Goal: Transaction & Acquisition: Purchase product/service

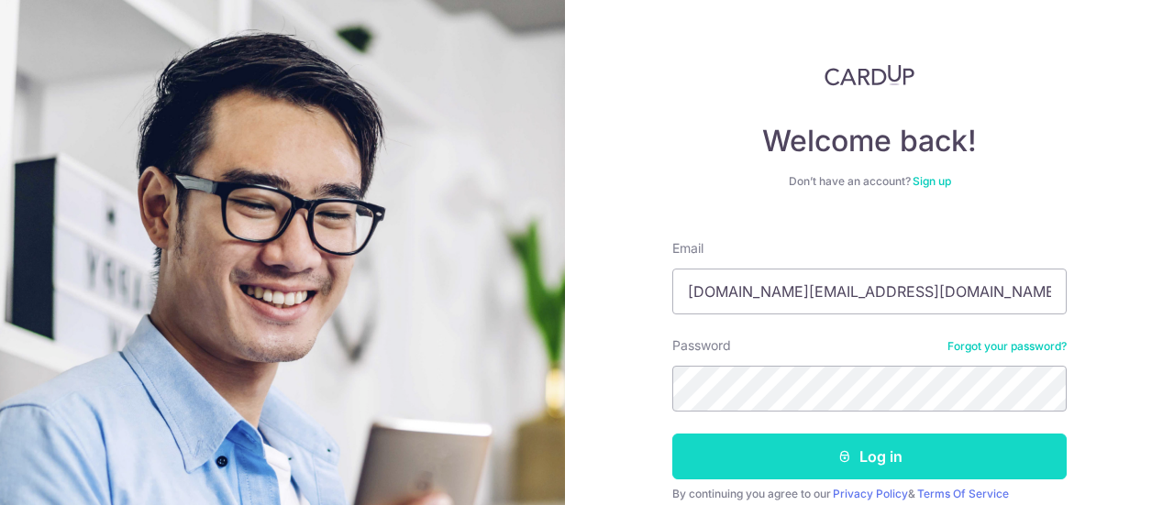
click at [905, 460] on button "Log in" at bounding box center [869, 457] width 394 height 46
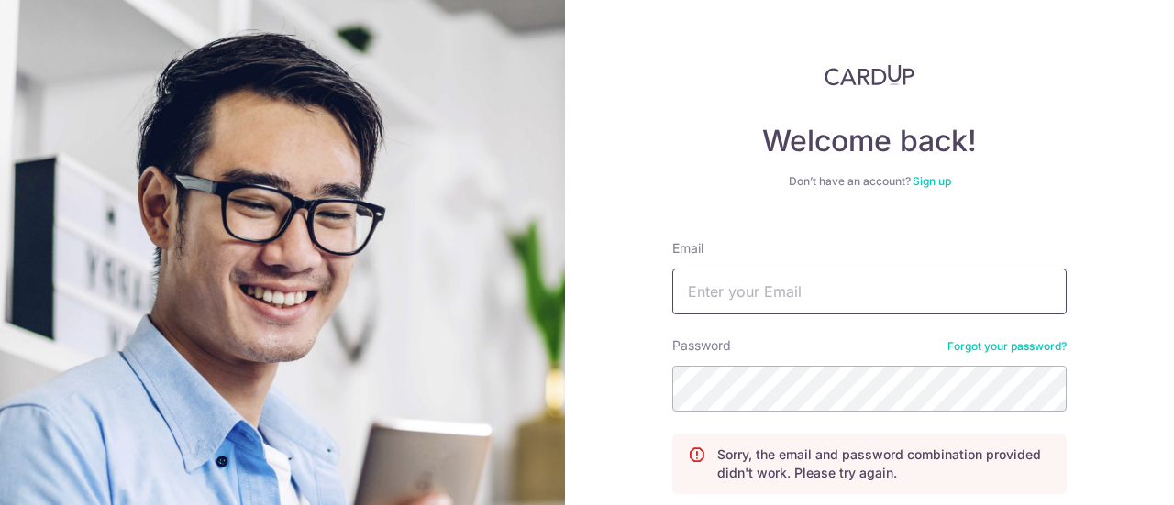
click at [782, 286] on input "Email" at bounding box center [869, 292] width 394 height 46
type input "r"
click at [934, 183] on link "Sign up" at bounding box center [932, 181] width 39 height 14
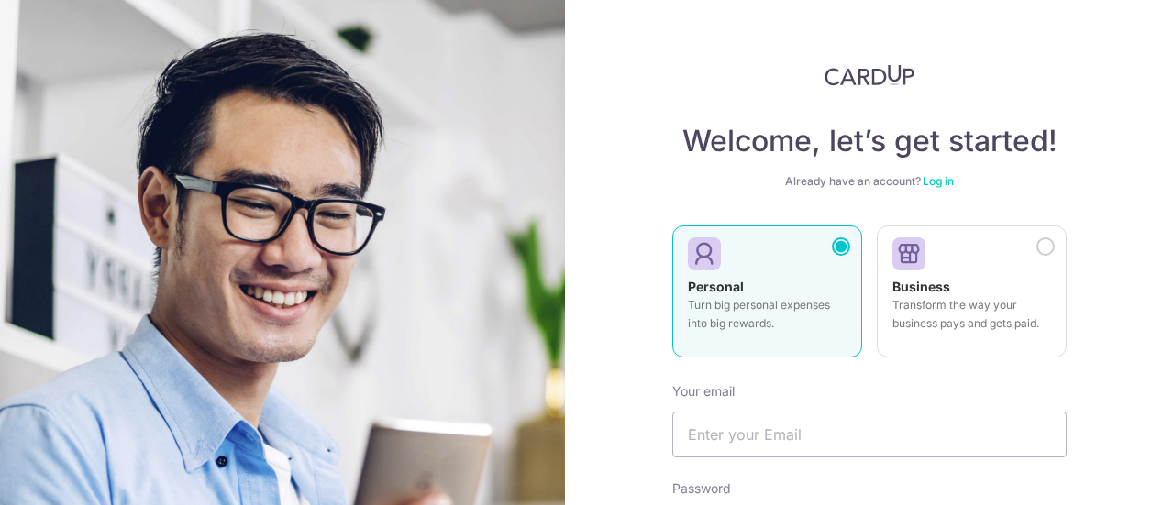
click at [773, 327] on p "Turn big personal expenses into big rewards." at bounding box center [767, 314] width 159 height 37
click at [764, 423] on input "text" at bounding box center [869, 435] width 394 height 46
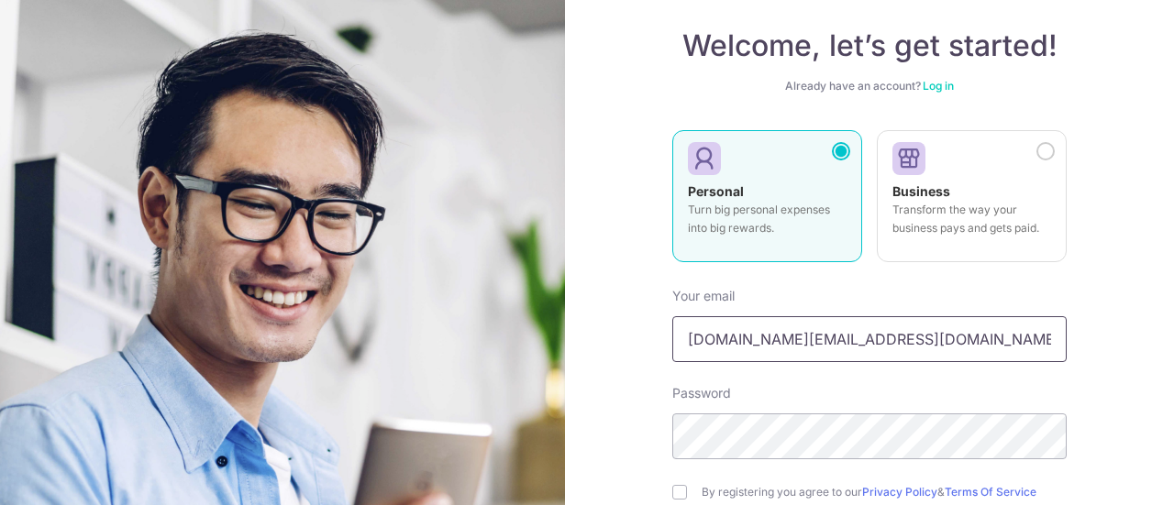
scroll to position [275, 0]
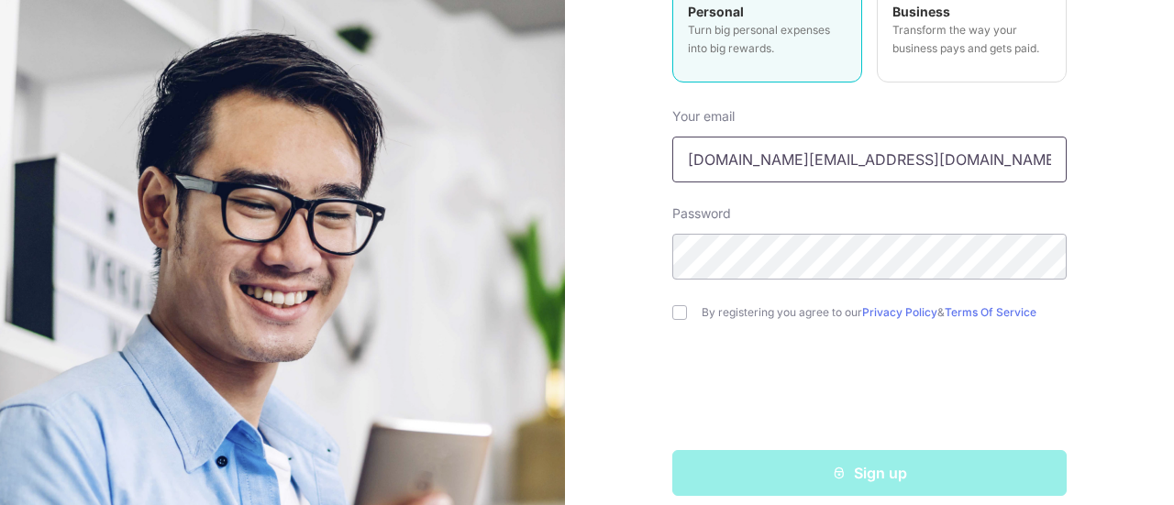
type input "rpc.foo@gmail.com"
click at [681, 321] on div "By registering you agree to our Privacy Policy & Terms Of Service" at bounding box center [869, 313] width 394 height 22
click at [681, 315] on div "By registering you agree to our Privacy Policy & Terms Of Service" at bounding box center [869, 313] width 394 height 22
click at [673, 315] on input "checkbox" at bounding box center [679, 312] width 15 height 15
checkbox input "true"
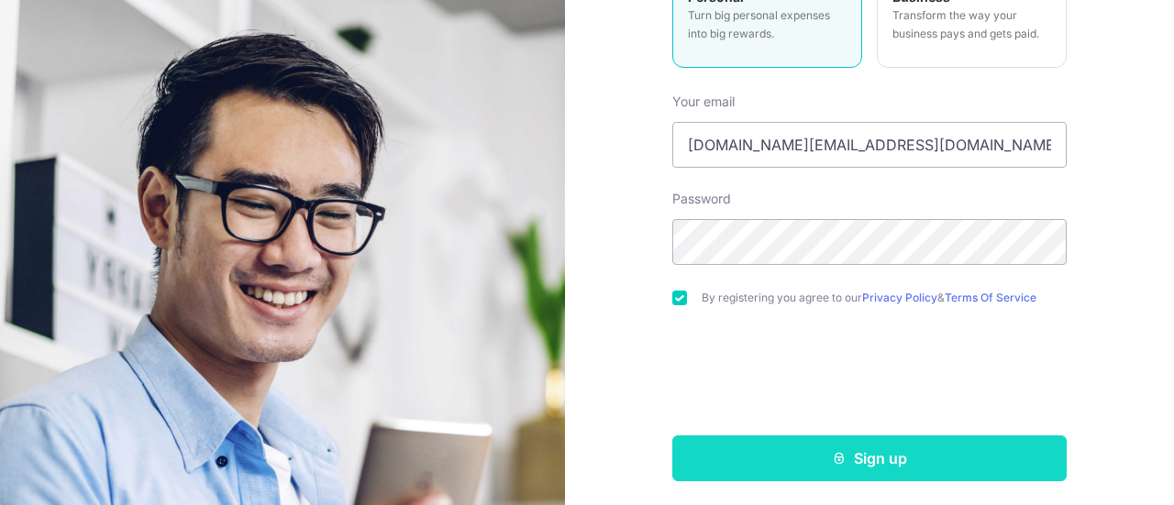
scroll to position [293, 0]
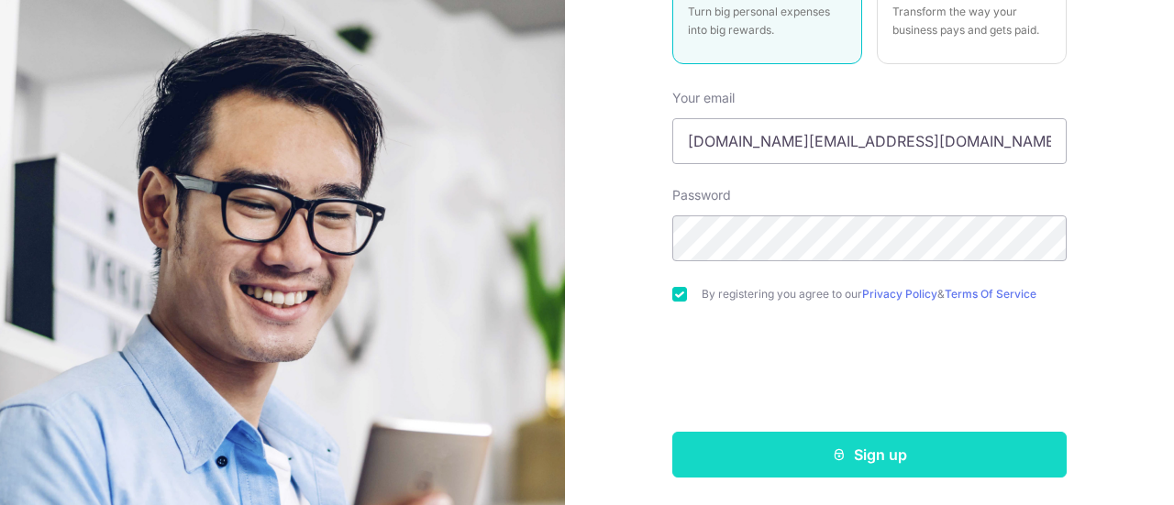
click at [835, 443] on button "Sign up" at bounding box center [869, 455] width 394 height 46
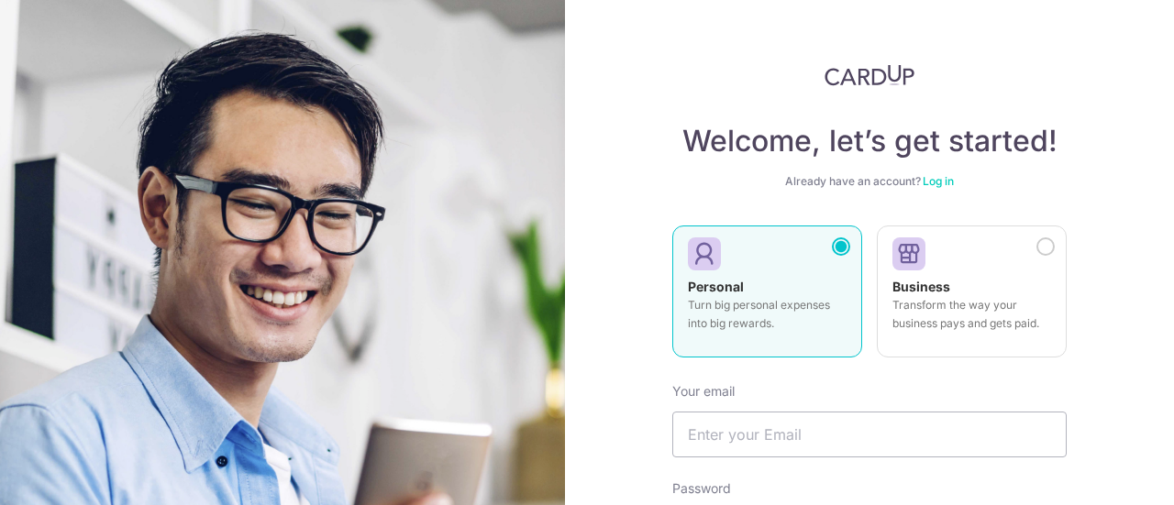
click at [940, 177] on link "Log in" at bounding box center [938, 181] width 31 height 14
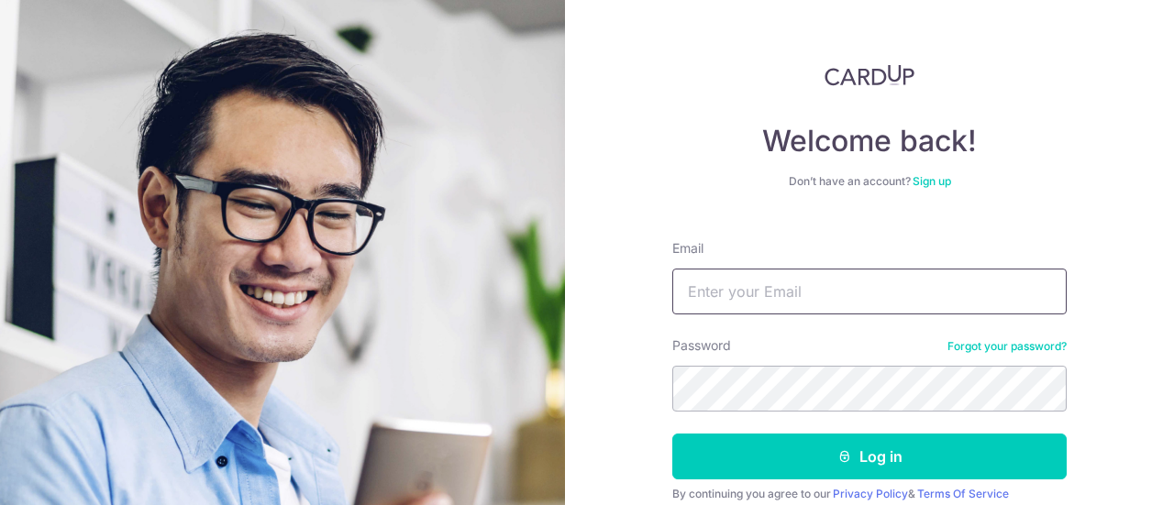
click at [759, 285] on input "Email" at bounding box center [869, 292] width 394 height 46
type input "rpc.foo@gmail.com"
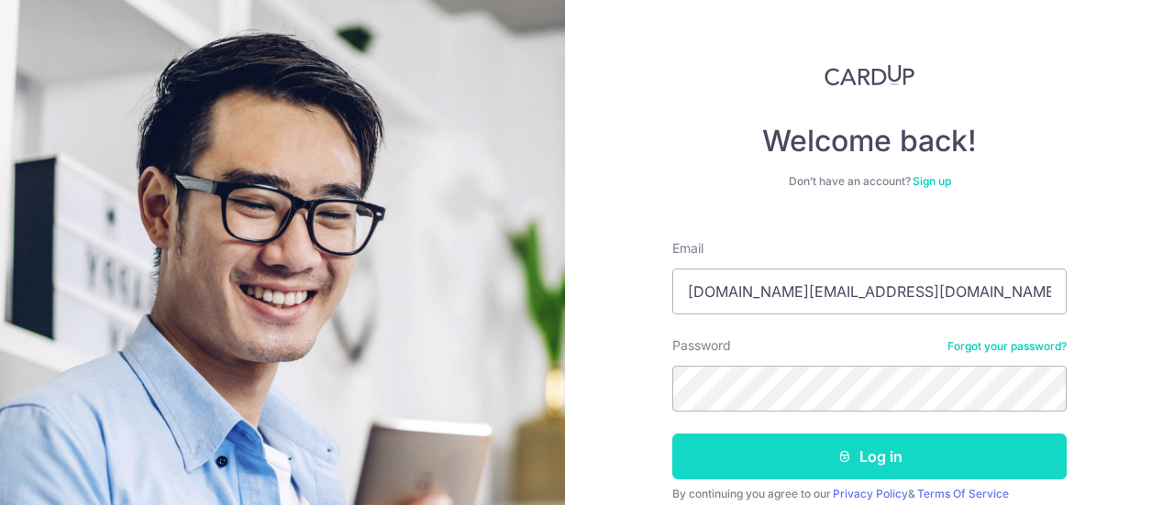
click at [830, 454] on button "Log in" at bounding box center [869, 457] width 394 height 46
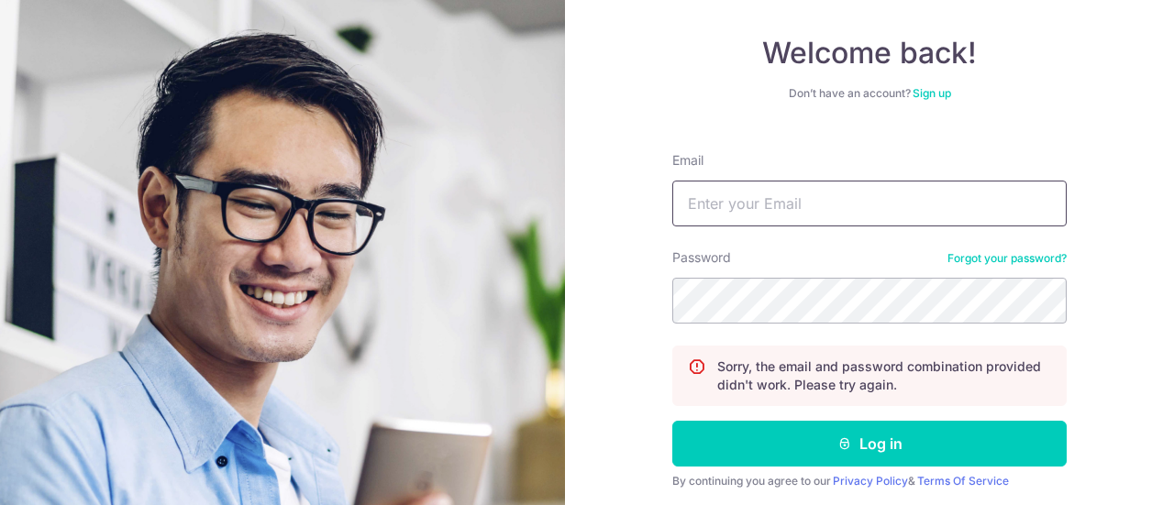
scroll to position [59, 0]
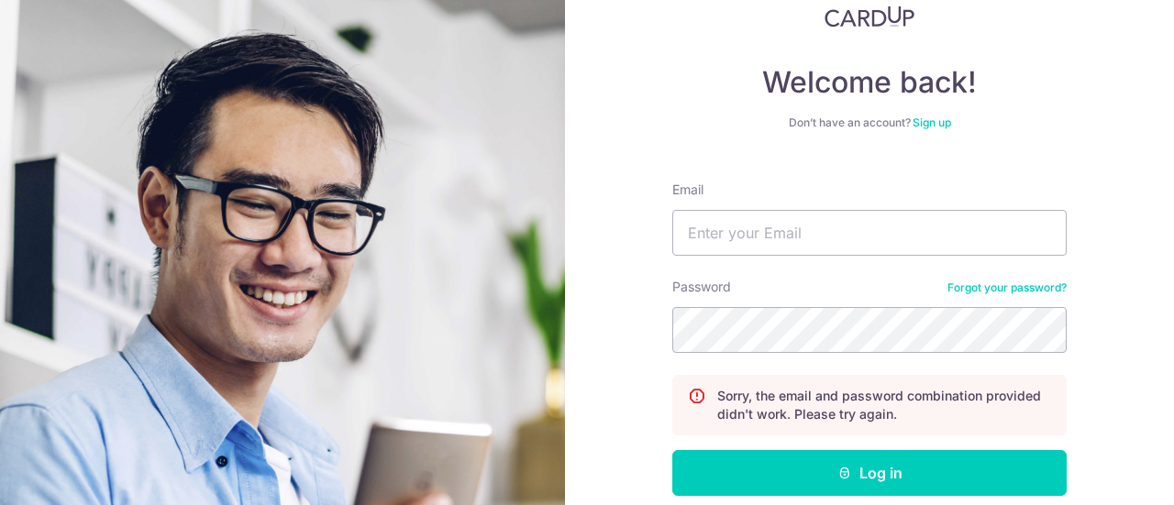
click at [929, 122] on link "Sign up" at bounding box center [932, 123] width 39 height 14
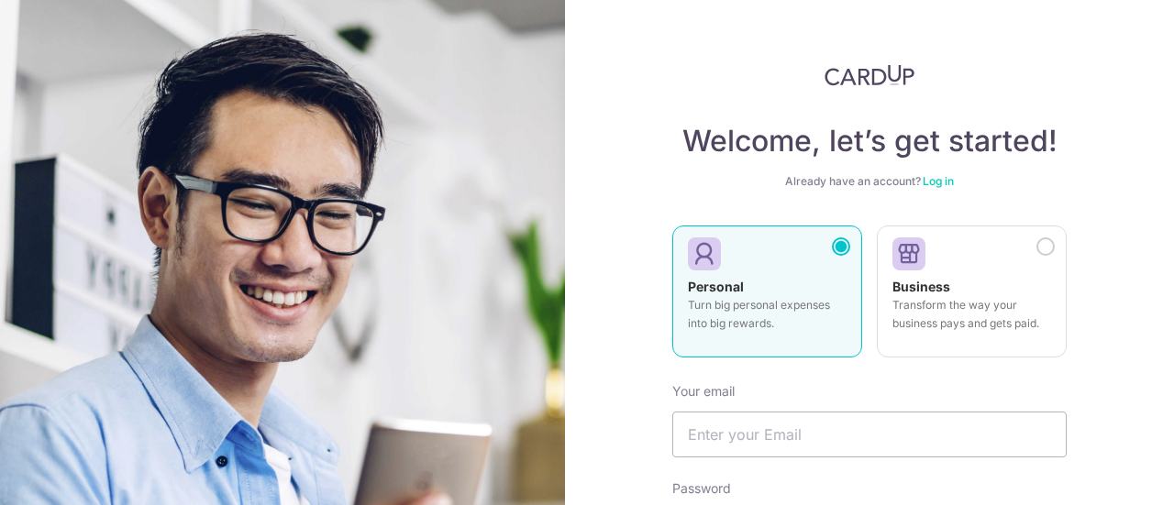
click at [758, 300] on p "Turn big personal expenses into big rewards." at bounding box center [767, 314] width 159 height 37
click at [738, 441] on input "text" at bounding box center [869, 435] width 394 height 46
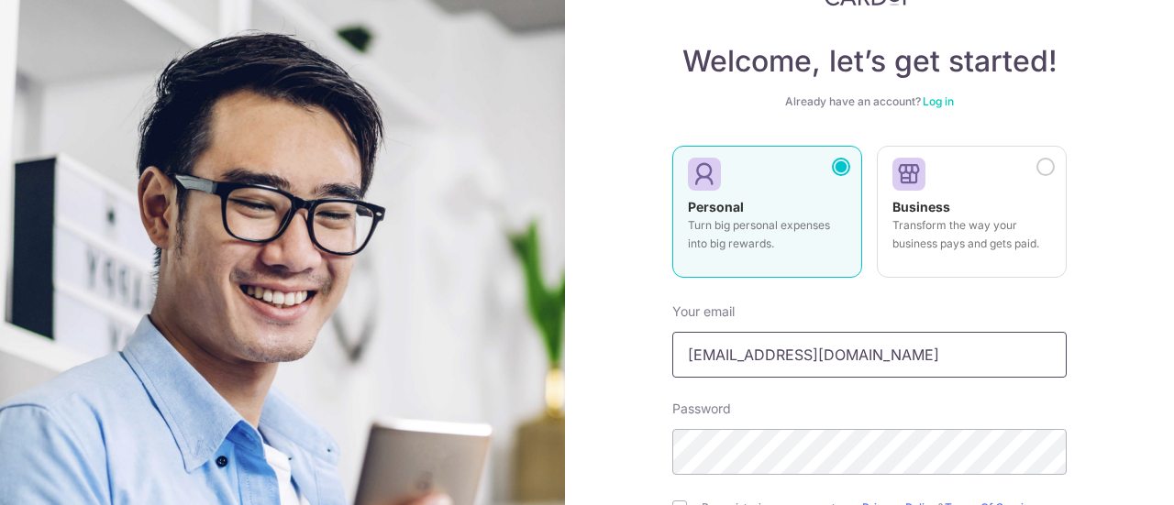
scroll to position [275, 0]
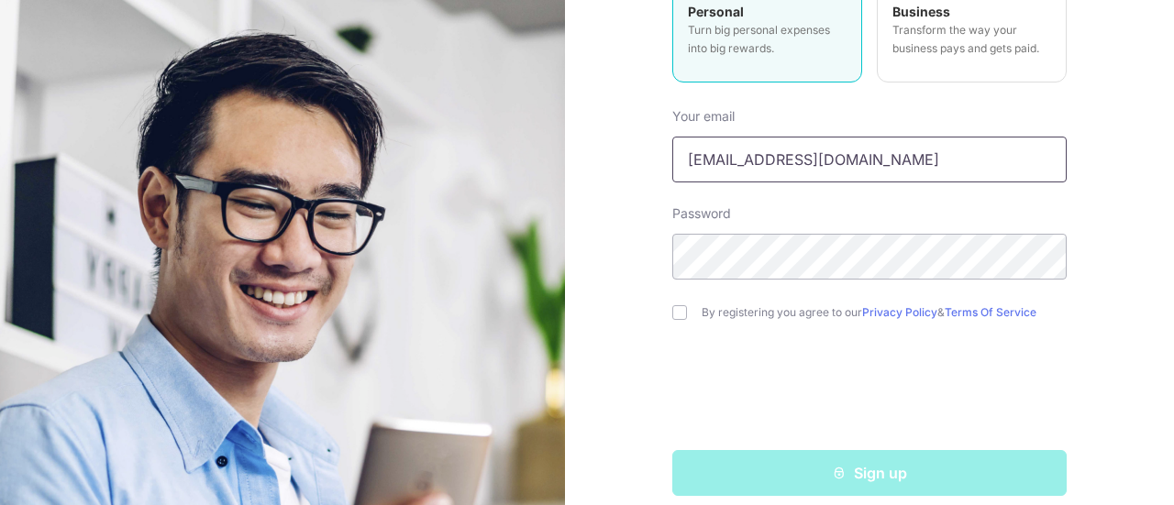
type input "[EMAIL_ADDRESS][DOMAIN_NAME]"
click at [673, 316] on input "checkbox" at bounding box center [679, 312] width 15 height 15
checkbox input "true"
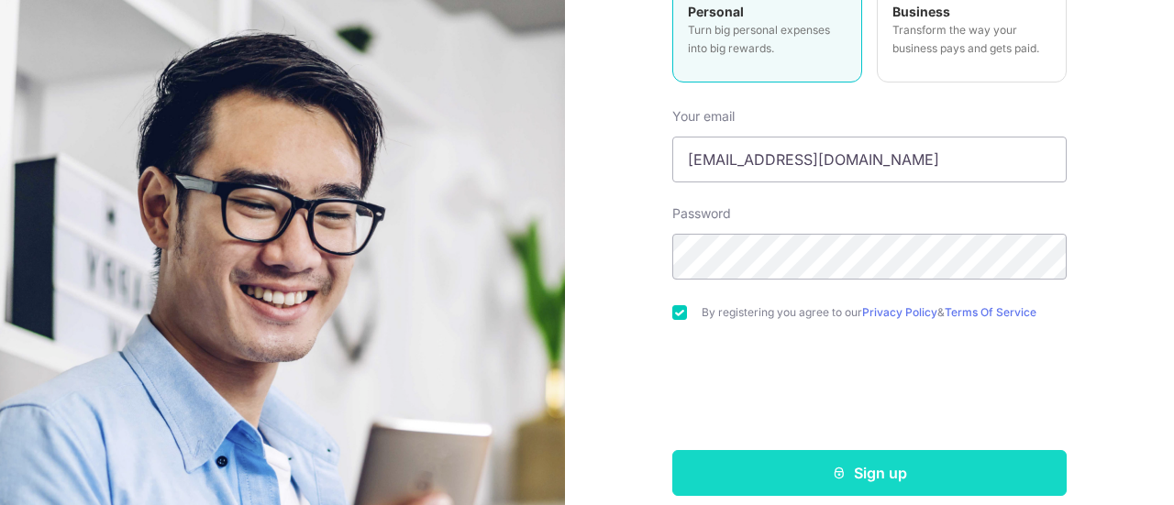
click at [810, 469] on button "Sign up" at bounding box center [869, 473] width 394 height 46
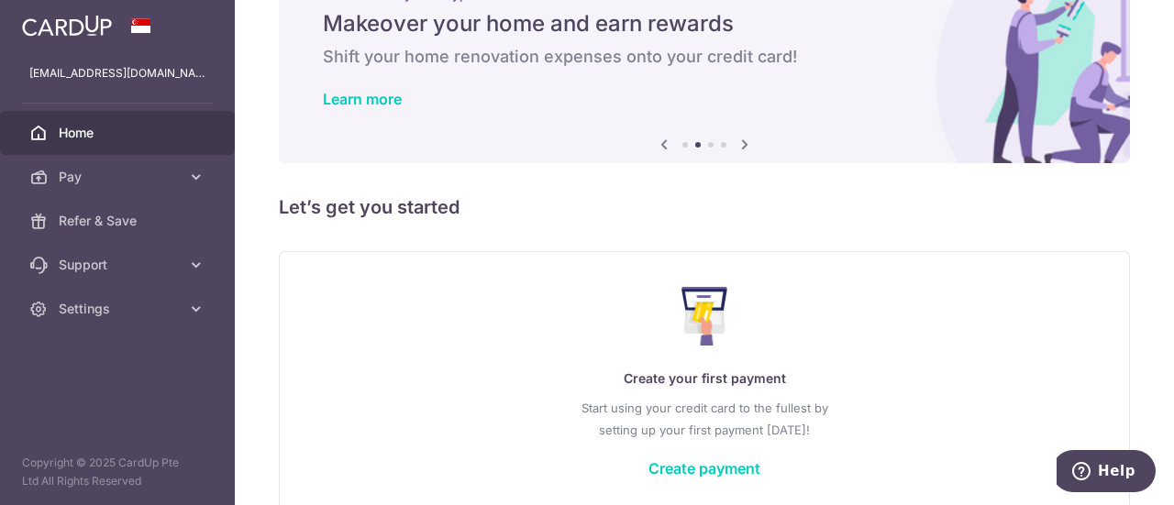
scroll to position [163, 0]
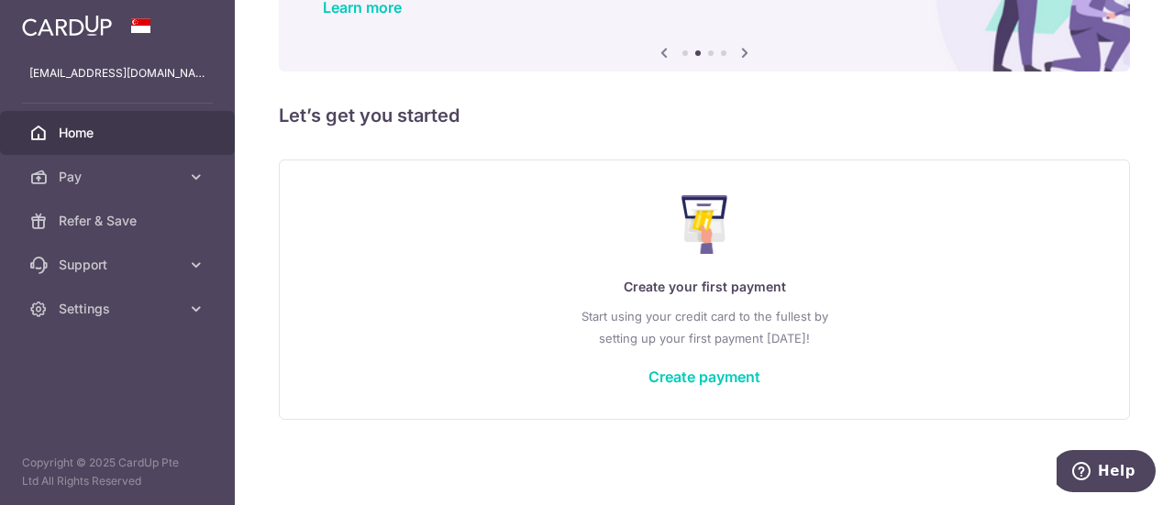
click at [673, 386] on div "Create your first payment Start using your credit card to the fullest by settin…" at bounding box center [704, 289] width 805 height 217
click at [672, 379] on link "Create payment" at bounding box center [704, 377] width 112 height 18
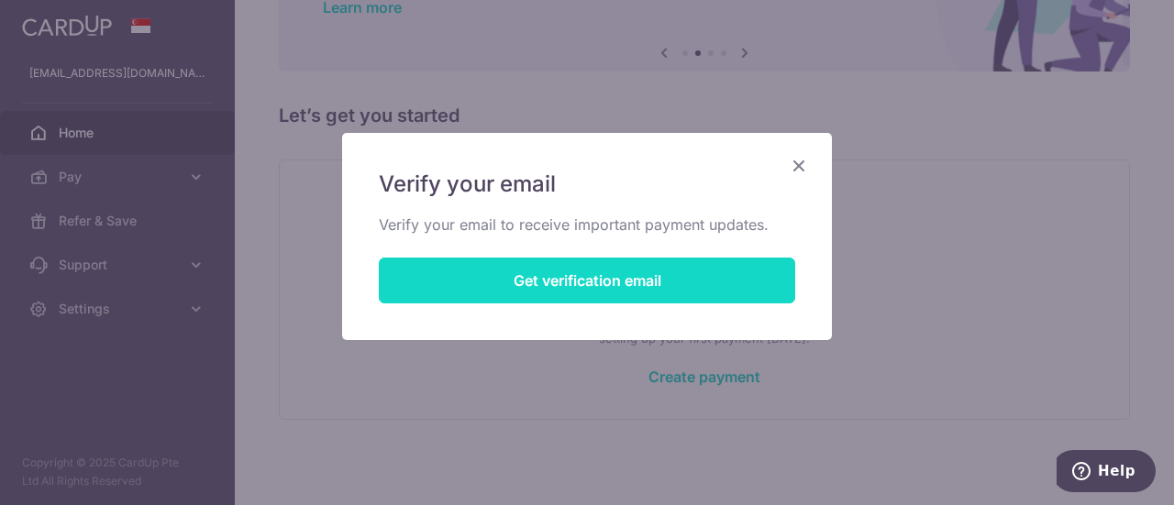
click at [572, 276] on button "Get verification email" at bounding box center [587, 281] width 416 height 46
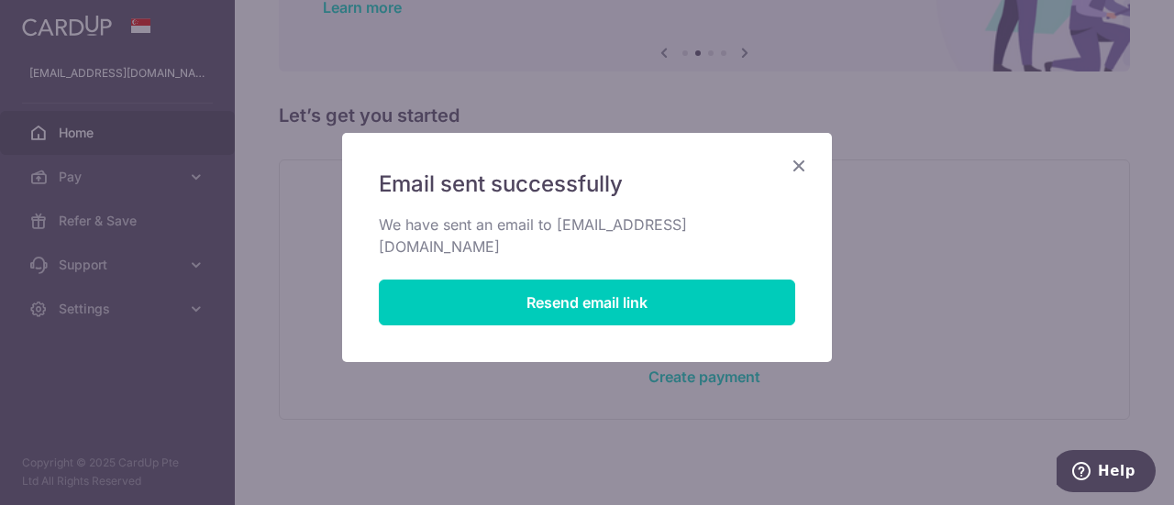
click at [796, 164] on icon "Close" at bounding box center [799, 165] width 22 height 23
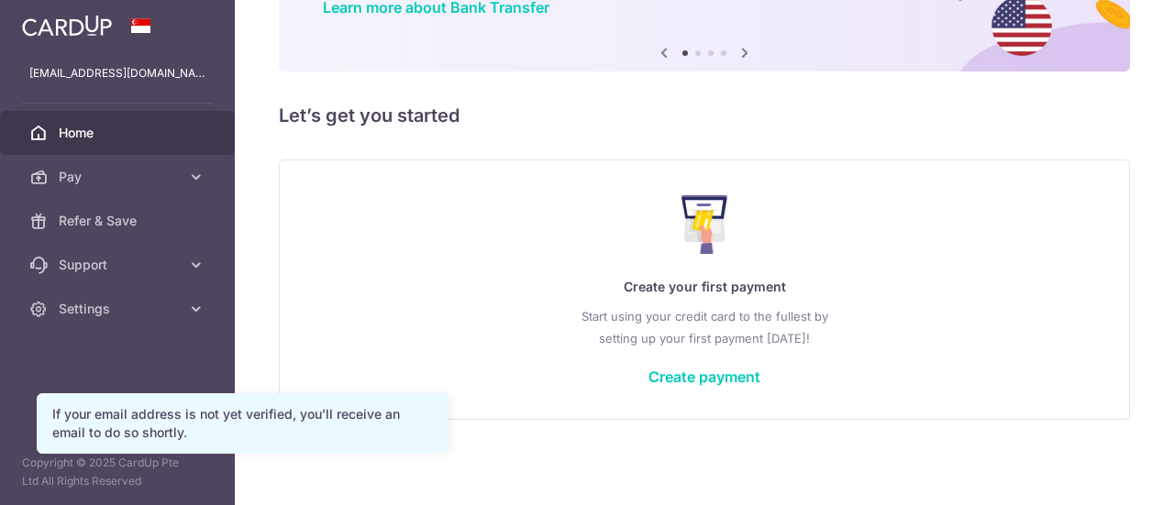
scroll to position [163, 0]
click at [690, 374] on link "Create payment" at bounding box center [704, 377] width 112 height 18
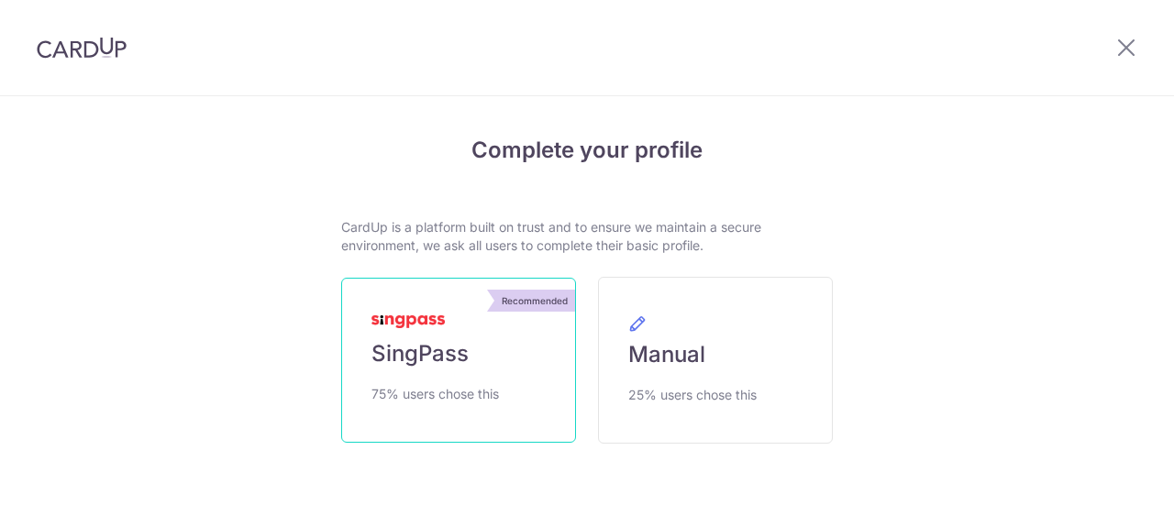
click at [510, 375] on link "Recommended SingPass 75% users chose this" at bounding box center [458, 360] width 235 height 165
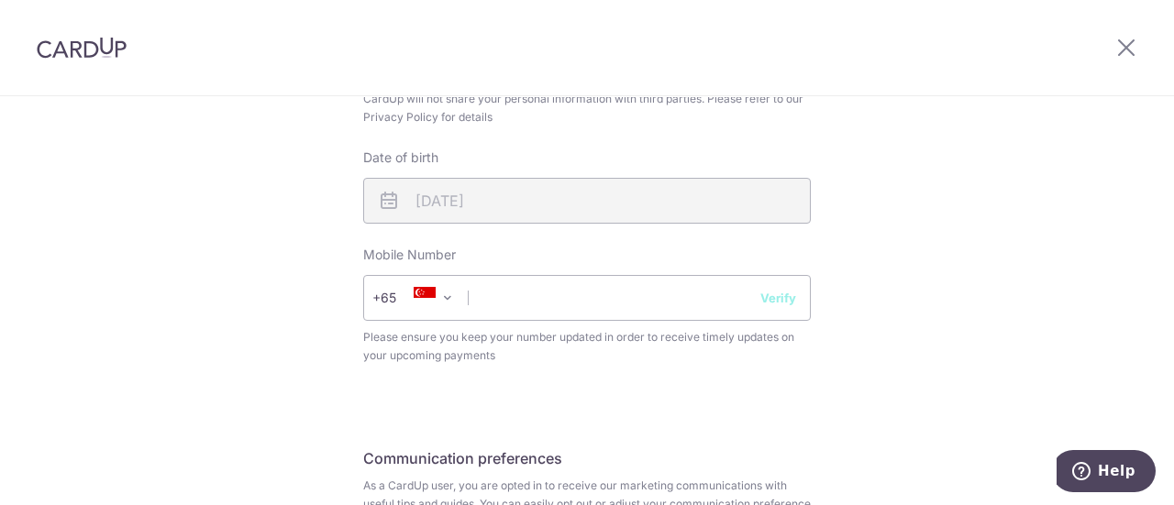
scroll to position [734, 0]
click at [728, 307] on input "text" at bounding box center [587, 297] width 448 height 46
type input "98468792"
click at [784, 293] on button "Verify" at bounding box center [778, 297] width 36 height 18
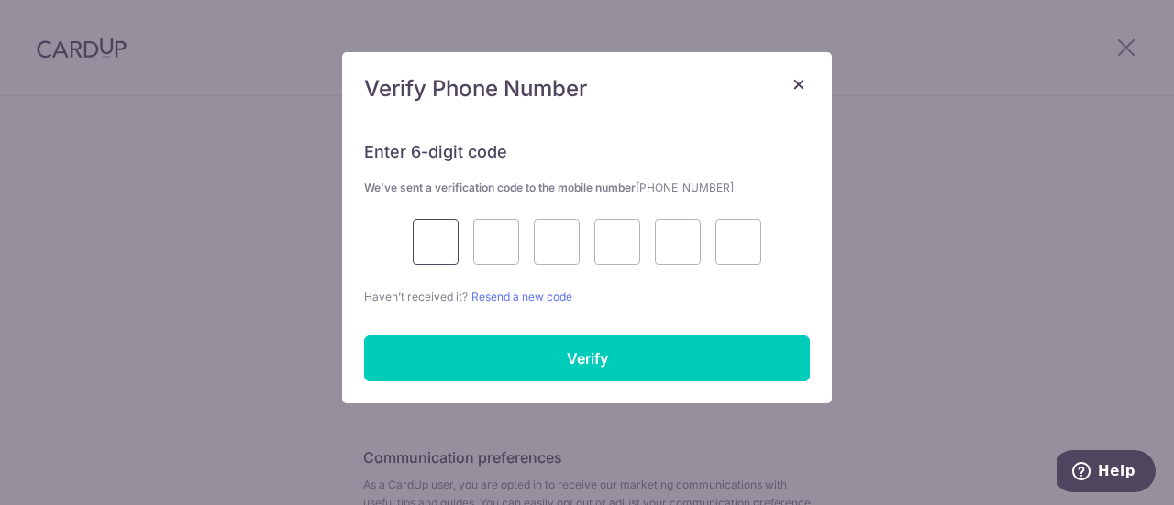
click at [413, 254] on input "text" at bounding box center [436, 242] width 46 height 46
type input "8"
type input "1"
type input "5"
type input "9"
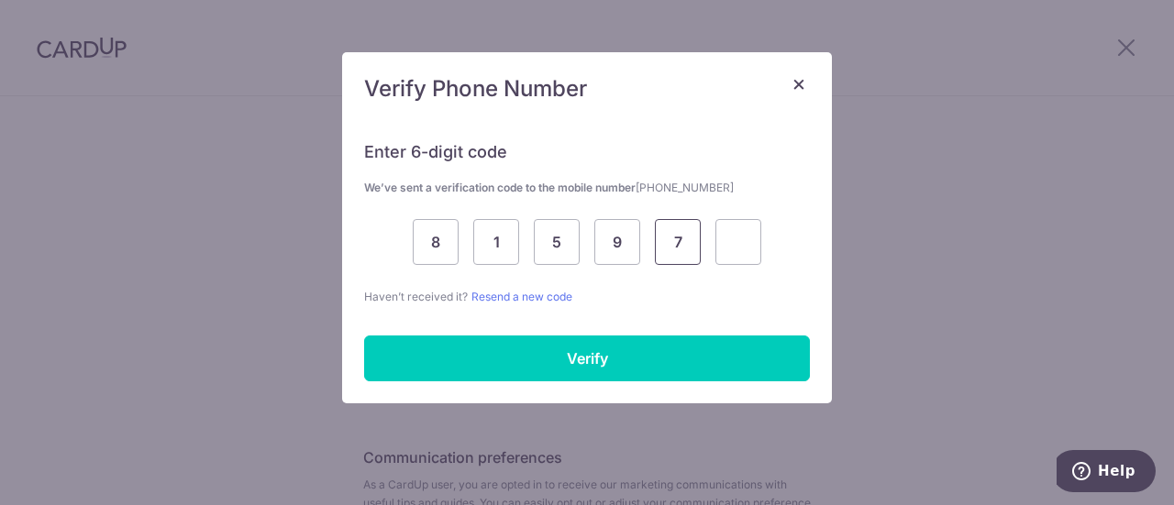
type input "7"
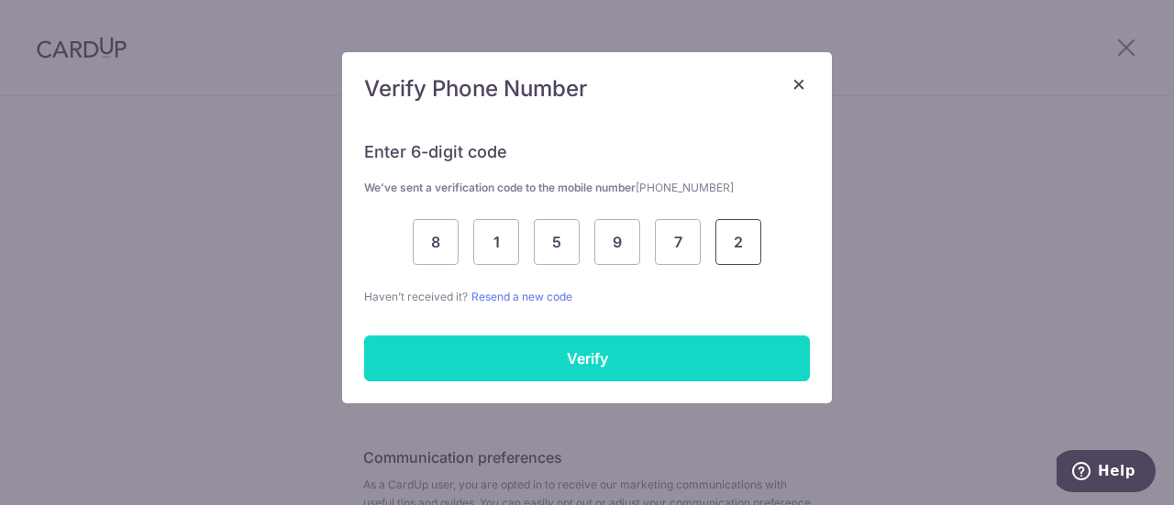
type input "2"
click at [726, 365] on input "Verify" at bounding box center [587, 359] width 446 height 46
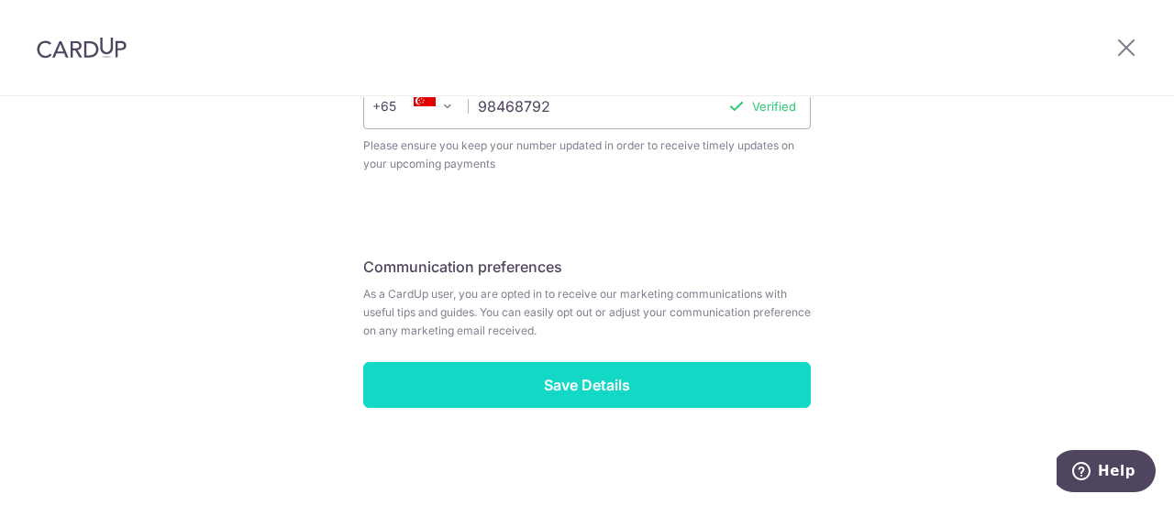
scroll to position [927, 0]
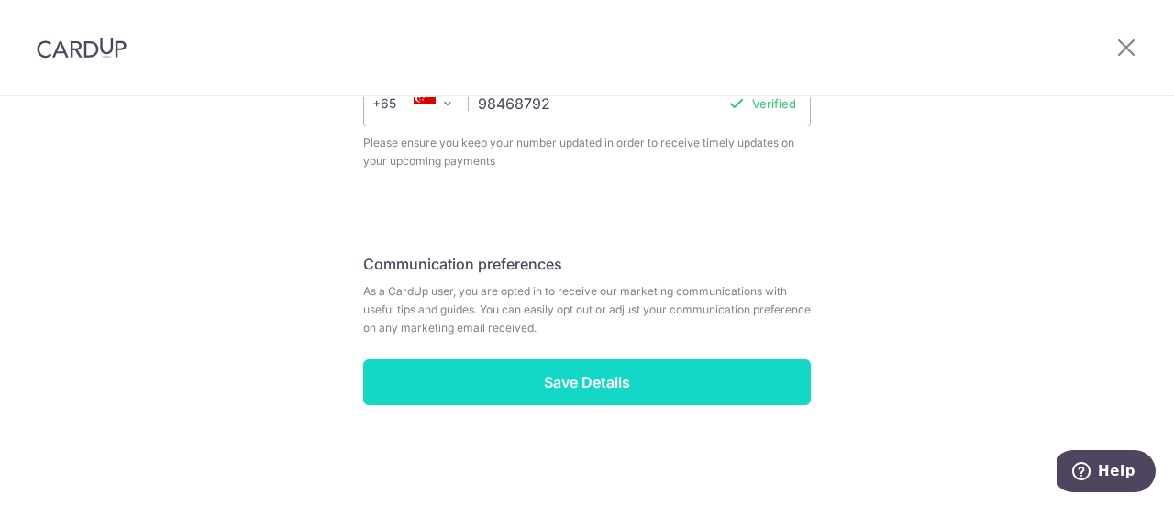
click at [643, 382] on input "Save Details" at bounding box center [587, 383] width 448 height 46
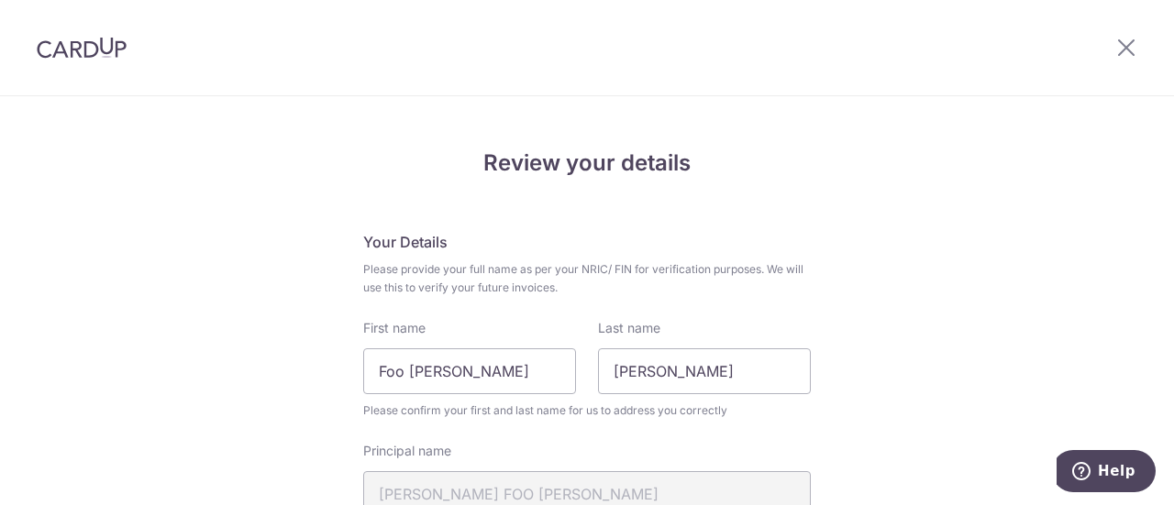
scroll to position [2, 0]
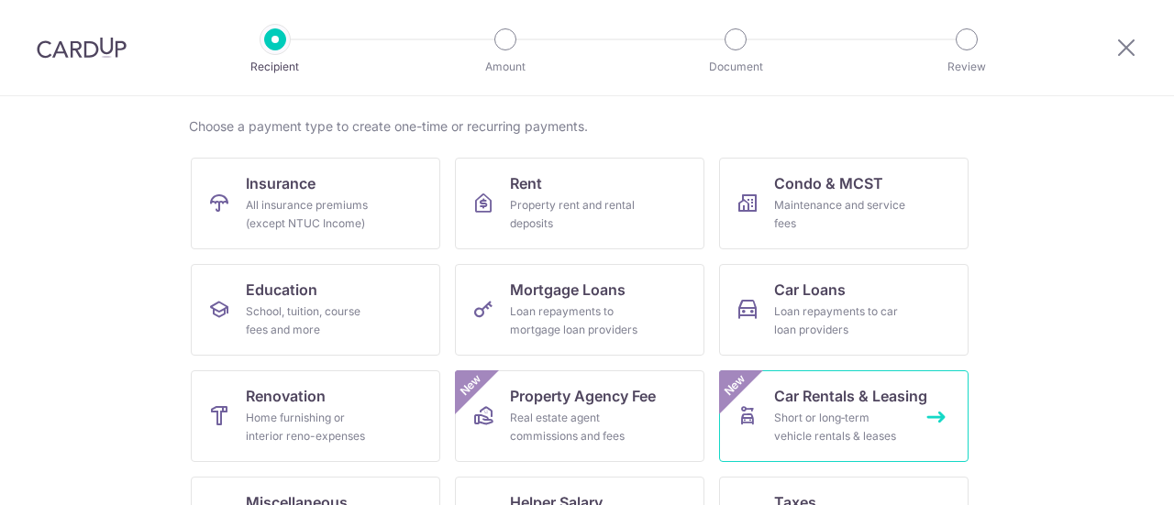
scroll to position [130, 0]
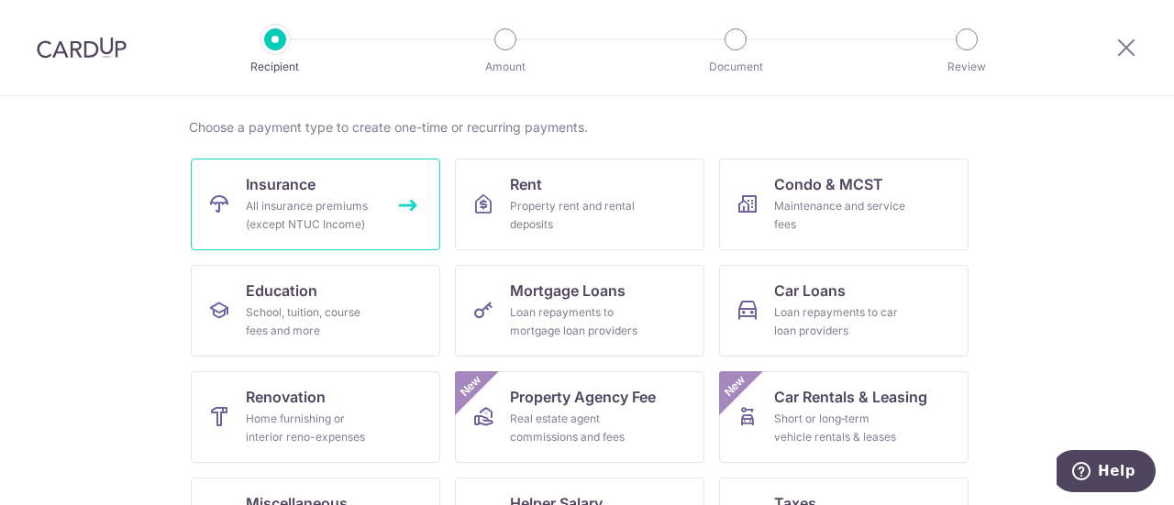
click at [320, 205] on div "All insurance premiums (except NTUC Income)" at bounding box center [312, 215] width 132 height 37
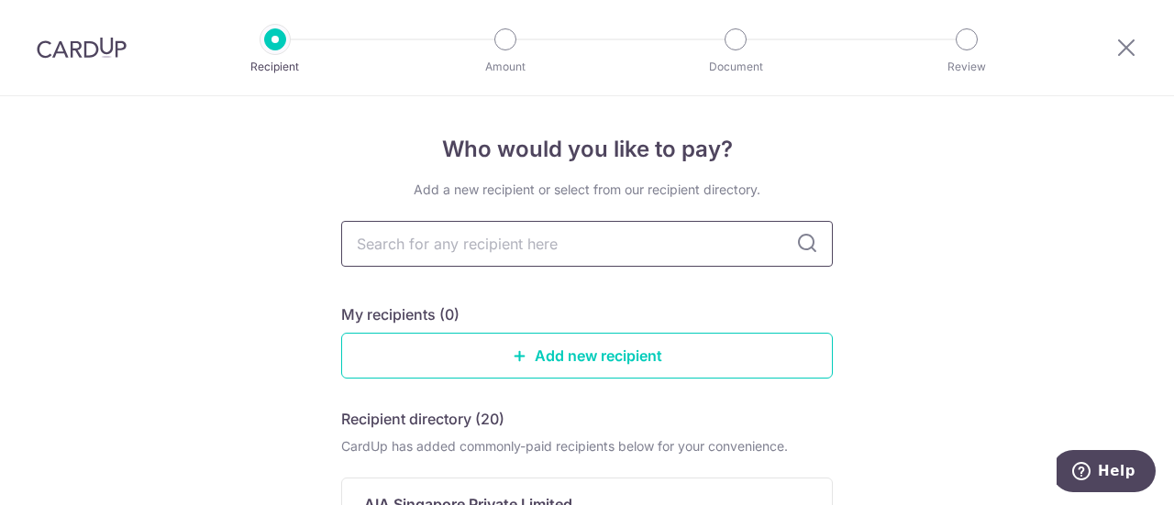
click at [619, 254] on input "text" at bounding box center [587, 244] width 492 height 46
type input "aia"
click at [819, 247] on input "aia" at bounding box center [587, 244] width 492 height 46
click at [812, 249] on icon at bounding box center [807, 244] width 22 height 22
click at [801, 246] on icon at bounding box center [807, 244] width 22 height 22
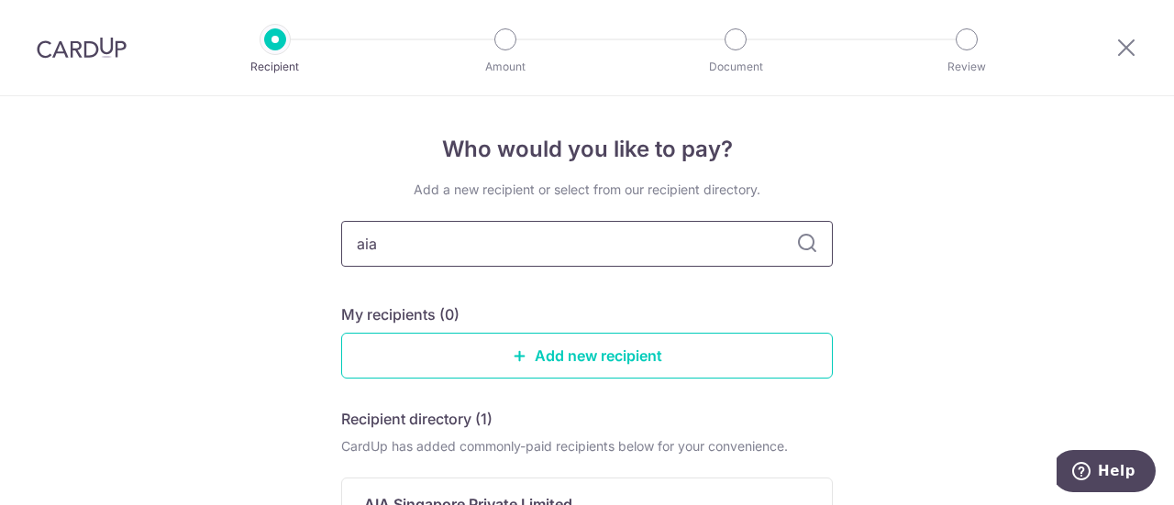
click at [791, 234] on input "aia" at bounding box center [587, 244] width 492 height 46
click at [802, 245] on icon at bounding box center [807, 244] width 22 height 22
click at [537, 250] on input "aia" at bounding box center [587, 244] width 492 height 46
drag, startPoint x: 497, startPoint y: 249, endPoint x: 326, endPoint y: 232, distance: 172.4
click at [331, 238] on div "Who would you like to pay? Add a new recipient or select from our recipient dir…" at bounding box center [587, 451] width 1174 height 711
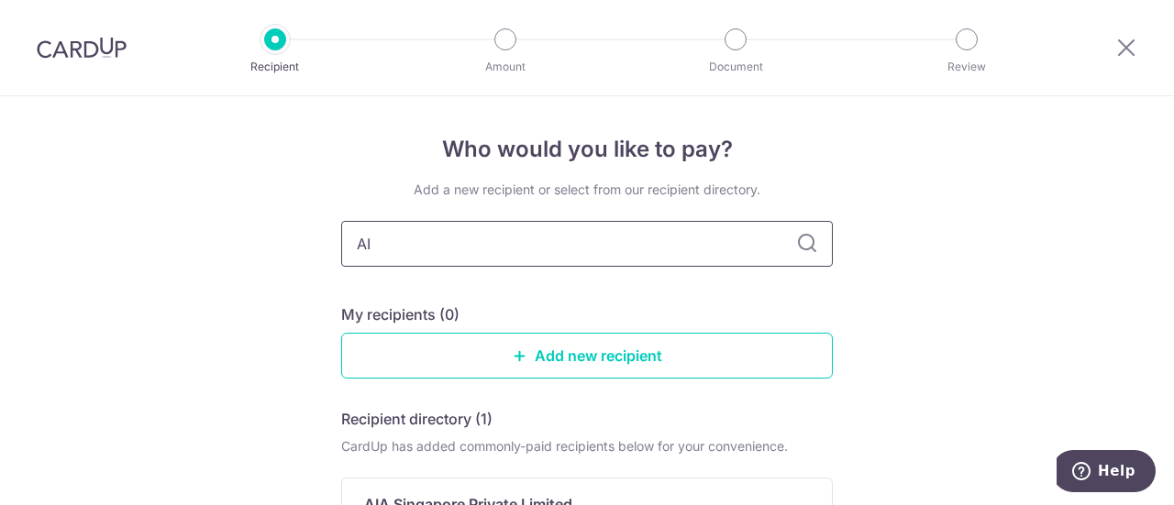
type input "AIA"
click at [805, 245] on icon at bounding box center [807, 244] width 22 height 22
click at [797, 249] on icon at bounding box center [807, 244] width 22 height 22
click at [557, 359] on link "Add new recipient" at bounding box center [587, 356] width 492 height 46
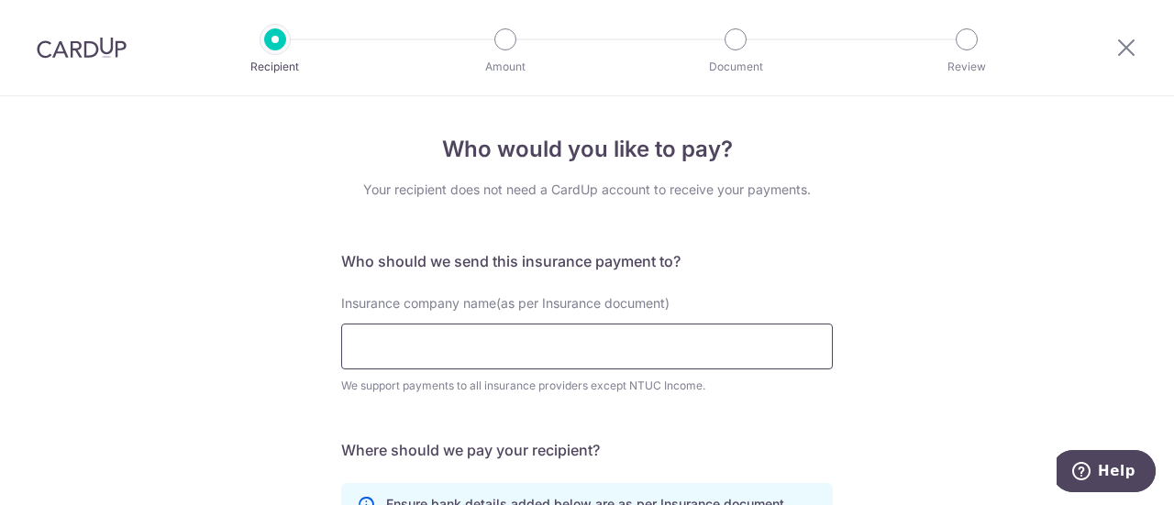
click at [570, 346] on input "Insurance company name(as per Insurance document)" at bounding box center [587, 347] width 492 height 46
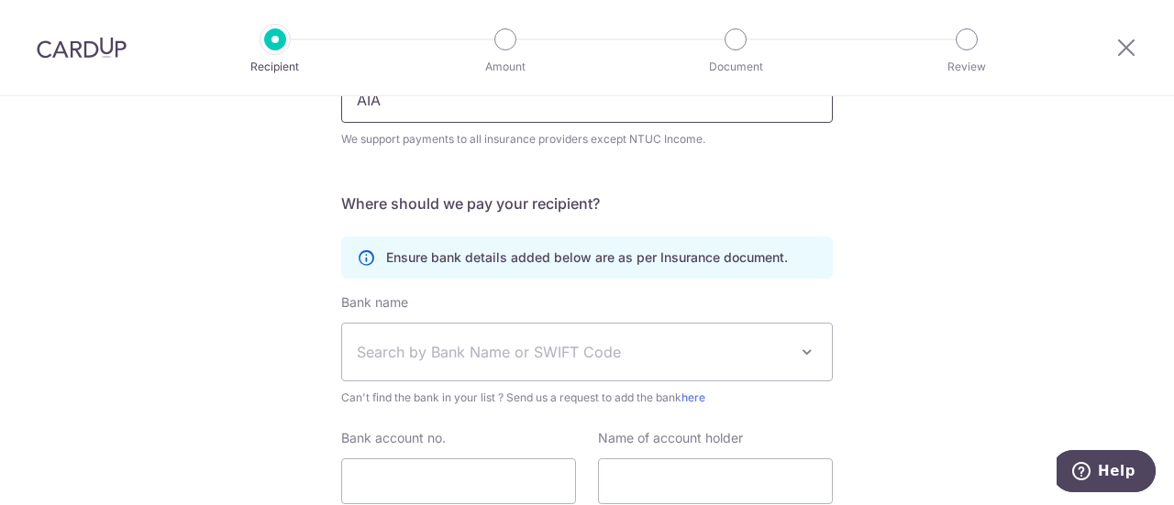
scroll to position [275, 0]
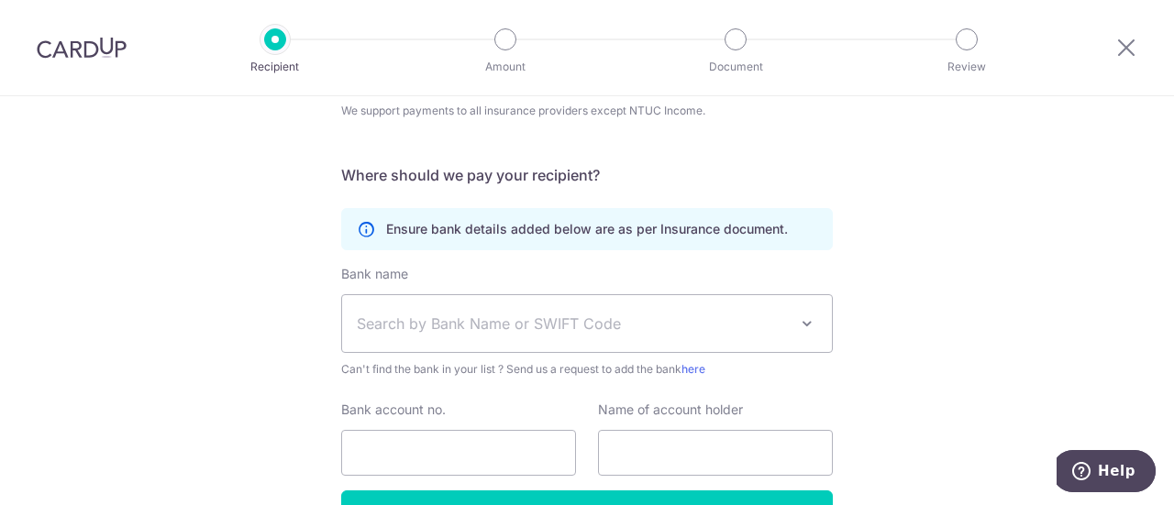
type input "AIA"
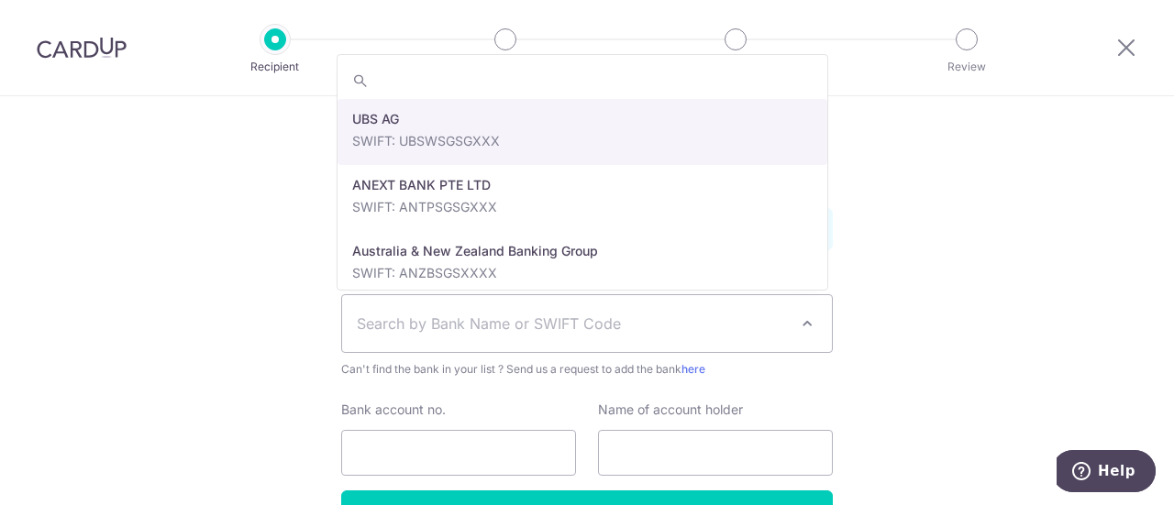
click at [595, 322] on span "Search by Bank Name or SWIFT Code" at bounding box center [572, 324] width 431 height 22
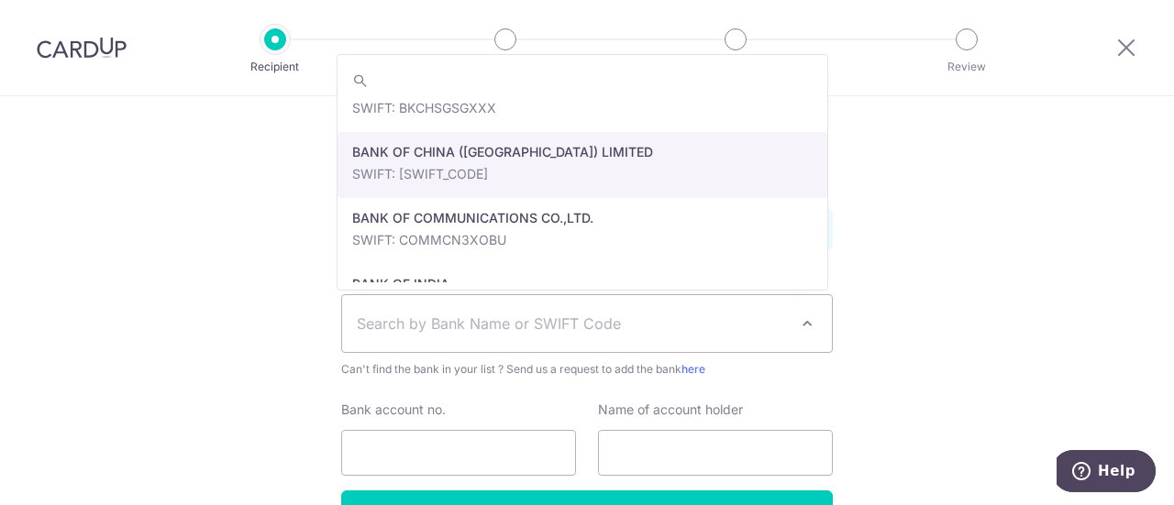
scroll to position [459, 0]
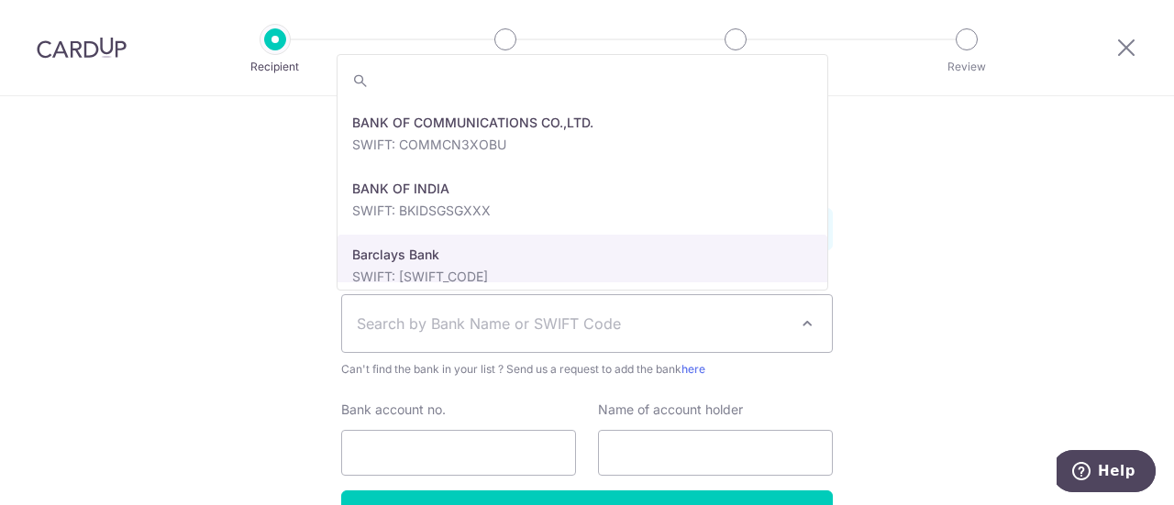
click at [947, 267] on div "Who would you like to pay? Your recipient does not need a CardUp account to rec…" at bounding box center [587, 222] width 1174 height 802
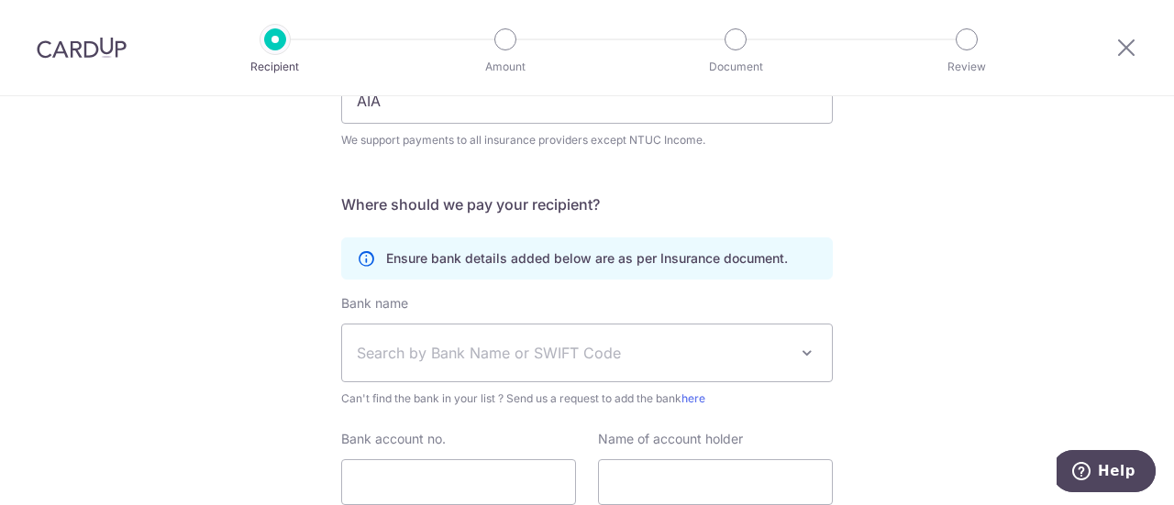
scroll to position [275, 0]
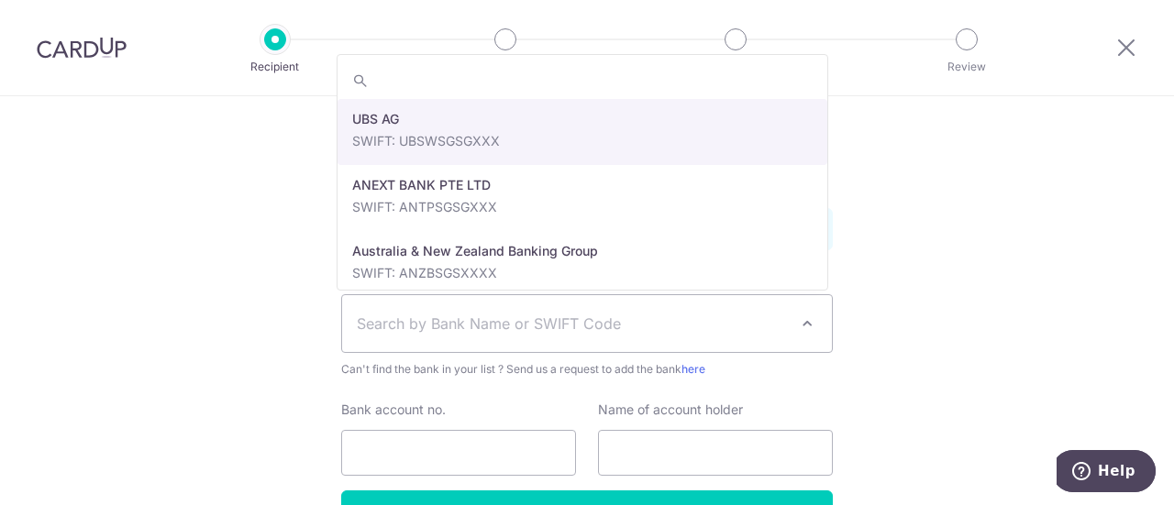
click at [805, 329] on span at bounding box center [807, 324] width 22 height 22
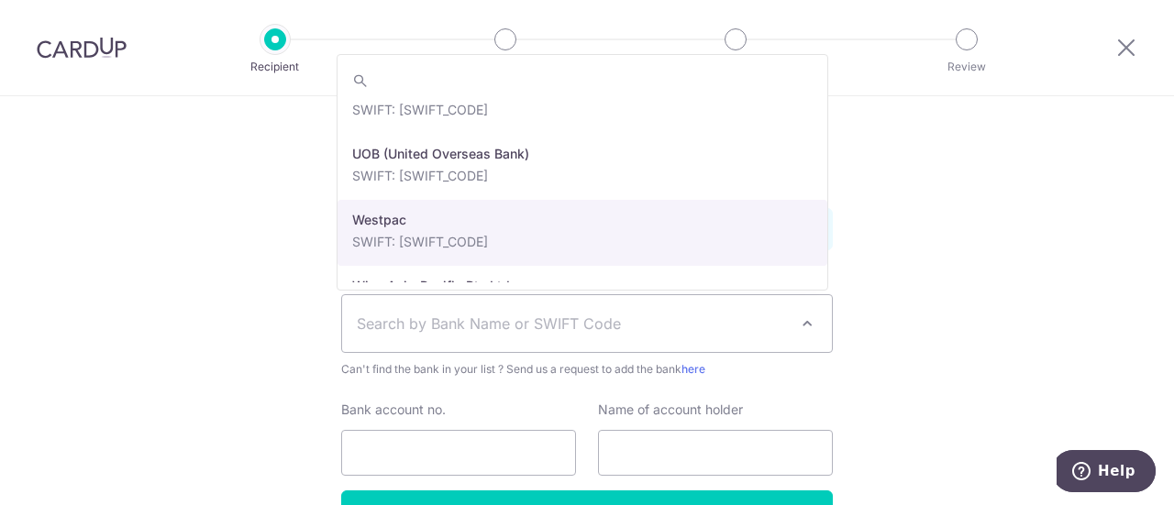
scroll to position [4124, 0]
select select "18"
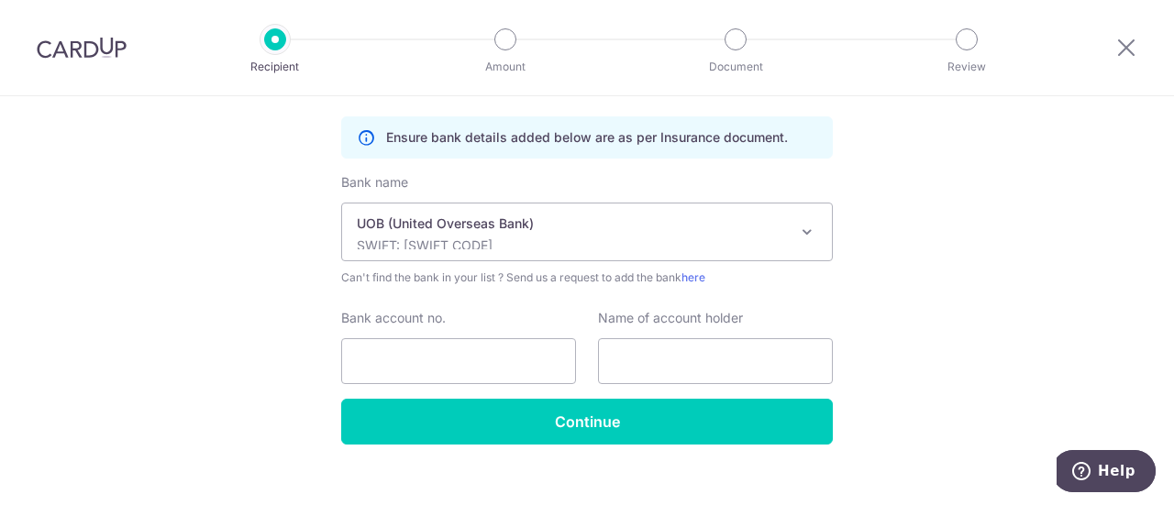
scroll to position [391, 0]
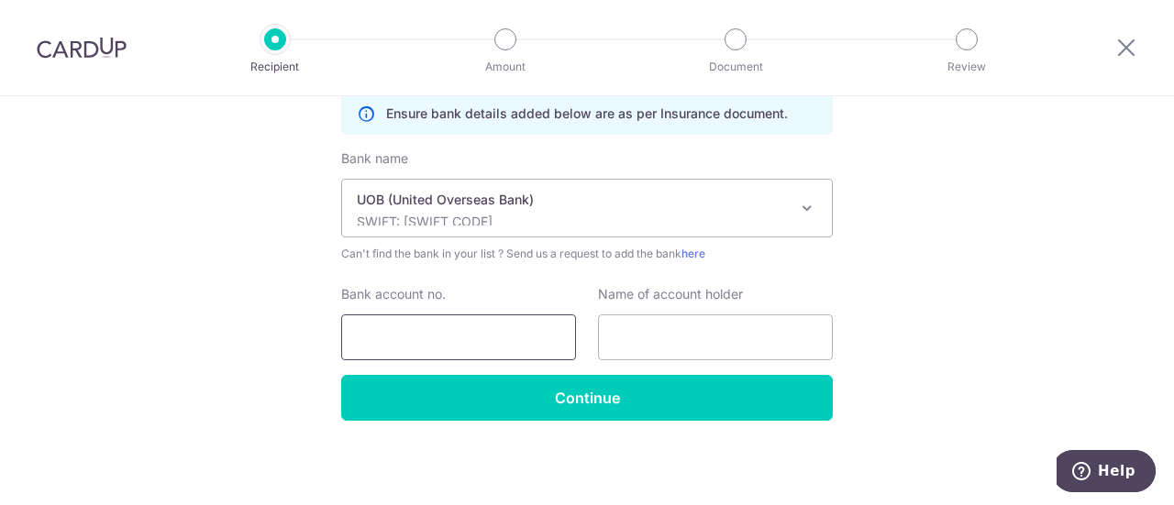
click at [488, 331] on input "Bank account no." at bounding box center [458, 338] width 235 height 46
click at [872, 304] on div "Who would you like to pay? Your recipient does not need a CardUp account to rec…" at bounding box center [587, 107] width 1174 height 802
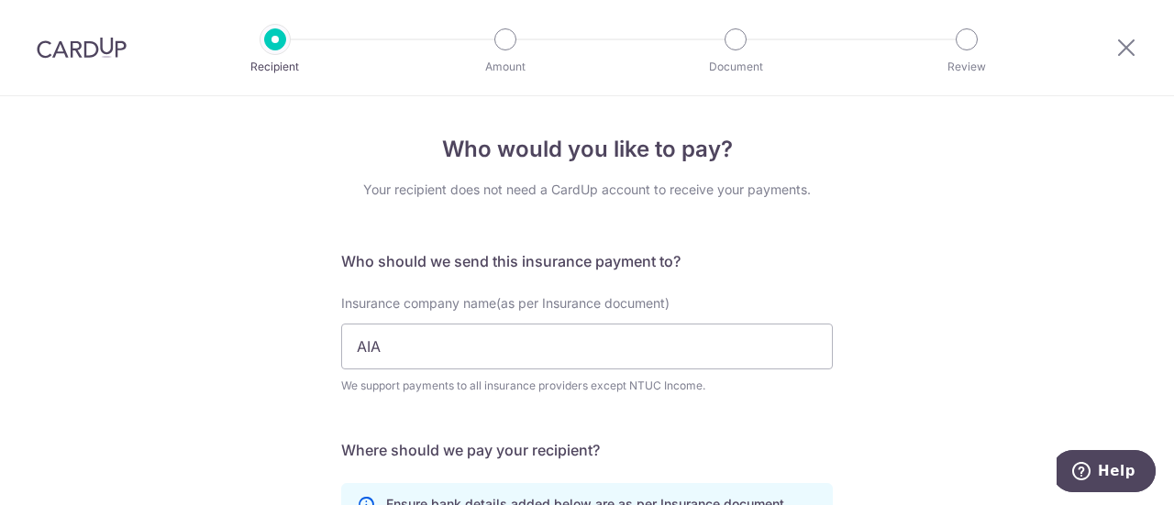
scroll to position [92, 0]
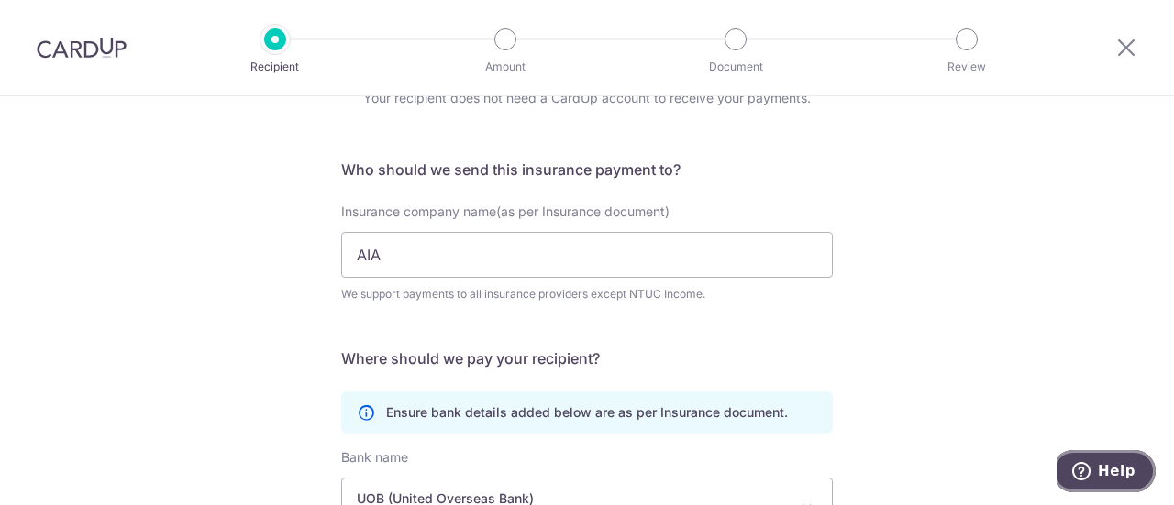
click at [1118, 468] on span "Help" at bounding box center [1117, 471] width 38 height 17
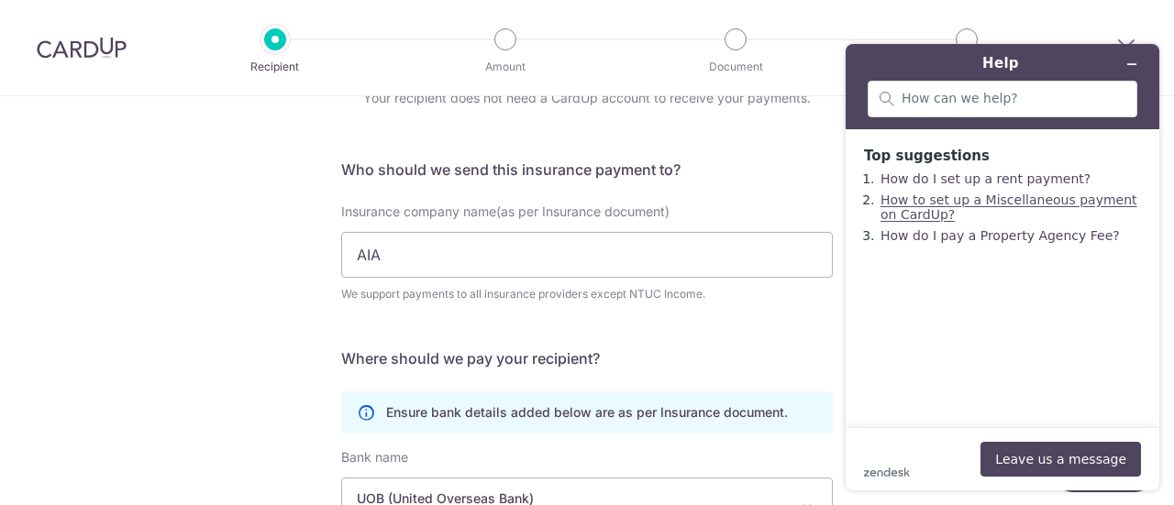
click at [936, 206] on link "How to set up a Miscellaneous payment on CardUp?" at bounding box center [1008, 207] width 257 height 29
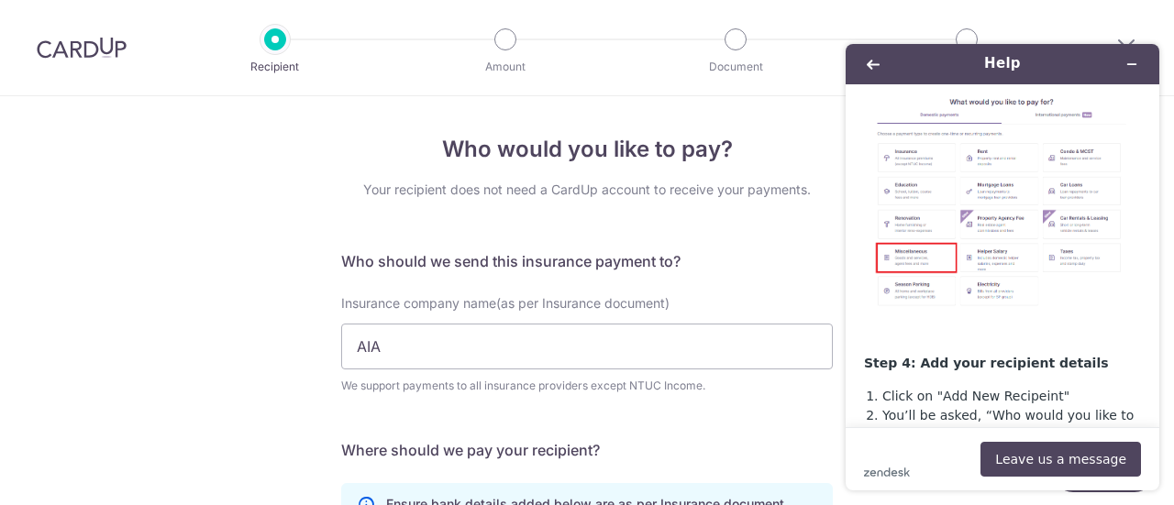
click at [83, 55] on img at bounding box center [82, 48] width 90 height 22
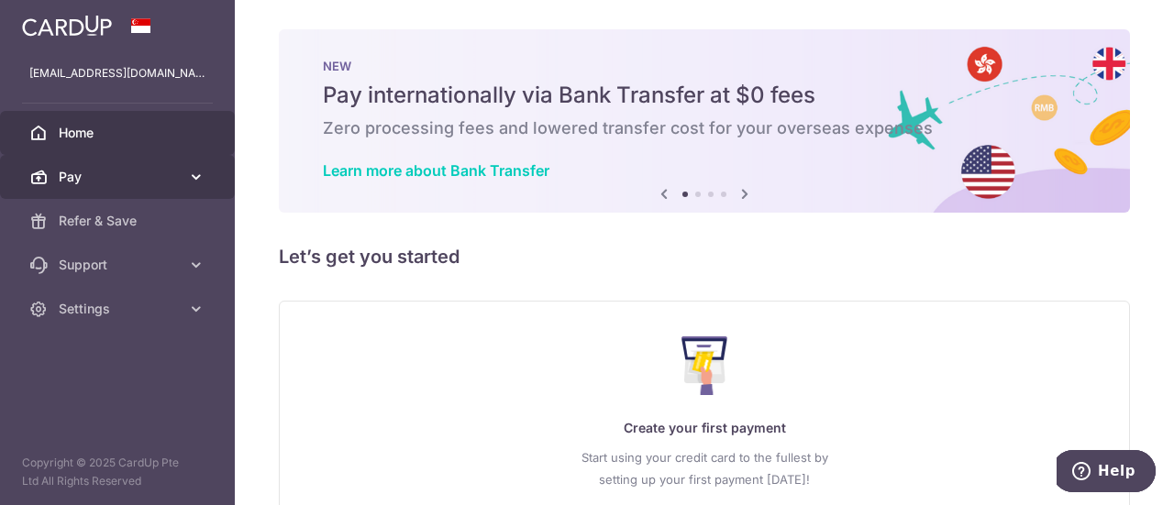
click at [187, 174] on icon at bounding box center [196, 177] width 18 height 18
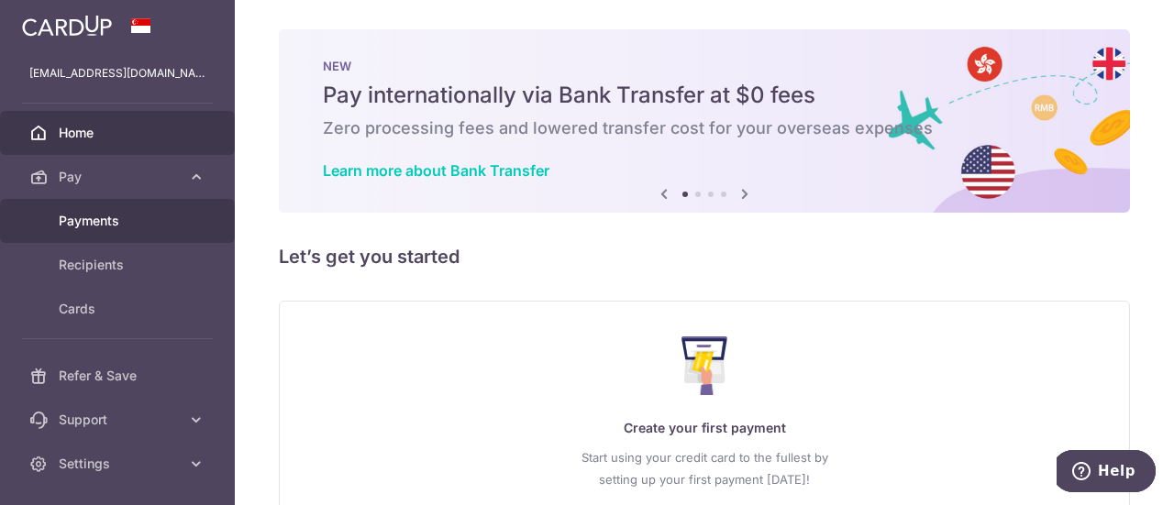
click at [97, 218] on span "Payments" at bounding box center [119, 221] width 121 height 18
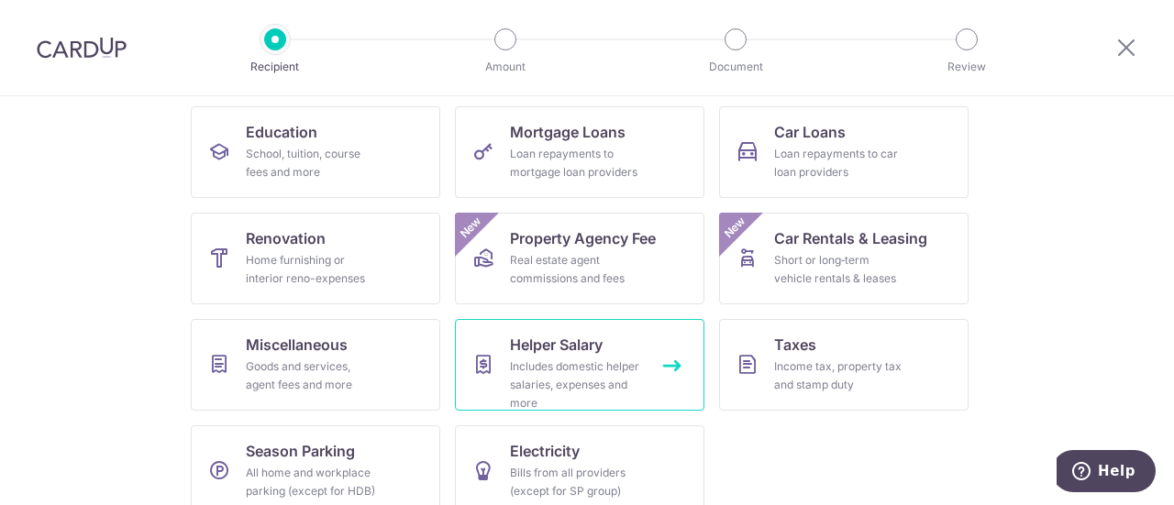
scroll to position [314, 0]
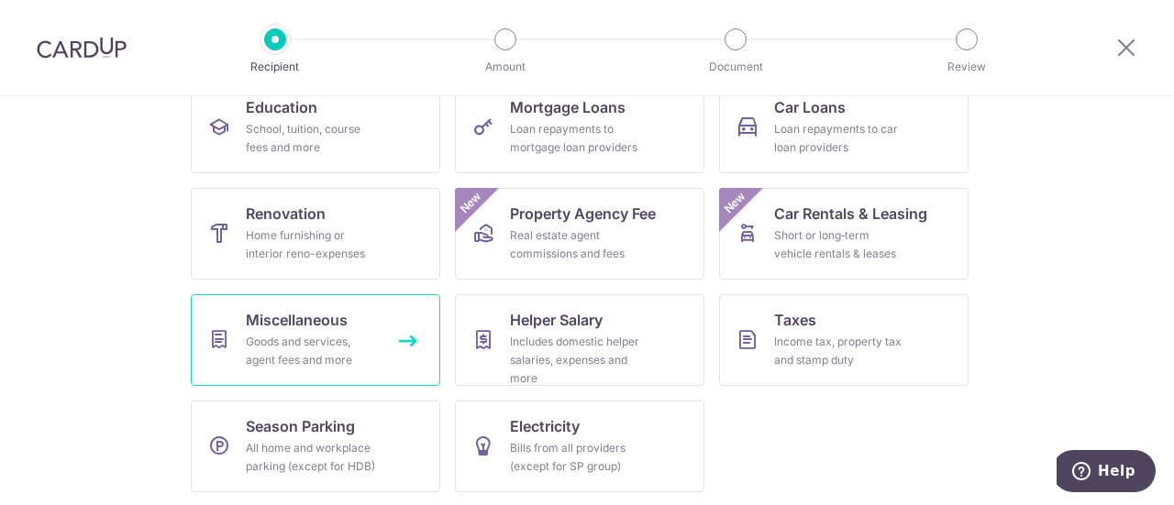
click at [343, 334] on div "Goods and services, agent fees and more" at bounding box center [312, 351] width 132 height 37
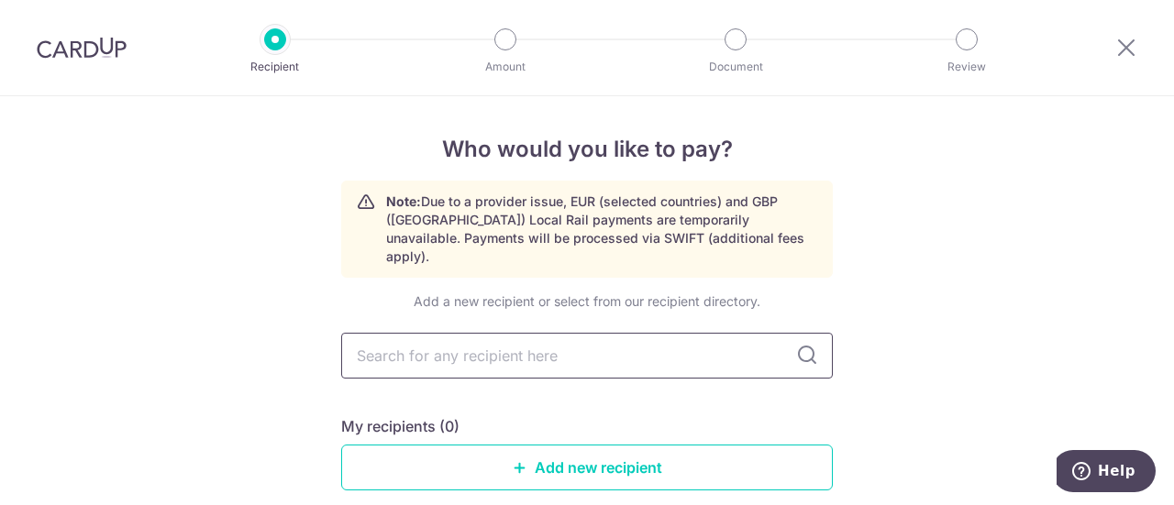
click at [496, 344] on input "text" at bounding box center [587, 356] width 492 height 46
type input "aia"
click at [796, 345] on icon at bounding box center [807, 356] width 22 height 22
click at [803, 345] on icon at bounding box center [807, 356] width 22 height 22
click at [719, 340] on input "aia" at bounding box center [587, 356] width 492 height 46
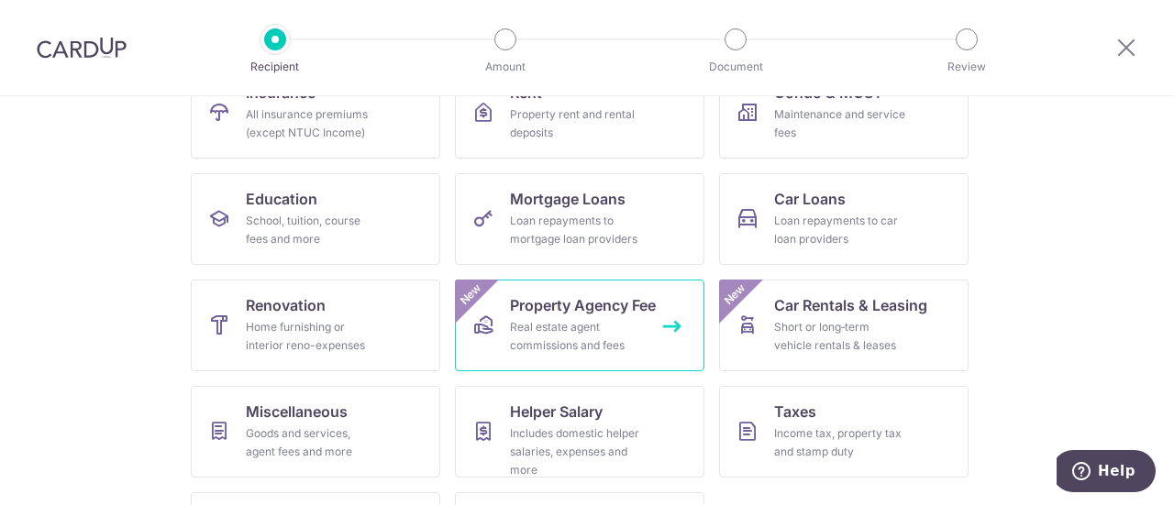
scroll to position [130, 0]
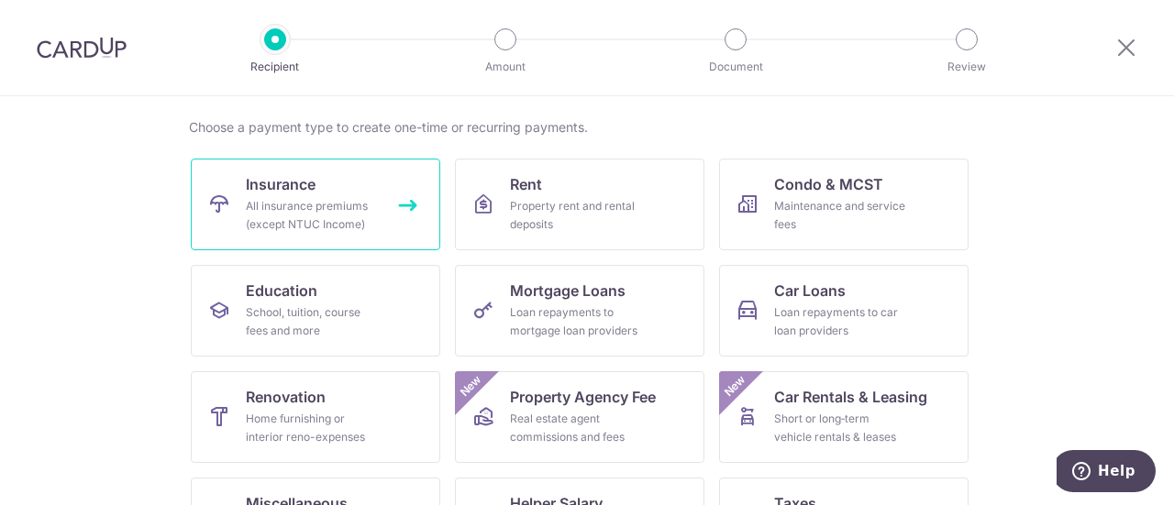
click at [322, 194] on link "Insurance All insurance premiums (except NTUC Income)" at bounding box center [315, 205] width 249 height 92
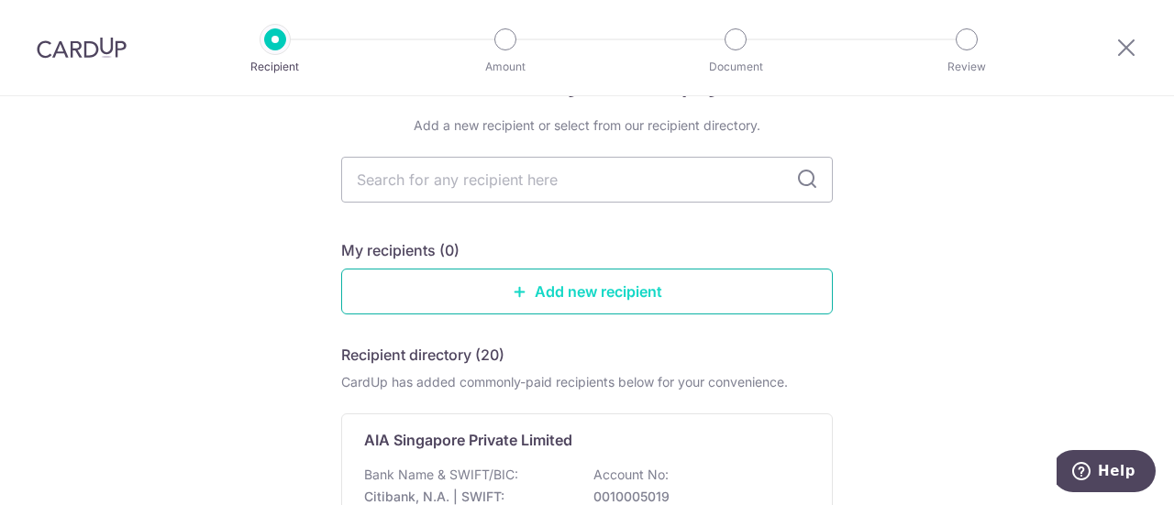
scroll to position [92, 0]
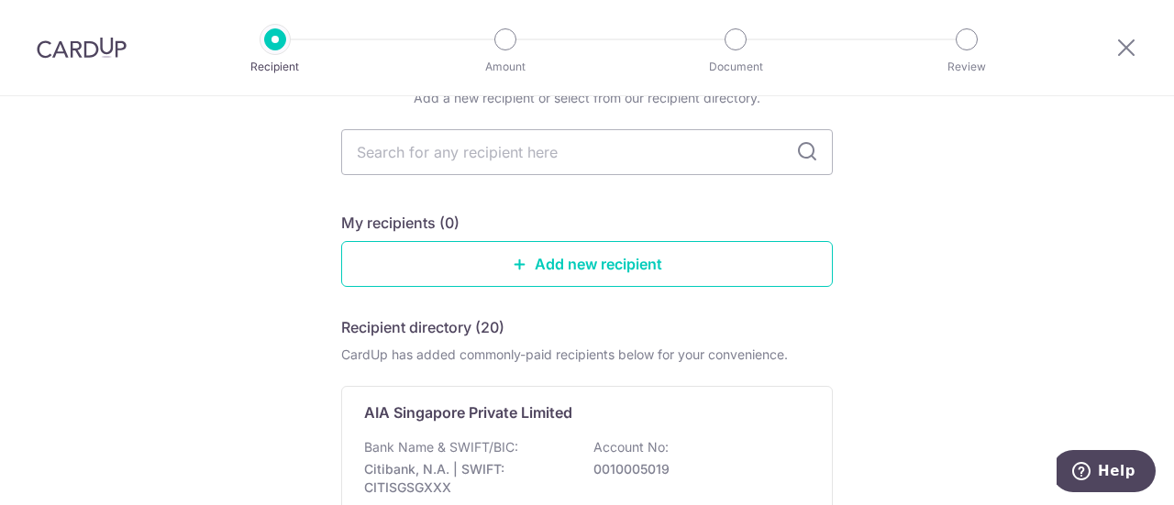
click at [801, 151] on icon at bounding box center [807, 152] width 22 height 22
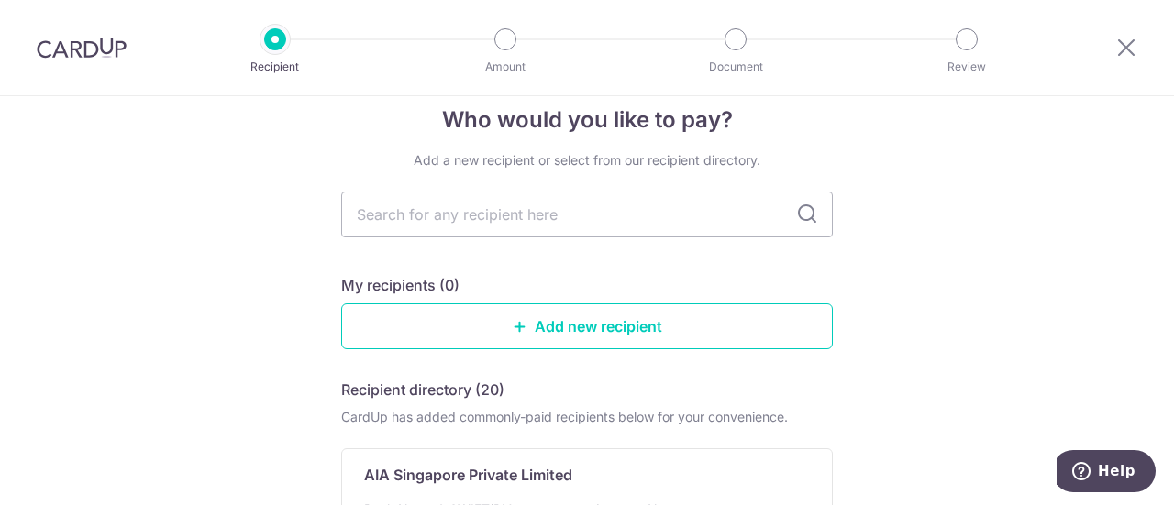
scroll to position [0, 0]
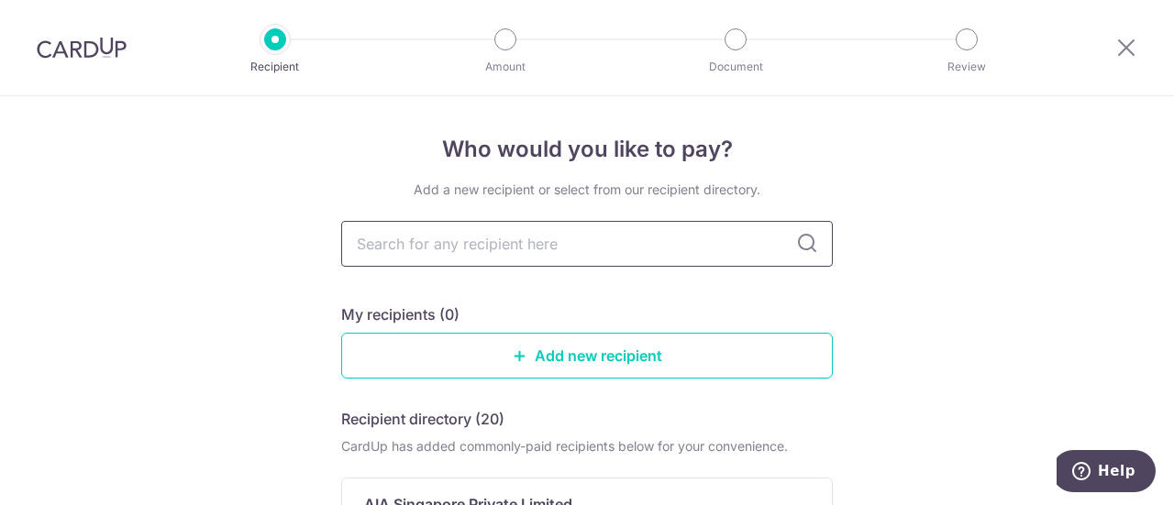
click at [606, 250] on input "text" at bounding box center [587, 244] width 492 height 46
type input "AIA"
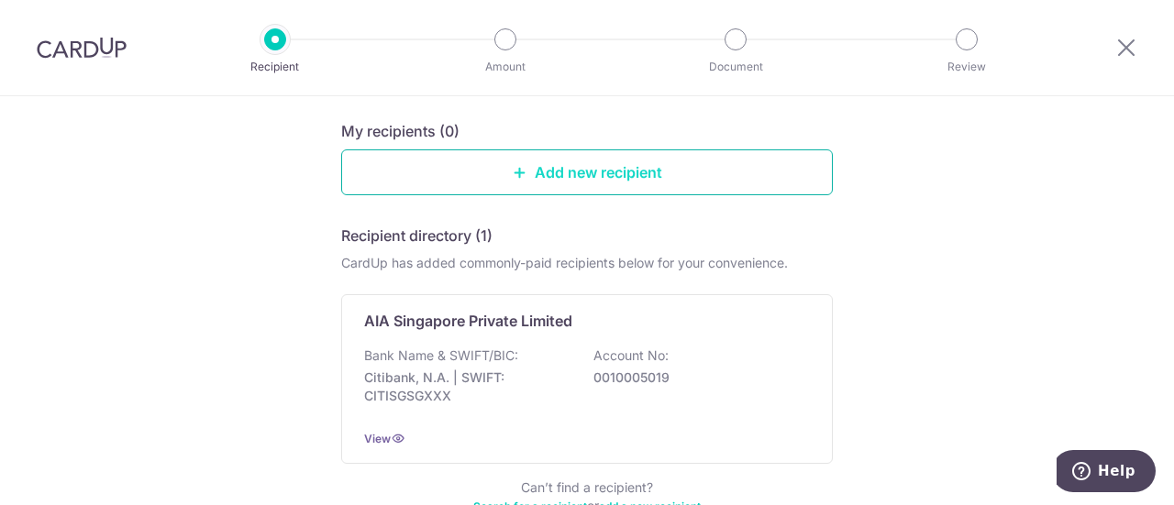
click at [602, 172] on link "Add new recipient" at bounding box center [587, 172] width 492 height 46
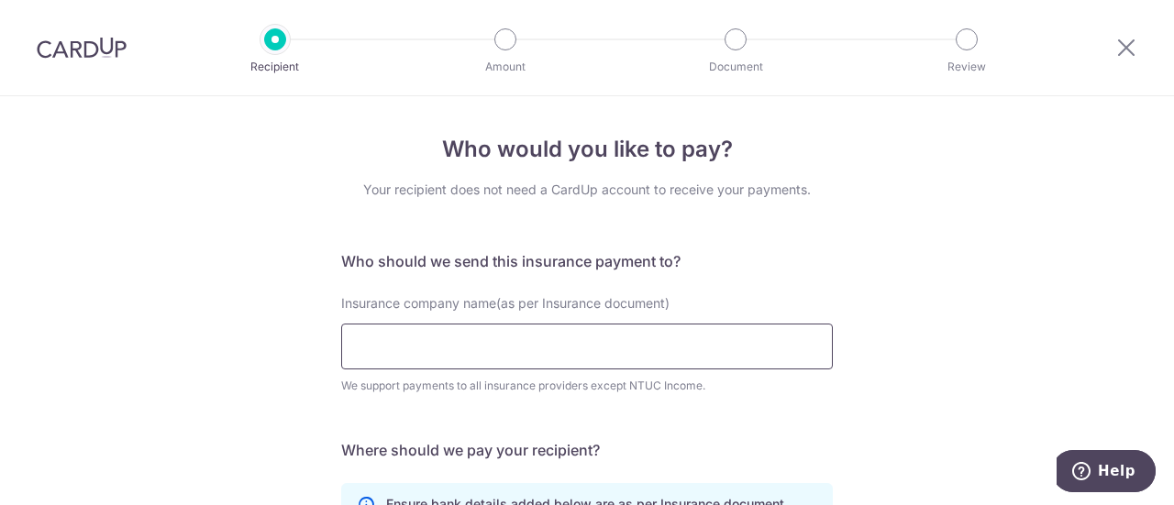
click at [615, 348] on input "Insurance company name(as per Insurance document)" at bounding box center [587, 347] width 492 height 46
type input "AIA"
click at [714, 406] on div "Insurance company name(as per Insurance document) AIA We support payments to al…" at bounding box center [587, 355] width 514 height 123
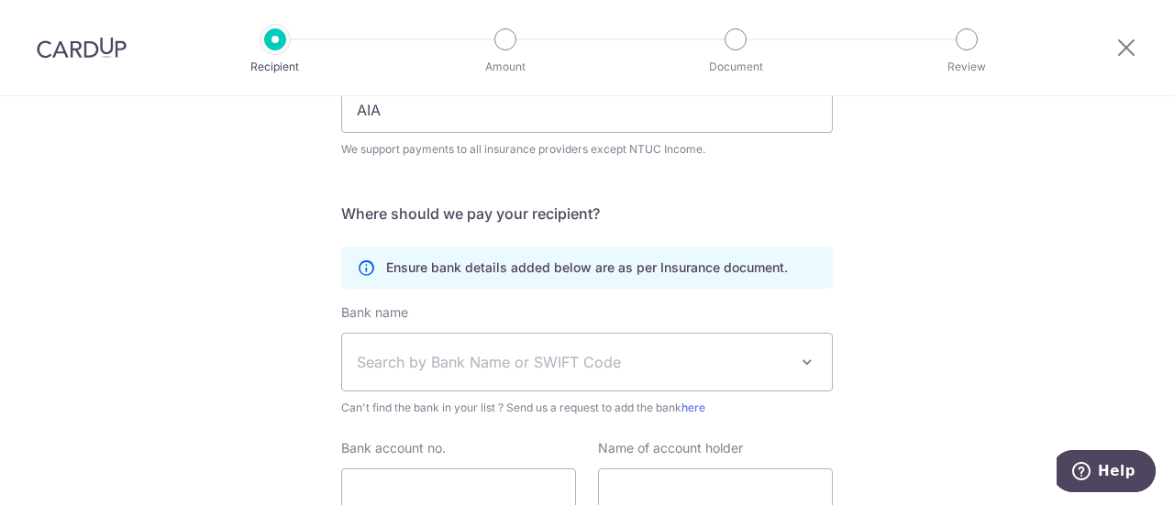
scroll to position [275, 0]
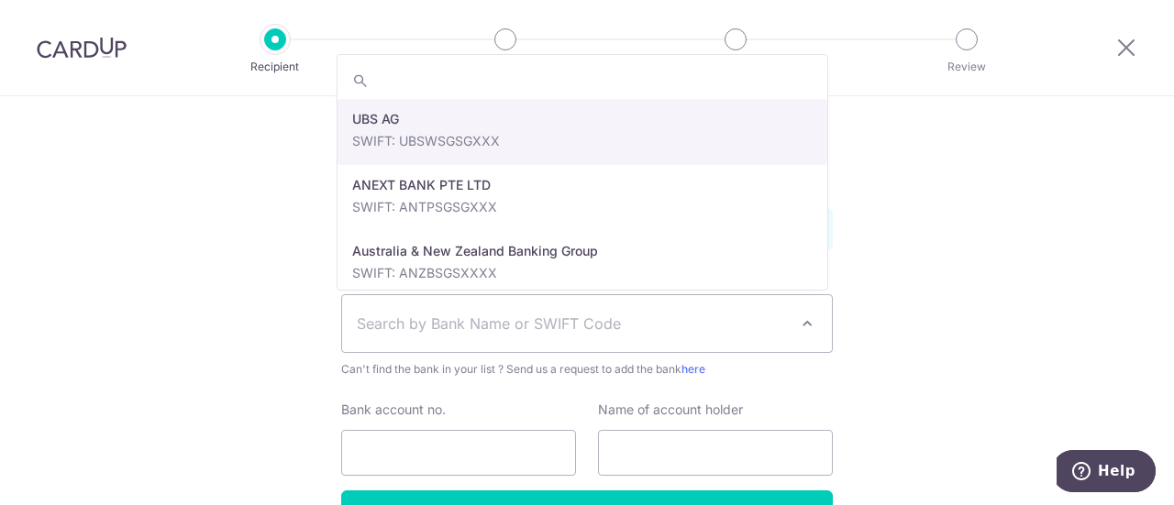
click at [714, 316] on span "Search by Bank Name or SWIFT Code" at bounding box center [572, 324] width 431 height 22
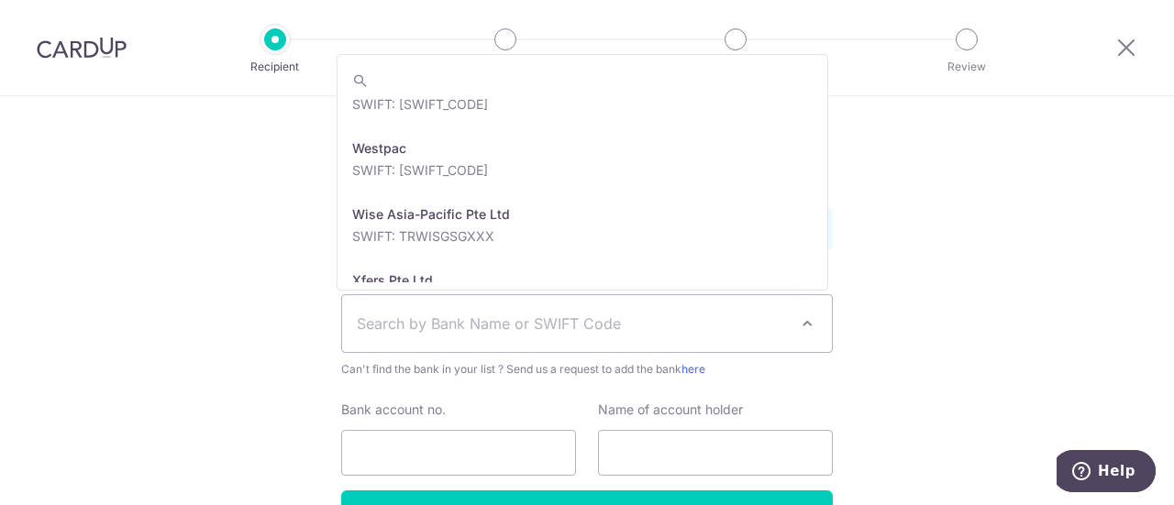
scroll to position [4307, 0]
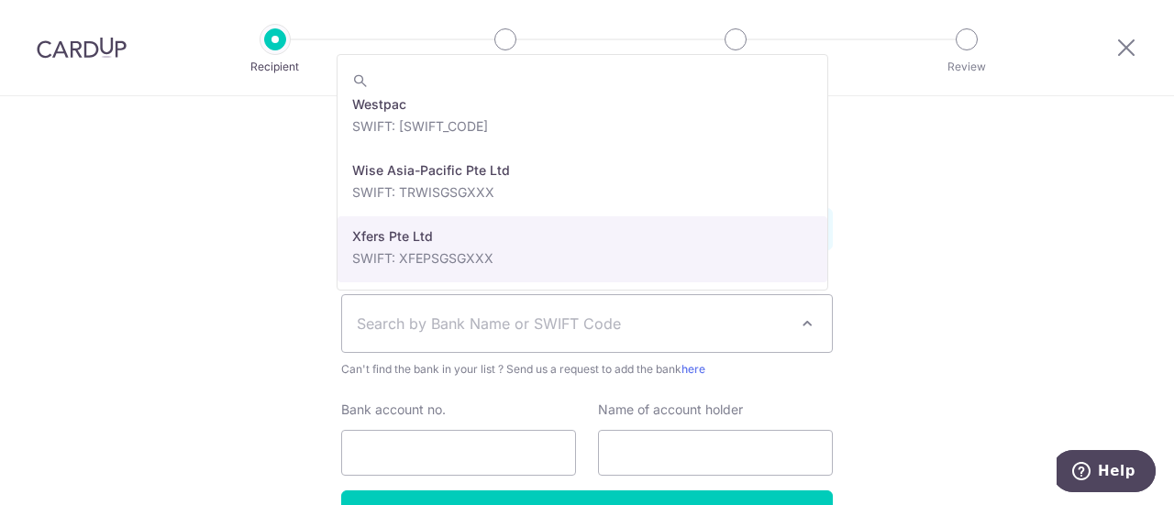
click at [1091, 479] on icon "Help" at bounding box center [1081, 471] width 18 height 18
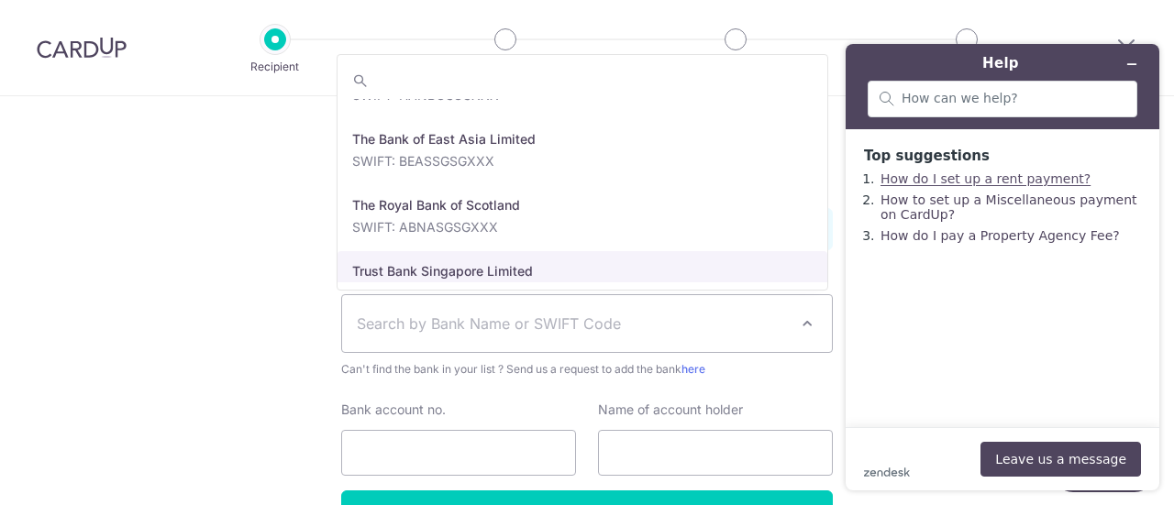
scroll to position [3940, 0]
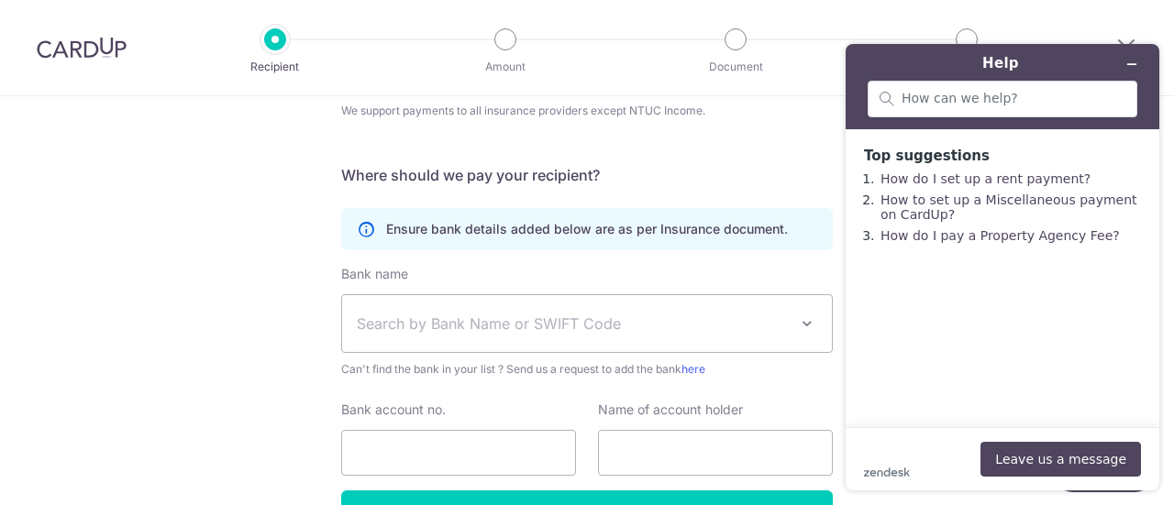
click at [73, 52] on img at bounding box center [82, 48] width 90 height 22
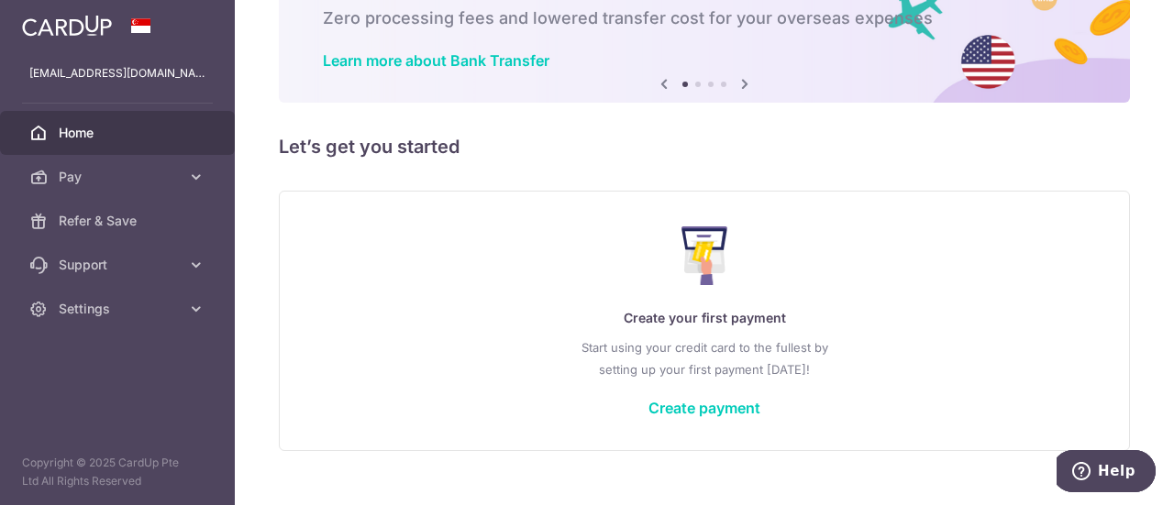
scroll to position [141, 0]
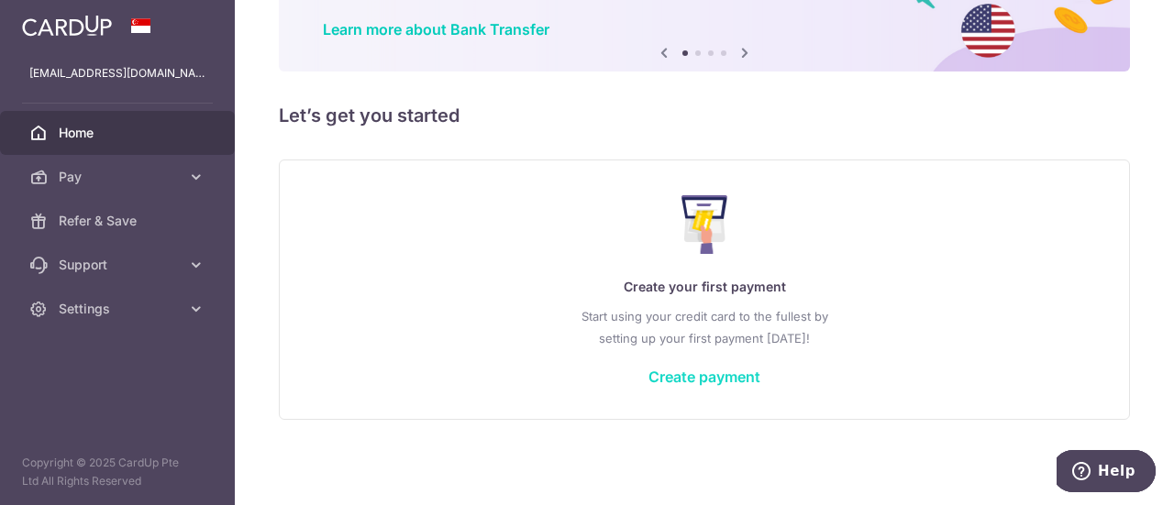
click at [691, 377] on link "Create payment" at bounding box center [704, 377] width 112 height 18
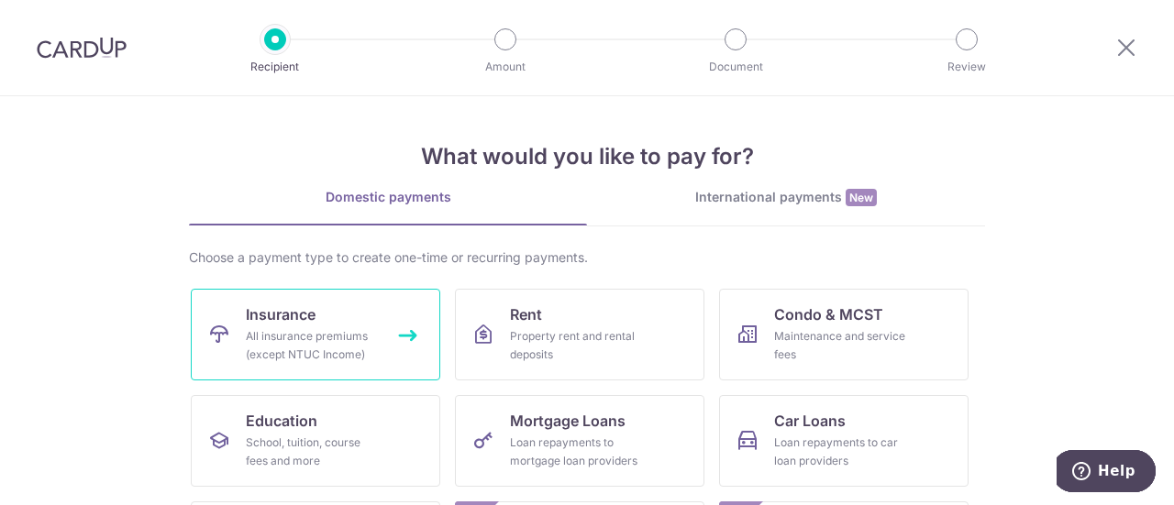
click at [330, 348] on div "All insurance premiums (except NTUC Income)" at bounding box center [312, 345] width 132 height 37
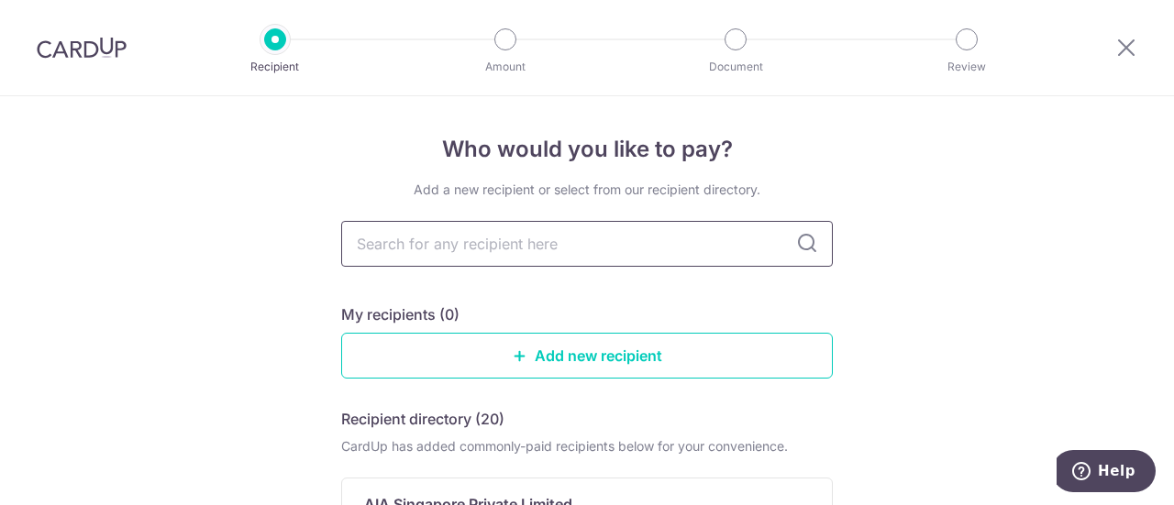
click at [570, 249] on input "text" at bounding box center [587, 244] width 492 height 46
click at [808, 247] on icon at bounding box center [807, 244] width 22 height 22
click at [802, 244] on icon at bounding box center [807, 244] width 22 height 22
click at [631, 249] on input "text" at bounding box center [587, 244] width 492 height 46
type input "AIA"
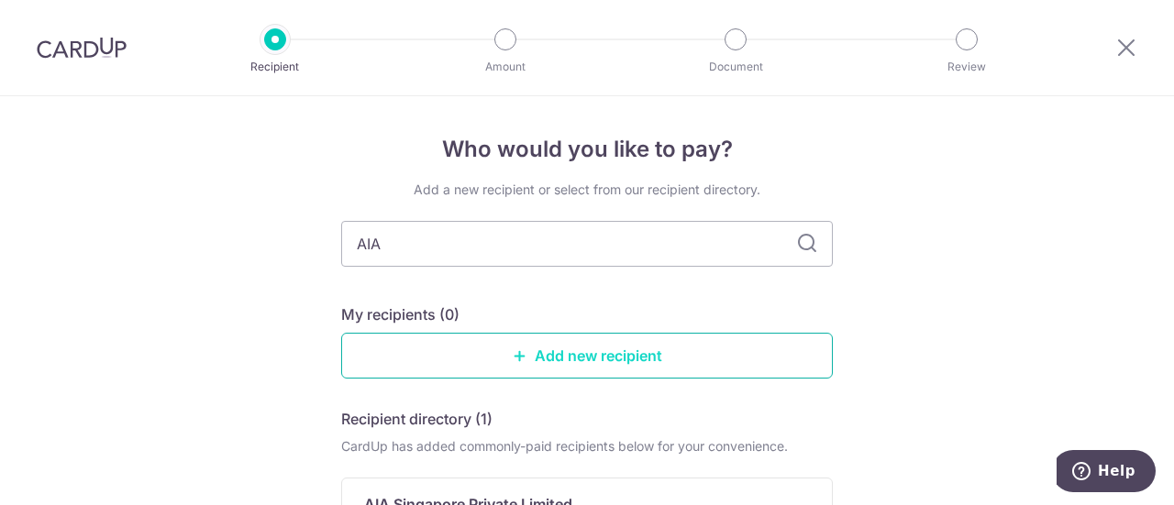
click at [694, 375] on link "Add new recipient" at bounding box center [587, 356] width 492 height 46
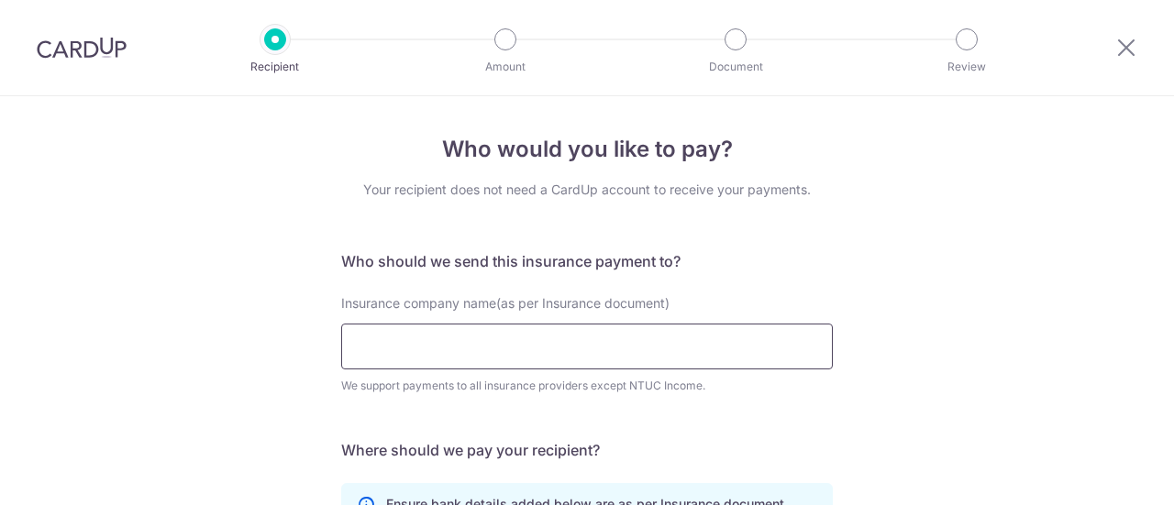
click at [683, 331] on input "Insurance company name(as per Insurance document)" at bounding box center [587, 347] width 492 height 46
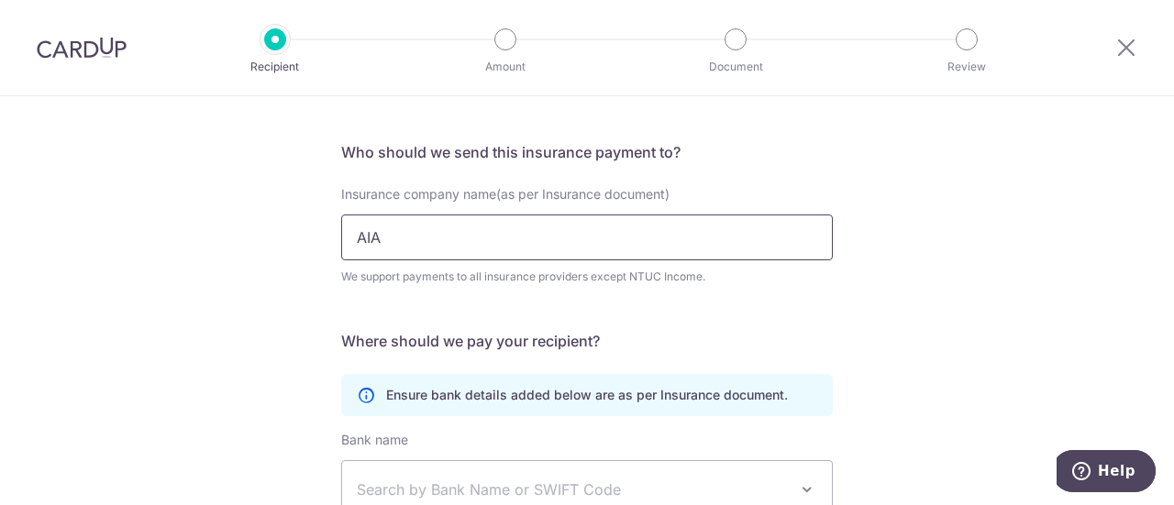
scroll to position [275, 0]
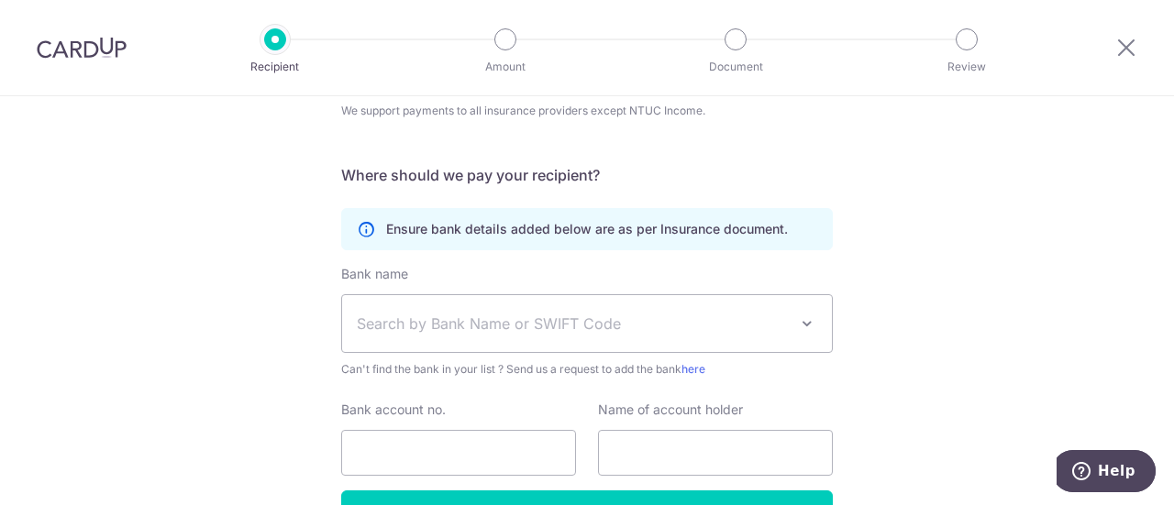
type input "AIA"
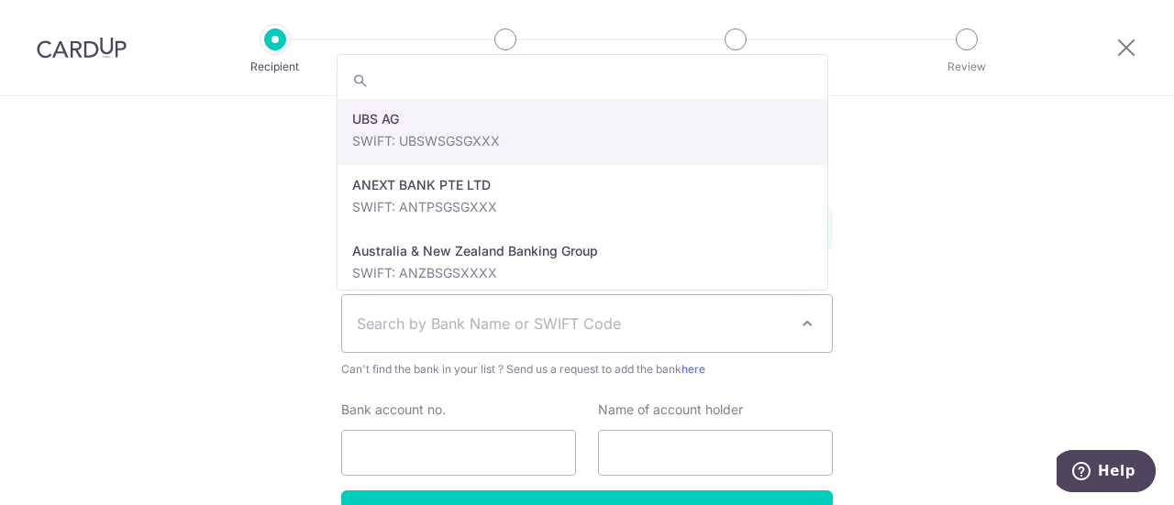
click at [745, 313] on span "Search by Bank Name or SWIFT Code" at bounding box center [572, 324] width 431 height 22
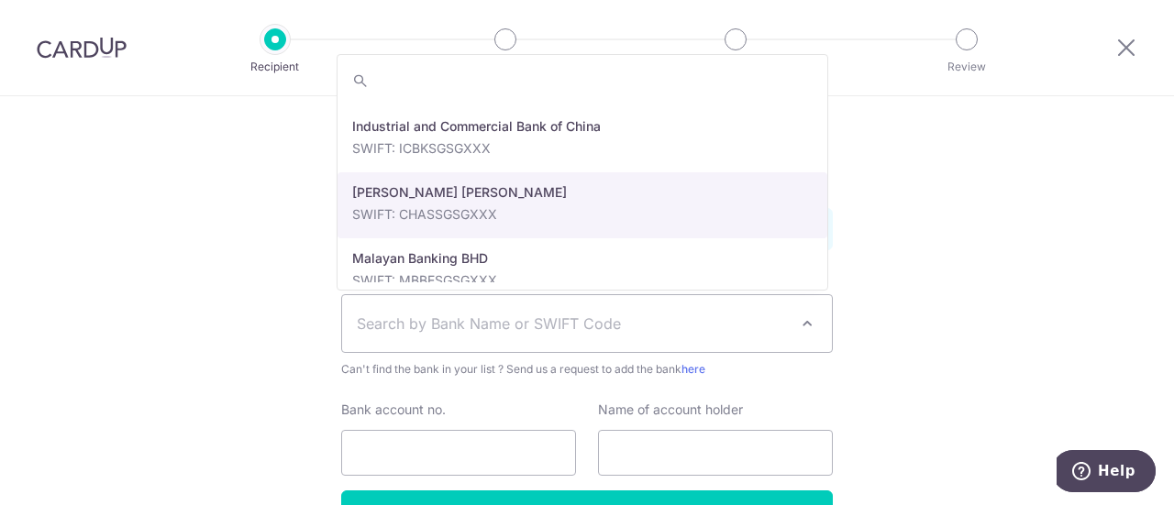
click at [906, 343] on div "Who would you like to pay? Your recipient does not need a CardUp account to rec…" at bounding box center [587, 222] width 1174 height 802
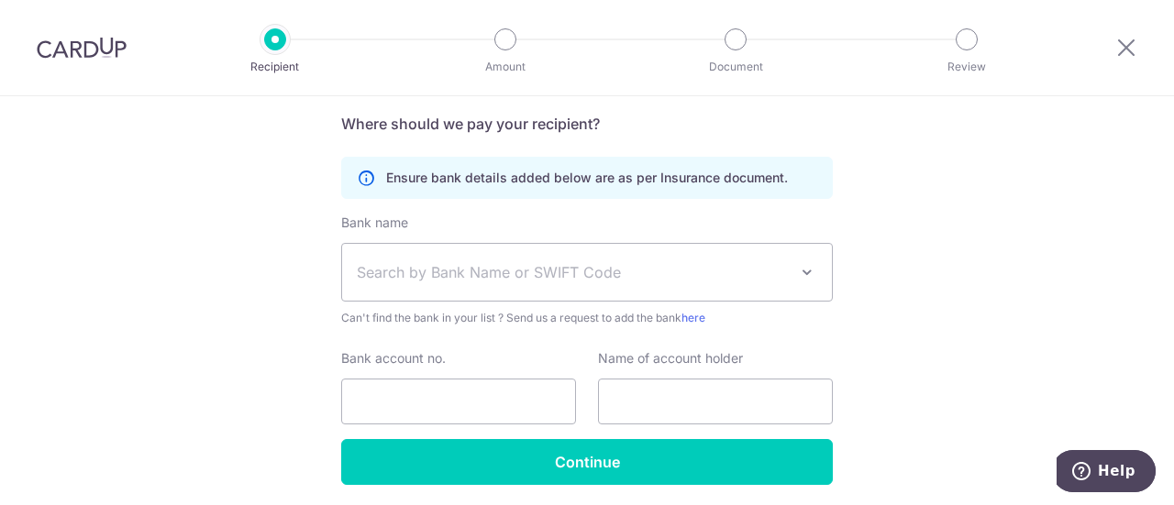
scroll to position [299, 0]
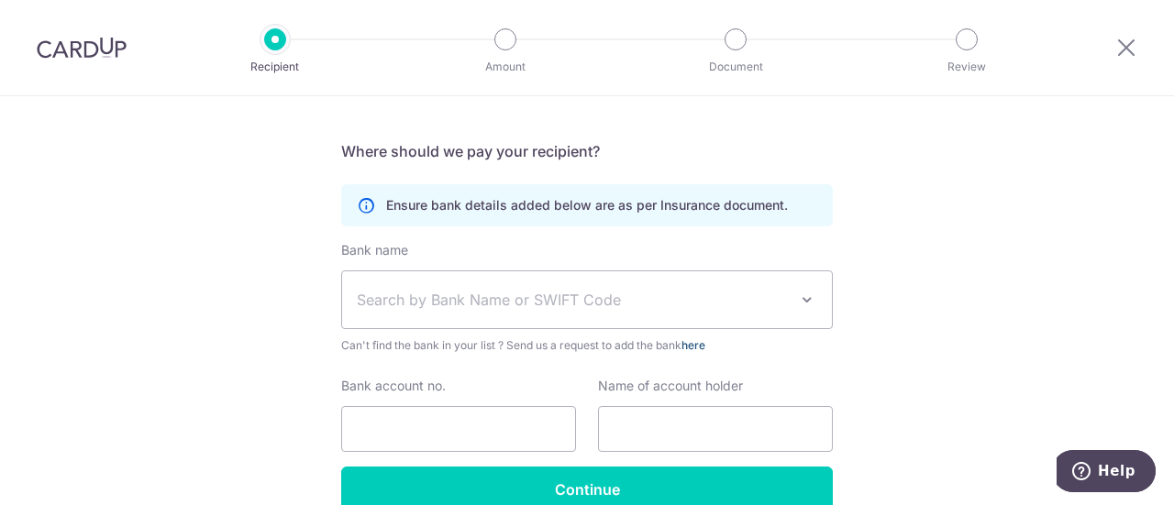
click at [701, 341] on link "here" at bounding box center [693, 345] width 24 height 14
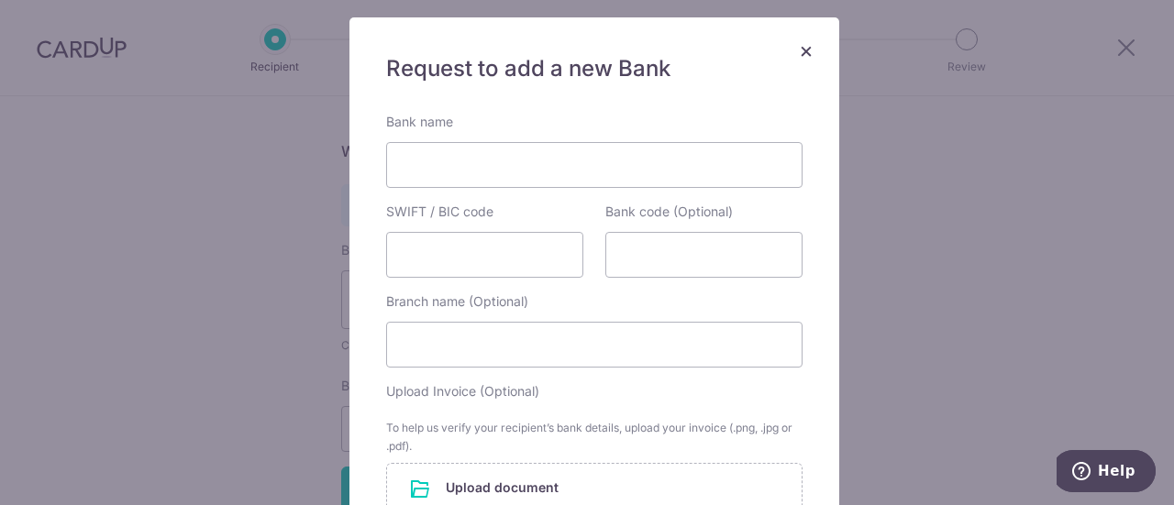
scroll to position [0, 0]
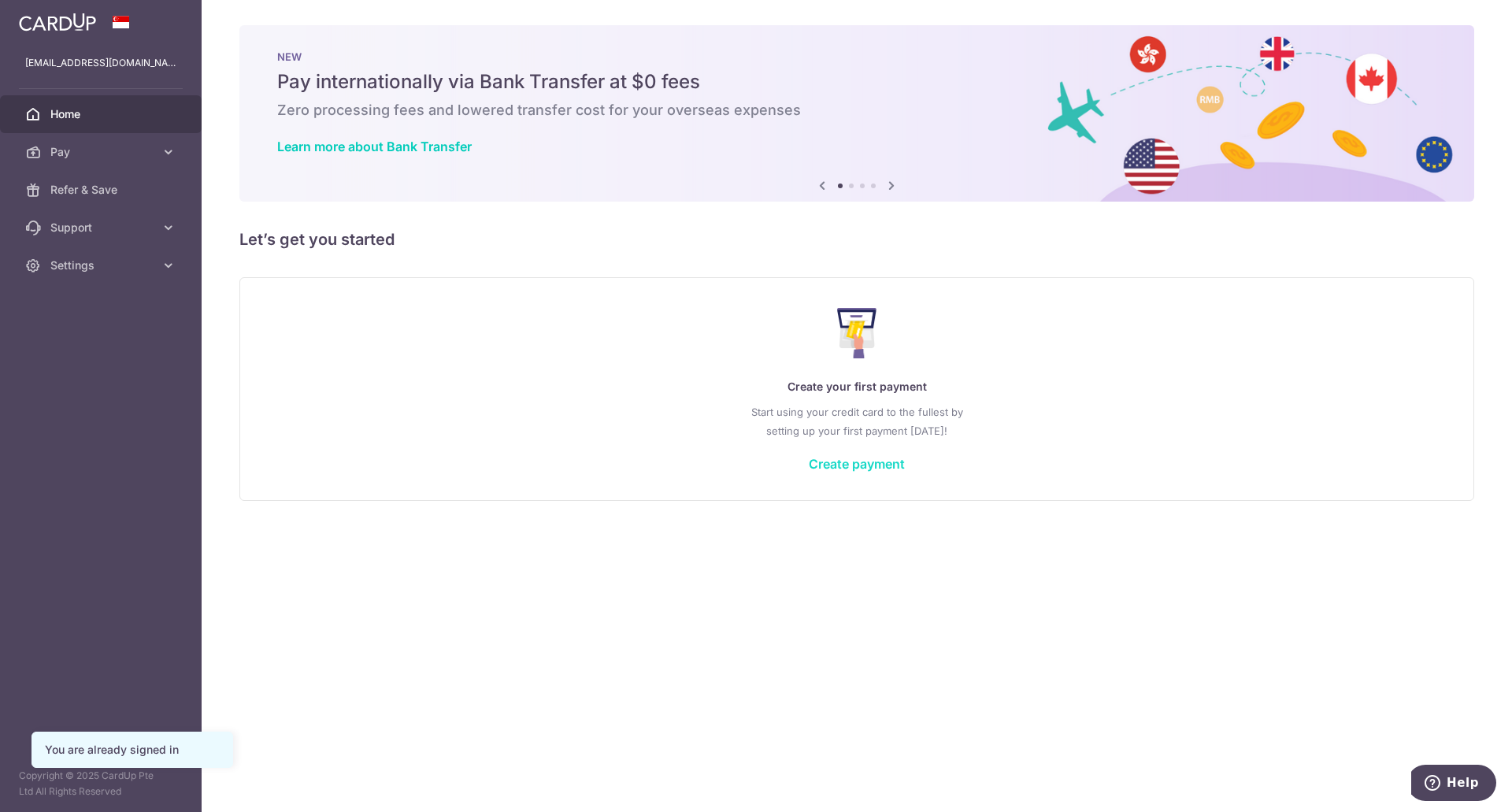
click at [860, 463] on link "Create payment" at bounding box center [857, 464] width 96 height 15
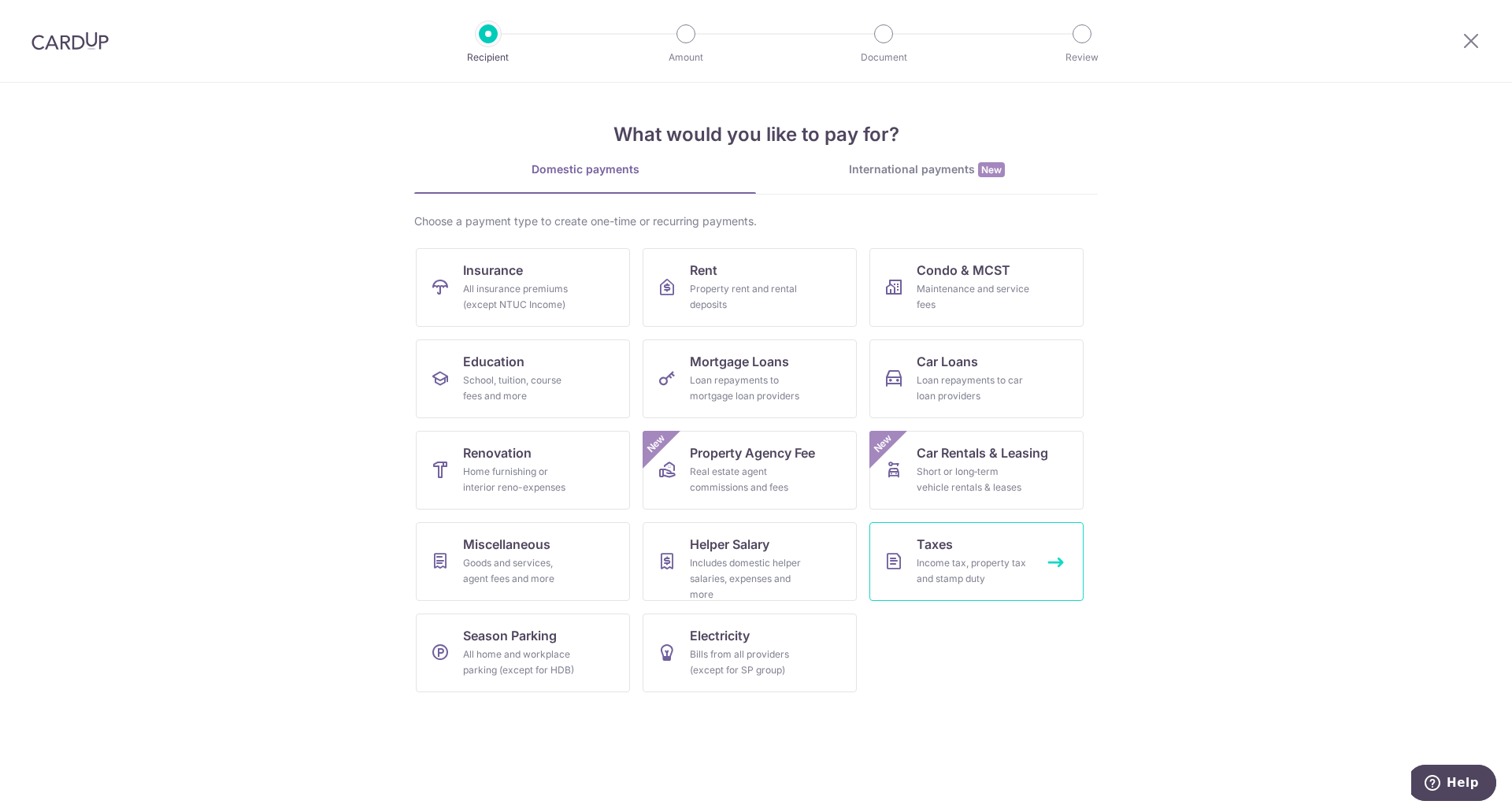
click at [916, 562] on link "Taxes Income tax, property tax and stamp duty" at bounding box center [976, 561] width 214 height 79
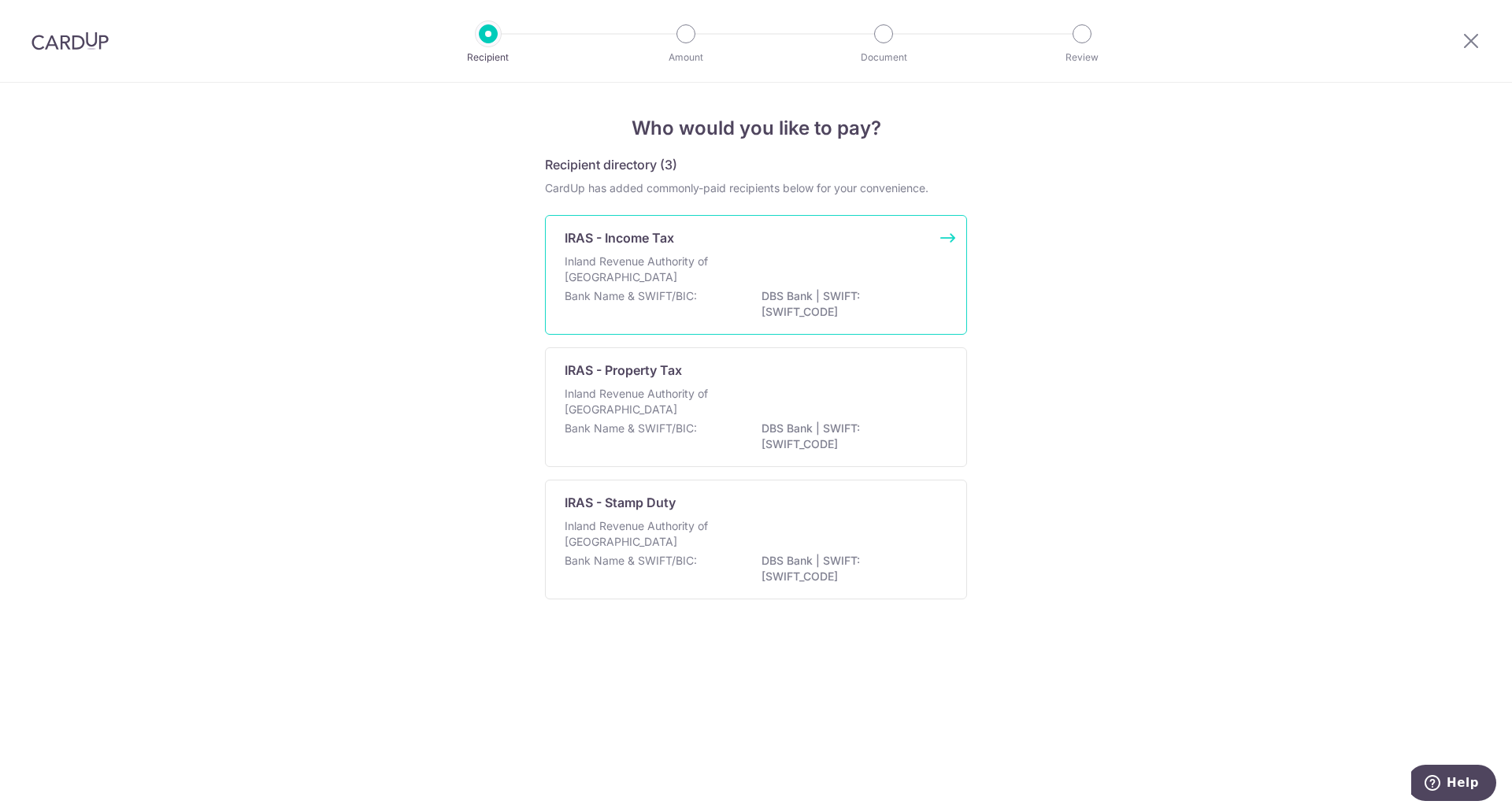
click at [822, 265] on div "Inland Revenue Authority of [GEOGRAPHIC_DATA]" at bounding box center [756, 270] width 383 height 34
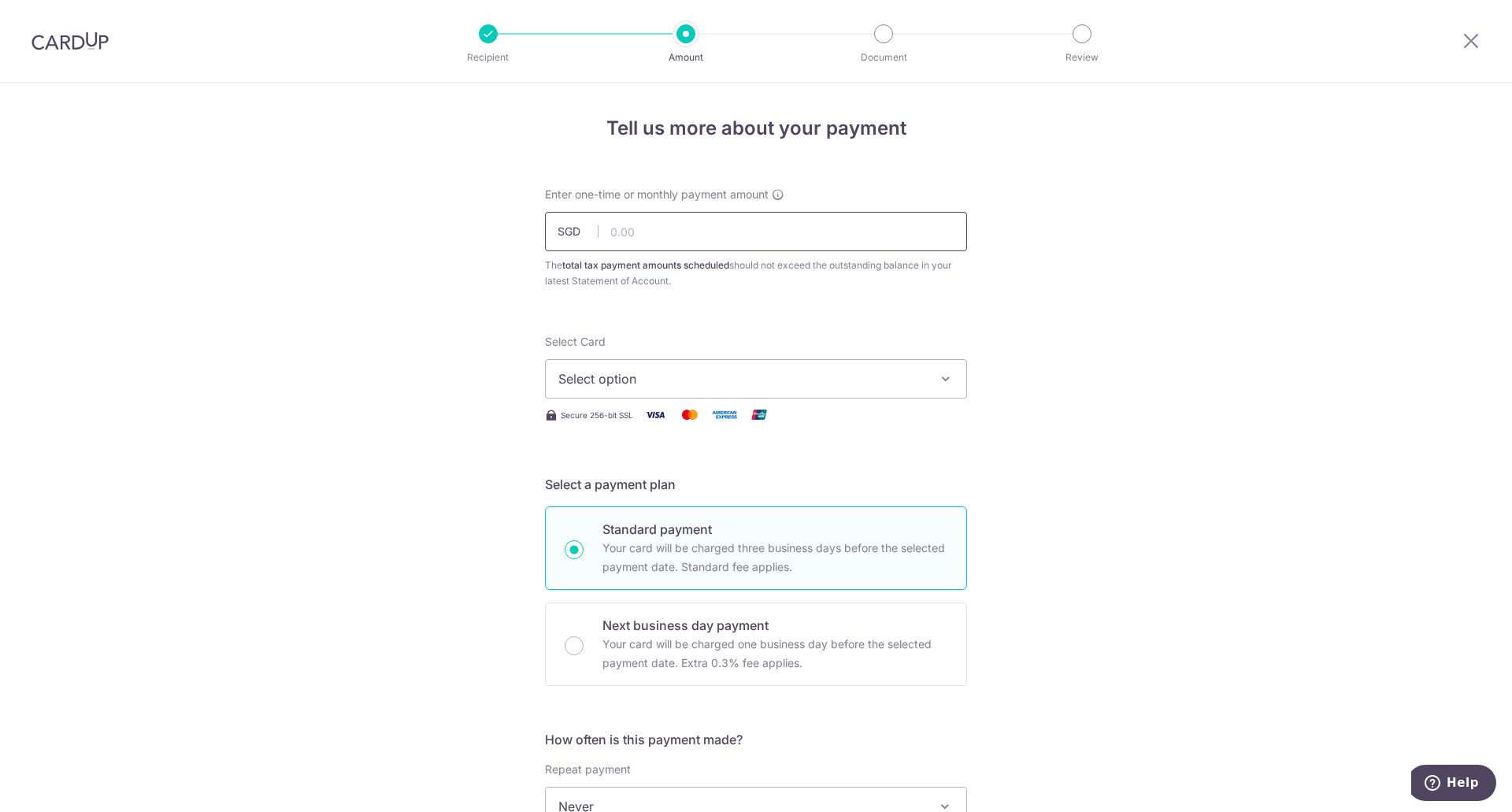
click at [697, 233] on input "text" at bounding box center [756, 232] width 422 height 39
click at [774, 227] on input "text" at bounding box center [756, 232] width 422 height 39
type input "1,710.54"
click at [804, 374] on span "Select option" at bounding box center [741, 379] width 367 height 19
click at [706, 425] on span "Add credit card" at bounding box center [769, 422] width 367 height 15
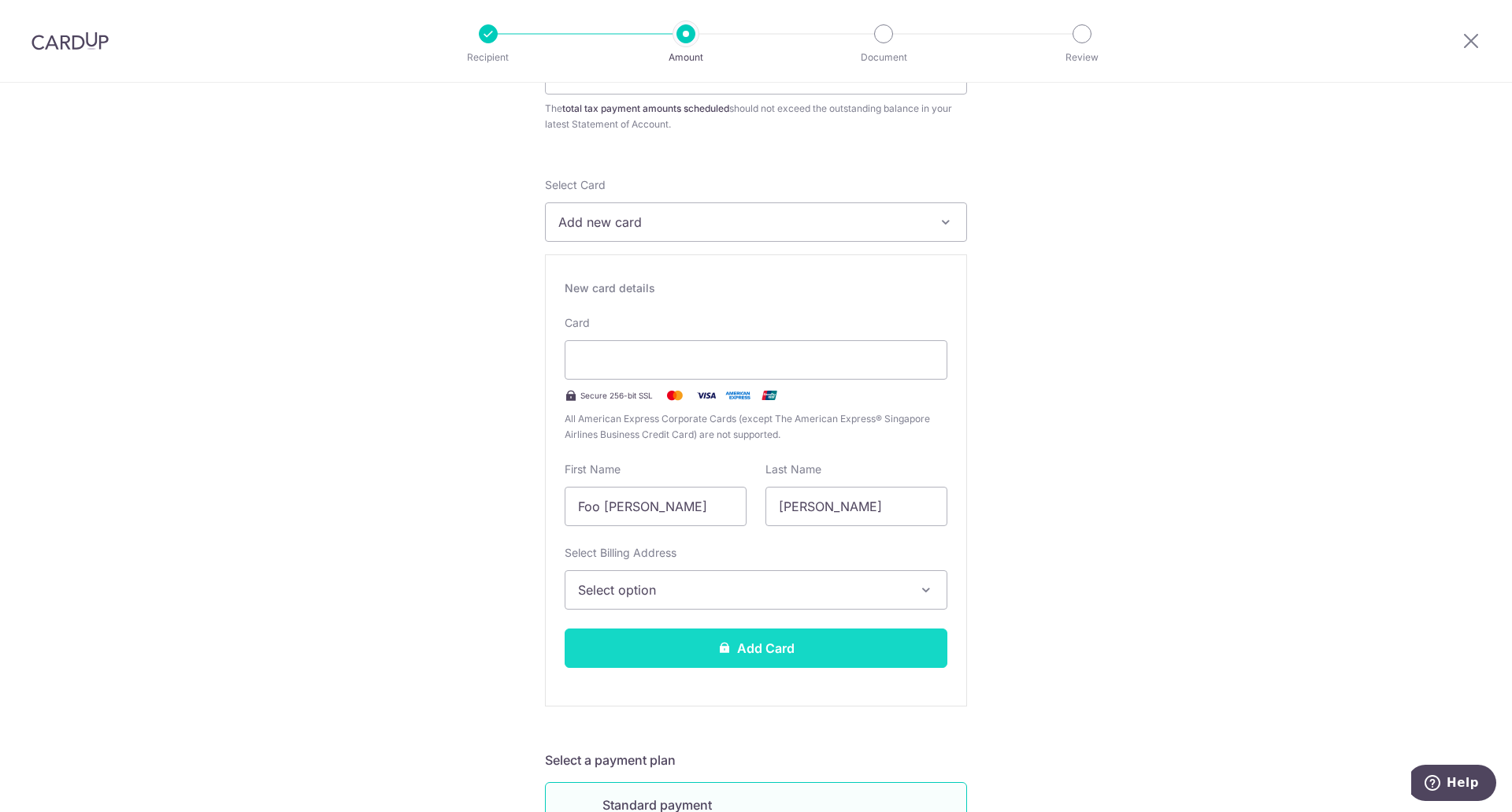
scroll to position [157, 0]
click at [931, 594] on button "Select option" at bounding box center [756, 589] width 383 height 39
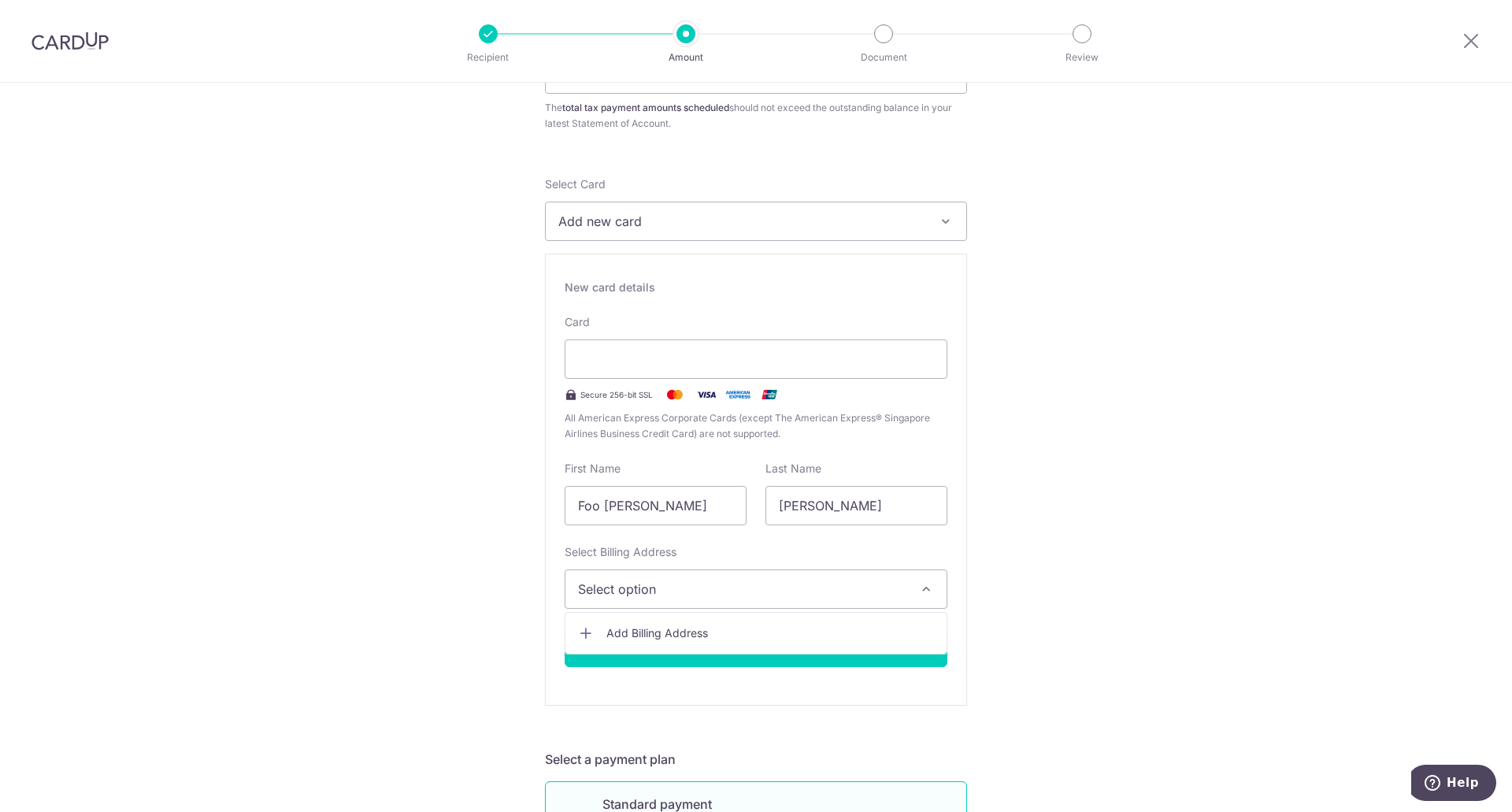
click at [714, 596] on span "Select option" at bounding box center [742, 589] width 328 height 19
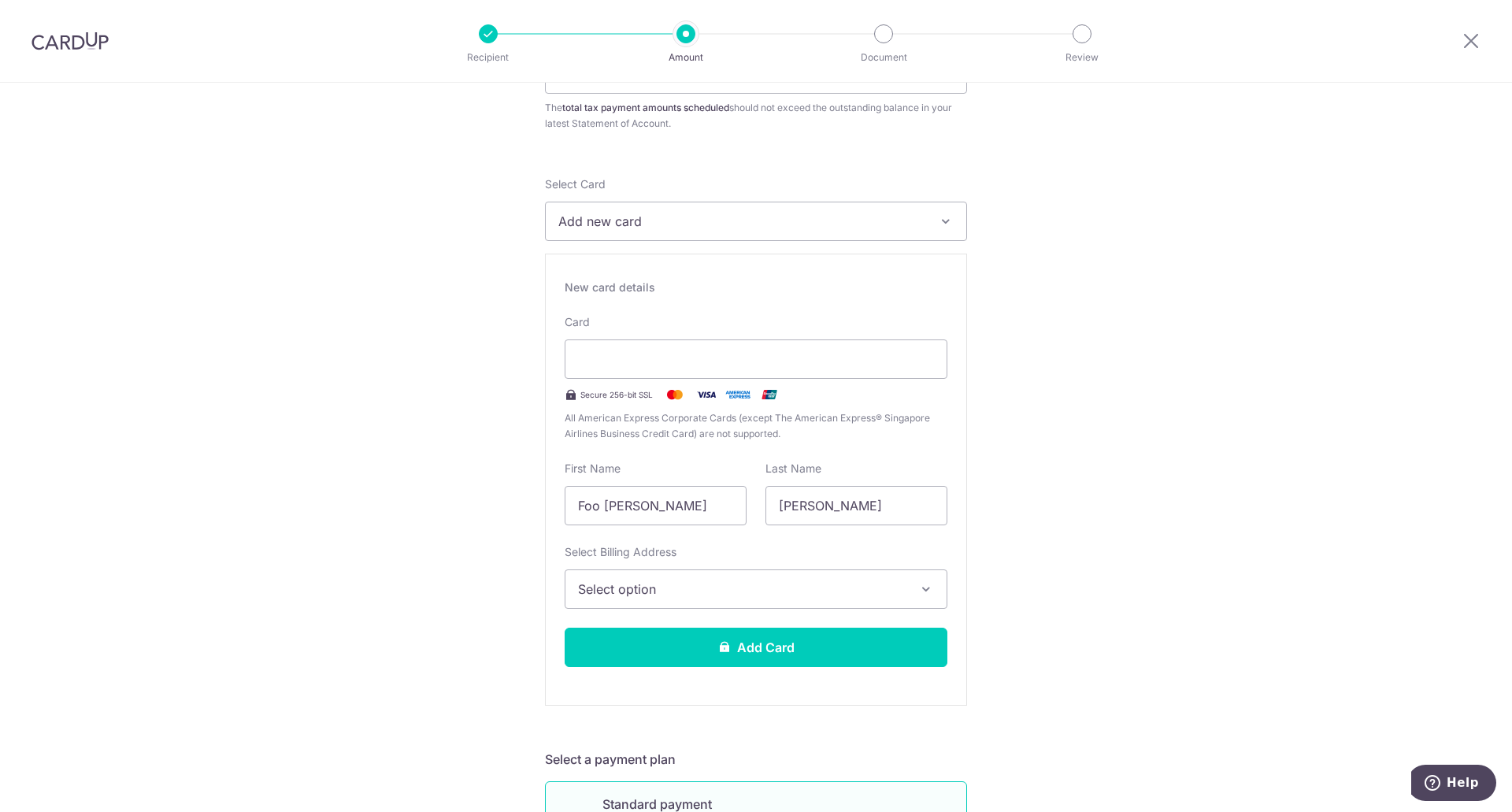
click at [659, 588] on span "Select option" at bounding box center [742, 589] width 328 height 19
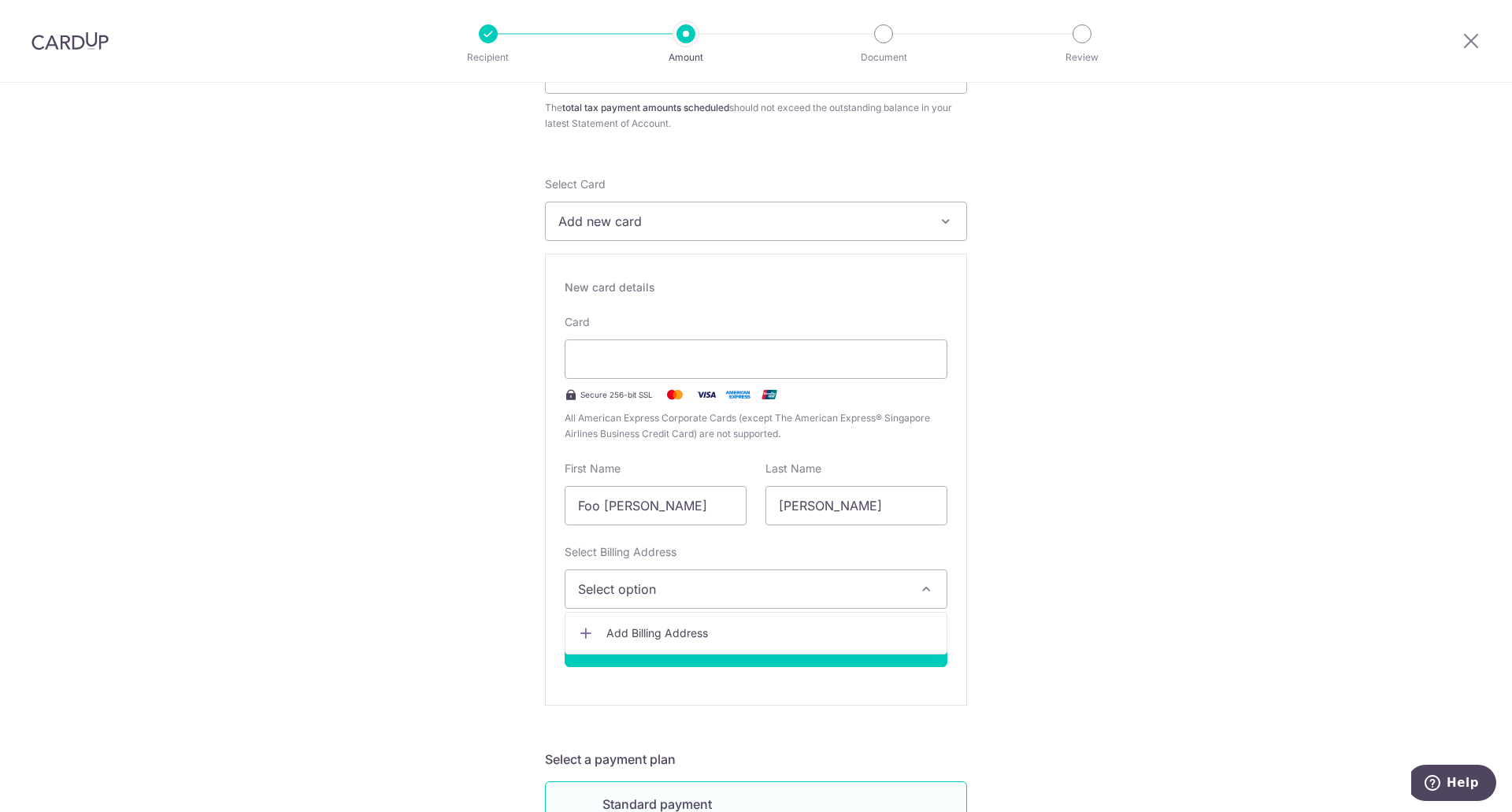
click at [640, 628] on span "Add Billing Address" at bounding box center [770, 633] width 328 height 15
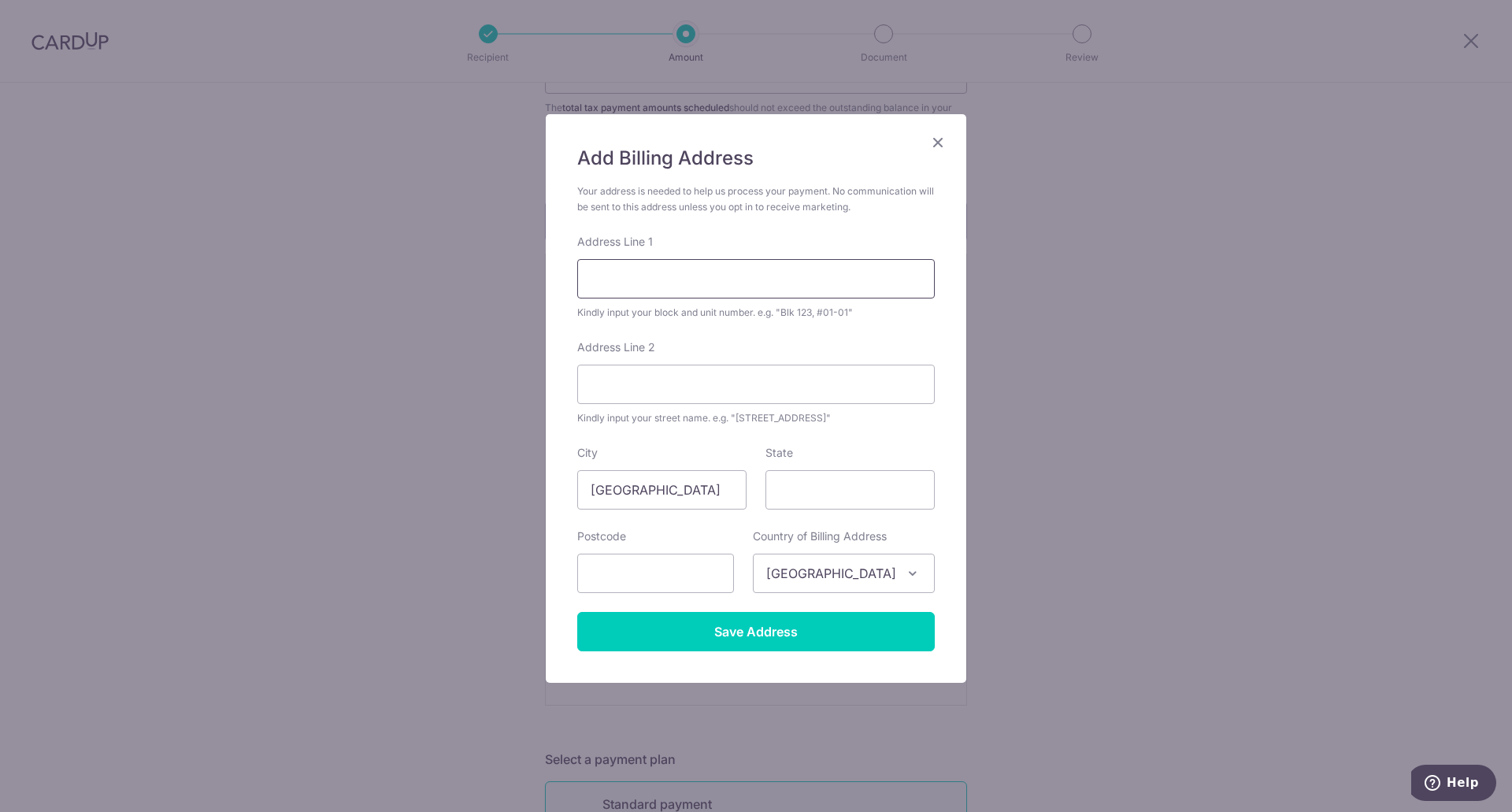
click at [677, 282] on input "Address Line 1" at bounding box center [756, 279] width 357 height 39
type input "[STREET_ADDRESS][PERSON_NAME]"
click at [676, 397] on input "Address Line 2" at bounding box center [756, 385] width 357 height 39
click at [687, 563] on input "text" at bounding box center [655, 573] width 157 height 39
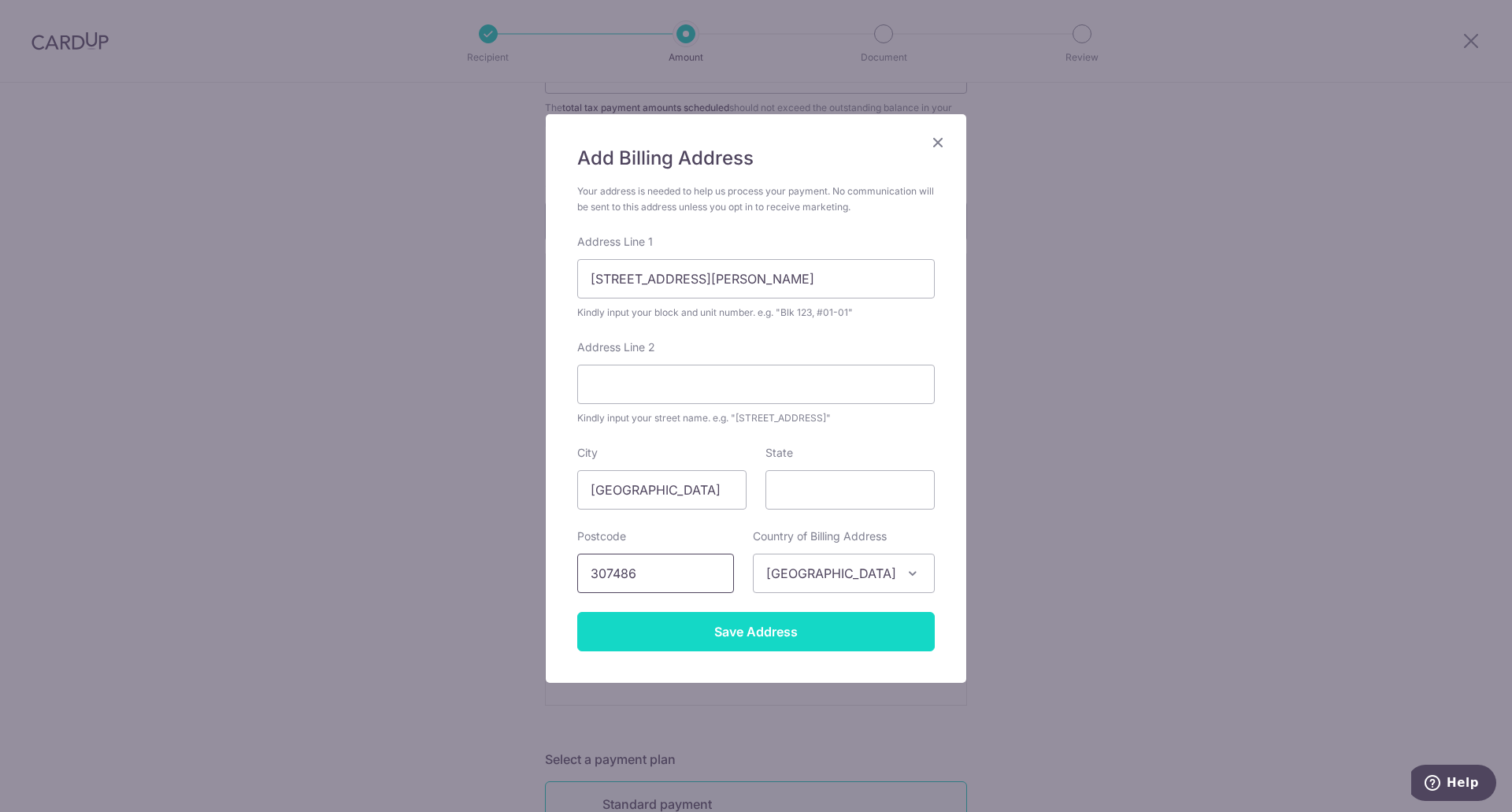
type input "307486"
click at [784, 633] on input "Save Address" at bounding box center [756, 632] width 357 height 39
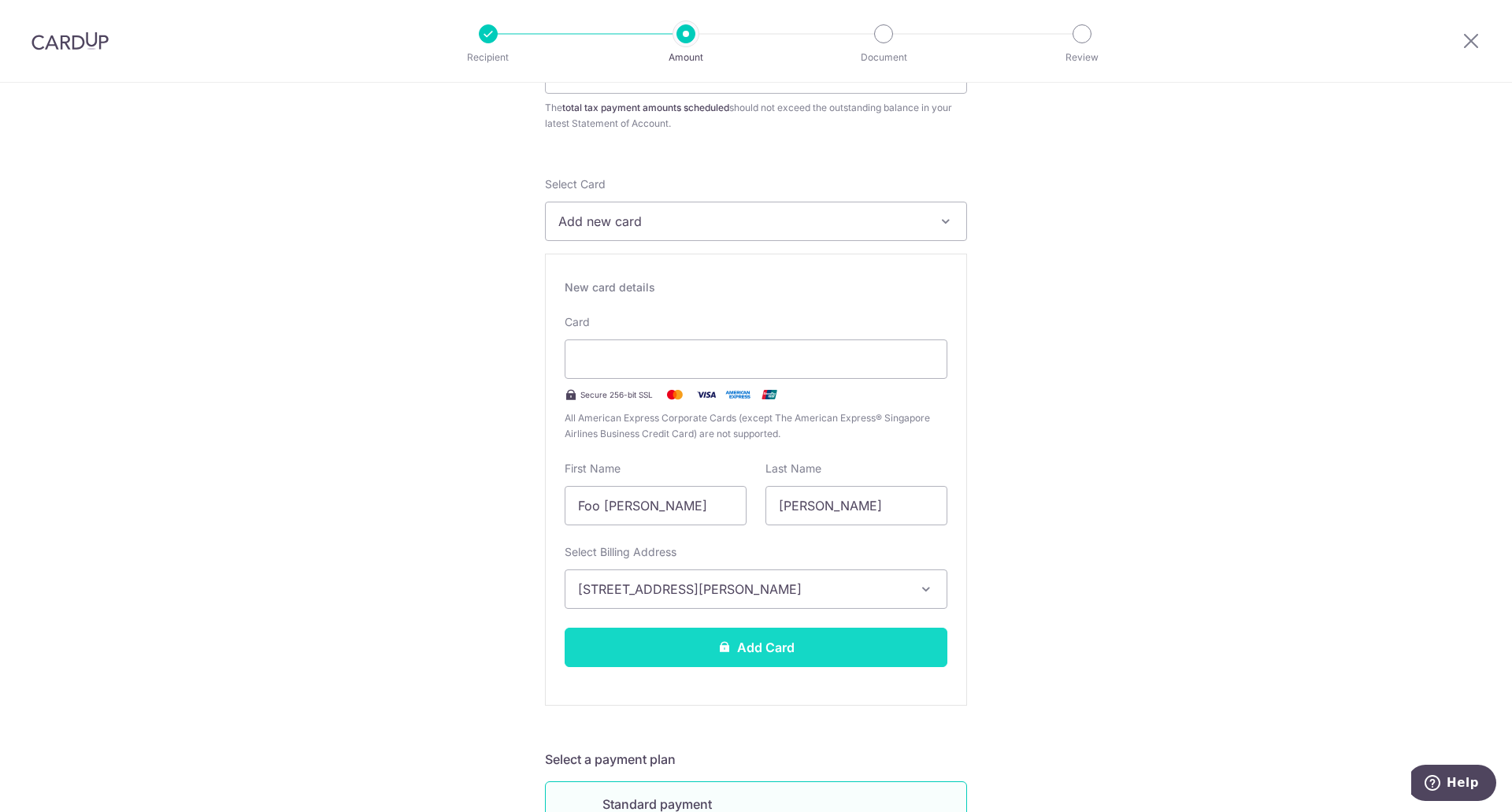
click at [852, 641] on button "Add Card" at bounding box center [756, 647] width 383 height 39
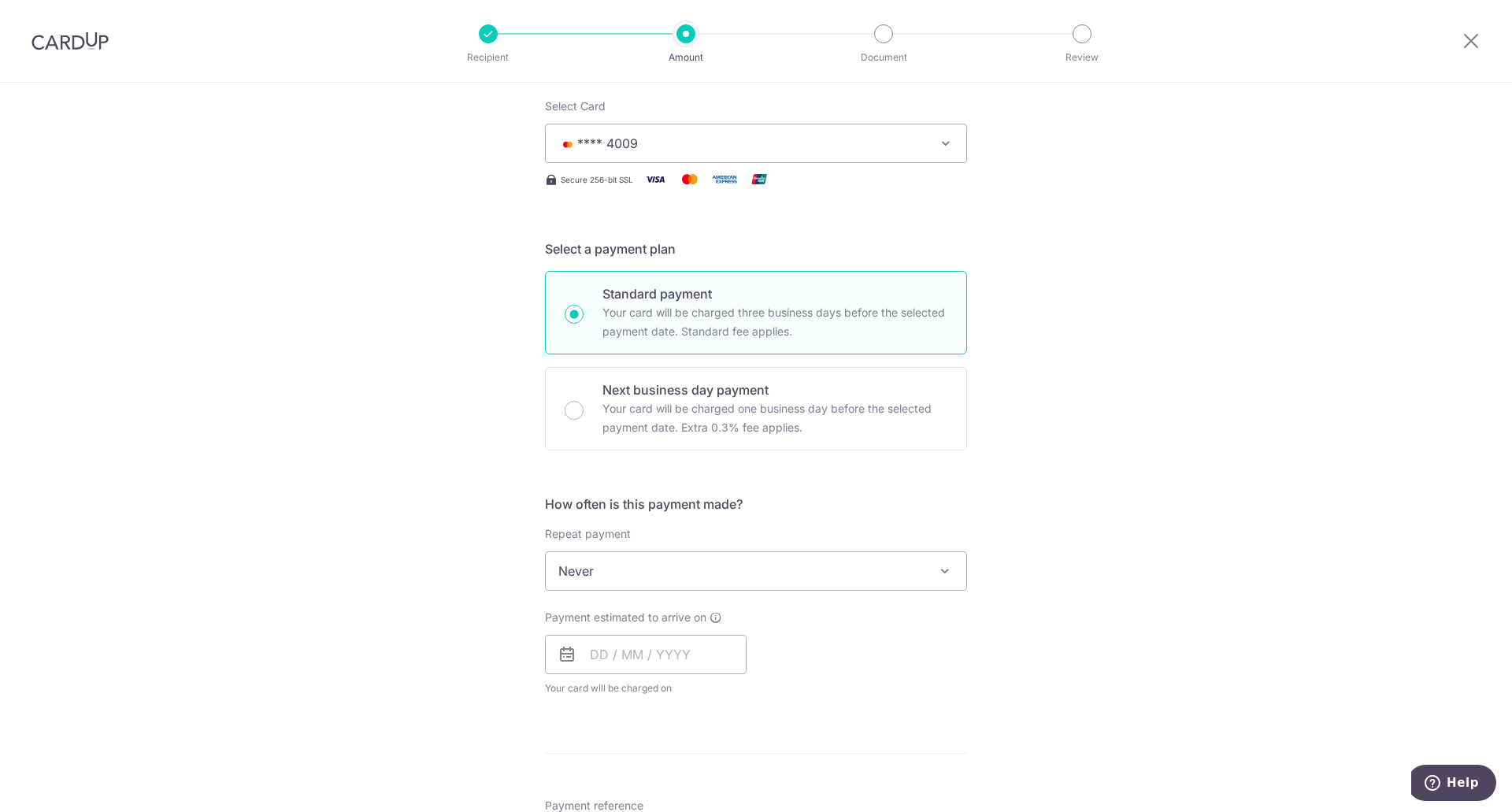
scroll to position [236, 0]
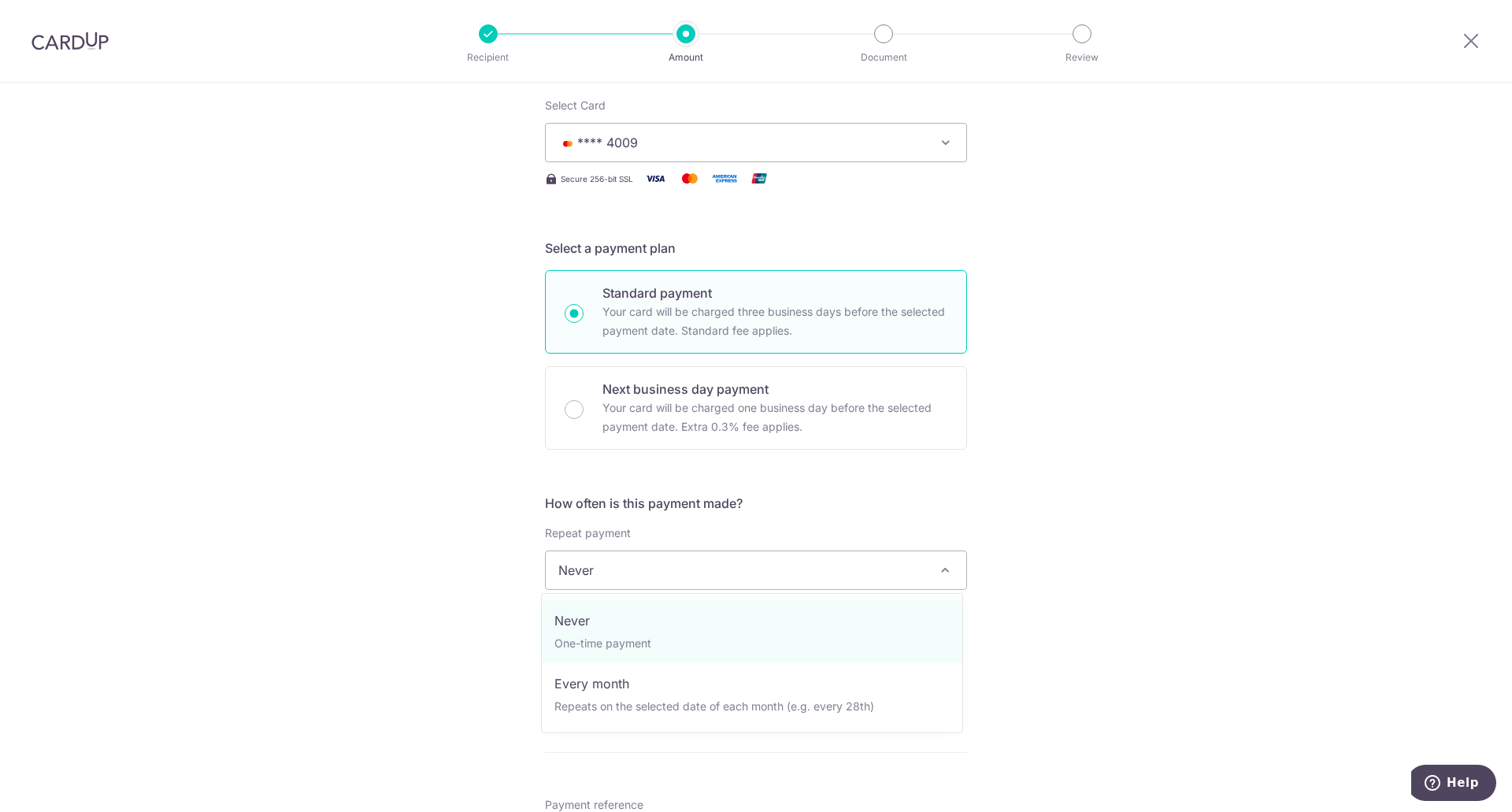
click at [948, 573] on span at bounding box center [945, 570] width 19 height 19
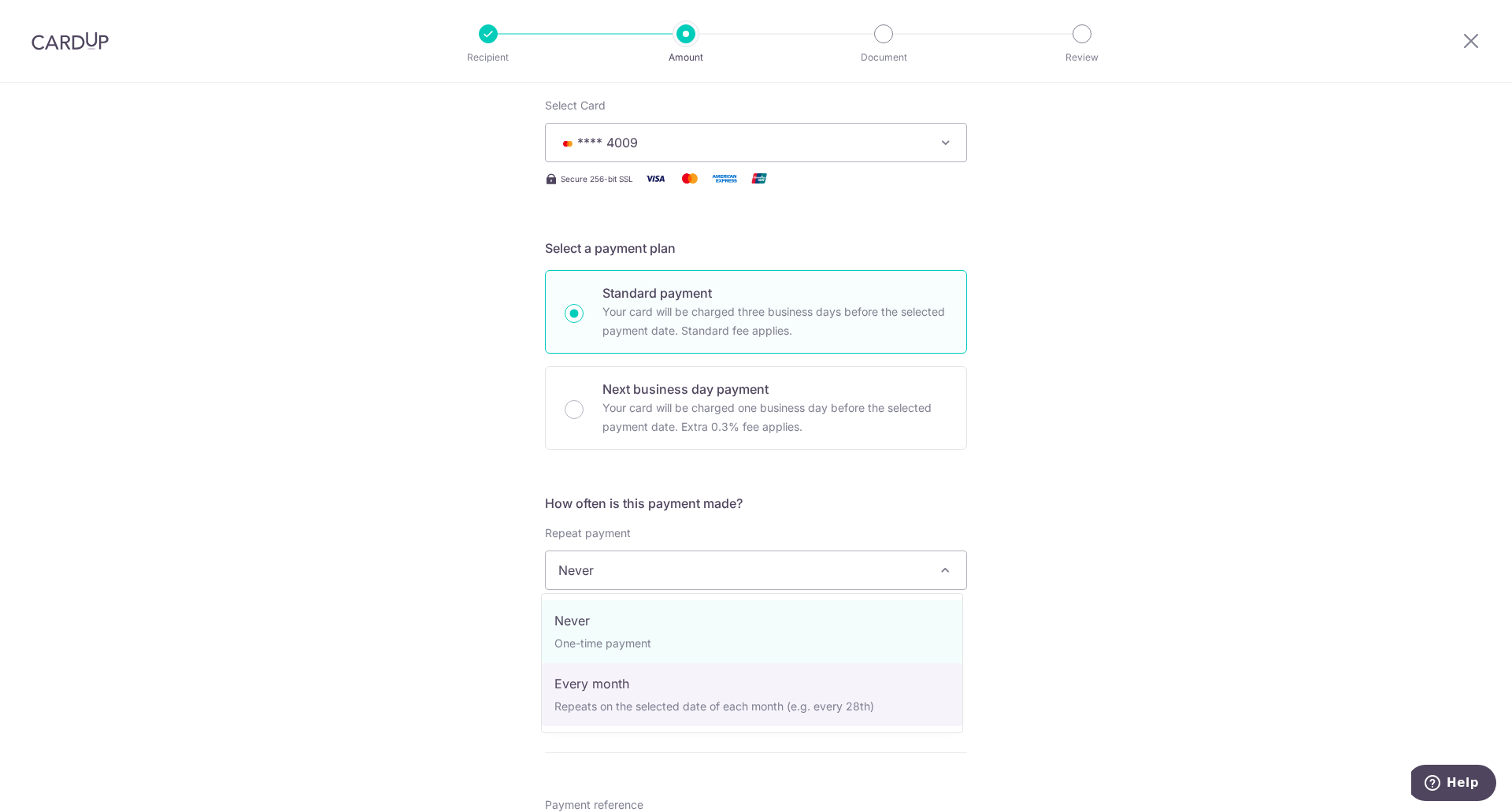
select select "3"
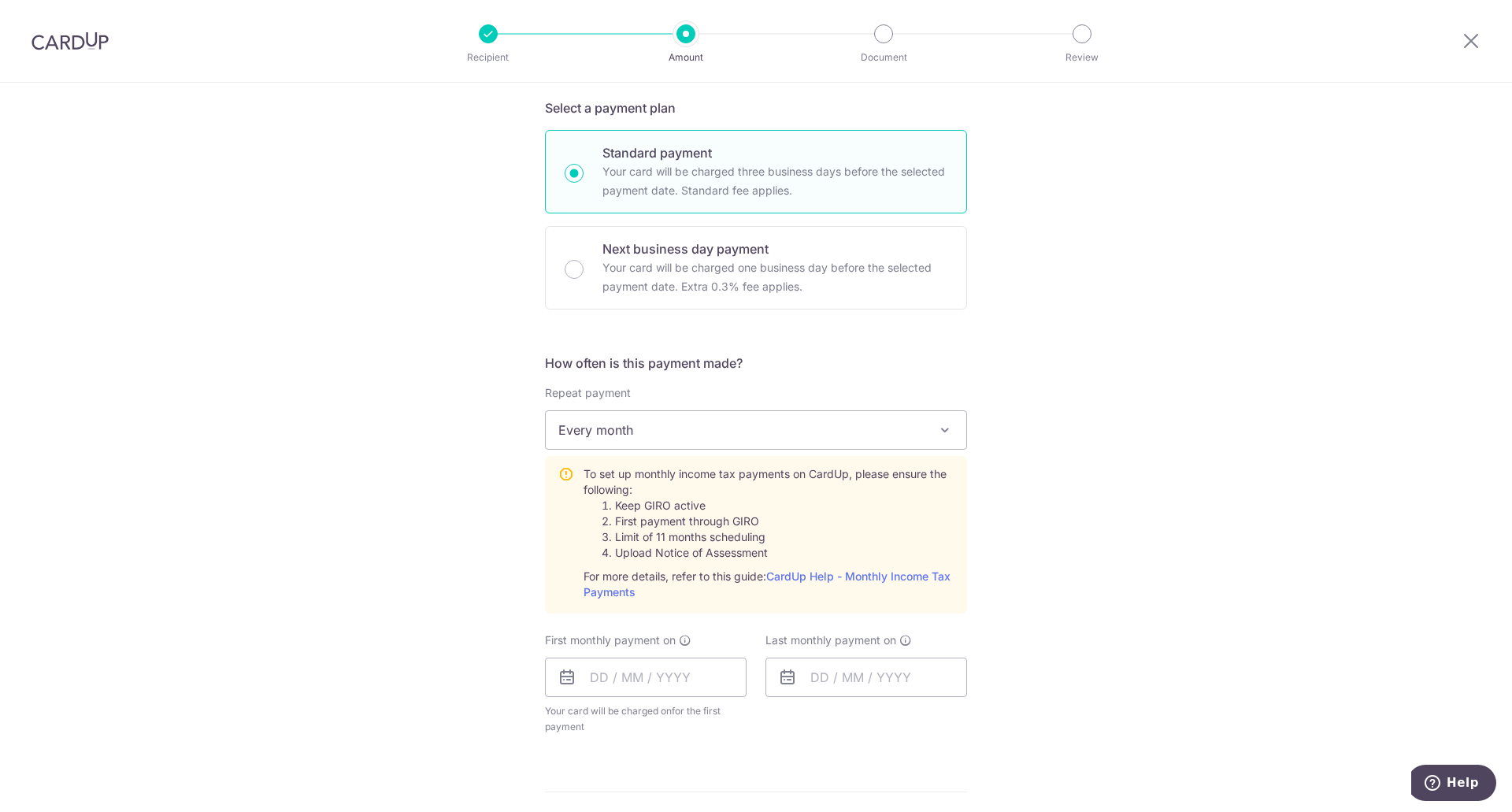
scroll to position [394, 0]
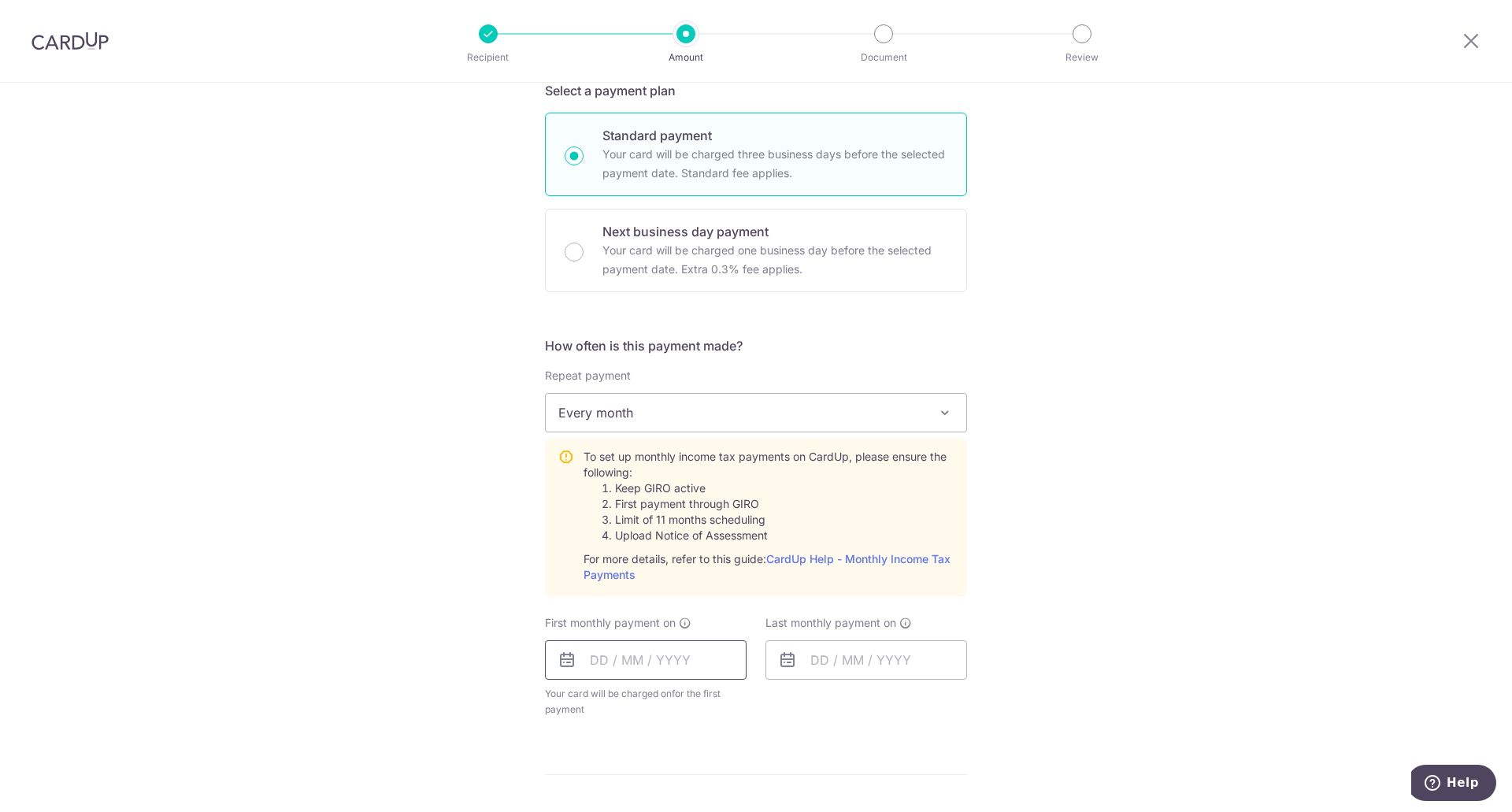
click at [591, 660] on input "text" at bounding box center [646, 660] width 202 height 39
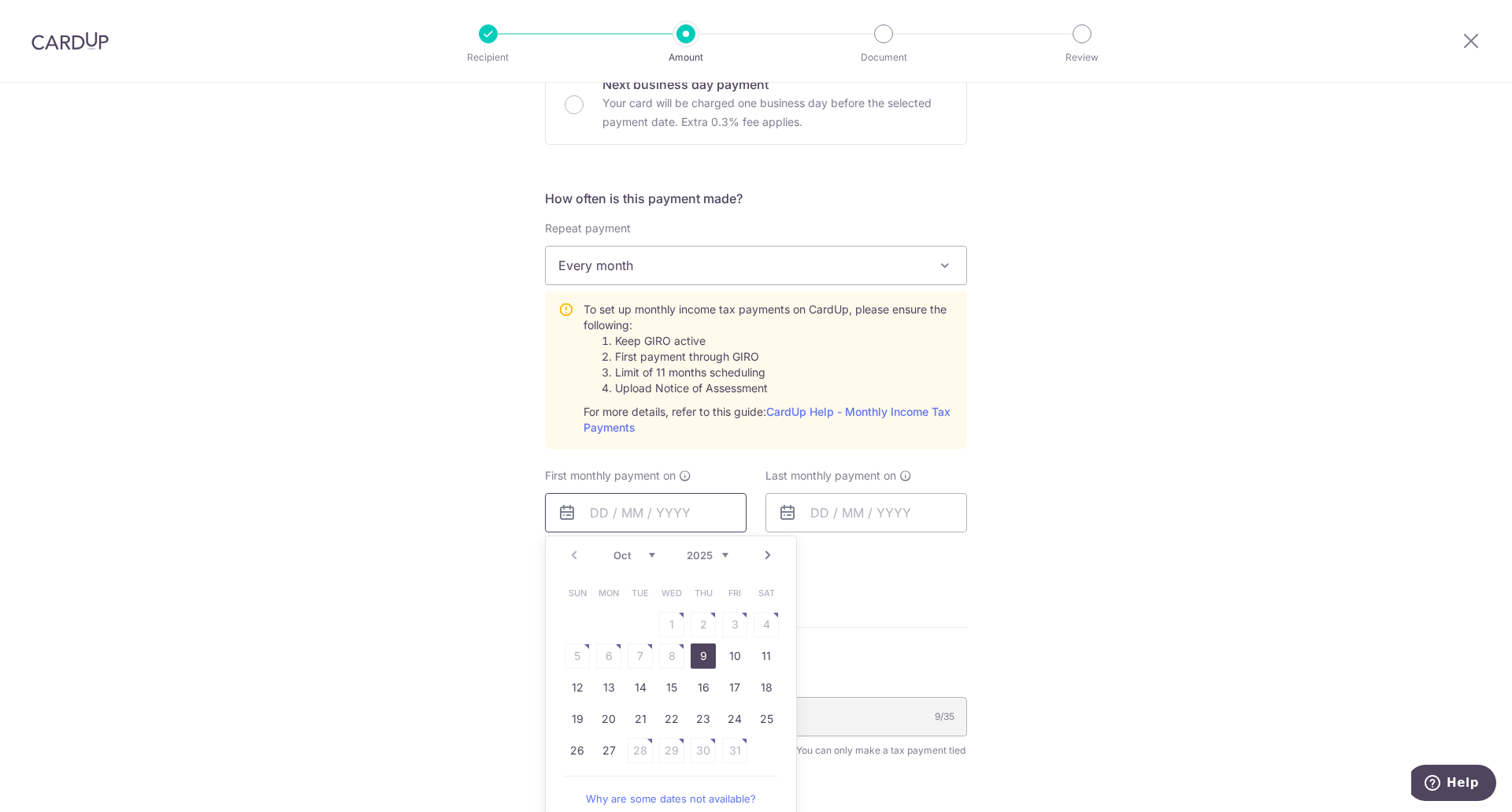
scroll to position [551, 0]
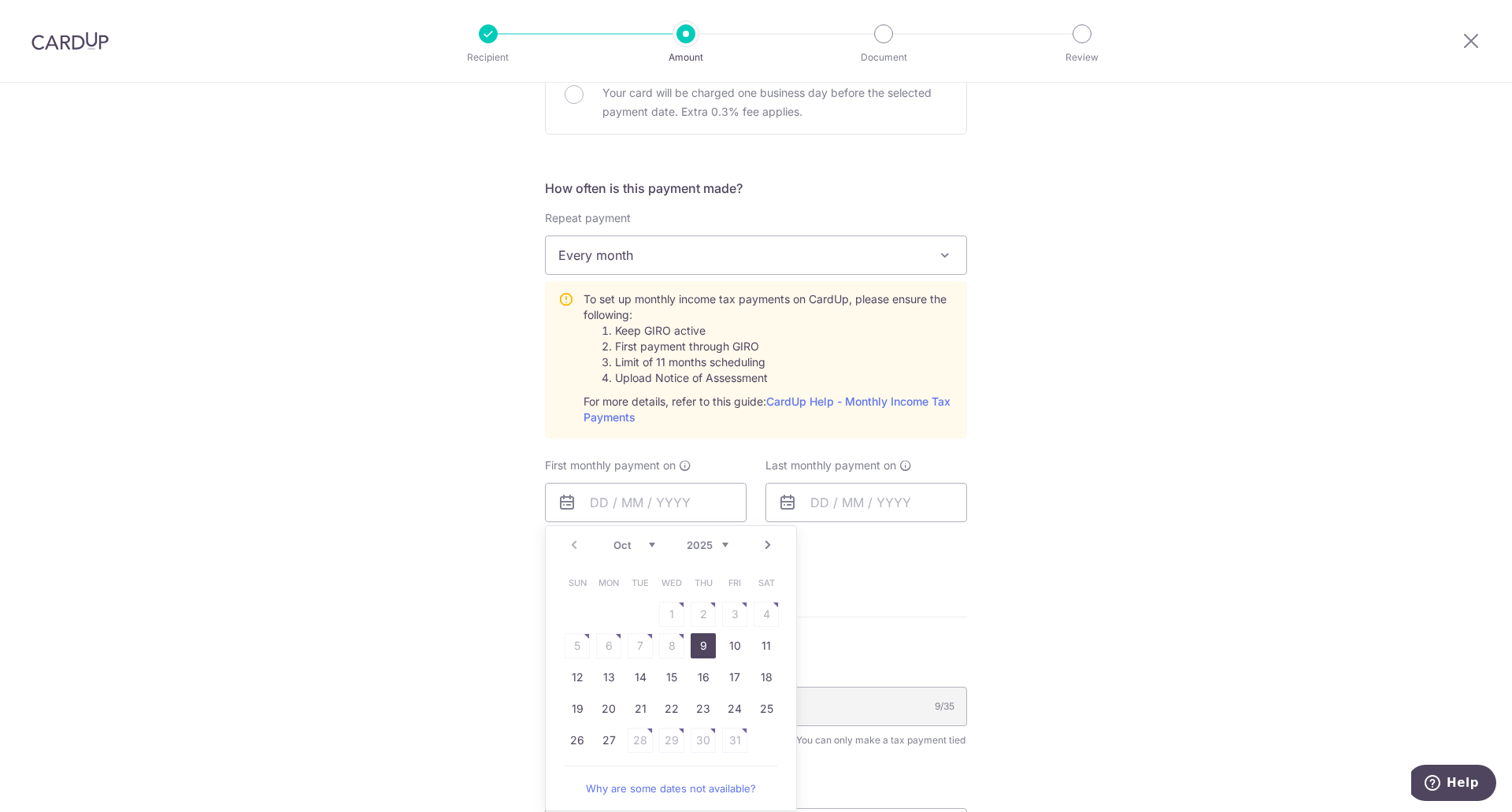
click at [647, 545] on select "Oct Nov Dec" at bounding box center [634, 544] width 42 height 13
click at [697, 644] on table "Sun Mon Tue Wed Thu Fri Sat 1 2 3 4 5 6 7 8 9 10 11 12 13 14 15 16 17 18 19 20 …" at bounding box center [671, 676] width 221 height 221
click at [699, 642] on table "Sun Mon Tue Wed Thu Fri Sat 1 2 3 4 5 6 7 8 9 10 11 12 13 14 15 16 17 18 19 20 …" at bounding box center [671, 676] width 221 height 221
click at [763, 612] on table "Sun Mon Tue Wed Thu Fri Sat 1 2 3 4 5 6 7 8 9 10 11 12 13 14 15 16 17 18 19 20 …" at bounding box center [671, 676] width 221 height 221
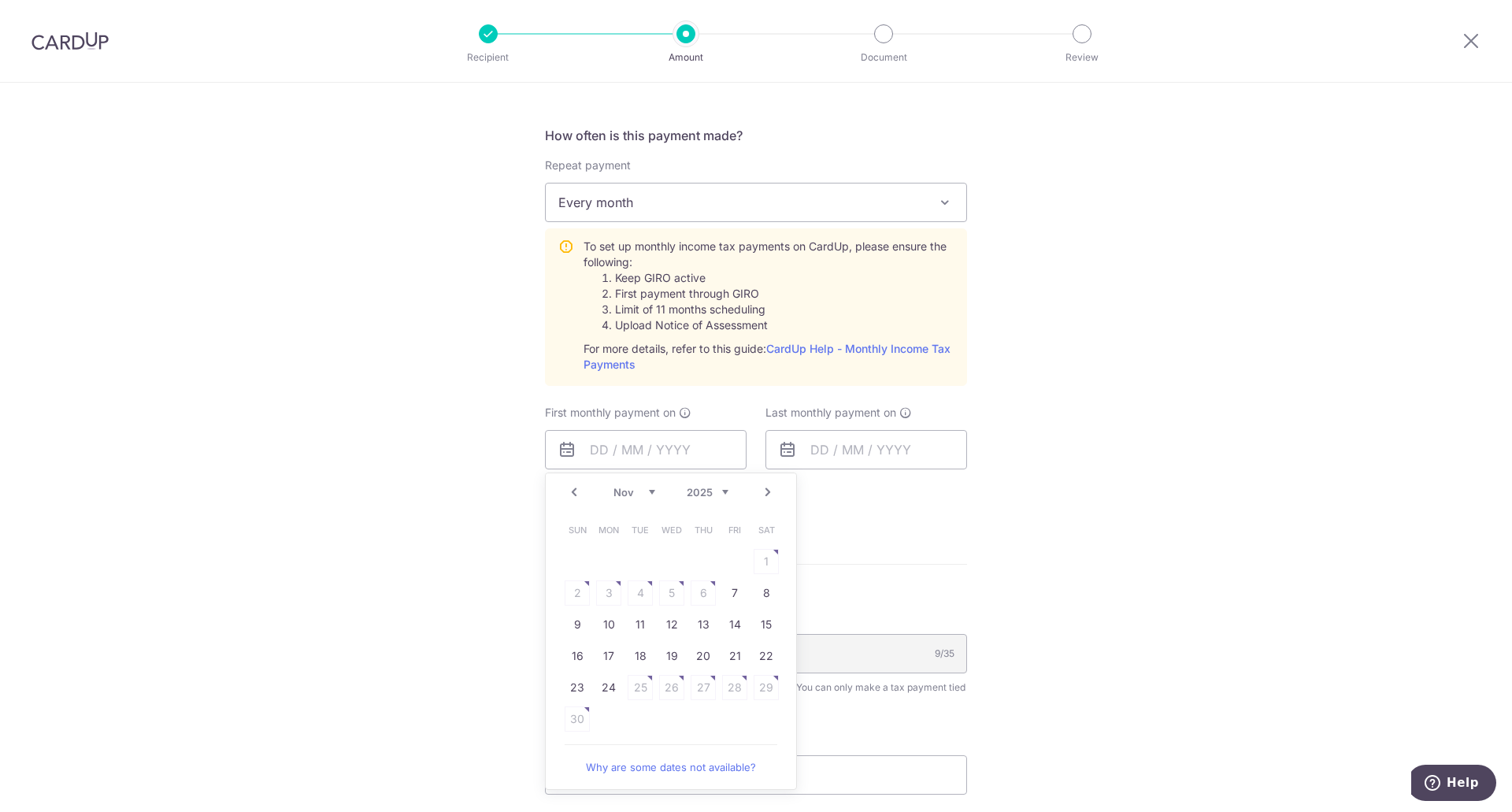
scroll to position [630, 0]
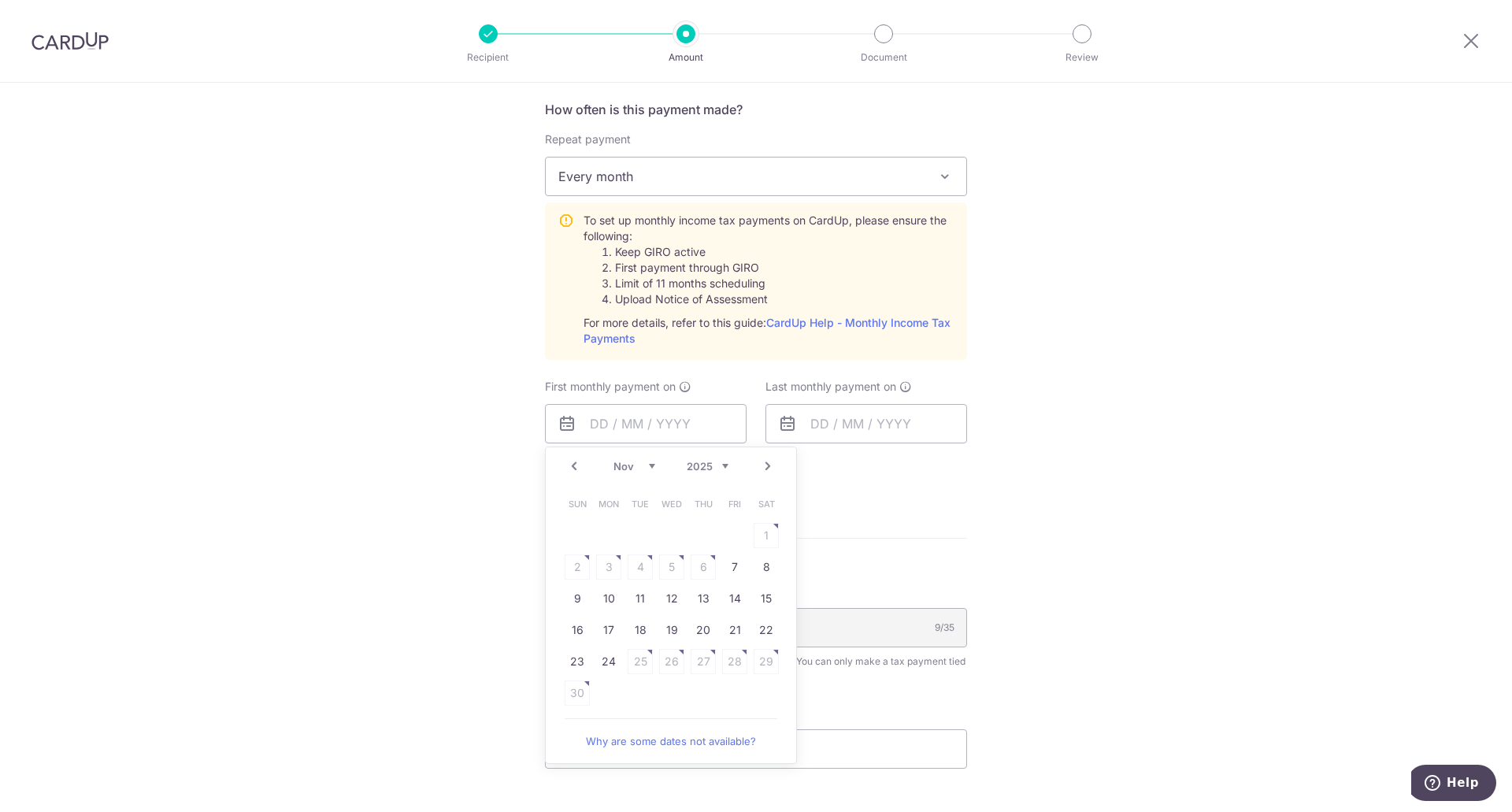
click at [647, 467] on select "Oct Nov Dec" at bounding box center [634, 466] width 42 height 13
click at [627, 467] on select "Oct Nov Dec" at bounding box center [634, 466] width 42 height 13
click at [653, 714] on link "Why are some dates not available?" at bounding box center [671, 709] width 213 height 32
click at [604, 663] on link "27" at bounding box center [608, 661] width 25 height 25
type input "27/10/2025"
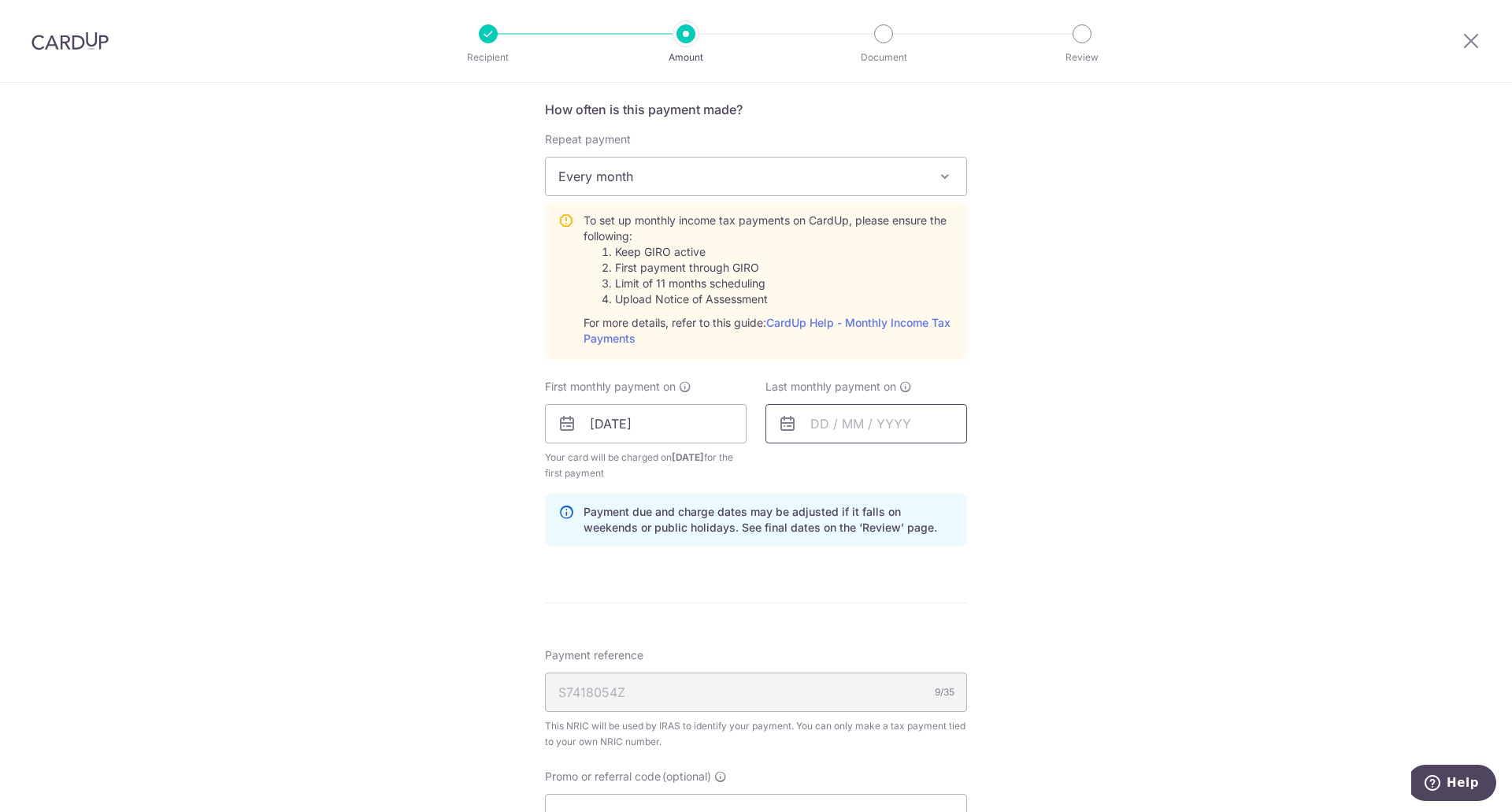
click at [815, 421] on input "text" at bounding box center [865, 424] width 202 height 39
click at [866, 468] on select "Oct Nov Dec" at bounding box center [854, 466] width 42 height 13
click at [930, 465] on select "2025 2026" at bounding box center [928, 466] width 42 height 13
click at [865, 465] on select "Jan Feb Mar Apr May Jun Jul Aug Sep Oct Nov" at bounding box center [854, 466] width 42 height 13
click at [884, 631] on link "25" at bounding box center [891, 629] width 25 height 25
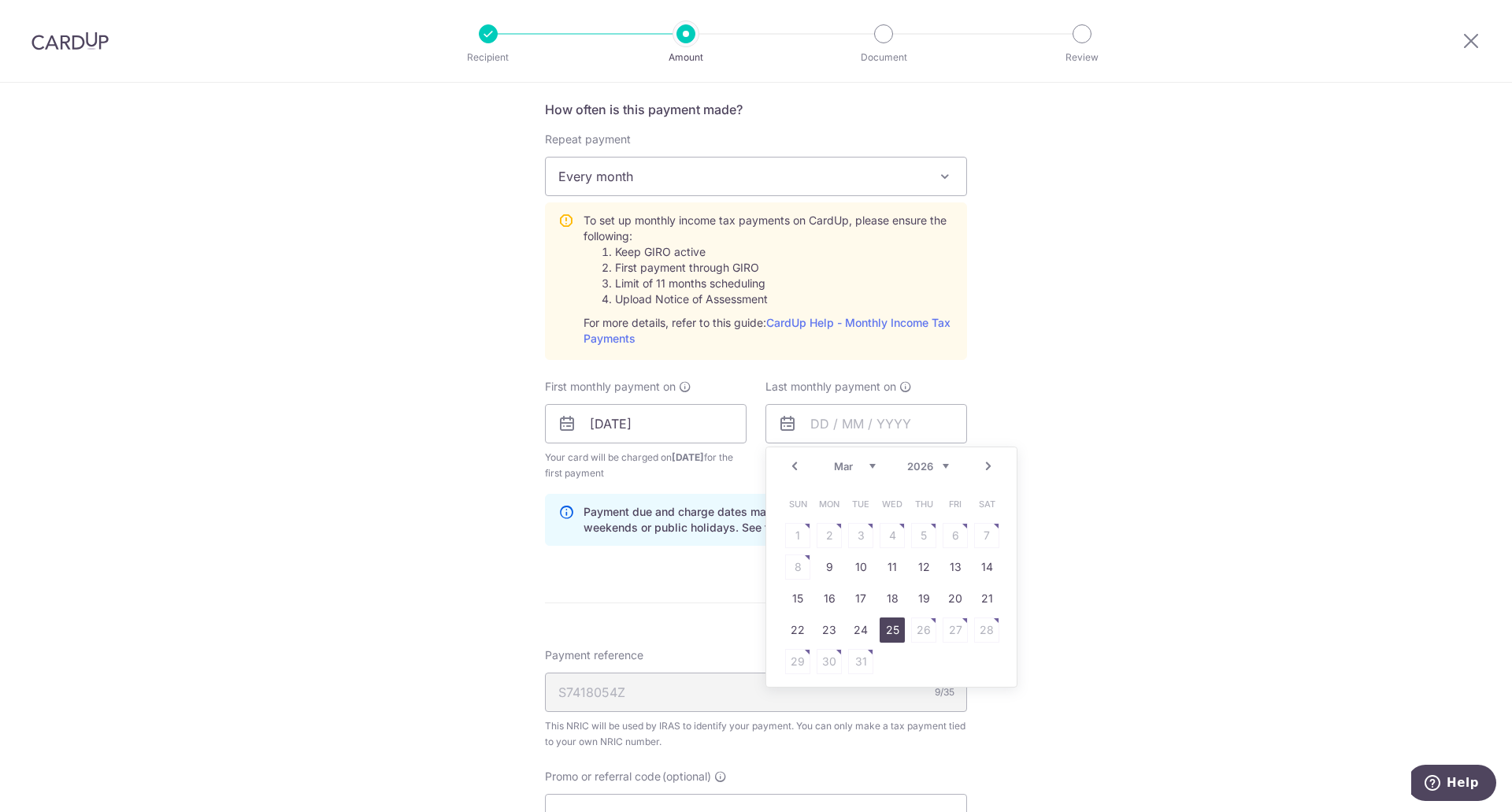
type input "25/03/2026"
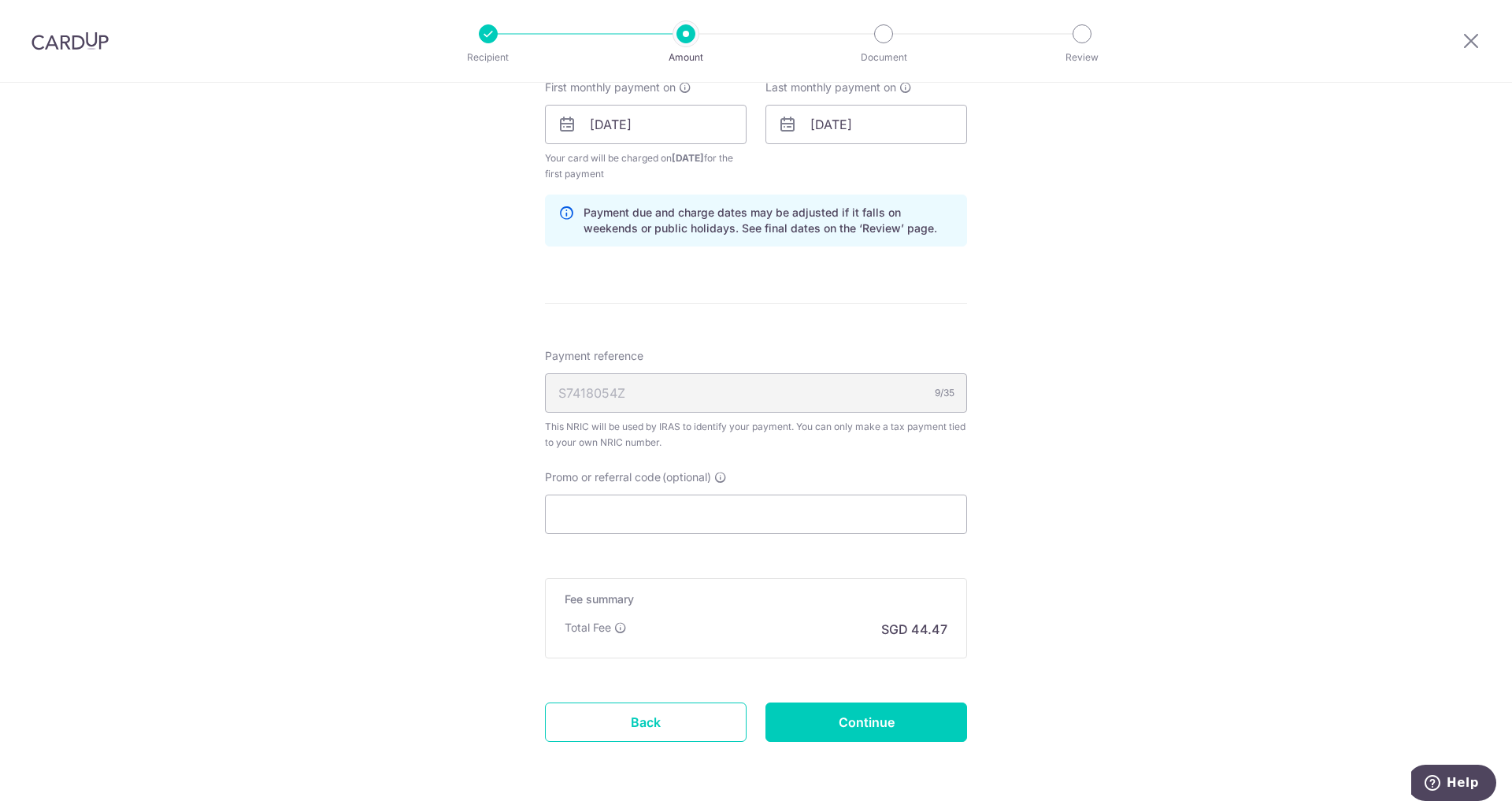
scroll to position [945, 0]
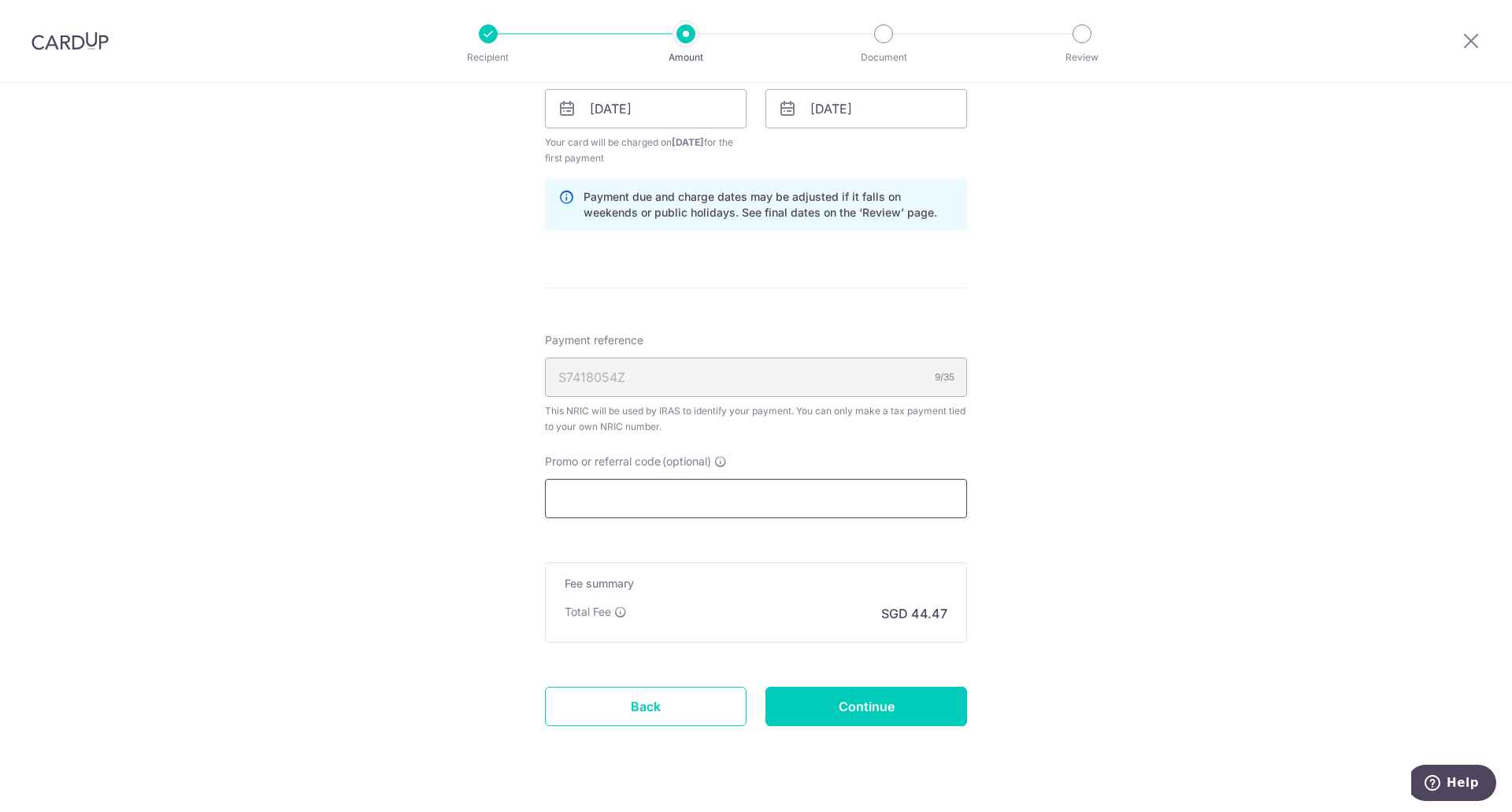
click at [793, 496] on input "Promo or referral code (optional)" at bounding box center [756, 499] width 422 height 39
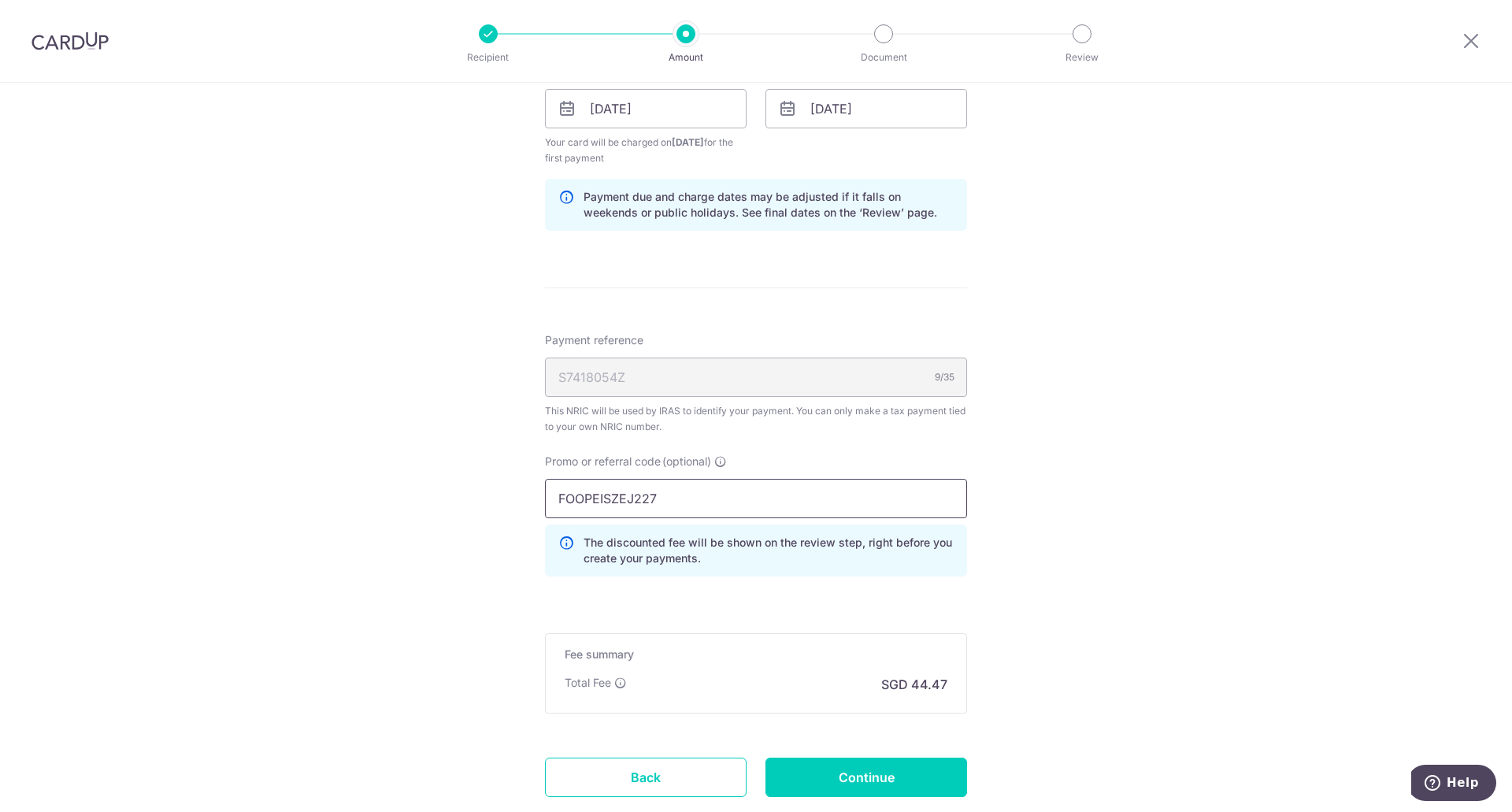
type input "FOOPEISZEJ227"
click at [768, 664] on div "Fee summary Base fee Extend fee Next-day fee Total Fee SGD 44.47" at bounding box center [756, 673] width 422 height 81
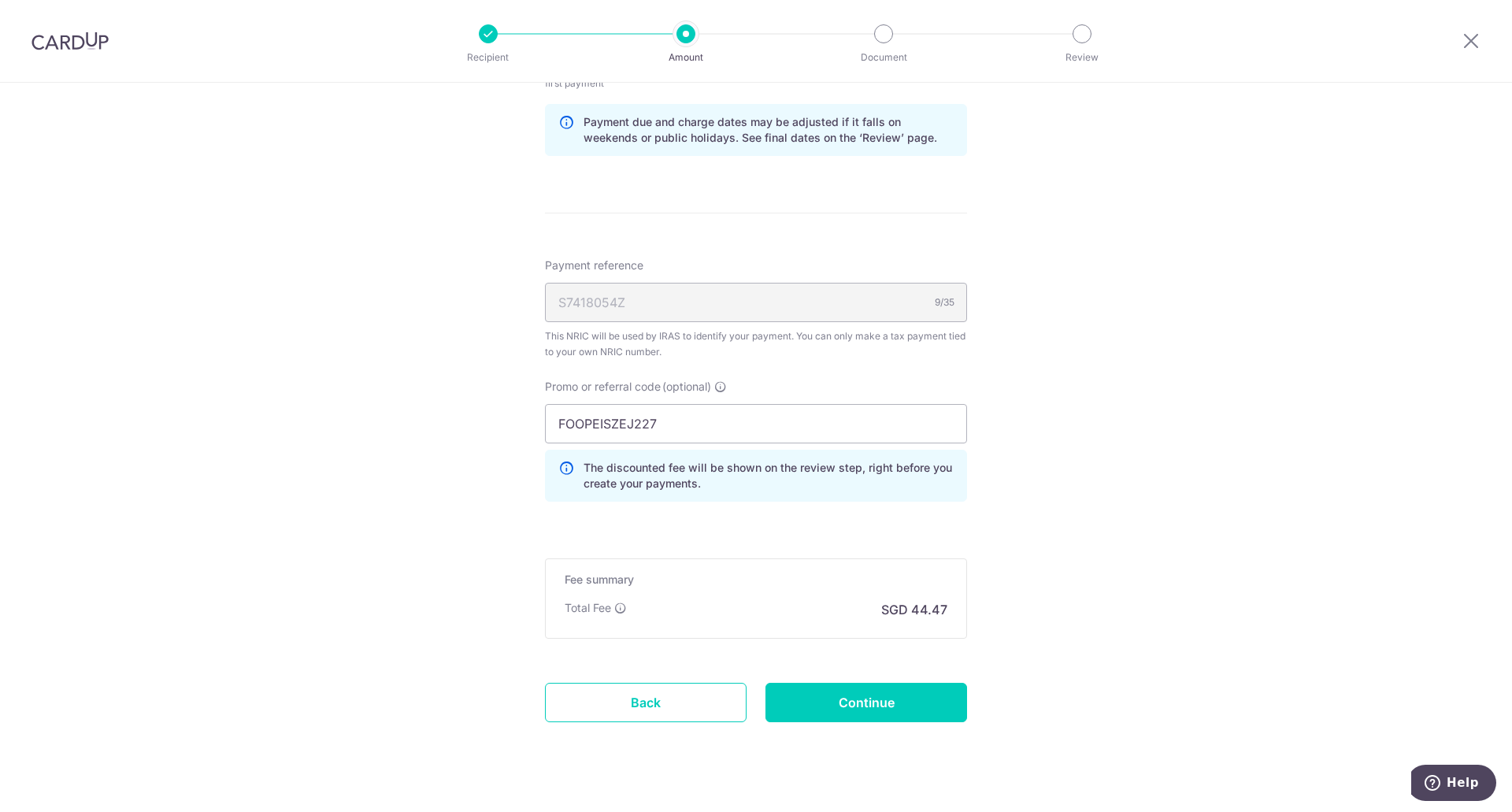
scroll to position [1048, 0]
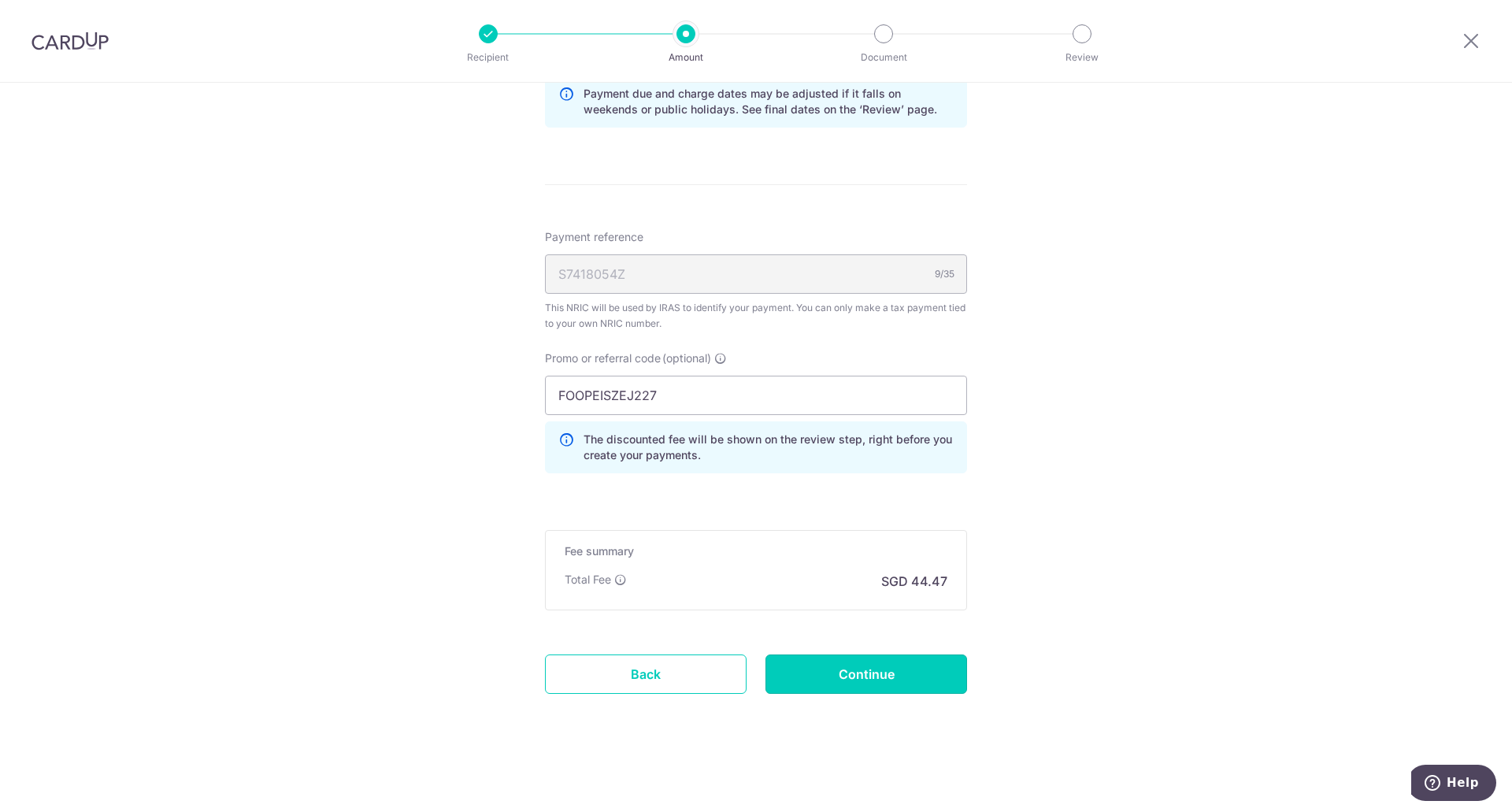
click at [914, 671] on input "Continue" at bounding box center [865, 674] width 202 height 39
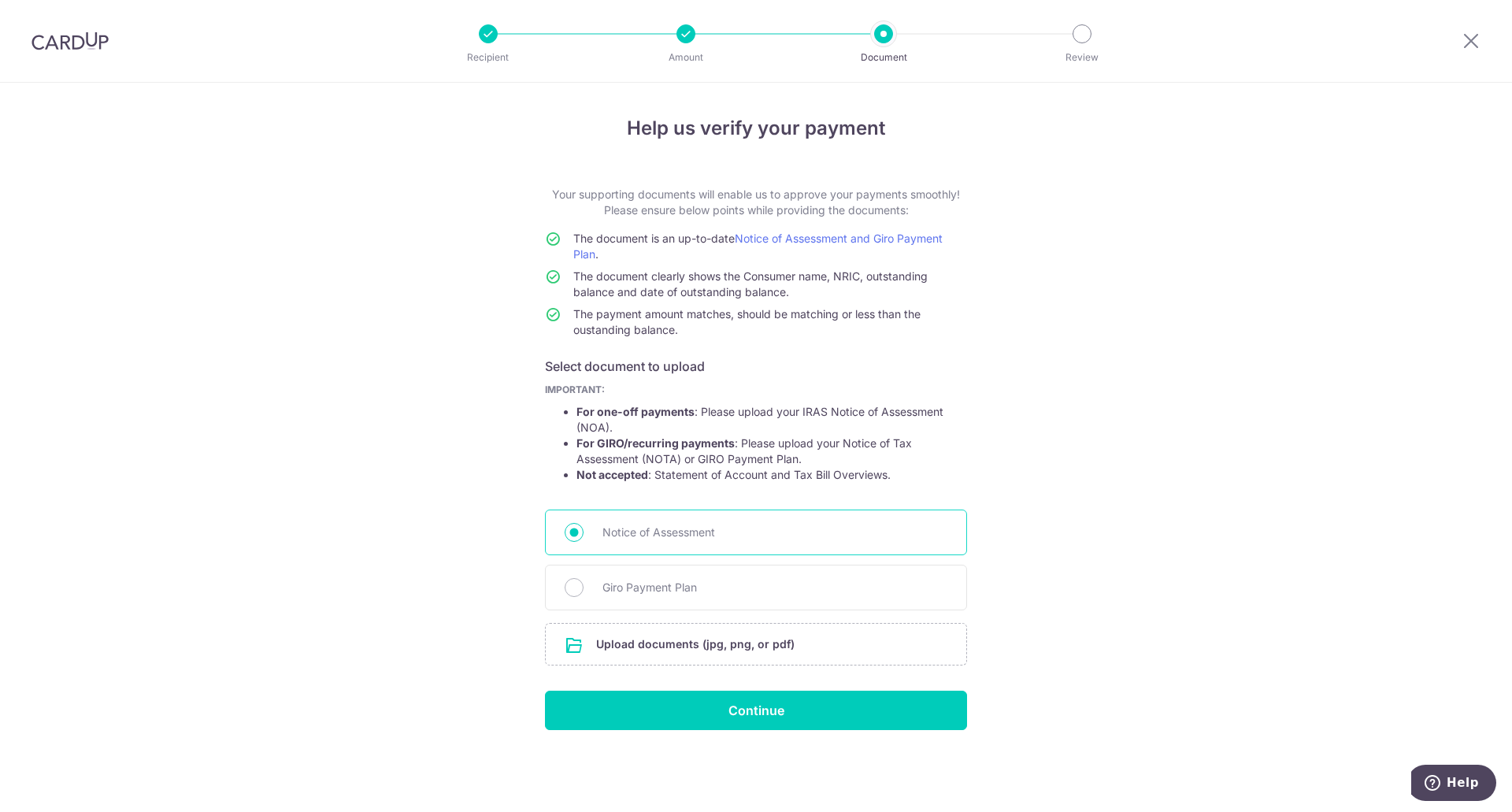
click at [725, 531] on span "Notice of Assessment" at bounding box center [775, 532] width 345 height 19
click at [584, 531] on input "Notice of Assessment" at bounding box center [574, 532] width 19 height 19
click at [756, 601] on div "Giro Payment Plan" at bounding box center [756, 587] width 422 height 45
click at [569, 579] on input "Giro Payment Plan" at bounding box center [574, 587] width 19 height 19
radio input "true"
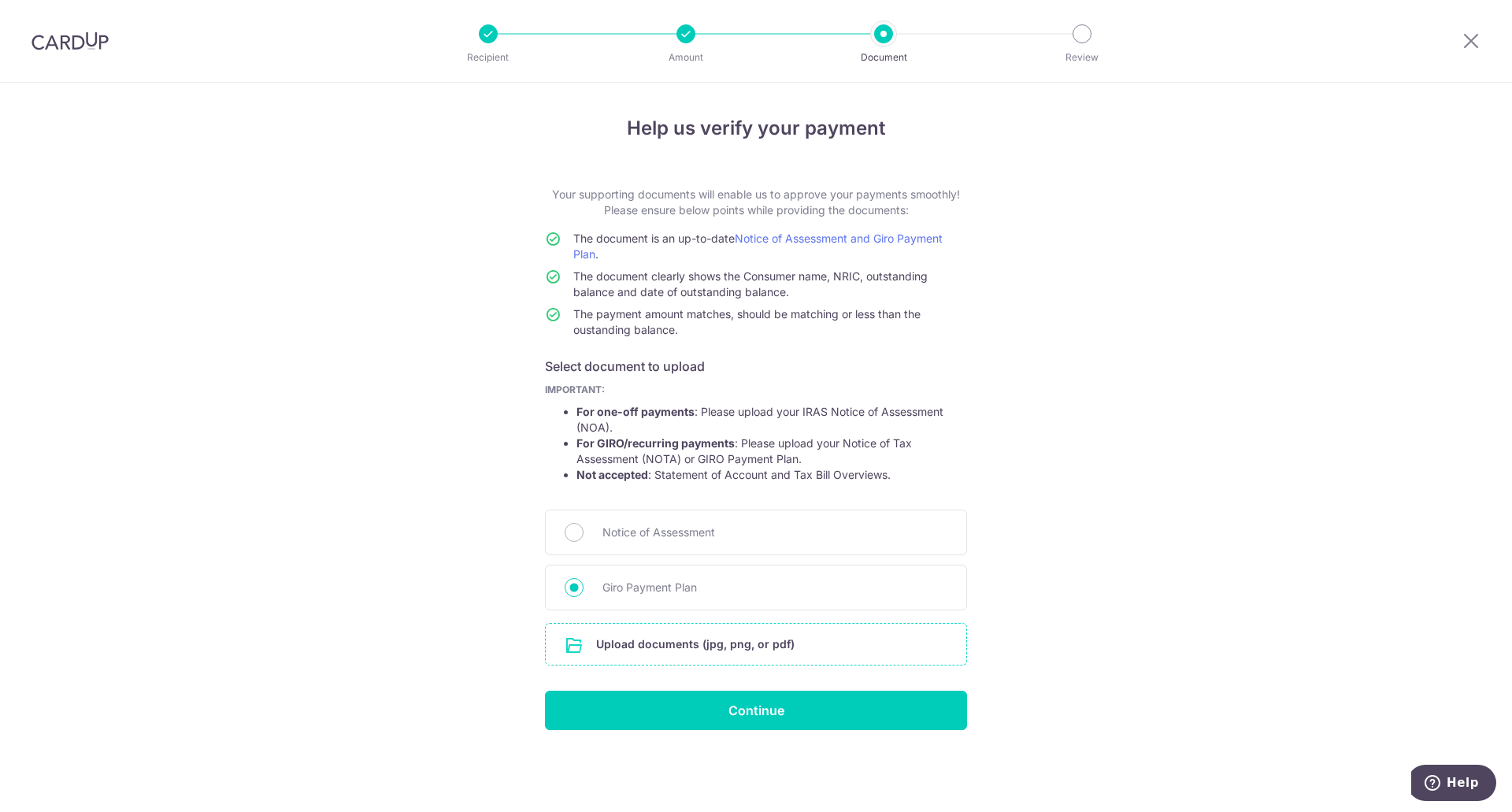
click at [641, 645] on input "file" at bounding box center [756, 644] width 421 height 41
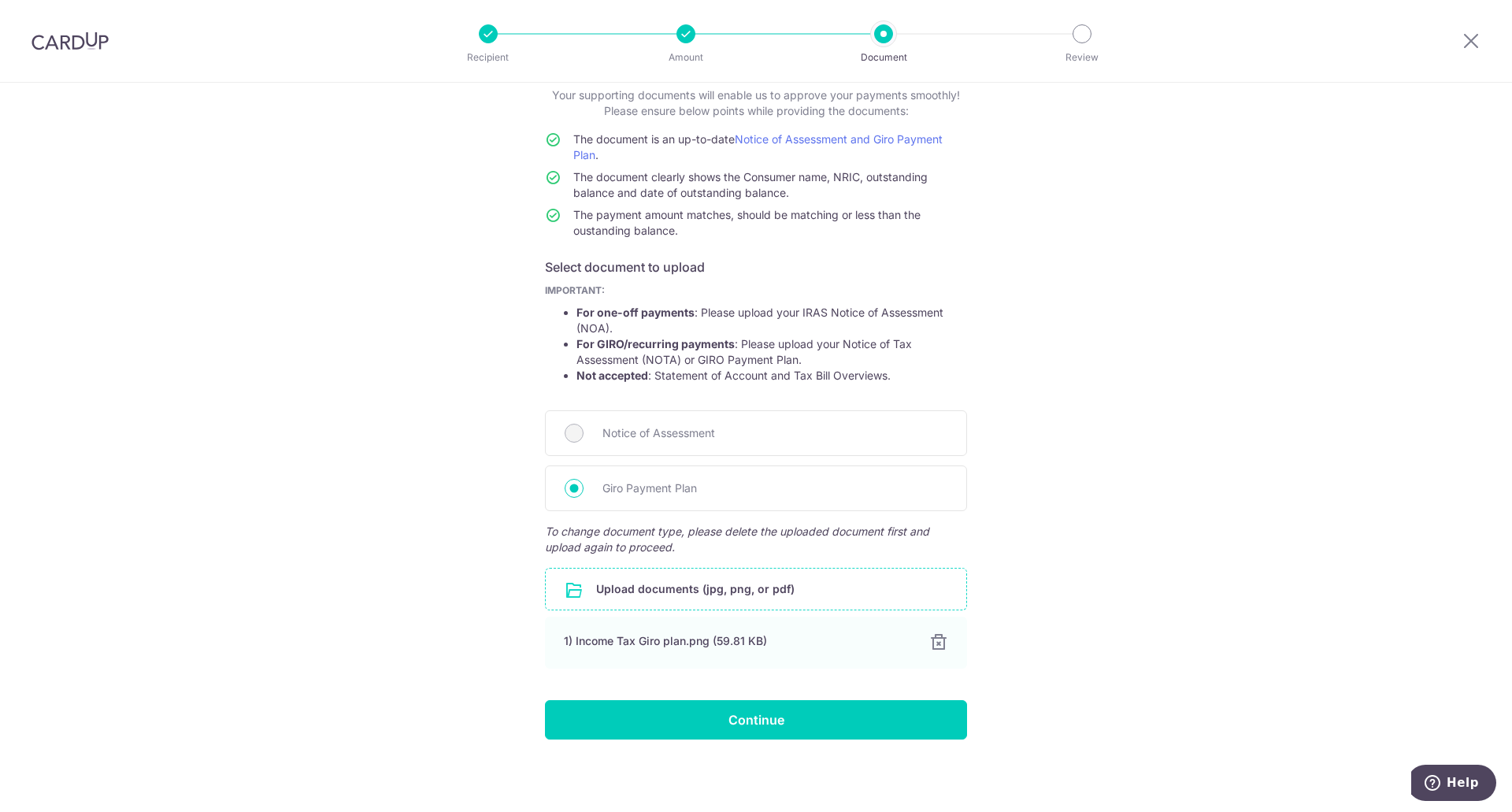
scroll to position [100, 0]
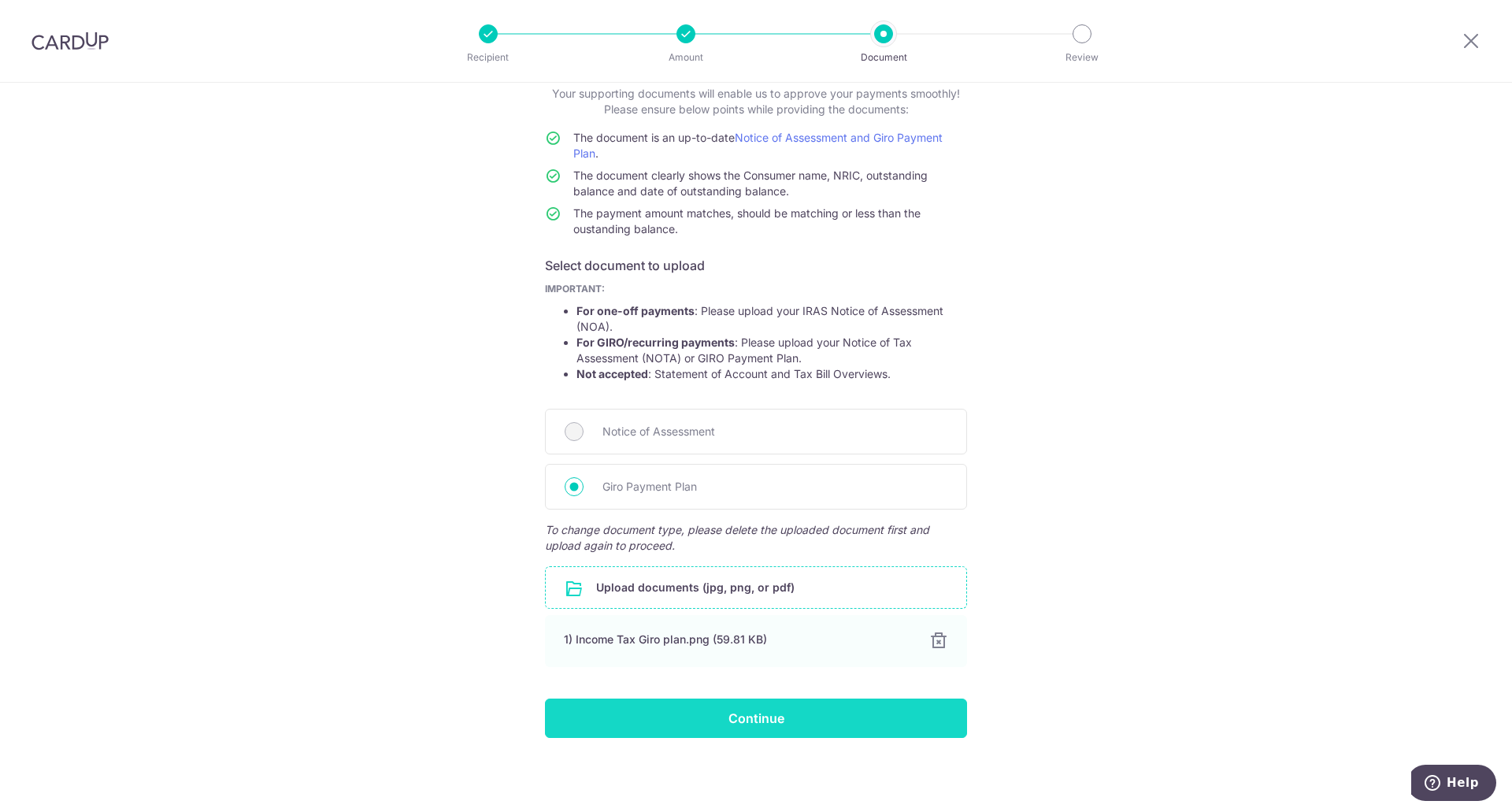
click at [847, 718] on input "Continue" at bounding box center [756, 718] width 422 height 39
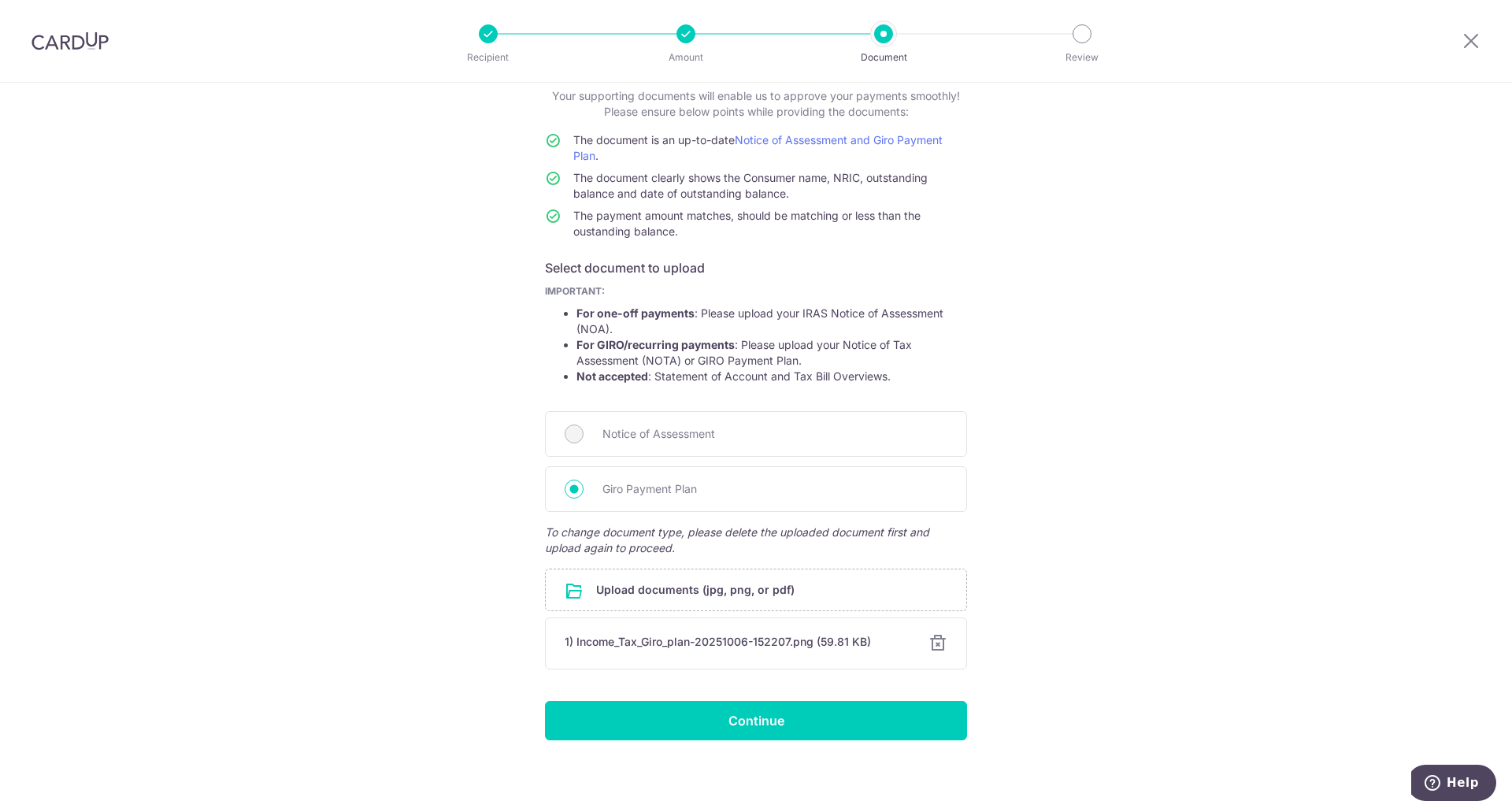
scroll to position [100, 0]
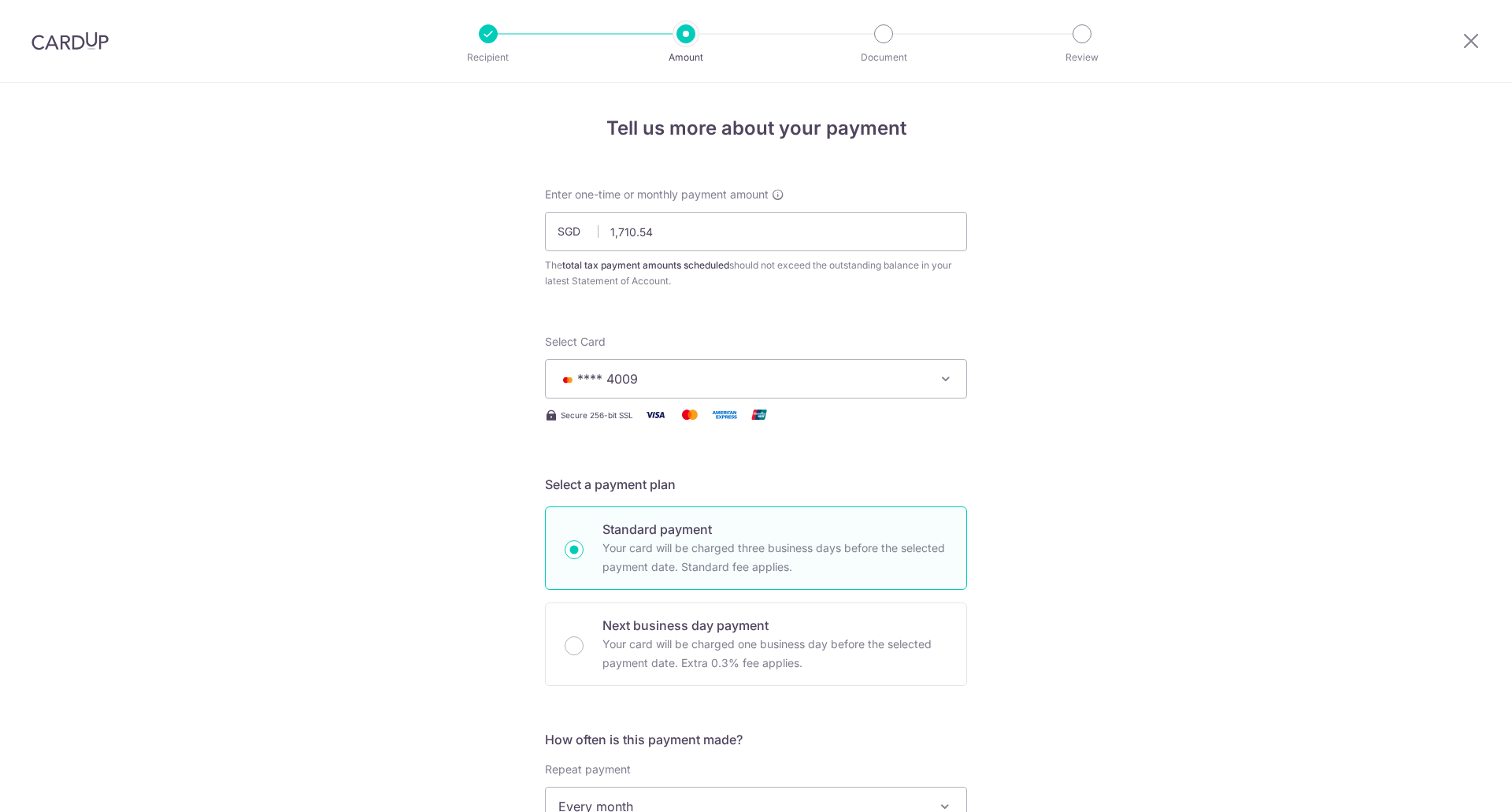
select select "1"
drag, startPoint x: 678, startPoint y: 233, endPoint x: 568, endPoint y: 236, distance: 110.0
click at [574, 236] on div "SGD 1,710.54 1710.54" at bounding box center [756, 232] width 422 height 39
paste input "995.63"
click at [738, 370] on span "**** 4009" at bounding box center [741, 379] width 367 height 19
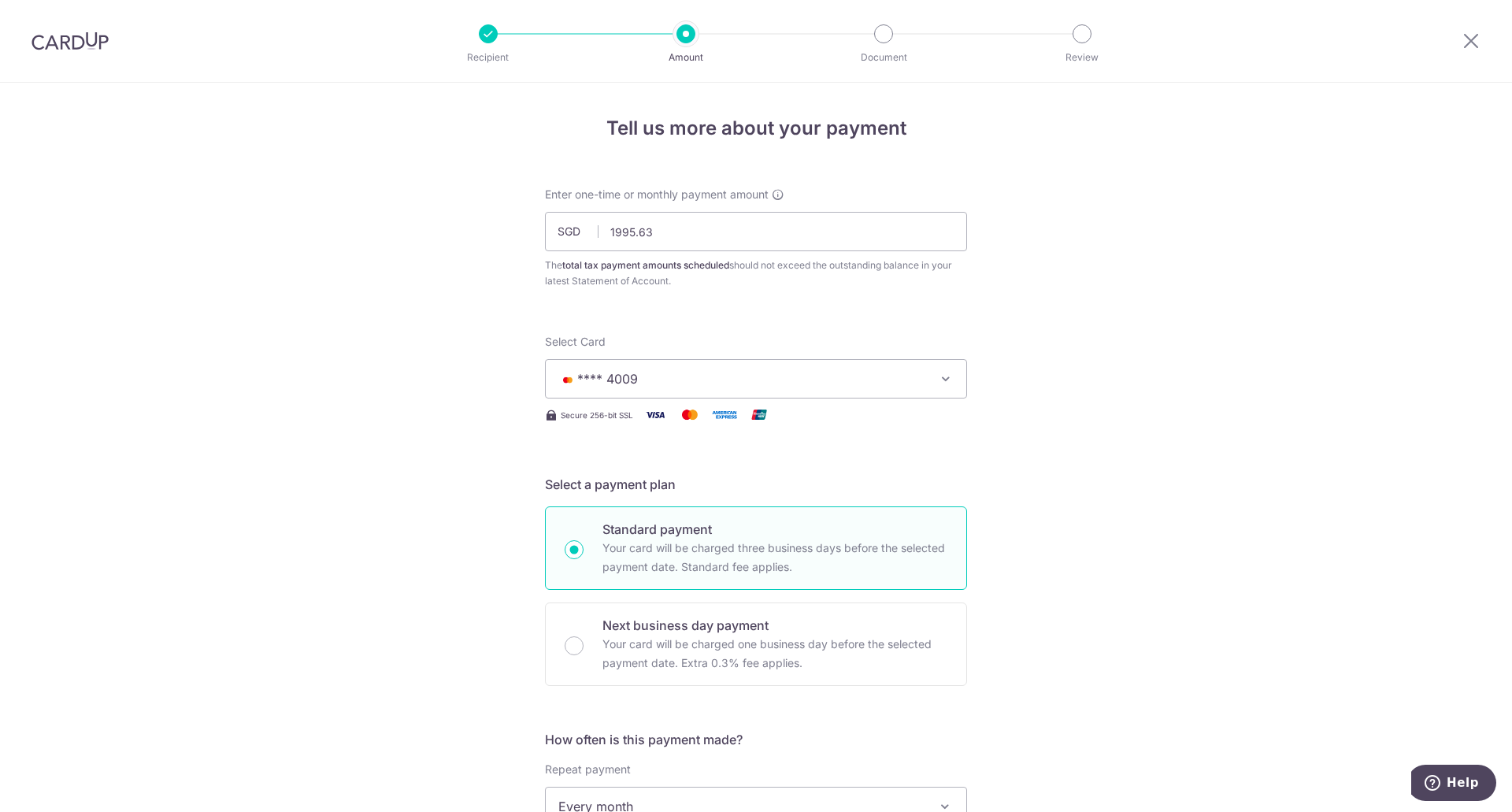
type input "1,995.63"
click at [761, 465] on div "Your Cards" at bounding box center [756, 458] width 395 height 15
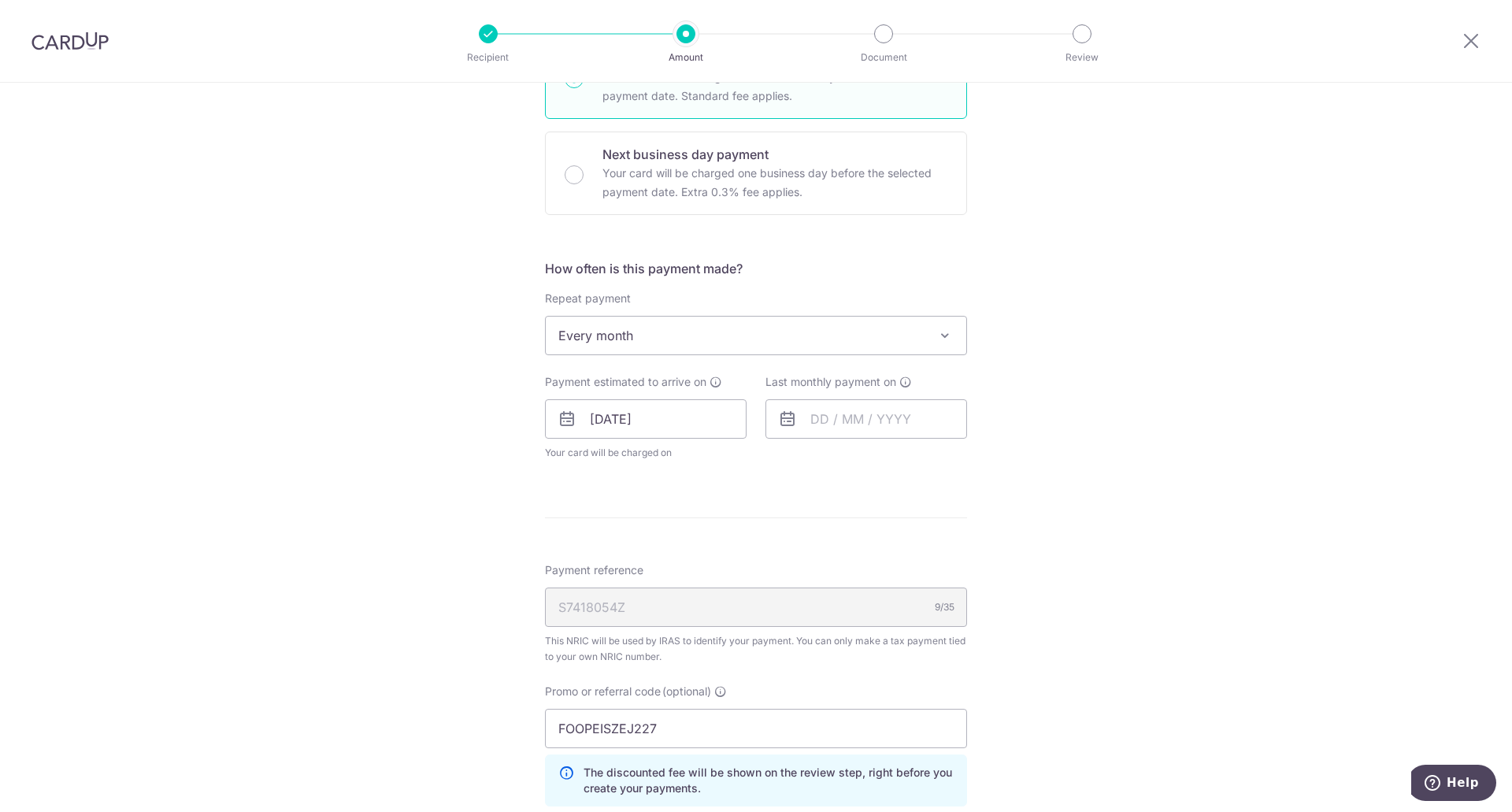
scroll to position [472, 0]
click at [718, 427] on input "27/10/2025" at bounding box center [646, 417] width 202 height 39
click at [727, 633] on link "24" at bounding box center [734, 623] width 25 height 25
type input "24/10/2025"
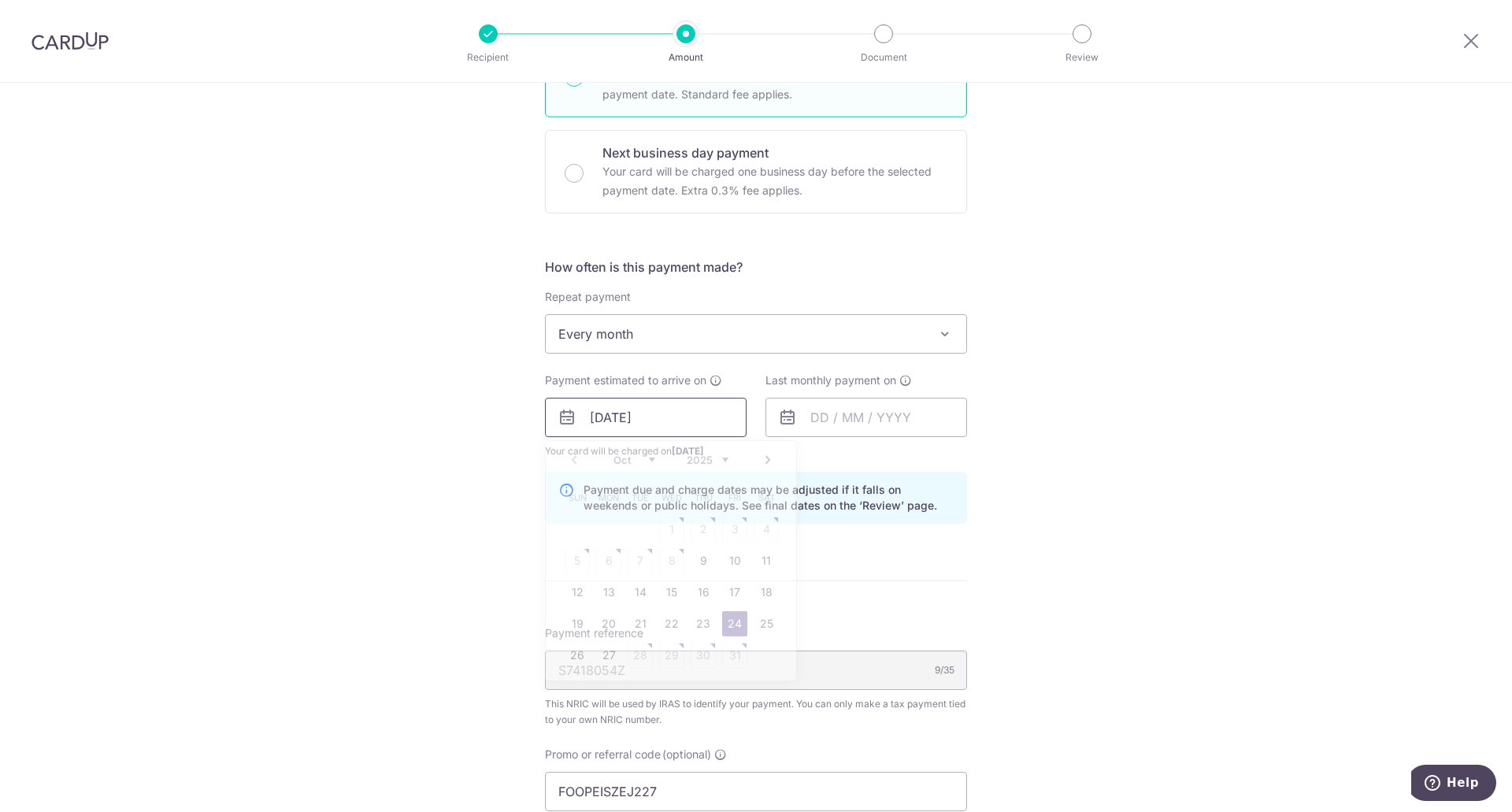
click at [600, 420] on input "24/10/2025" at bounding box center [646, 417] width 202 height 39
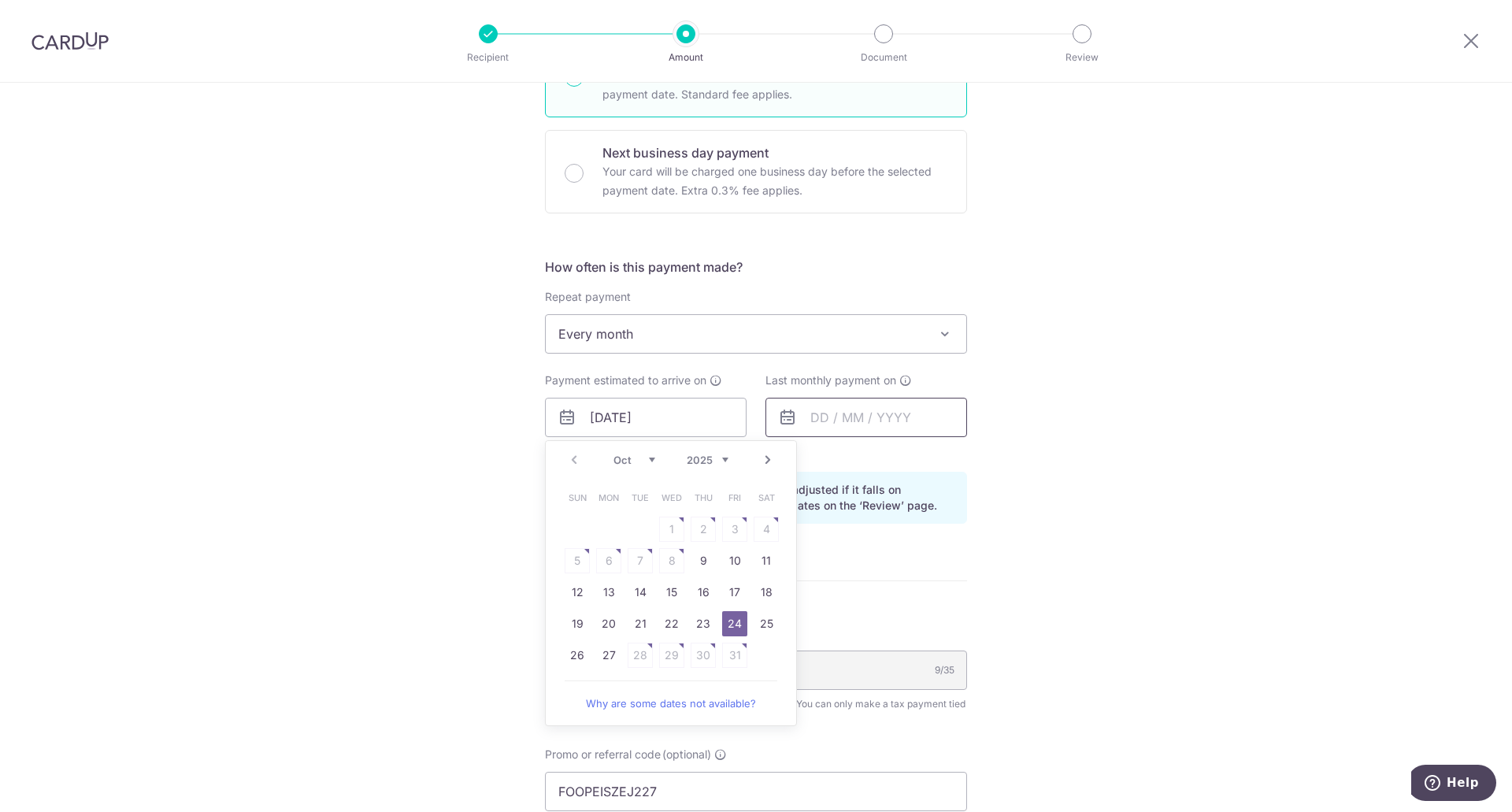
click at [847, 421] on input "text" at bounding box center [865, 417] width 202 height 39
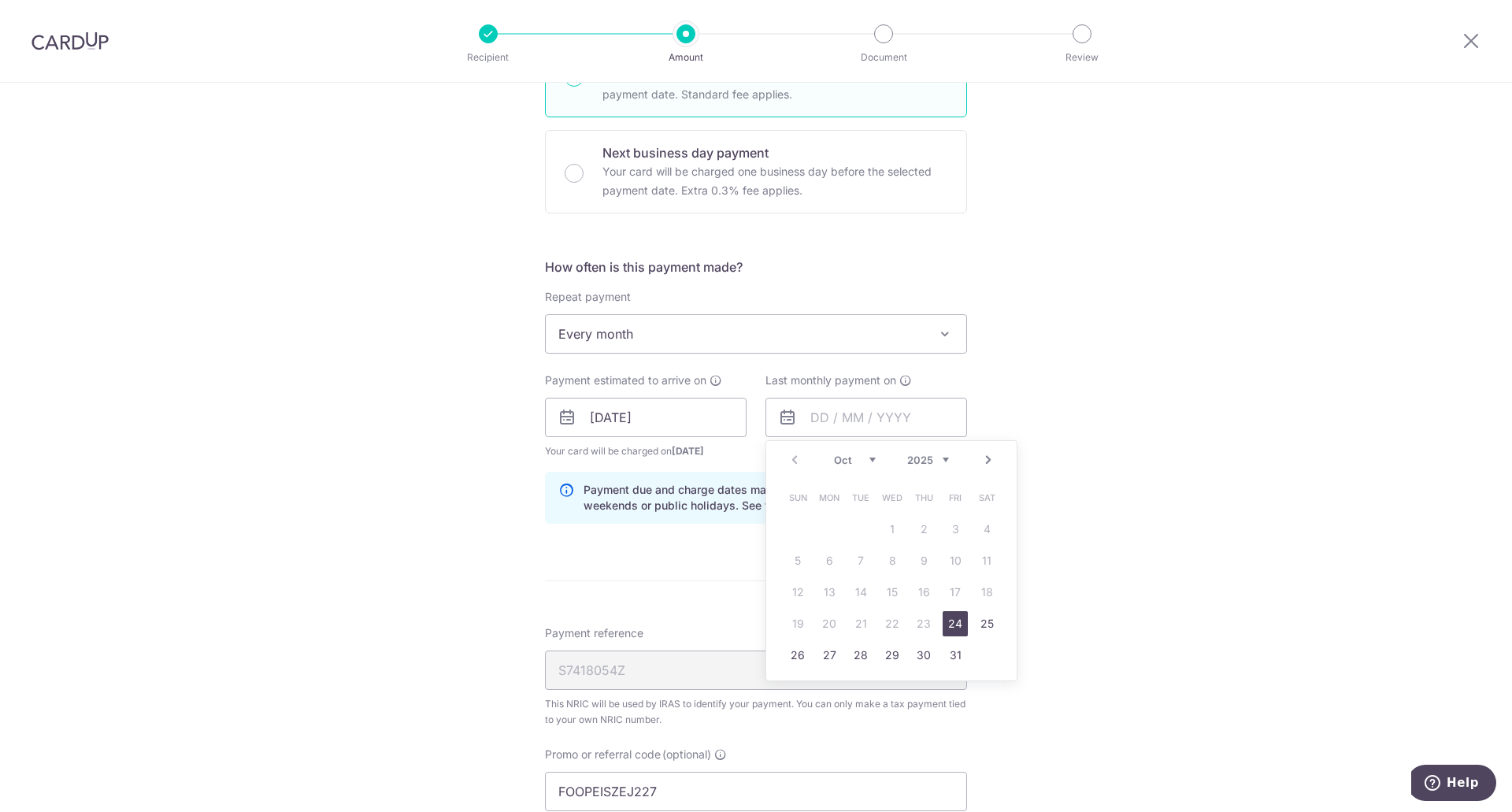
click at [979, 454] on link "Next" at bounding box center [988, 460] width 19 height 19
click at [870, 456] on select "Oct Nov Dec" at bounding box center [854, 459] width 42 height 13
click at [940, 458] on select "2025 2026 2027 2028 2029 2030 2031 2032 2033 2034 2035" at bounding box center [928, 459] width 42 height 13
click at [865, 460] on select "Jan Feb Mar Apr May Jun Jul Aug Sep Oct Nov Dec" at bounding box center [854, 459] width 42 height 13
click at [893, 631] on link "22" at bounding box center [891, 623] width 25 height 25
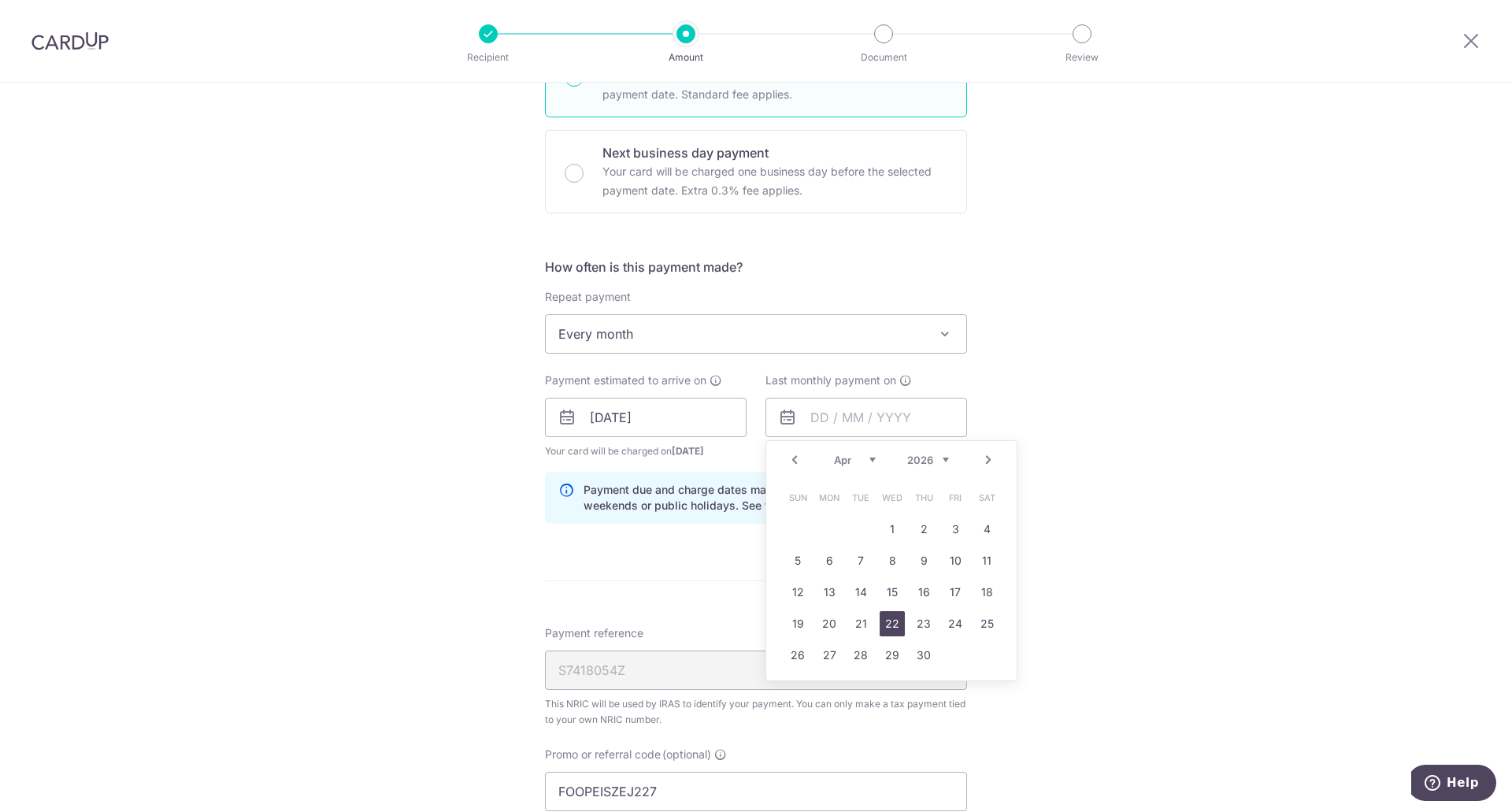
type input "22/04/2026"
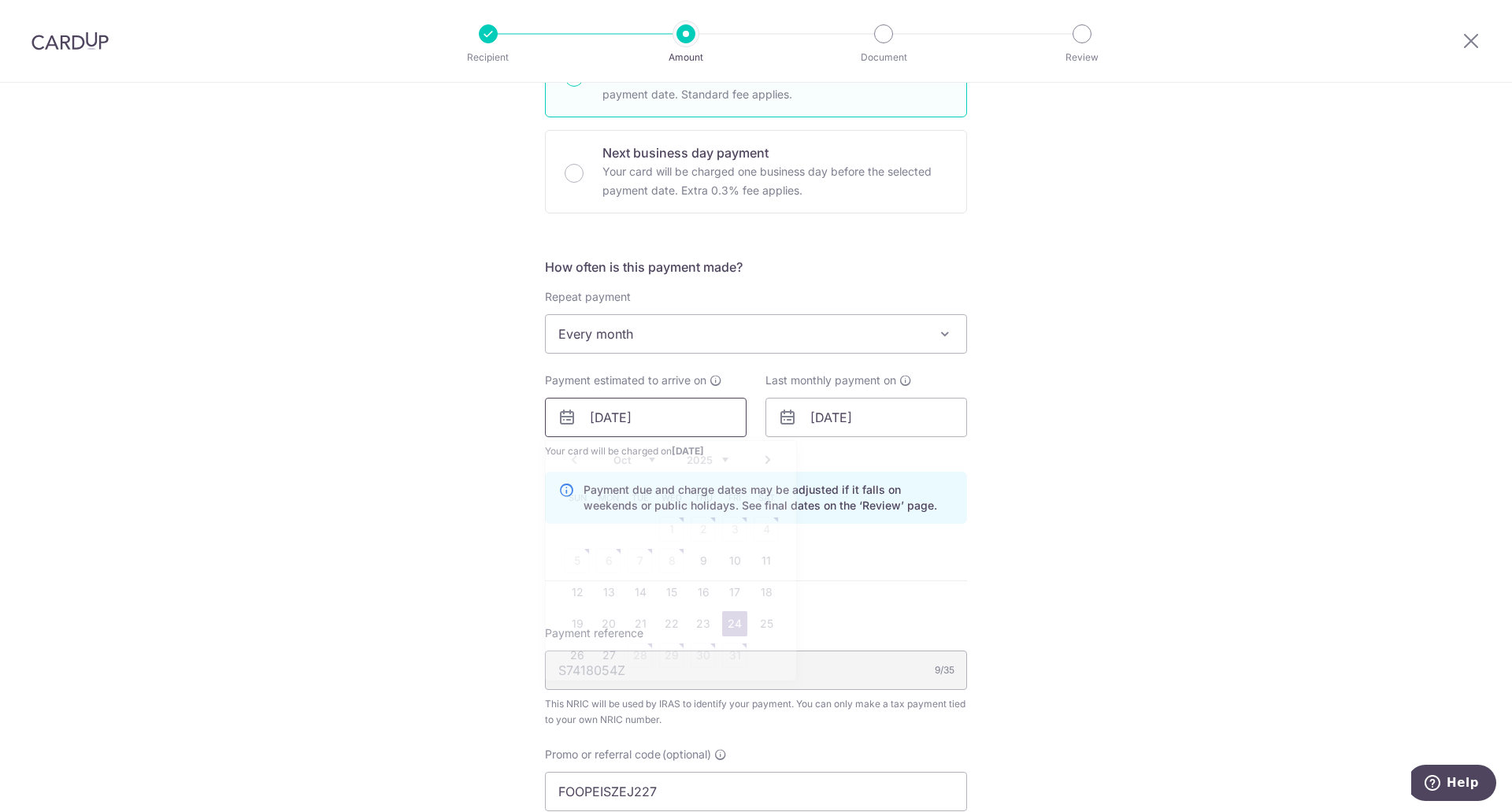
click at [713, 423] on input "24/10/2025" at bounding box center [646, 417] width 202 height 39
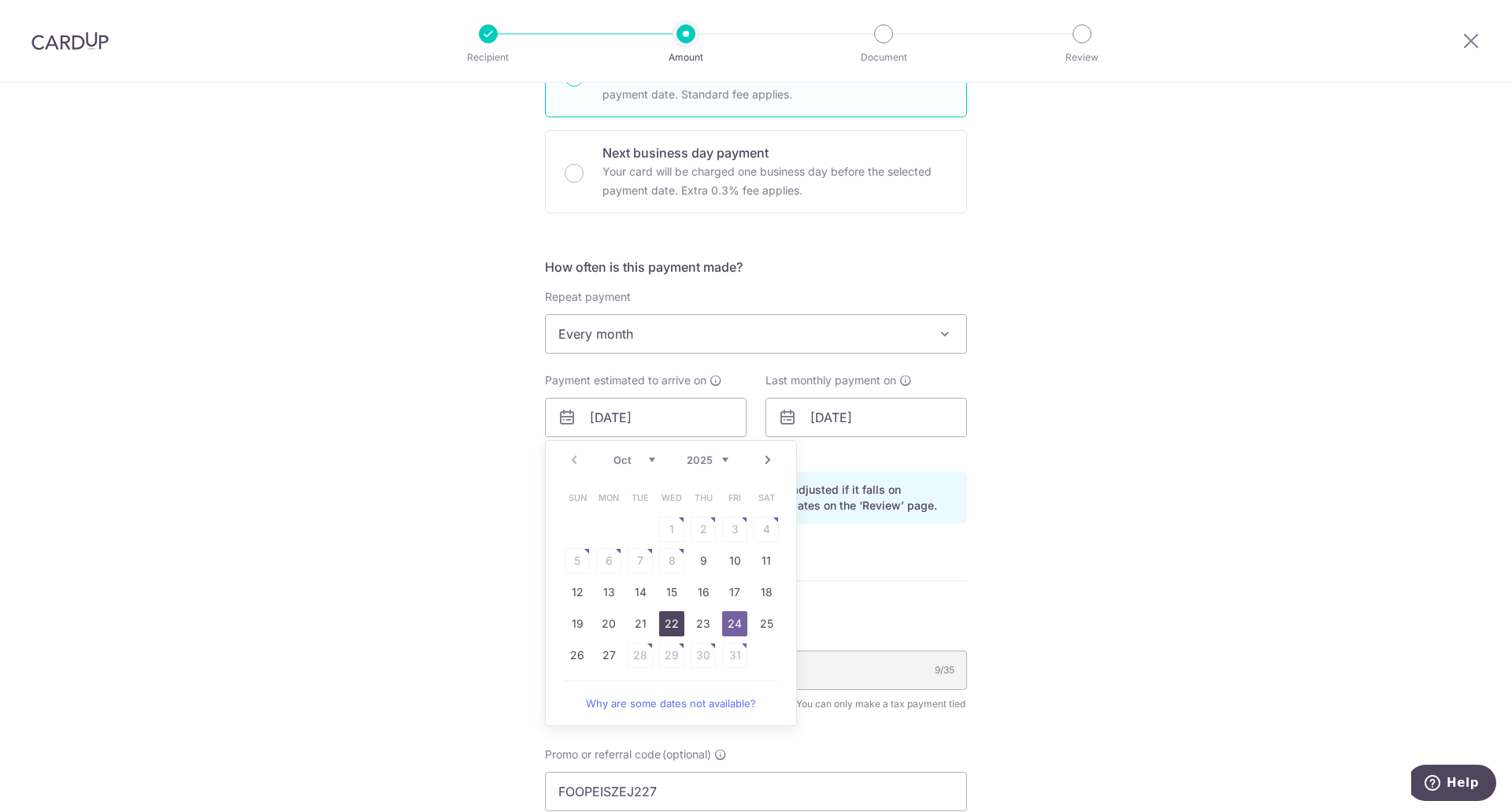
click at [659, 627] on link "22" at bounding box center [671, 623] width 25 height 25
type input "22/10/2025"
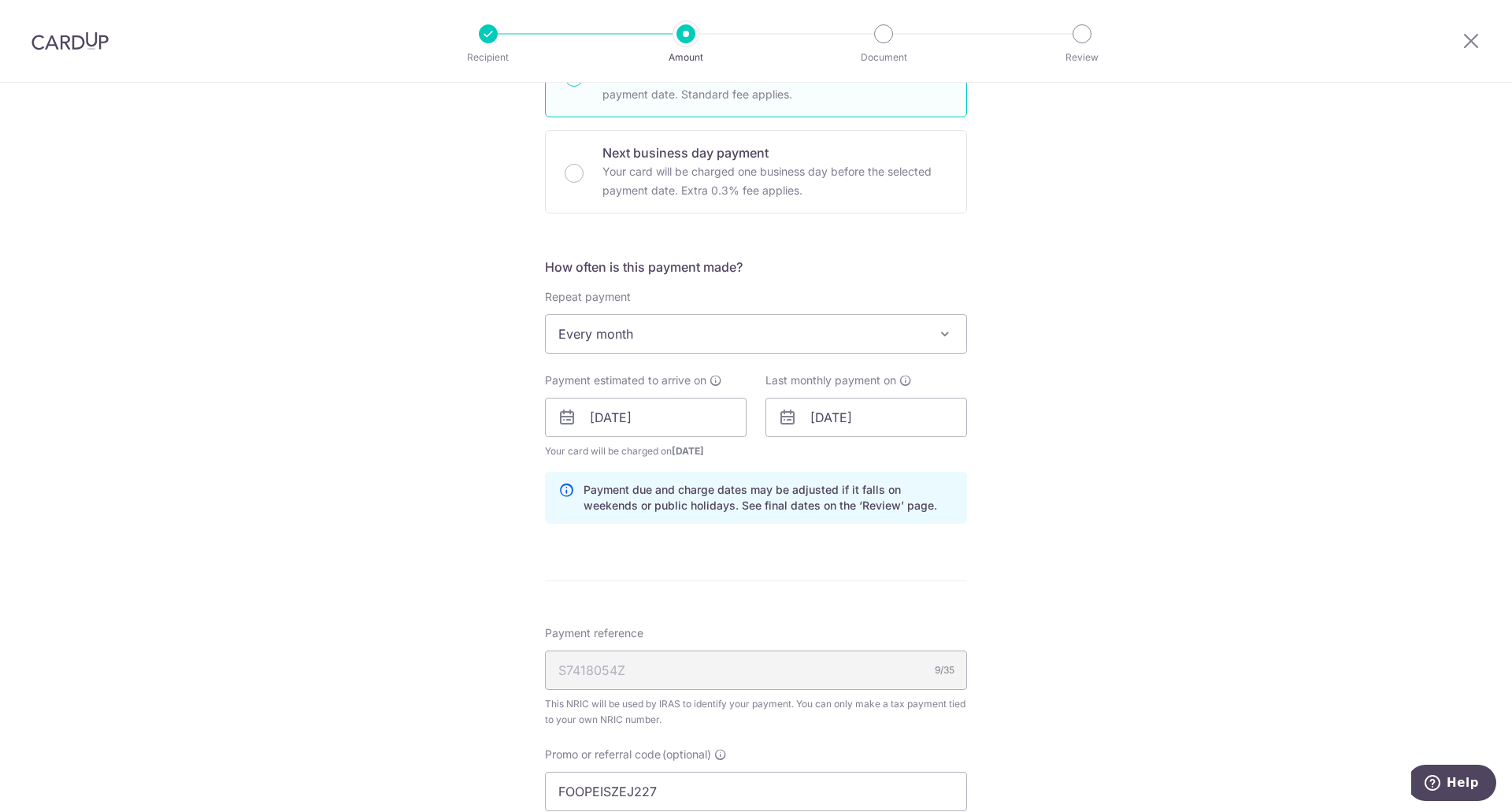
click at [978, 579] on div "Tell us more about your payment Enter one-time or monthly payment amount SGD 1,…" at bounding box center [756, 409] width 1512 height 1597
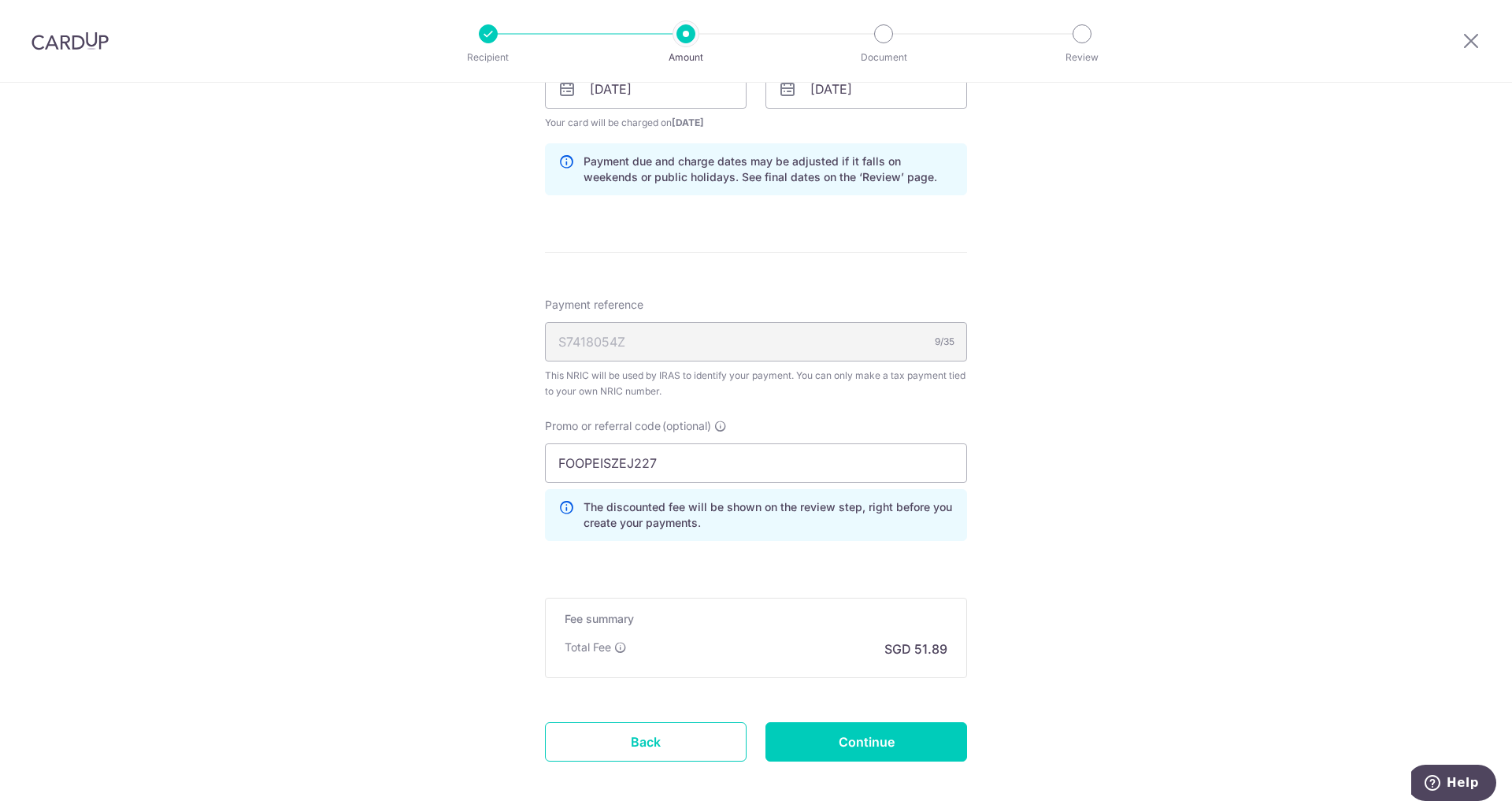
scroll to position [711, 0]
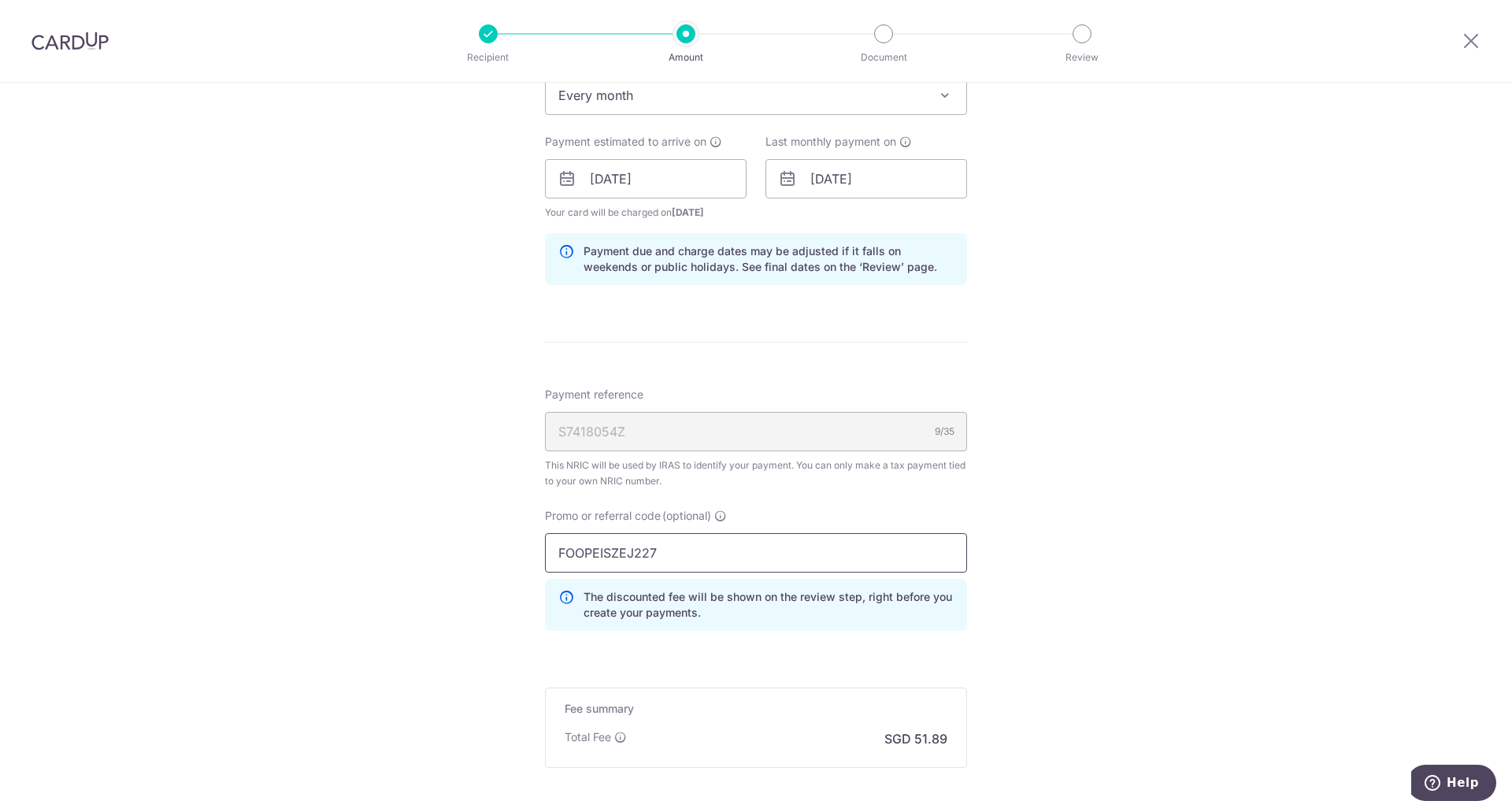
click at [743, 561] on input "FOOPEISZEJ227" at bounding box center [756, 553] width 422 height 39
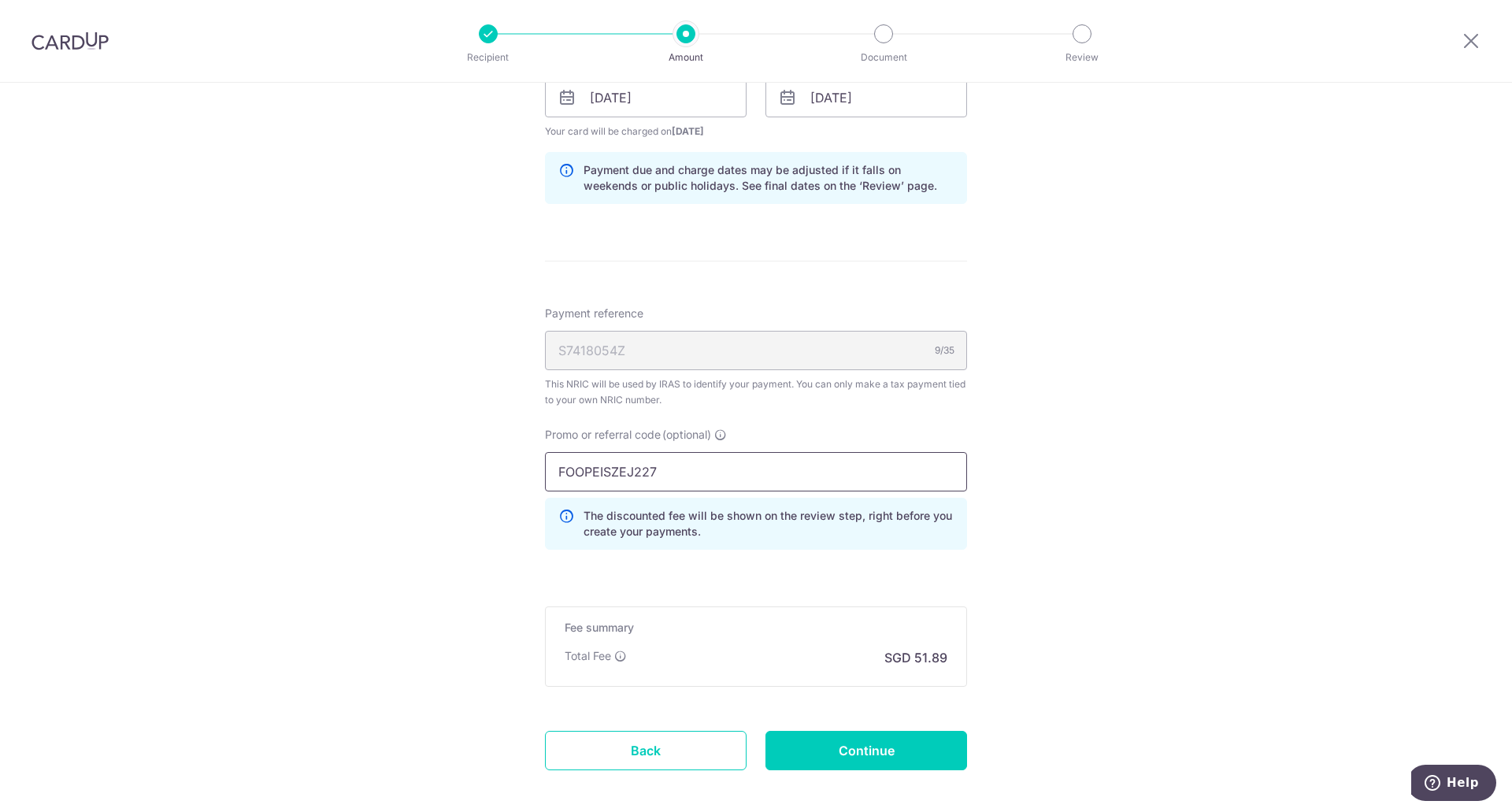
scroll to position [869, 0]
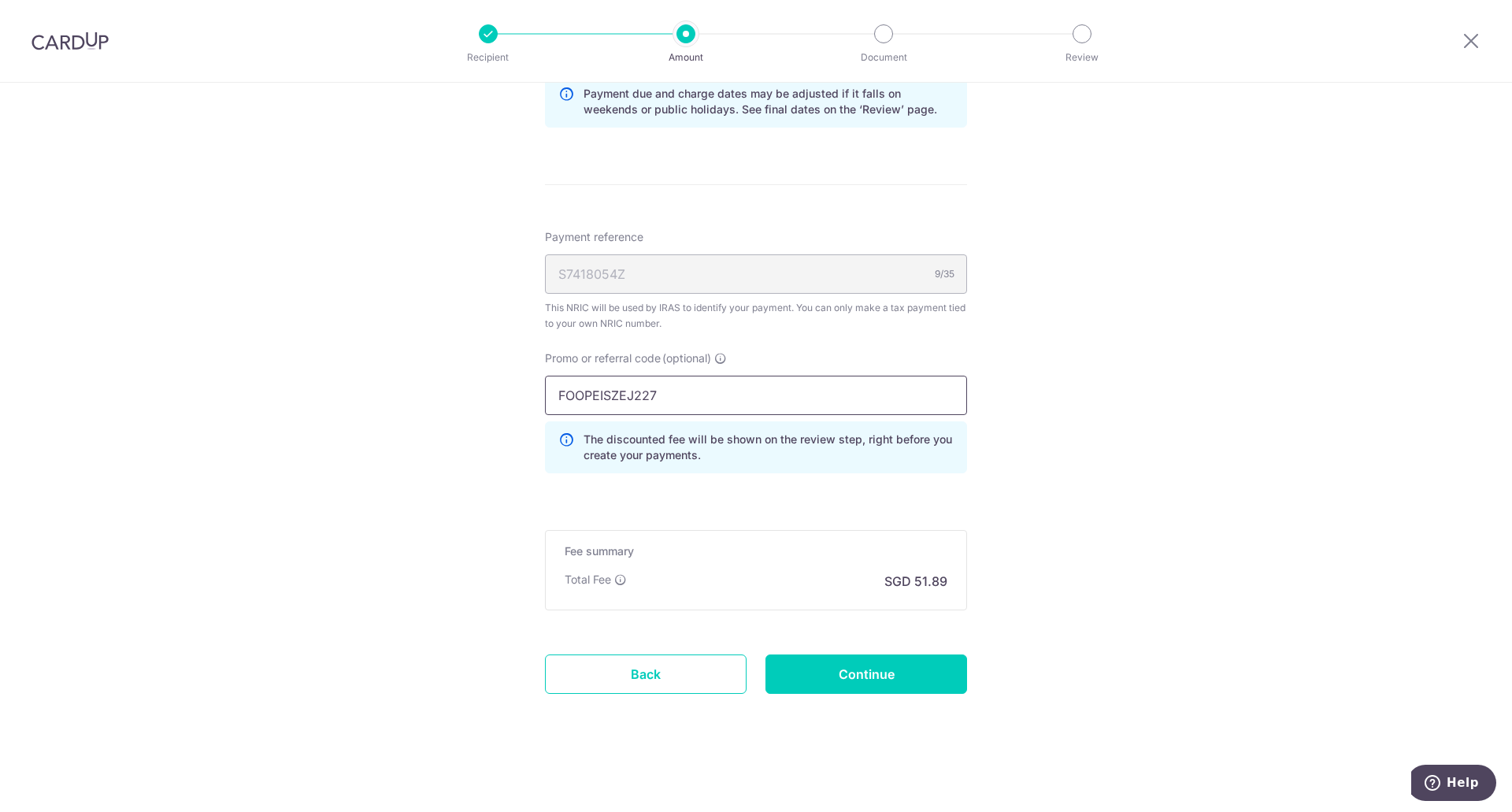
drag, startPoint x: 684, startPoint y: 397, endPoint x: 526, endPoint y: 384, distance: 158.5
click at [526, 384] on div "Tell us more about your payment Enter one-time or monthly payment amount SGD 1,…" at bounding box center [756, 13] width 1512 height 1597
click at [799, 499] on form "Enter one-time or monthly payment amount SGD 1,995.63 1995.63 The total tax pay…" at bounding box center [756, 28] width 422 height 1420
click at [736, 400] on input "OCBC90N155" at bounding box center [756, 395] width 422 height 39
click button "Add Card" at bounding box center [0, 0] width 0 height 0
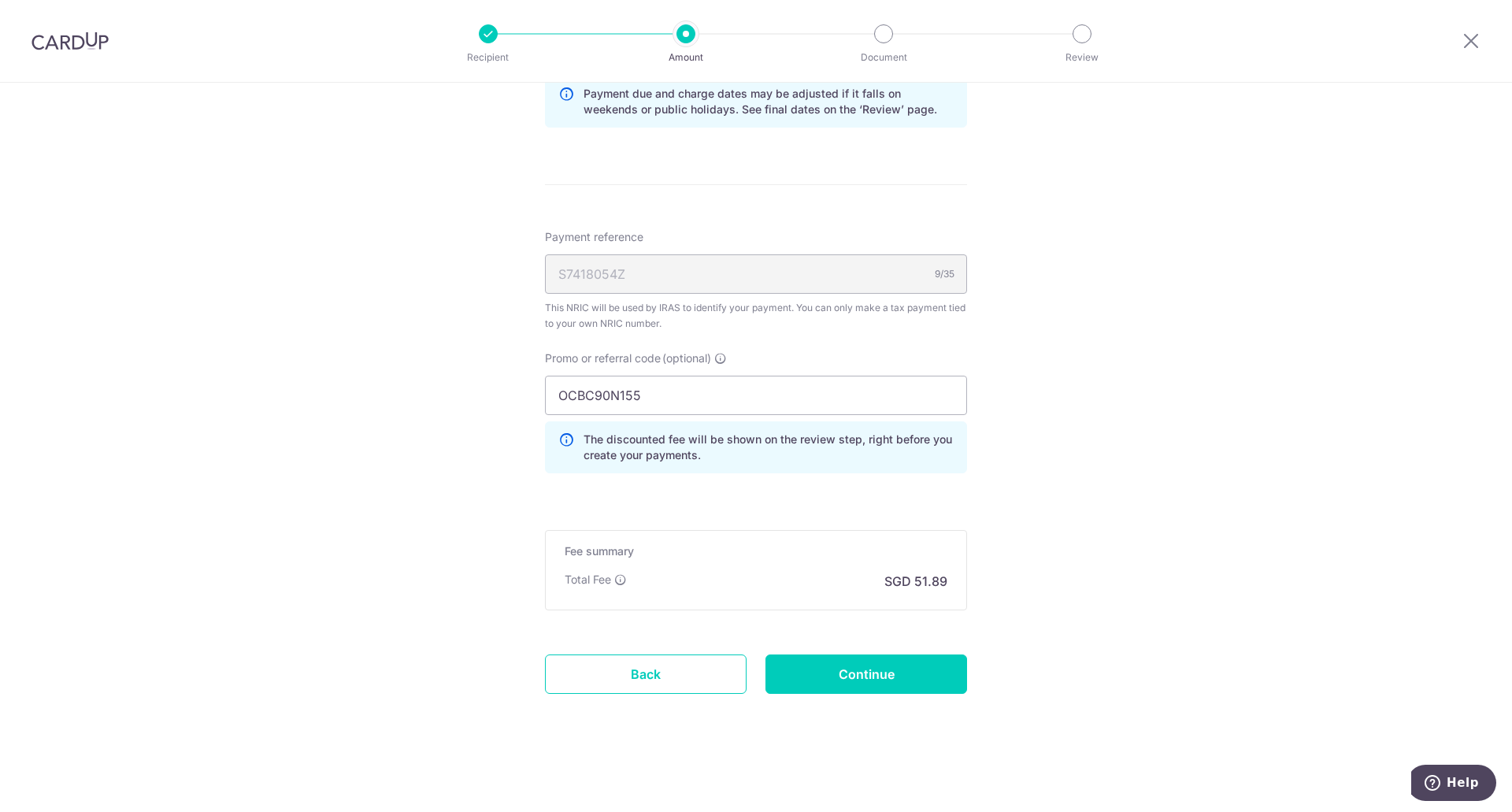
click at [719, 508] on form "Enter one-time or monthly payment amount SGD 1,995.63 1995.63 The total tax pay…" at bounding box center [756, 28] width 422 height 1420
drag, startPoint x: 676, startPoint y: 396, endPoint x: 531, endPoint y: 389, distance: 145.2
click at [531, 389] on div "Tell us more about your payment Enter one-time or monthly payment amount SGD 1,…" at bounding box center [756, 13] width 1512 height 1597
click button "Add Card" at bounding box center [0, 0] width 0 height 0
click at [691, 570] on div "Fee summary Base fee $ 44.47 Extend fee Next-day fee Total Fee SGD 51.89" at bounding box center [756, 570] width 422 height 81
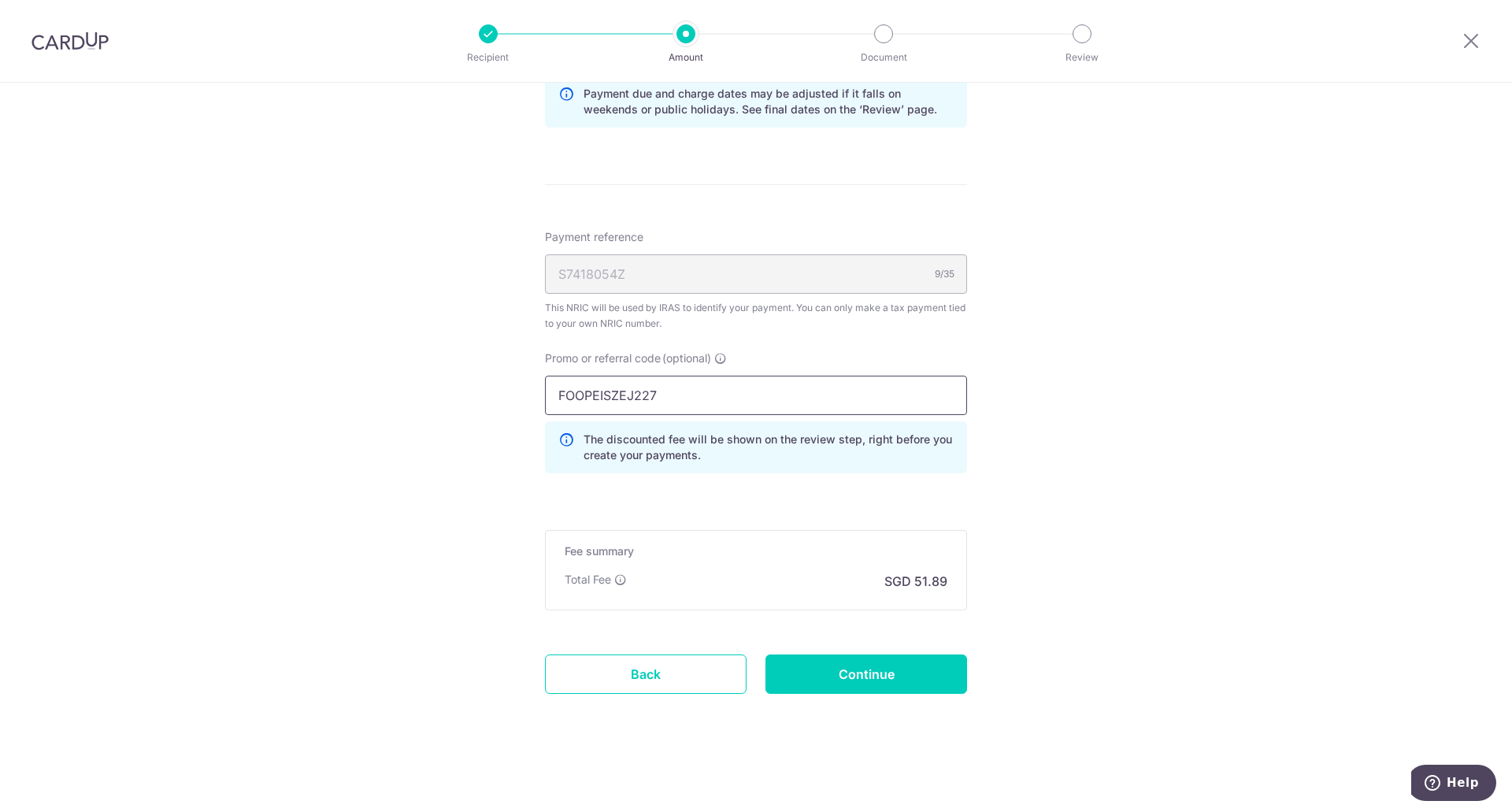
click at [690, 393] on input "FOOPEISZEJ227" at bounding box center [756, 395] width 422 height 39
click at [689, 529] on form "Enter one-time or monthly payment amount SGD 1,995.63 1995.63 The total tax pay…" at bounding box center [756, 28] width 422 height 1420
drag, startPoint x: 669, startPoint y: 391, endPoint x: 531, endPoint y: 389, distance: 138.0
click at [531, 389] on div "Tell us more about your payment Enter one-time or monthly payment amount SGD 1,…" at bounding box center [756, 13] width 1512 height 1597
drag, startPoint x: 641, startPoint y: 393, endPoint x: 530, endPoint y: 391, distance: 111.0
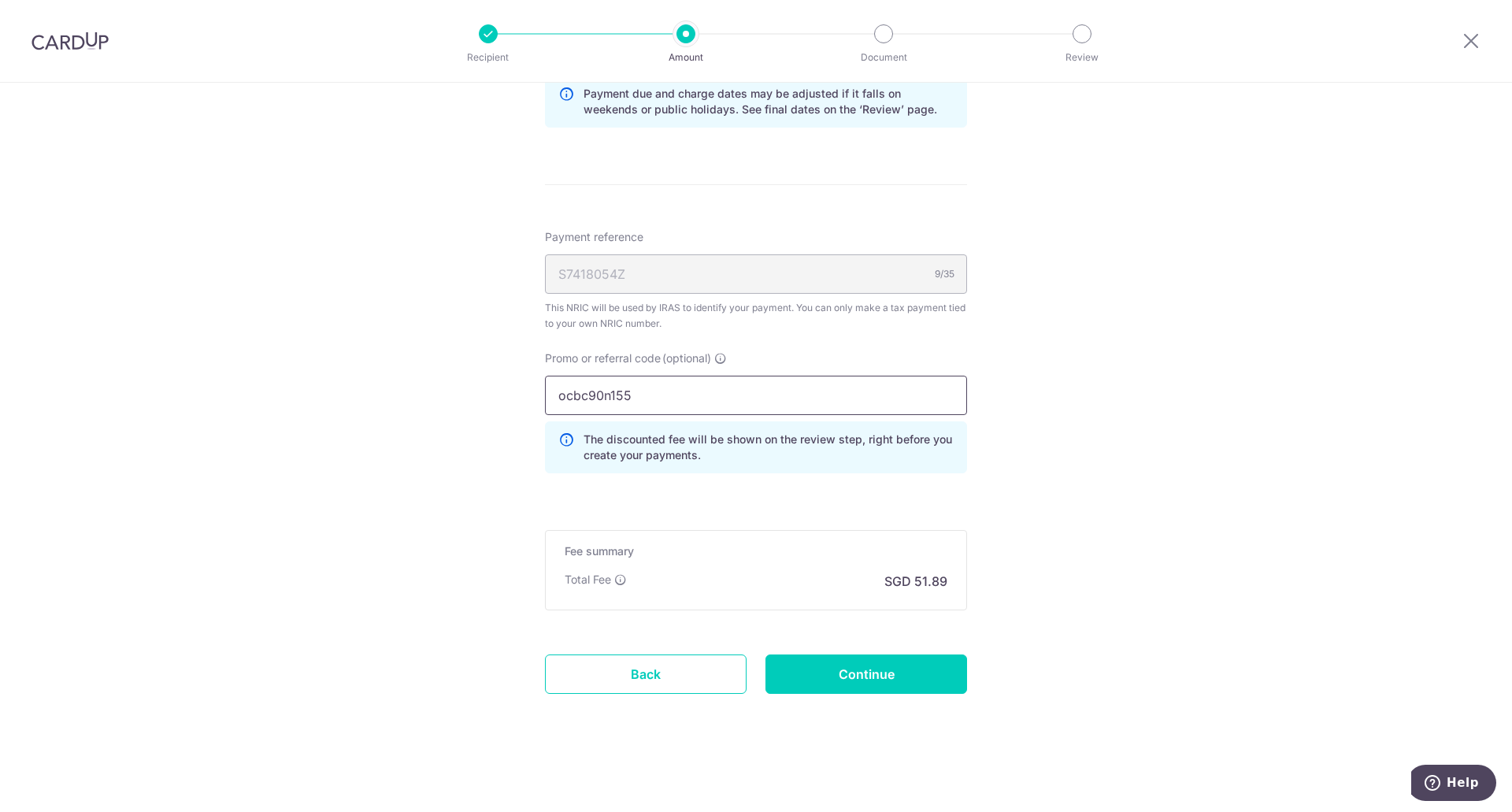
click at [530, 391] on div "Tell us more about your payment Enter one-time or monthly payment amount SGD 1,…" at bounding box center [756, 13] width 1512 height 1597
type input "OCBC90N155"
click at [837, 664] on input "Continue" at bounding box center [865, 674] width 202 height 39
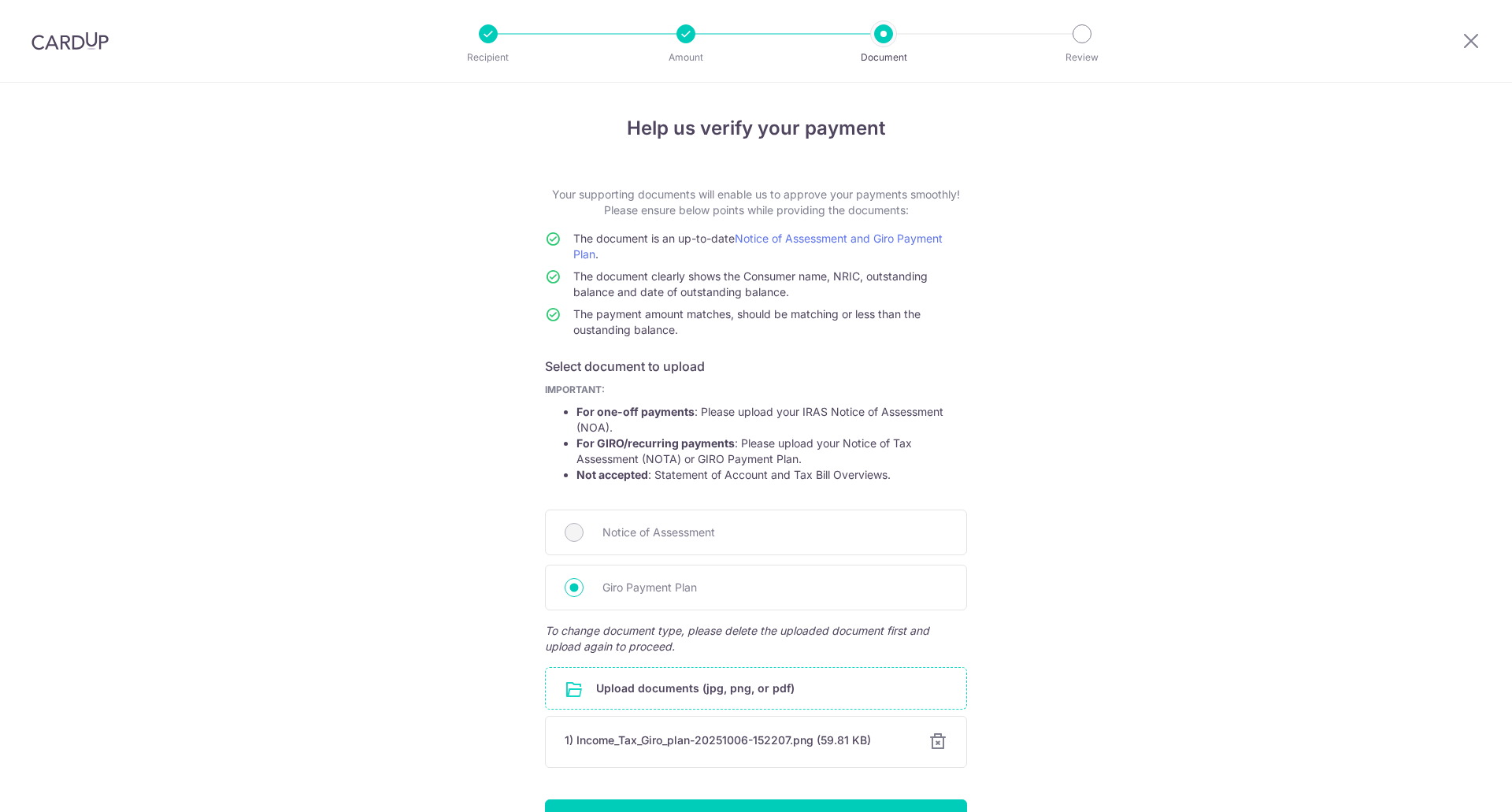
scroll to position [100, 0]
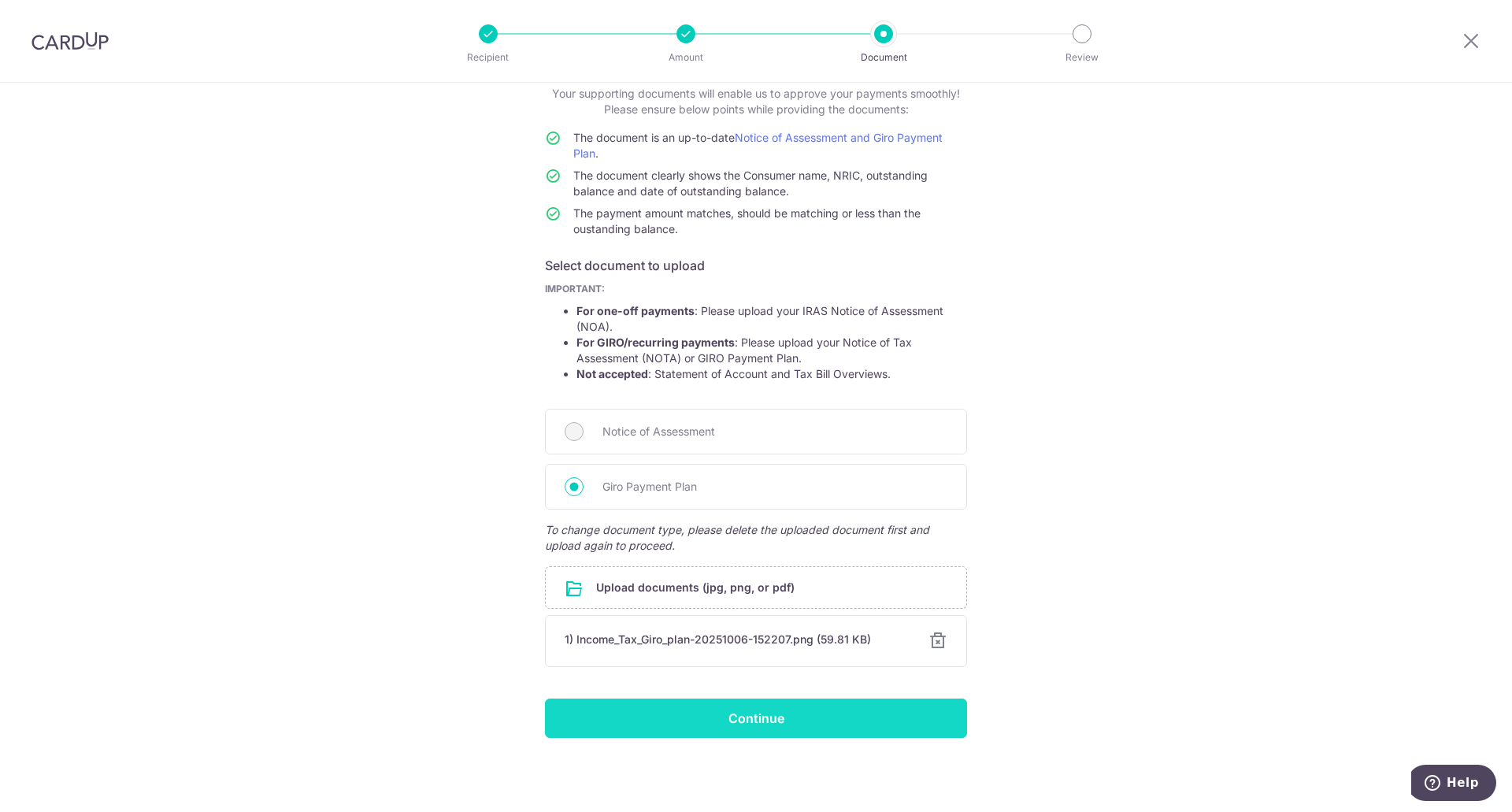
click at [756, 718] on input "Continue" at bounding box center [756, 718] width 422 height 39
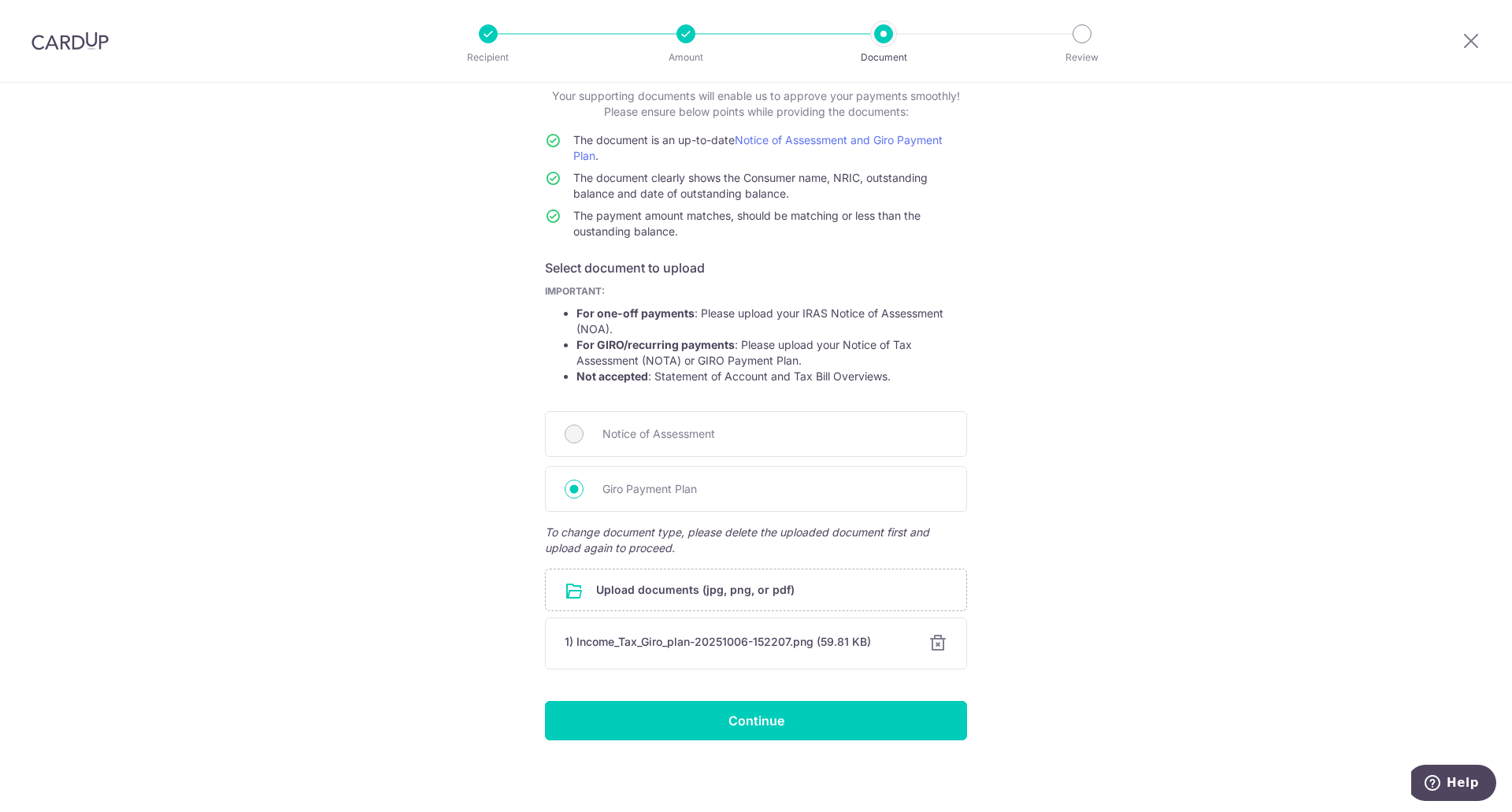
scroll to position [100, 0]
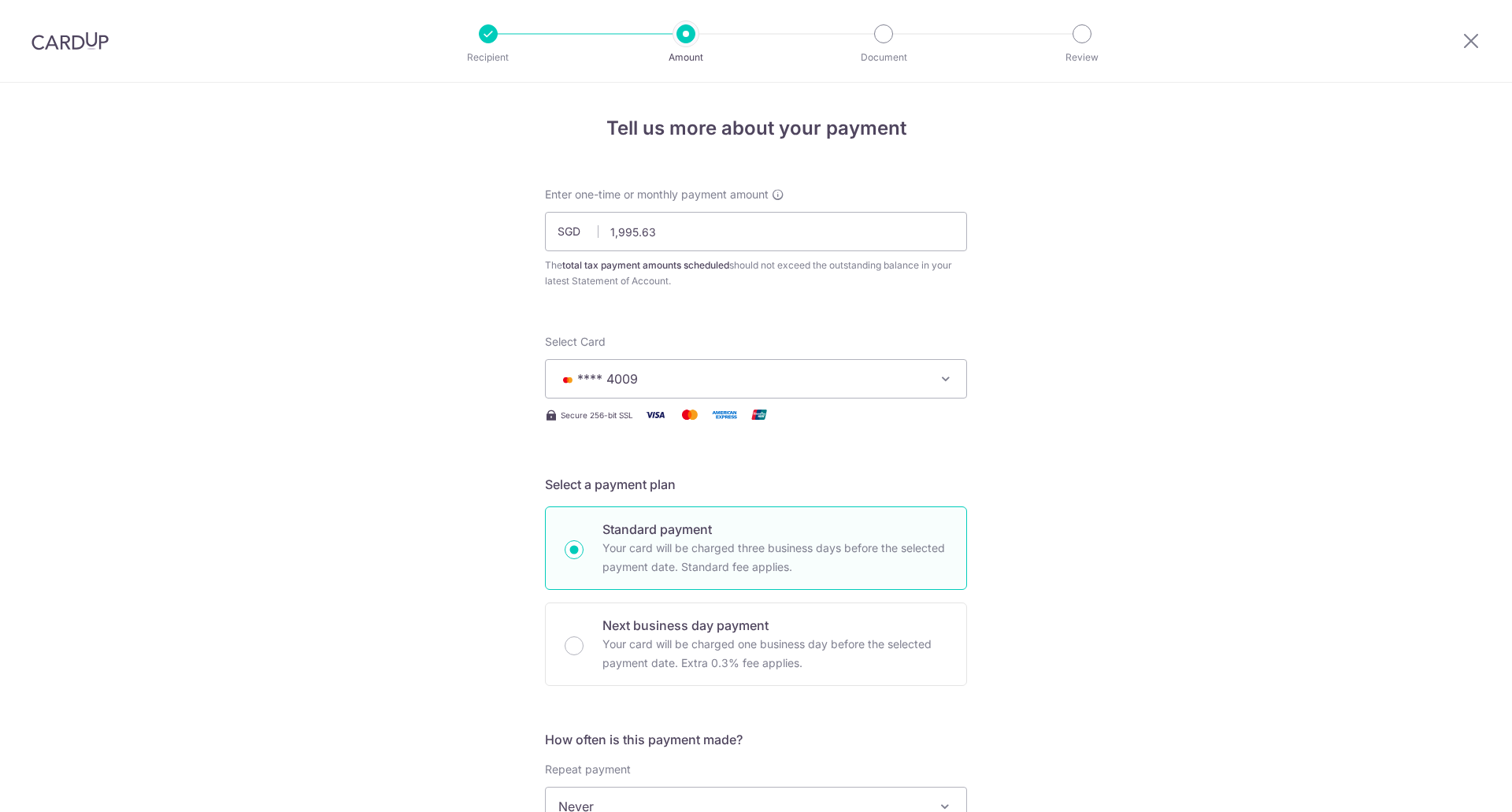
click at [761, 597] on div "Standard payment Your card will be charged three business days before the selec…" at bounding box center [756, 596] width 422 height 179
click at [788, 557] on p "Your card will be charged three business days before the selected payment date.…" at bounding box center [775, 557] width 345 height 38
click at [584, 557] on input "Standard payment Your card will be charged three business days before the selec…" at bounding box center [574, 549] width 19 height 19
radio input "true"
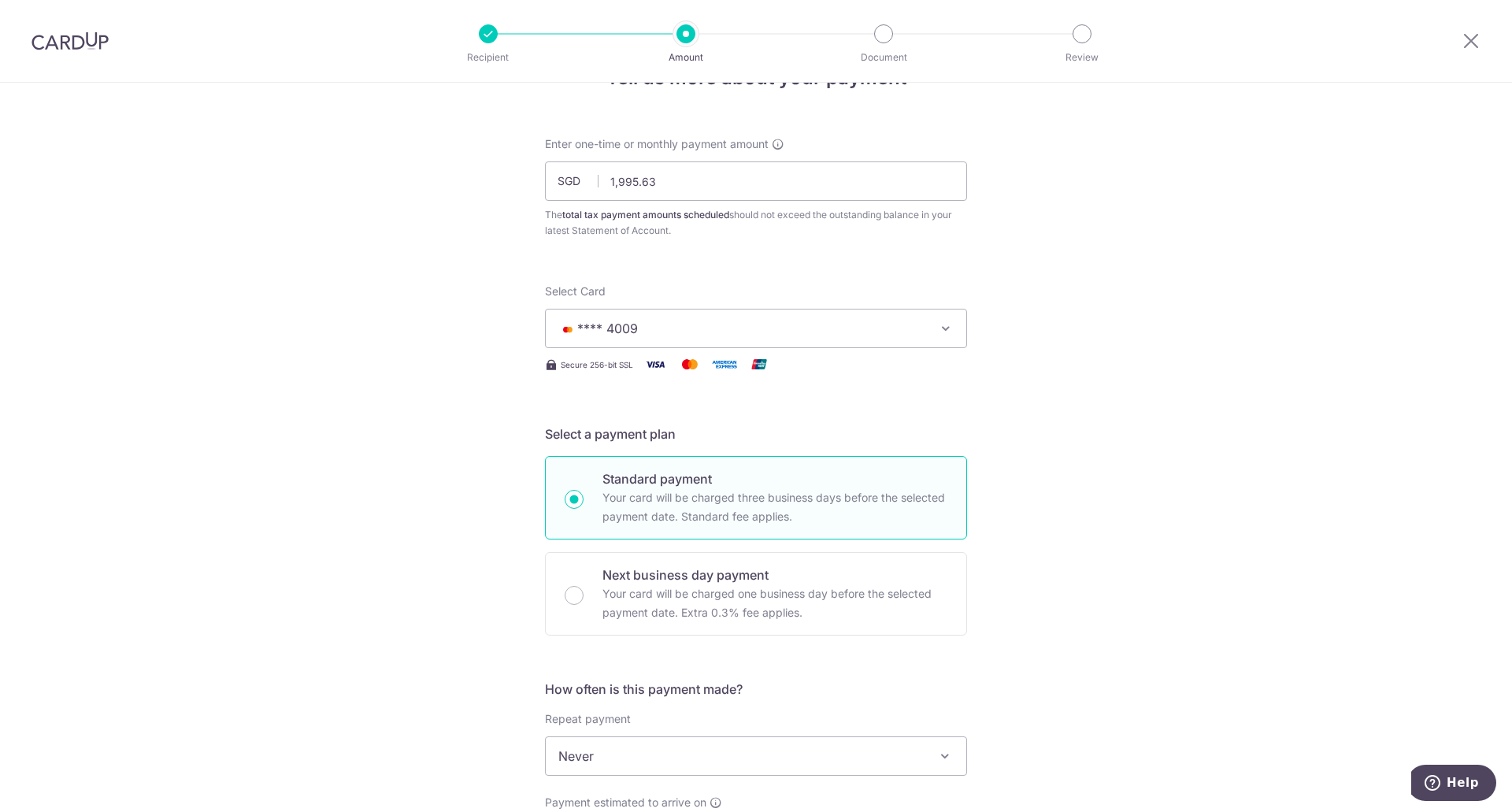
scroll to position [79, 0]
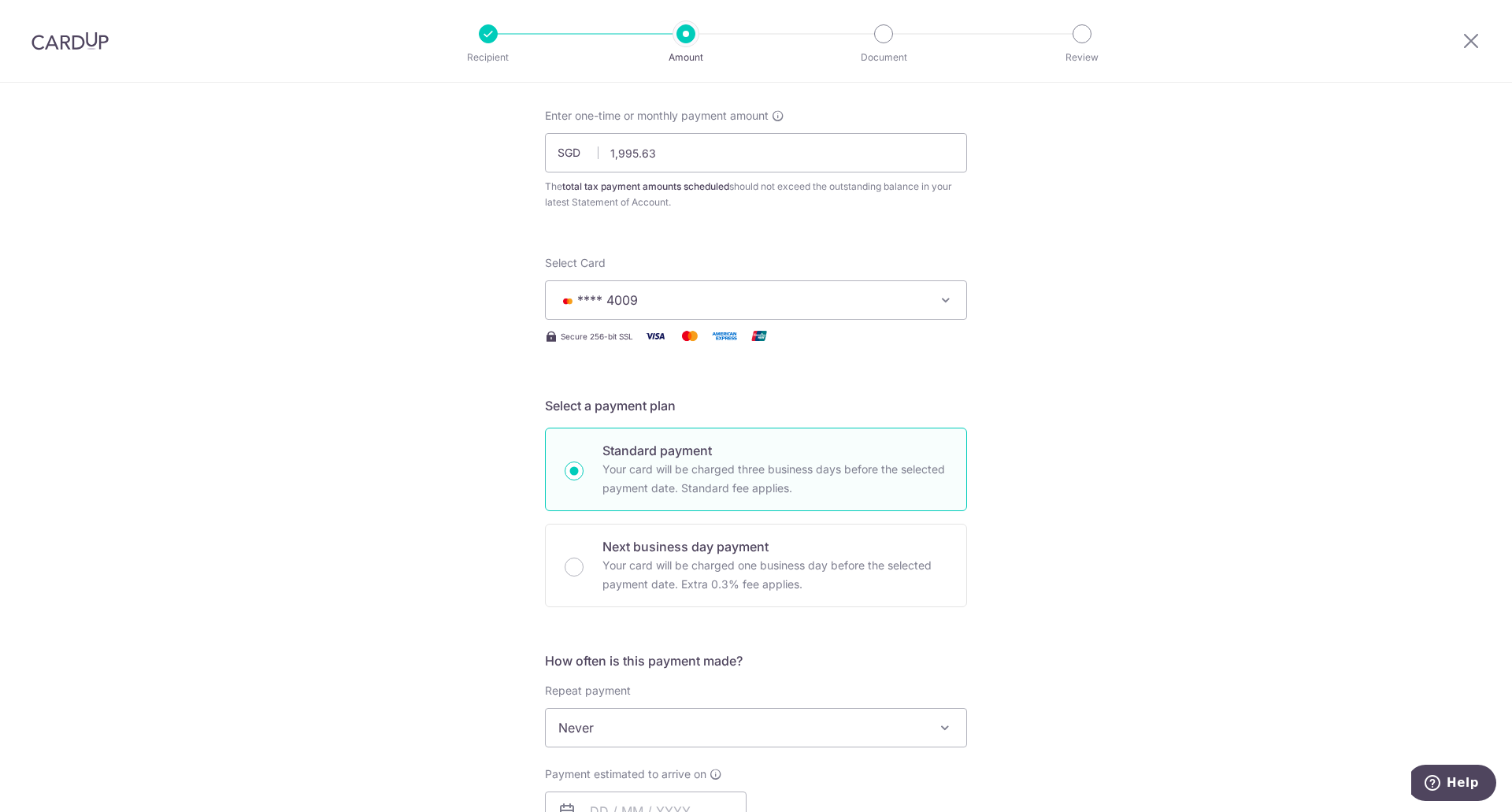
click at [817, 730] on span "Never" at bounding box center [756, 727] width 421 height 38
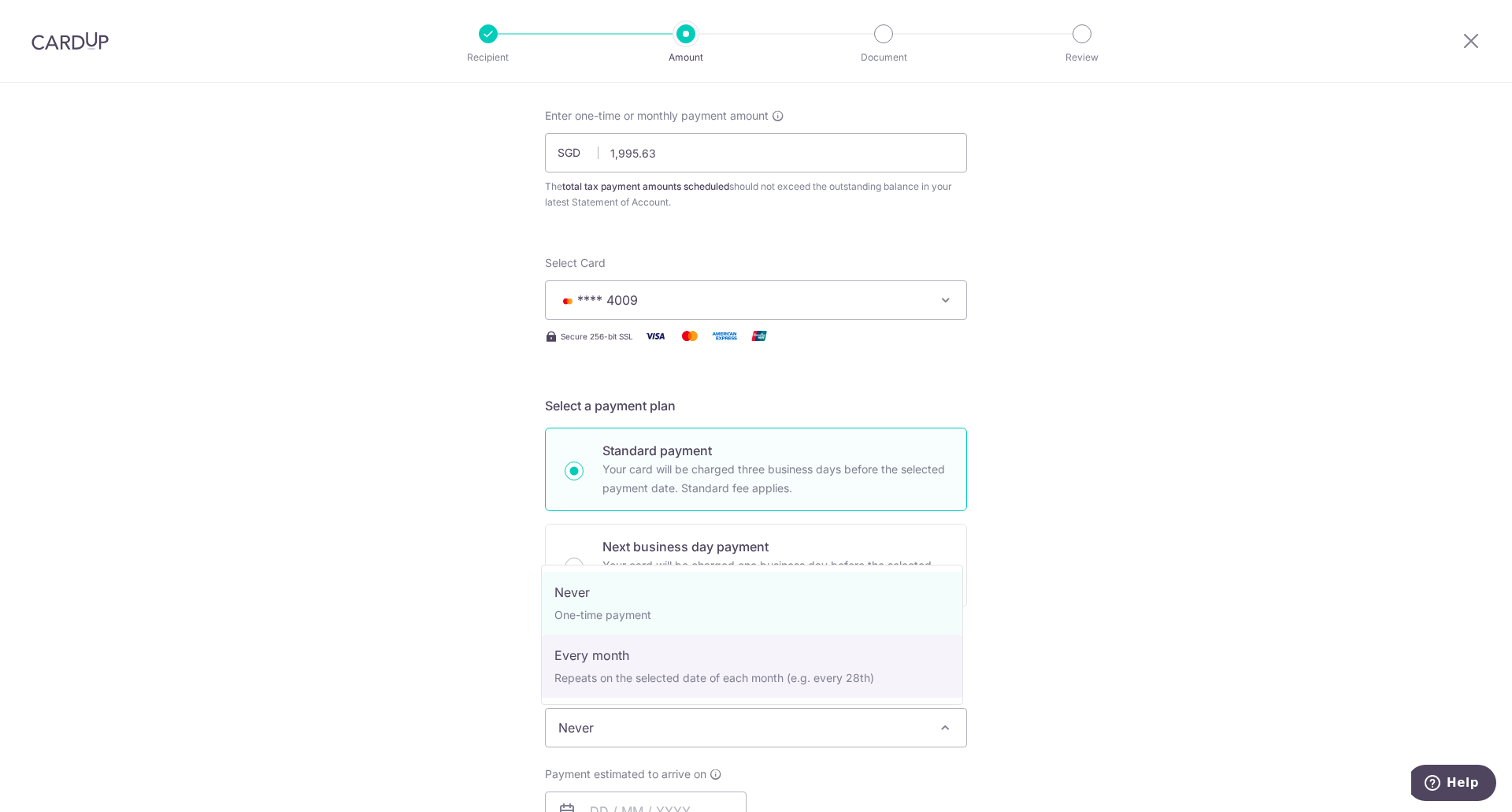
select select "3"
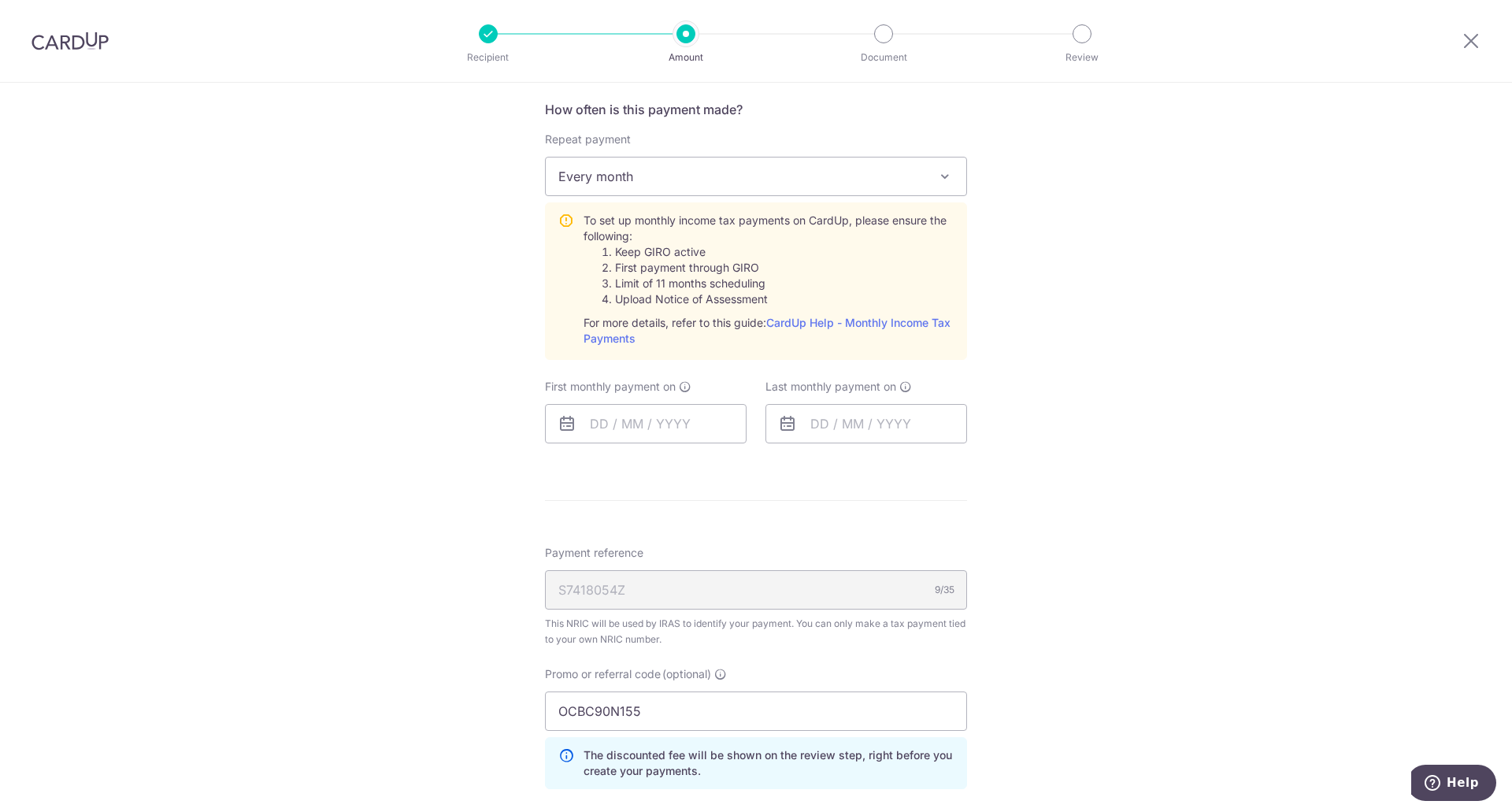
scroll to position [787, 0]
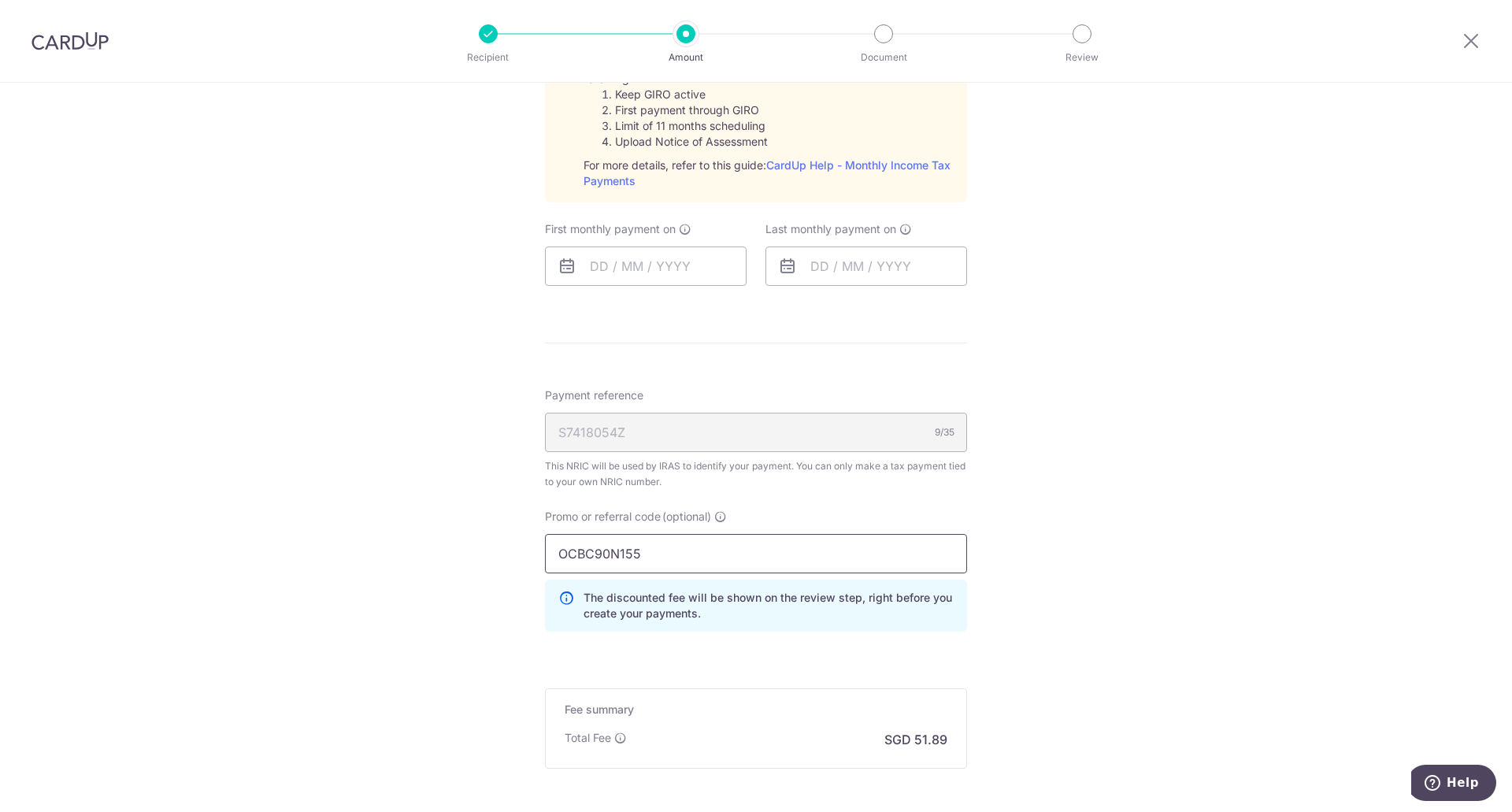
click at [655, 554] on input "OCBC90N155" at bounding box center [756, 554] width 422 height 39
drag, startPoint x: 655, startPoint y: 554, endPoint x: 495, endPoint y: 554, distance: 160.0
click at [495, 554] on div "Tell us more about your payment Enter one-time or monthly payment amount SGD 1,…" at bounding box center [756, 132] width 1512 height 1675
type input "f"
type input "FOOPEIZSEJ227"
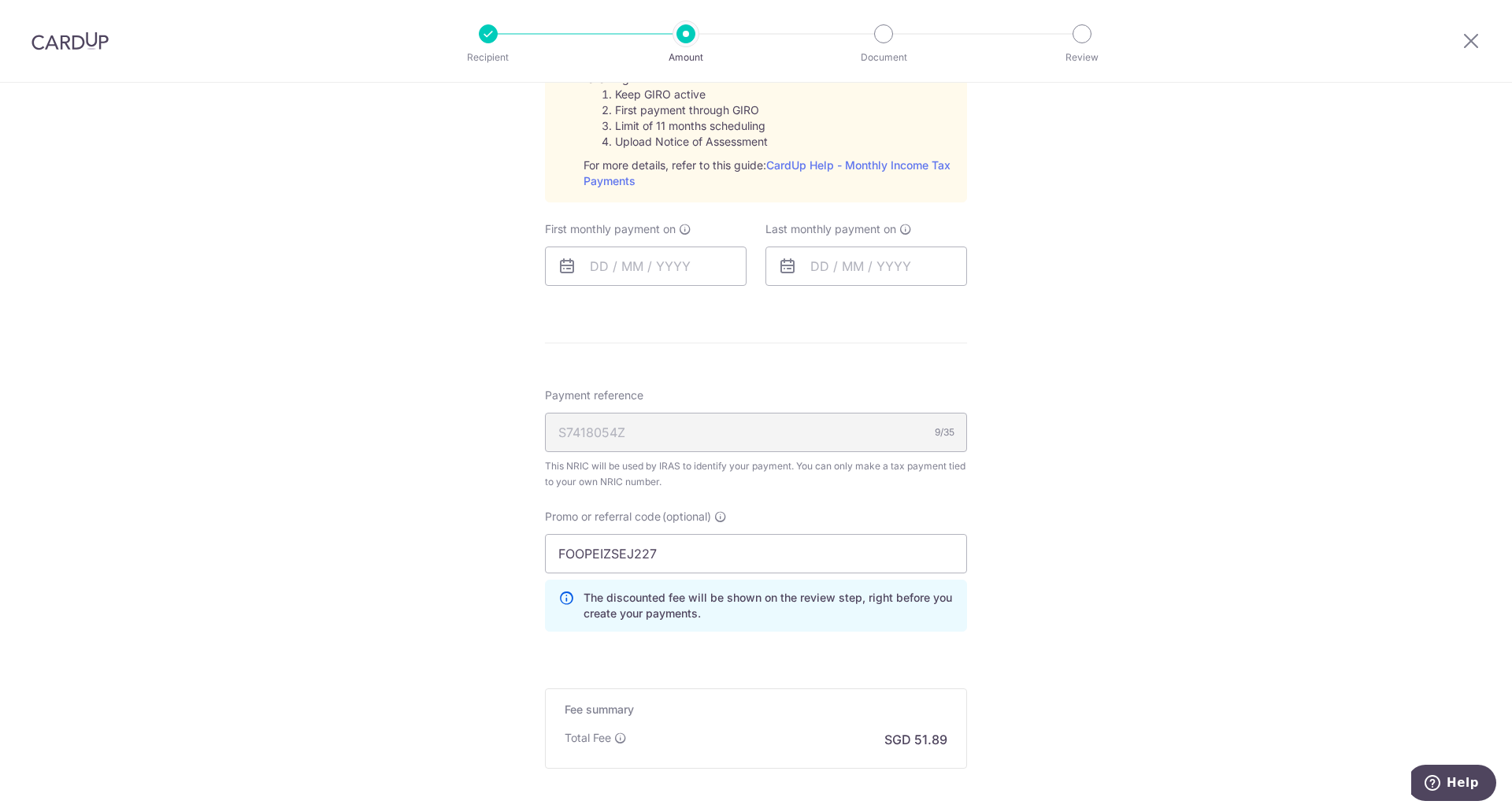
click at [686, 667] on form "Enter one-time or monthly payment amount SGD 1,995.63 1995.63 The total tax pay…" at bounding box center [756, 148] width 422 height 1497
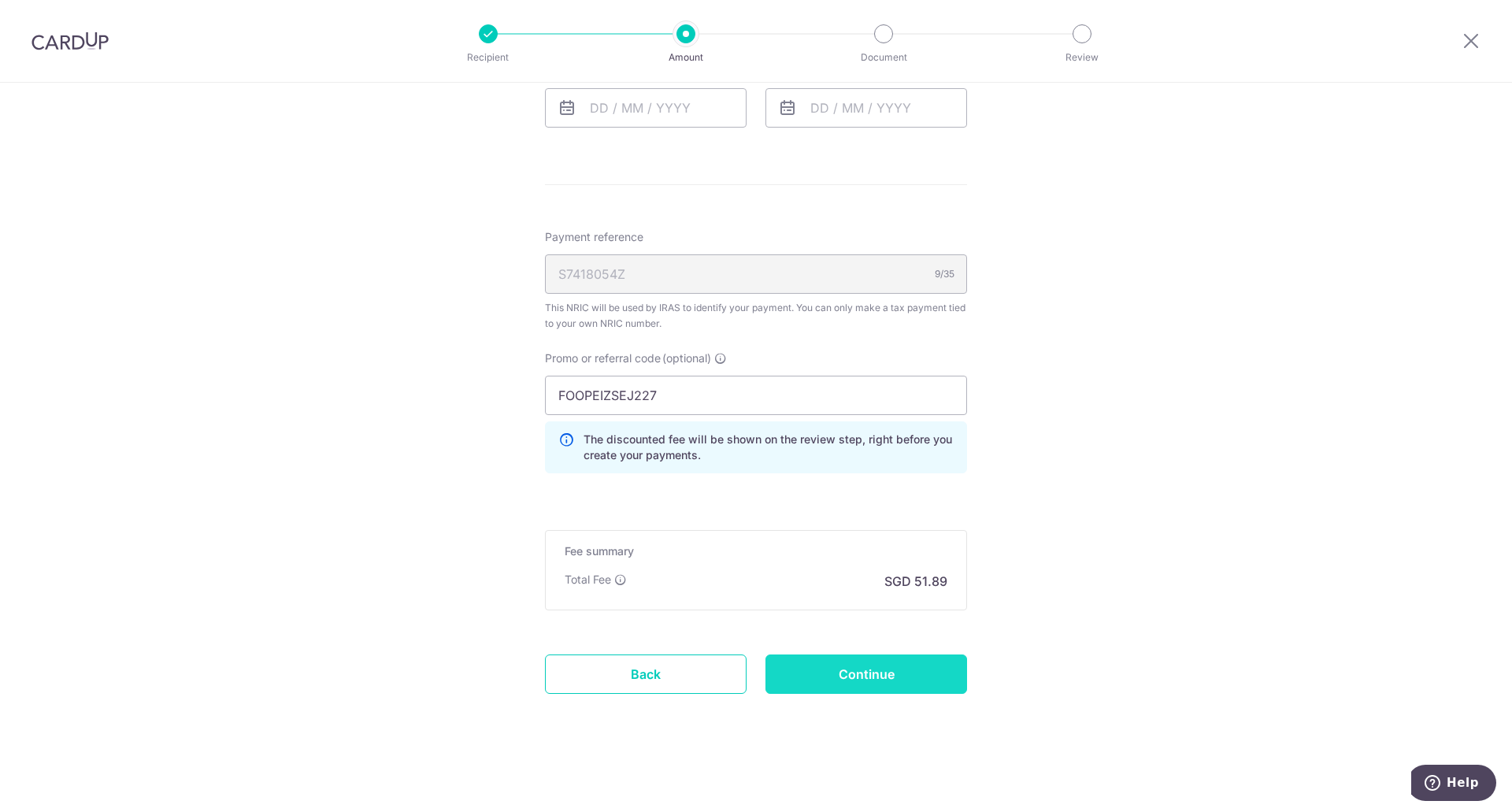
click at [799, 682] on input "Continue" at bounding box center [865, 674] width 202 height 39
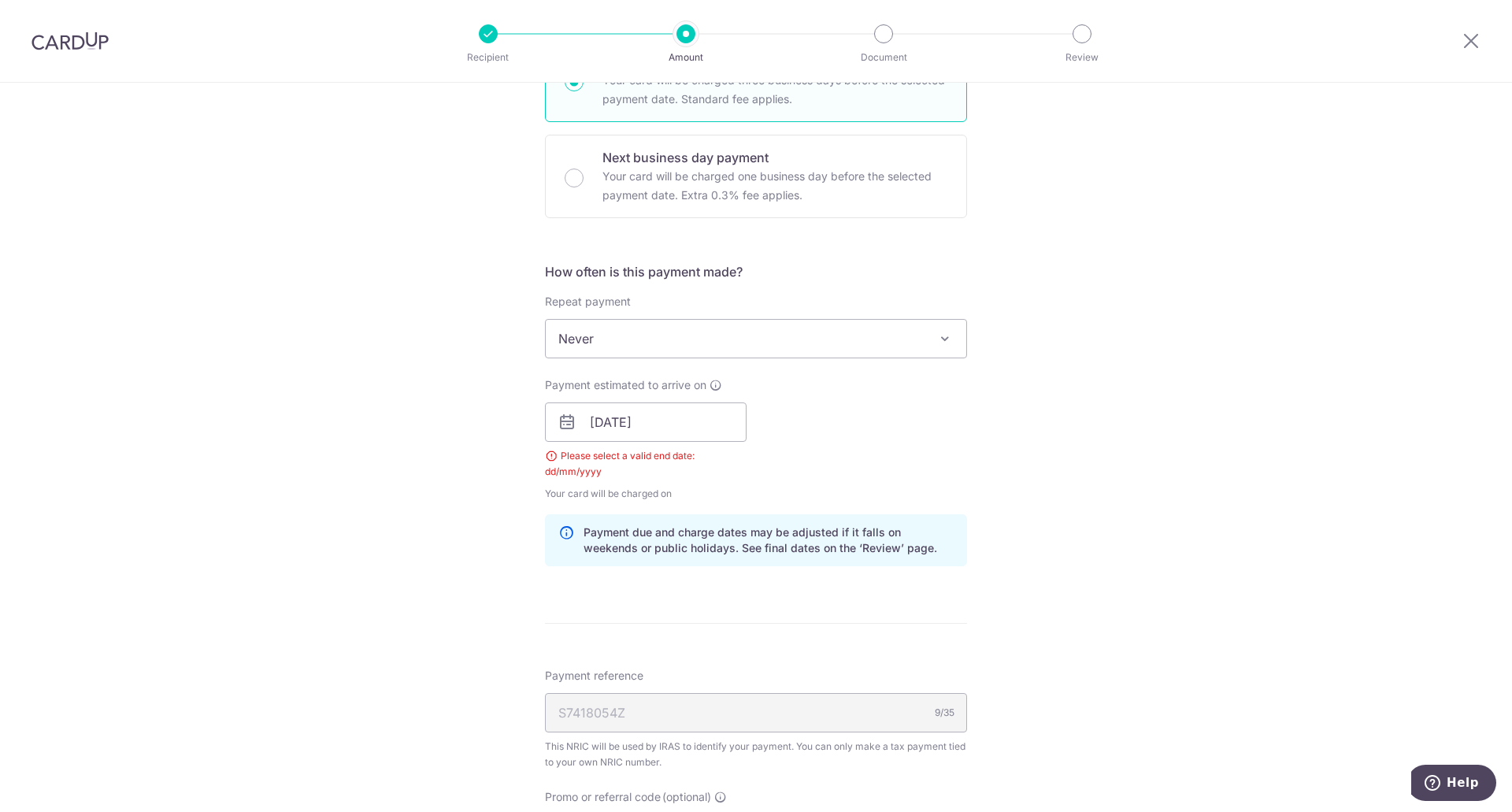
scroll to position [439, 0]
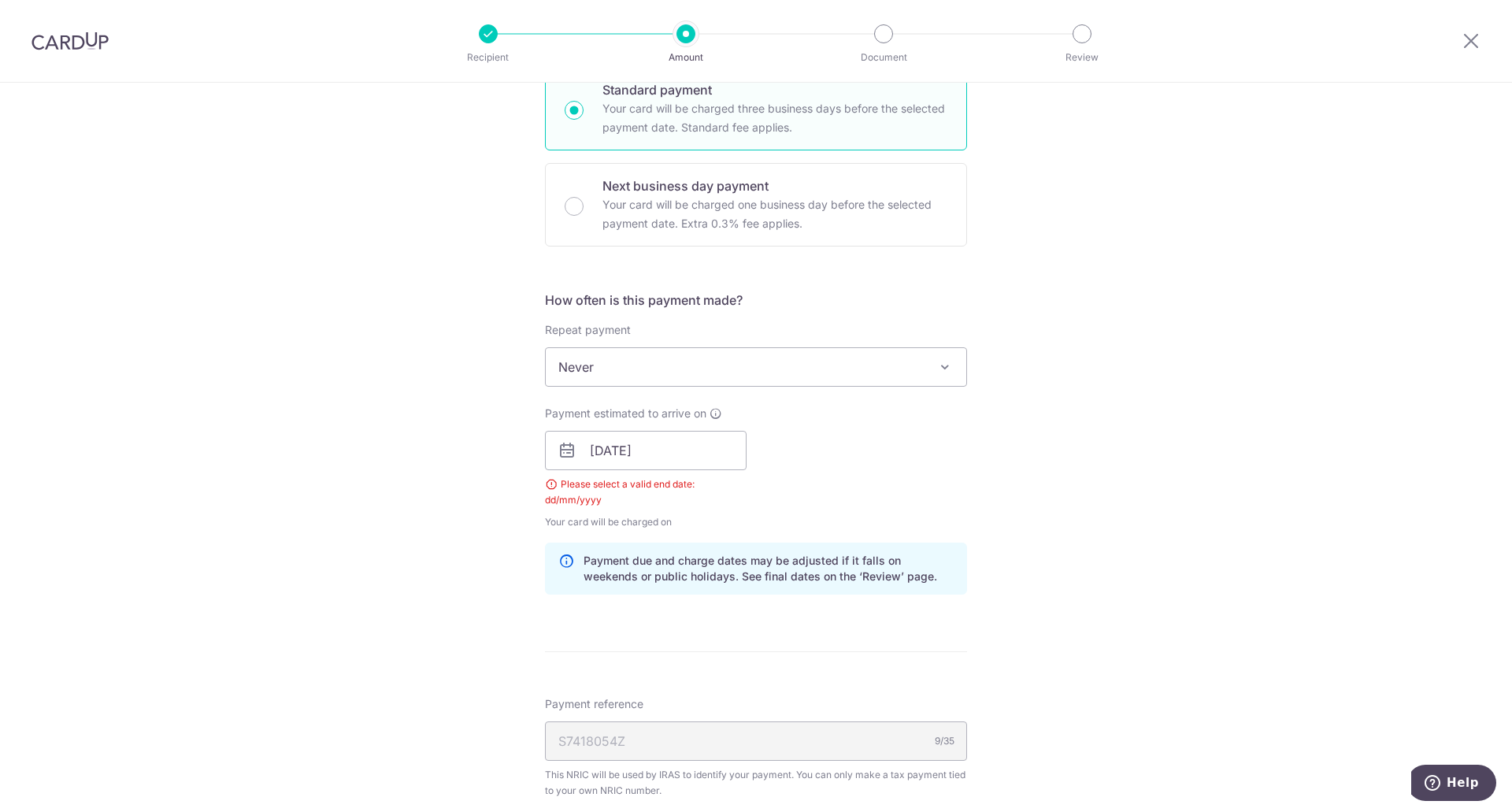
click at [643, 367] on span "Never" at bounding box center [756, 367] width 421 height 38
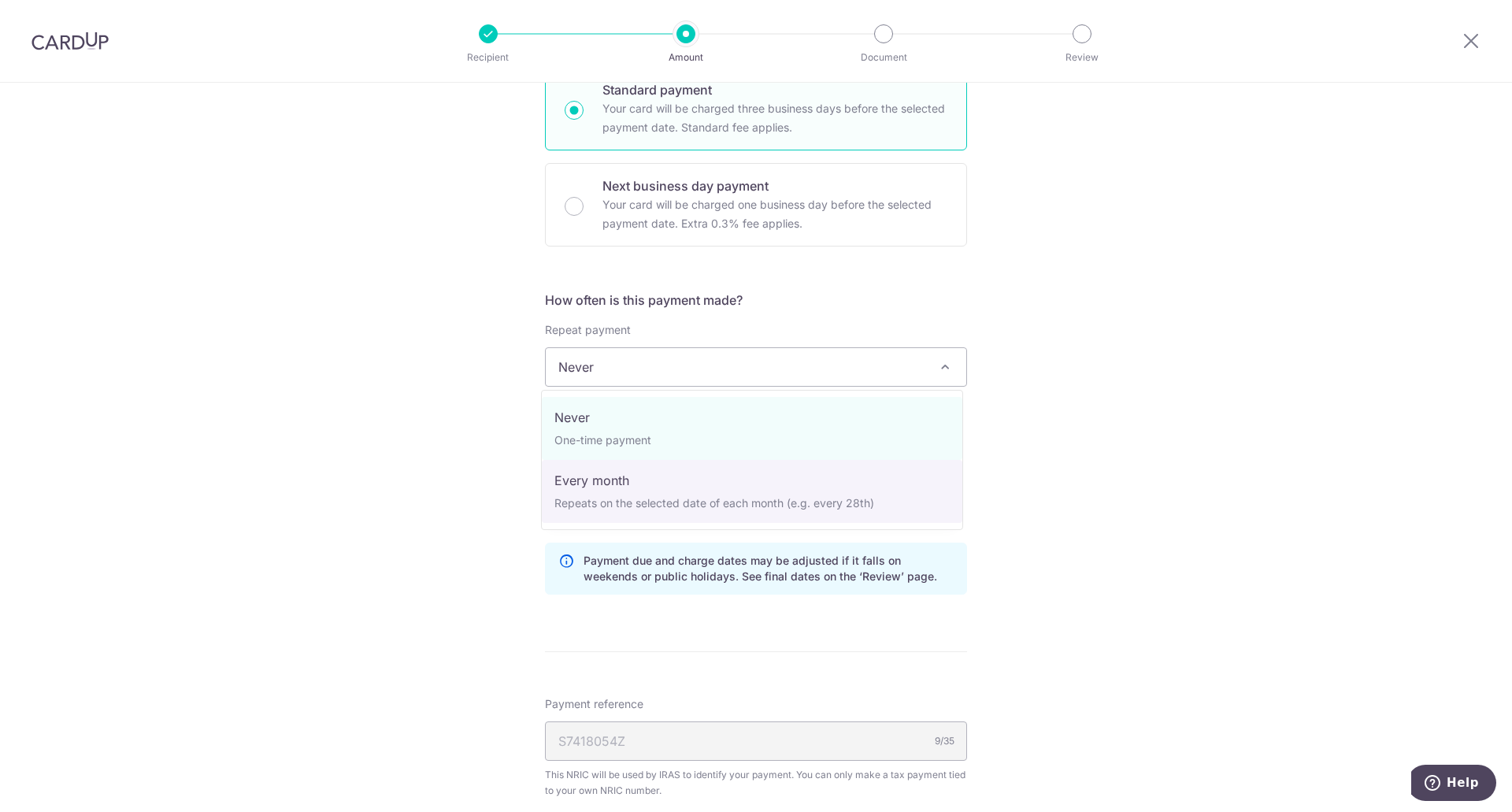
select select "3"
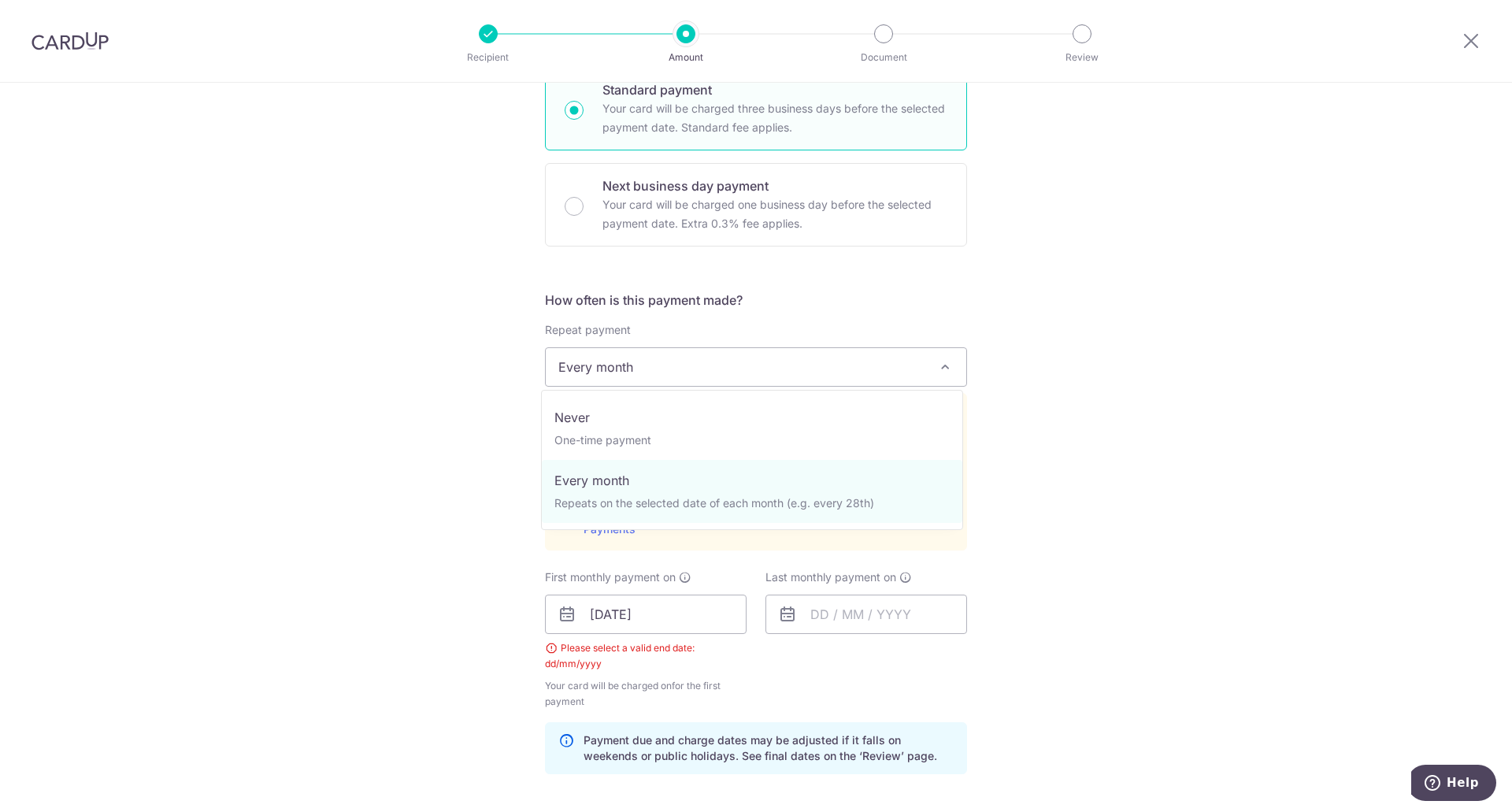
click at [670, 366] on span "Every month" at bounding box center [756, 367] width 421 height 38
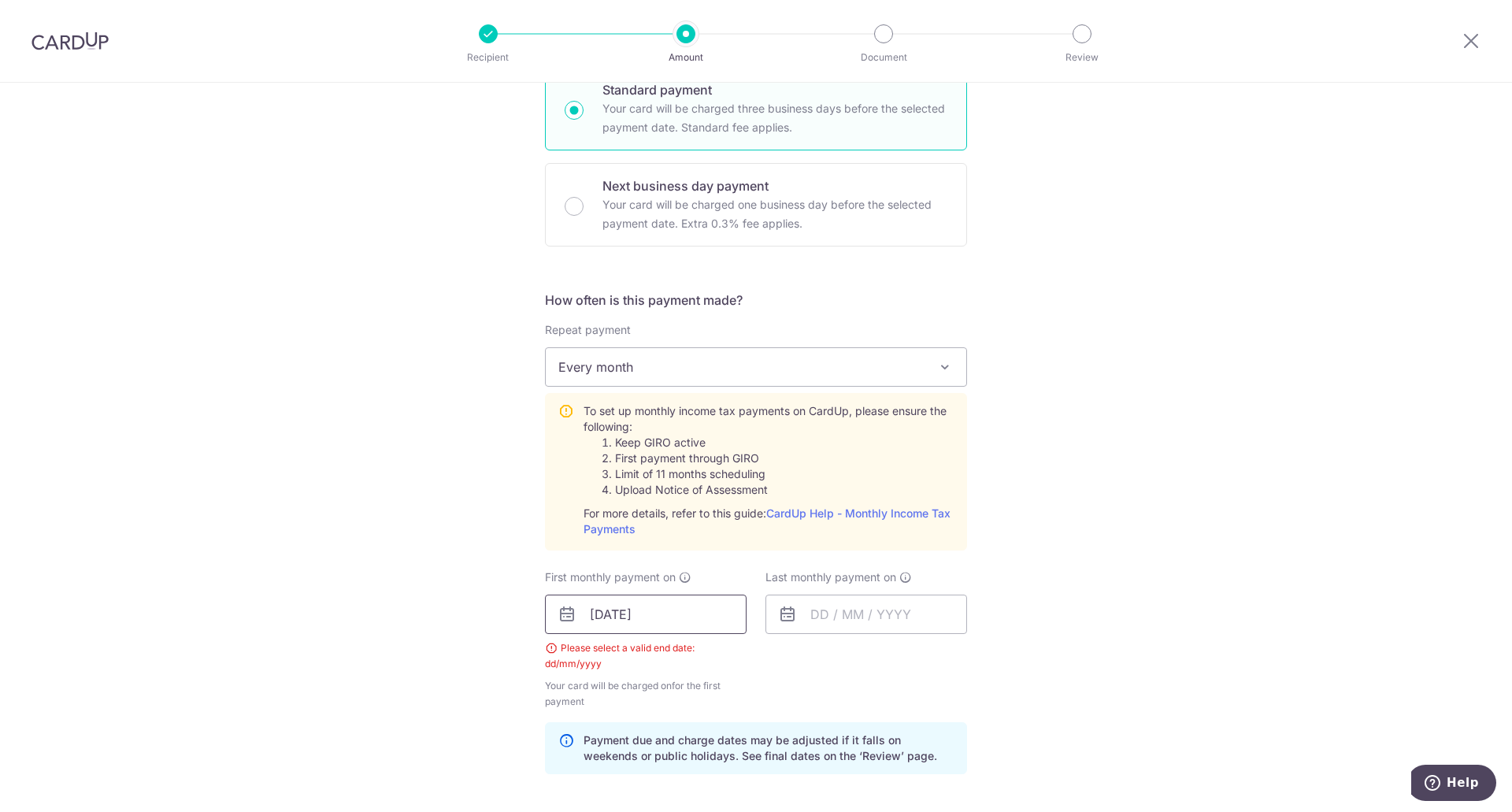
click at [671, 606] on input "22/10/2025" at bounding box center [646, 614] width 202 height 39
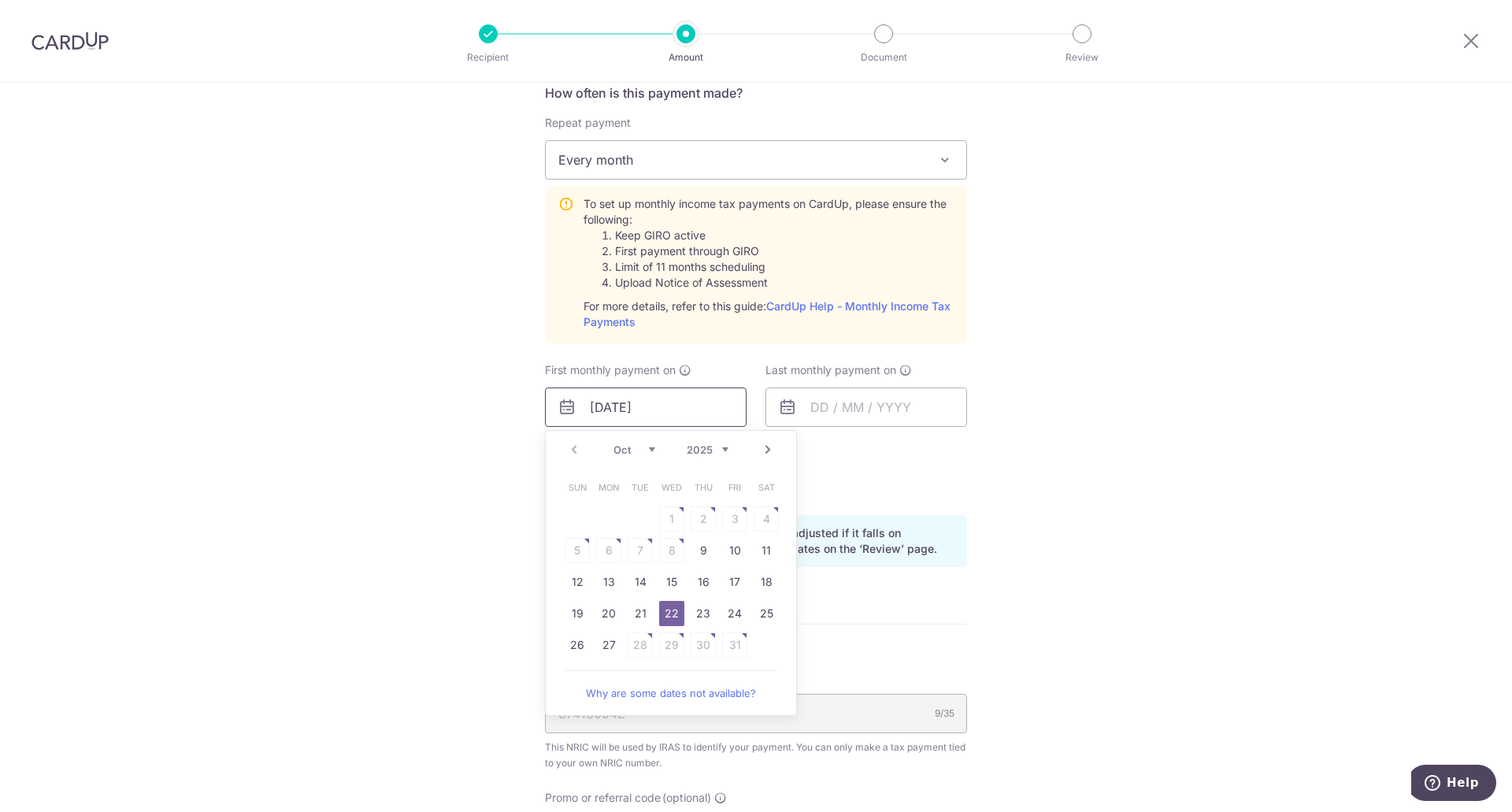
scroll to position [676, 0]
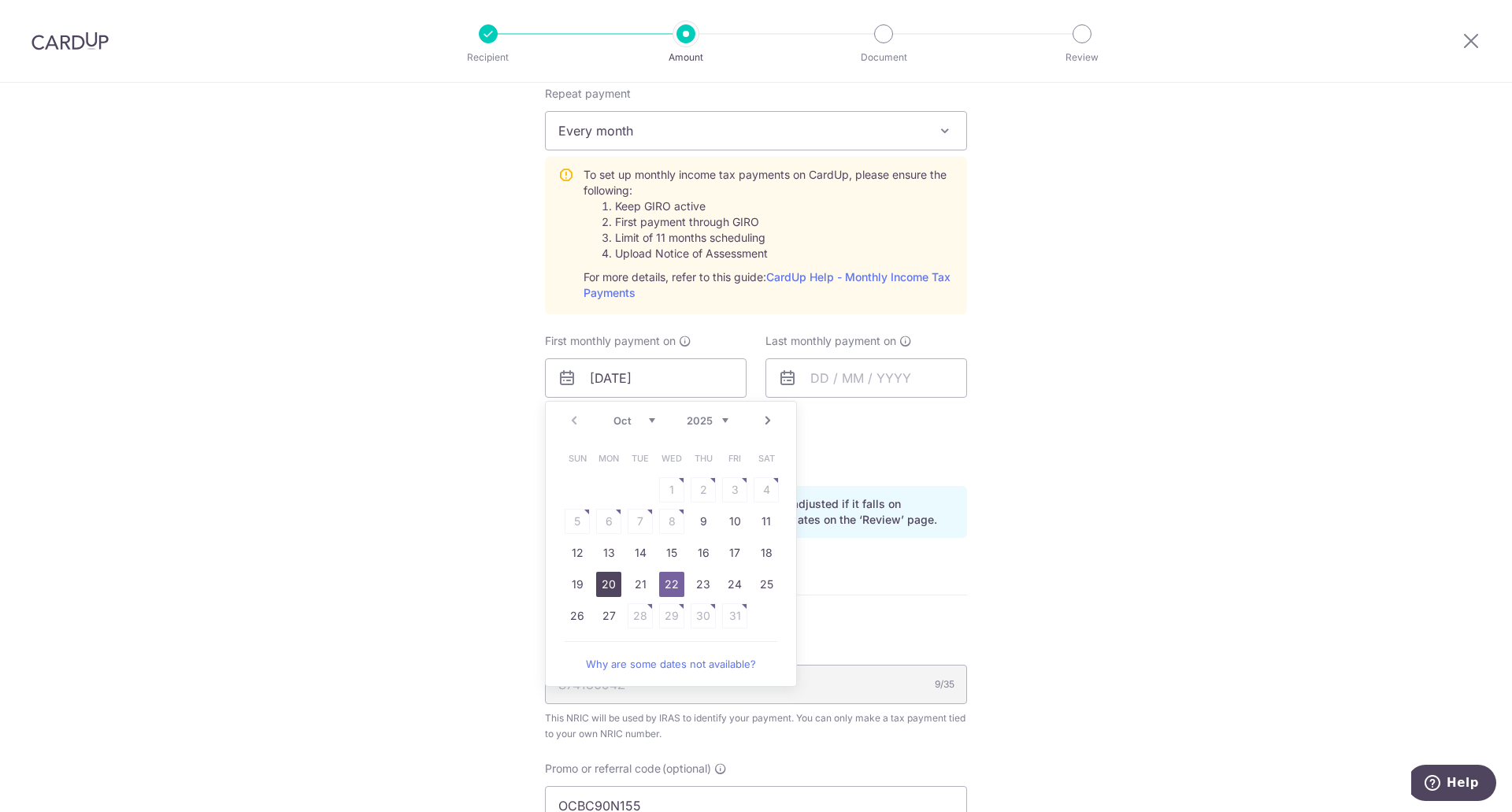
click at [598, 579] on link "20" at bounding box center [608, 584] width 25 height 25
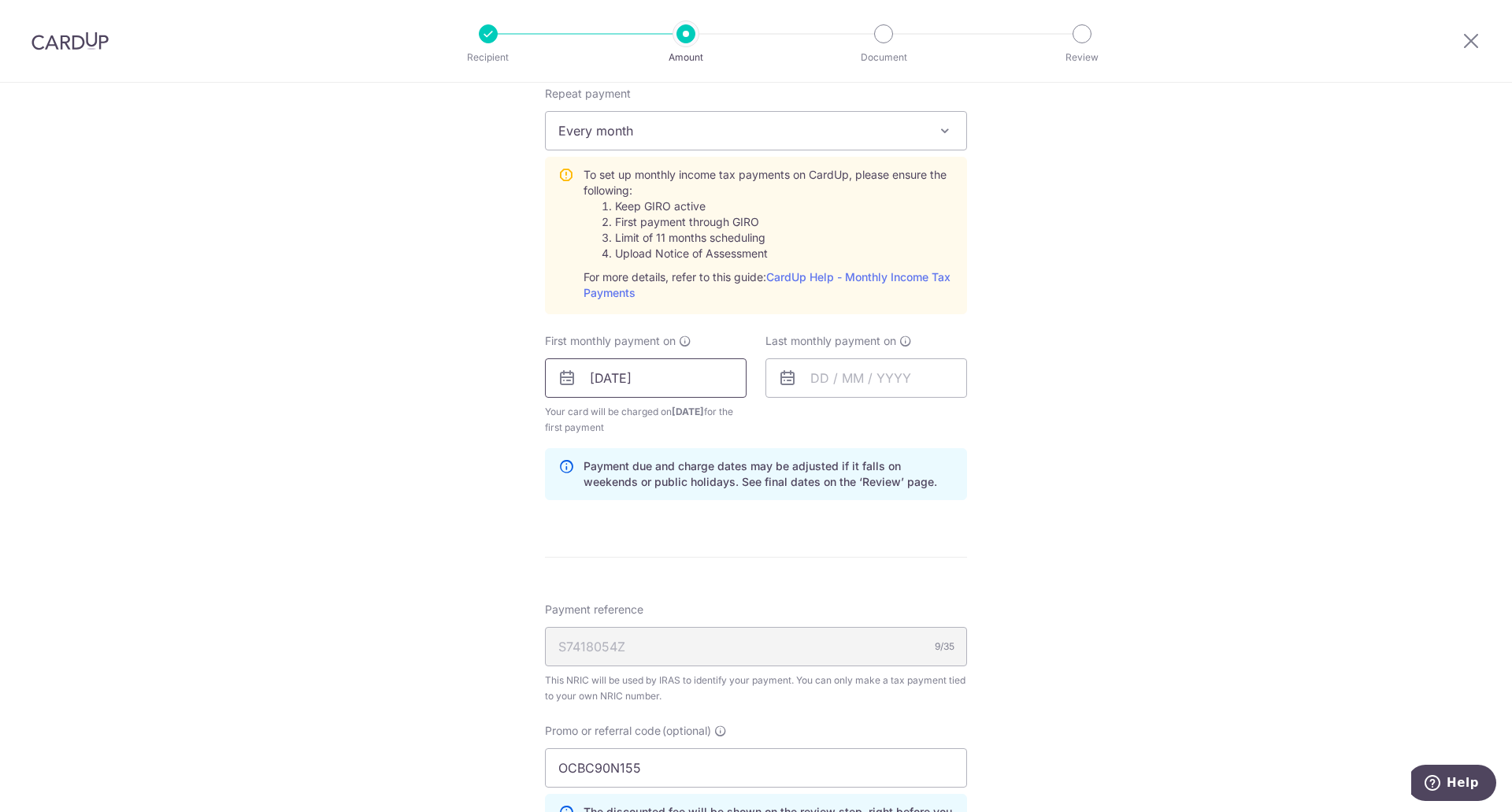
click at [625, 384] on input "20/10/2025" at bounding box center [646, 378] width 202 height 39
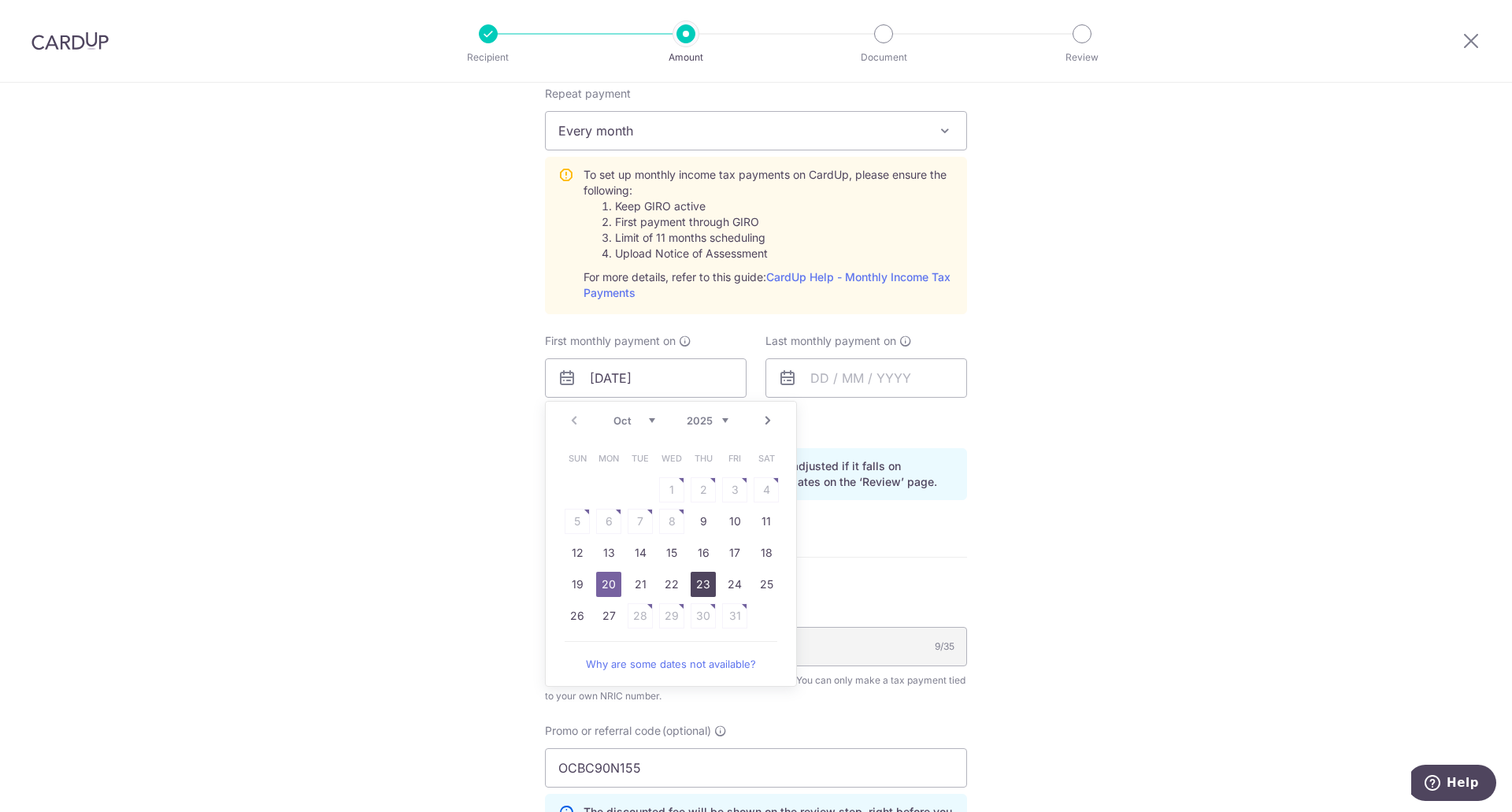
click at [695, 582] on link "23" at bounding box center [702, 584] width 25 height 25
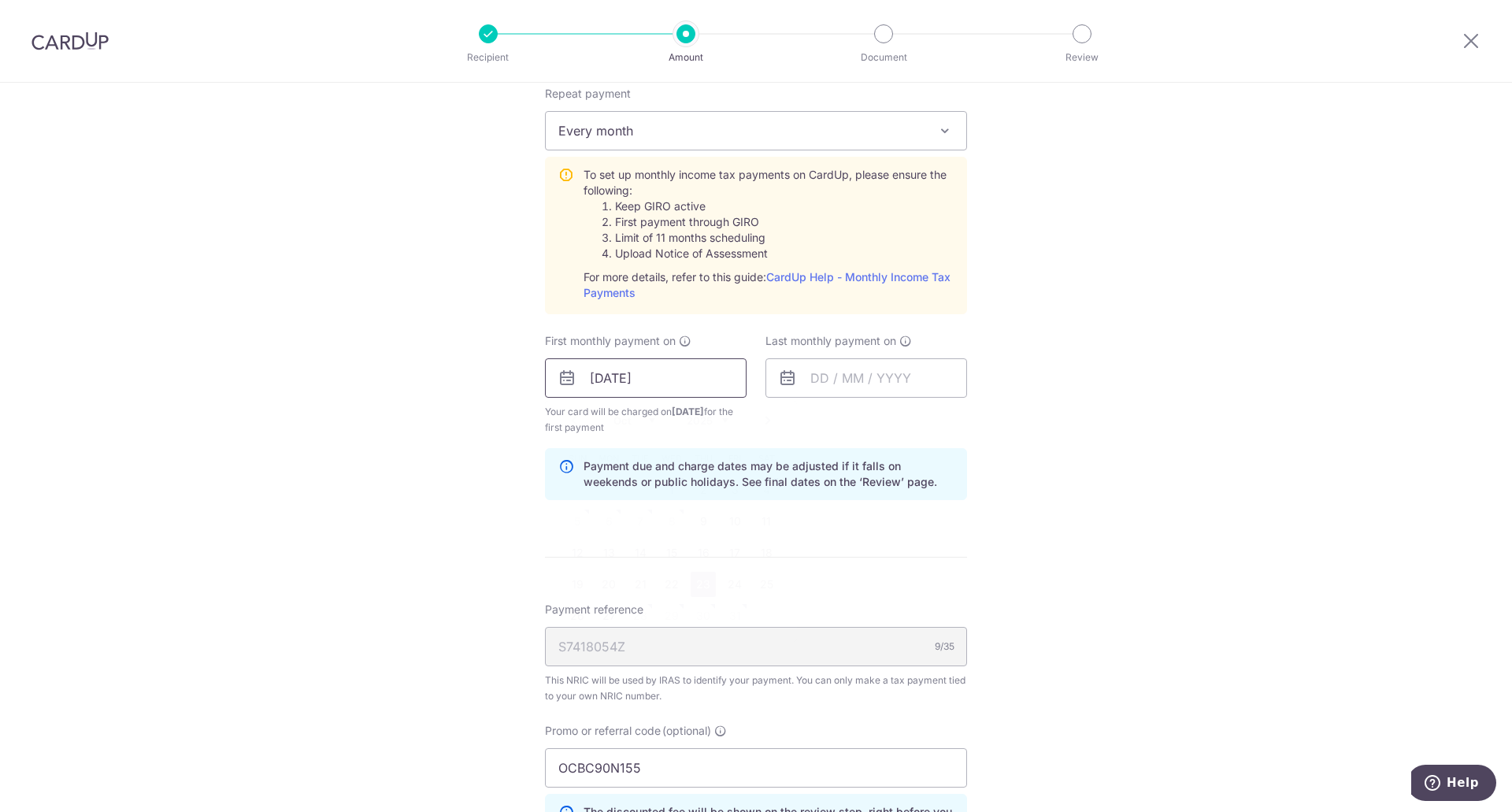
click at [678, 379] on input "23/10/2025" at bounding box center [646, 378] width 202 height 39
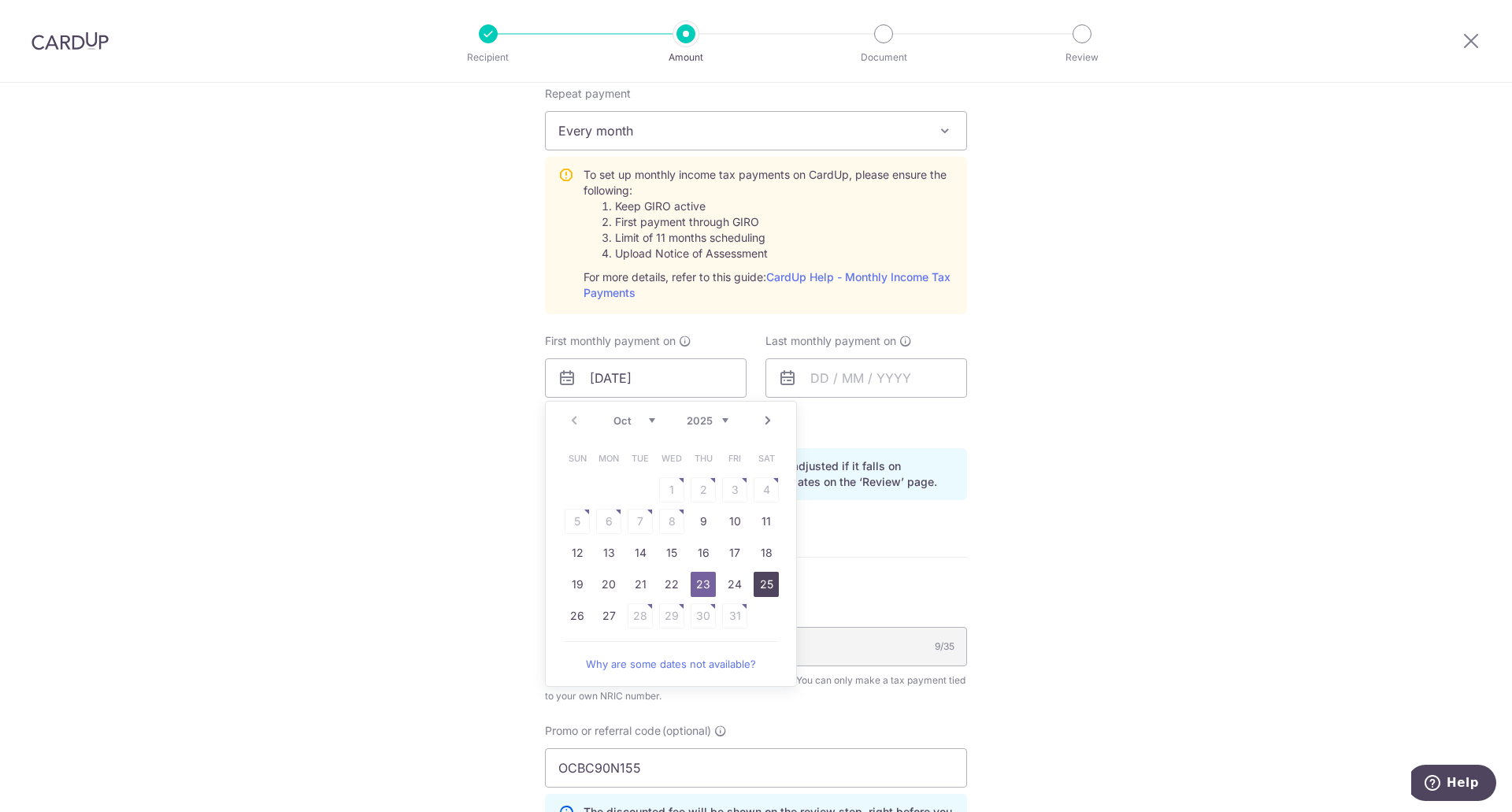
click at [757, 585] on link "25" at bounding box center [766, 584] width 25 height 25
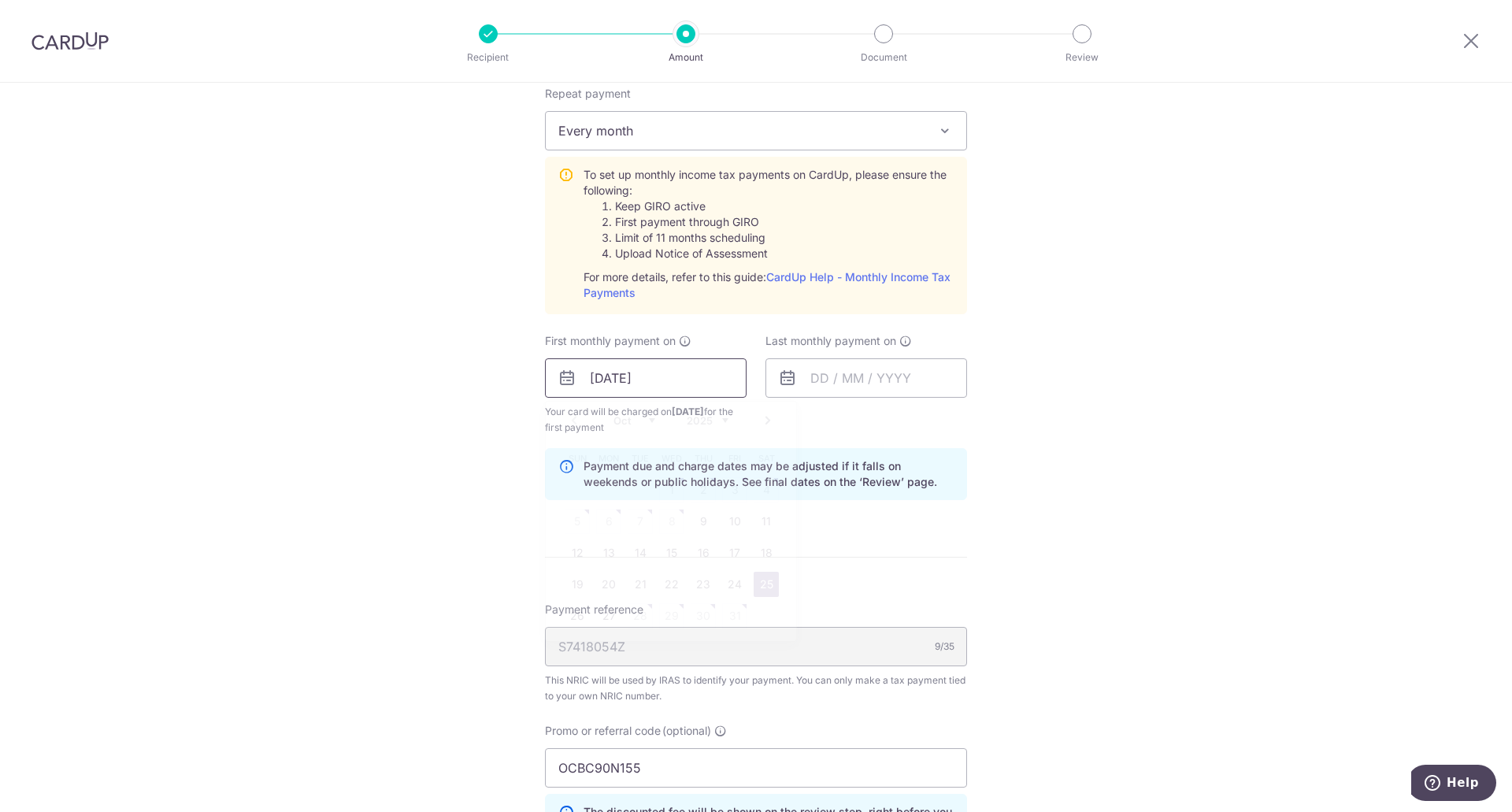
click at [647, 373] on input "25/10/2025" at bounding box center [646, 378] width 202 height 39
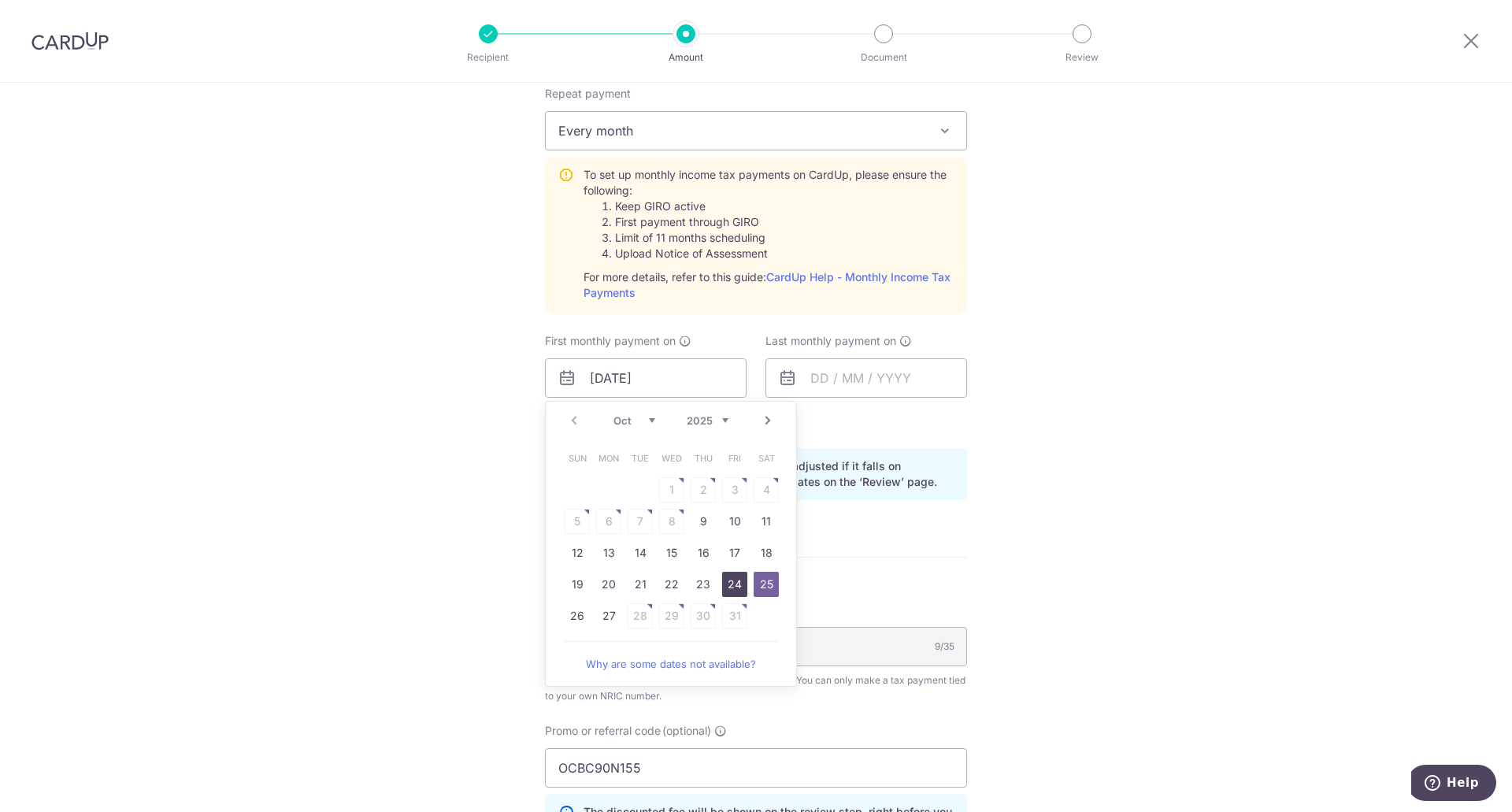
click at [729, 579] on link "24" at bounding box center [734, 584] width 25 height 25
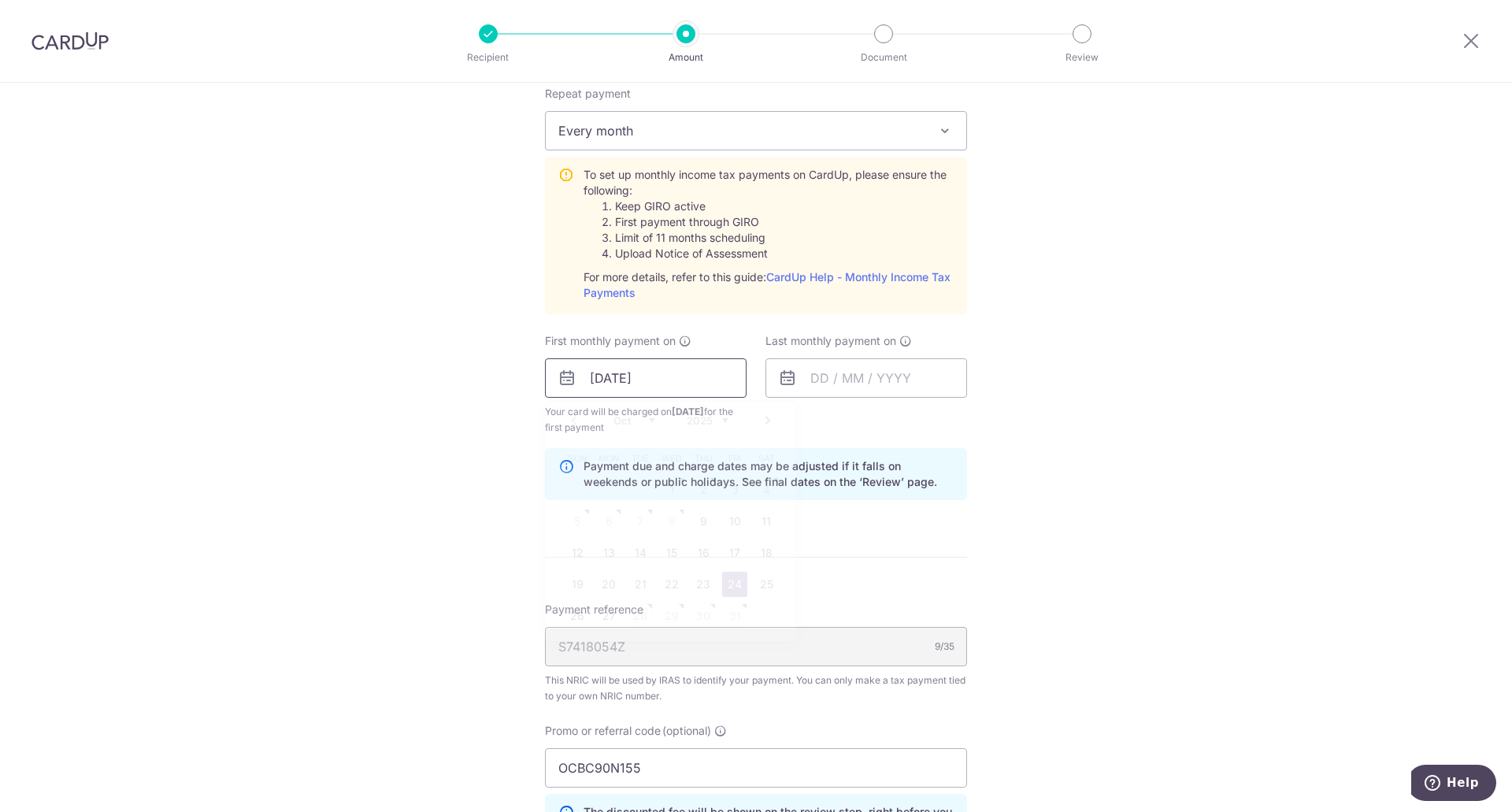
click at [641, 378] on input "24/10/2025" at bounding box center [646, 378] width 202 height 39
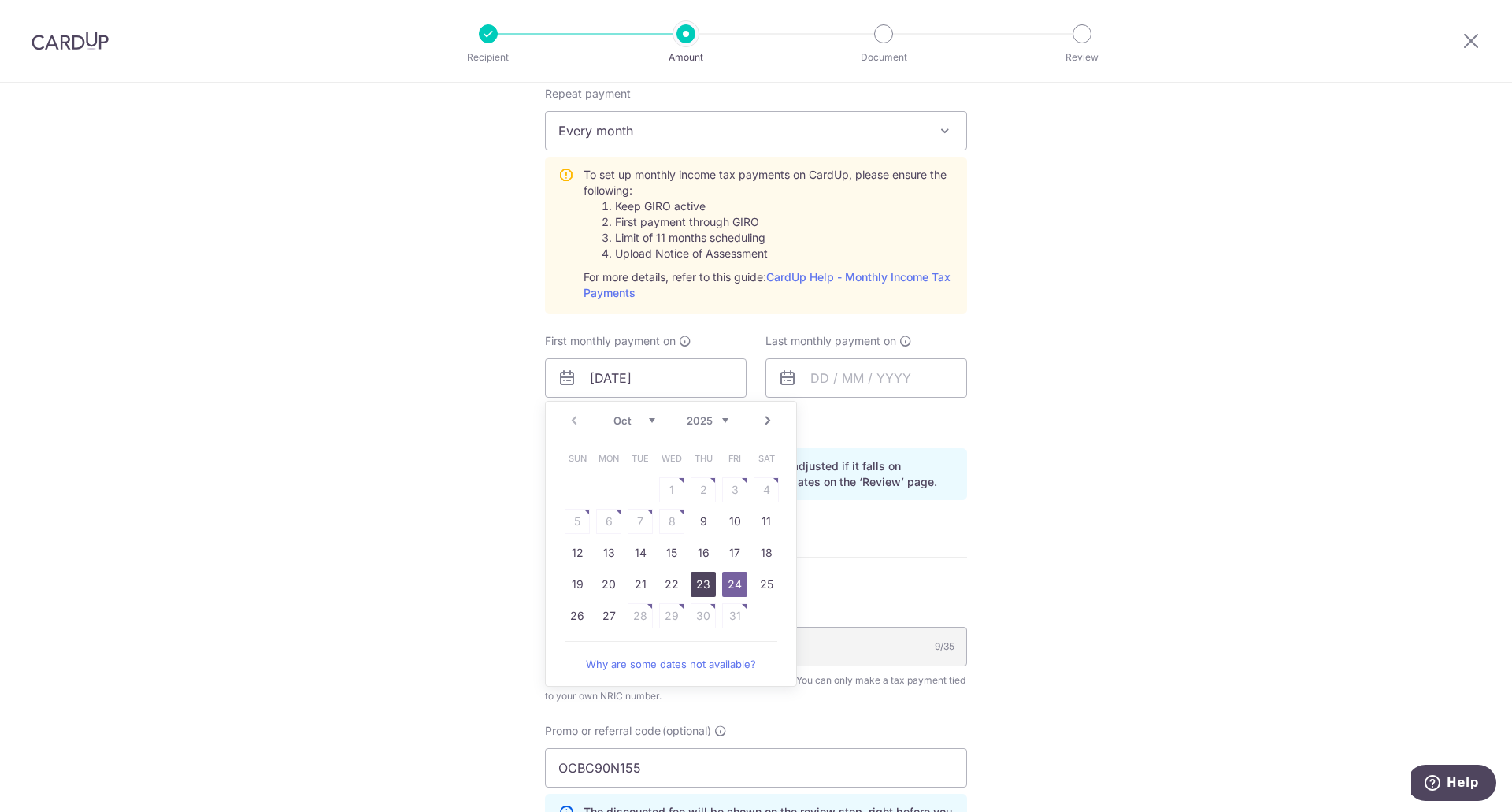
click at [698, 579] on link "23" at bounding box center [702, 584] width 25 height 25
type input "23/10/2025"
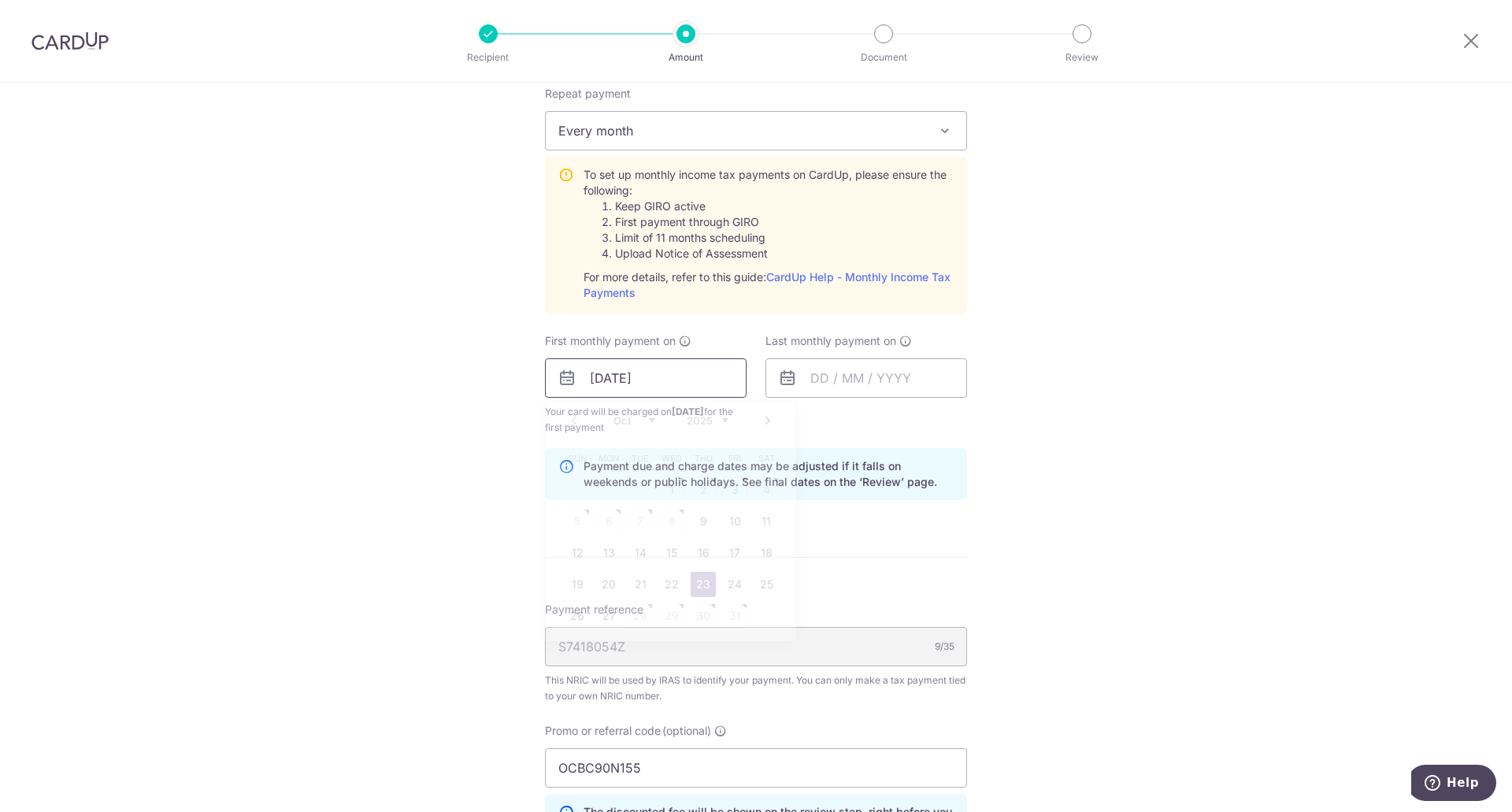
click at [665, 380] on input "23/10/2025" at bounding box center [646, 378] width 202 height 39
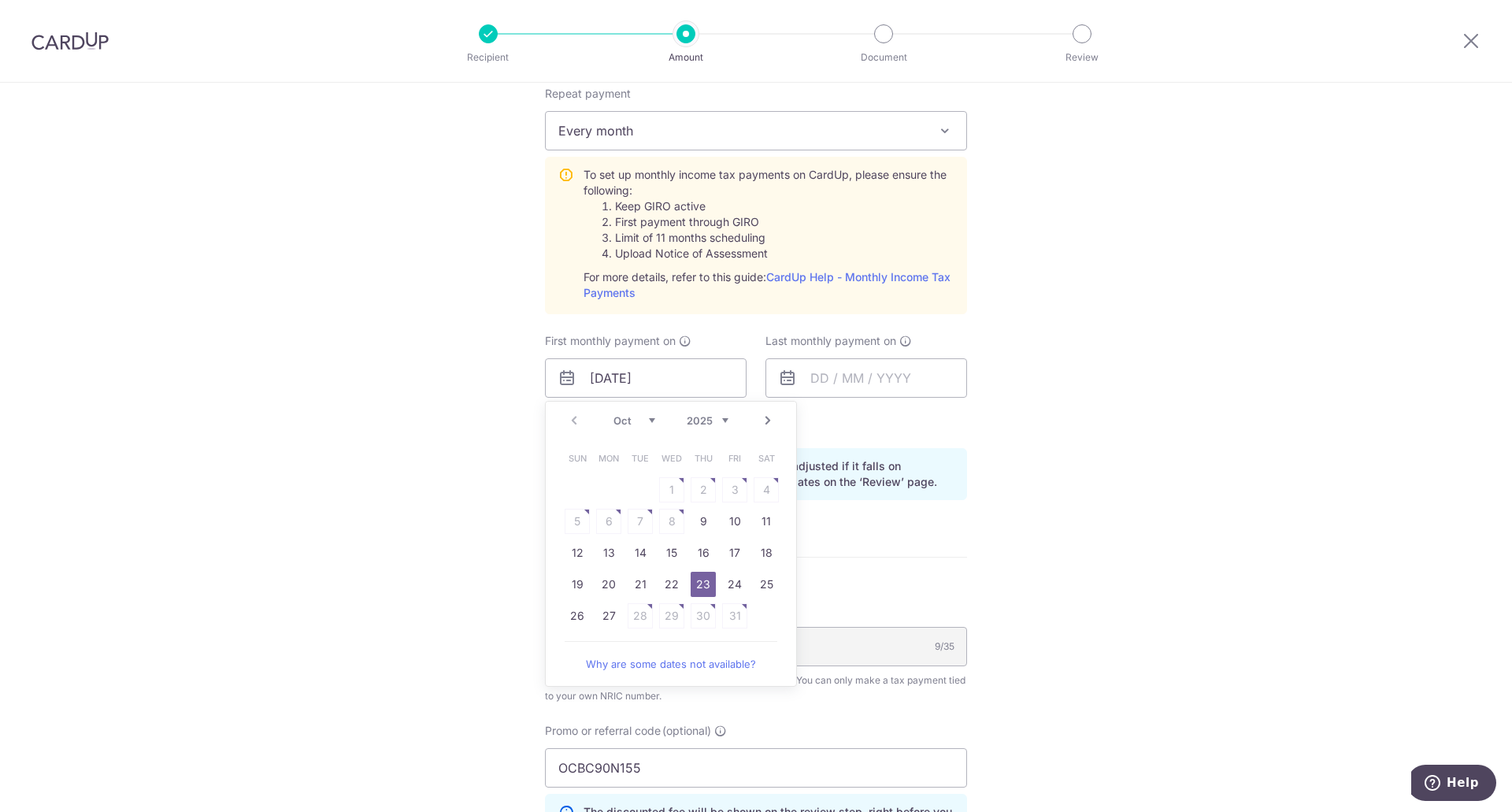
click at [405, 455] on div "Tell us more about your payment Enter one-time or monthly payment amount SGD 1,…" at bounding box center [756, 295] width 1512 height 1777
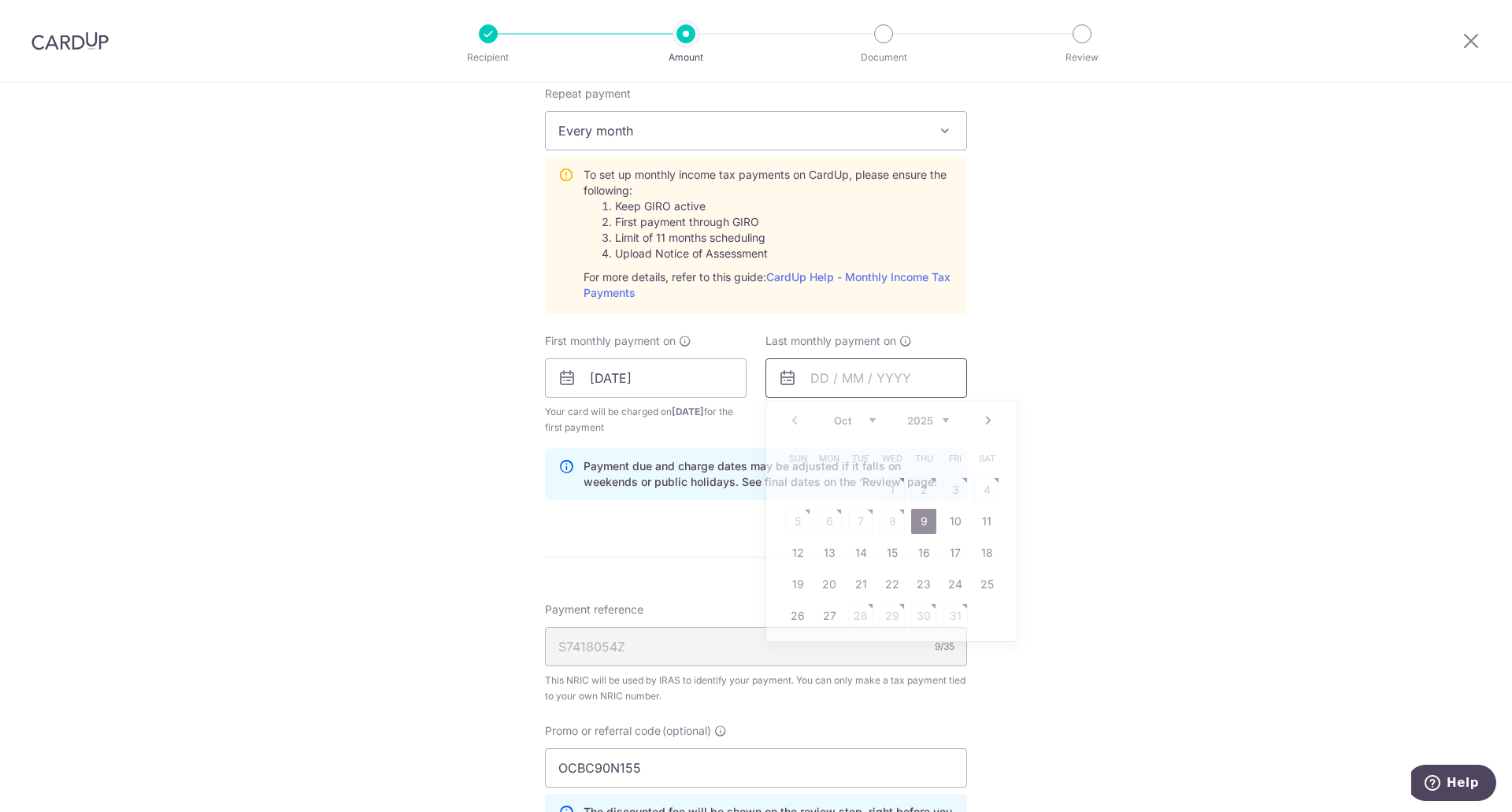
click at [795, 390] on input "text" at bounding box center [865, 378] width 202 height 39
click at [934, 420] on select "2025 2026" at bounding box center [928, 420] width 42 height 13
click at [865, 421] on select "Jan Feb Mar Apr May Jun Jul Aug Sep Oct Nov" at bounding box center [854, 420] width 42 height 13
click at [879, 587] on table "Sun Mon Tue Wed Thu Fri Sat 1 2 3 4 5 6 7 8 9 10 11 12 13 14 15 16 17 18 19 20 …" at bounding box center [892, 536] width 221 height 189
click at [853, 379] on input "text" at bounding box center [865, 378] width 202 height 39
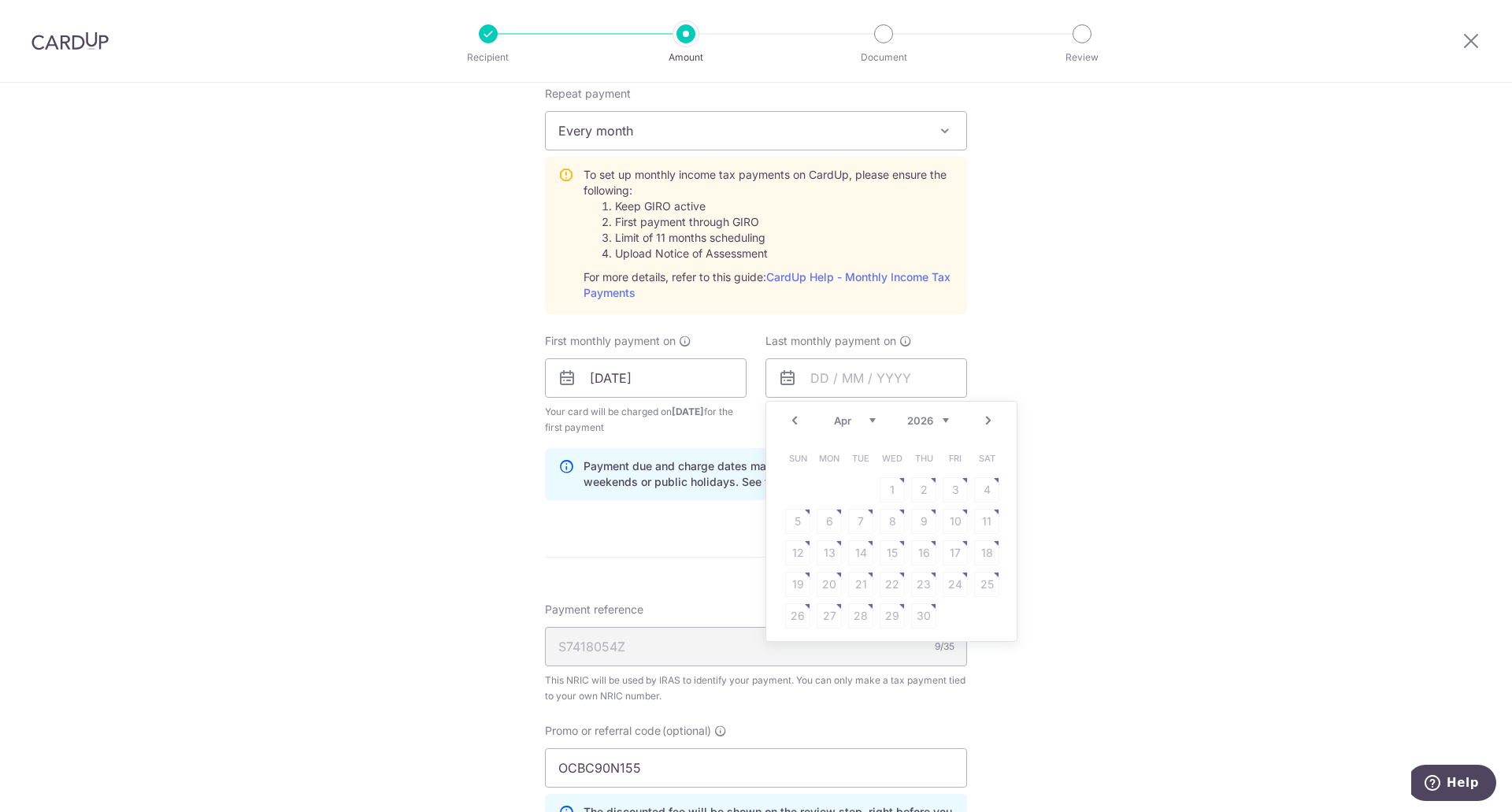
click at [860, 420] on select "Jan Feb Mar Apr May Jun Jul Aug Sep Oct Nov" at bounding box center [854, 420] width 42 height 13
click at [827, 577] on link "23" at bounding box center [829, 584] width 25 height 25
type input "23/03/2026"
click at [847, 530] on form "Enter one-time or monthly payment amount SGD 1,995.63 1995.63 The total tax pay…" at bounding box center [756, 310] width 422 height 1599
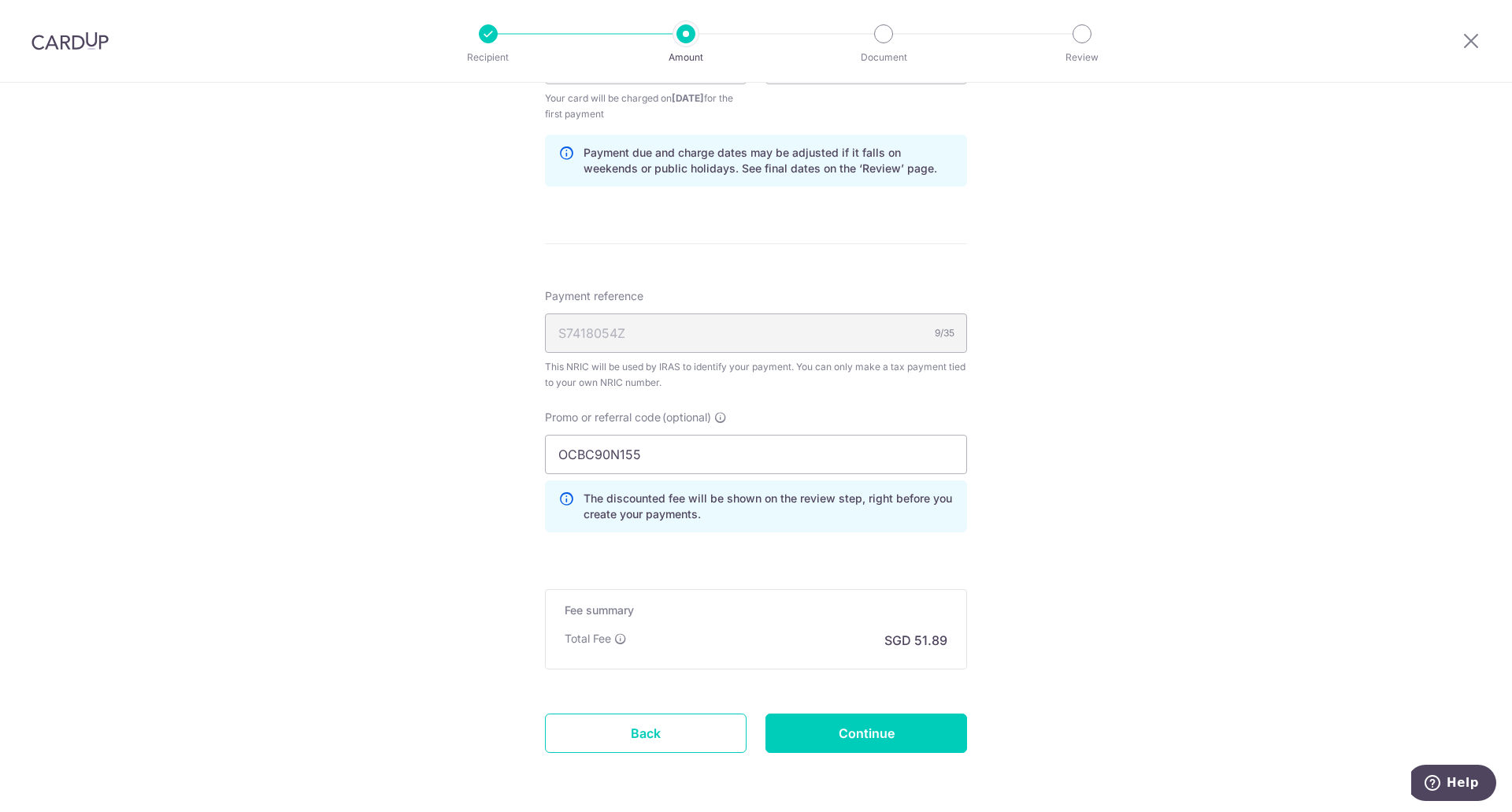
scroll to position [991, 0]
click at [831, 729] on input "Continue" at bounding box center [865, 731] width 202 height 39
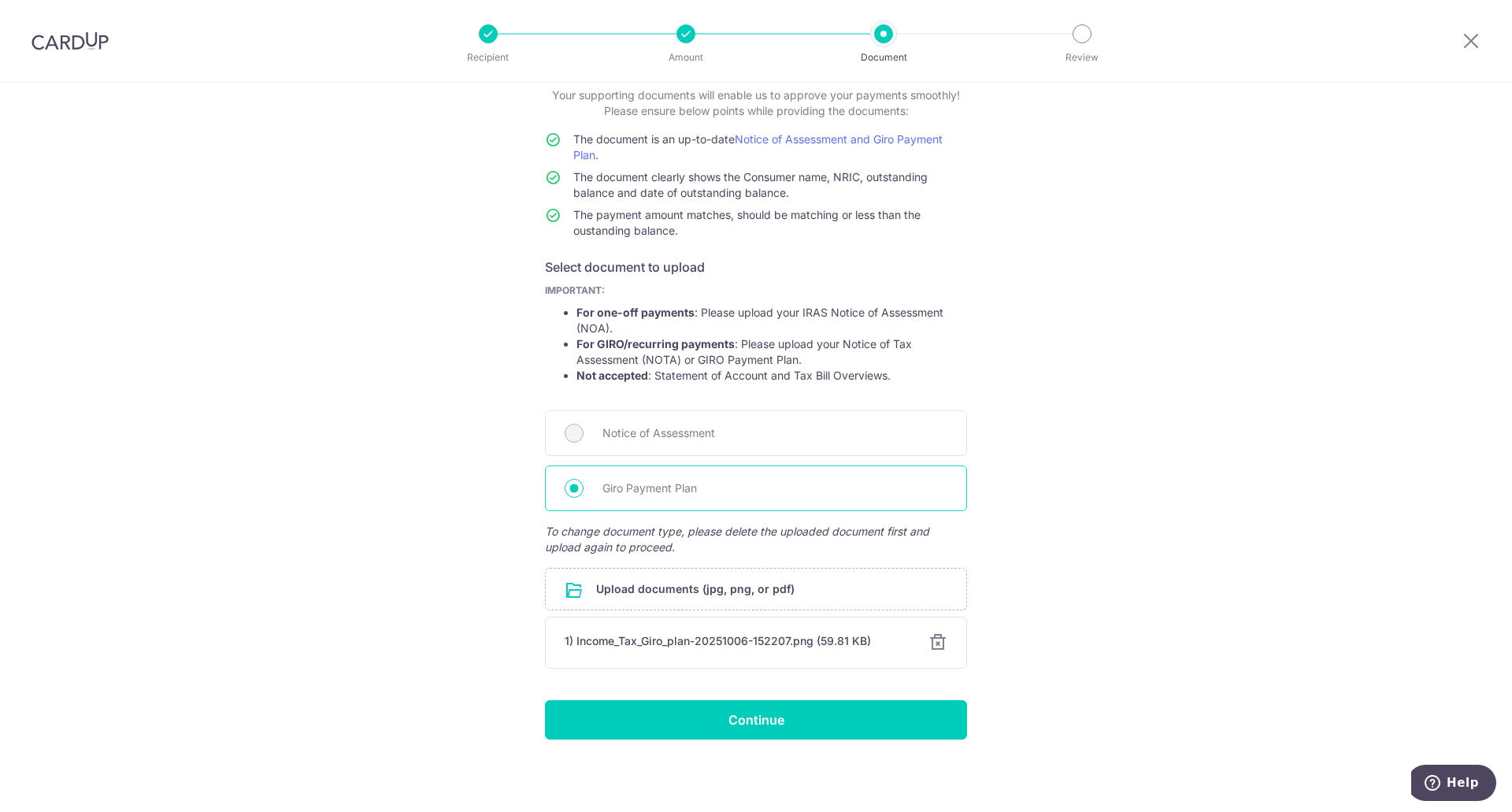
scroll to position [100, 0]
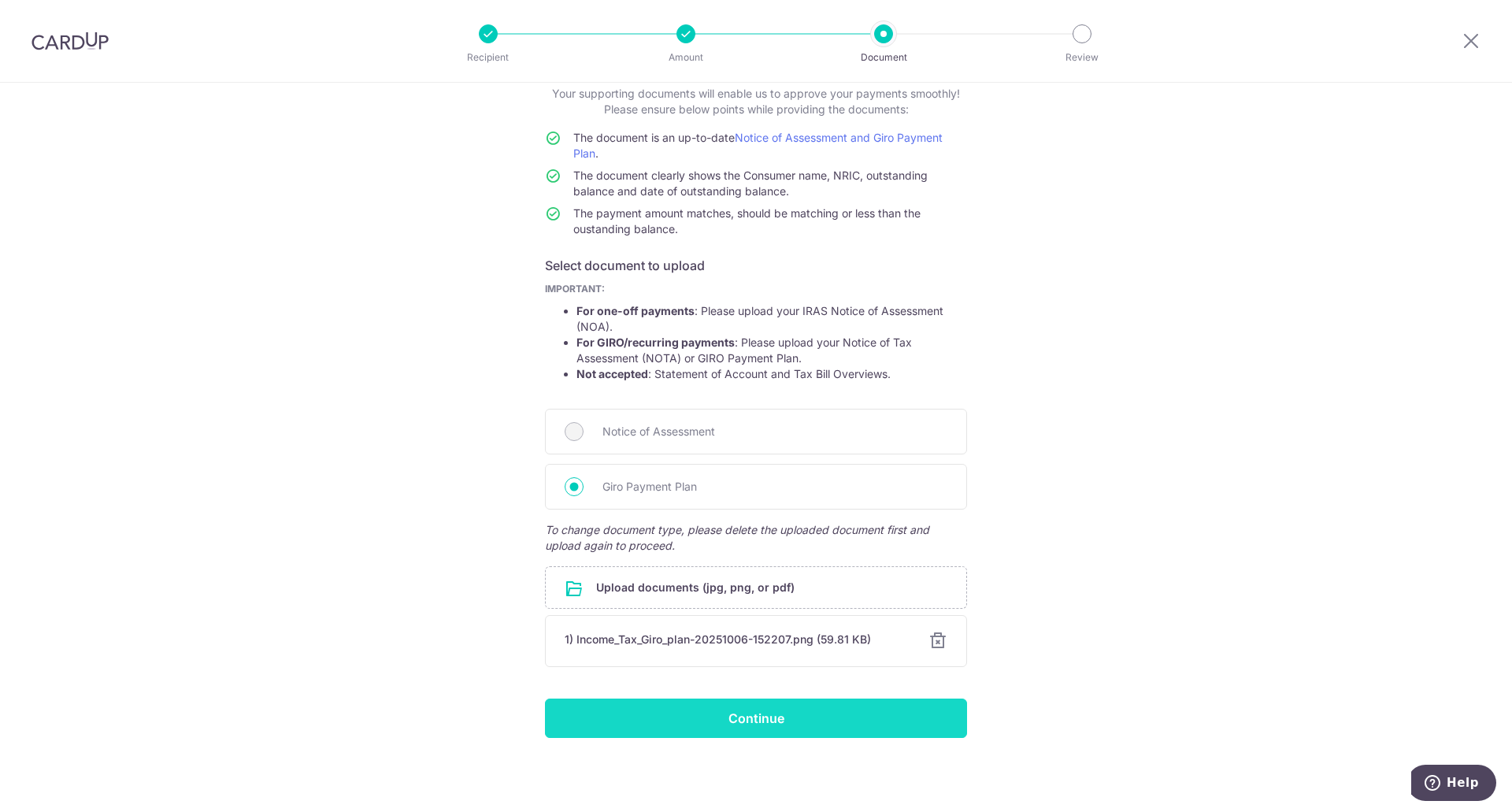
click at [777, 720] on input "Continue" at bounding box center [756, 718] width 422 height 39
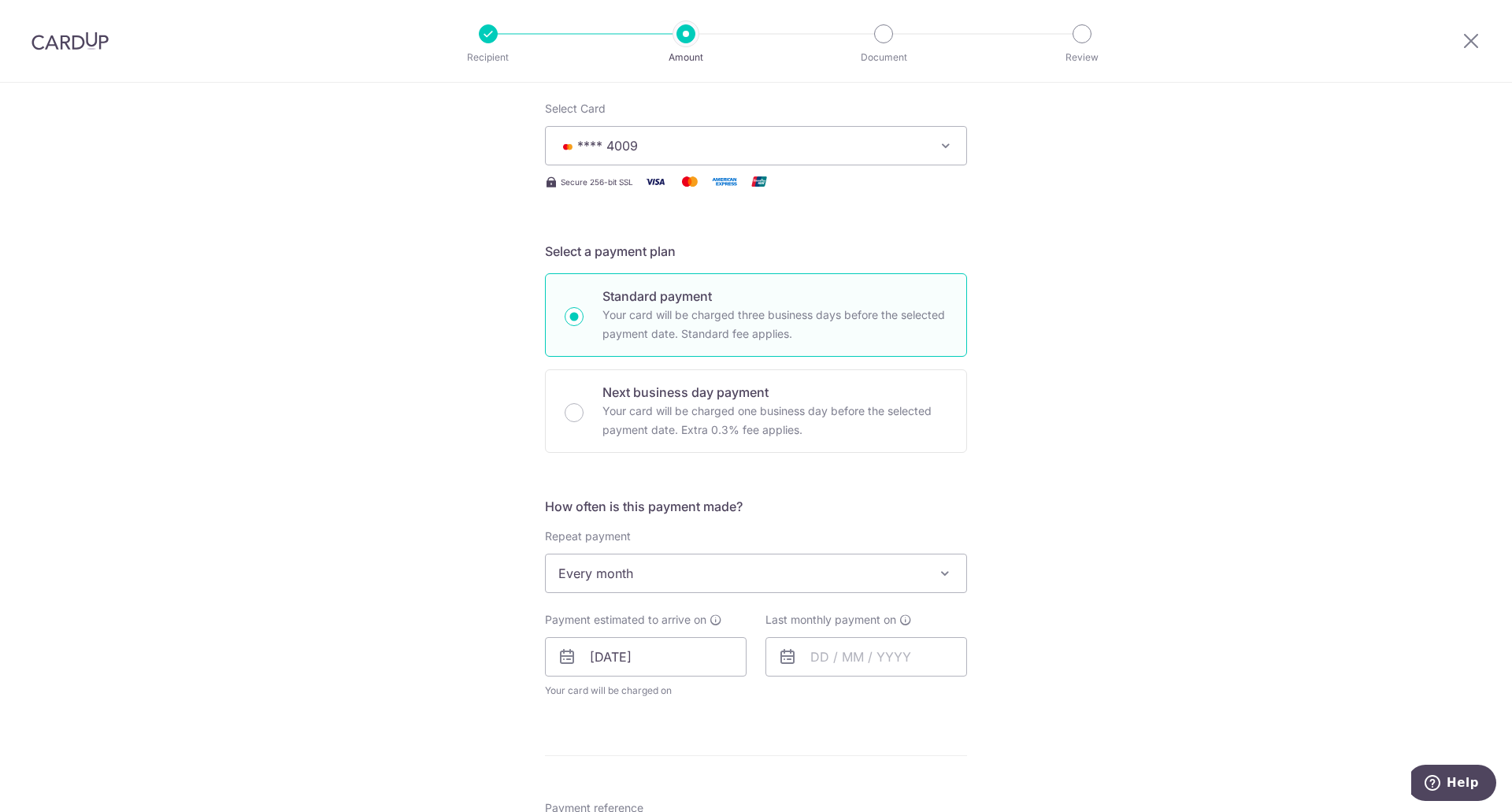
scroll to position [315, 0]
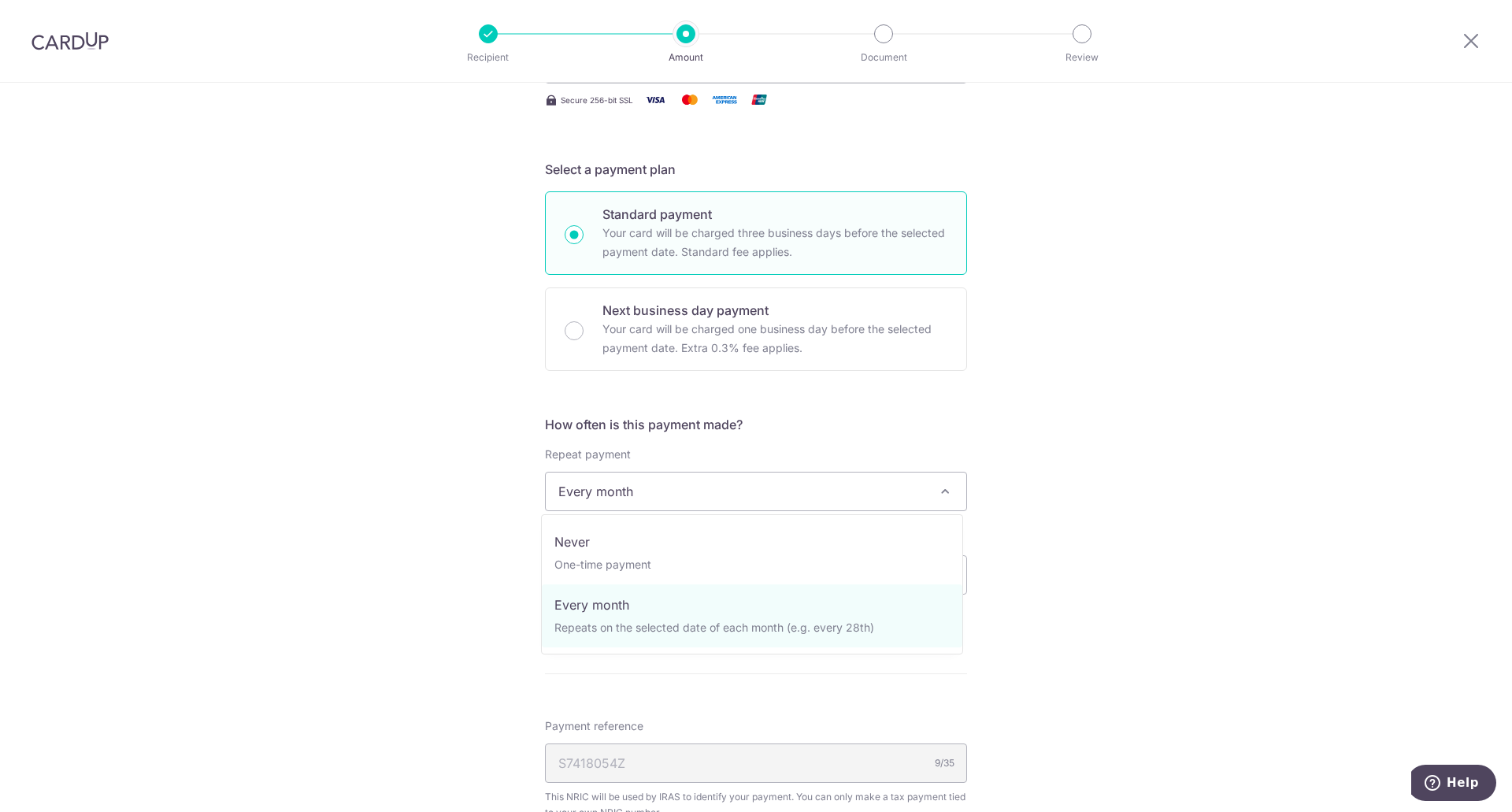
click at [598, 489] on span "Every month" at bounding box center [756, 491] width 421 height 38
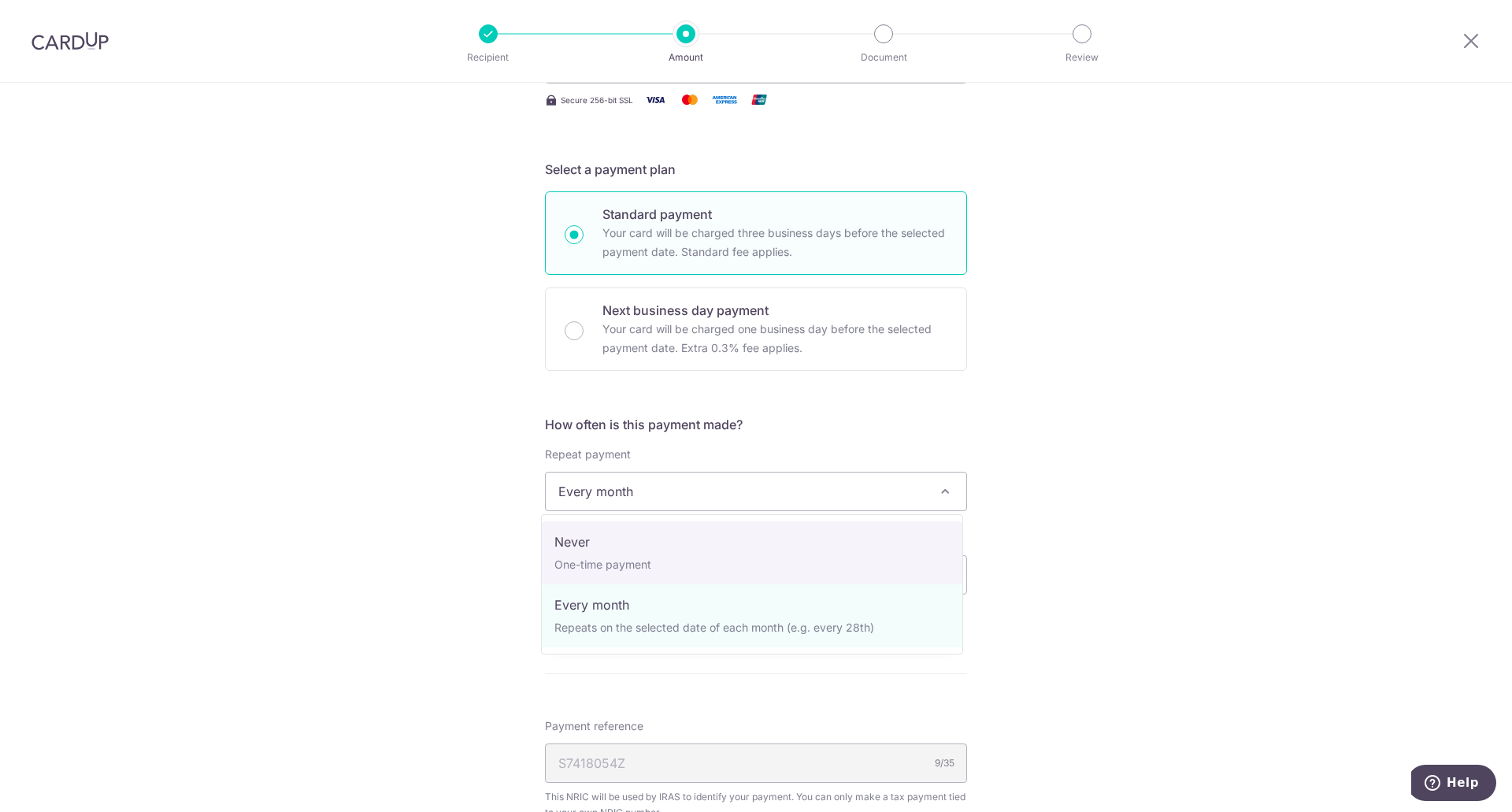
select select "1"
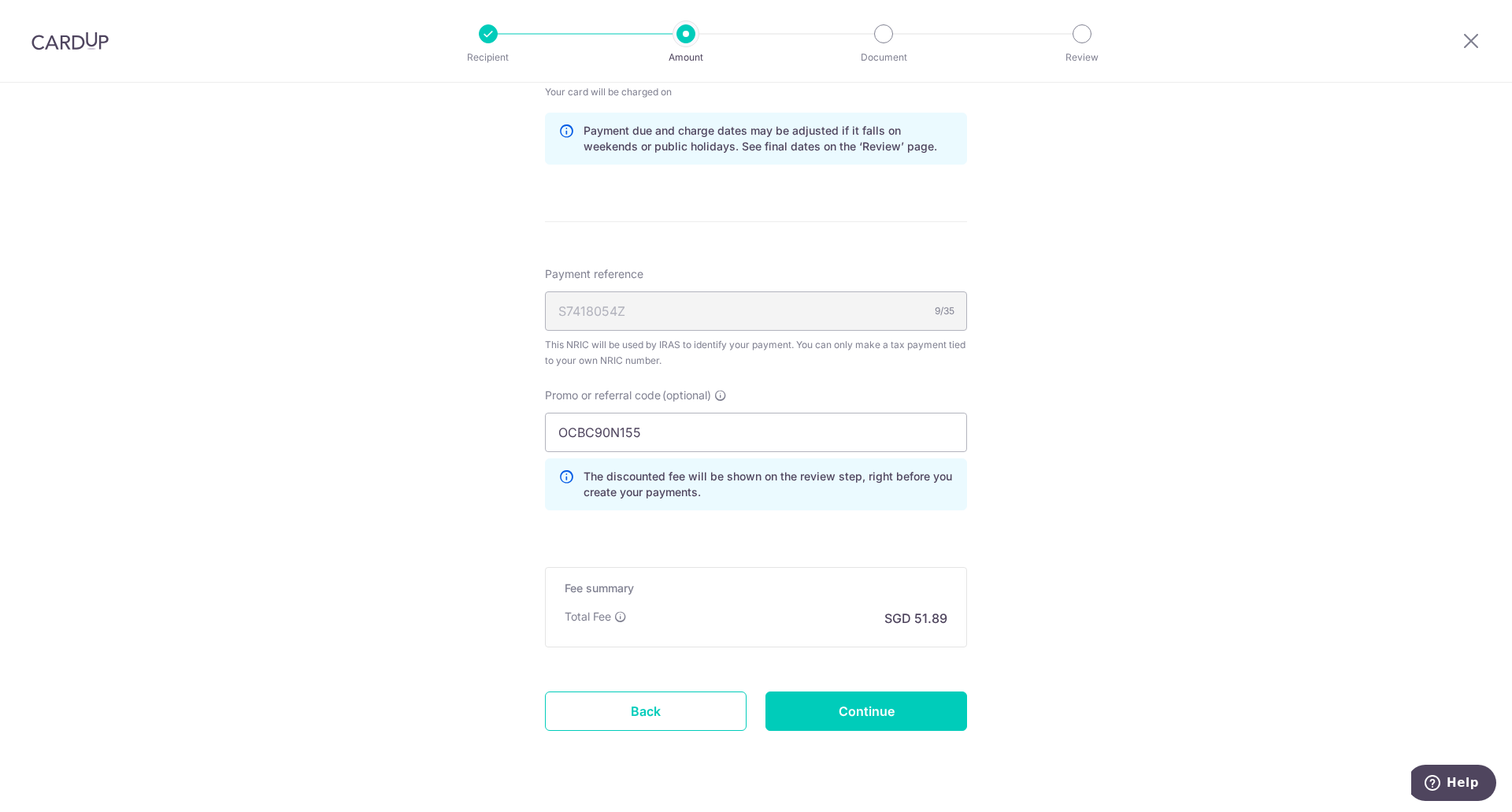
scroll to position [869, 0]
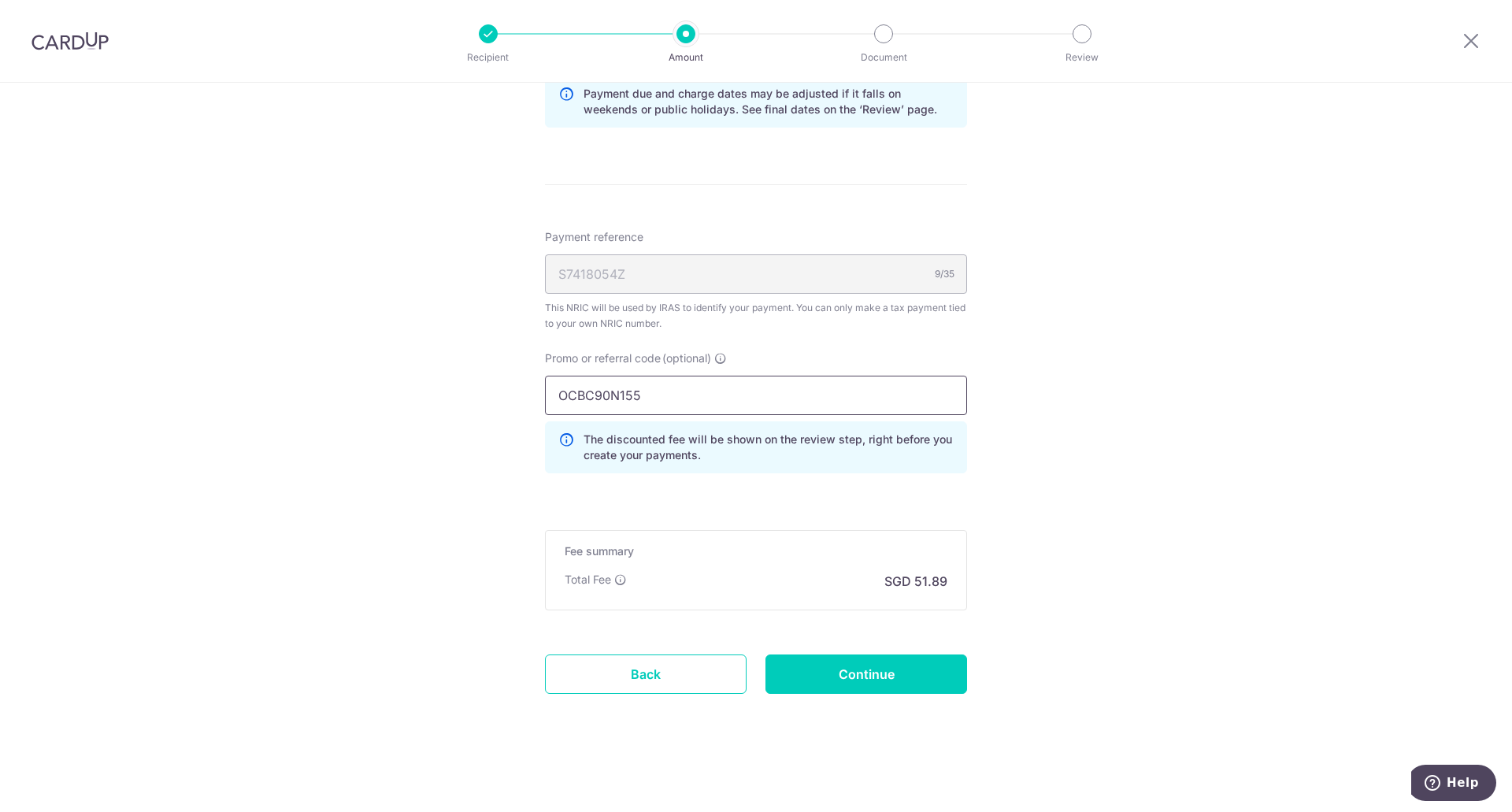
drag, startPoint x: 647, startPoint y: 404, endPoint x: 518, endPoint y: 419, distance: 129.9
click at [518, 419] on div "Tell us more about your payment Enter one-time or monthly payment amount SGD 1,…" at bounding box center [756, 13] width 1512 height 1597
type input "FOOPEISZEJ227"
click at [835, 676] on input "Continue" at bounding box center [865, 674] width 202 height 39
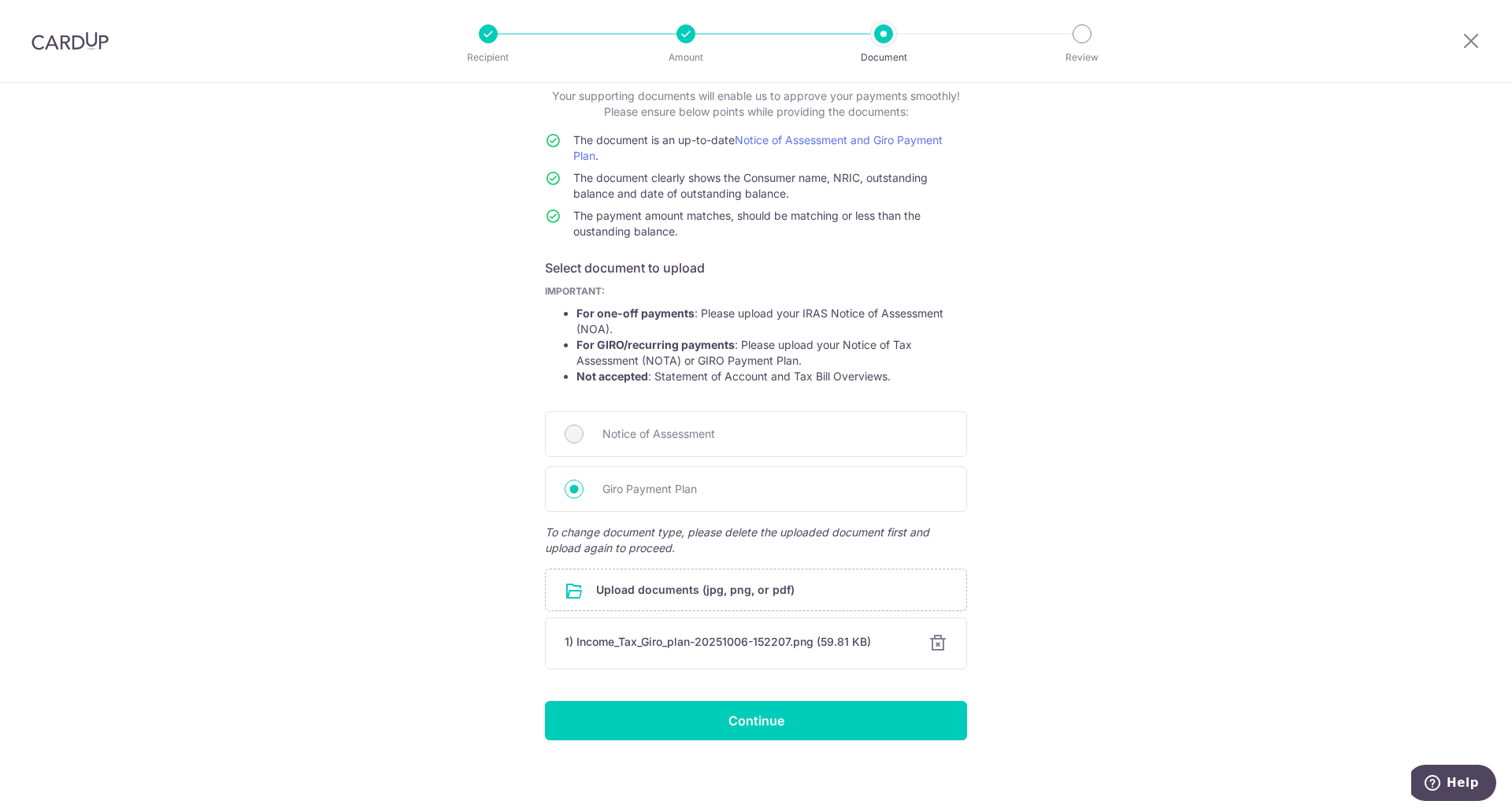
scroll to position [100, 0]
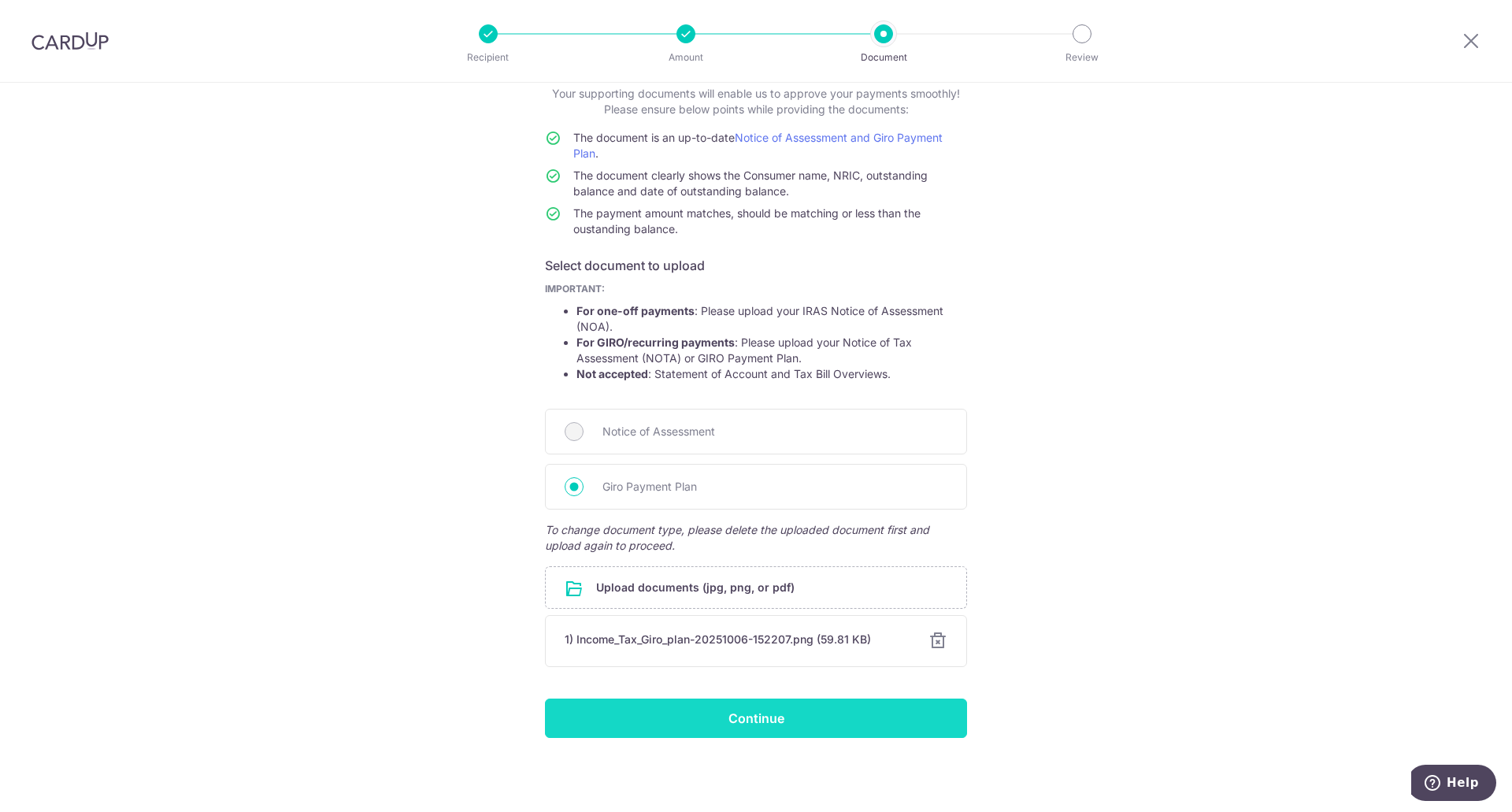
click at [713, 722] on input "Continue" at bounding box center [756, 718] width 422 height 39
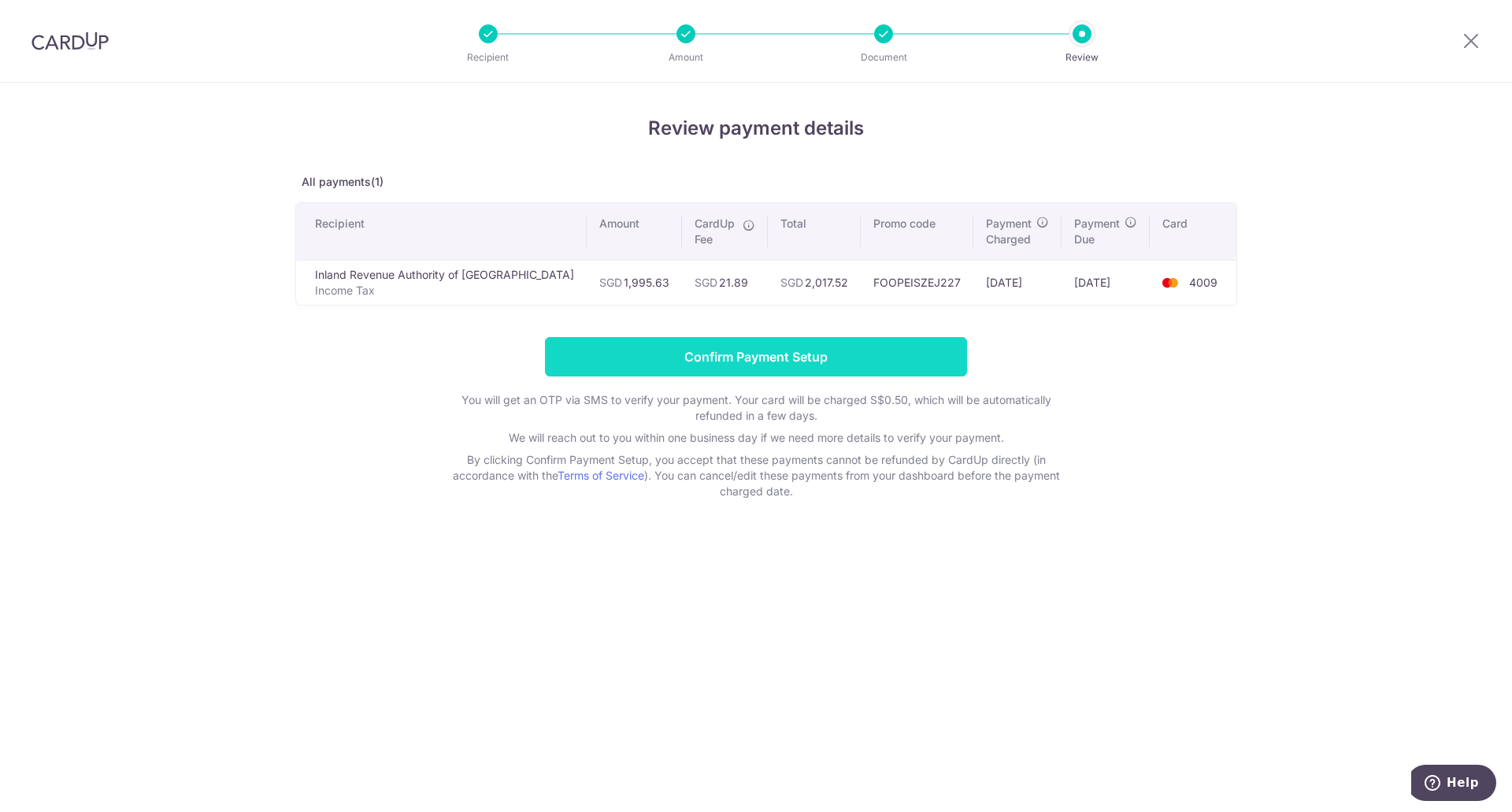
click at [762, 361] on input "Confirm Payment Setup" at bounding box center [756, 357] width 422 height 39
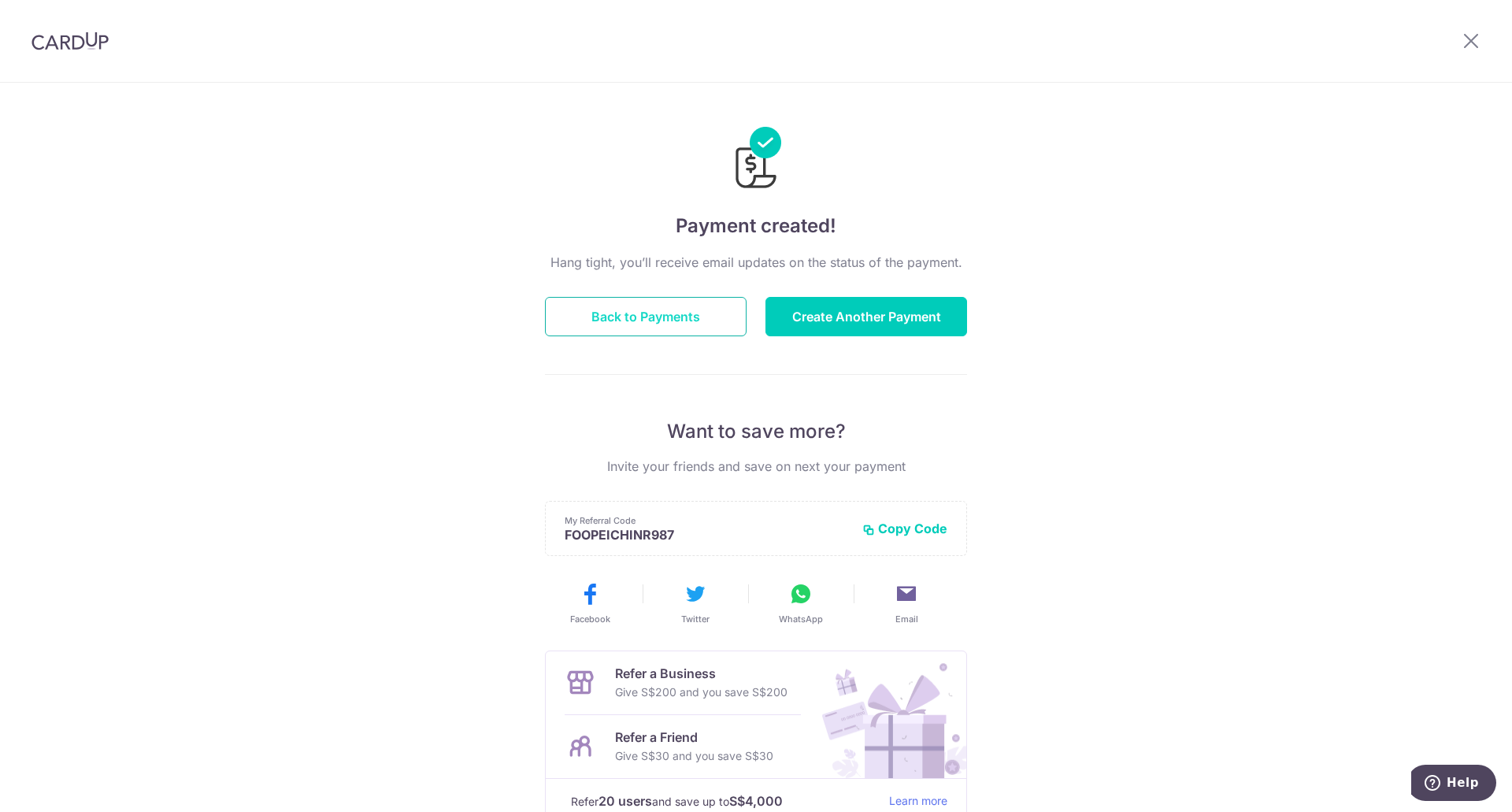
click at [635, 312] on button "Back to Payments" at bounding box center [646, 317] width 202 height 39
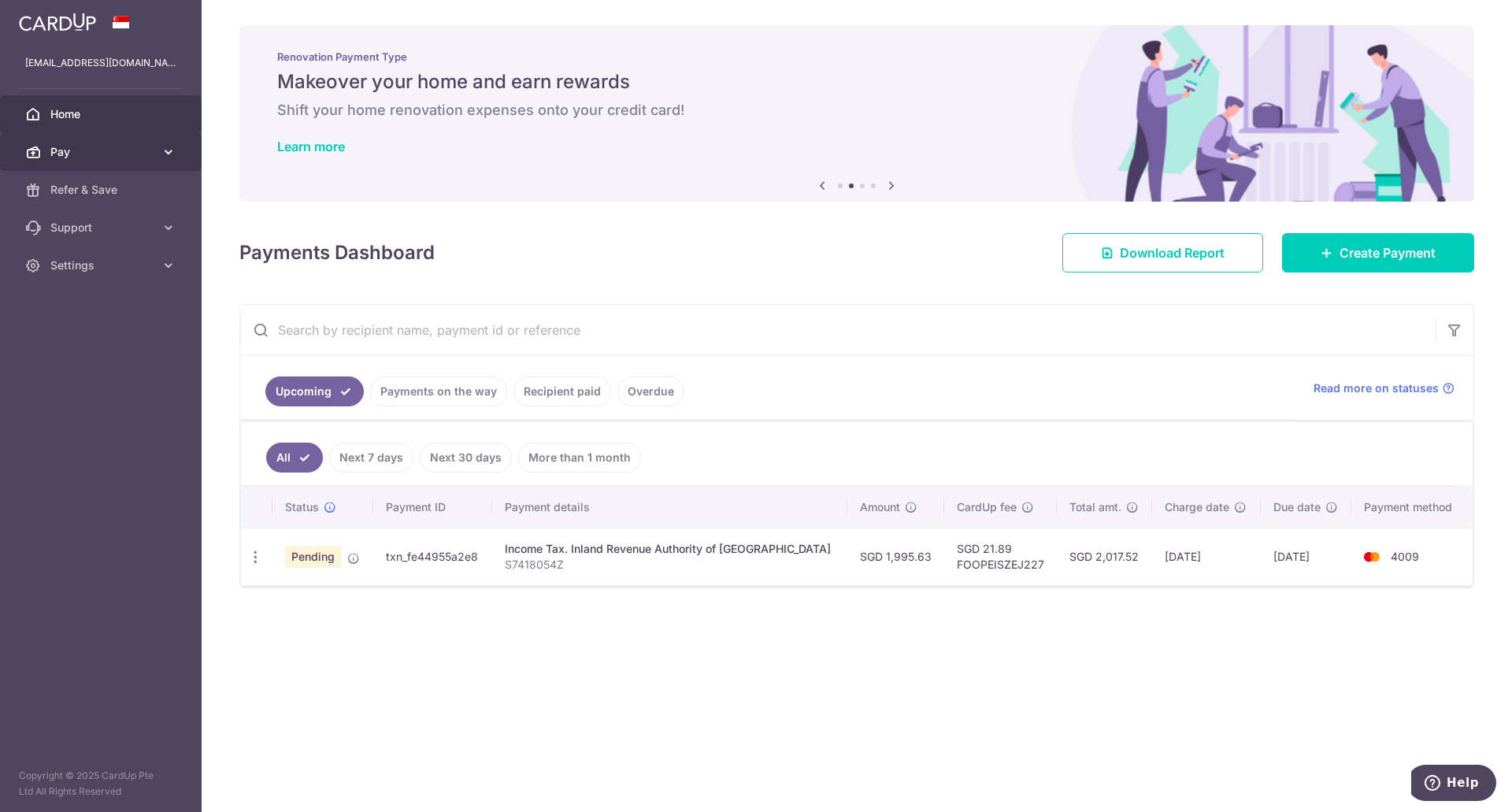
click at [105, 146] on span "Pay" at bounding box center [102, 152] width 104 height 15
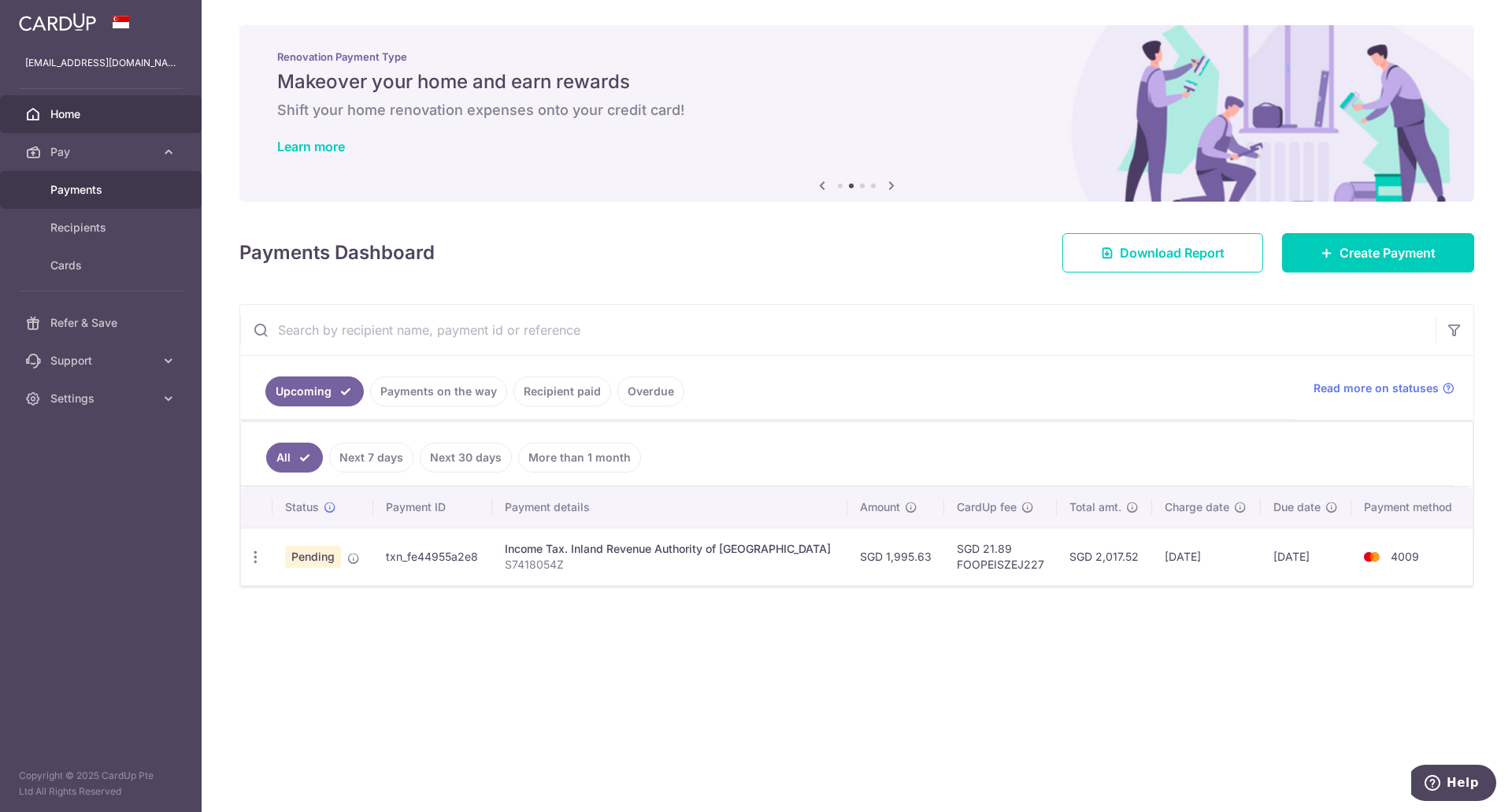
click at [93, 194] on span "Payments" at bounding box center [102, 190] width 104 height 15
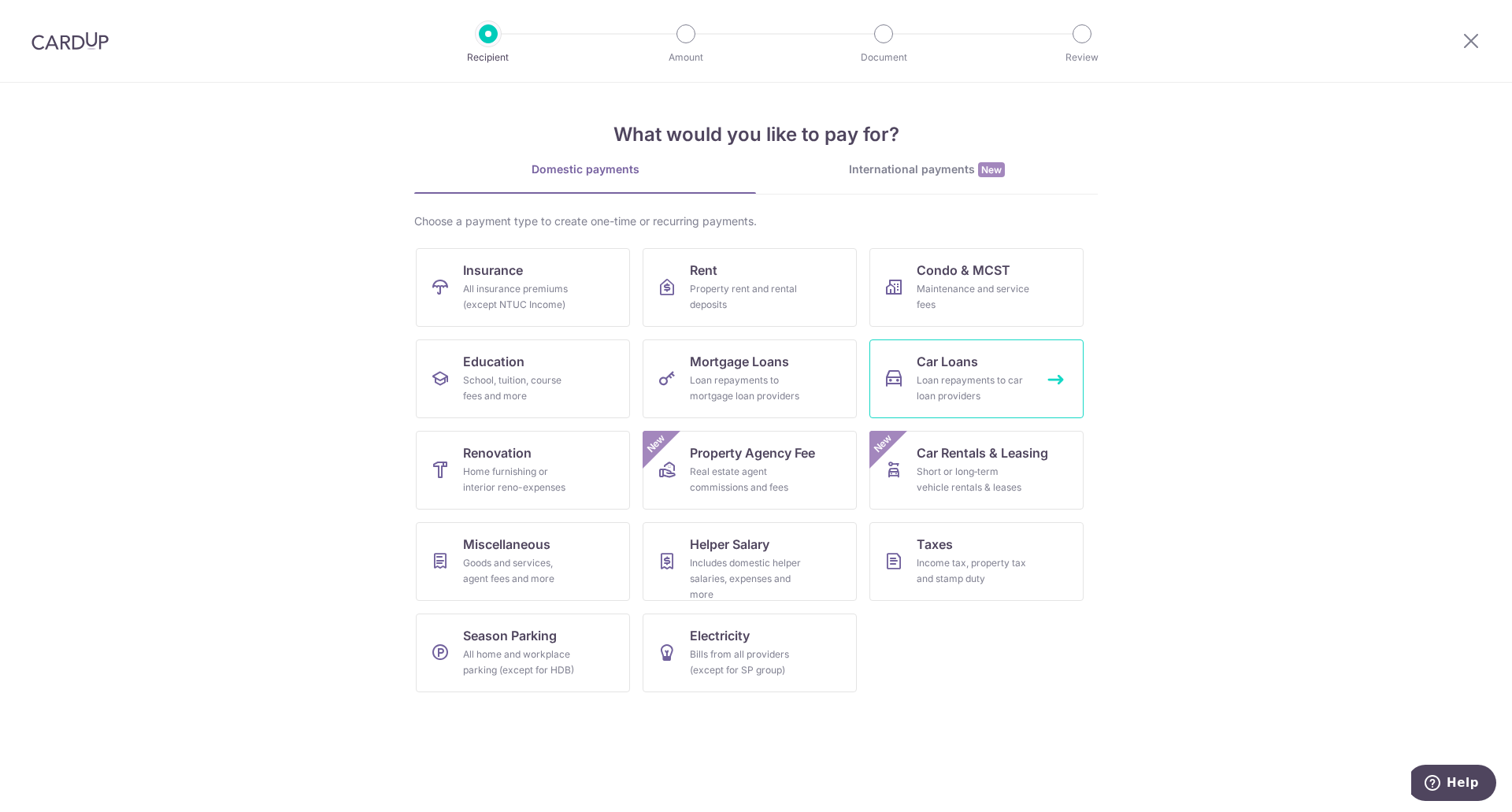
click at [981, 389] on div "Loan repayments to car loan providers" at bounding box center [974, 388] width 113 height 32
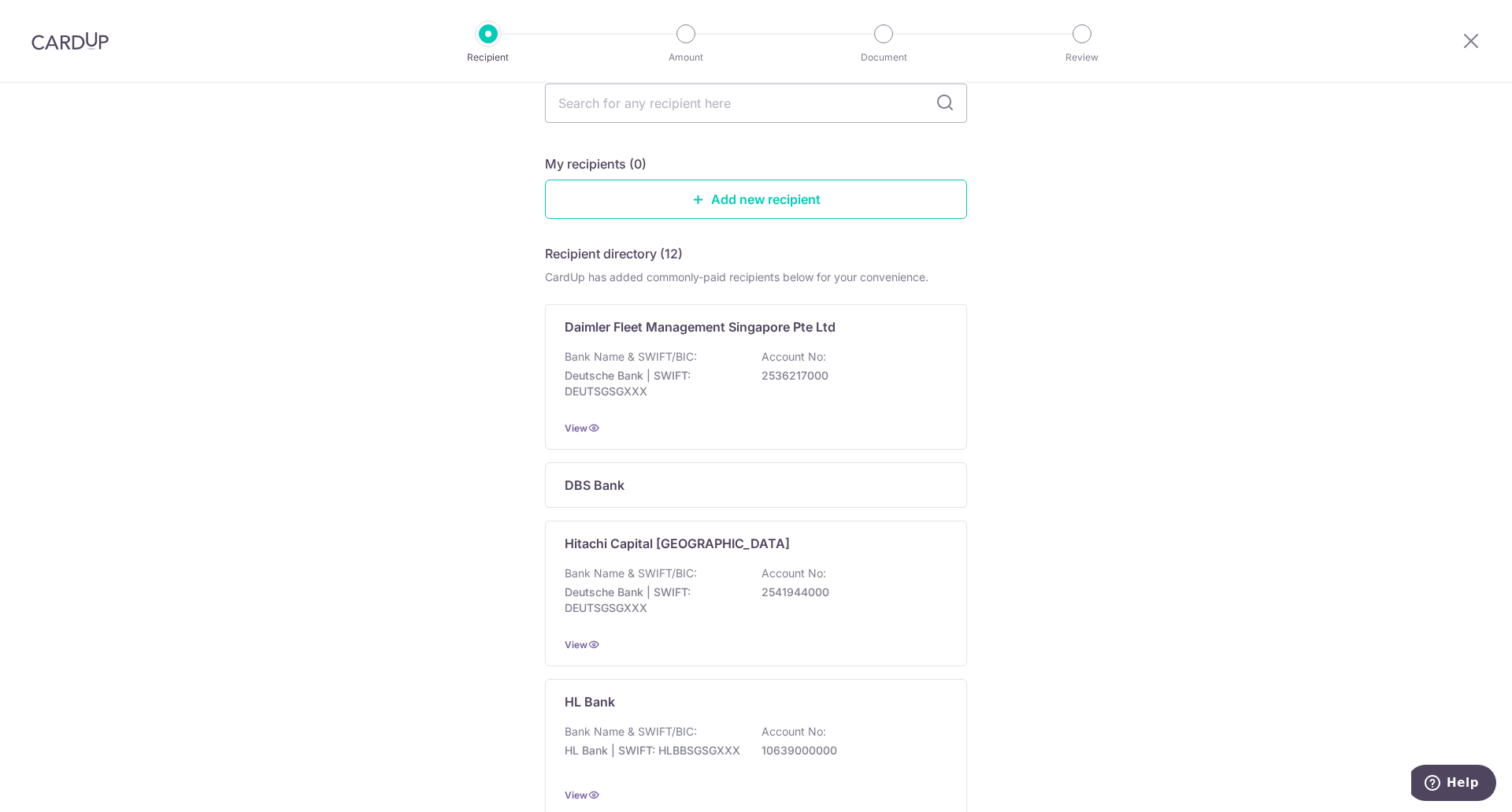
scroll to position [236, 0]
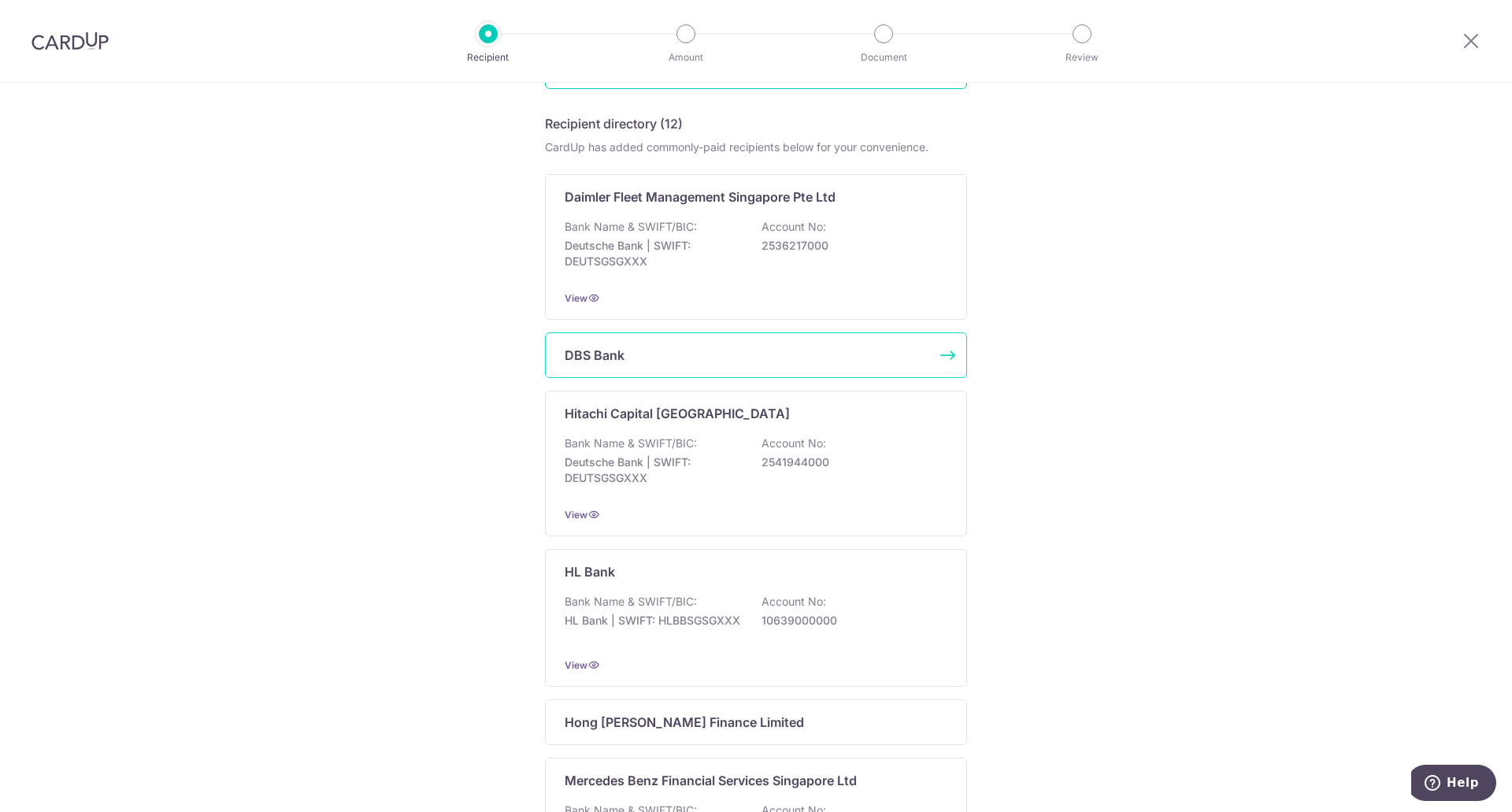
click at [714, 347] on div "DBS Bank" at bounding box center [747, 355] width 364 height 19
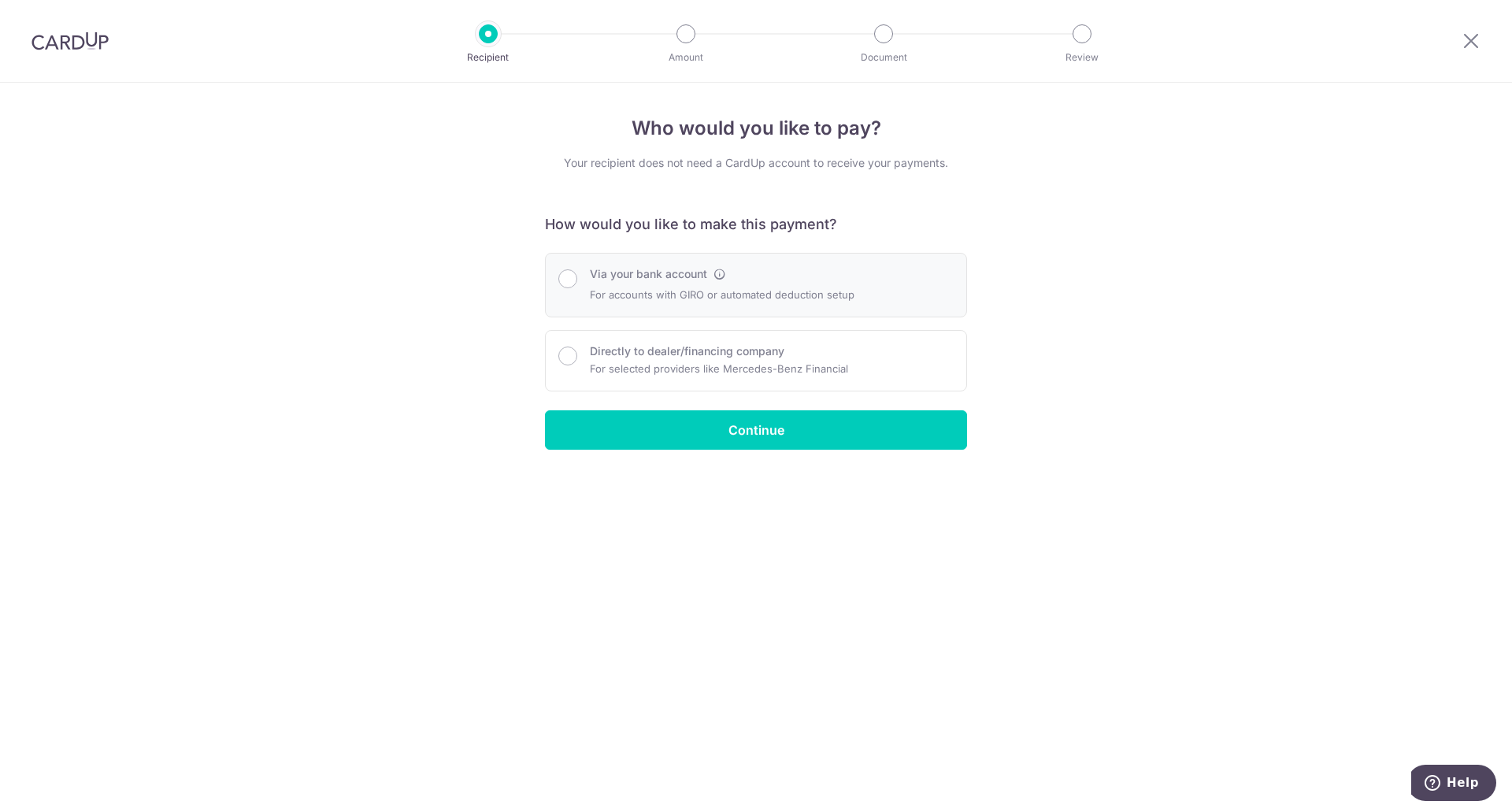
click at [647, 283] on div "Via your bank account For accounts with GIRO or automated deduction setup" at bounding box center [722, 285] width 264 height 38
radio input "true"
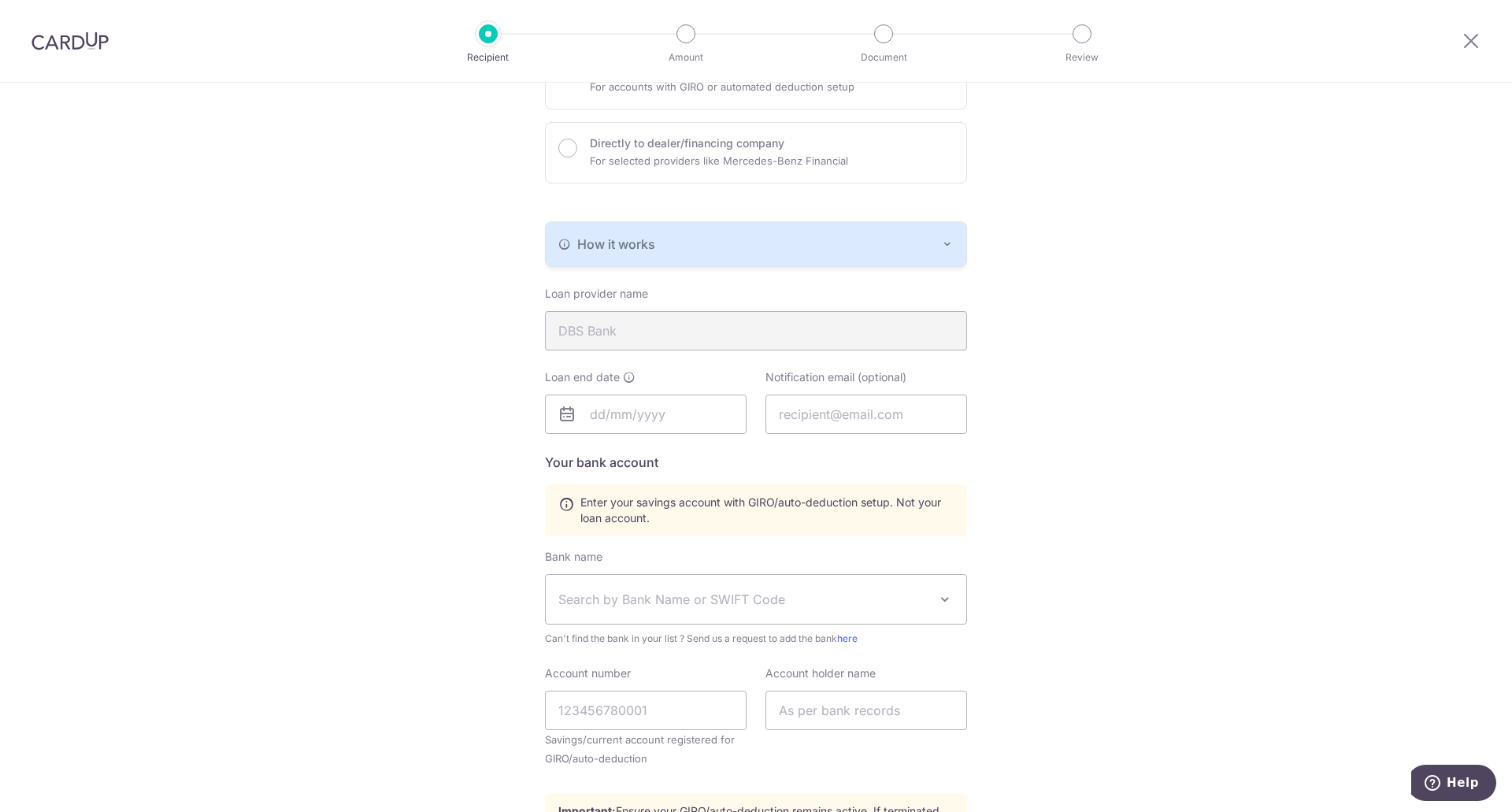
scroll to position [236, 0]
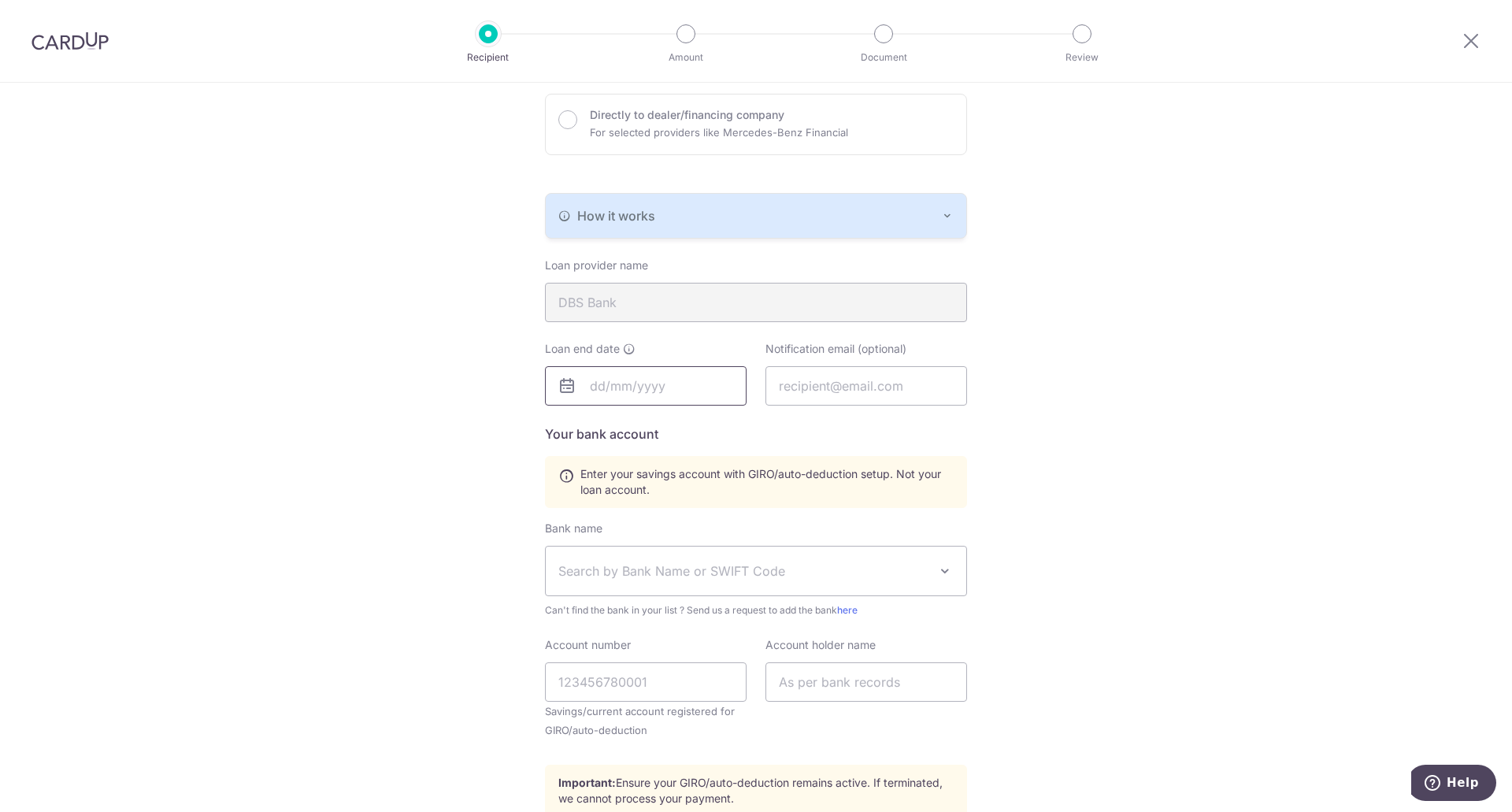
click at [640, 392] on input "text" at bounding box center [646, 385] width 202 height 39
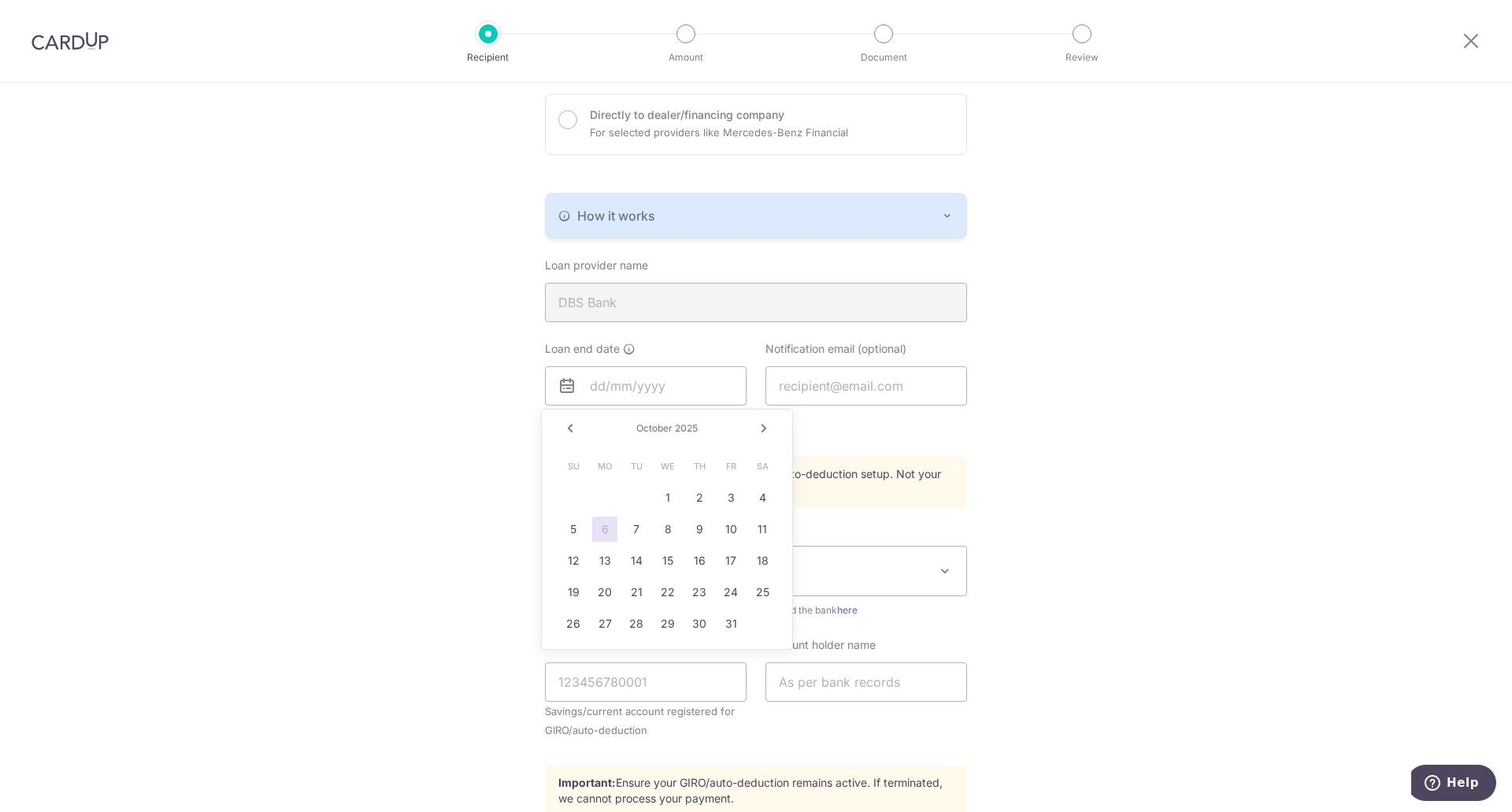
click at [764, 427] on link "Next" at bounding box center [764, 428] width 19 height 19
click at [762, 427] on link "Next" at bounding box center [764, 428] width 19 height 19
click at [574, 431] on link "Prev" at bounding box center [570, 428] width 19 height 19
click at [763, 563] on link "20" at bounding box center [762, 560] width 25 height 25
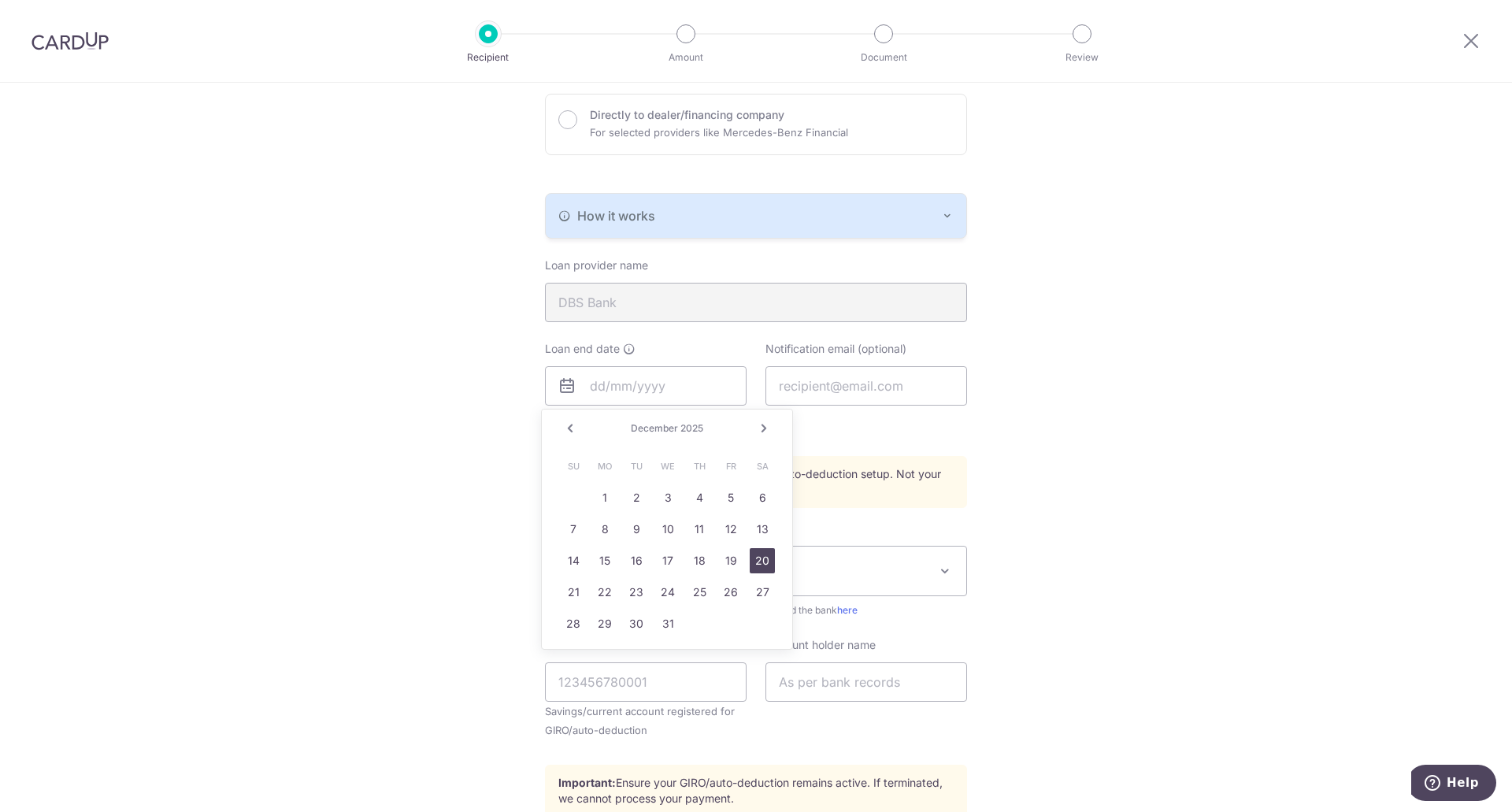
type input "12/20/2025"
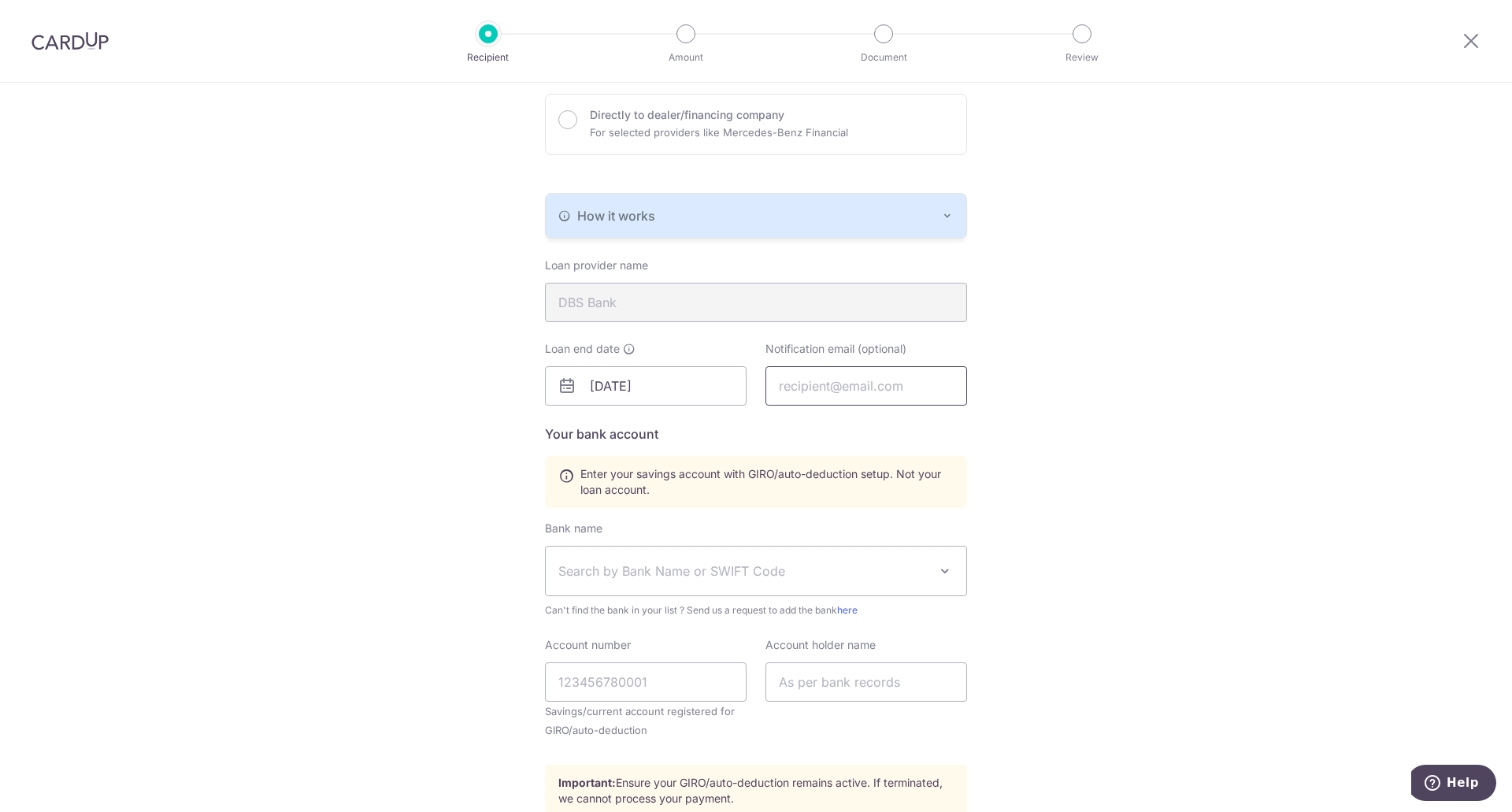
click at [865, 393] on input "text" at bounding box center [865, 385] width 202 height 39
type input "[DOMAIN_NAME][EMAIL_ADDRESS][DOMAIN_NAME]"
click at [1029, 547] on div "Who would you like to pay? Your recipient does not need a CardUp account to rec…" at bounding box center [756, 394] width 1512 height 1096
click at [738, 491] on span "Enter your savings account with GIRO/auto-deduction setup. Not your loan accoun…" at bounding box center [767, 482] width 373 height 32
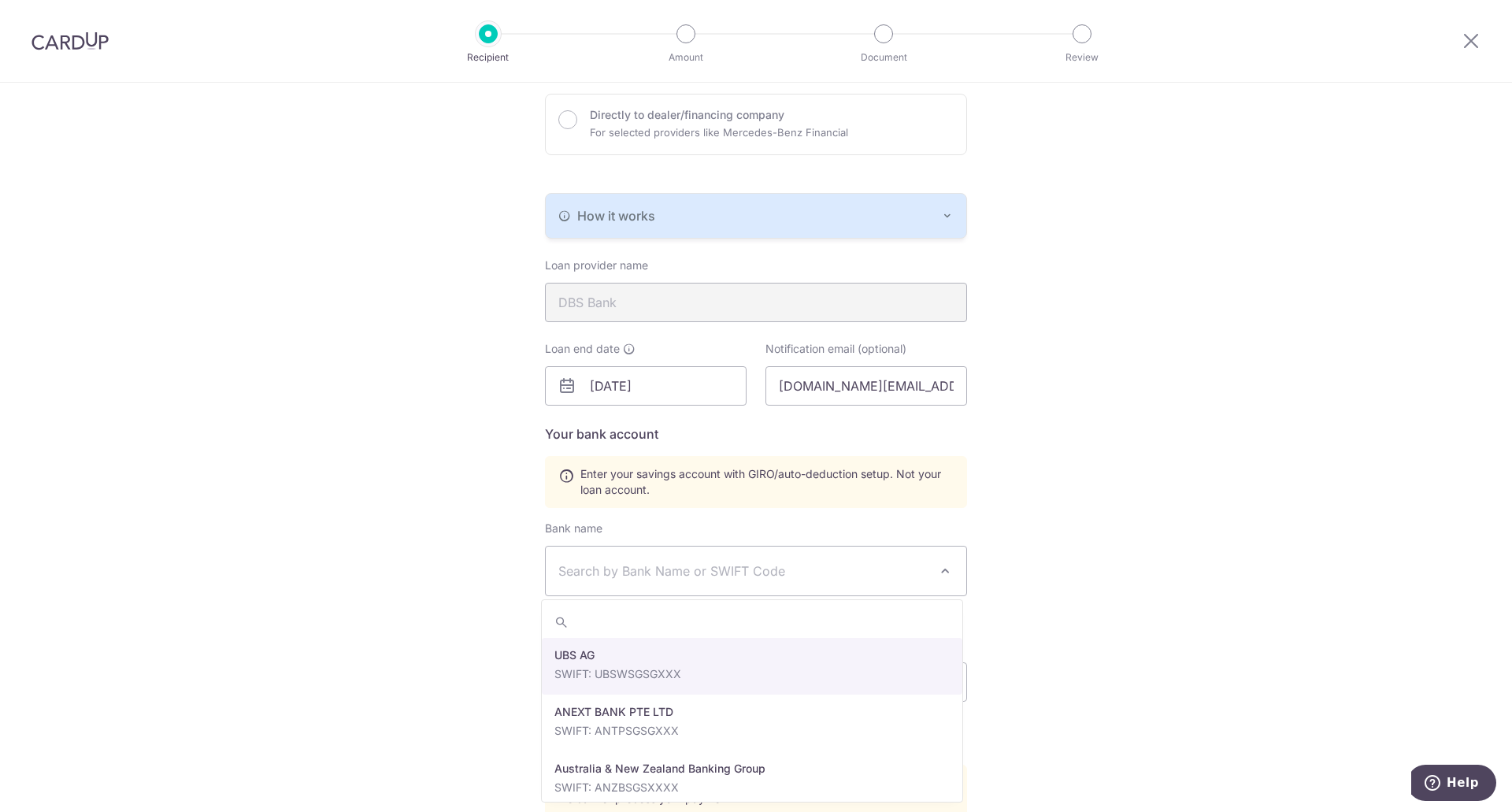
click at [723, 565] on span "Search by Bank Name or SWIFT Code" at bounding box center [743, 571] width 370 height 19
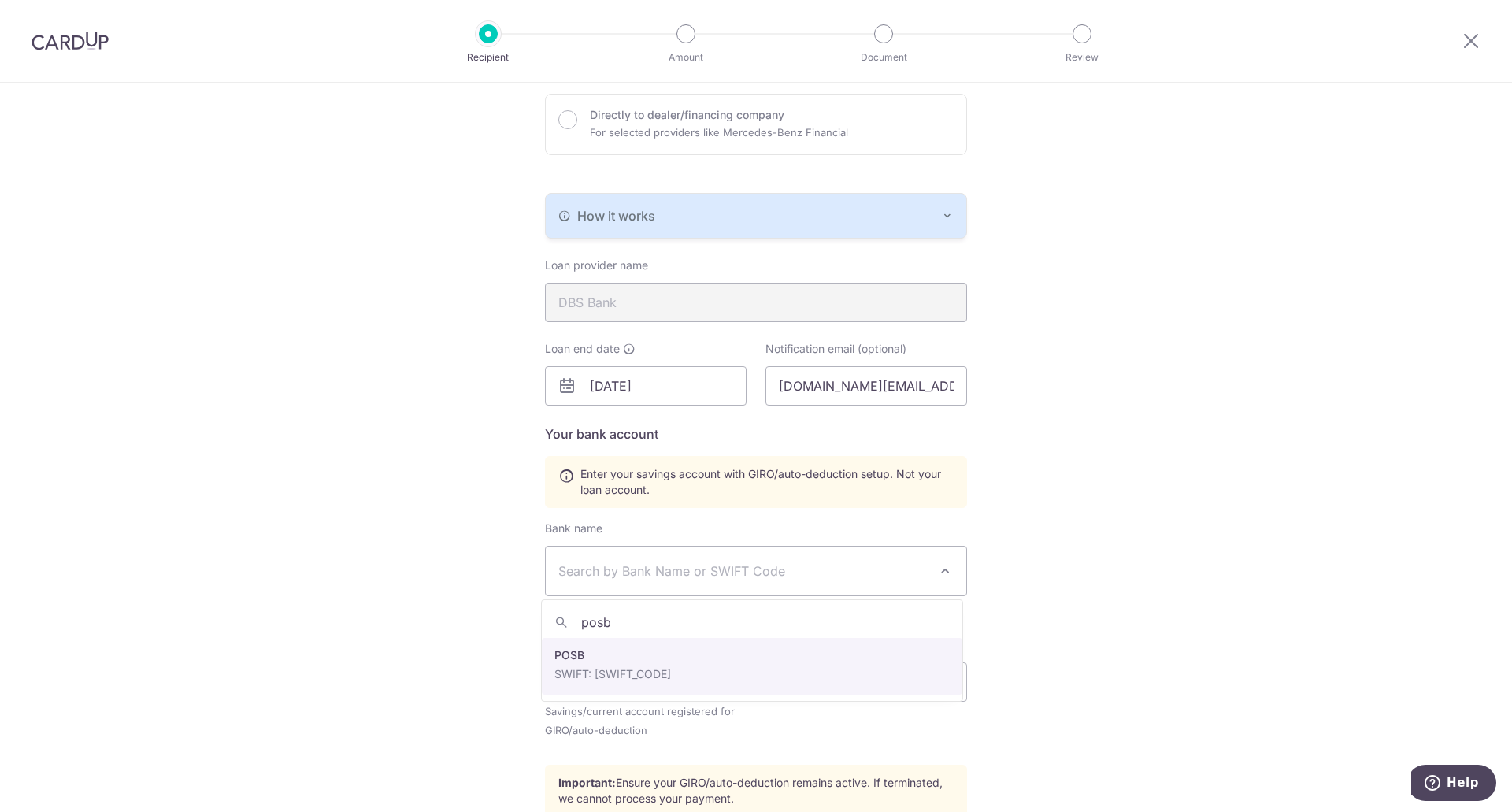
type input "posb"
select select "19"
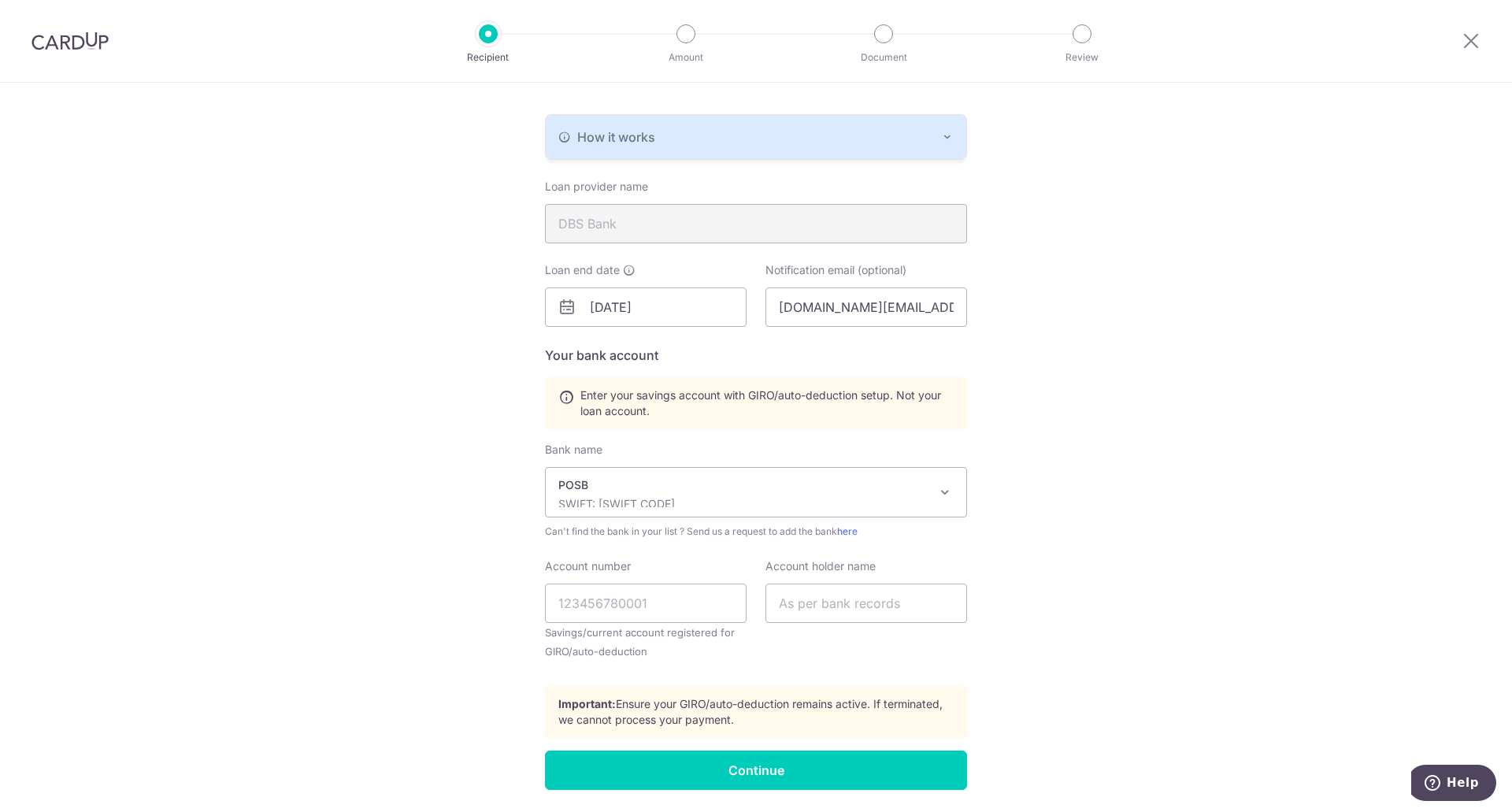
scroll to position [367, 0]
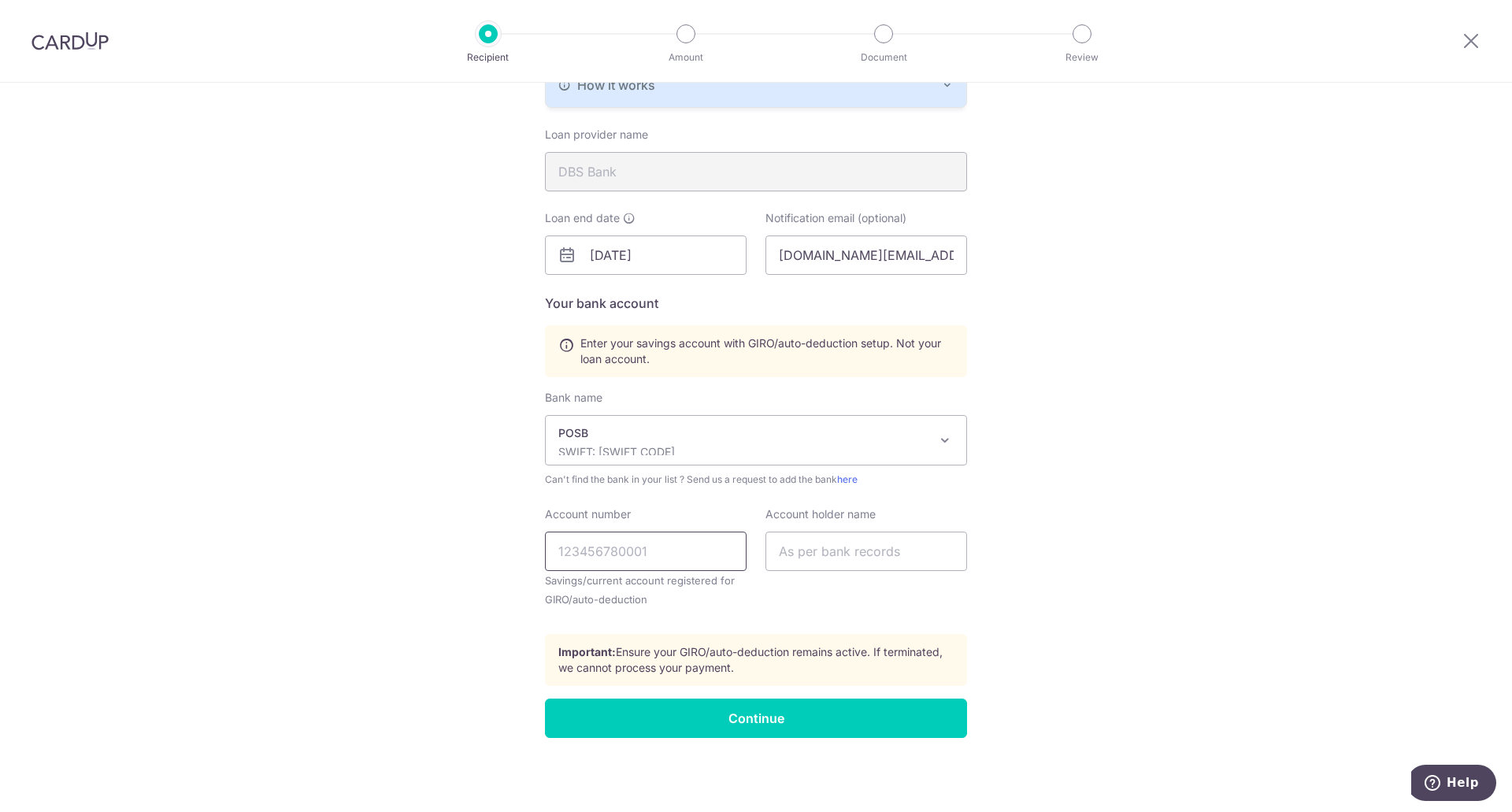
click at [653, 554] on input "Account number" at bounding box center [646, 551] width 202 height 39
click at [630, 554] on input "022246200" at bounding box center [646, 551] width 202 height 39
click at [583, 549] on input "02224620" at bounding box center [646, 551] width 202 height 39
click at [577, 552] on input "02224620" at bounding box center [646, 551] width 202 height 39
click at [581, 552] on input "02224620" at bounding box center [646, 551] width 202 height 39
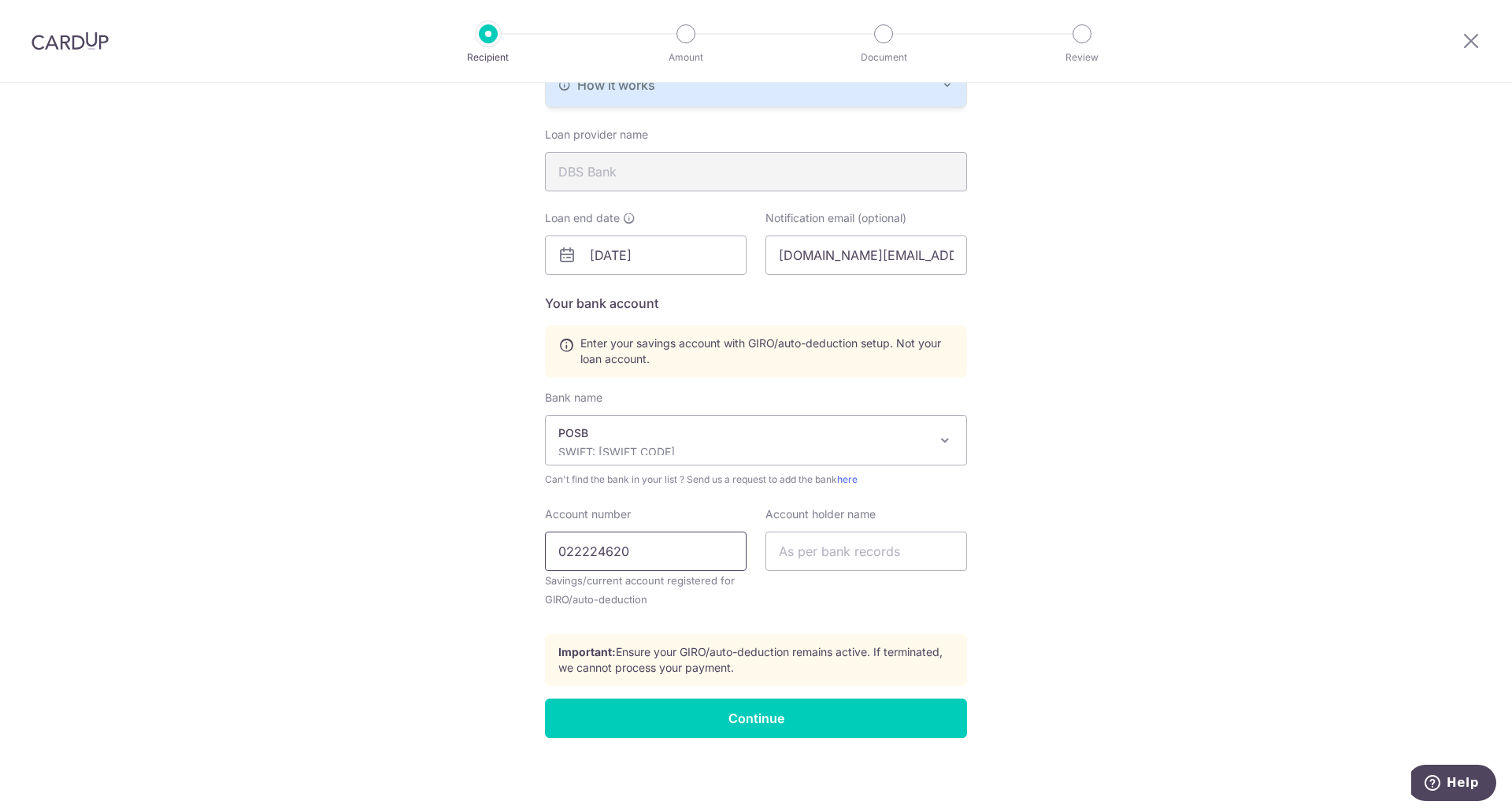
click at [579, 554] on input "022224620" at bounding box center [646, 551] width 202 height 39
type input "022224620"
click at [868, 555] on input "text" at bounding box center [865, 551] width 202 height 39
type input "r"
type input "E"
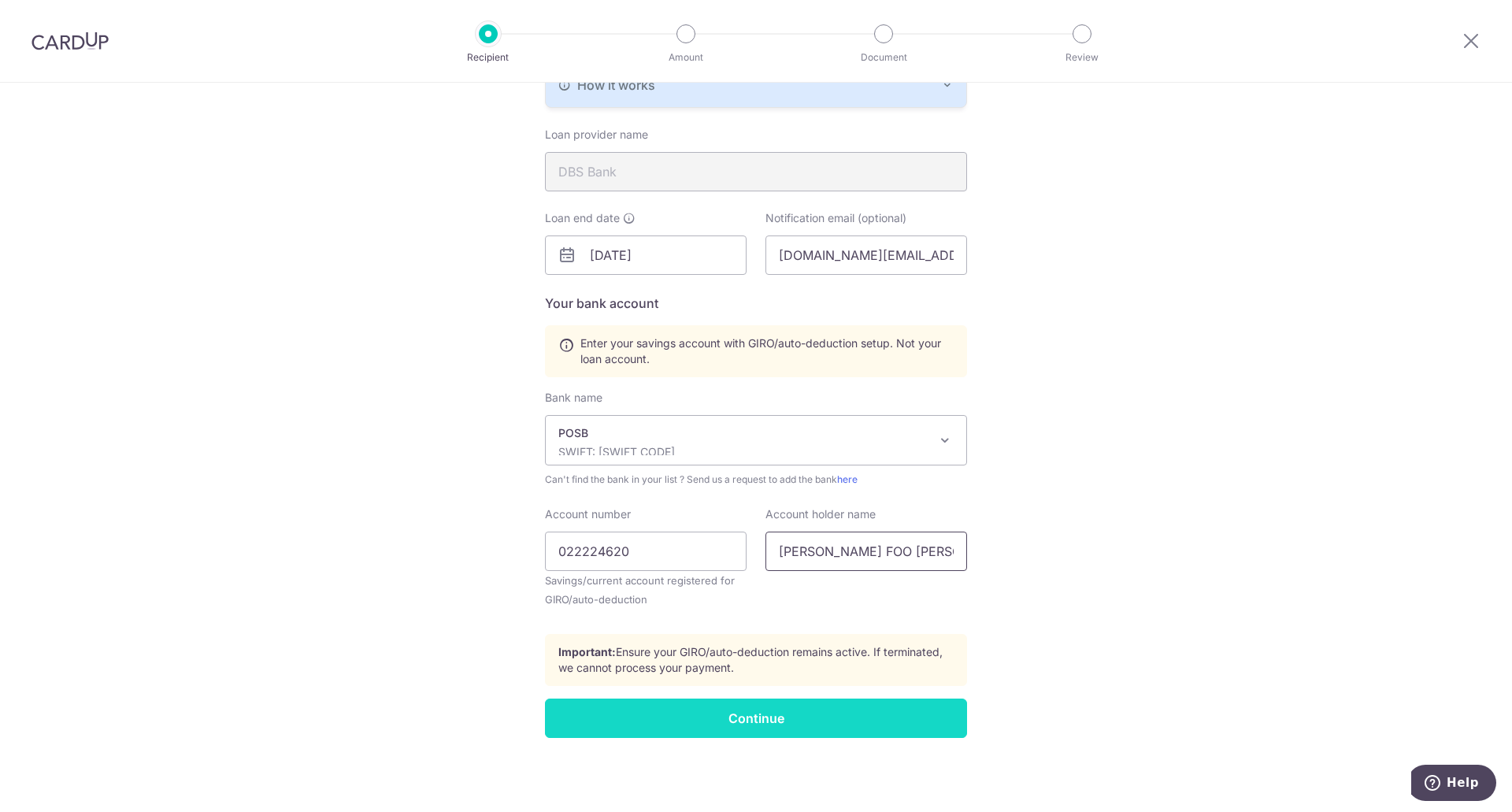
type input "RACHEL FOO PEI CHIN"
click at [835, 715] on input "Continue" at bounding box center [756, 718] width 422 height 39
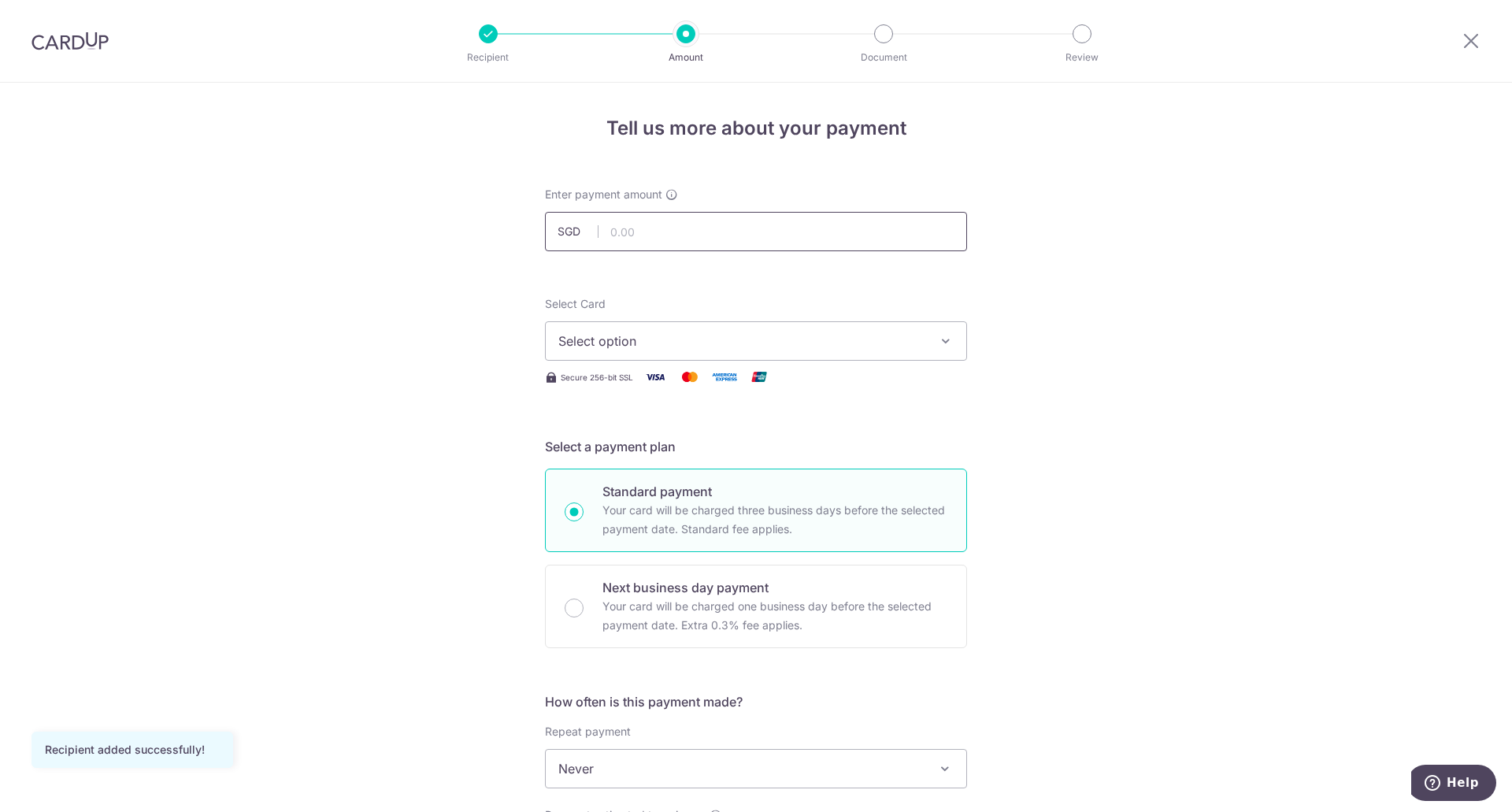
click at [737, 234] on input "text" at bounding box center [756, 232] width 422 height 39
type input "1,269.00"
click at [1066, 605] on div "Tell us more about your payment Enter payment amount SGD 1,269.00 1269.00 Recip…" at bounding box center [756, 794] width 1512 height 1424
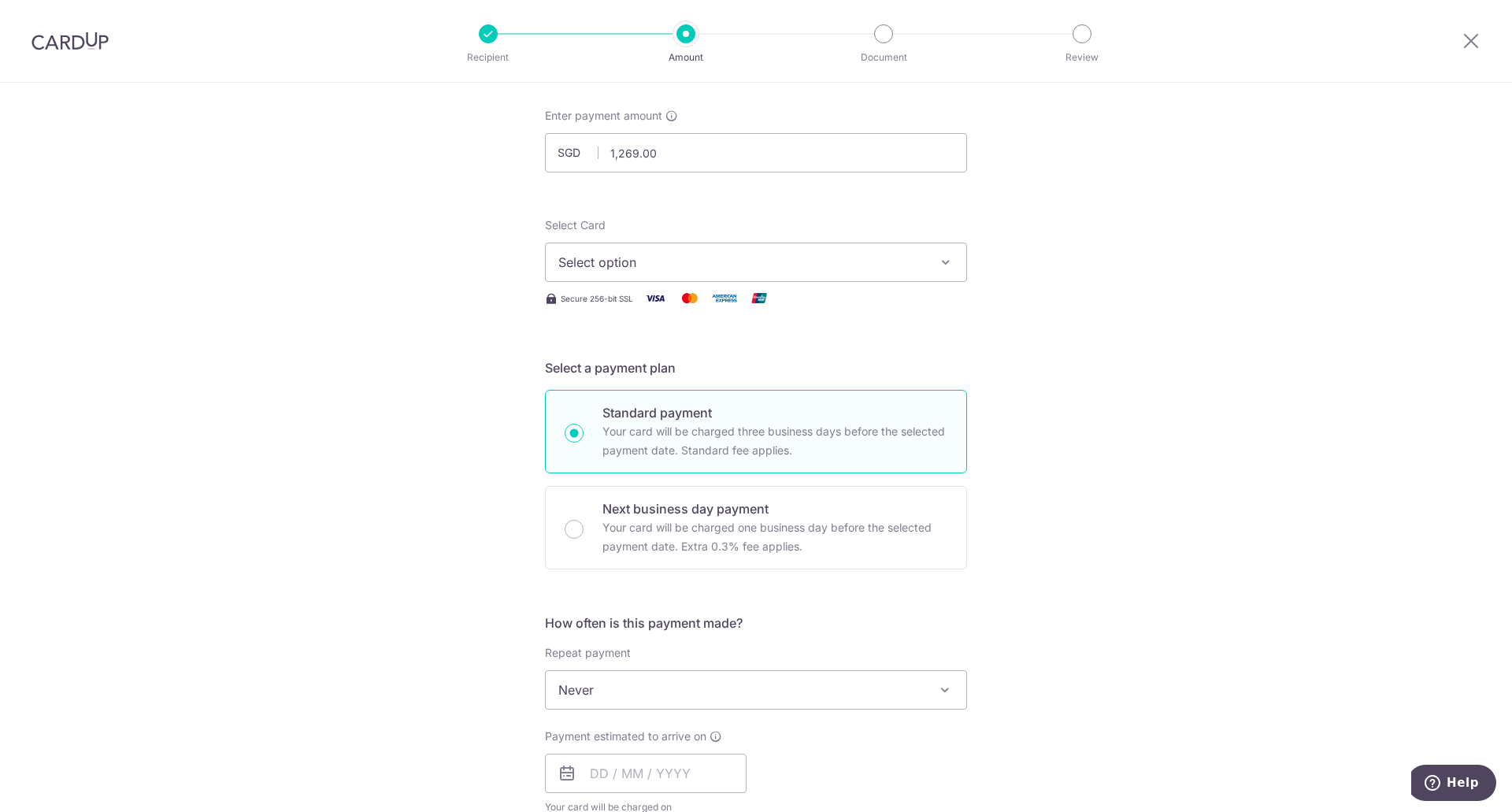
scroll to position [157, 0]
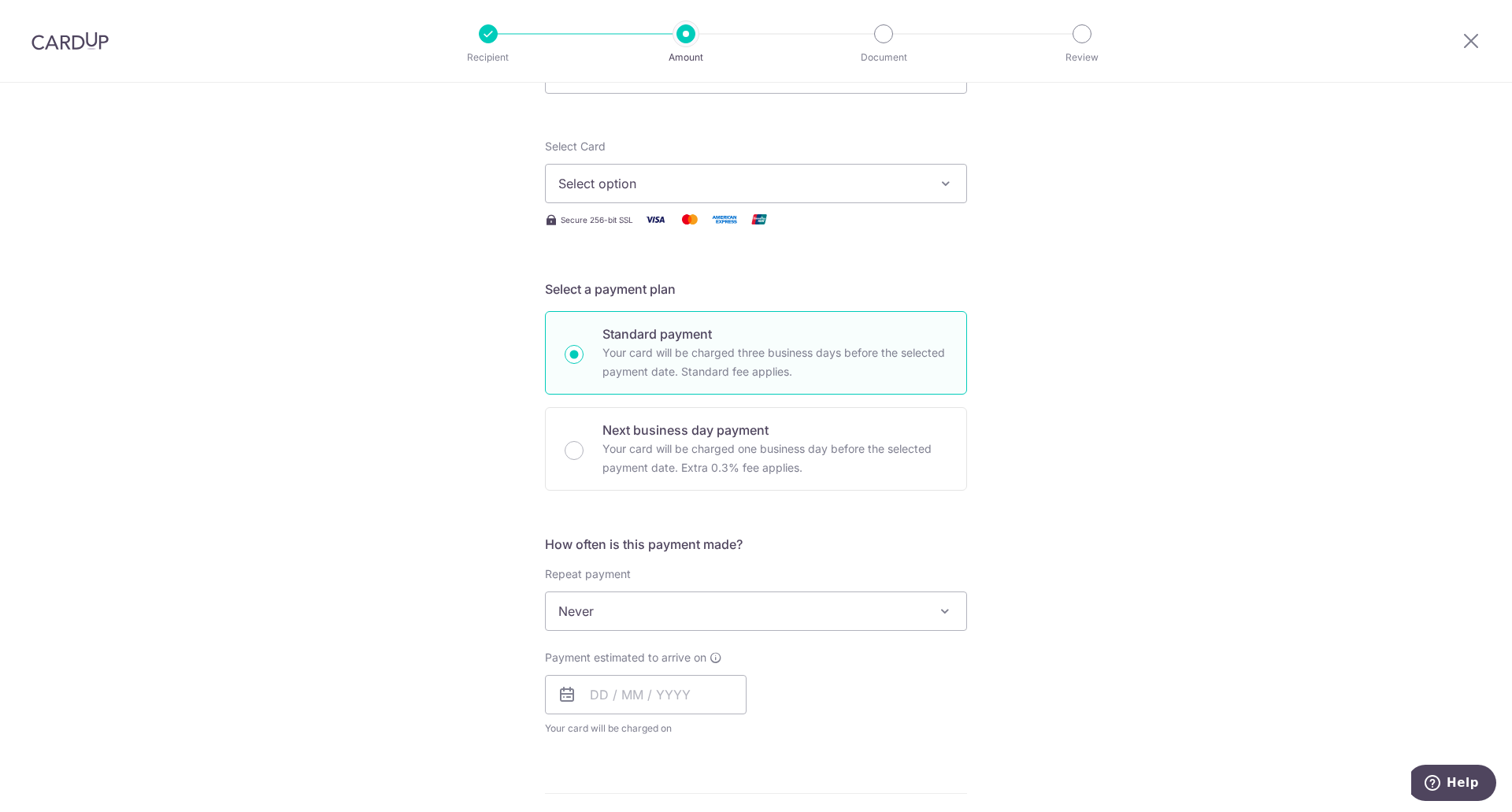
click at [855, 188] on span "Select option" at bounding box center [741, 184] width 367 height 19
click at [677, 288] on span "**** 4009" at bounding box center [756, 296] width 395 height 19
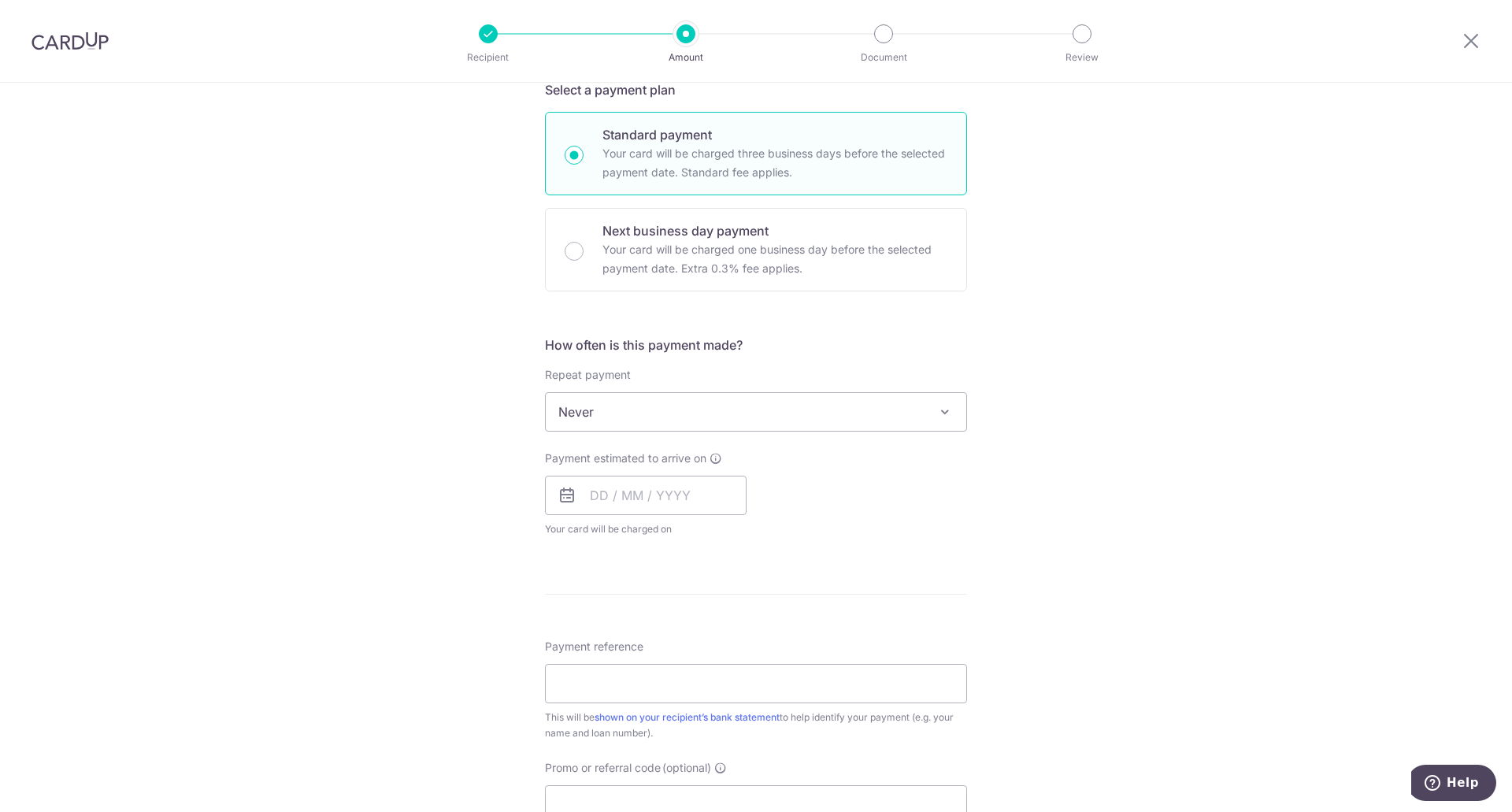
scroll to position [394, 0]
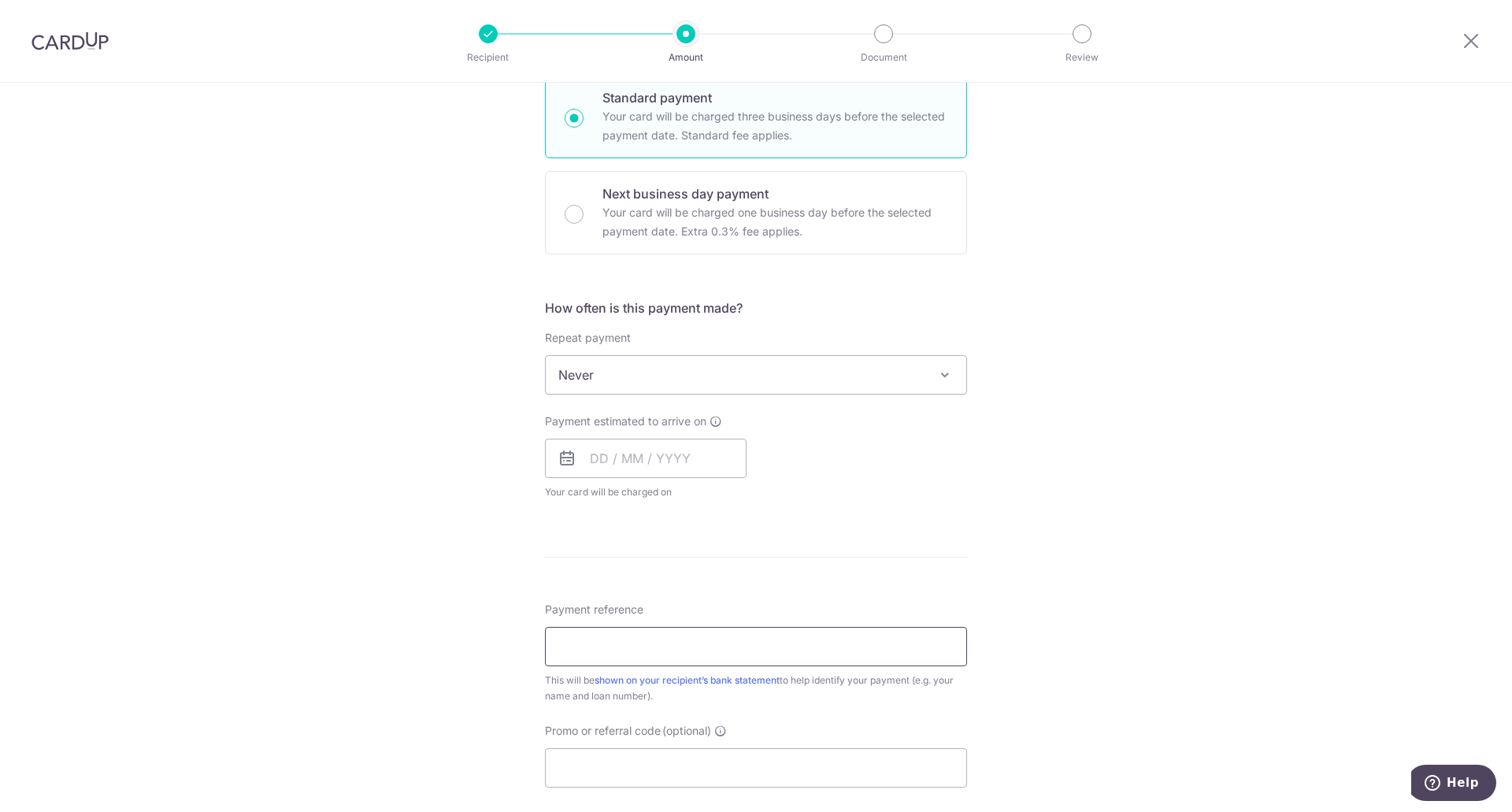
click at [891, 659] on input "Payment reference" at bounding box center [756, 646] width 422 height 39
type input "c"
type input "h"
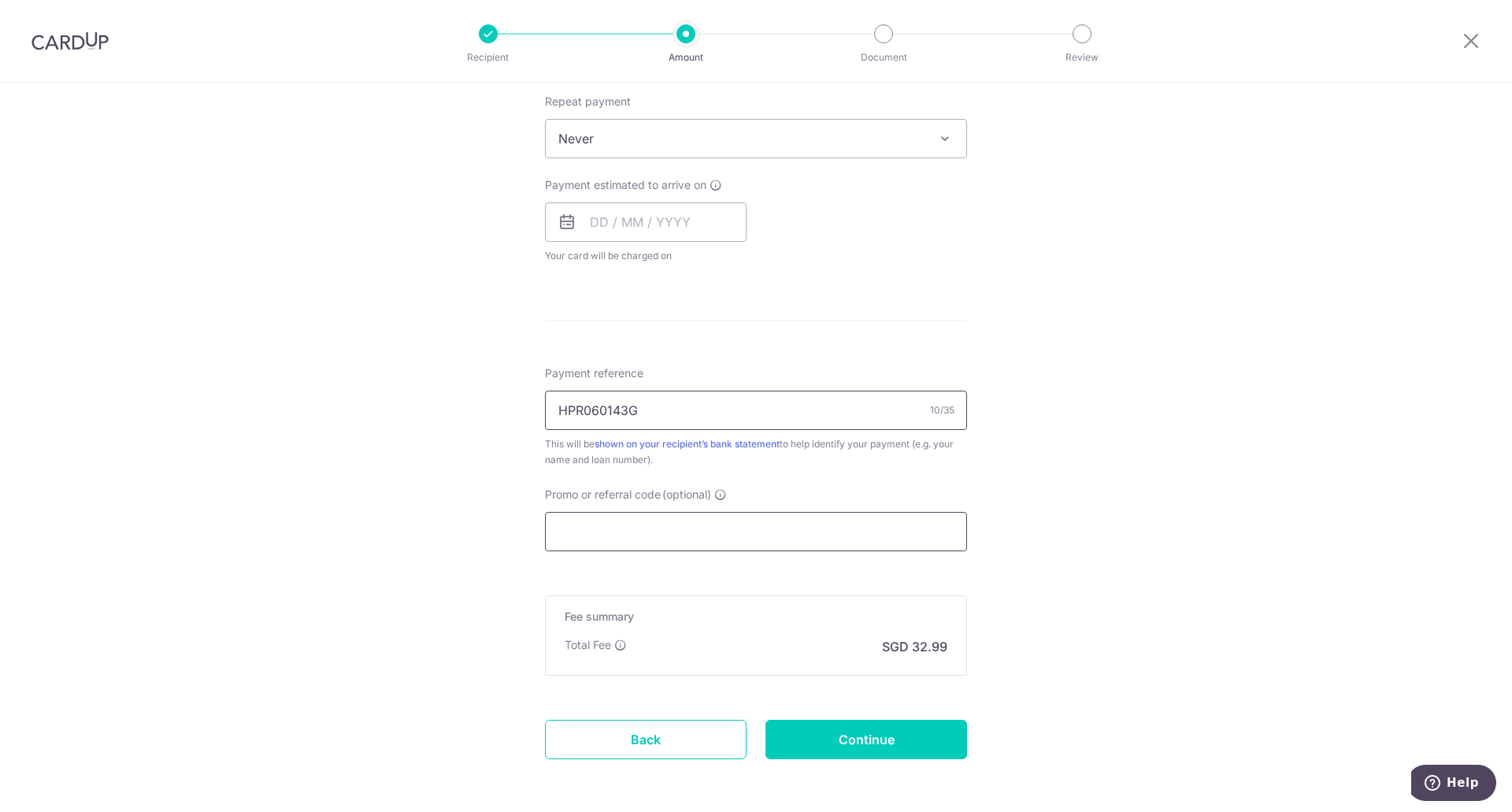
type input "HPR060143G"
click at [851, 537] on input "Promo or referral code (optional)" at bounding box center [756, 531] width 422 height 39
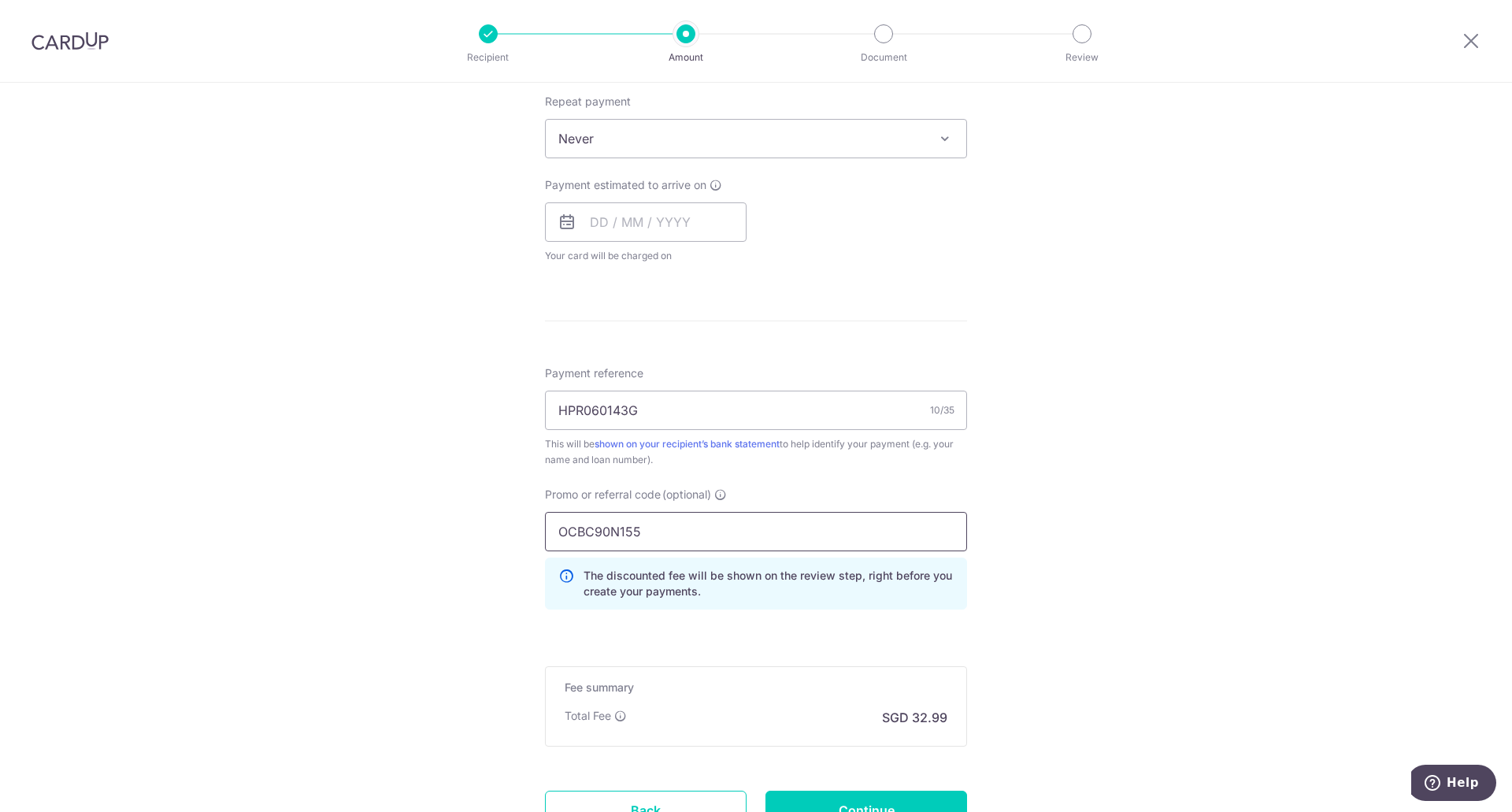
scroll to position [708, 0]
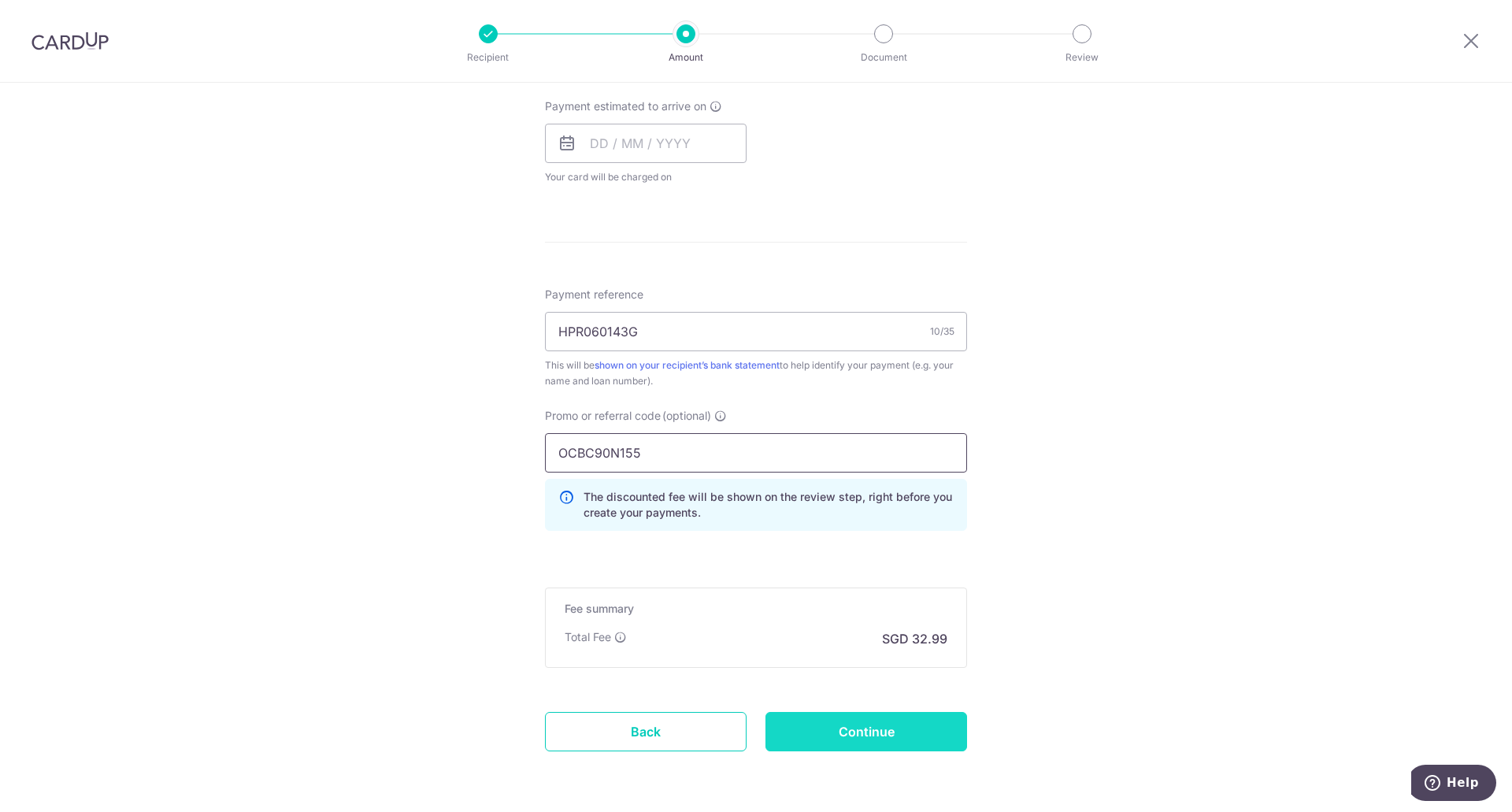
type input "OCBC90N155"
click at [892, 736] on input "Continue" at bounding box center [865, 731] width 202 height 39
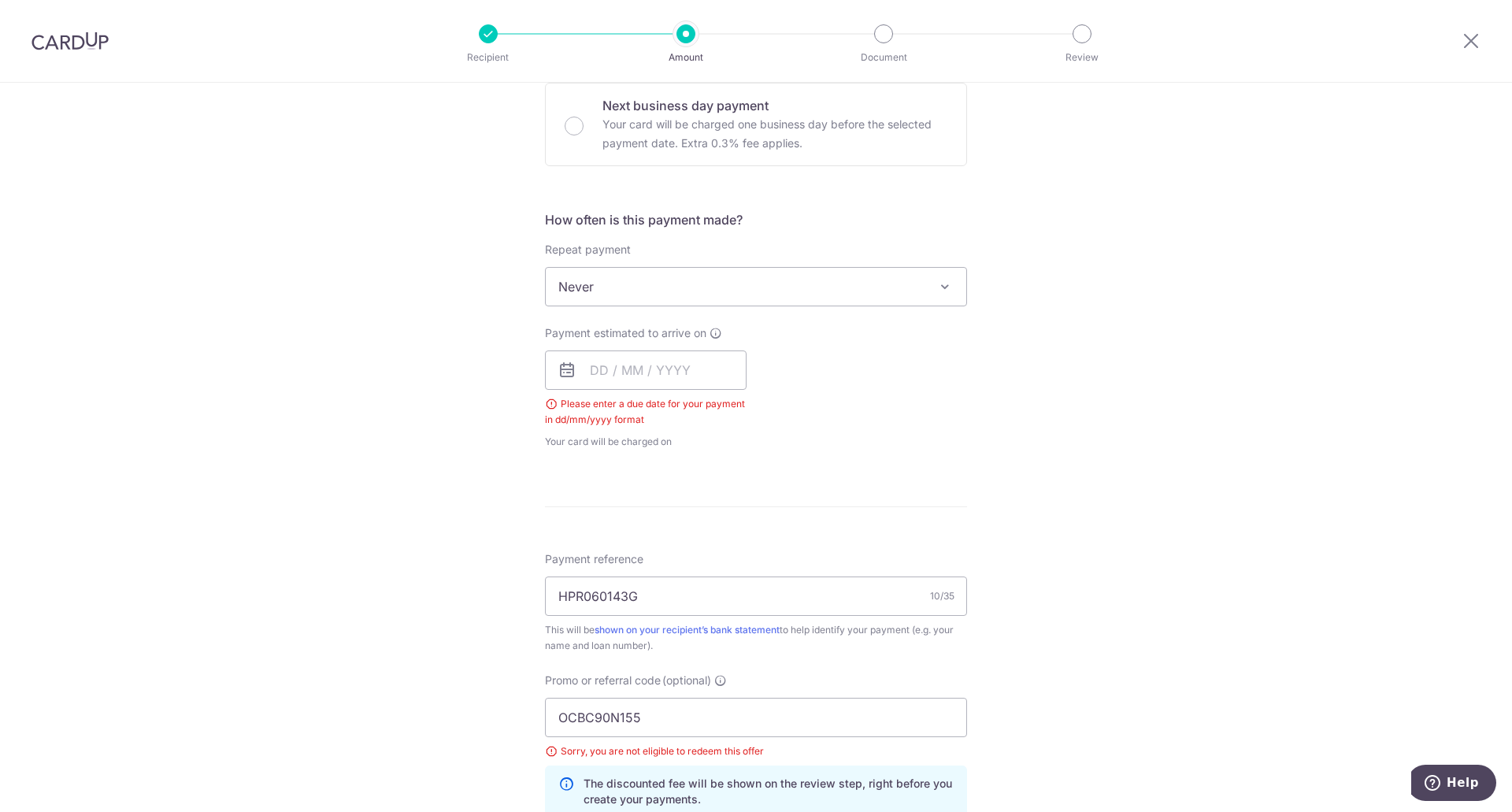
scroll to position [480, 0]
click at [627, 376] on input "text" at bounding box center [646, 372] width 202 height 39
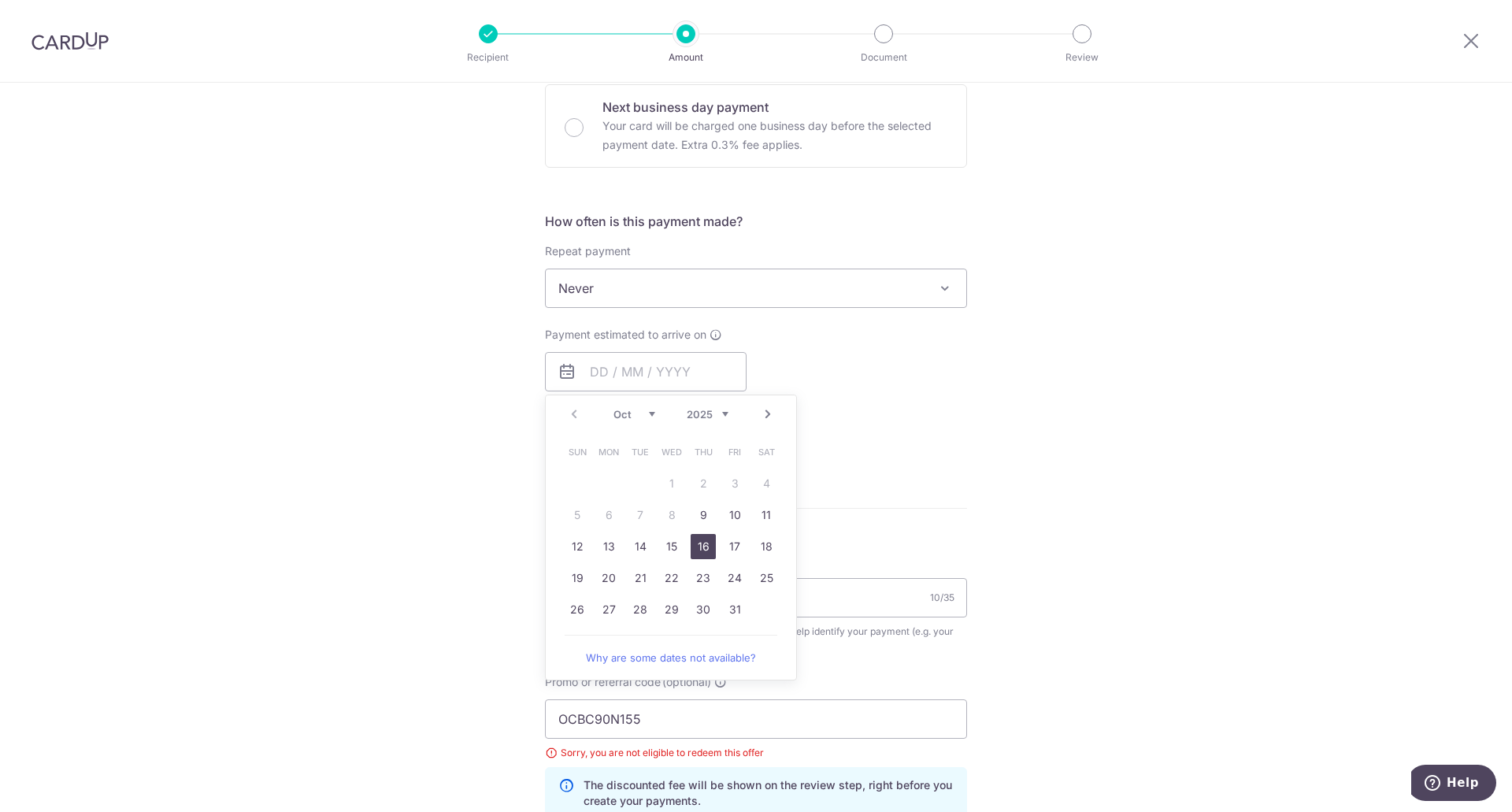
click at [701, 548] on link "16" at bounding box center [702, 546] width 25 height 25
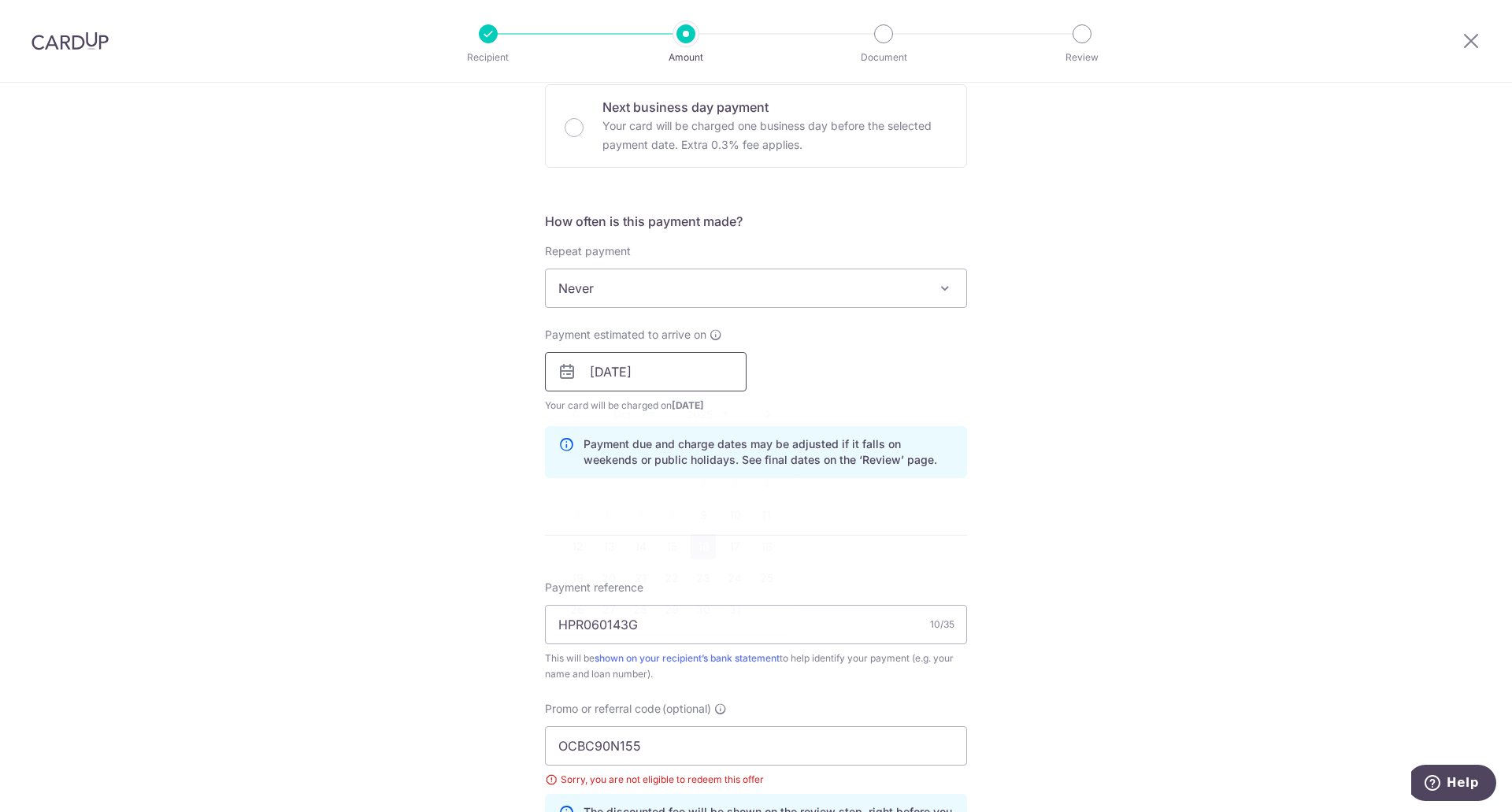
click at [604, 371] on input "16/10/2025" at bounding box center [646, 372] width 202 height 39
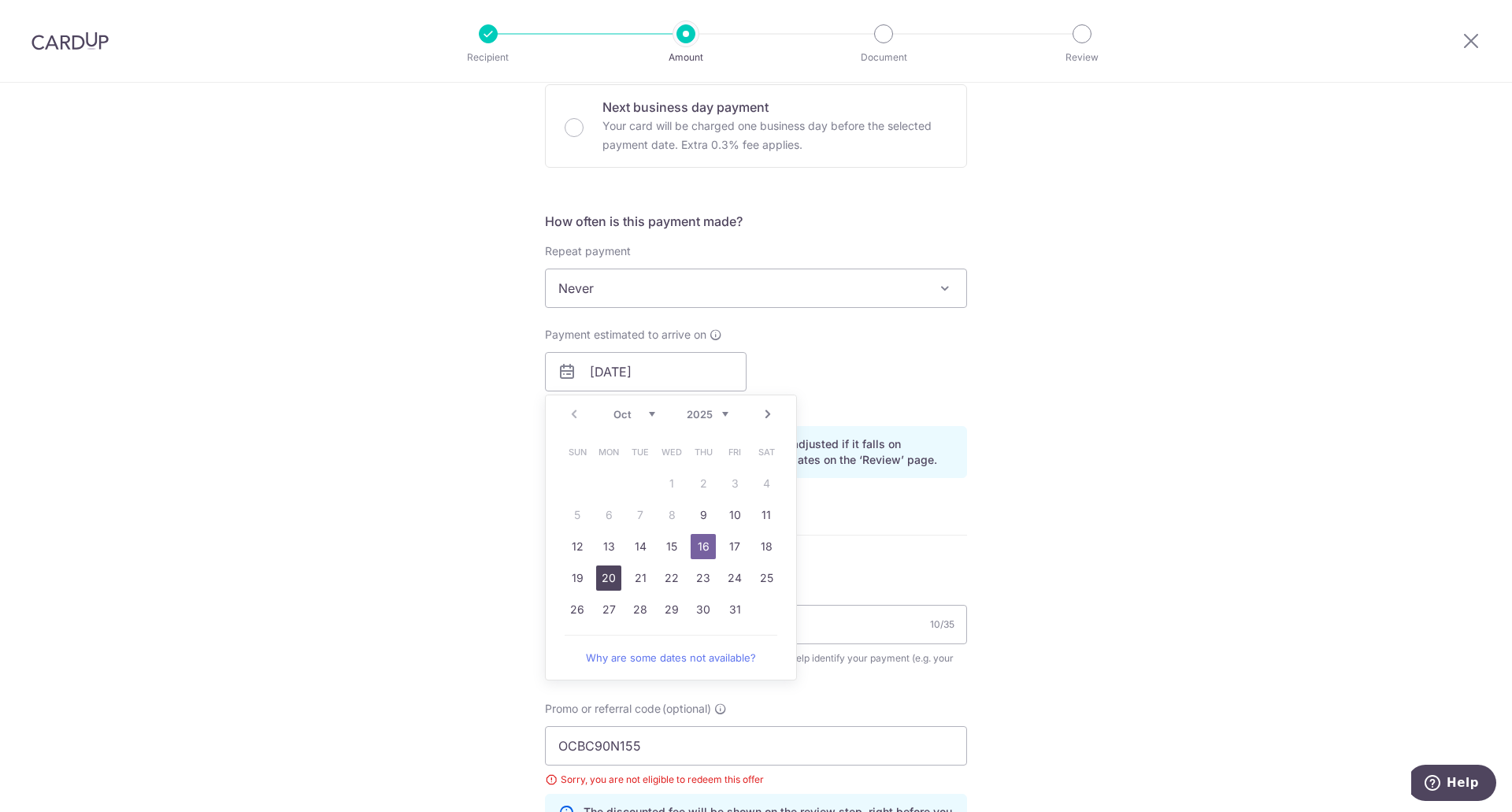
click at [607, 577] on link "20" at bounding box center [608, 578] width 25 height 25
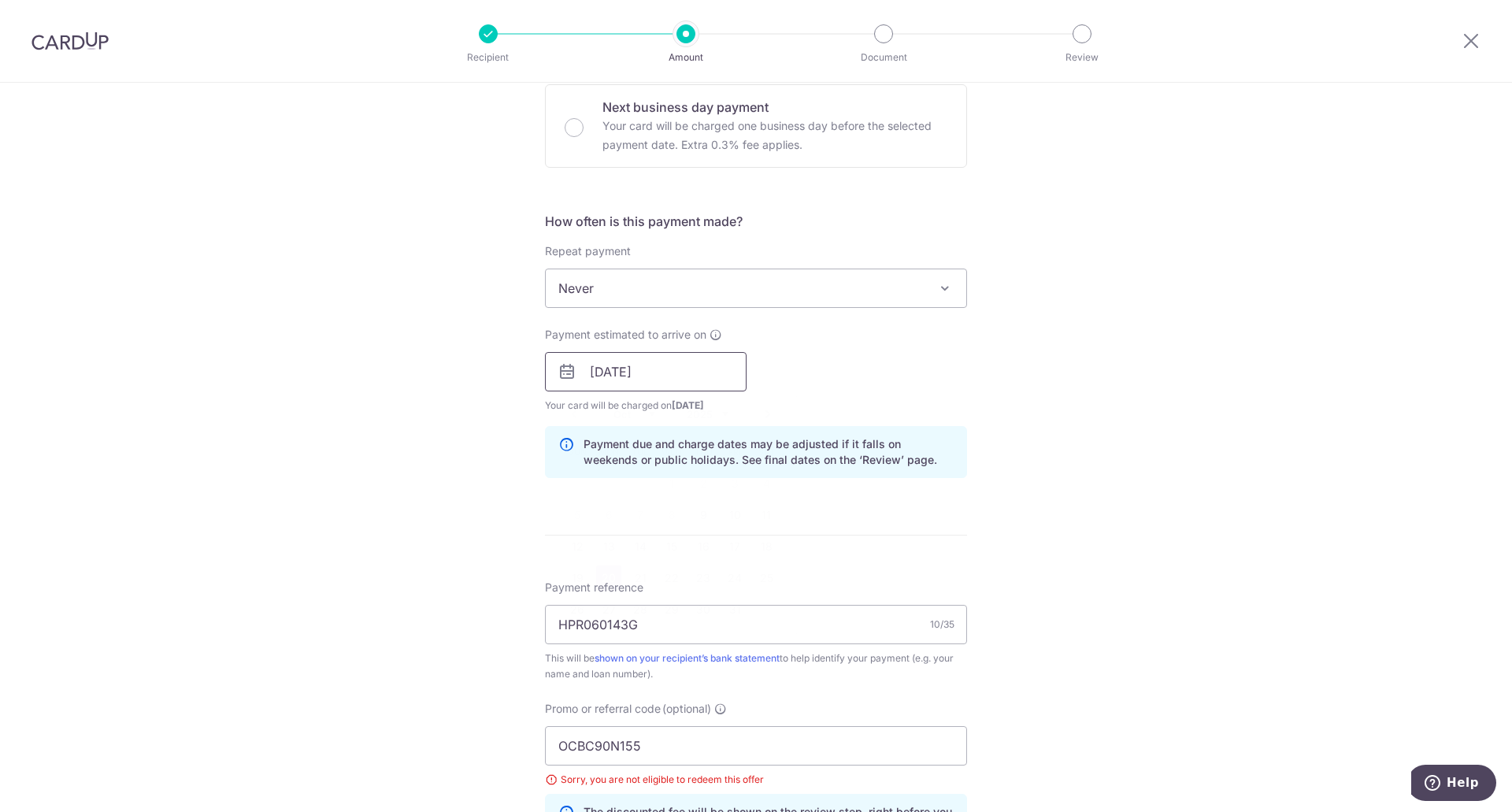
click at [594, 378] on input "20/10/2025" at bounding box center [646, 372] width 202 height 39
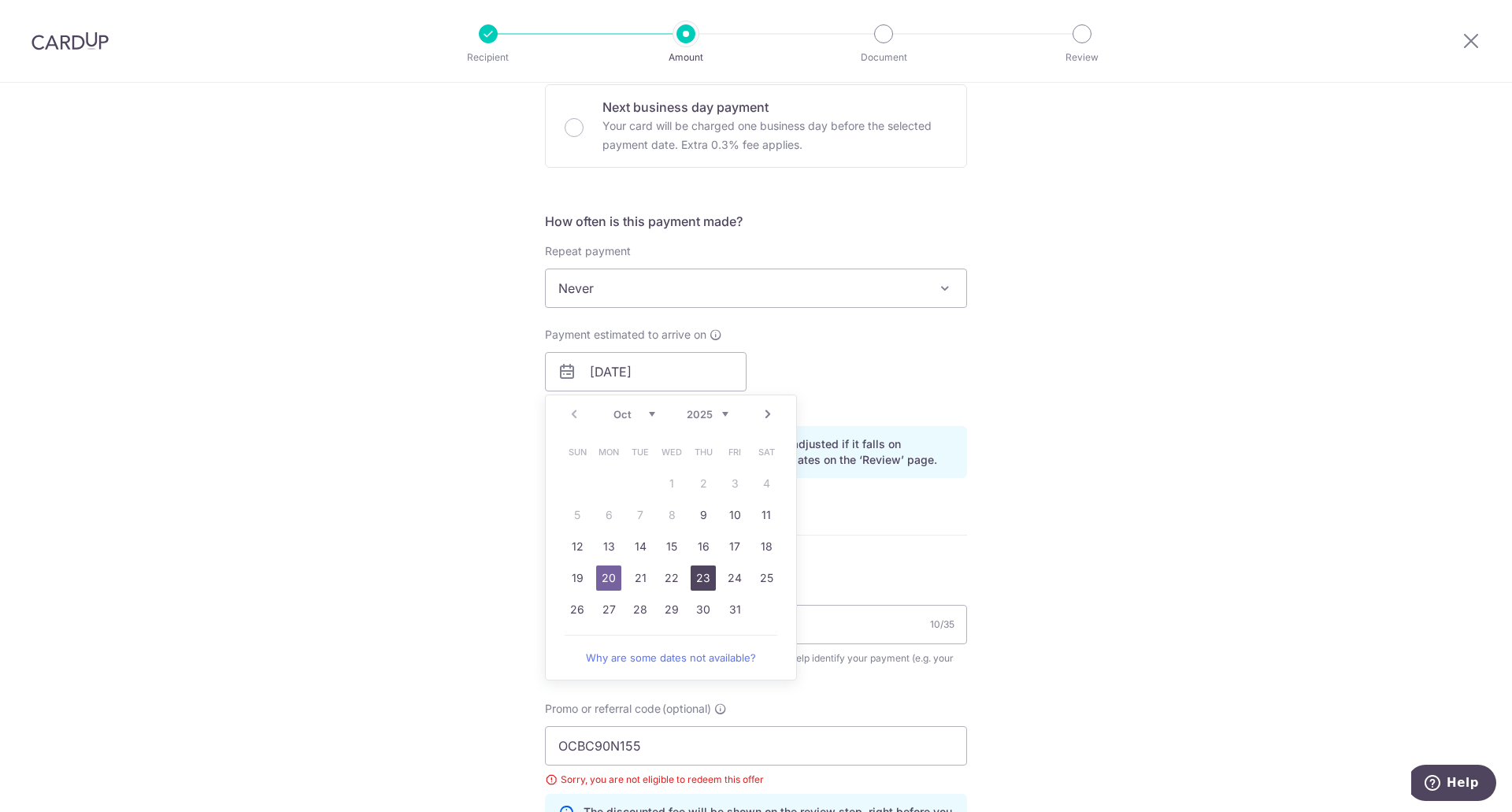
click at [701, 580] on link "23" at bounding box center [702, 578] width 25 height 25
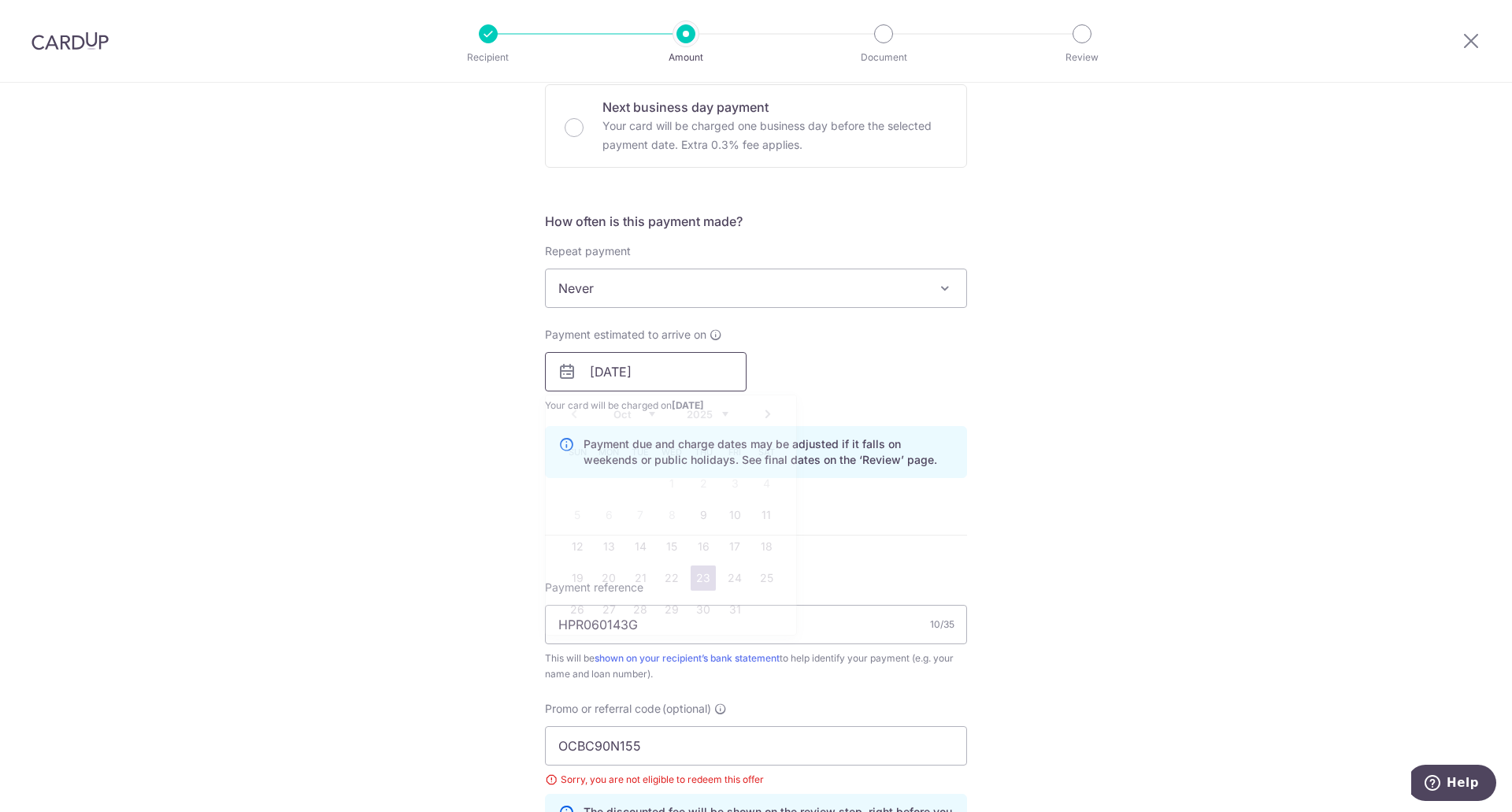
click at [658, 377] on input "23/10/2025" at bounding box center [646, 372] width 202 height 39
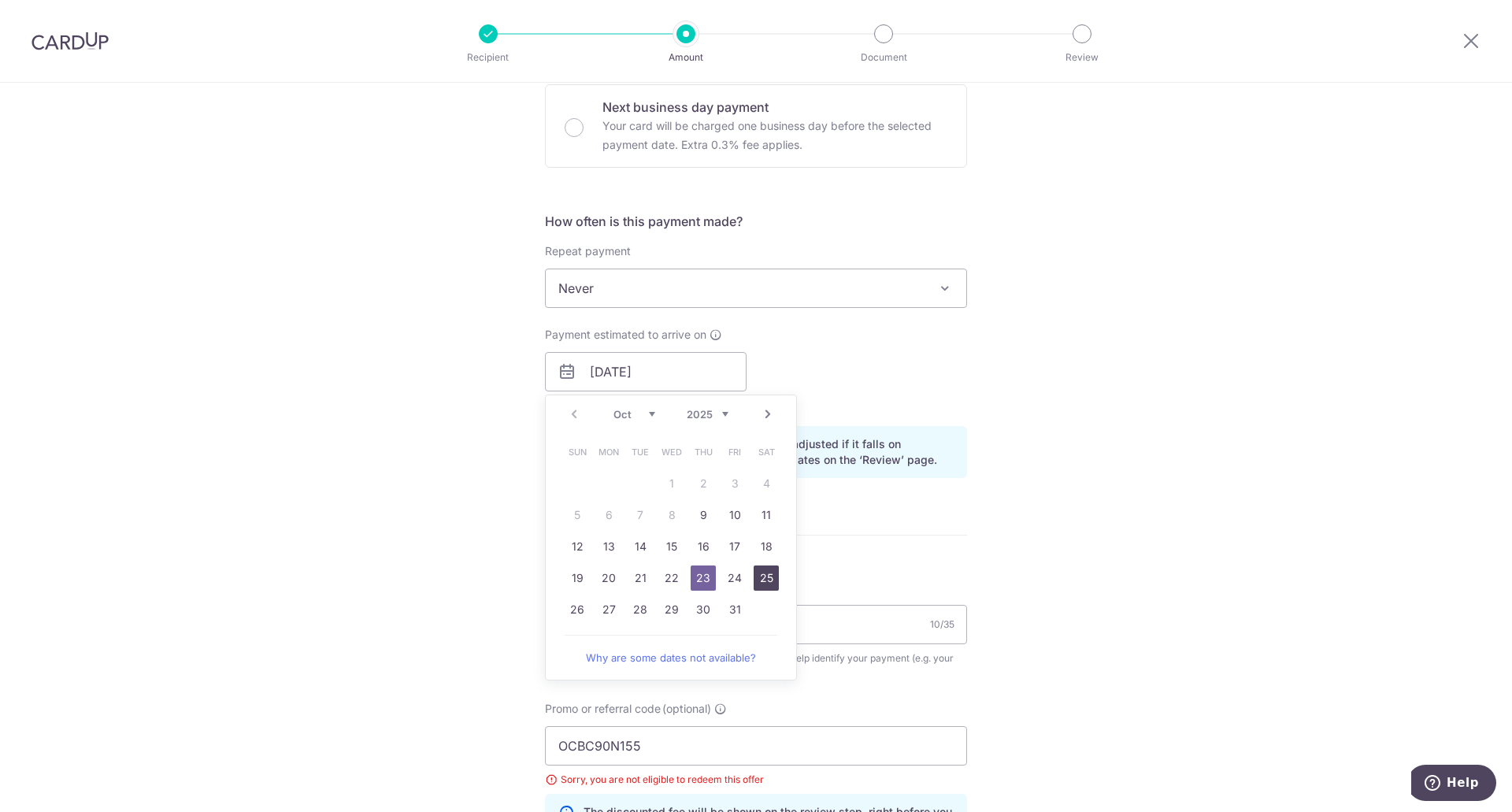
click at [756, 576] on link "25" at bounding box center [766, 578] width 25 height 25
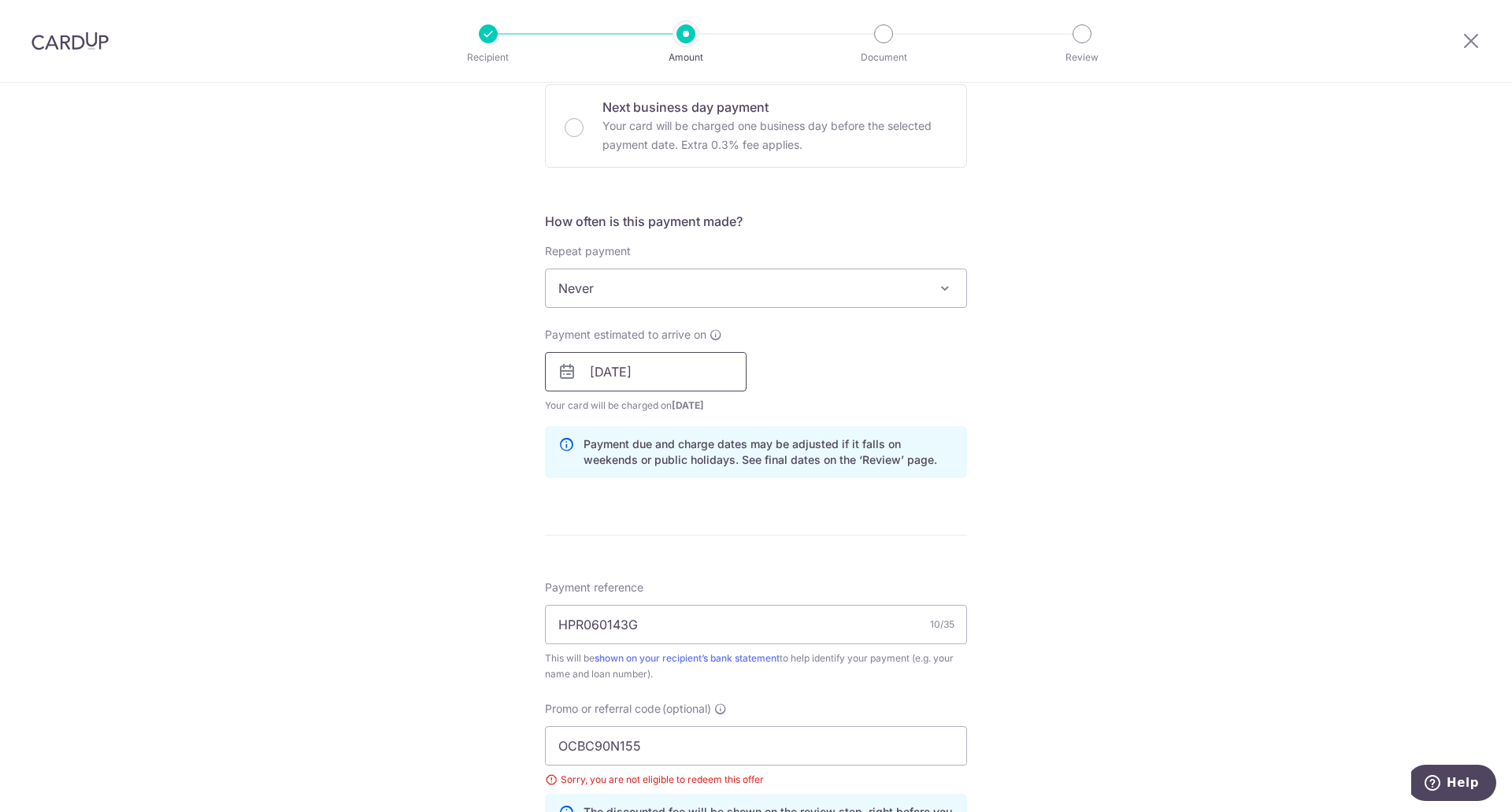
click at [663, 366] on input "25/10/2025" at bounding box center [646, 372] width 202 height 39
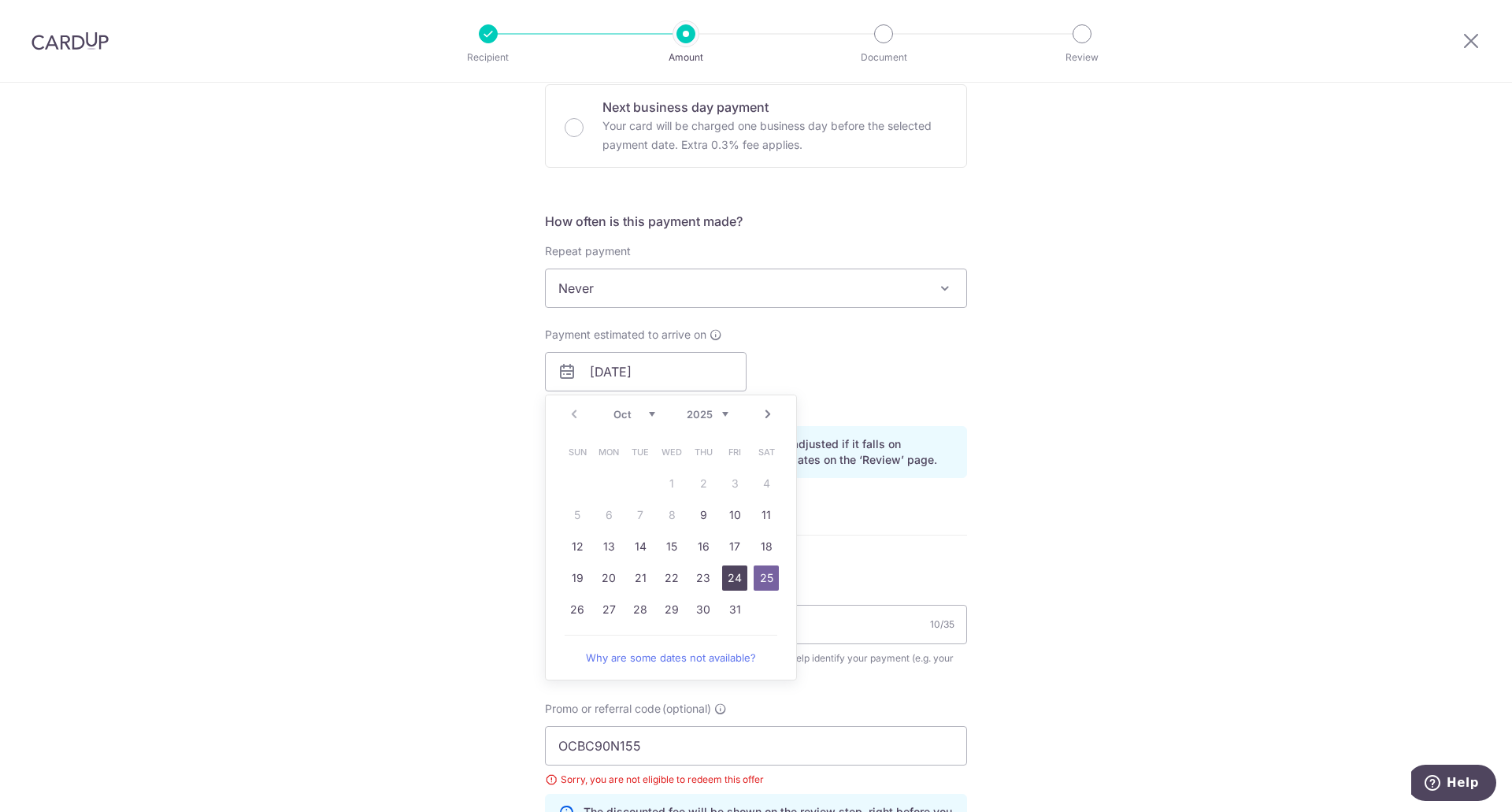
click at [726, 570] on link "24" at bounding box center [734, 578] width 25 height 25
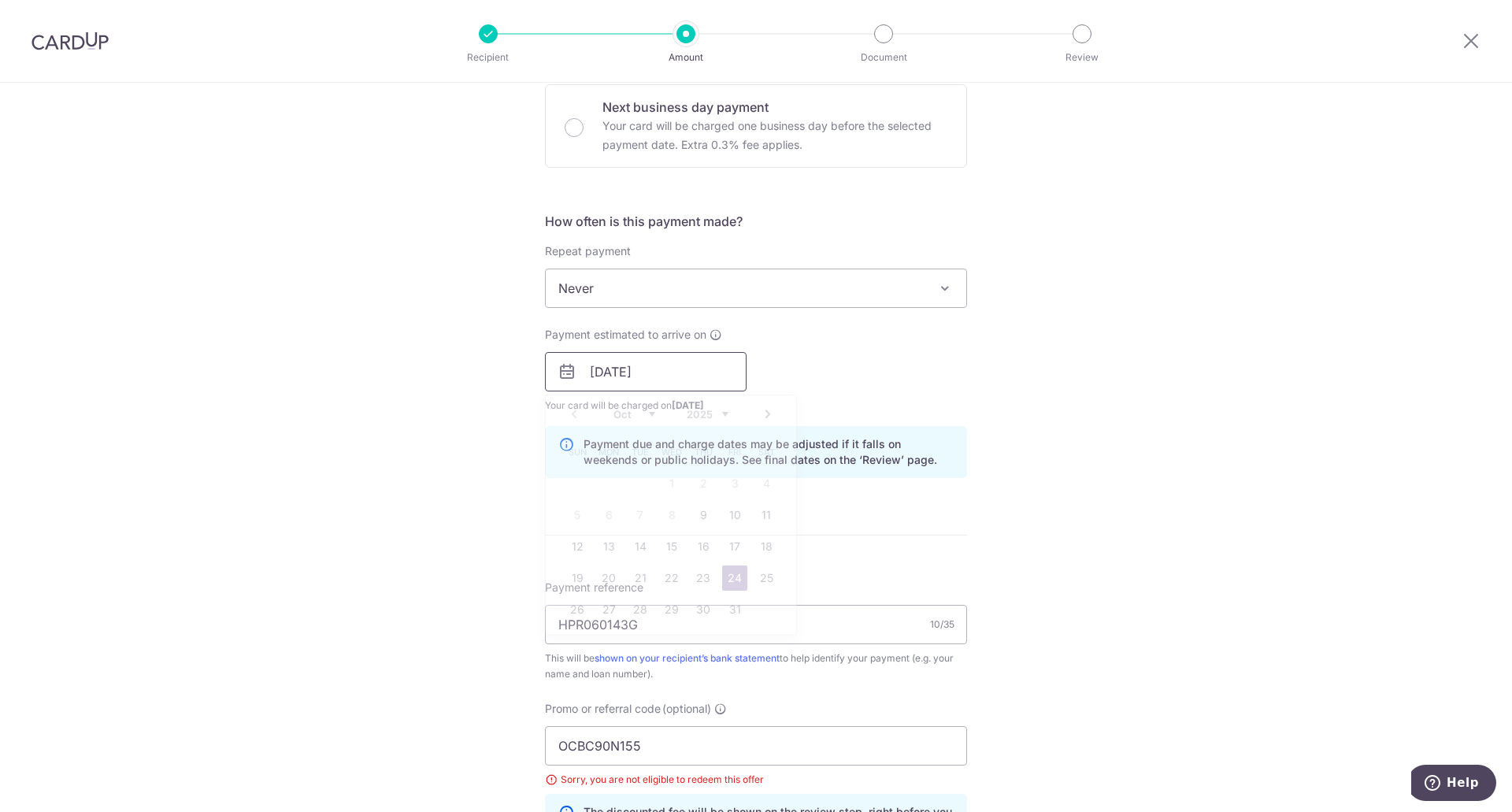
click at [624, 369] on input "24/10/2025" at bounding box center [646, 372] width 202 height 39
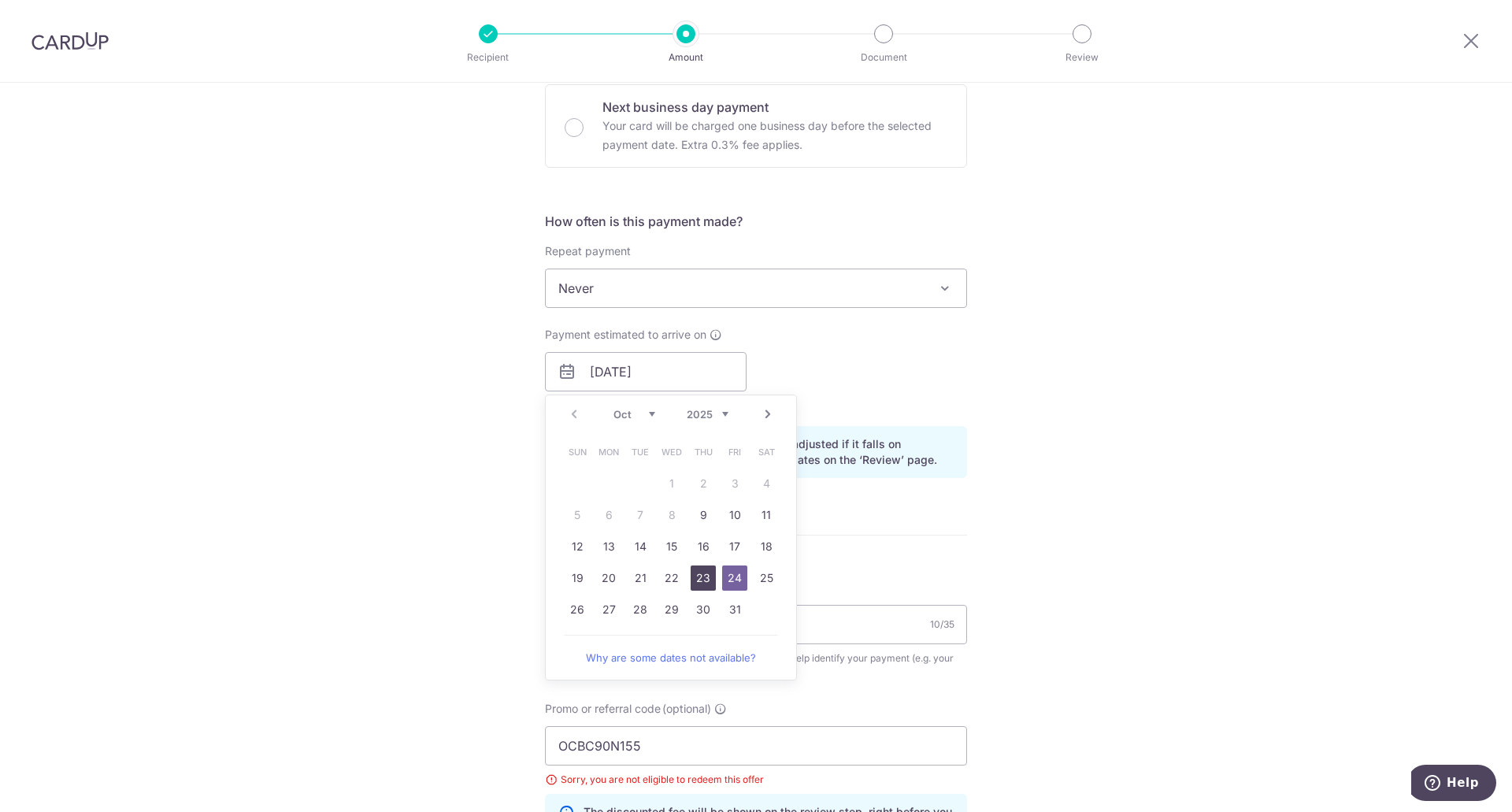
click at [695, 577] on link "23" at bounding box center [702, 578] width 25 height 25
type input "23/10/2025"
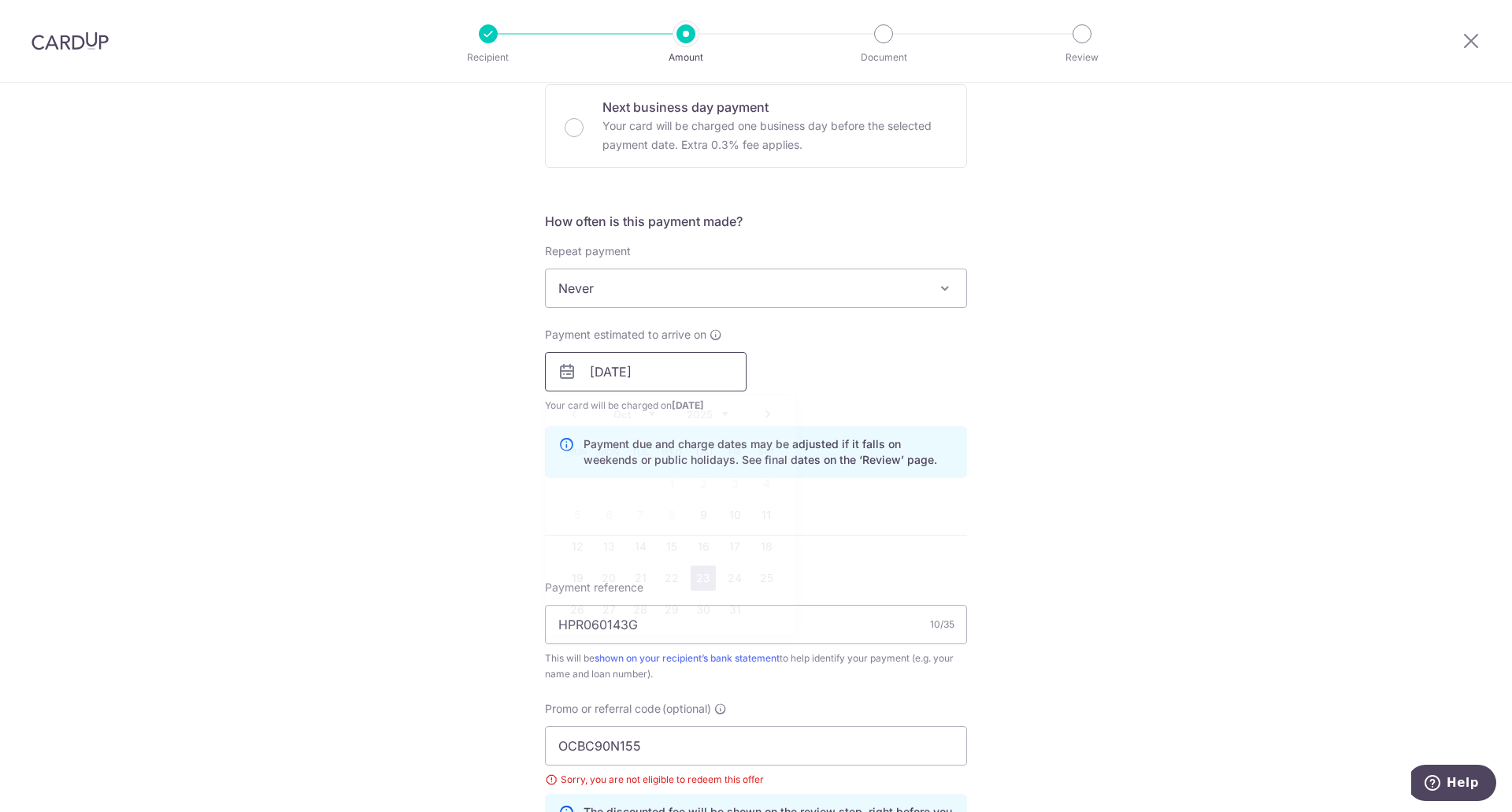
click at [636, 374] on input "23/10/2025" at bounding box center [646, 372] width 202 height 39
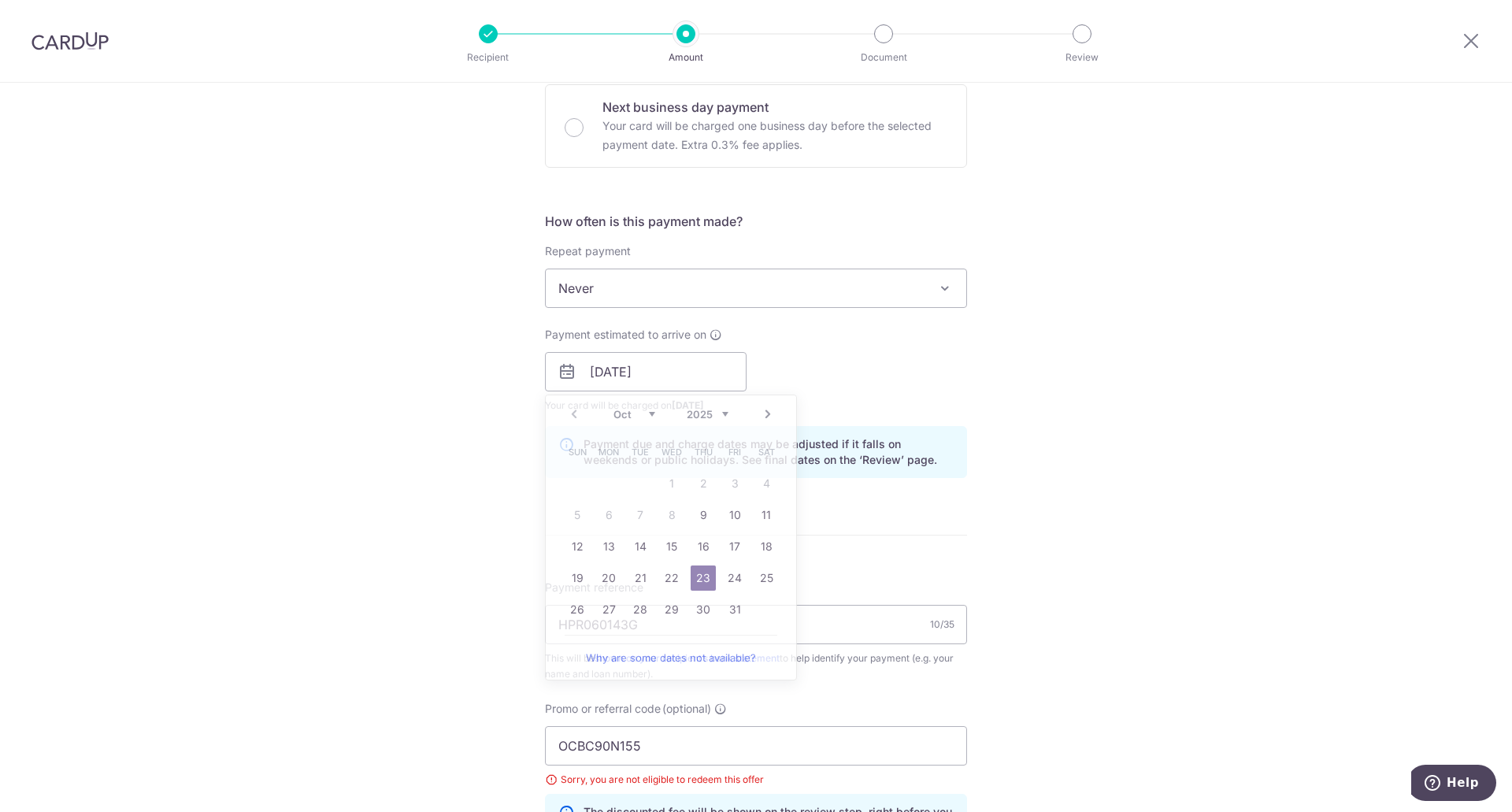
click at [840, 561] on form "Enter payment amount SGD 1,269.00 1269.00 Select Card **** 4009 Add credit card…" at bounding box center [756, 408] width 422 height 1403
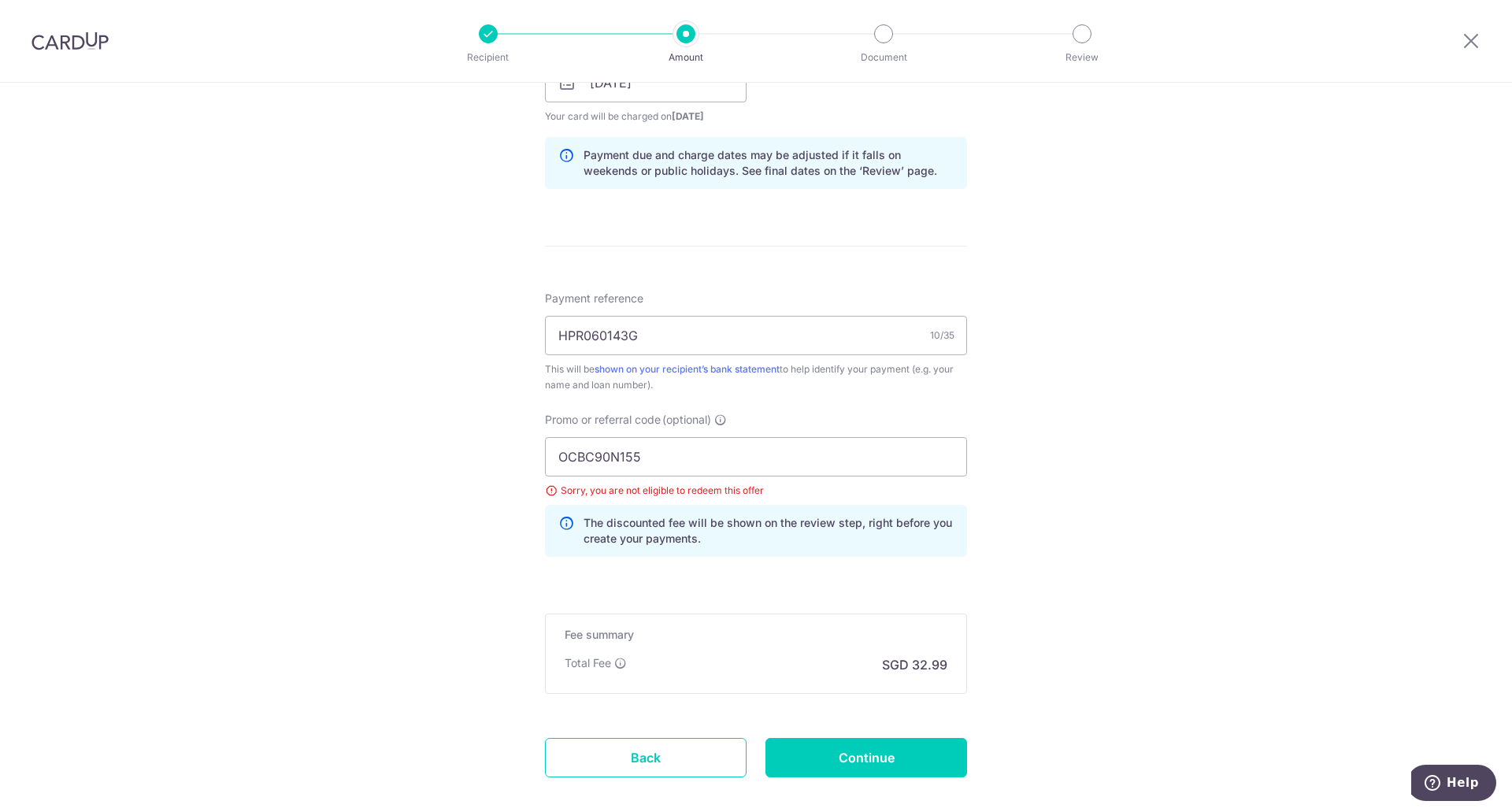
scroll to position [795, 0]
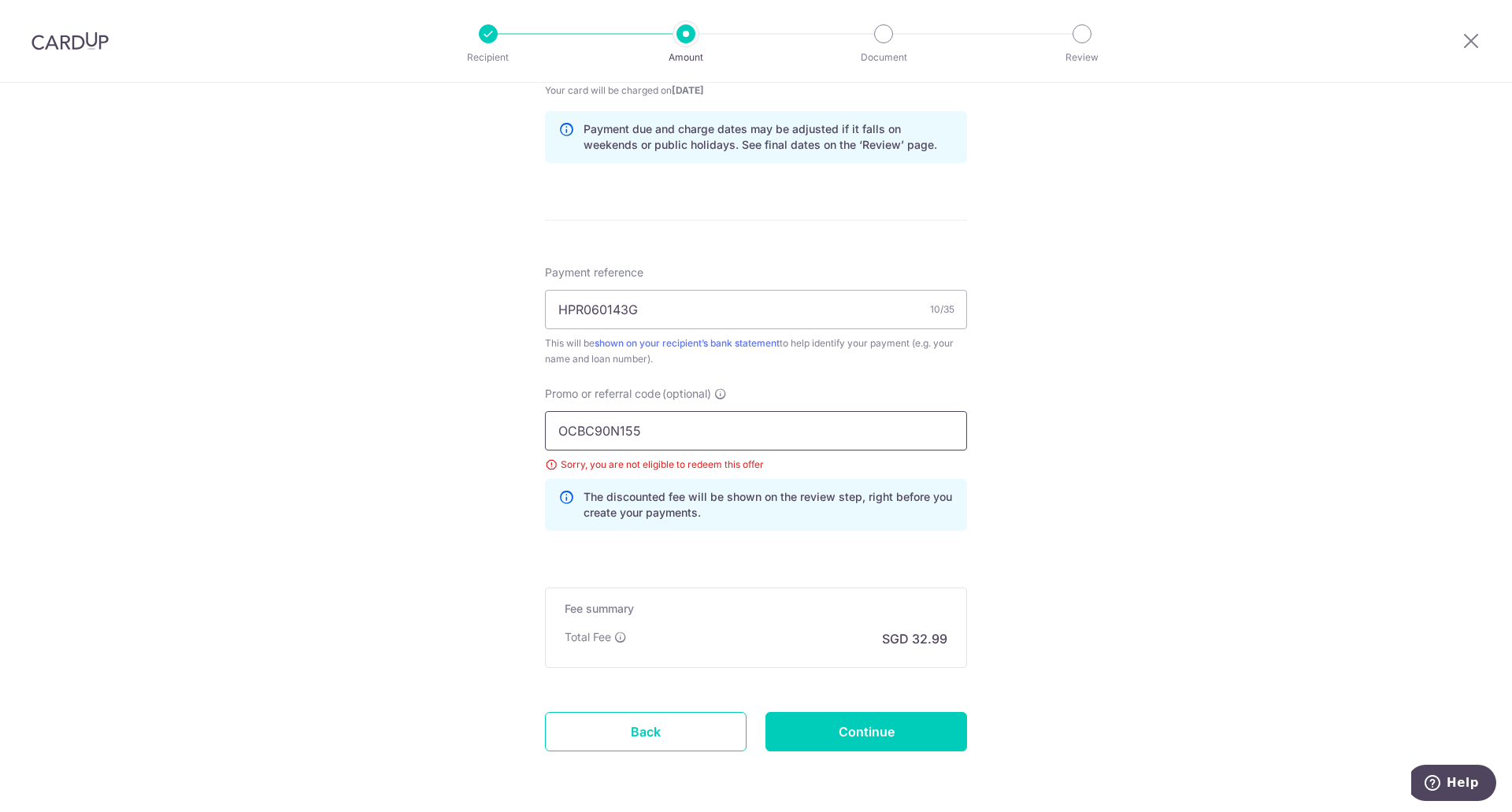
drag, startPoint x: 654, startPoint y: 439, endPoint x: 520, endPoint y: 425, distance: 134.7
click at [520, 426] on div "Tell us more about your payment Enter payment amount SGD 1,269.00 1269.00 Selec…" at bounding box center [756, 78] width 1512 height 1582
type input "f"
type input "FOOPEISZEJ227"
click button "Add Card" at bounding box center [0, 0] width 0 height 0
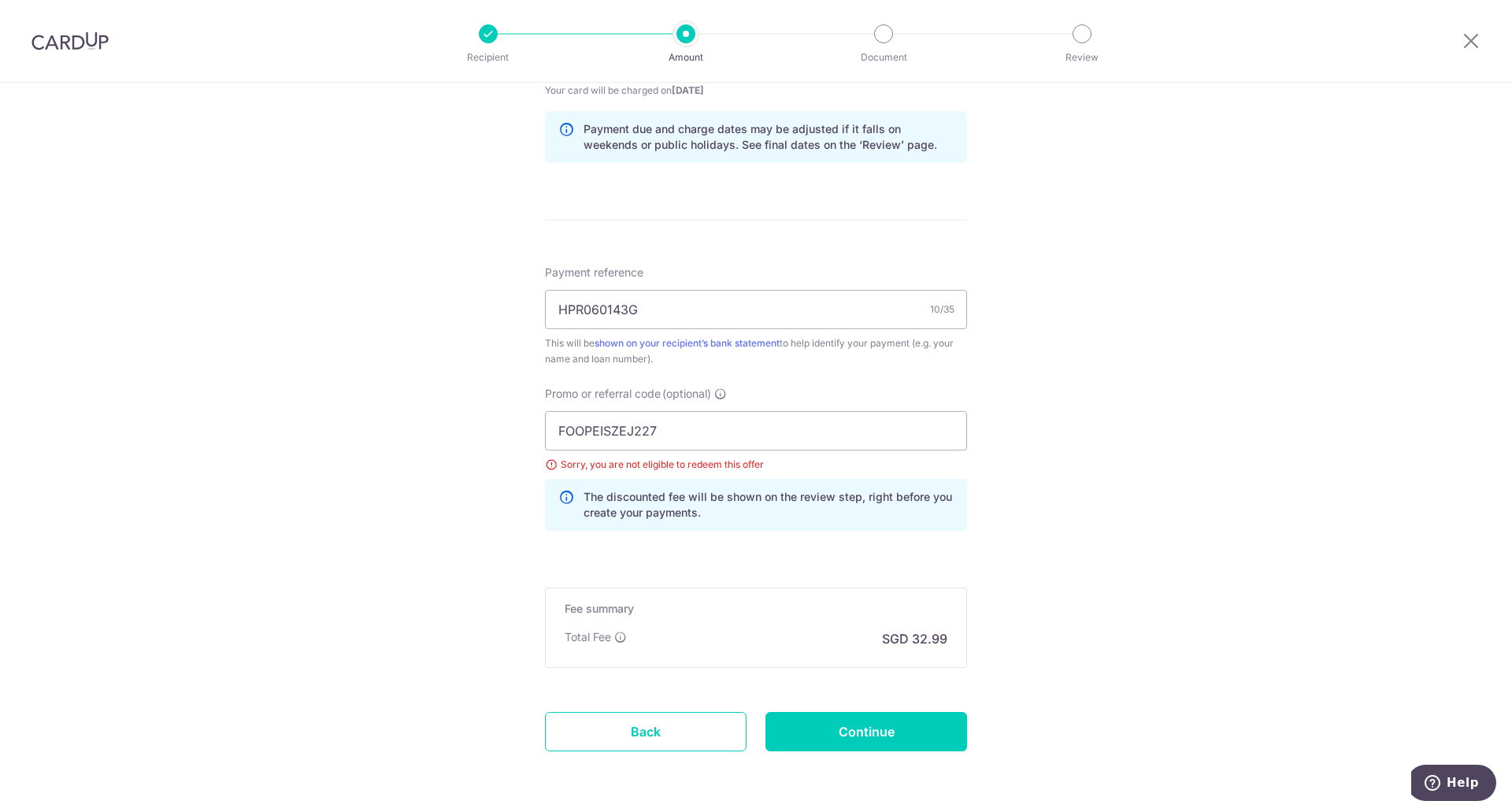
click at [748, 556] on form "Enter payment amount SGD 1,269.00 1269.00 Select Card **** 4009 Add credit card…" at bounding box center [756, 93] width 422 height 1403
click at [817, 718] on input "Continue" at bounding box center [865, 731] width 202 height 39
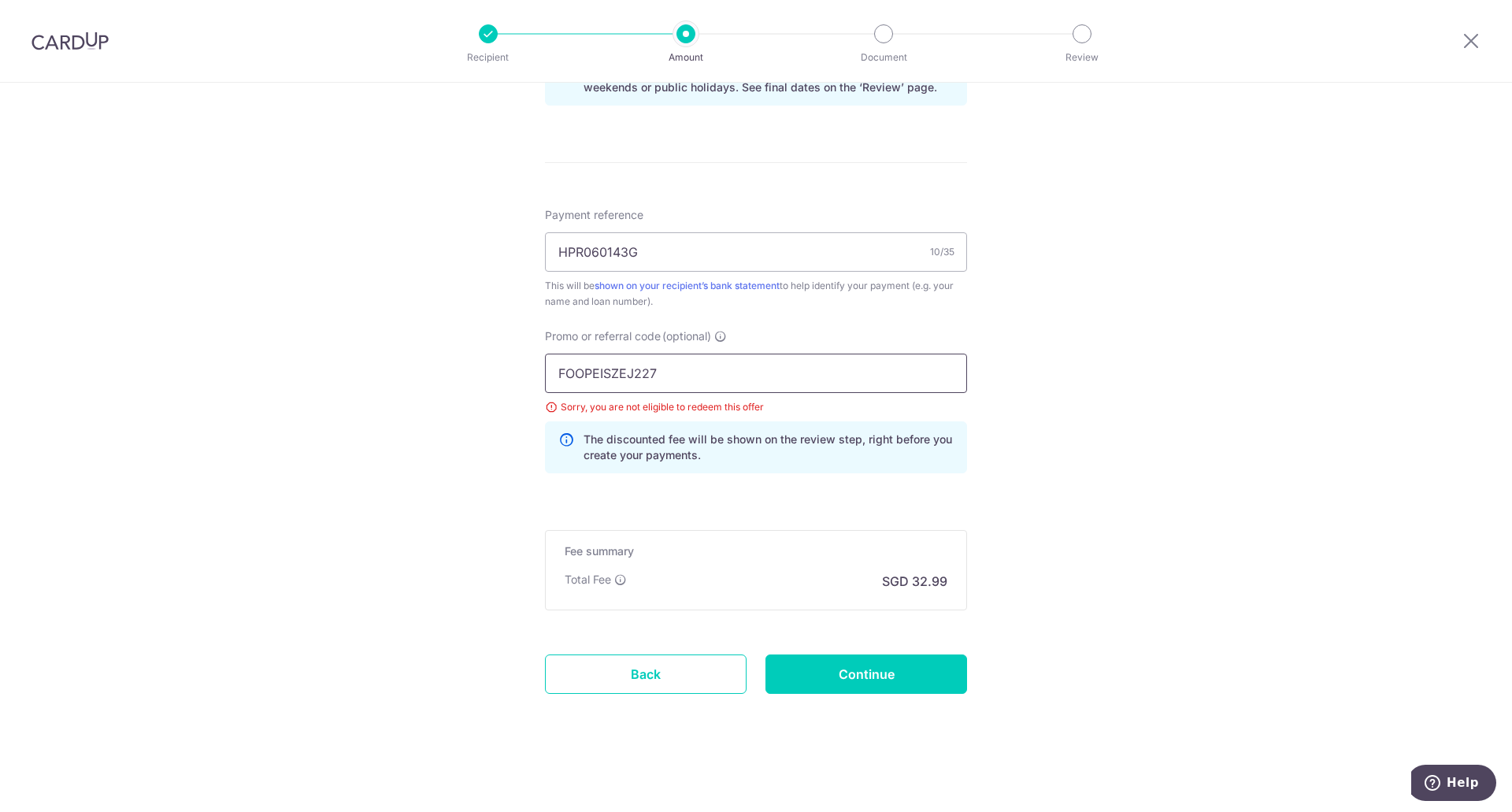
drag, startPoint x: 675, startPoint y: 373, endPoint x: 537, endPoint y: 363, distance: 138.4
click at [537, 363] on div "Promo or referral code (optional) FOOPEISZEJ227 Sorry, you are not eligible to …" at bounding box center [756, 406] width 441 height 157
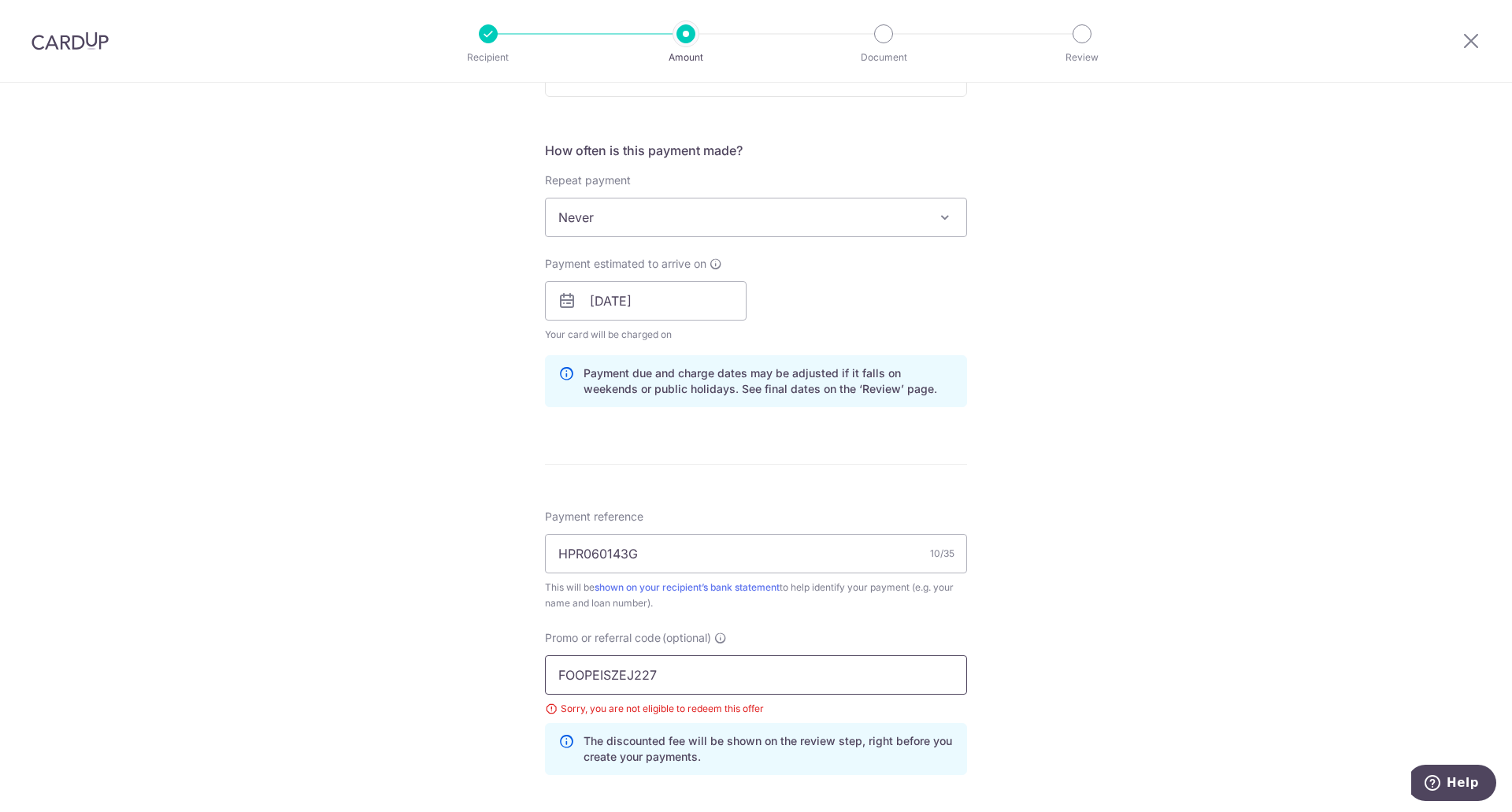
scroll to position [852, 0]
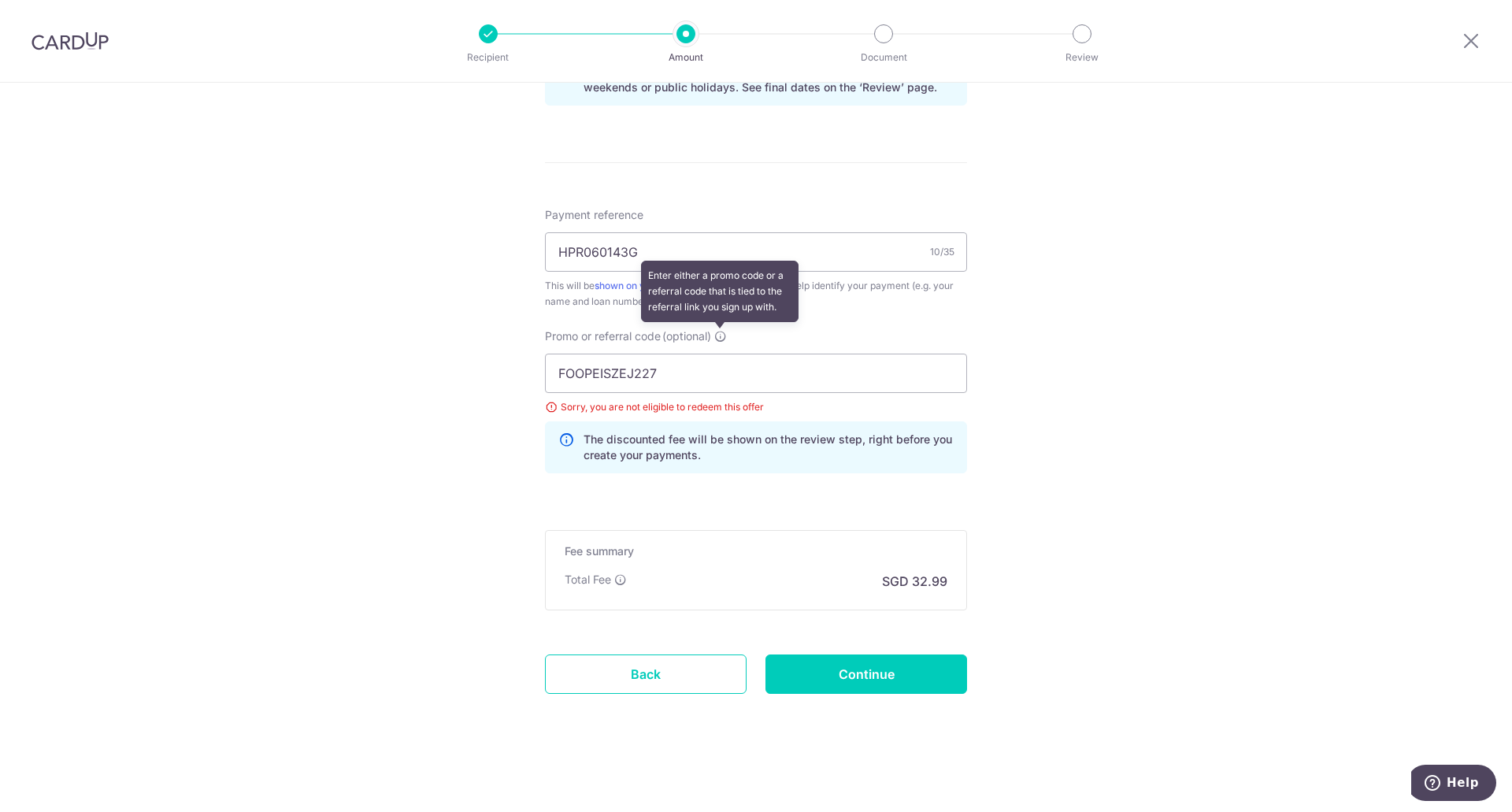
click at [720, 335] on icon at bounding box center [720, 336] width 13 height 13
click at [720, 354] on input "FOOPEISZEJ227" at bounding box center [756, 373] width 422 height 39
type input "o"
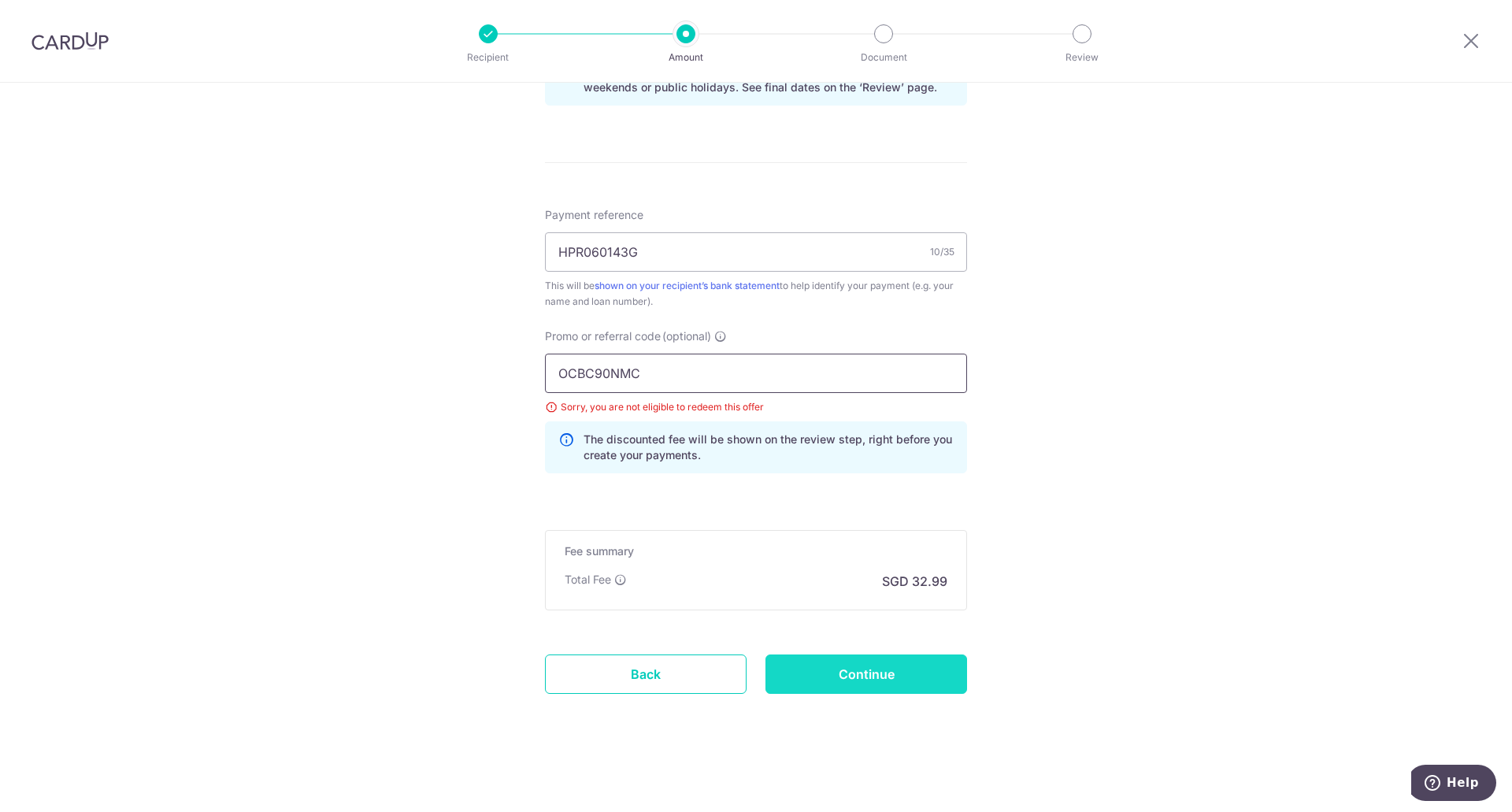
type input "OCBC90NMC"
click at [847, 671] on input "Continue" at bounding box center [865, 674] width 202 height 39
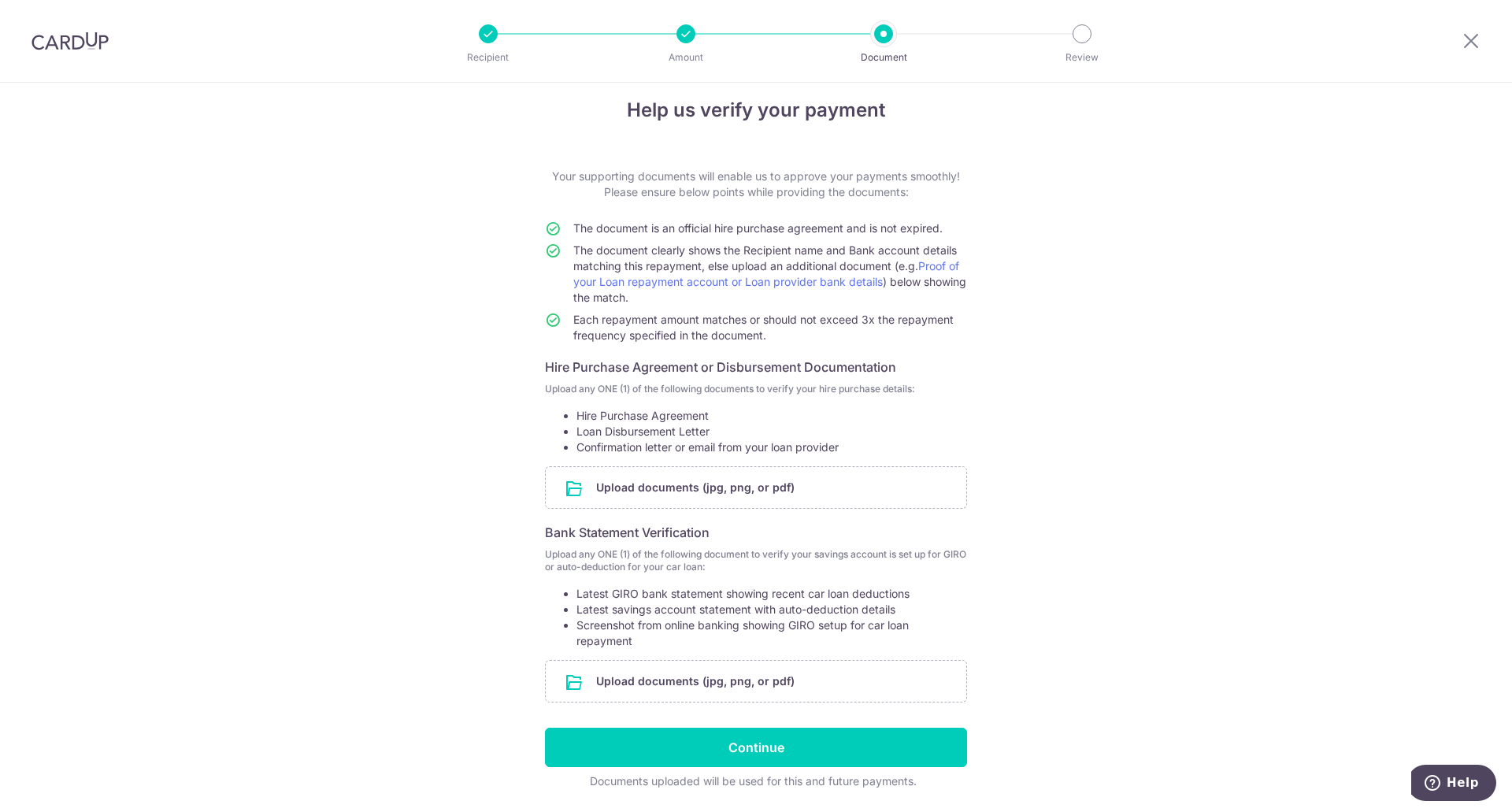
scroll to position [70, 0]
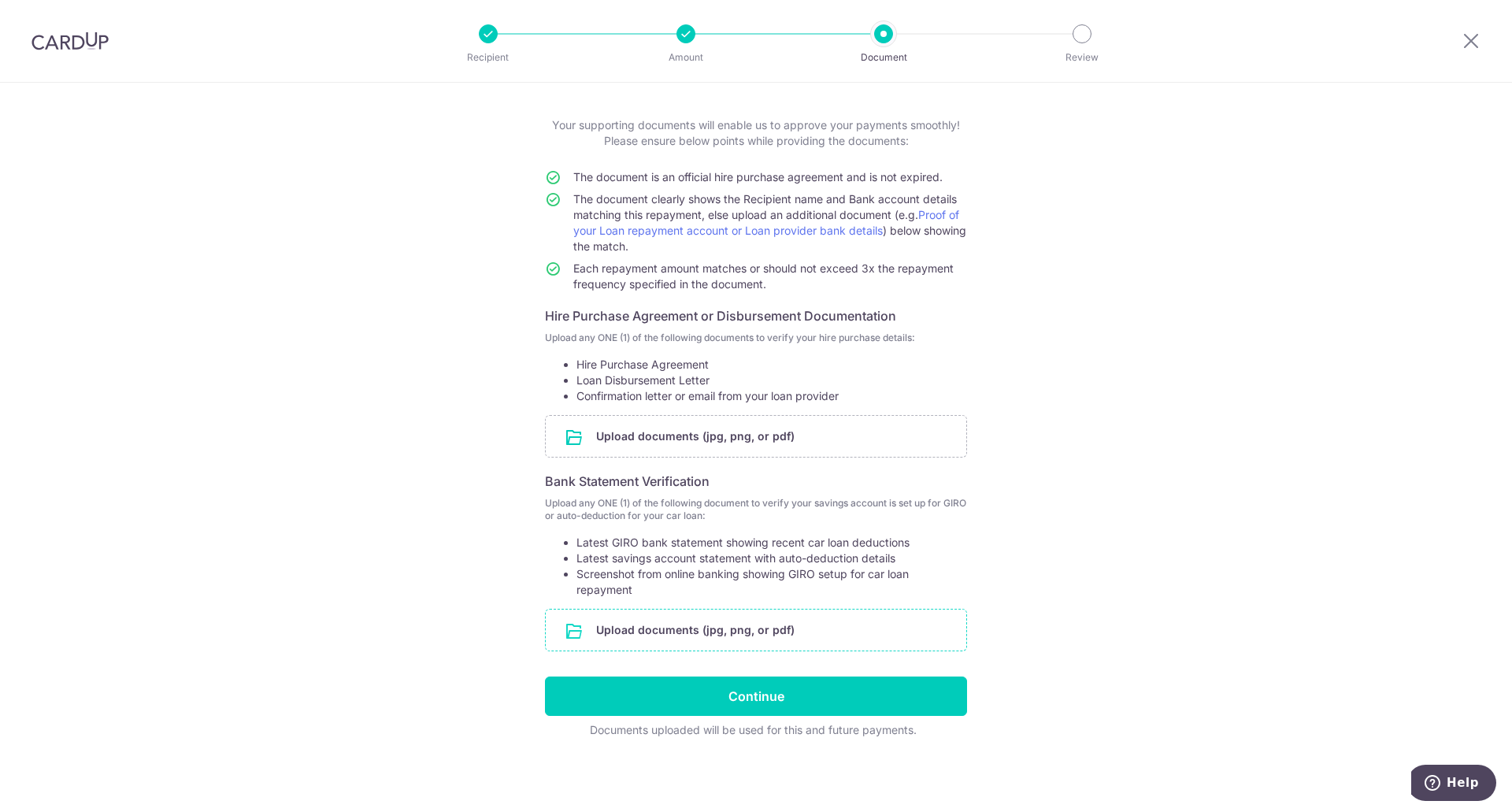
click at [680, 622] on input "file" at bounding box center [756, 630] width 421 height 41
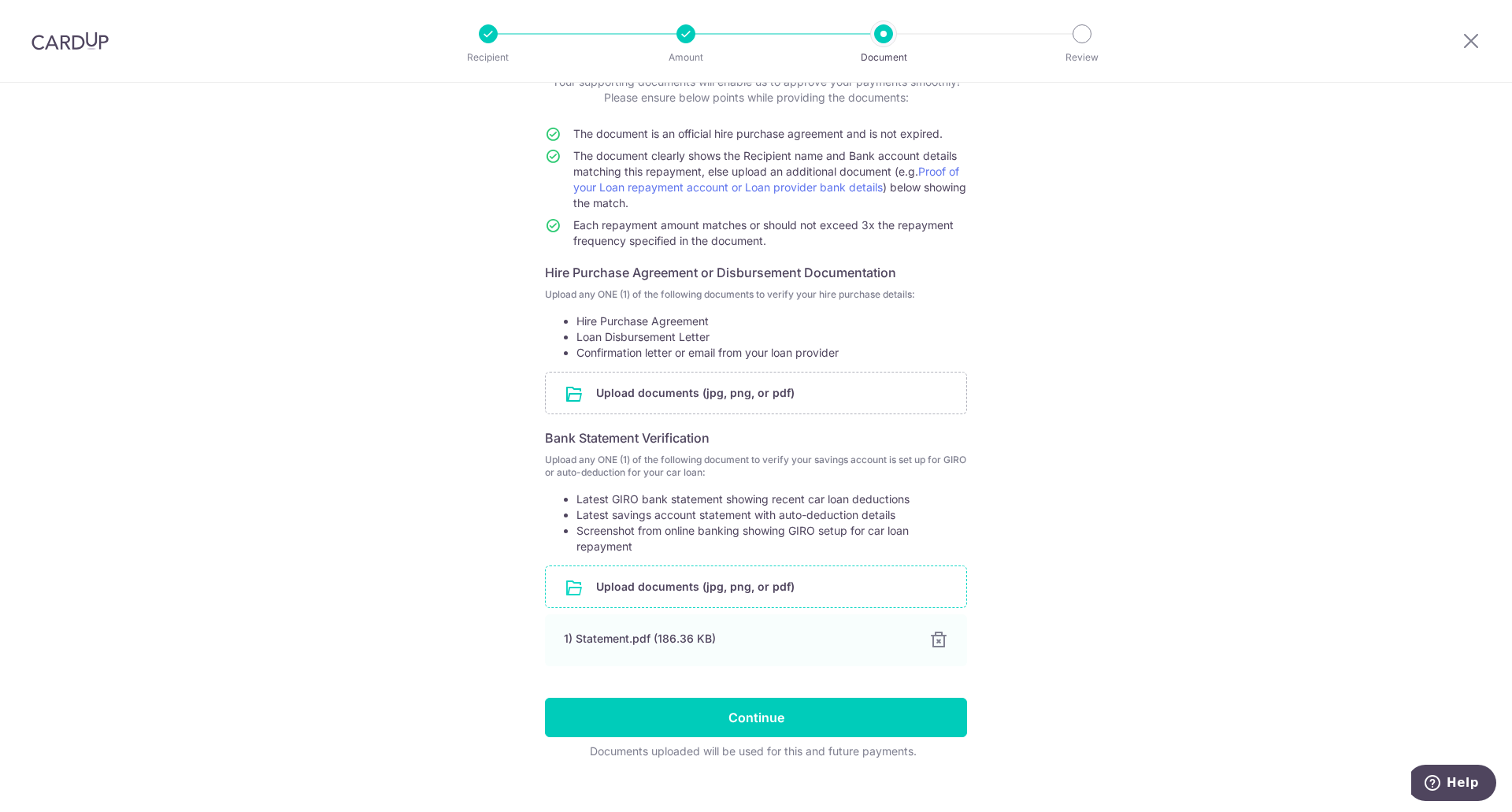
scroll to position [134, 0]
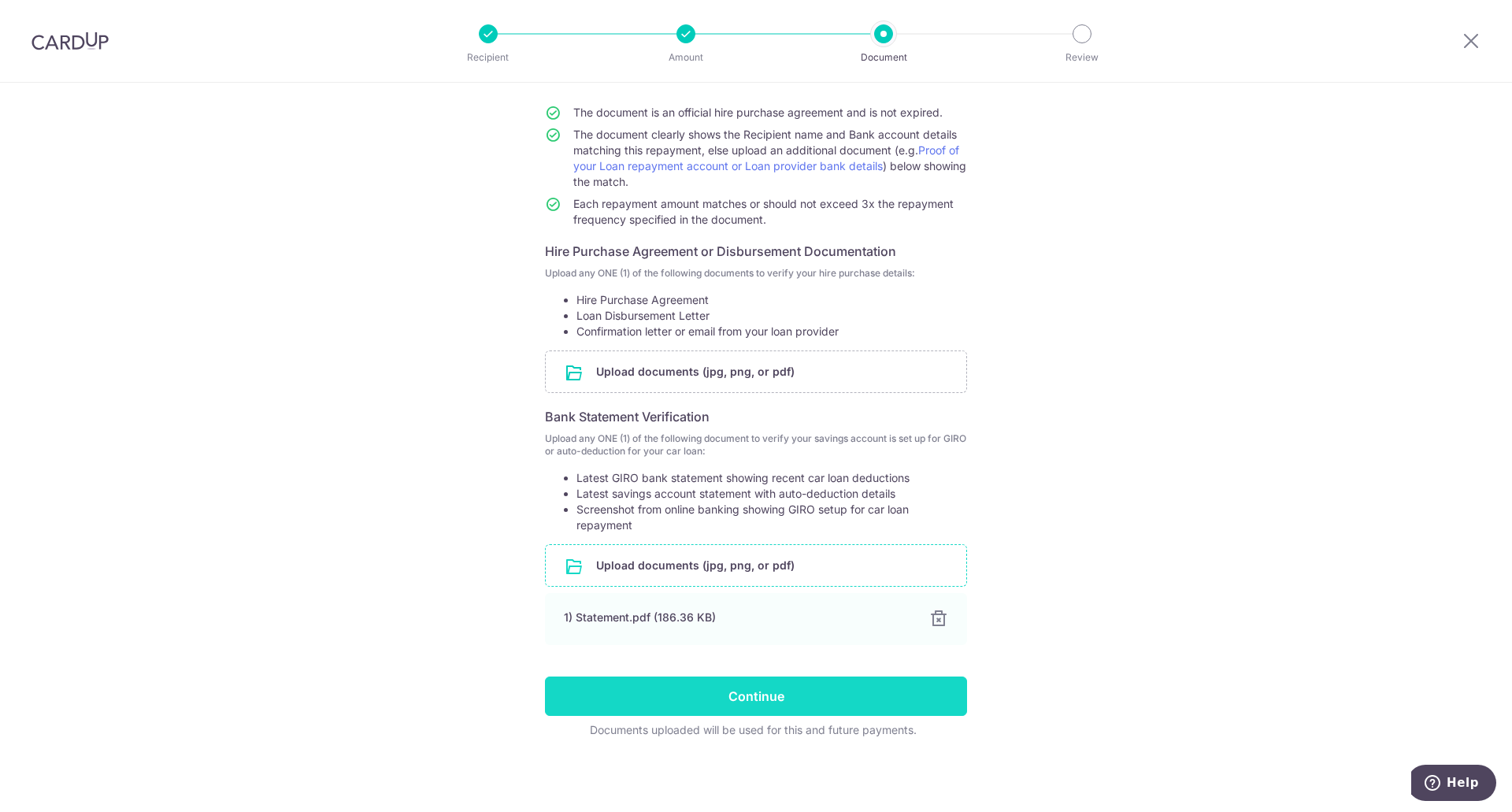
click at [879, 688] on input "Continue" at bounding box center [756, 696] width 422 height 39
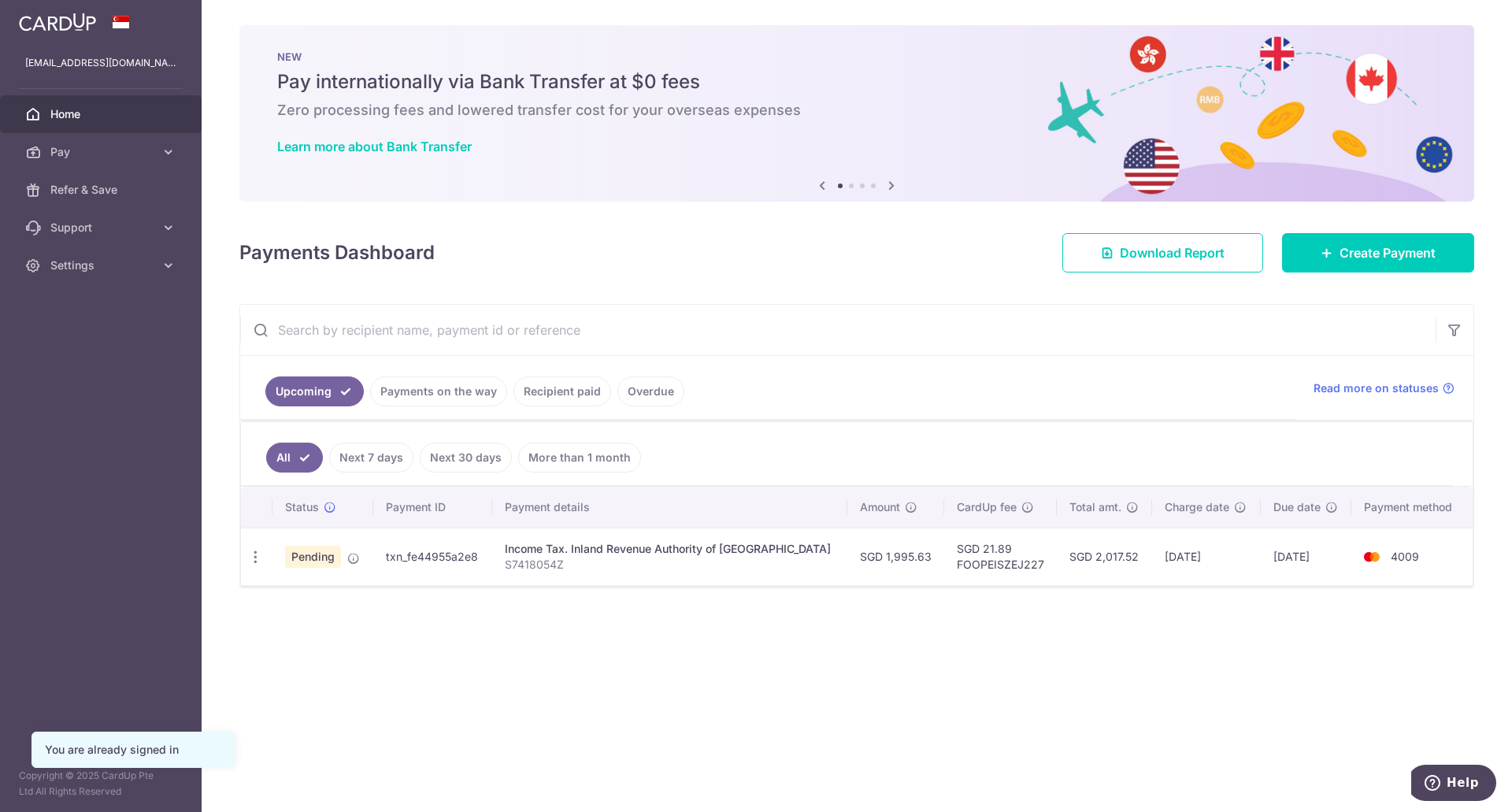
click at [96, 113] on span "Home" at bounding box center [102, 114] width 104 height 15
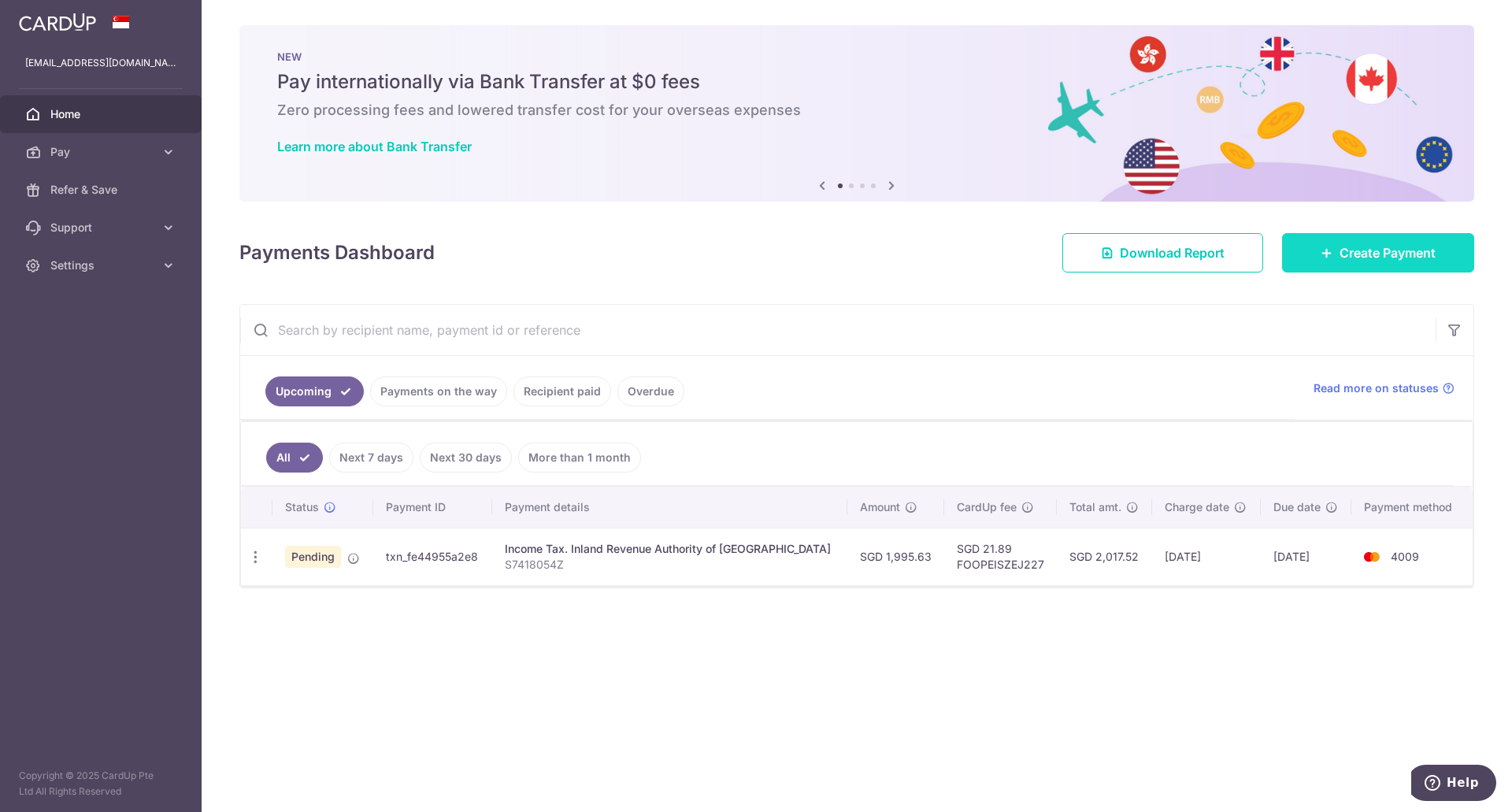
click at [1406, 246] on span "Create Payment" at bounding box center [1388, 252] width 96 height 19
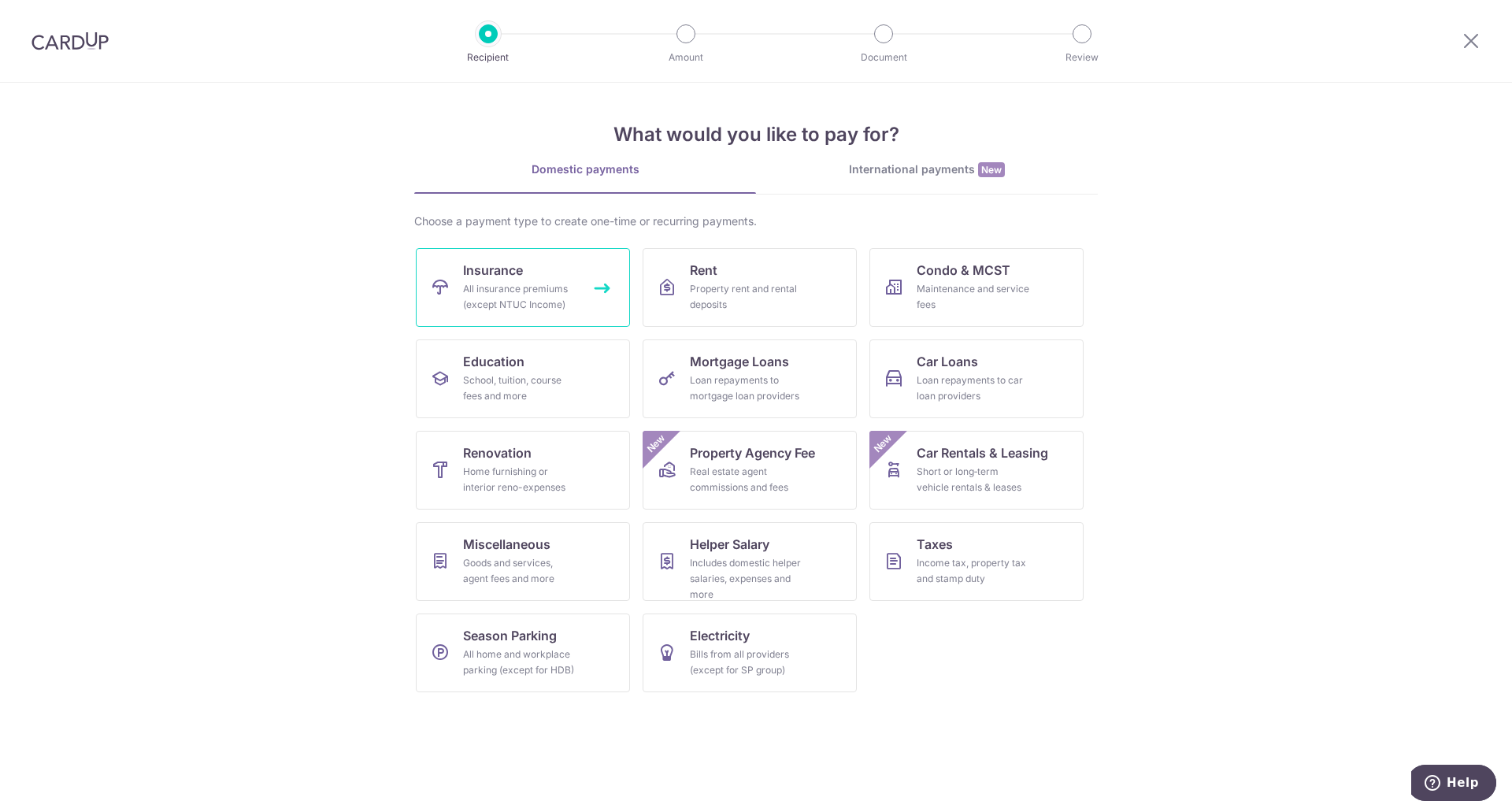
click at [489, 298] on div "All insurance premiums (except NTUC Income)" at bounding box center [519, 296] width 113 height 32
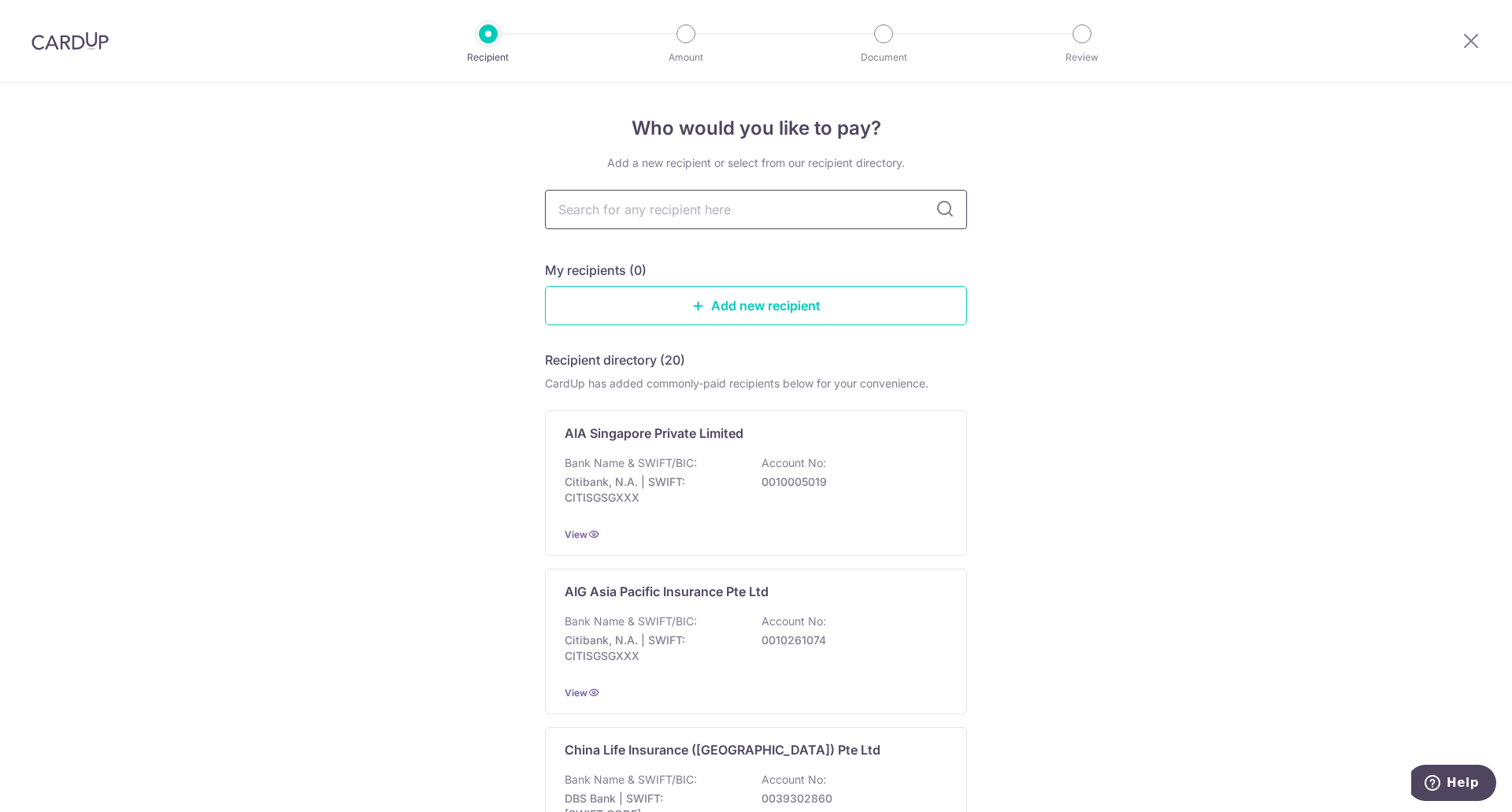
click at [775, 220] on input "text" at bounding box center [756, 209] width 422 height 39
click at [762, 315] on link "Add new recipient" at bounding box center [756, 306] width 422 height 39
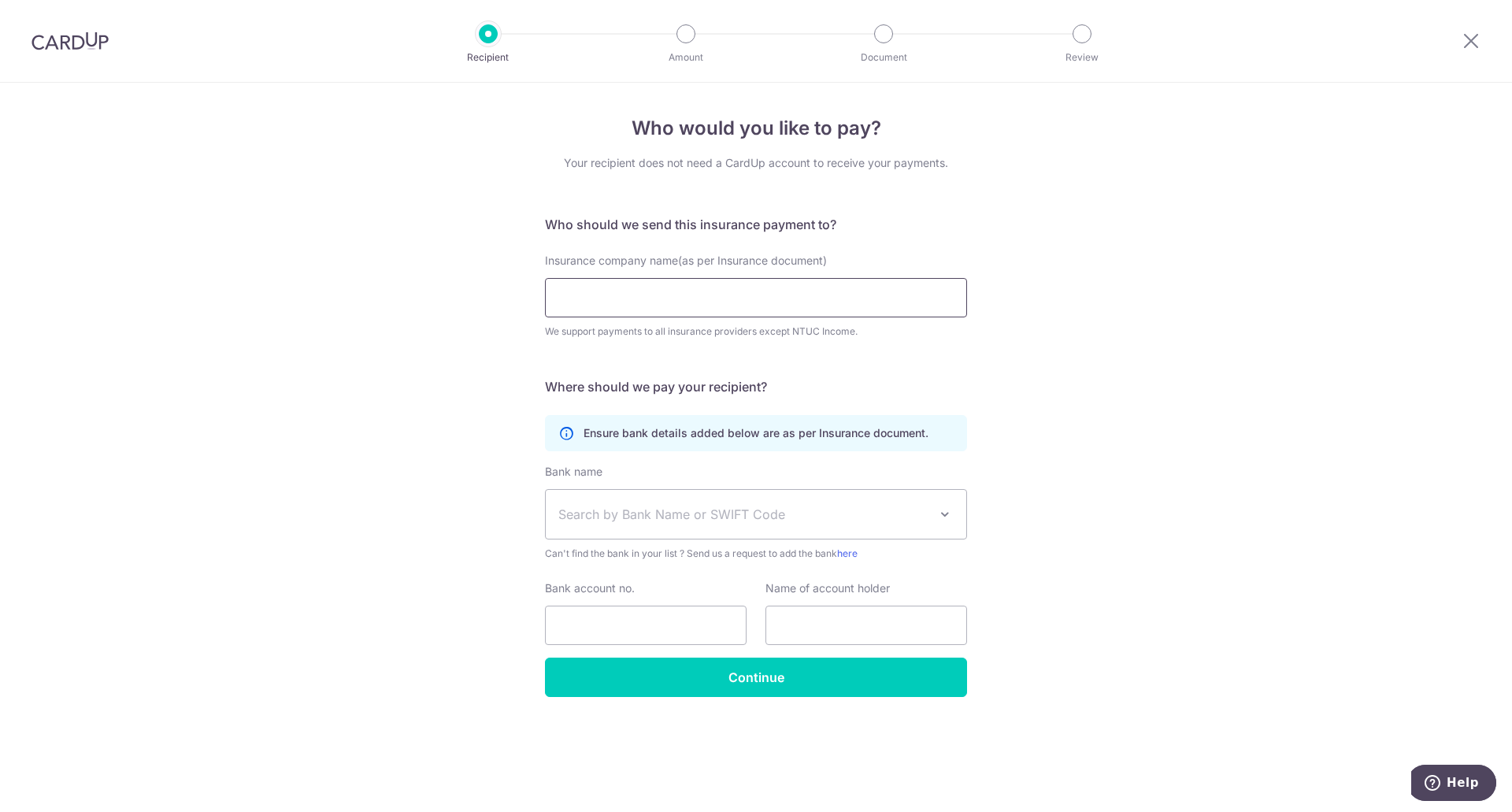
click at [759, 309] on input "Insurance company name(as per Insurance document)" at bounding box center [756, 298] width 422 height 39
type input "a"
click at [892, 531] on span "Search by Bank Name or SWIFT Code" at bounding box center [756, 513] width 421 height 49
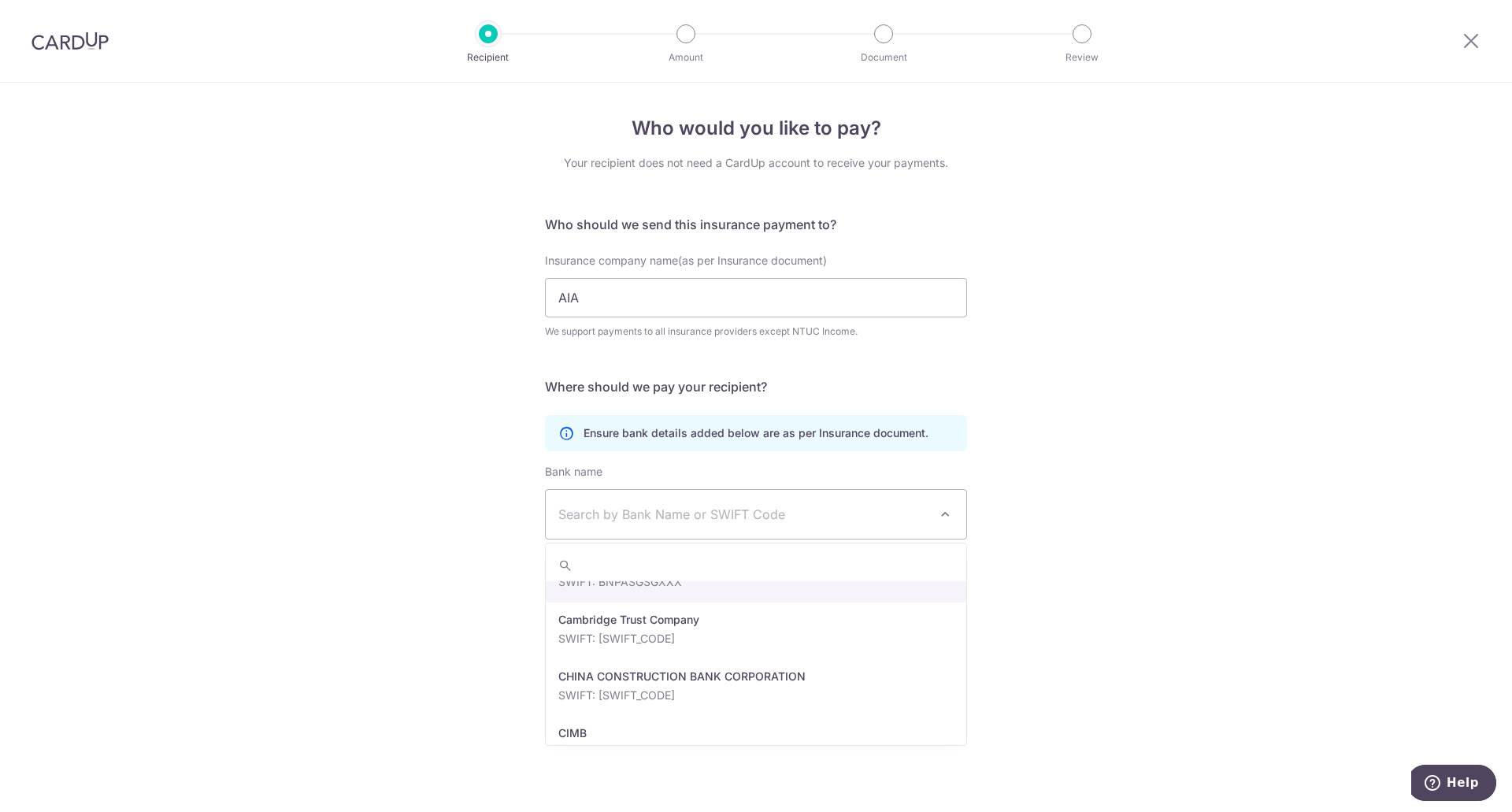
scroll to position [630, 0]
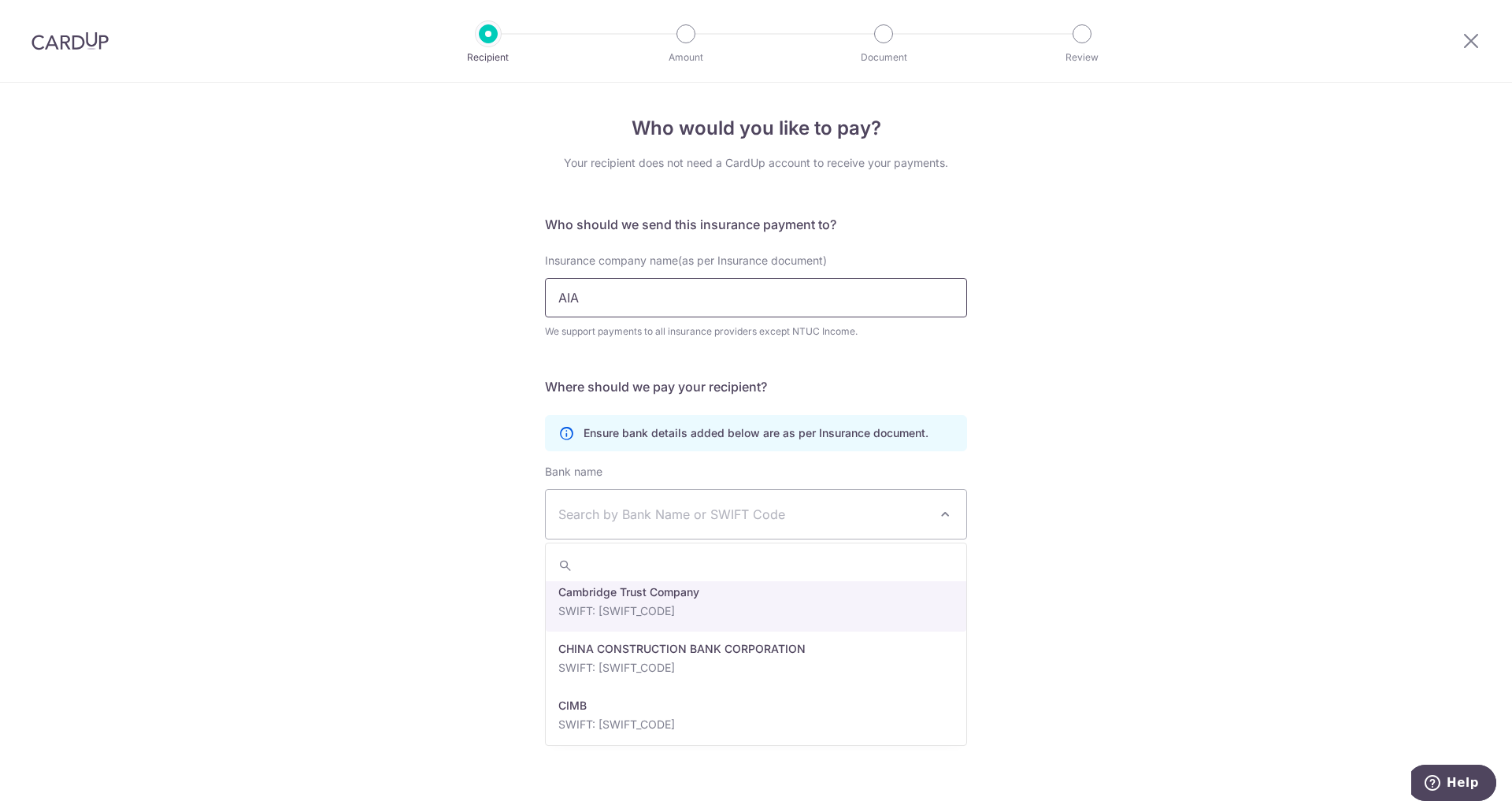
click at [683, 302] on input "AIA" at bounding box center [756, 298] width 422 height 39
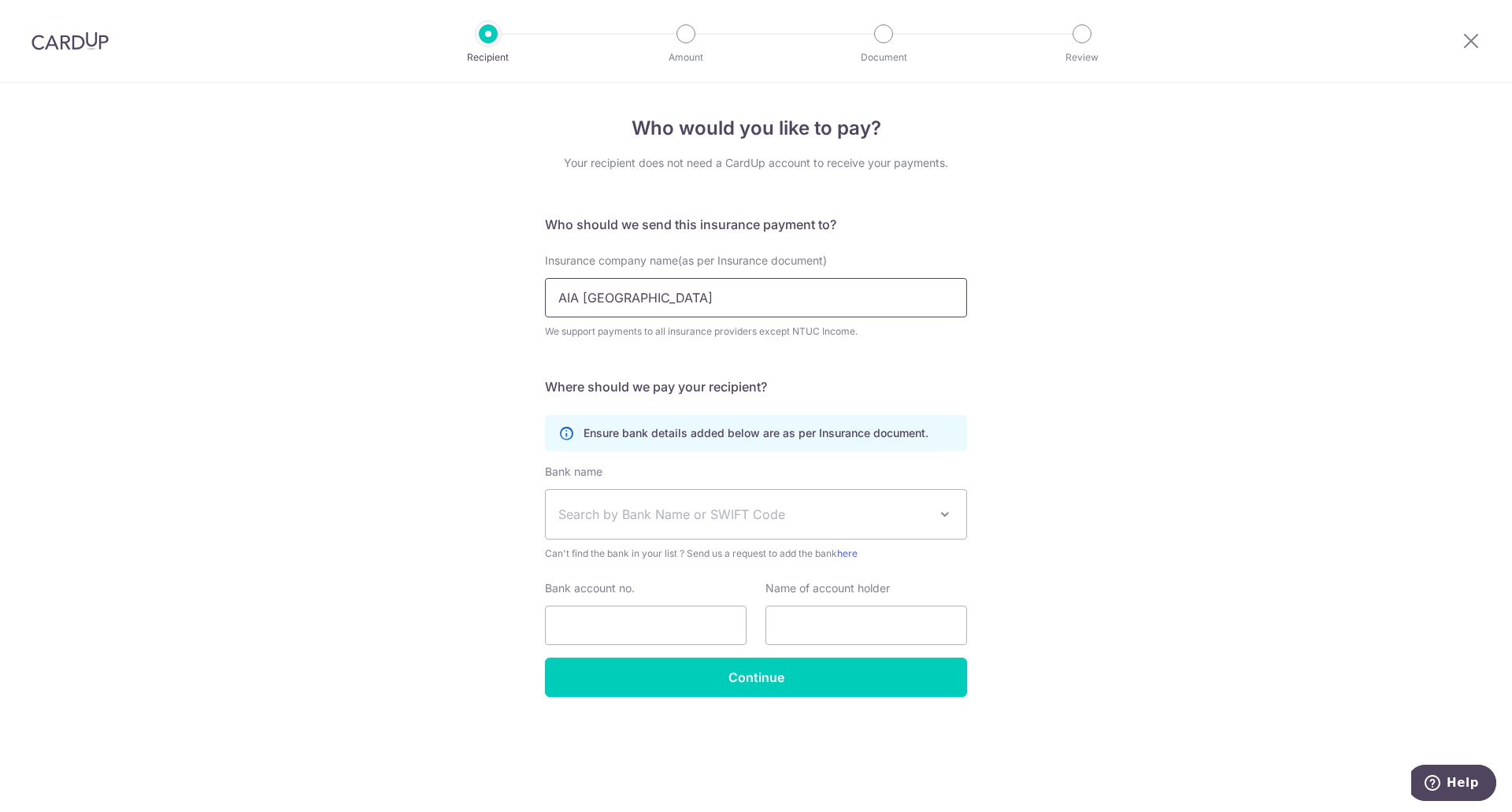
type input "AIA [GEOGRAPHIC_DATA]"
click button "Submit Request" at bounding box center [0, 0] width 0 height 0
click at [683, 302] on input "AIA [GEOGRAPHIC_DATA]" at bounding box center [756, 298] width 422 height 39
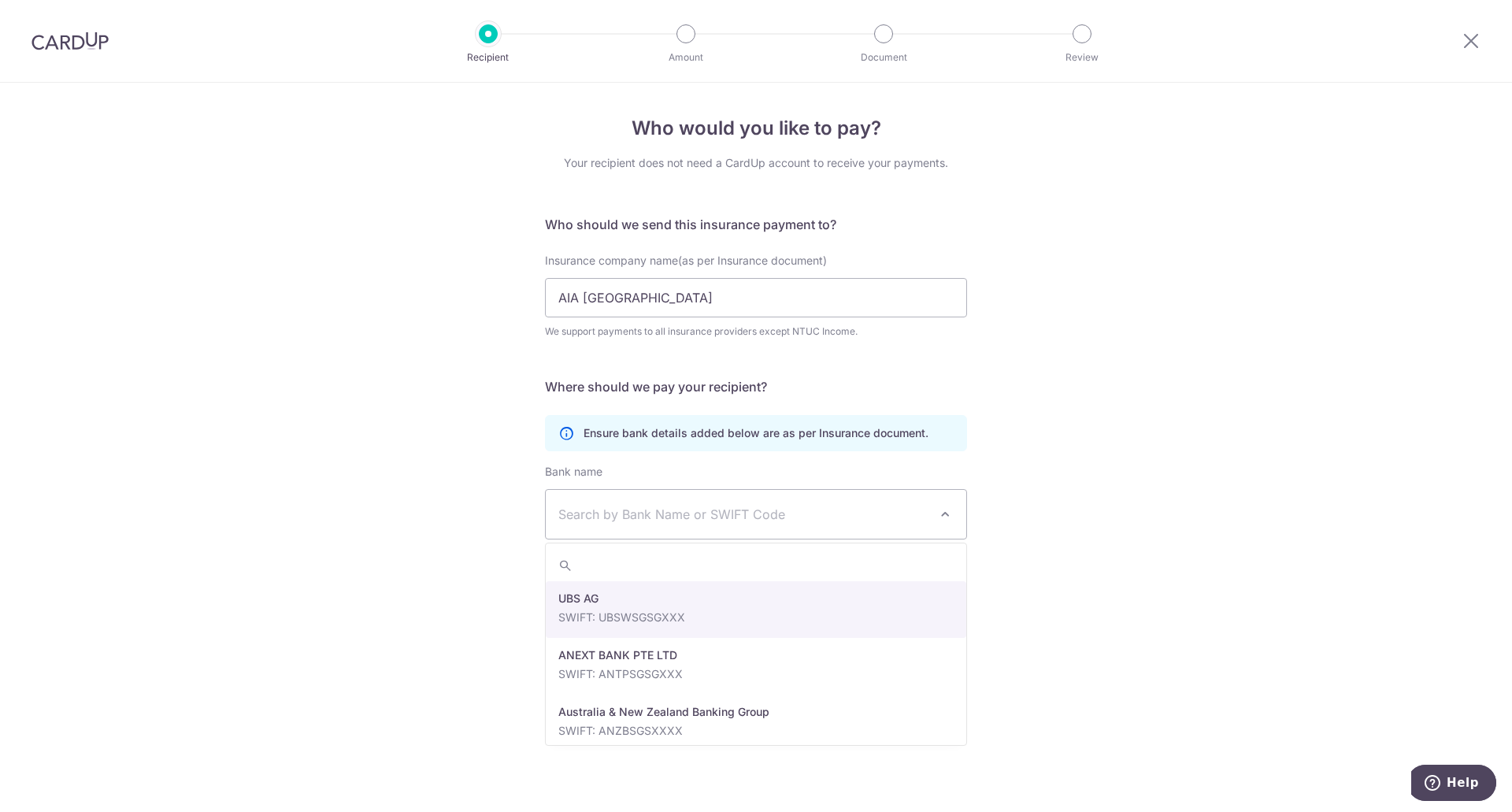
click at [744, 499] on span "Search by Bank Name or SWIFT Code" at bounding box center [756, 513] width 421 height 49
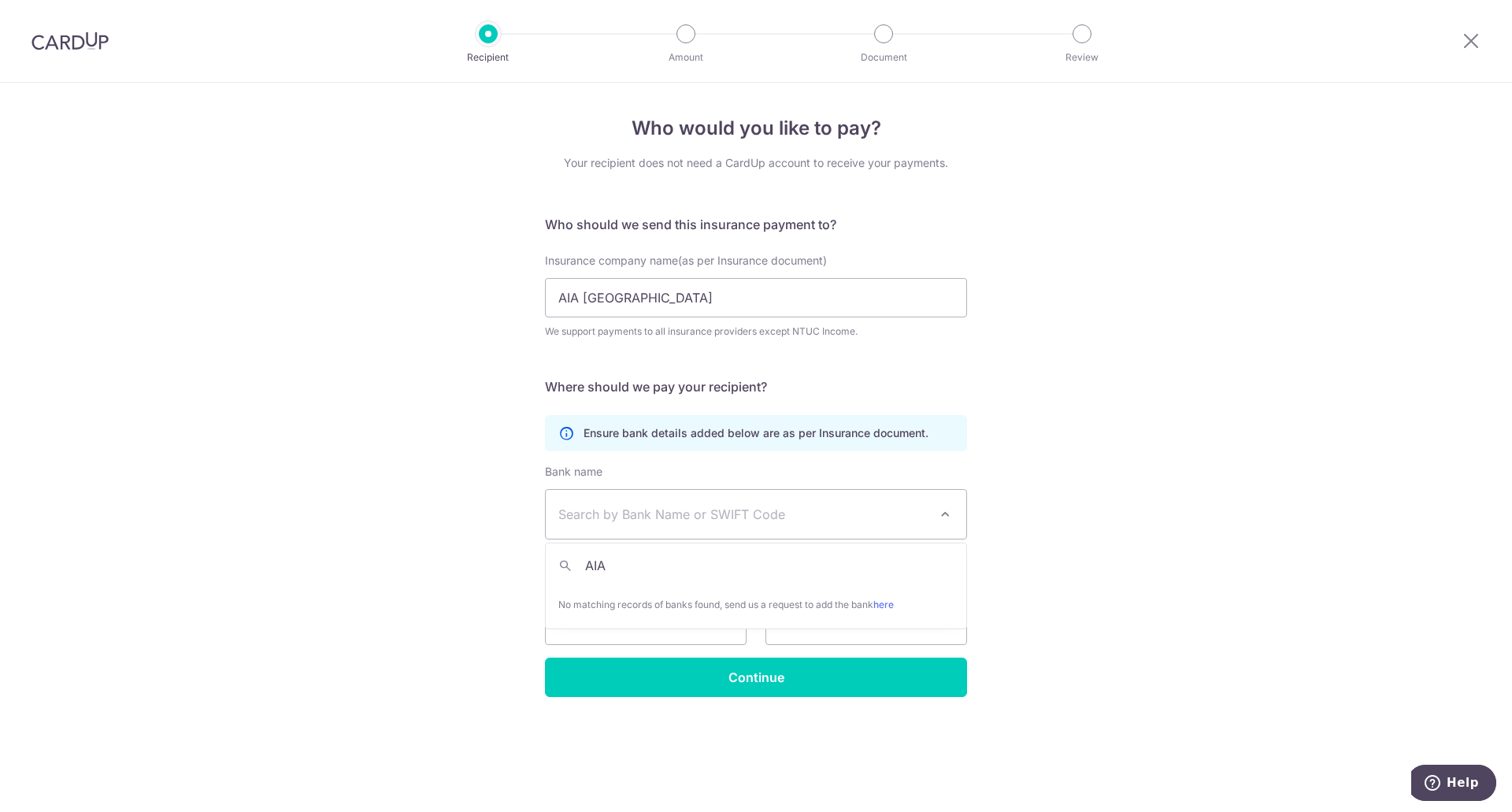
type input "AIA"
click at [881, 516] on span "Search by Bank Name or SWIFT Code" at bounding box center [743, 514] width 370 height 19
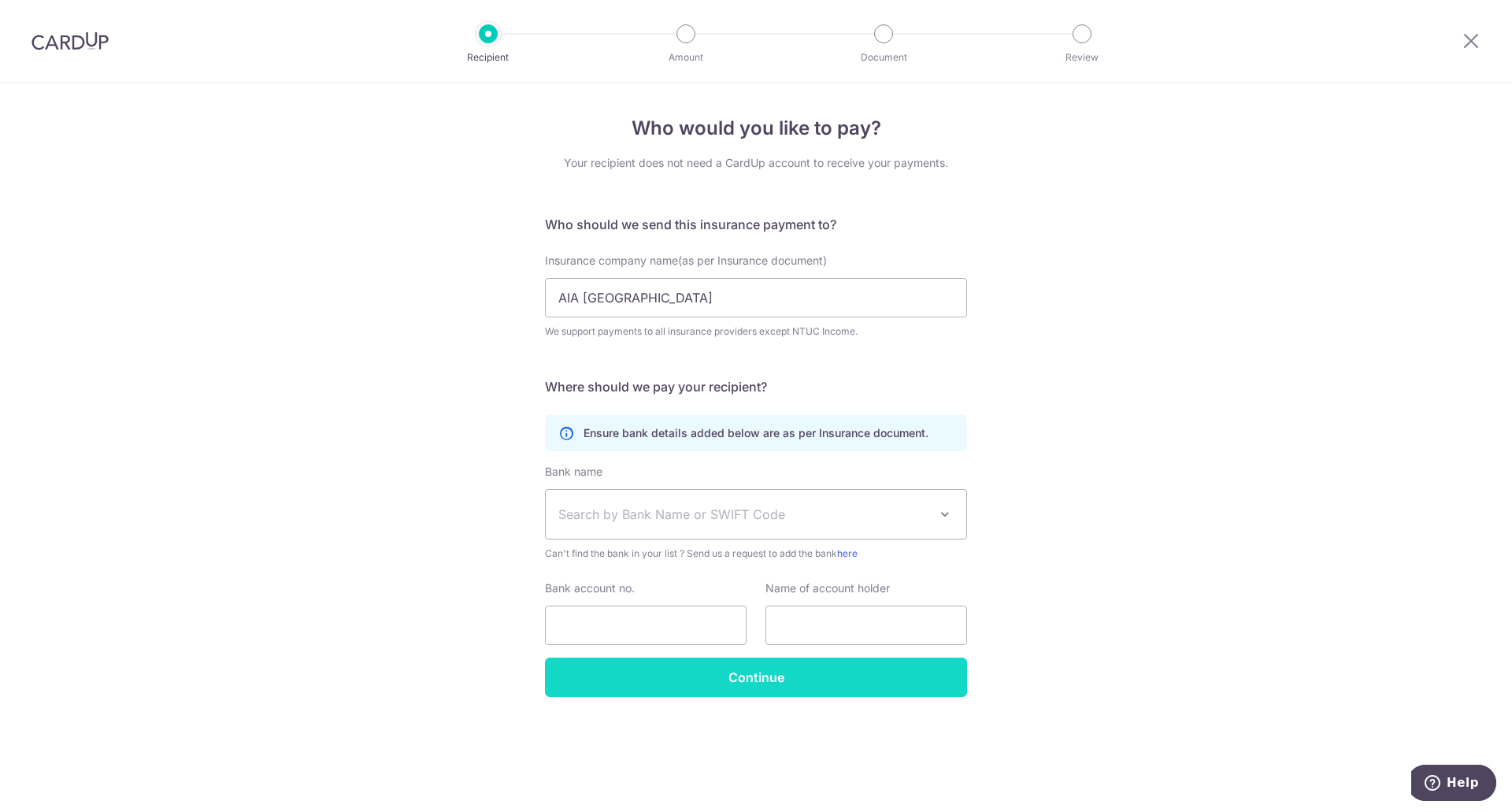
click at [725, 689] on input "Continue" at bounding box center [756, 677] width 422 height 39
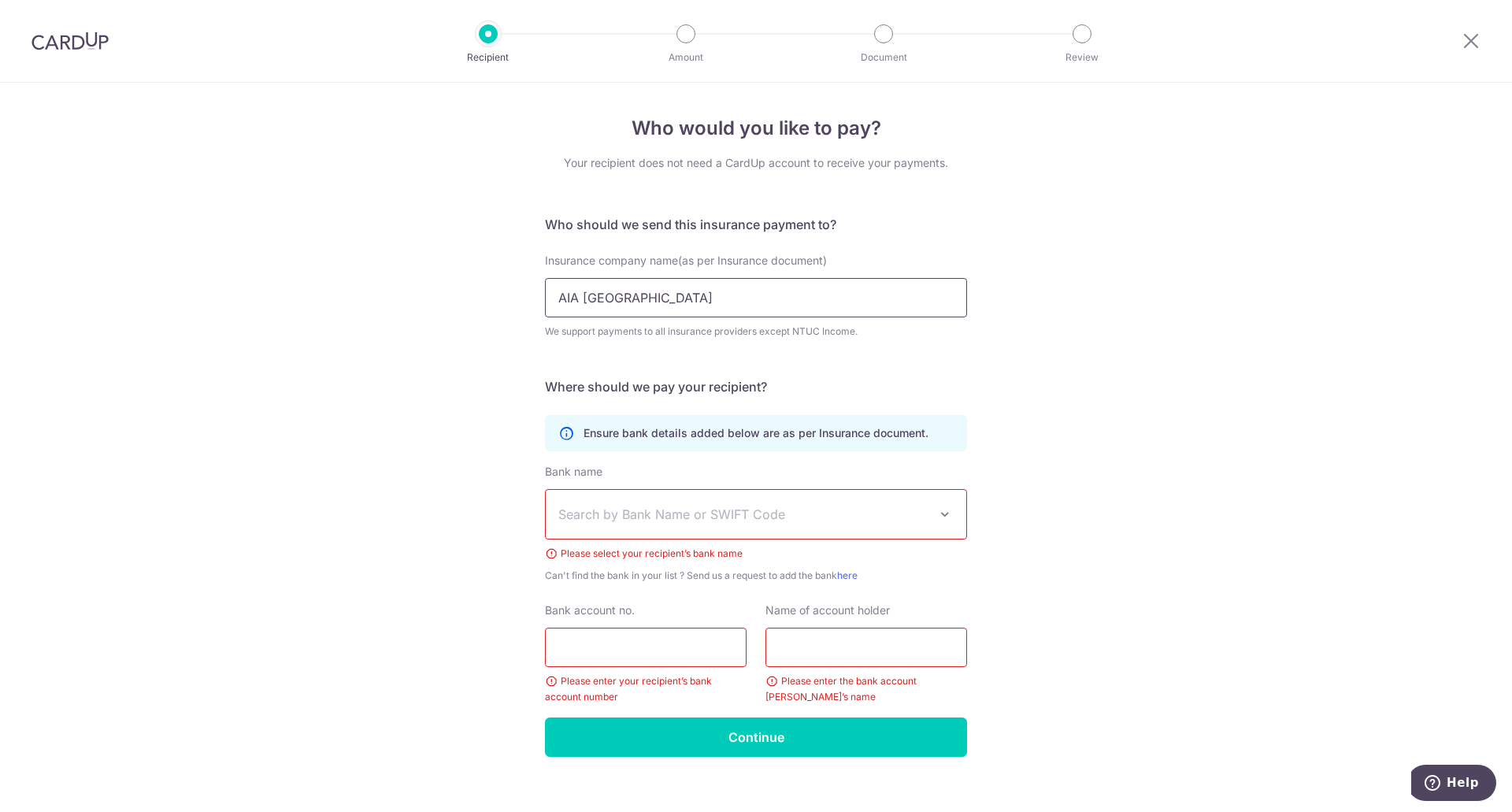
click at [689, 300] on input "AIA SINGAPORE" at bounding box center [756, 298] width 422 height 39
type input "AIA [GEOGRAPHIC_DATA]"
click at [732, 517] on span "Search by Bank Name or SWIFT Code" at bounding box center [743, 514] width 370 height 19
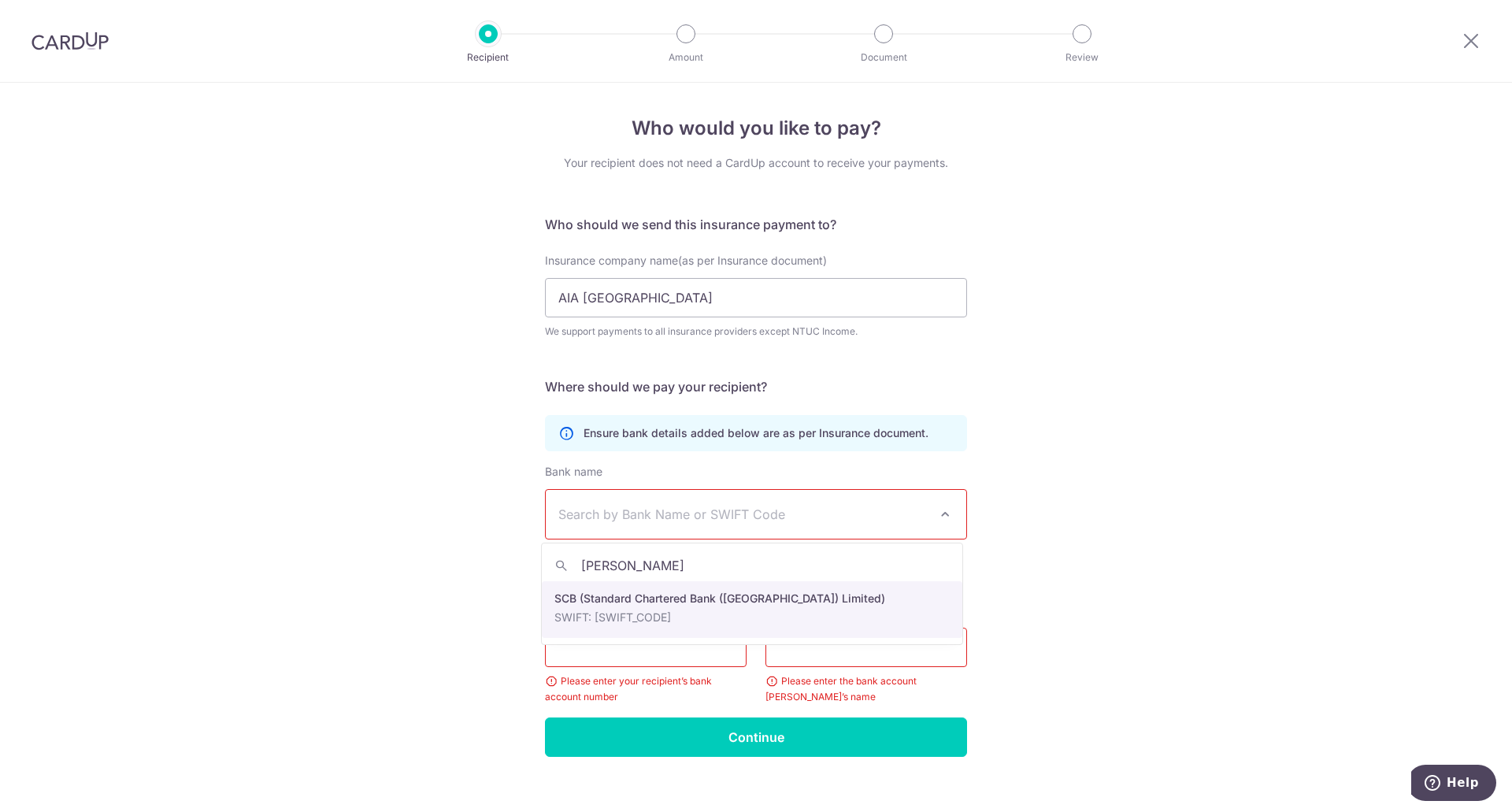
type input "STAN"
select select "14"
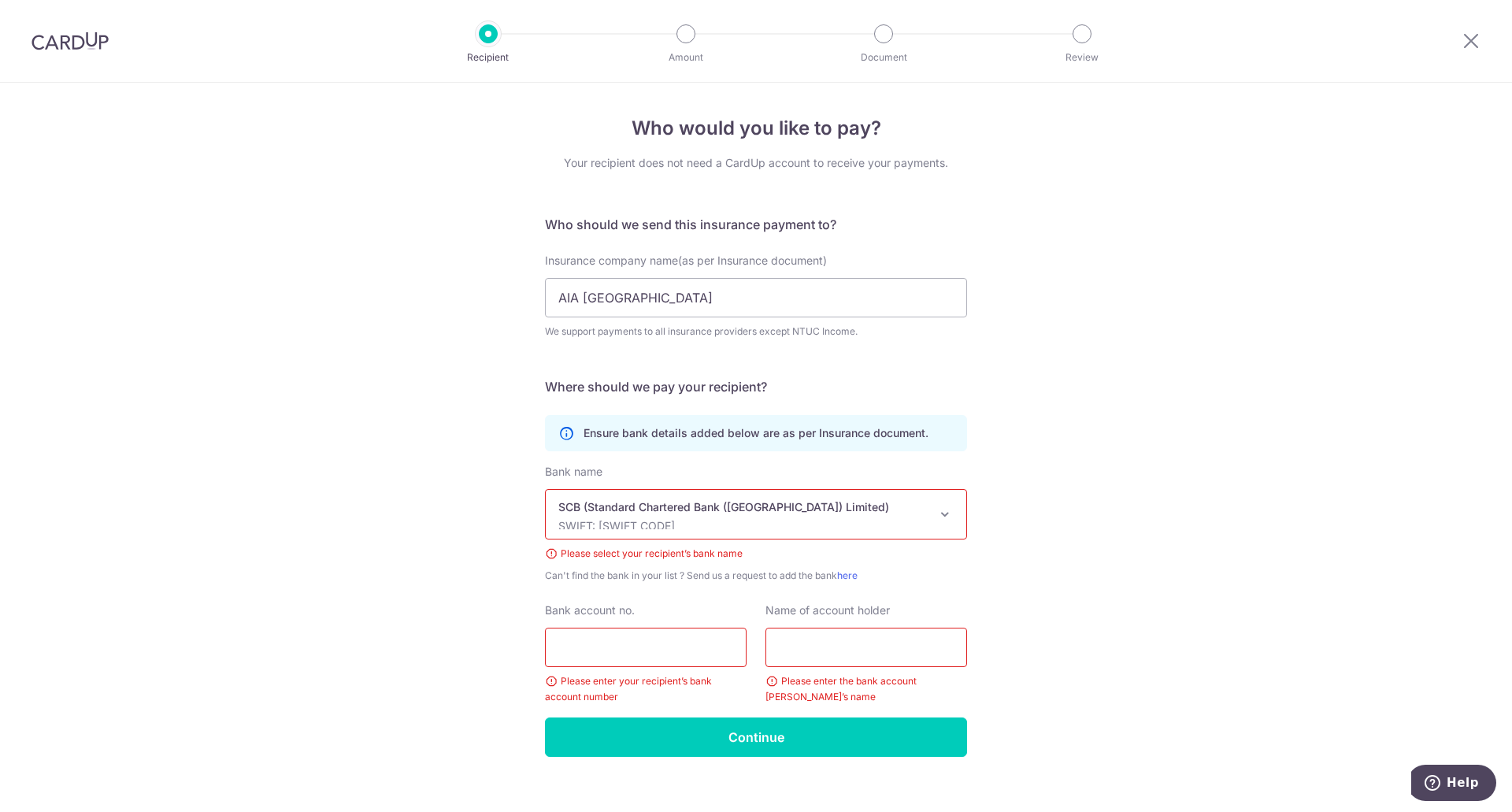
click at [615, 661] on input "Bank account no." at bounding box center [646, 647] width 202 height 39
click at [591, 651] on input "Bank account no." at bounding box center [646, 647] width 202 height 39
type input "5709965231"
click at [813, 653] on input "text" at bounding box center [865, 647] width 202 height 39
type input "r"
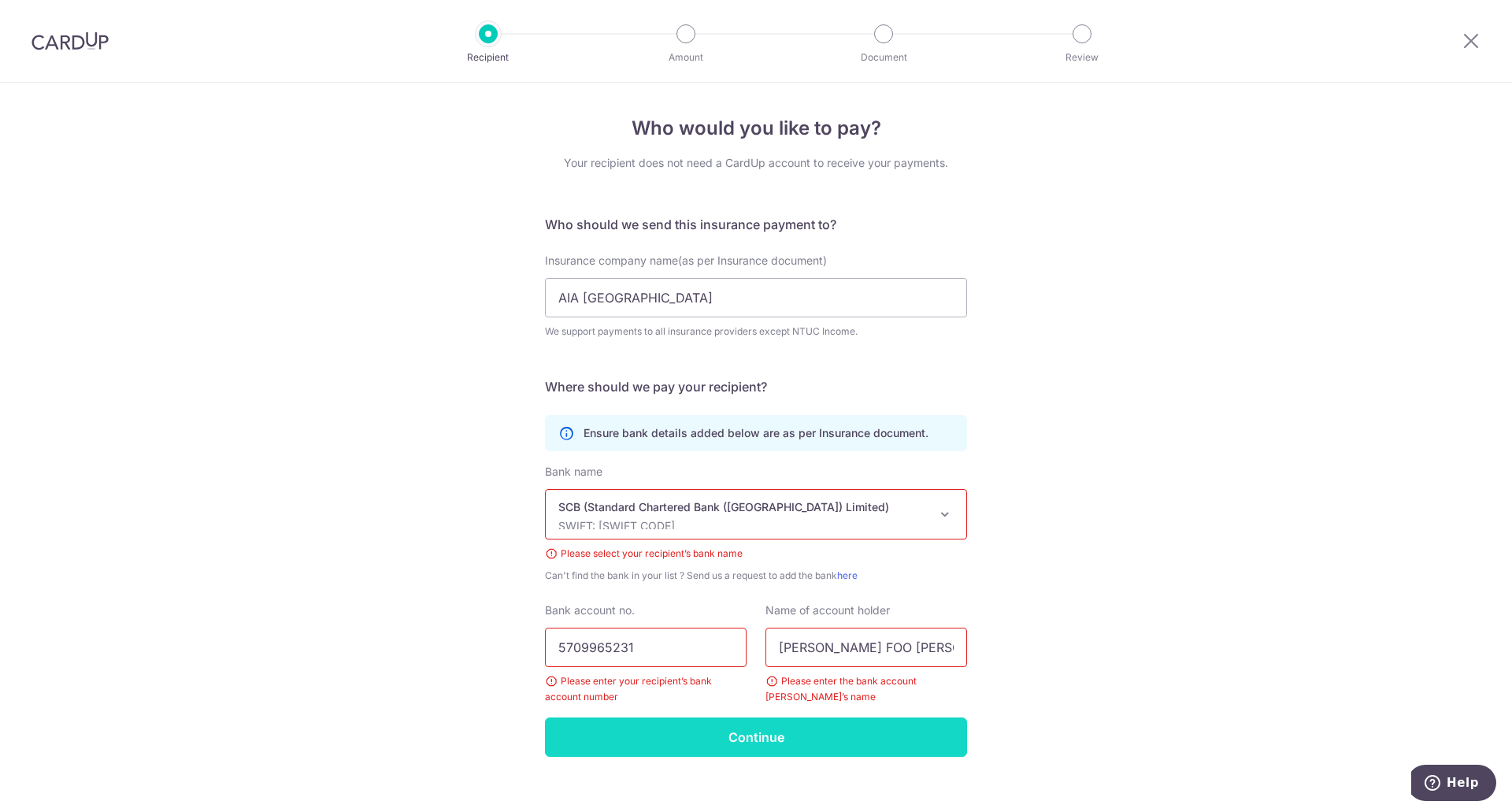
type input "RACHEL FOO PEI CHIN"
click at [785, 746] on input "Continue" at bounding box center [756, 737] width 422 height 39
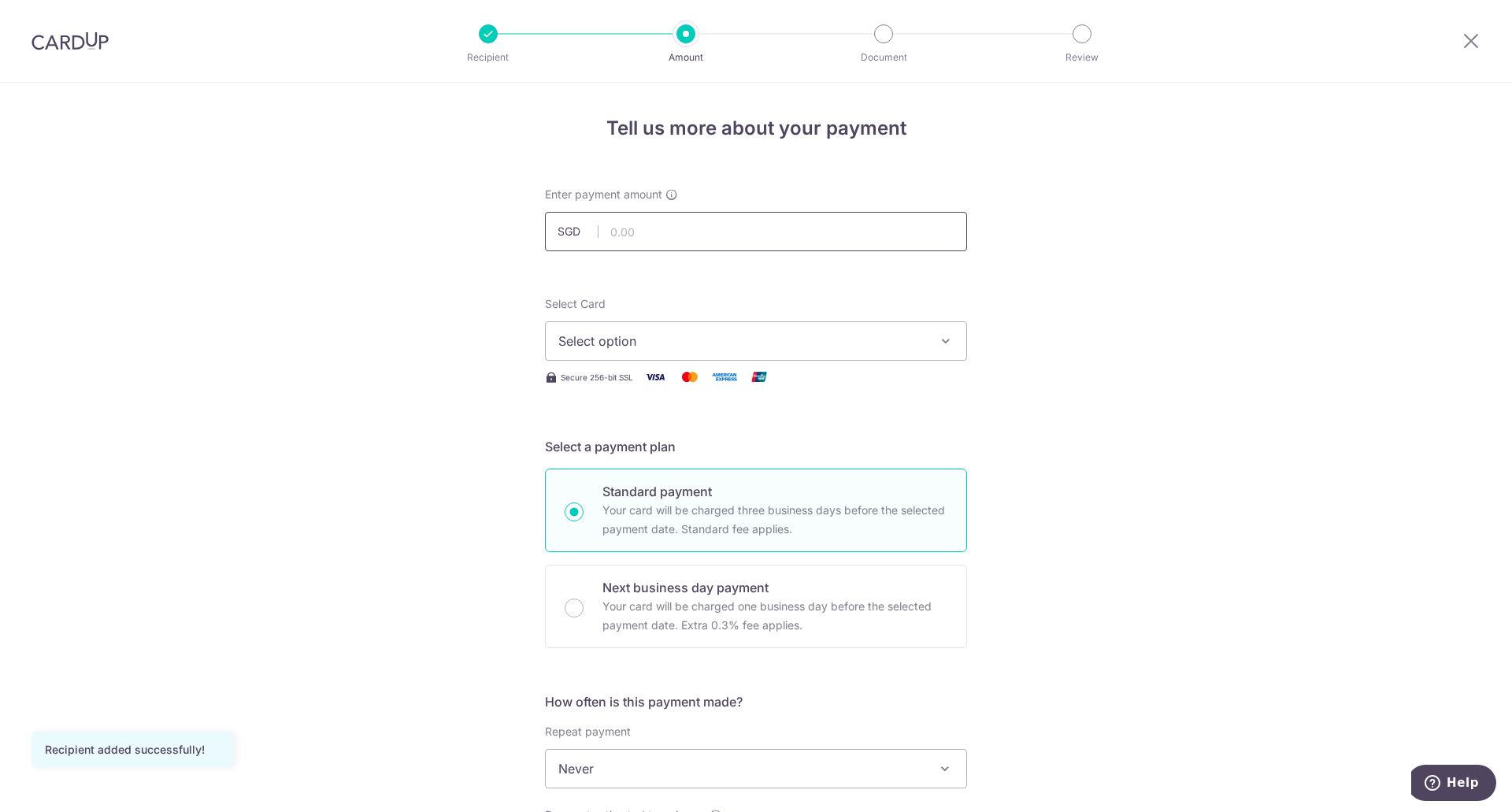
click at [632, 233] on input "text" at bounding box center [756, 232] width 422 height 39
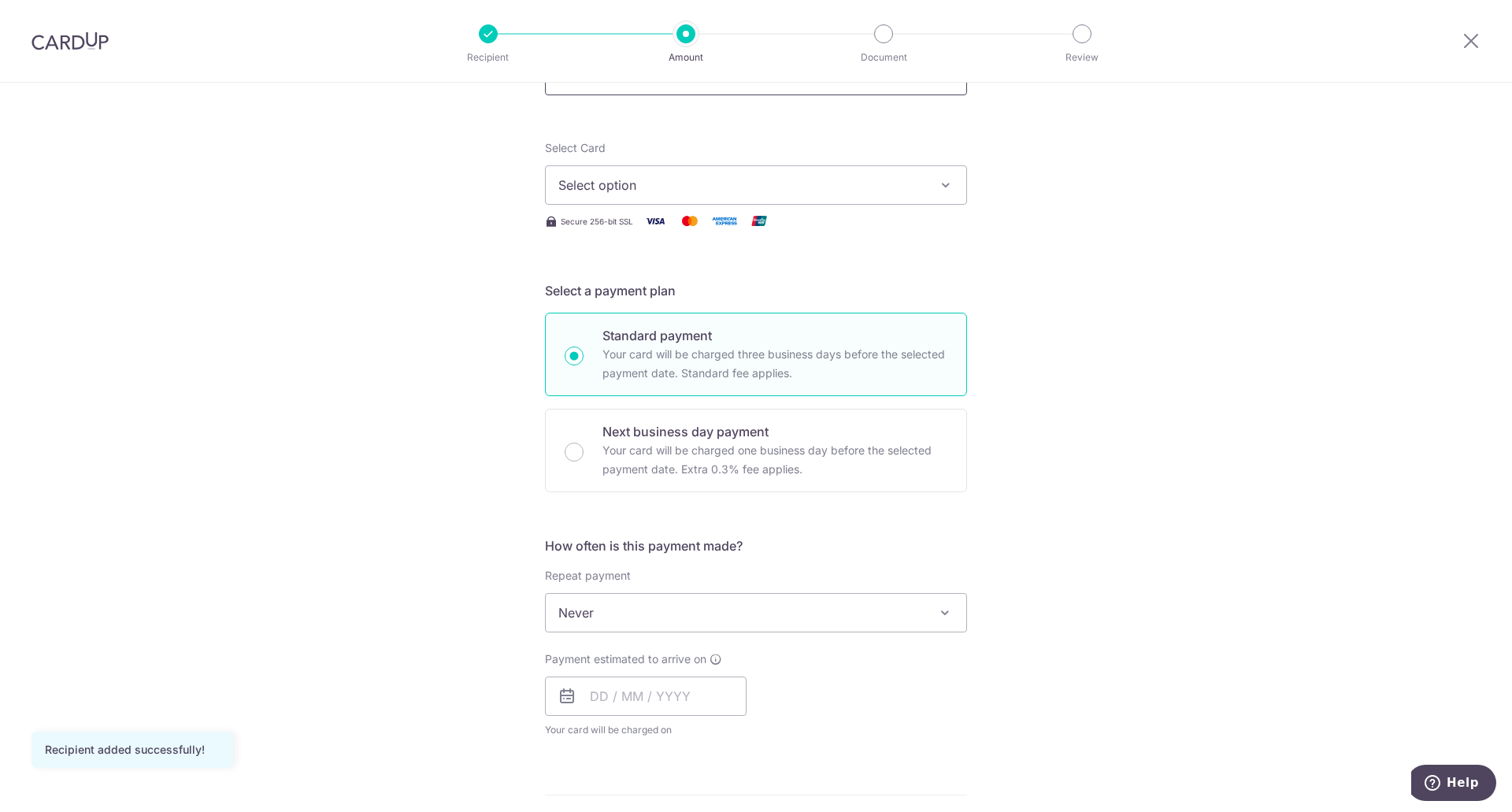
scroll to position [157, 0]
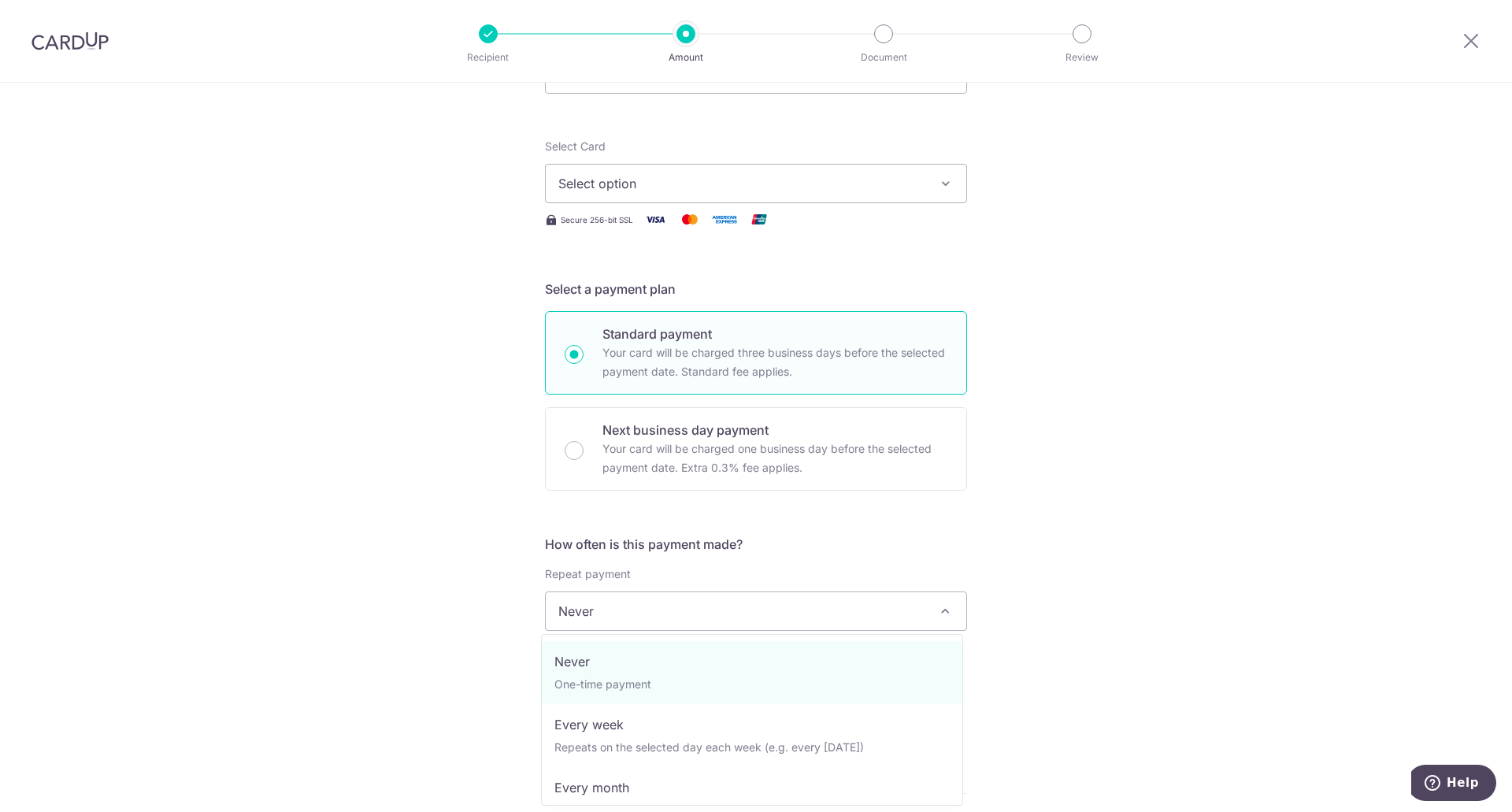
click at [912, 612] on span "Never" at bounding box center [756, 611] width 421 height 38
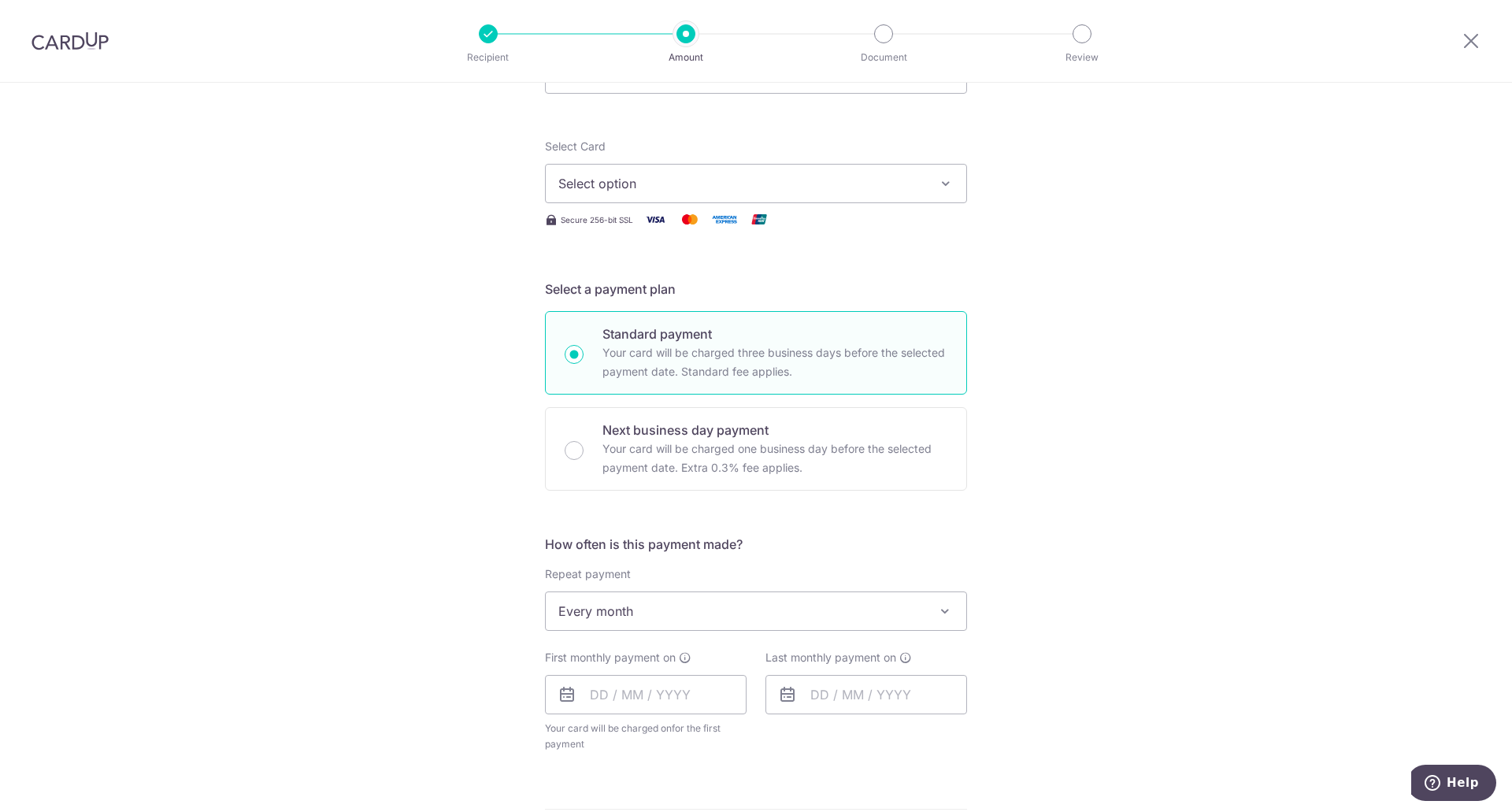
click at [1126, 489] on div "Tell us more about your payment Enter payment amount SGD Recipient added succes…" at bounding box center [756, 645] width 1512 height 1440
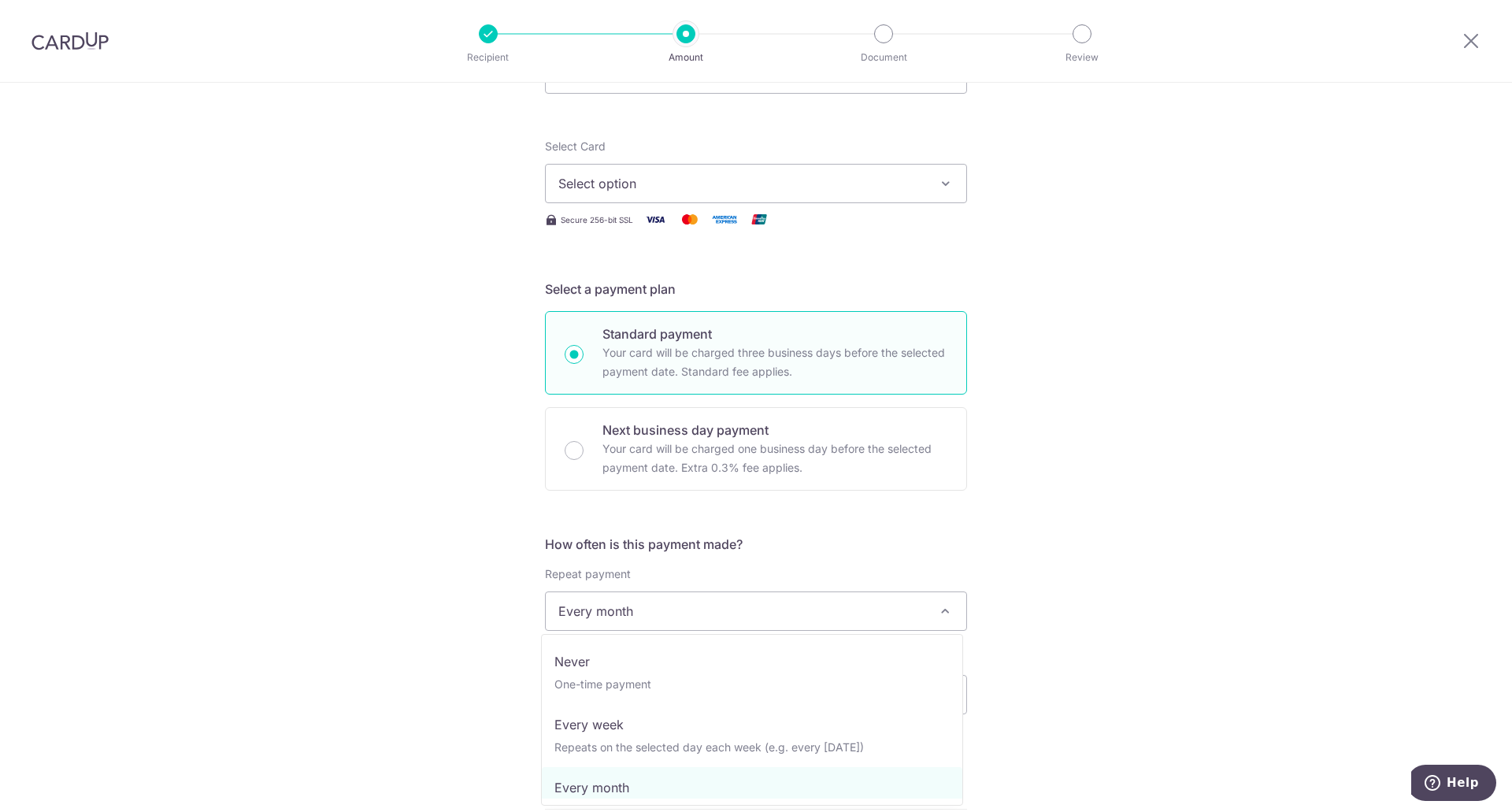
click at [902, 594] on span "Every month" at bounding box center [756, 611] width 421 height 38
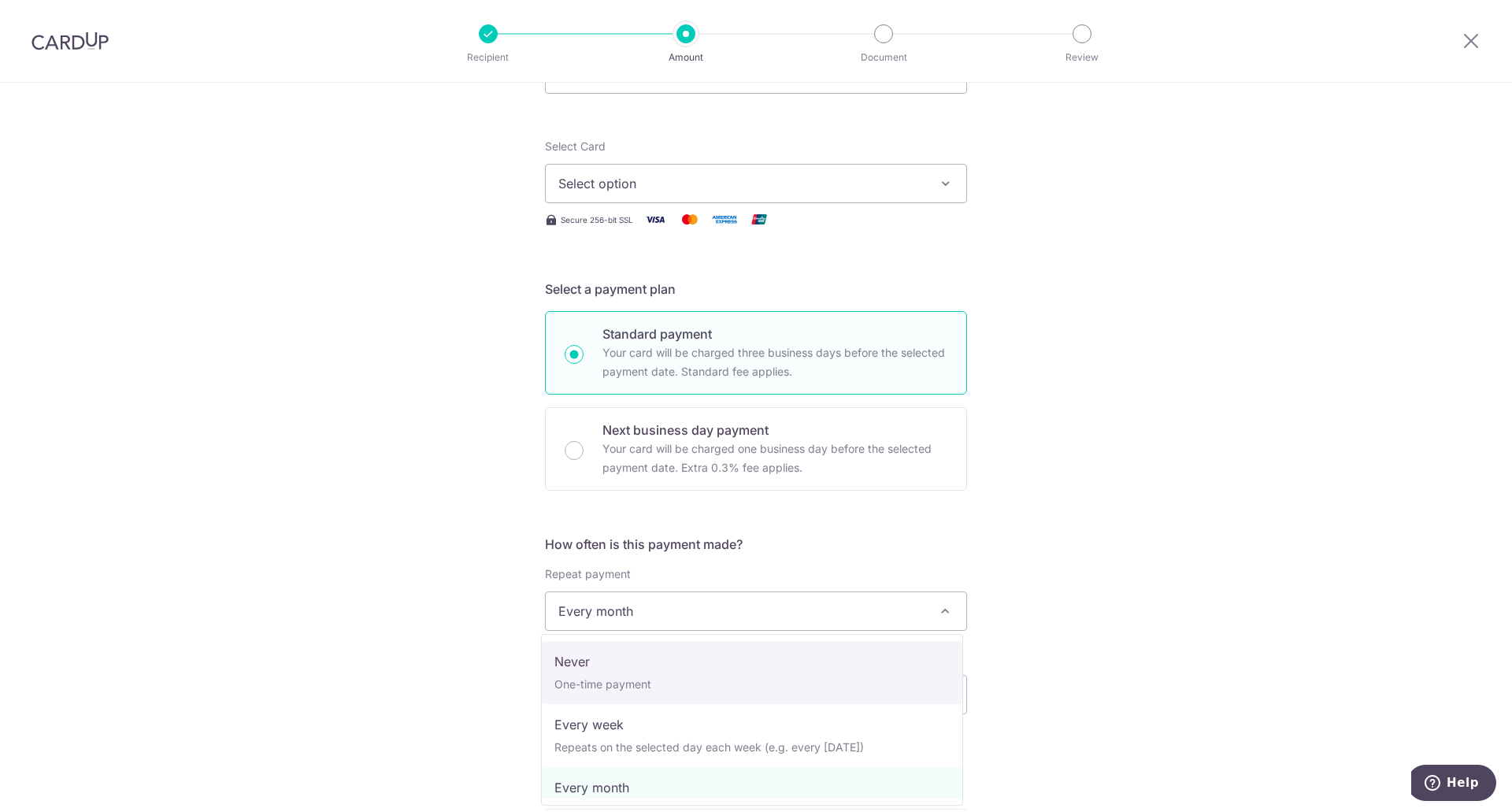
select select "1"
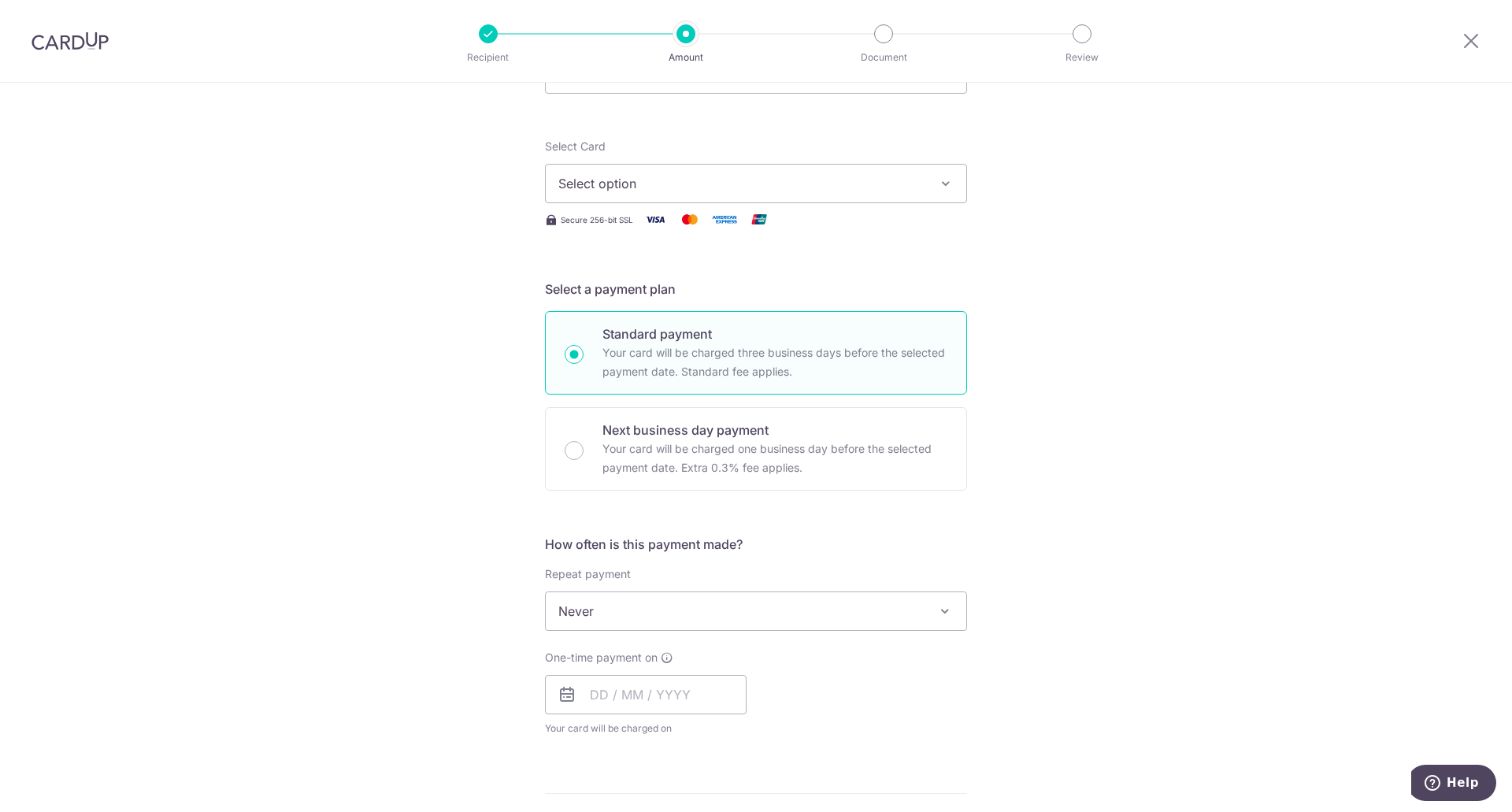
click at [1005, 548] on div "Tell us more about your payment Enter payment amount SGD Recipient added succes…" at bounding box center [756, 637] width 1512 height 1424
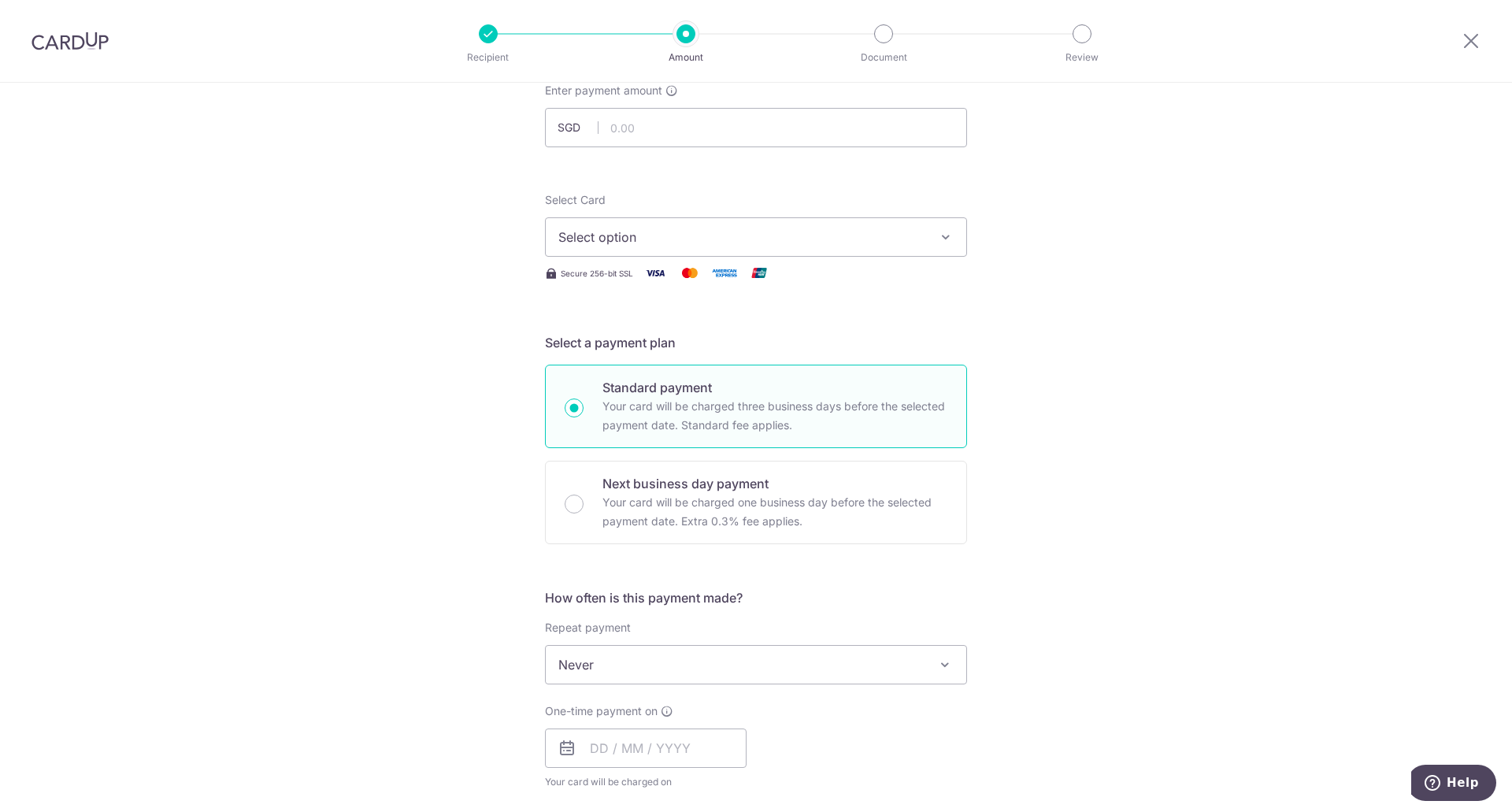
scroll to position [0, 0]
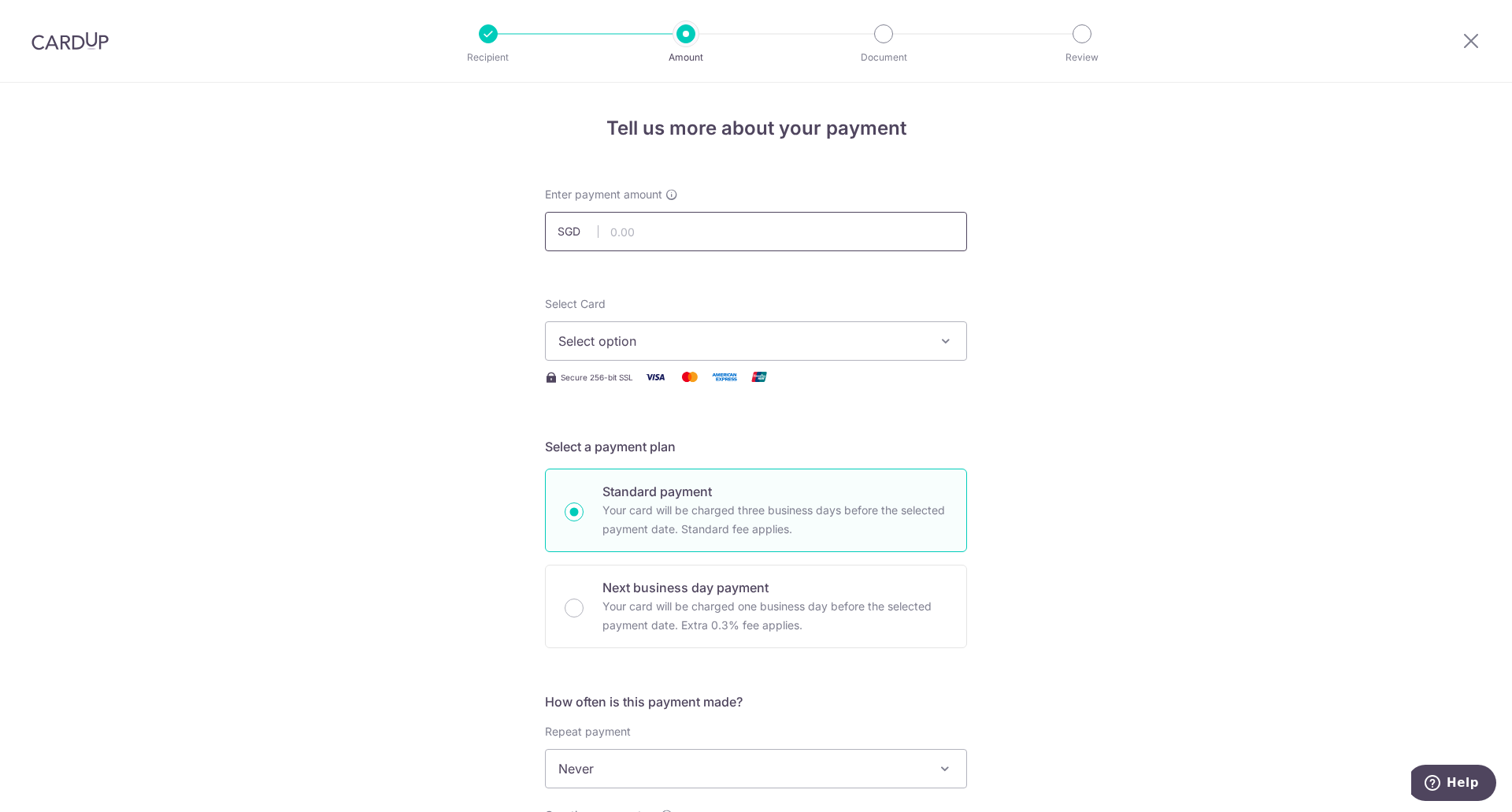
click at [689, 229] on input "text" at bounding box center [756, 232] width 422 height 39
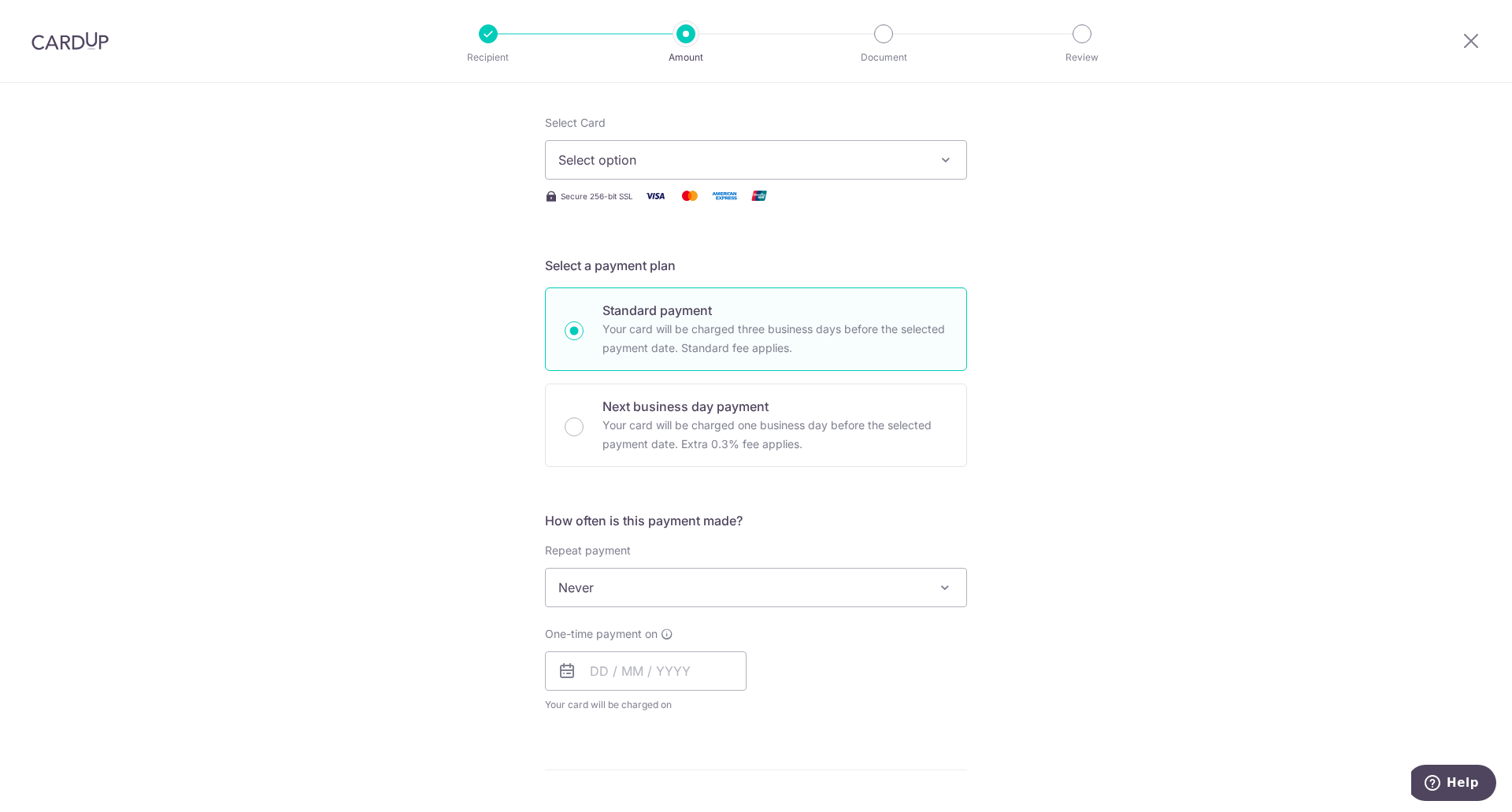
scroll to position [236, 0]
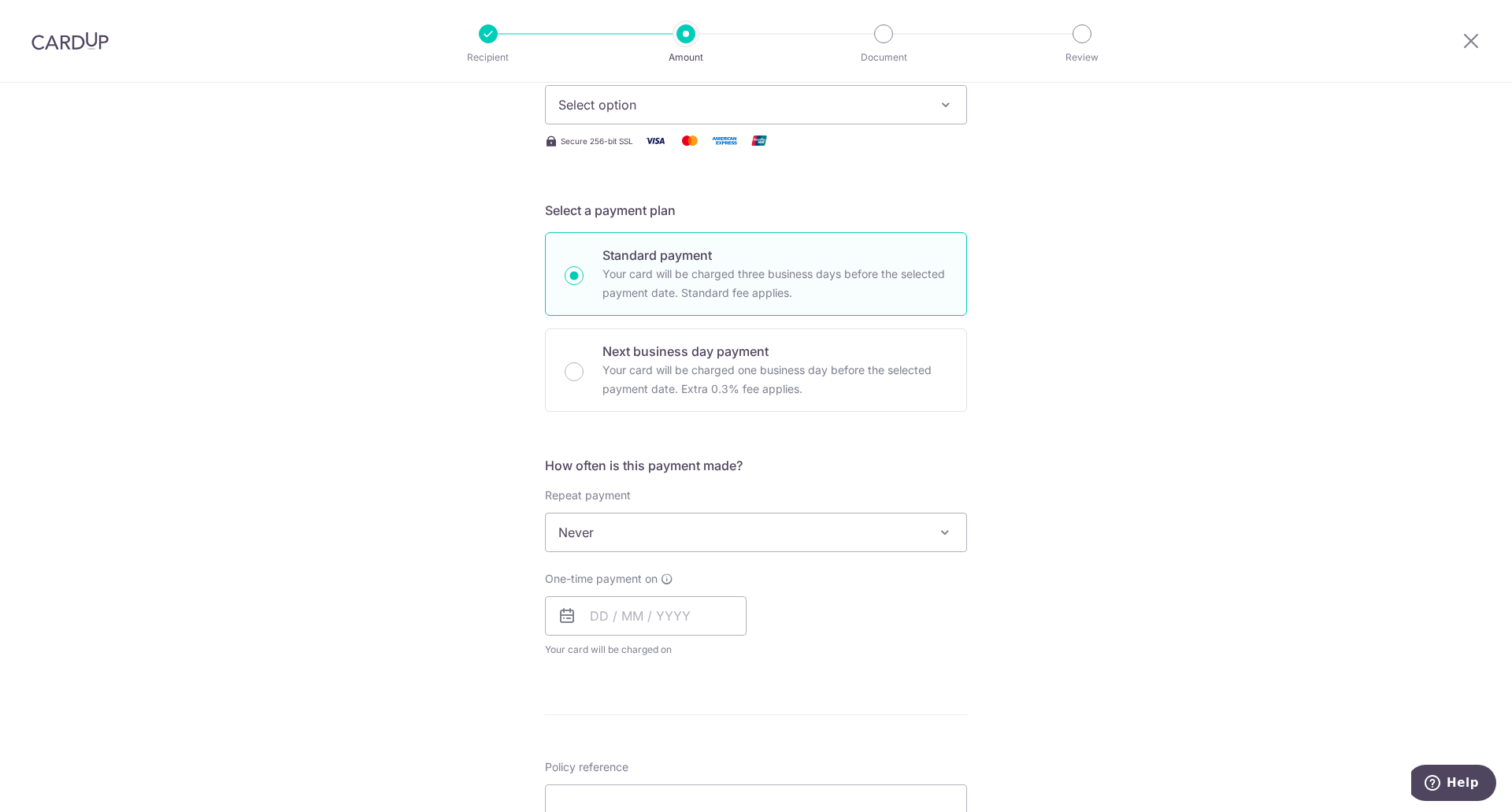
click at [693, 105] on span "Select option" at bounding box center [741, 105] width 367 height 19
click at [612, 215] on span "**** 4009" at bounding box center [626, 217] width 61 height 19
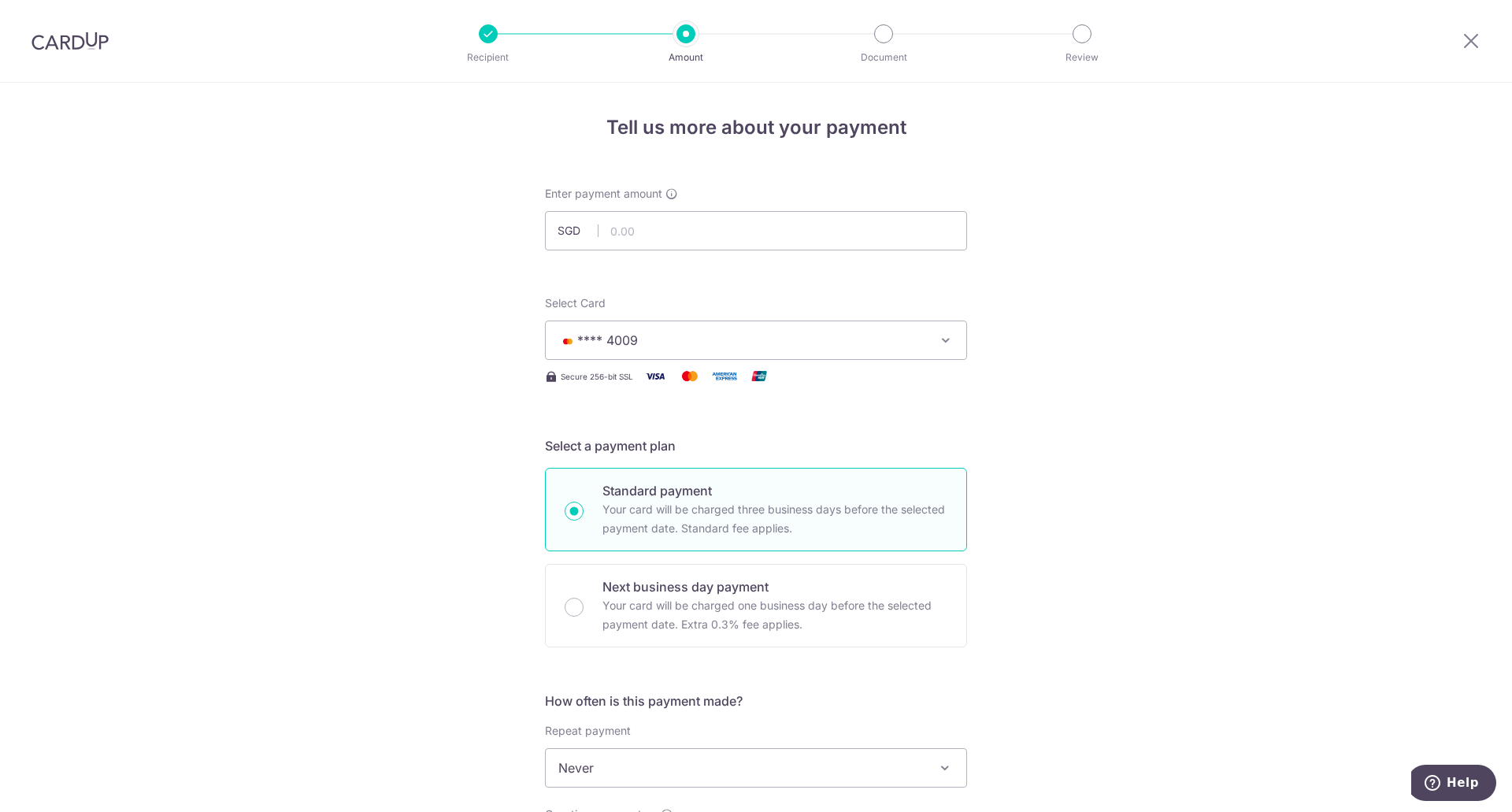
scroll to position [0, 0]
click at [662, 225] on input "text" at bounding box center [756, 232] width 422 height 39
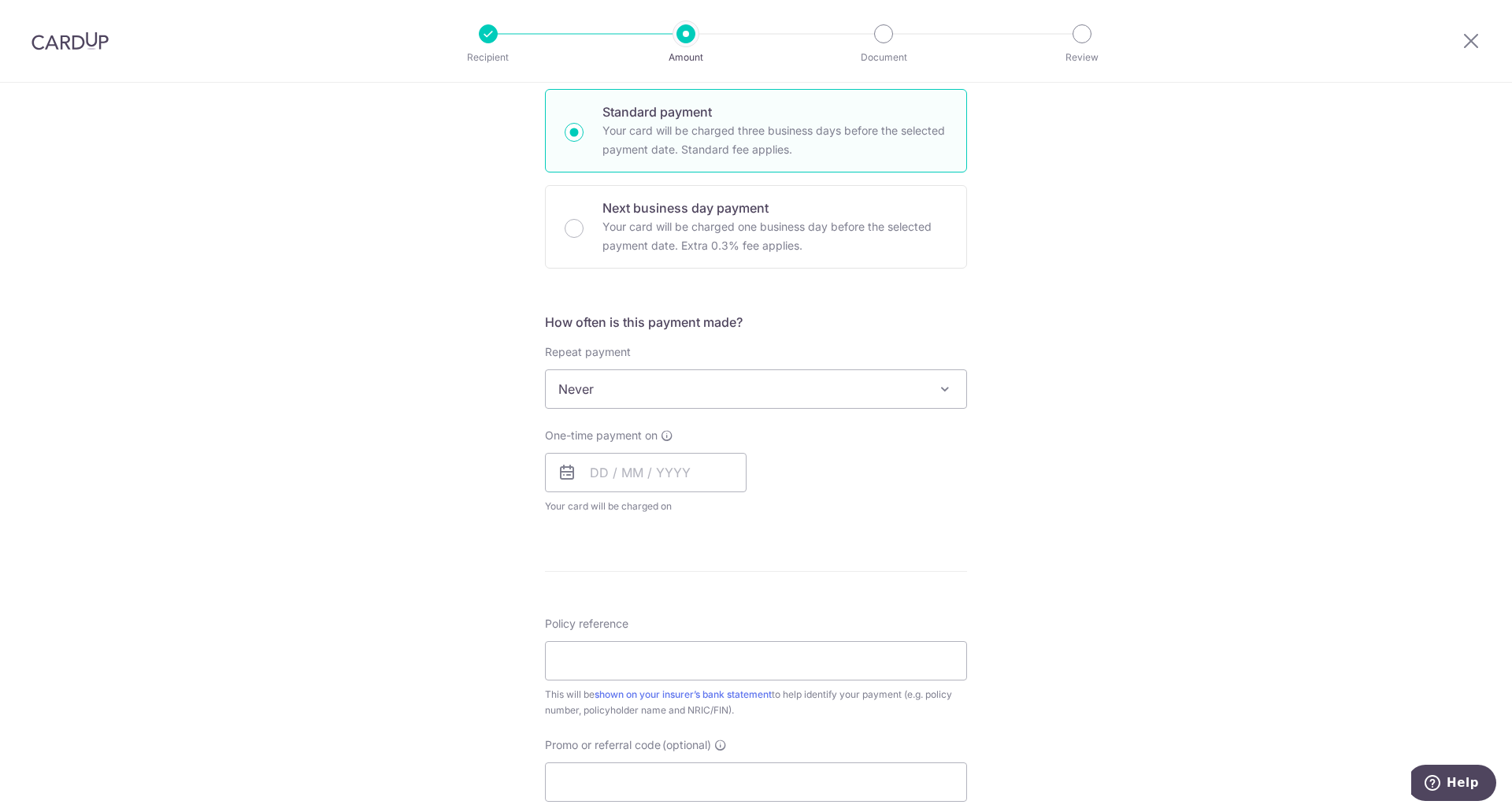
scroll to position [394, 0]
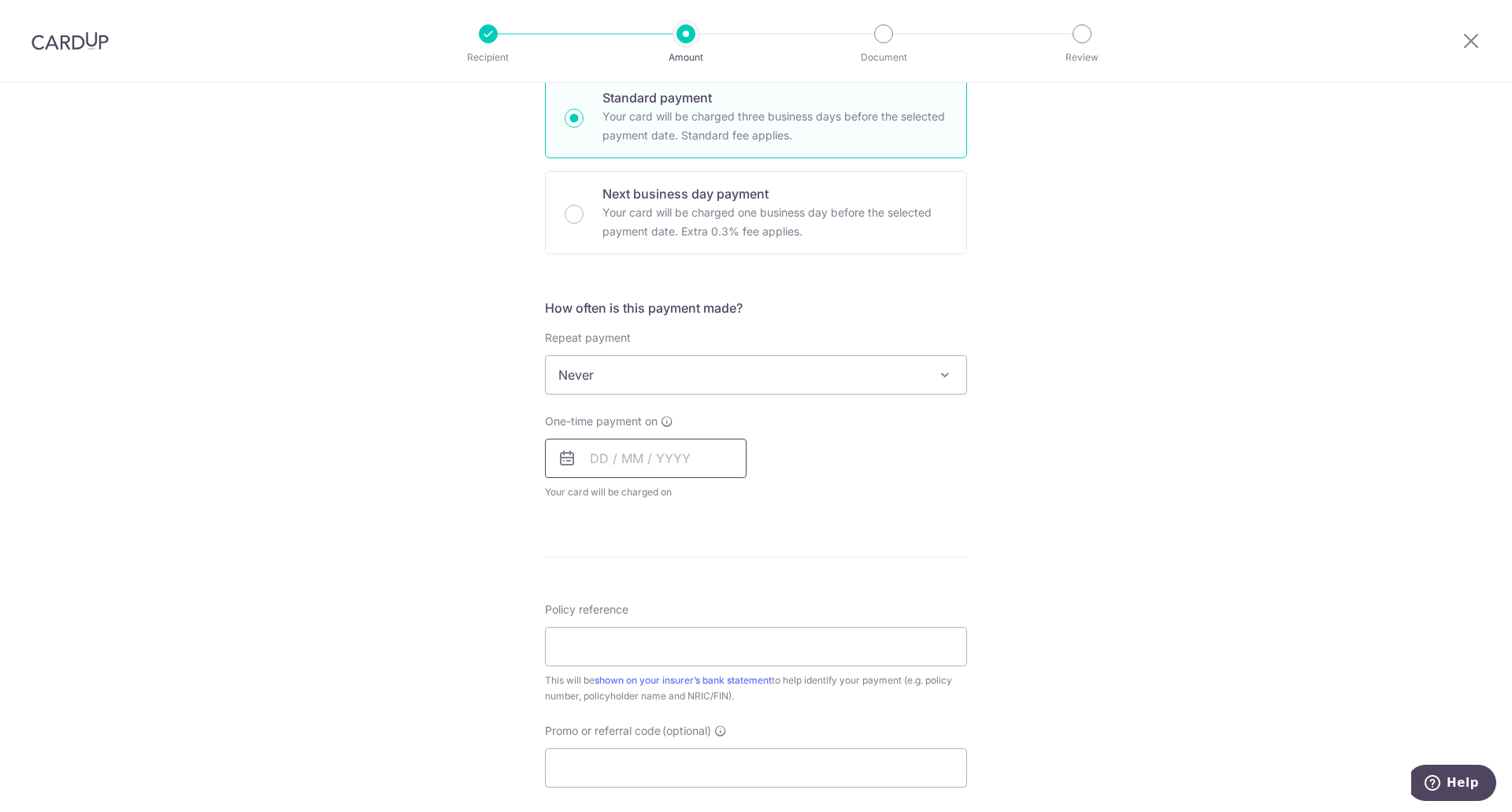
click at [659, 463] on input "text" at bounding box center [646, 458] width 202 height 39
type input "2,095.53"
click at [703, 603] on link "9" at bounding box center [702, 601] width 25 height 25
type input "09/10/2025"
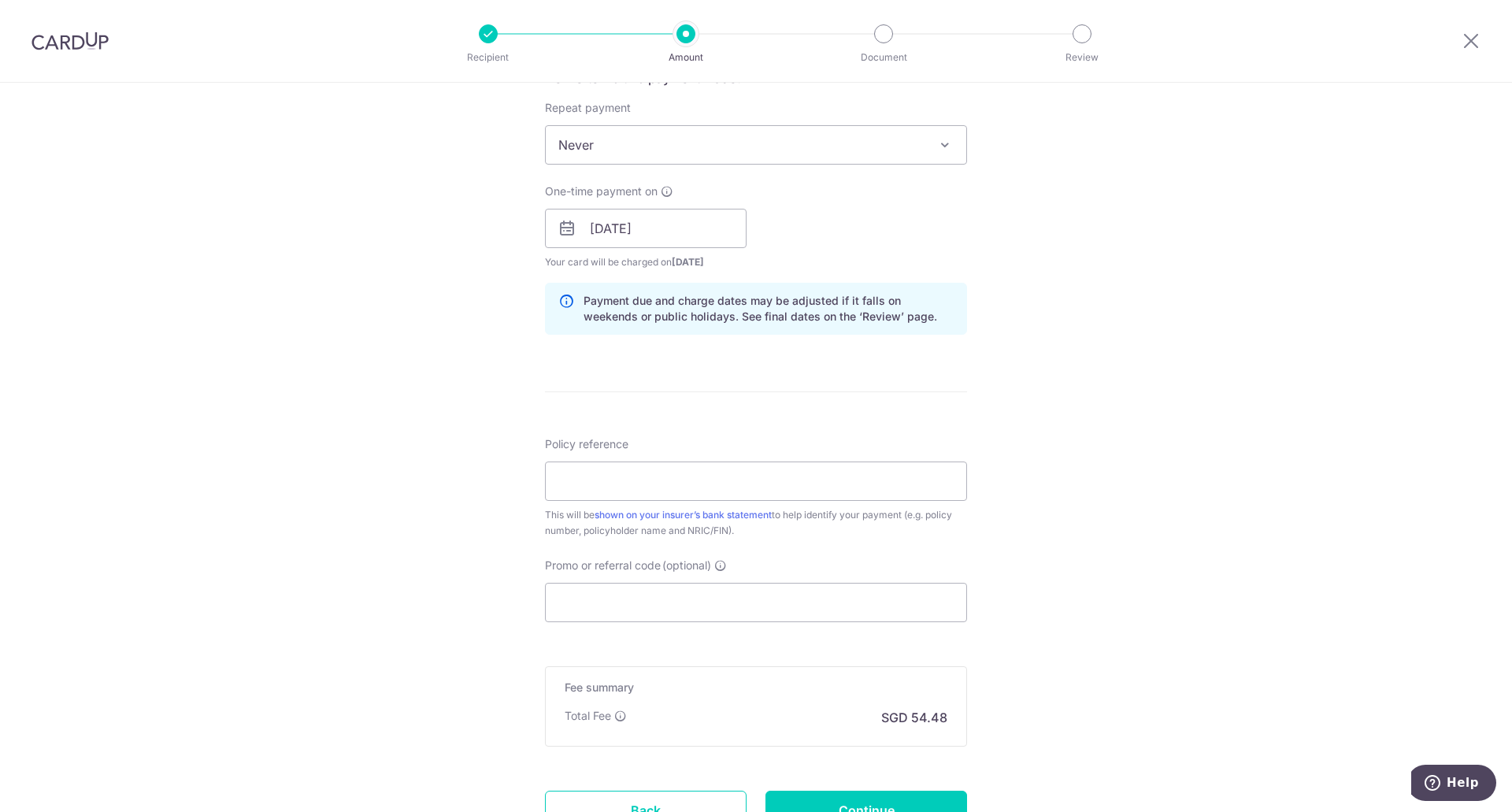
scroll to position [630, 0]
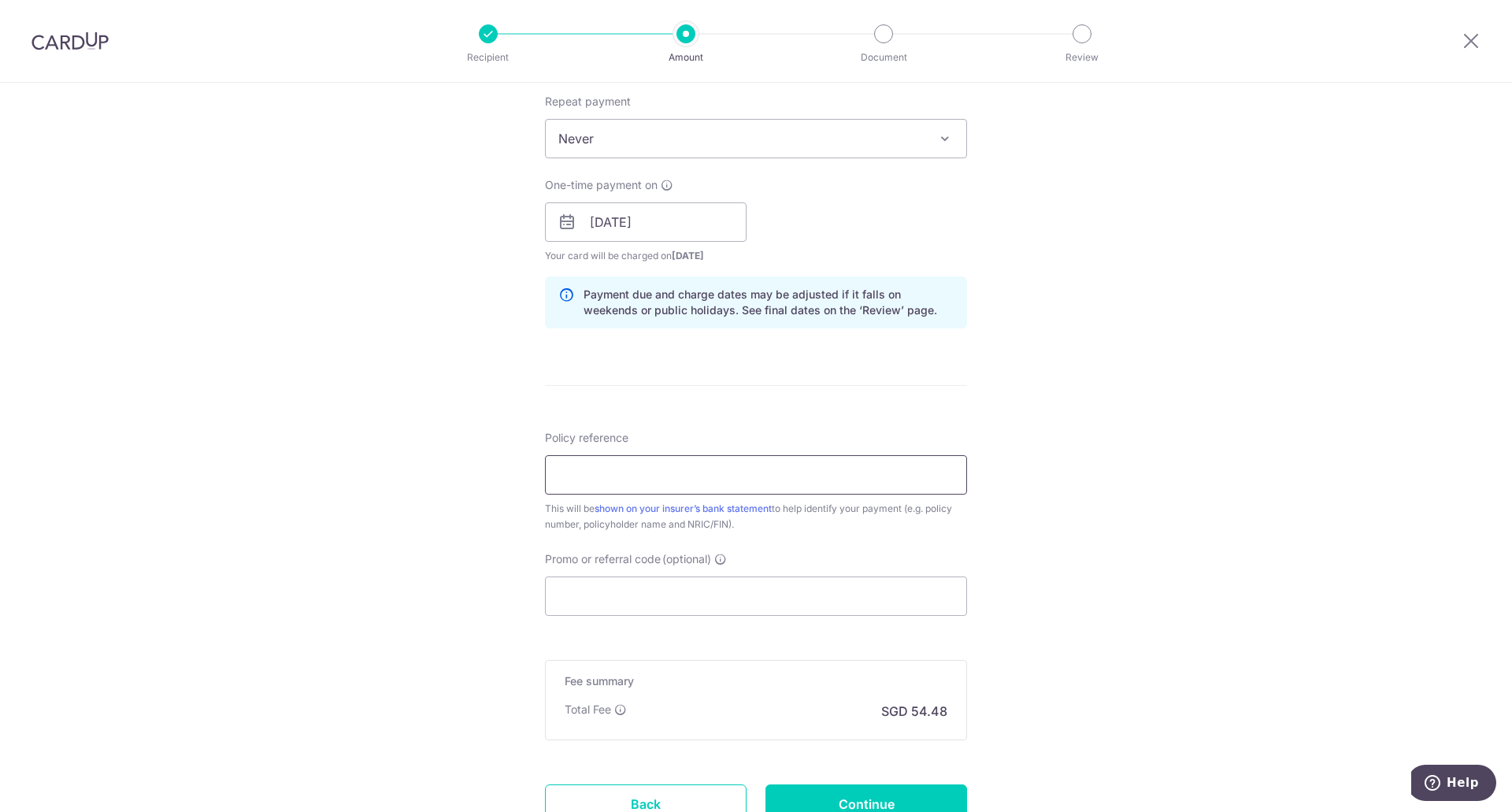
click at [814, 462] on input "Policy reference" at bounding box center [756, 475] width 422 height 39
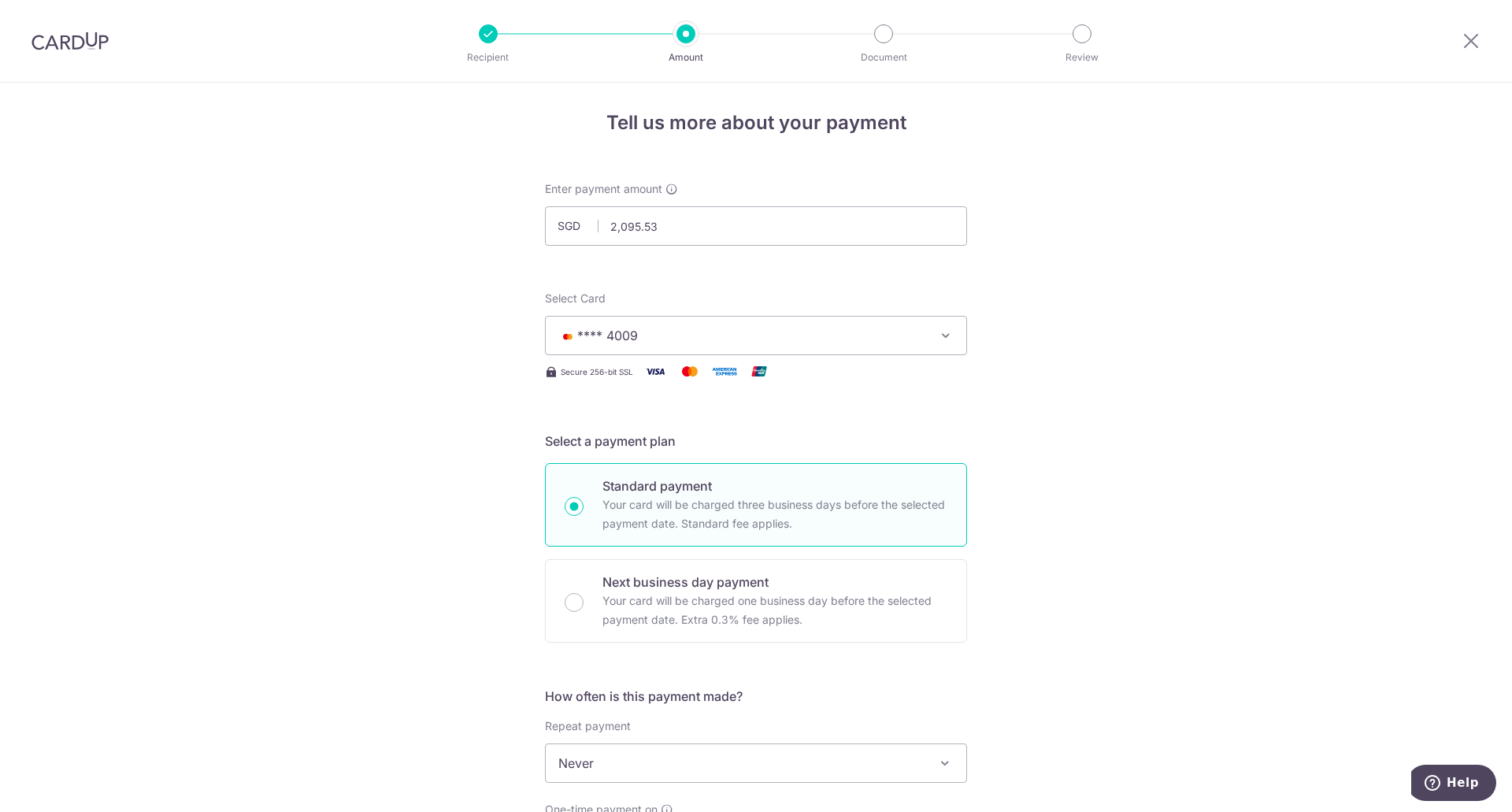
scroll to position [0, 0]
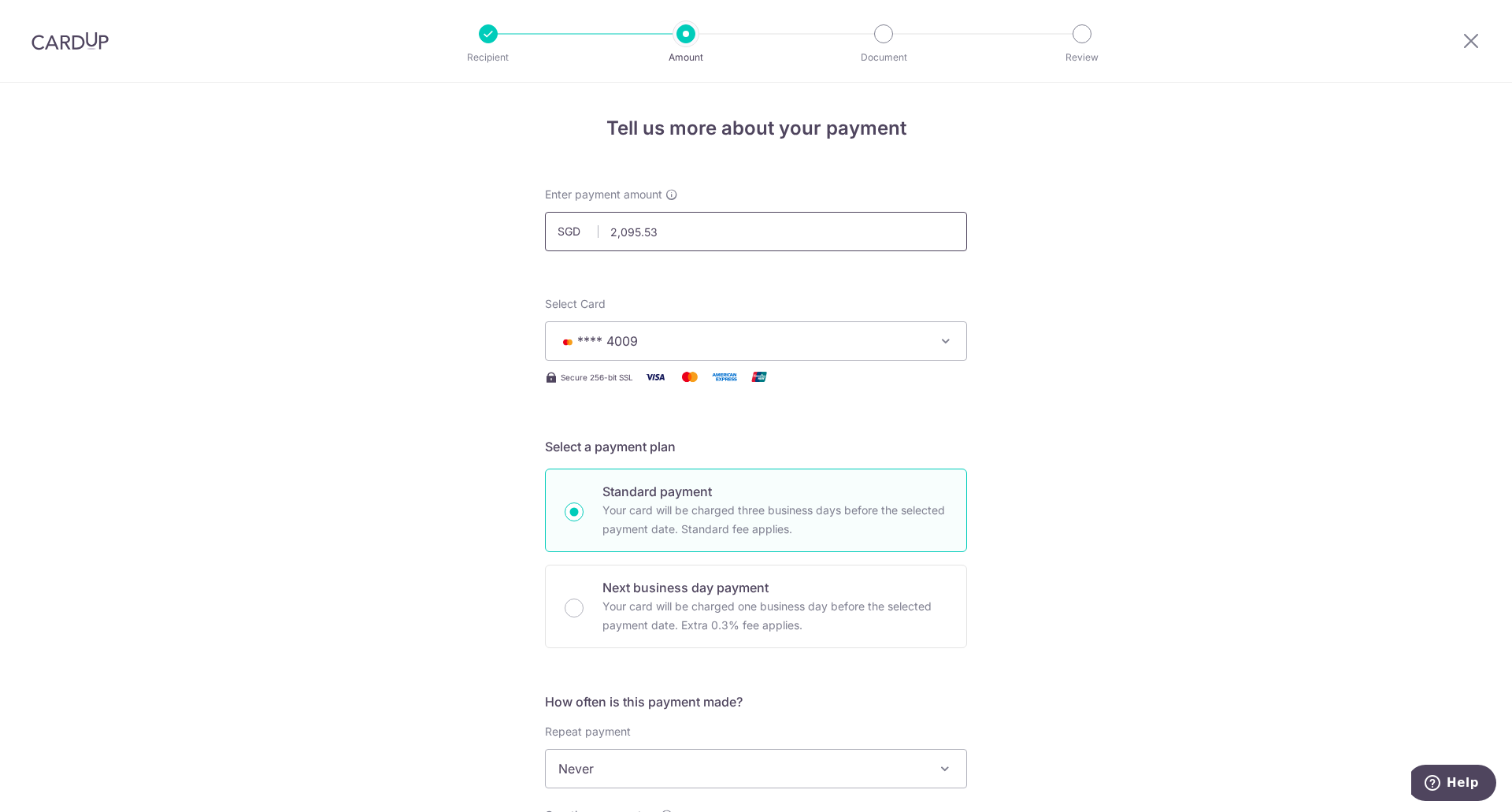
click at [706, 233] on input "2,095.53" at bounding box center [756, 232] width 422 height 39
click at [705, 249] on input "2,095.53" at bounding box center [756, 232] width 422 height 39
drag, startPoint x: 704, startPoint y: 234, endPoint x: 592, endPoint y: 237, distance: 112.0
click at [592, 237] on div "SGD 2,095.53 2095.53" at bounding box center [756, 232] width 422 height 39
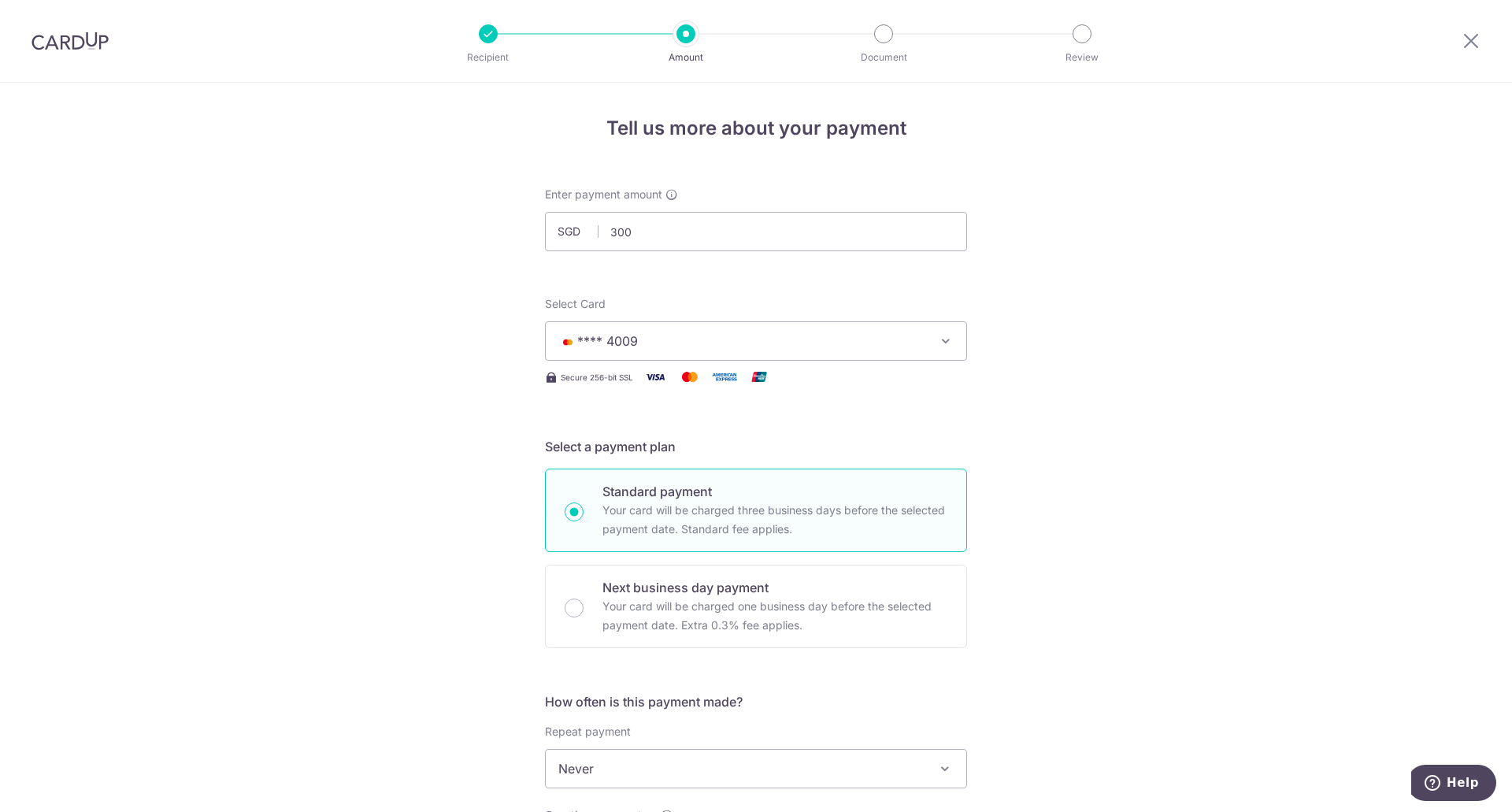
type input "300.00"
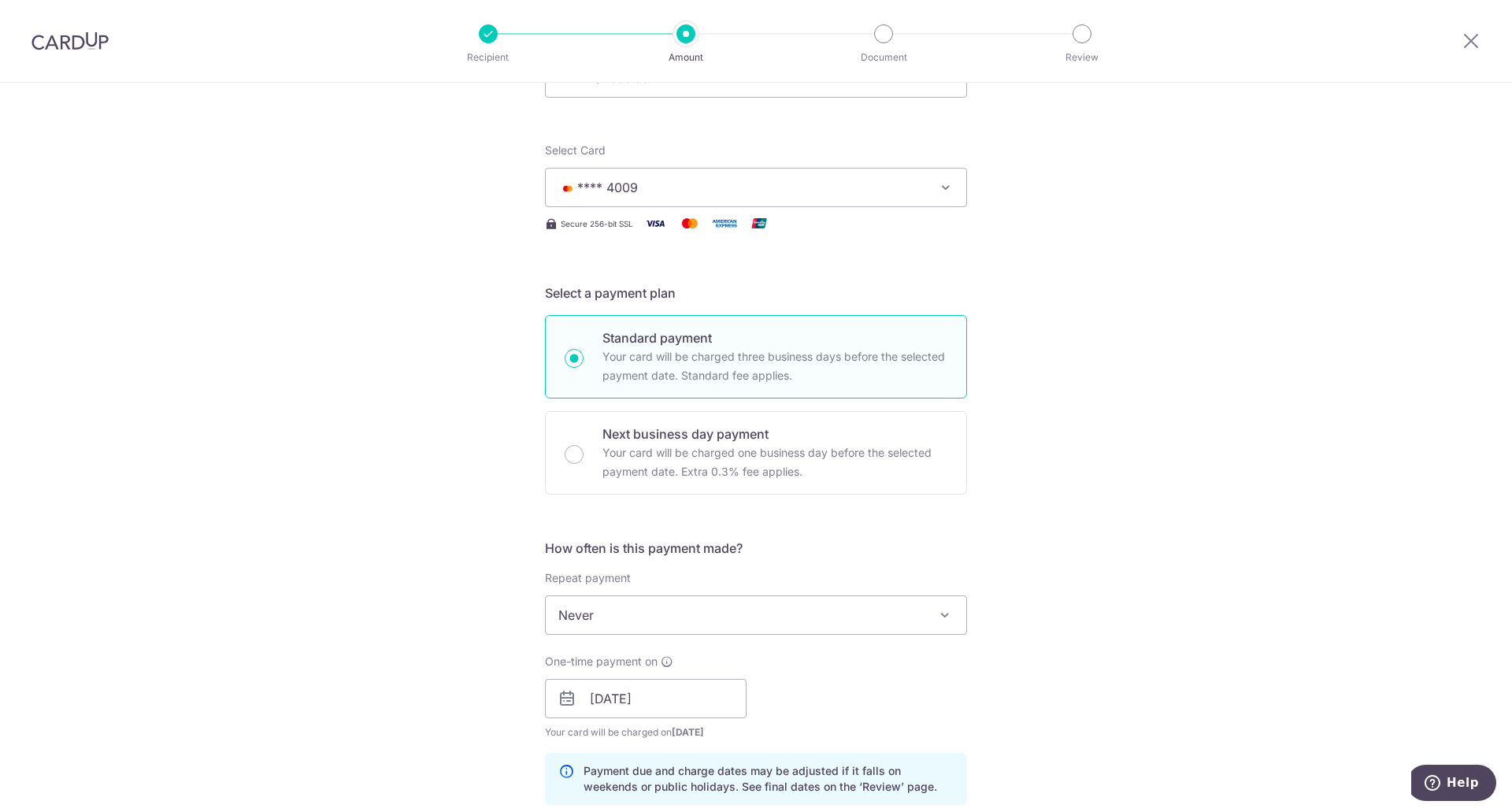
scroll to position [157, 0]
click at [725, 614] on span "Never" at bounding box center [756, 611] width 421 height 38
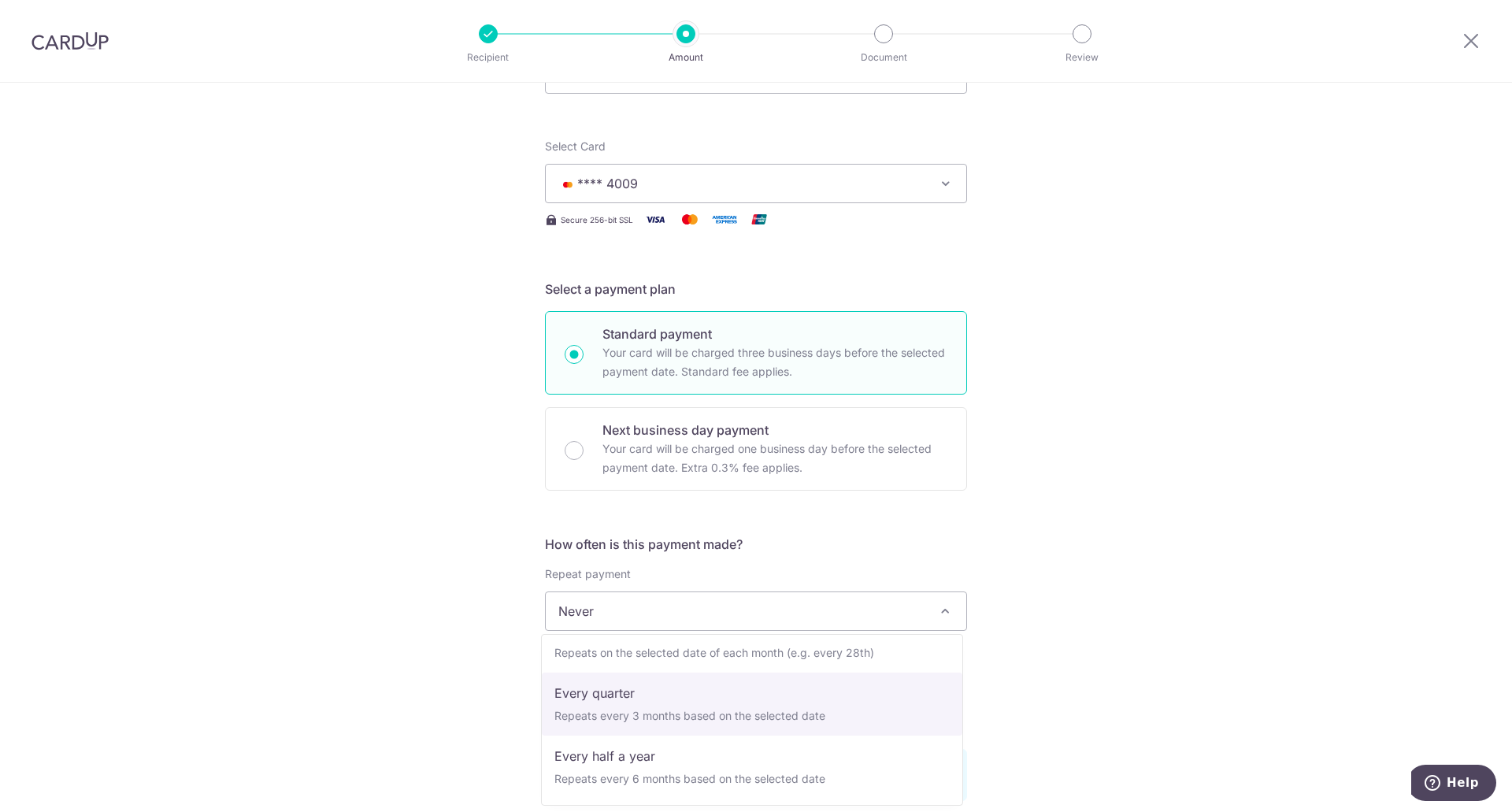
scroll to position [79, 0]
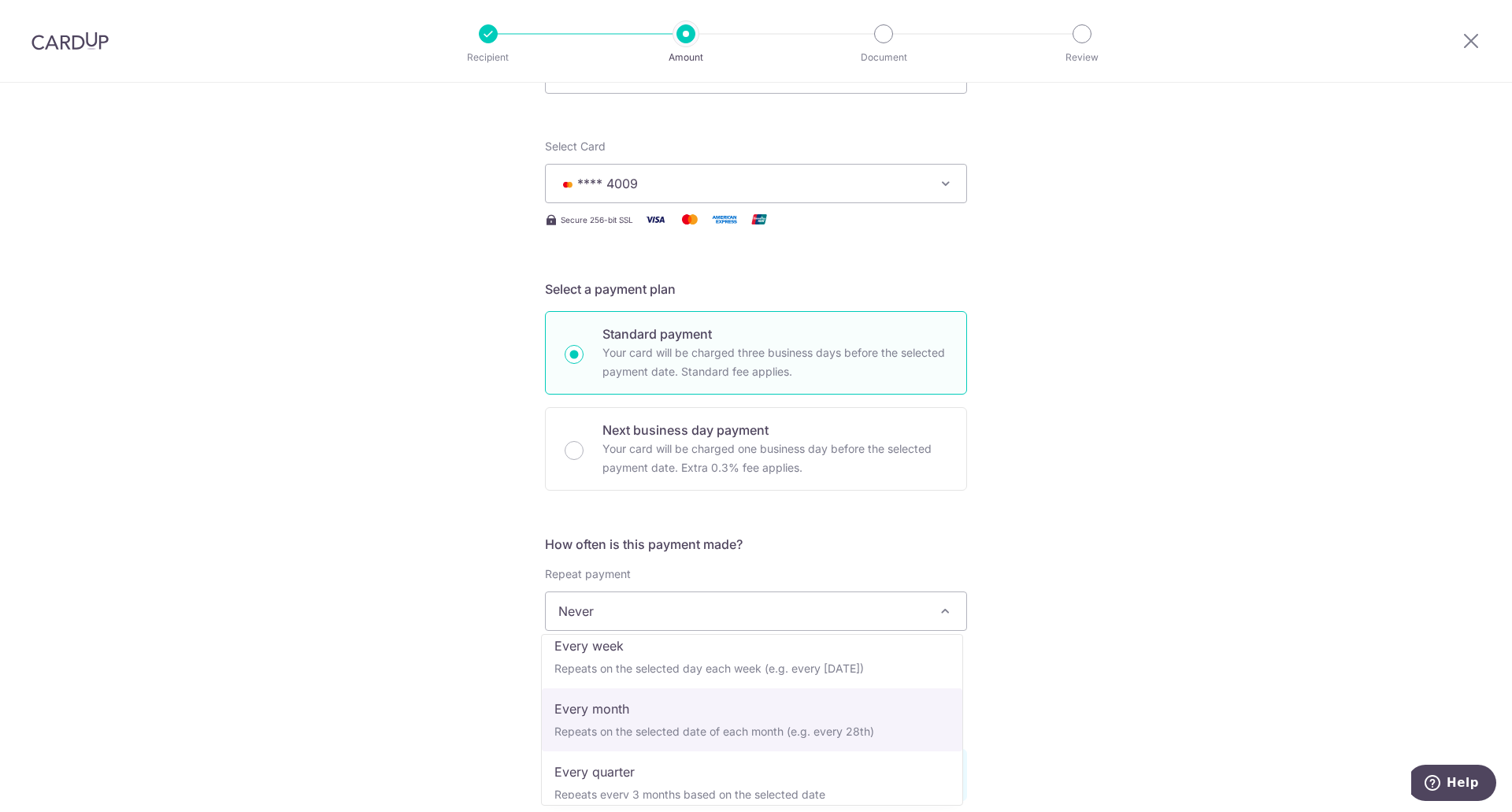
select select "3"
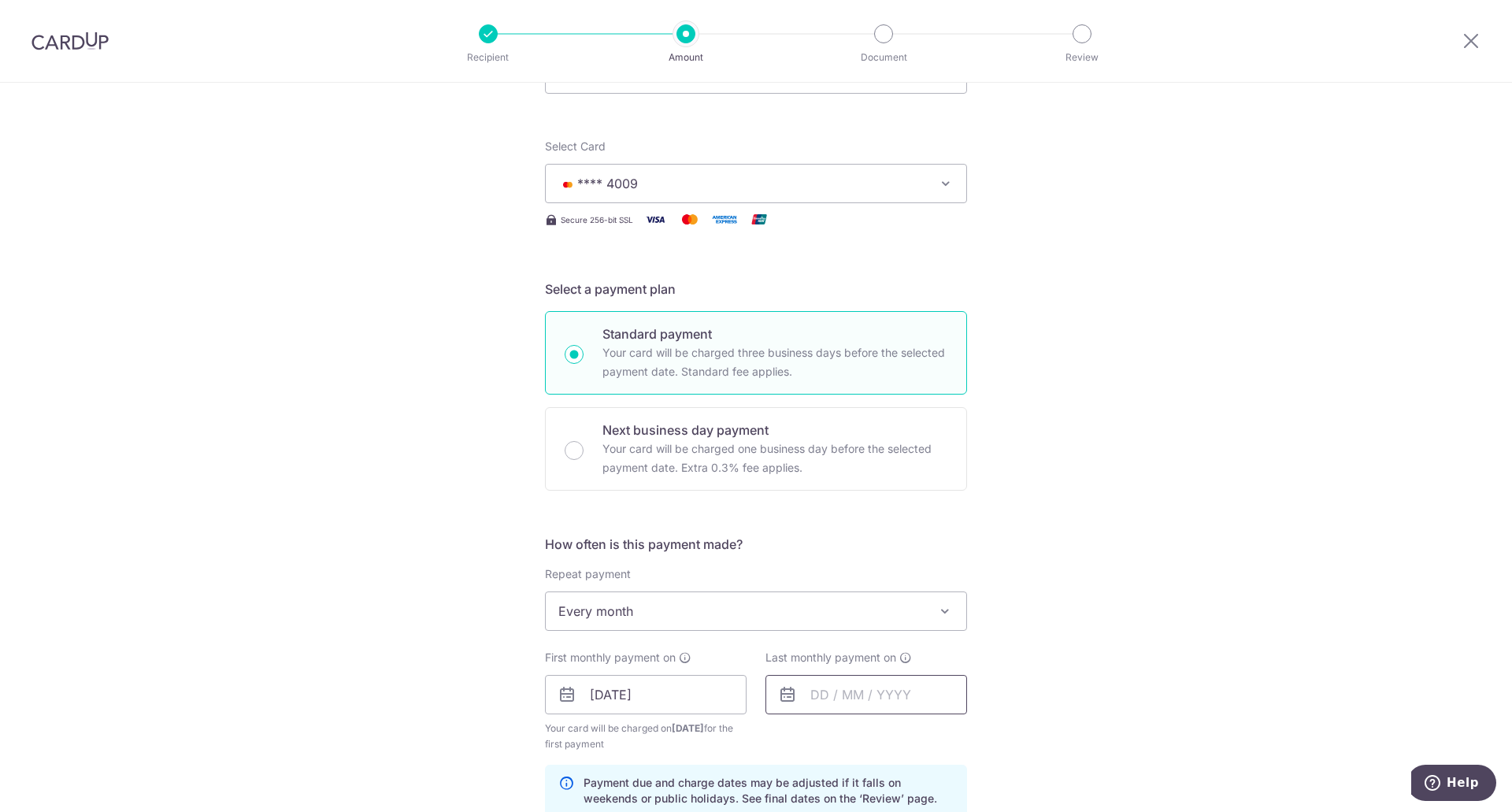
click at [953, 686] on input "text" at bounding box center [865, 694] width 202 height 39
click at [659, 701] on input "09/10/2025" at bounding box center [646, 694] width 202 height 39
click at [81, 287] on div "Tell us more about your payment Enter payment amount SGD 300.00 300.00 Recipien…" at bounding box center [756, 677] width 1512 height 1505
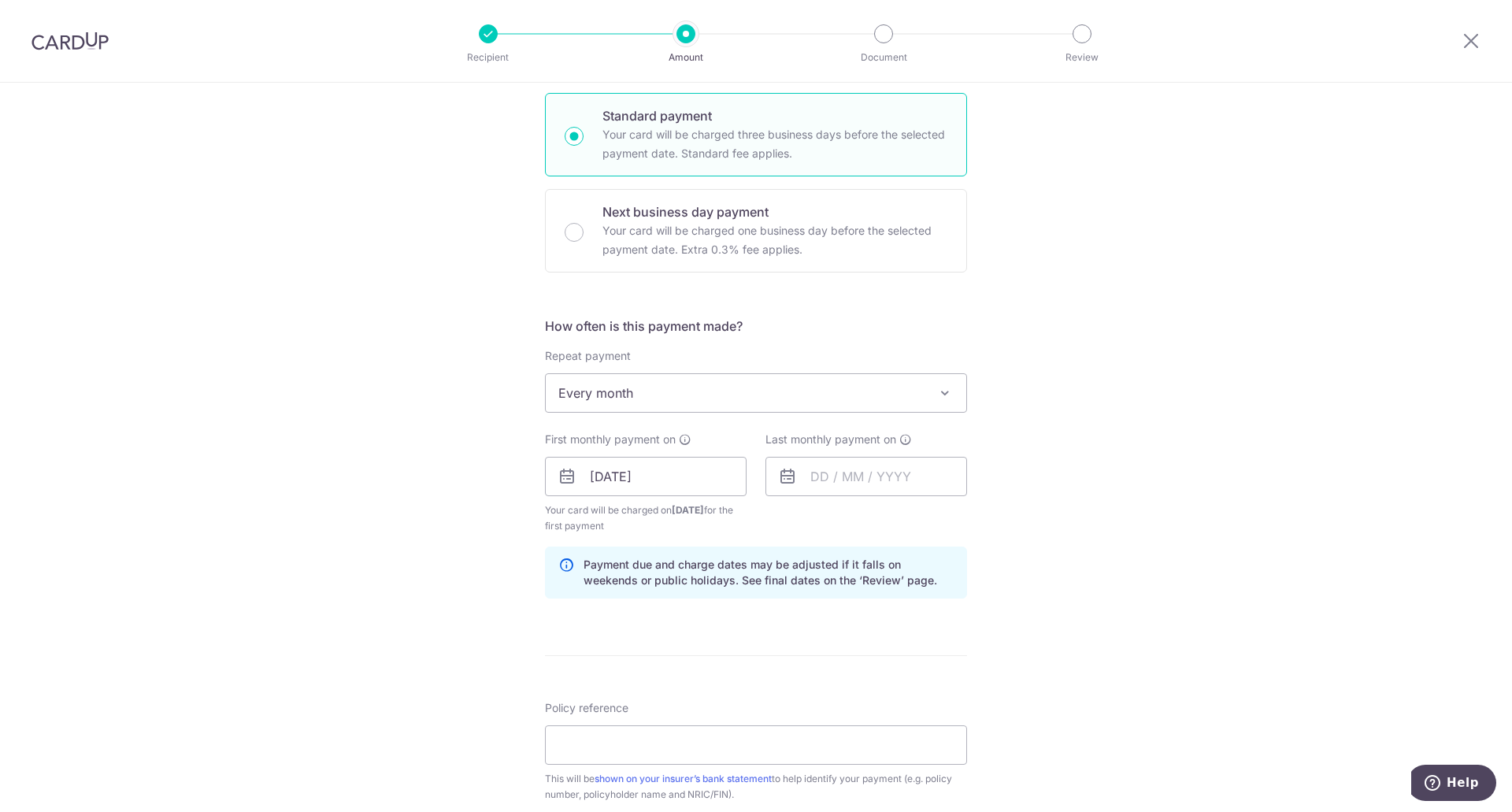
scroll to position [394, 0]
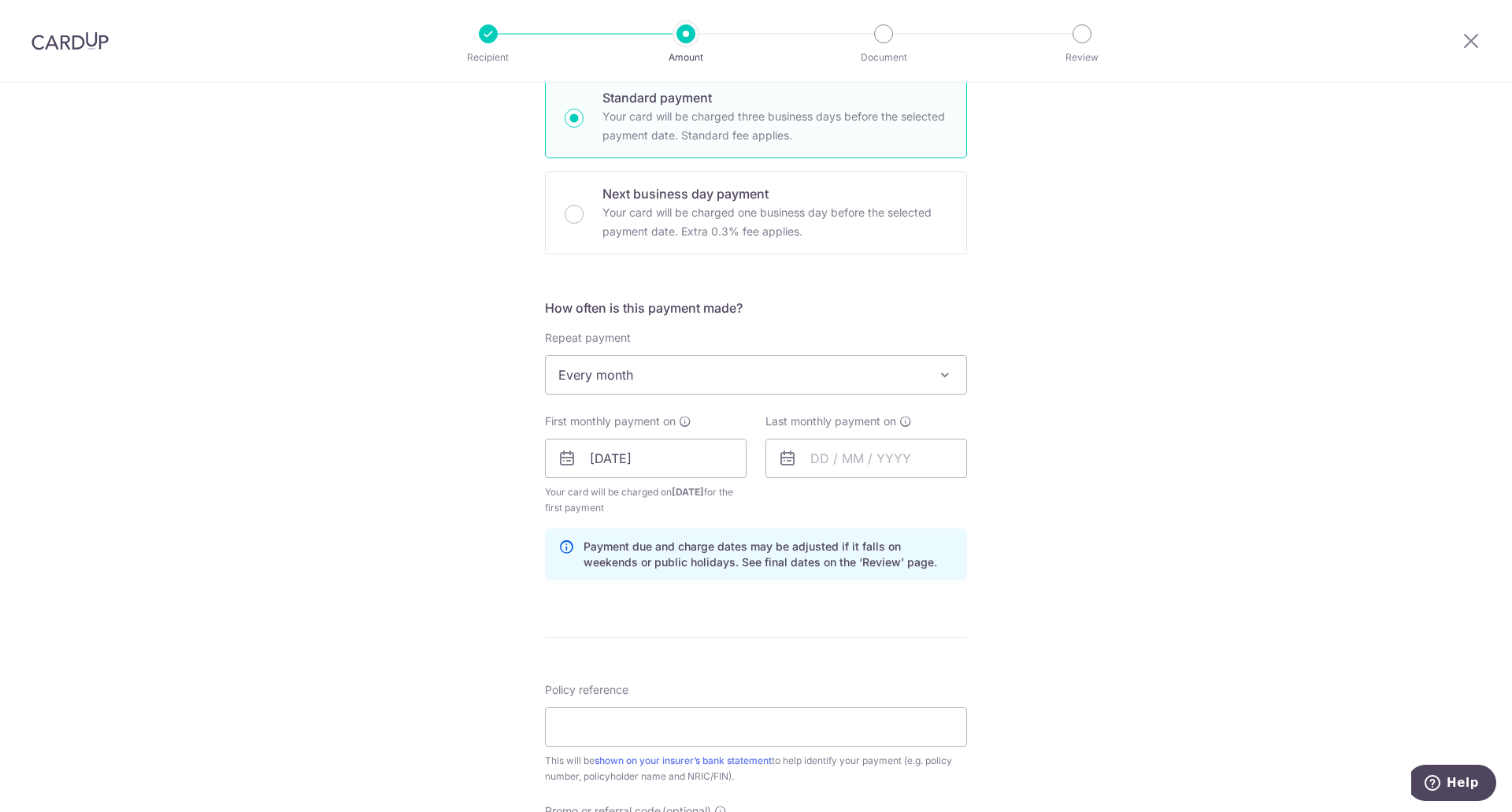
click at [783, 461] on icon at bounding box center [787, 458] width 19 height 19
click at [804, 460] on input "text" at bounding box center [865, 458] width 202 height 39
click at [400, 399] on div "Tell us more about your payment Enter payment amount SGD 300.00 300.00 Recipien…" at bounding box center [756, 441] width 1512 height 1505
click at [813, 464] on input "text" at bounding box center [865, 458] width 202 height 39
click at [370, 498] on div "Tell us more about your payment Enter payment amount SGD 300.00 300.00 Recipien…" at bounding box center [756, 441] width 1512 height 1505
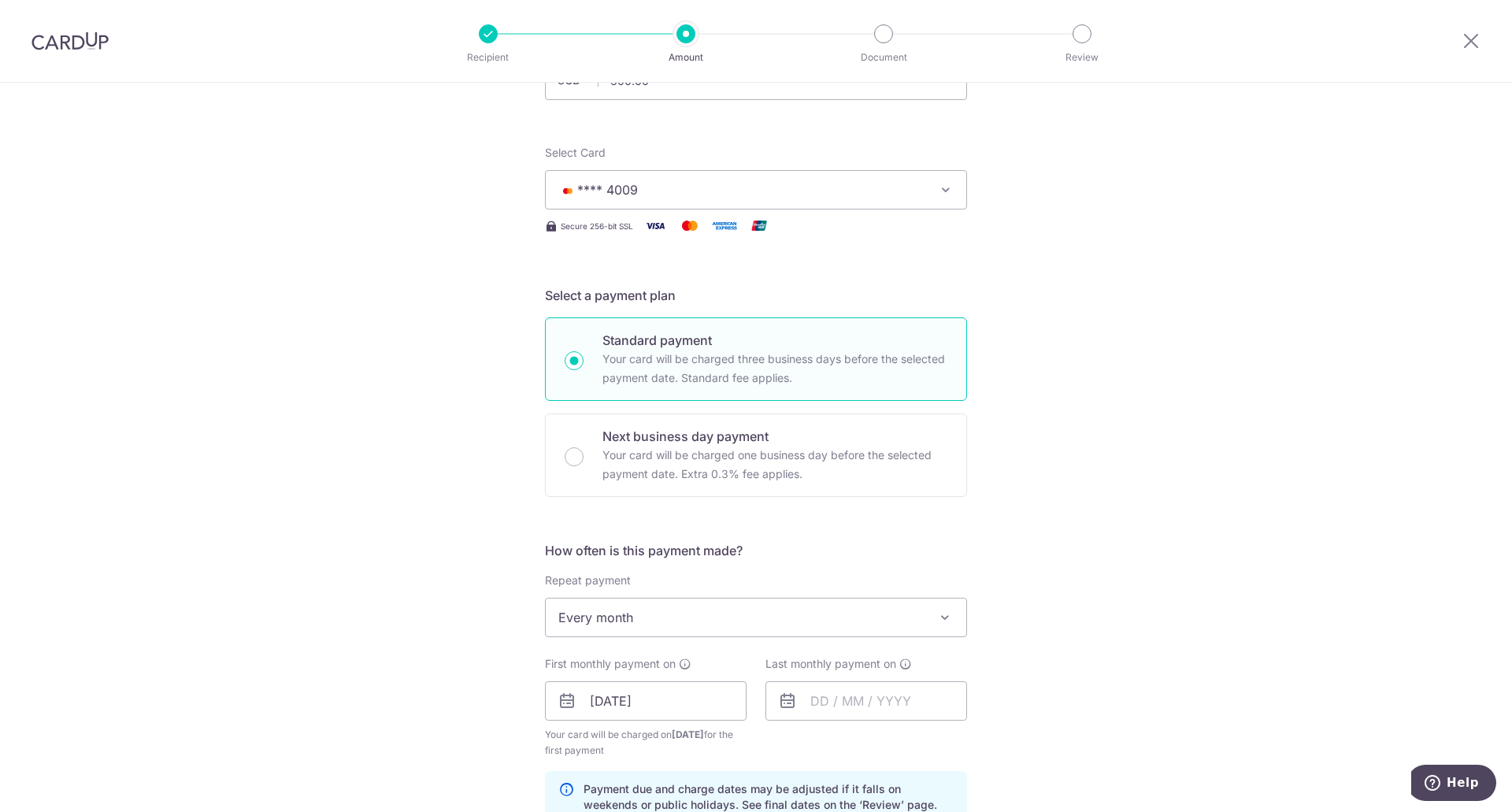
scroll to position [157, 0]
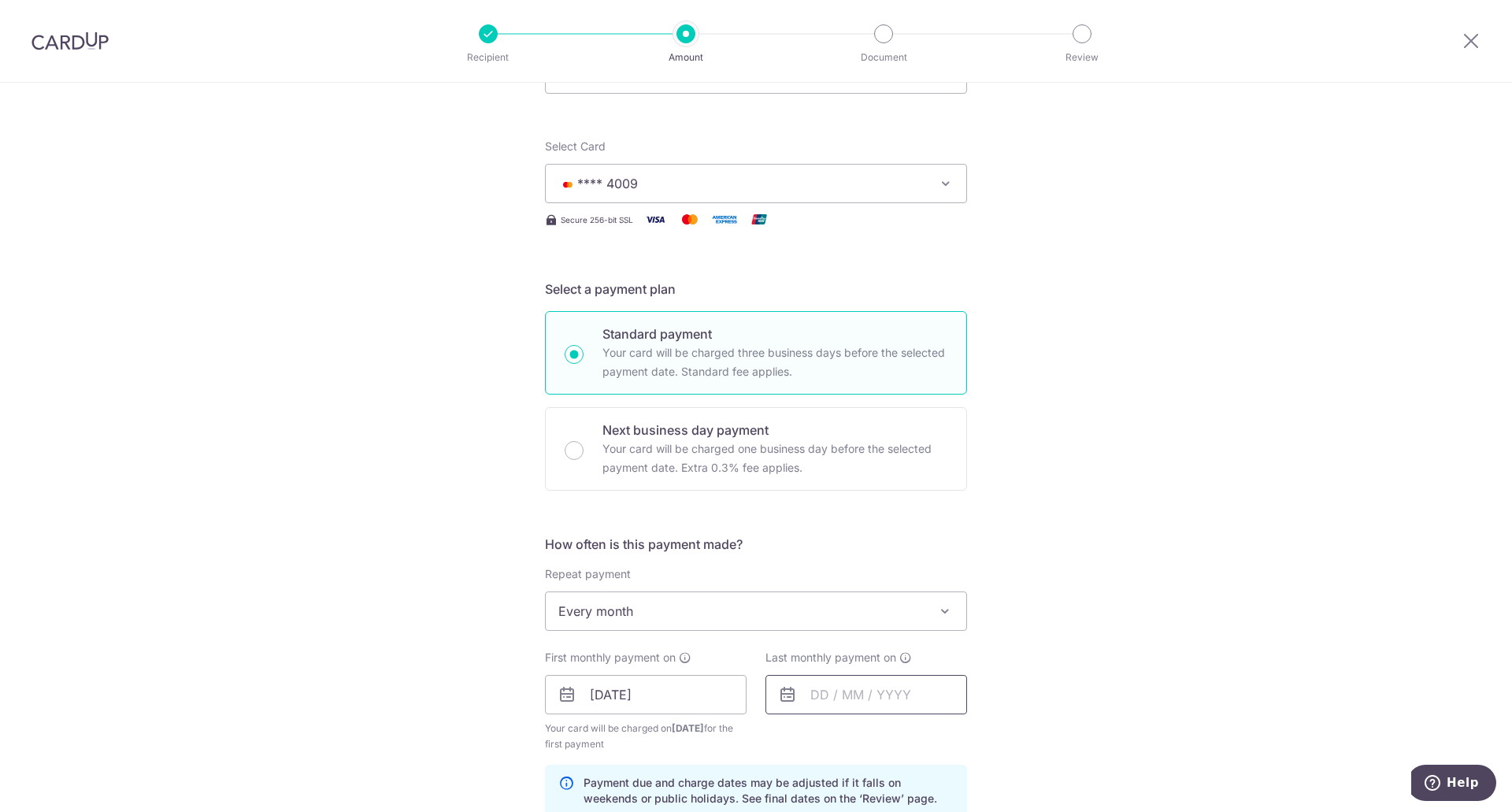
click at [860, 688] on input "text" at bounding box center [865, 694] width 202 height 39
click at [936, 736] on select "2025 2026 2027 2028 2029 2030 2031 2032 2033 2034 2035" at bounding box center [928, 736] width 42 height 13
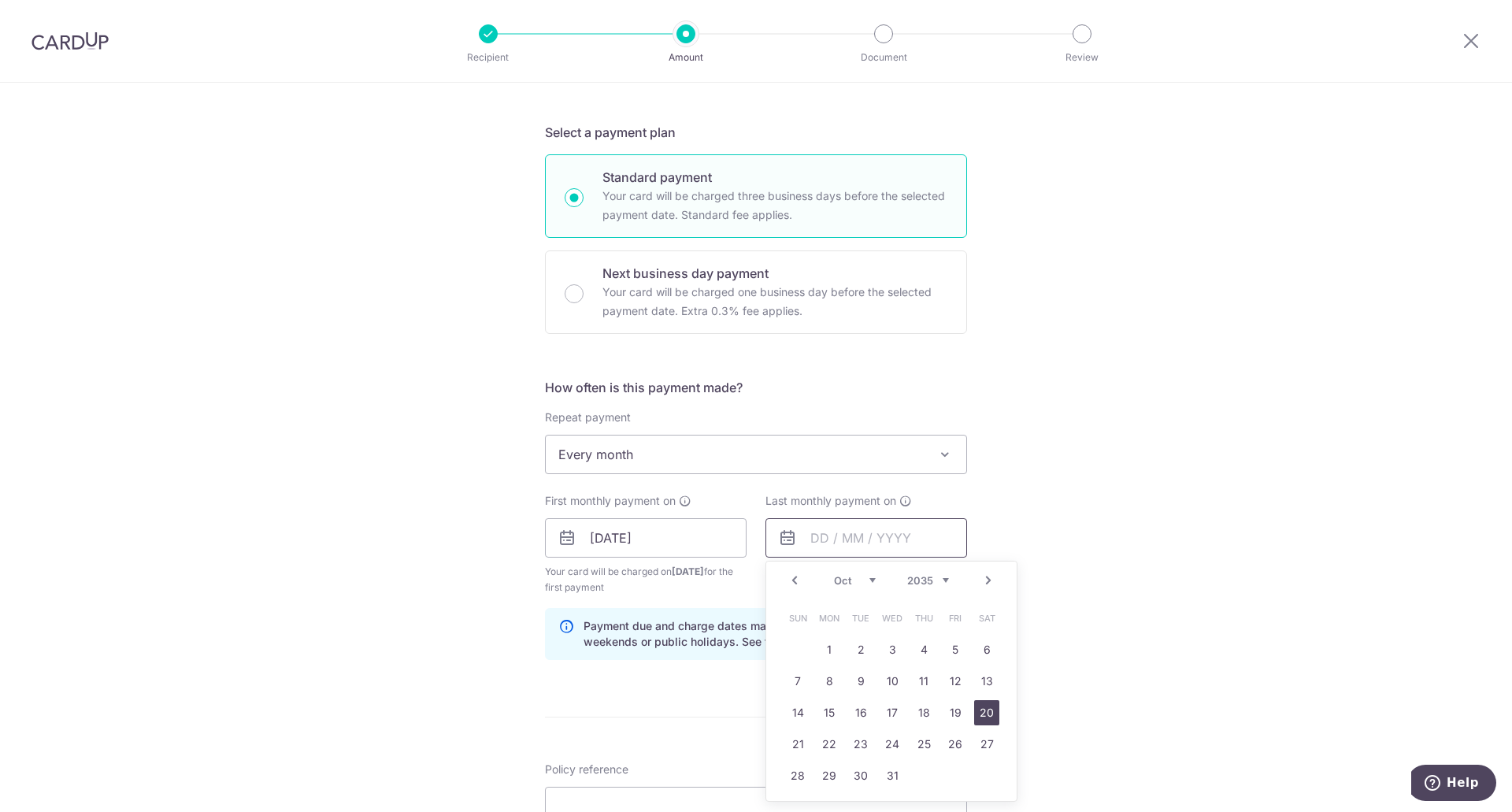
scroll to position [315, 0]
click at [890, 712] on link "17" at bounding box center [891, 711] width 25 height 25
type input "[DATE]"
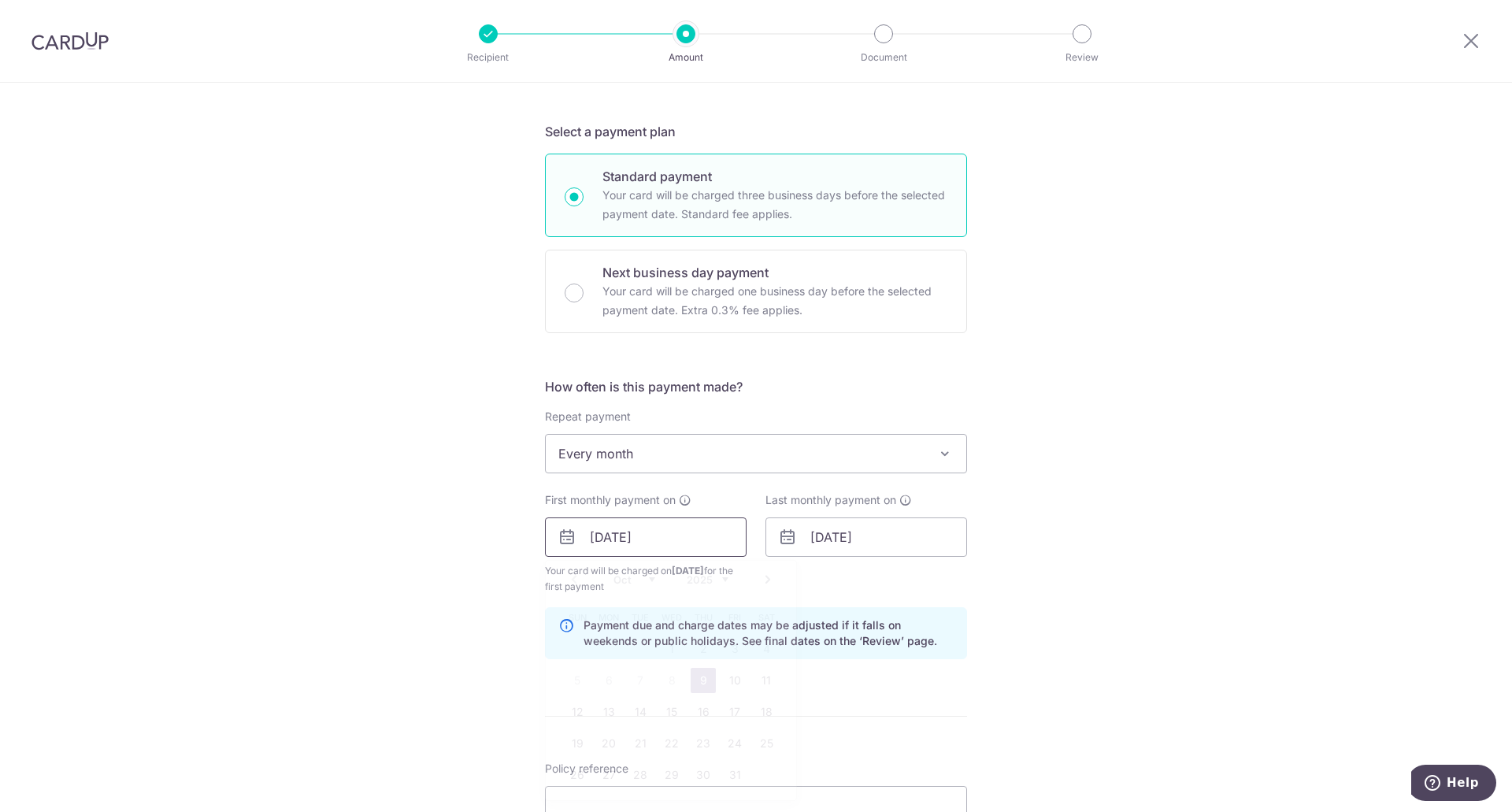
click at [616, 536] on input "09/10/2025" at bounding box center [646, 537] width 202 height 39
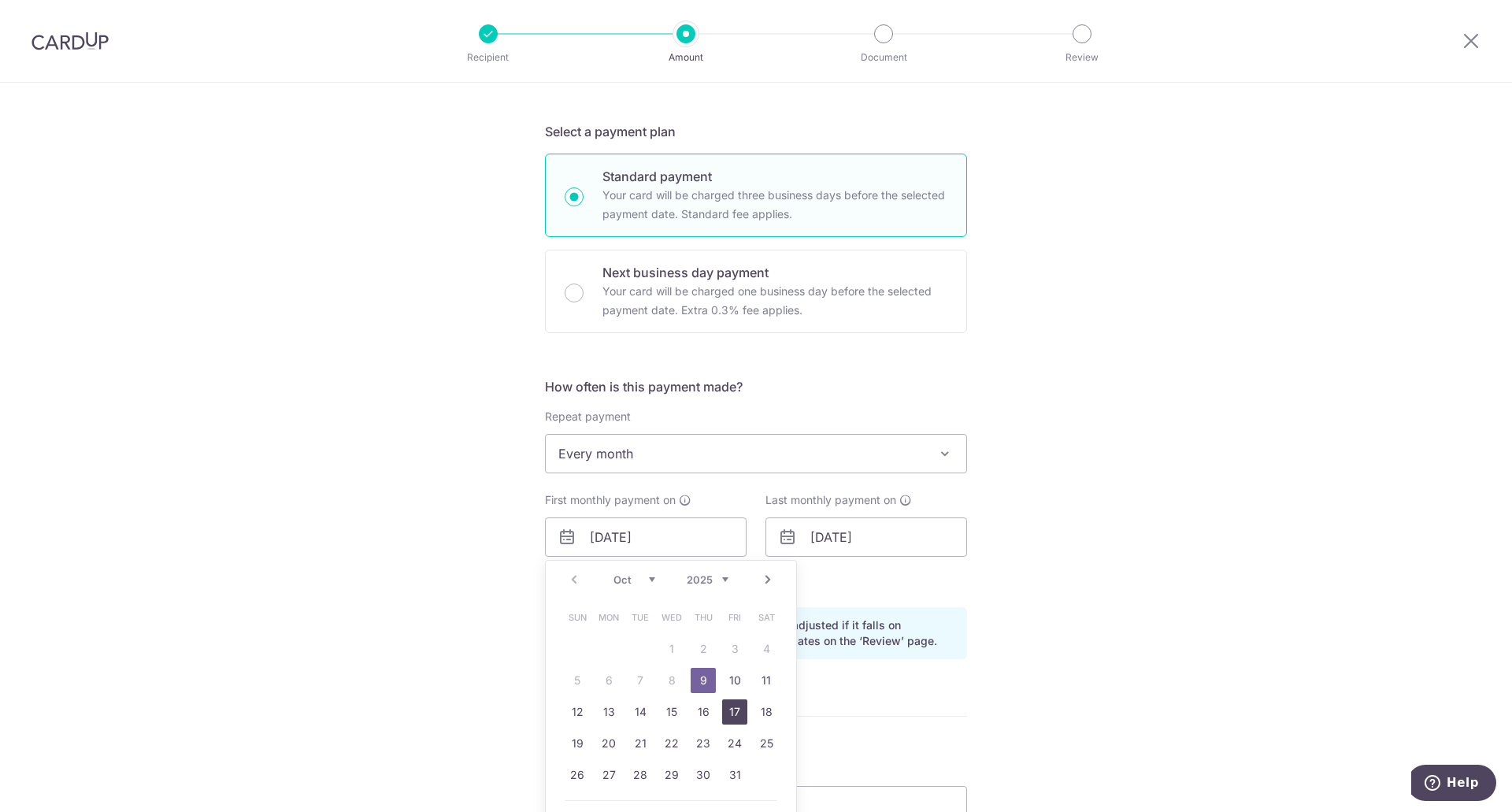
click at [731, 711] on link "17" at bounding box center [734, 711] width 25 height 25
type input "[DATE]"
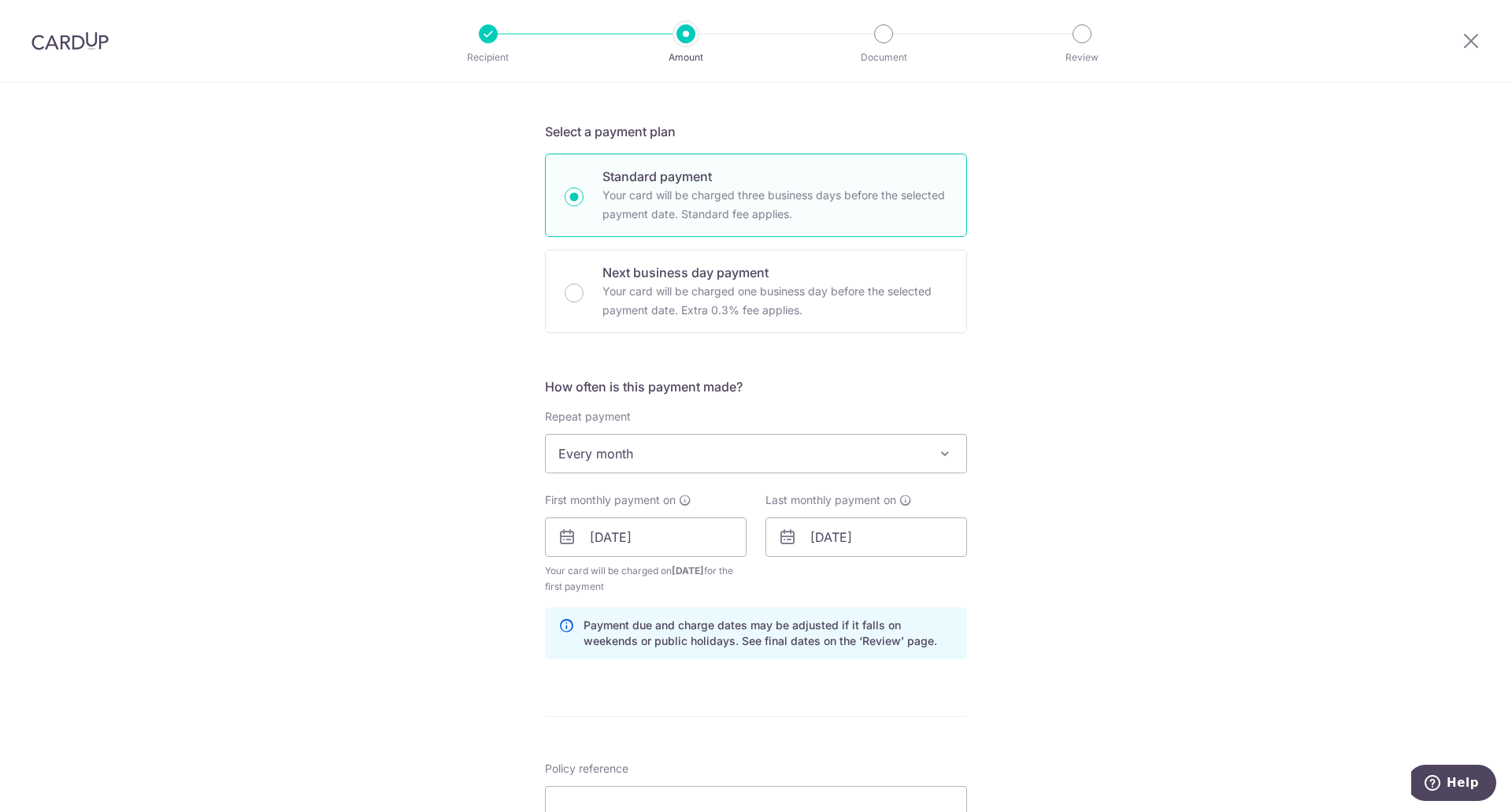
click at [677, 592] on span "Your card will be charged on 14/10/2025 for the first payment" at bounding box center [646, 579] width 202 height 32
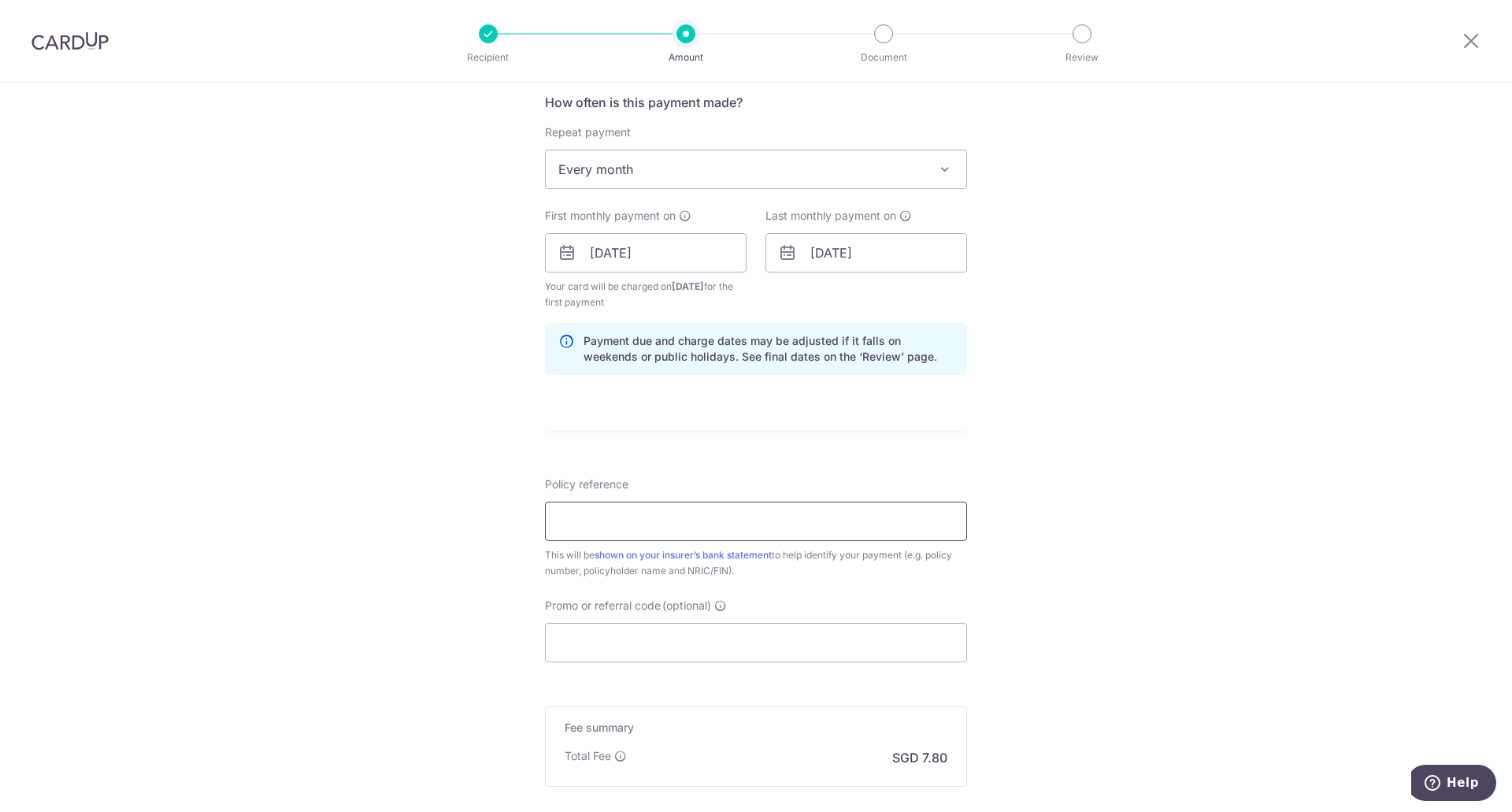
scroll to position [630, 0]
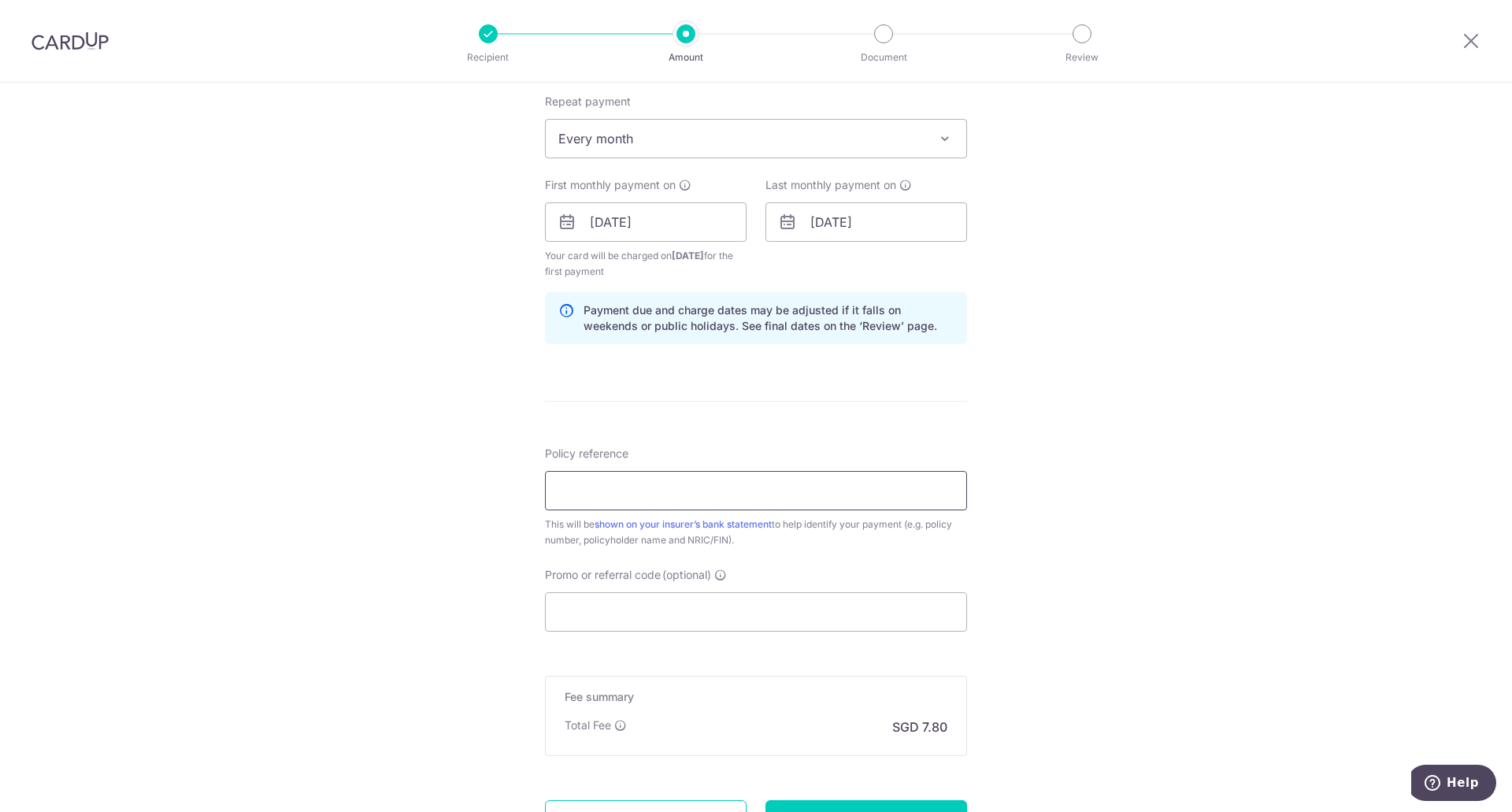
click at [676, 494] on input "Policy reference" at bounding box center [756, 490] width 422 height 39
type input "u"
type input "U125587893"
click at [810, 554] on div "Policy reference U125587893 10/35 This will be shown on your insurer’s bank sta…" at bounding box center [756, 538] width 422 height 185
click at [738, 615] on input "Promo or referral code (optional)" at bounding box center [756, 612] width 422 height 39
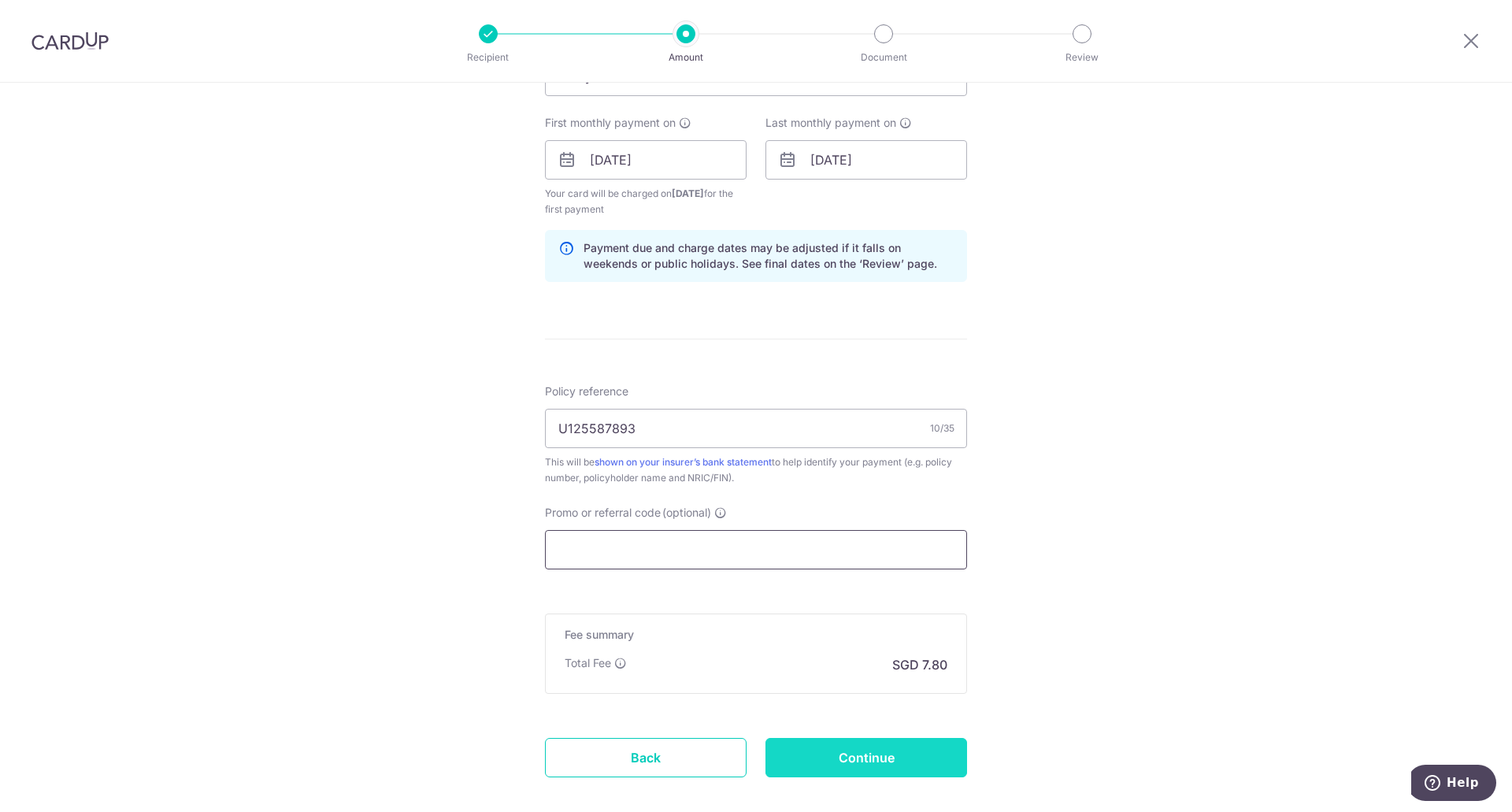
scroll to position [775, 0]
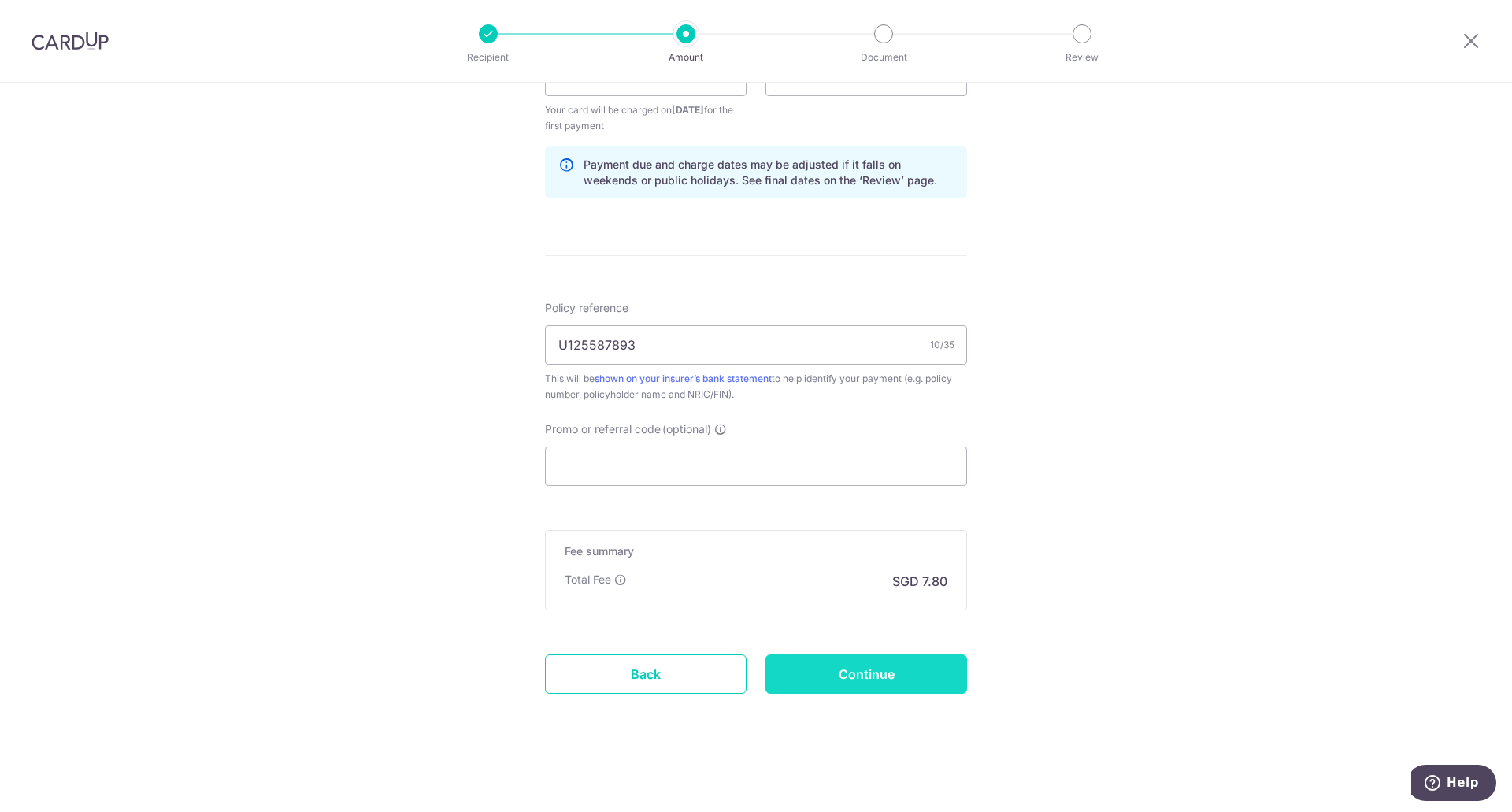
click at [844, 681] on input "Continue" at bounding box center [865, 674] width 202 height 39
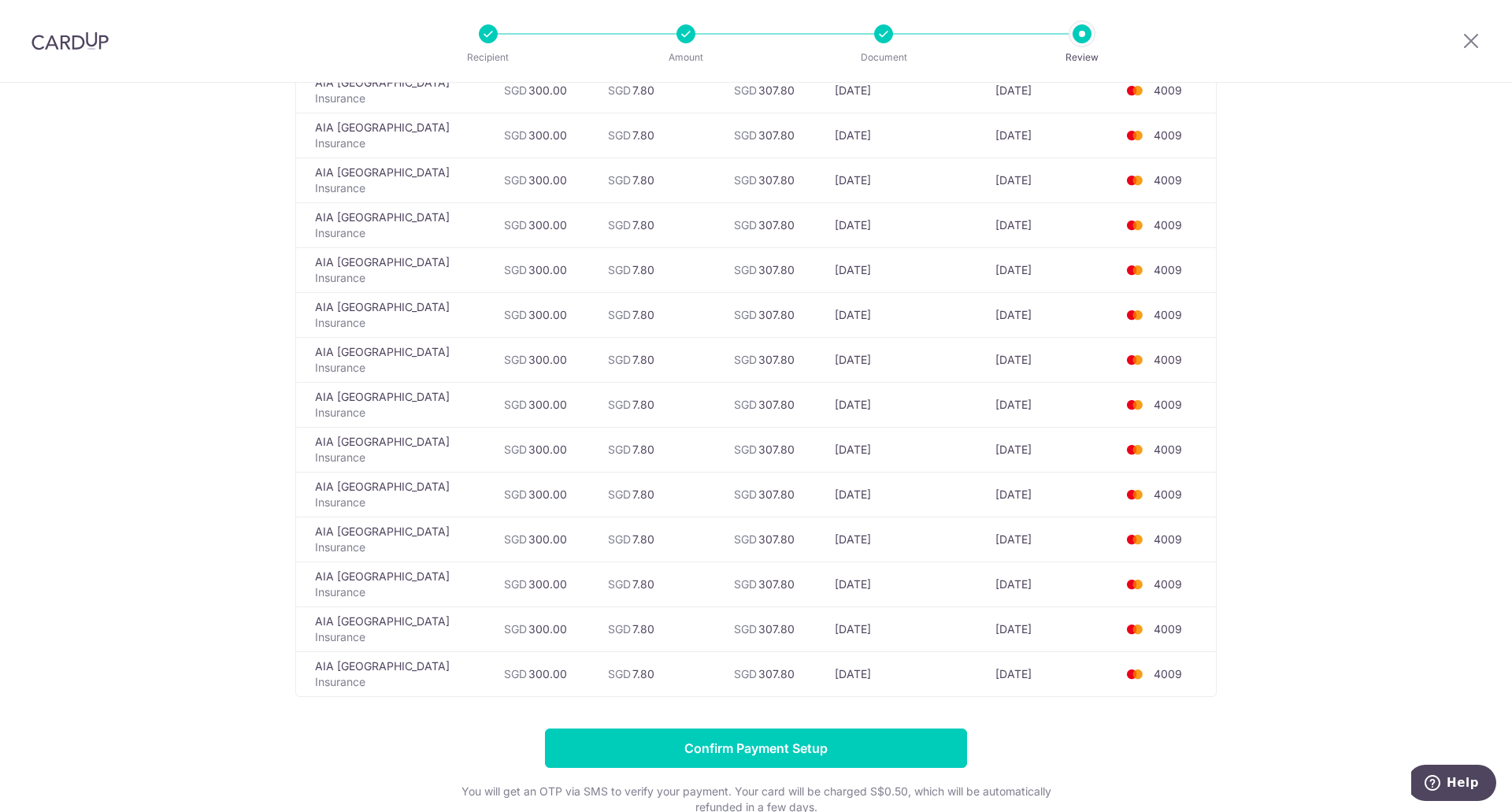
scroll to position [5128, 0]
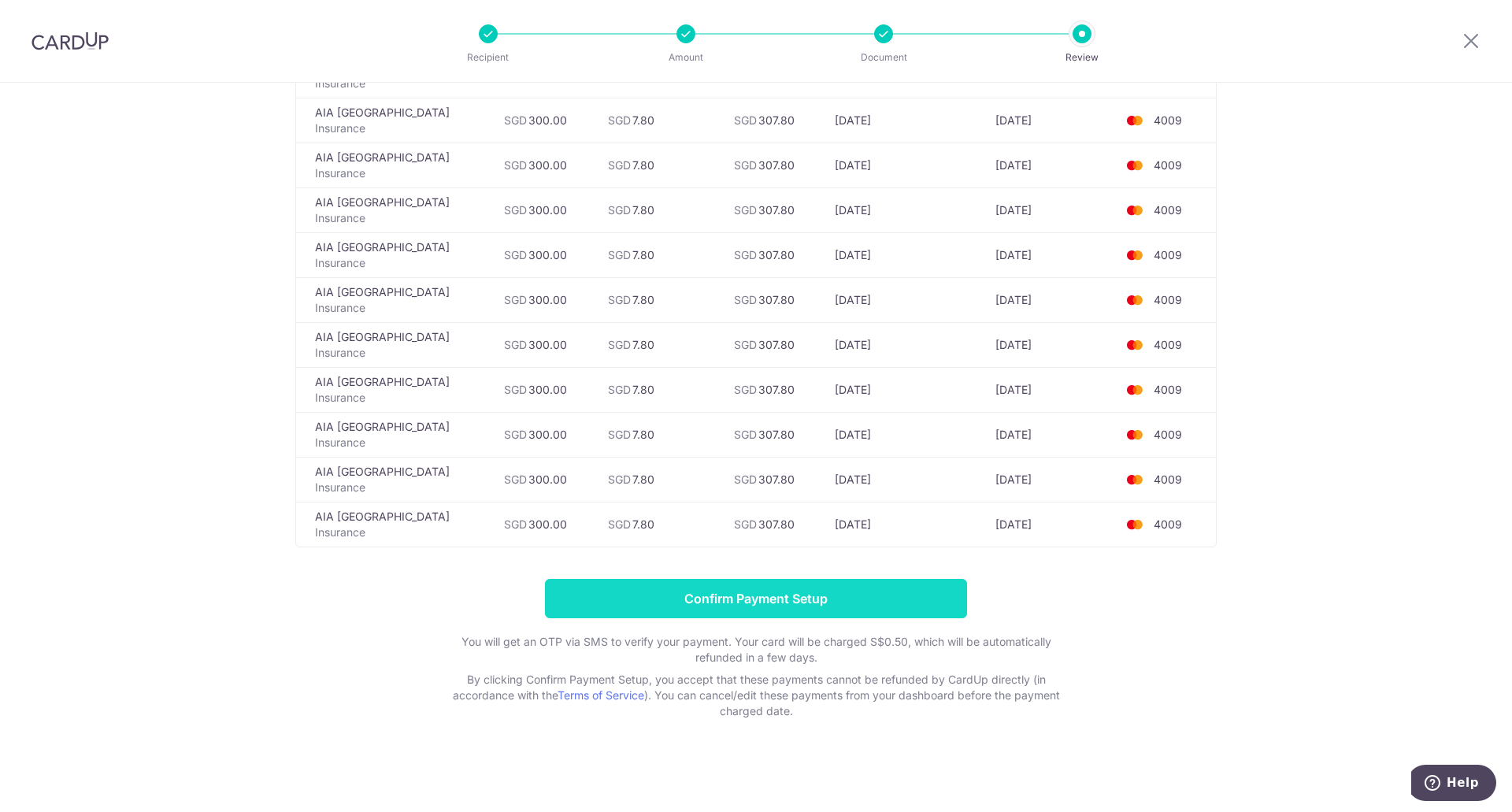
click at [864, 591] on input "Confirm Payment Setup" at bounding box center [756, 598] width 422 height 39
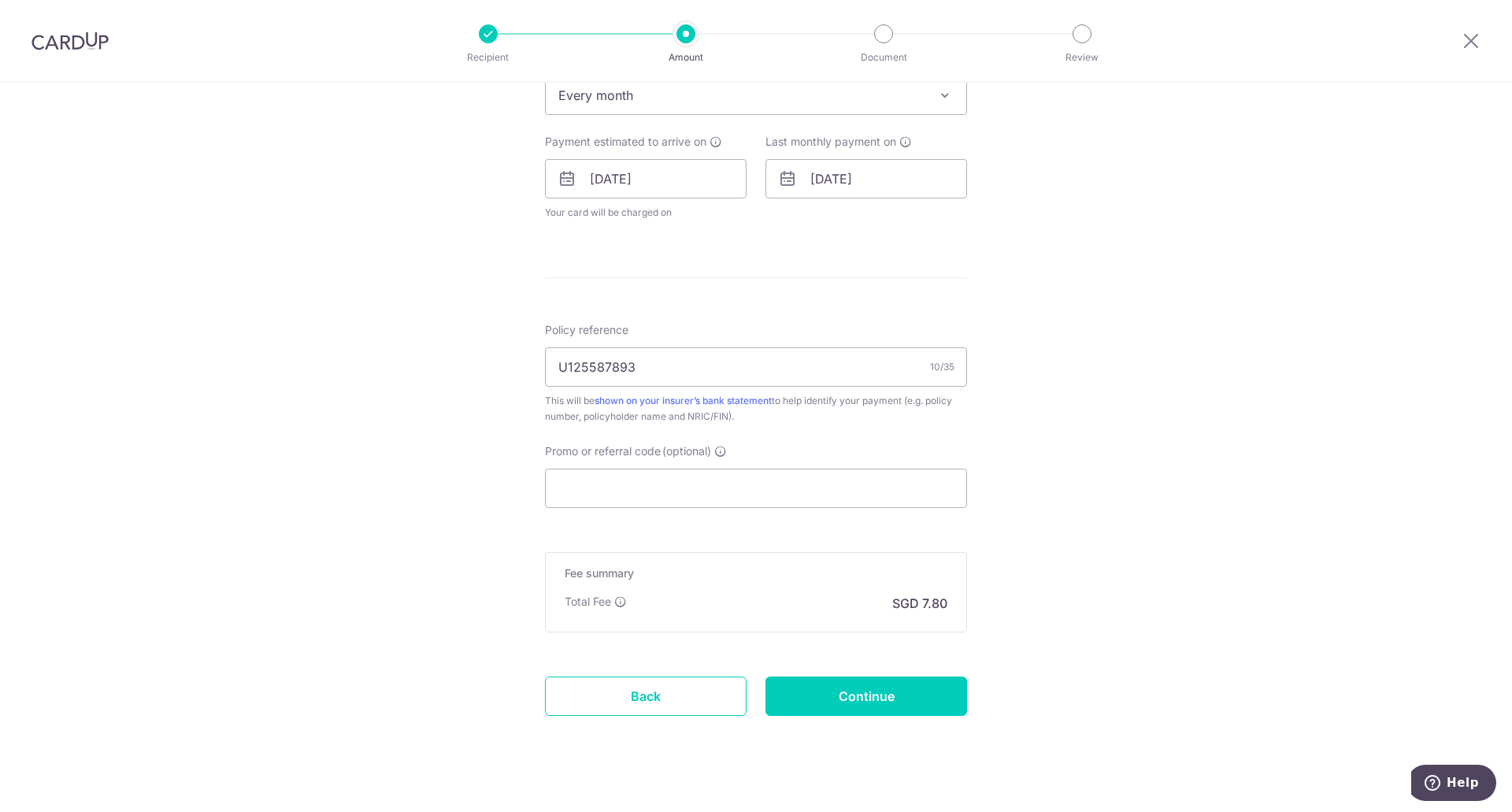
scroll to position [695, 0]
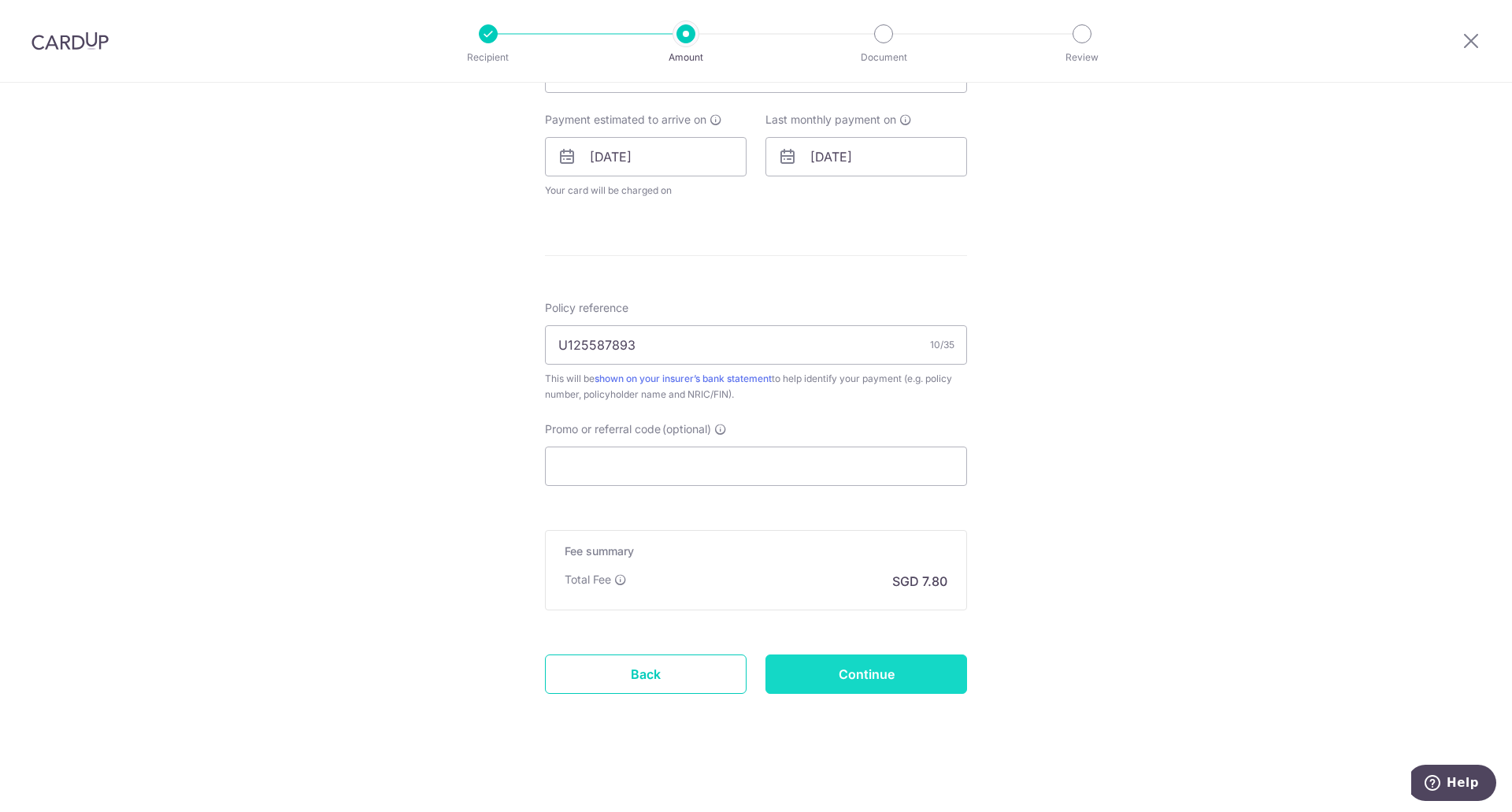
click at [871, 673] on input "Continue" at bounding box center [865, 674] width 202 height 39
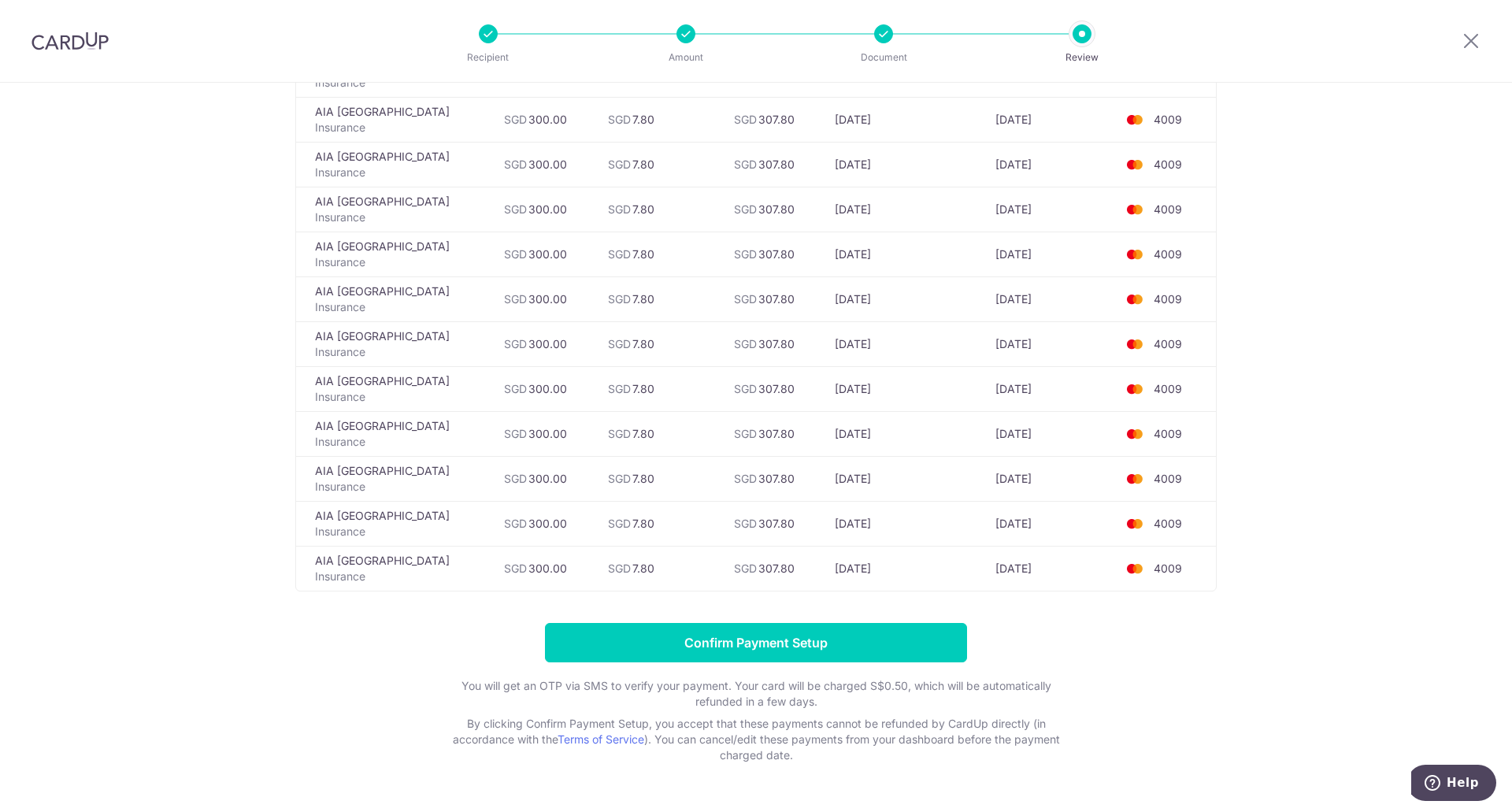
scroll to position [5128, 0]
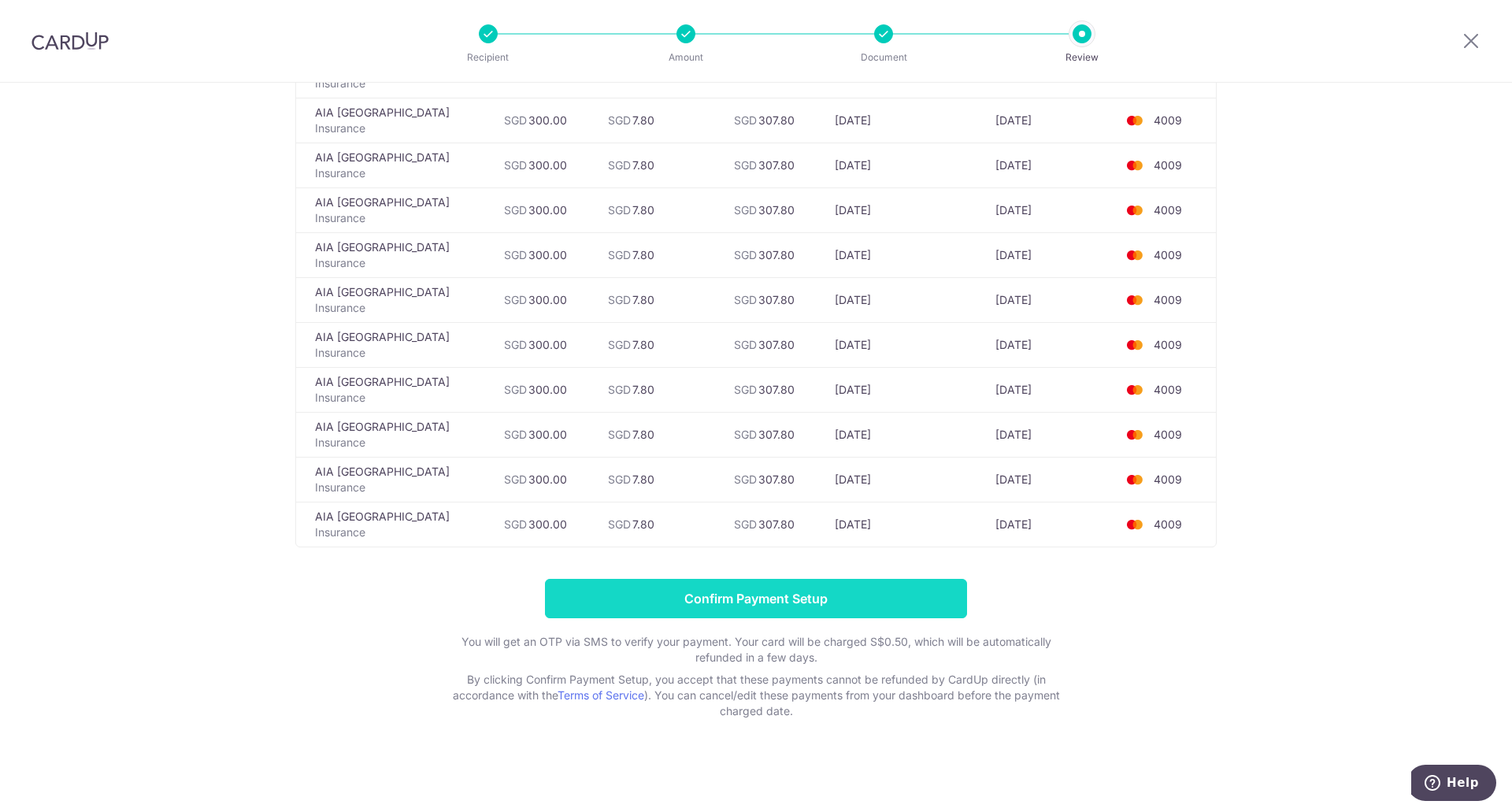
click at [875, 600] on input "Confirm Payment Setup" at bounding box center [756, 598] width 422 height 39
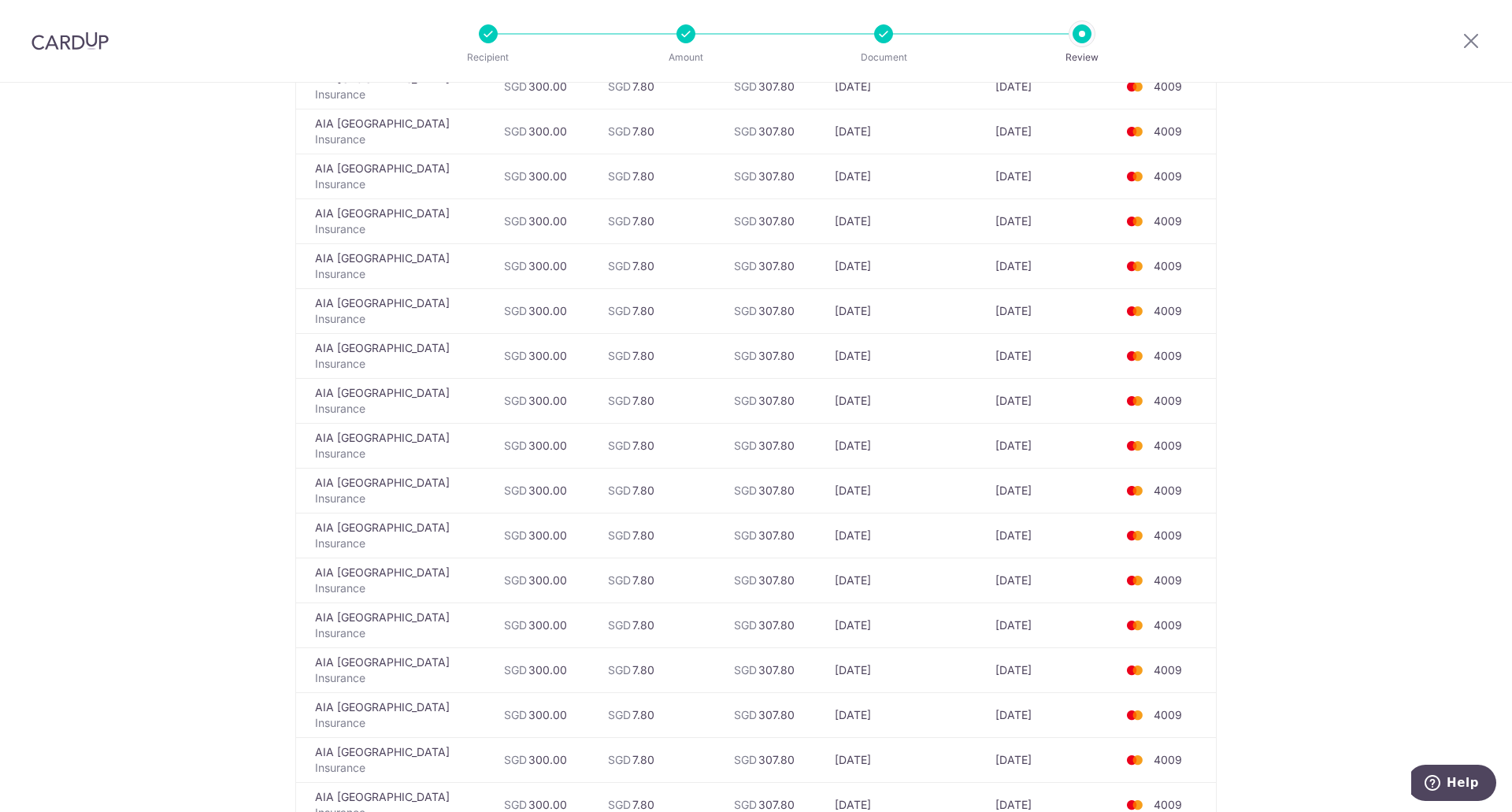
scroll to position [5128, 0]
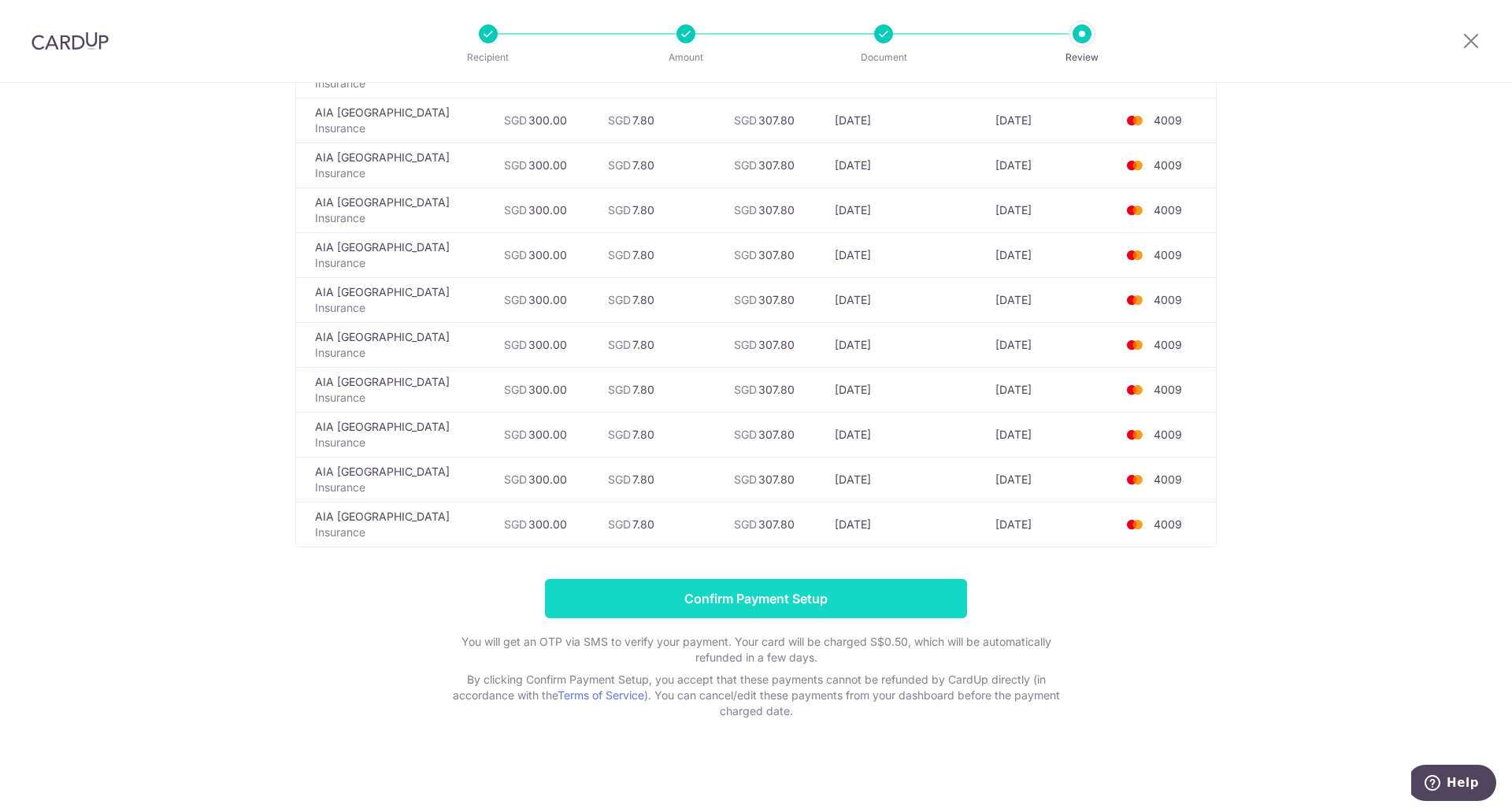
click at [790, 603] on input "Confirm Payment Setup" at bounding box center [756, 598] width 422 height 39
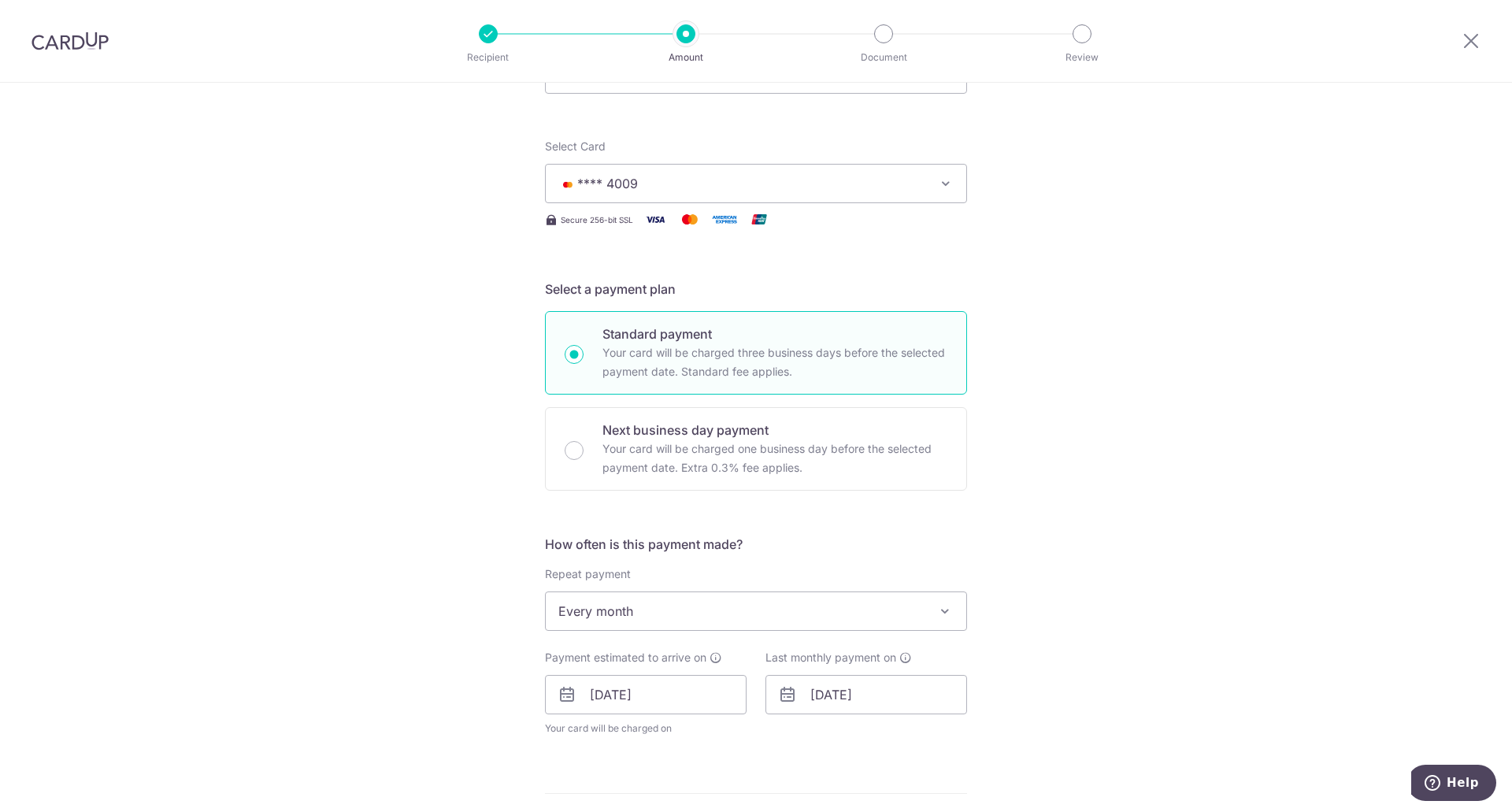
scroll to position [394, 0]
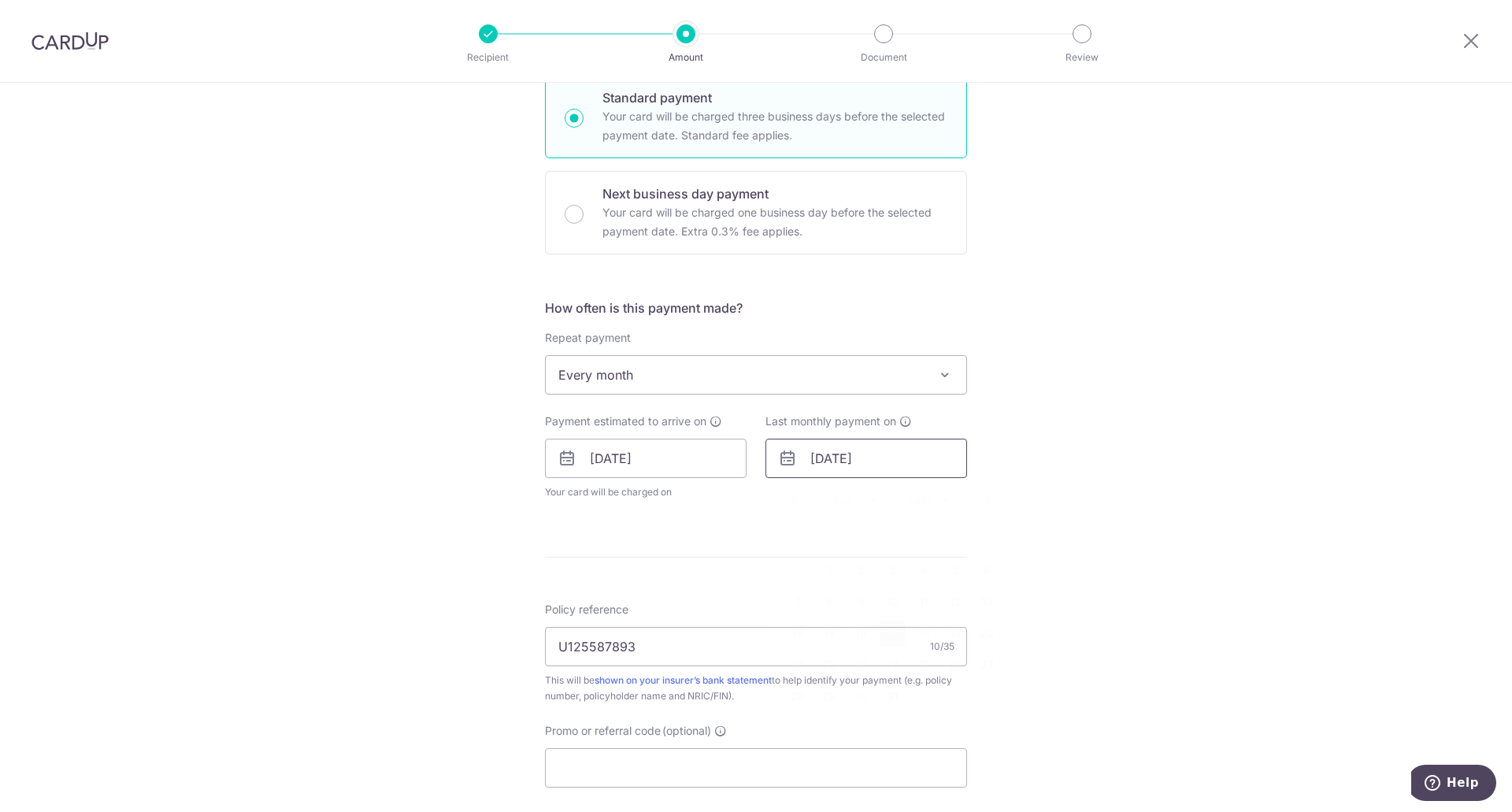
click at [829, 458] on input "[DATE]" at bounding box center [865, 458] width 202 height 39
click at [937, 502] on select "2025 2026 2027 2028 2029 2030 2031 2032 2033 2034 2035" at bounding box center [928, 500] width 42 height 13
click at [744, 544] on form "Enter payment amount SGD 300.00 300.00 Select Card **** 4009 Add credit card Yo…" at bounding box center [756, 416] width 422 height 1246
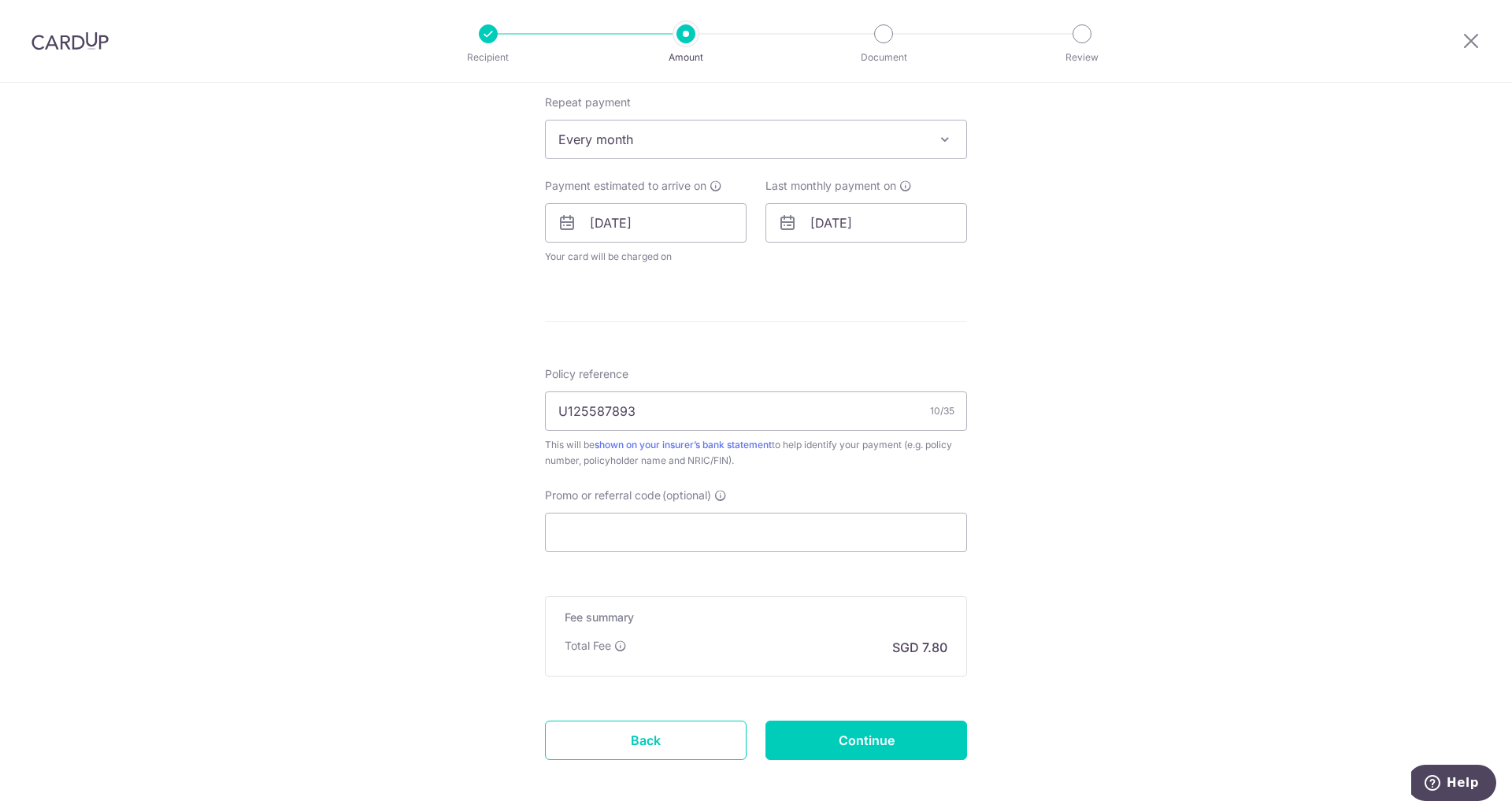
scroll to position [630, 0]
click at [888, 748] on input "Continue" at bounding box center [865, 739] width 202 height 39
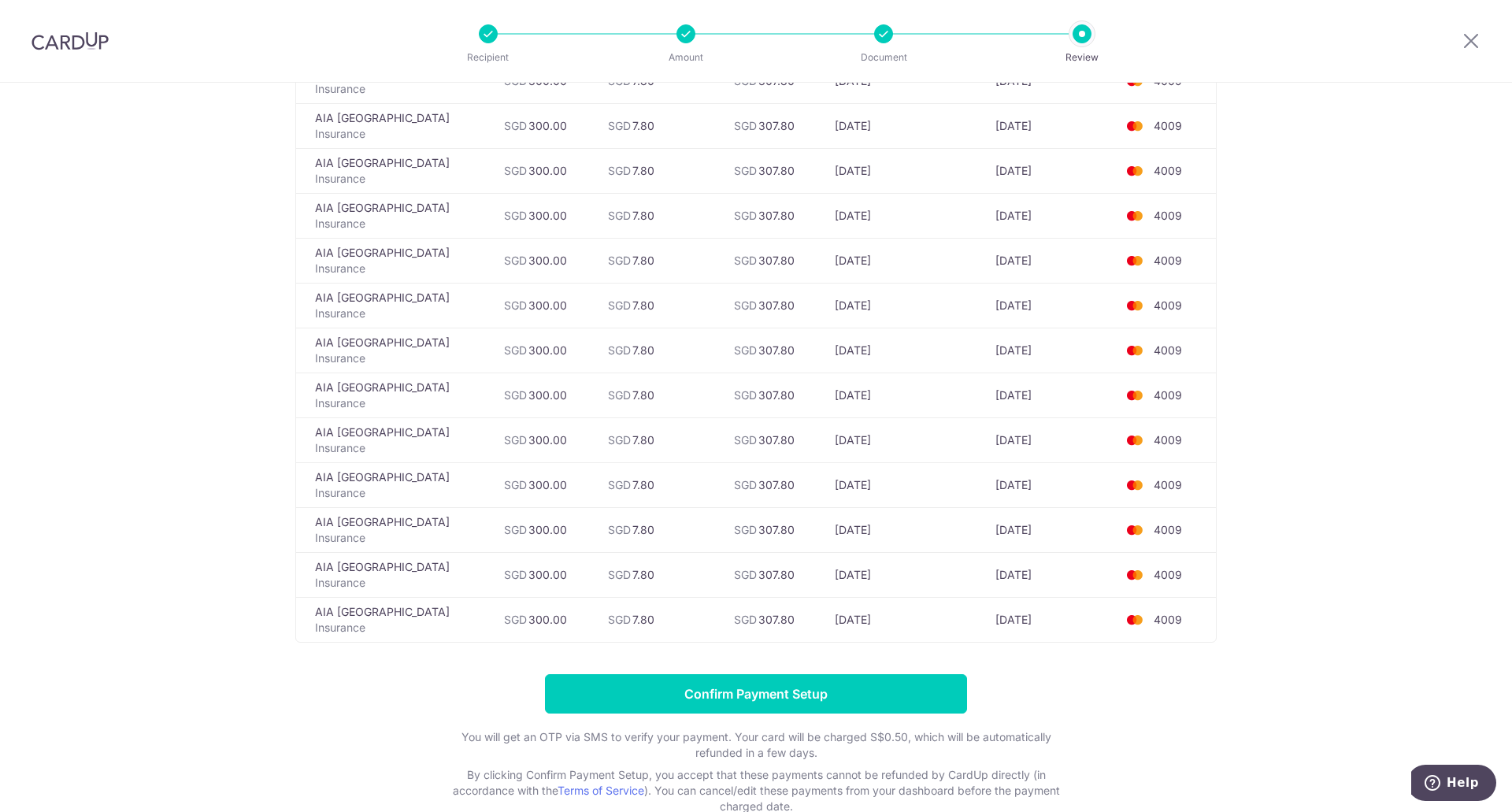
scroll to position [5128, 0]
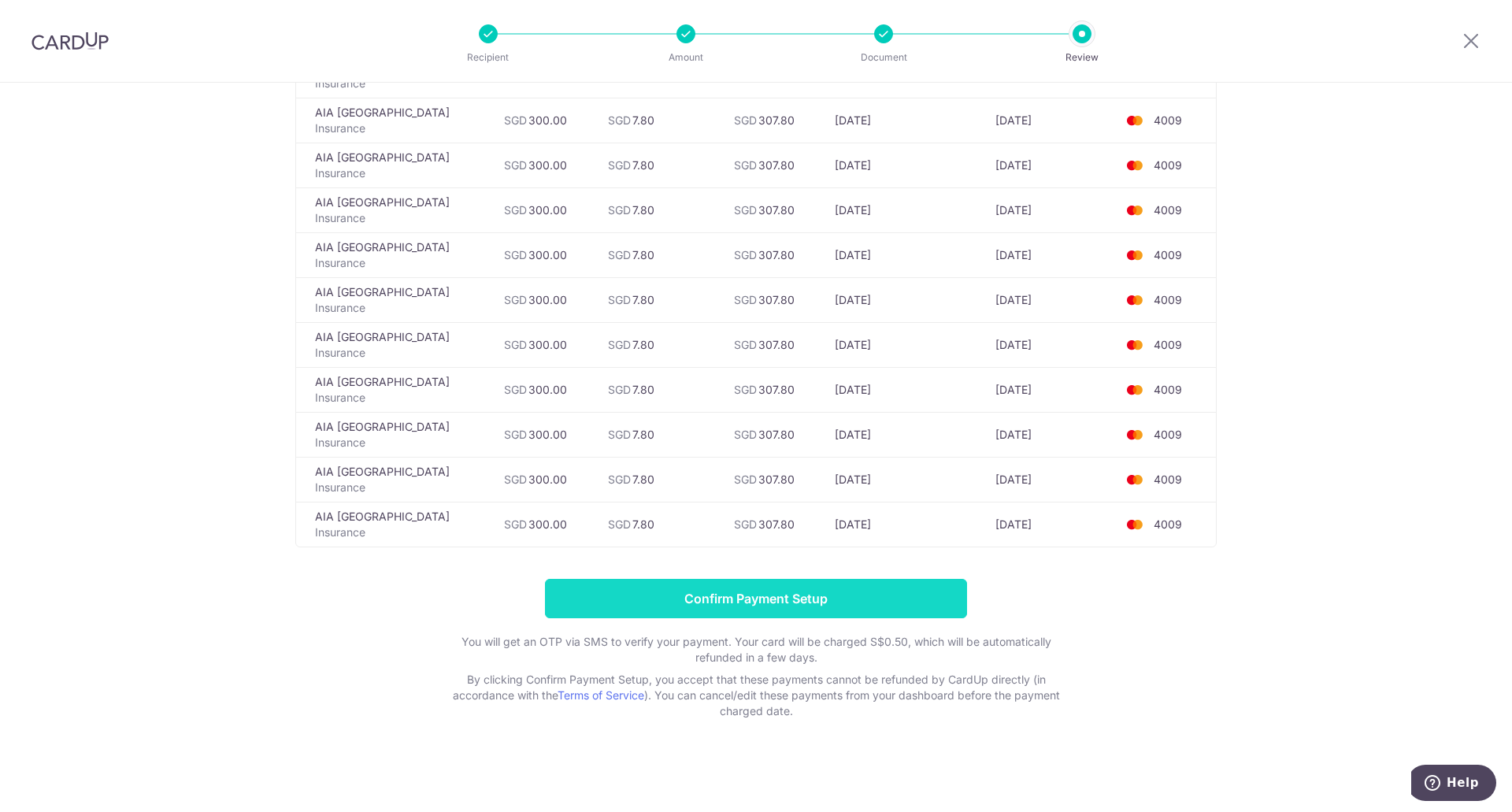
click at [896, 585] on input "Confirm Payment Setup" at bounding box center [756, 598] width 422 height 39
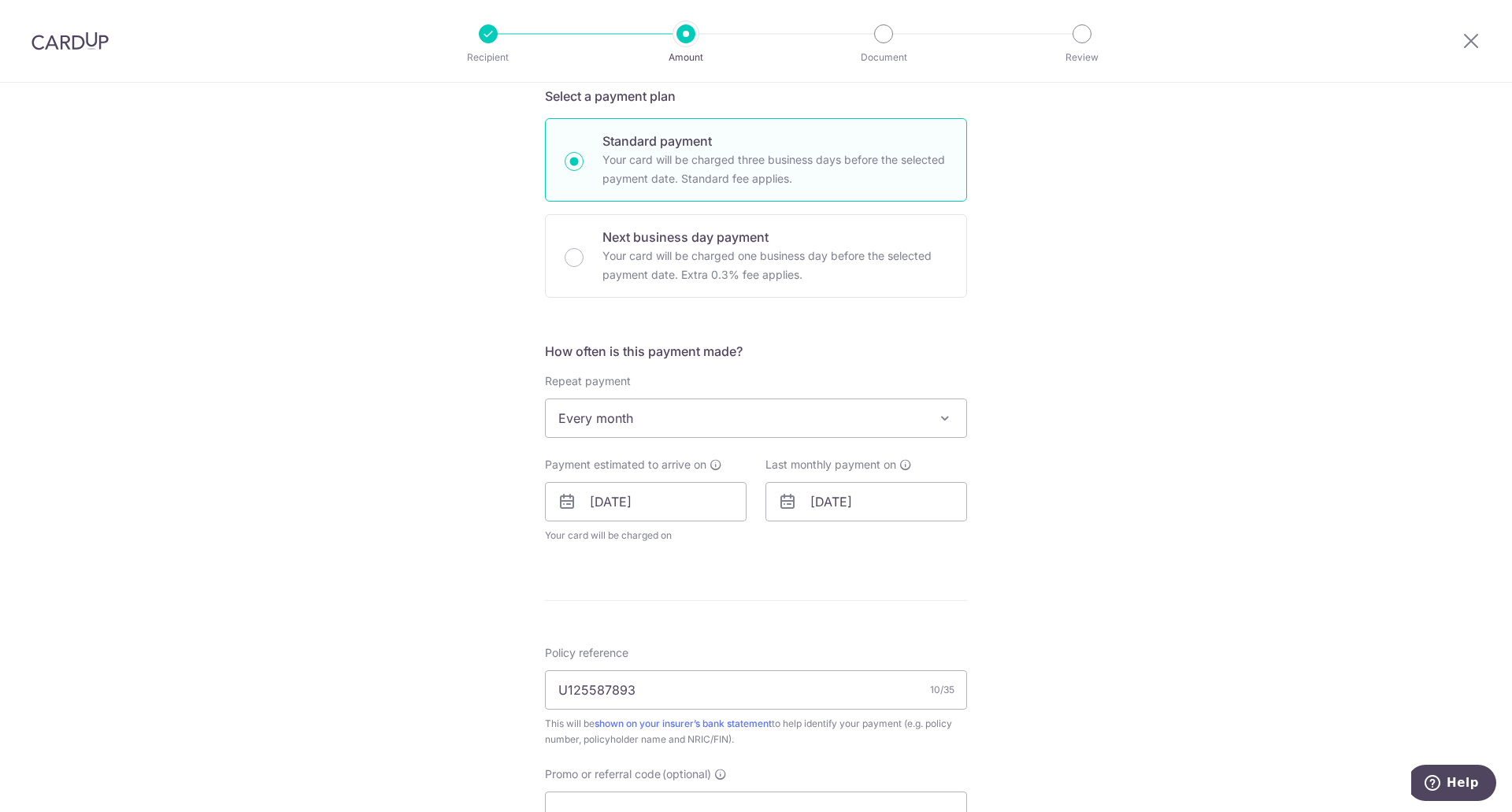
scroll to position [472, 0]
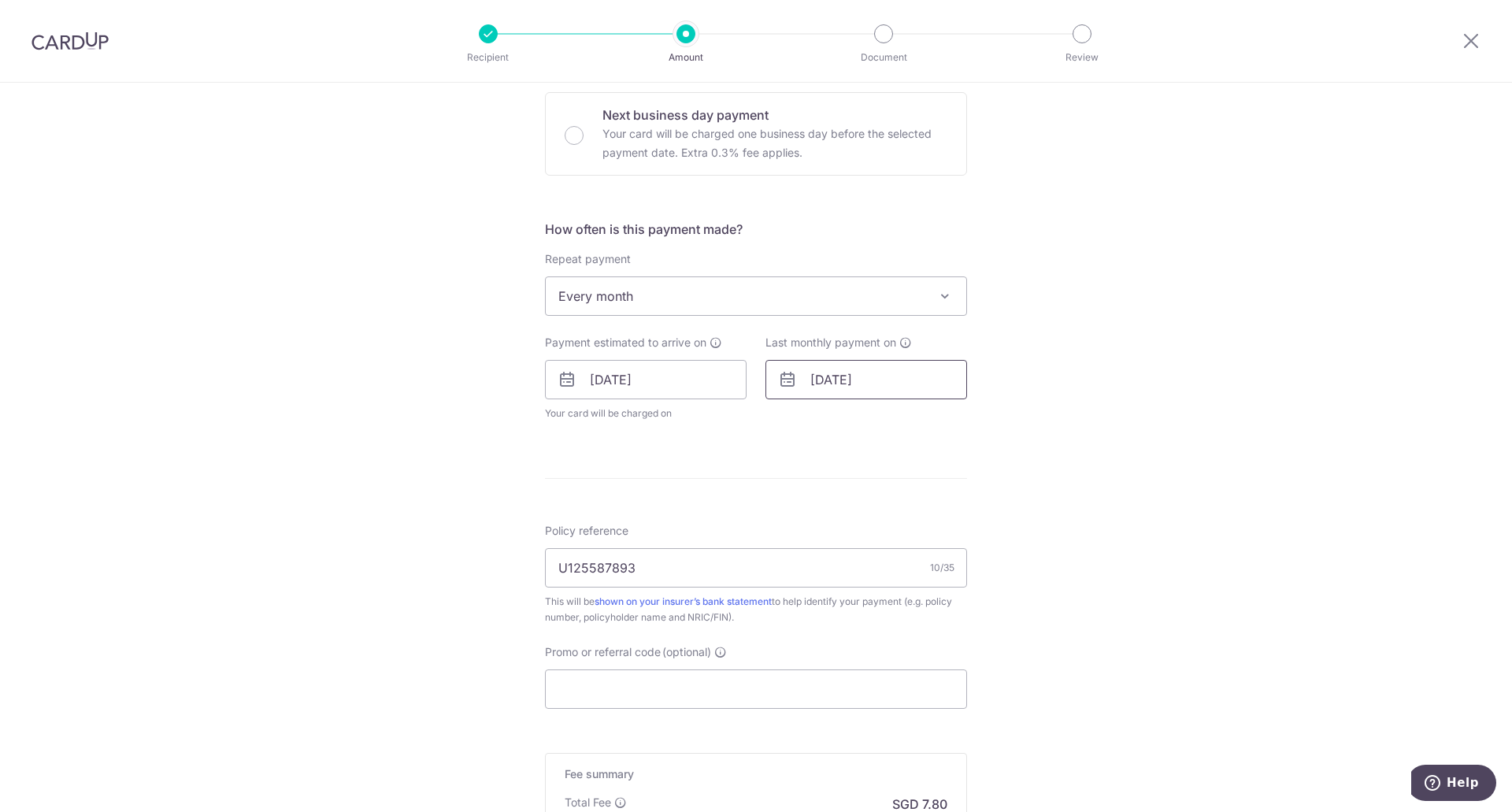
click at [805, 385] on input "[DATE]" at bounding box center [865, 379] width 202 height 39
click at [926, 420] on select "2025 2026 2027 2028 2029 2030 2031 2032 2033 2034 2035" at bounding box center [928, 421] width 42 height 13
click at [950, 554] on link "16" at bounding box center [955, 554] width 25 height 25
type input "16/10/2026"
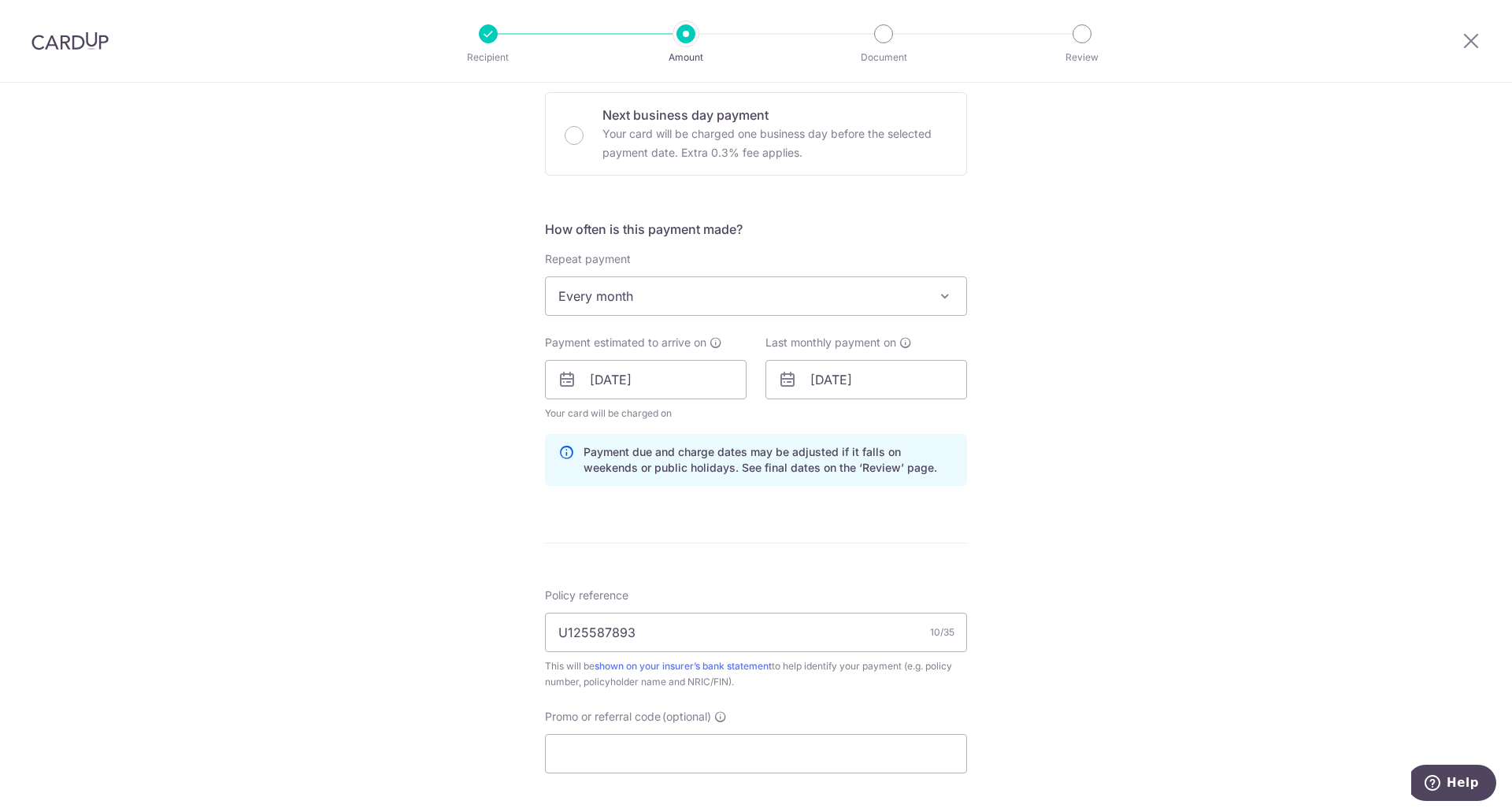
click at [987, 554] on div "Tell us more about your payment Enter payment amount SGD 300.00 300.00 Select C…" at bounding box center [756, 354] width 1512 height 1488
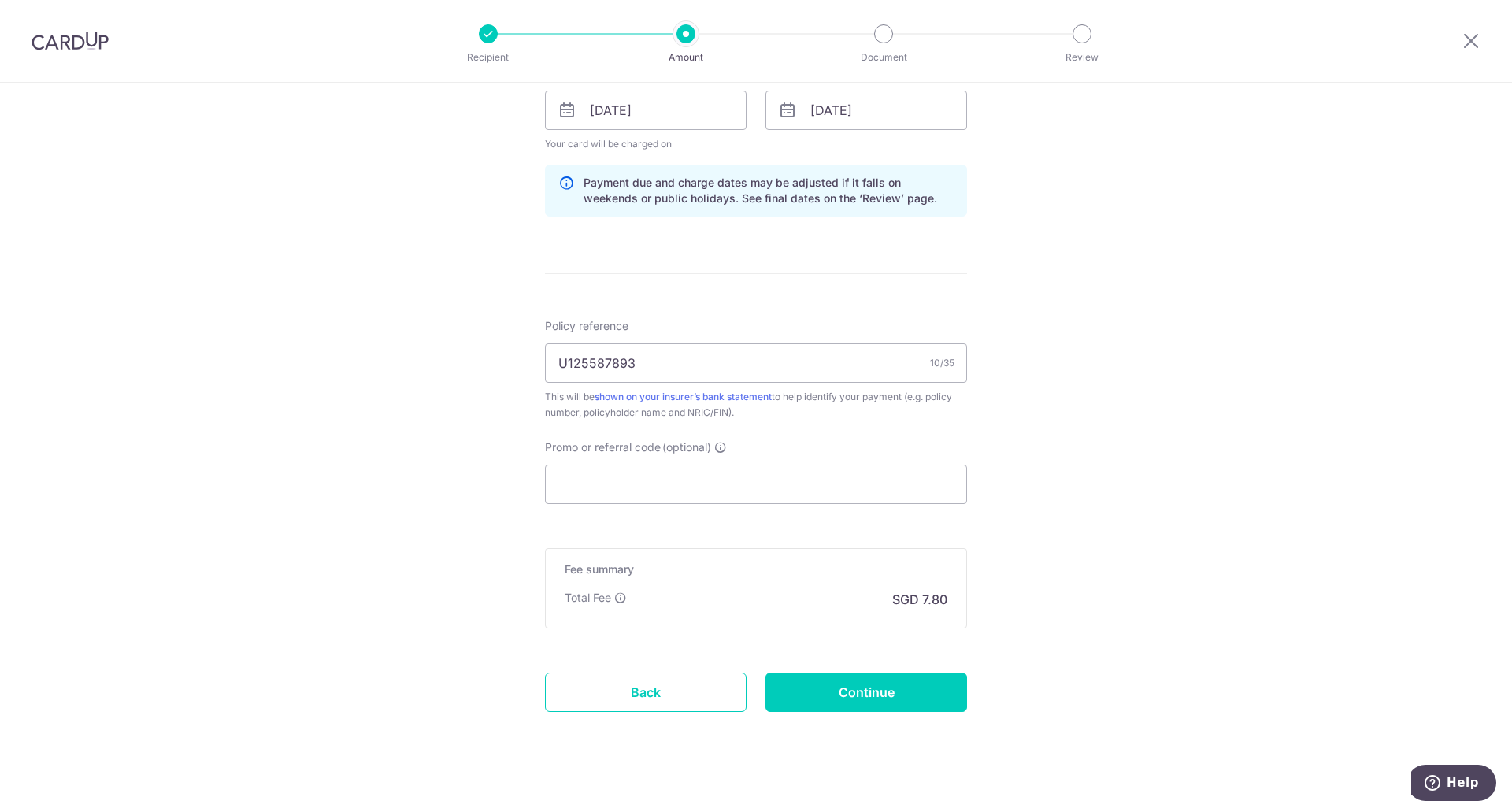
scroll to position [760, 0]
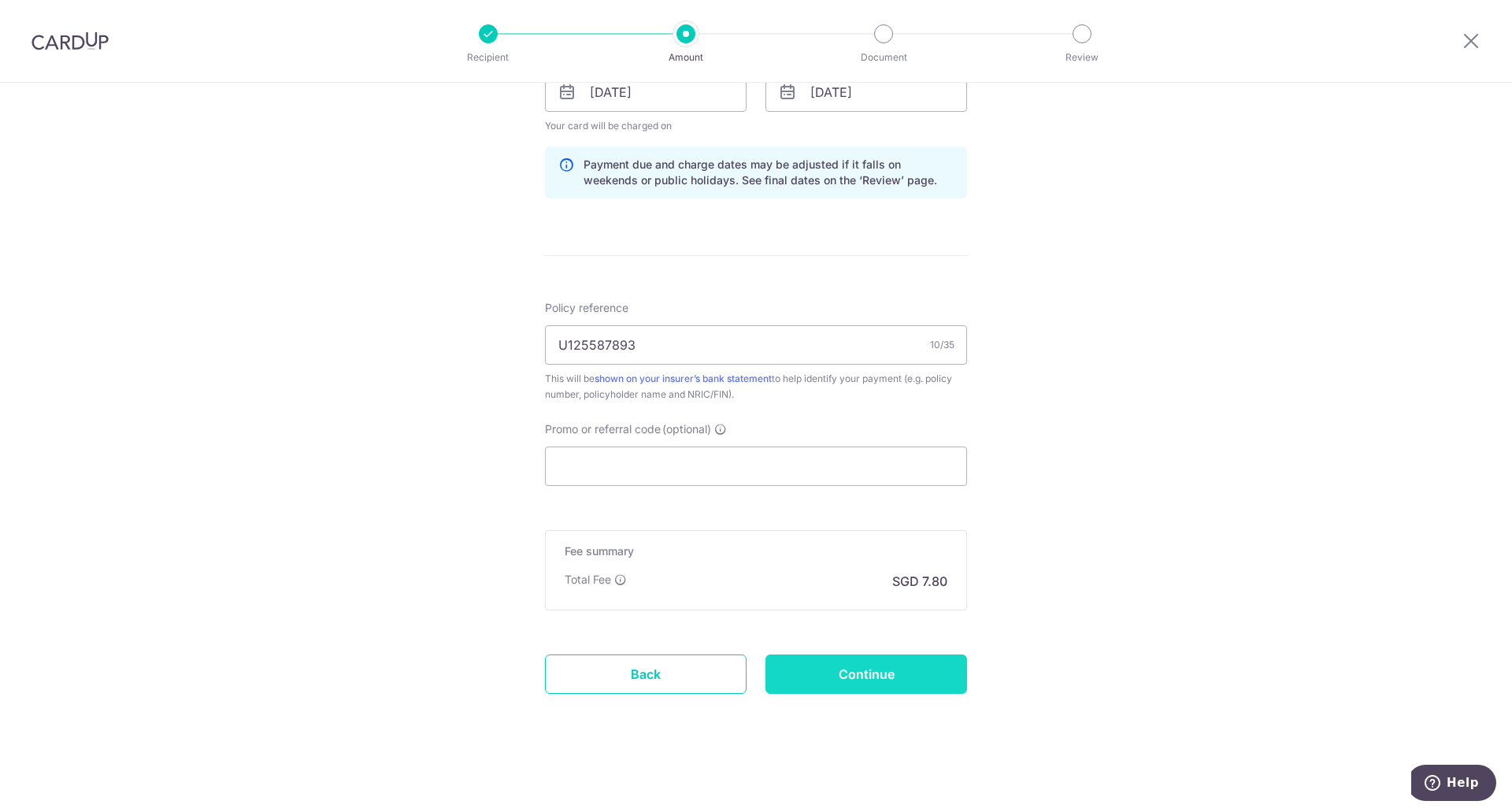
click at [813, 682] on input "Continue" at bounding box center [865, 674] width 202 height 39
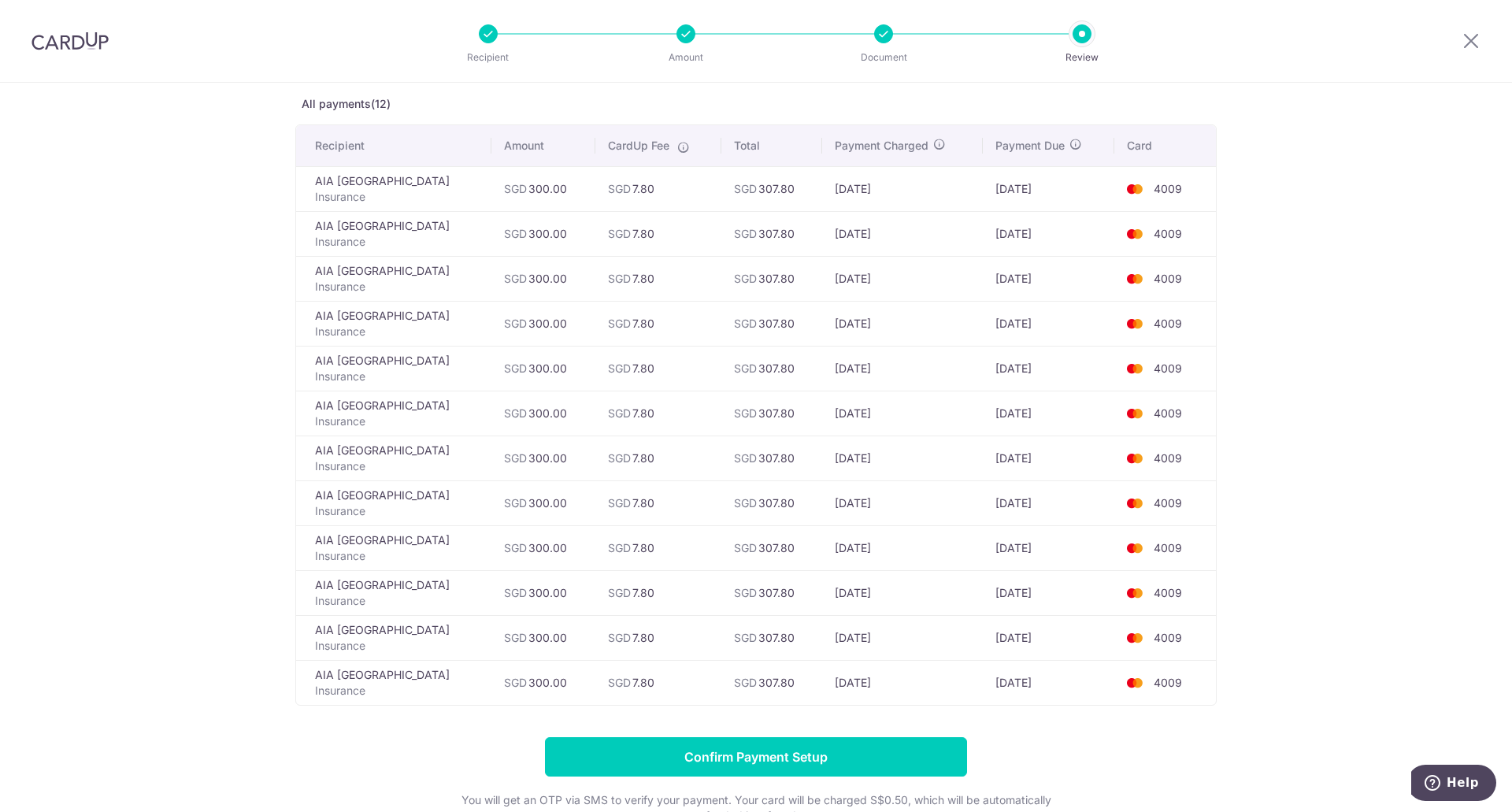
scroll to position [236, 0]
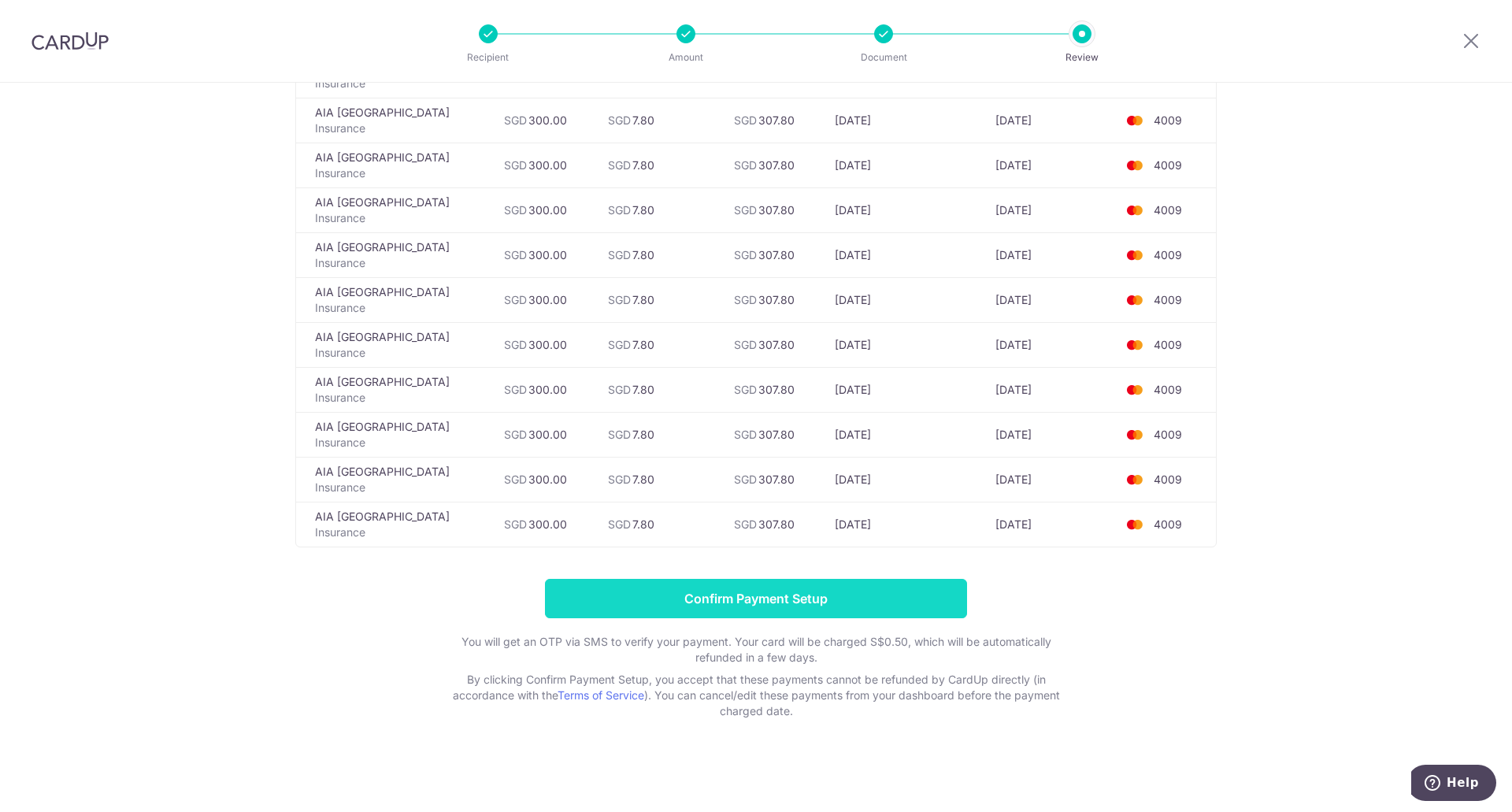
click at [699, 585] on input "Confirm Payment Setup" at bounding box center [756, 598] width 422 height 39
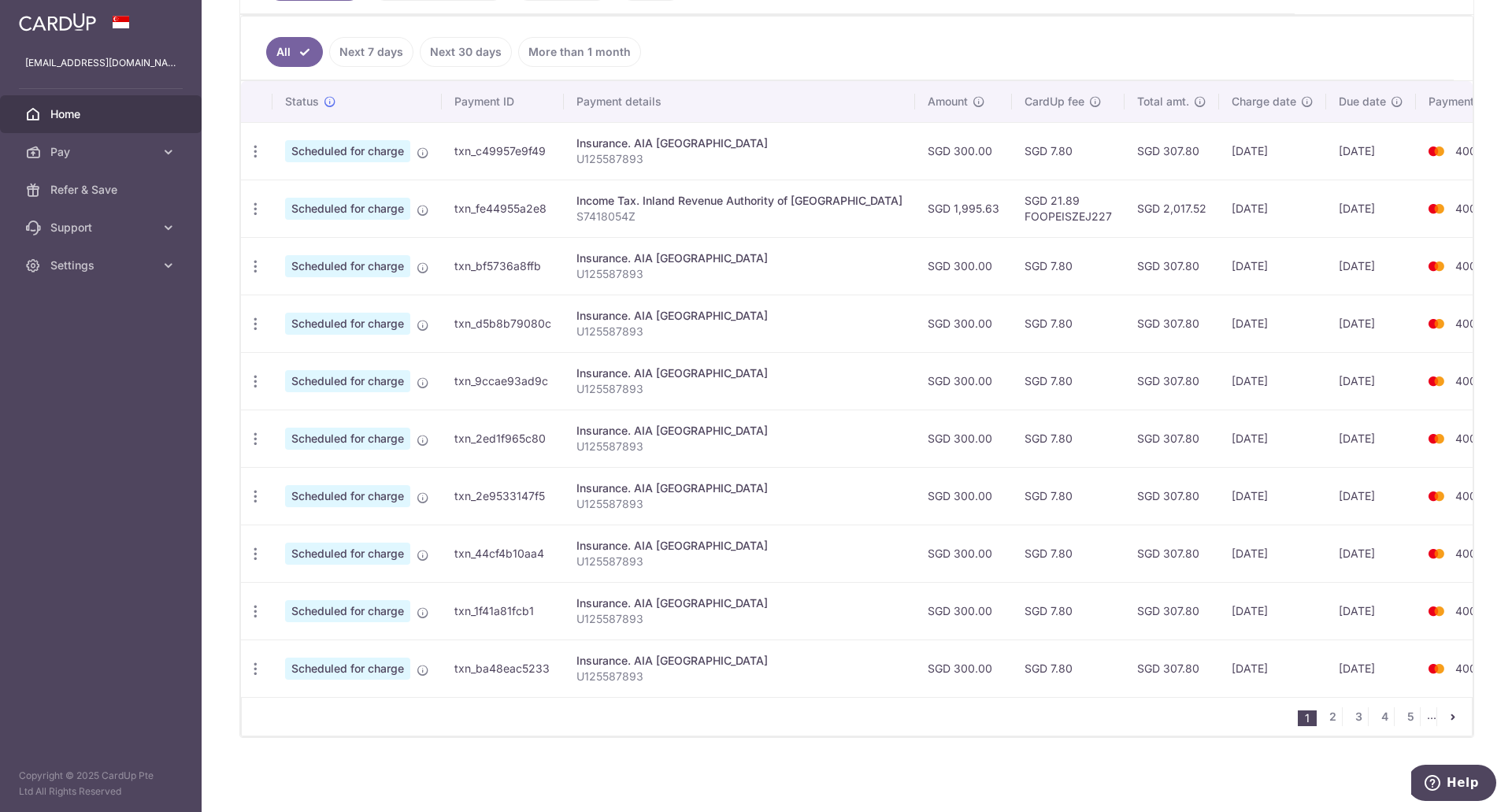
scroll to position [414, 0]
click at [1447, 718] on icon "pager" at bounding box center [1453, 716] width 13 height 13
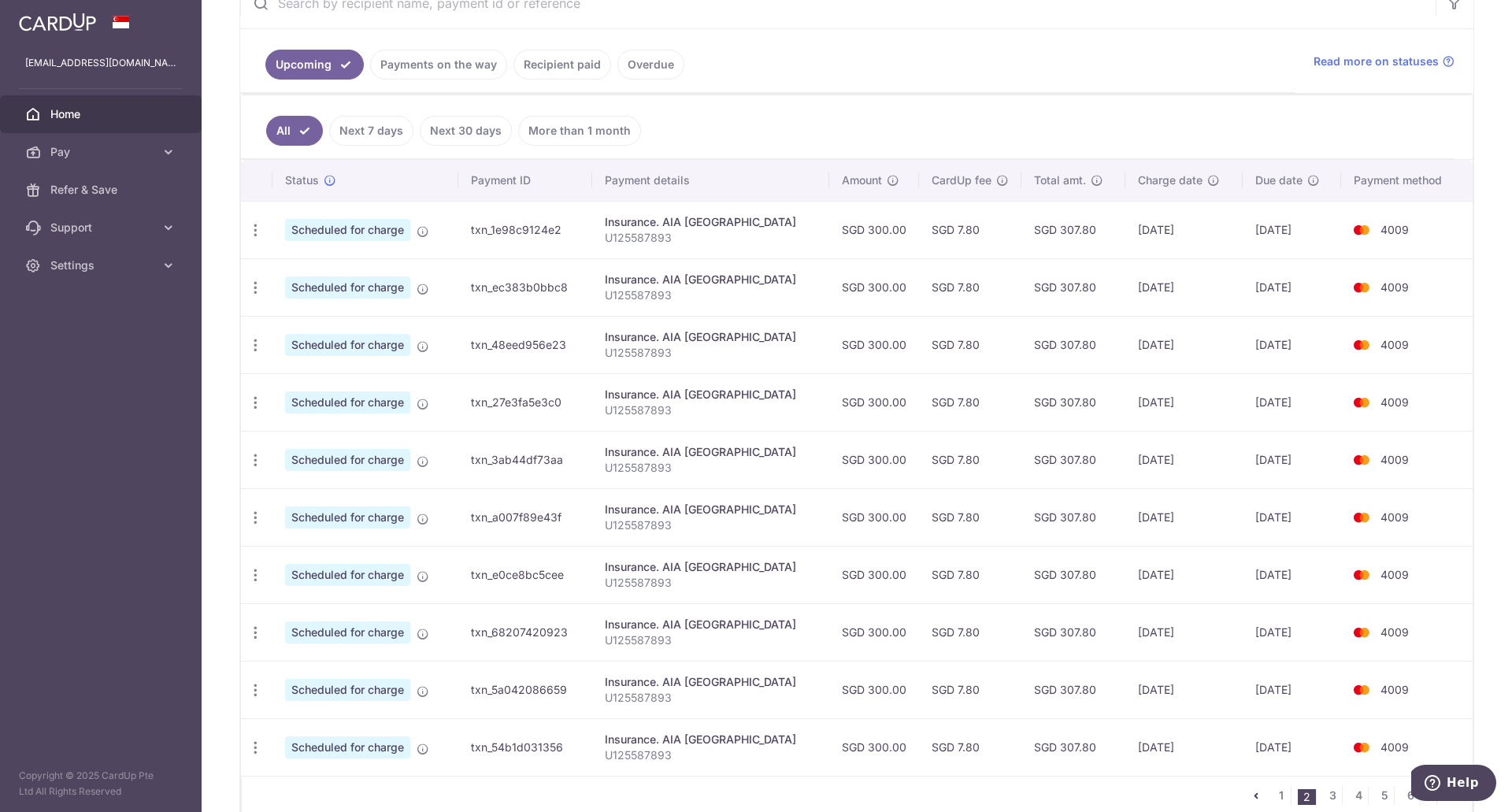
scroll to position [248, 0]
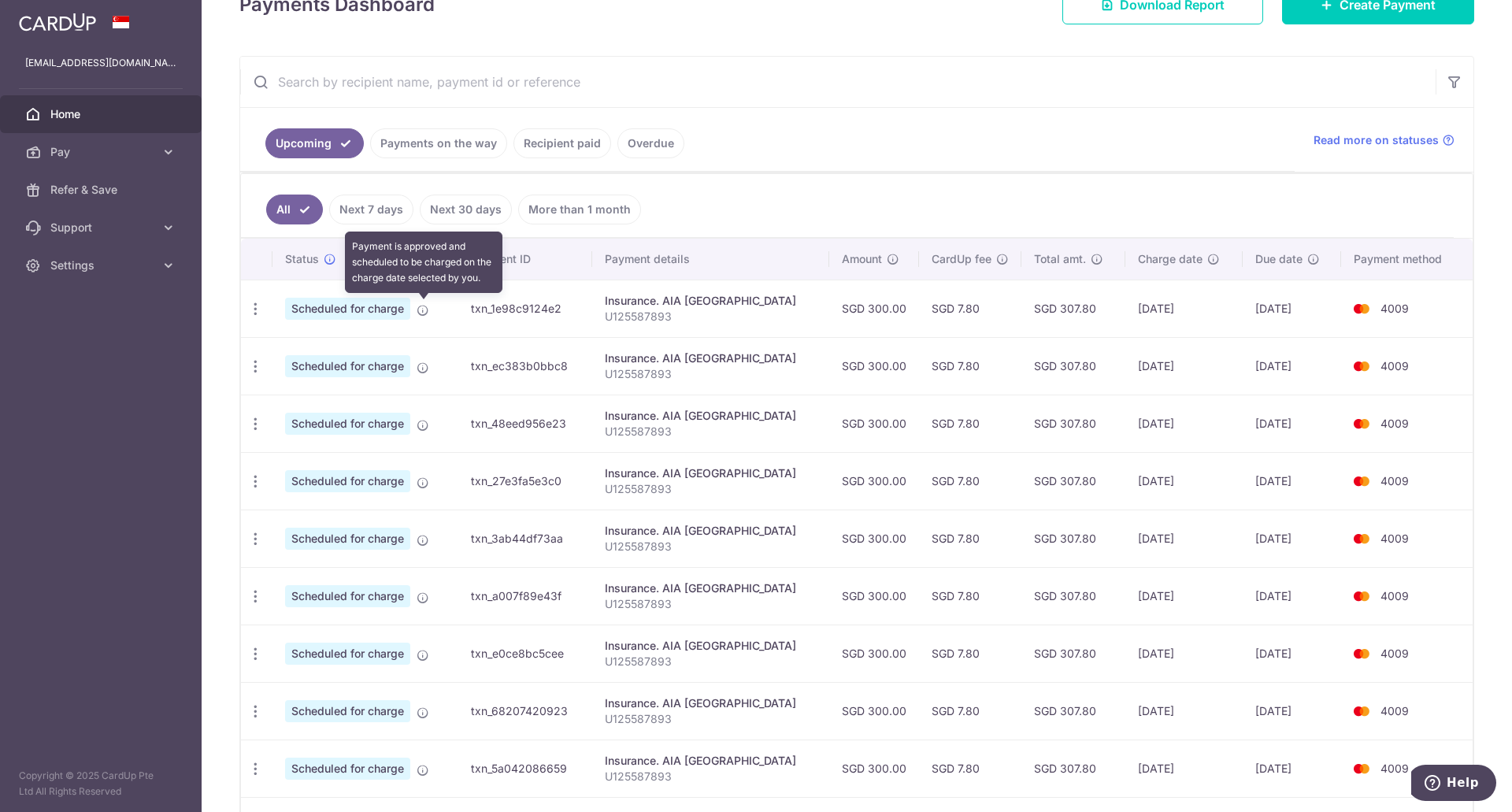
click at [422, 311] on icon at bounding box center [422, 310] width 13 height 13
click at [398, 310] on span "Scheduled for charge" at bounding box center [348, 309] width 125 height 22
click at [403, 143] on link "Payments on the way" at bounding box center [439, 142] width 137 height 30
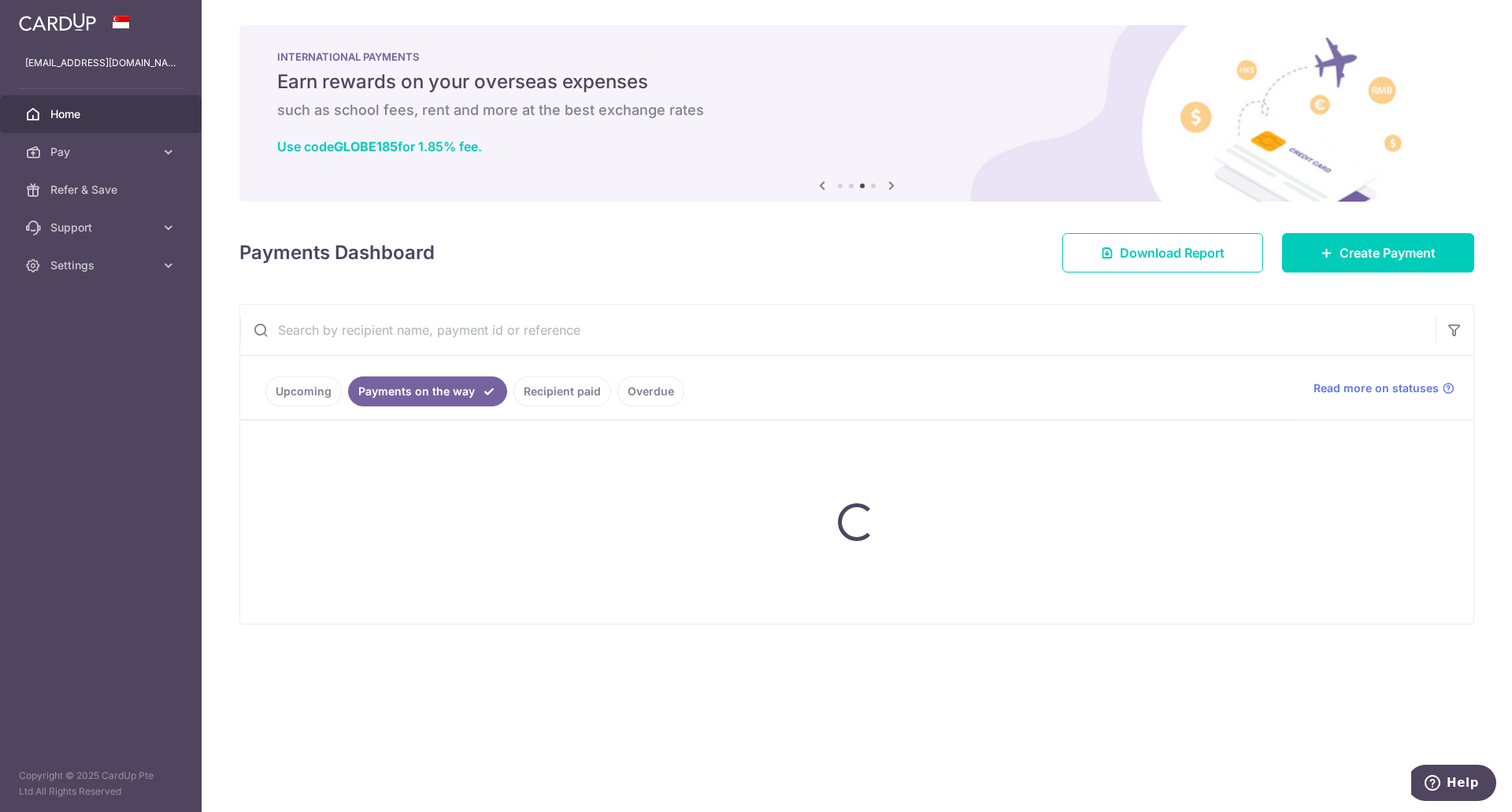
scroll to position [0, 0]
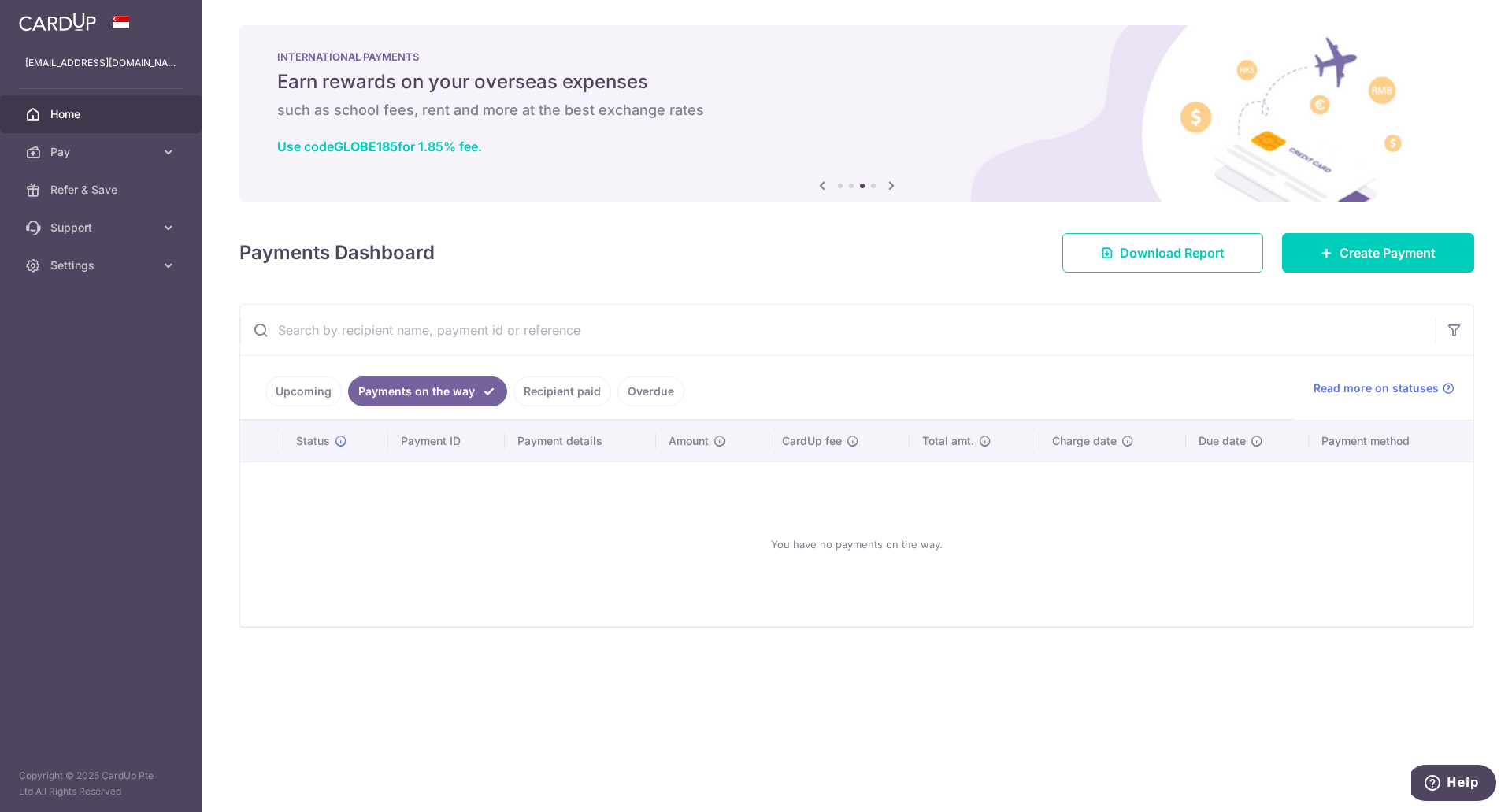
click at [325, 391] on link "Upcoming" at bounding box center [303, 391] width 76 height 30
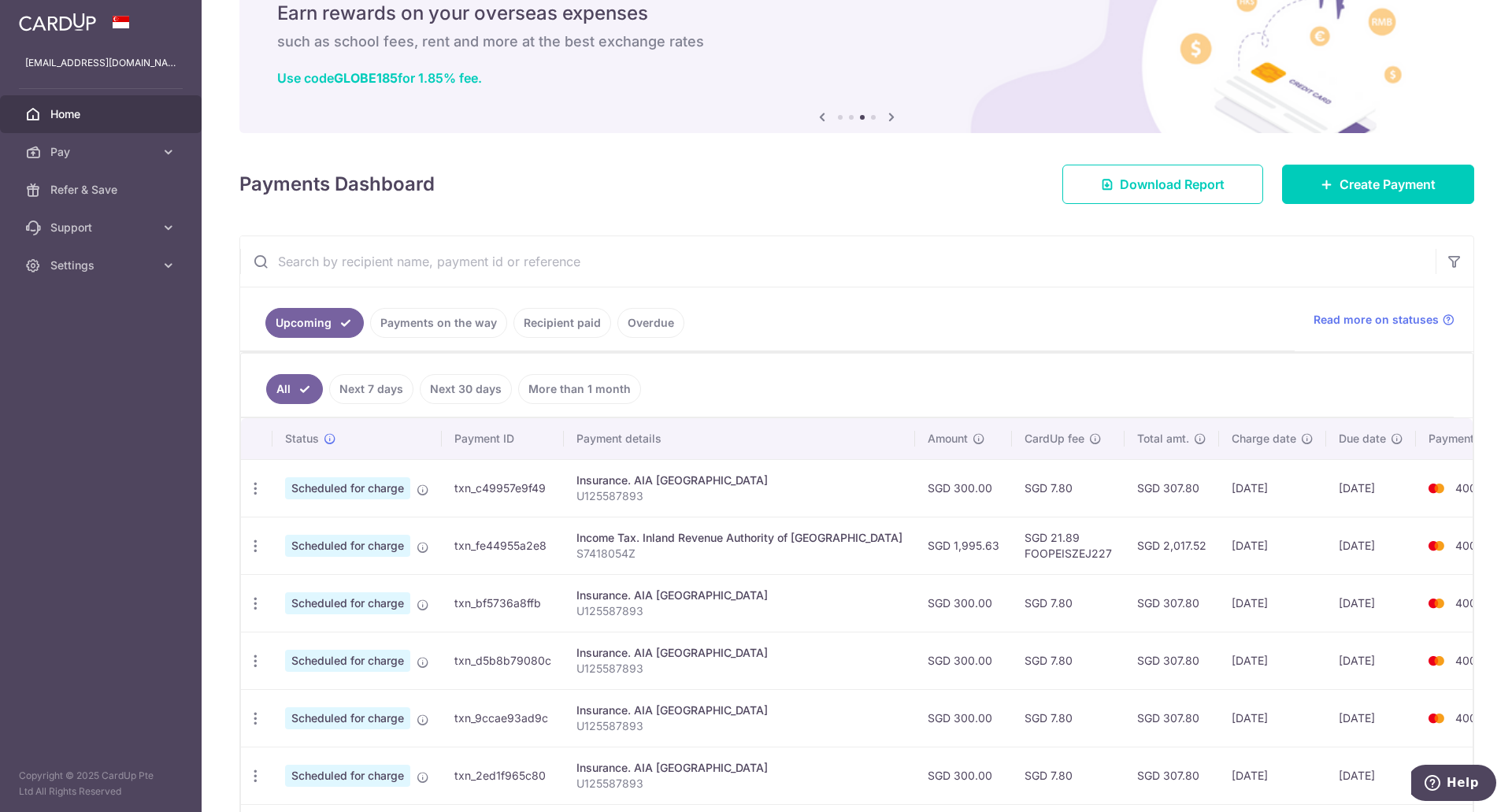
scroll to position [157, 0]
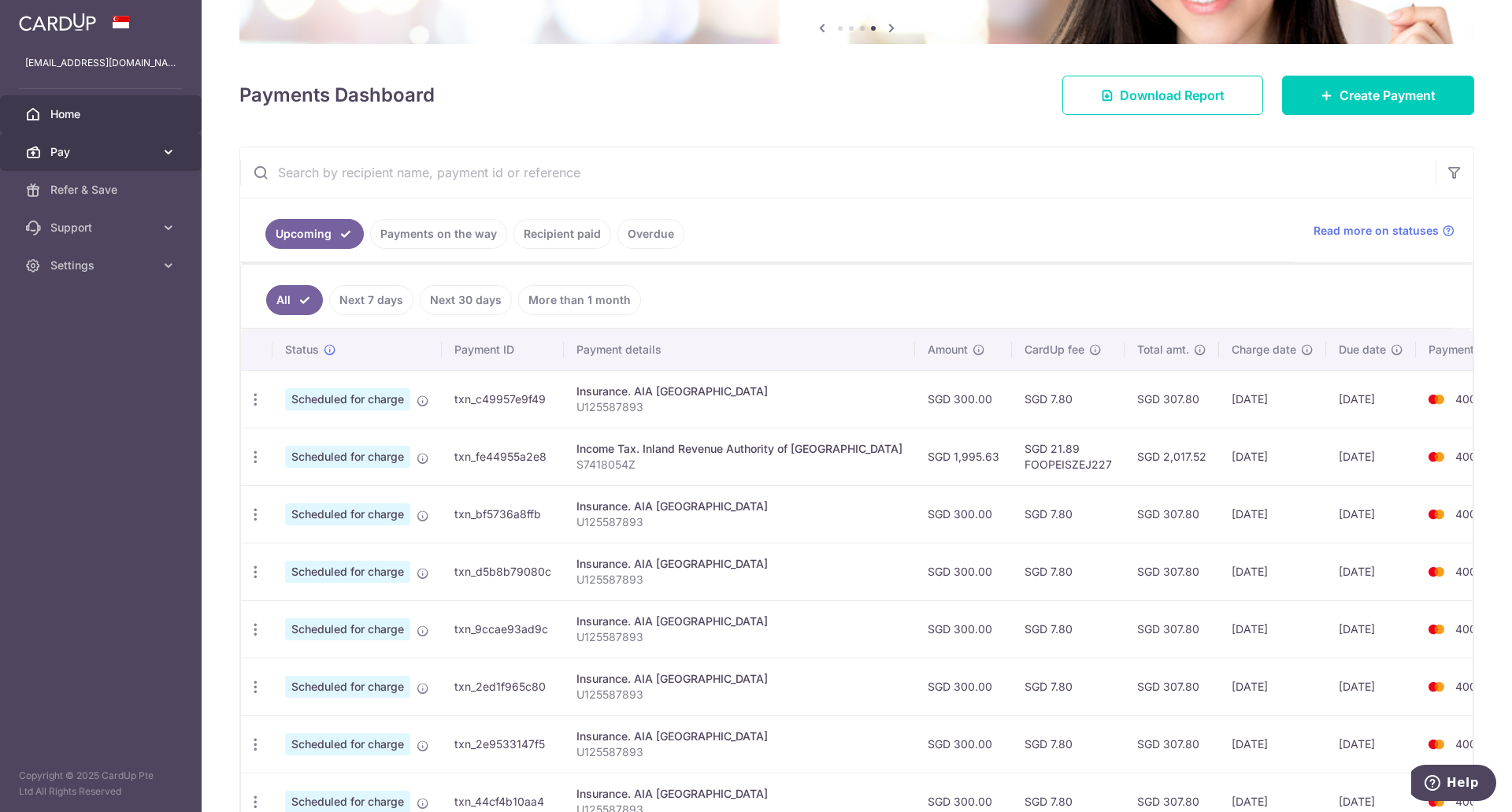
click at [141, 160] on link "Pay" at bounding box center [100, 152] width 202 height 38
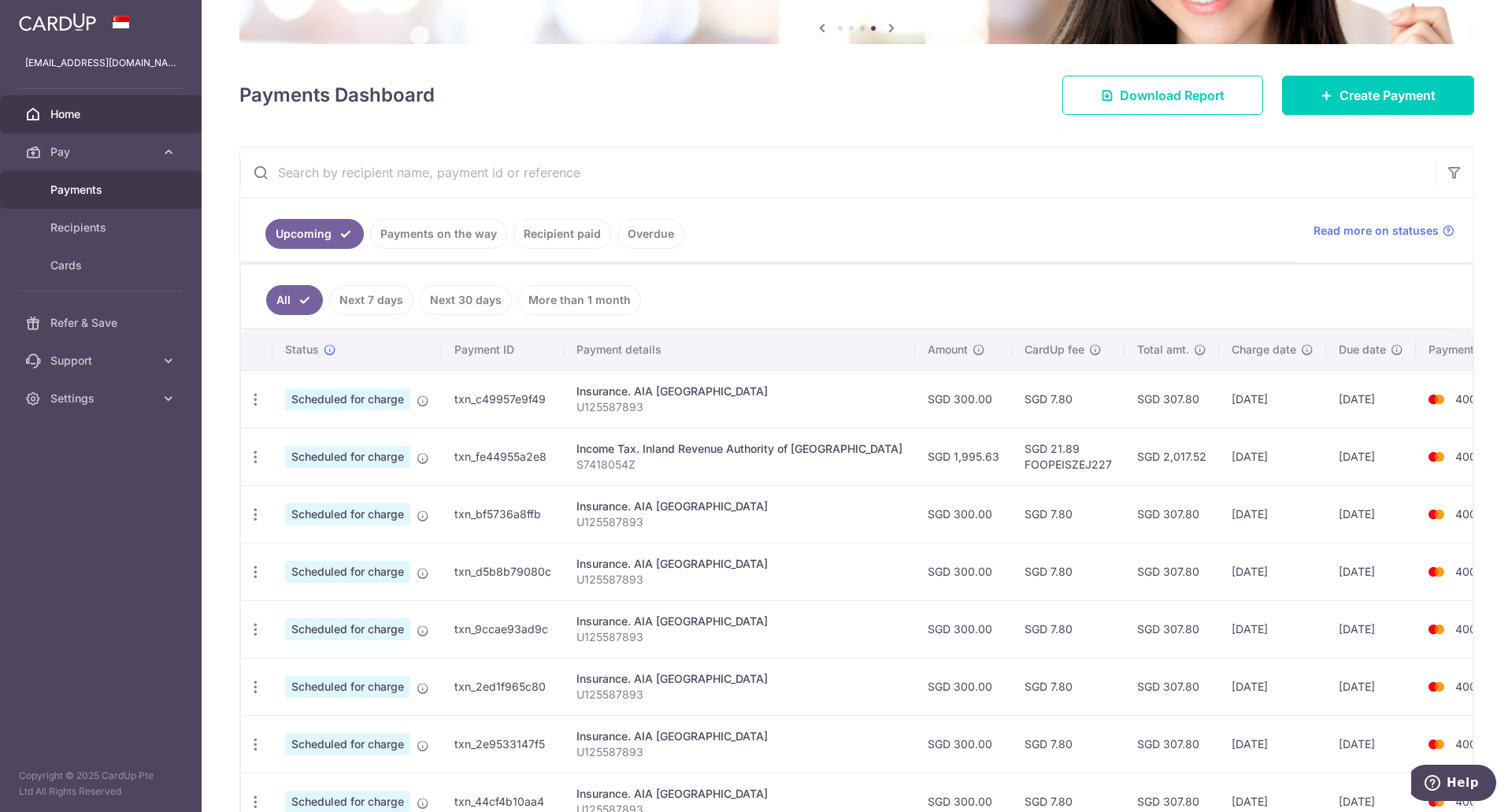
click at [137, 192] on span "Payments" at bounding box center [102, 190] width 104 height 15
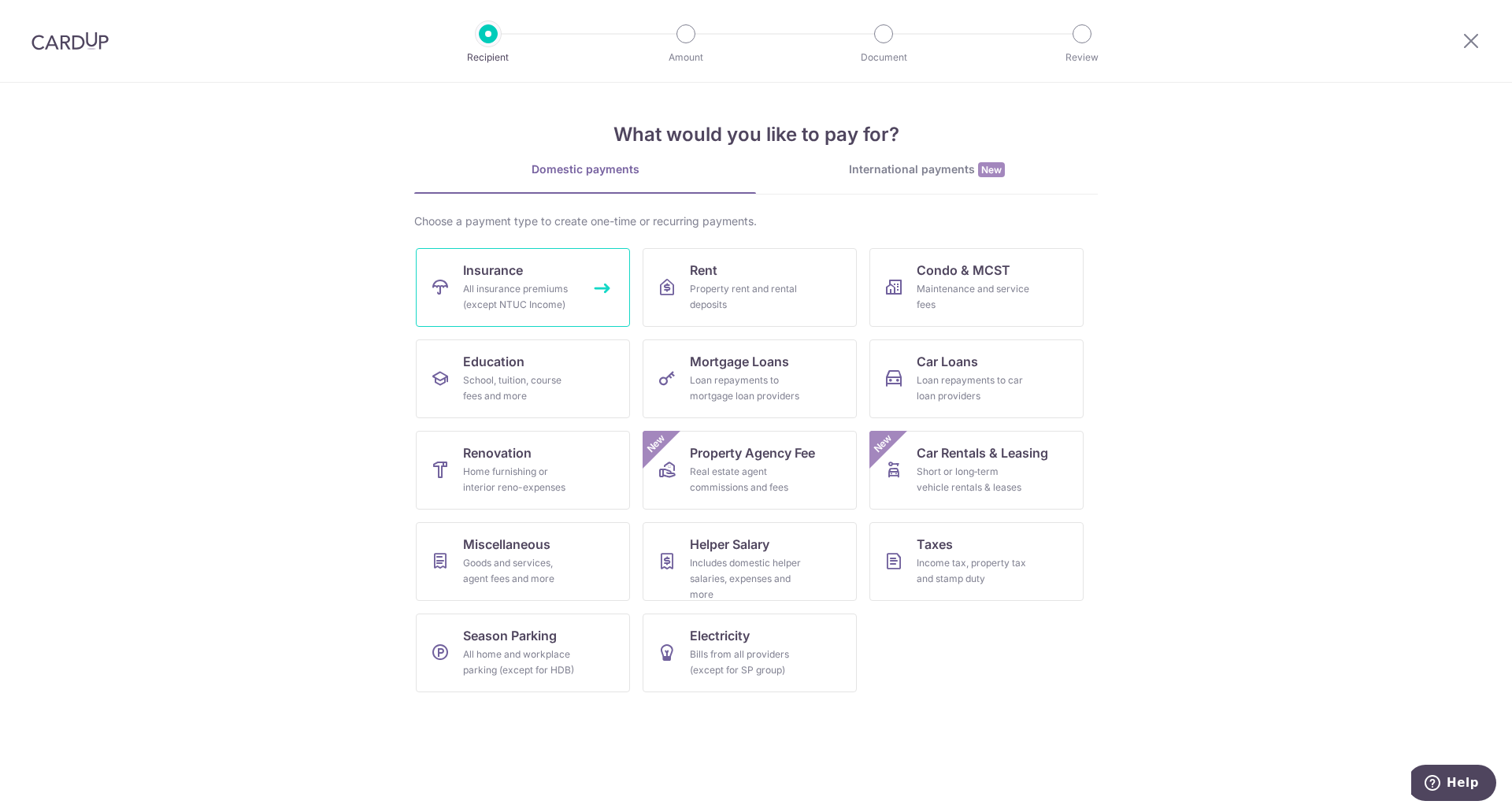
click at [566, 304] on div "All insurance premiums (except NTUC Income)" at bounding box center [519, 296] width 113 height 32
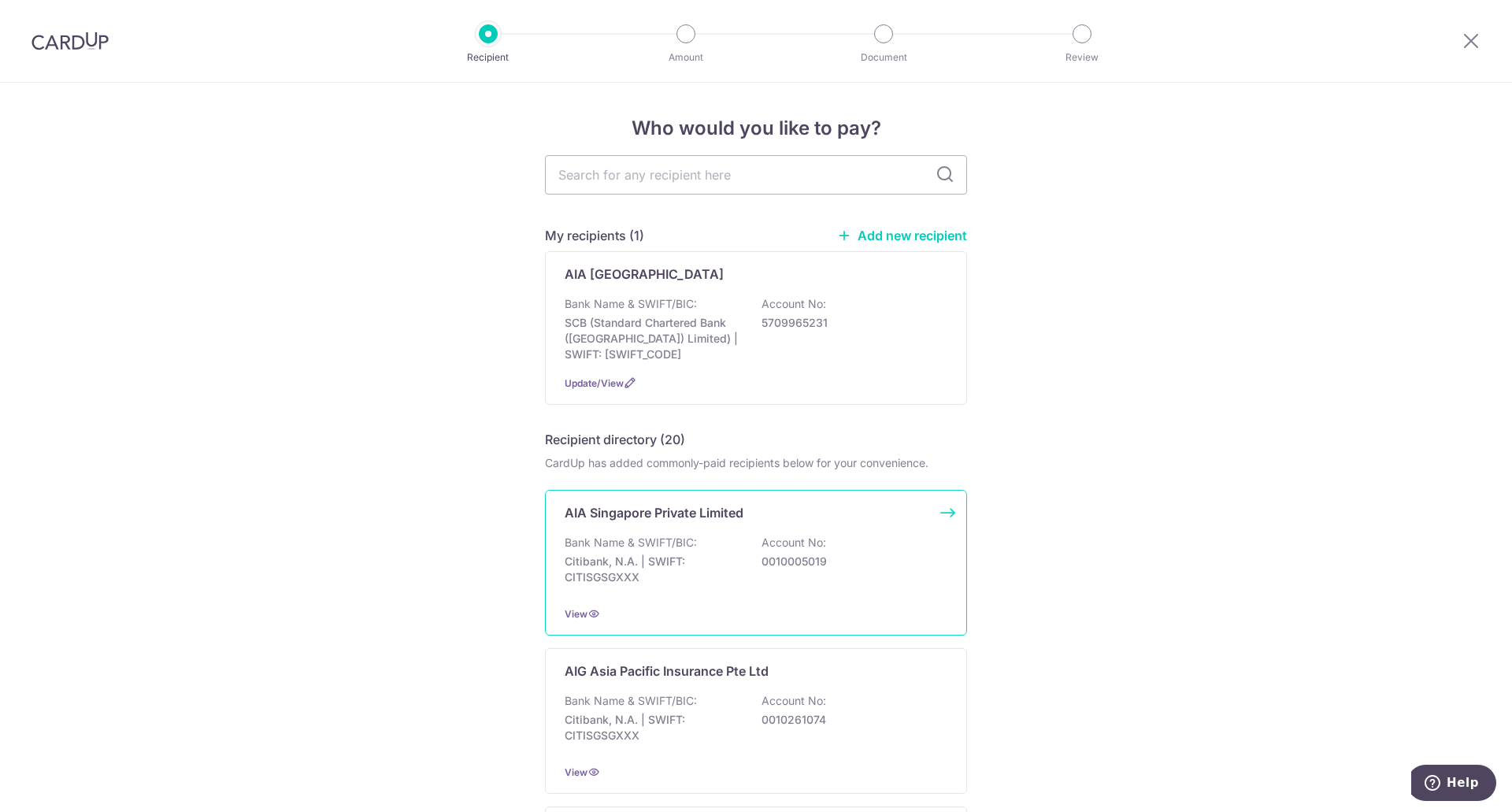
click at [720, 565] on p "Citibank, N.A. | SWIFT: CITISGSGXXX" at bounding box center [653, 569] width 176 height 32
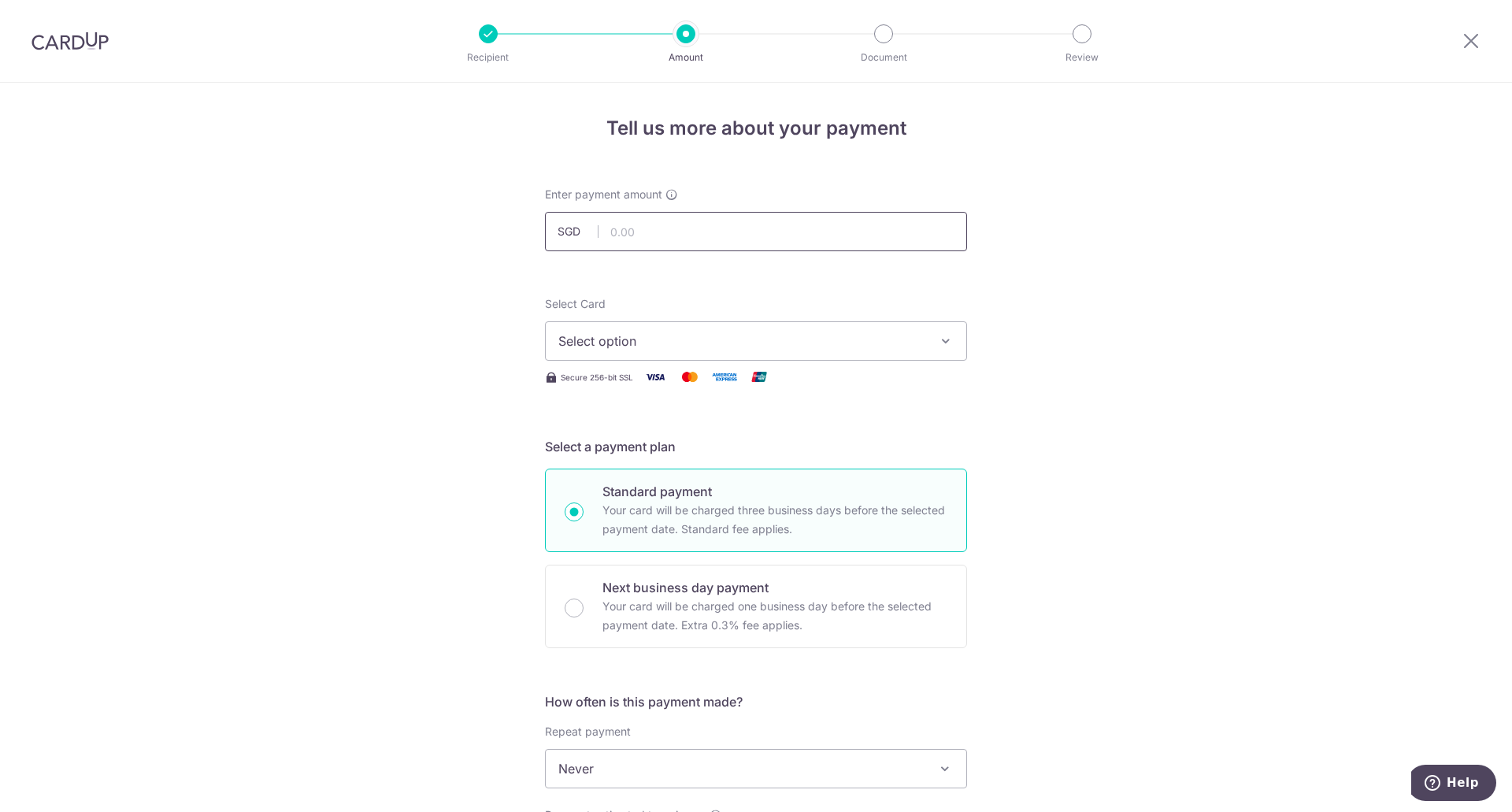
click at [674, 241] on input "text" at bounding box center [756, 232] width 422 height 39
click at [613, 249] on input "text" at bounding box center [756, 232] width 422 height 39
type input "1,242.36"
click at [605, 346] on span "Select option" at bounding box center [741, 341] width 367 height 19
click at [586, 446] on span "**** 4009" at bounding box center [756, 453] width 395 height 19
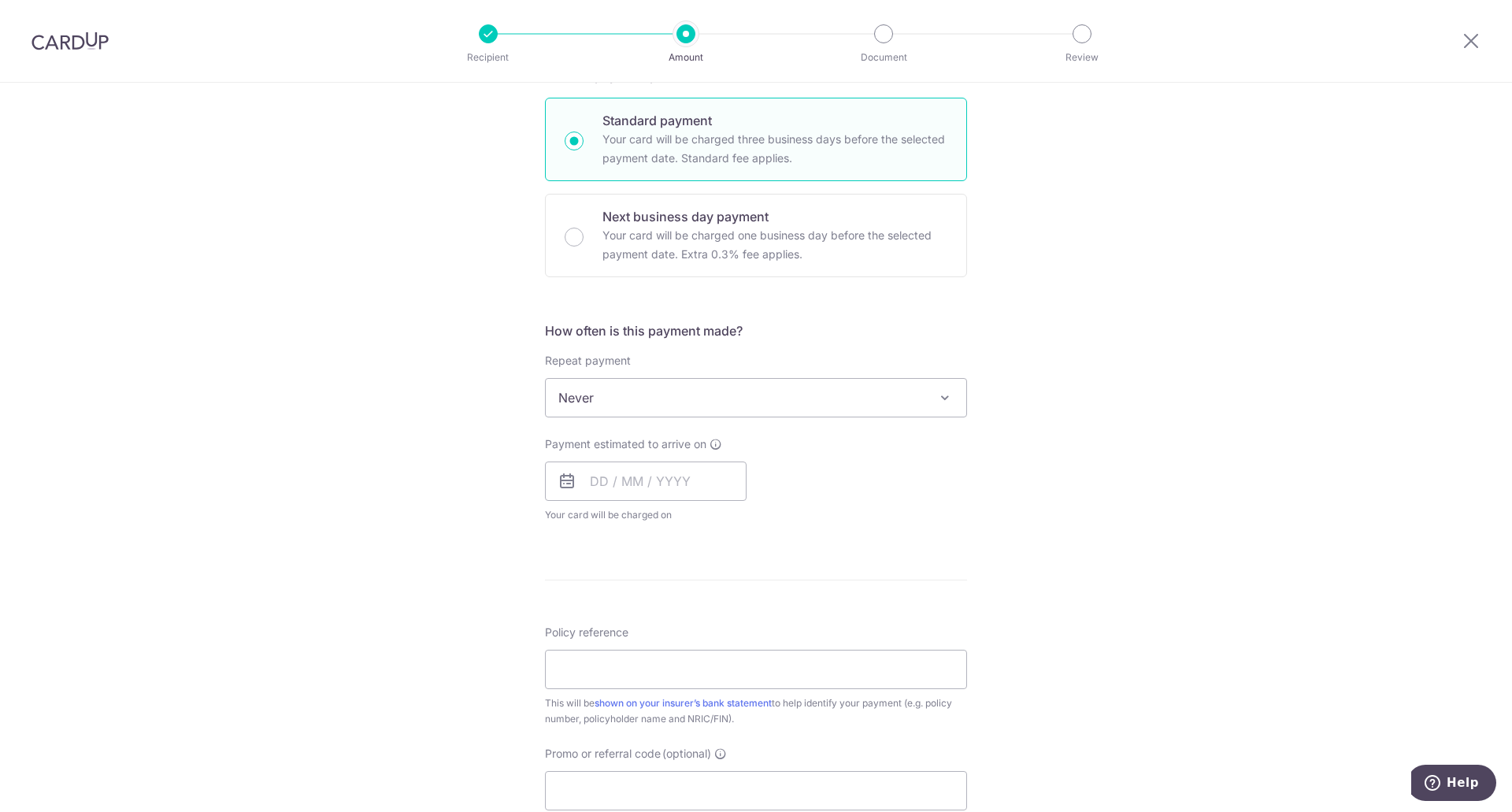
scroll to position [394, 0]
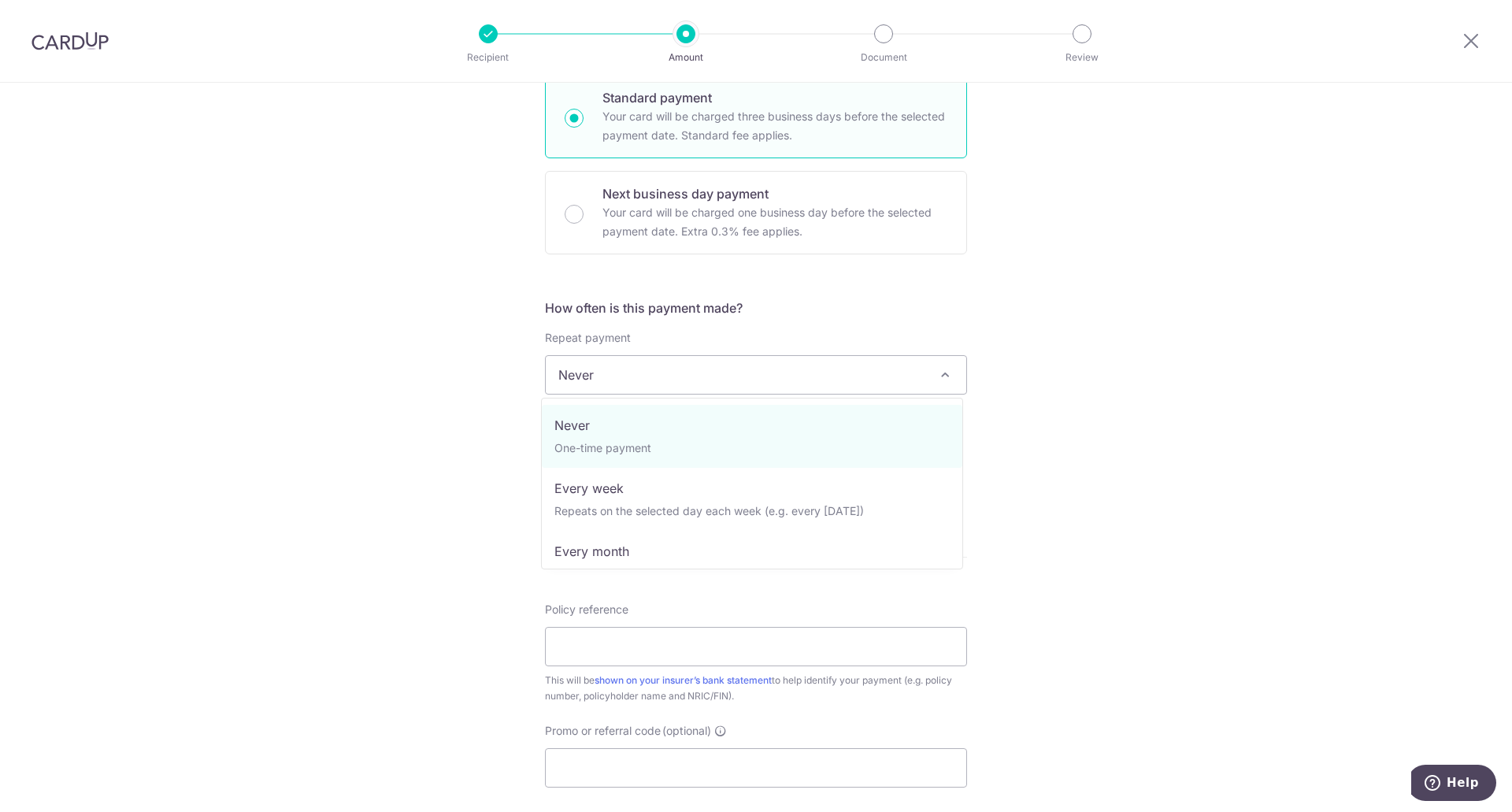
click at [625, 378] on span "Never" at bounding box center [756, 375] width 421 height 38
select select "3"
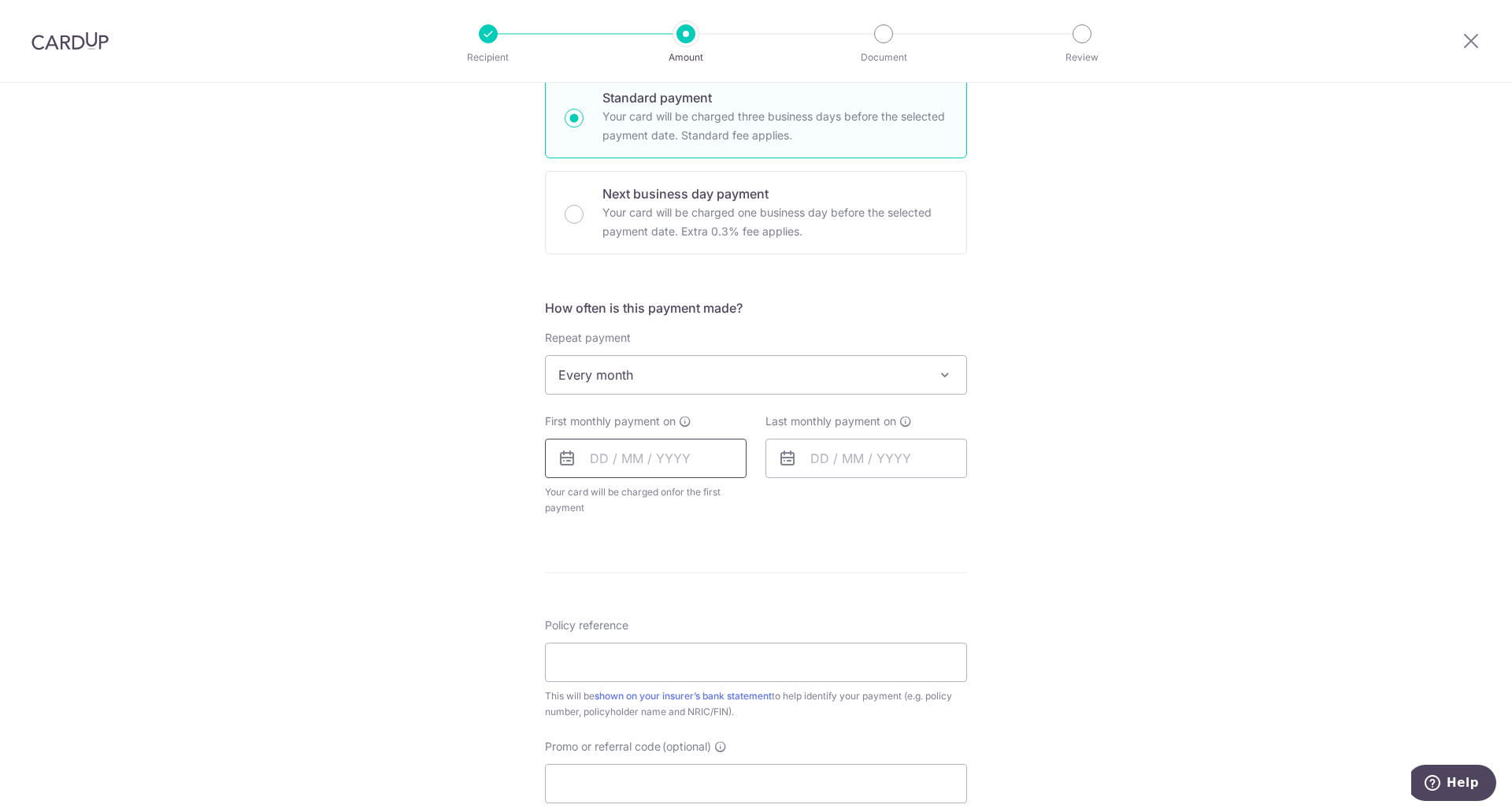
click at [616, 456] on input "text" at bounding box center [646, 458] width 202 height 39
click at [763, 601] on link "11" at bounding box center [766, 601] width 25 height 25
type input "11/10/2025"
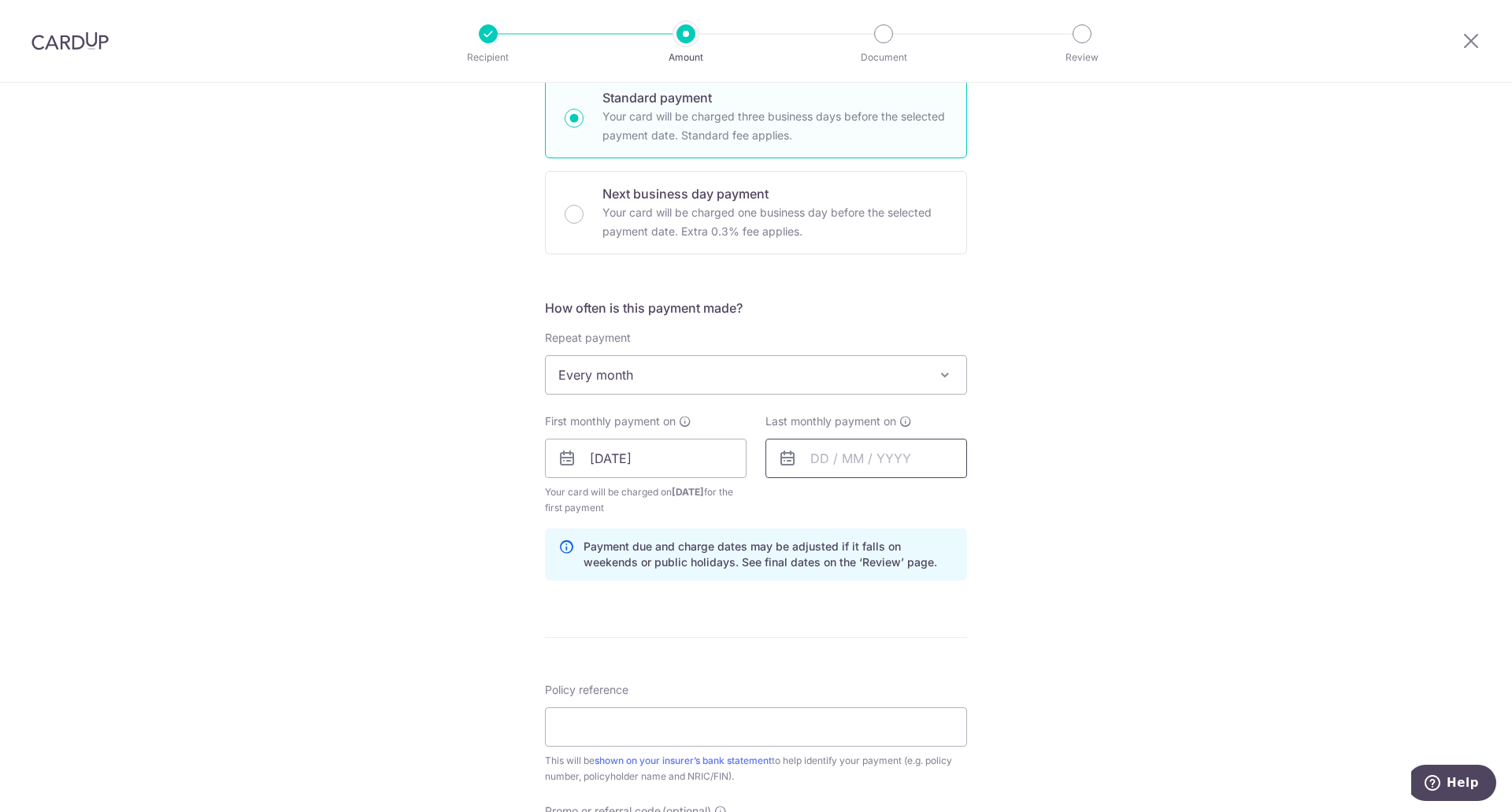
click at [835, 465] on input "text" at bounding box center [865, 458] width 202 height 39
click at [941, 499] on select "2025 2026 2027 2028 2029 2030 2031 2032 2033 2034 2035" at bounding box center [928, 500] width 42 height 13
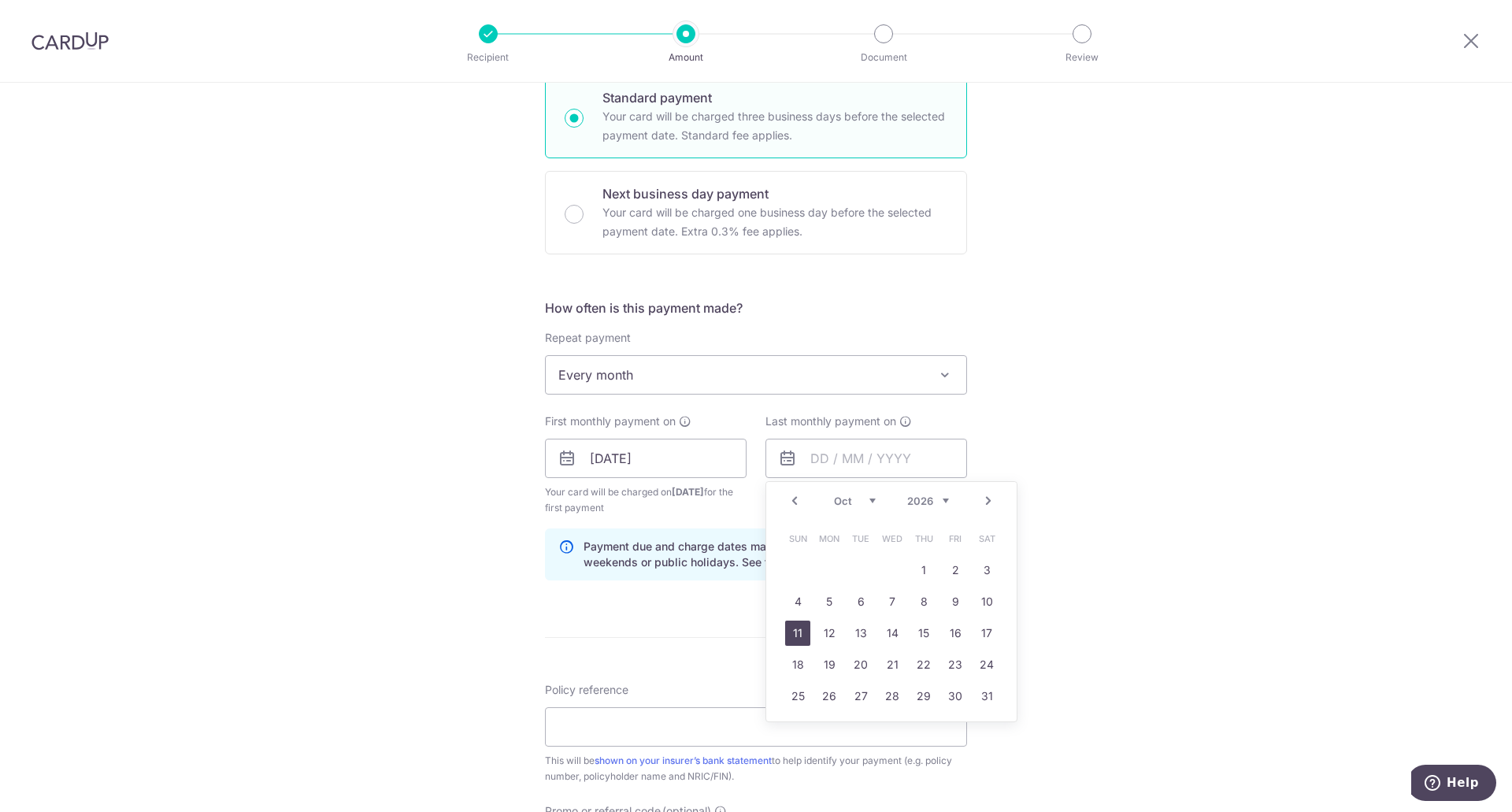
click at [792, 635] on link "11" at bounding box center [797, 633] width 25 height 25
type input "11/10/2026"
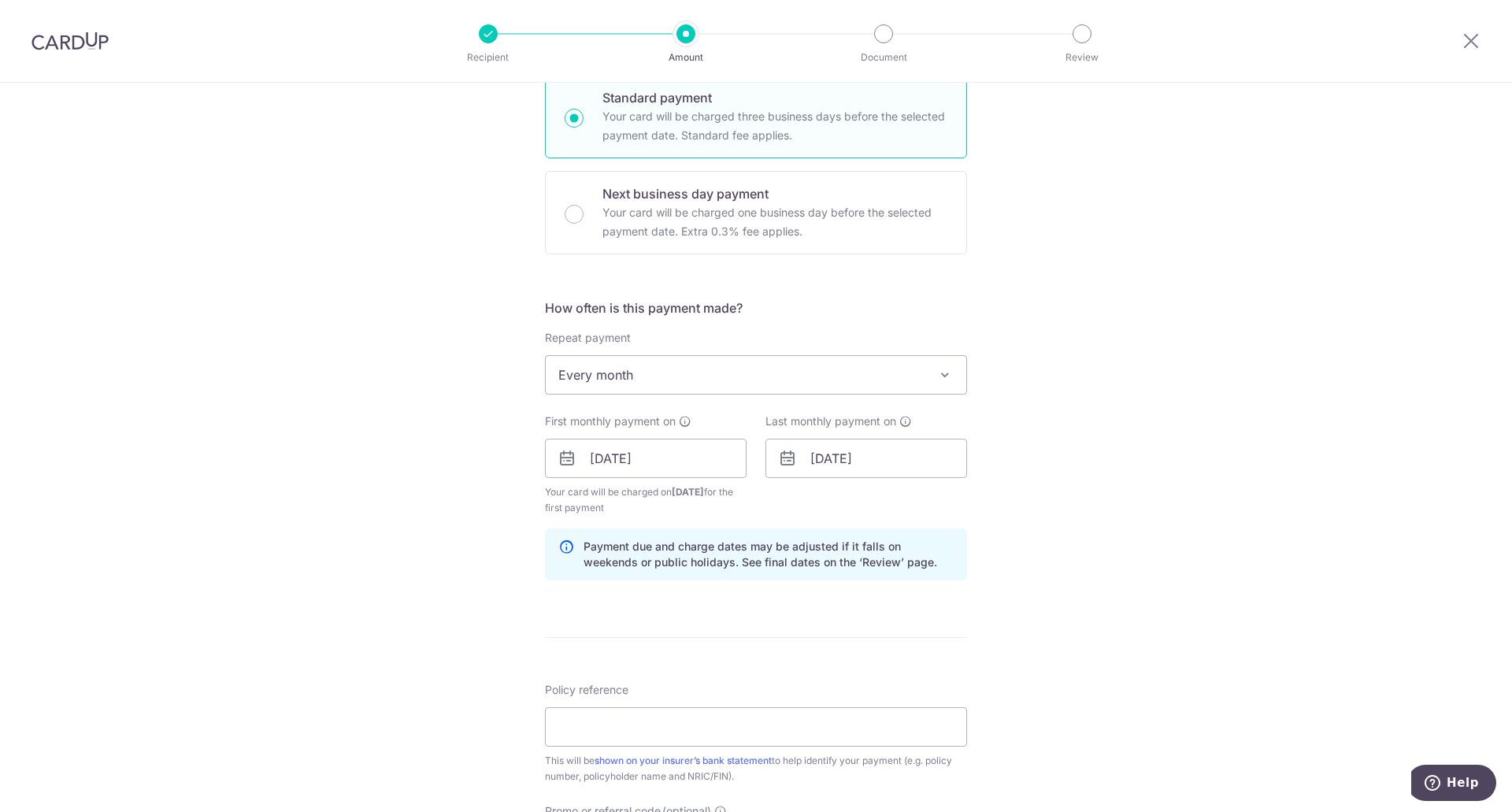
click at [774, 618] on form "Enter payment amount SGD 1,242.36 1242.36 Select Card **** 4009 Add credit card…" at bounding box center [756, 456] width 422 height 1326
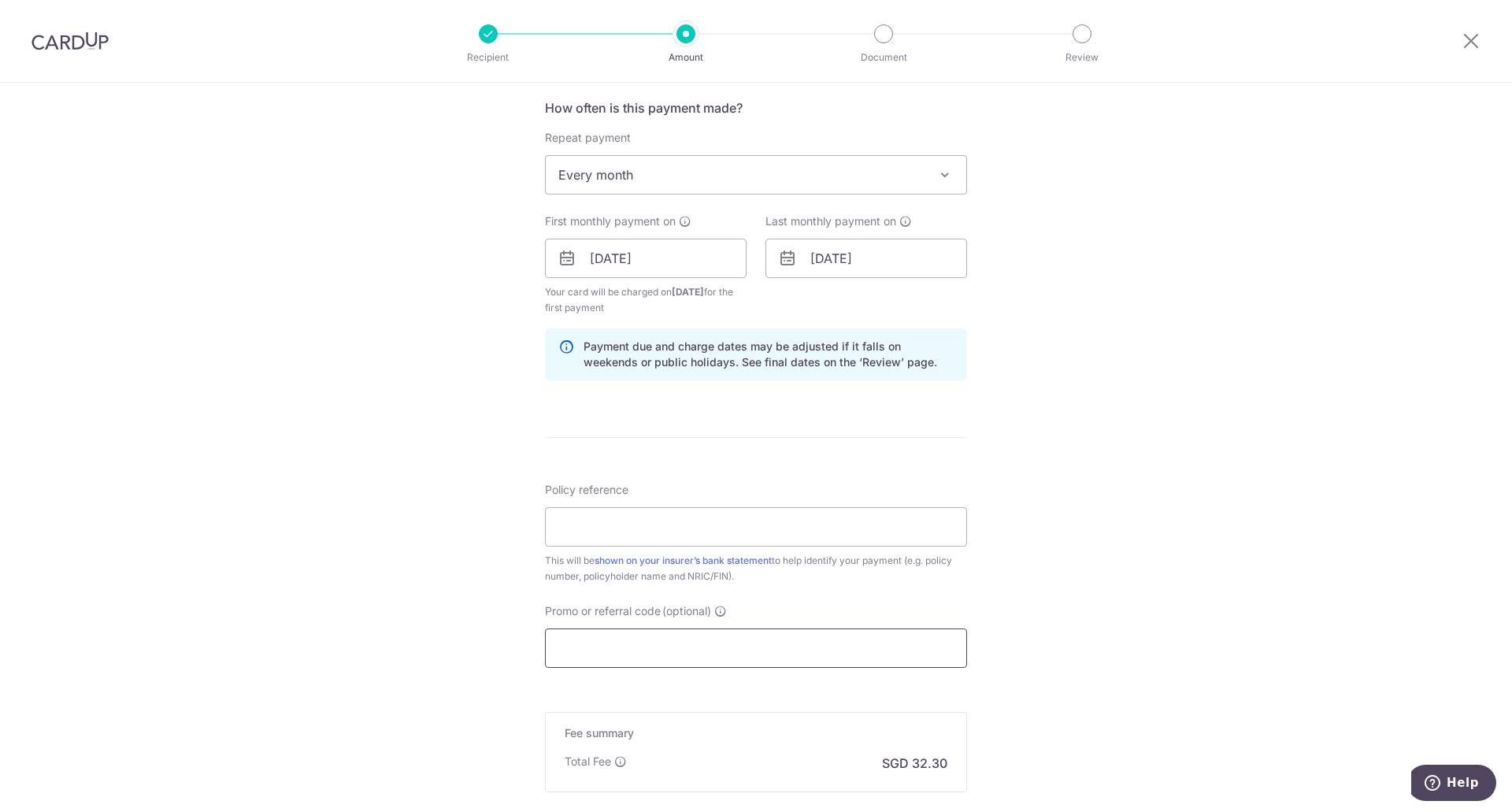
scroll to position [630, 0]
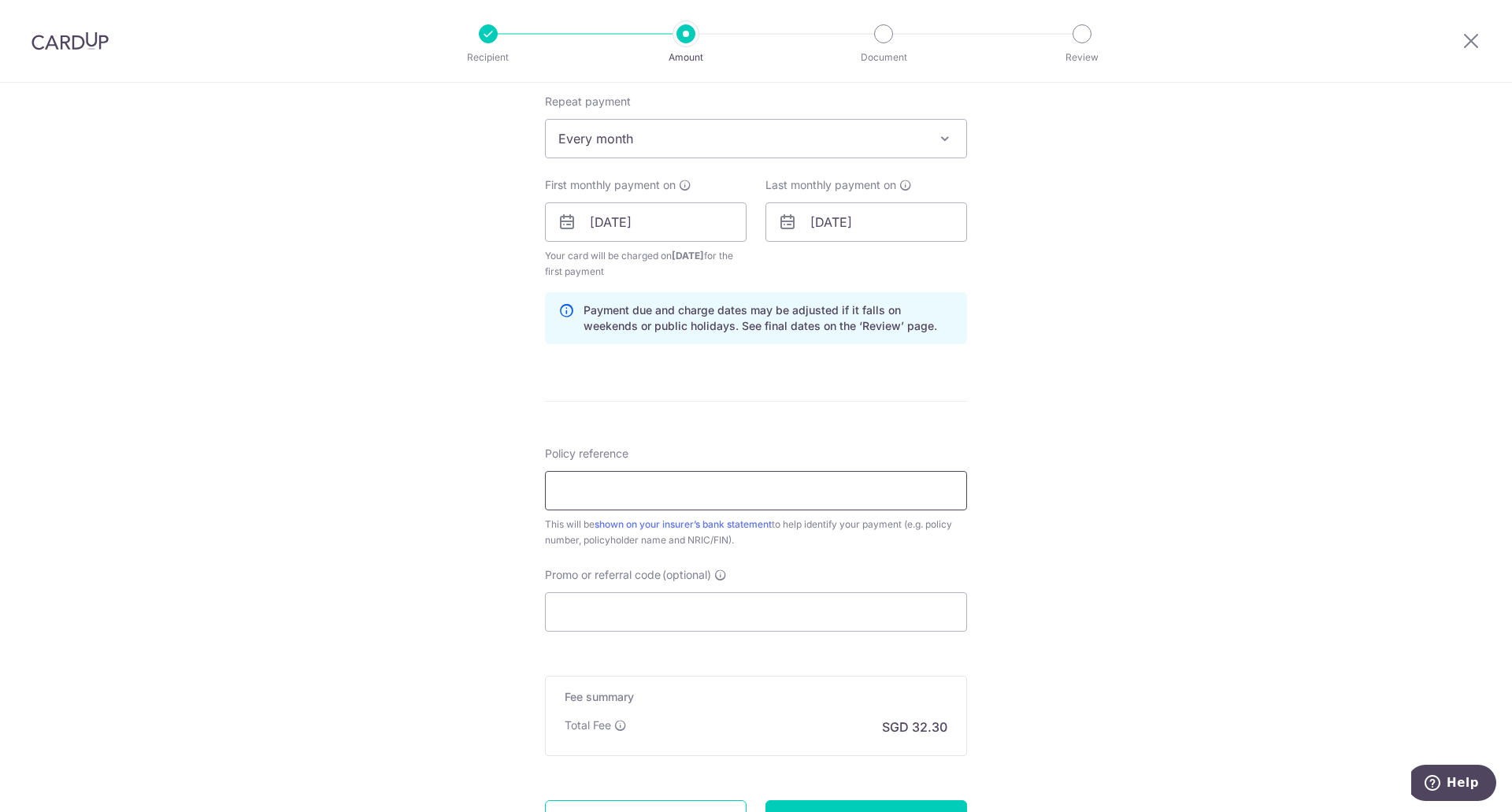
click at [671, 495] on input "Policy reference" at bounding box center [756, 490] width 422 height 39
click at [555, 490] on input "l547461209" at bounding box center [756, 490] width 422 height 39
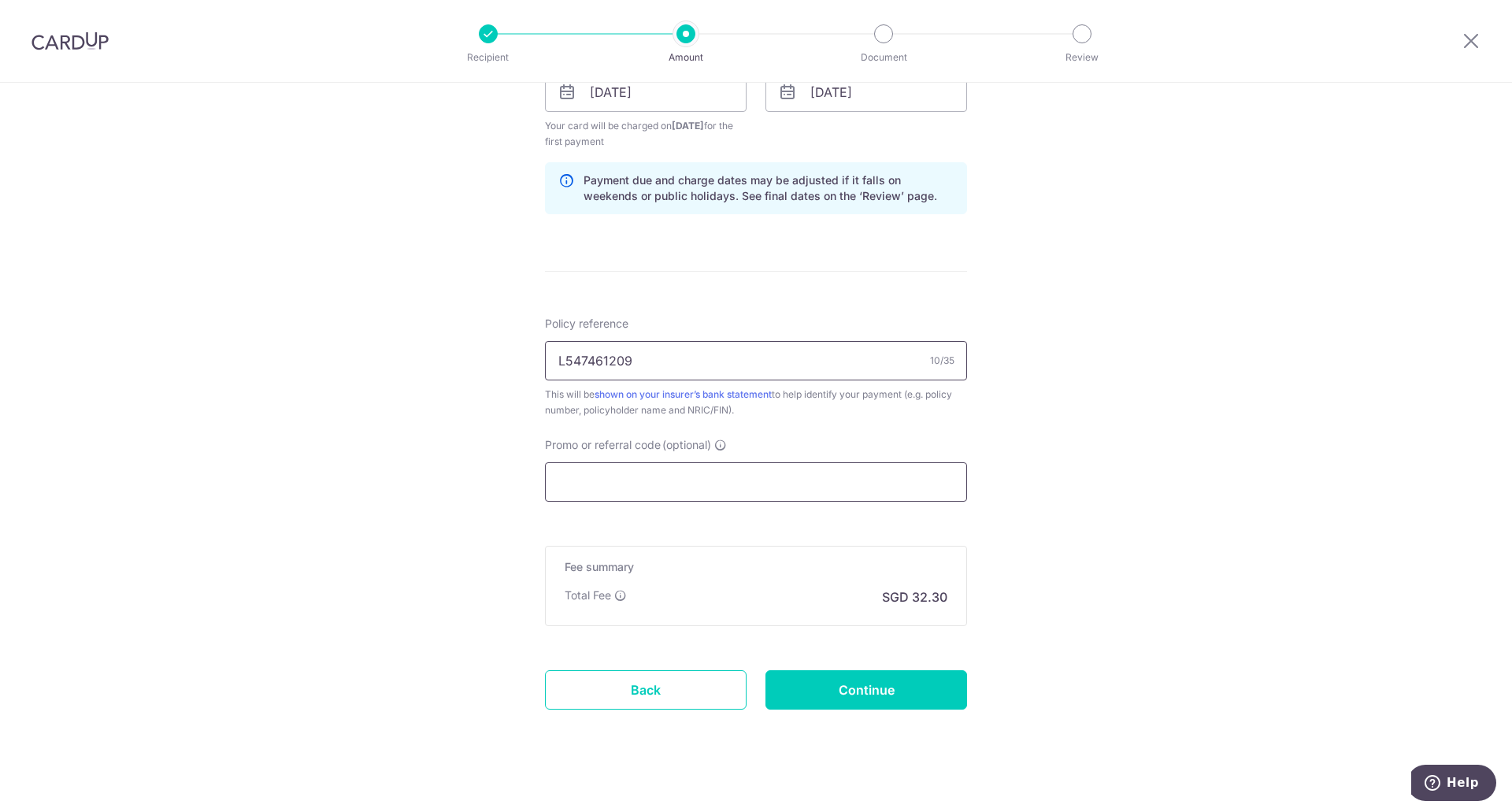
scroll to position [775, 0]
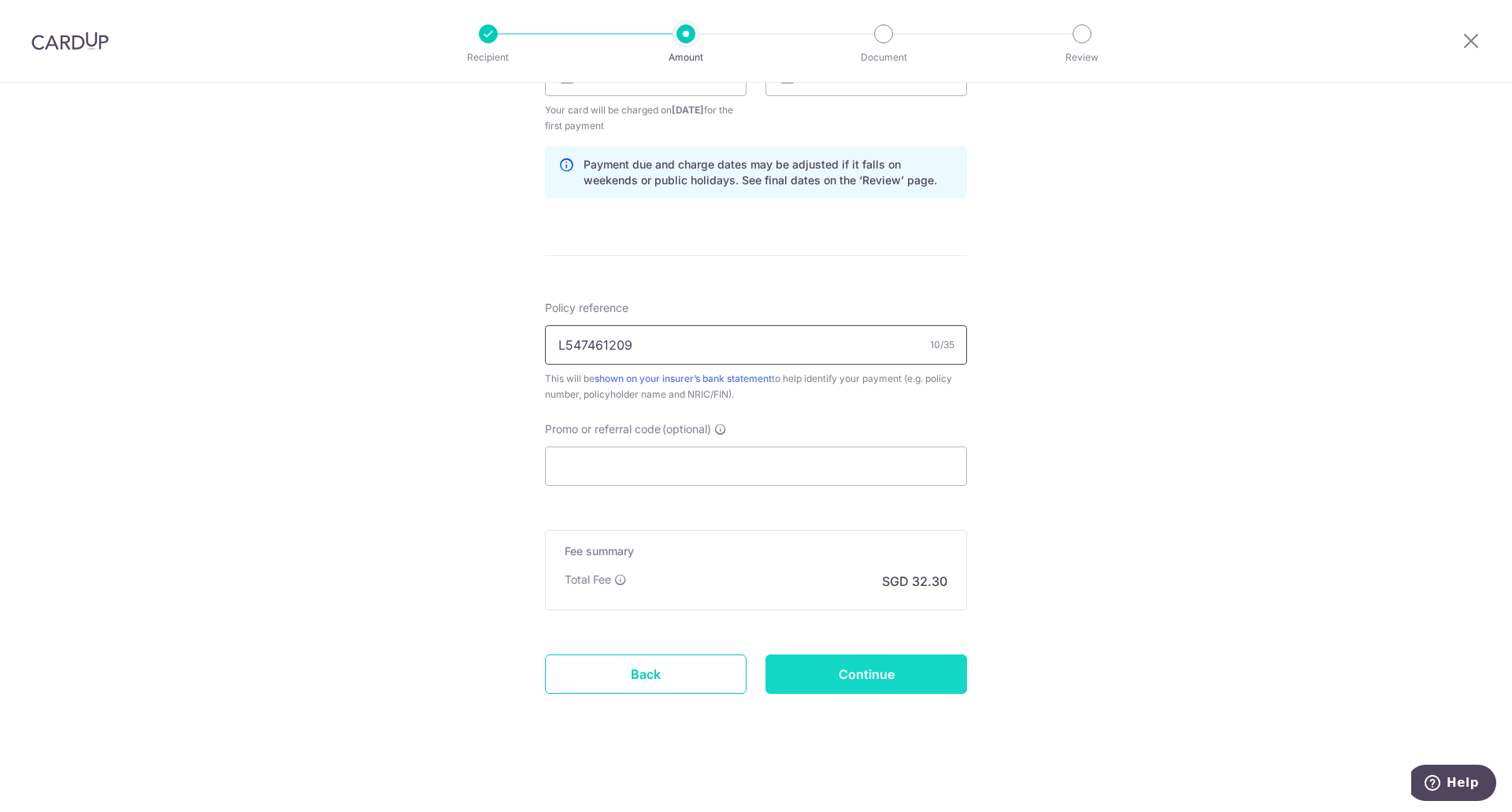
type input "L547461209"
click at [834, 681] on input "Continue" at bounding box center [865, 674] width 202 height 39
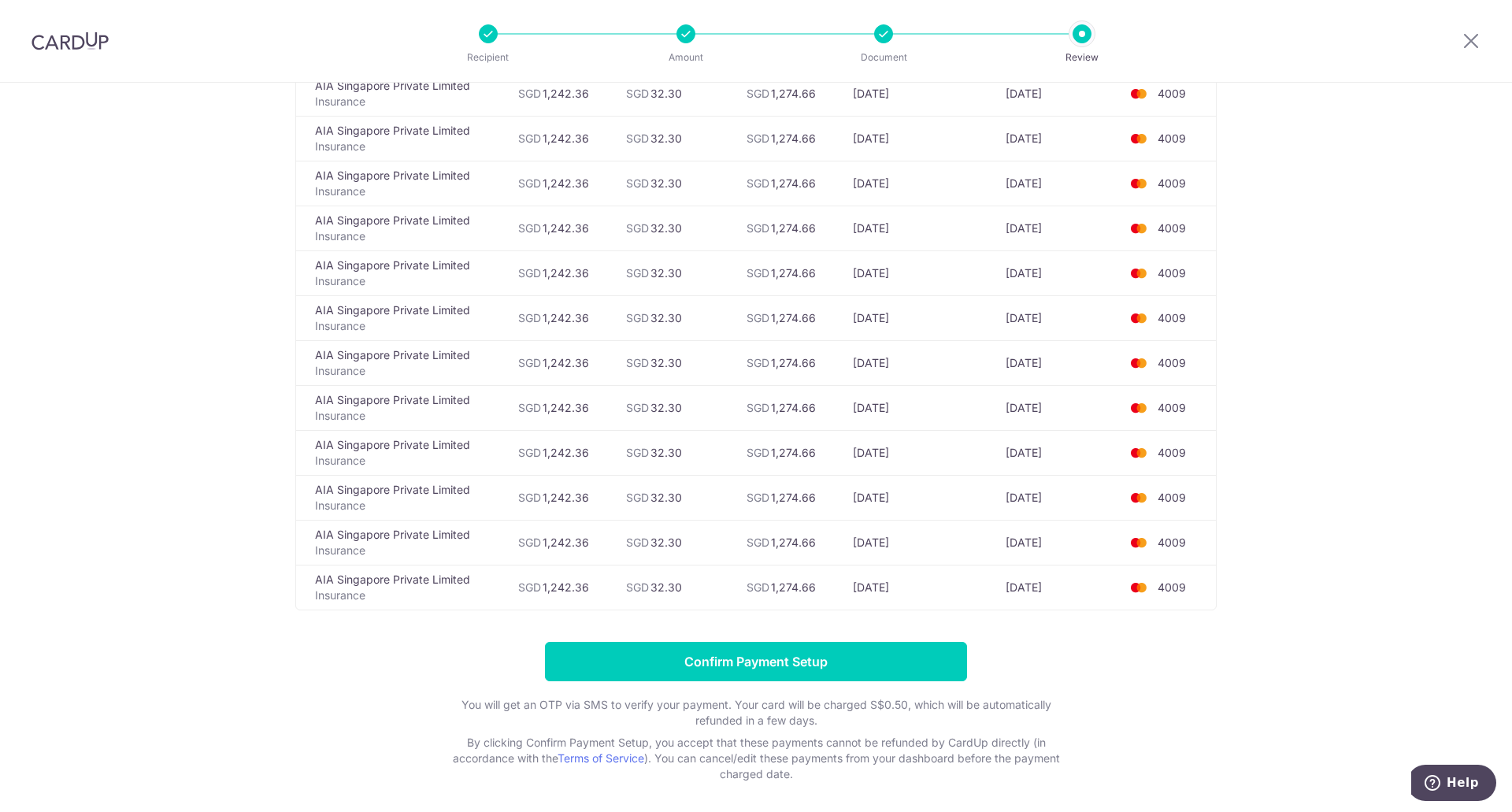
scroll to position [236, 0]
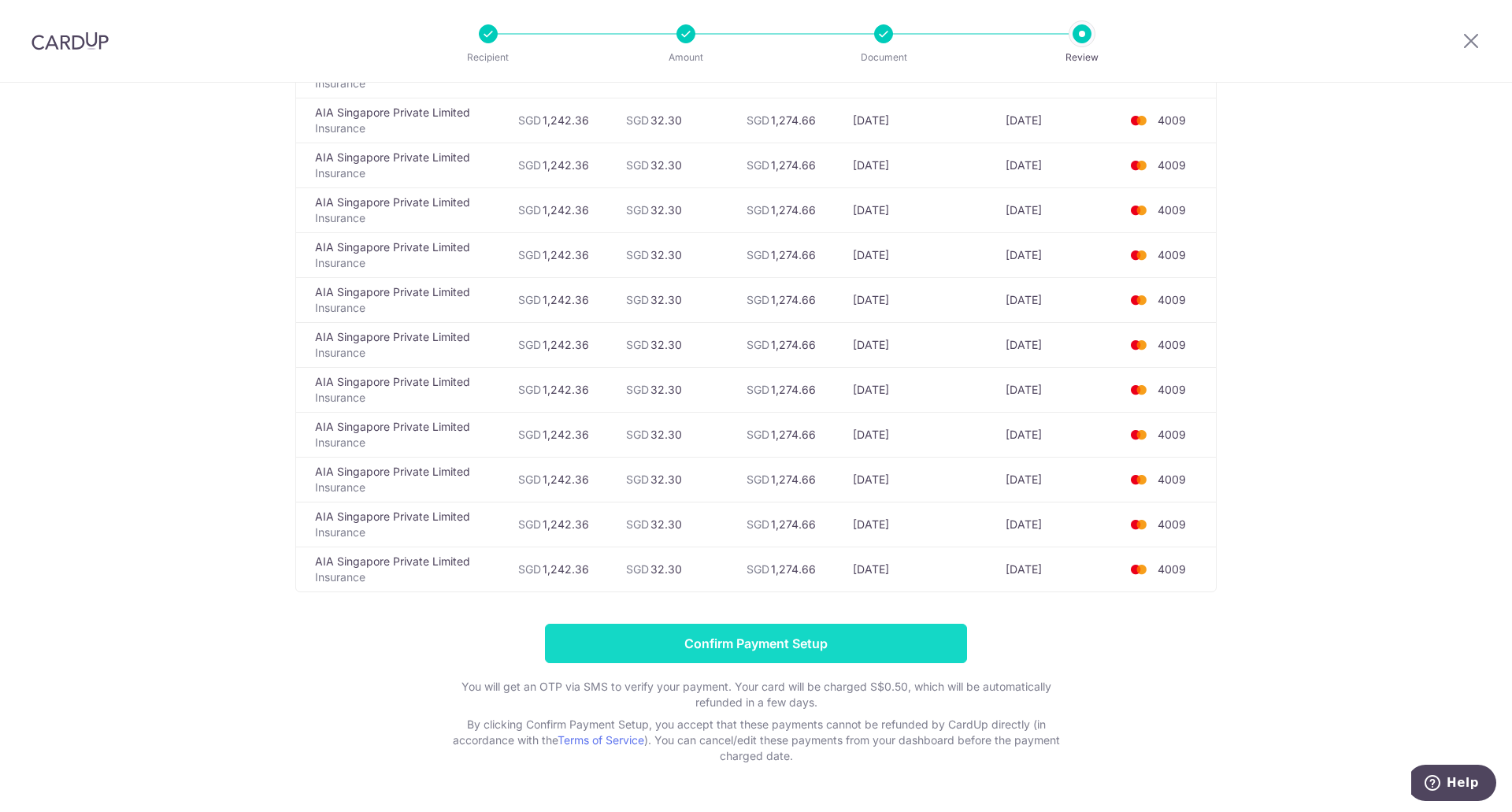
click at [738, 640] on input "Confirm Payment Setup" at bounding box center [756, 643] width 422 height 39
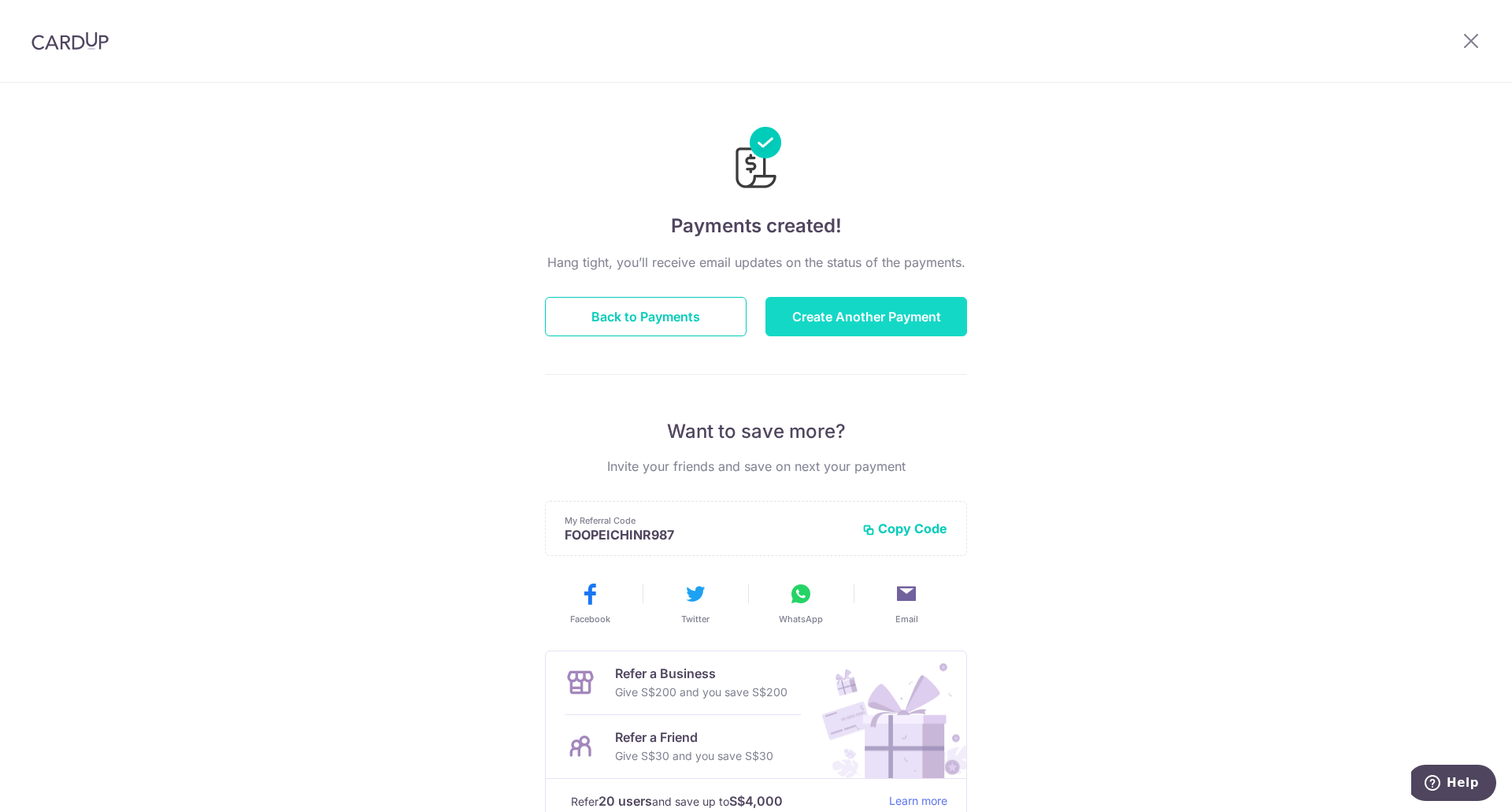
click at [811, 323] on button "Create Another Payment" at bounding box center [865, 317] width 202 height 39
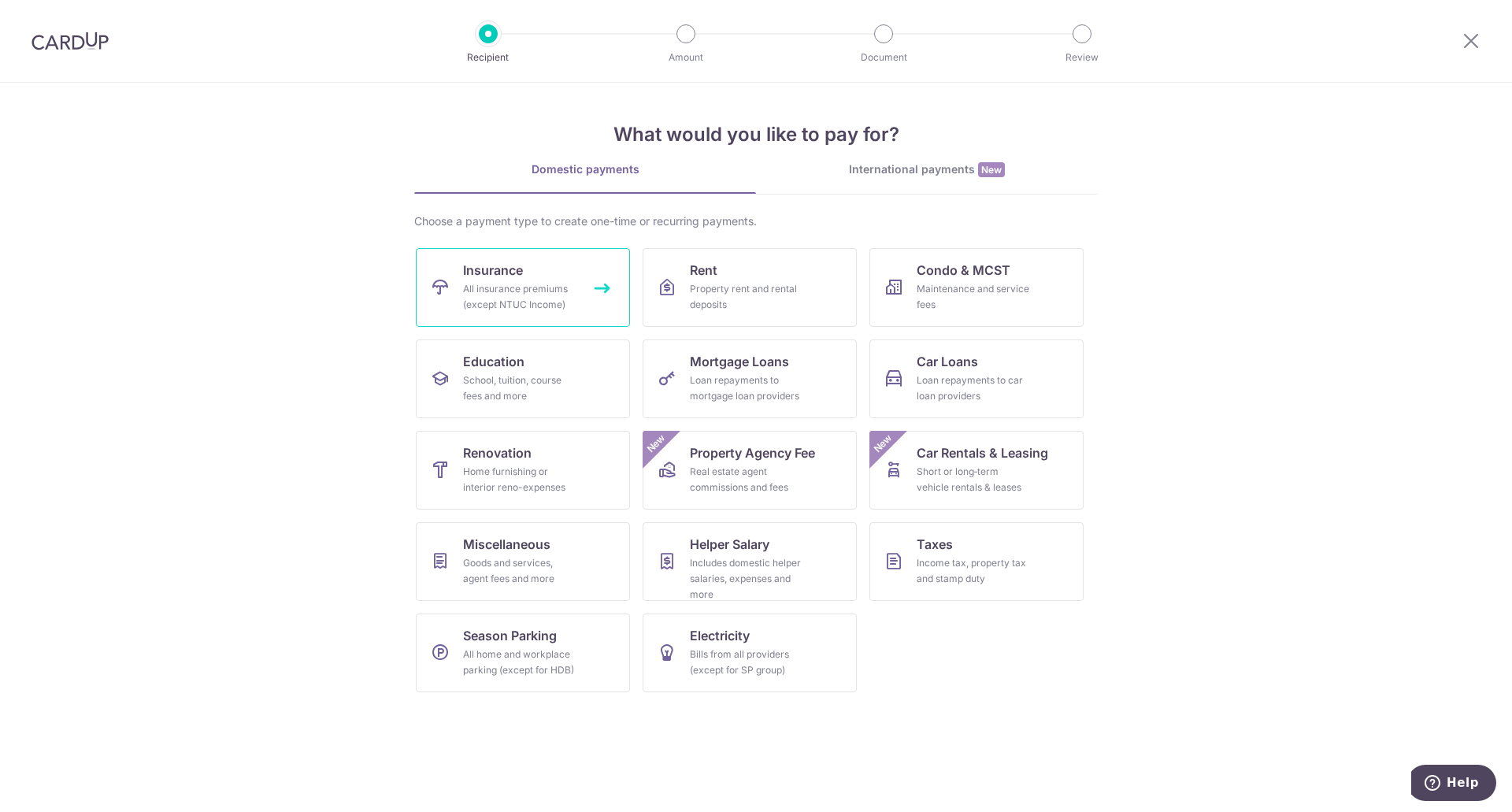
click at [518, 290] on div "All insurance premiums (except NTUC Income)" at bounding box center [519, 296] width 113 height 32
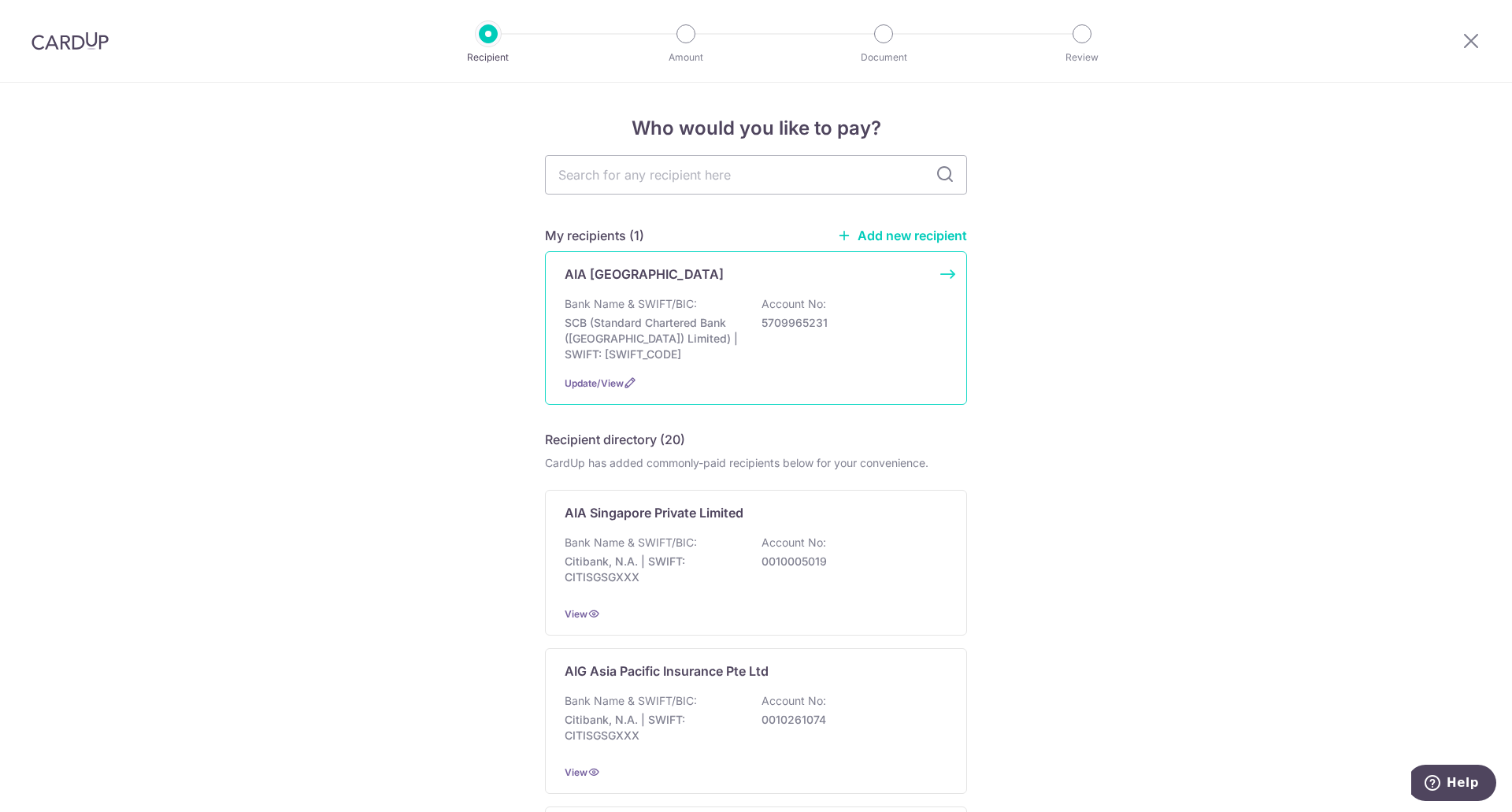
click at [679, 358] on p "SCB (Standard Chartered Bank ([GEOGRAPHIC_DATA]) Limited) | SWIFT: [SWIFT_CODE]" at bounding box center [653, 338] width 176 height 47
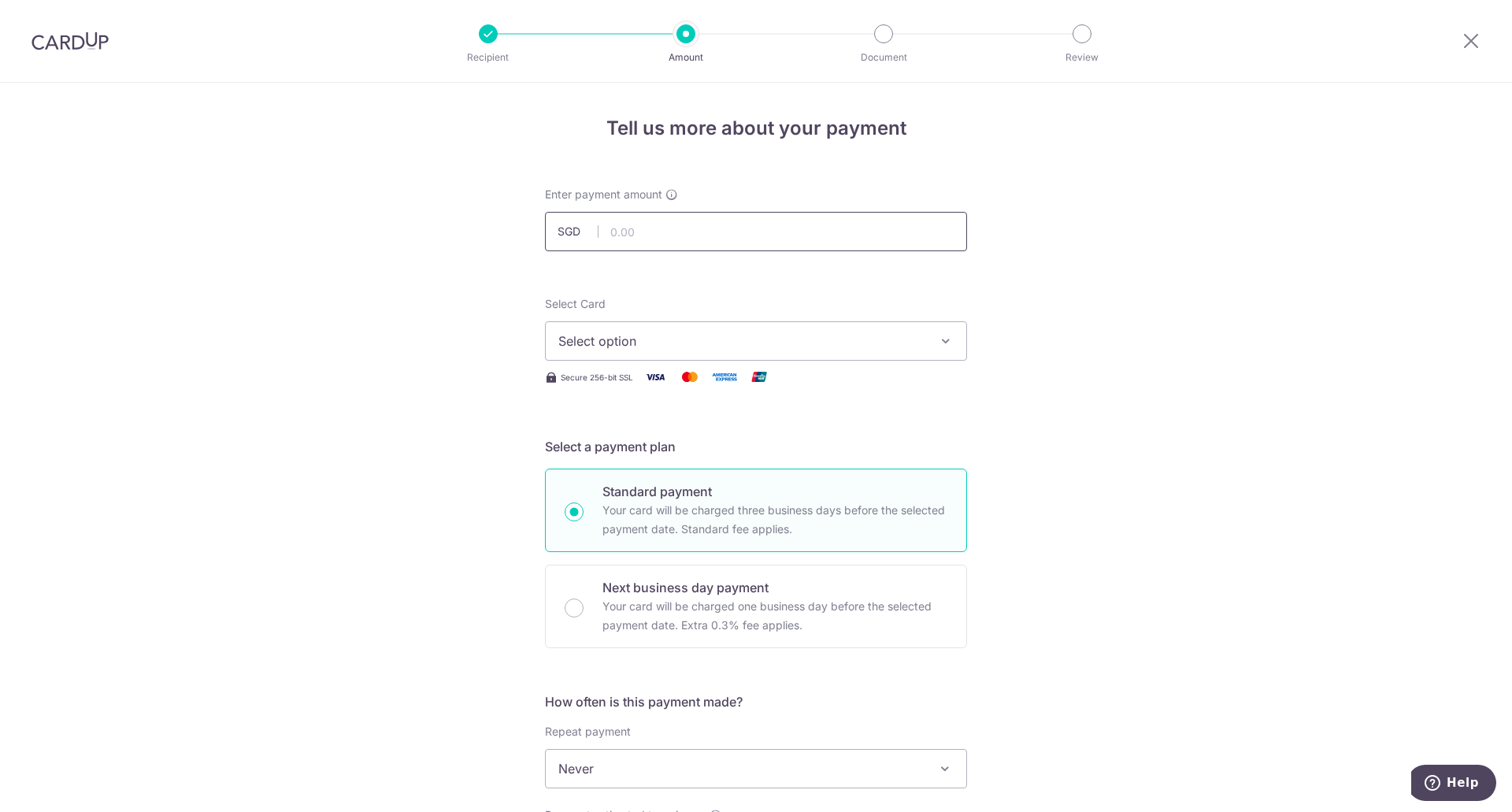
click at [647, 235] on input "text" at bounding box center [756, 232] width 422 height 39
type input "450.00"
click at [657, 357] on button "Select option" at bounding box center [756, 341] width 422 height 39
click at [672, 456] on span "**** 4009" at bounding box center [756, 453] width 395 height 19
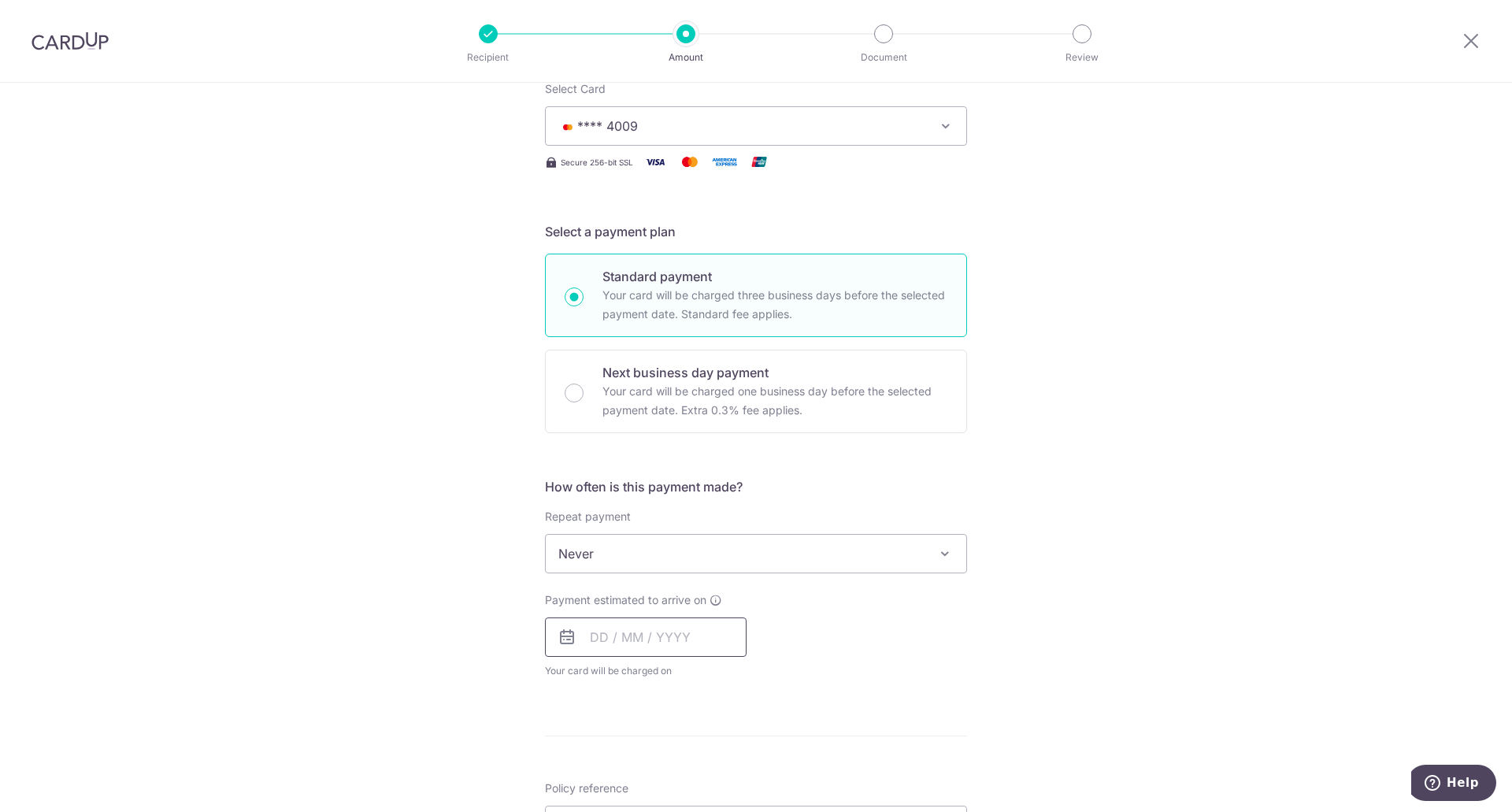
scroll to position [236, 0]
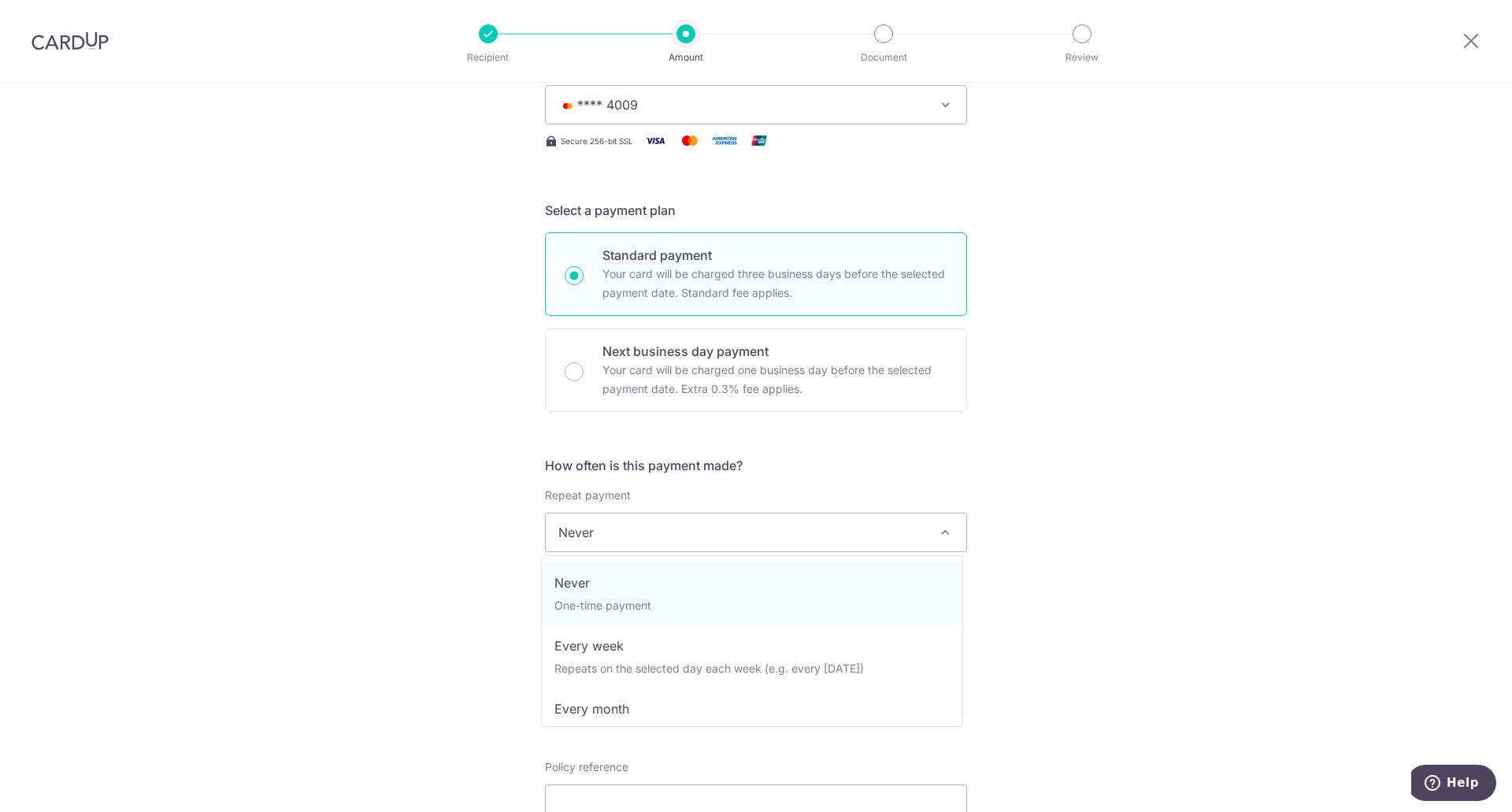
click at [681, 530] on span "Never" at bounding box center [756, 532] width 421 height 38
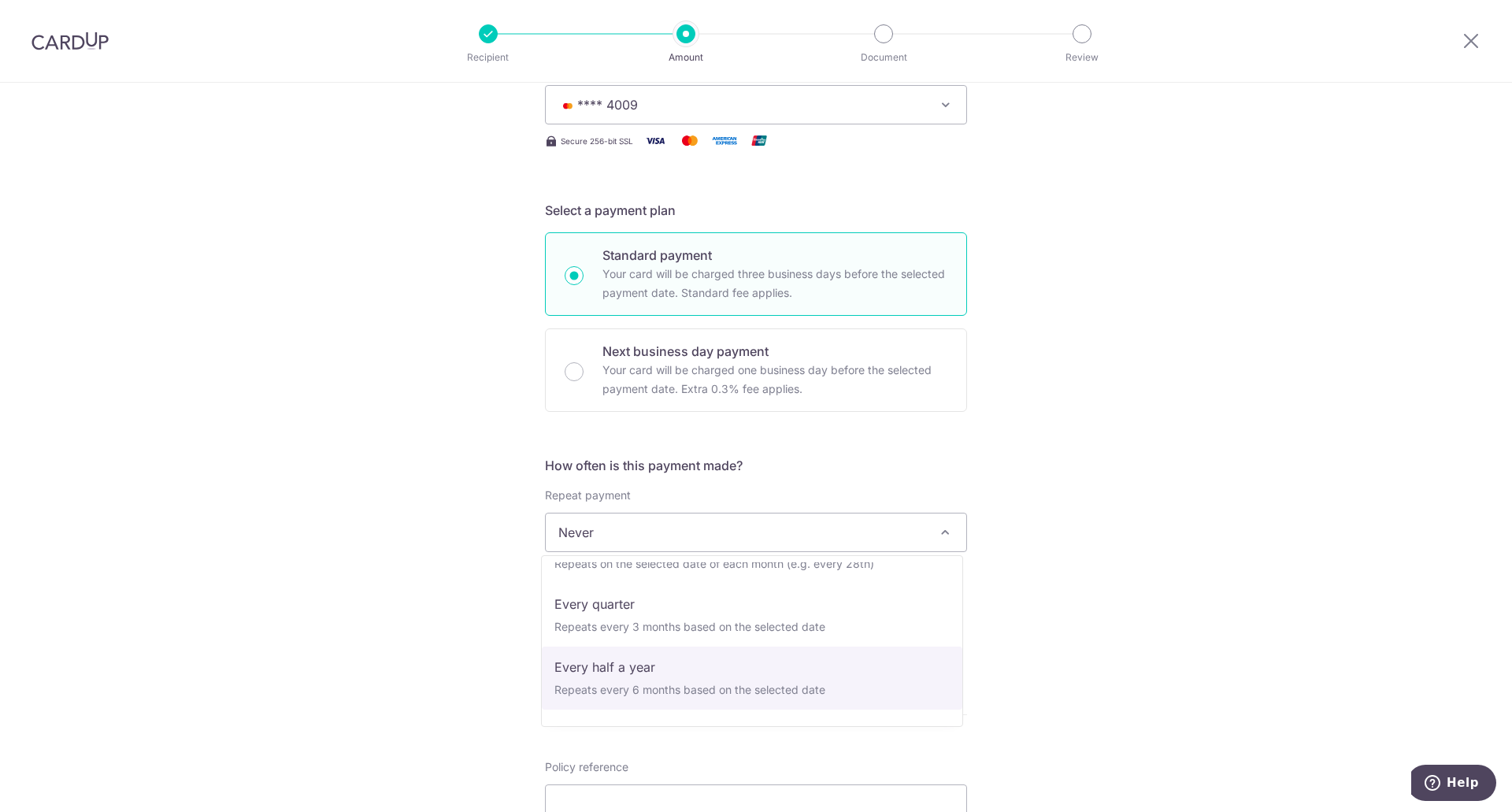
scroll to position [142, 0]
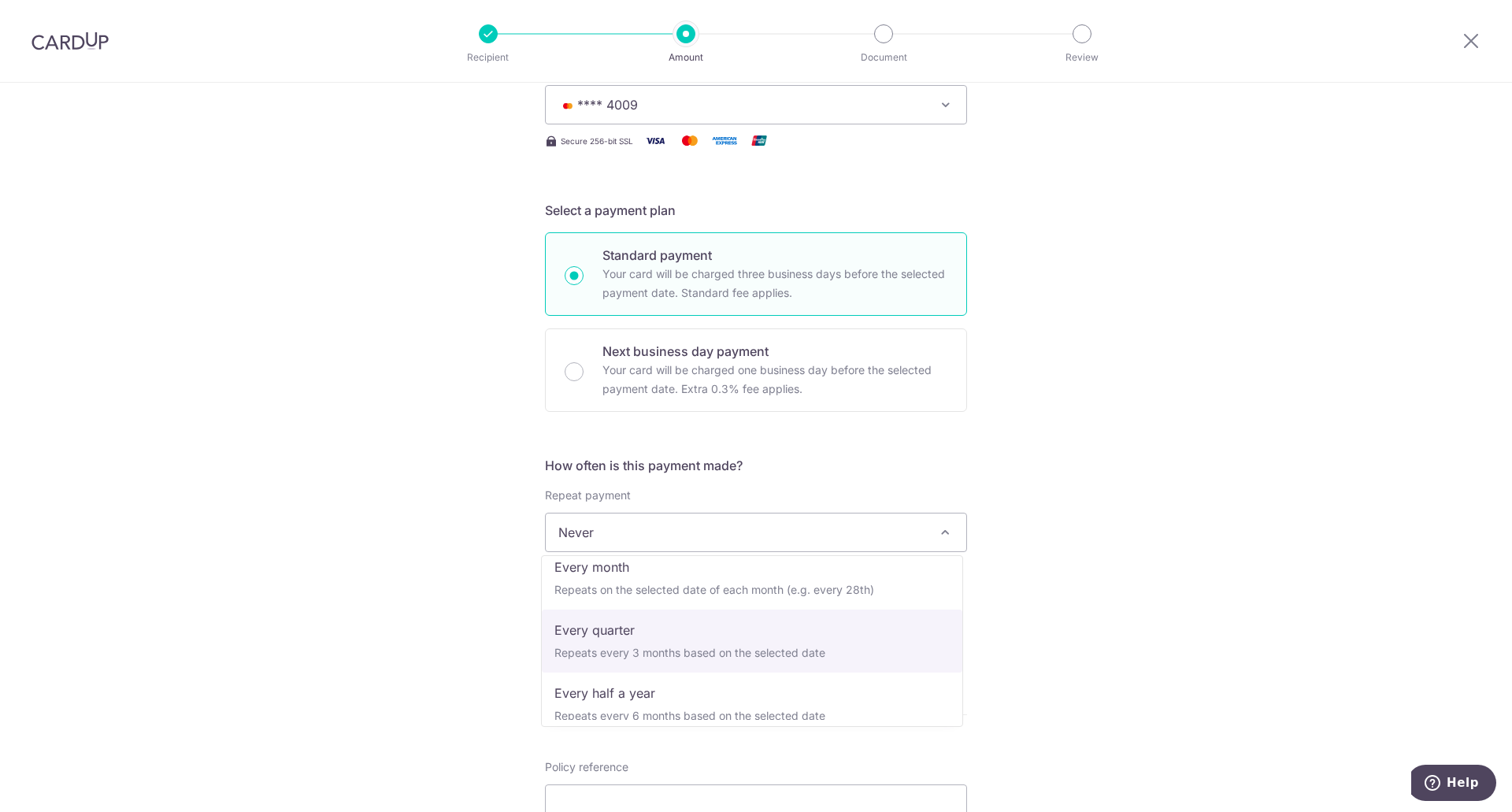
select select "4"
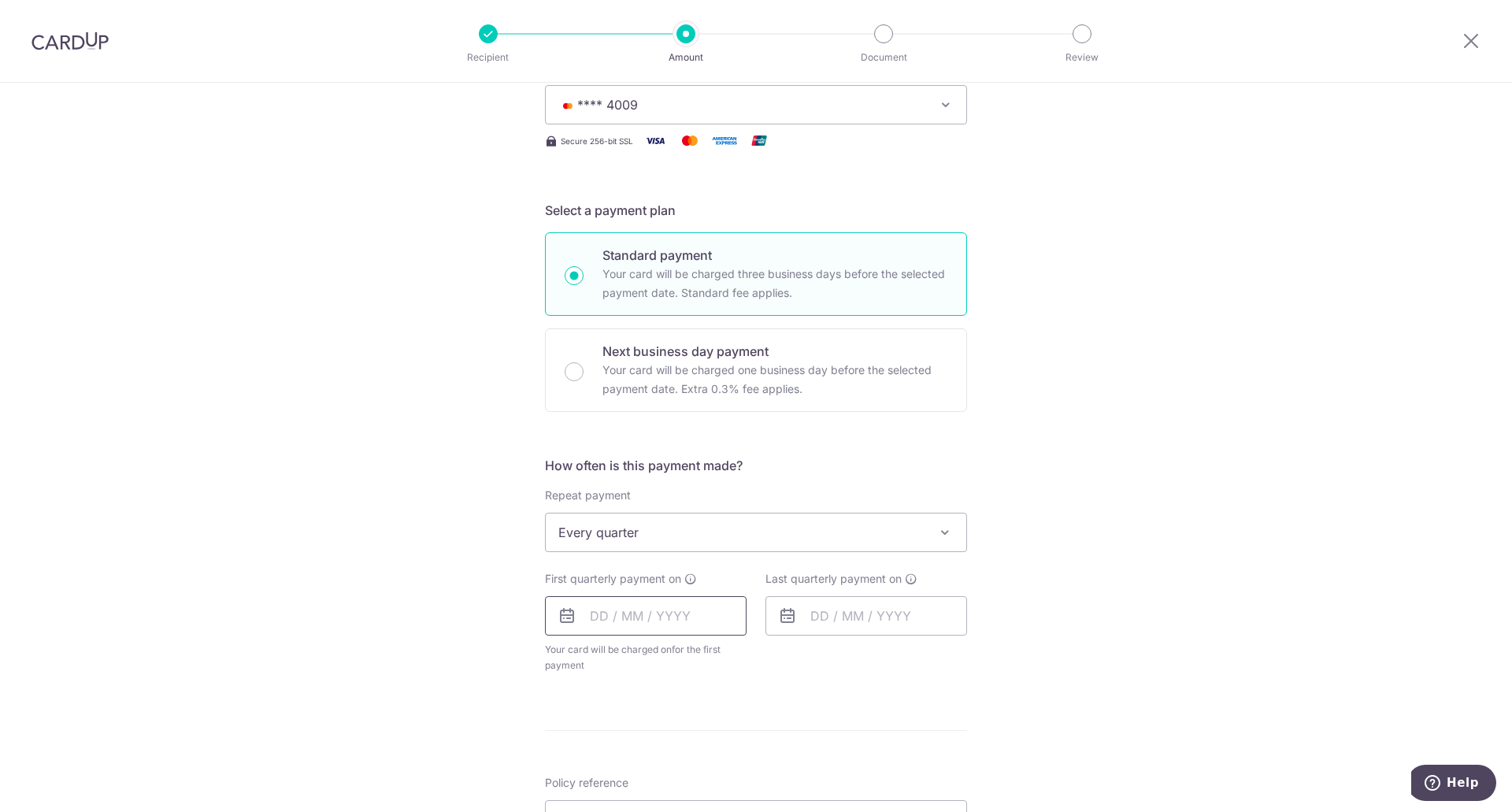
click at [596, 621] on input "text" at bounding box center [646, 615] width 202 height 39
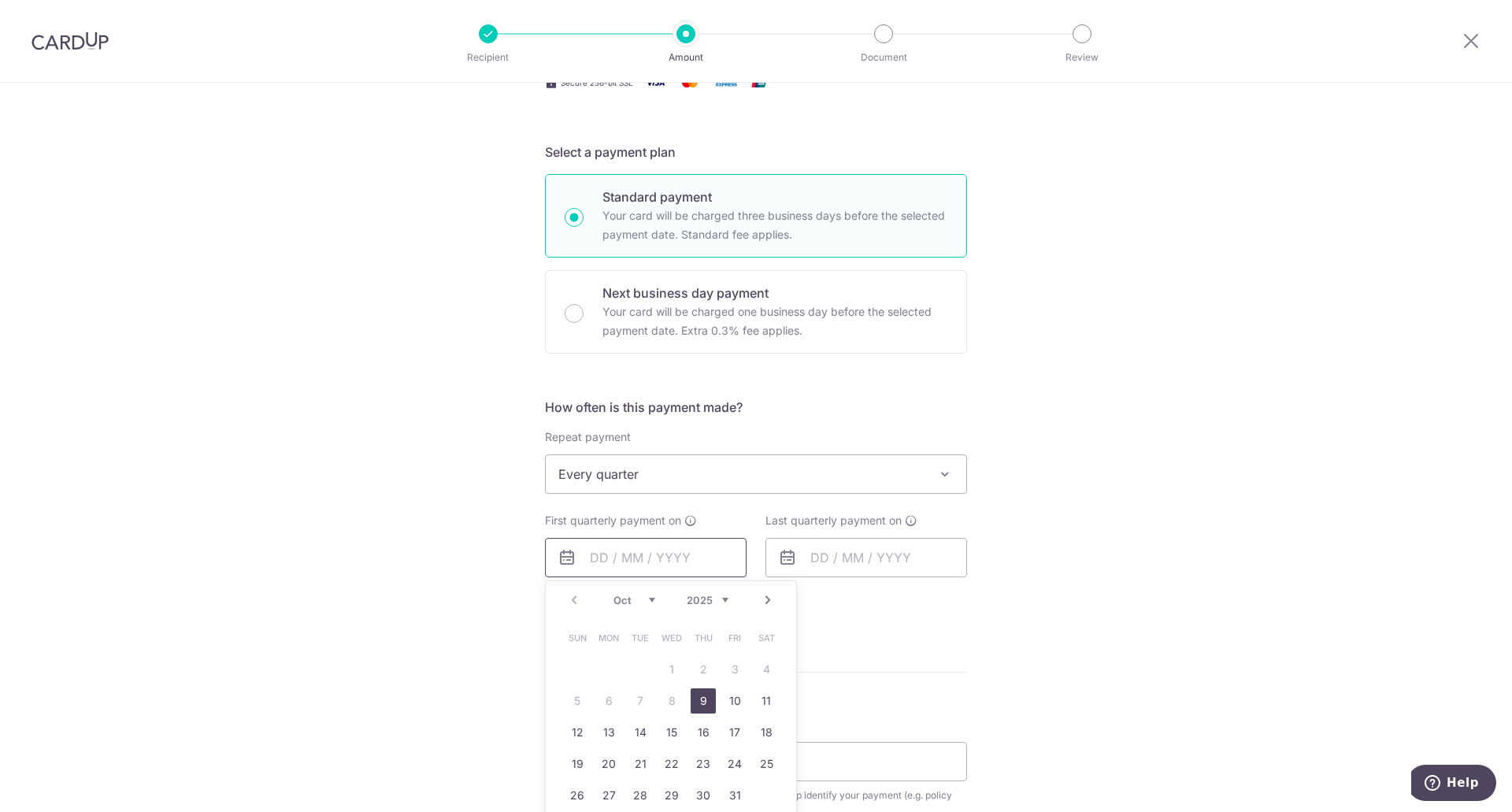
scroll to position [394, 0]
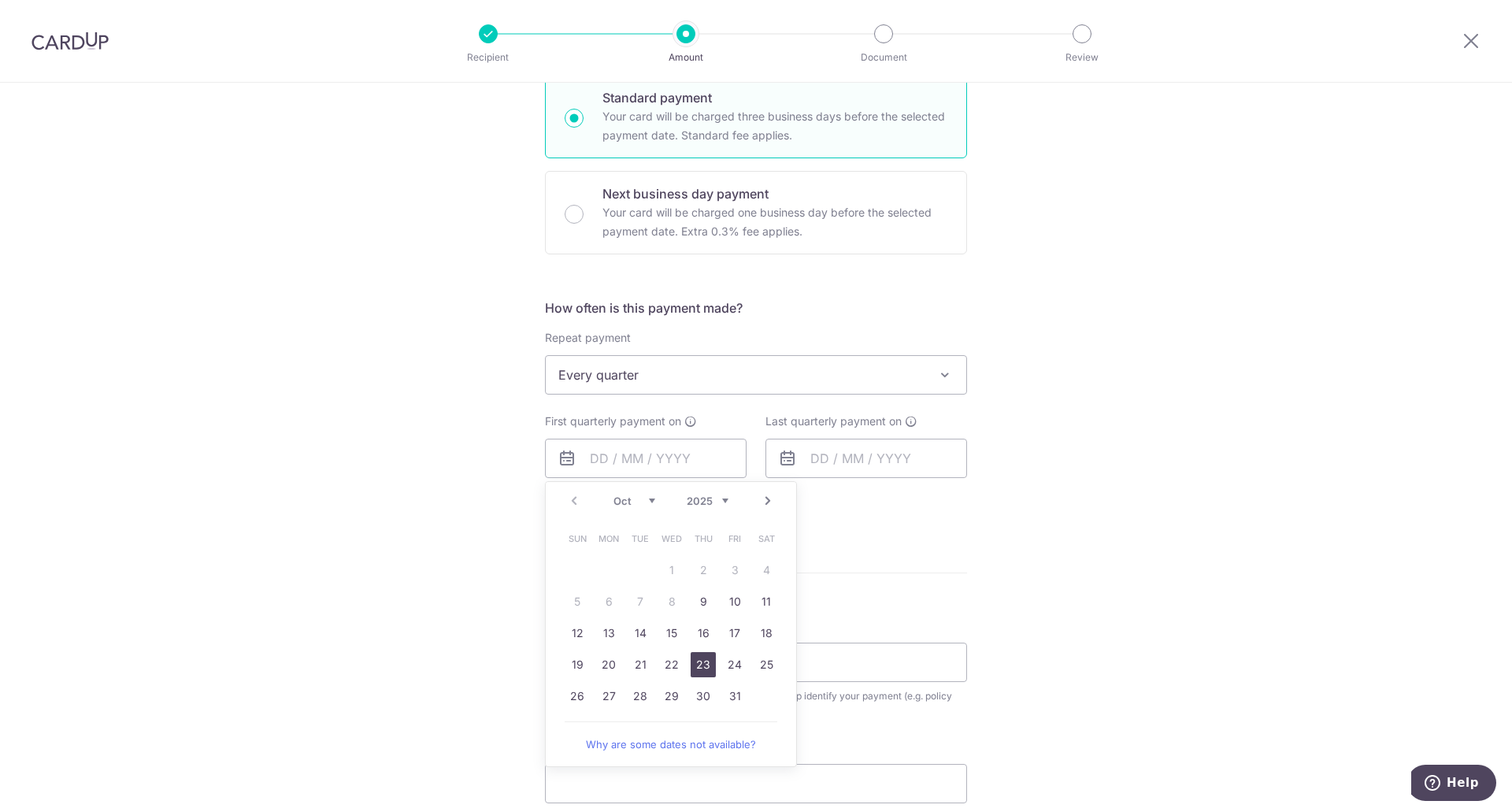
click at [695, 668] on link "23" at bounding box center [702, 664] width 25 height 25
type input "[DATE]"
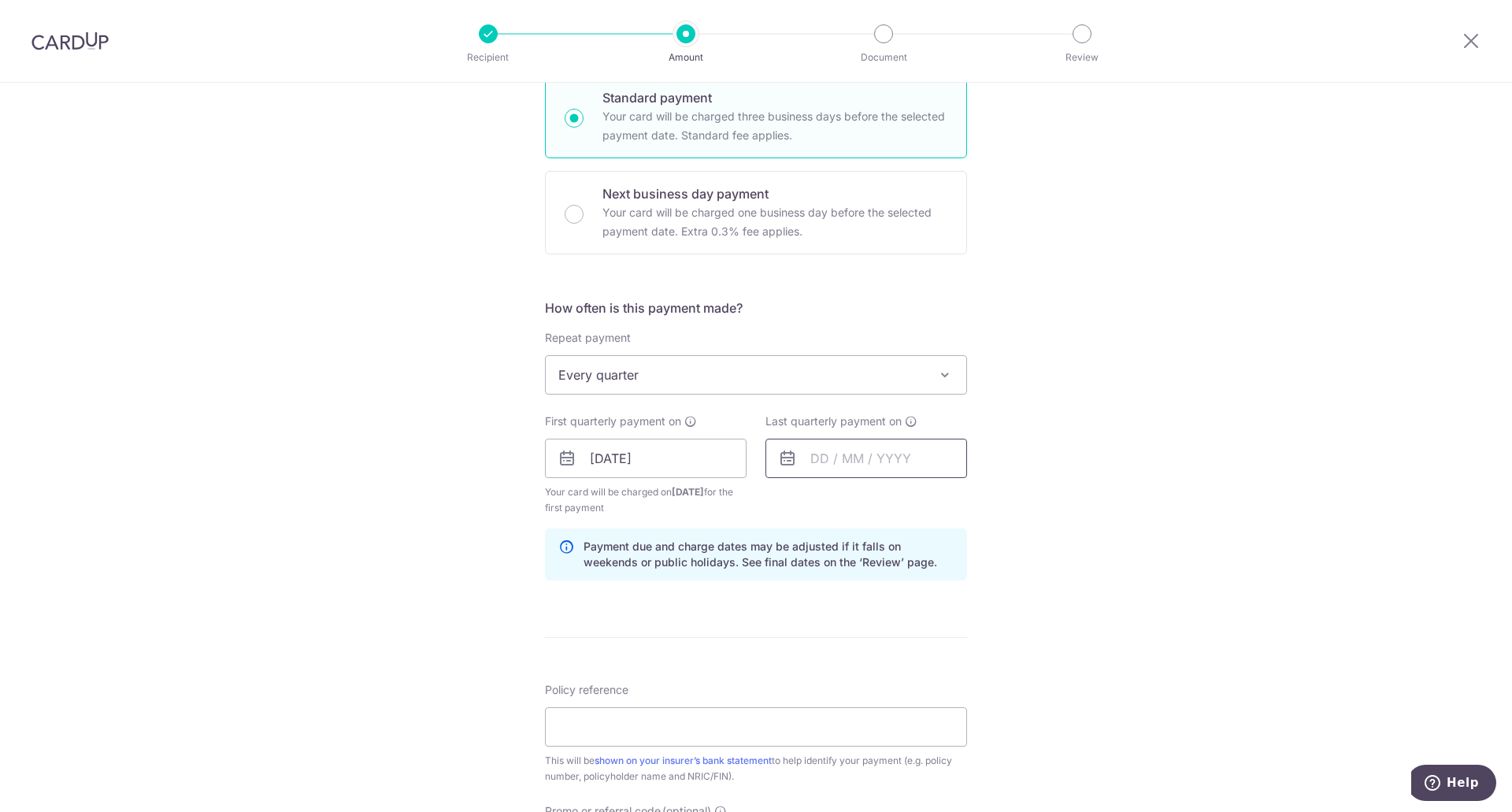
click at [829, 459] on input "text" at bounding box center [865, 458] width 202 height 39
click at [939, 500] on select "2025 2026 2027 2028 2029 2030 2031 2032 2033 2034 2035" at bounding box center [928, 500] width 42 height 13
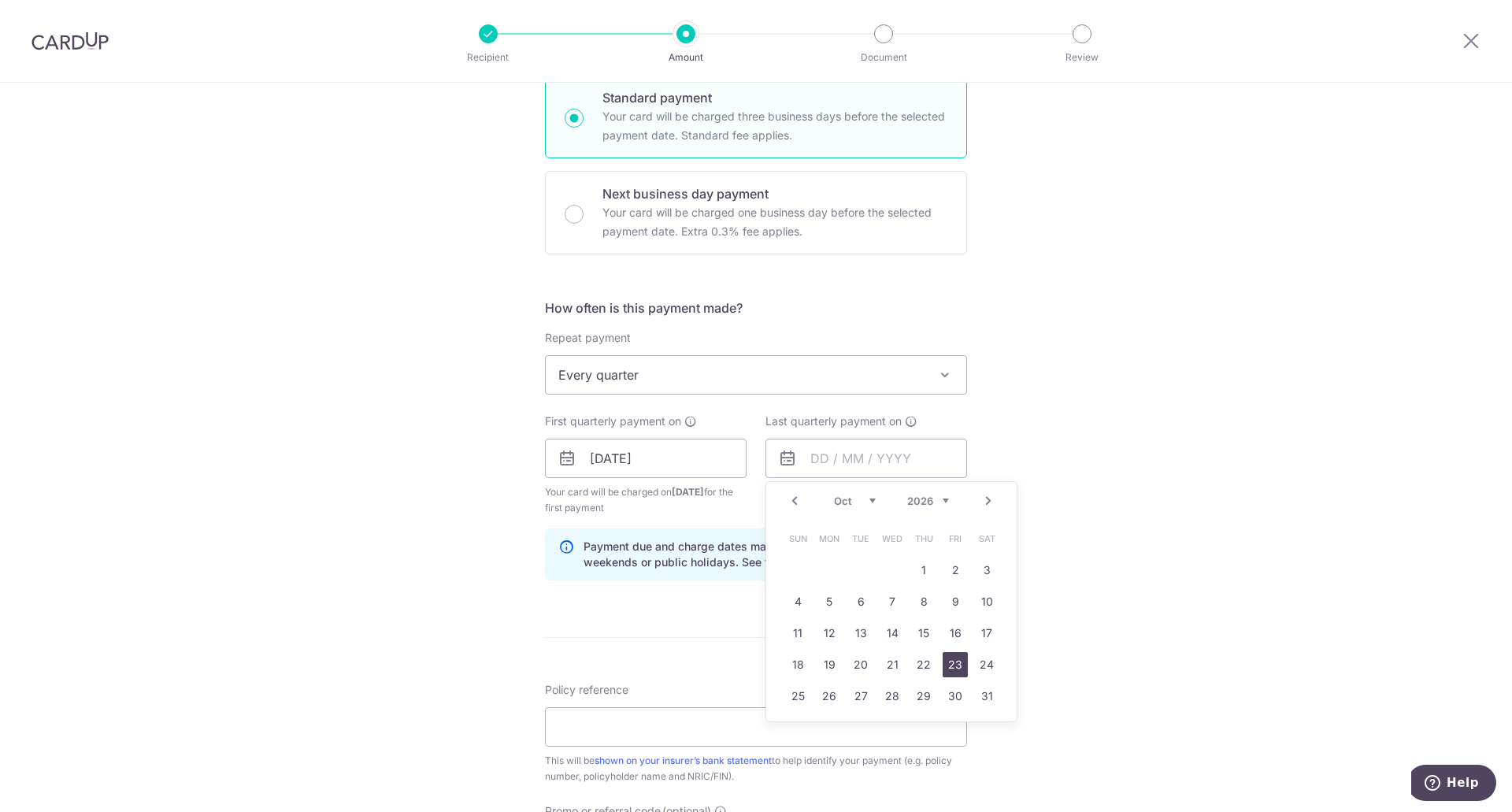
click at [946, 662] on link "23" at bounding box center [955, 664] width 25 height 25
type input "23/10/2026"
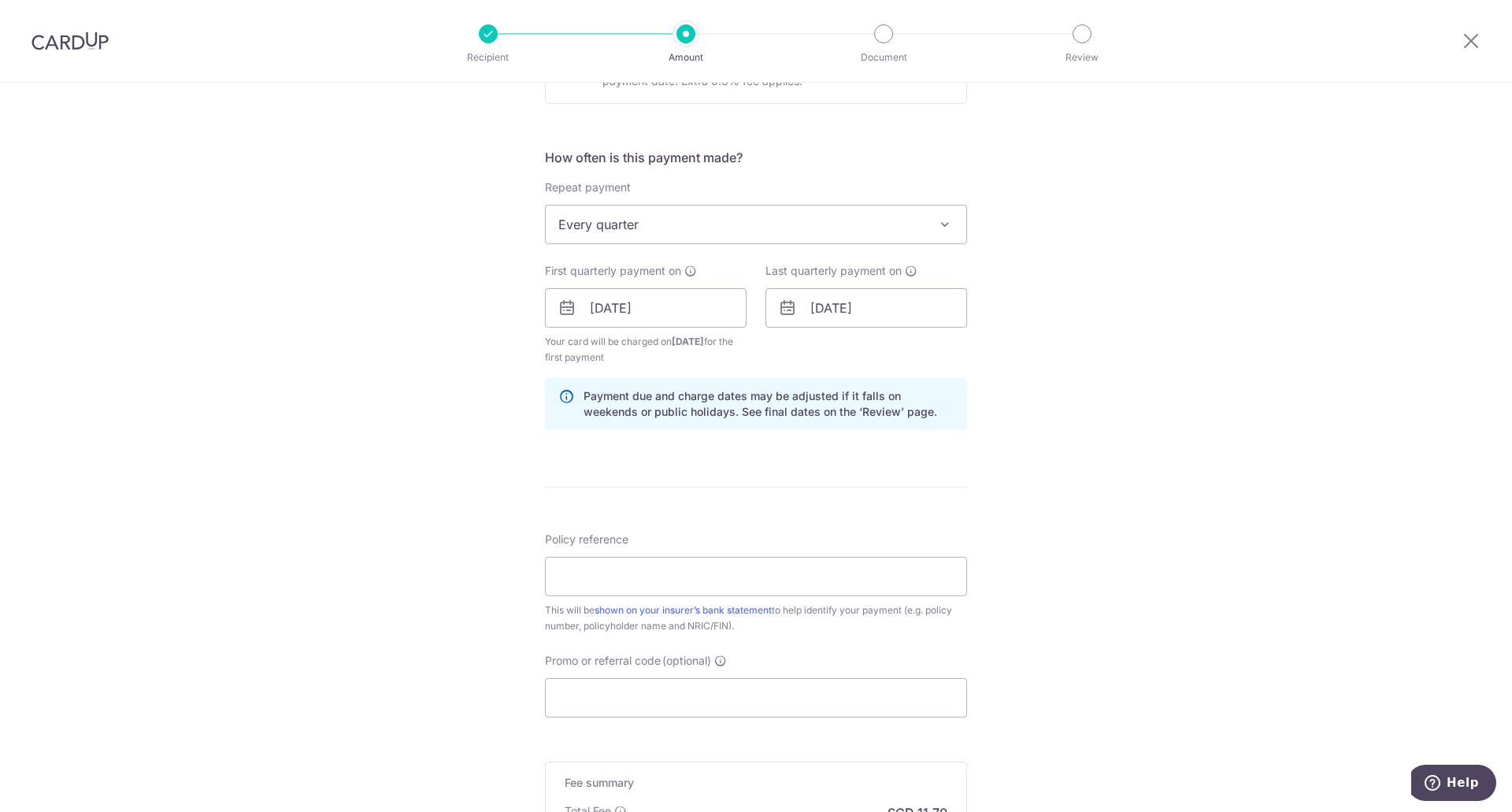
scroll to position [551, 0]
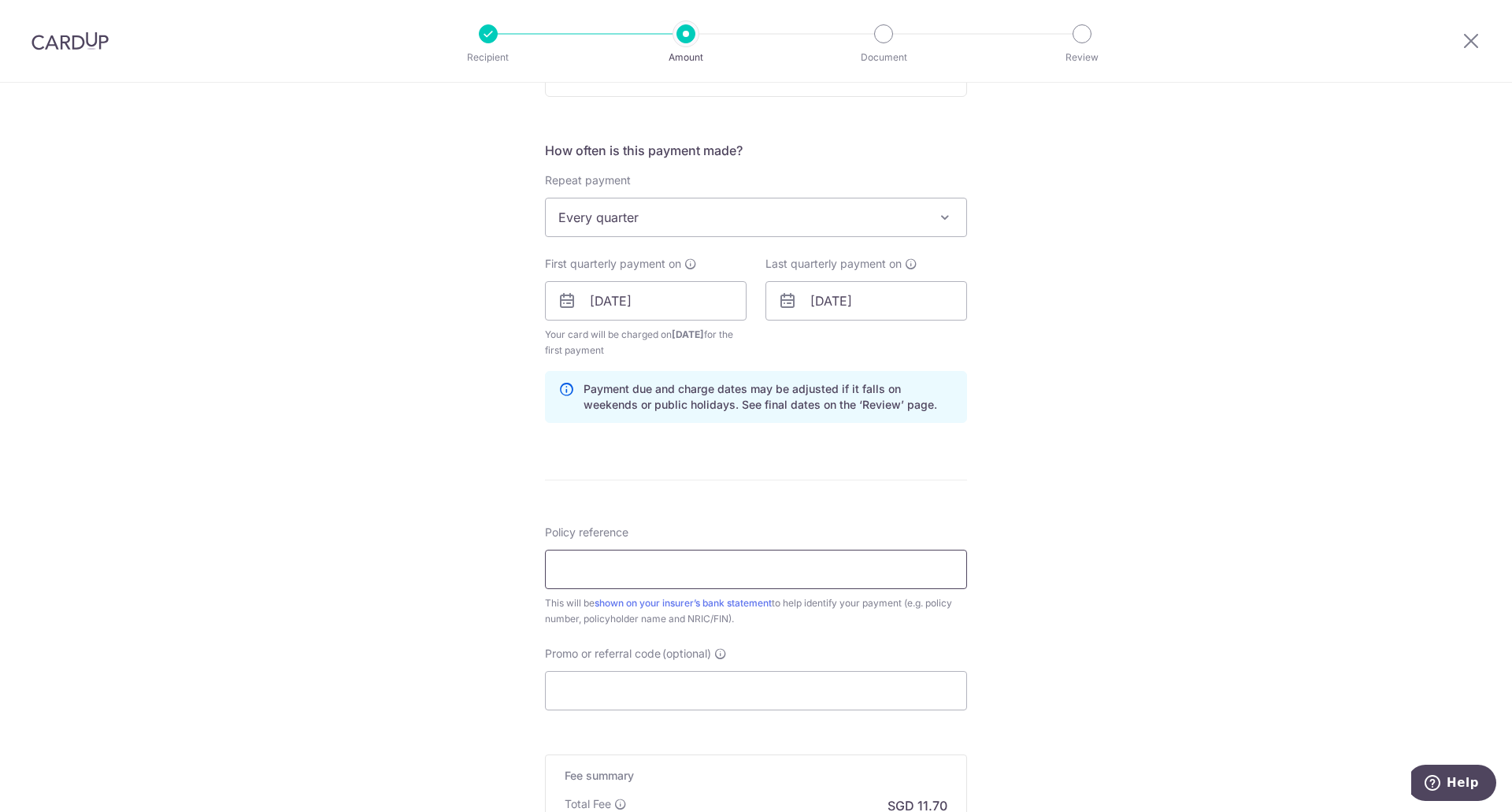
click at [720, 566] on input "Policy reference" at bounding box center [756, 569] width 422 height 39
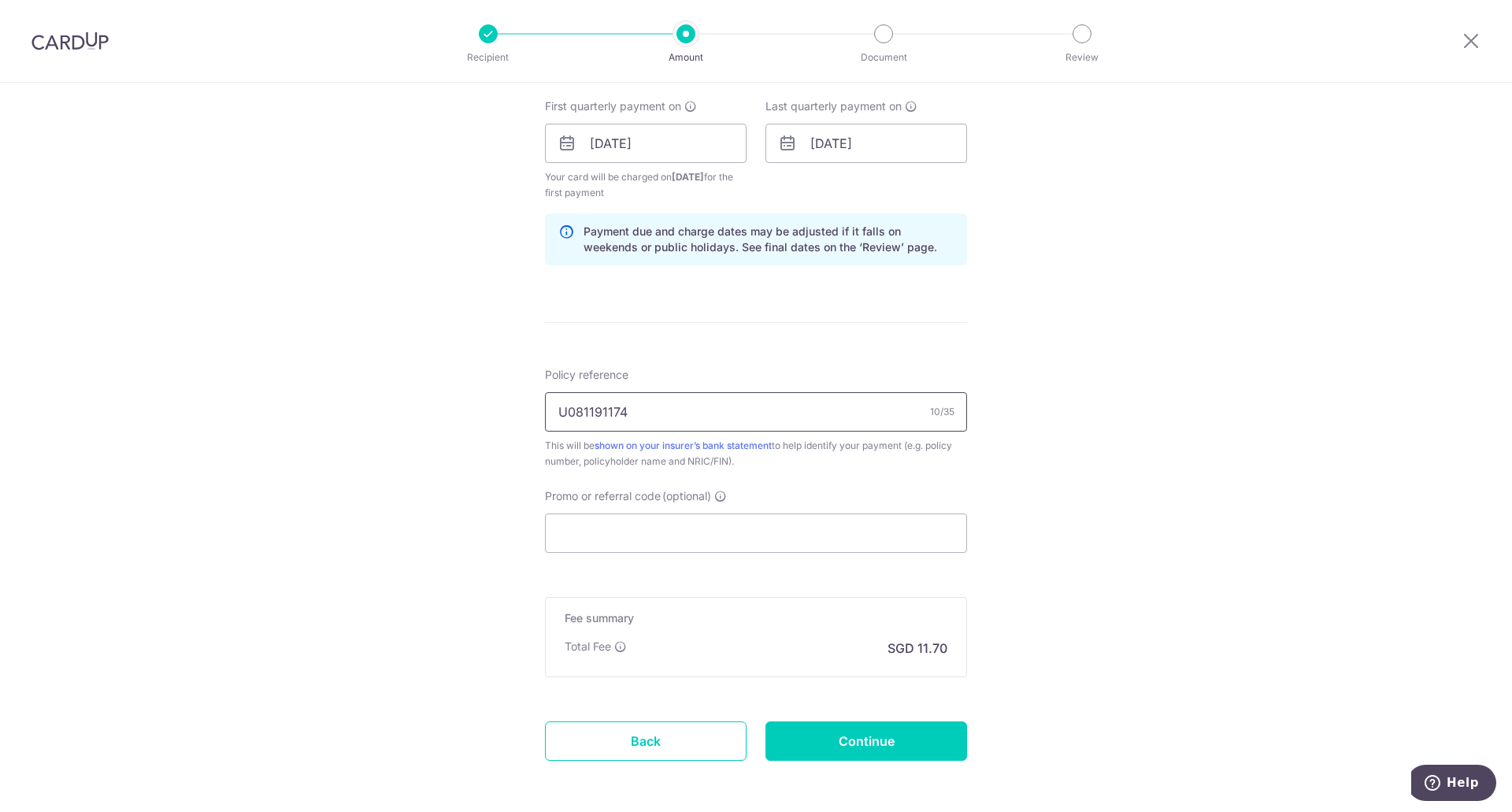
scroll to position [775, 0]
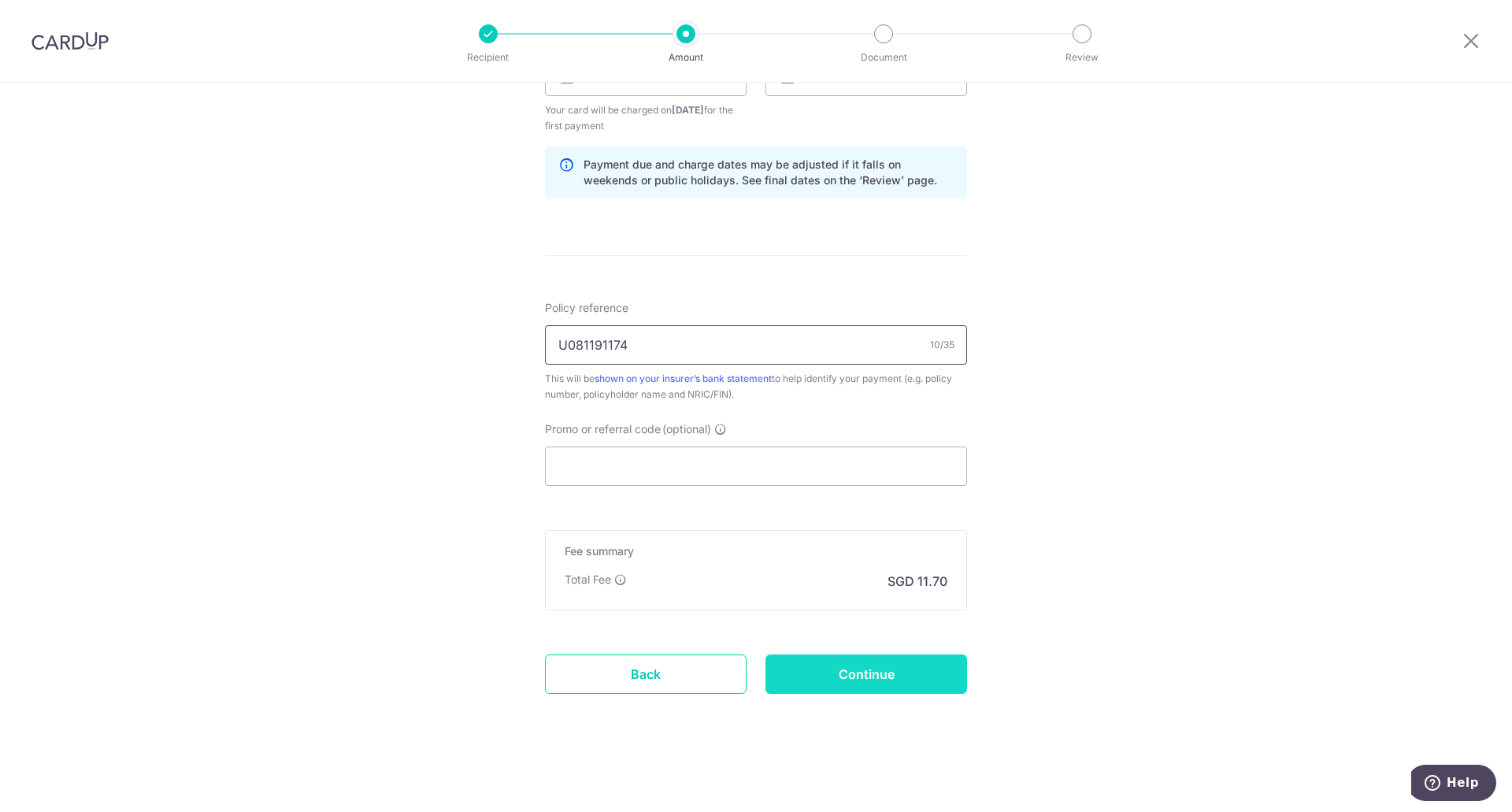
type input "U081191174"
click at [853, 676] on input "Continue" at bounding box center [865, 674] width 202 height 39
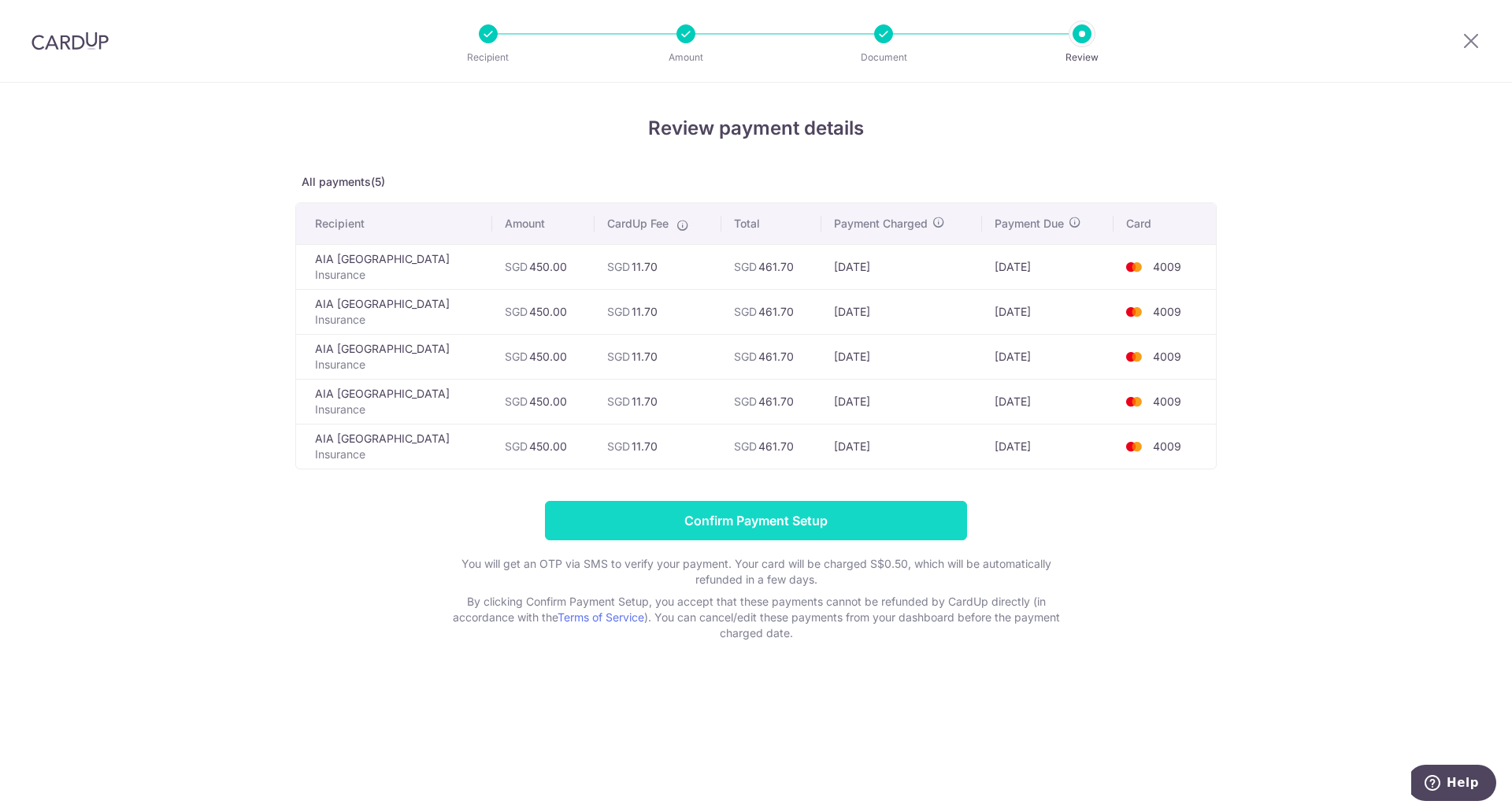
click at [753, 517] on input "Confirm Payment Setup" at bounding box center [756, 520] width 422 height 39
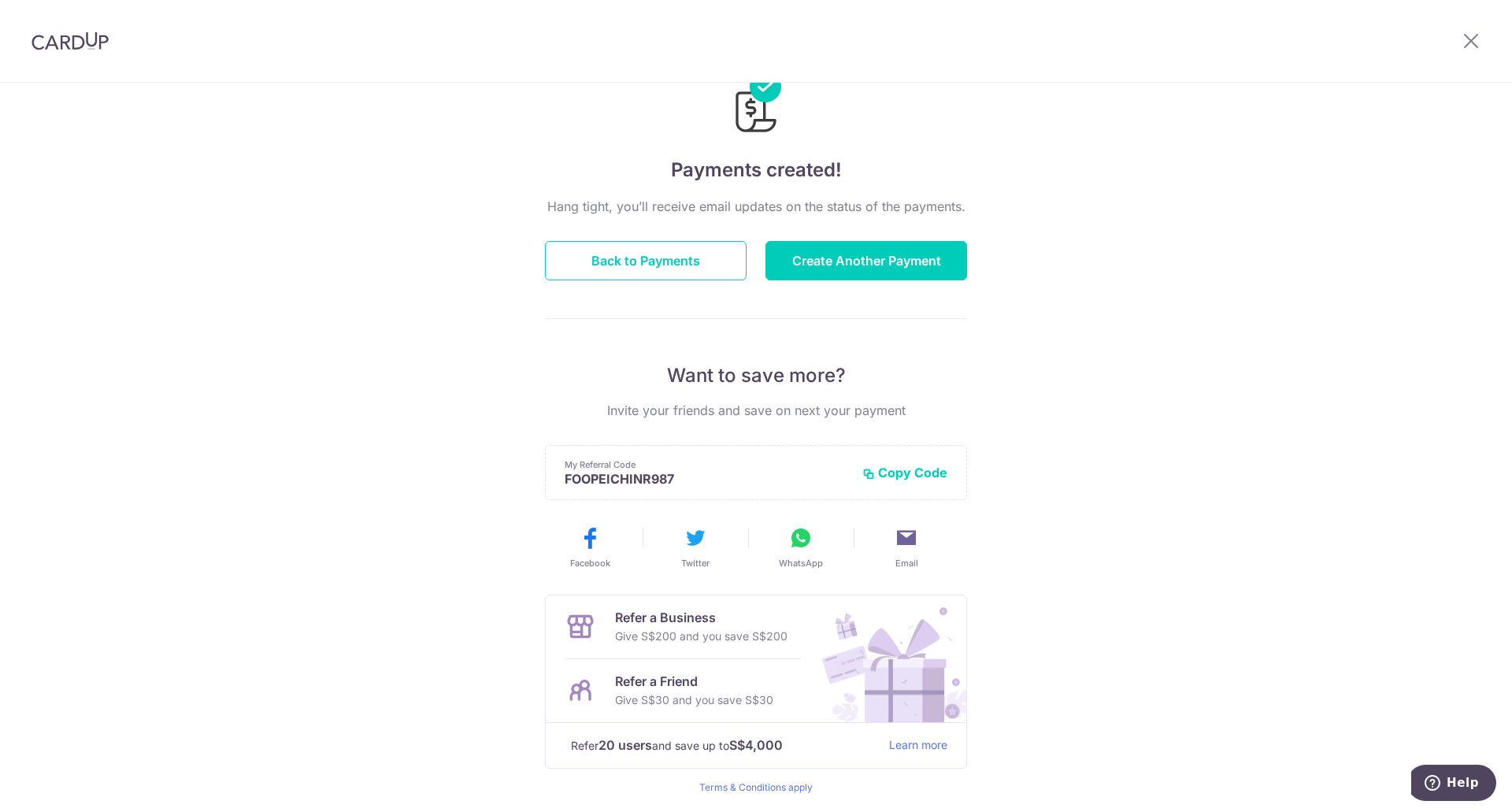
scroll to position [112, 0]
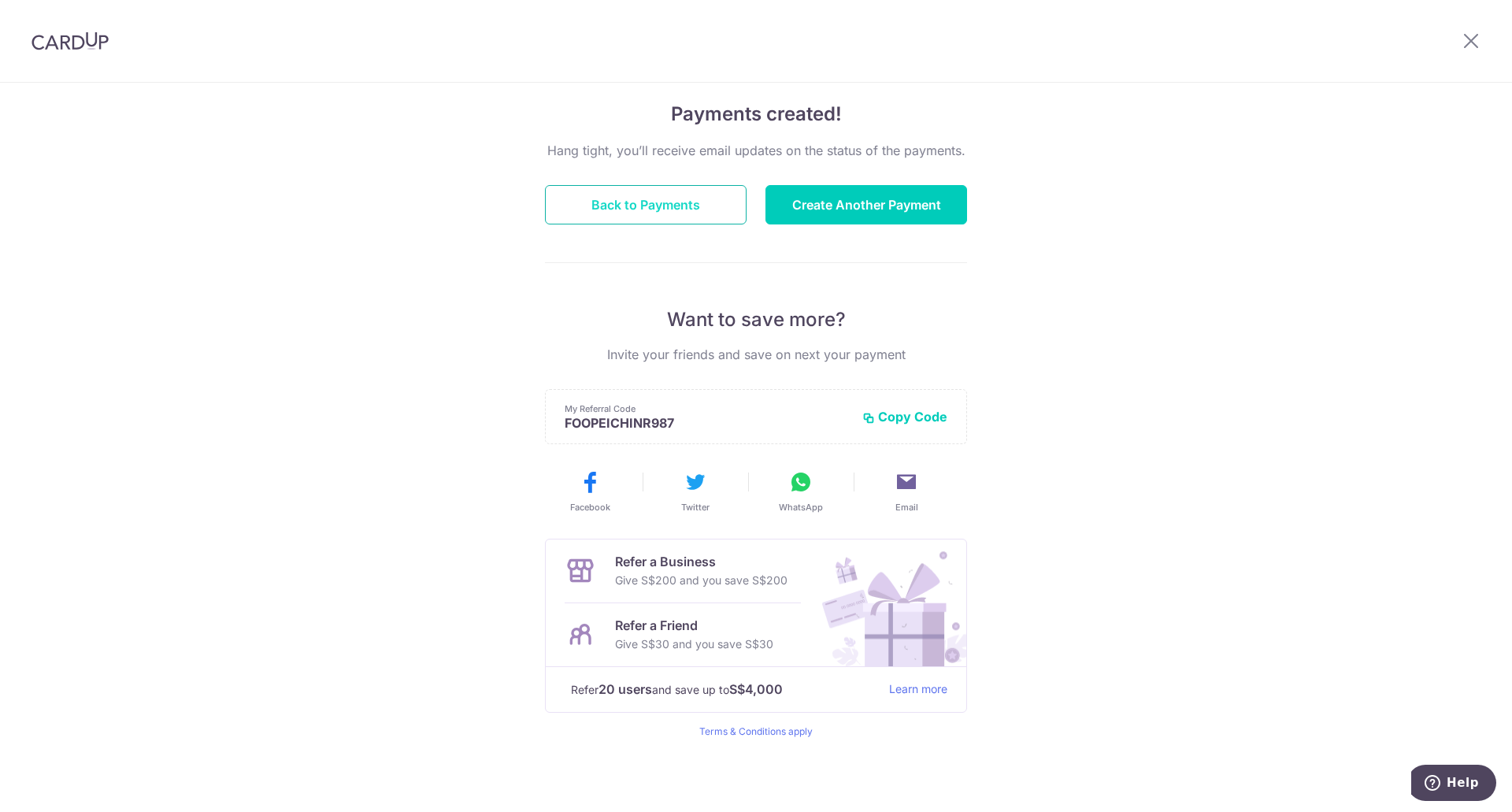
click at [610, 202] on button "Back to Payments" at bounding box center [646, 205] width 202 height 39
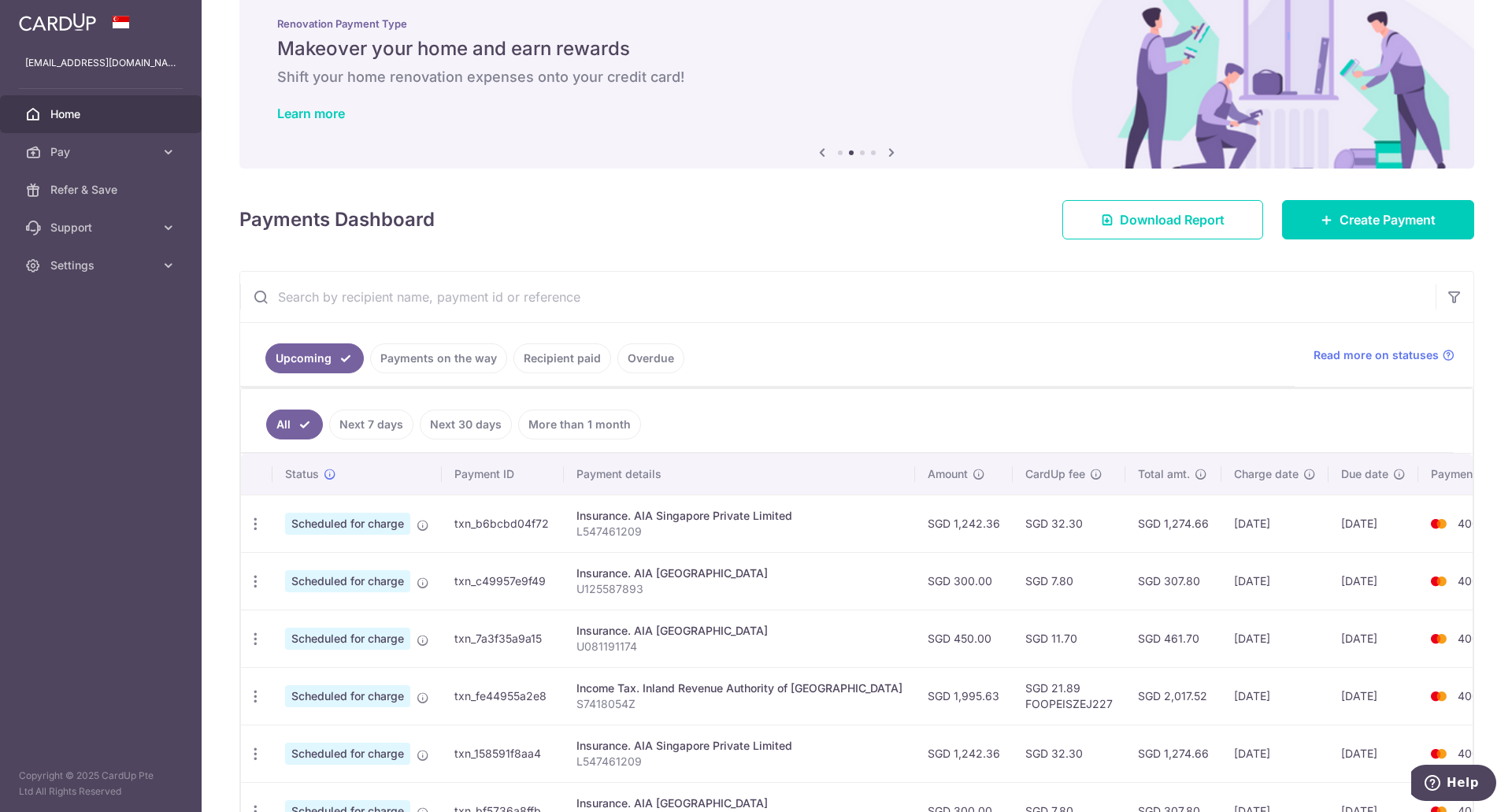
scroll to position [20, 0]
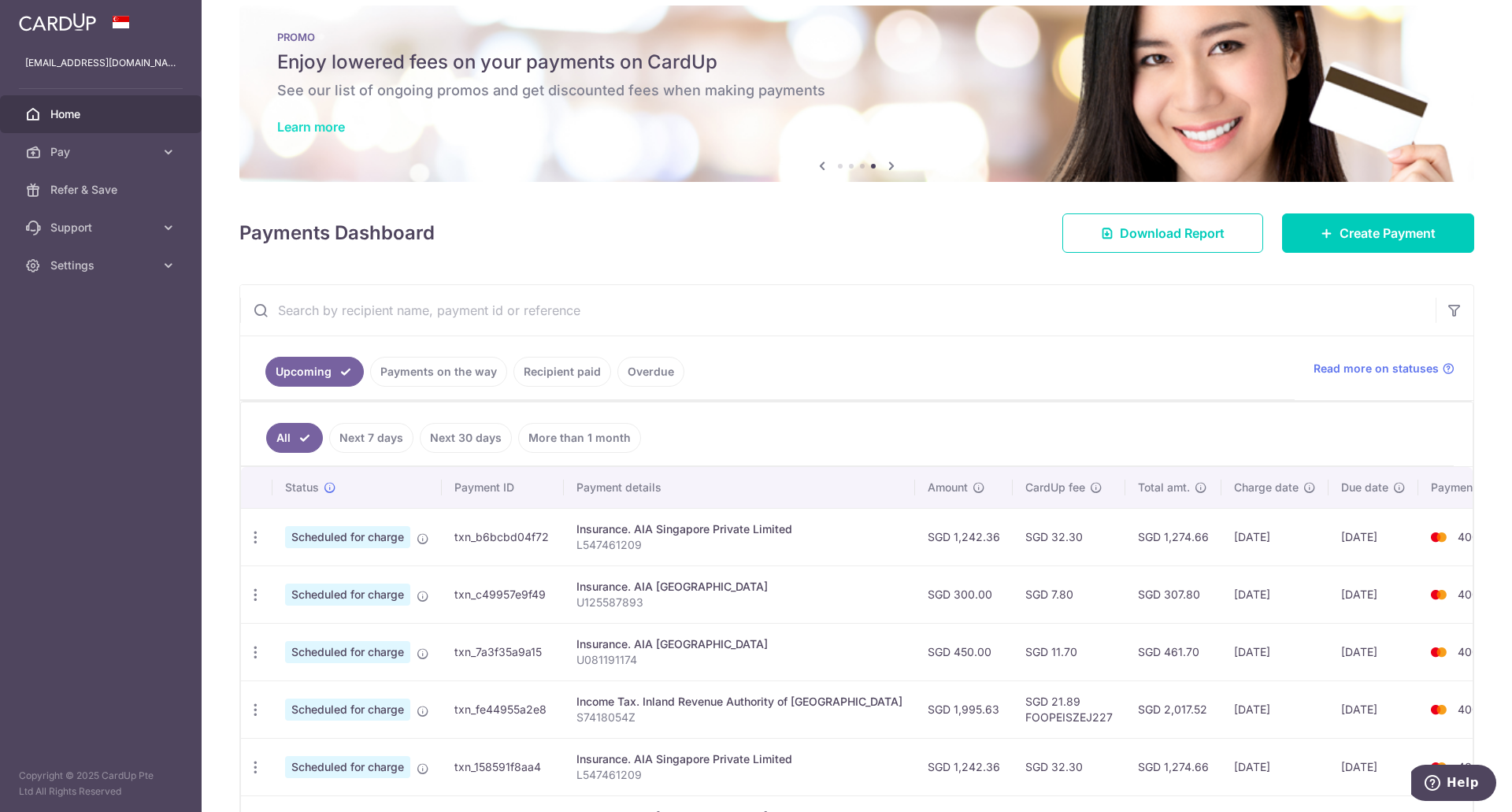
click at [343, 129] on link "Learn more" at bounding box center [311, 126] width 68 height 15
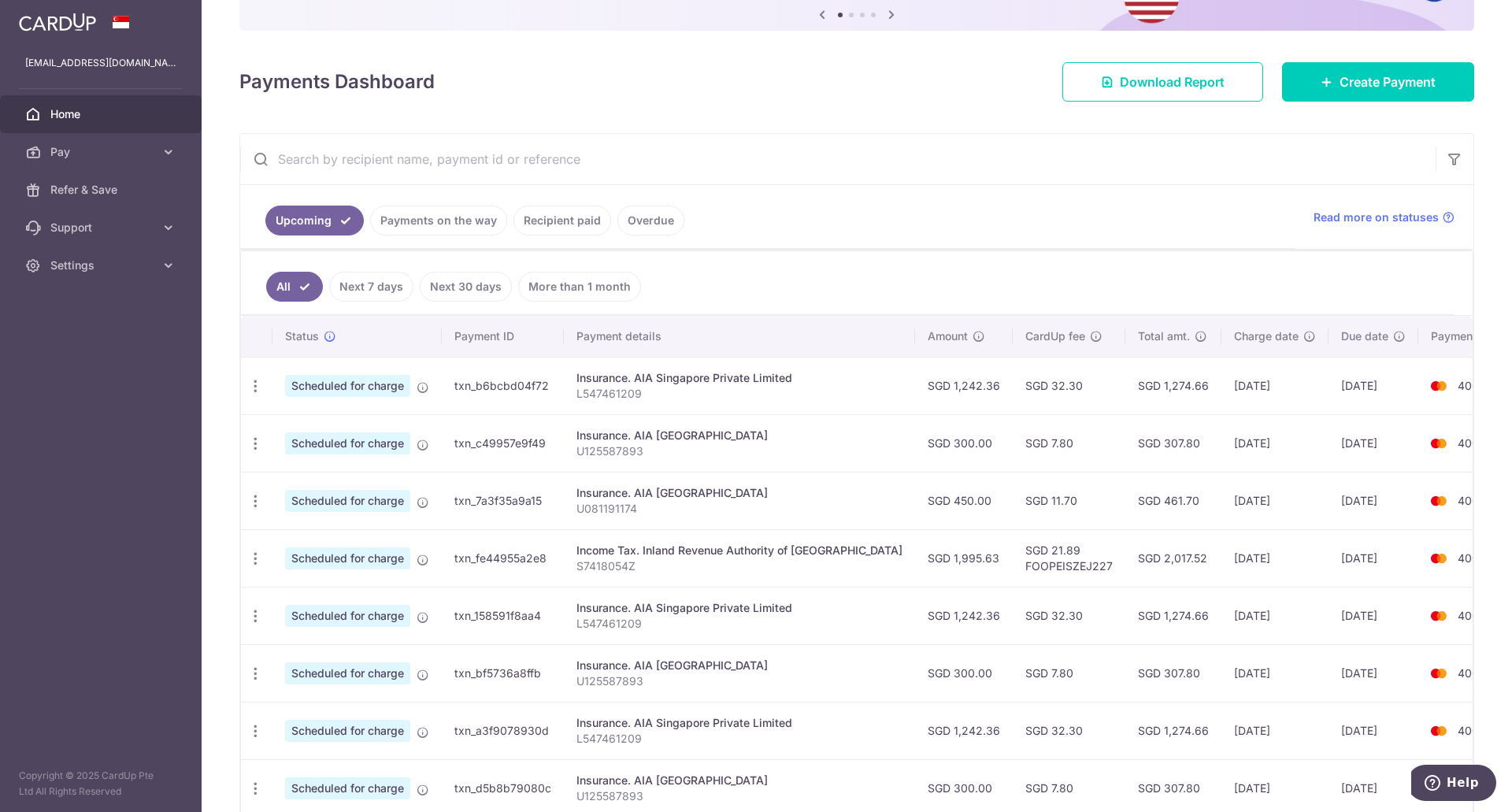
scroll to position [177, 0]
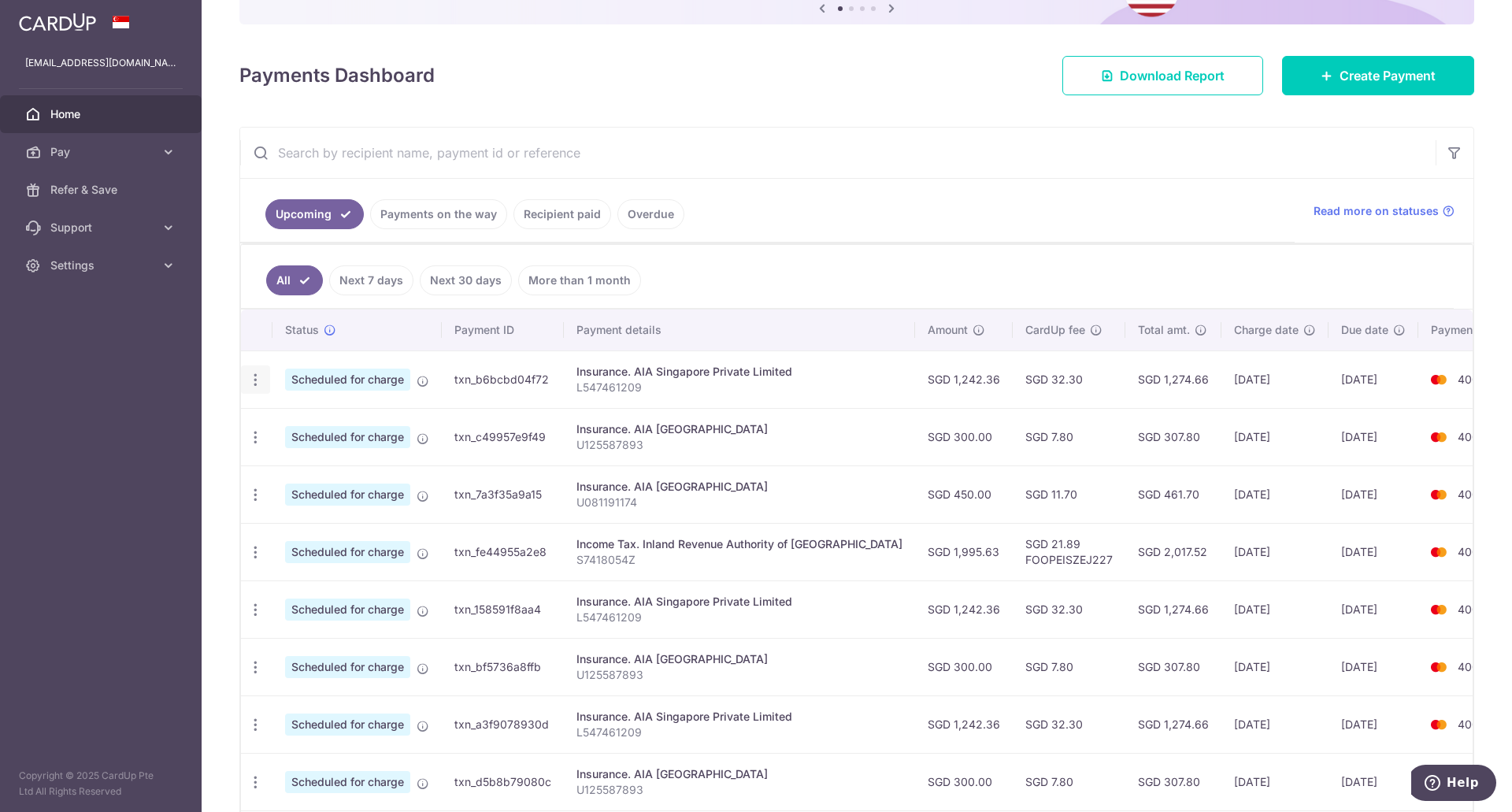
click at [253, 379] on icon "button" at bounding box center [255, 379] width 16 height 16
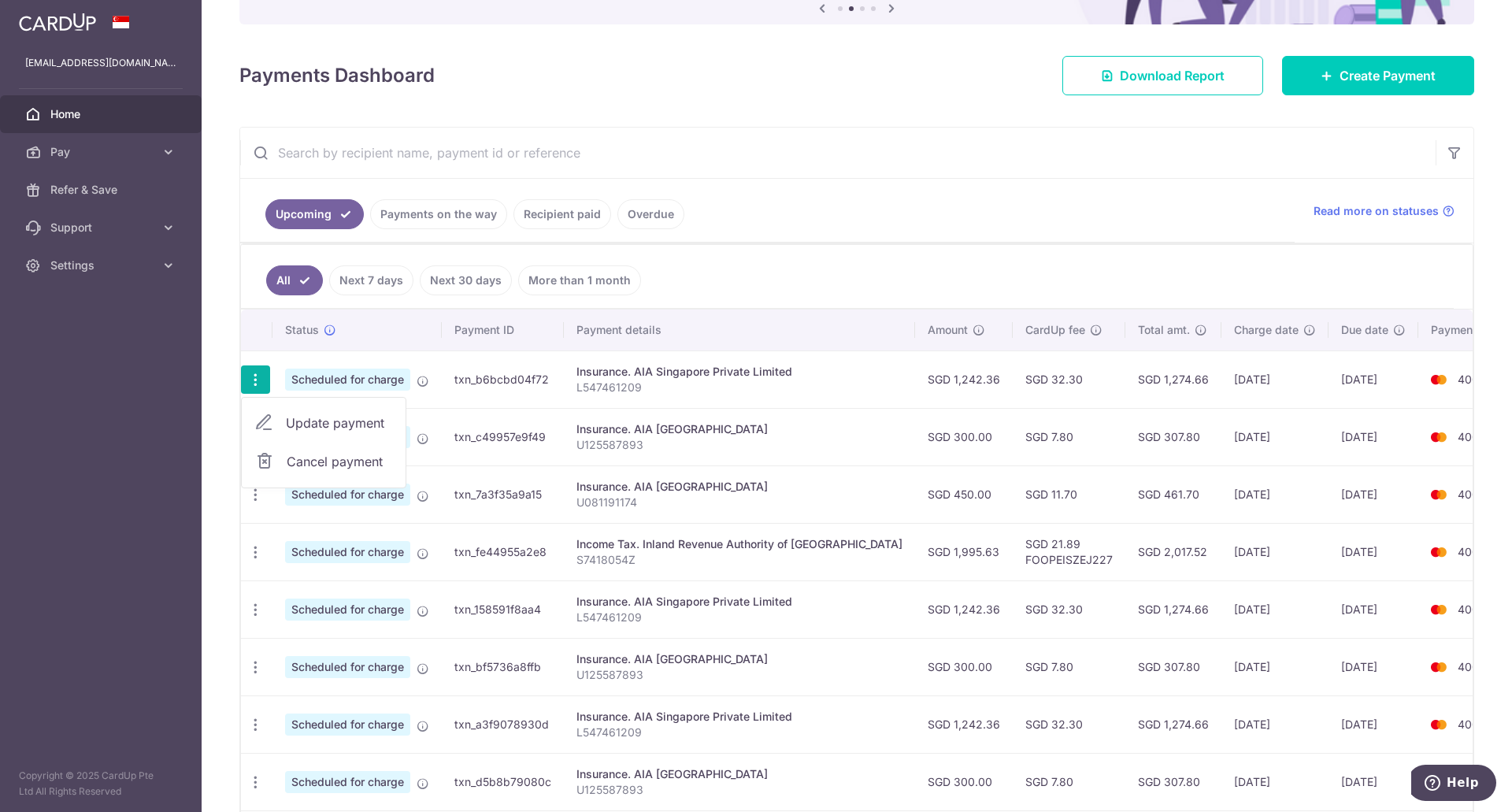
click at [308, 421] on span "Update payment" at bounding box center [339, 423] width 107 height 19
radio input "true"
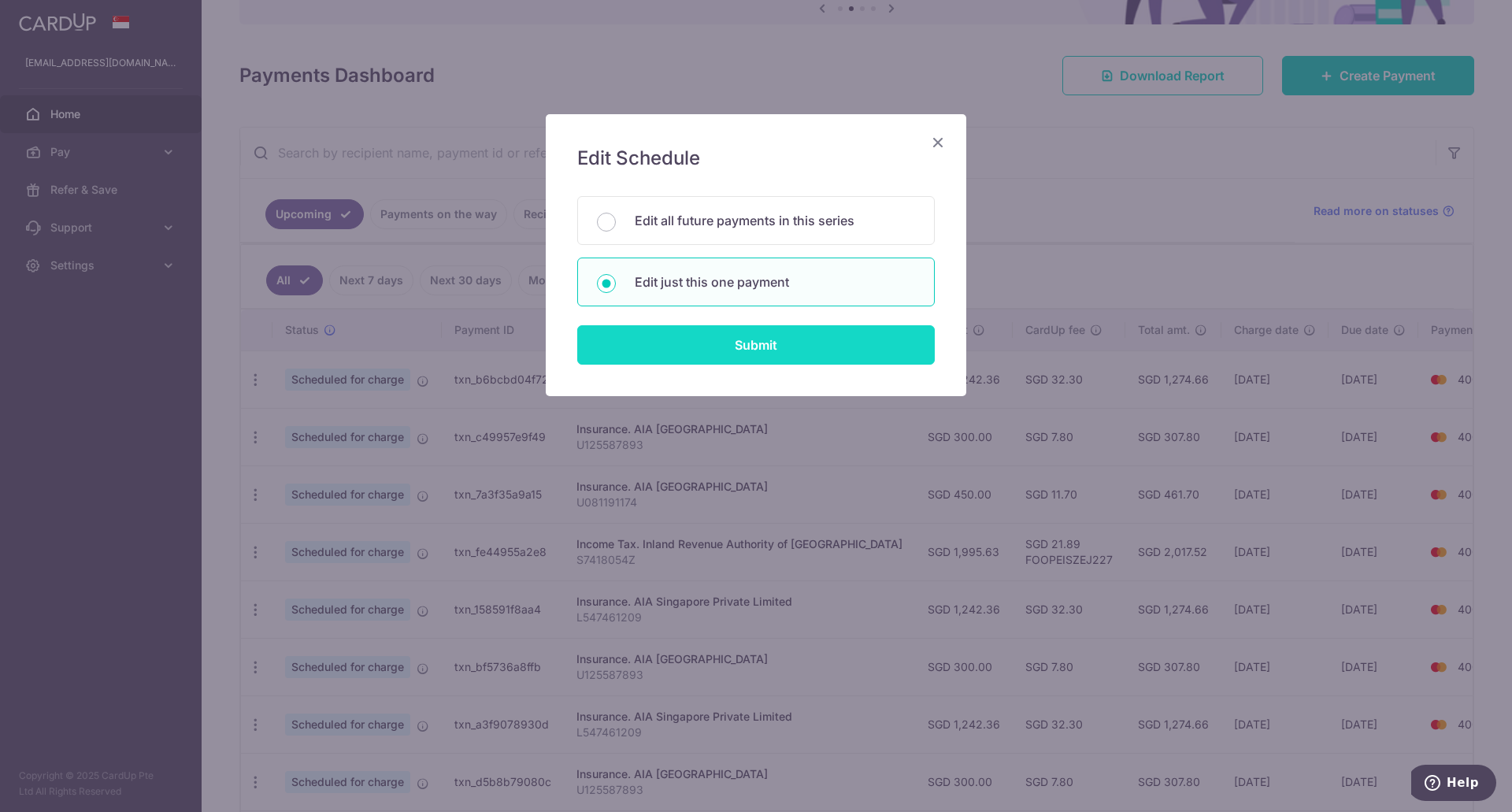
click at [689, 346] on input "Submit" at bounding box center [756, 345] width 357 height 39
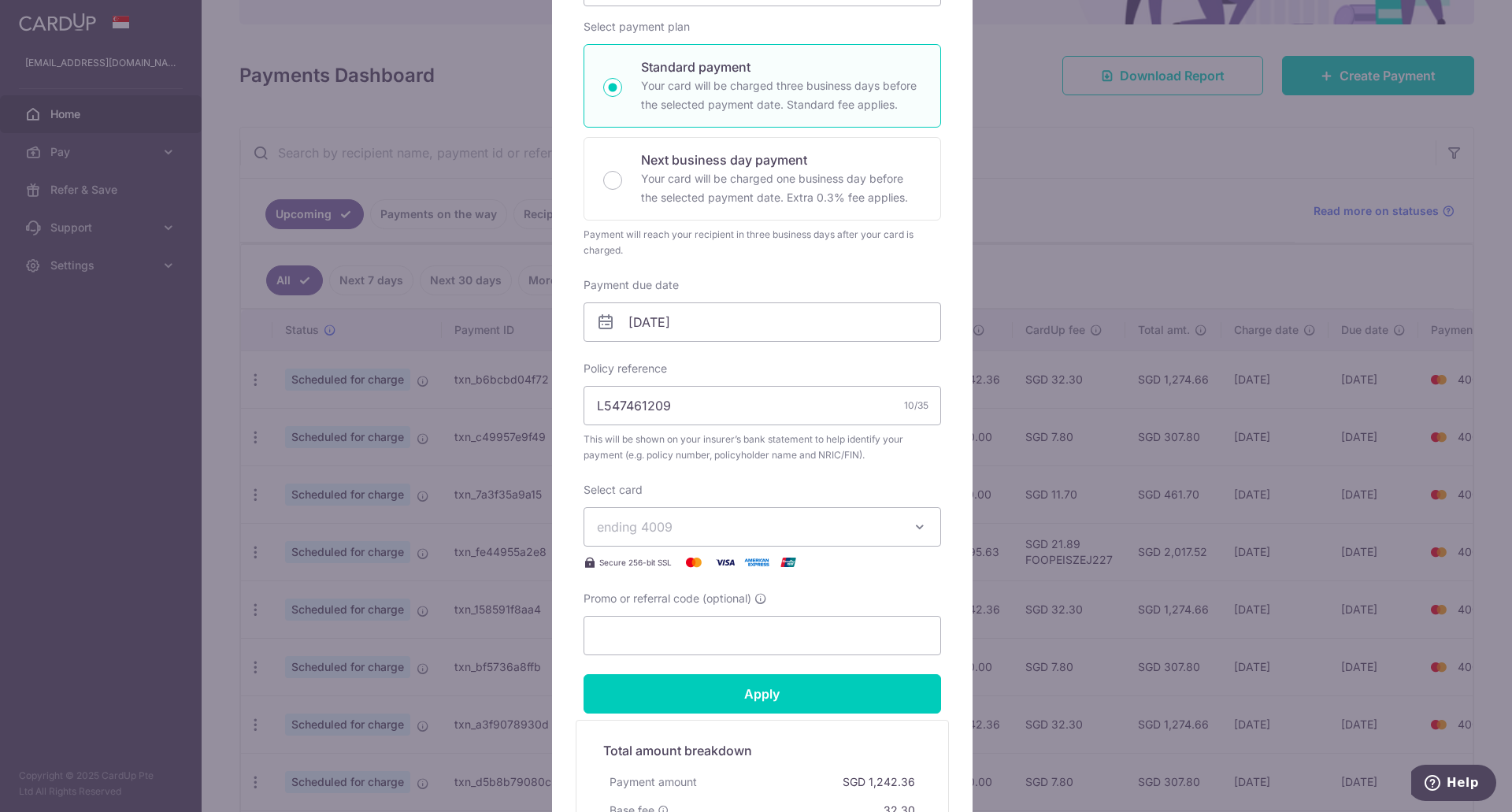
scroll to position [236, 0]
click at [769, 517] on span "ending 4009" at bounding box center [748, 526] width 302 height 19
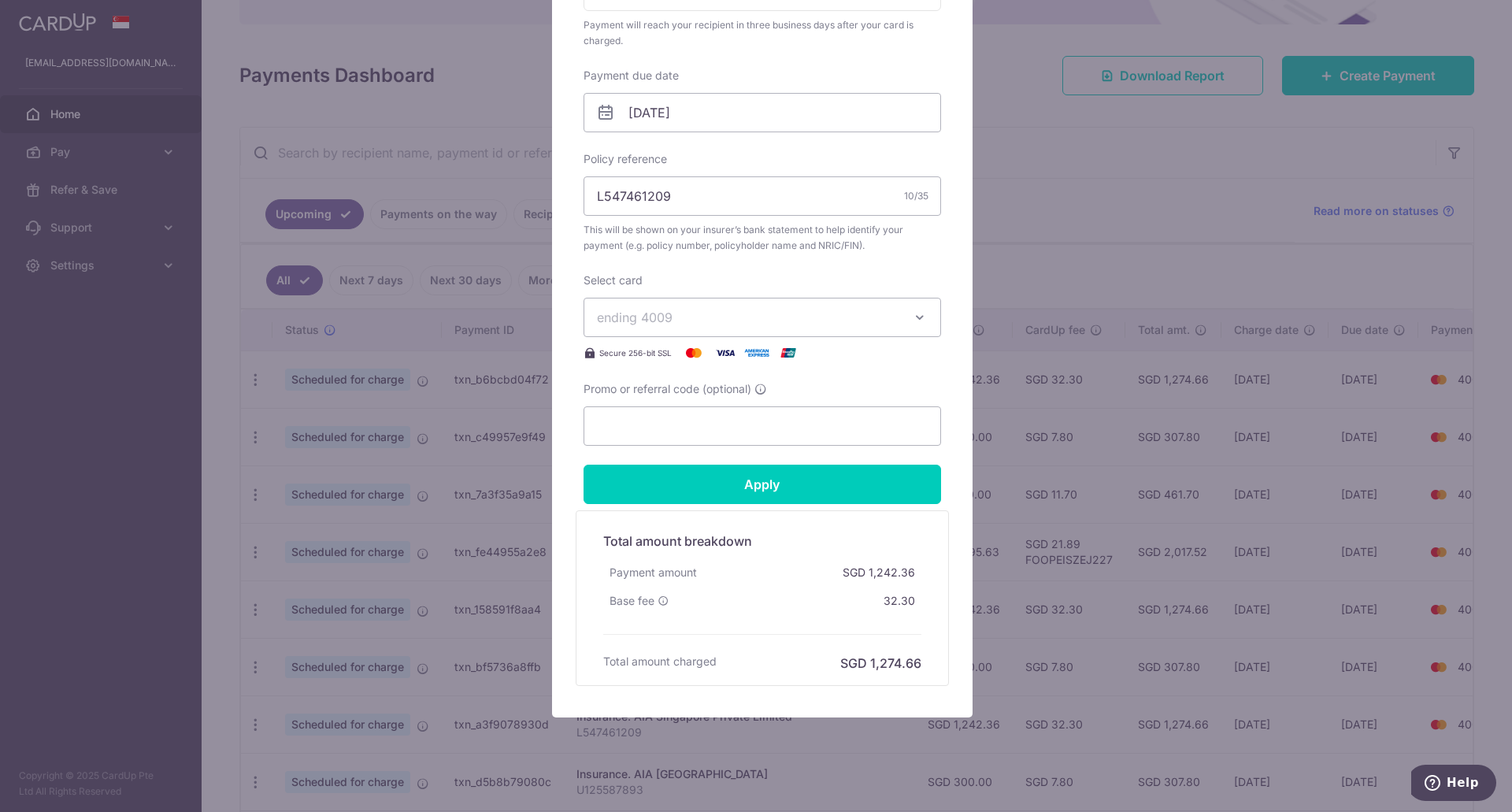
scroll to position [464, 0]
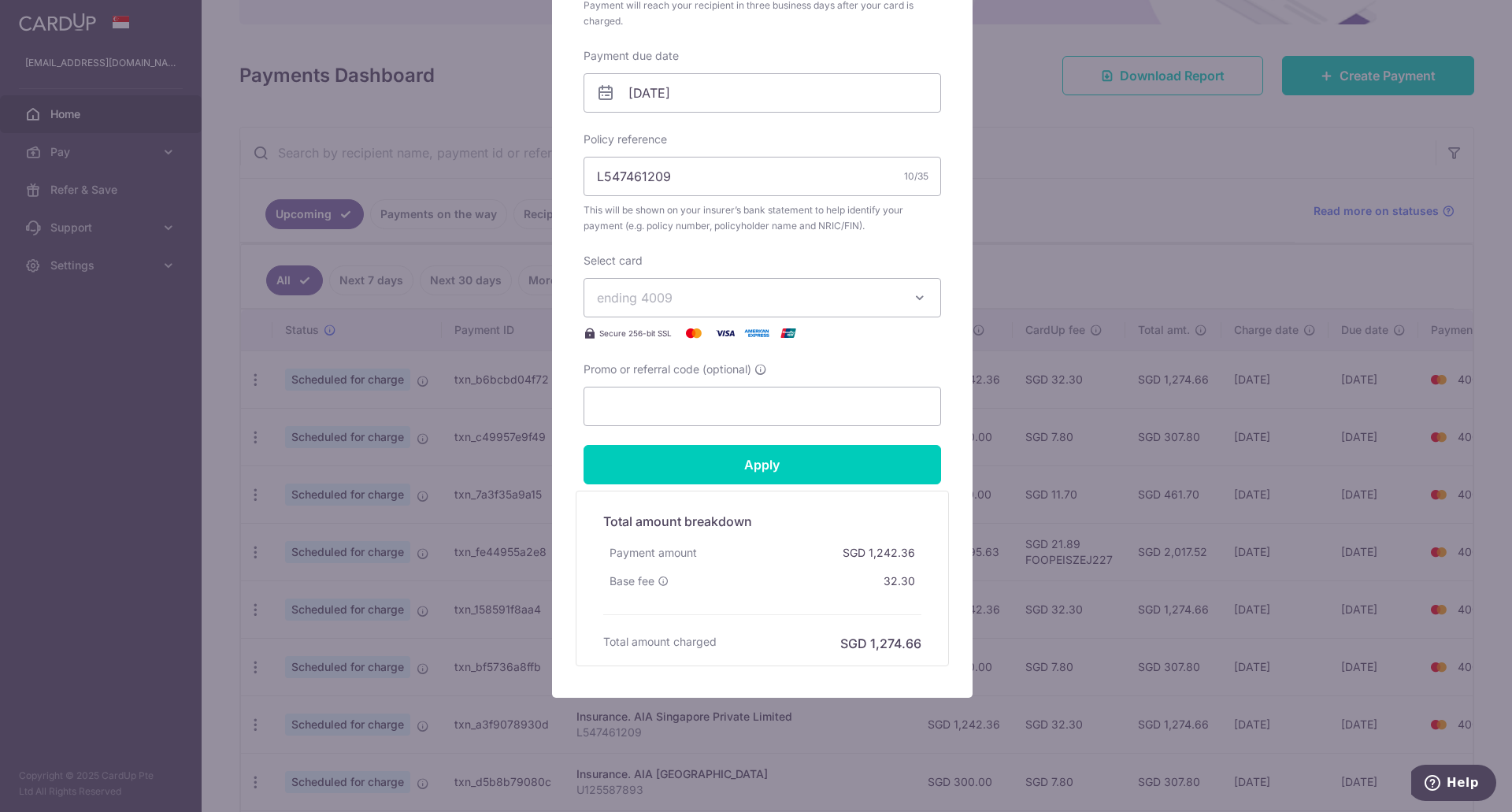
click at [81, 413] on div "Edit payment By clicking apply, you will make changes to all payments to AIA Si…" at bounding box center [756, 406] width 1512 height 812
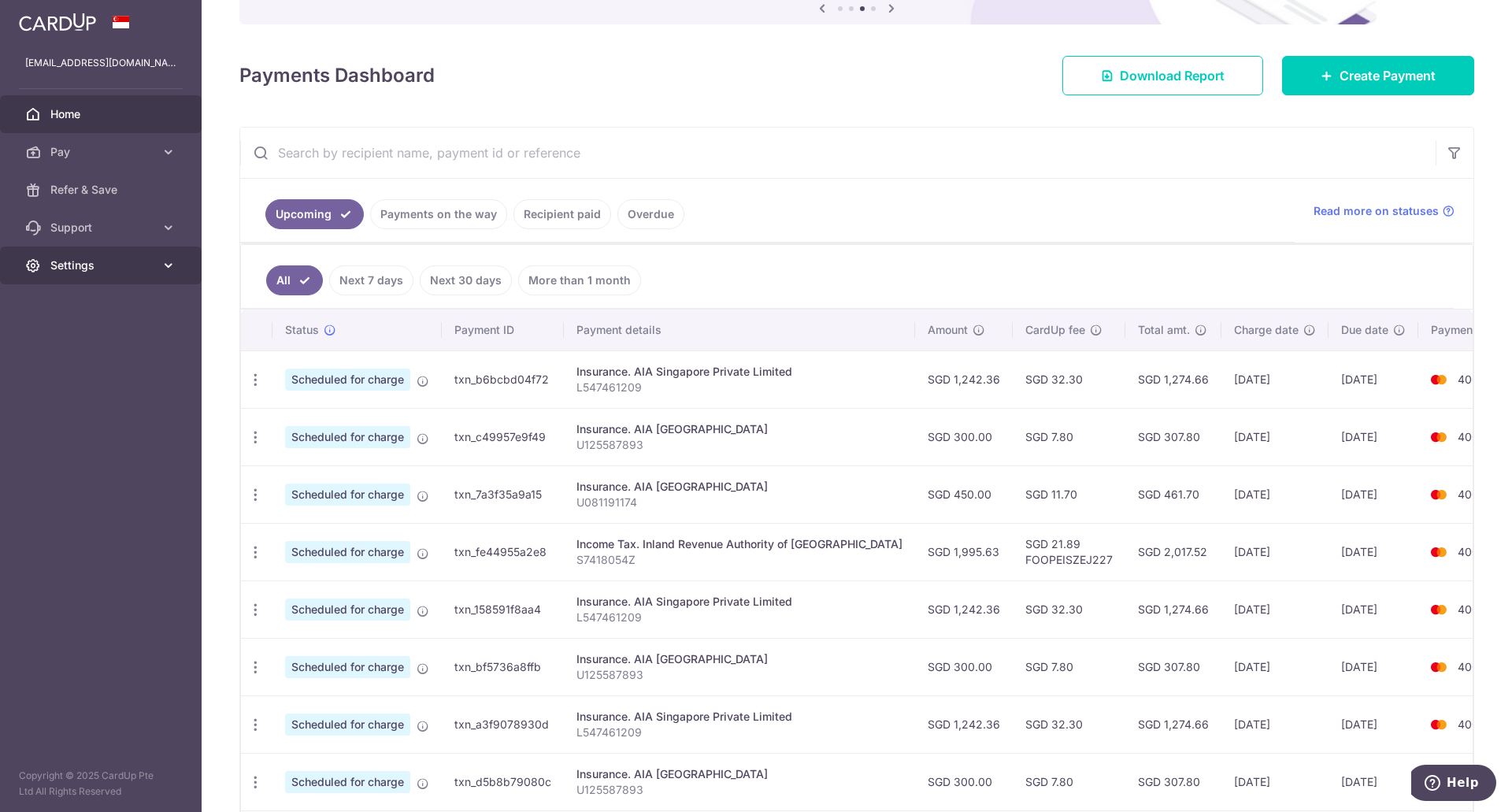
click at [77, 258] on span "Settings" at bounding box center [102, 265] width 104 height 15
click at [82, 300] on span "Account" at bounding box center [102, 303] width 104 height 15
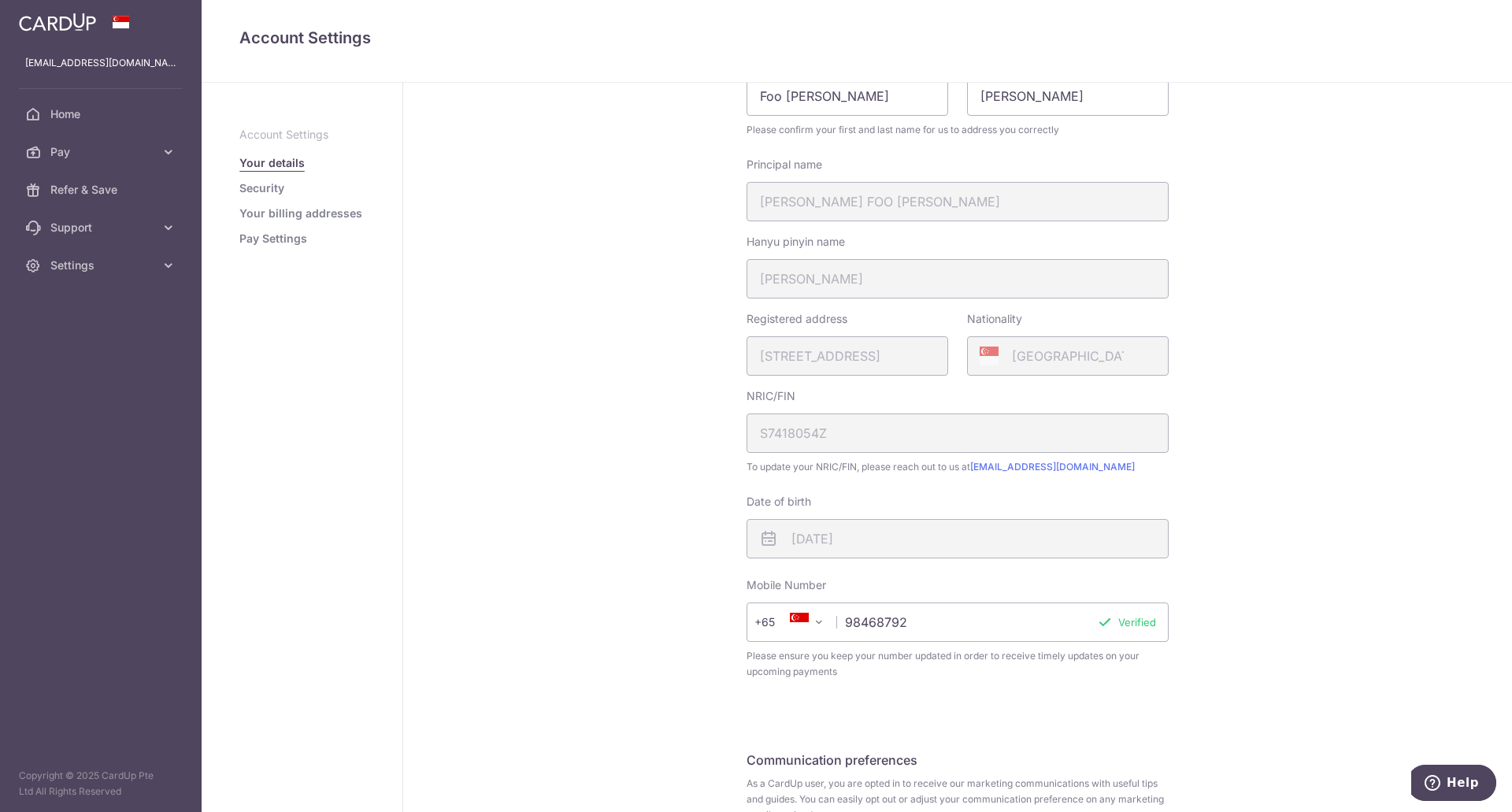
scroll to position [157, 0]
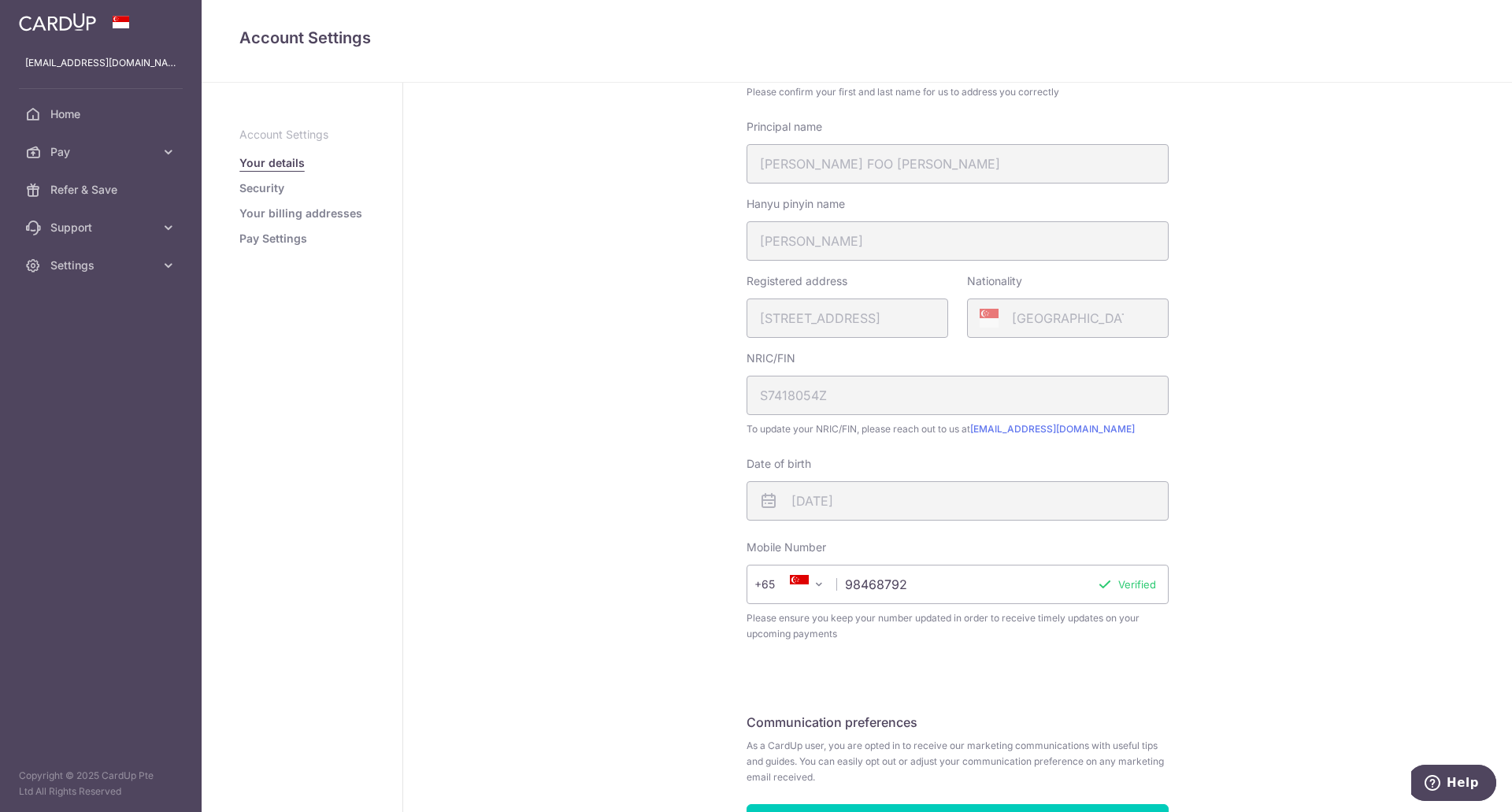
click at [265, 239] on link "Pay Settings" at bounding box center [273, 239] width 68 height 15
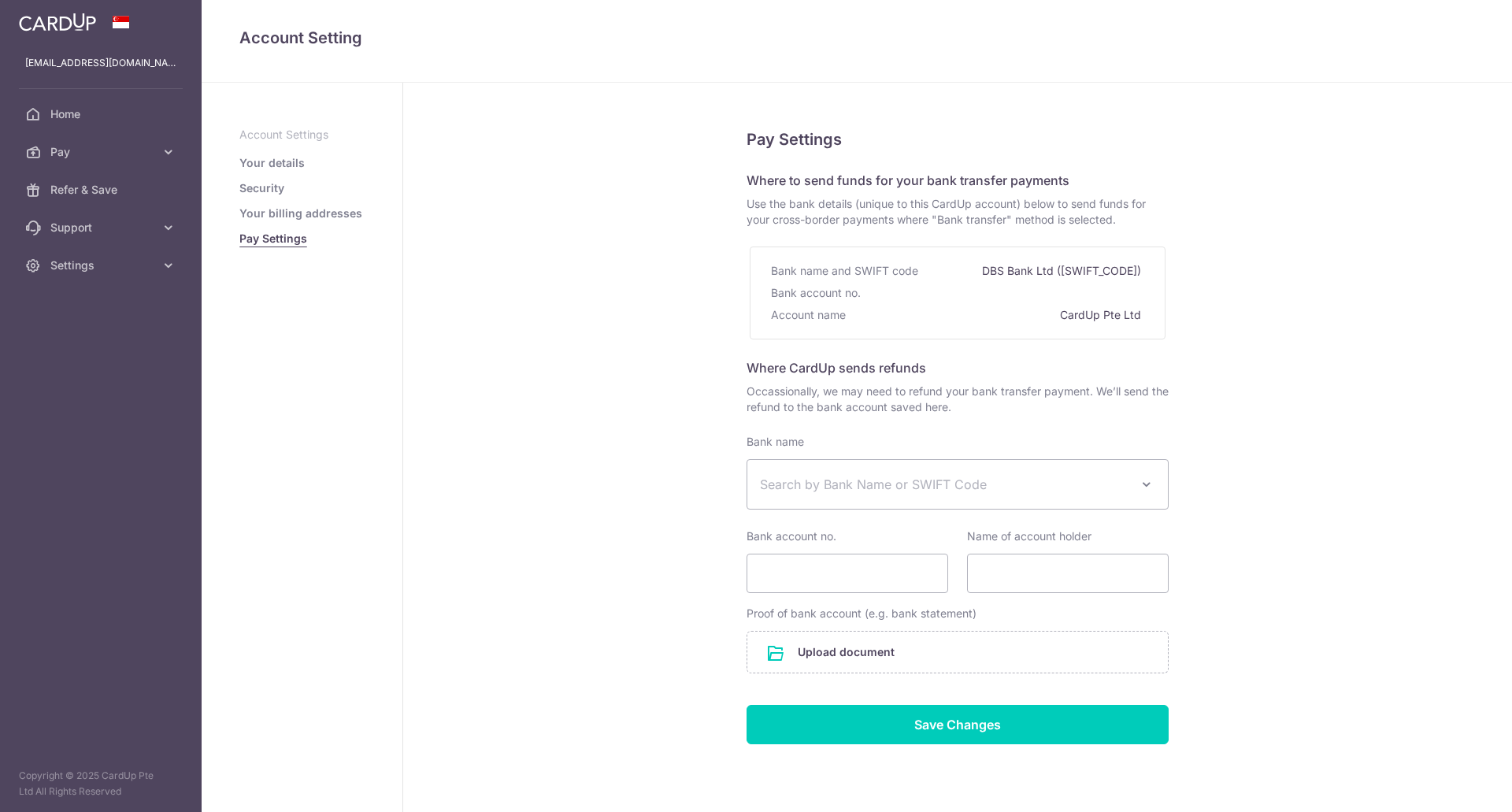
select select
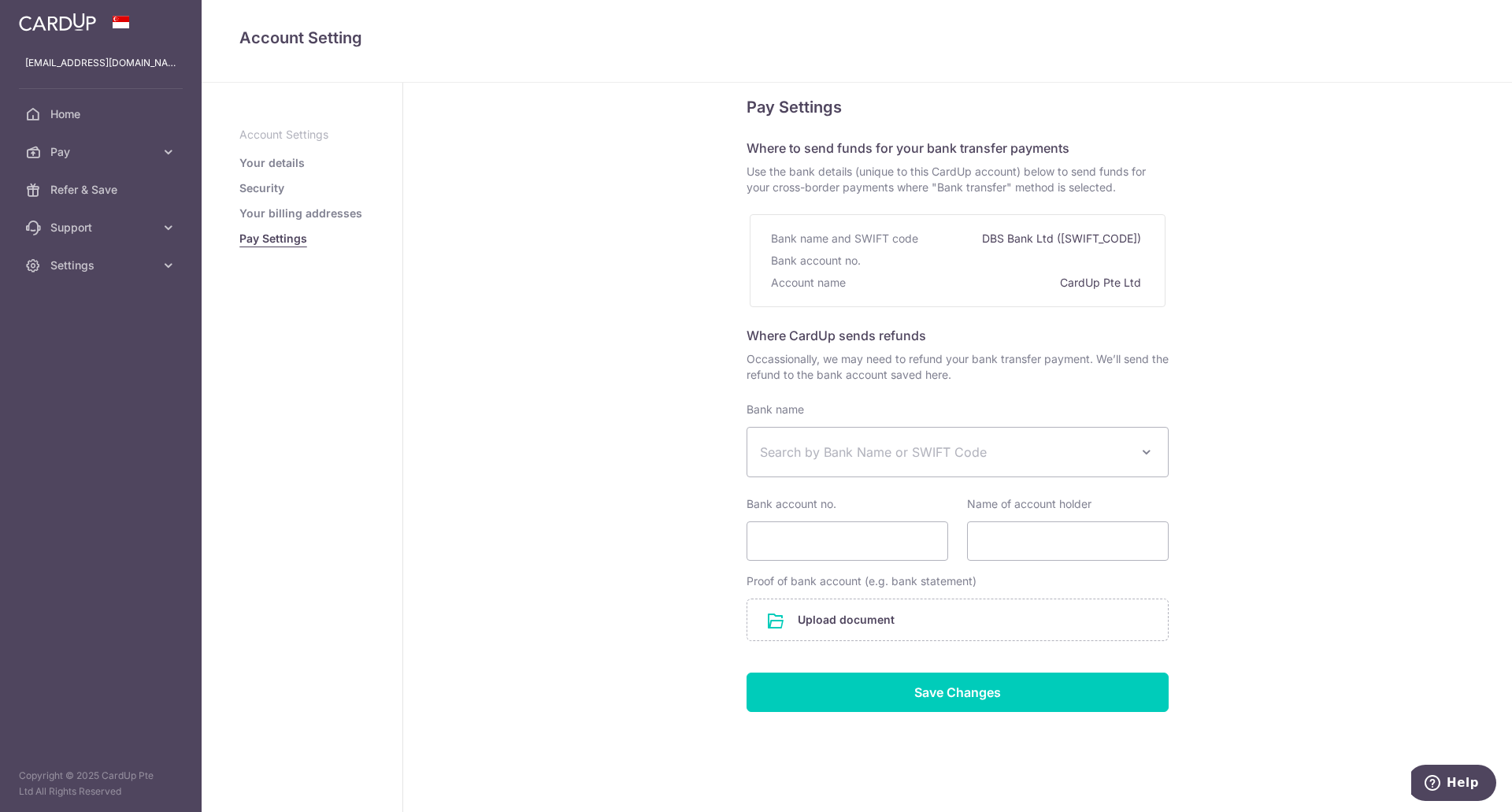
scroll to position [51, 0]
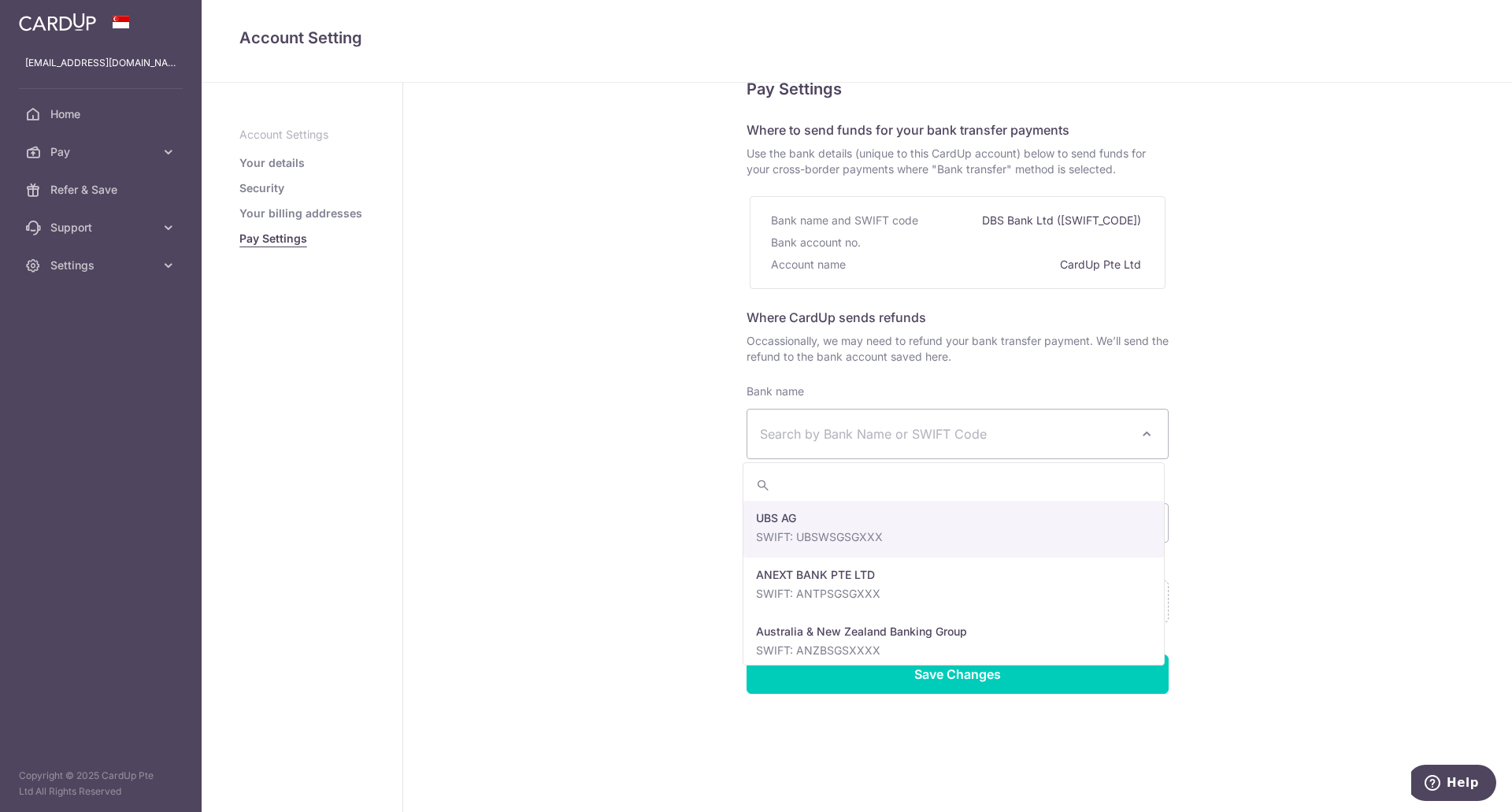
click at [1073, 438] on span "Search by Bank Name or SWIFT Code" at bounding box center [944, 433] width 370 height 19
click at [895, 436] on span "Search by Bank Name or SWIFT Code" at bounding box center [944, 433] width 370 height 19
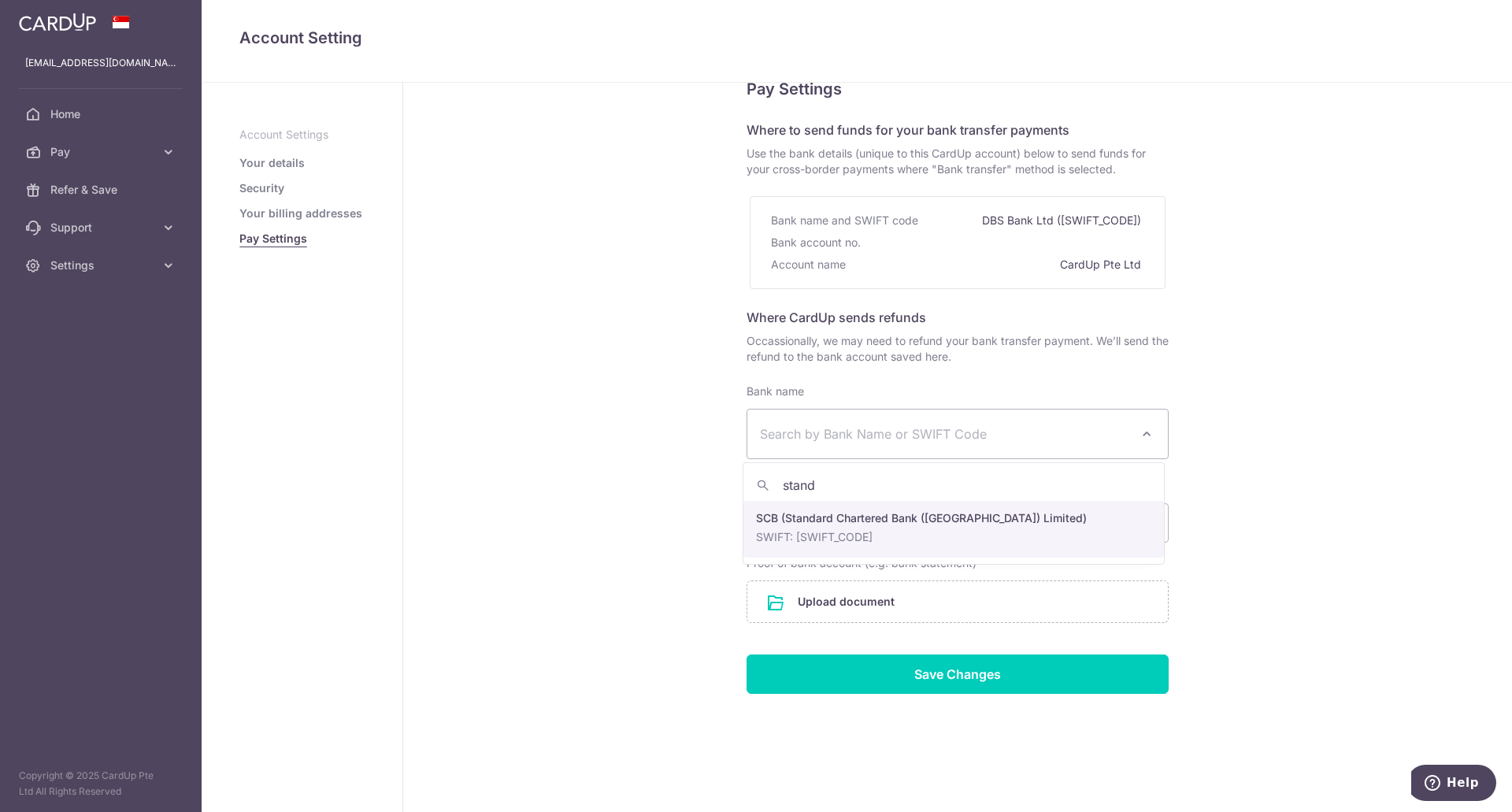
type input "stand"
select select "14"
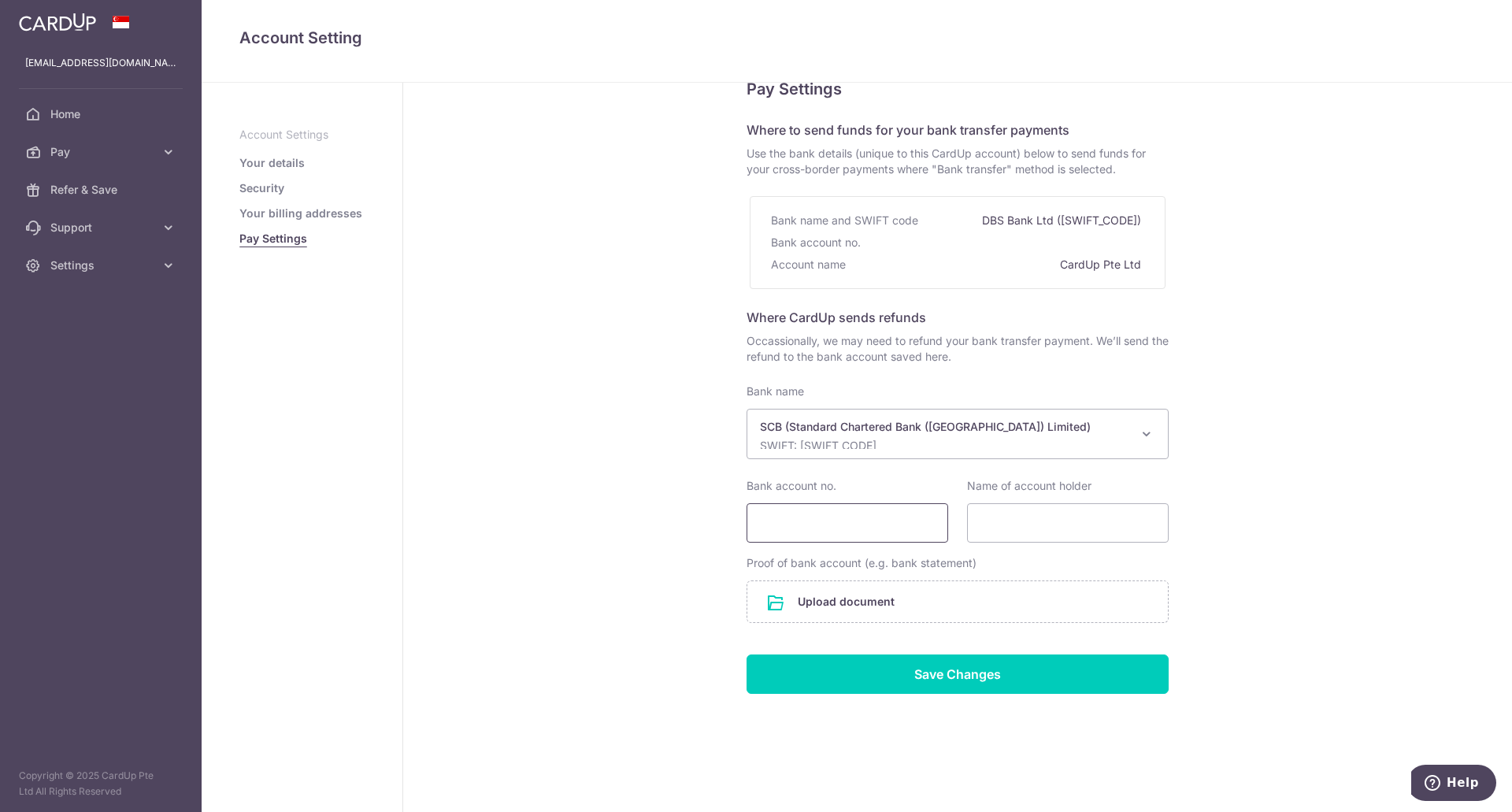
click at [900, 520] on input "Bank account no." at bounding box center [847, 523] width 202 height 39
type input "[CREDIT_CARD_NUMBER]"
click at [1023, 528] on input "Name of account holder" at bounding box center [1067, 523] width 202 height 39
type input "[PERSON_NAME] Foo [PERSON_NAME]"
drag, startPoint x: 902, startPoint y: 518, endPoint x: 699, endPoint y: 512, distance: 203.1
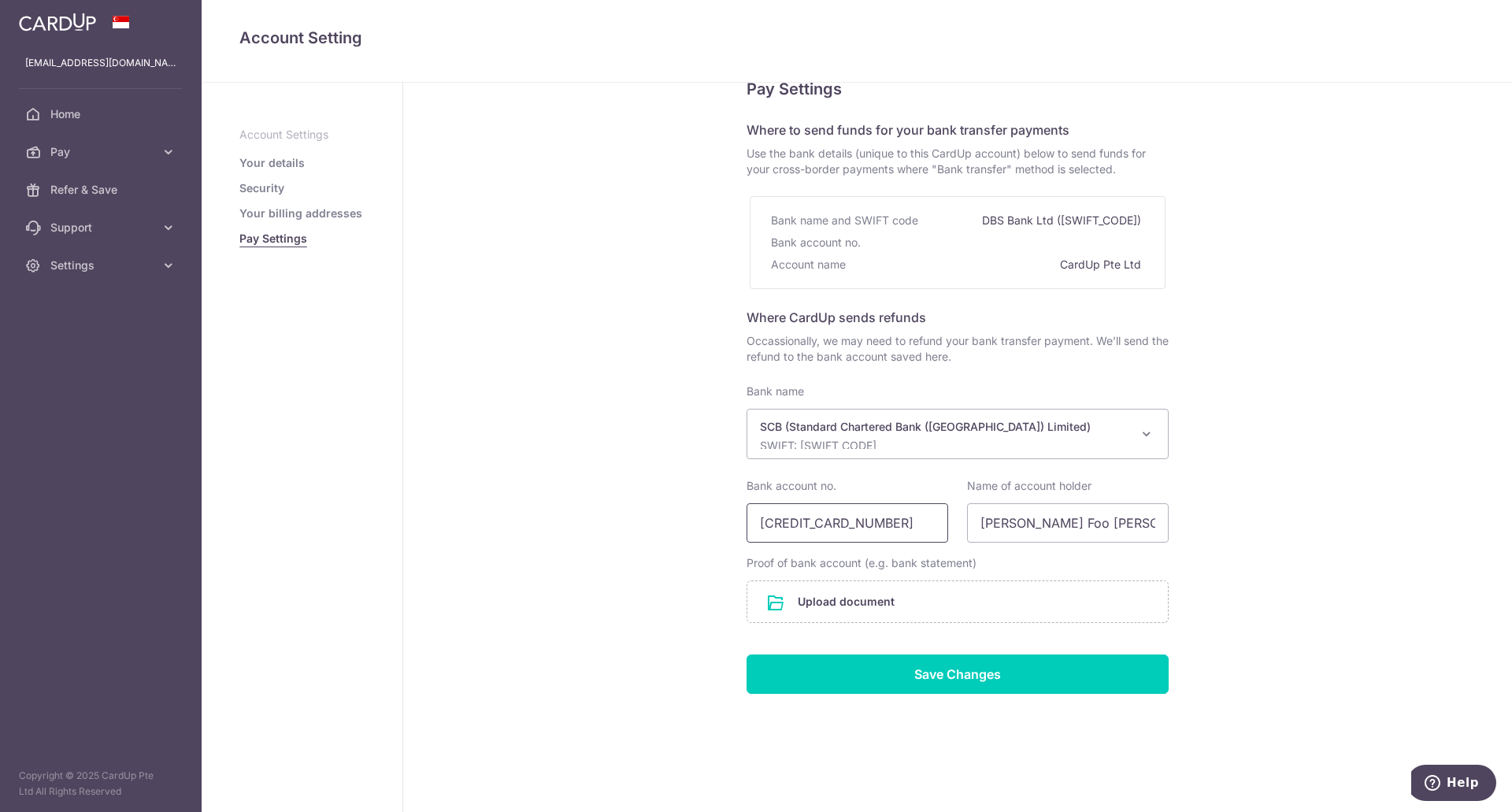
click at [699, 512] on div "Pay Settings Where to send funds for your bank transfer payments Use the bank d…" at bounding box center [957, 422] width 1108 height 779
type input "5709965231"
click at [828, 595] on input "file" at bounding box center [957, 602] width 421 height 41
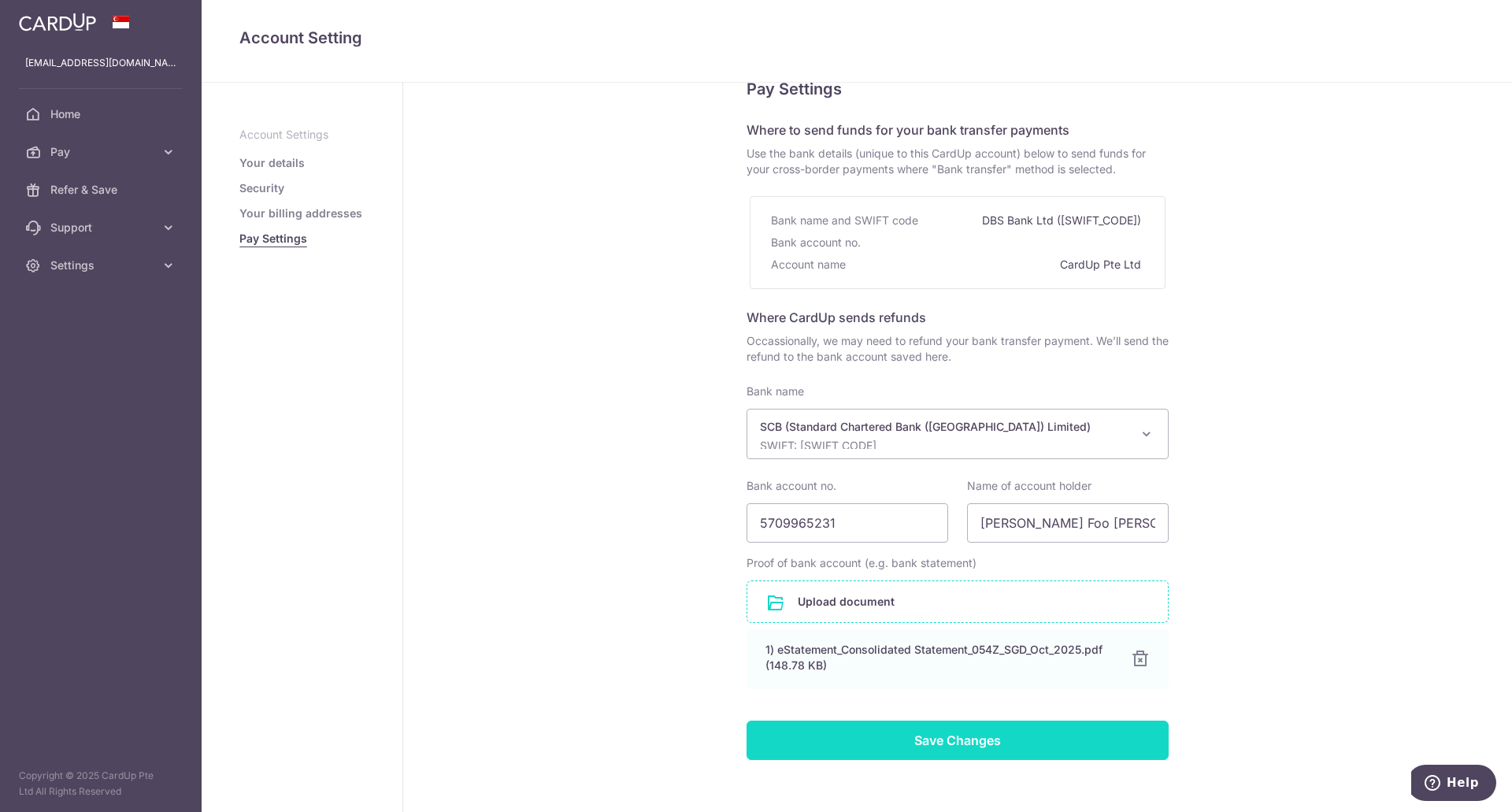
click at [825, 743] on input "Save Changes" at bounding box center [957, 740] width 422 height 39
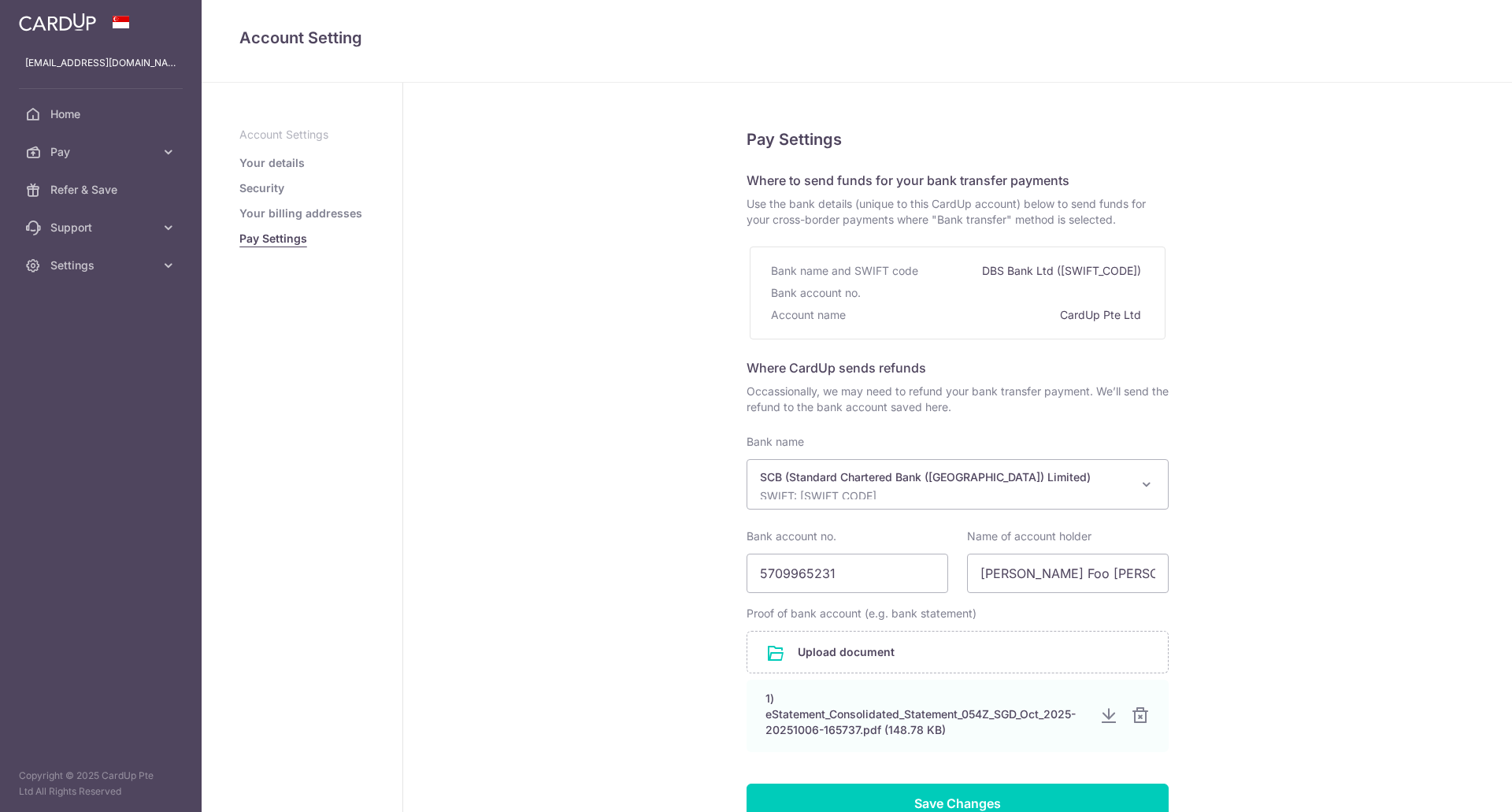
select select "14"
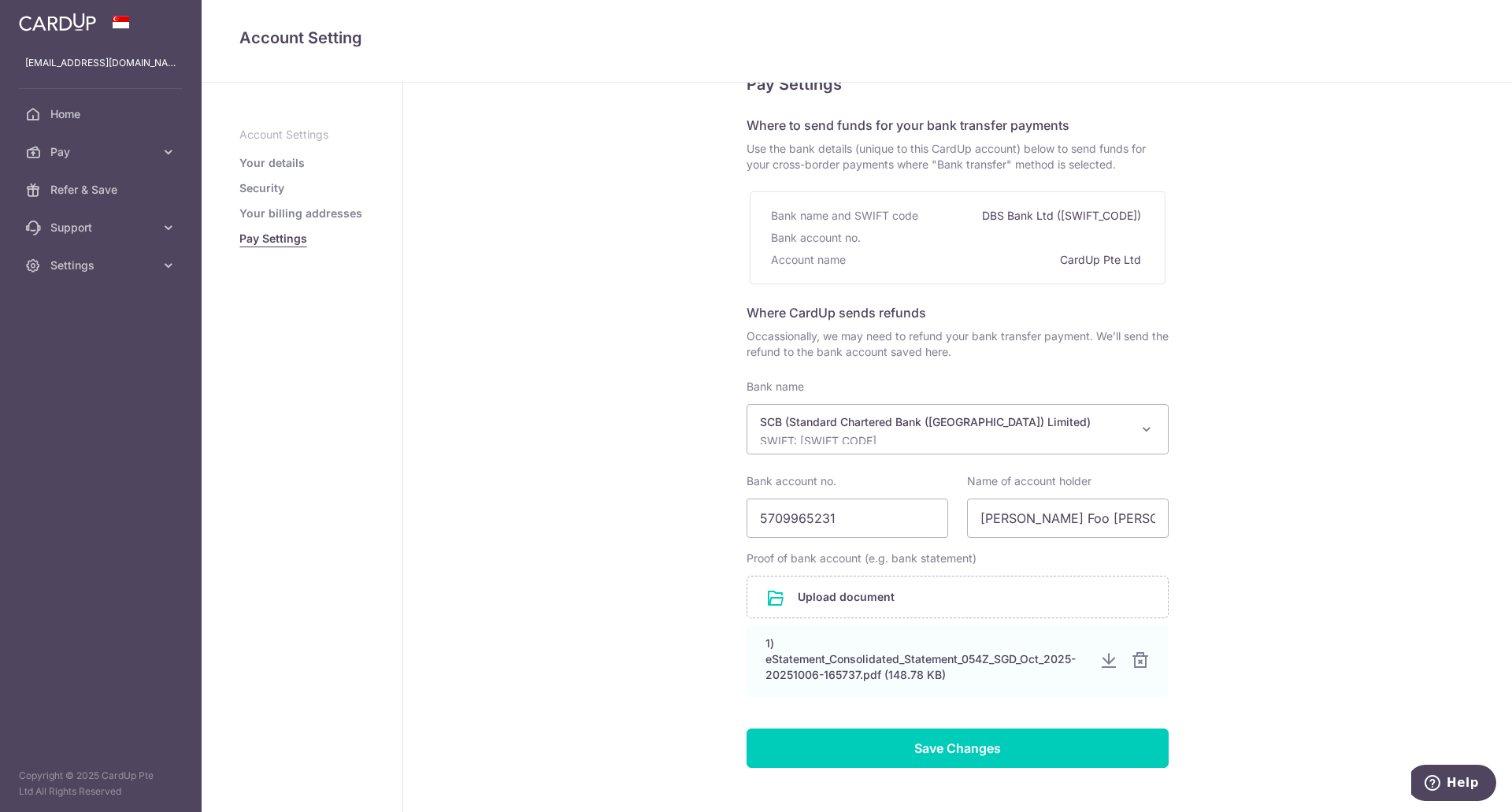
scroll to position [129, 0]
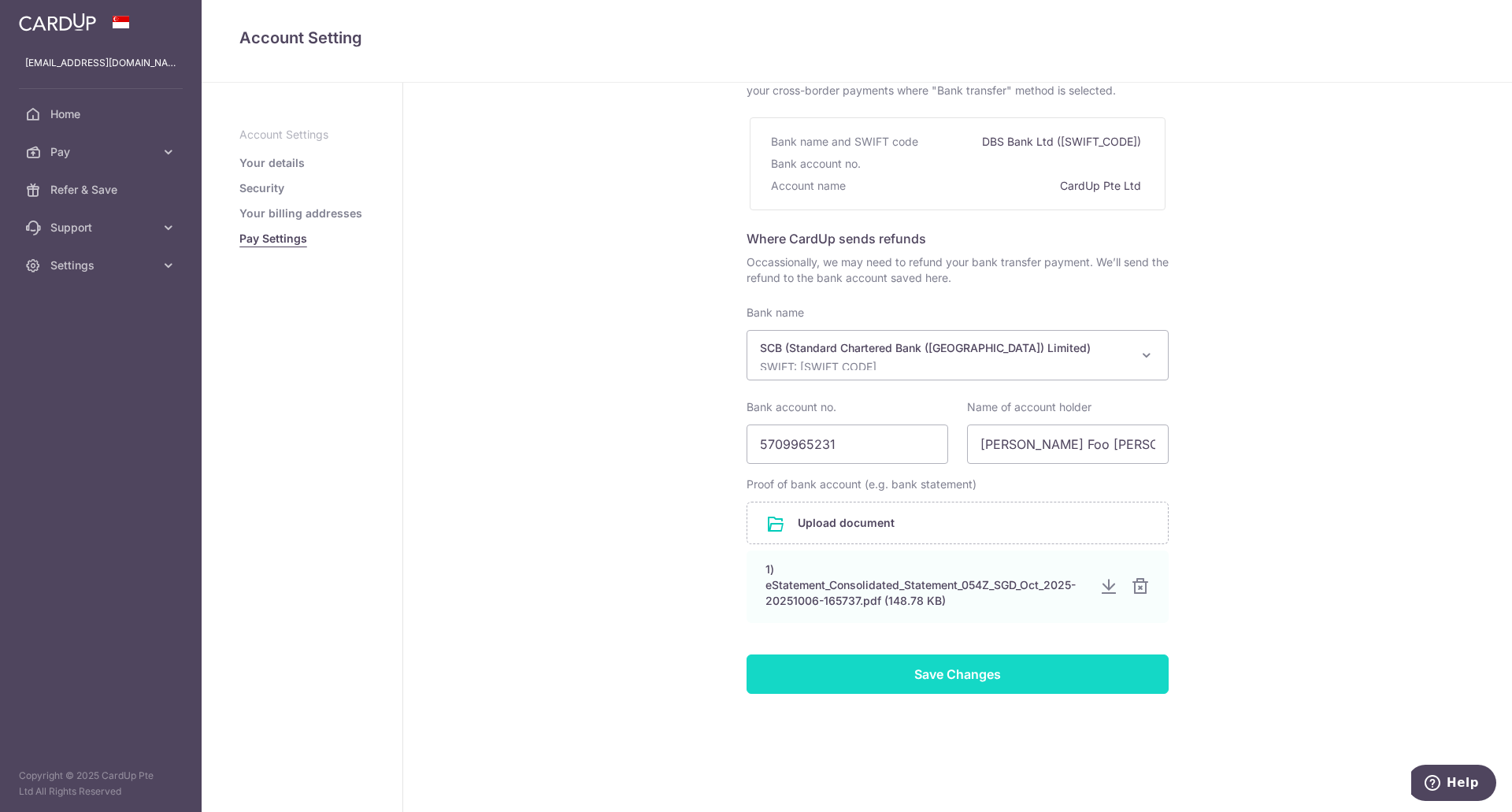
click at [939, 676] on input "Save Changes" at bounding box center [957, 674] width 422 height 39
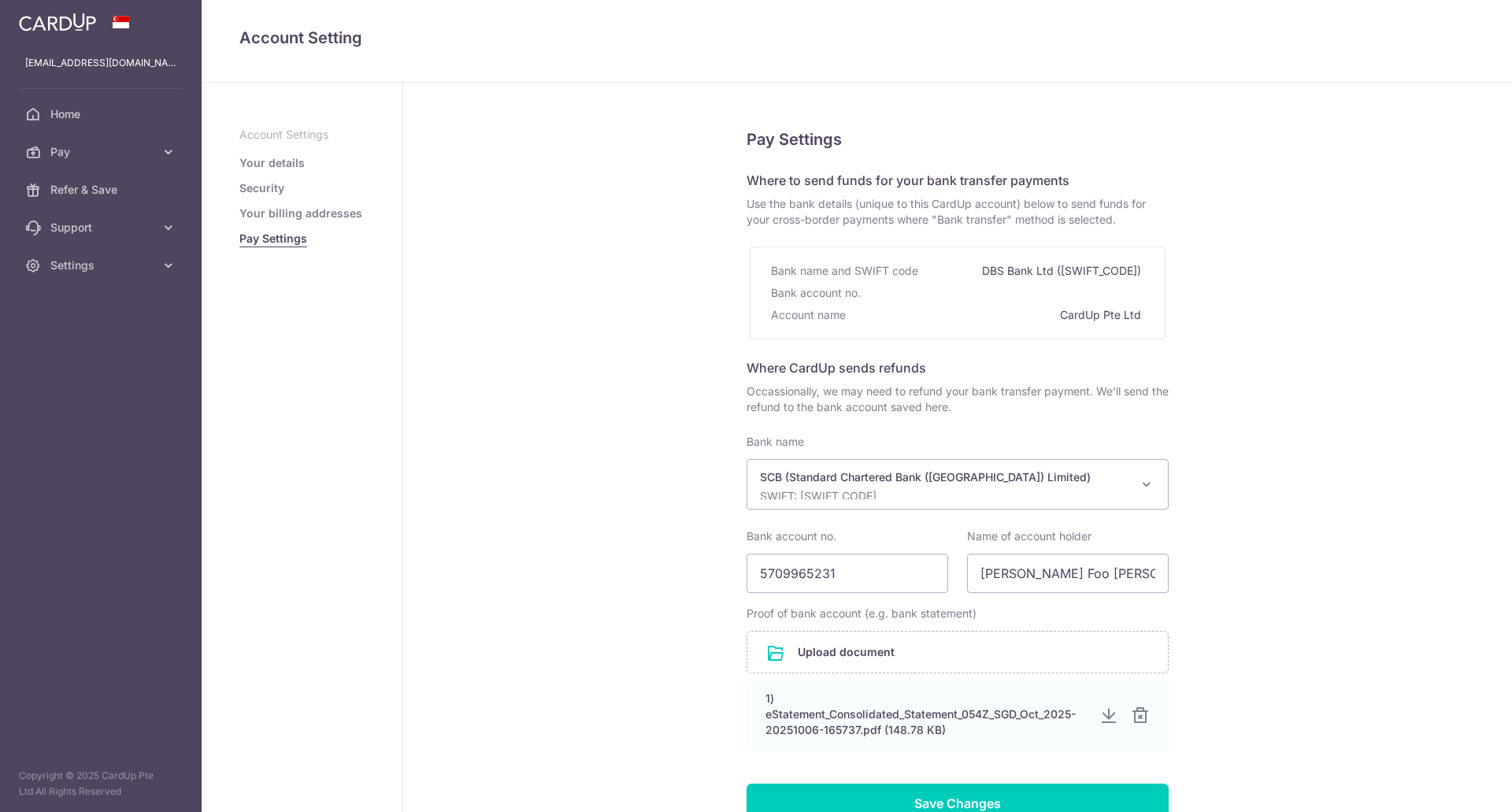
select select "14"
click at [268, 167] on link "Your details" at bounding box center [272, 163] width 65 height 15
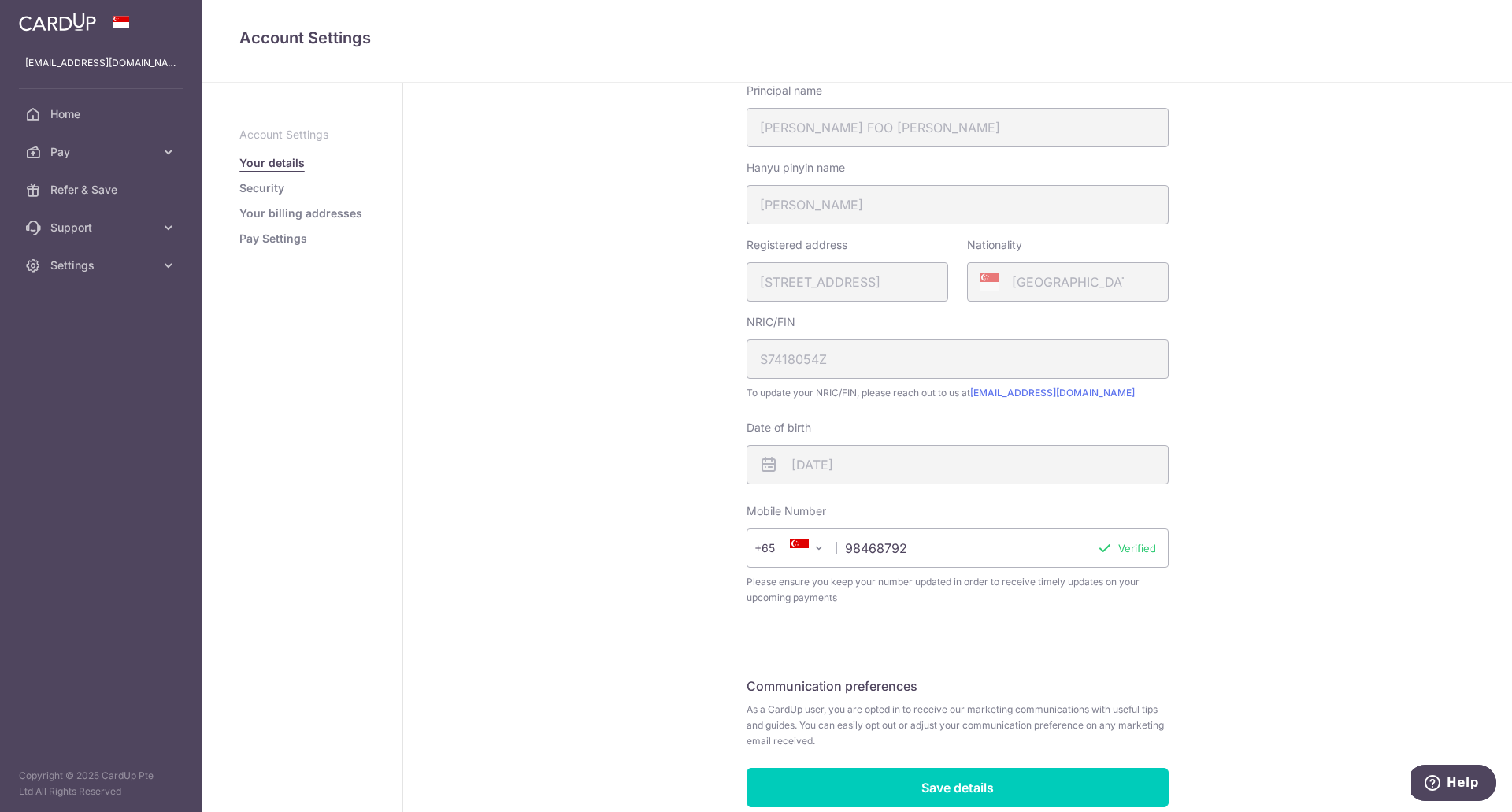
scroll to position [236, 0]
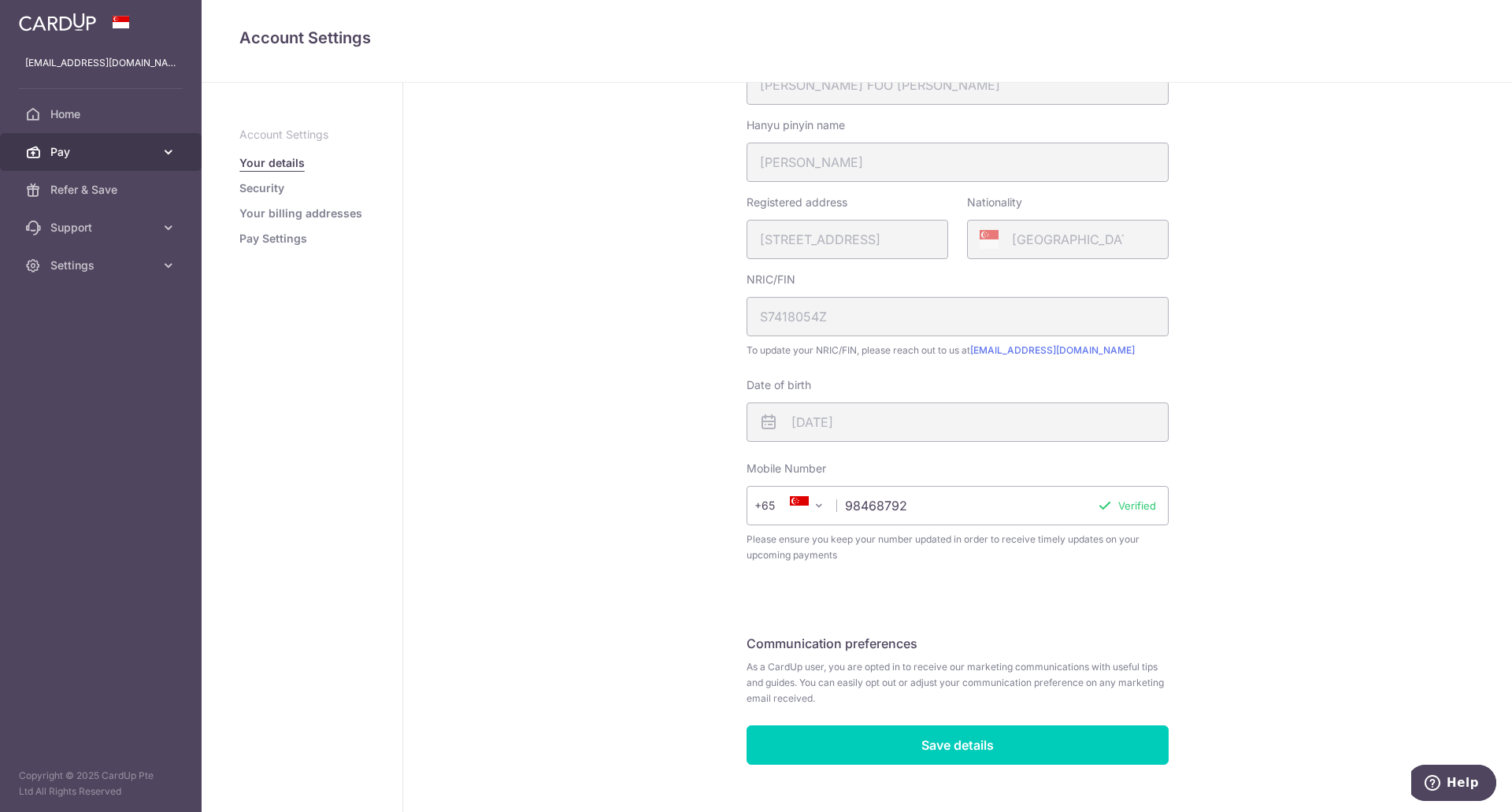
click at [65, 142] on link "Pay" at bounding box center [100, 152] width 202 height 38
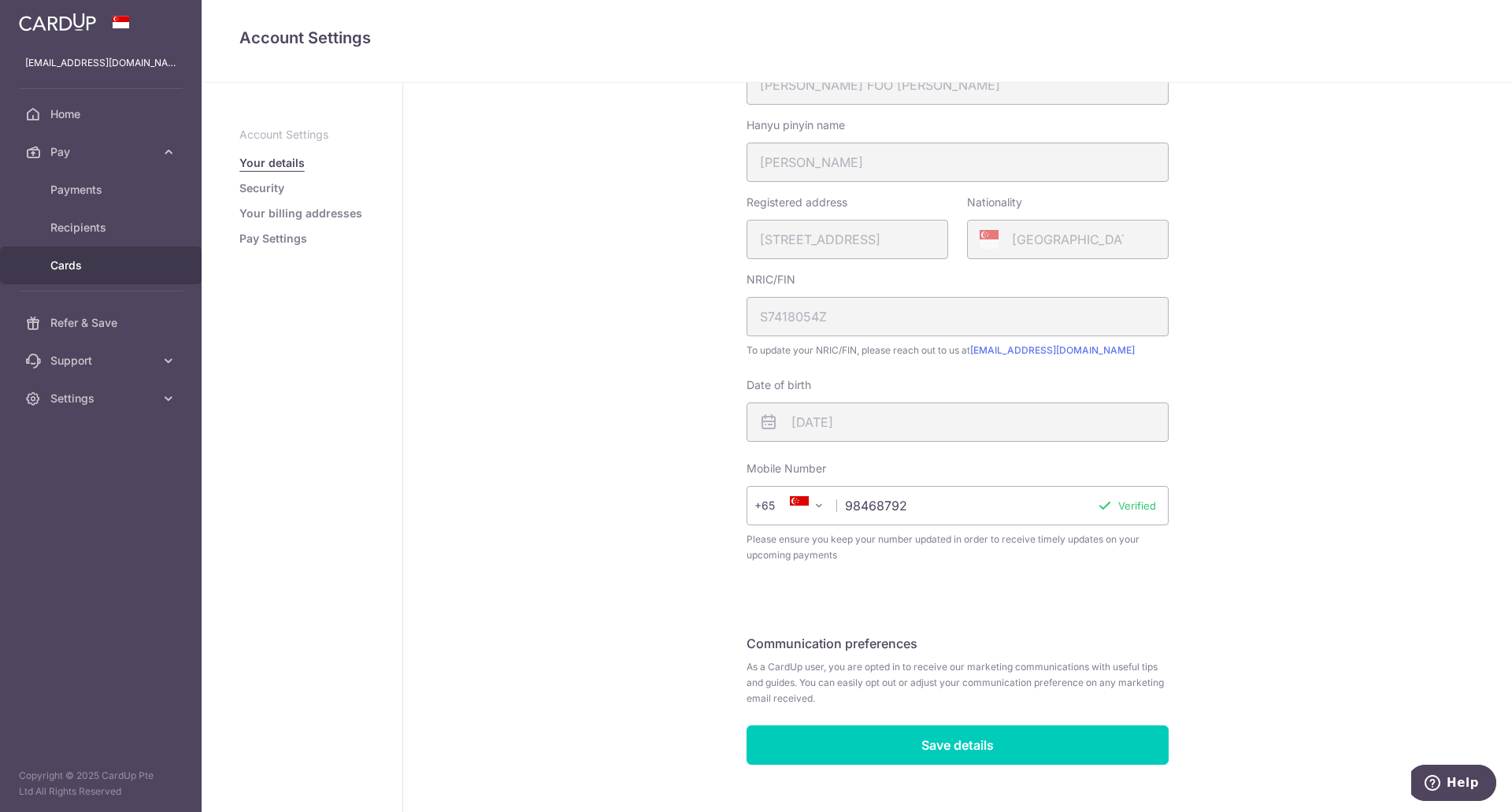
click at [70, 256] on link "Cards" at bounding box center [100, 265] width 202 height 38
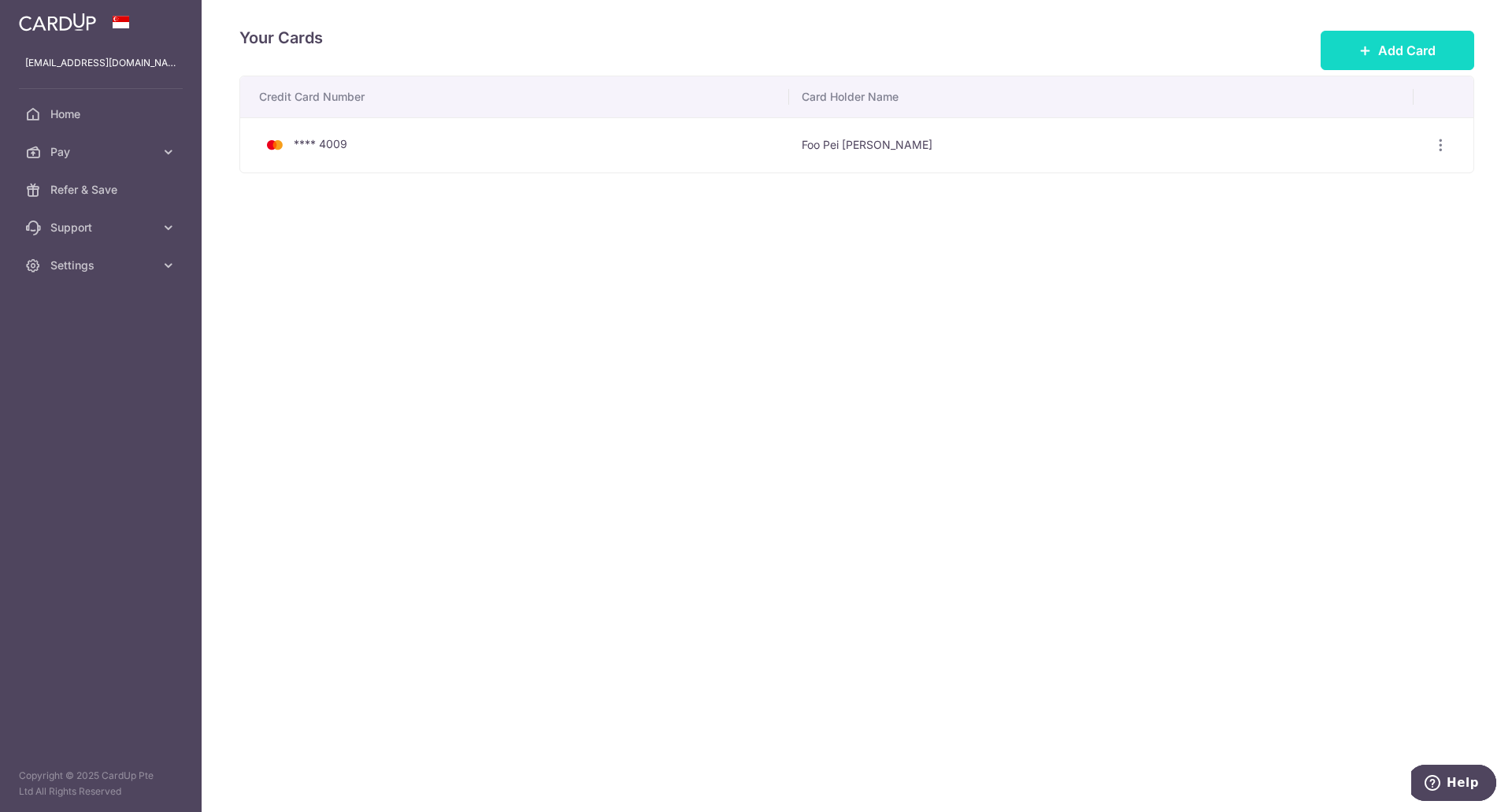
click at [1344, 49] on button "Add Card" at bounding box center [1397, 51] width 154 height 39
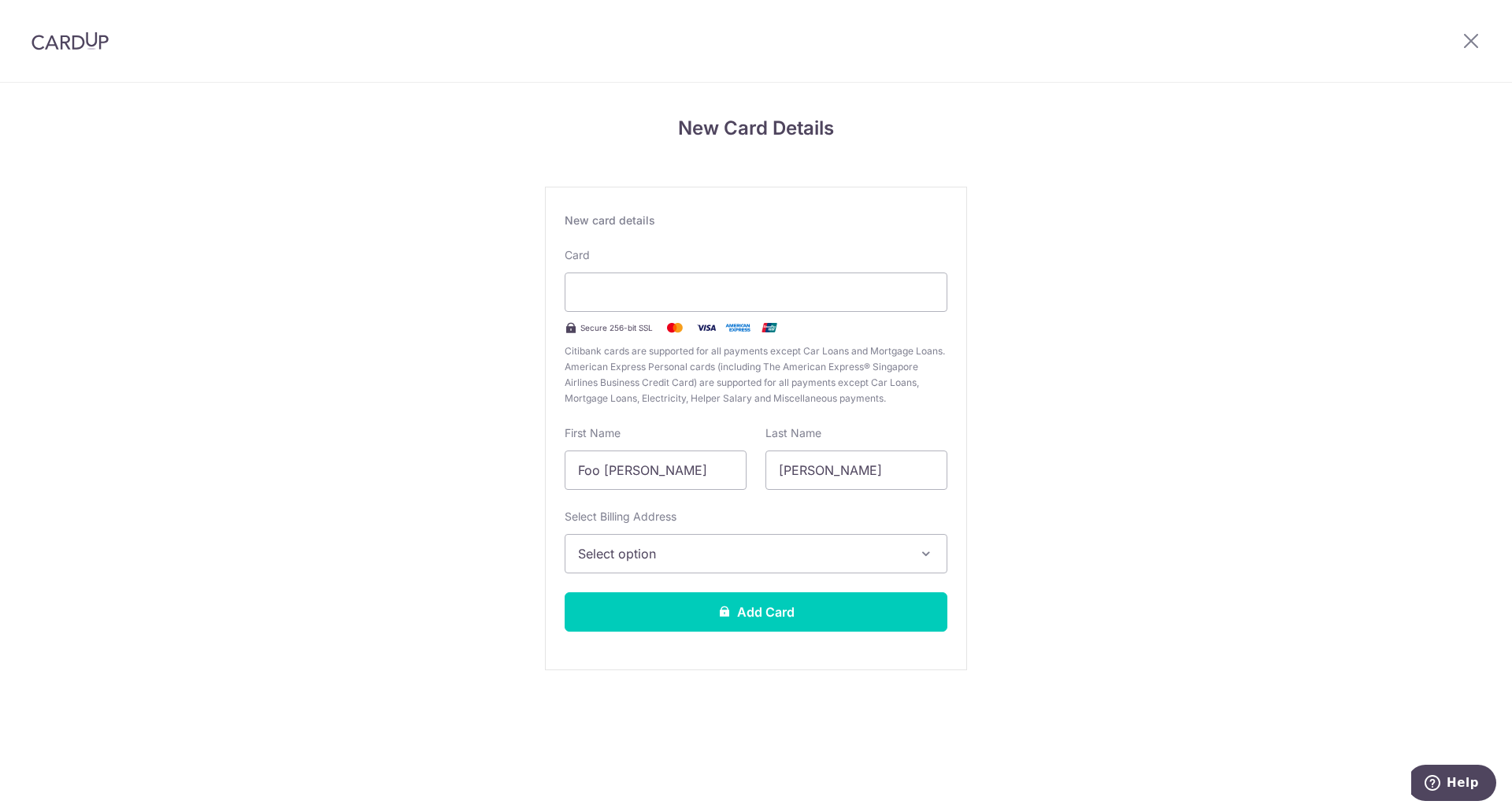
click at [790, 550] on span "Select option" at bounding box center [742, 554] width 328 height 19
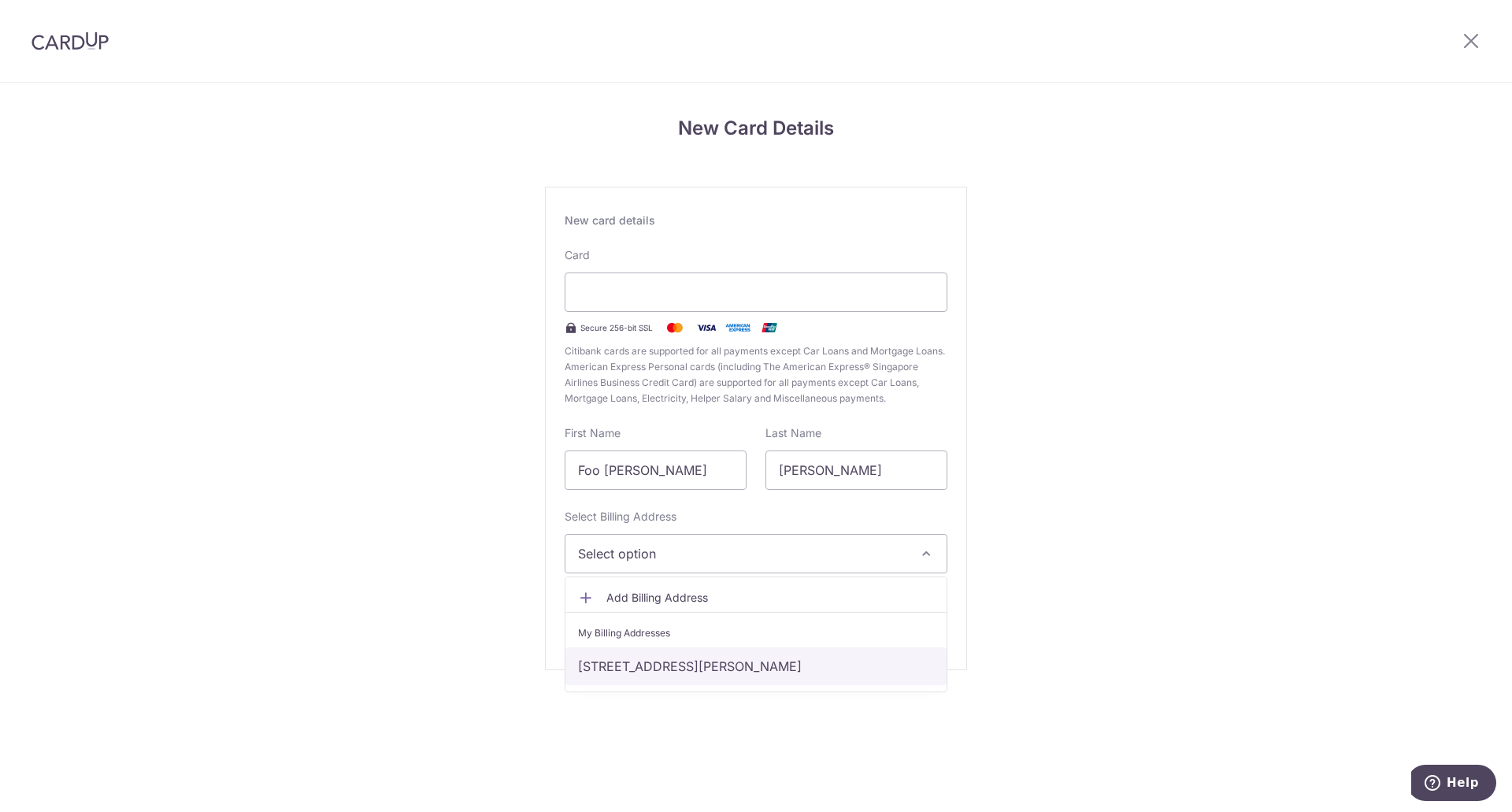
click at [683, 675] on link "[STREET_ADDRESS][PERSON_NAME]" at bounding box center [756, 666] width 381 height 38
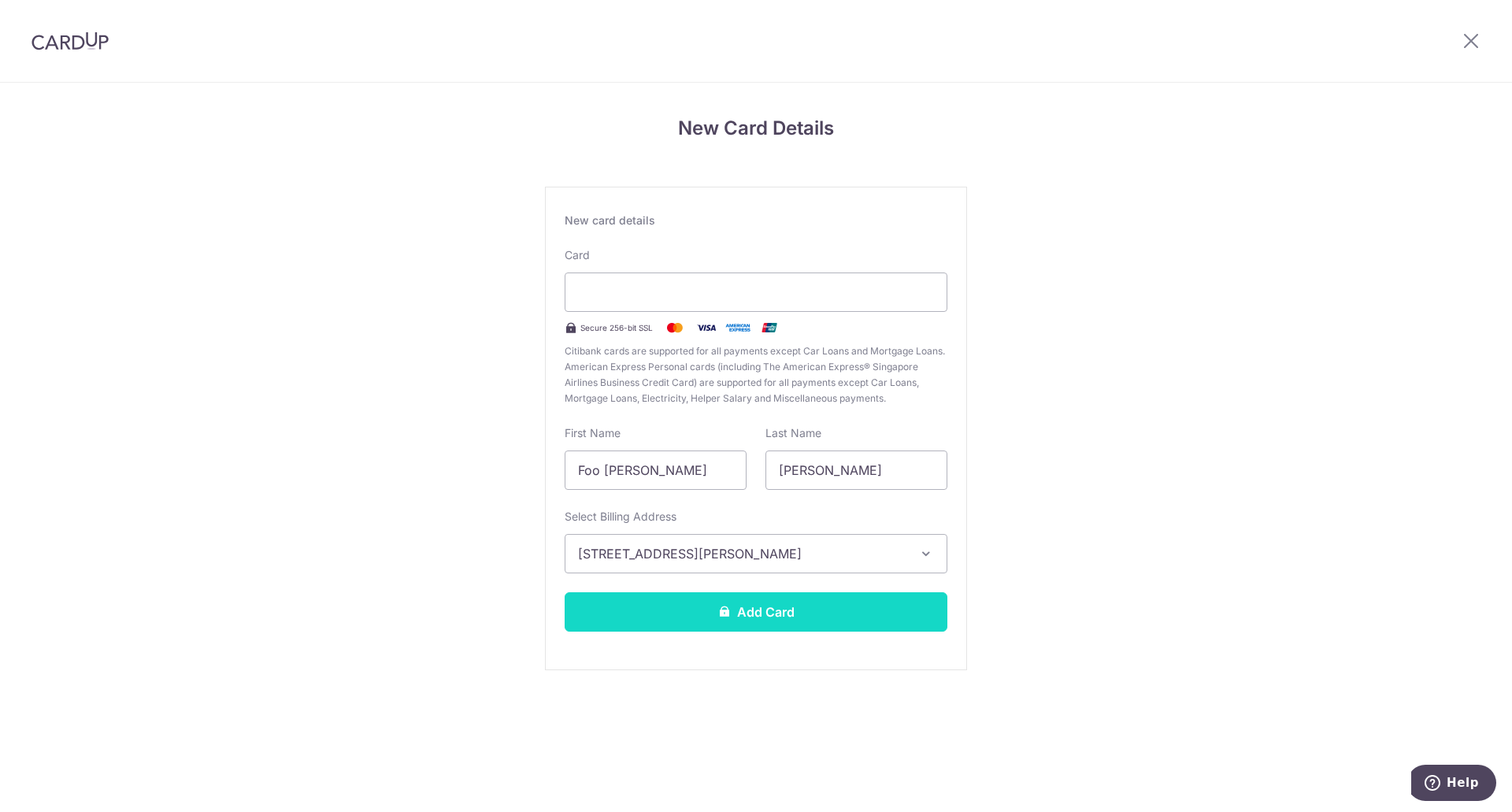
click at [843, 604] on button "Add Card" at bounding box center [756, 612] width 383 height 39
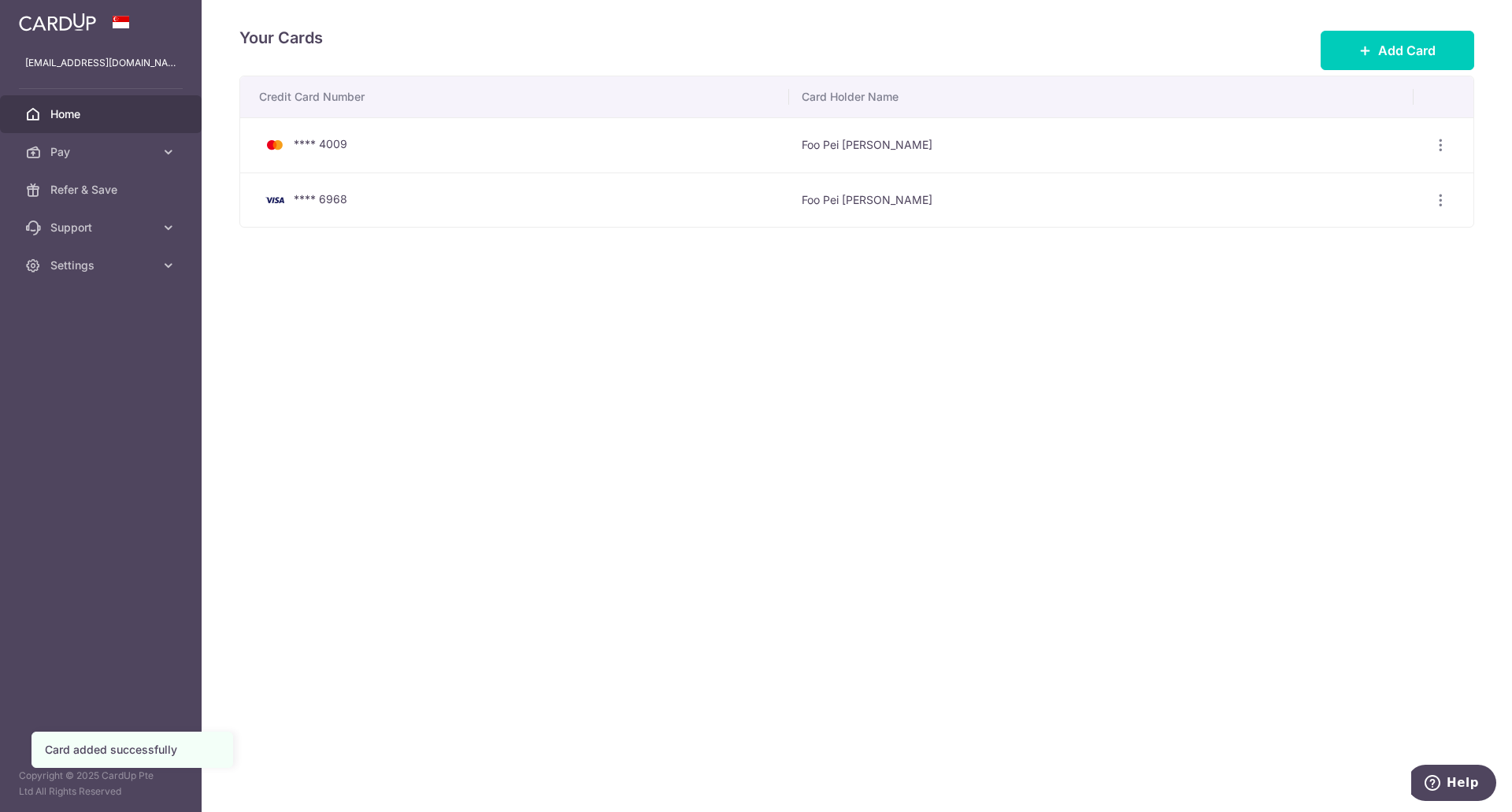
click at [94, 124] on link "Home" at bounding box center [100, 114] width 202 height 38
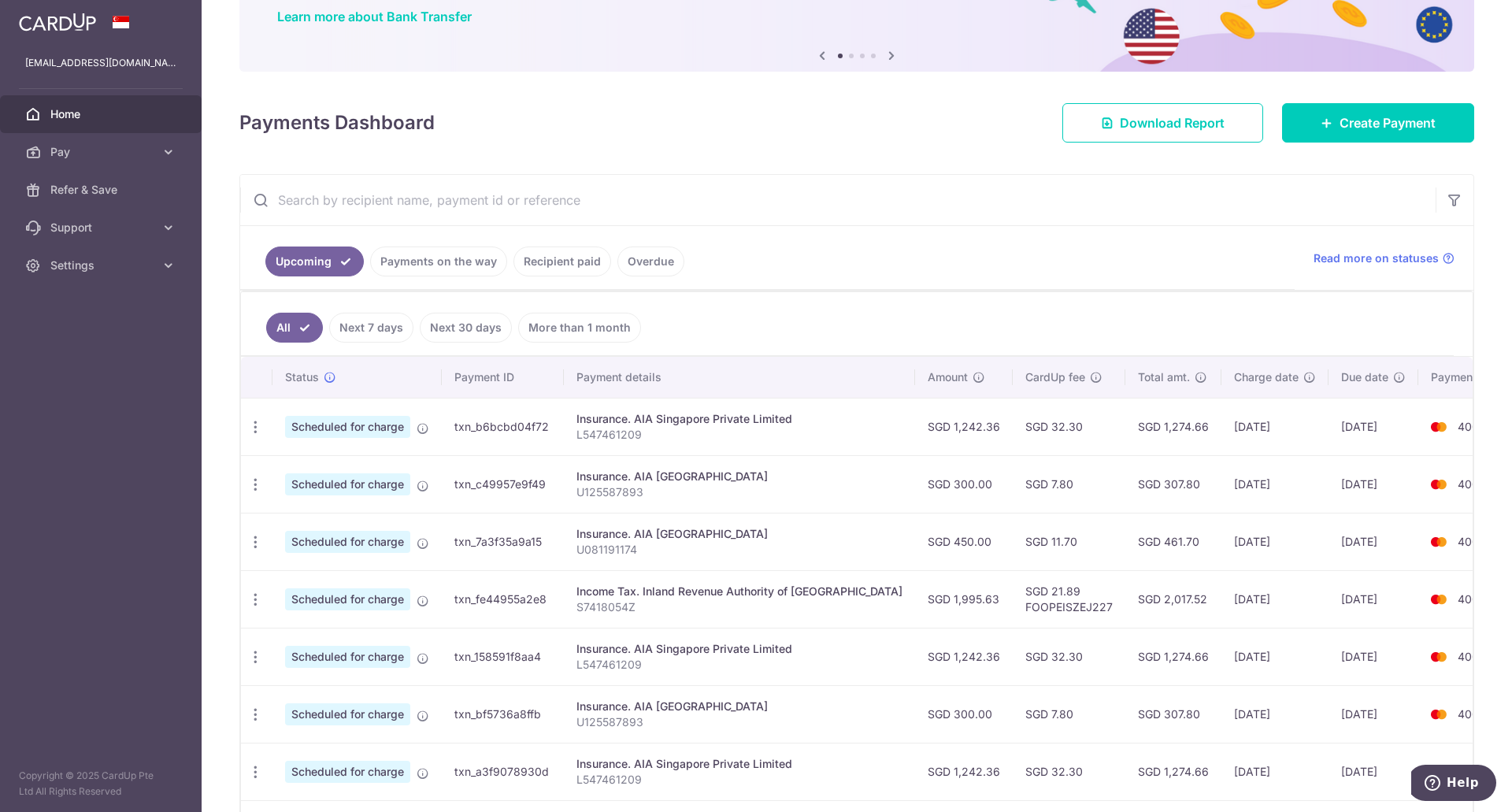
scroll to position [157, 0]
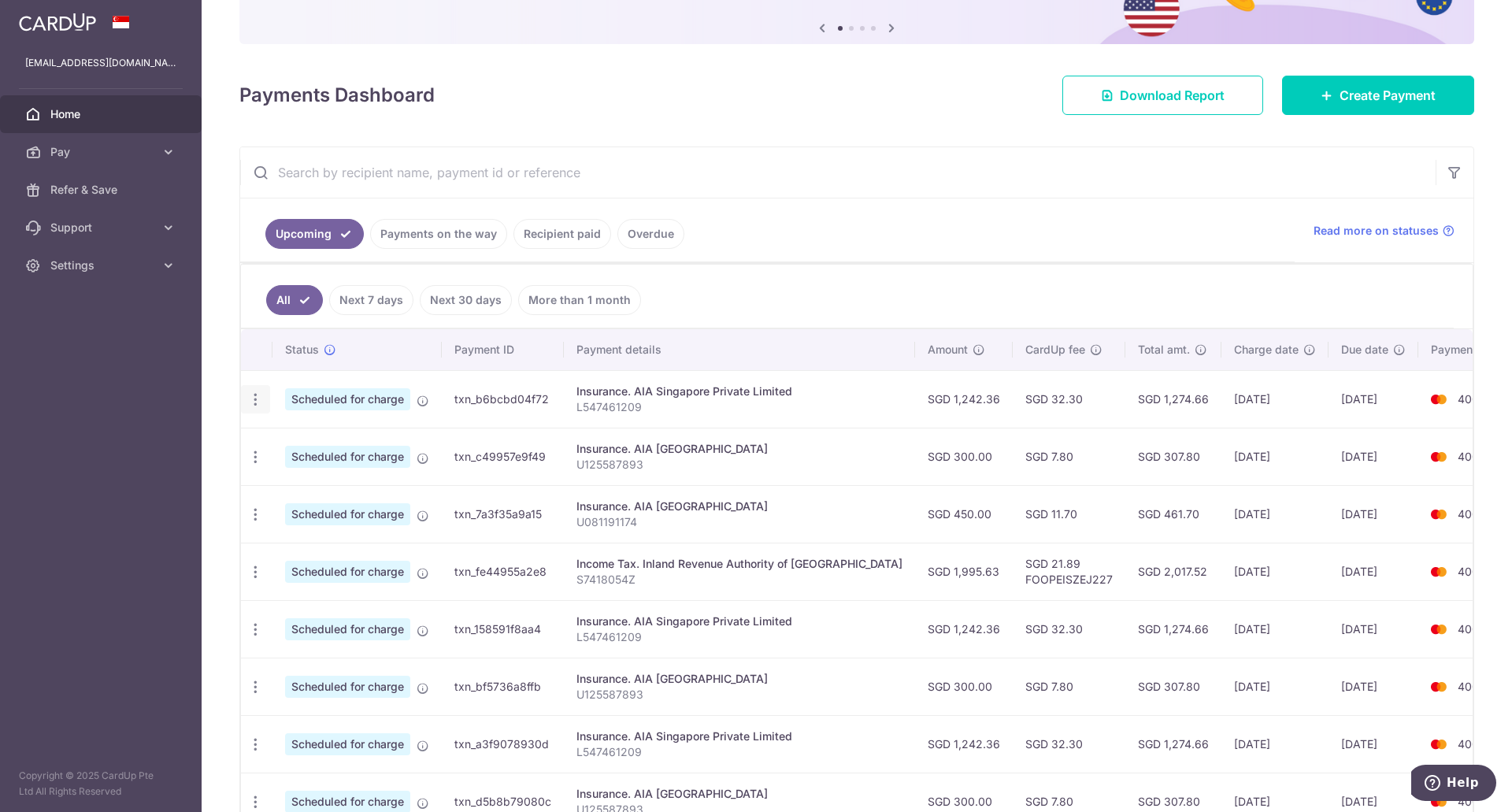
click at [258, 397] on icon "button" at bounding box center [255, 399] width 16 height 16
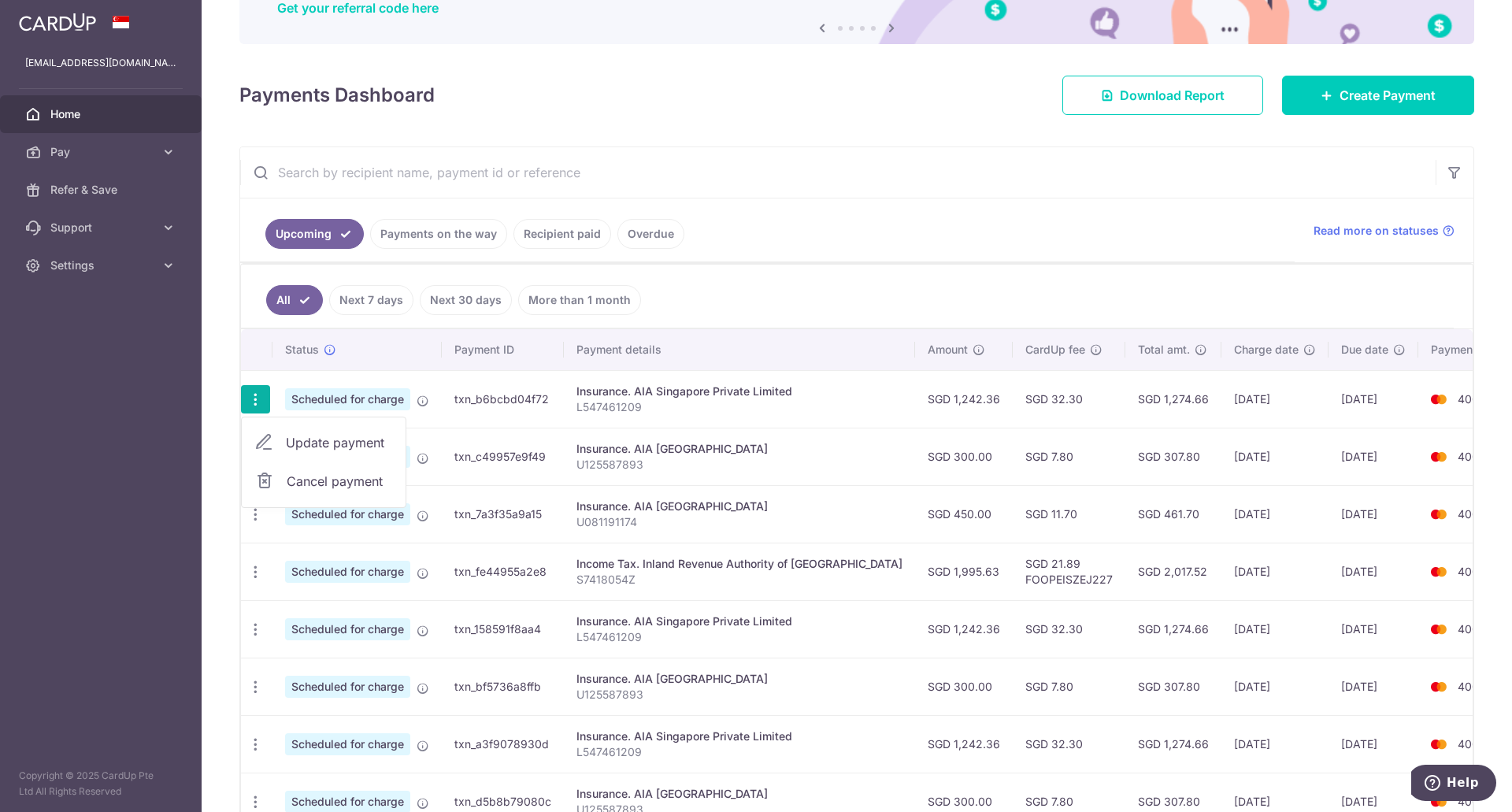
click at [347, 446] on span "Update payment" at bounding box center [339, 442] width 107 height 19
radio input "true"
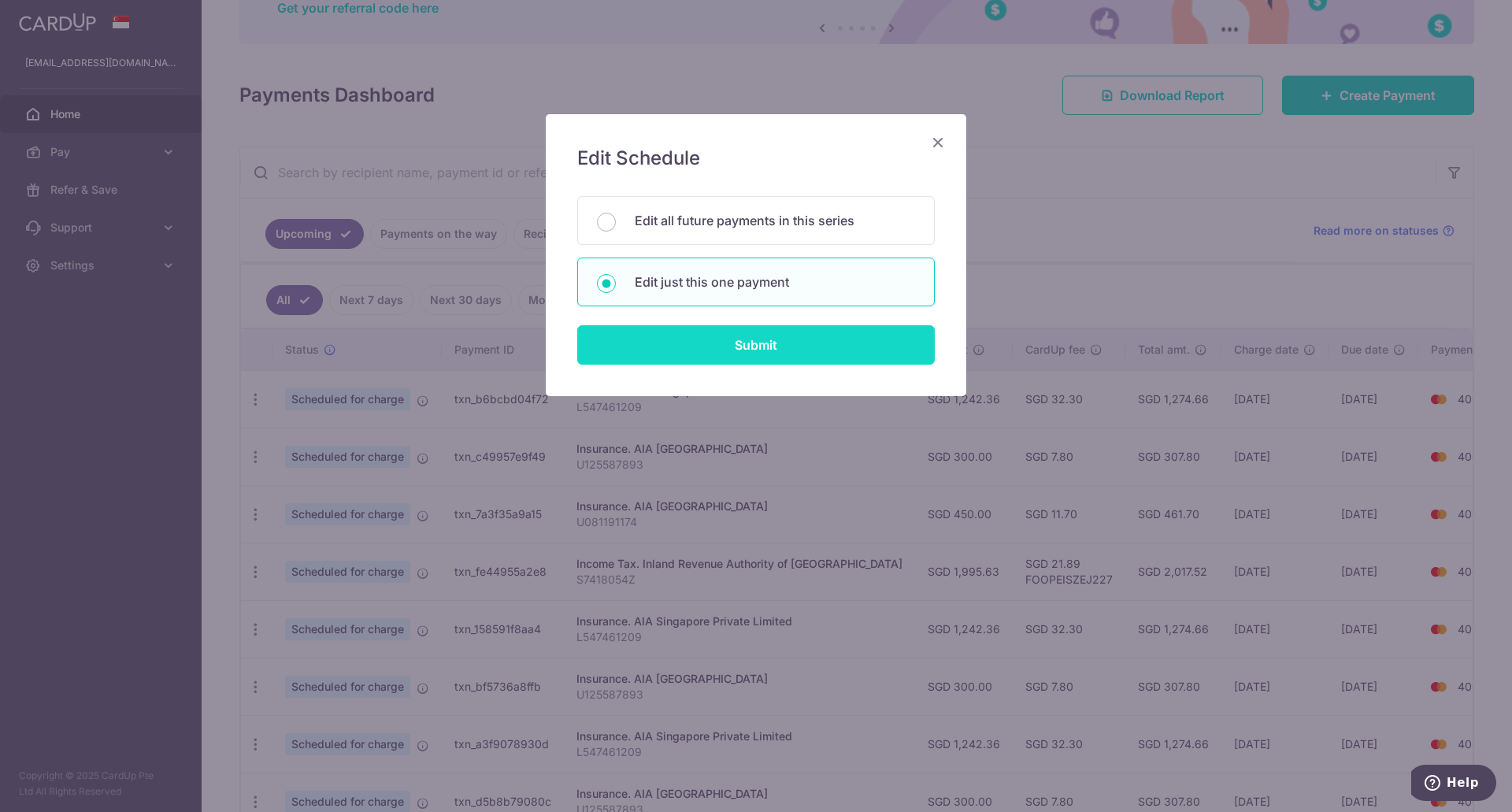
click at [711, 336] on input "Submit" at bounding box center [756, 345] width 357 height 39
radio input "true"
type input "1,242.36"
type input "[DATE]"
type input "L547461209"
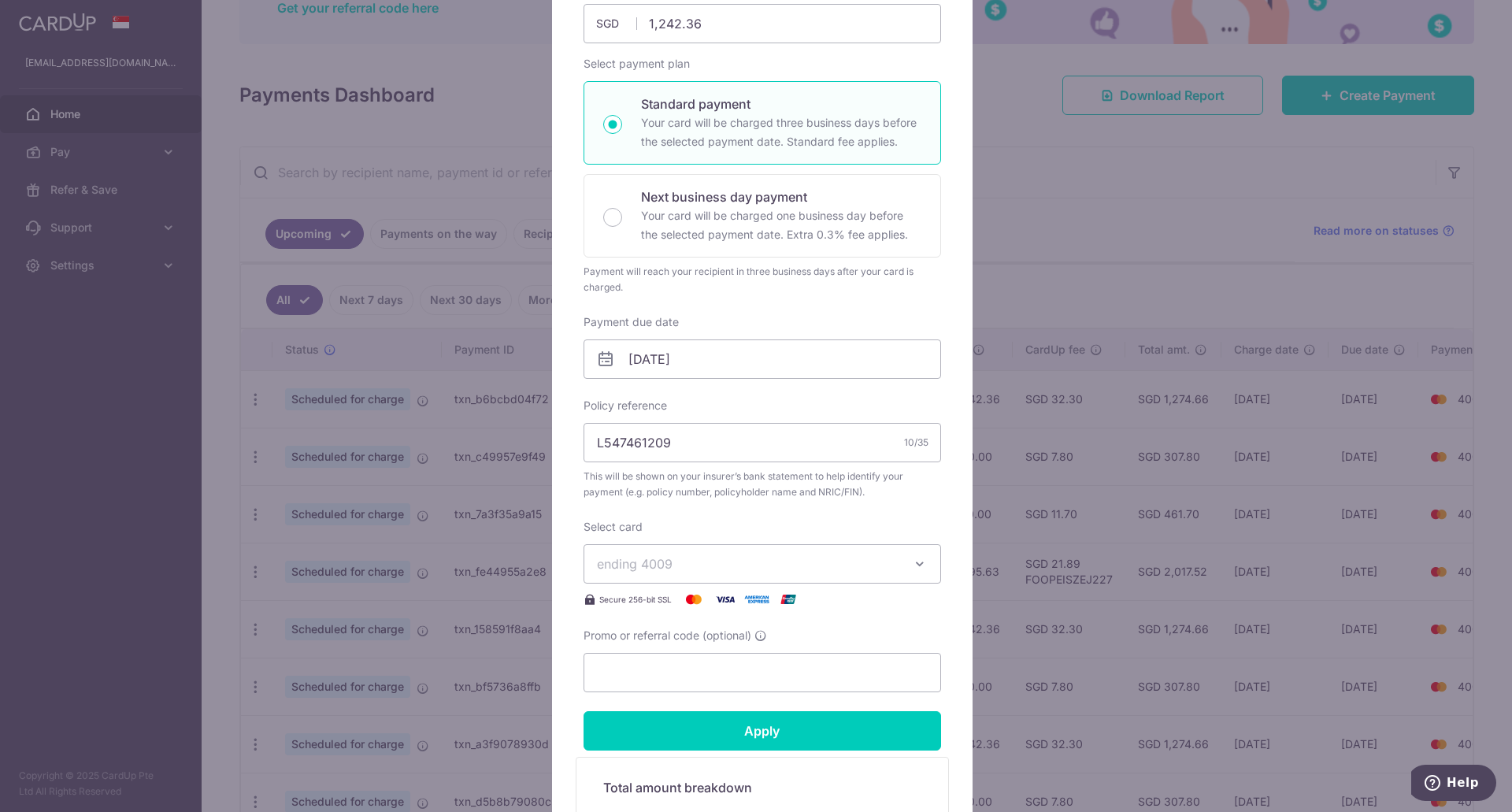
scroll to position [236, 0]
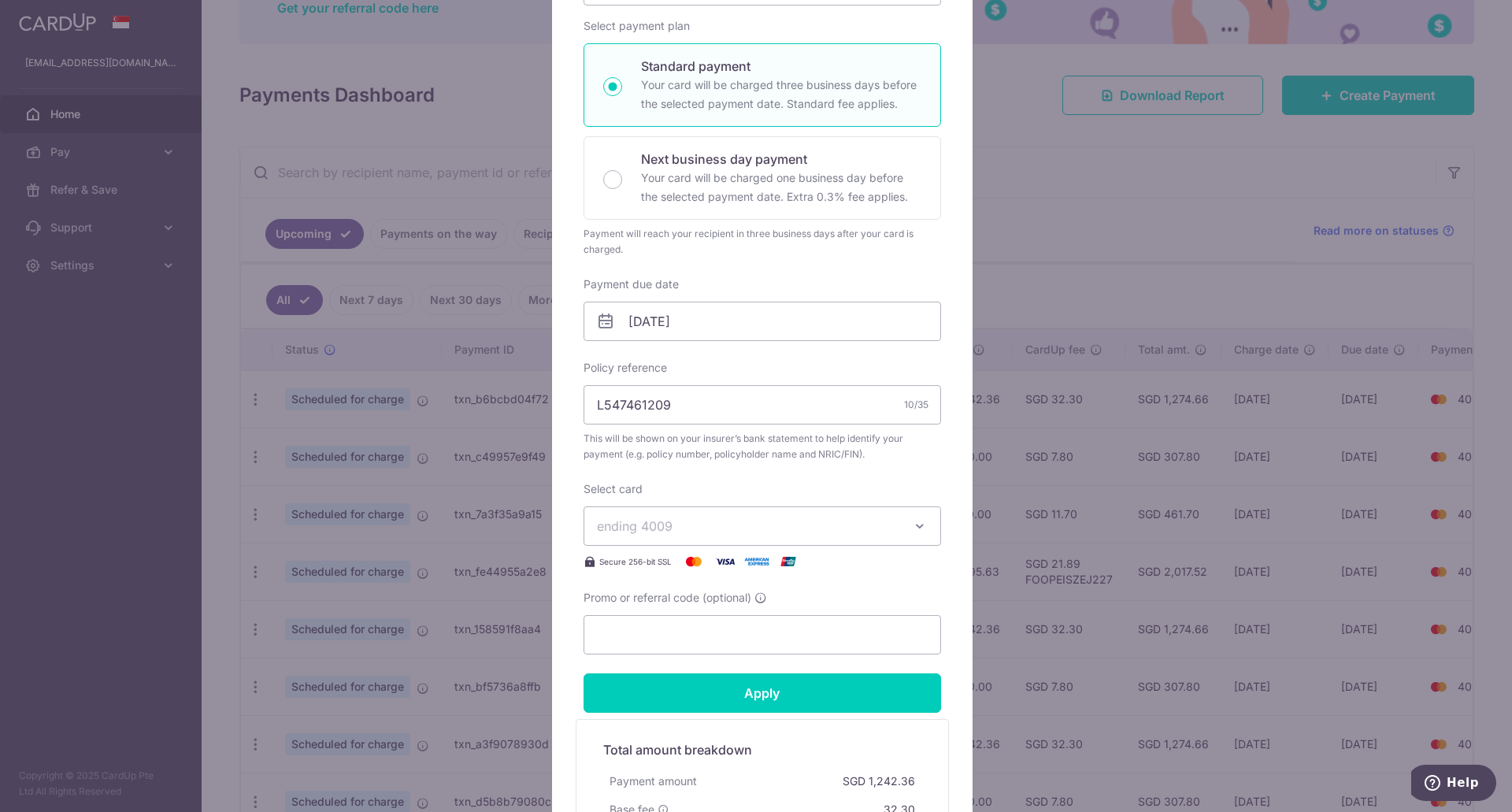
click at [699, 534] on span "ending 4009" at bounding box center [748, 526] width 302 height 19
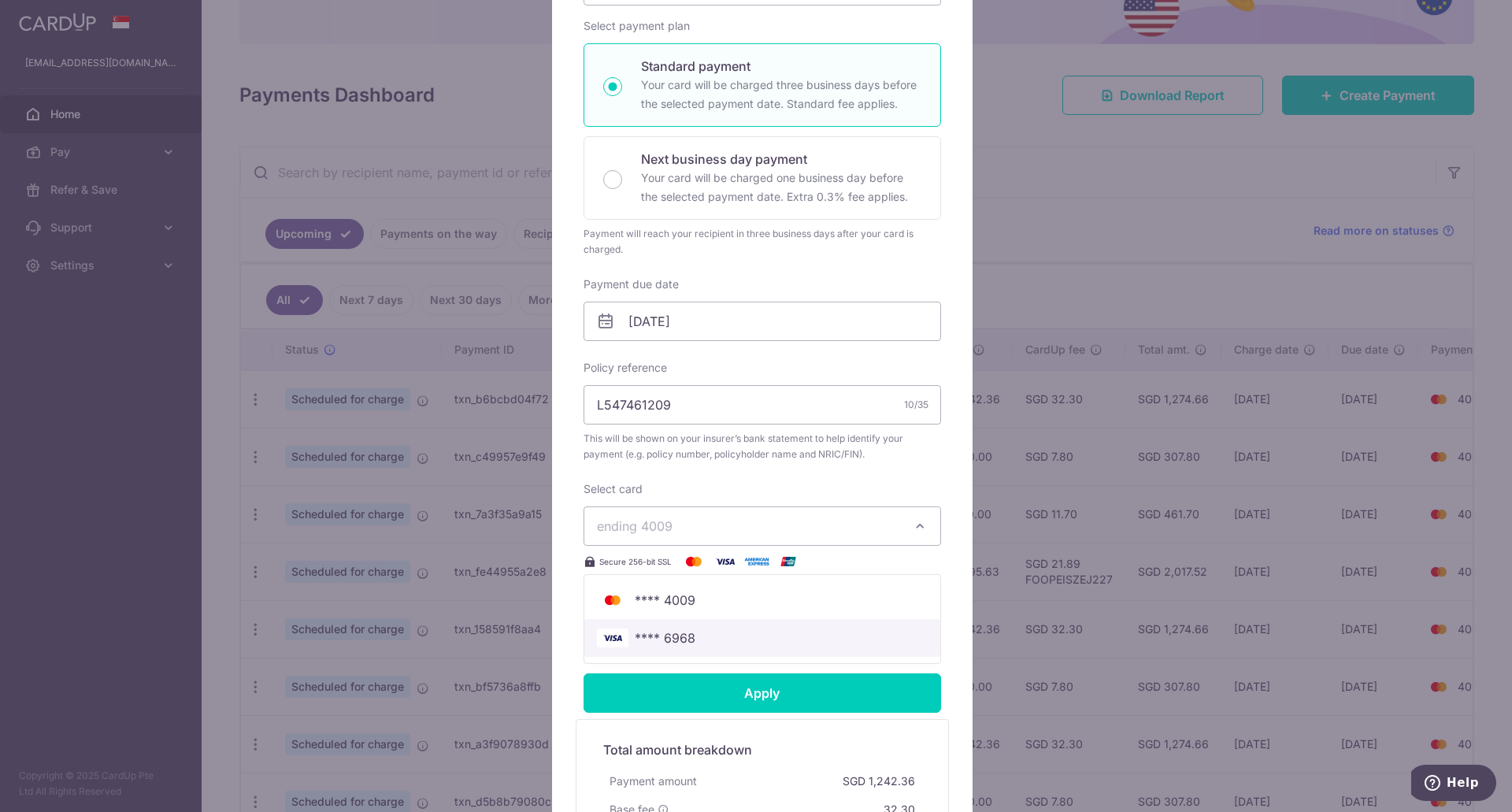
click at [657, 639] on span "**** 6968" at bounding box center [665, 638] width 61 height 19
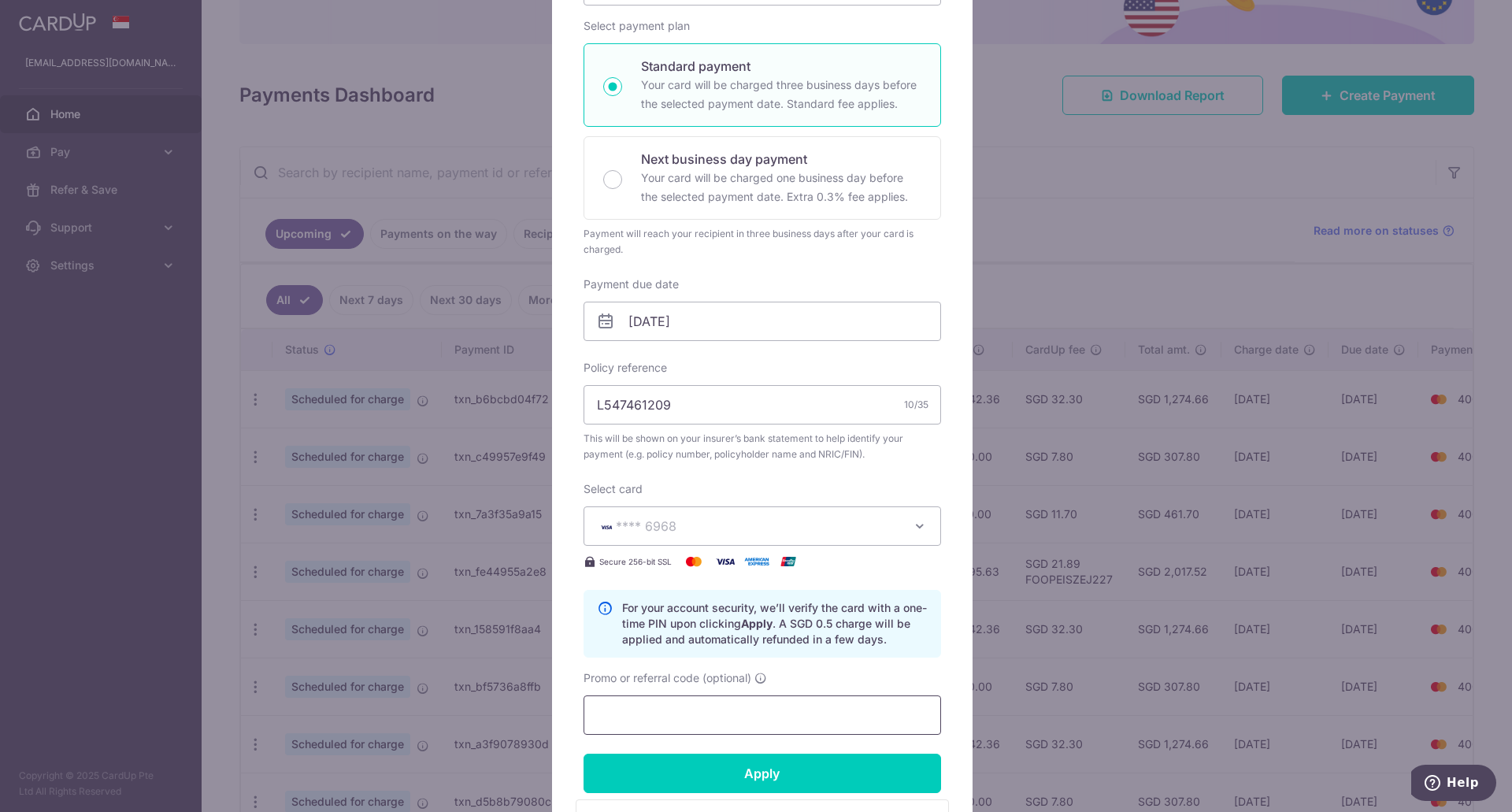
click at [646, 718] on input "Promo or referral code (optional)" at bounding box center [762, 715] width 357 height 39
paste input "REC185"
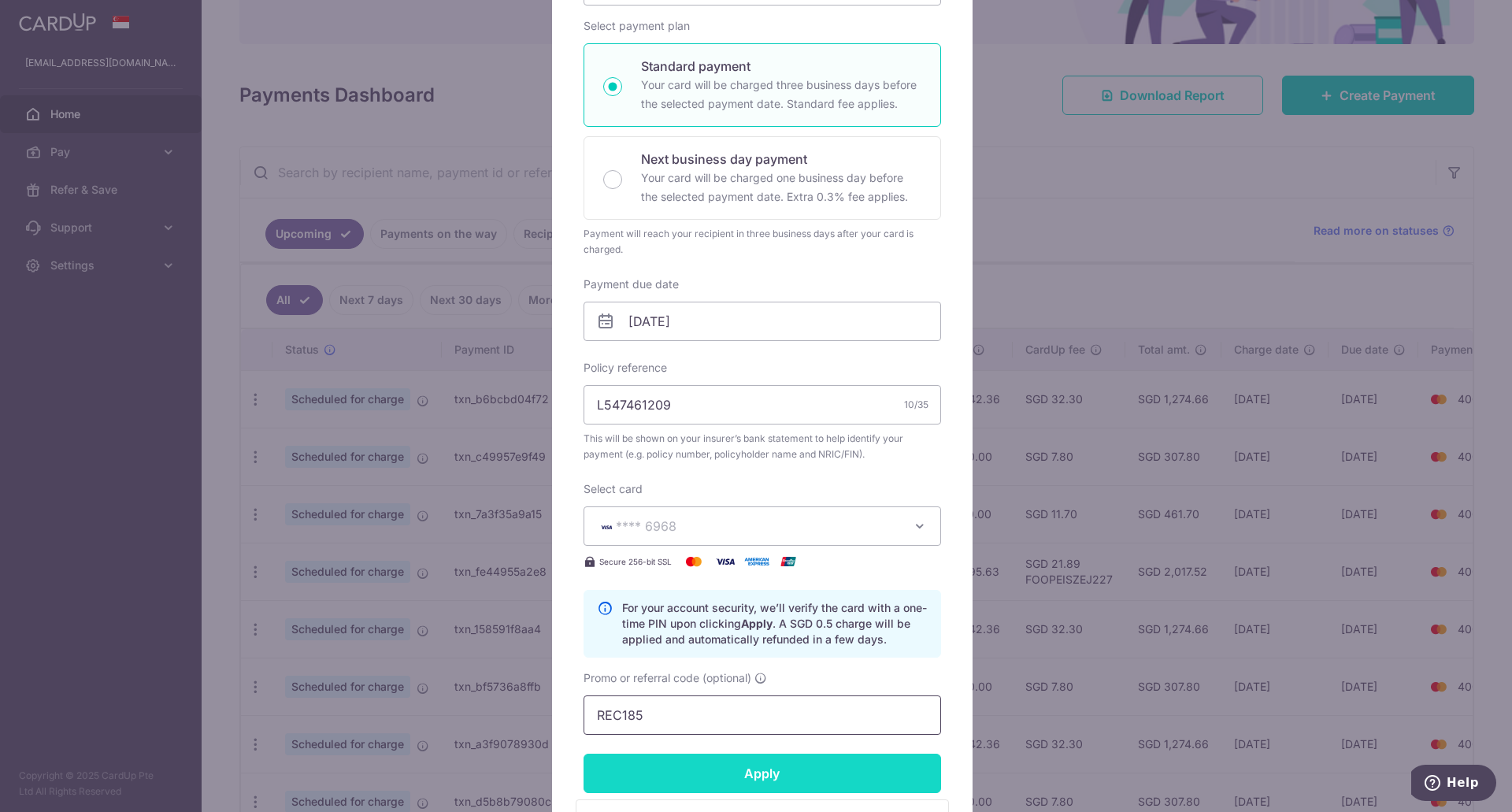
type input "REC185"
click at [667, 782] on input "Apply" at bounding box center [762, 773] width 357 height 39
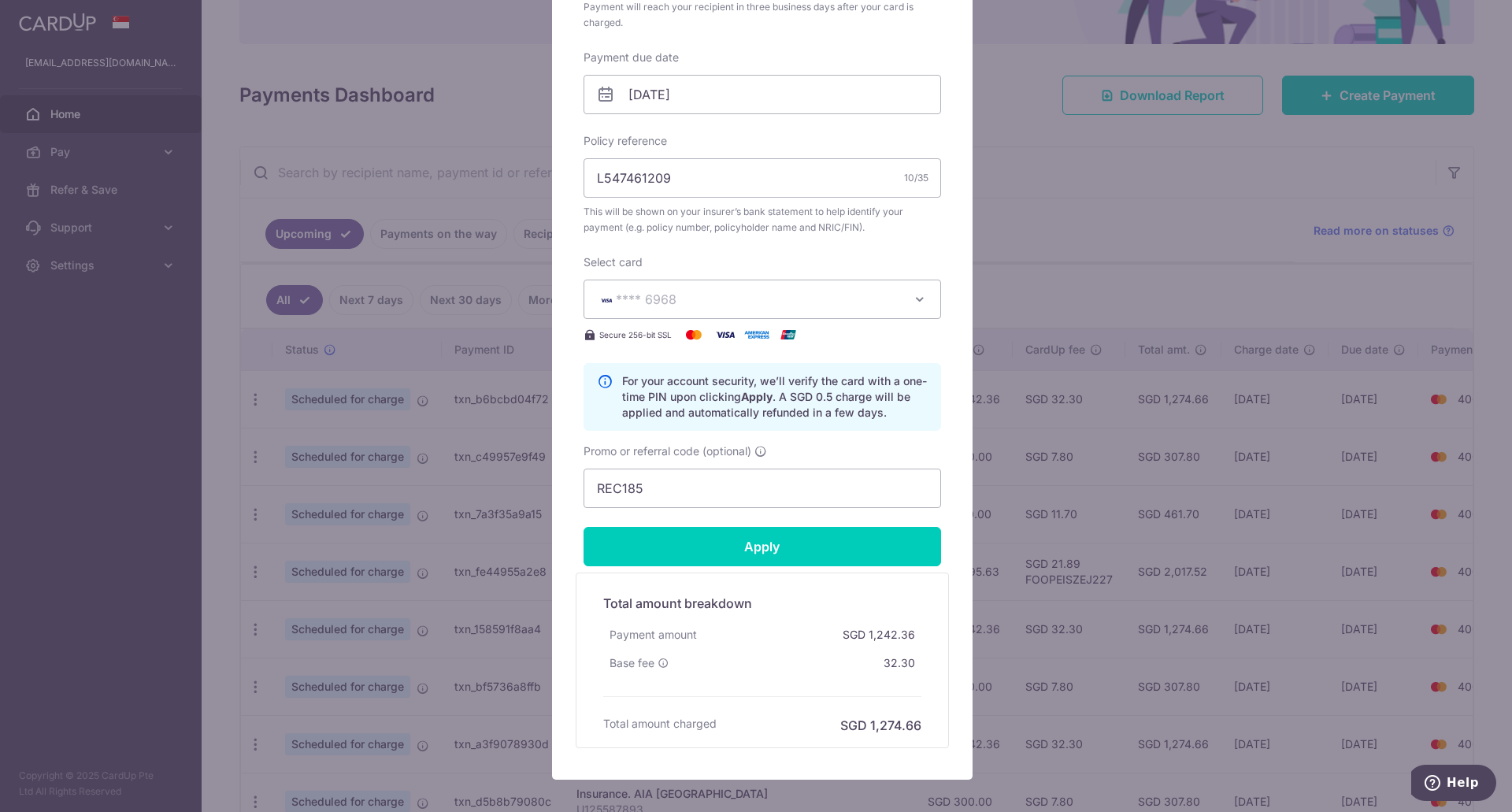
scroll to position [472, 0]
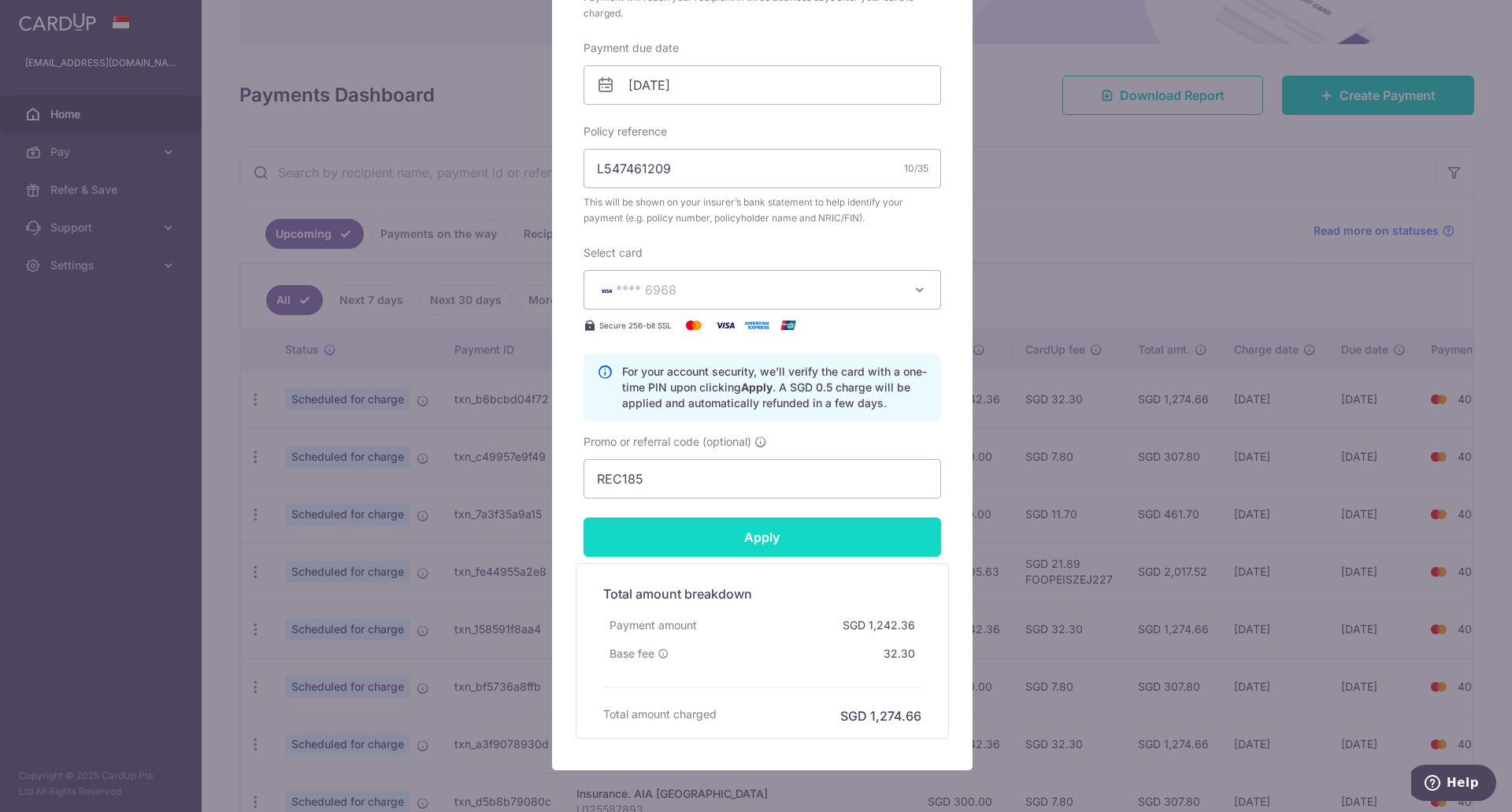
type input "Successfully Applied"
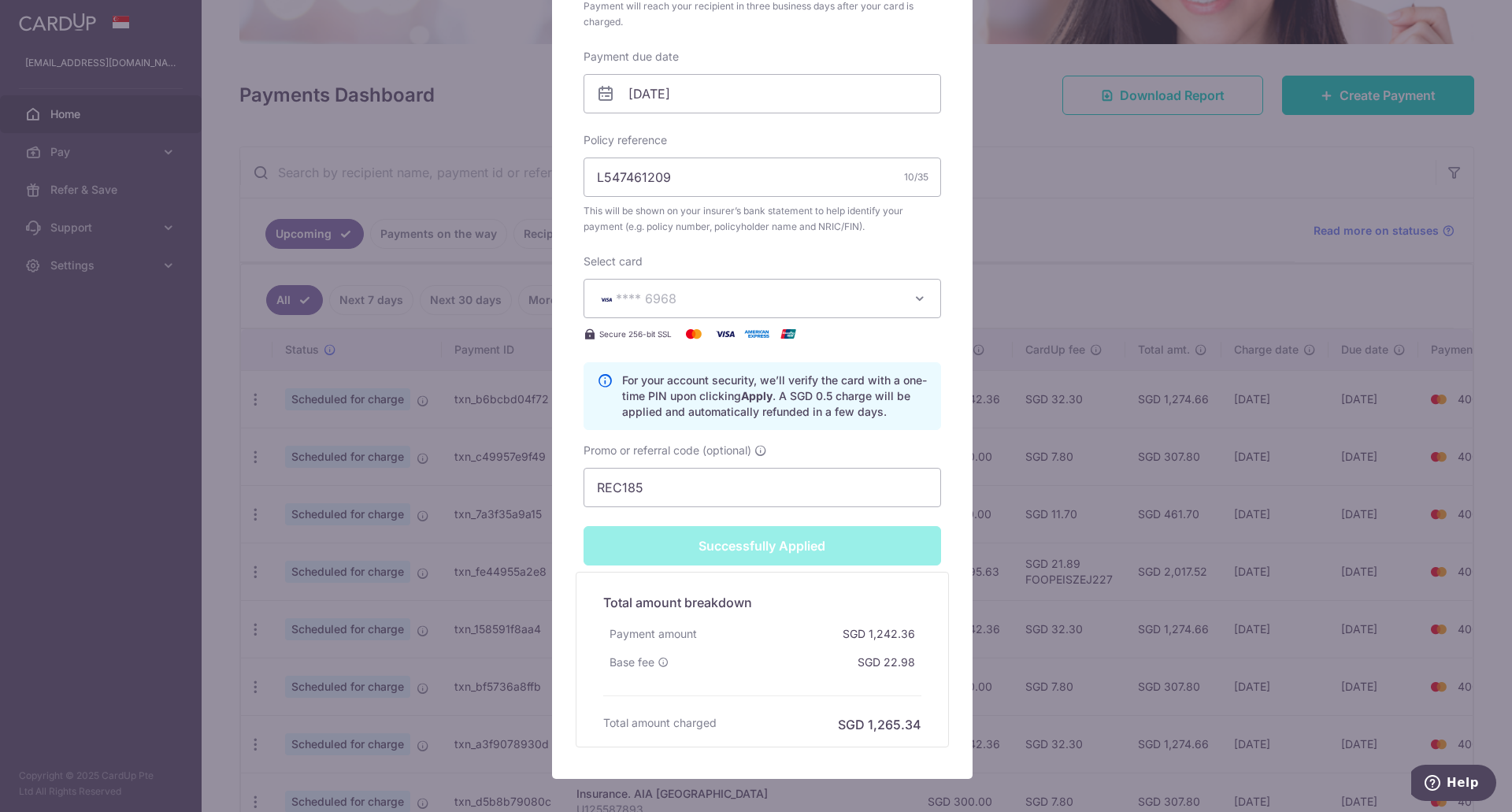
scroll to position [442, 0]
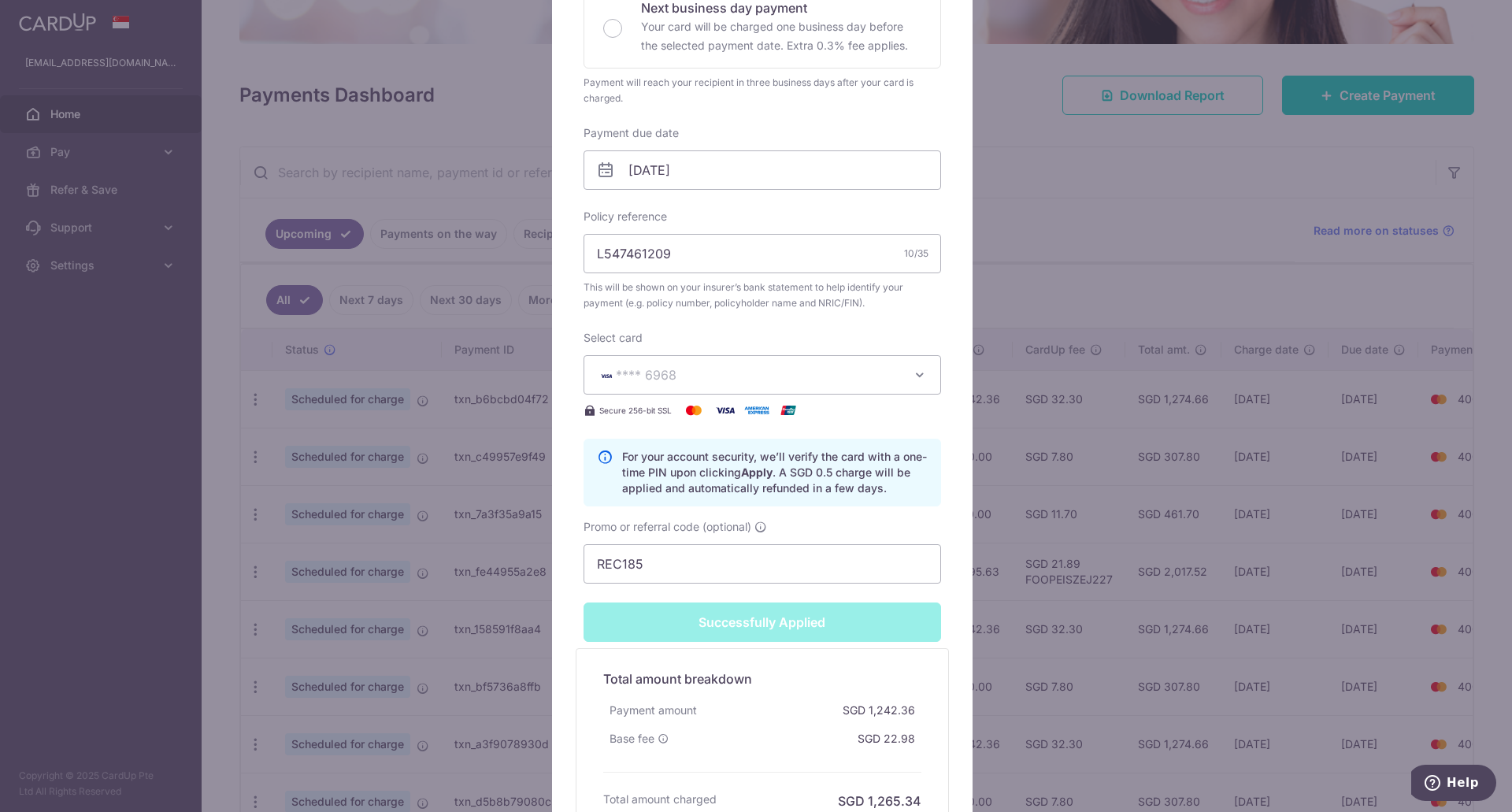
click at [1120, 240] on div "Edit payment By clicking apply, you will make changes to all payments to AIA Si…" at bounding box center [756, 406] width 1512 height 812
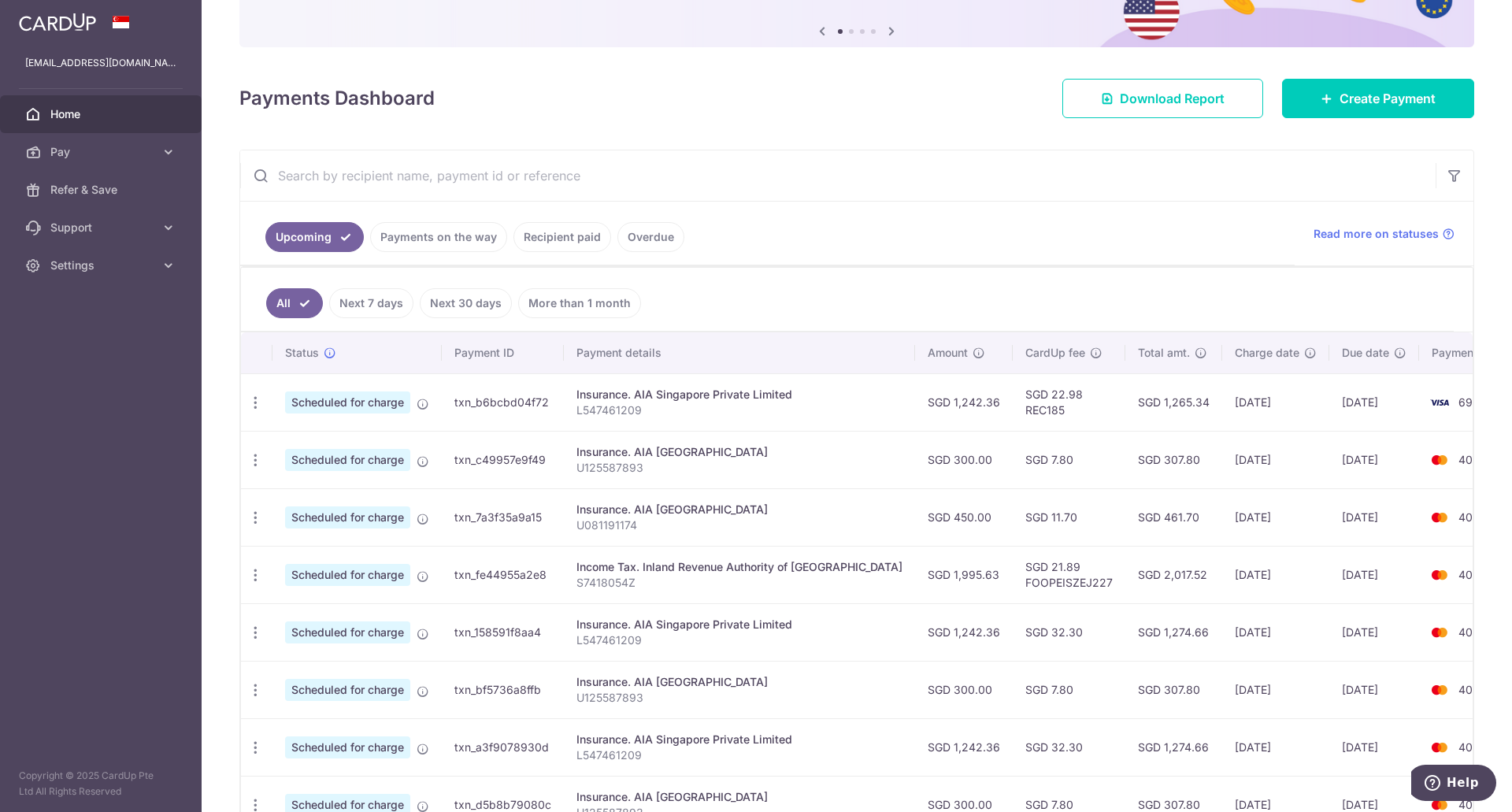
scroll to position [157, 0]
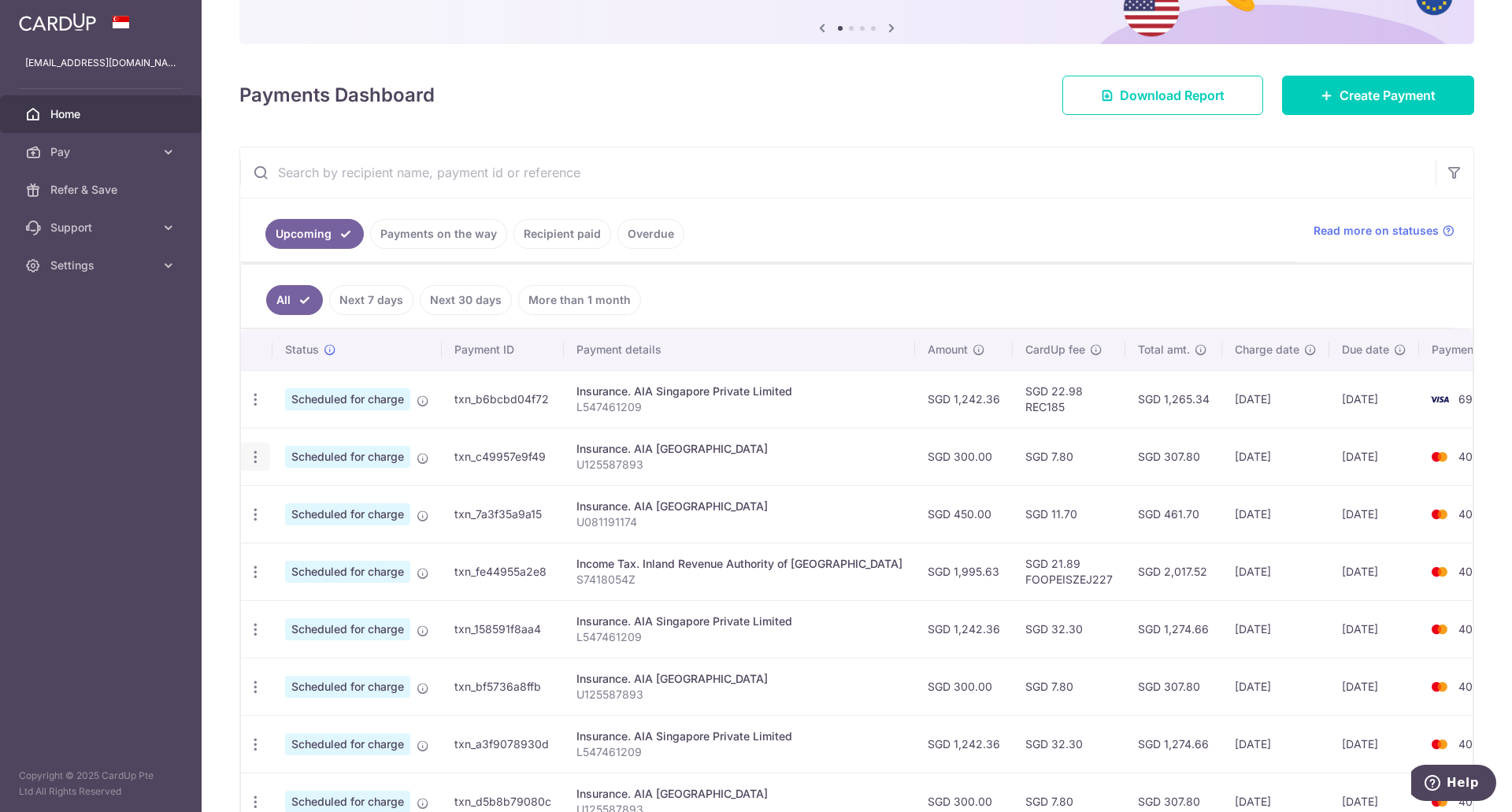
click at [251, 458] on icon "button" at bounding box center [255, 457] width 16 height 16
click at [290, 505] on span "Update payment" at bounding box center [339, 500] width 107 height 19
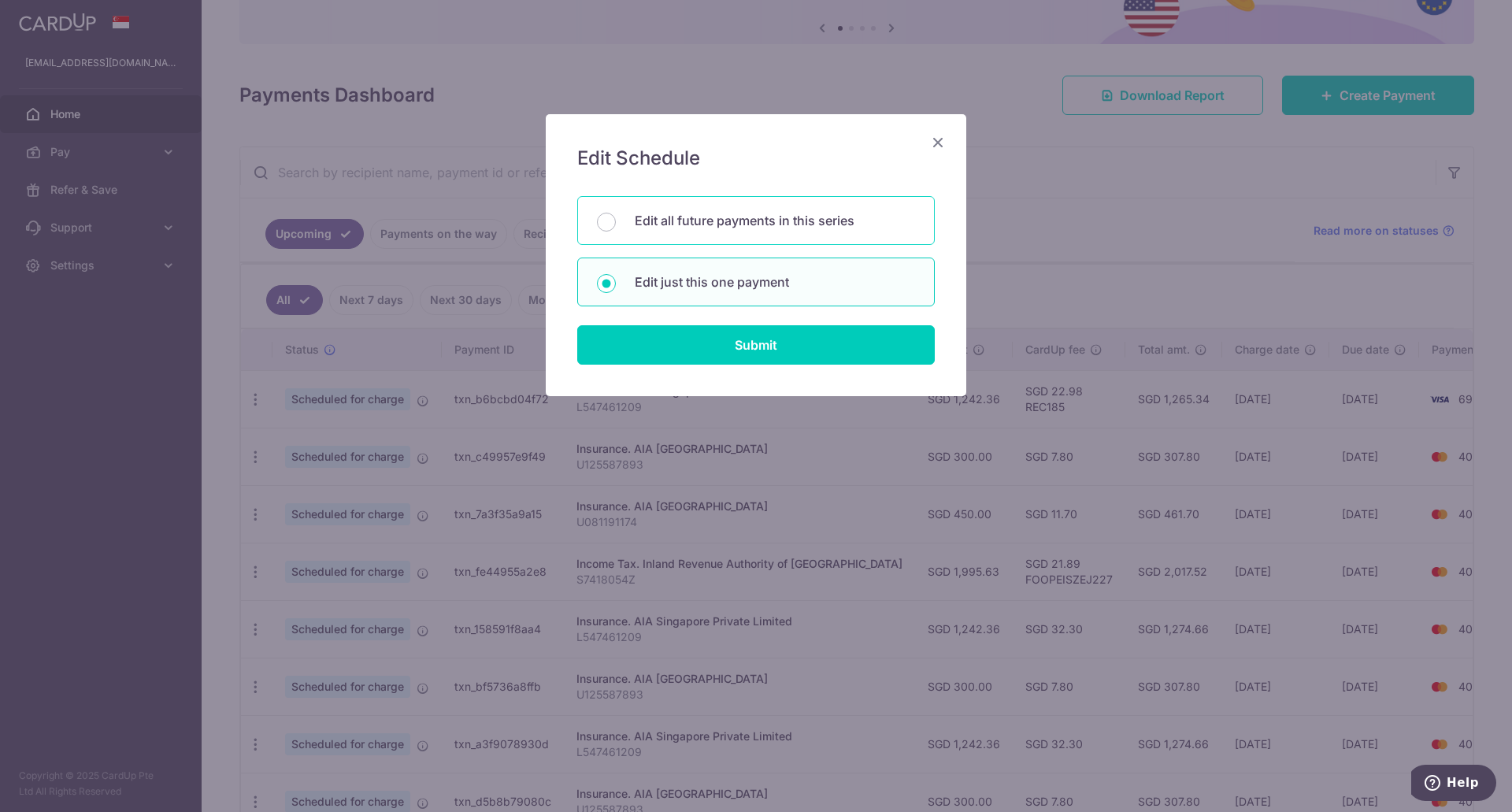
click at [722, 223] on p "Edit all future payments in this series" at bounding box center [774, 221] width 281 height 19
click at [616, 223] on input "Edit all future payments in this series" at bounding box center [606, 222] width 19 height 19
radio input "true"
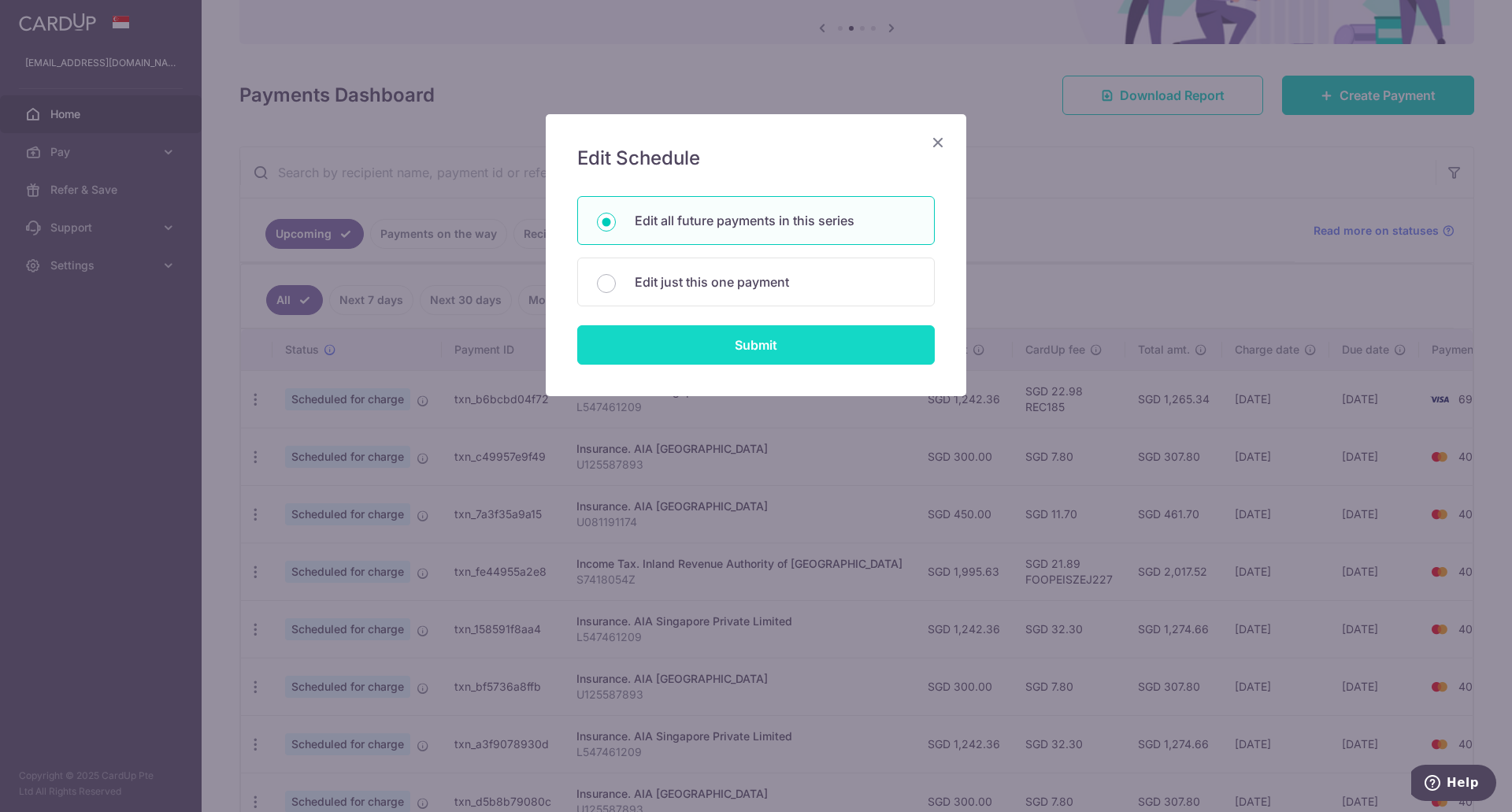
click at [740, 349] on input "Submit" at bounding box center [756, 345] width 357 height 39
radio input "true"
type input "300.00"
type input "U125587893"
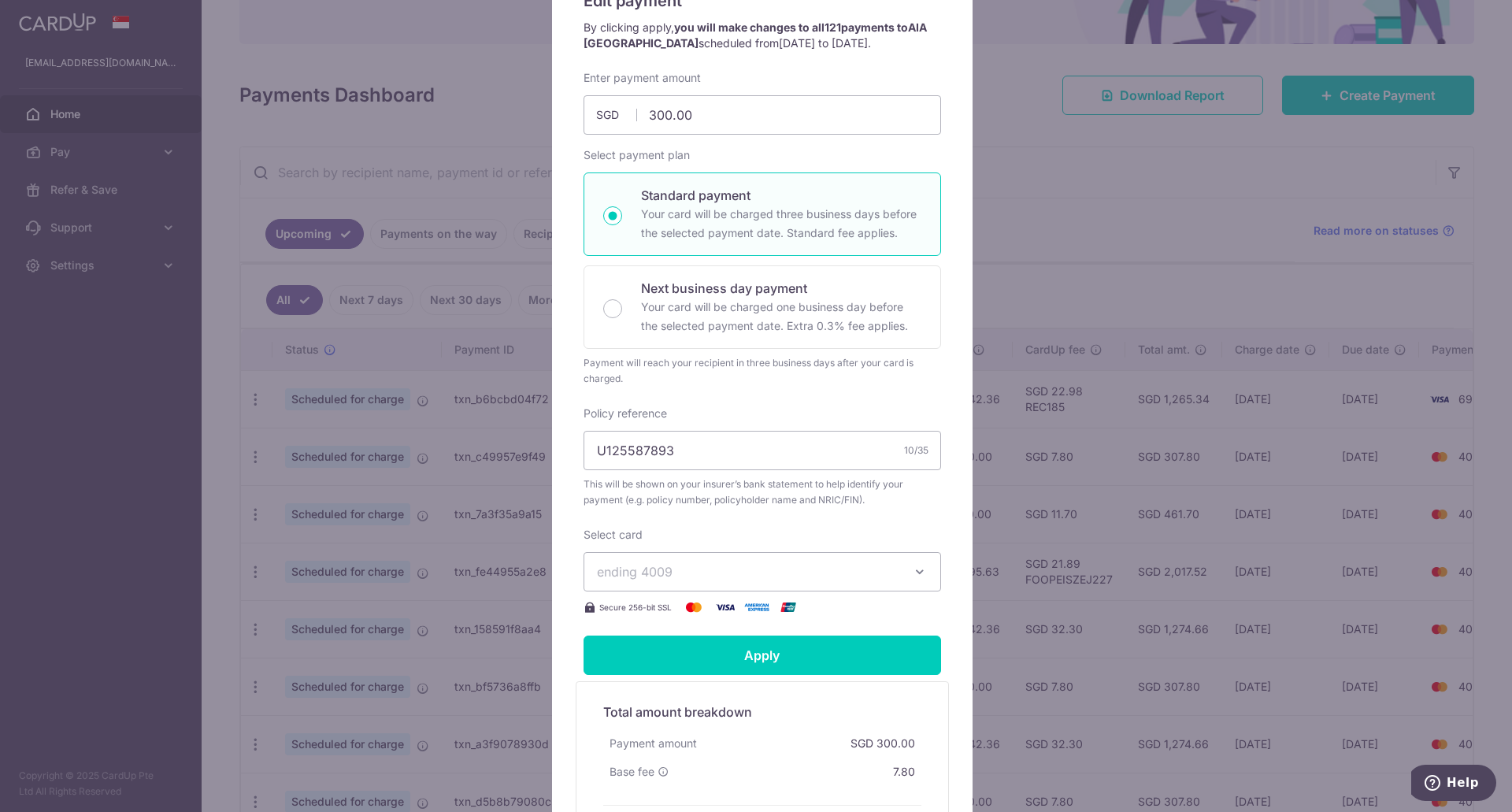
click at [705, 560] on button "ending 4009" at bounding box center [762, 572] width 357 height 39
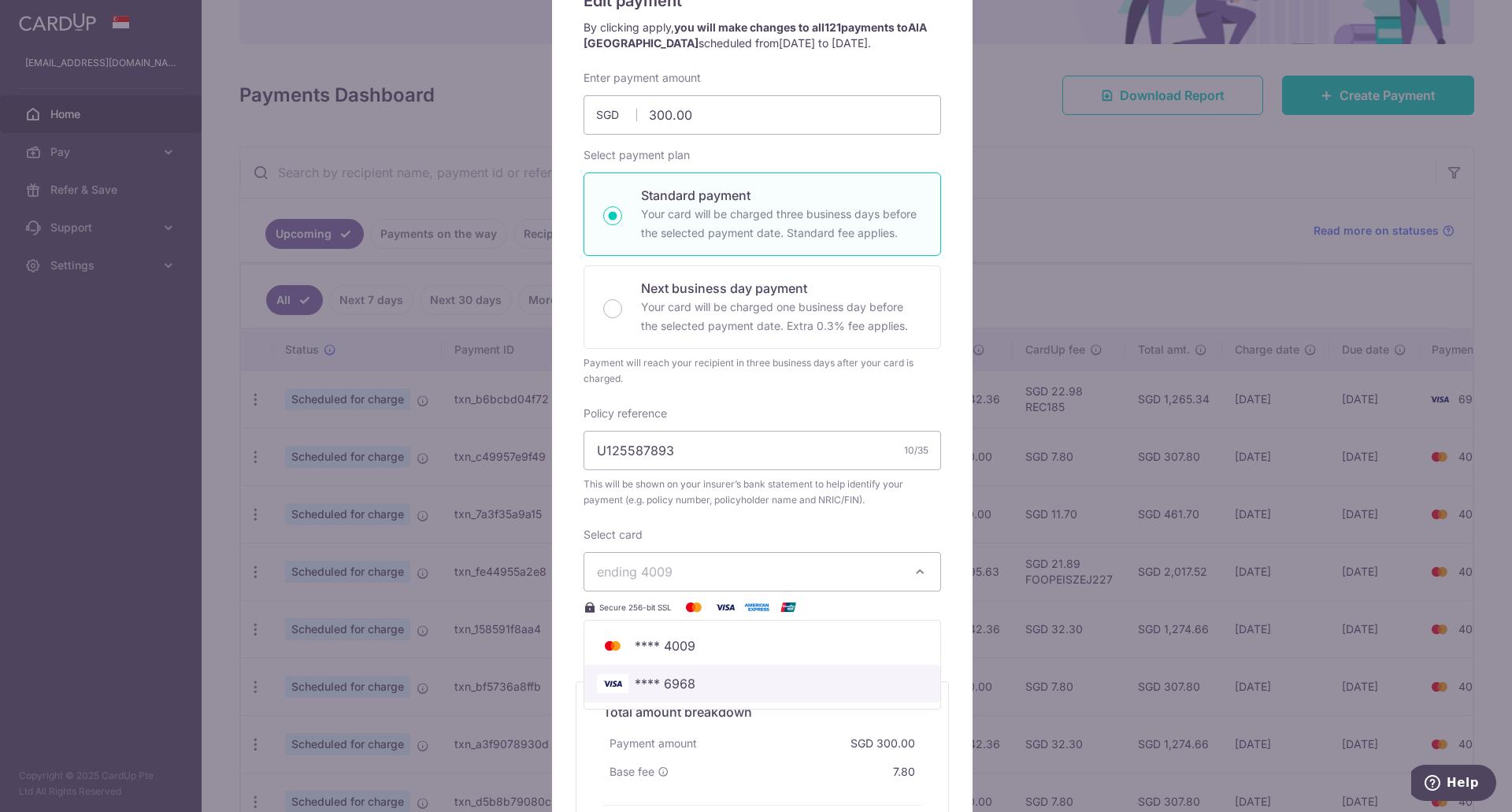
click at [692, 682] on span "**** 6968" at bounding box center [762, 683] width 331 height 19
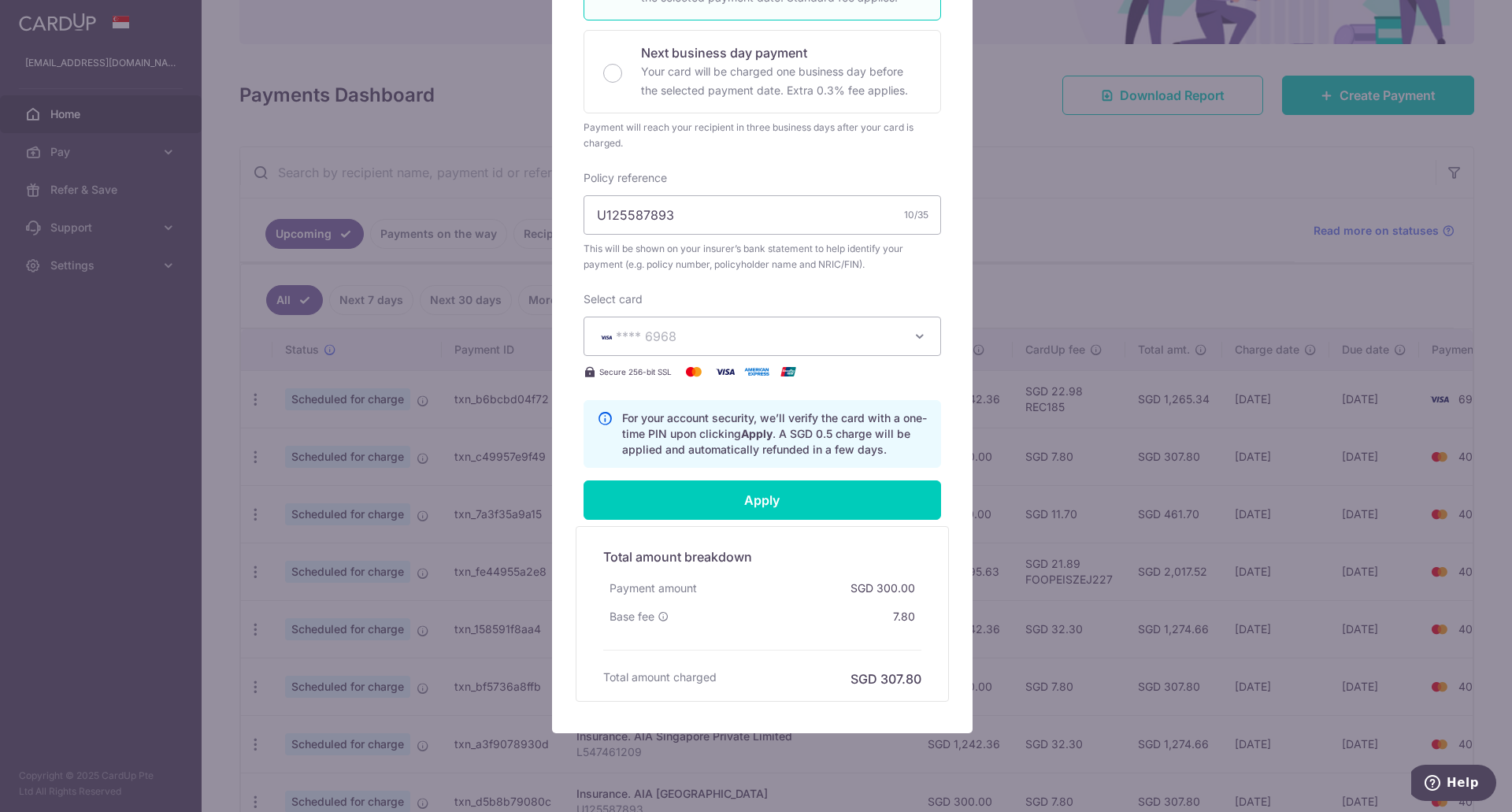
scroll to position [394, 0]
click at [752, 506] on input "Apply" at bounding box center [762, 500] width 357 height 39
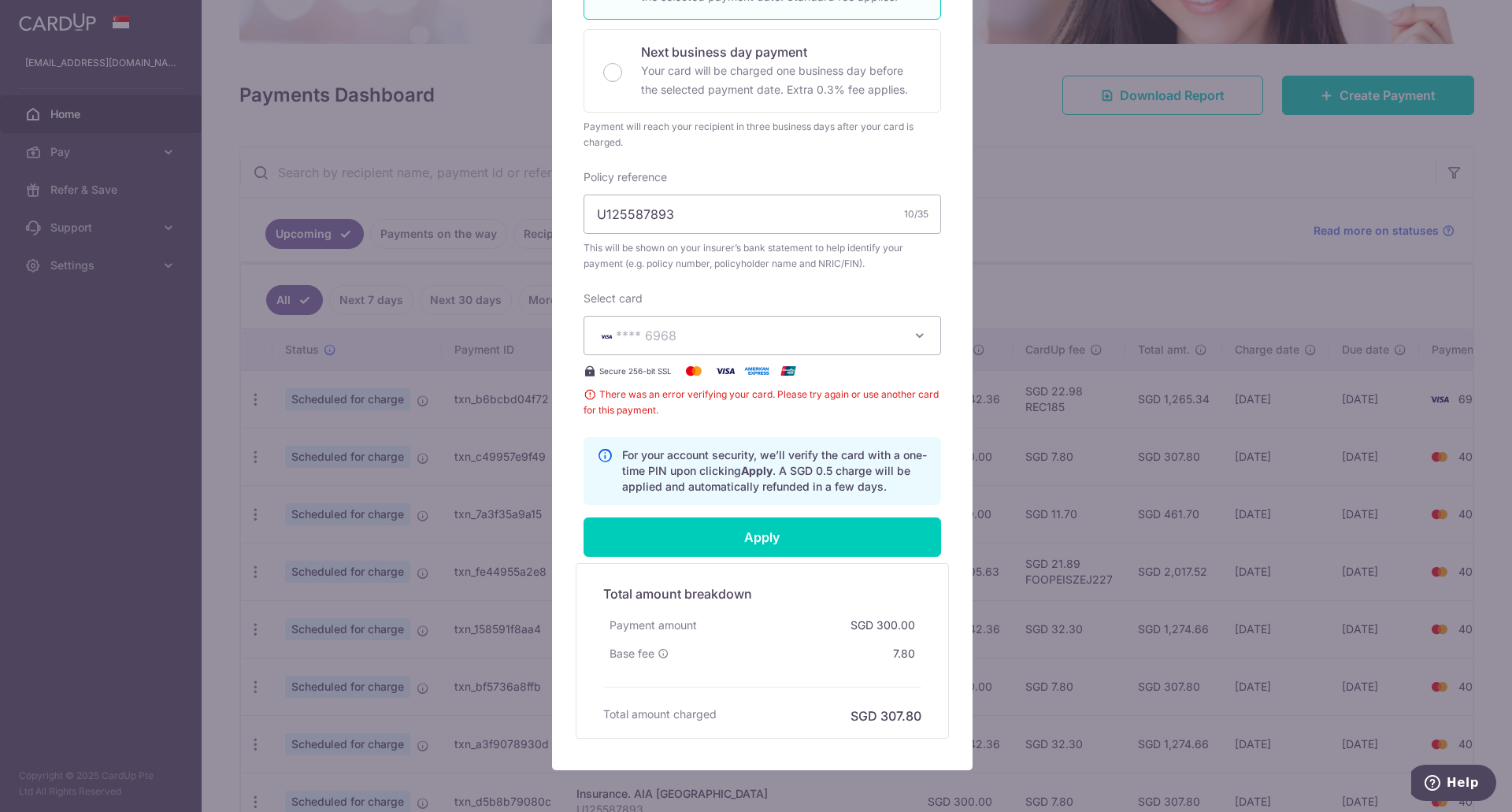
click at [1048, 205] on div "Edit payment By clicking apply, you will make changes to all 121 payments to AI…" at bounding box center [756, 406] width 1512 height 812
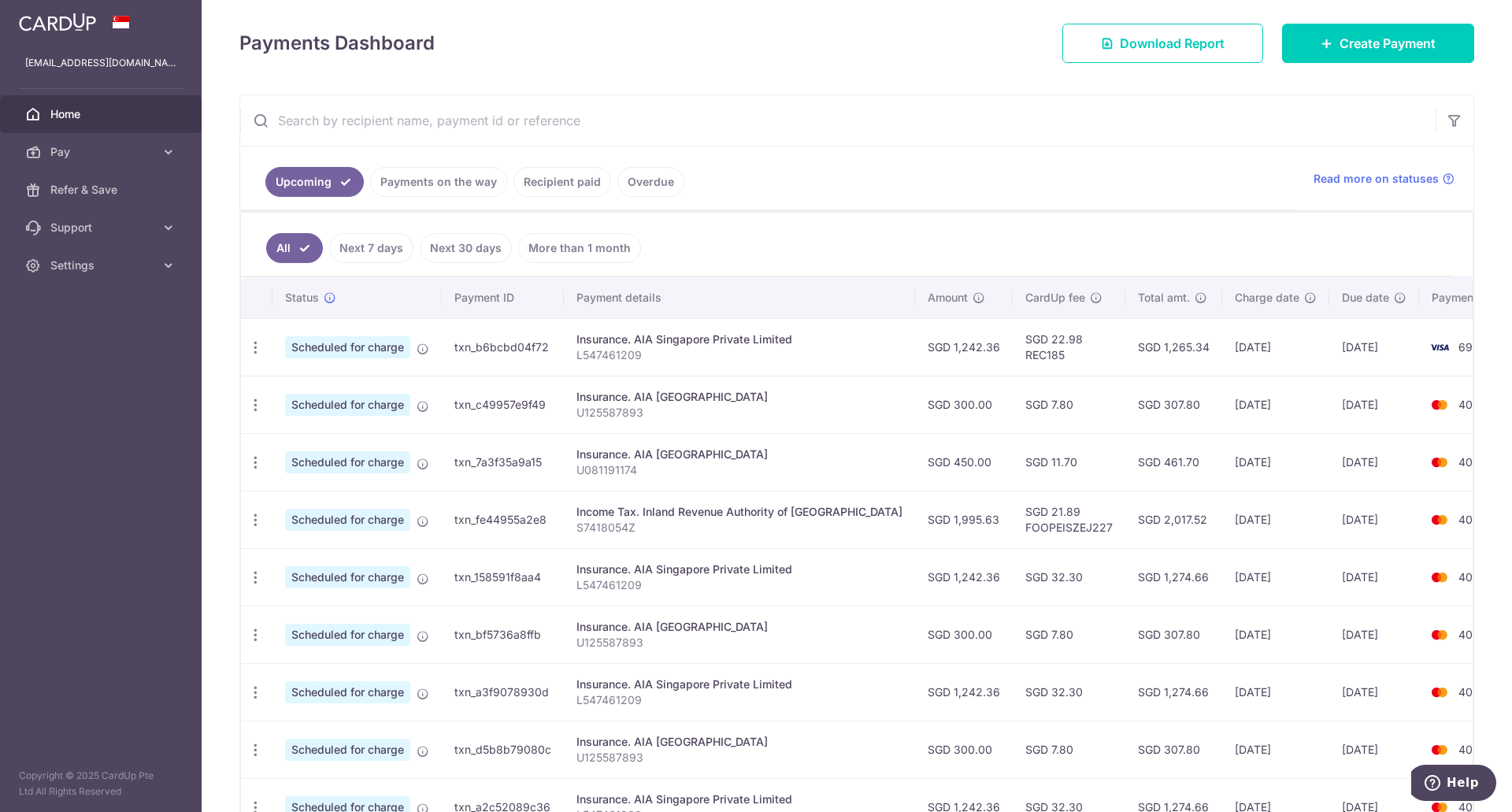
scroll to position [236, 0]
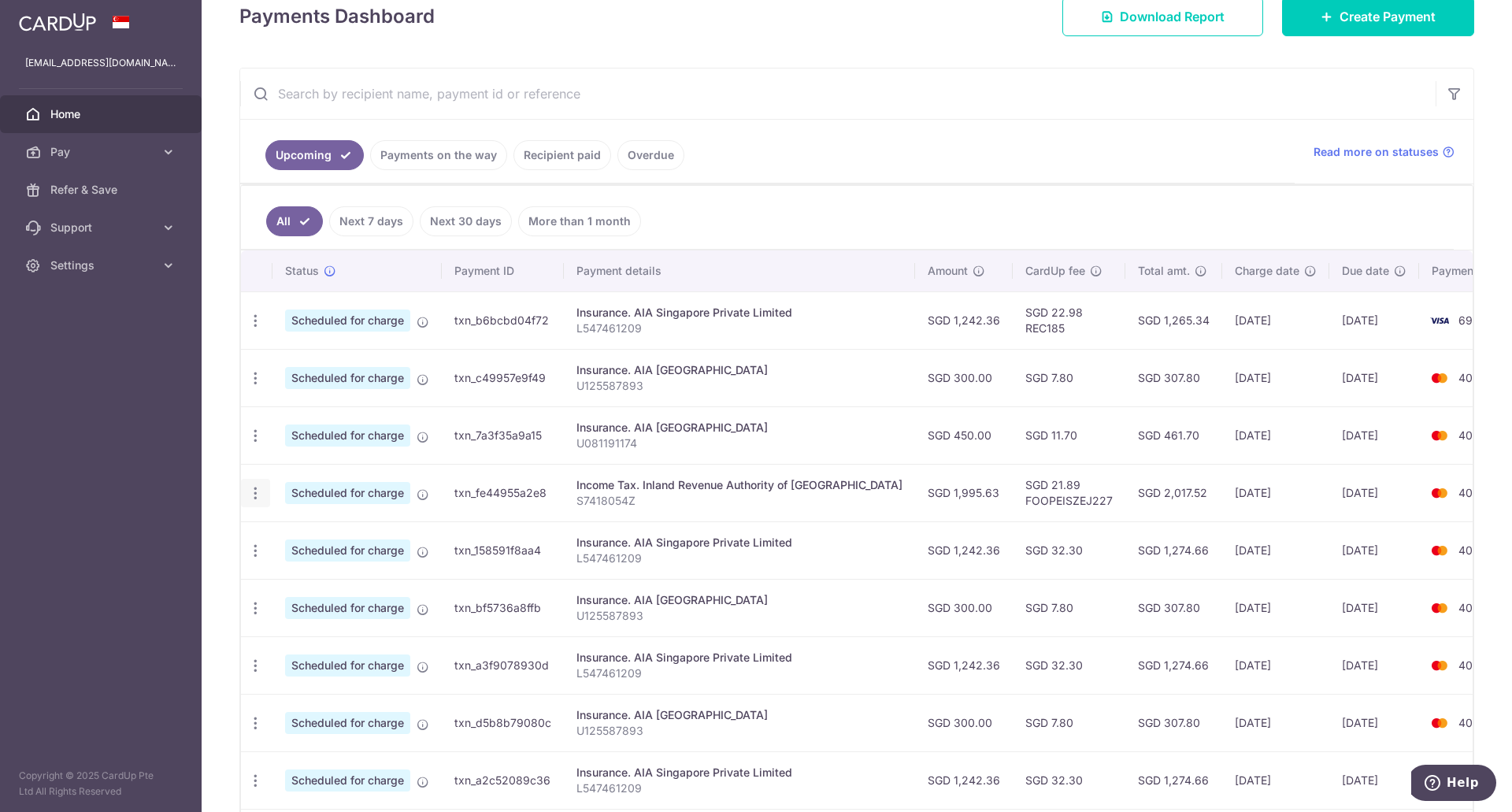
click at [251, 498] on icon "button" at bounding box center [255, 493] width 16 height 16
click at [331, 530] on span "Update payment" at bounding box center [339, 536] width 107 height 19
radio input "true"
type input "1,995.63"
type input "[DATE]"
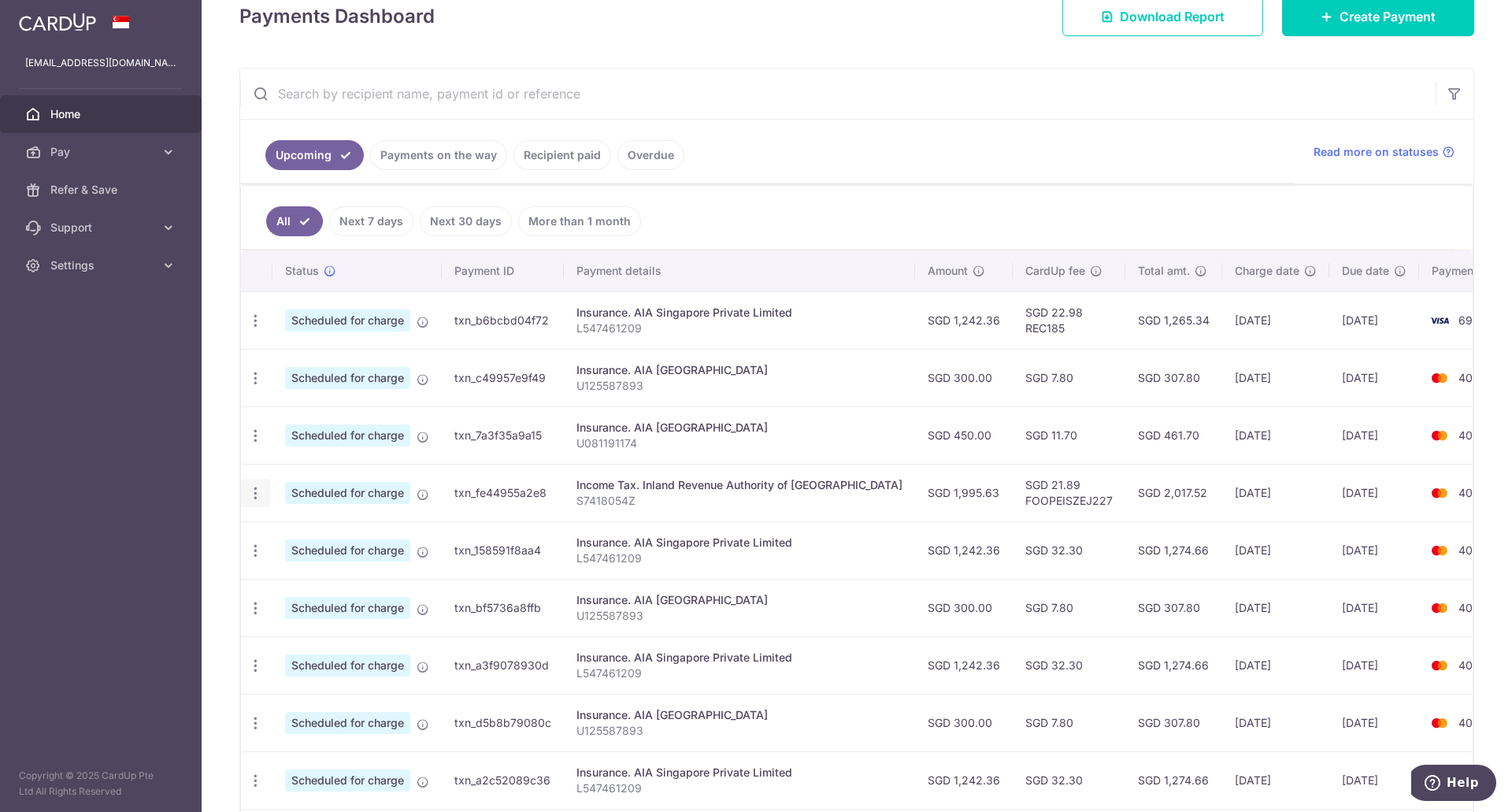
type input "S7418054Z"
type input "FOOPEISZEJ227"
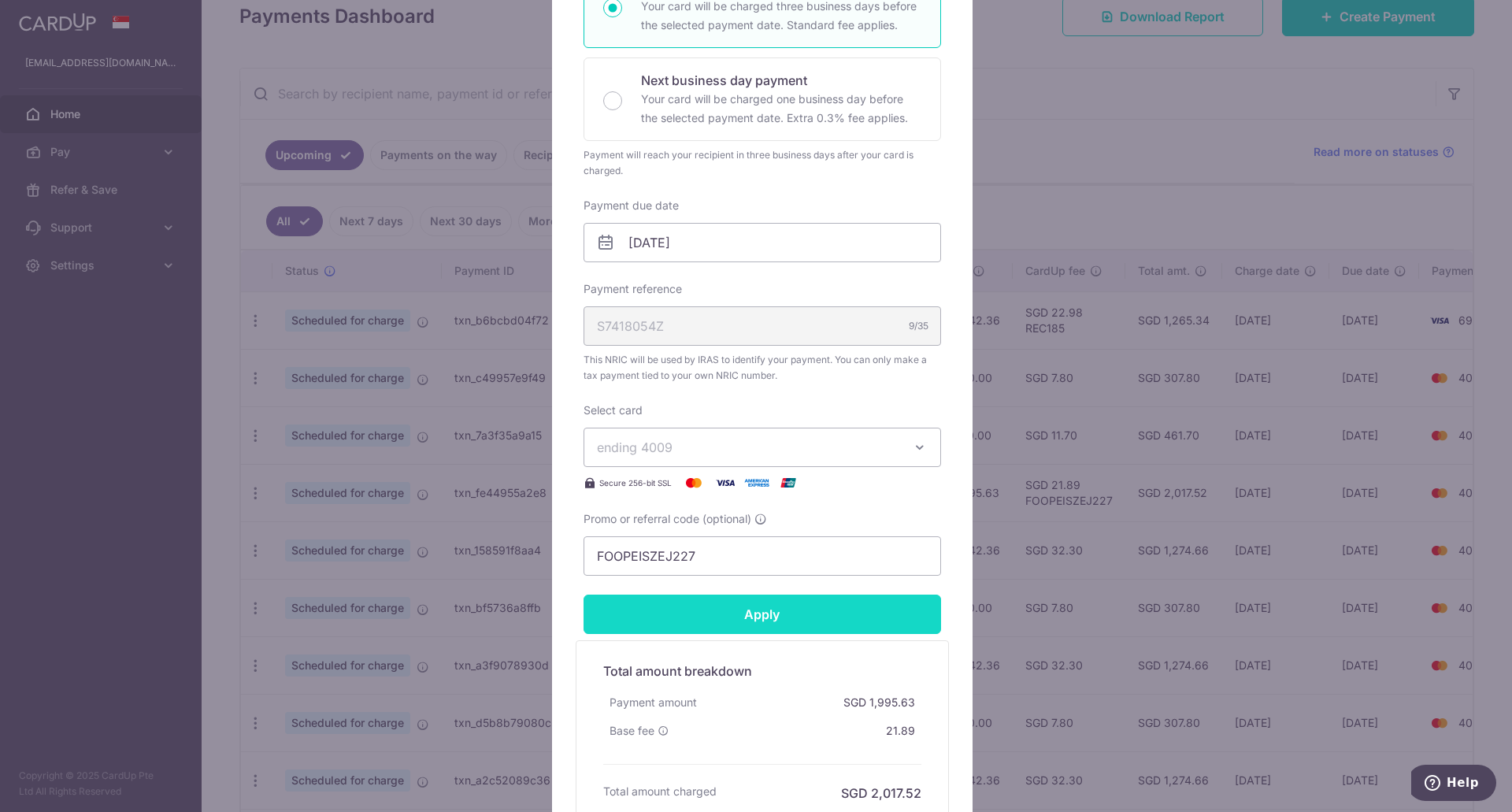
scroll to position [394, 0]
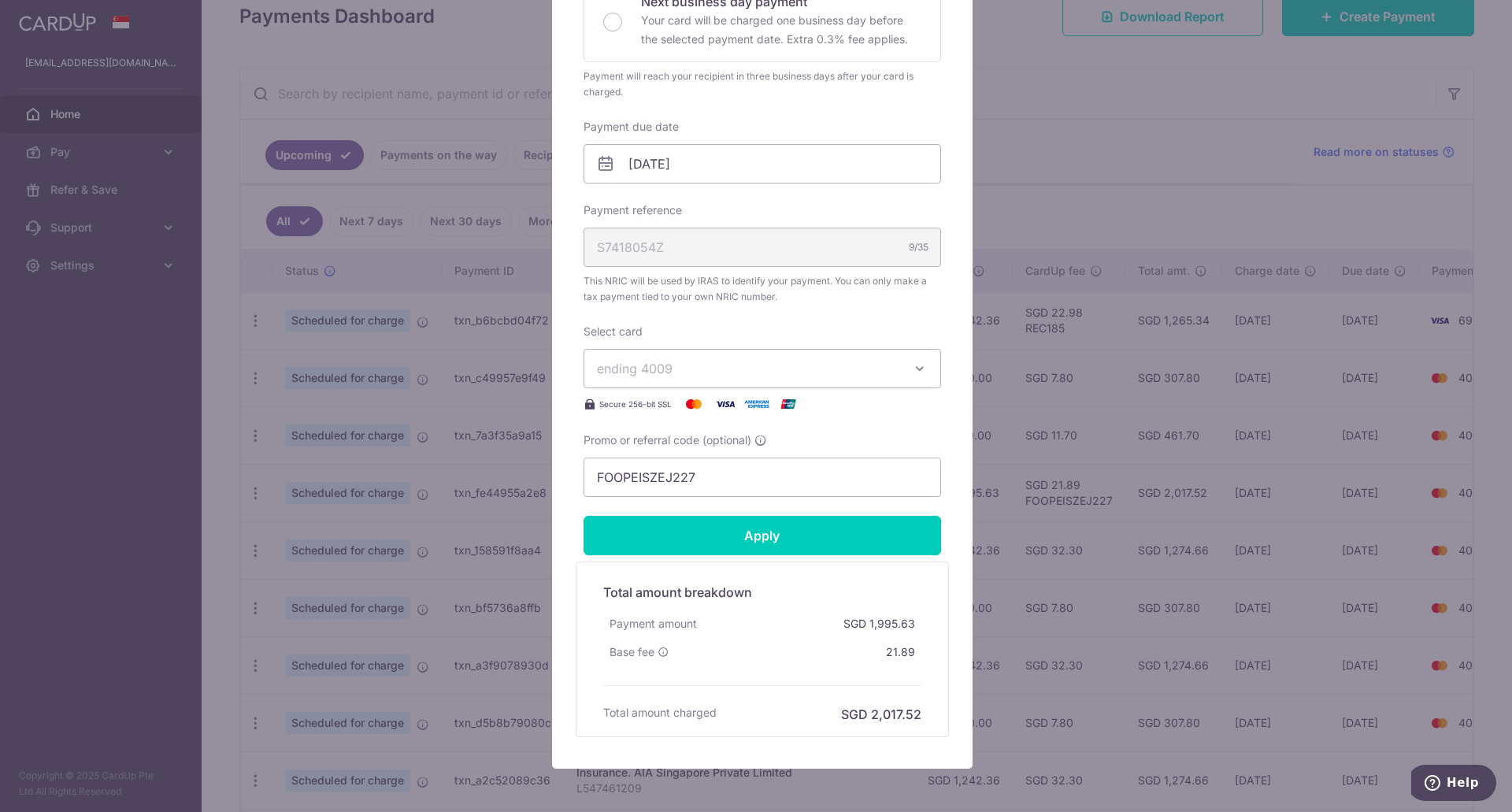
click at [1086, 215] on div "Edit payment By clicking apply, you will make changes to all payments to Inland…" at bounding box center [756, 406] width 1512 height 812
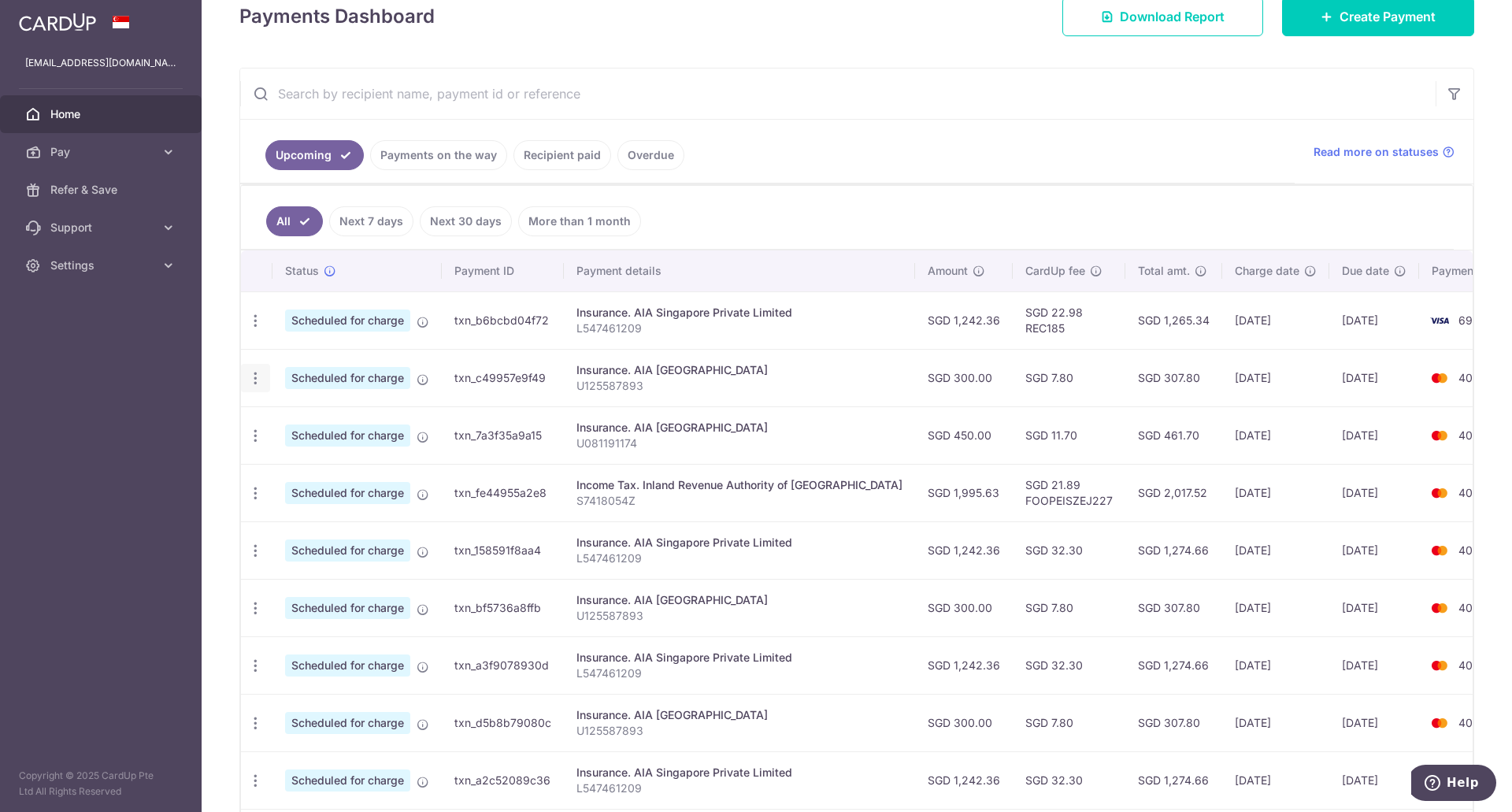
click at [253, 379] on icon "button" at bounding box center [255, 378] width 16 height 16
click at [337, 432] on link "Update payment" at bounding box center [324, 421] width 164 height 38
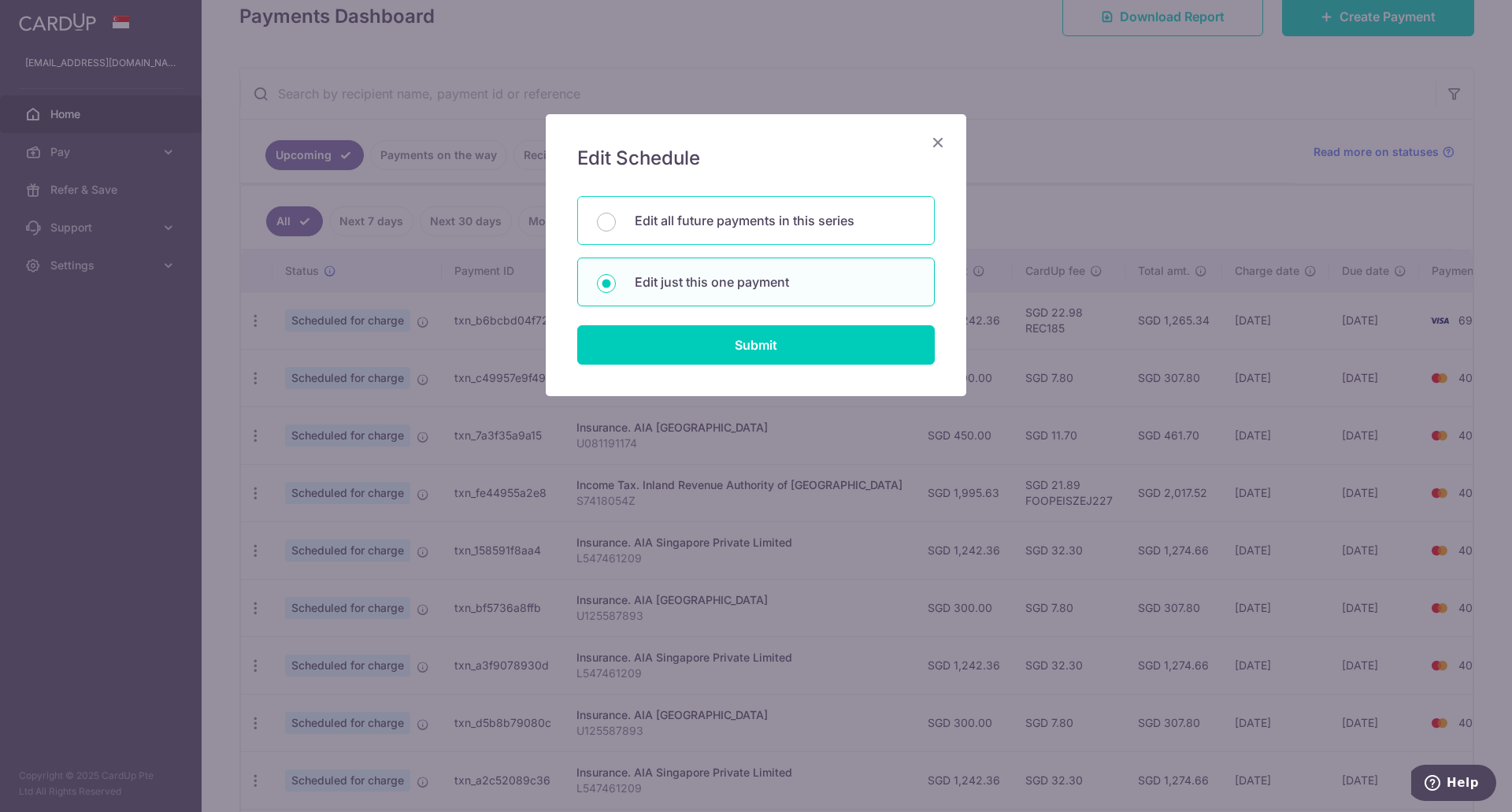
click at [766, 223] on p "Edit all future payments in this series" at bounding box center [774, 221] width 281 height 19
click at [616, 223] on input "Edit all future payments in this series" at bounding box center [606, 222] width 19 height 19
radio input "true"
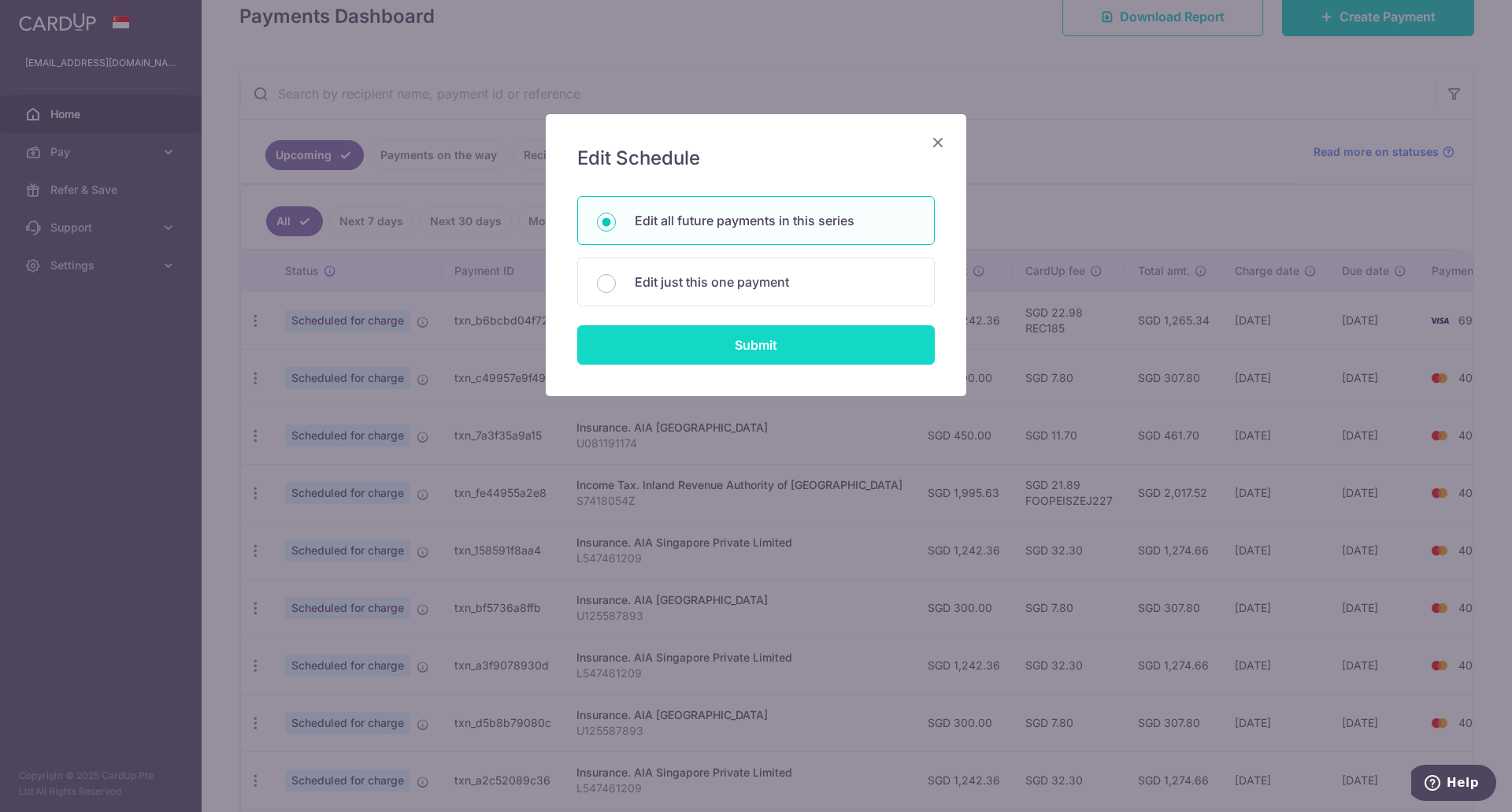
click at [752, 348] on input "Submit" at bounding box center [756, 345] width 357 height 39
type input "300.00"
radio input "true"
type input "U125587893"
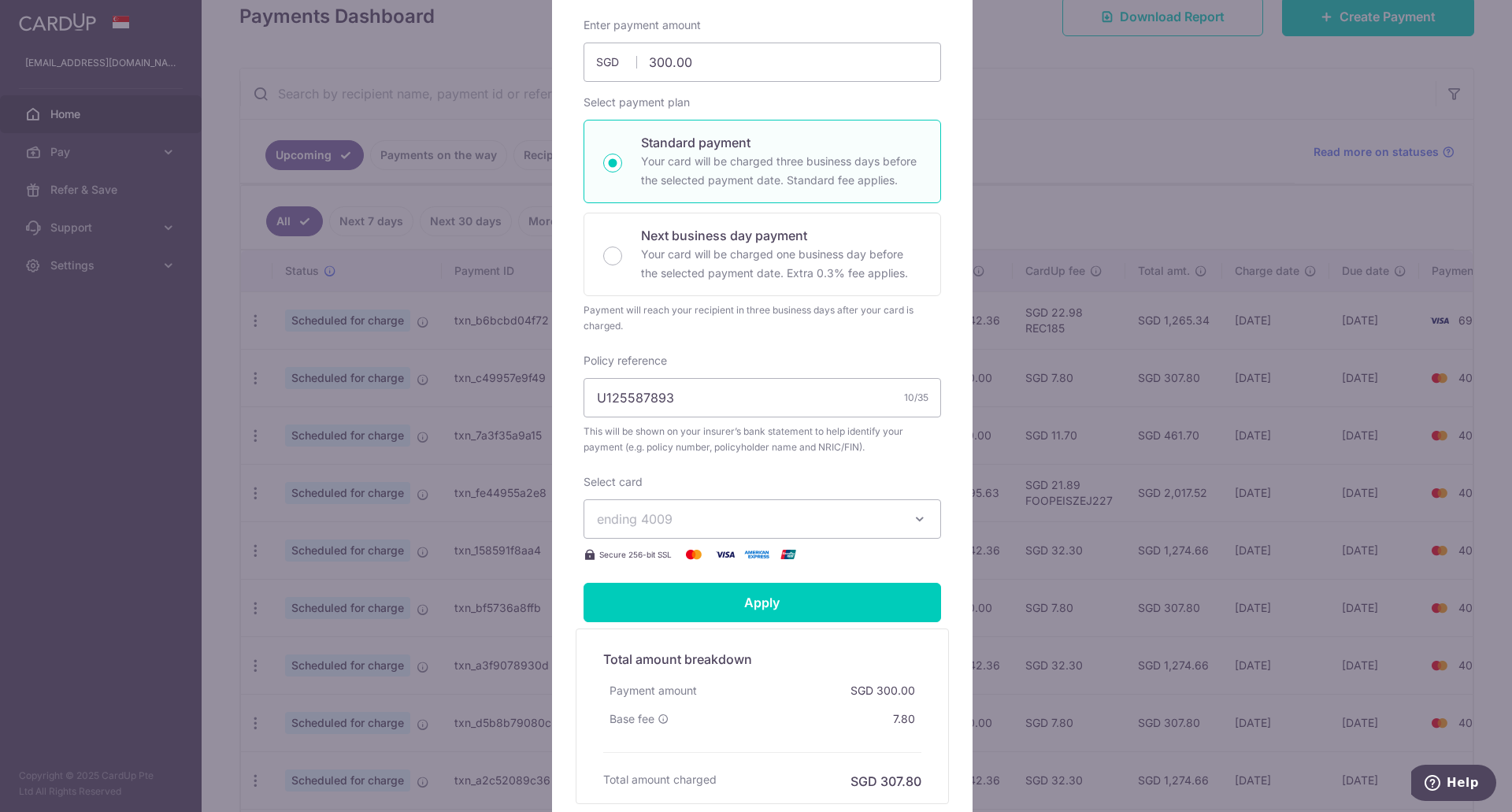
scroll to position [236, 0]
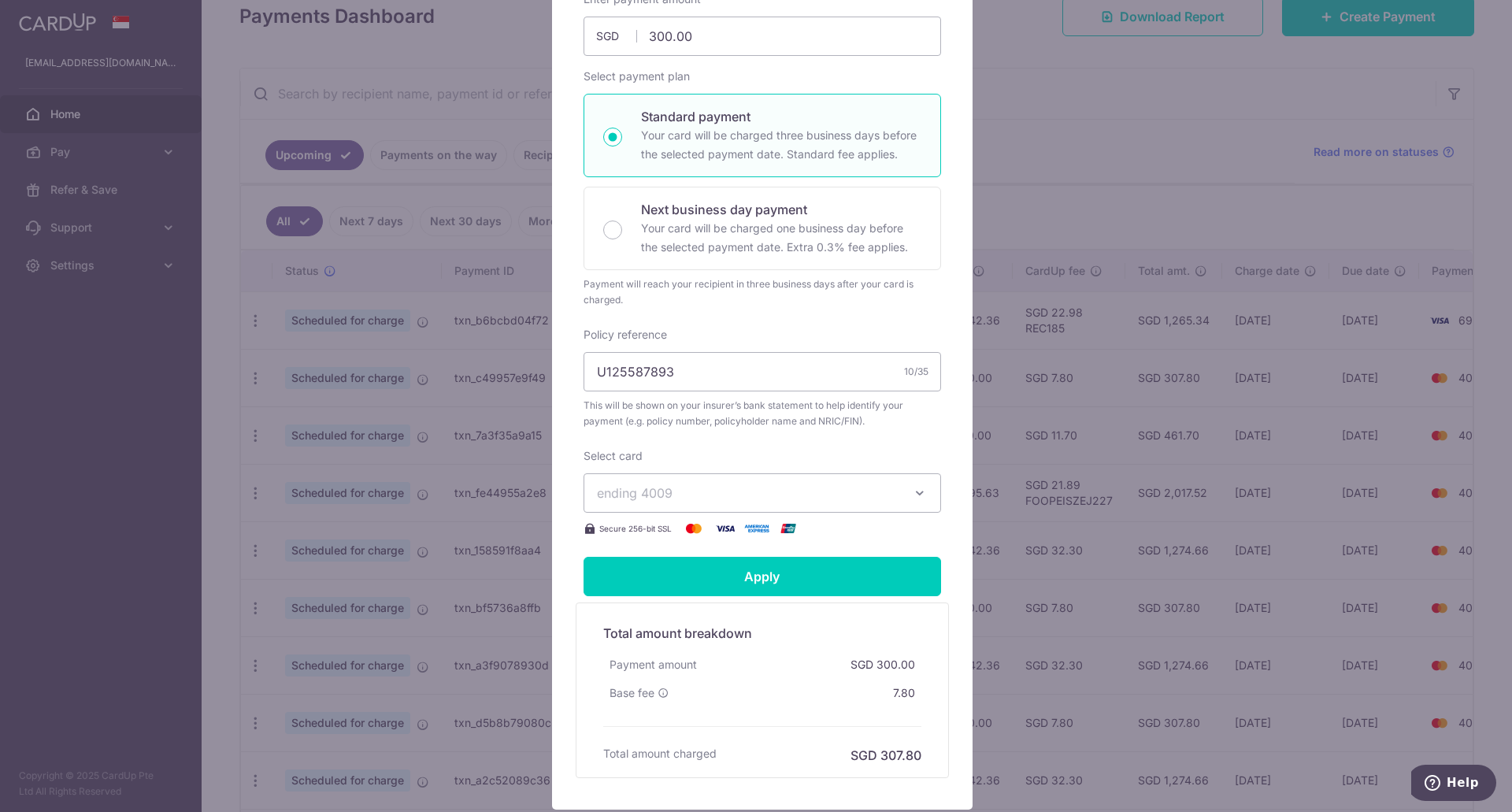
click at [710, 488] on span "ending 4009" at bounding box center [748, 493] width 302 height 19
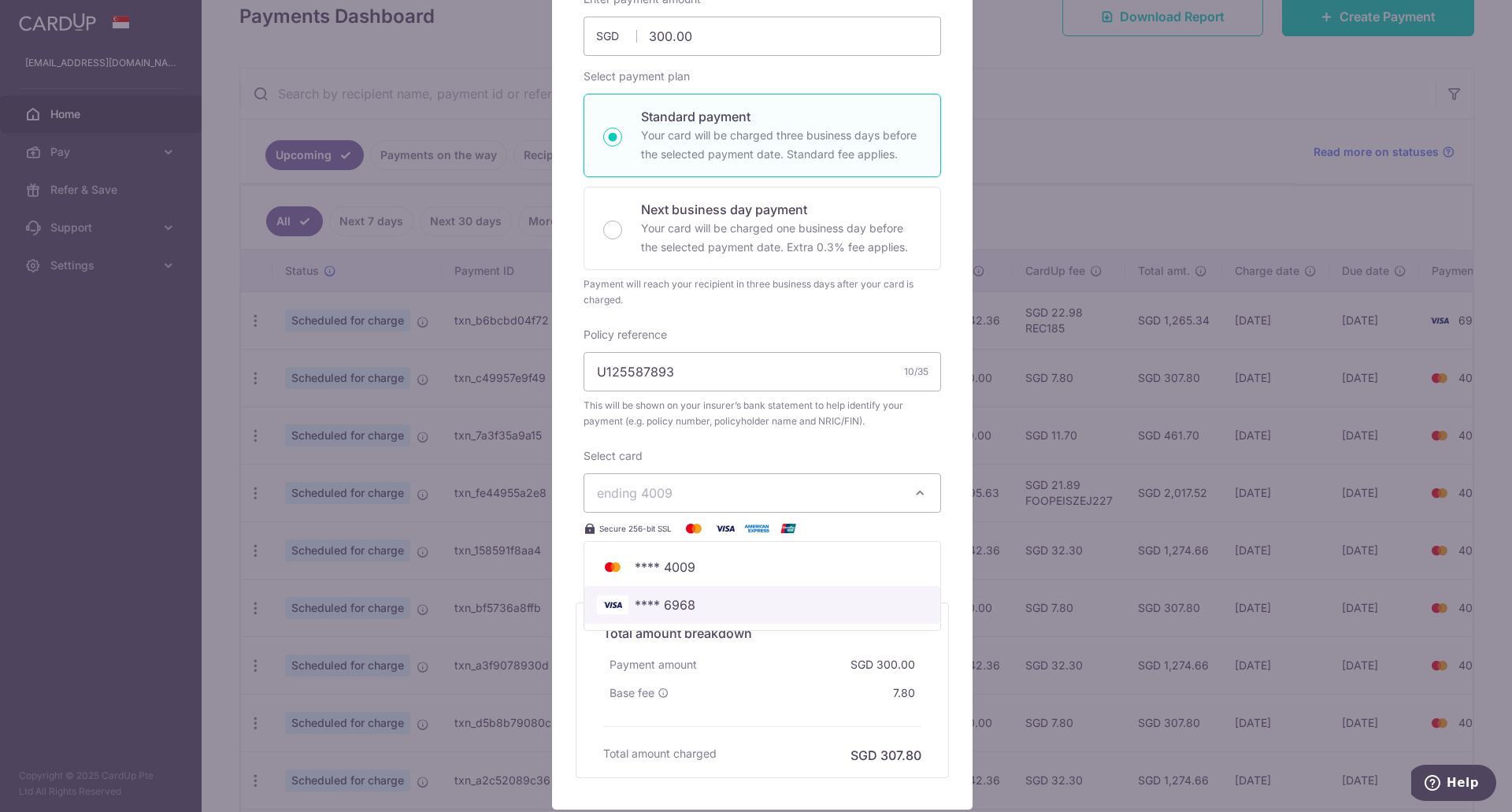
click at [671, 601] on span "**** 6968" at bounding box center [665, 604] width 61 height 19
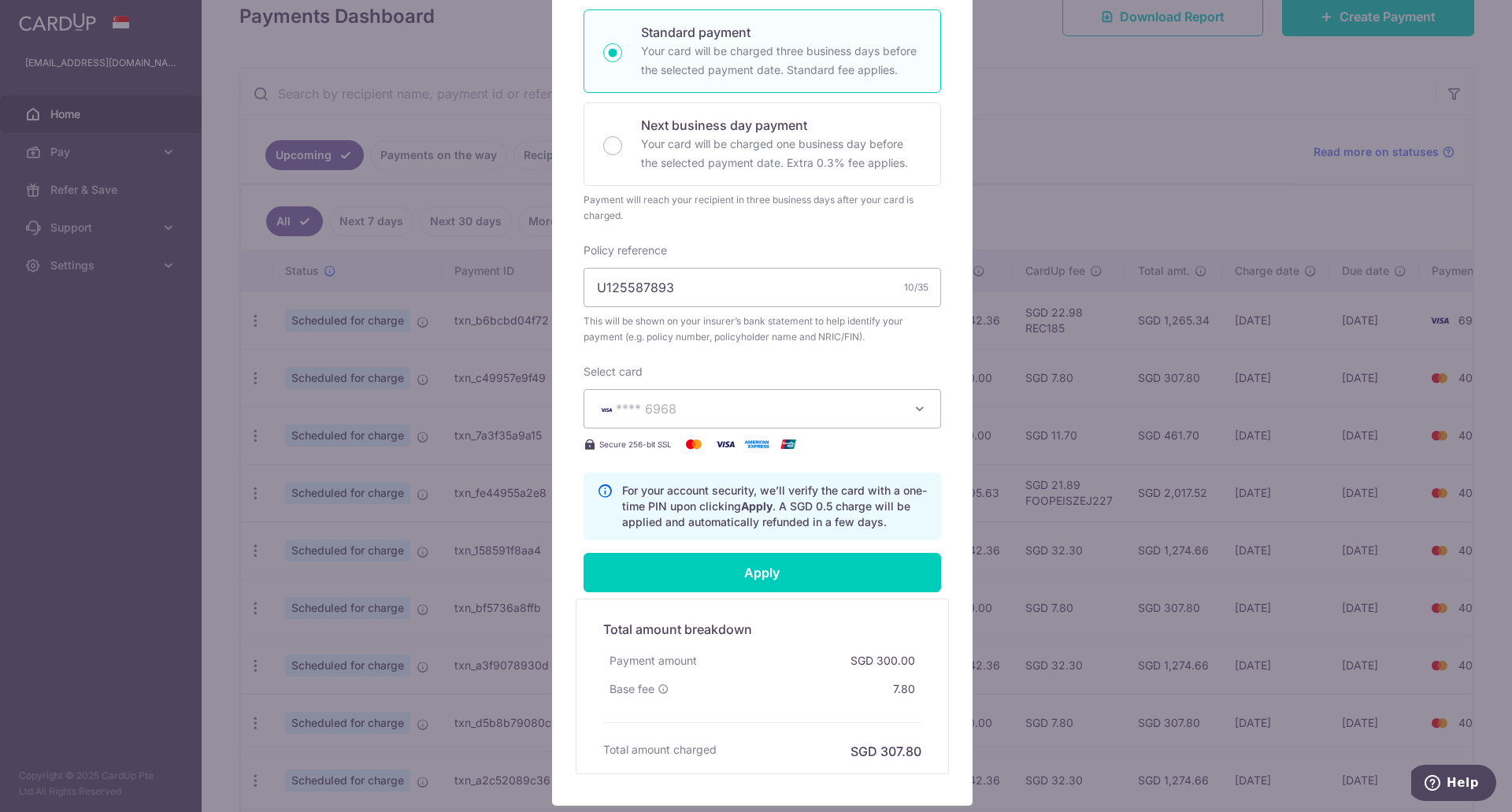
scroll to position [349, 0]
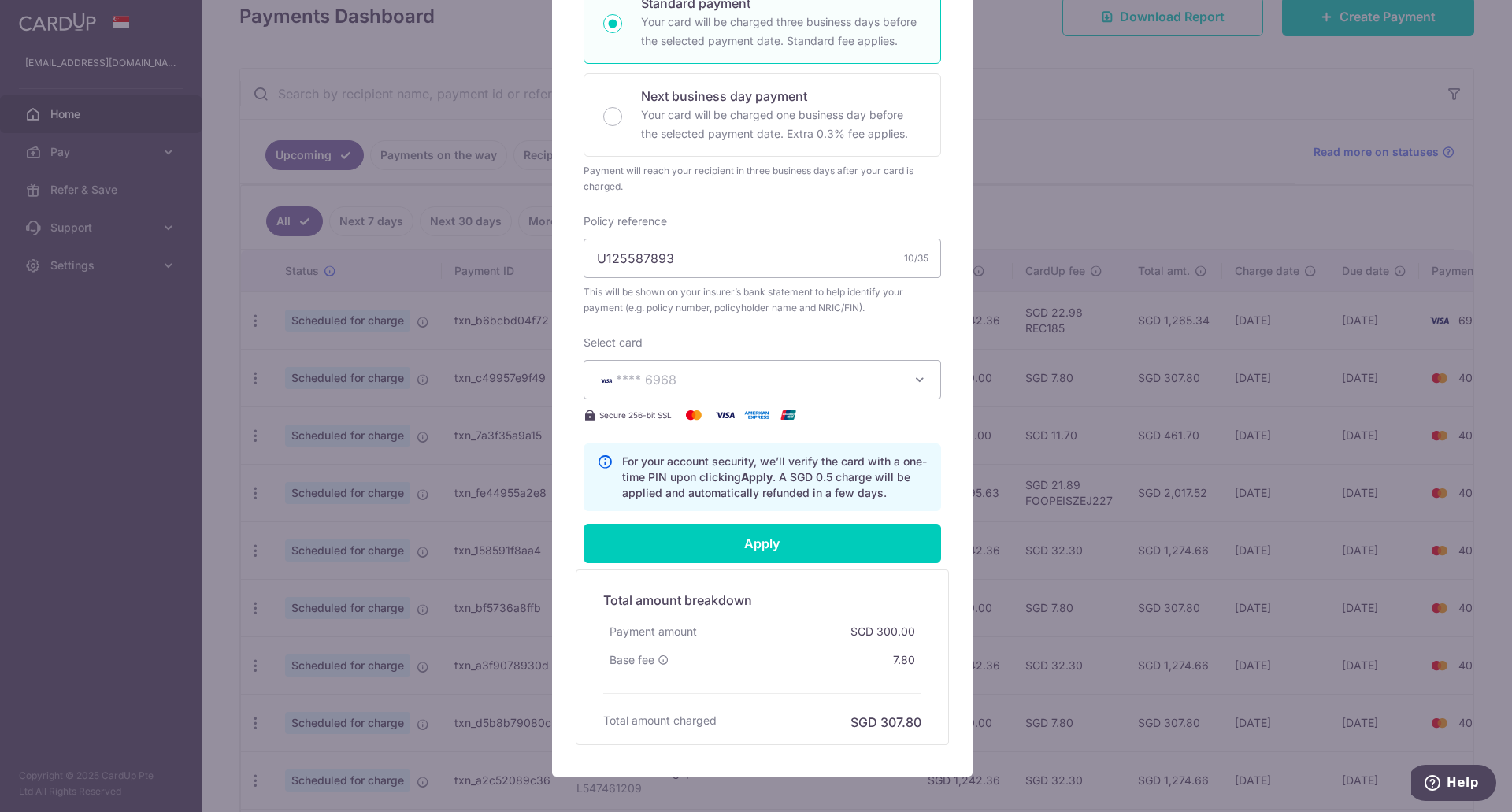
click at [1053, 77] on div "Edit payment By clicking apply, you will make changes to all 121 payments to AI…" at bounding box center [756, 406] width 1512 height 812
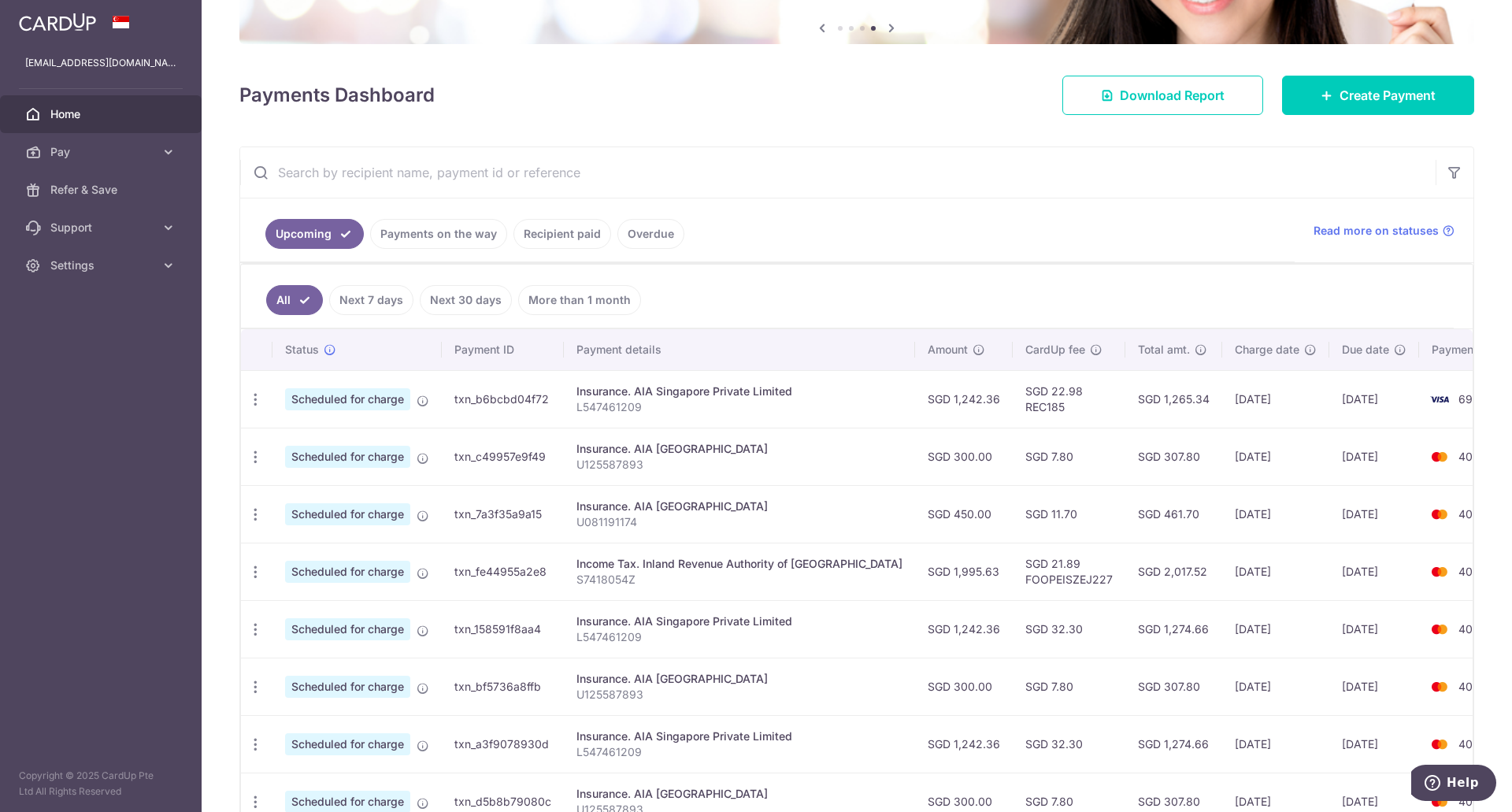
scroll to position [315, 0]
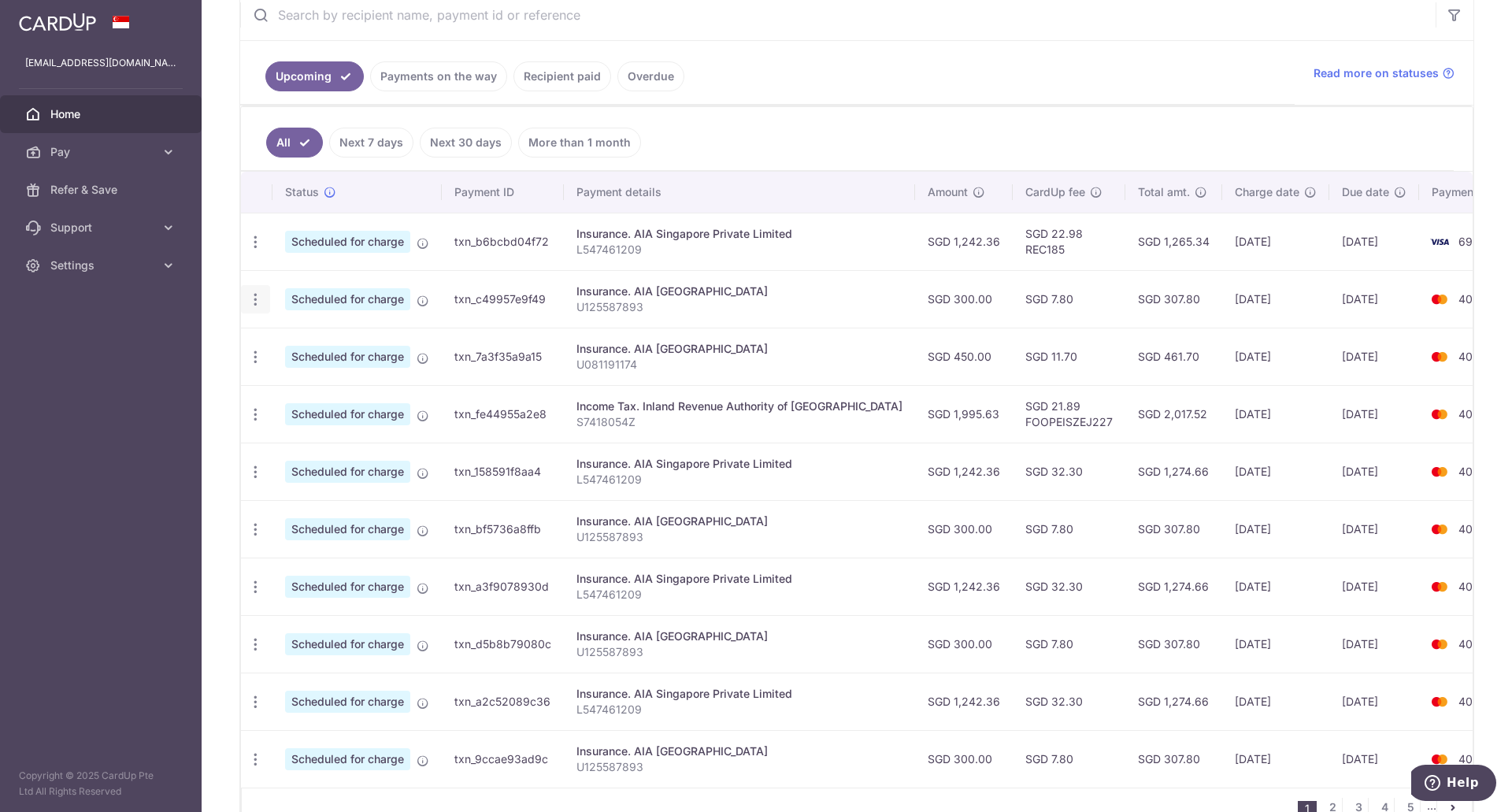
click at [260, 298] on icon "button" at bounding box center [255, 299] width 16 height 16
click at [302, 347] on span "Update payment" at bounding box center [339, 342] width 107 height 19
radio input "true"
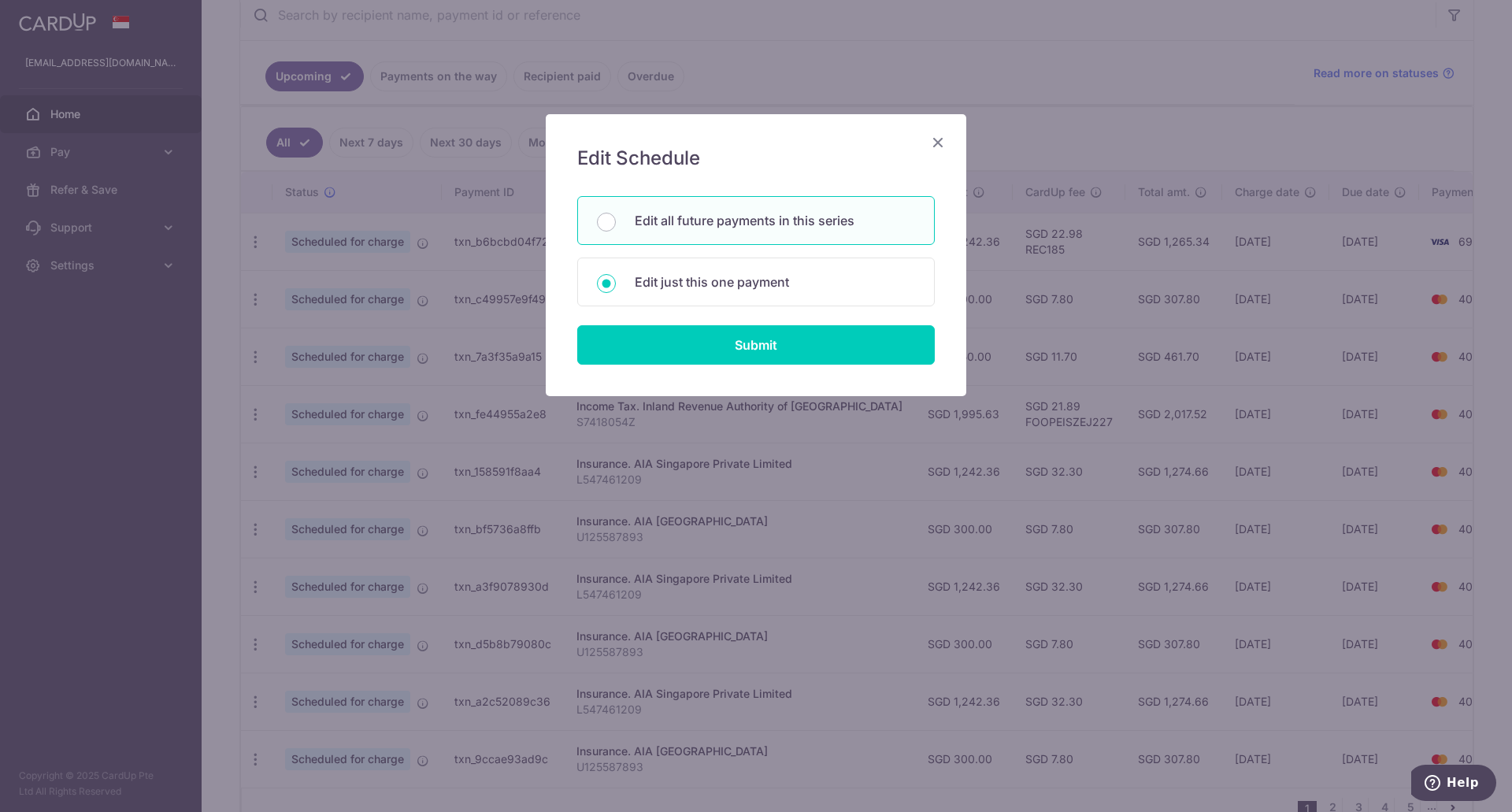
click at [808, 227] on p "Edit all future payments in this series" at bounding box center [774, 221] width 281 height 19
click at [616, 227] on input "Edit all future payments in this series" at bounding box center [606, 222] width 19 height 19
radio input "true"
click at [817, 352] on input "Submit" at bounding box center [756, 345] width 357 height 39
radio input "true"
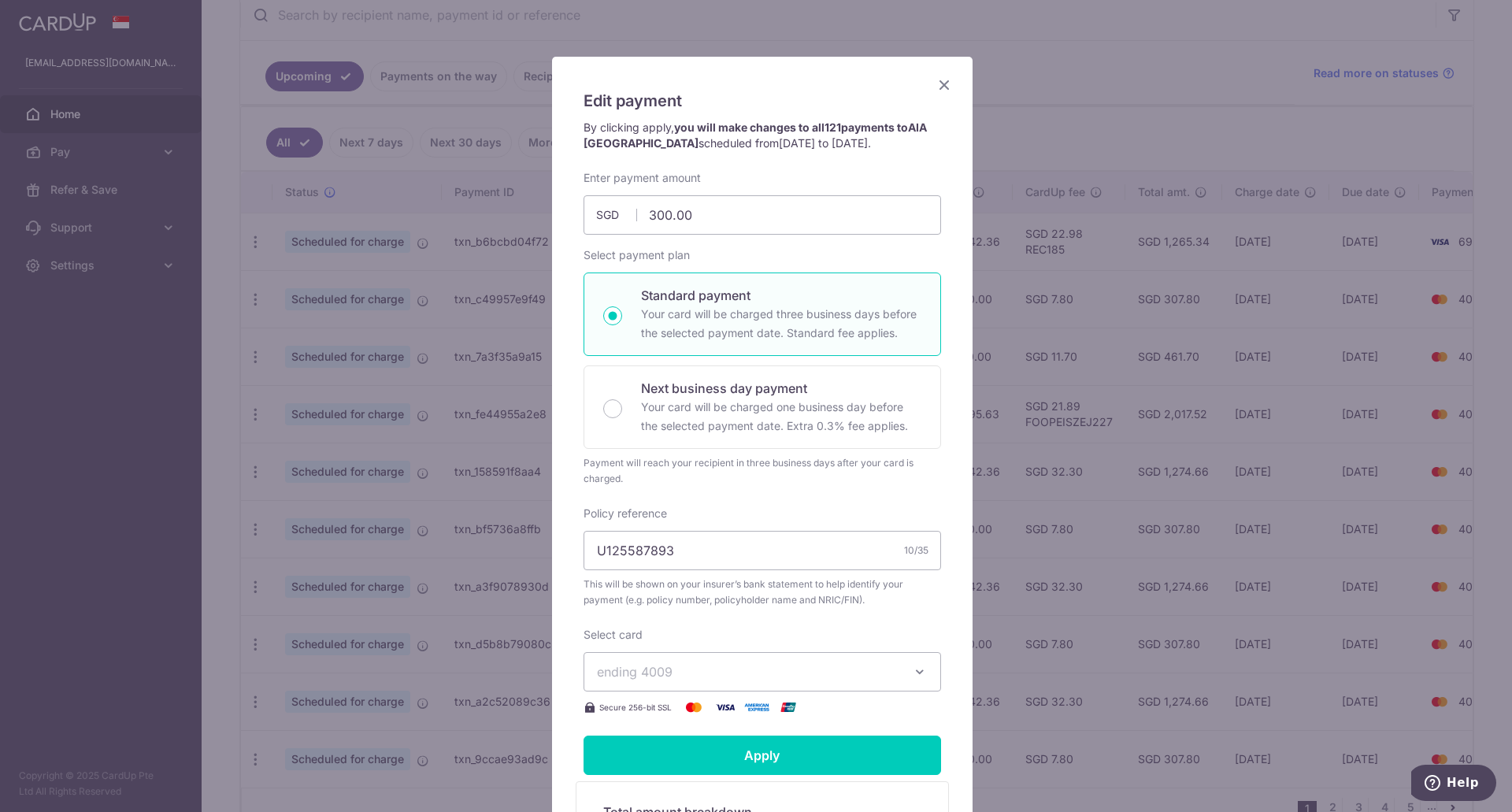
scroll to position [0, 0]
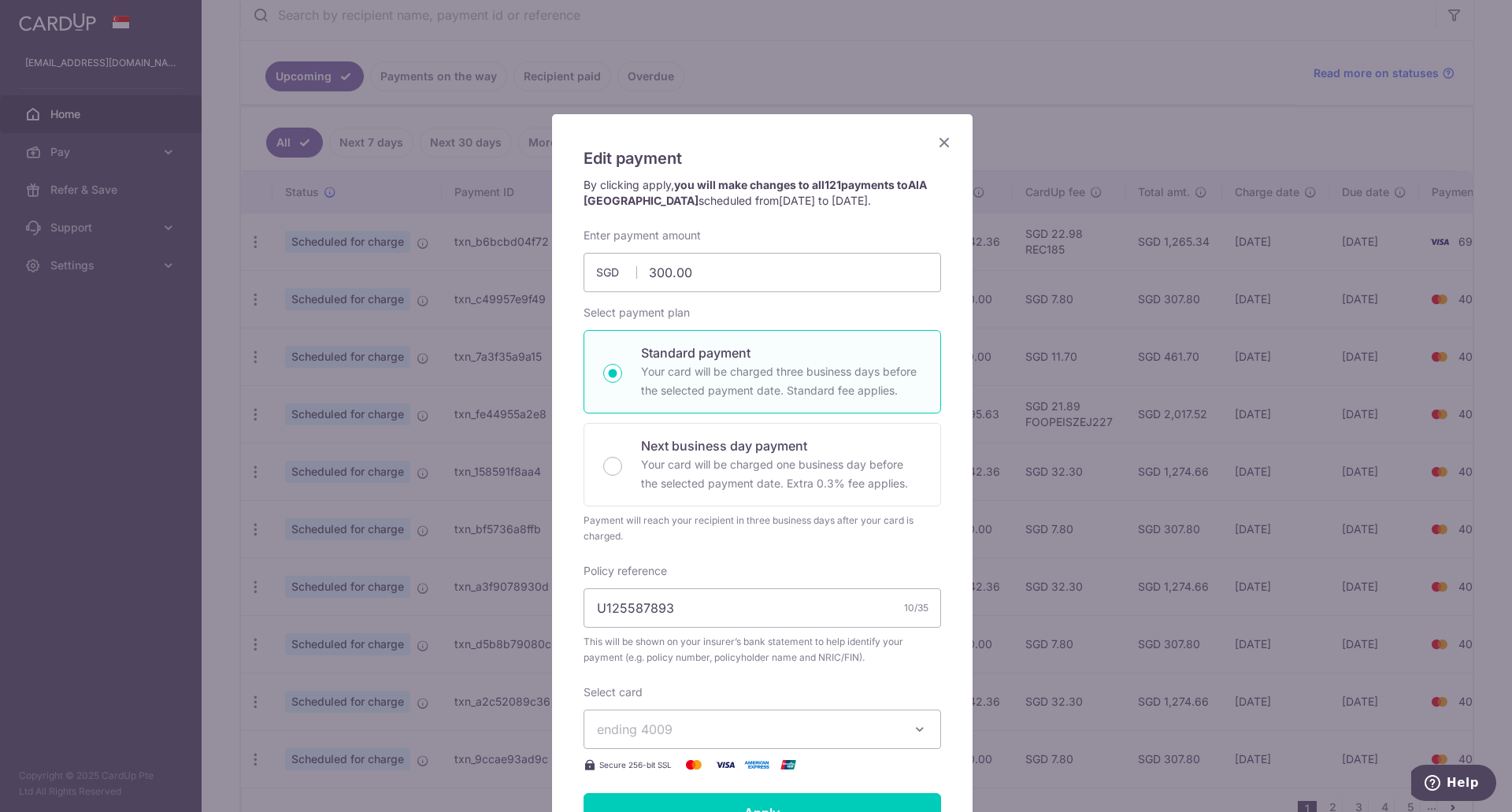
click at [839, 204] on span "17/10/2025 to 17/10/2035" at bounding box center [823, 201] width 89 height 14
click at [939, 142] on icon "Close" at bounding box center [944, 142] width 19 height 20
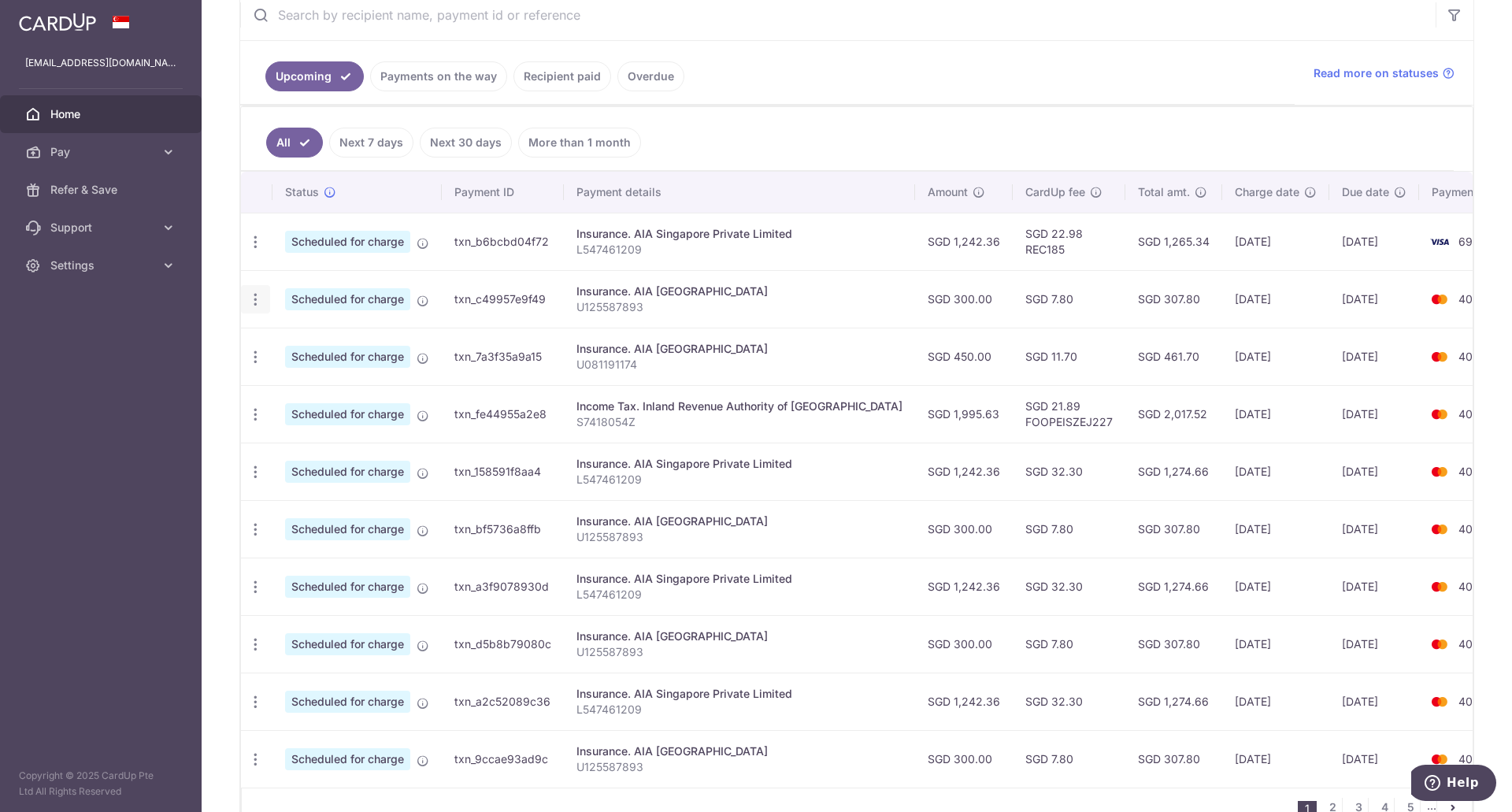
click at [258, 298] on icon "button" at bounding box center [255, 299] width 16 height 16
click at [292, 380] on span "Cancel payment" at bounding box center [339, 381] width 106 height 19
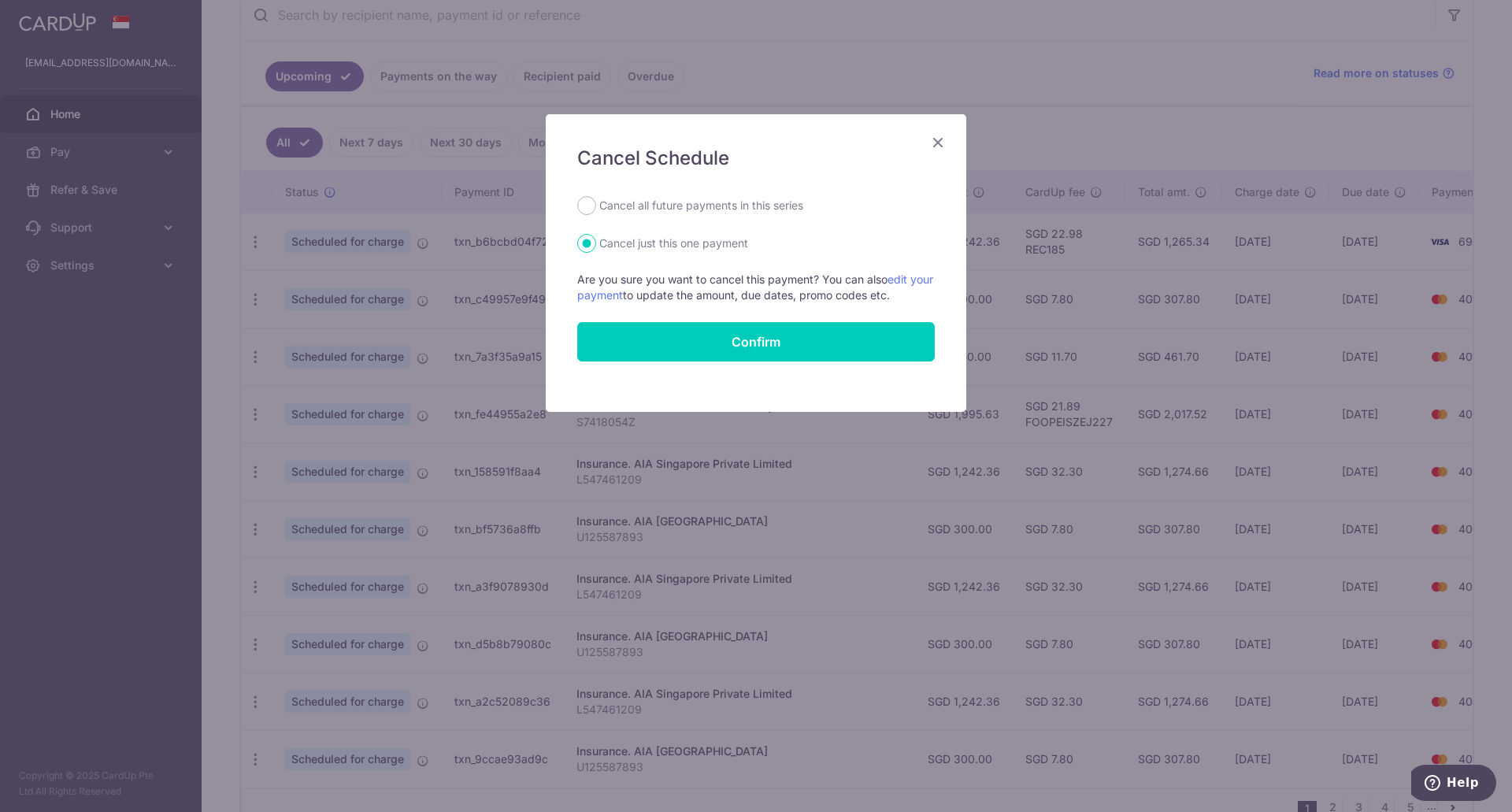
click at [722, 207] on label "Cancel all future payments in this series" at bounding box center [701, 205] width 204 height 19
click at [596, 207] on input "Cancel all future payments in this series" at bounding box center [586, 205] width 19 height 19
radio input "true"
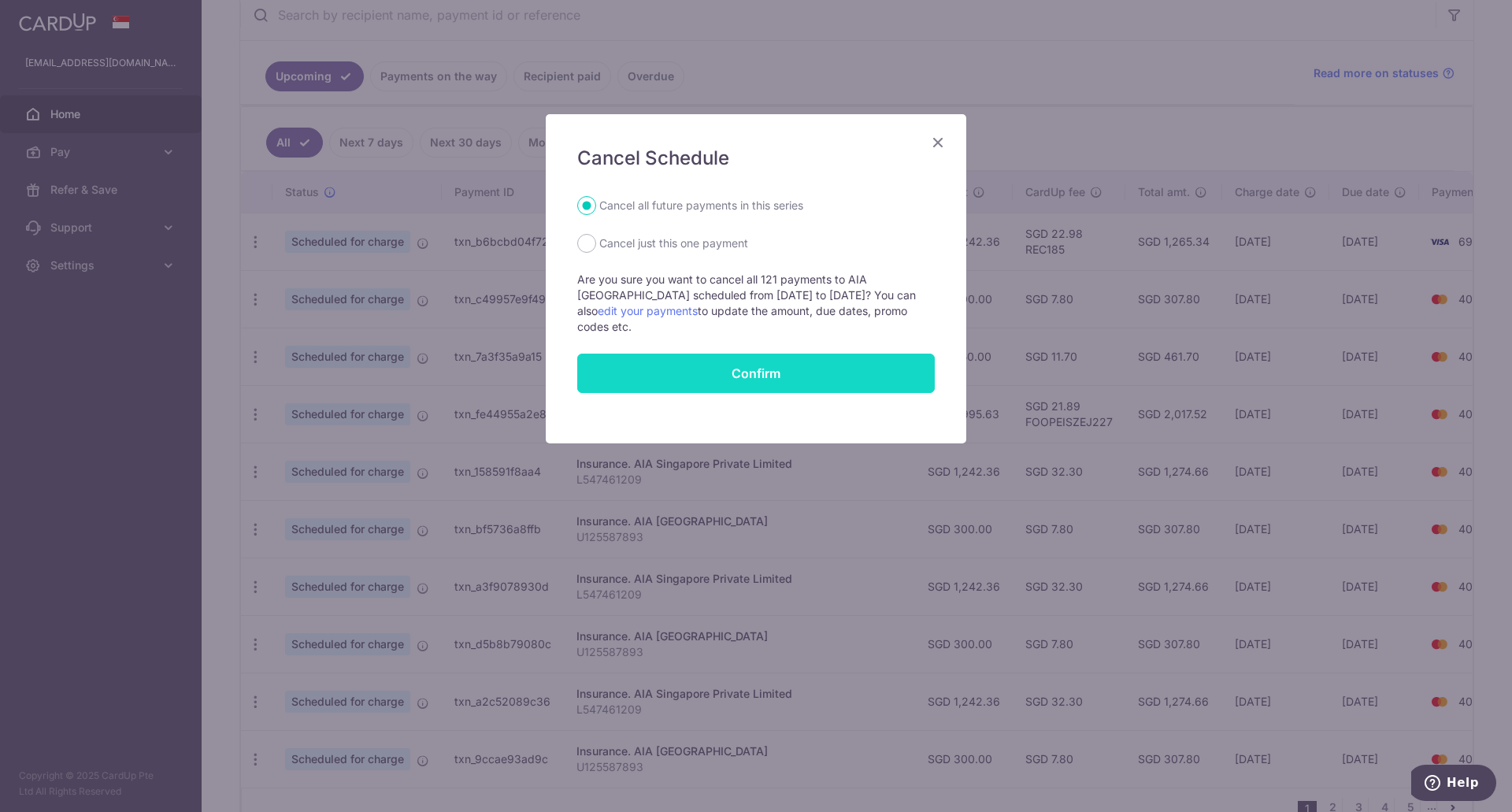
click at [718, 354] on button "Confirm" at bounding box center [756, 373] width 357 height 39
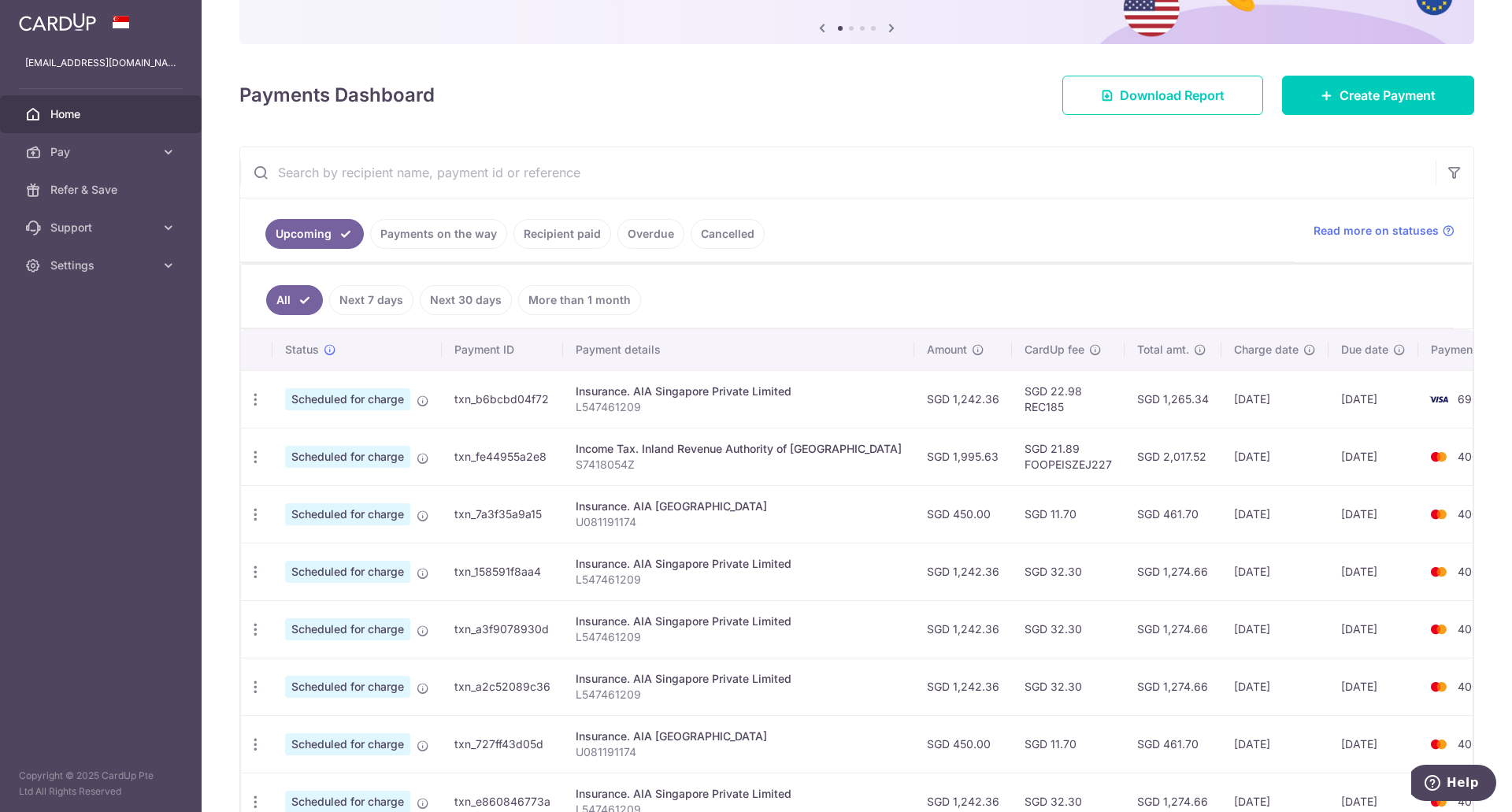
scroll to position [236, 0]
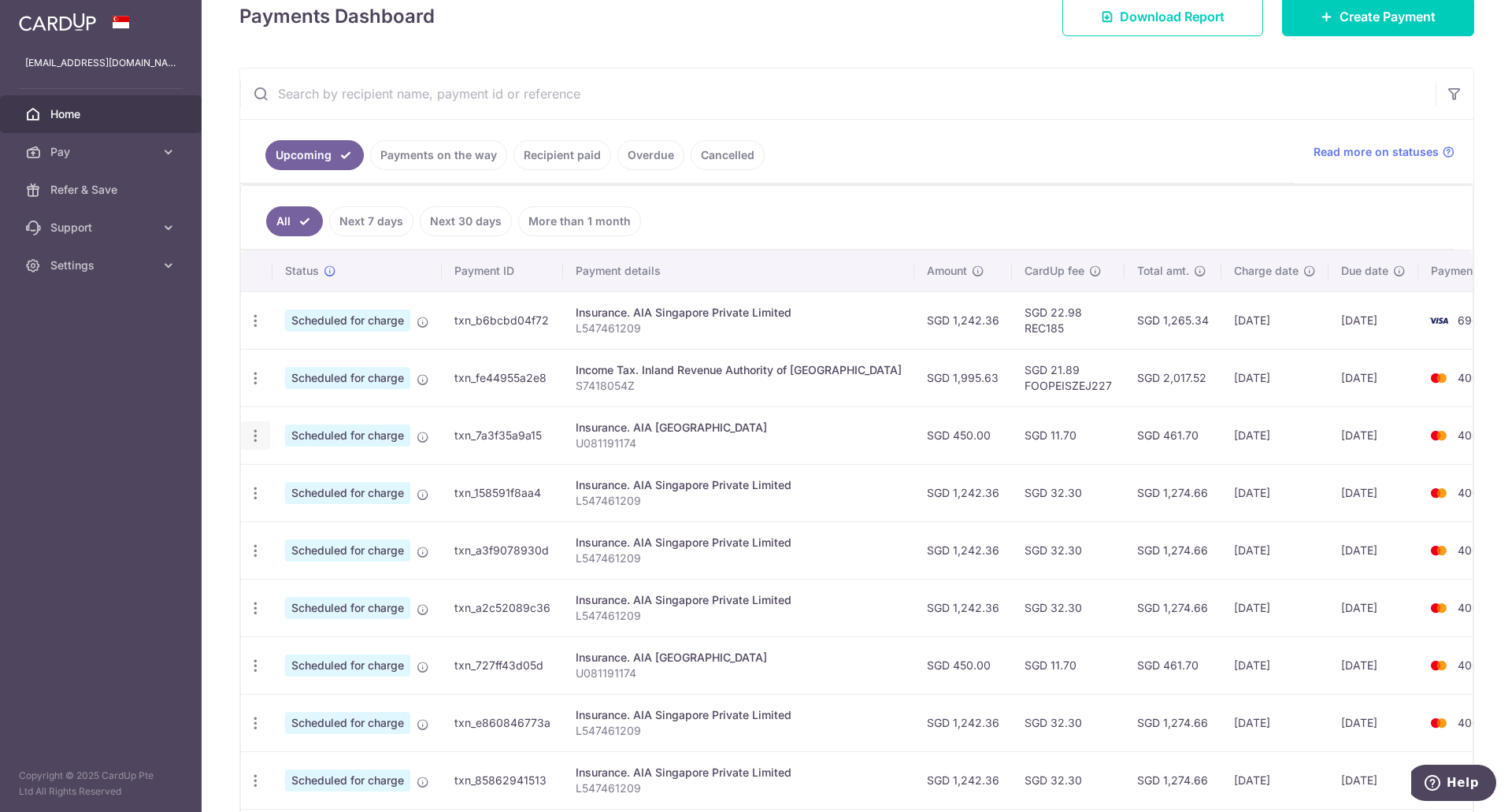
click at [253, 438] on icon "button" at bounding box center [255, 435] width 16 height 16
click at [299, 477] on span "Update payment" at bounding box center [339, 479] width 107 height 19
radio input "true"
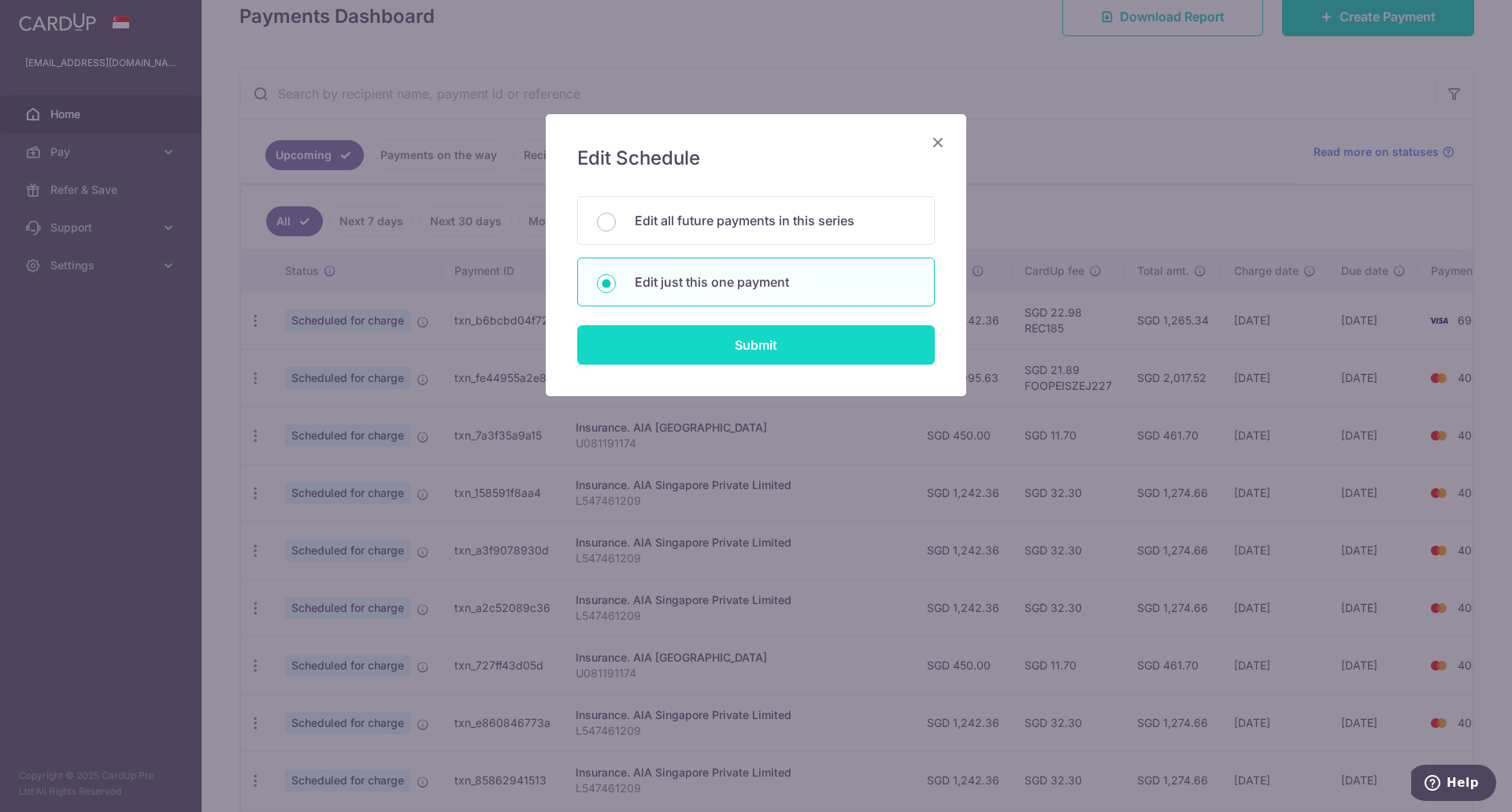
click at [766, 340] on input "Submit" at bounding box center [756, 345] width 357 height 39
radio input "true"
type input "450.00"
type input "[DATE]"
type input "U081191174"
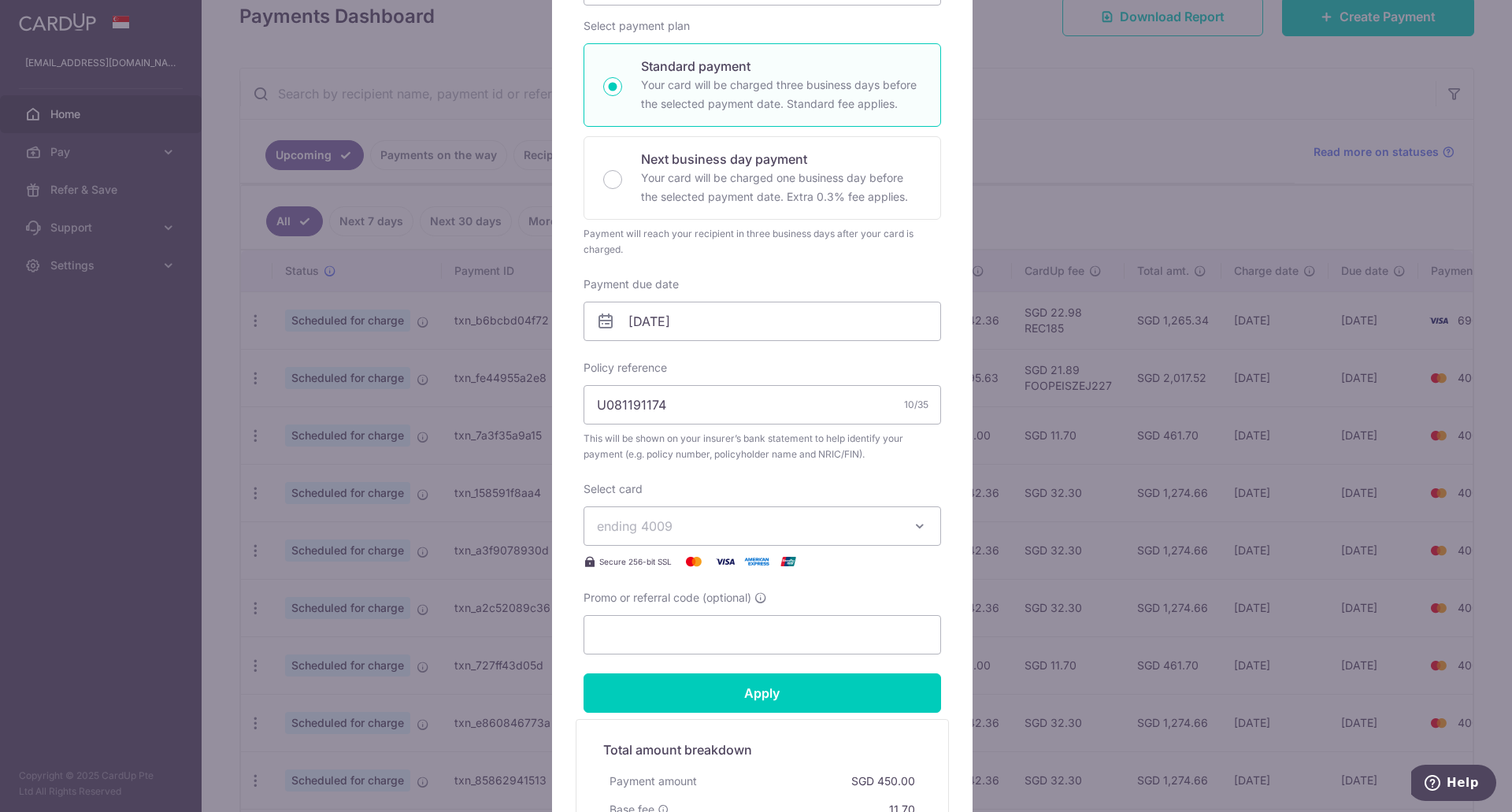
click at [734, 526] on span "ending 4009" at bounding box center [748, 526] width 302 height 19
click at [689, 638] on span "**** 6968" at bounding box center [665, 638] width 61 height 19
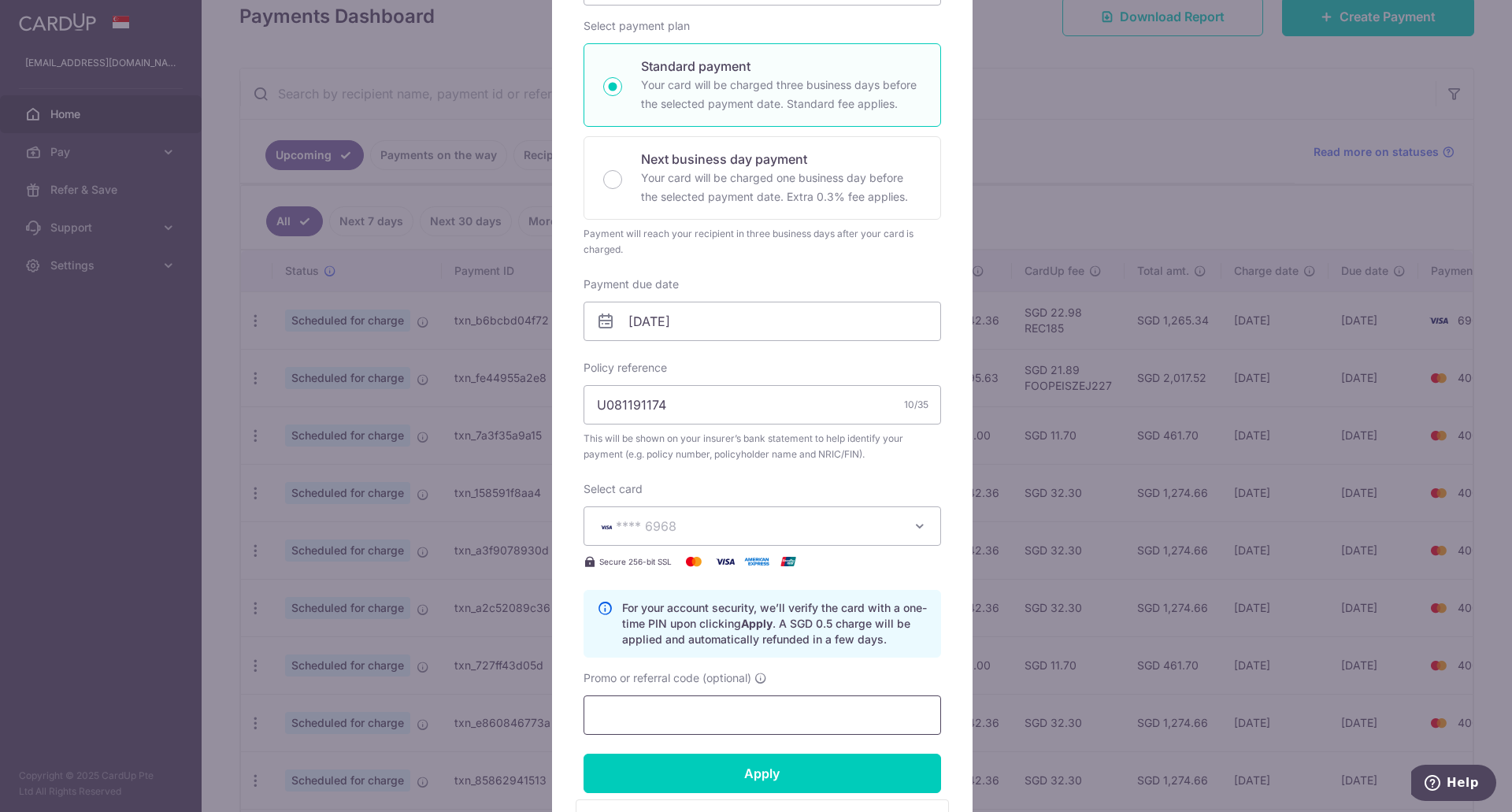
click at [672, 700] on input "Promo or referral code (optional)" at bounding box center [762, 715] width 357 height 39
paste input "REC185"
type input "REC185"
click at [726, 777] on input "Apply" at bounding box center [762, 773] width 357 height 39
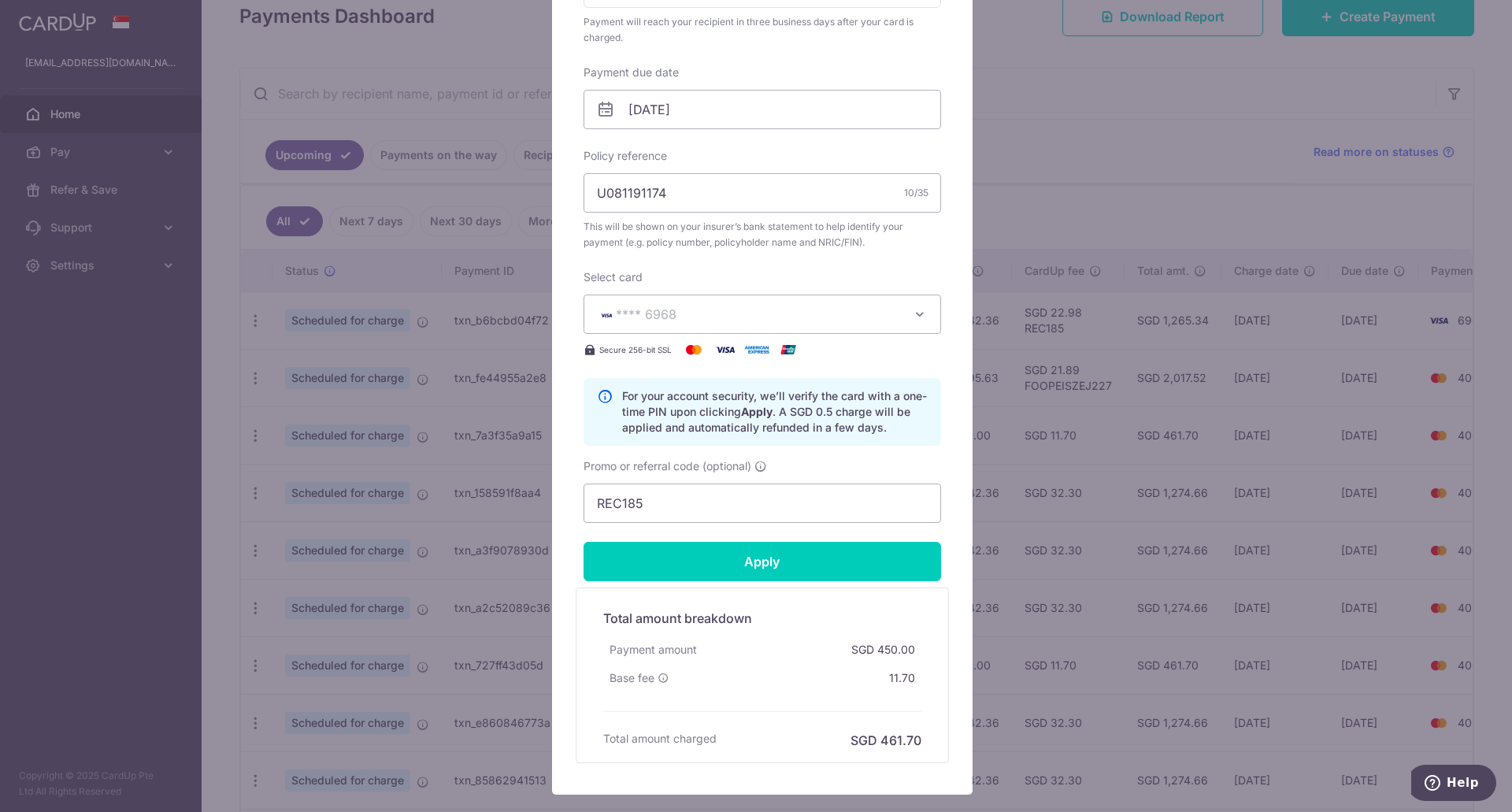
scroll to position [472, 0]
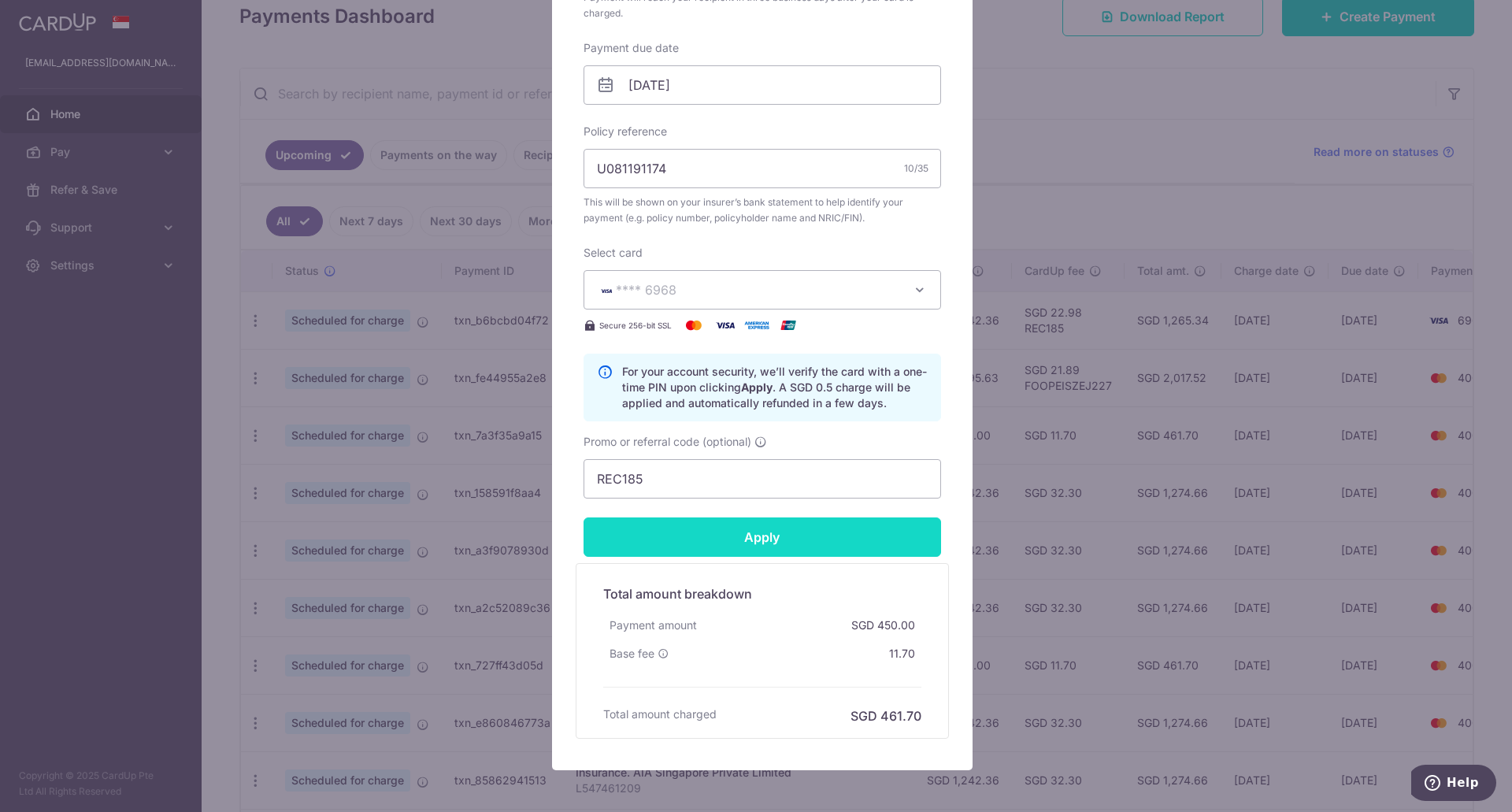
click at [787, 535] on input "Apply" at bounding box center [762, 537] width 357 height 39
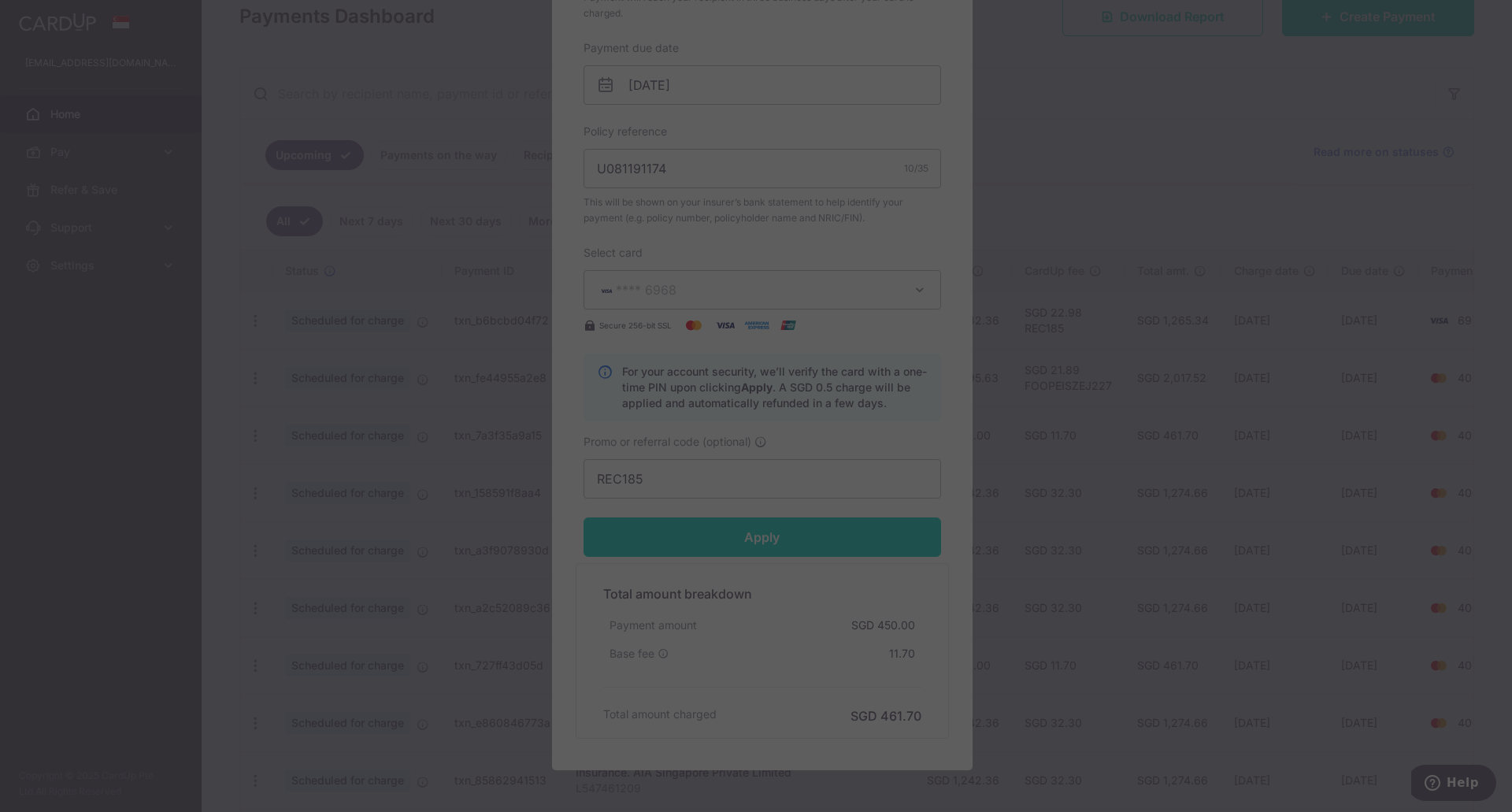
type input "Successfully Applied"
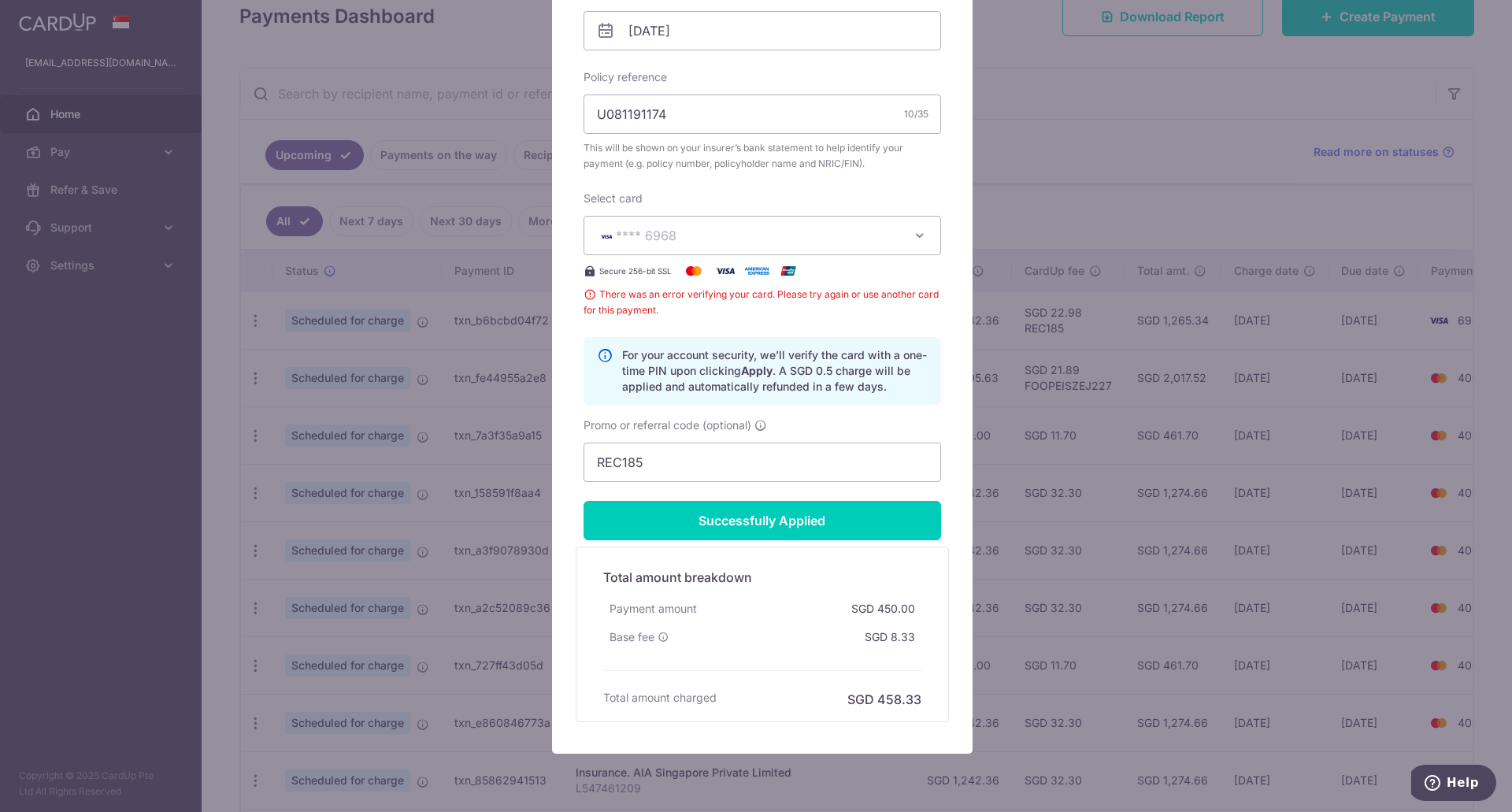
scroll to position [606, 0]
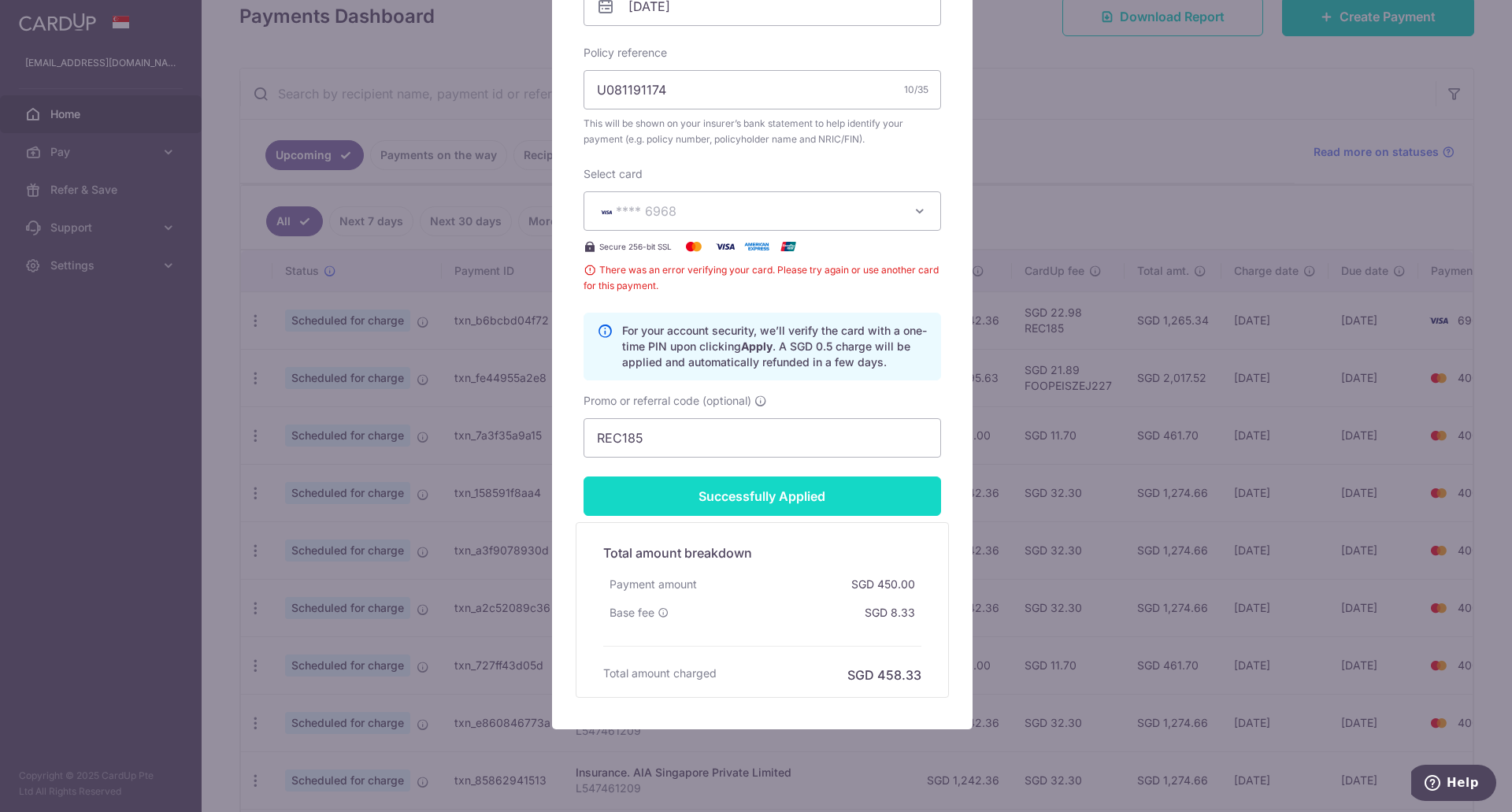
click at [771, 513] on input "Successfully Applied" at bounding box center [762, 496] width 357 height 39
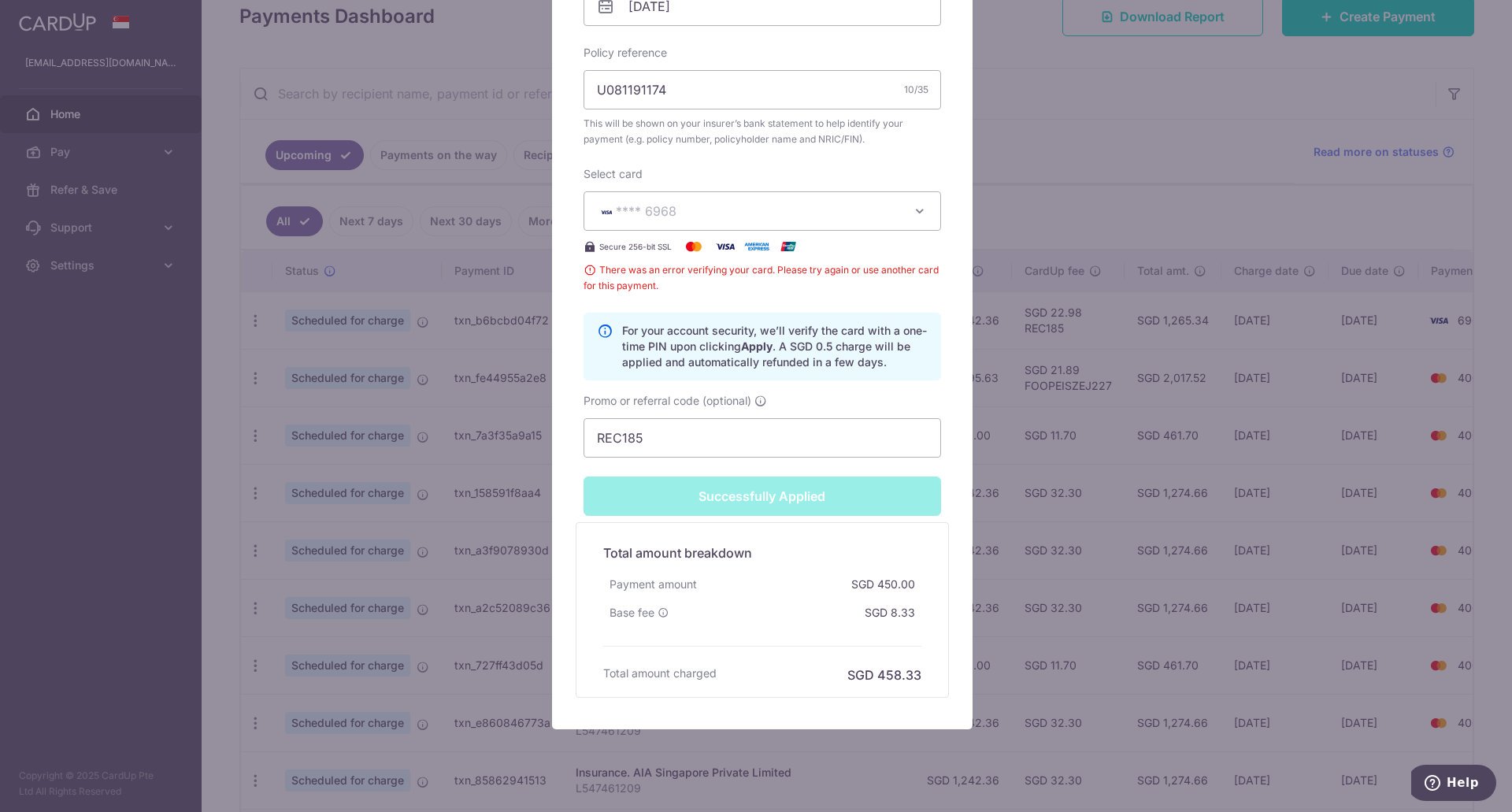
scroll to position [600, 0]
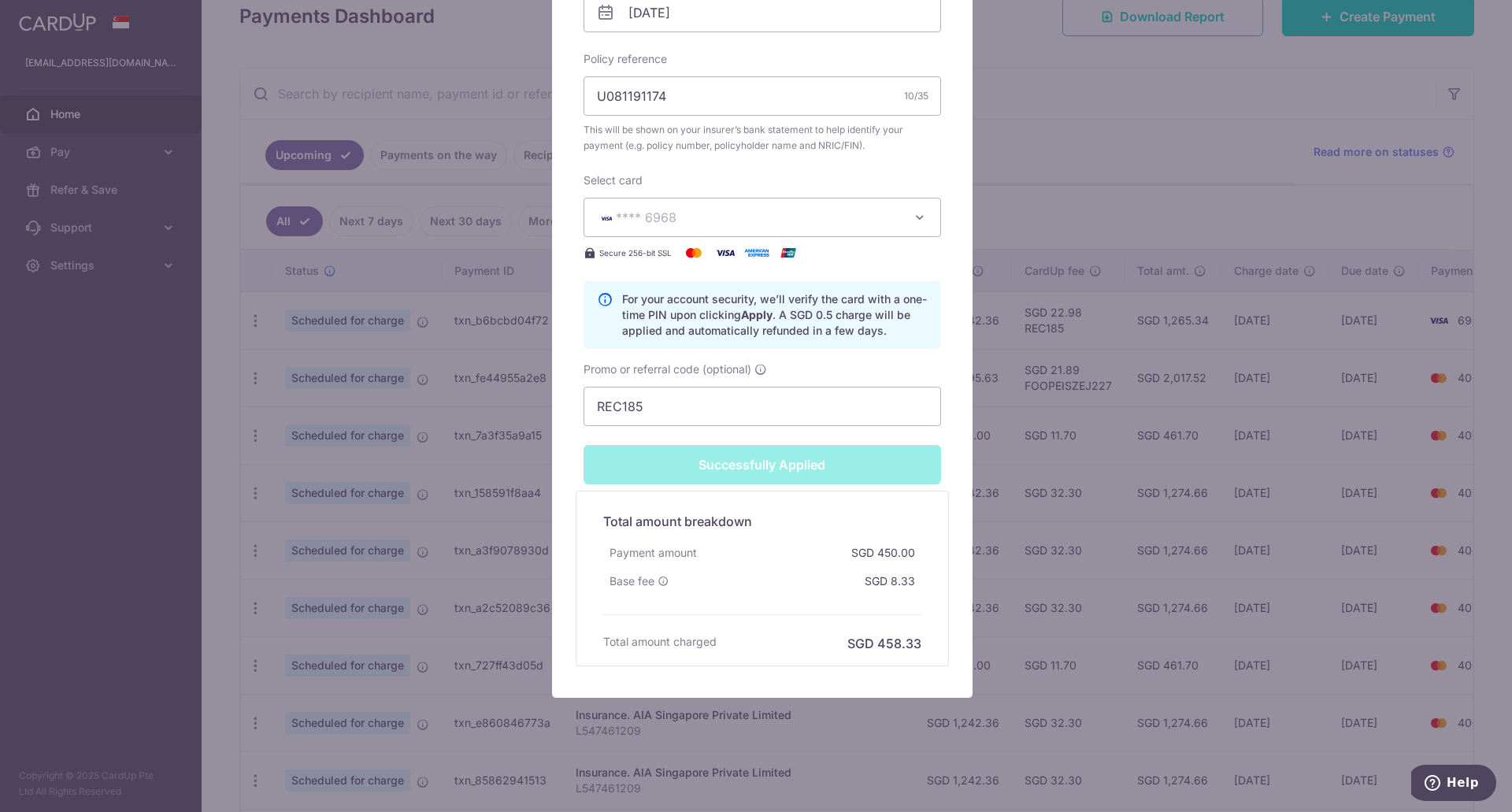
click at [816, 465] on div "Successfully Applied" at bounding box center [762, 464] width 376 height 39
click at [1045, 381] on div "Edit payment By clicking apply, you will make changes to all payments to AIA SI…" at bounding box center [756, 406] width 1512 height 812
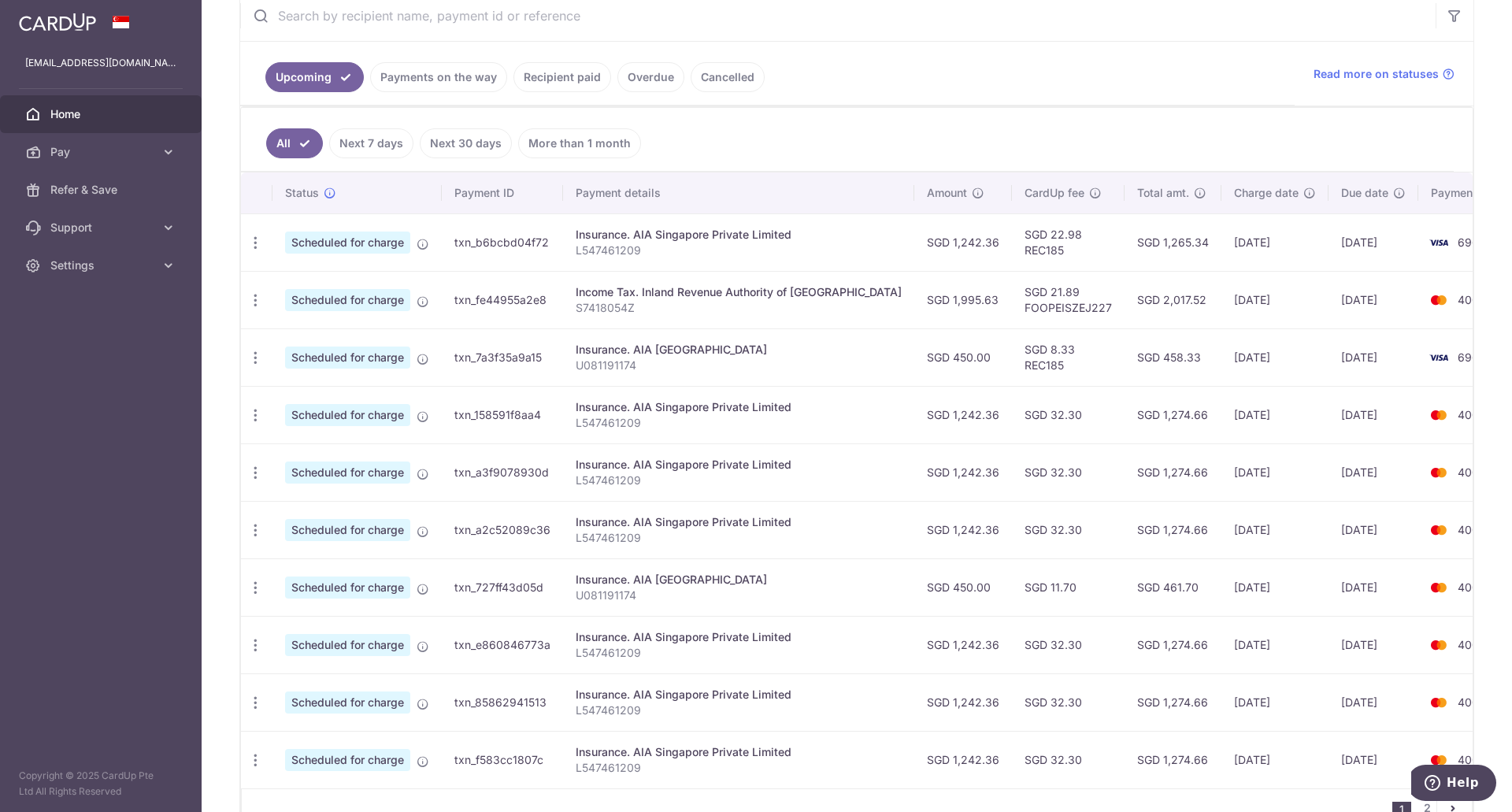
scroll to position [315, 0]
click at [255, 409] on icon "button" at bounding box center [255, 414] width 16 height 16
click at [326, 452] on span "Update payment" at bounding box center [339, 458] width 107 height 19
radio input "true"
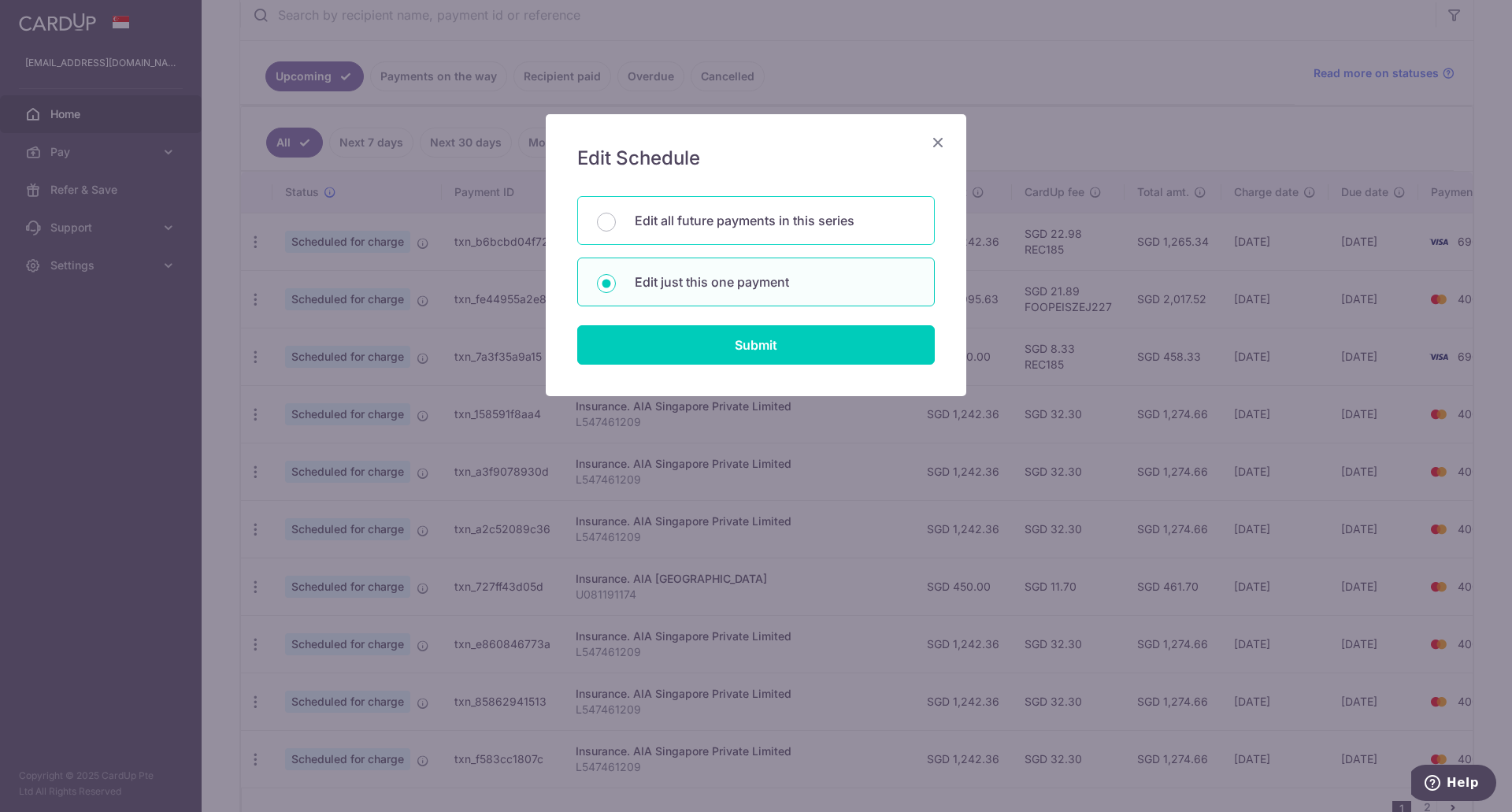
click at [696, 217] on p "Edit all future payments in this series" at bounding box center [774, 221] width 281 height 19
click at [616, 217] on input "Edit all future payments in this series" at bounding box center [606, 222] width 19 height 19
click at [689, 282] on p "Edit just this one payment" at bounding box center [774, 282] width 281 height 19
click at [616, 282] on input "Edit just this one payment" at bounding box center [606, 283] width 19 height 19
radio input "false"
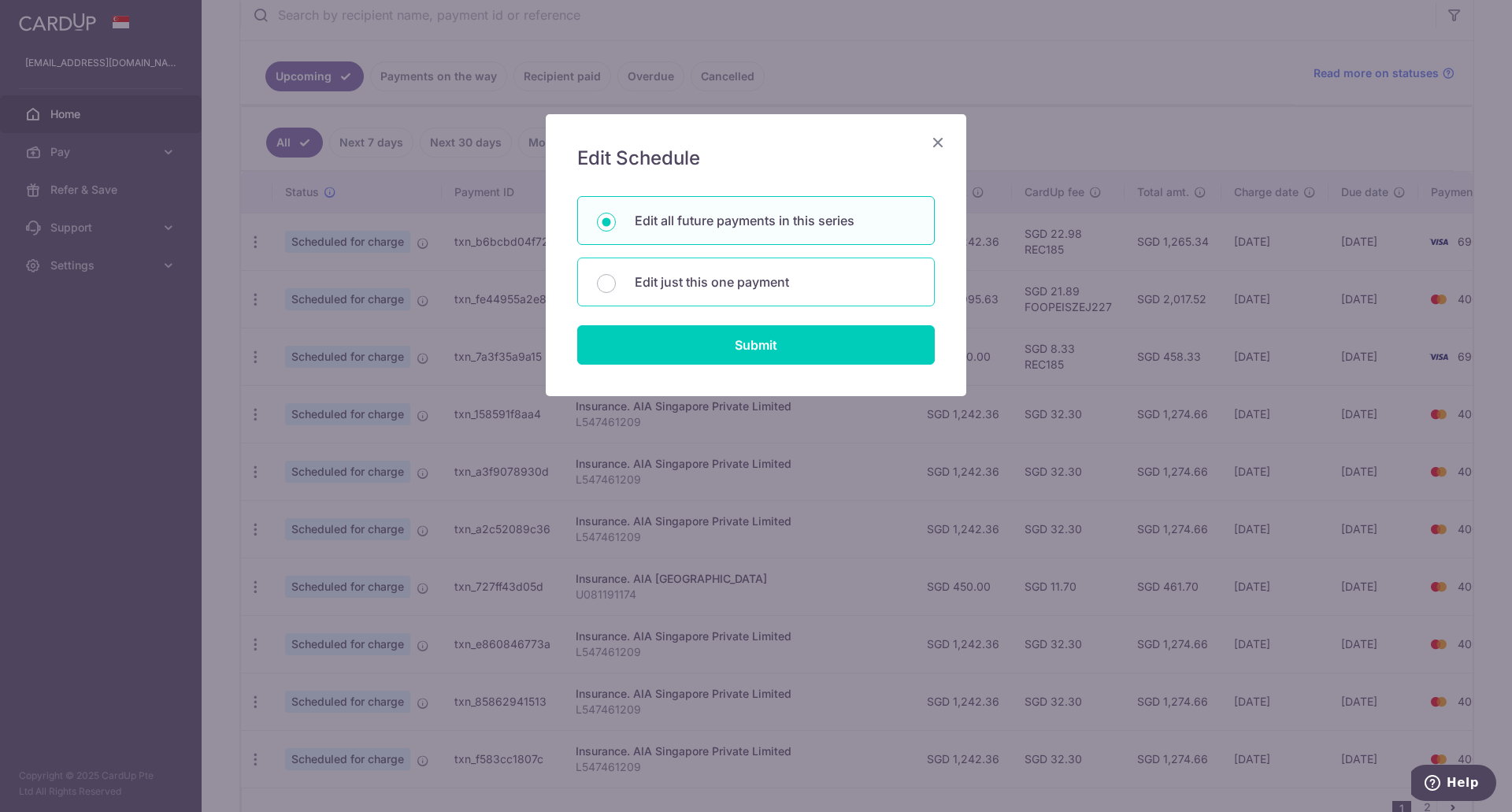
radio input "true"
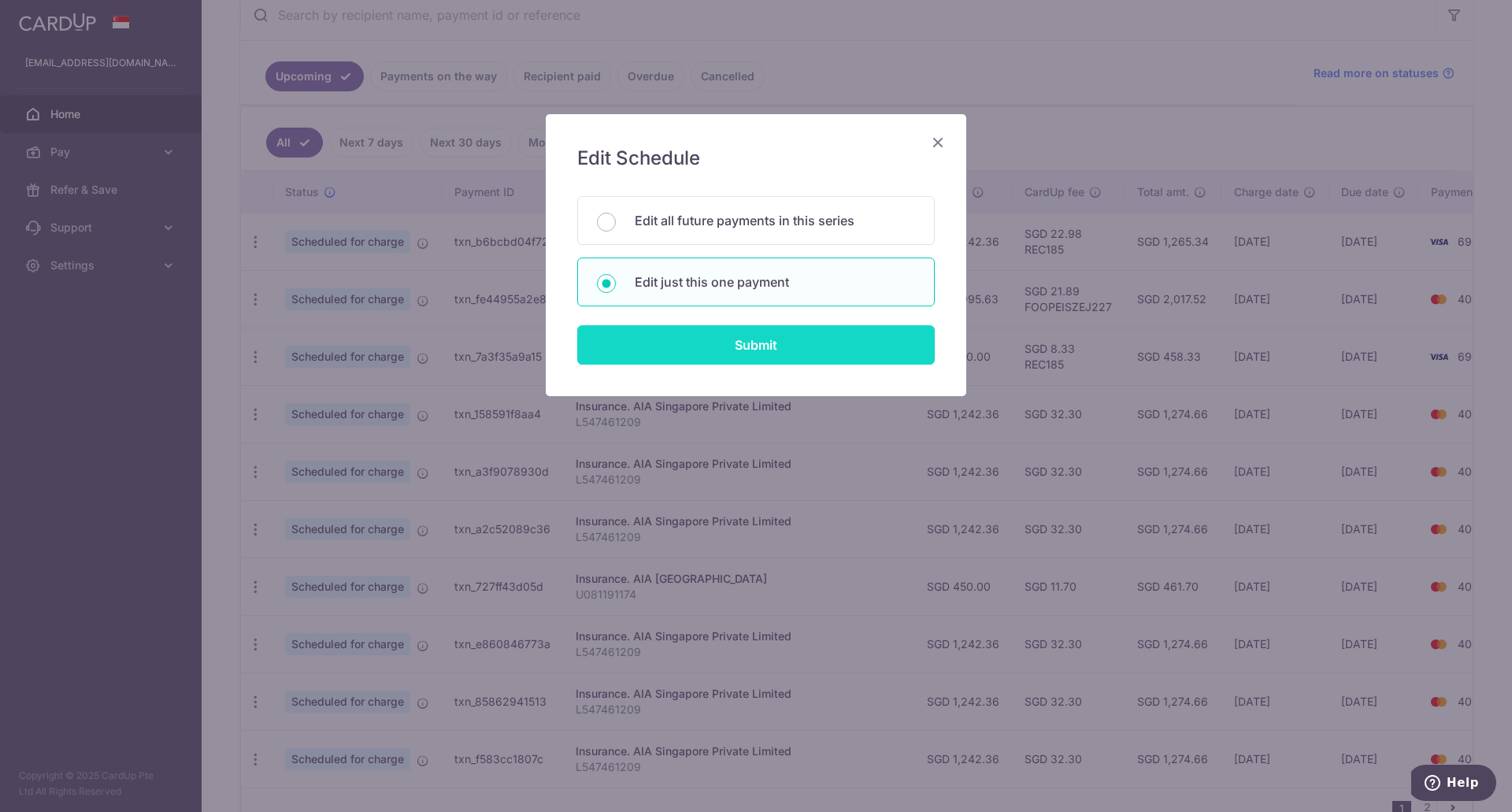
click at [704, 353] on input "Submit" at bounding box center [756, 345] width 357 height 39
radio input "true"
type input "1,242.36"
type input "[DATE]"
type input "L547461209"
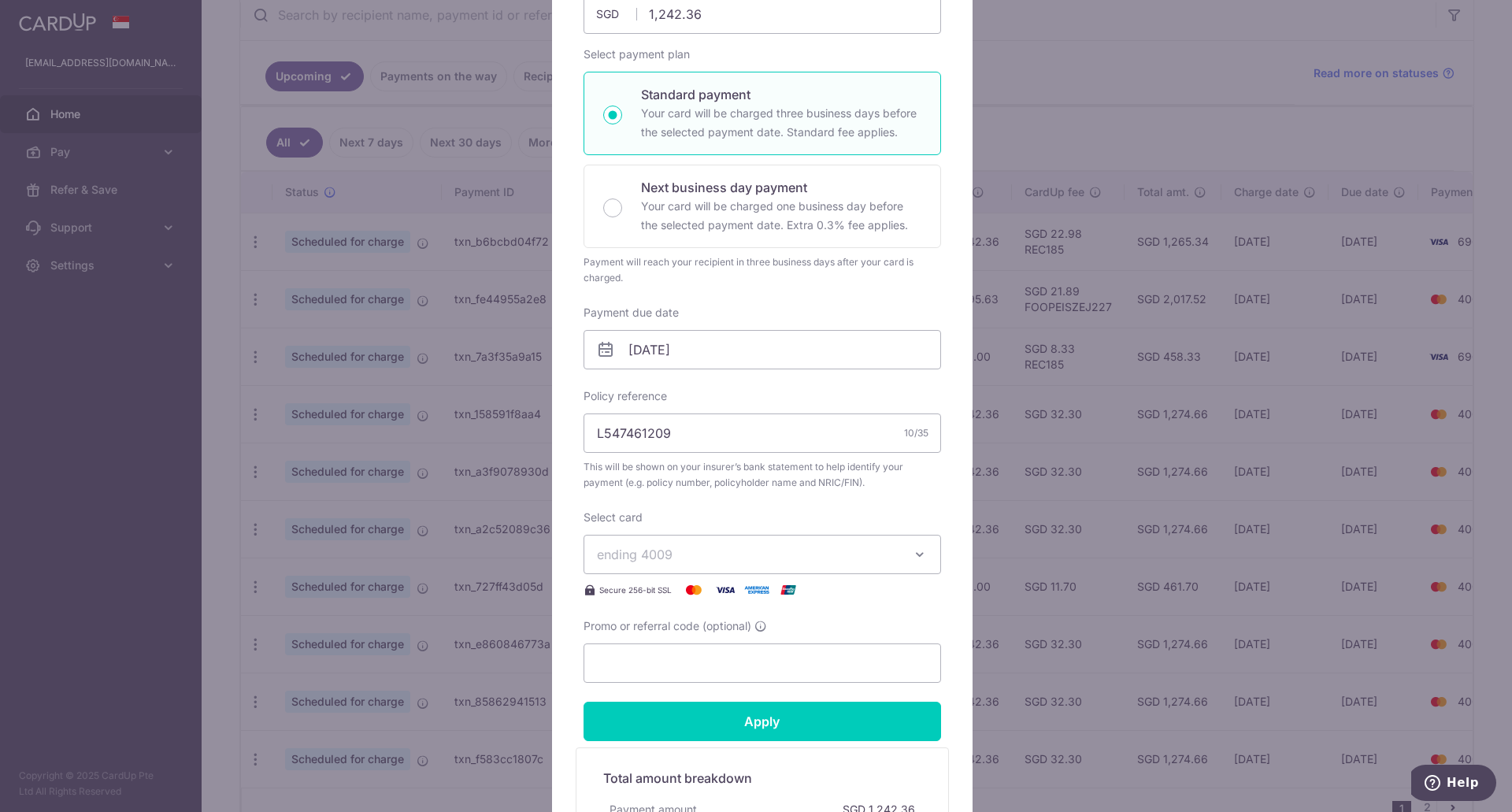
scroll to position [236, 0]
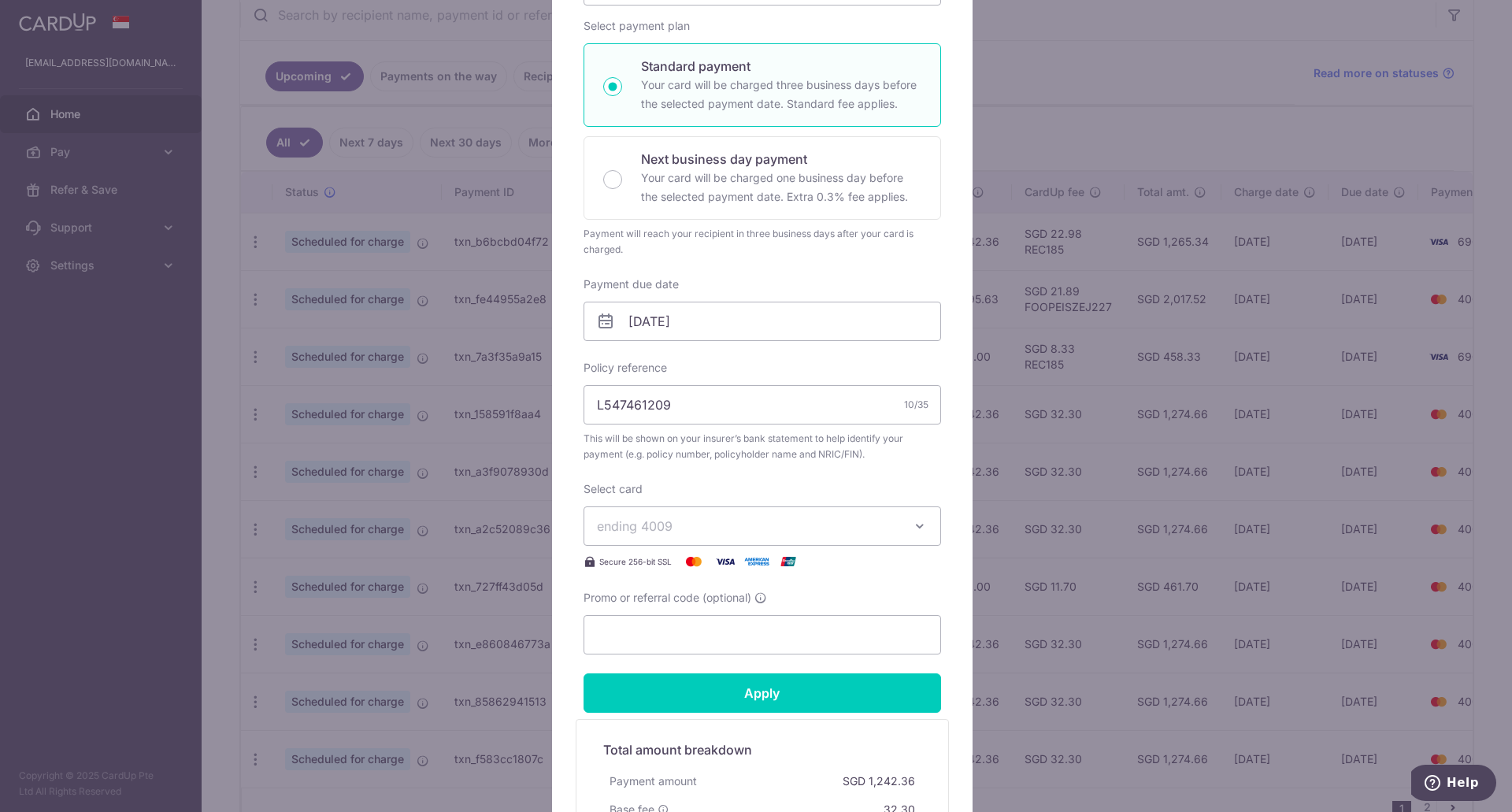
click at [715, 508] on button "ending 4009" at bounding box center [762, 526] width 357 height 39
click at [677, 635] on span "**** 6968" at bounding box center [665, 638] width 61 height 19
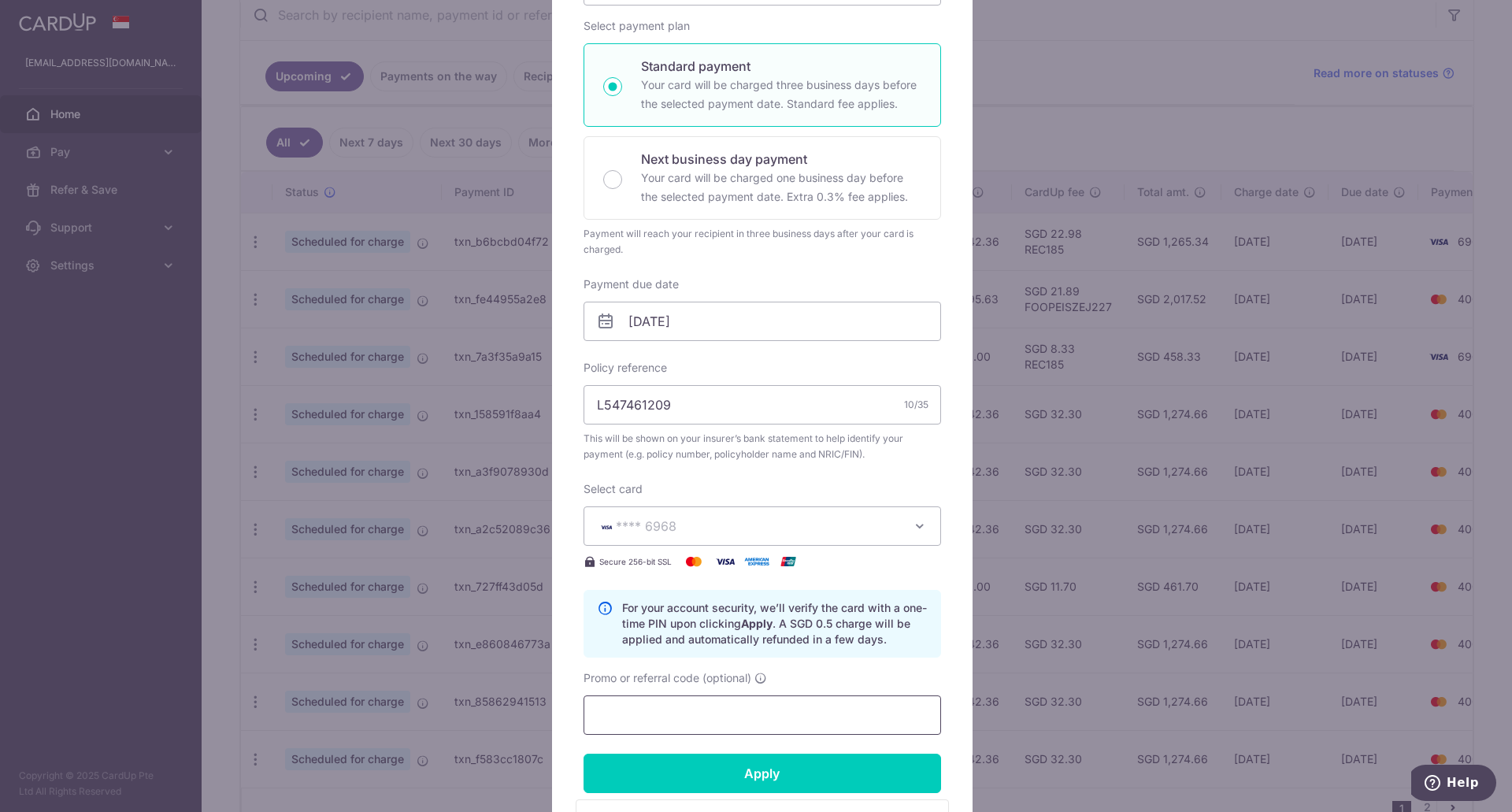
click at [647, 702] on input "Promo or referral code (optional)" at bounding box center [762, 715] width 357 height 39
paste input "REC185"
type input "REC185"
click at [764, 766] on input "Apply" at bounding box center [762, 773] width 357 height 39
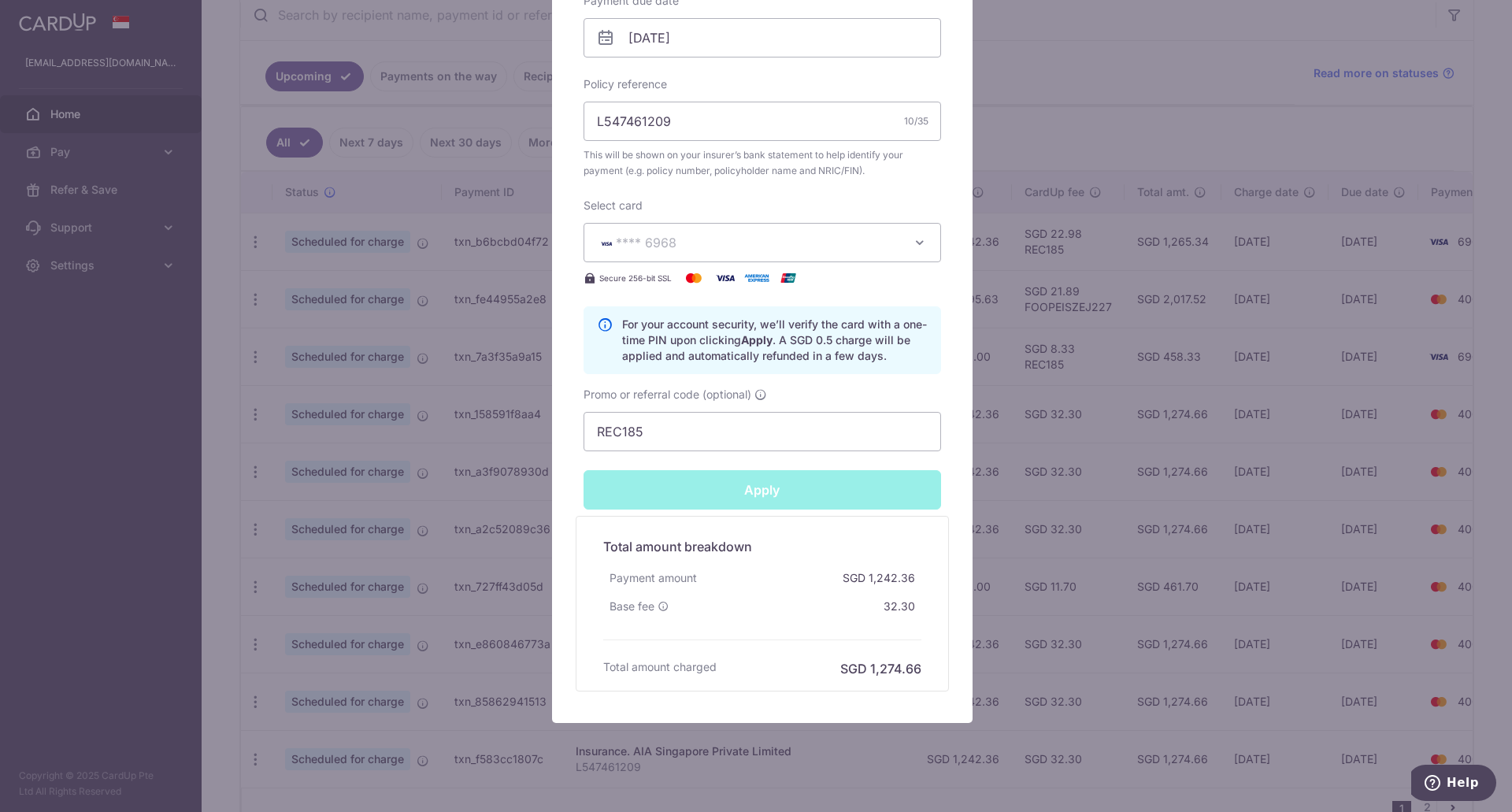
scroll to position [545, 0]
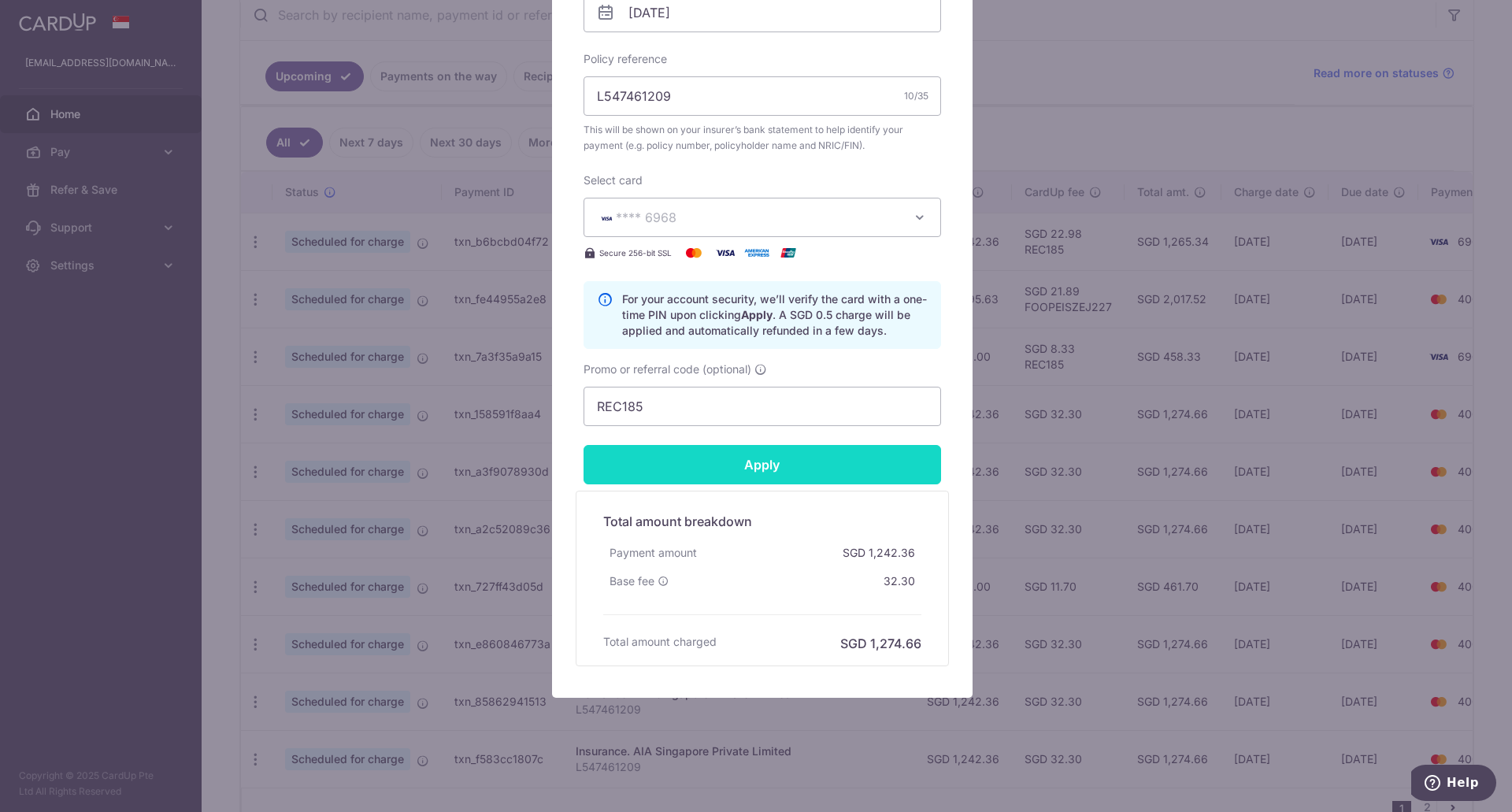
click at [774, 465] on input "Apply" at bounding box center [762, 464] width 357 height 39
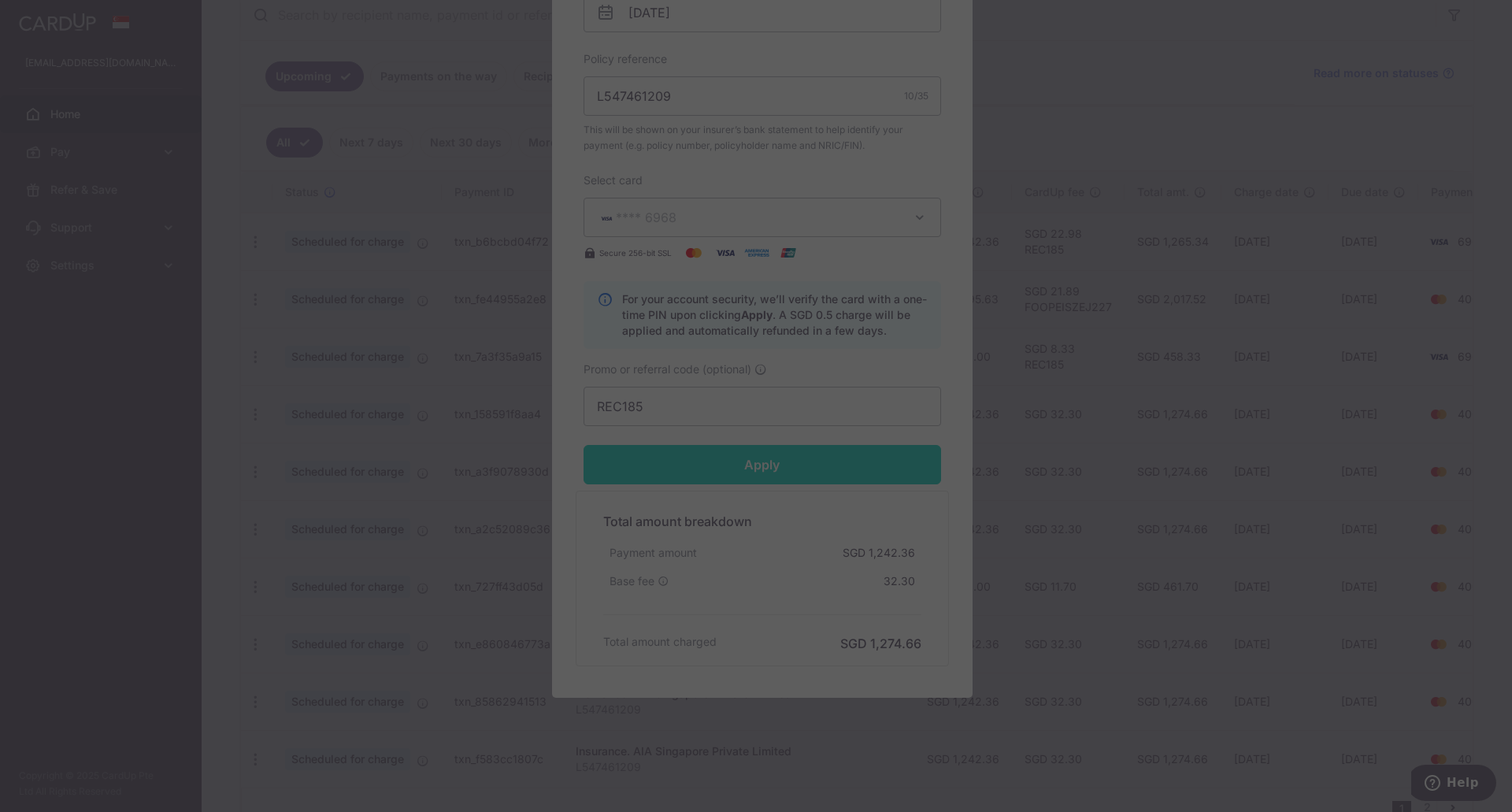
type input "Successfully Applied"
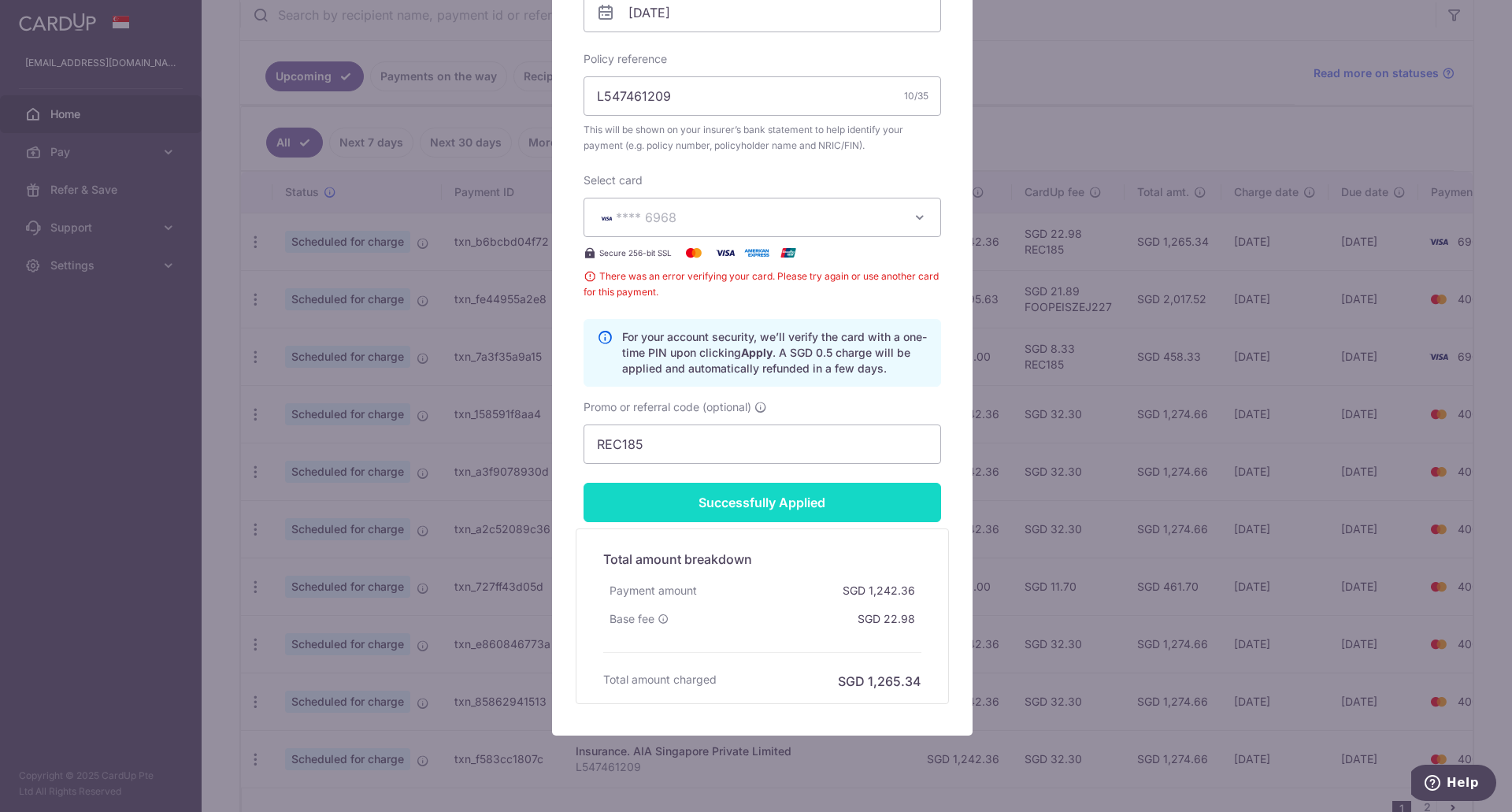
click at [820, 506] on input "Successfully Applied" at bounding box center [762, 502] width 357 height 39
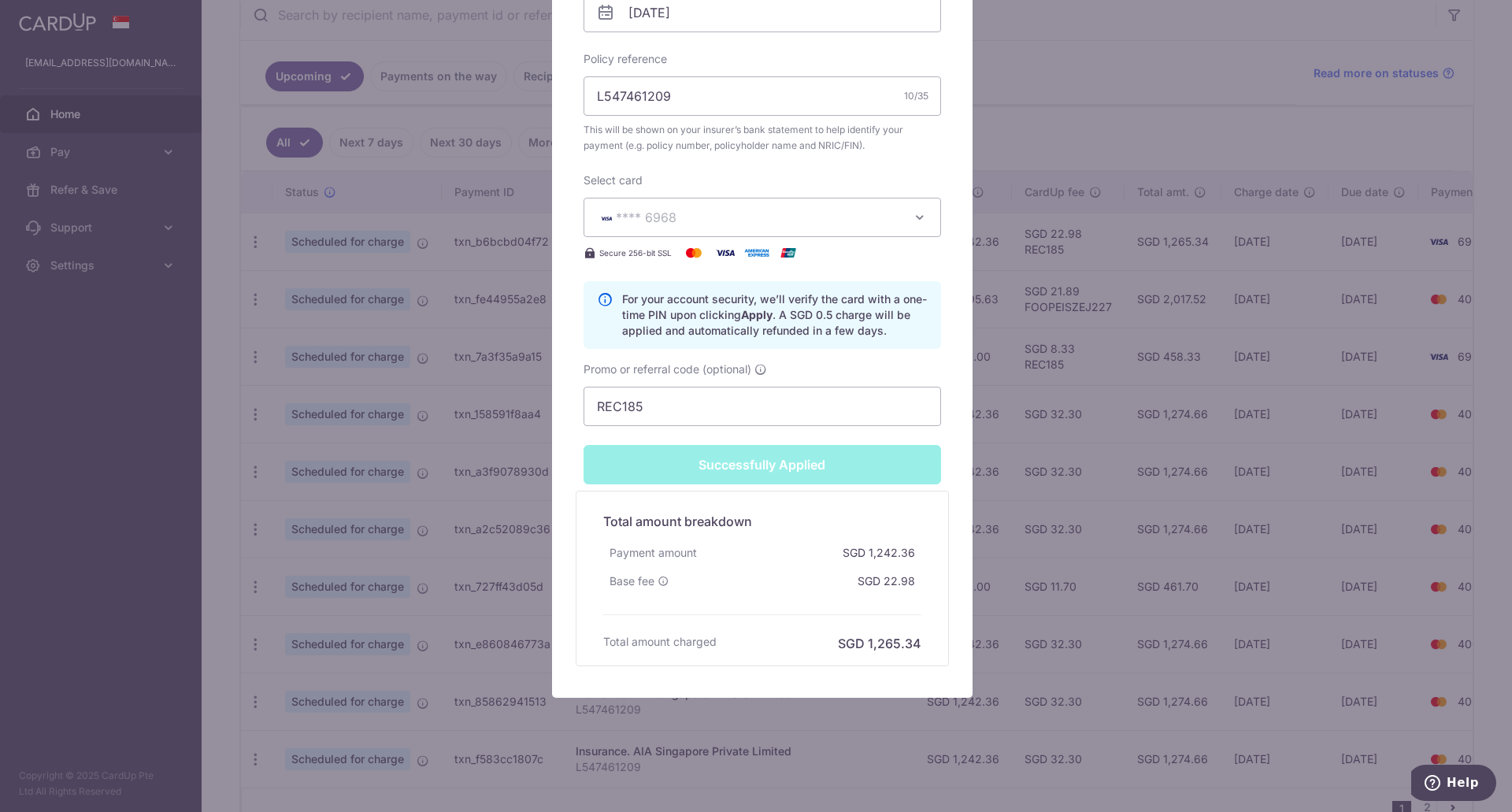
click at [988, 534] on div "Edit payment By clicking apply, you will make changes to all payments to AIA Si…" at bounding box center [756, 406] width 1512 height 812
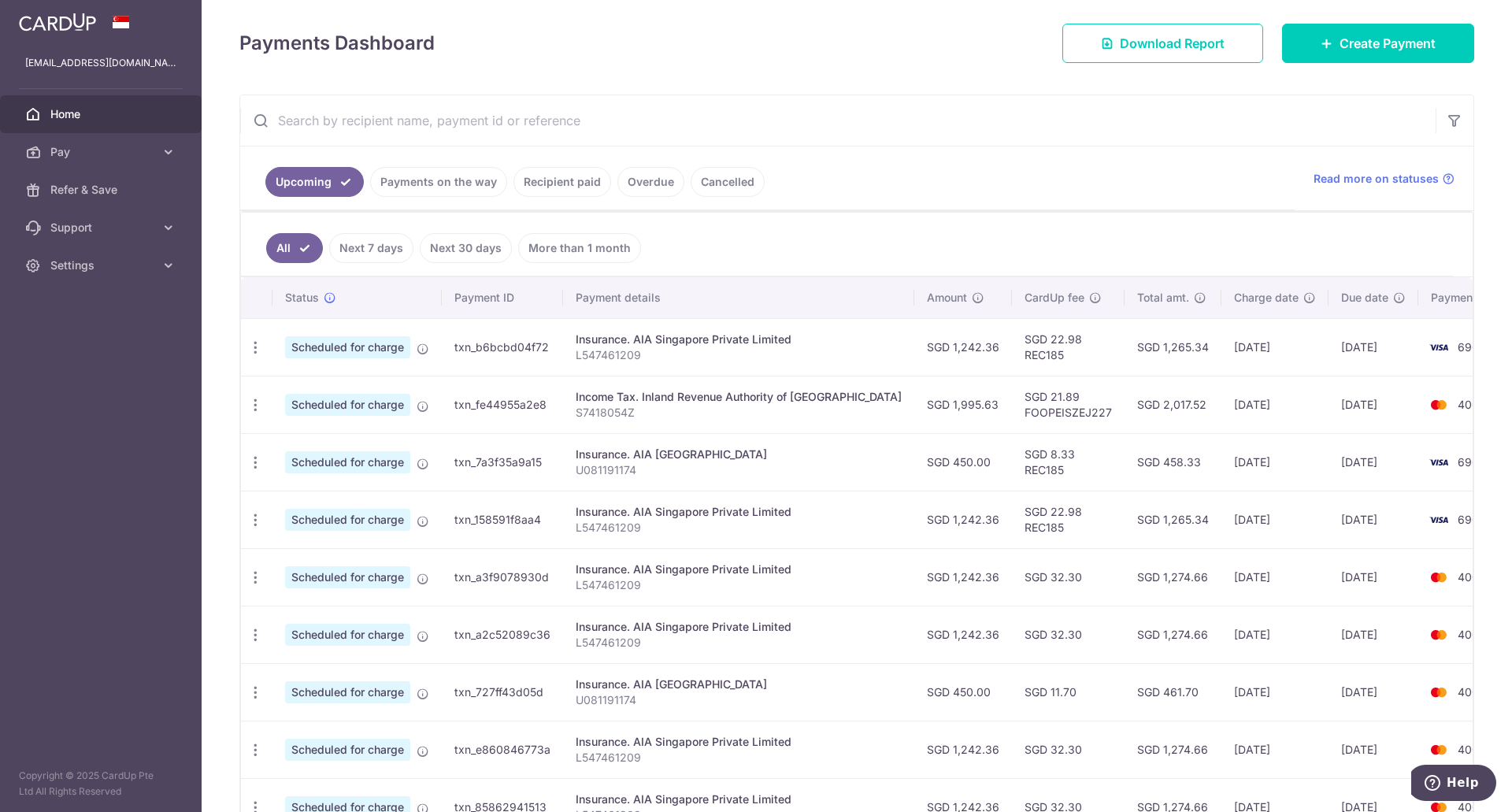
scroll to position [236, 0]
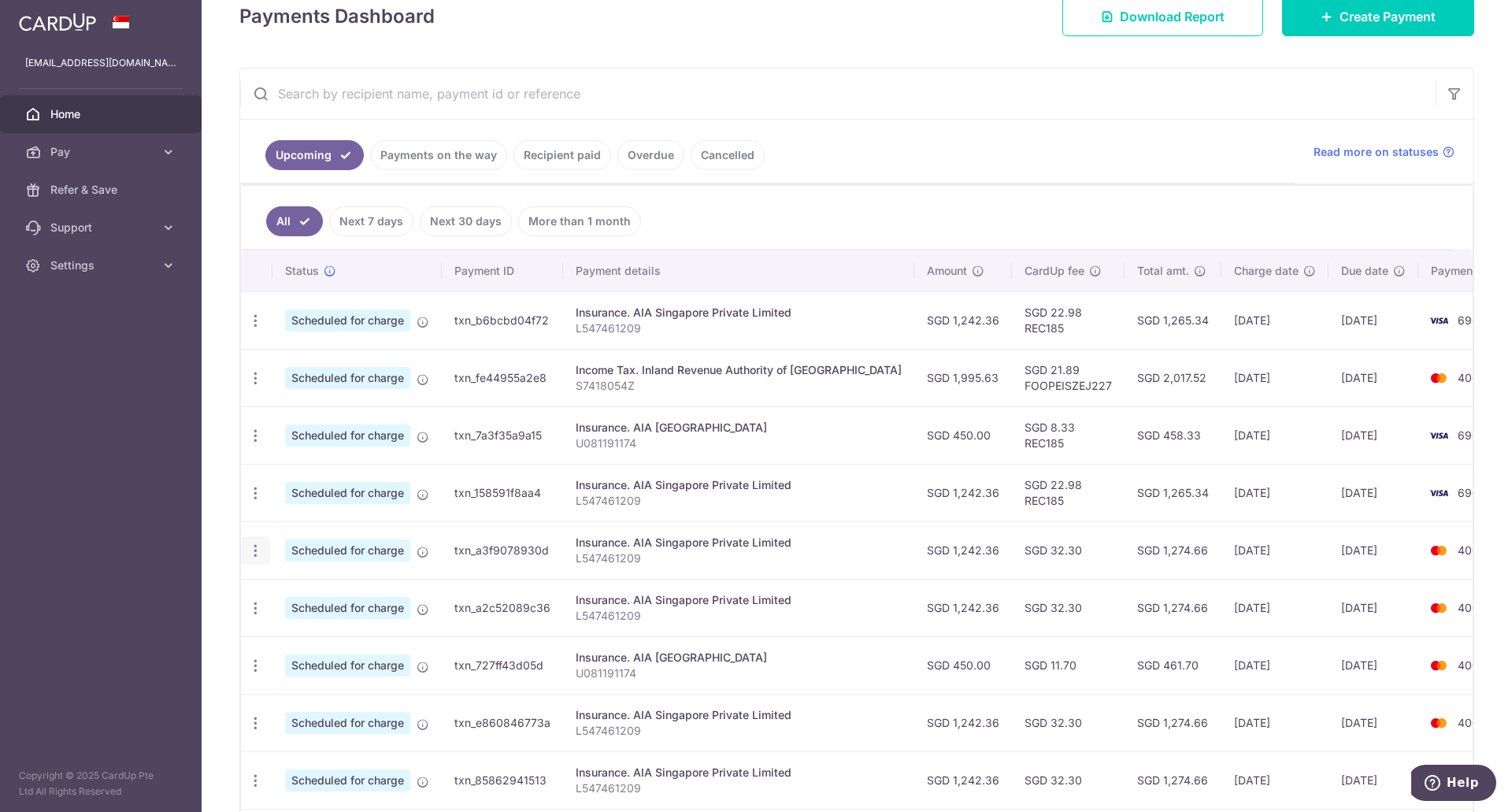
click at [255, 551] on icon "button" at bounding box center [255, 550] width 16 height 16
click at [319, 597] on span "Update payment" at bounding box center [339, 594] width 107 height 19
radio input "true"
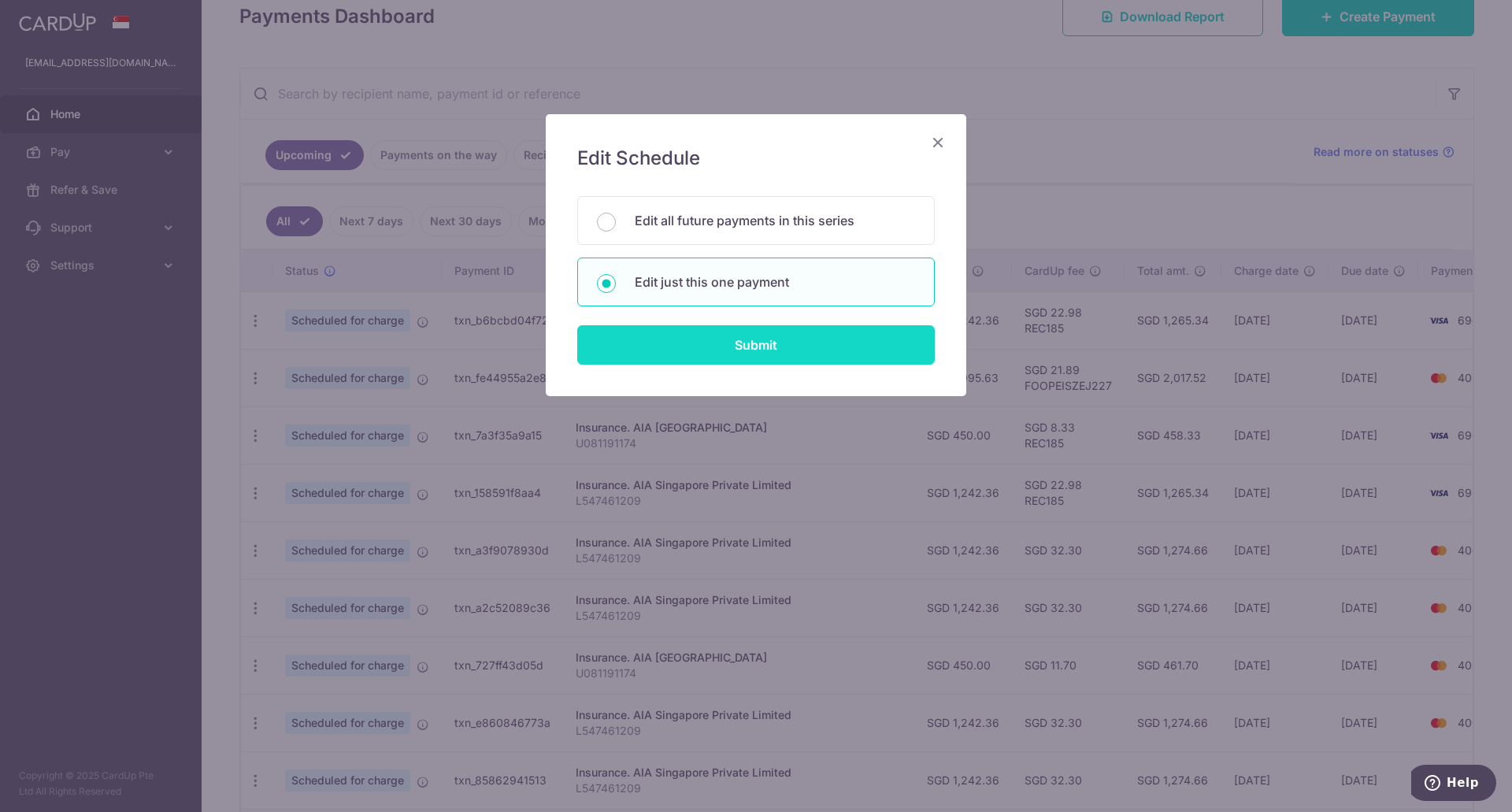
click at [700, 346] on input "Submit" at bounding box center [756, 345] width 357 height 39
radio input "true"
type input "1,242.36"
type input "[DATE]"
type input "L547461209"
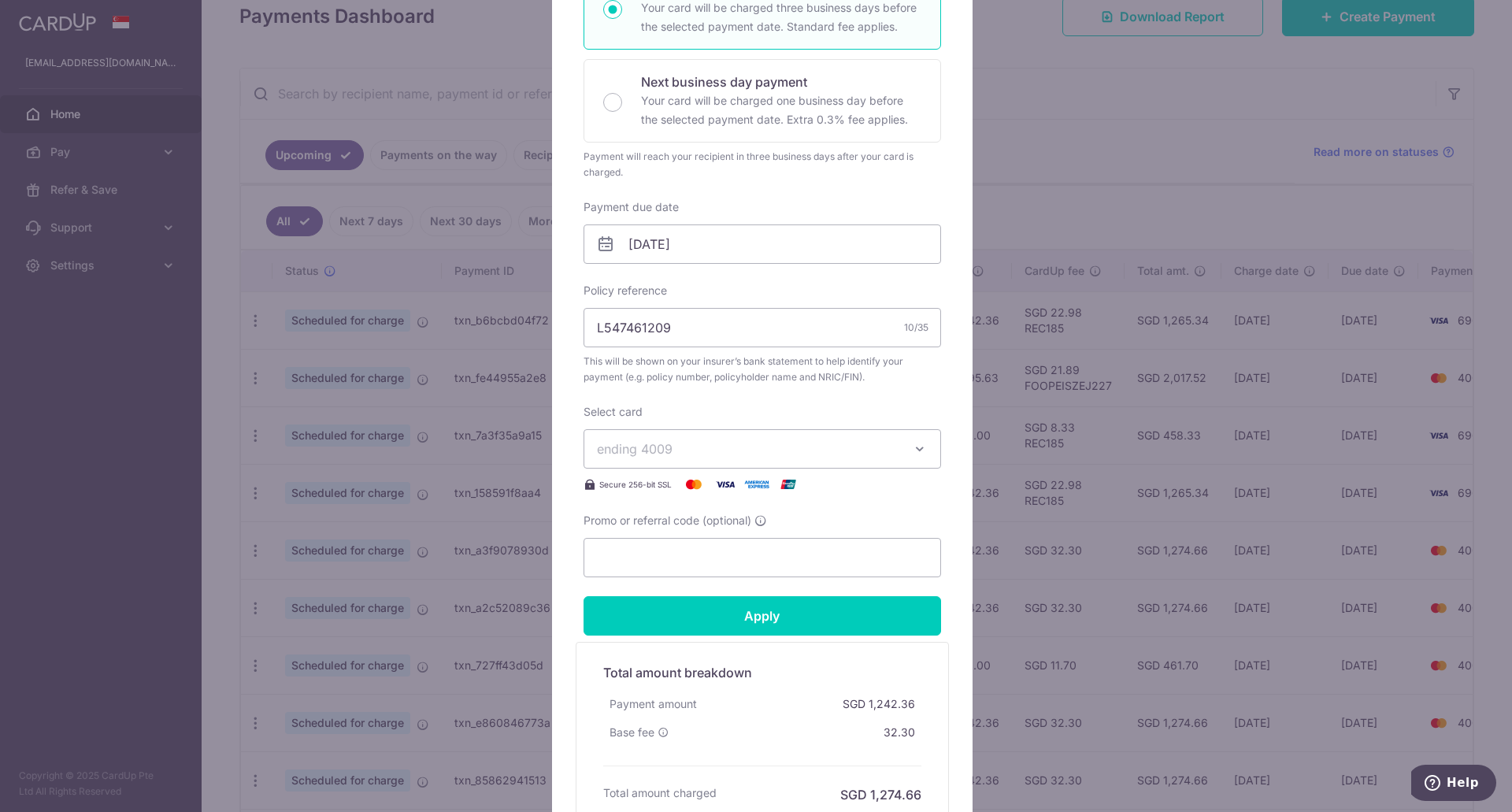
scroll to position [315, 0]
click at [808, 440] on span "ending 4009" at bounding box center [748, 447] width 302 height 19
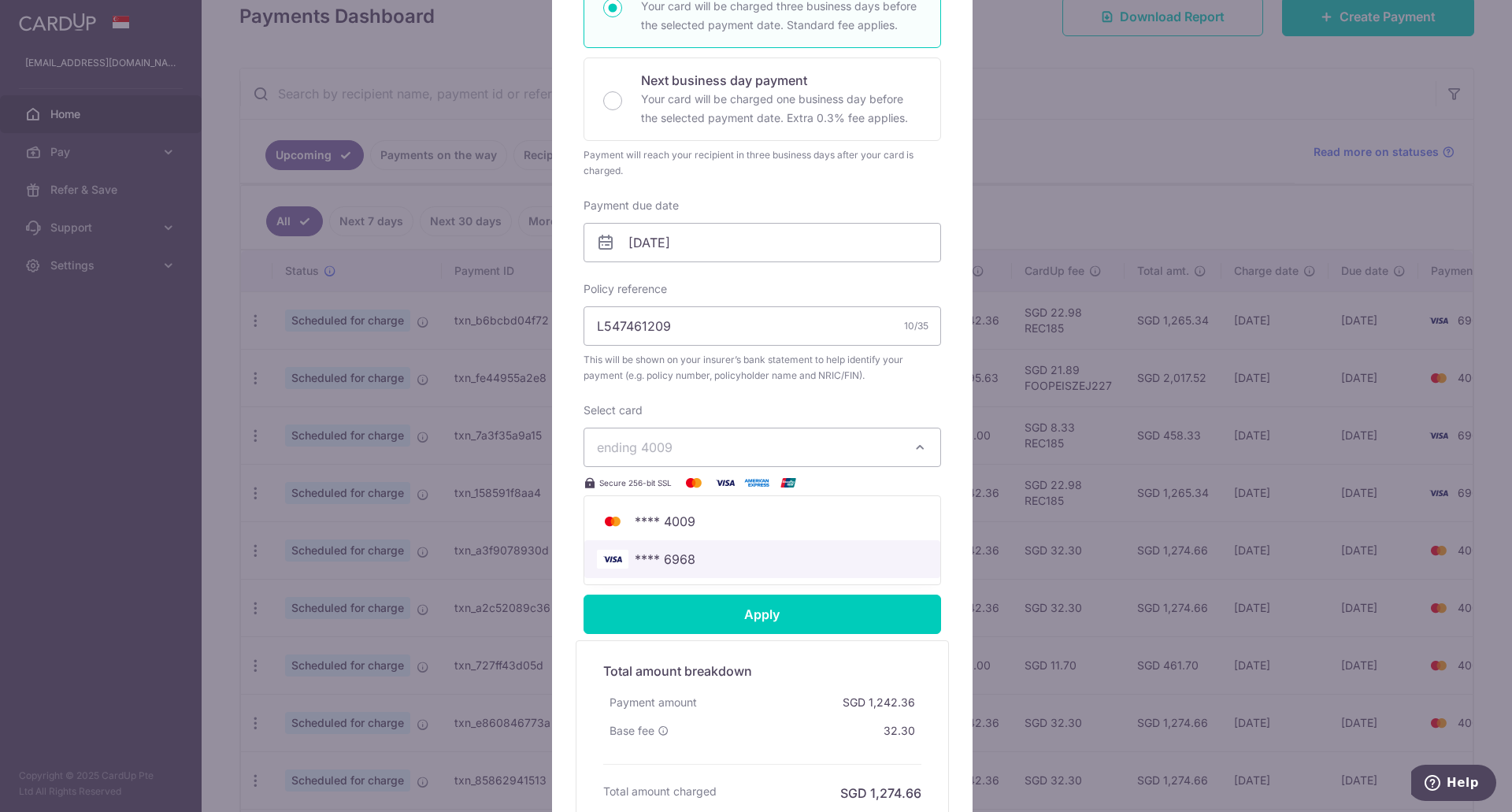
click at [702, 563] on span "**** 6968" at bounding box center [762, 559] width 331 height 19
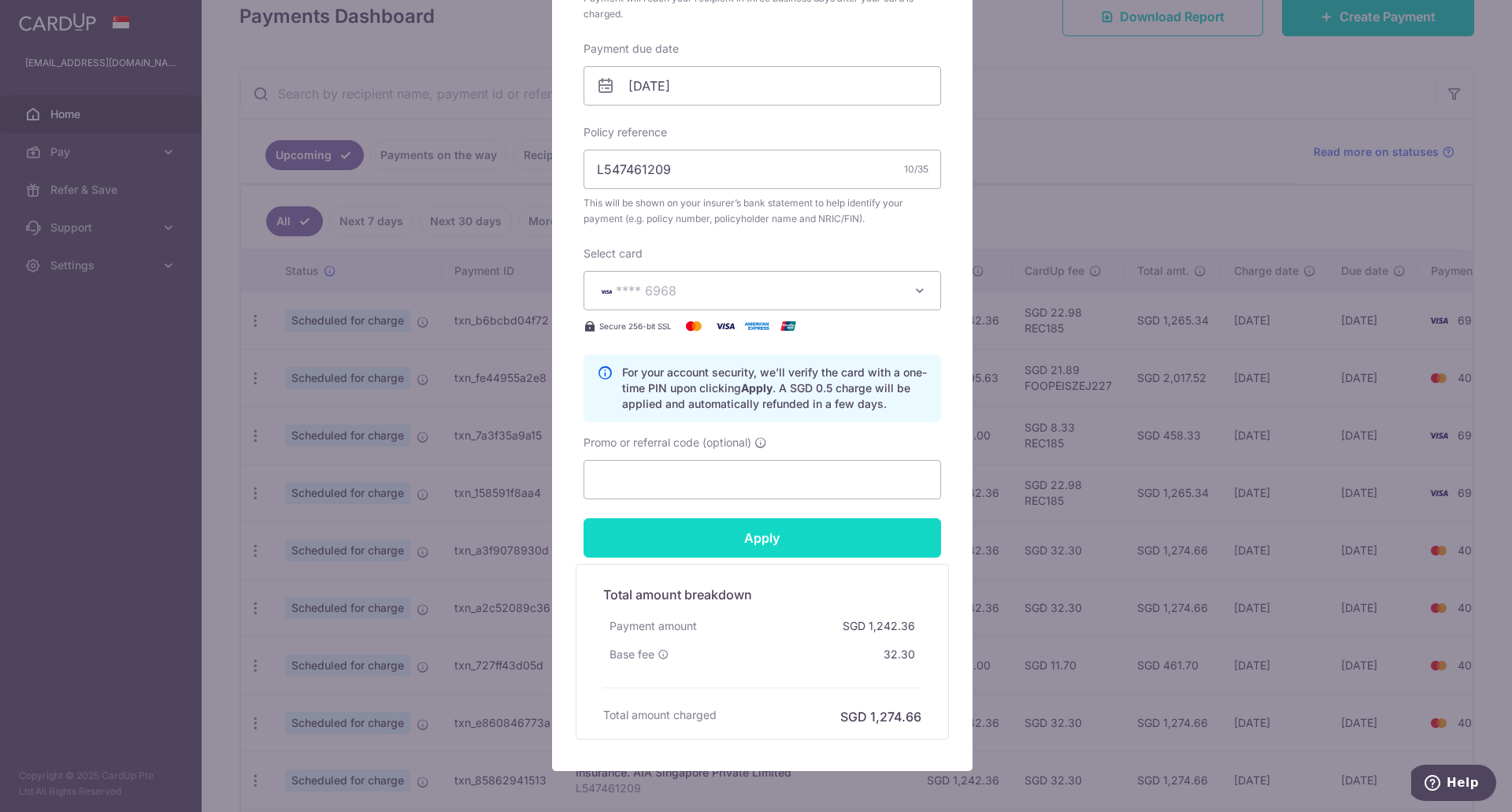
scroll to position [472, 0]
click at [735, 481] on input "Promo or referral code (optional)" at bounding box center [762, 479] width 357 height 39
paste input "REC185"
type input "REC185"
click at [744, 531] on input "Apply" at bounding box center [762, 537] width 357 height 39
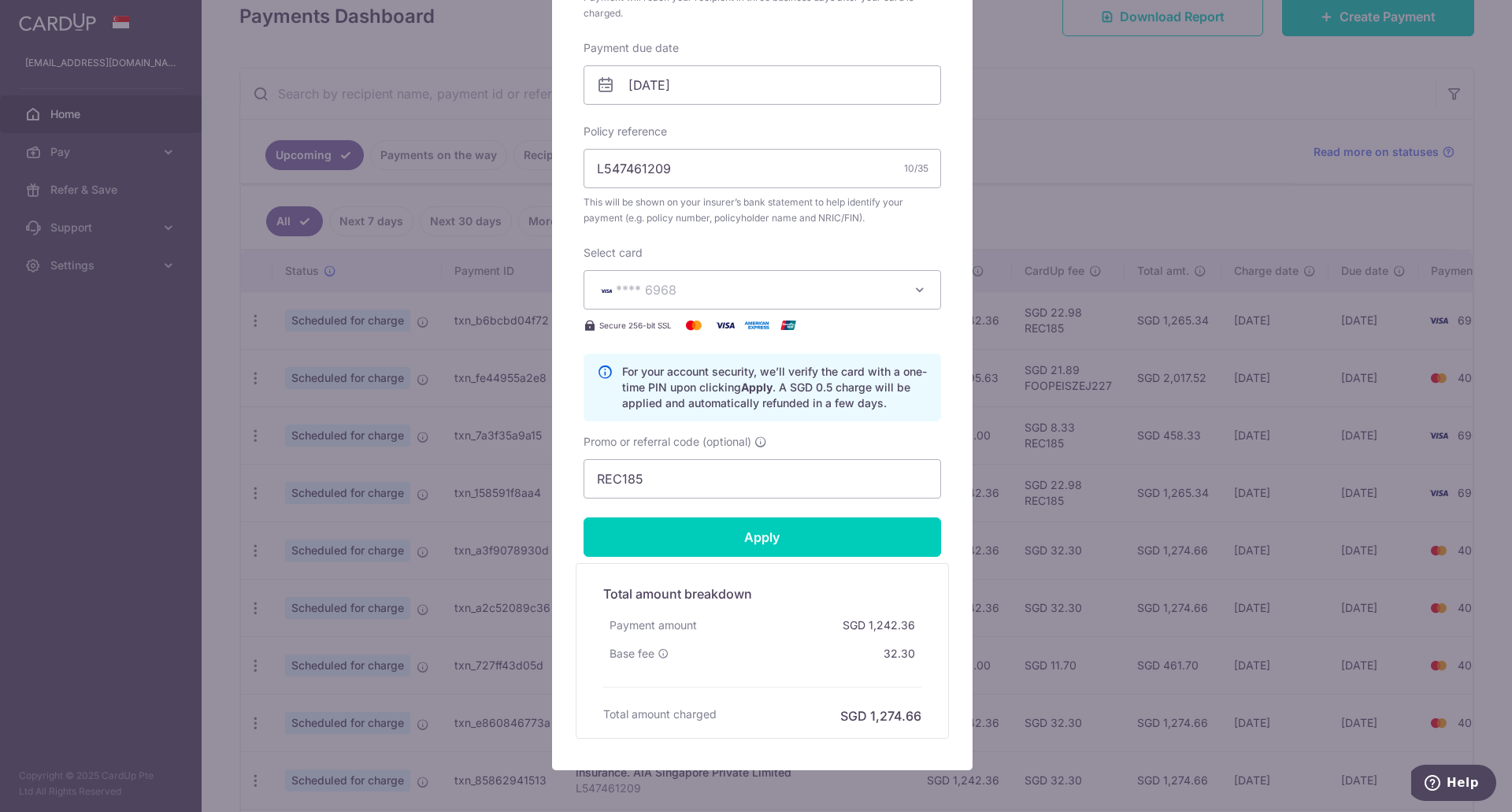
type input "Successfully Applied"
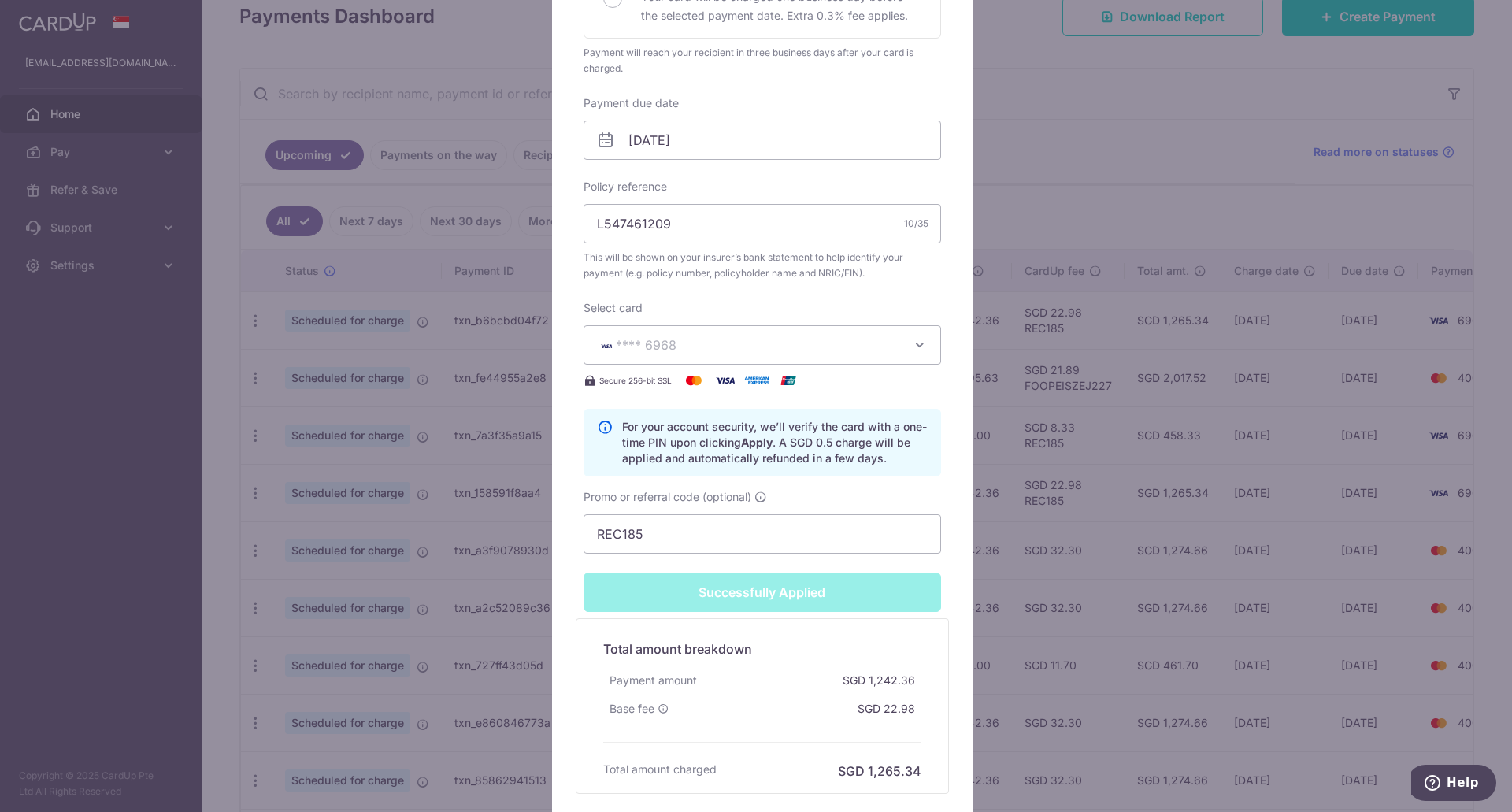
scroll to position [528, 0]
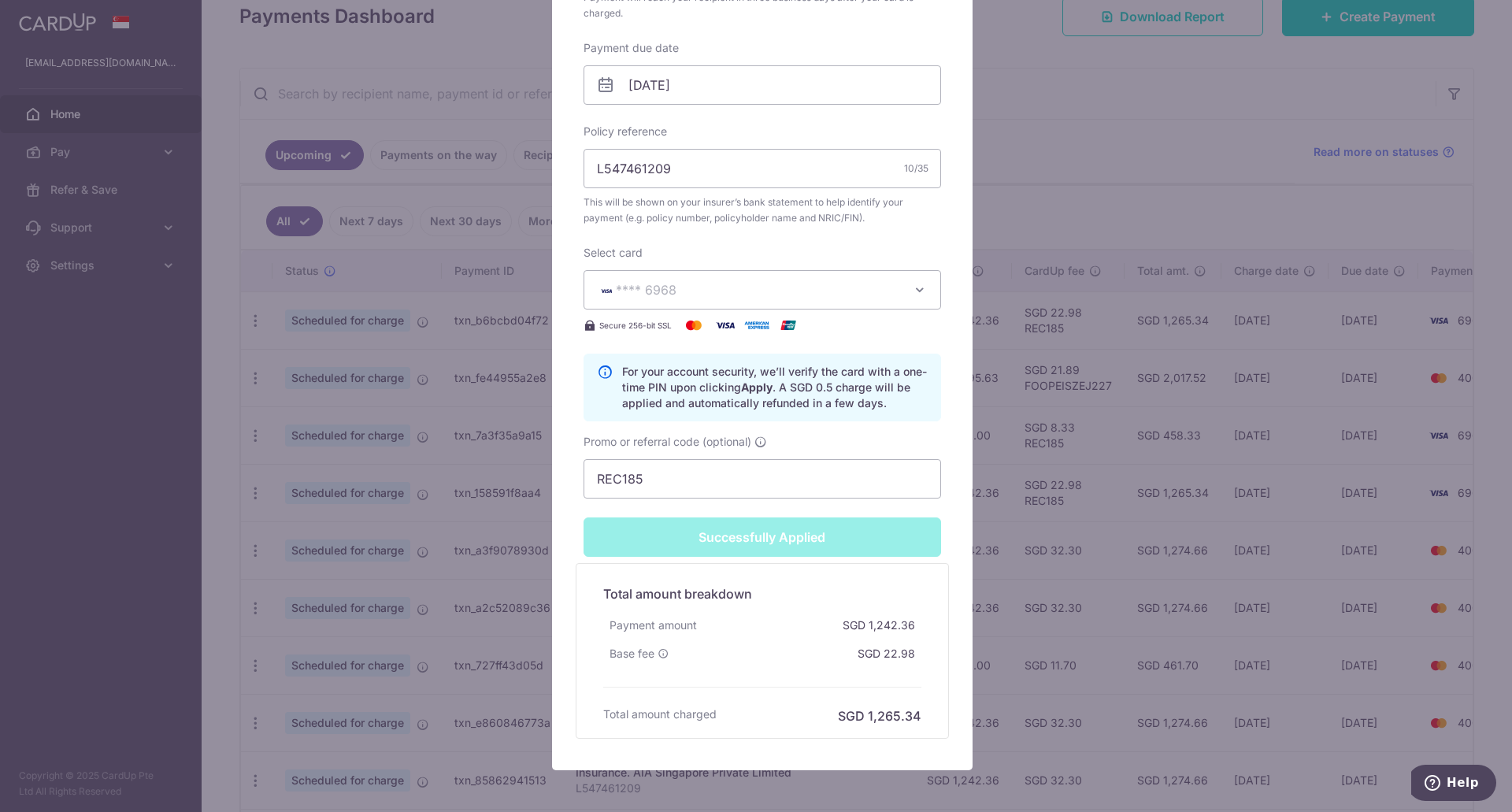
click at [1015, 552] on div "Edit payment By clicking apply, you will make changes to all payments to AIA Si…" at bounding box center [756, 406] width 1512 height 812
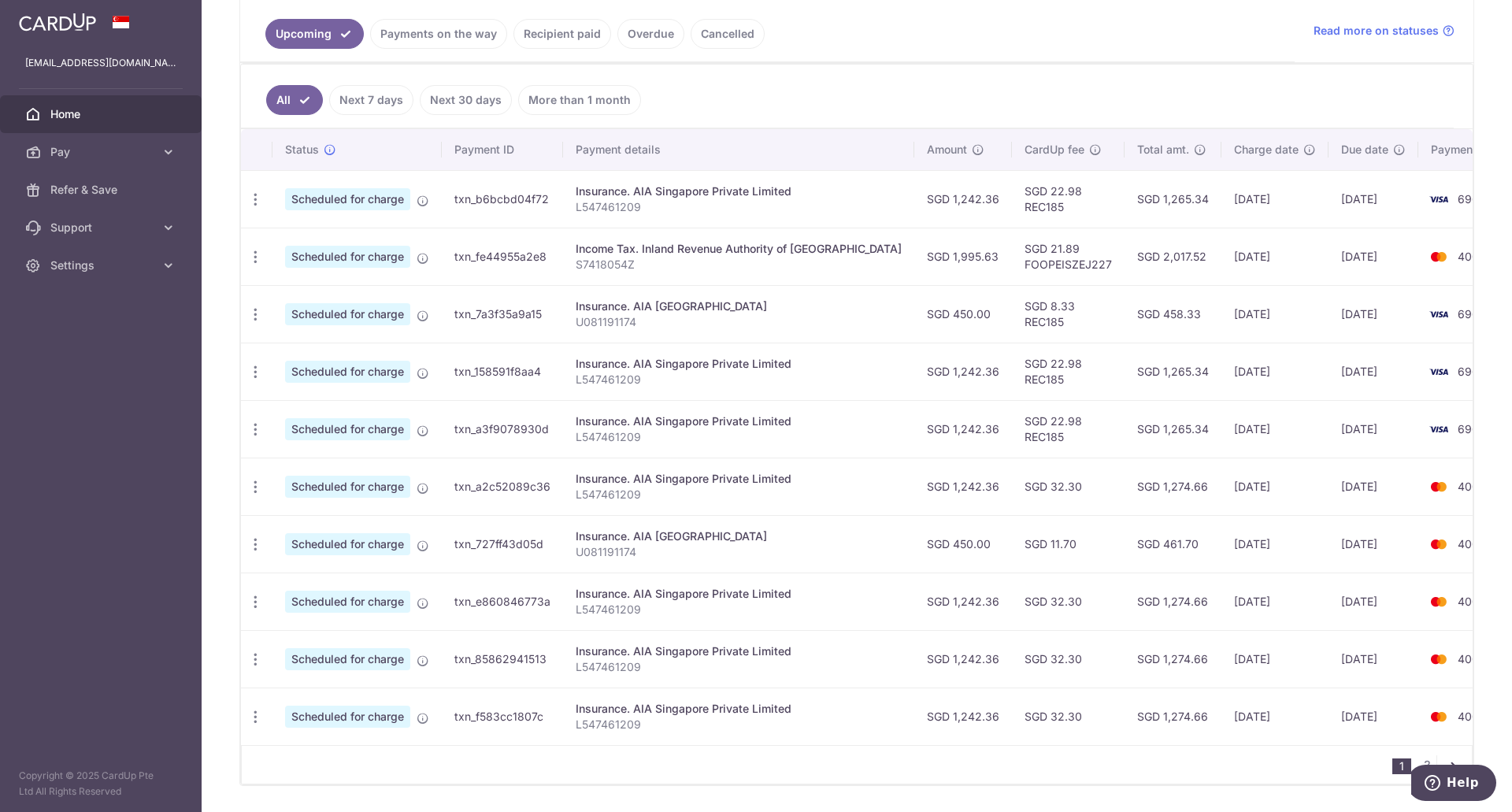
scroll to position [394, 0]
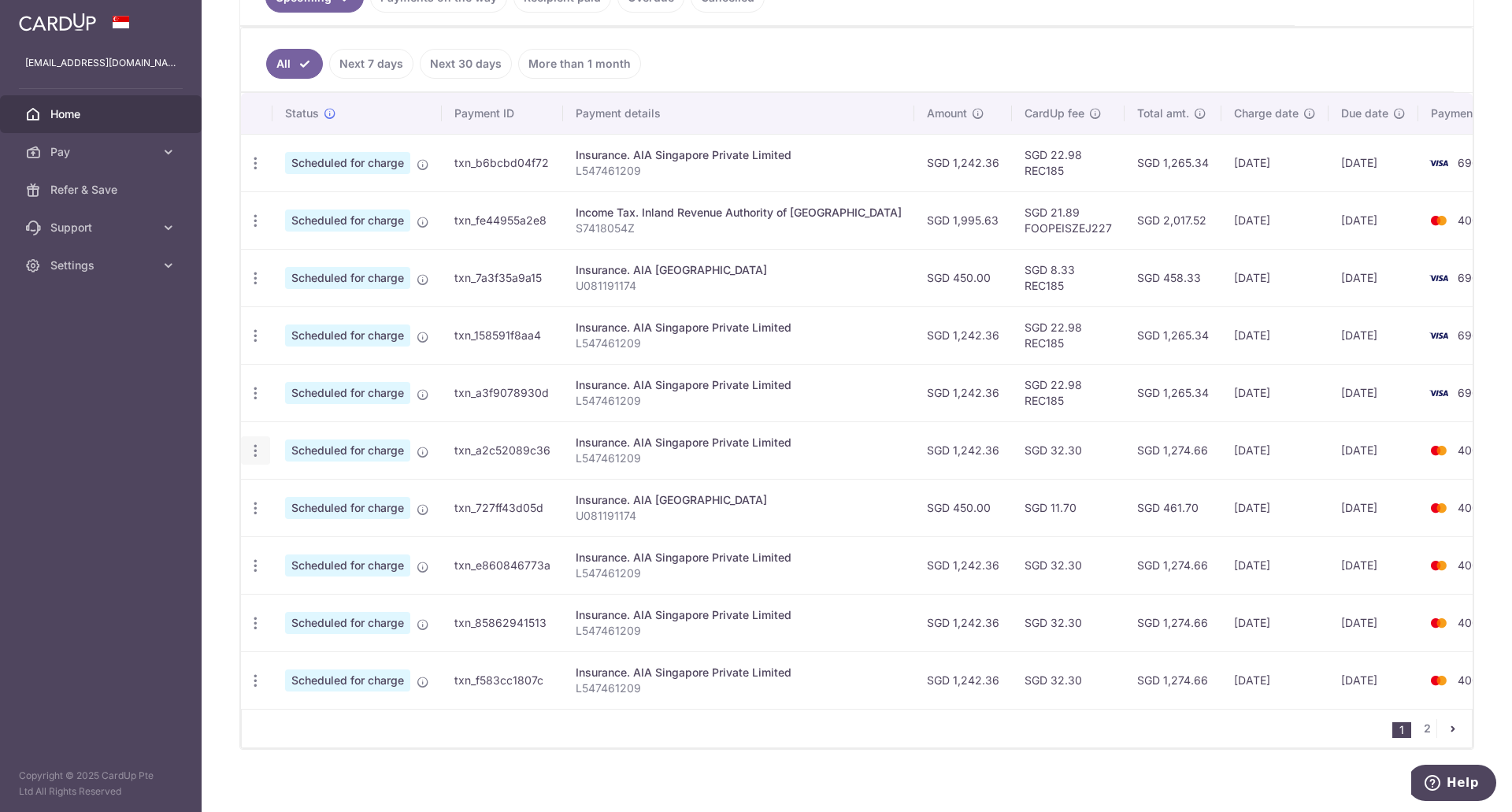
click at [252, 453] on icon "button" at bounding box center [255, 450] width 16 height 16
click at [337, 496] on span "Update payment" at bounding box center [339, 494] width 107 height 19
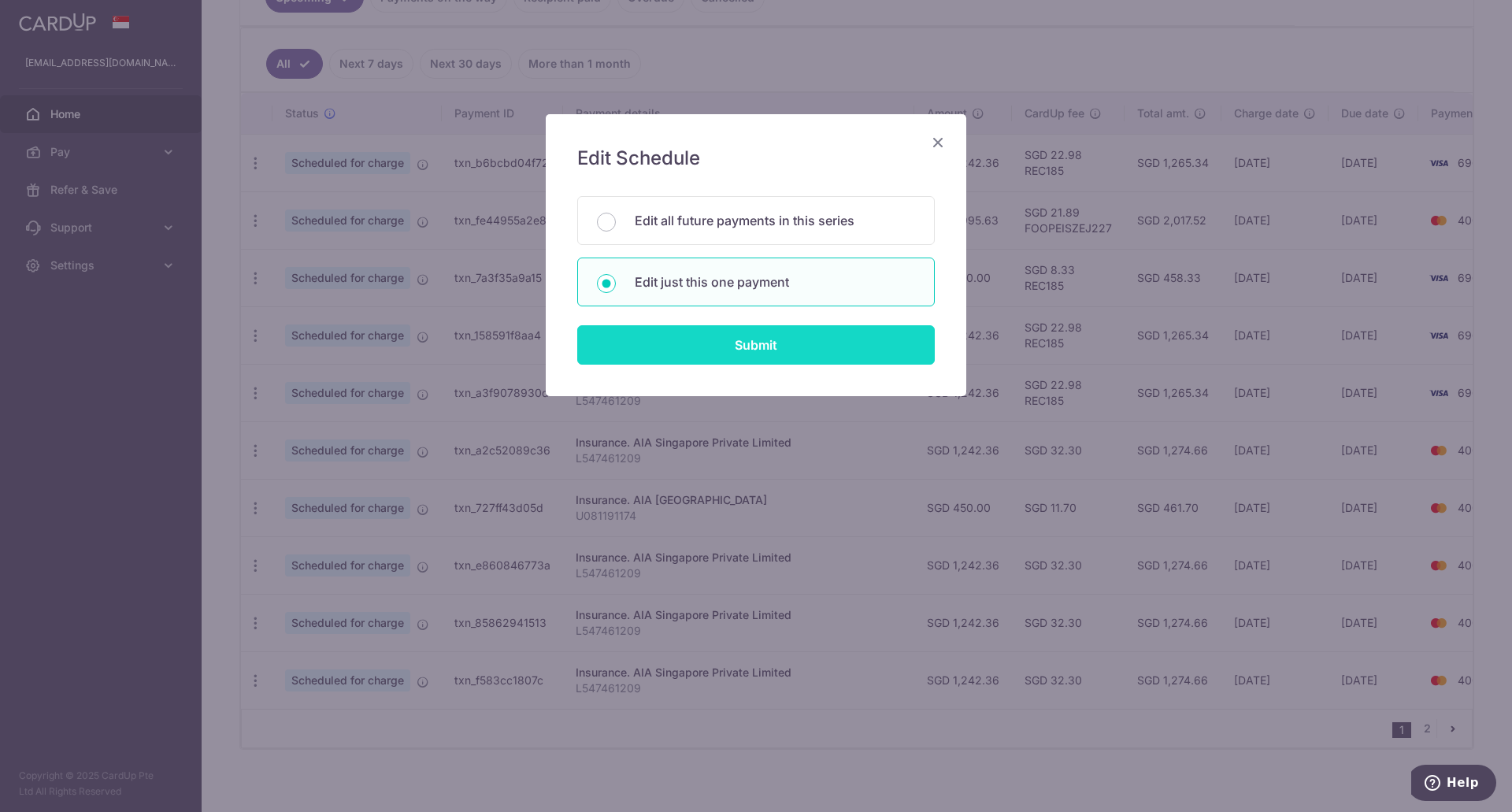
click at [792, 336] on input "Submit" at bounding box center [756, 345] width 357 height 39
radio input "true"
type input "1,242.36"
type input "[DATE]"
type input "L547461209"
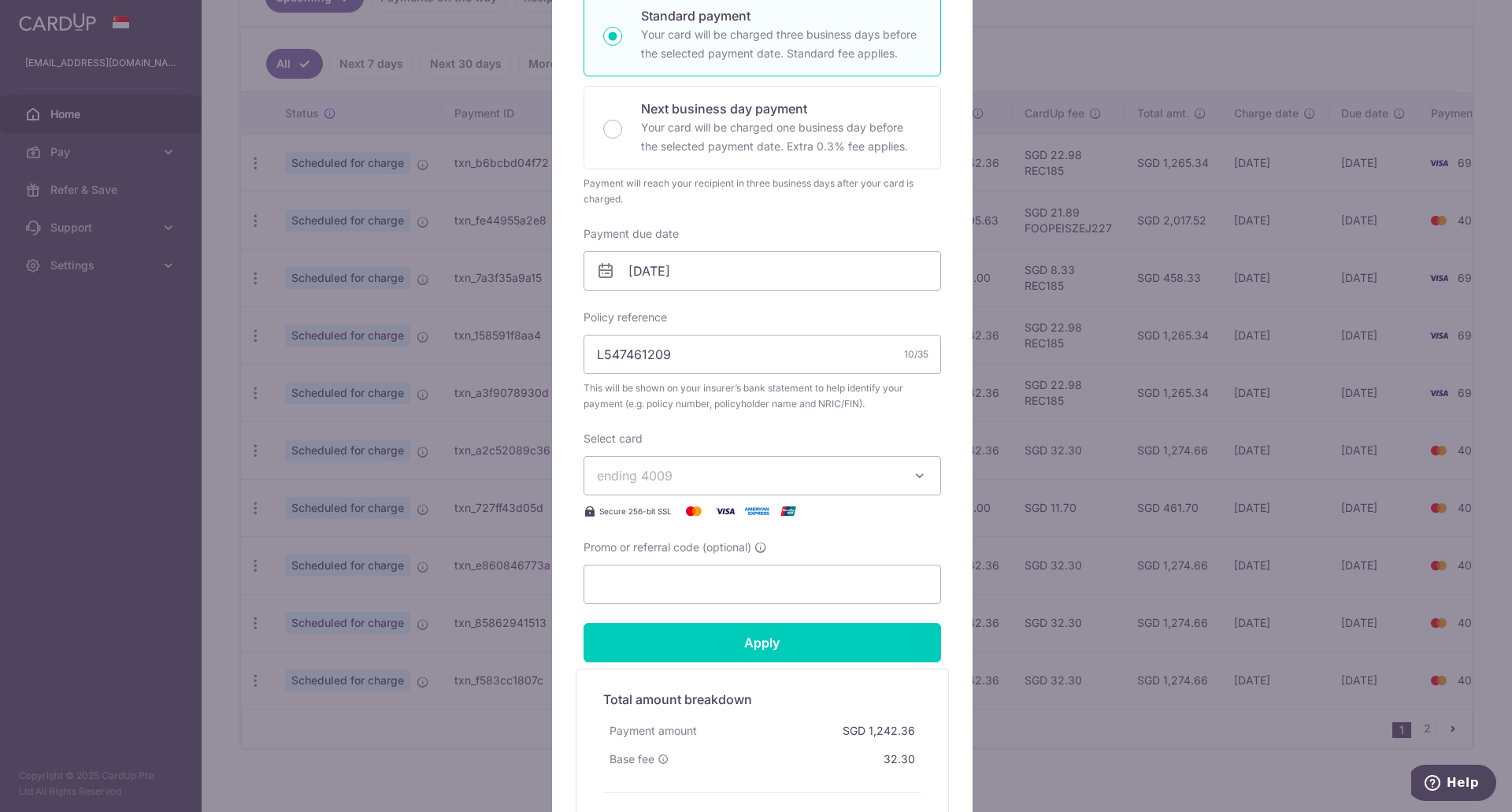
scroll to position [315, 0]
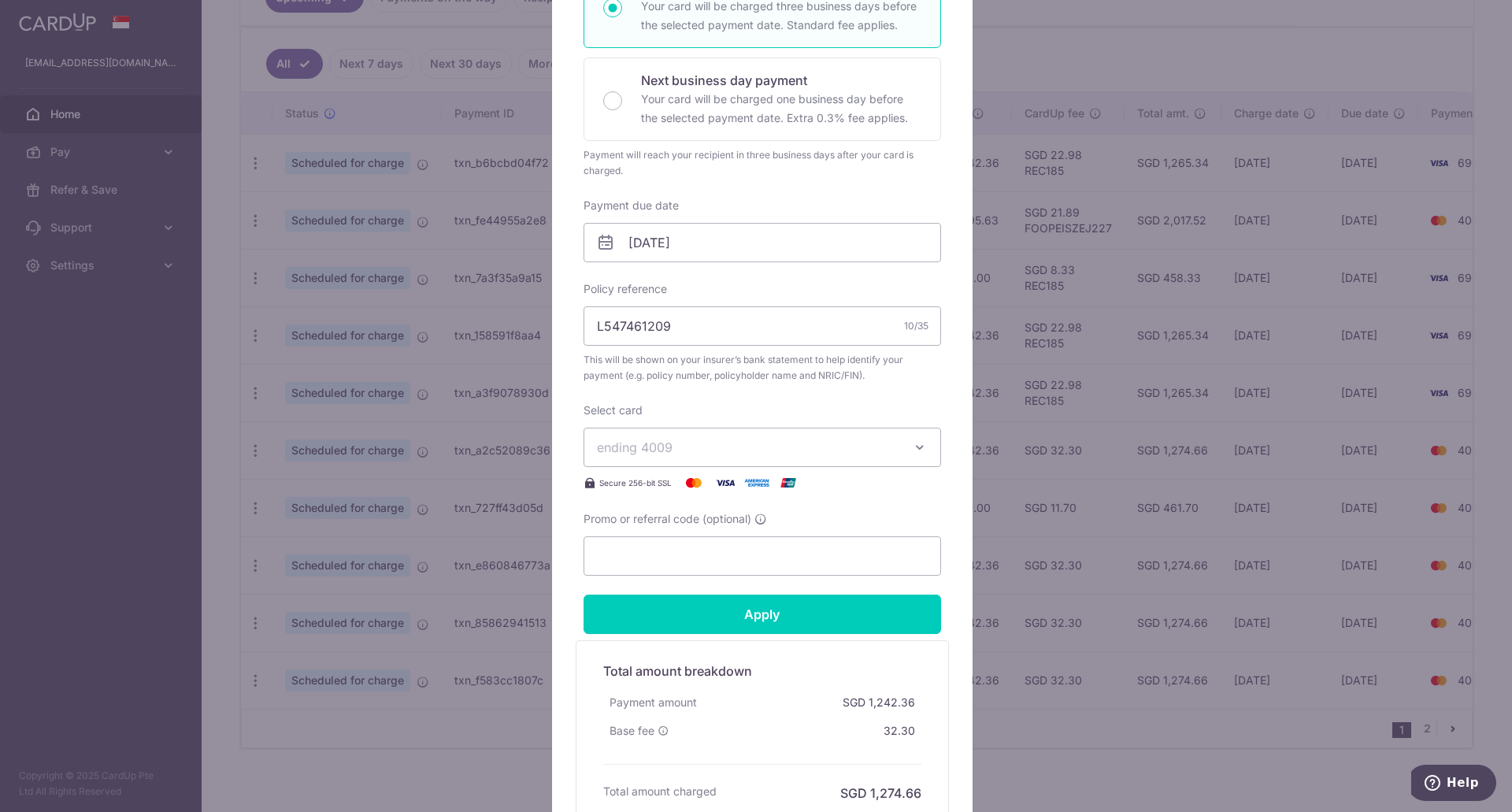
click at [732, 442] on span "ending 4009" at bounding box center [748, 447] width 302 height 19
click at [698, 556] on span "**** 6968" at bounding box center [762, 559] width 331 height 19
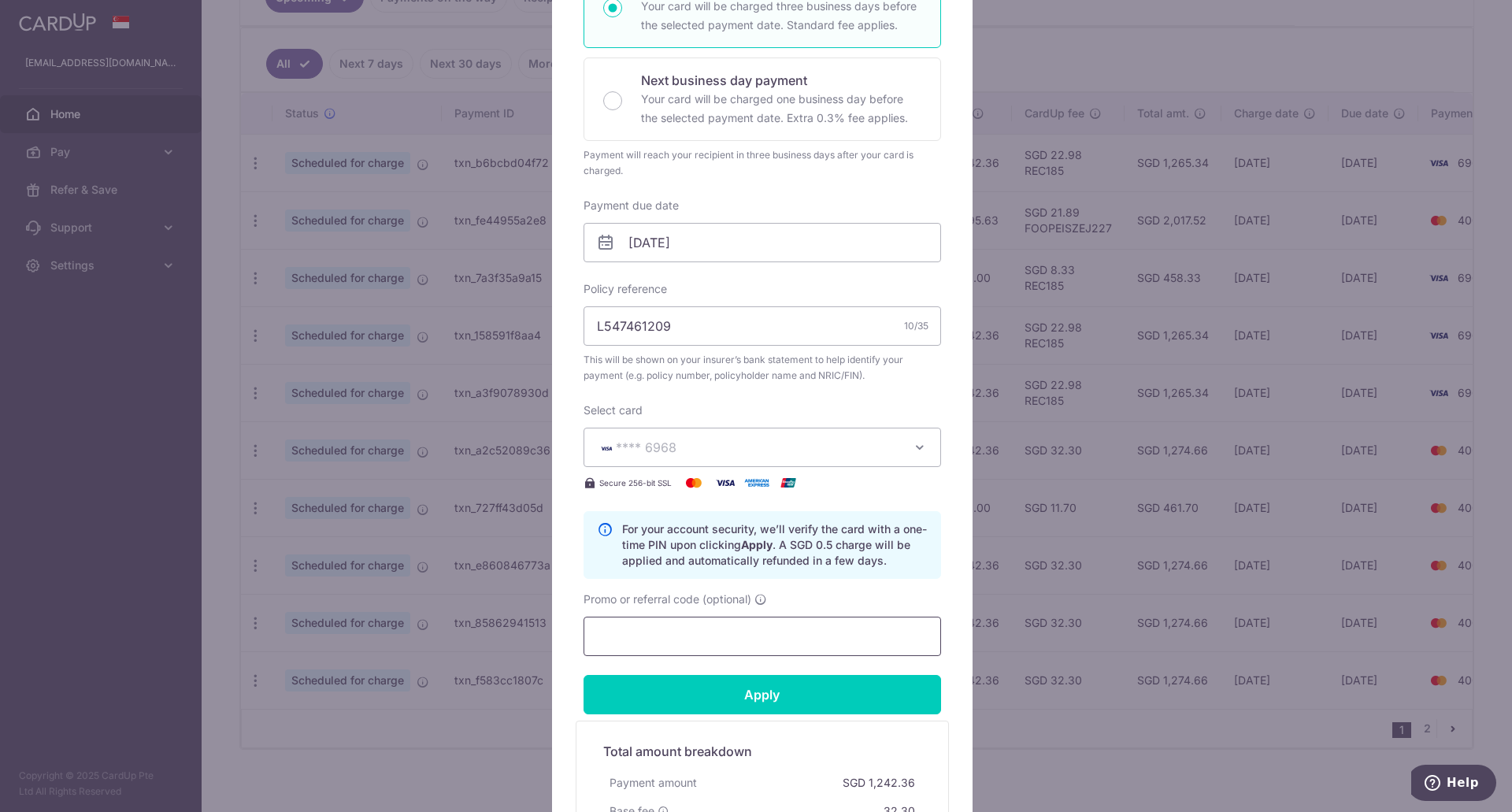
click at [651, 633] on input "Promo or referral code (optional)" at bounding box center [762, 636] width 357 height 39
paste input "REC185"
type input "REC185"
click at [737, 696] on input "Apply" at bounding box center [762, 694] width 357 height 39
click at [1053, 552] on div "Edit payment By clicking apply, you will make changes to all payments to AIA Si…" at bounding box center [756, 406] width 1512 height 812
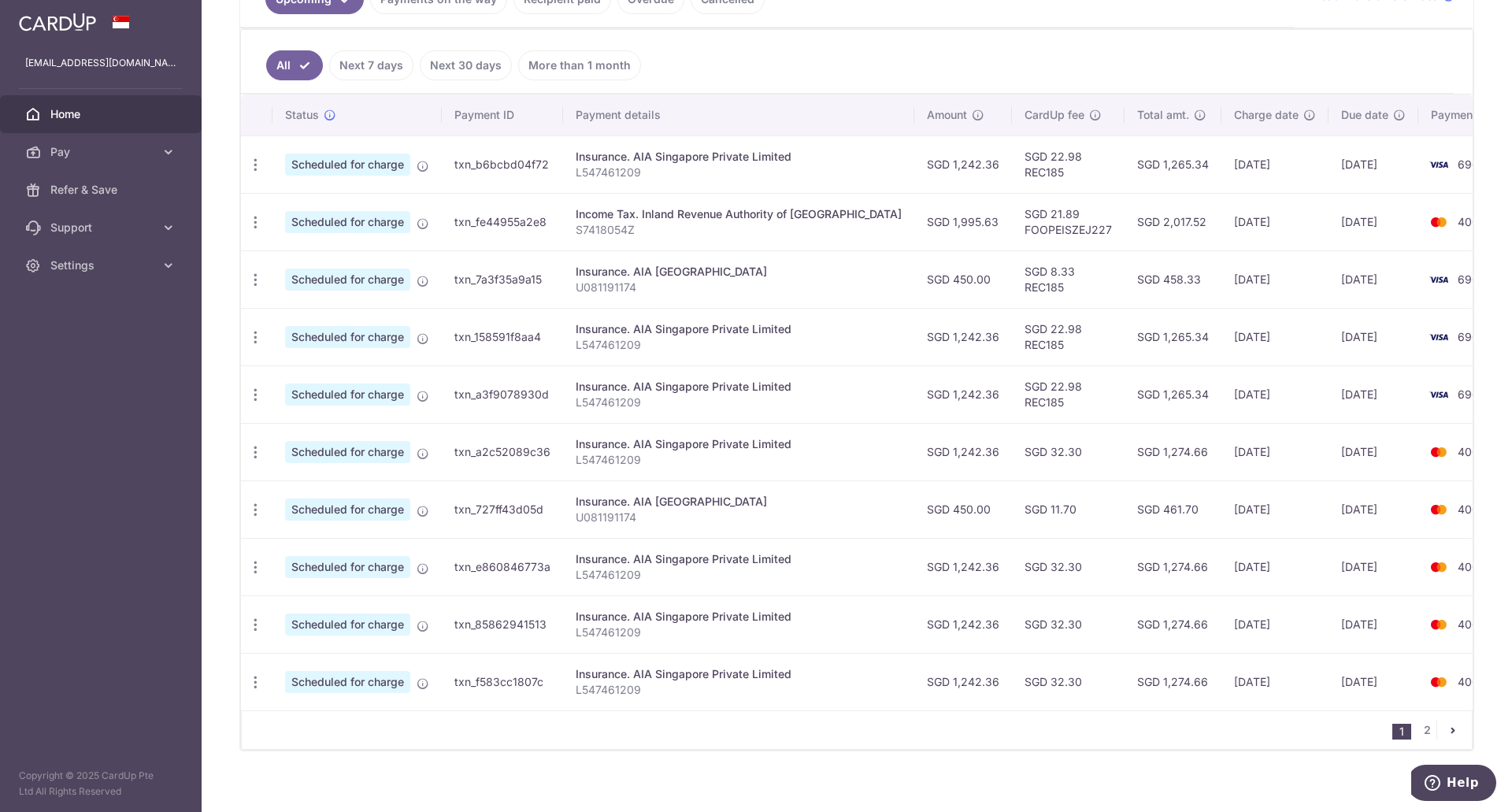
scroll to position [394, 0]
click at [253, 454] on icon "button" at bounding box center [255, 450] width 16 height 16
click at [316, 493] on span "Update payment" at bounding box center [339, 494] width 107 height 19
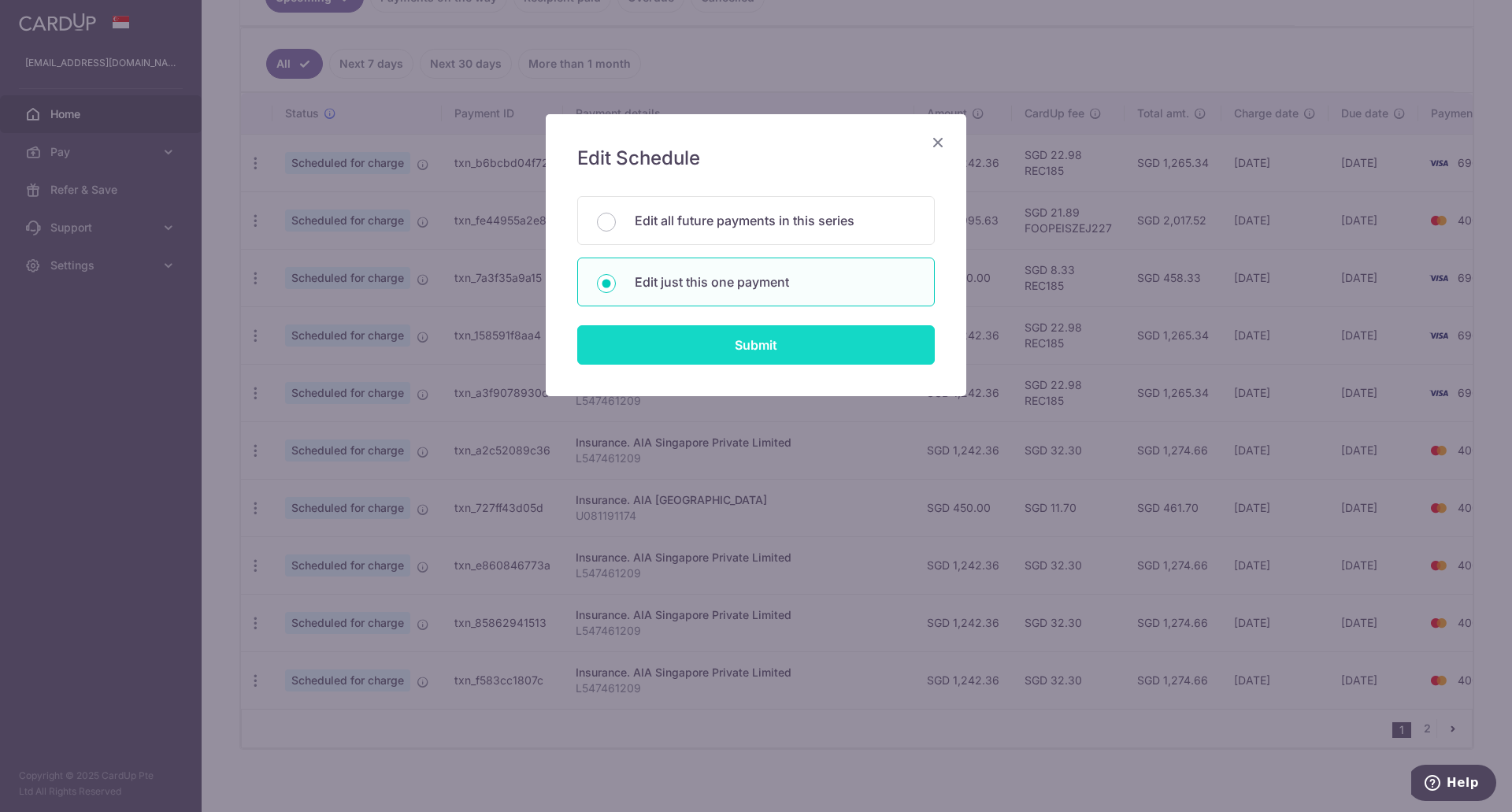
click at [762, 339] on input "Submit" at bounding box center [756, 345] width 357 height 39
radio input "true"
type input "1,242.36"
type input "[DATE]"
type input "L547461209"
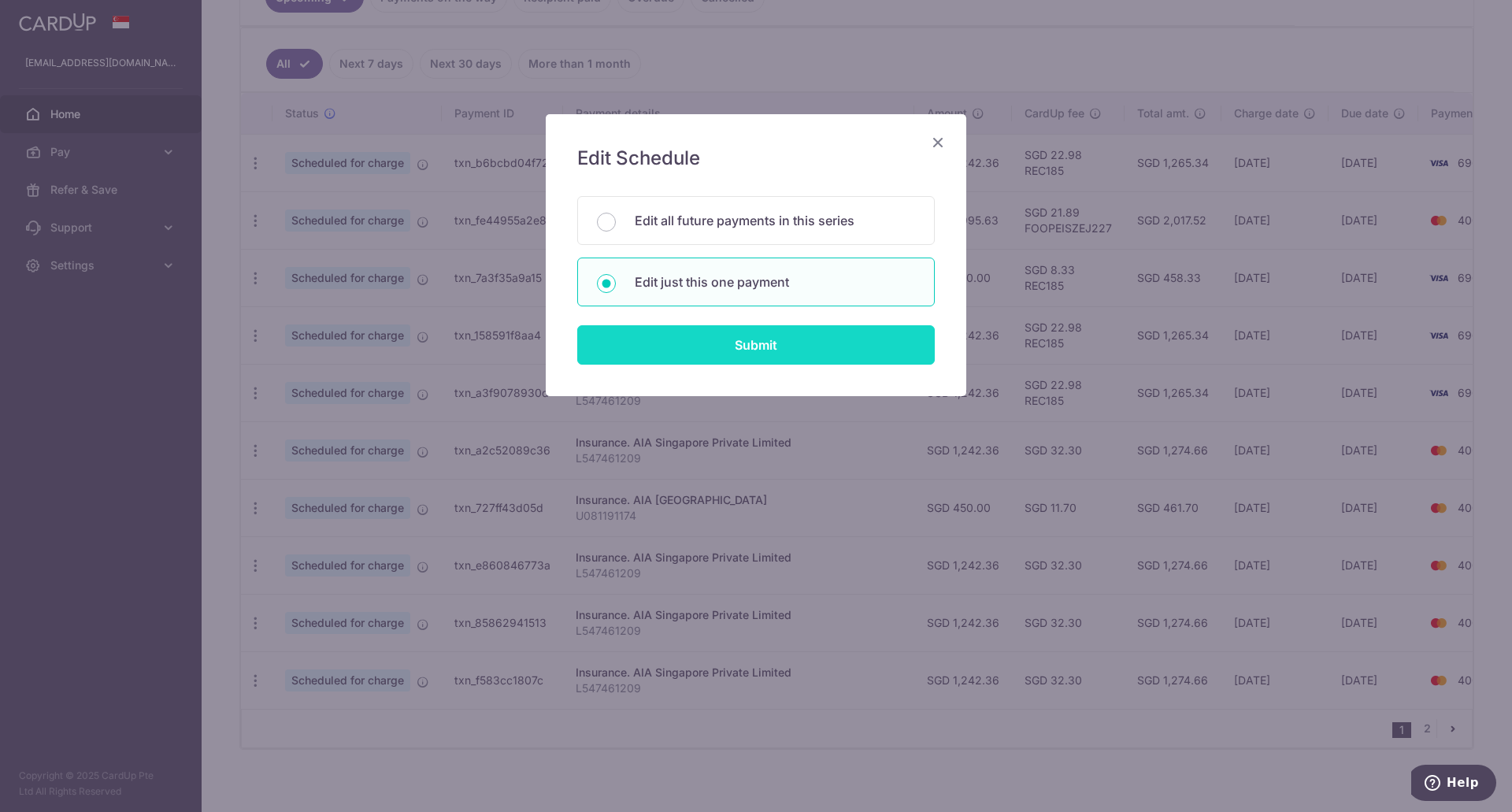
type input "REC185"
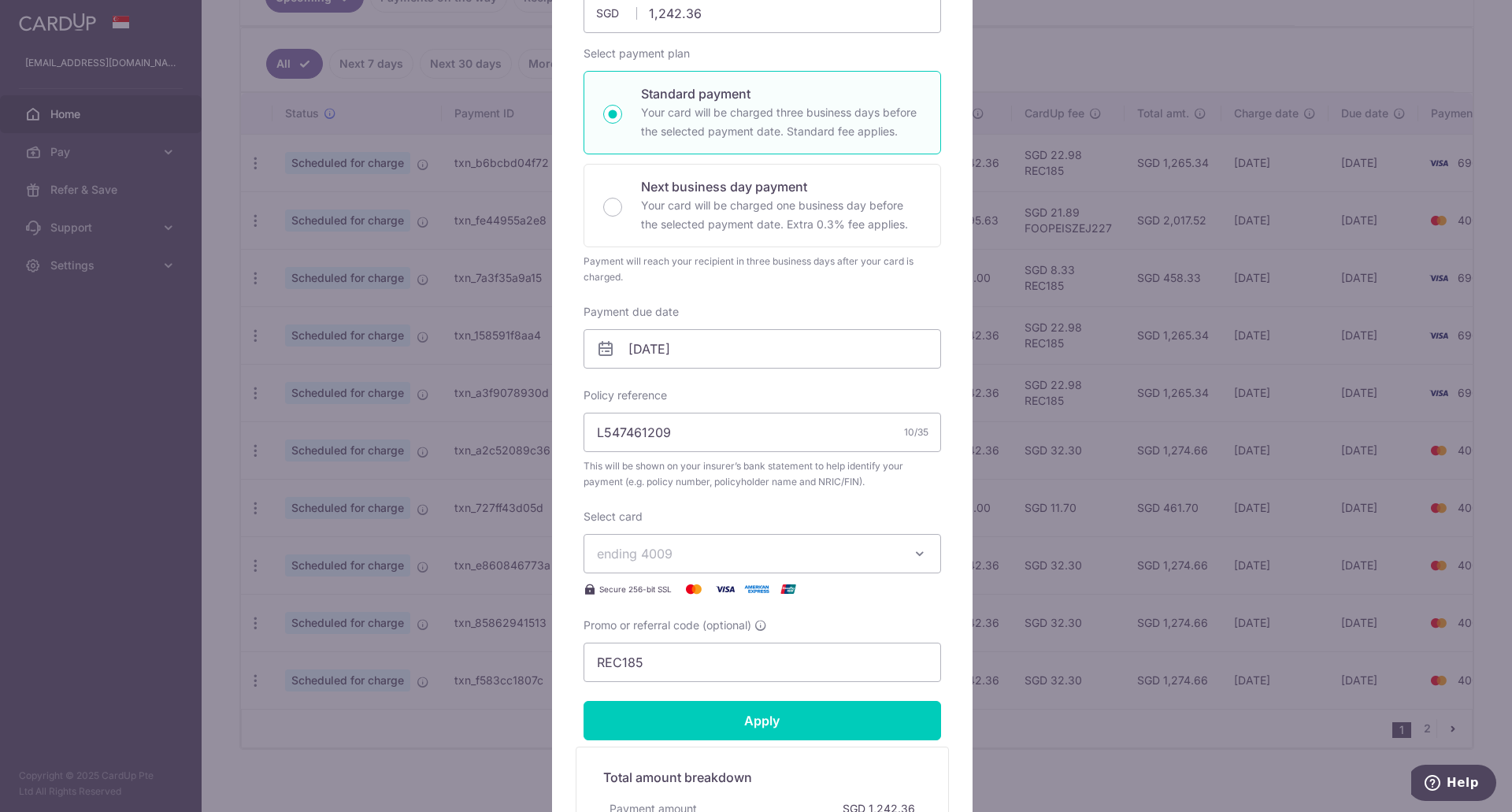
scroll to position [236, 0]
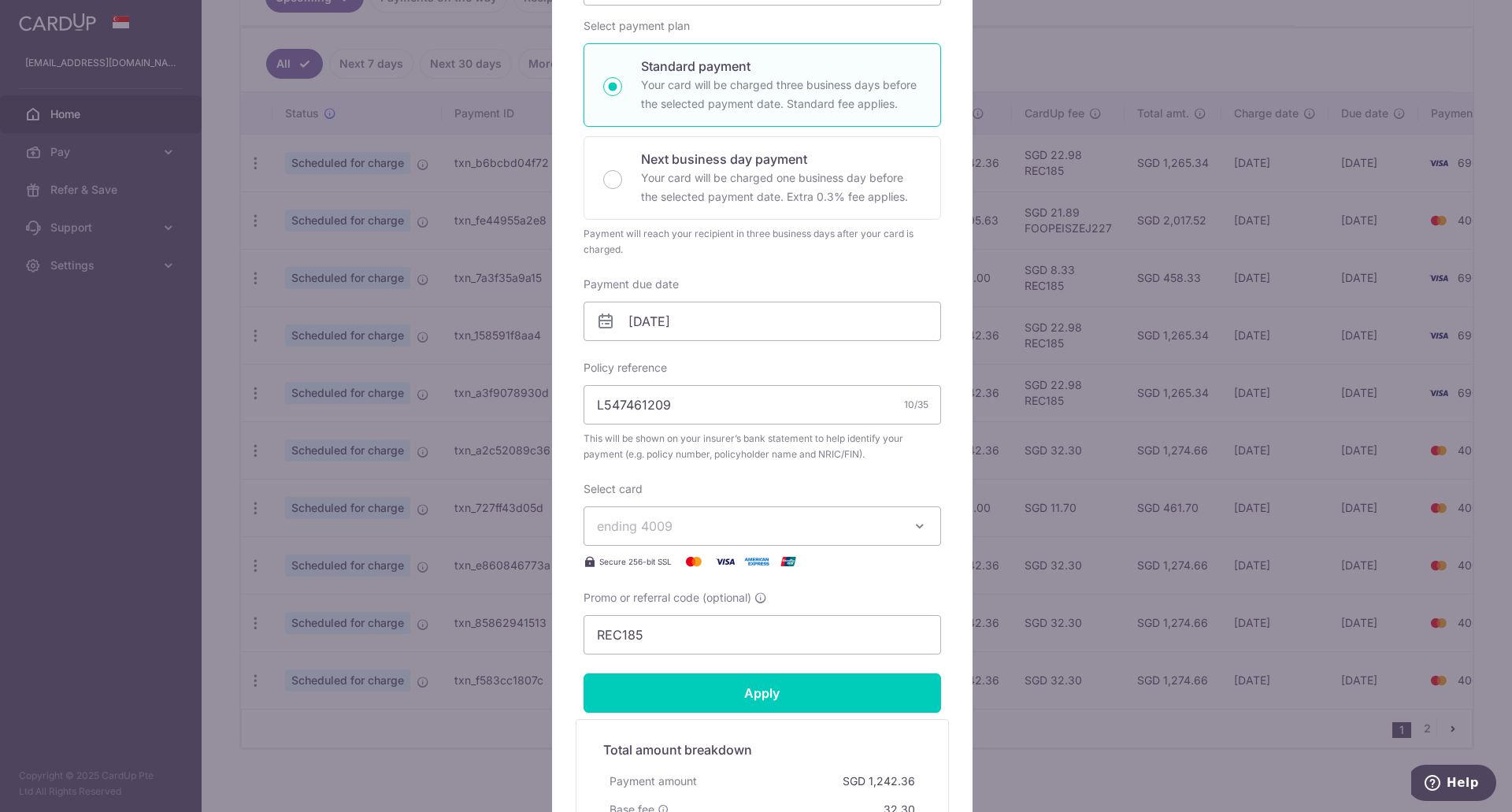
click at [649, 527] on span "ending 4009" at bounding box center [635, 525] width 76 height 15
click at [649, 633] on span "**** 6968" at bounding box center [665, 638] width 61 height 19
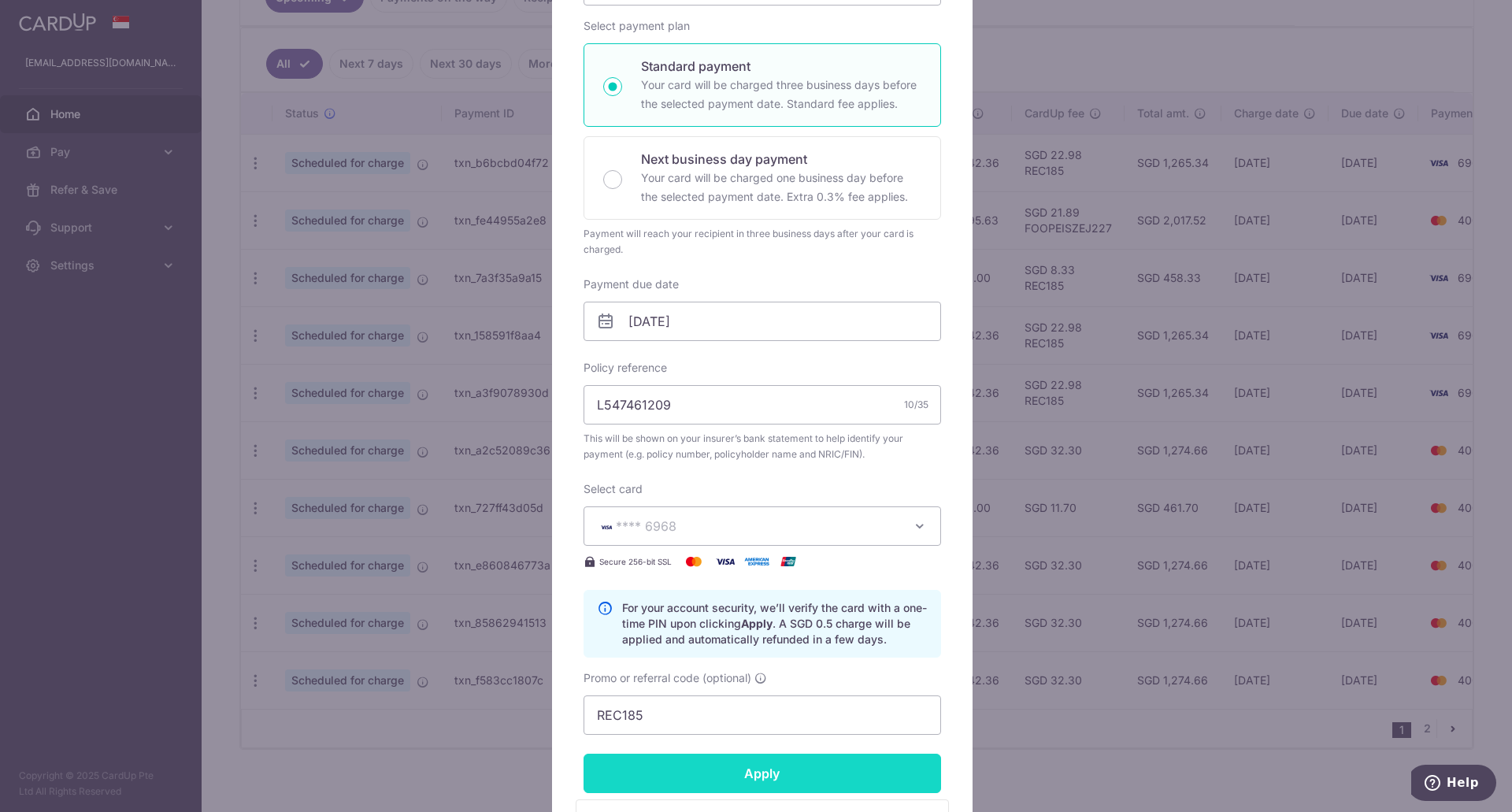
click at [721, 769] on input "Apply" at bounding box center [762, 773] width 357 height 39
type input "Successfully Applied"
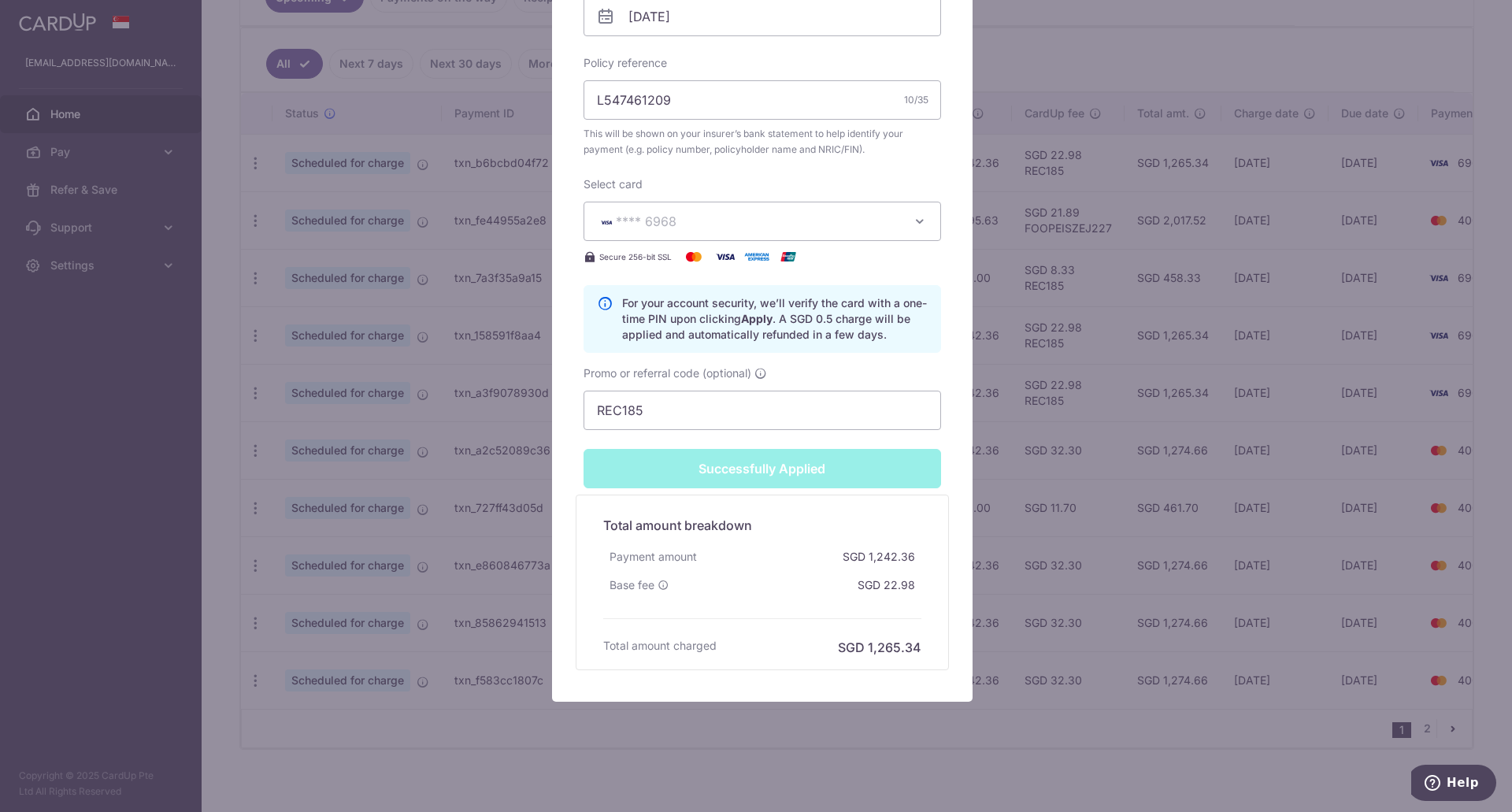
scroll to position [600, 0]
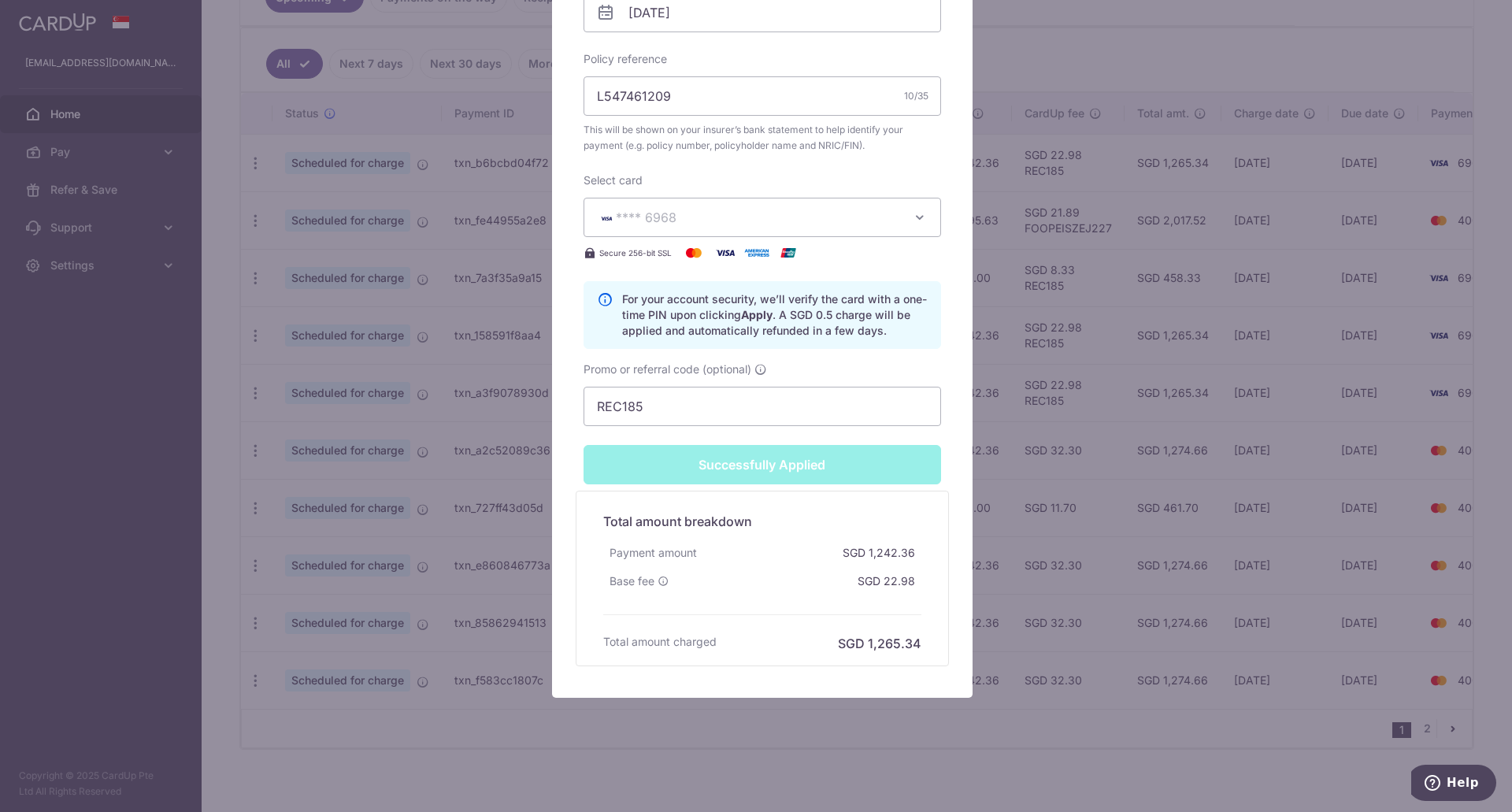
click at [1126, 548] on div "Edit payment By clicking apply, you will make changes to all payments to AIA Si…" at bounding box center [756, 406] width 1512 height 812
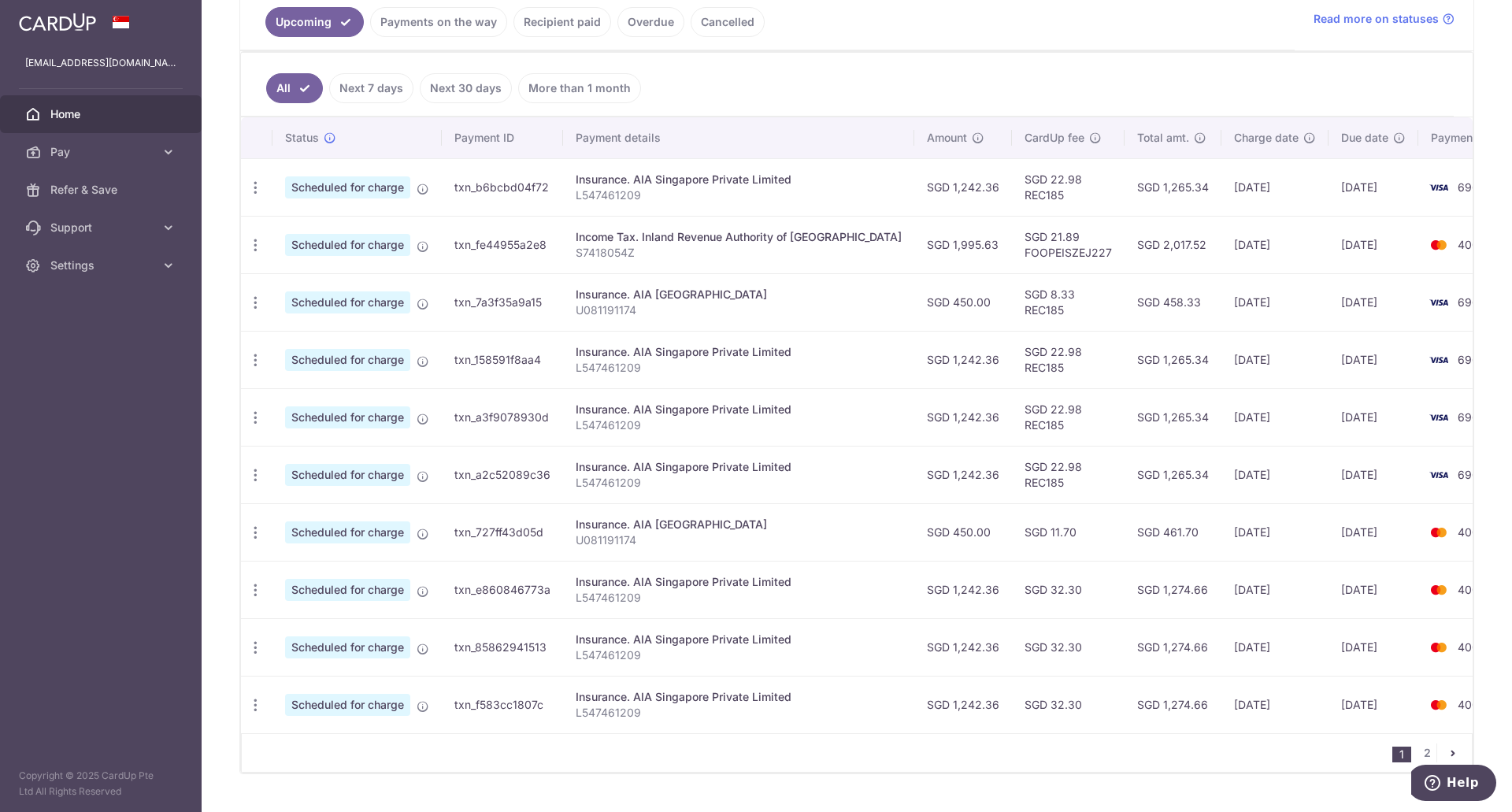
scroll to position [394, 0]
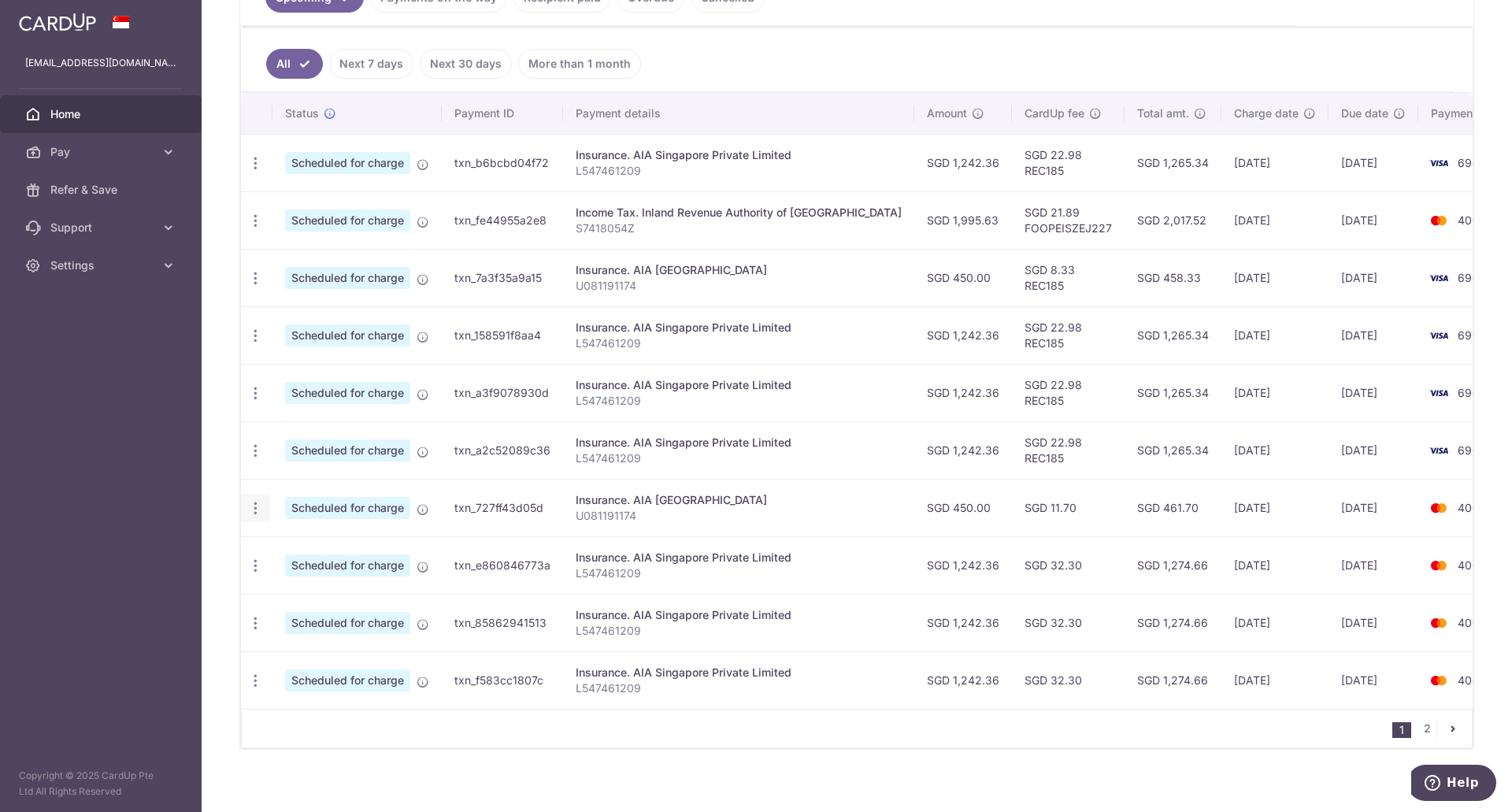
click at [258, 506] on icon "button" at bounding box center [255, 507] width 16 height 16
click at [310, 551] on span "Update payment" at bounding box center [339, 551] width 107 height 19
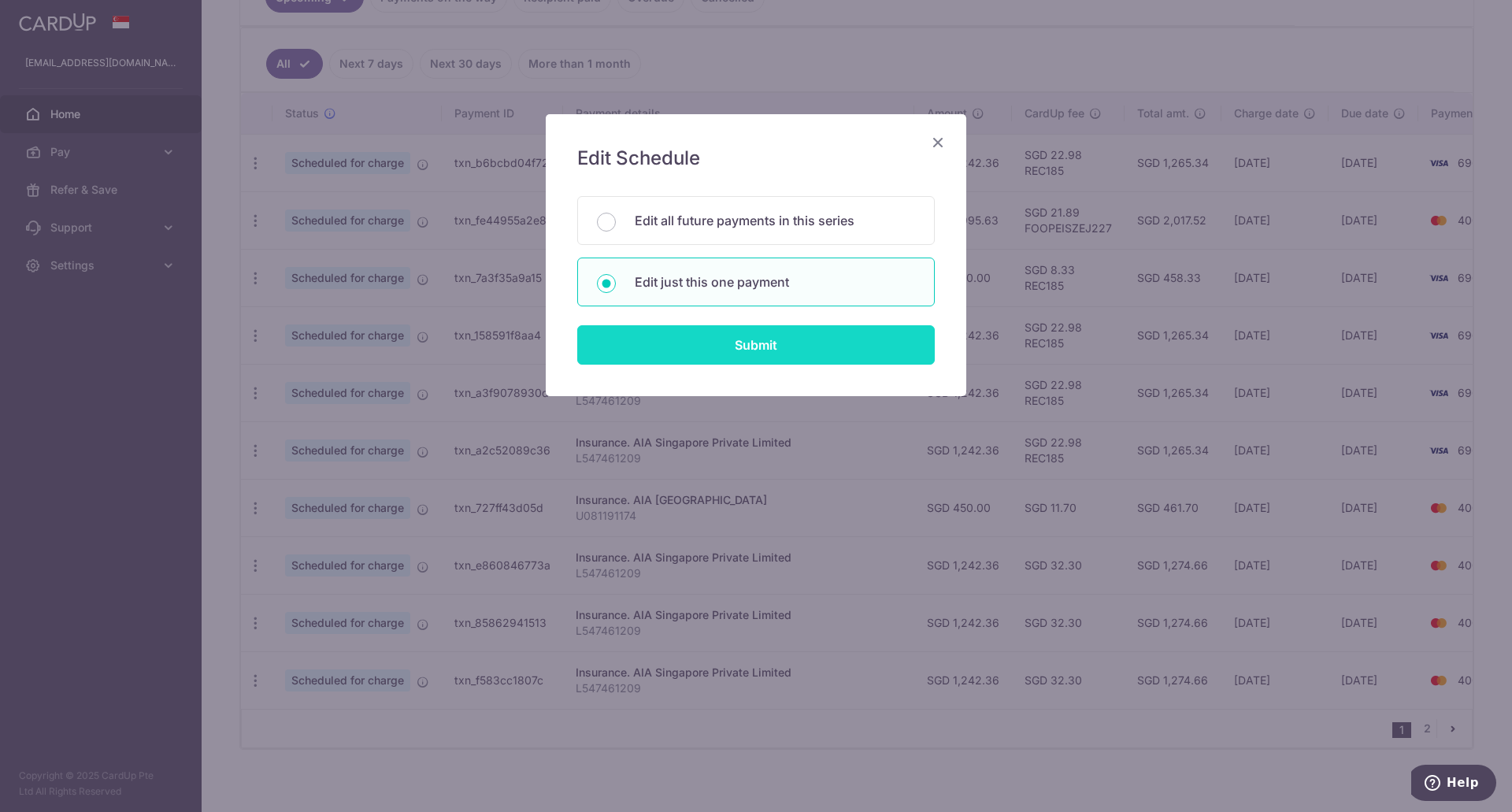
click at [738, 351] on input "Submit" at bounding box center [756, 345] width 357 height 39
radio input "true"
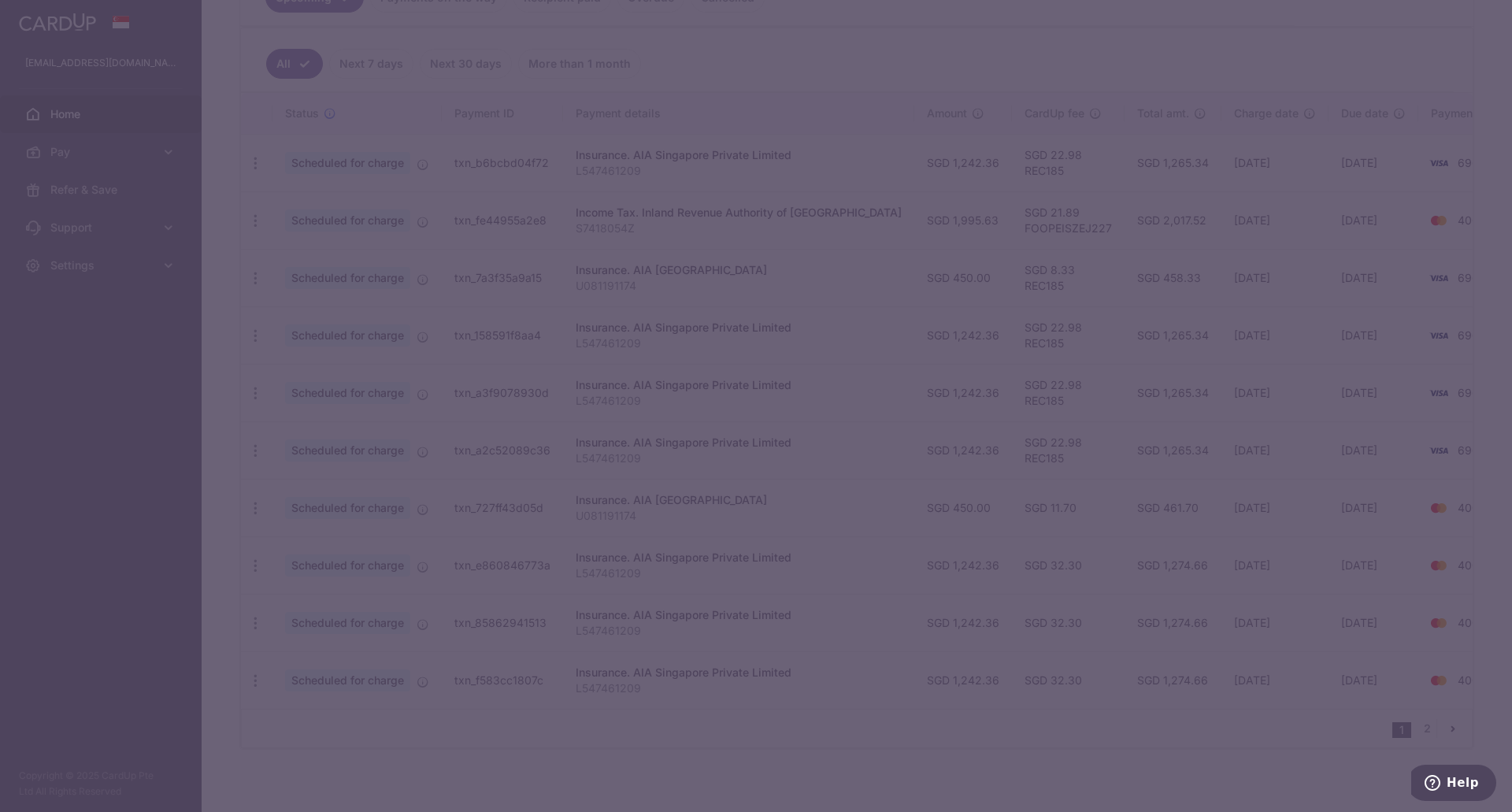
type input "450.00"
type input "23/01/2026"
type input "U081191174"
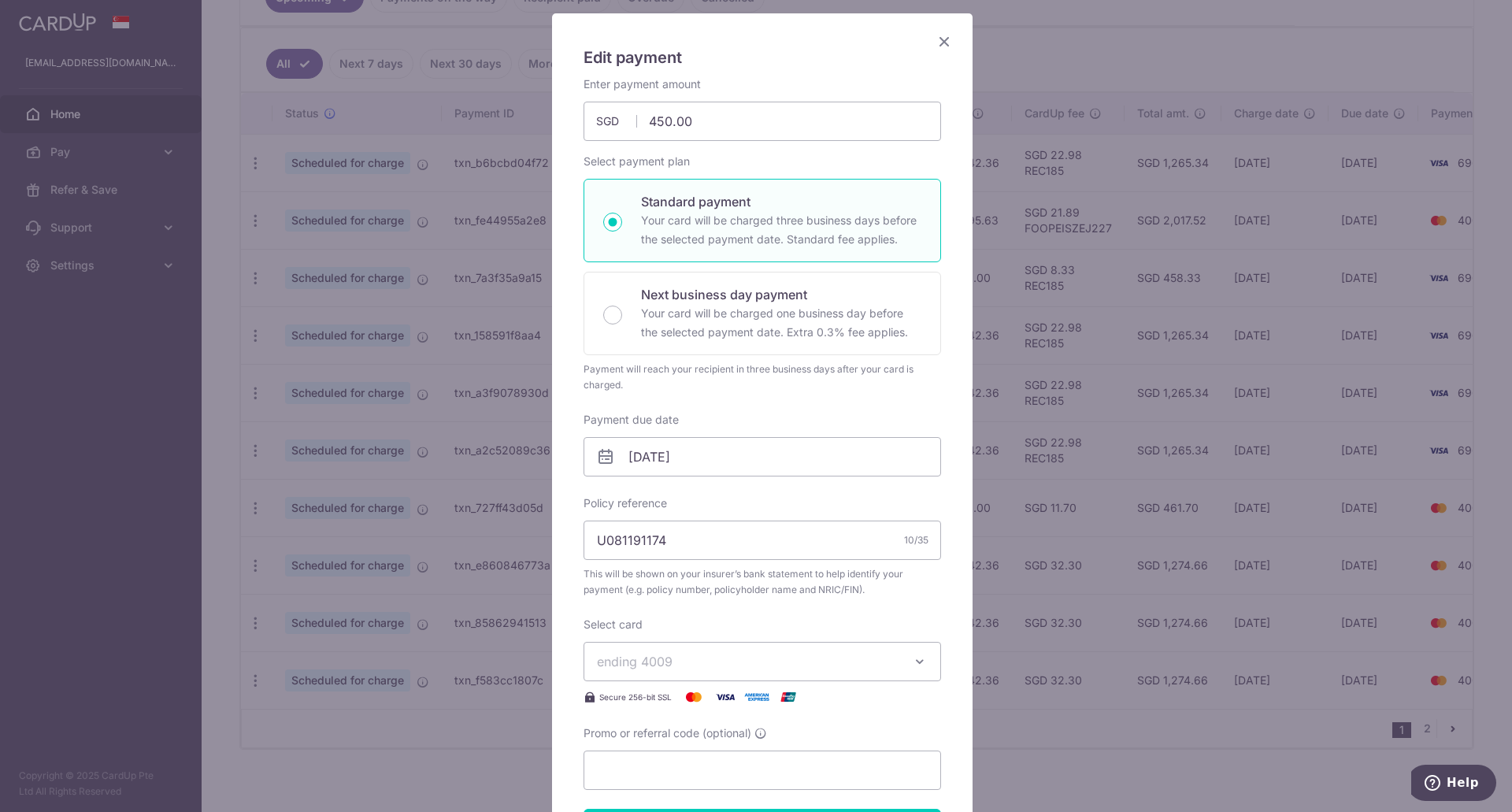
scroll to position [236, 0]
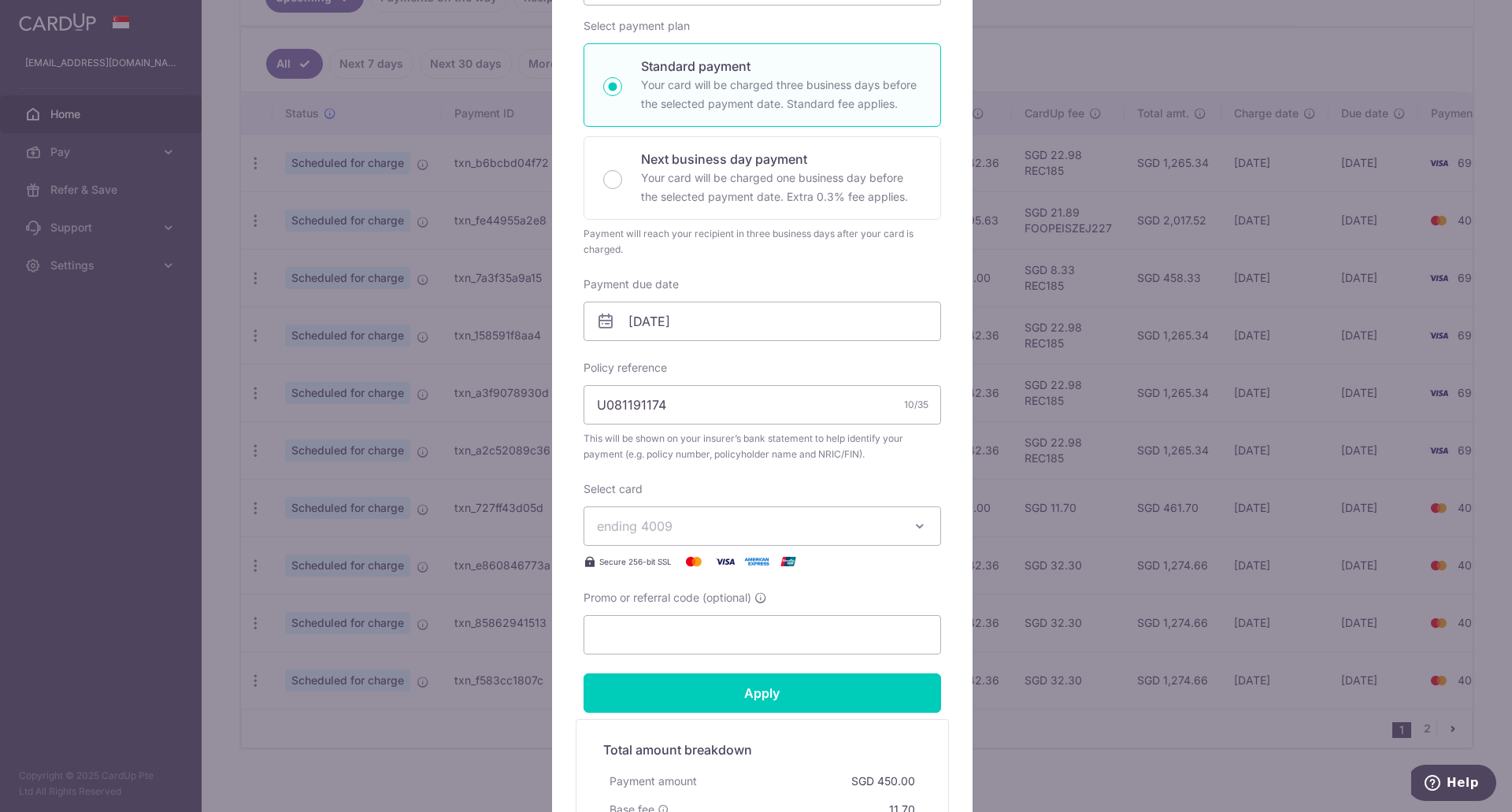
click at [664, 530] on span "ending 4009" at bounding box center [635, 525] width 76 height 15
click at [671, 645] on span "**** 6968" at bounding box center [665, 638] width 61 height 19
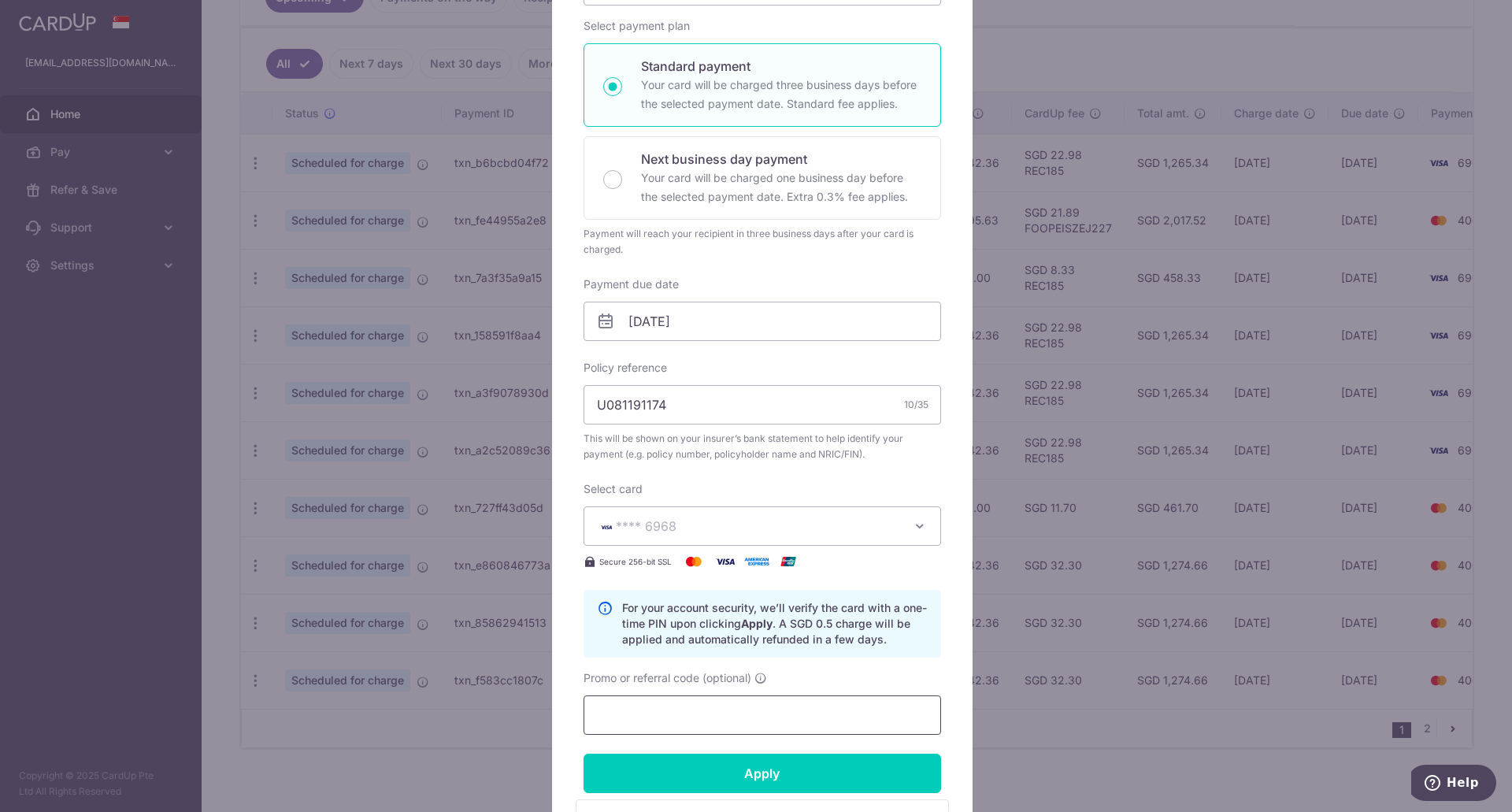
click at [642, 720] on input "Promo or referral code (optional)" at bounding box center [762, 715] width 357 height 39
paste input "REC185"
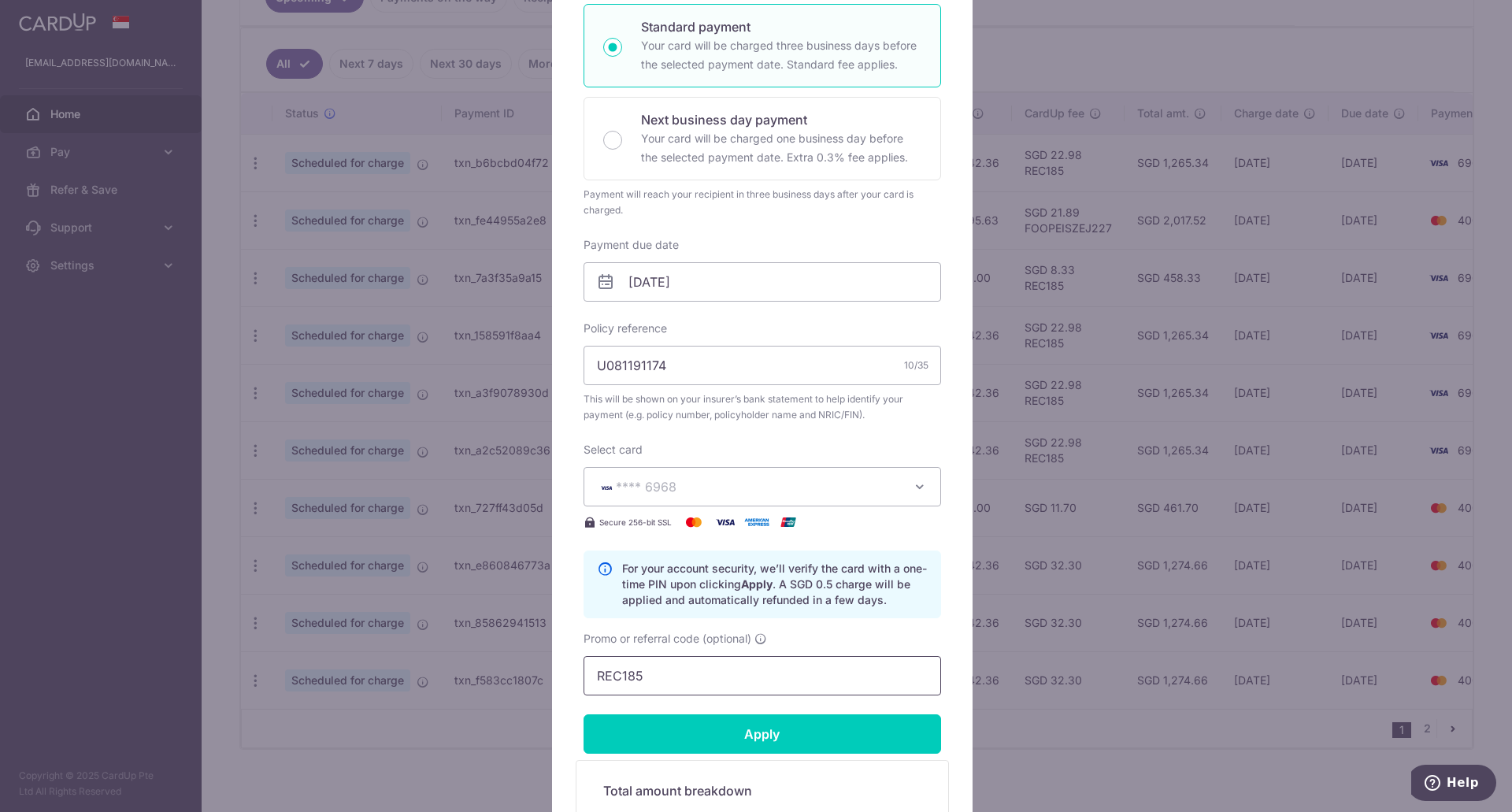
scroll to position [315, 0]
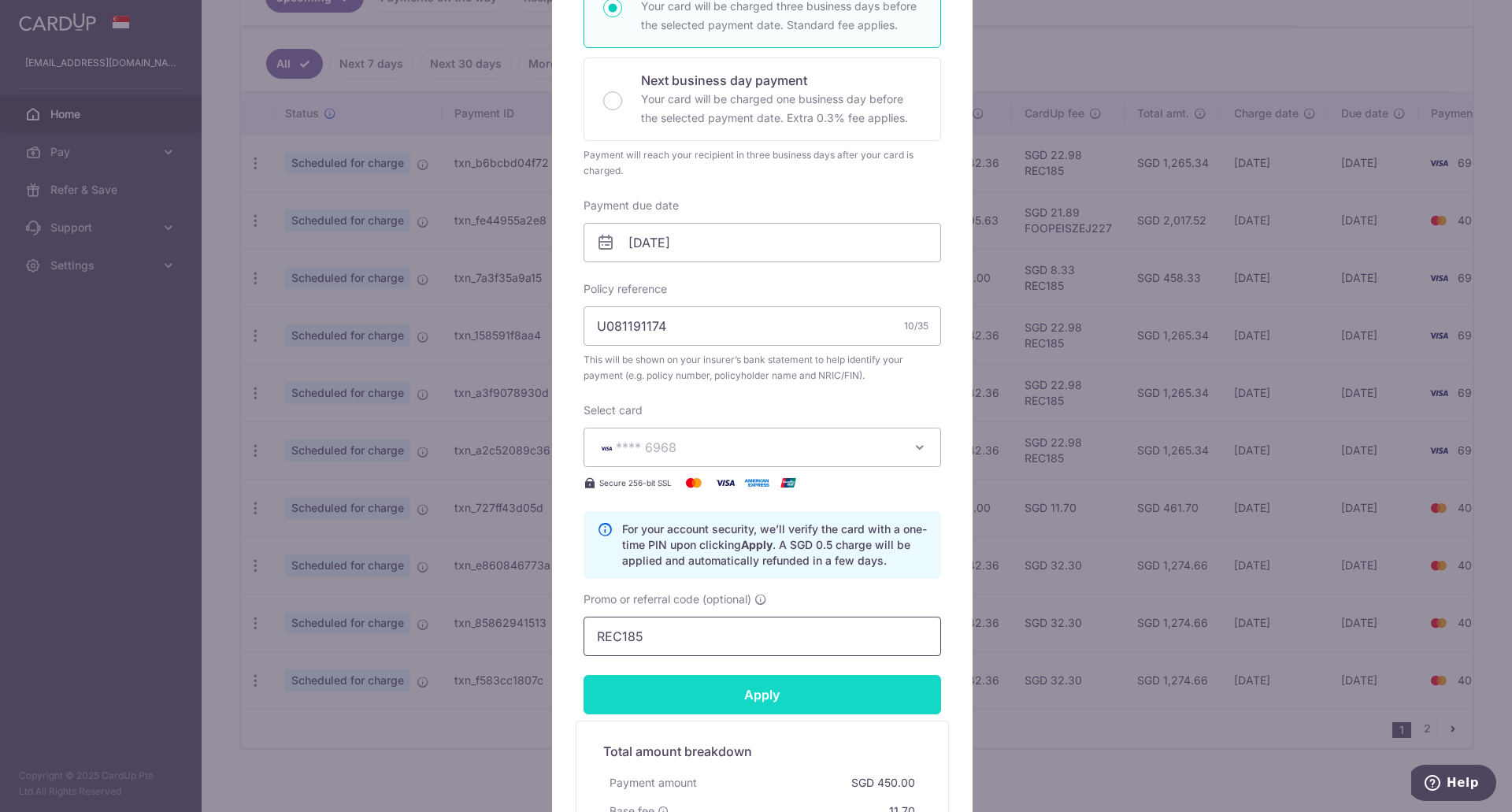
type input "REC185"
click at [707, 700] on input "Apply" at bounding box center [762, 694] width 357 height 39
click at [757, 694] on body "rach71487@gmail.com Home Pay Payments Recipients Cards Refer & Save Support FAQ…" at bounding box center [756, 406] width 1512 height 812
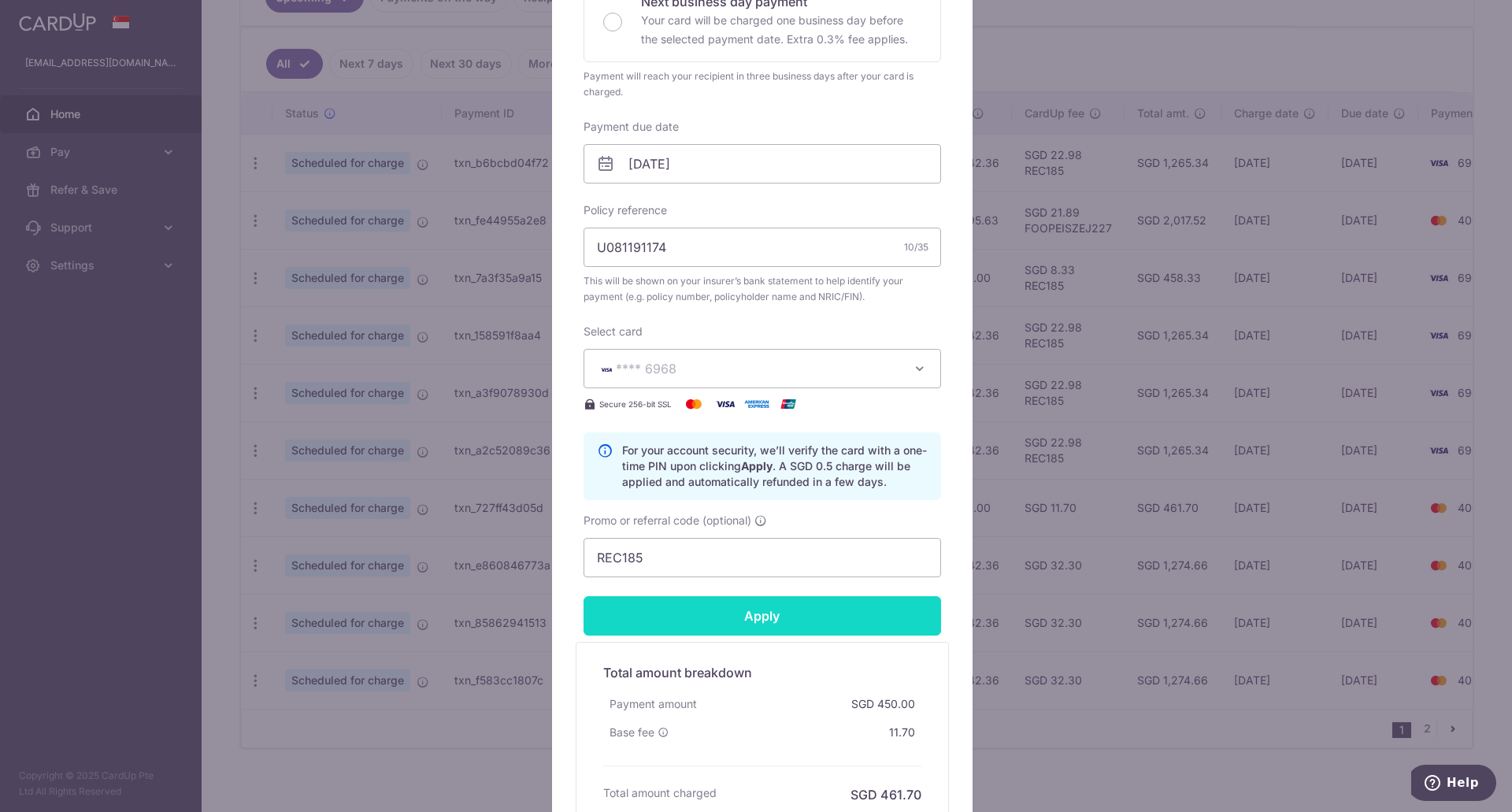
type input "Successfully Applied"
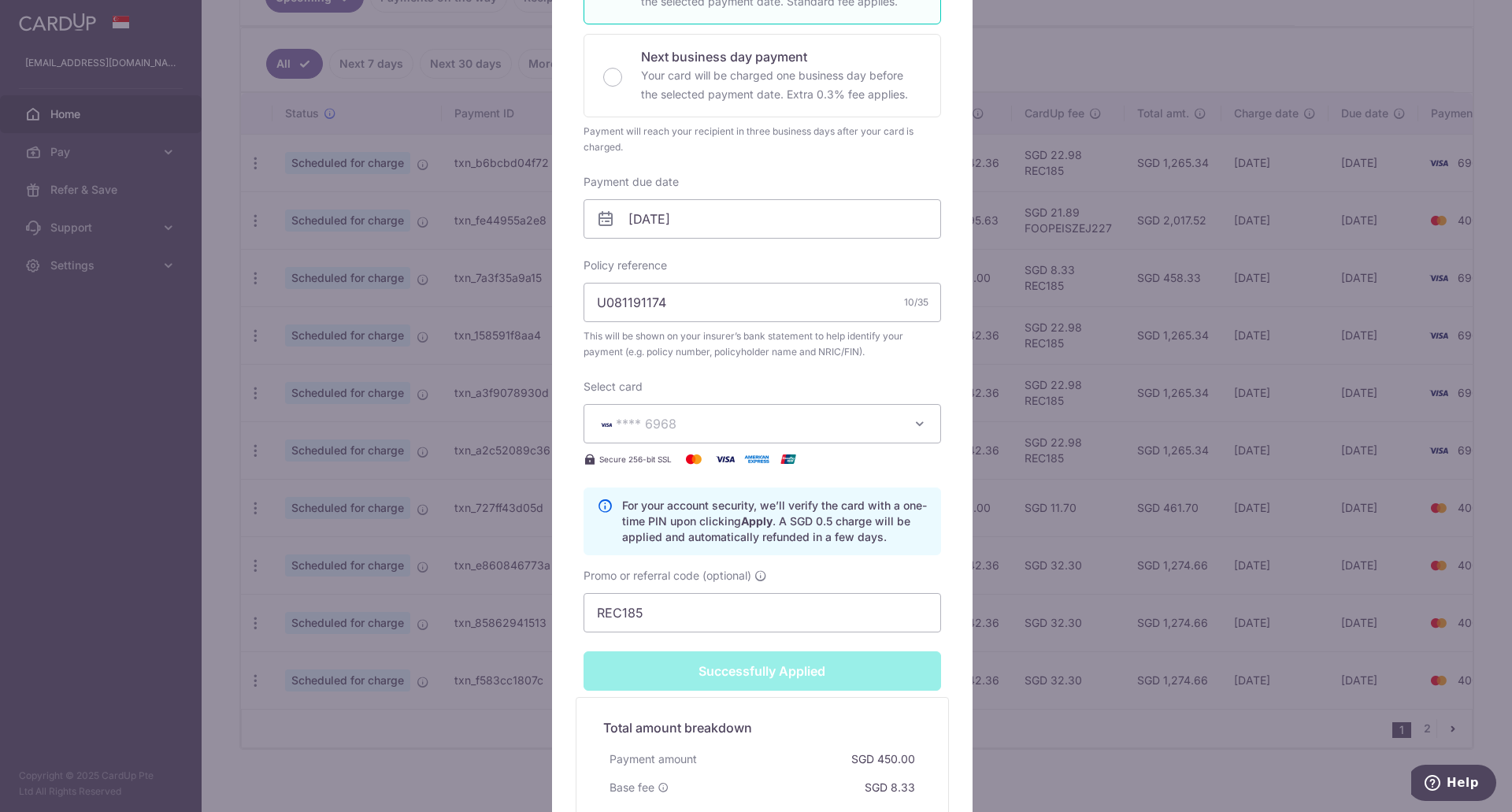
scroll to position [449, 0]
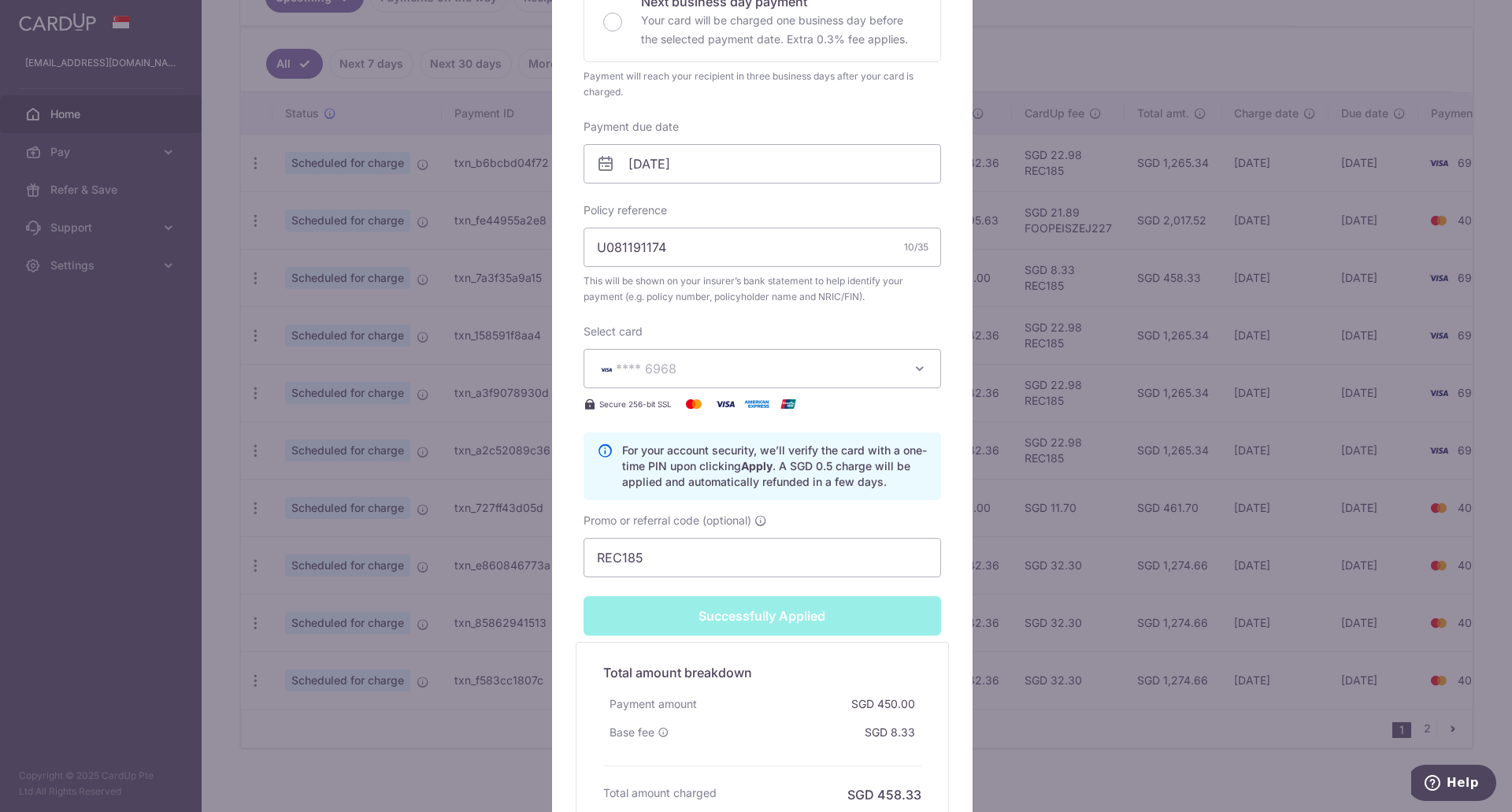
click at [1039, 672] on div "Edit payment By clicking apply, you will make changes to all payments to AIA SI…" at bounding box center [756, 406] width 1512 height 812
click at [1008, 676] on div "Edit payment By clicking apply, you will make changes to all payments to AIA SI…" at bounding box center [756, 406] width 1512 height 812
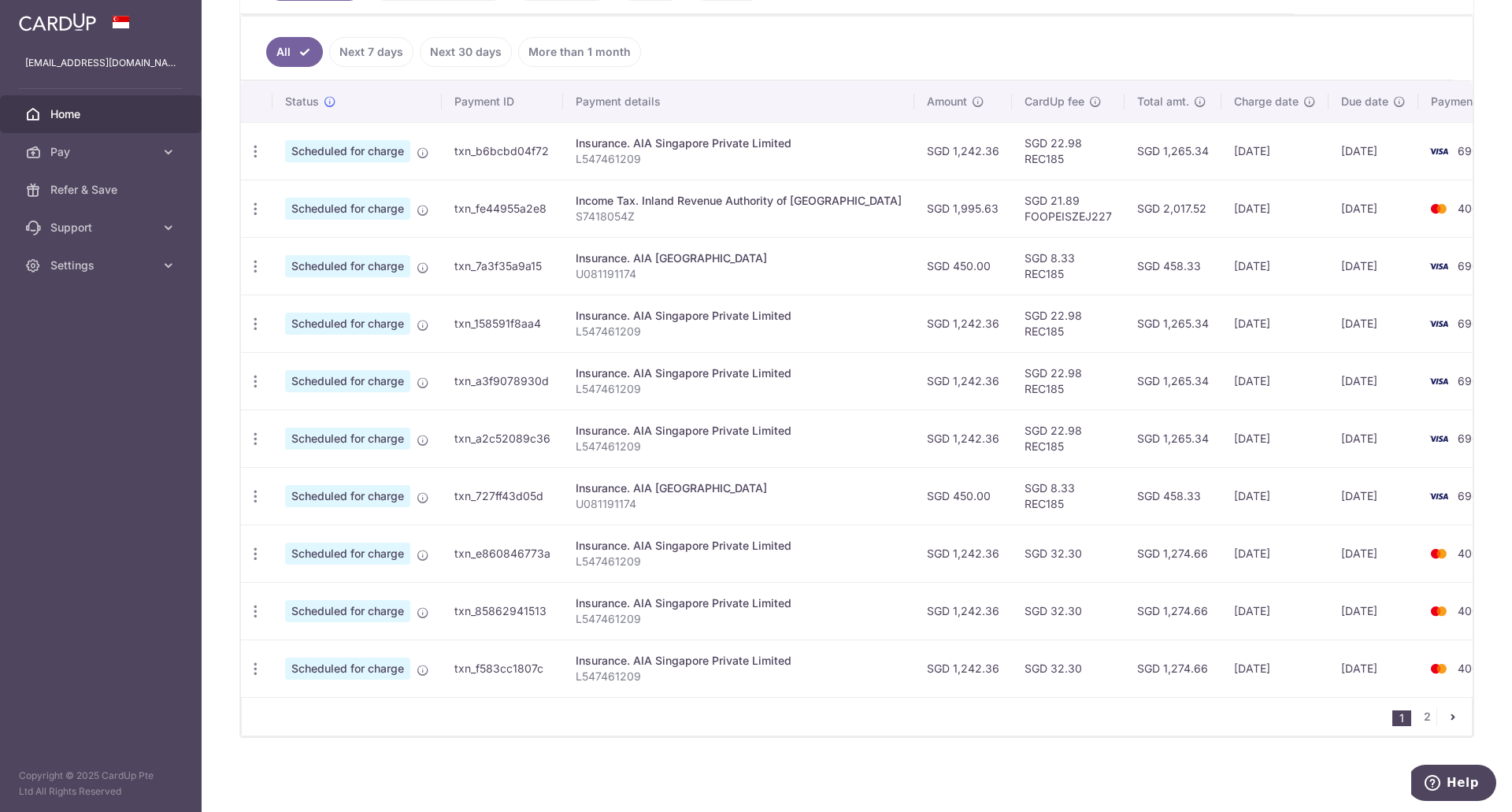
scroll to position [414, 0]
click at [256, 546] on icon "button" at bounding box center [255, 554] width 16 height 16
click at [299, 587] on span "Update payment" at bounding box center [339, 597] width 107 height 19
radio input "true"
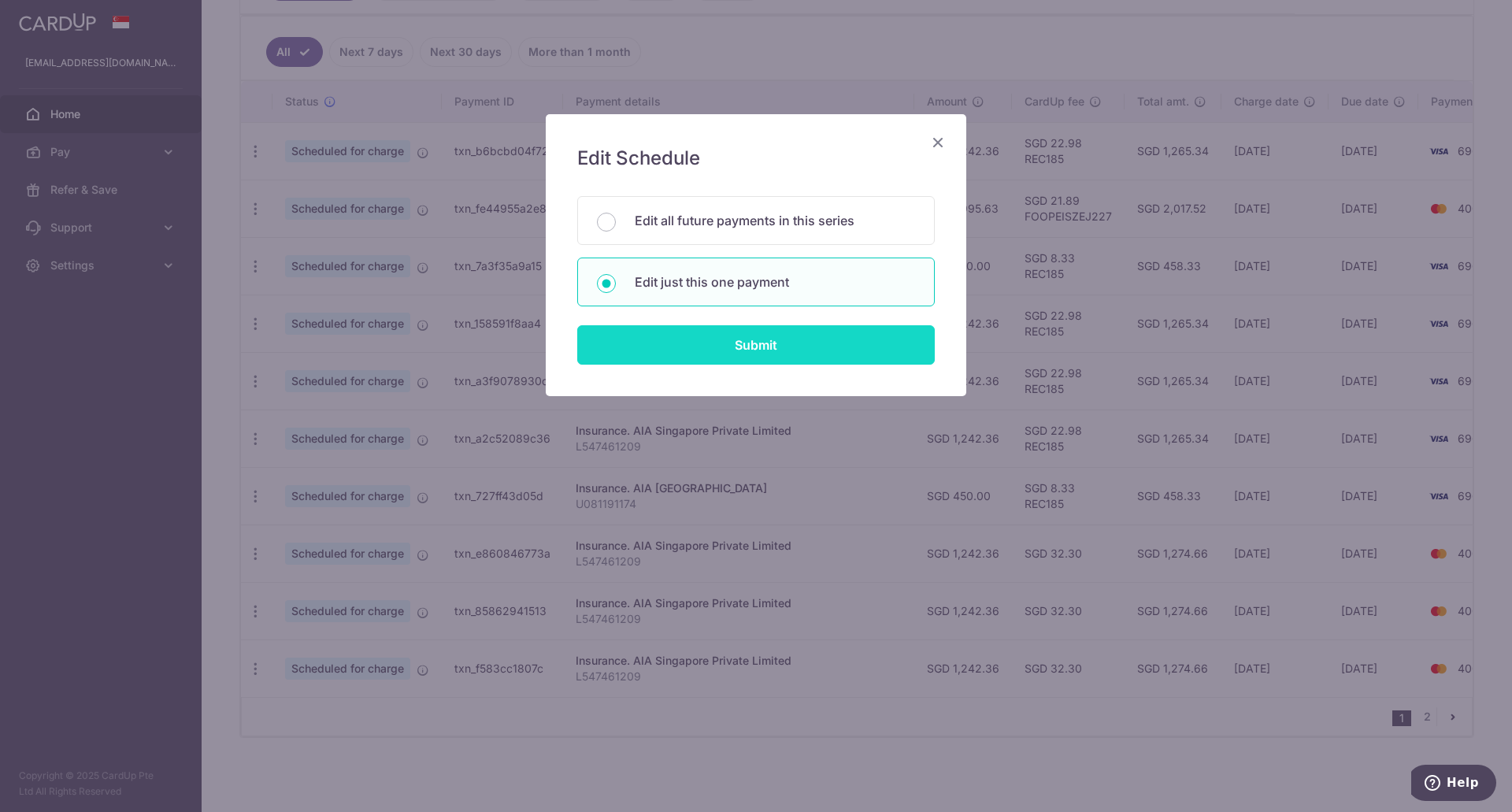
click at [750, 361] on input "Submit" at bounding box center [756, 345] width 357 height 39
radio input "true"
type input "1,242.36"
type input "[DATE]"
type input "L547461209"
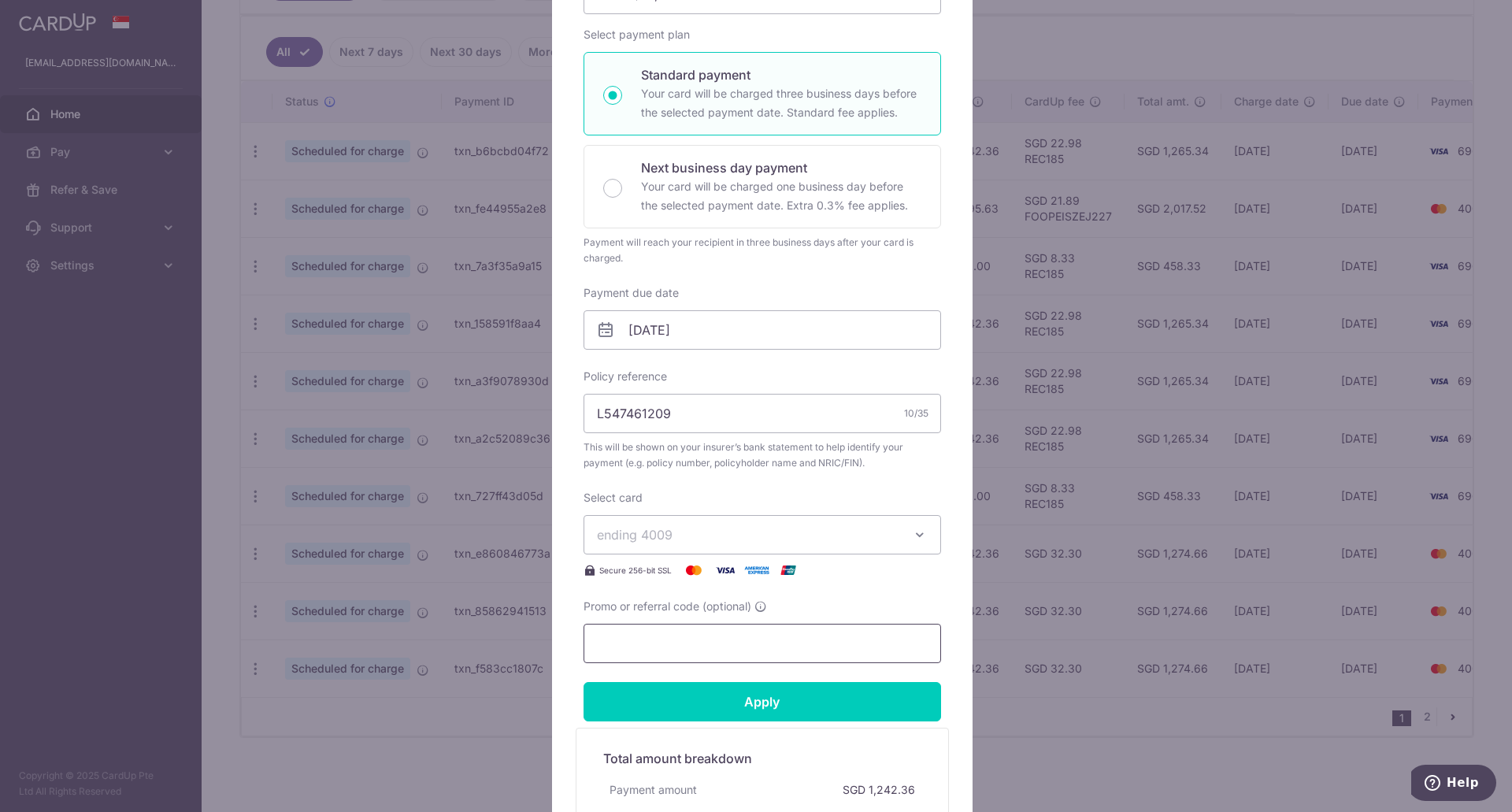
scroll to position [236, 0]
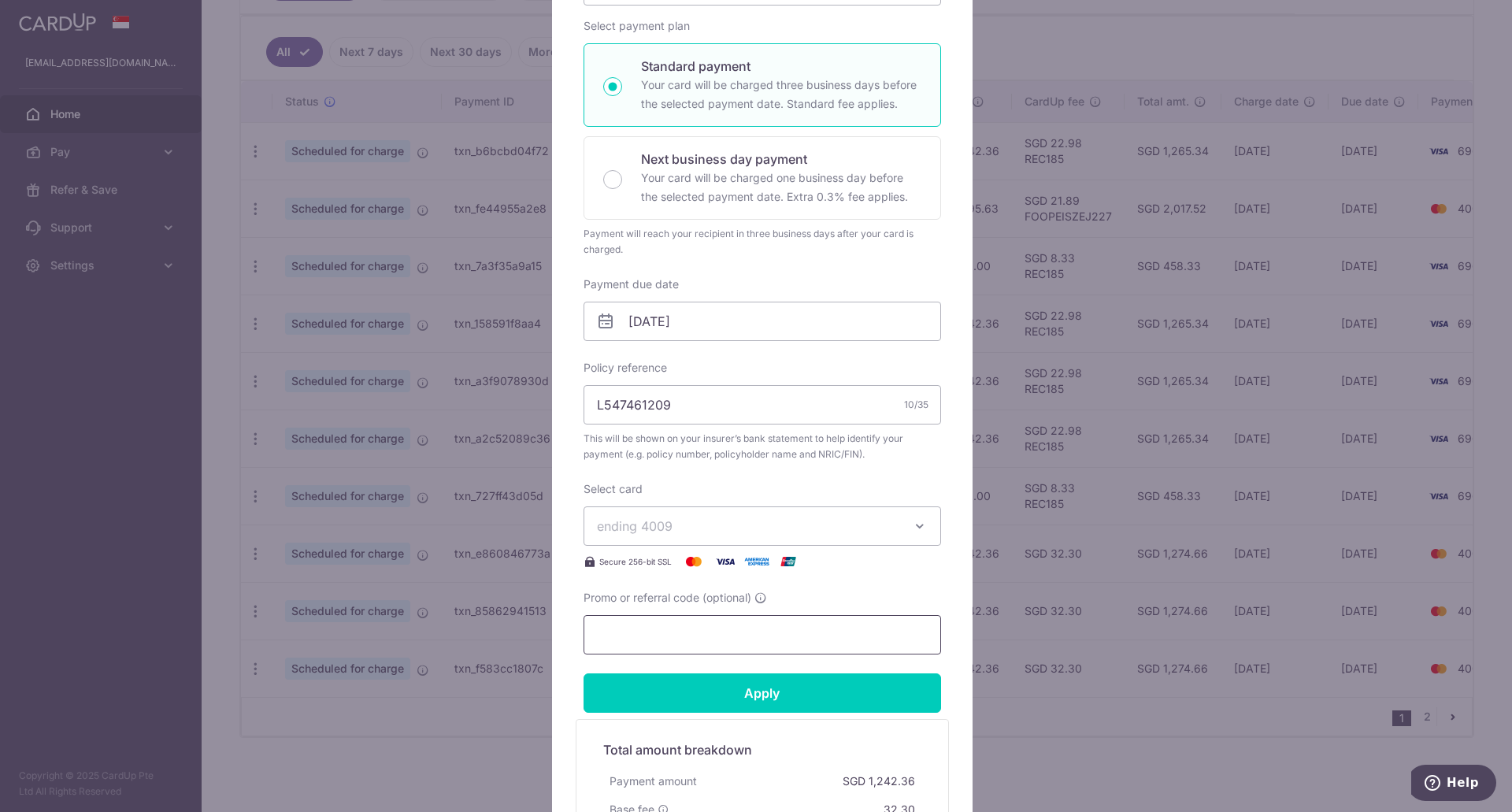
click at [702, 630] on input "Promo or referral code (optional)" at bounding box center [762, 634] width 357 height 39
paste input "OCBC155"
type input "OCBC155"
click at [699, 687] on input "Apply" at bounding box center [762, 693] width 357 height 39
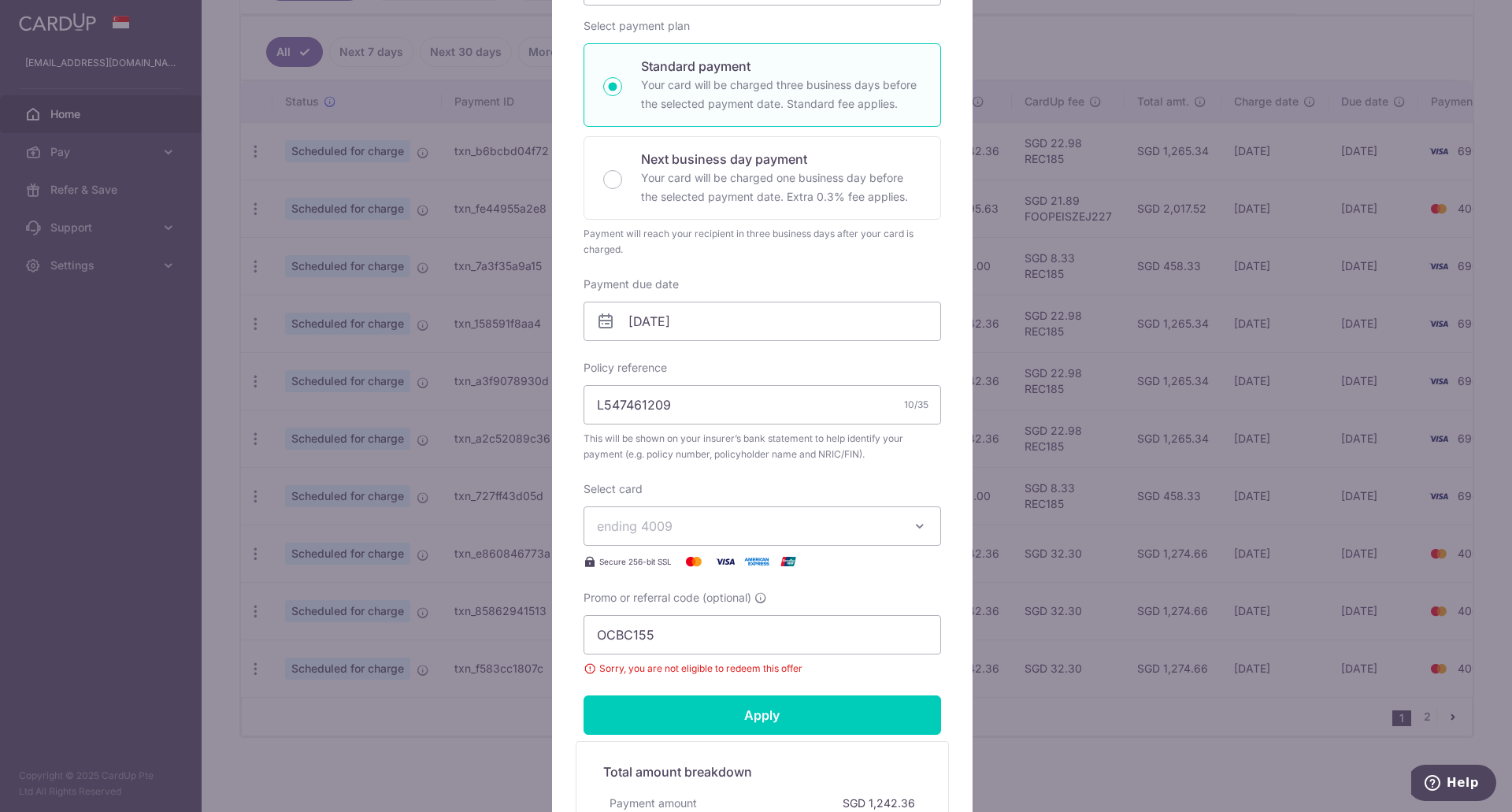
scroll to position [315, 0]
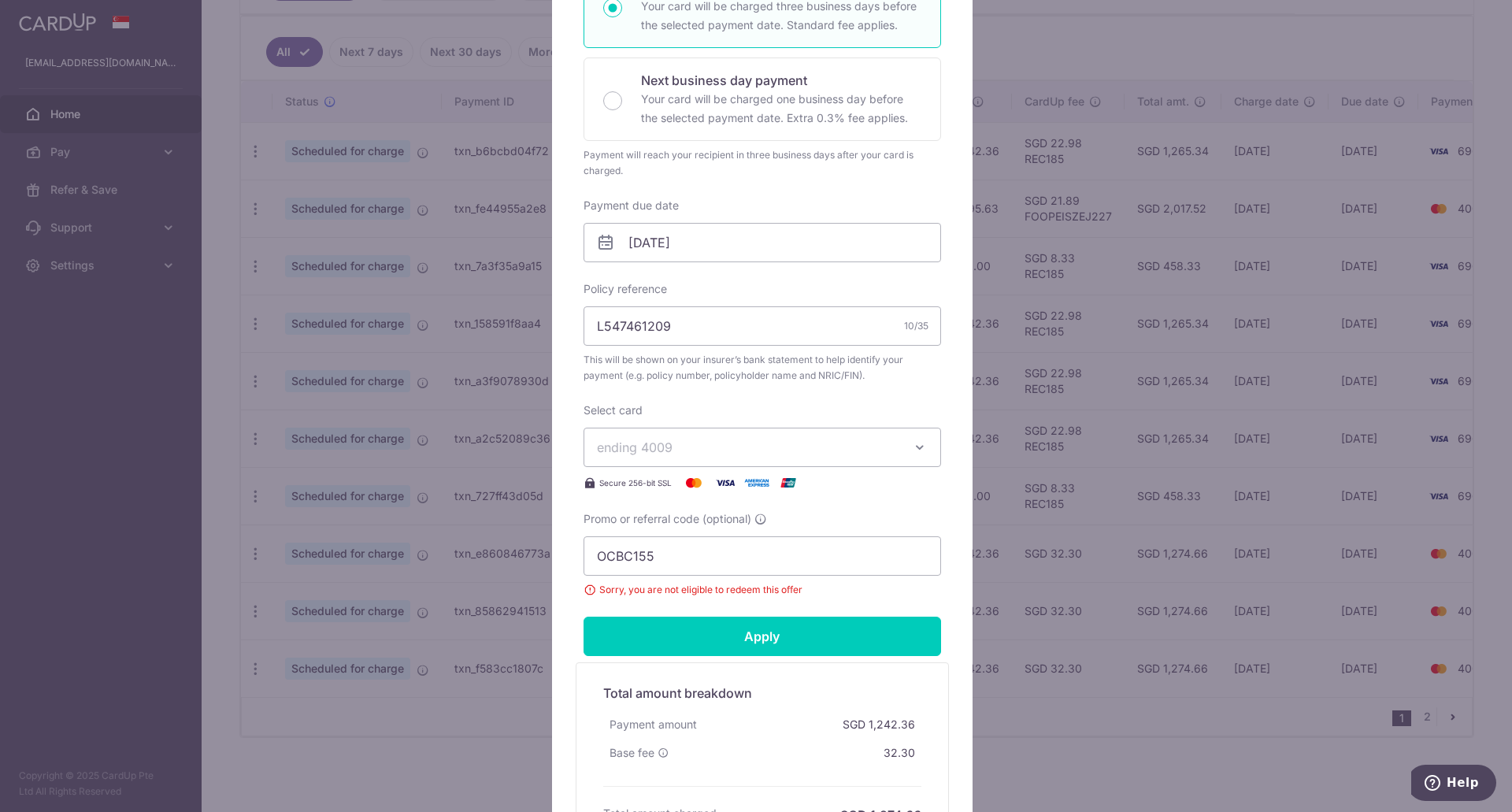
click at [474, 320] on div "Edit payment By clicking apply, you will make changes to all payments to AIA Si…" at bounding box center [756, 406] width 1512 height 812
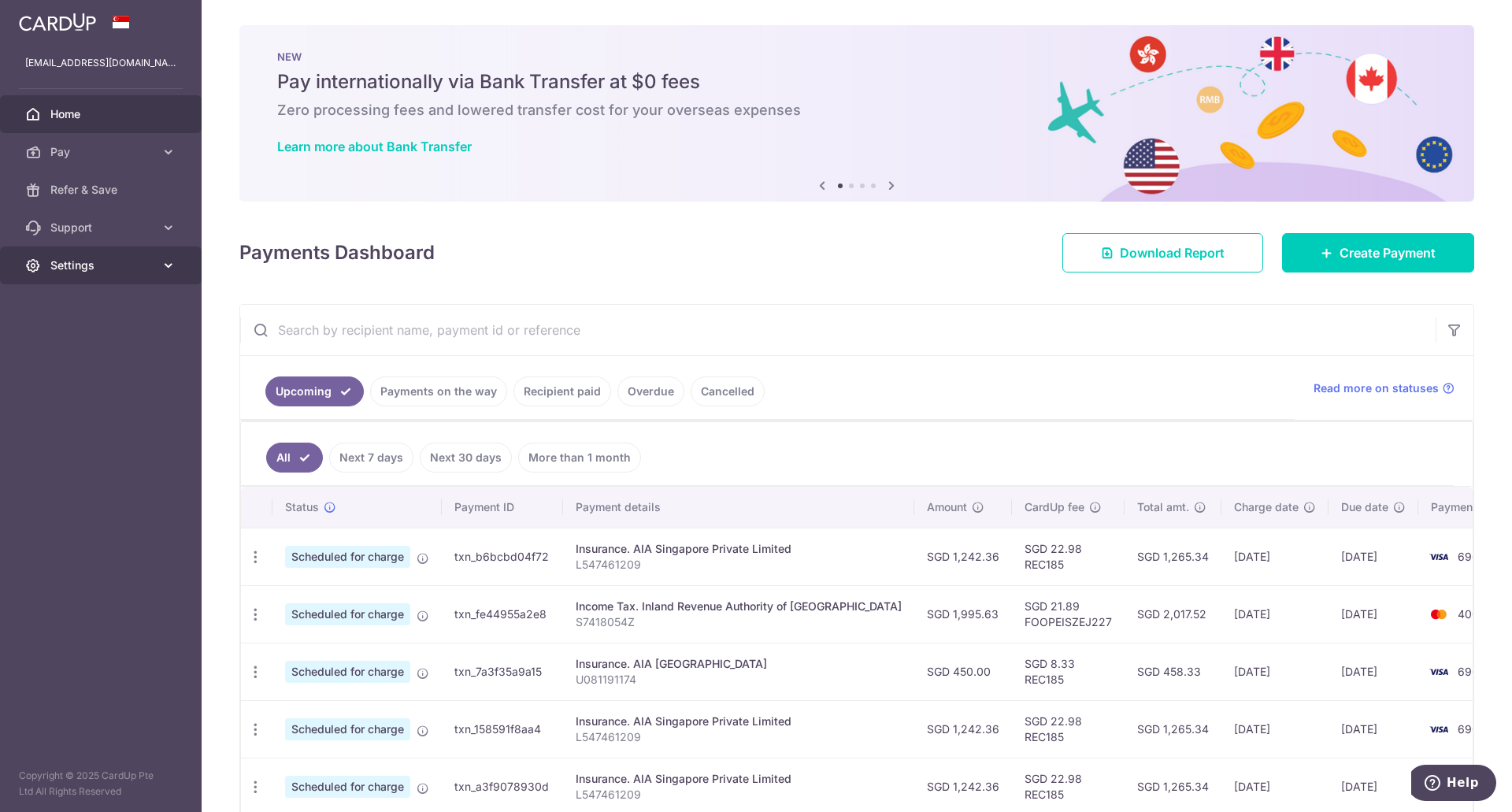
click at [92, 270] on span "Settings" at bounding box center [102, 265] width 104 height 15
click at [76, 306] on span "Account" at bounding box center [102, 303] width 104 height 15
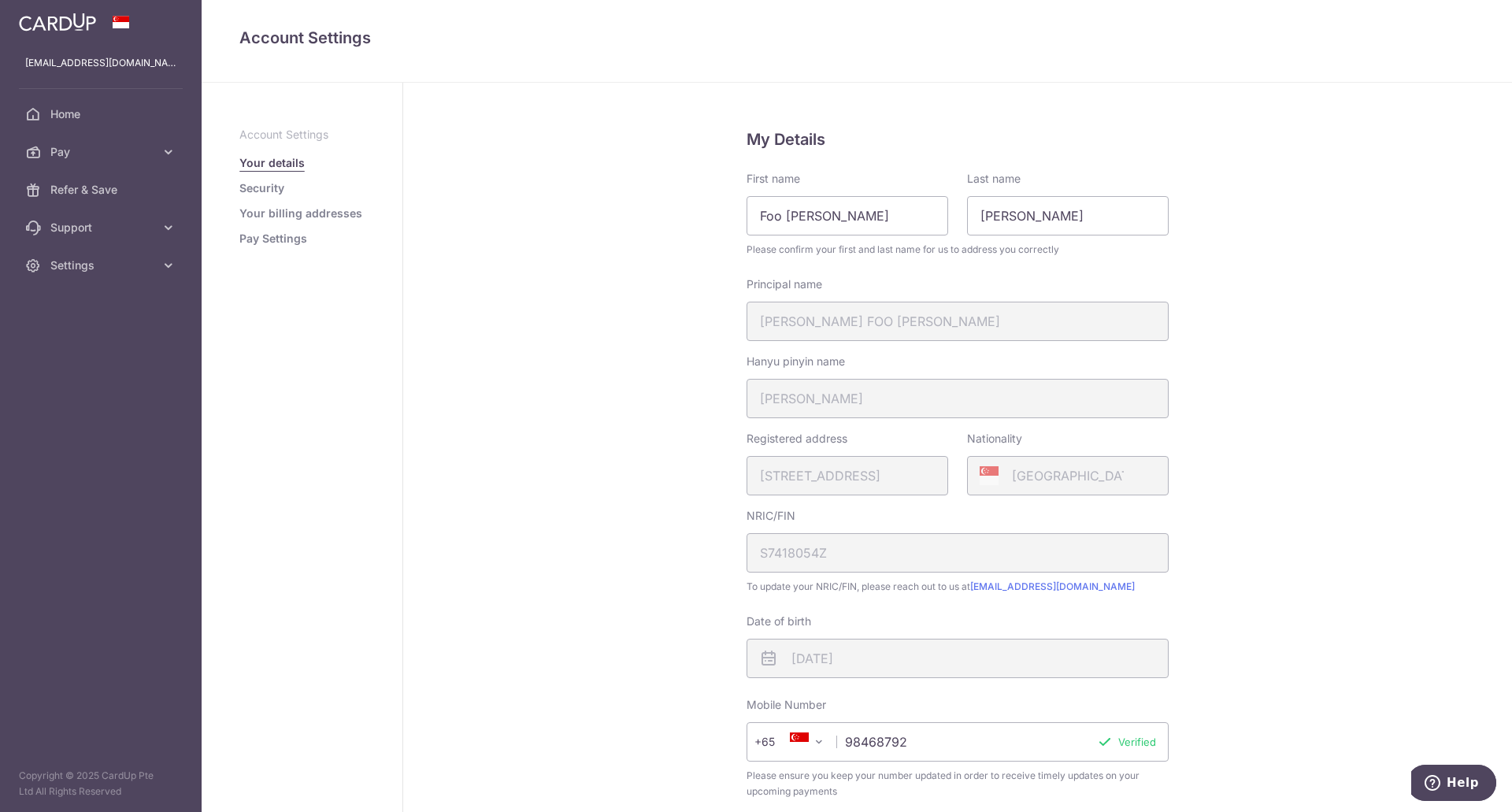
click at [265, 238] on link "Pay Settings" at bounding box center [273, 239] width 68 height 15
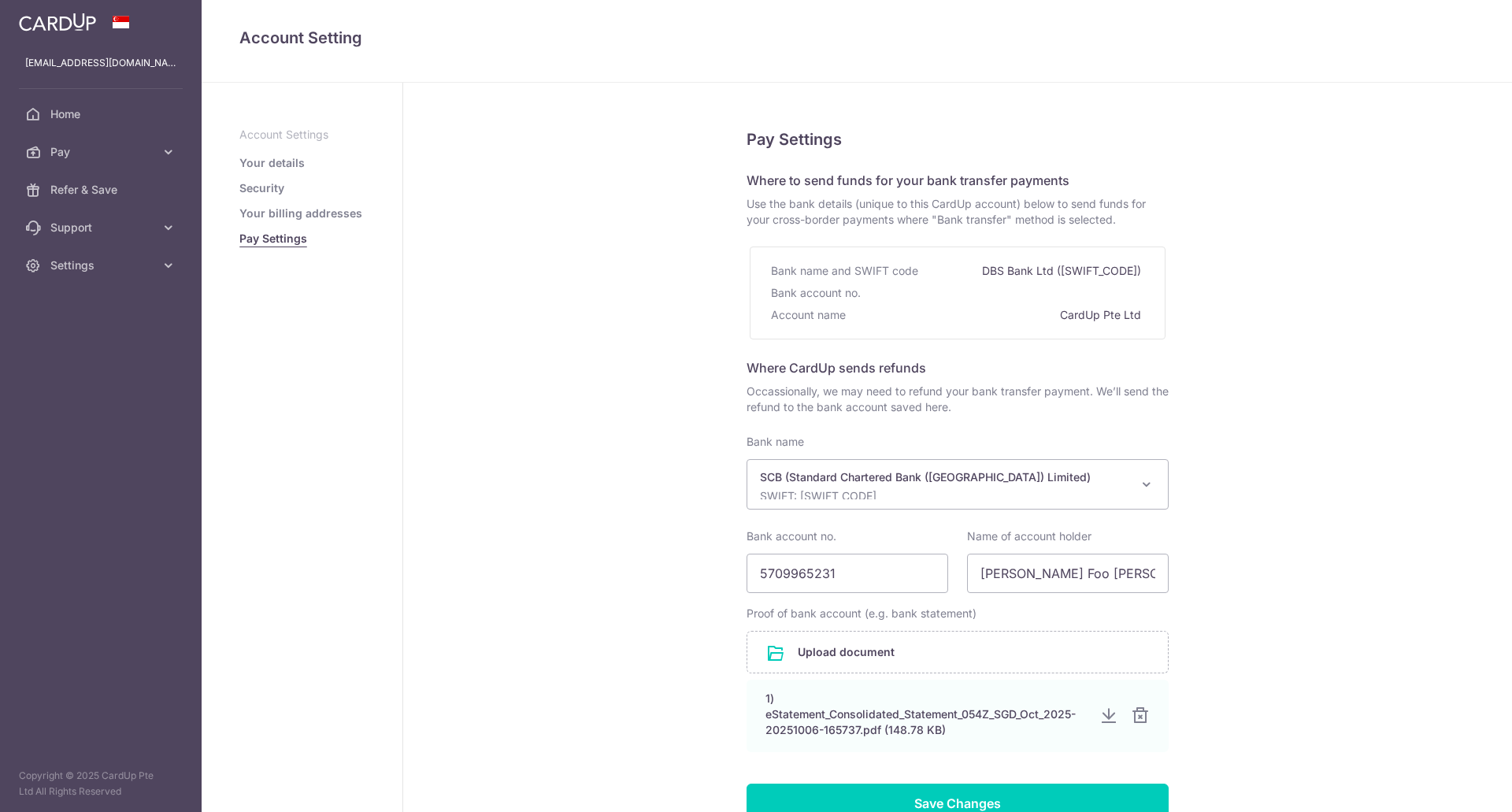
select select "14"
click at [100, 157] on span "Pay" at bounding box center [102, 152] width 104 height 15
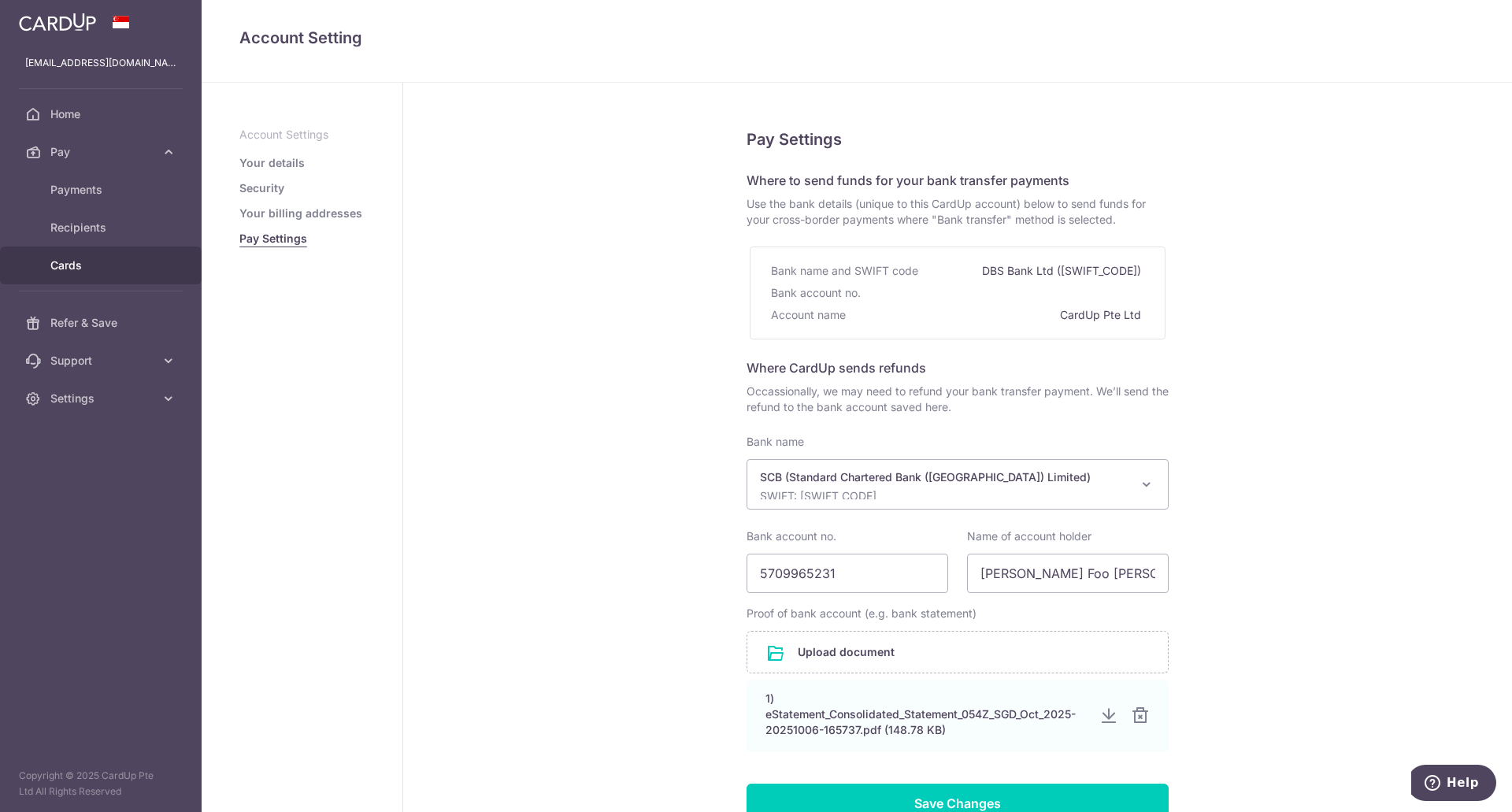
click at [69, 261] on span "Cards" at bounding box center [102, 265] width 104 height 15
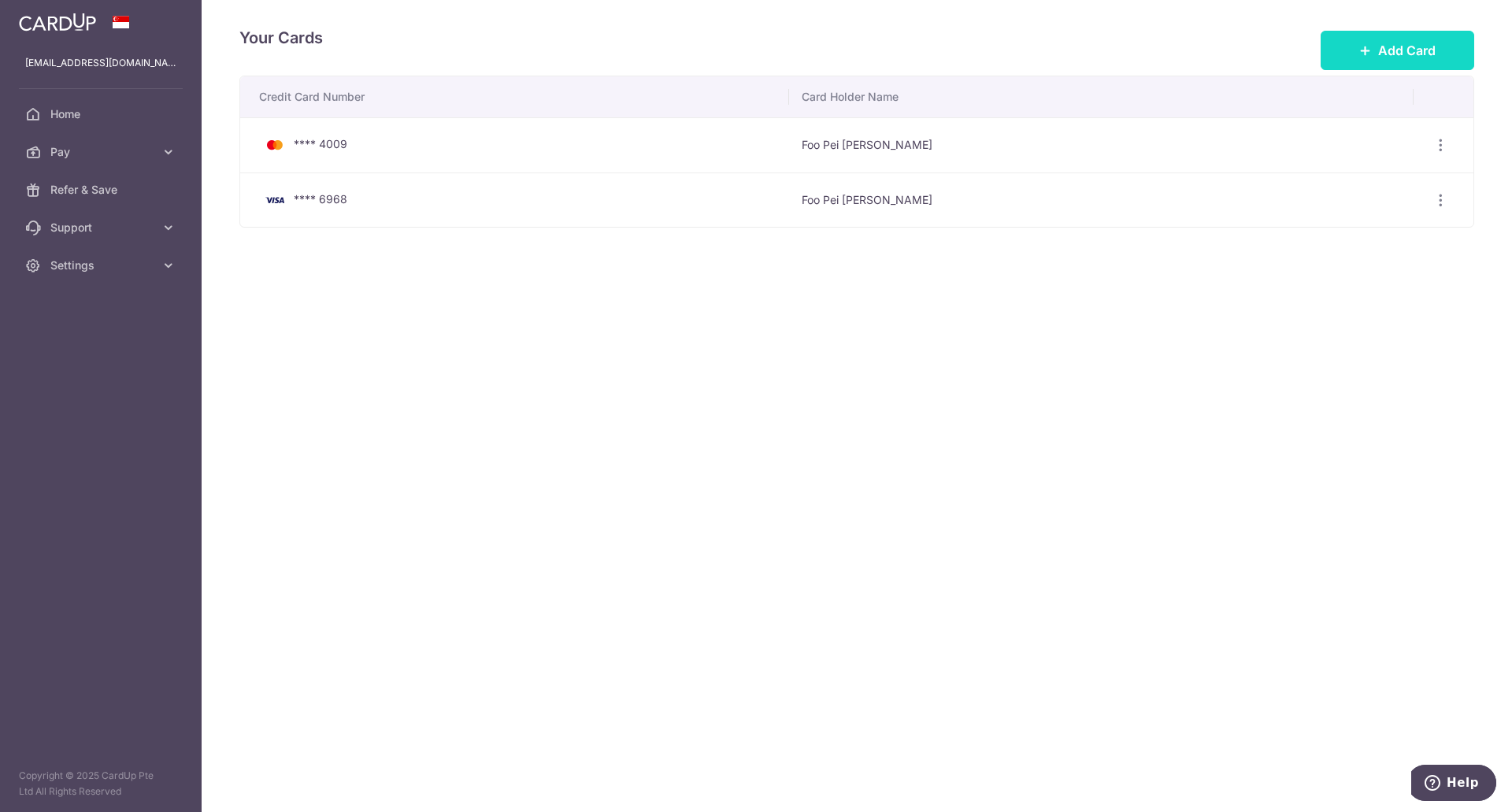
click at [1391, 56] on span "Add Card" at bounding box center [1406, 51] width 58 height 19
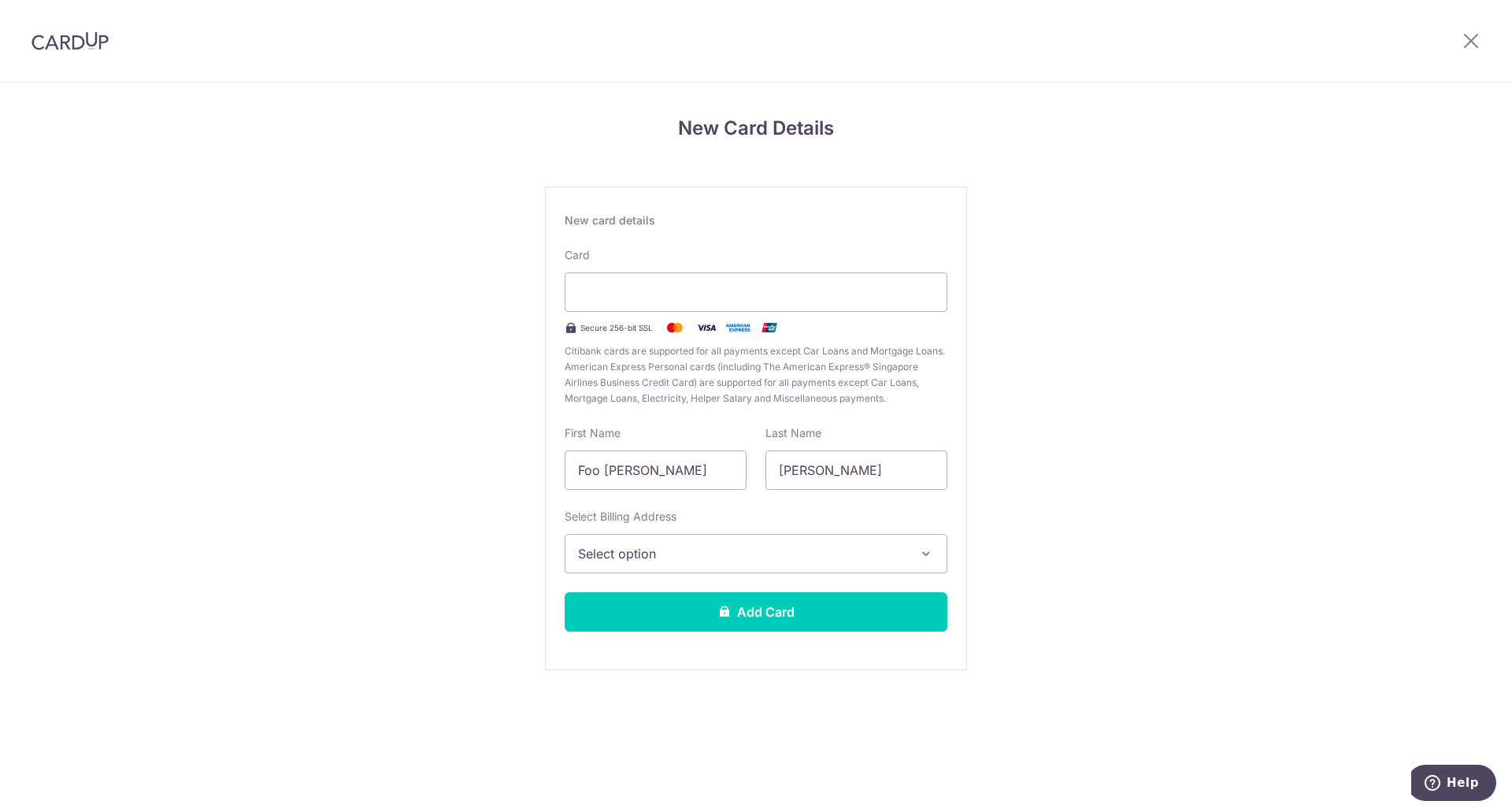
click at [743, 549] on span "Select option" at bounding box center [742, 554] width 328 height 19
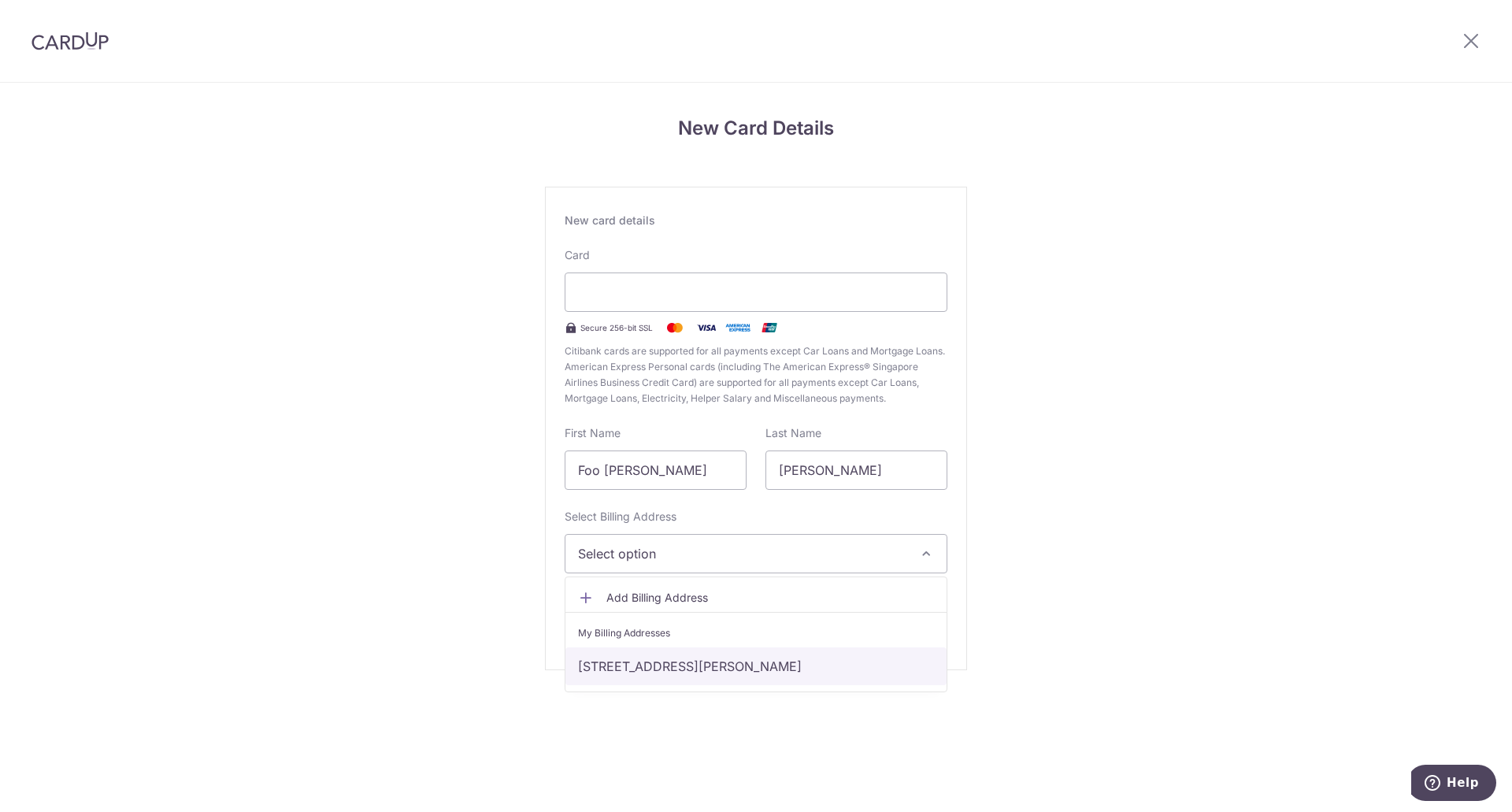
click at [693, 664] on link "[STREET_ADDRESS][PERSON_NAME]" at bounding box center [756, 666] width 381 height 38
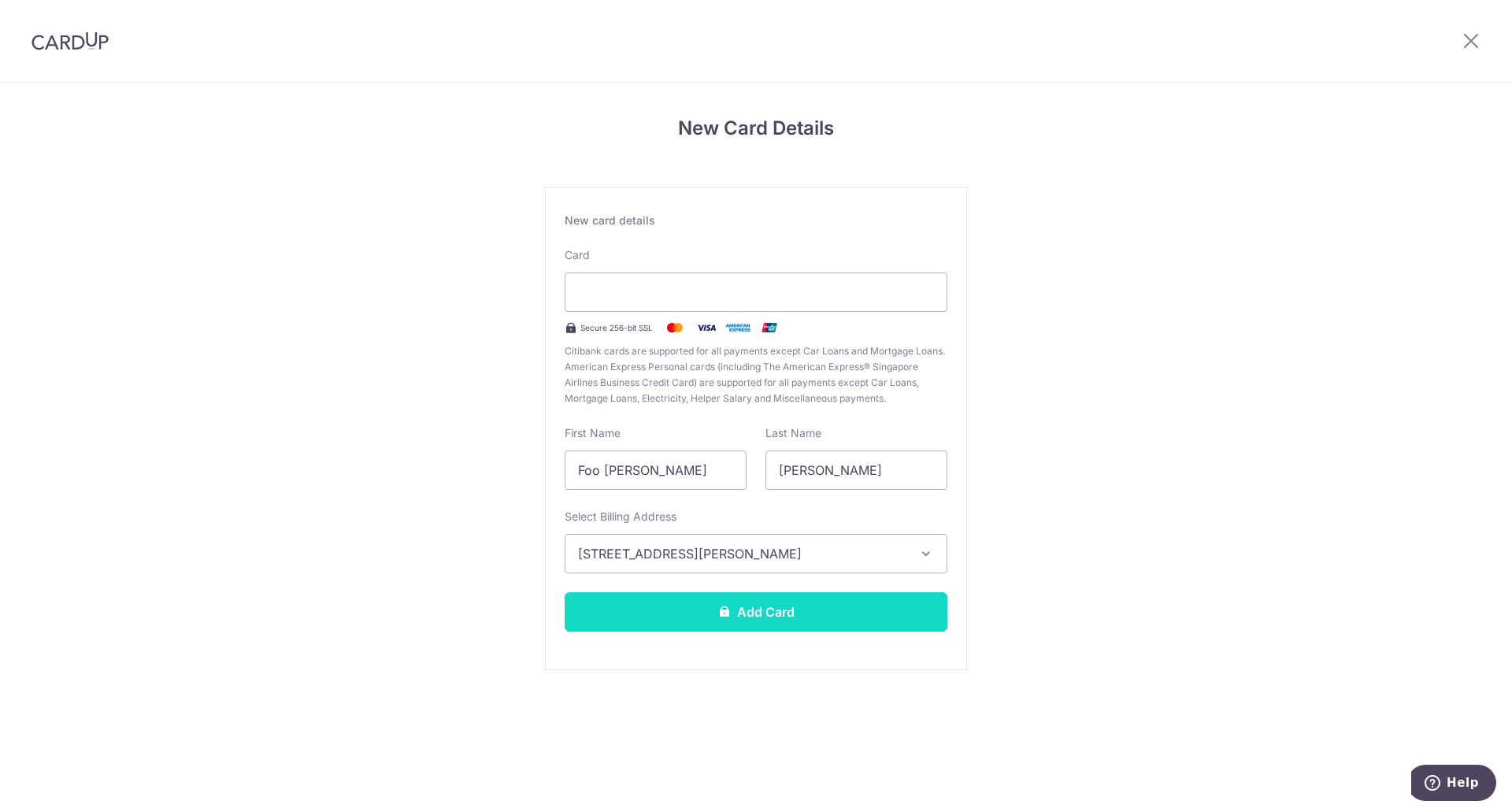
click at [707, 621] on button "Add Card" at bounding box center [756, 612] width 383 height 39
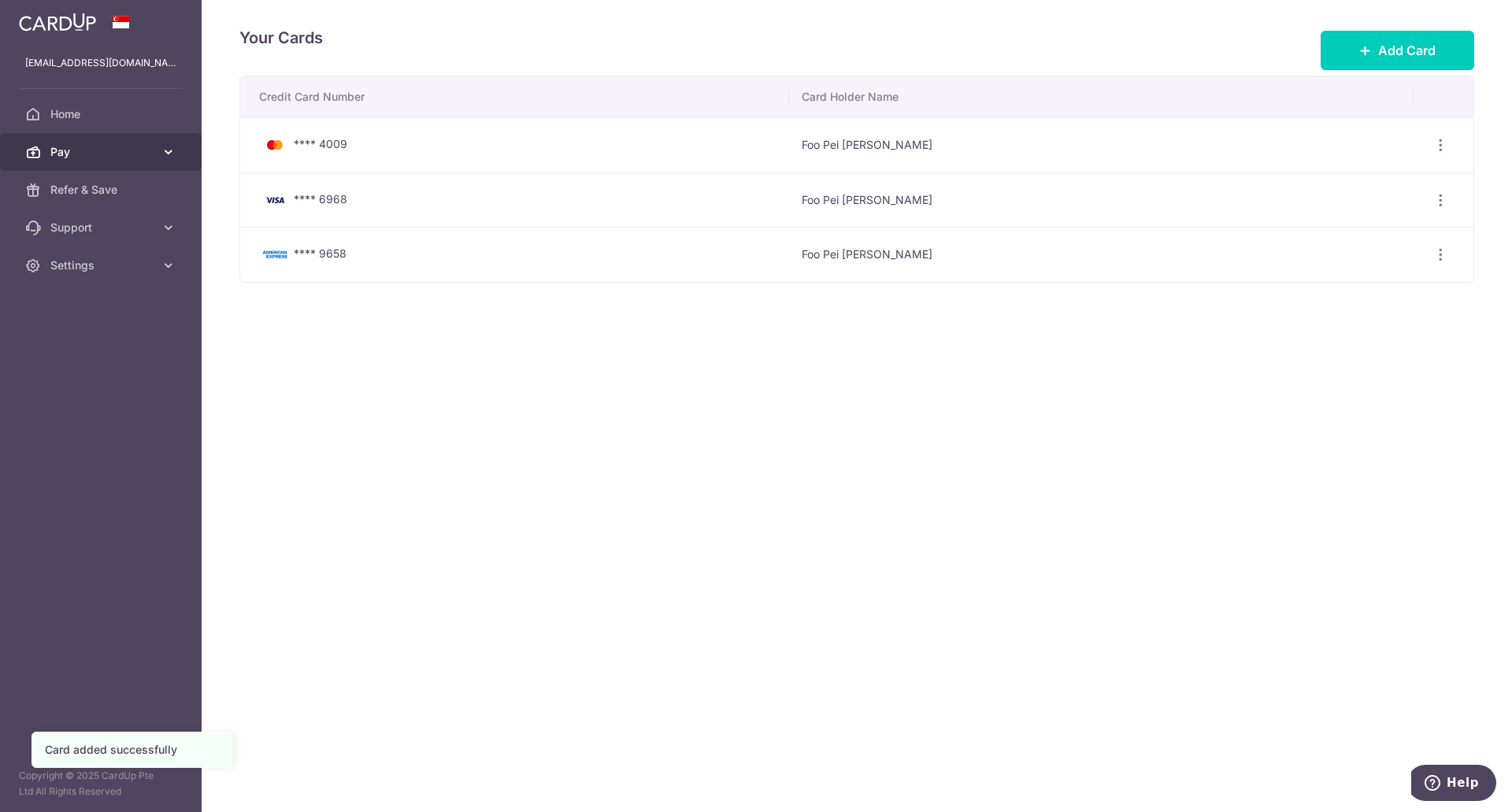
click at [81, 155] on span "Pay" at bounding box center [102, 152] width 104 height 15
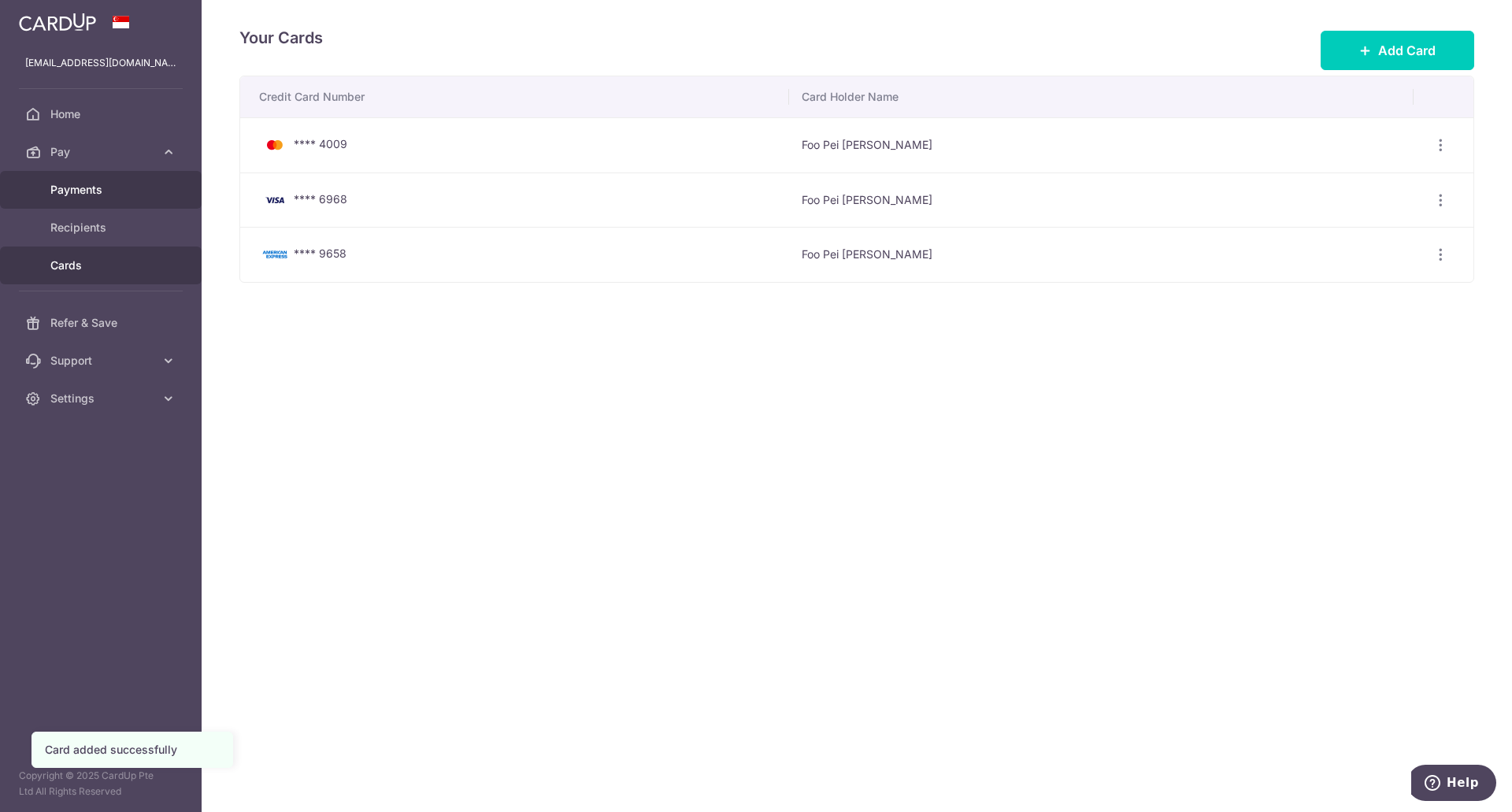
click at [103, 191] on span "Payments" at bounding box center [102, 190] width 104 height 15
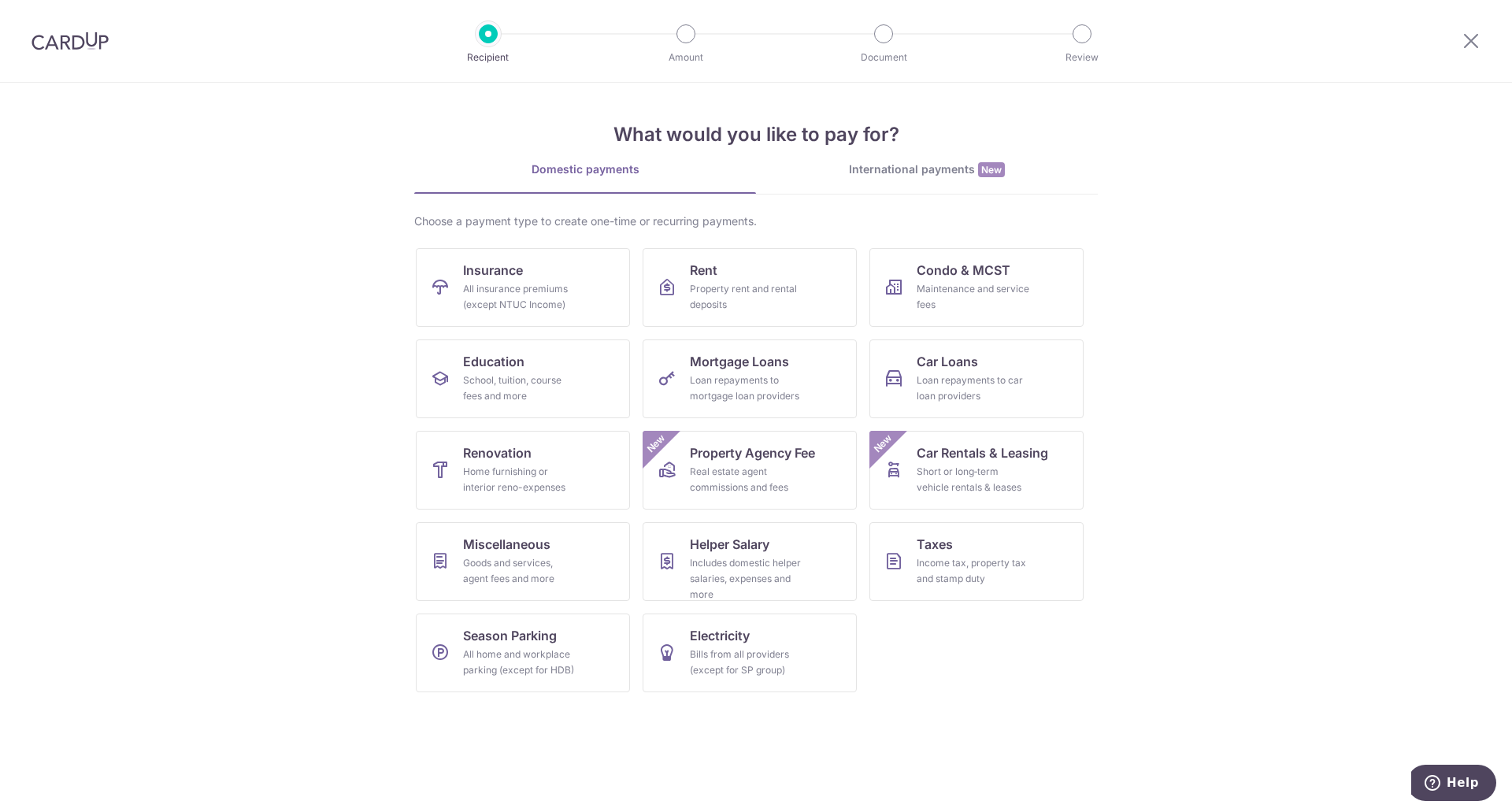
click at [81, 43] on img at bounding box center [70, 41] width 77 height 19
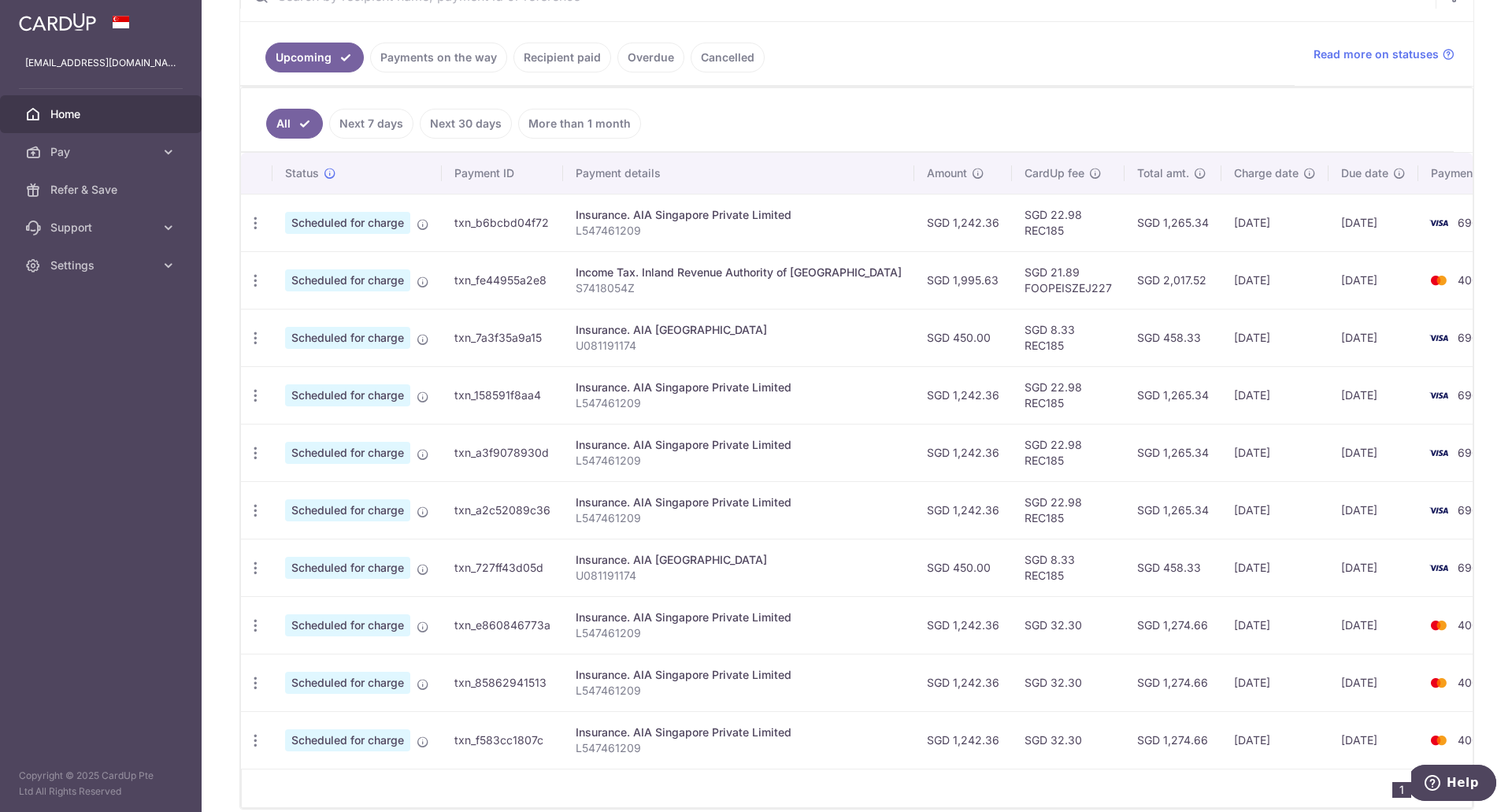
scroll to position [386, 0]
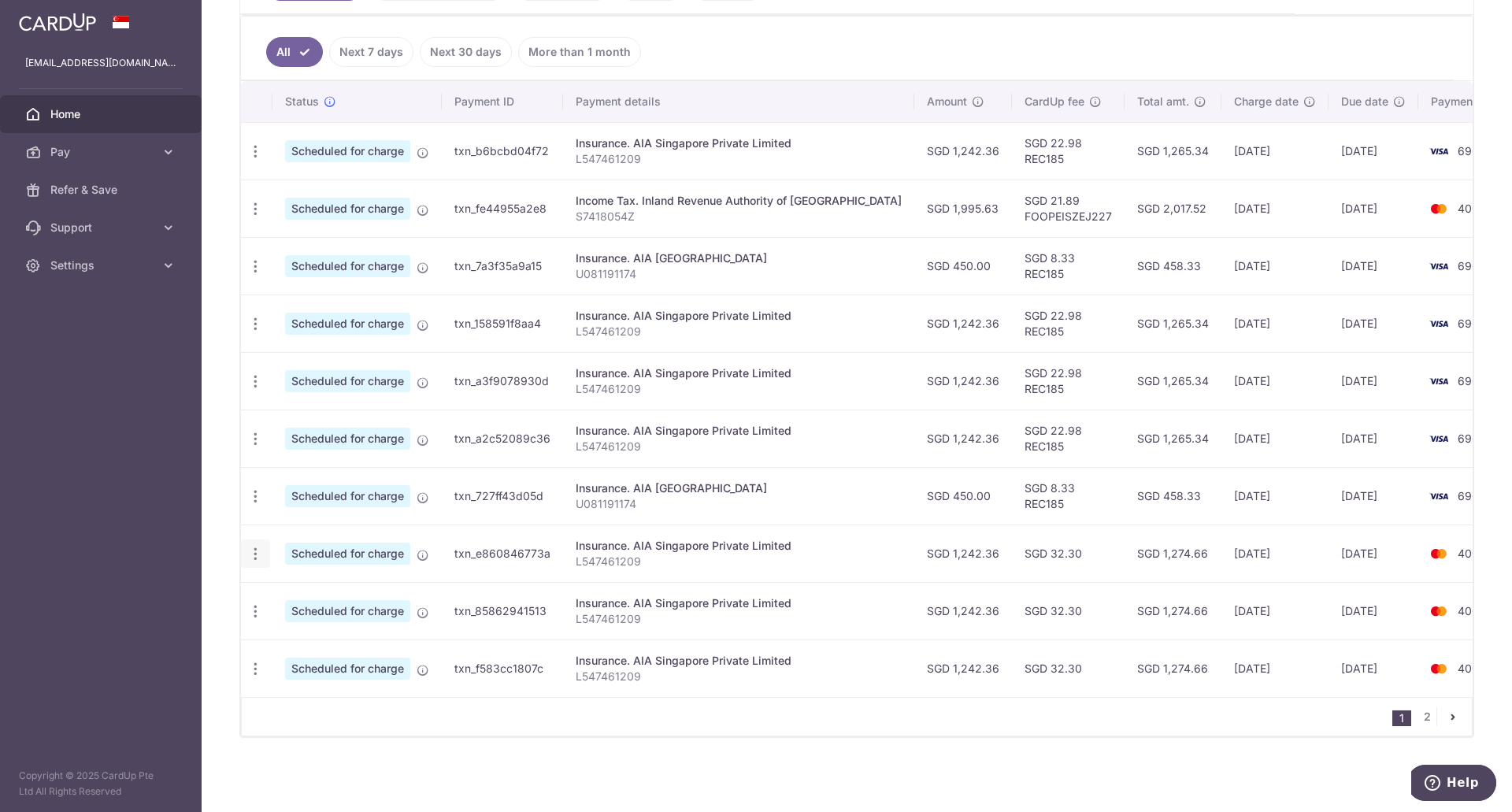
click at [256, 557] on icon "button" at bounding box center [255, 554] width 16 height 16
click at [321, 597] on span "Update payment" at bounding box center [339, 597] width 107 height 19
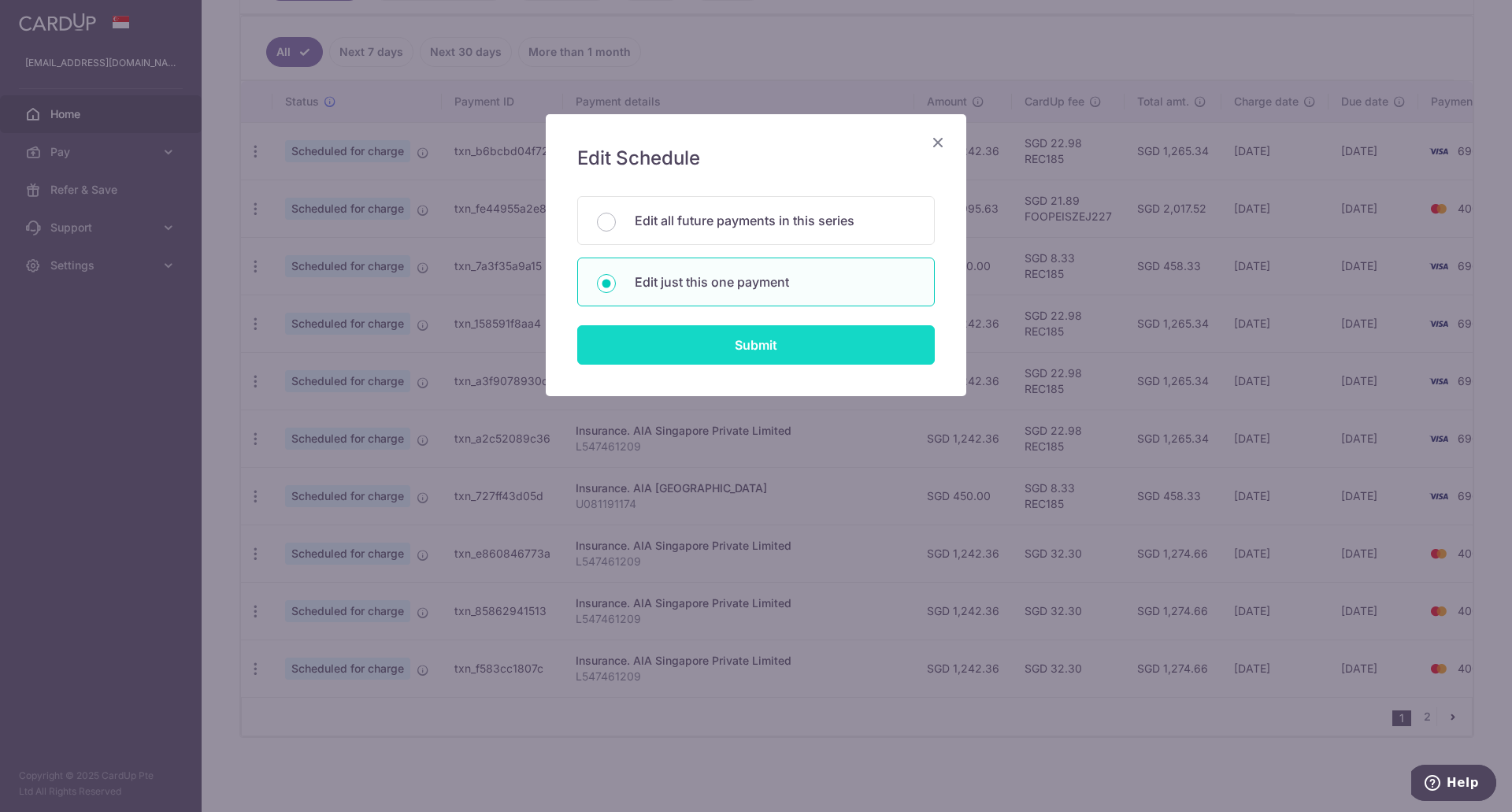
click at [708, 332] on input "Submit" at bounding box center [756, 345] width 357 height 39
radio input "true"
type input "1,242.36"
type input "[DATE]"
type input "L547461209"
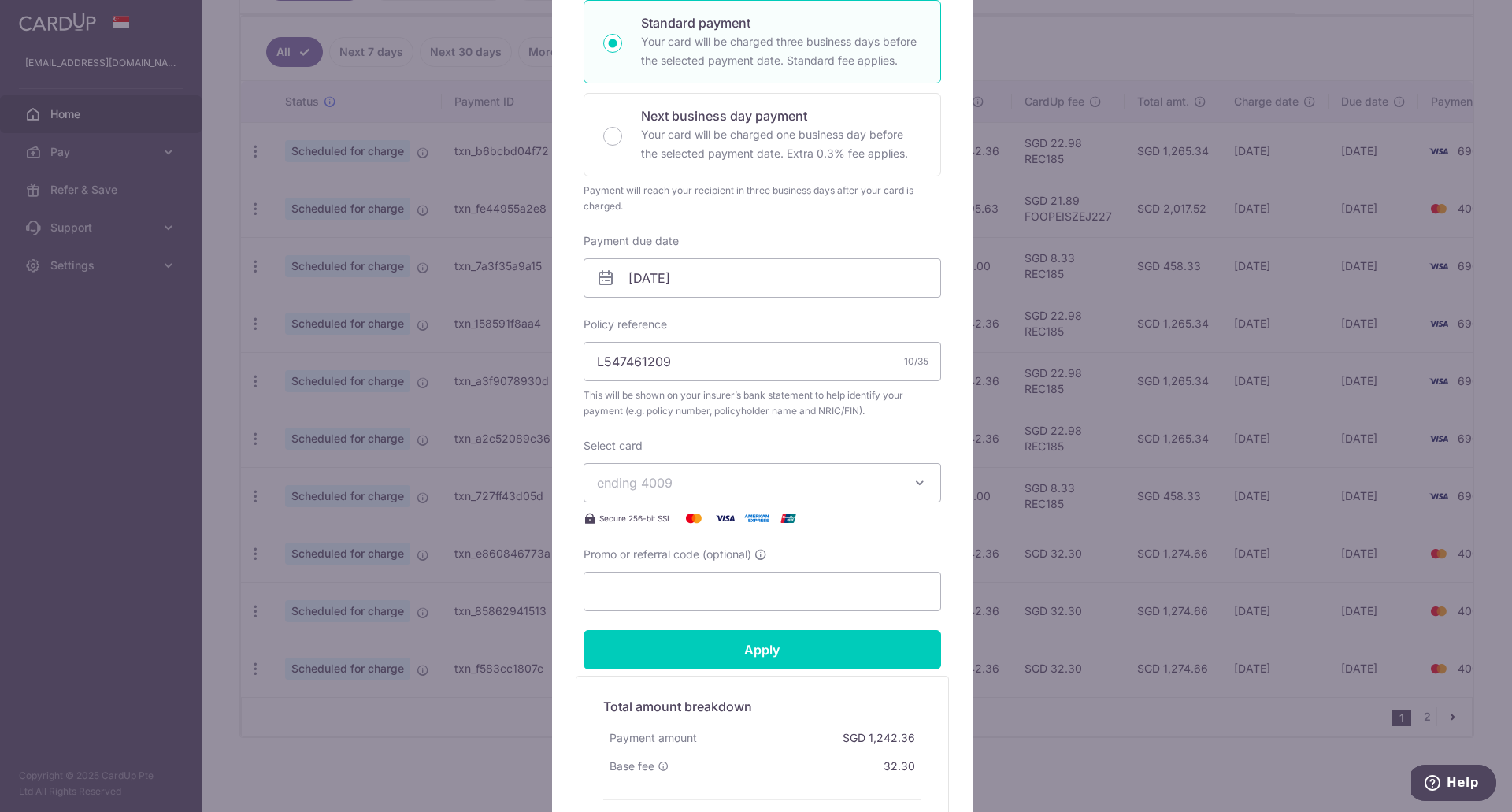
scroll to position [315, 0]
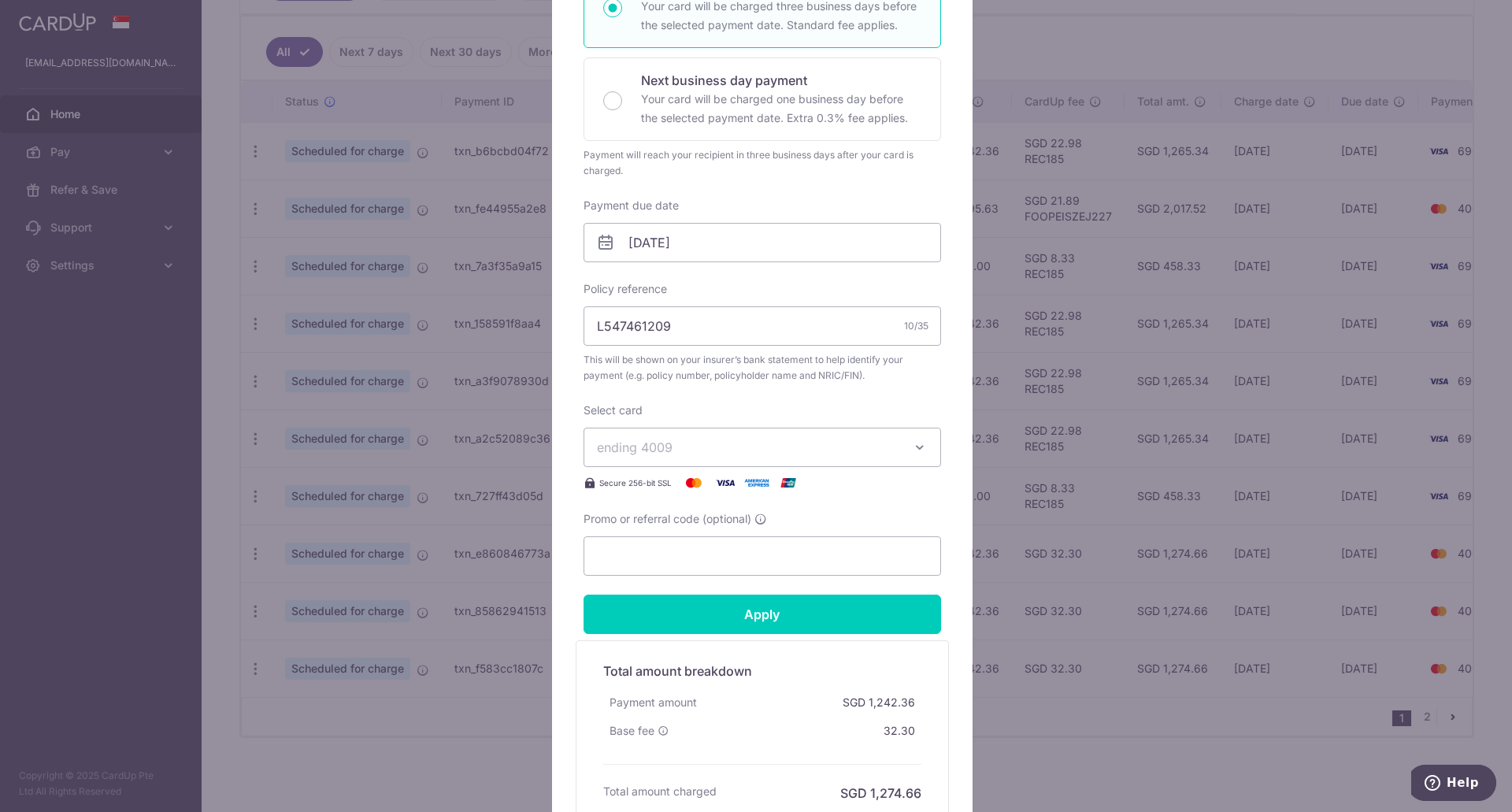
click at [661, 446] on span "ending 4009" at bounding box center [635, 447] width 76 height 15
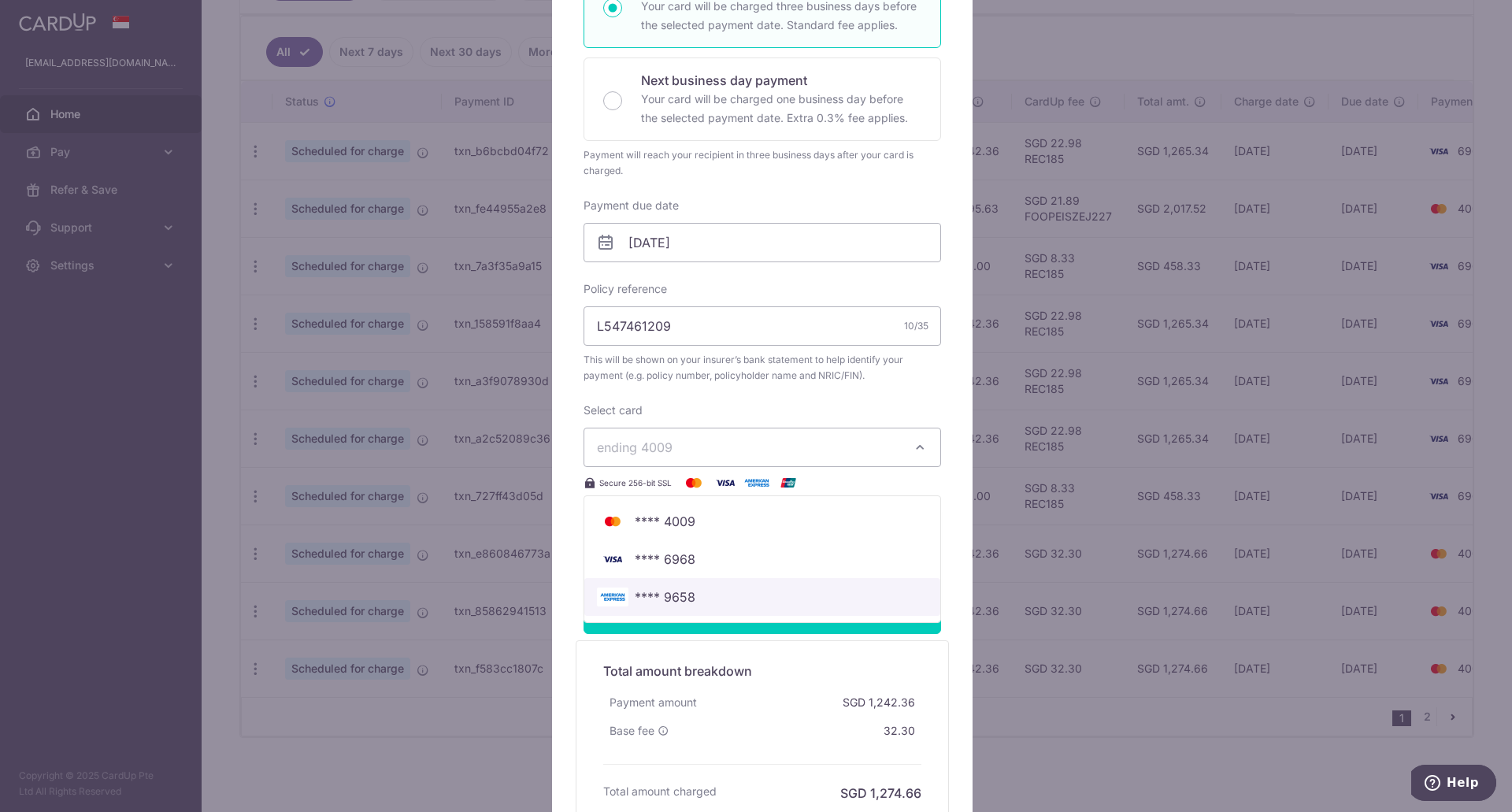
click at [651, 589] on span "**** 9658" at bounding box center [665, 597] width 61 height 19
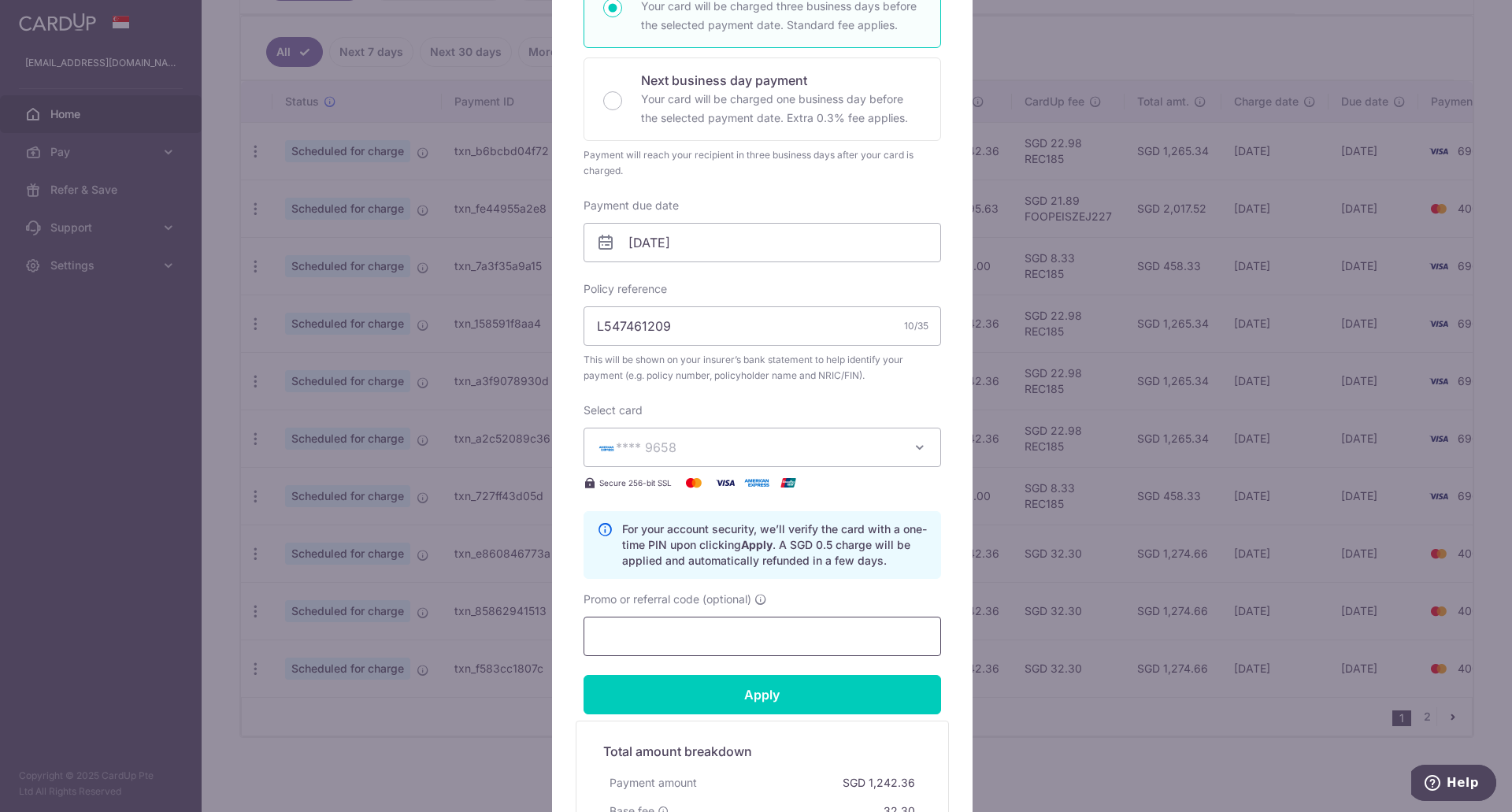
click at [618, 637] on input "Promo or referral code (optional)" at bounding box center [762, 636] width 357 height 39
paste input "25AMEX18"
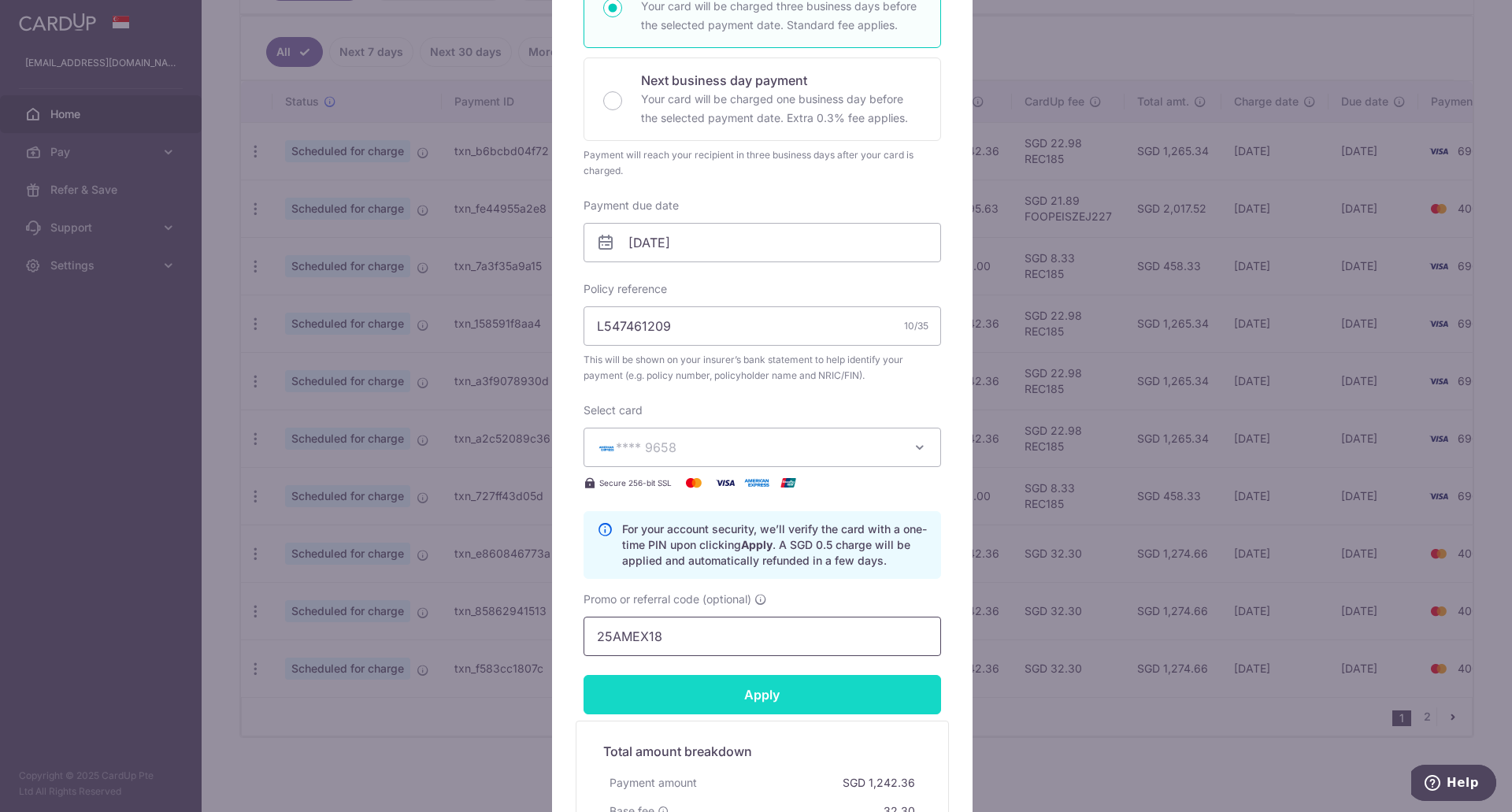
type input "25AMEX18"
click at [703, 675] on input "Apply" at bounding box center [762, 694] width 357 height 39
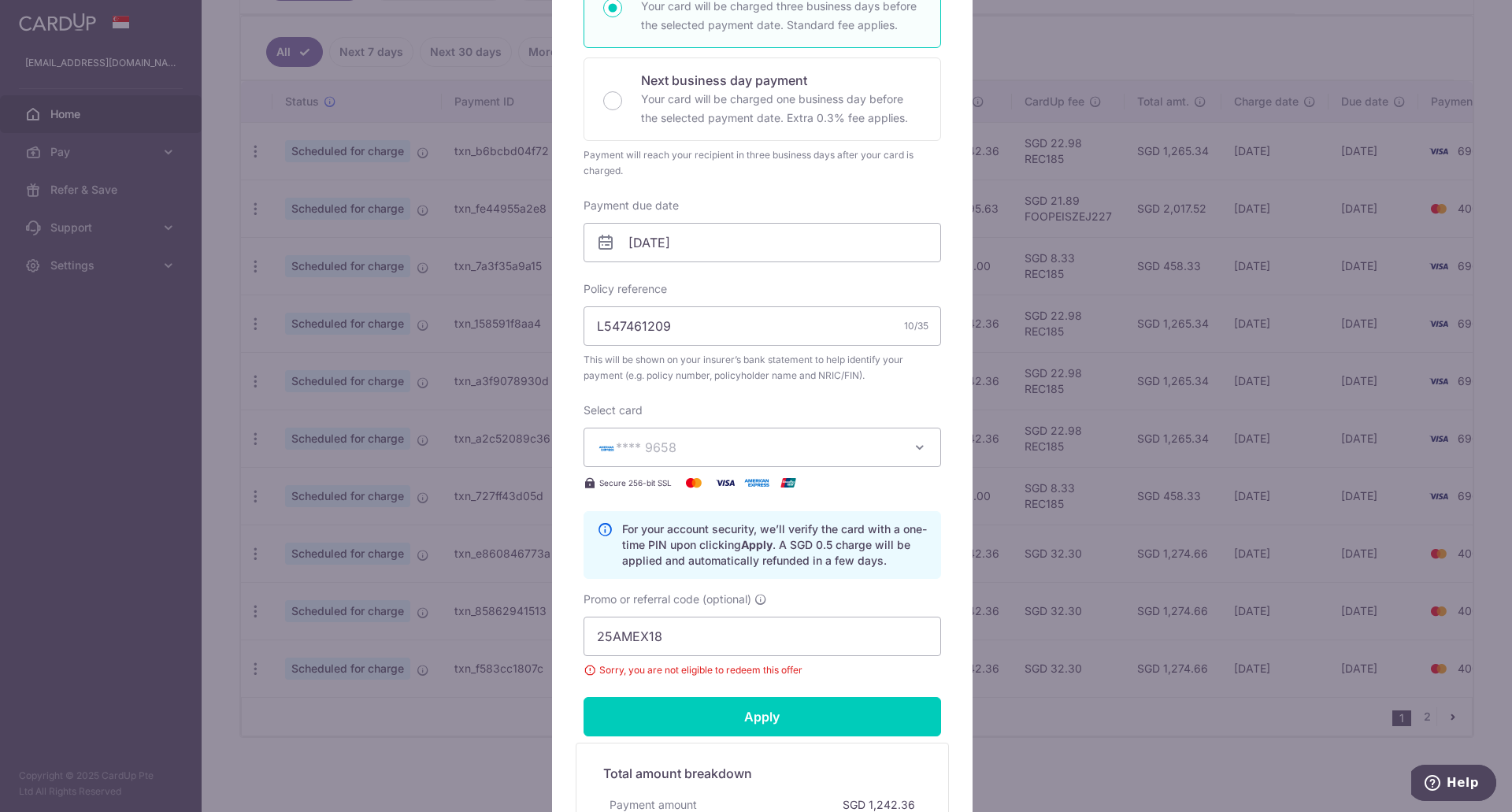
click at [125, 460] on div "Edit payment By clicking apply, you will make changes to all payments to AIA Si…" at bounding box center [756, 406] width 1512 height 812
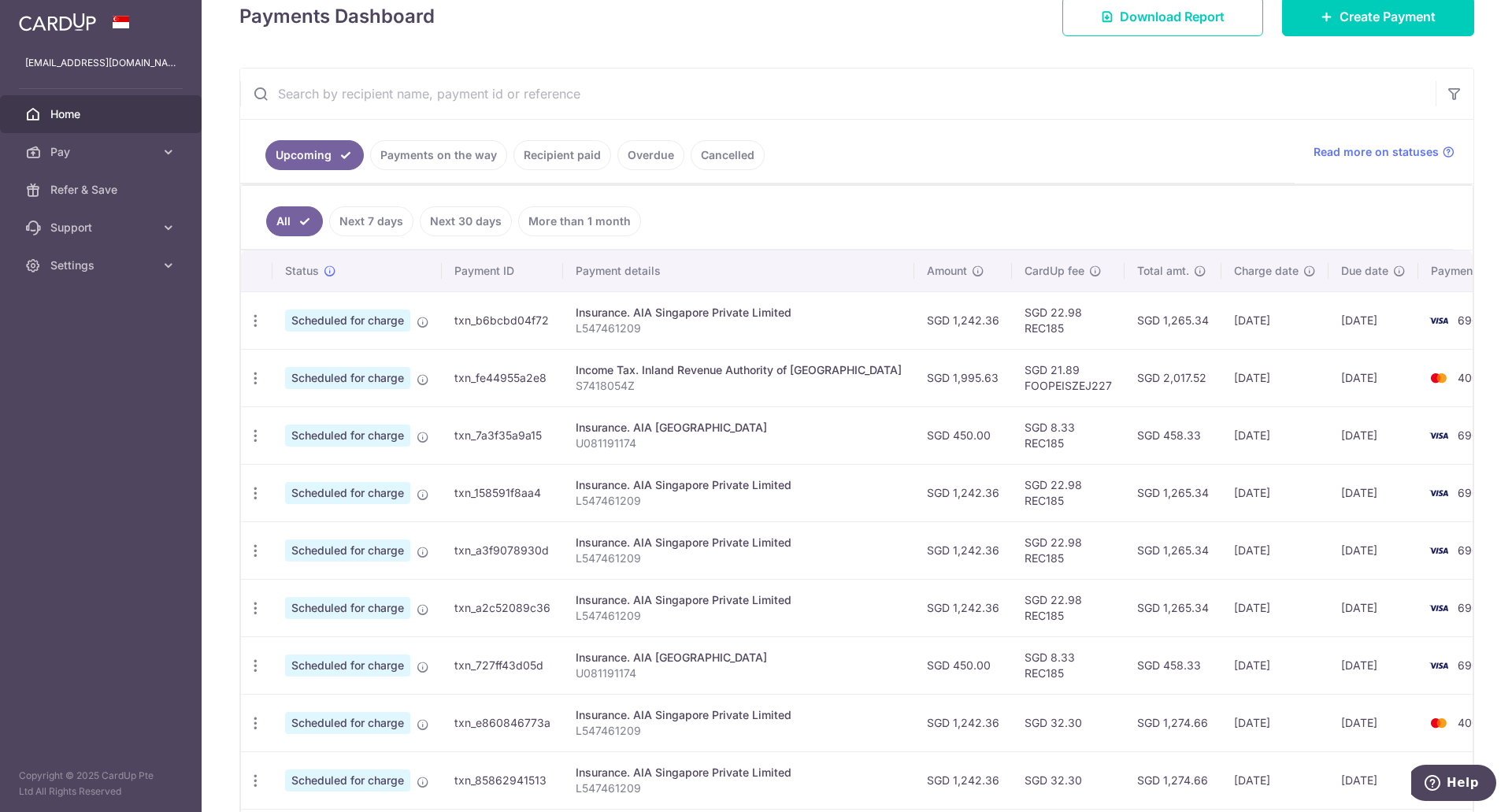
scroll to position [394, 0]
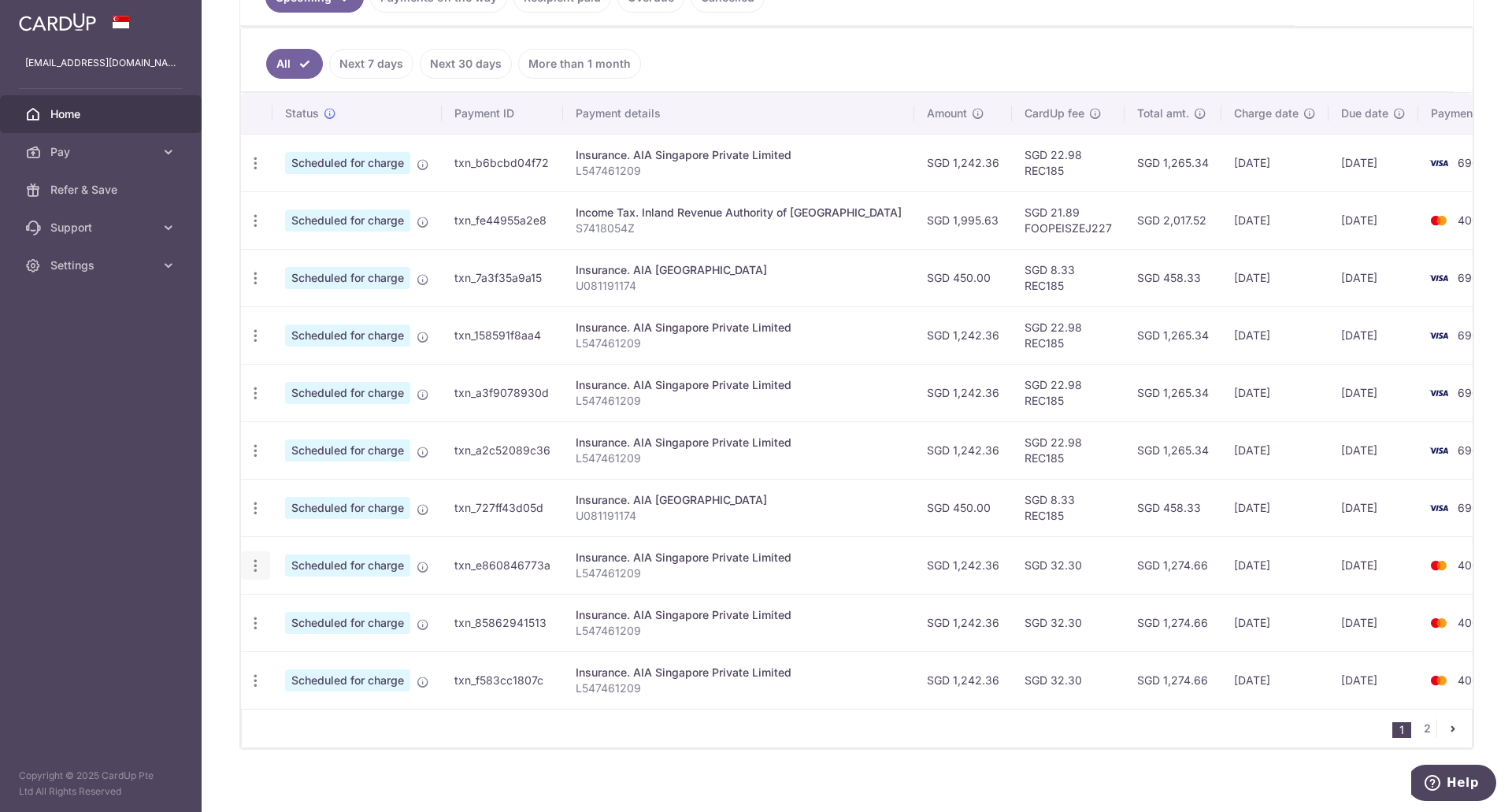
click at [259, 566] on icon "button" at bounding box center [255, 565] width 16 height 16
click at [333, 612] on span "Update payment" at bounding box center [339, 609] width 107 height 19
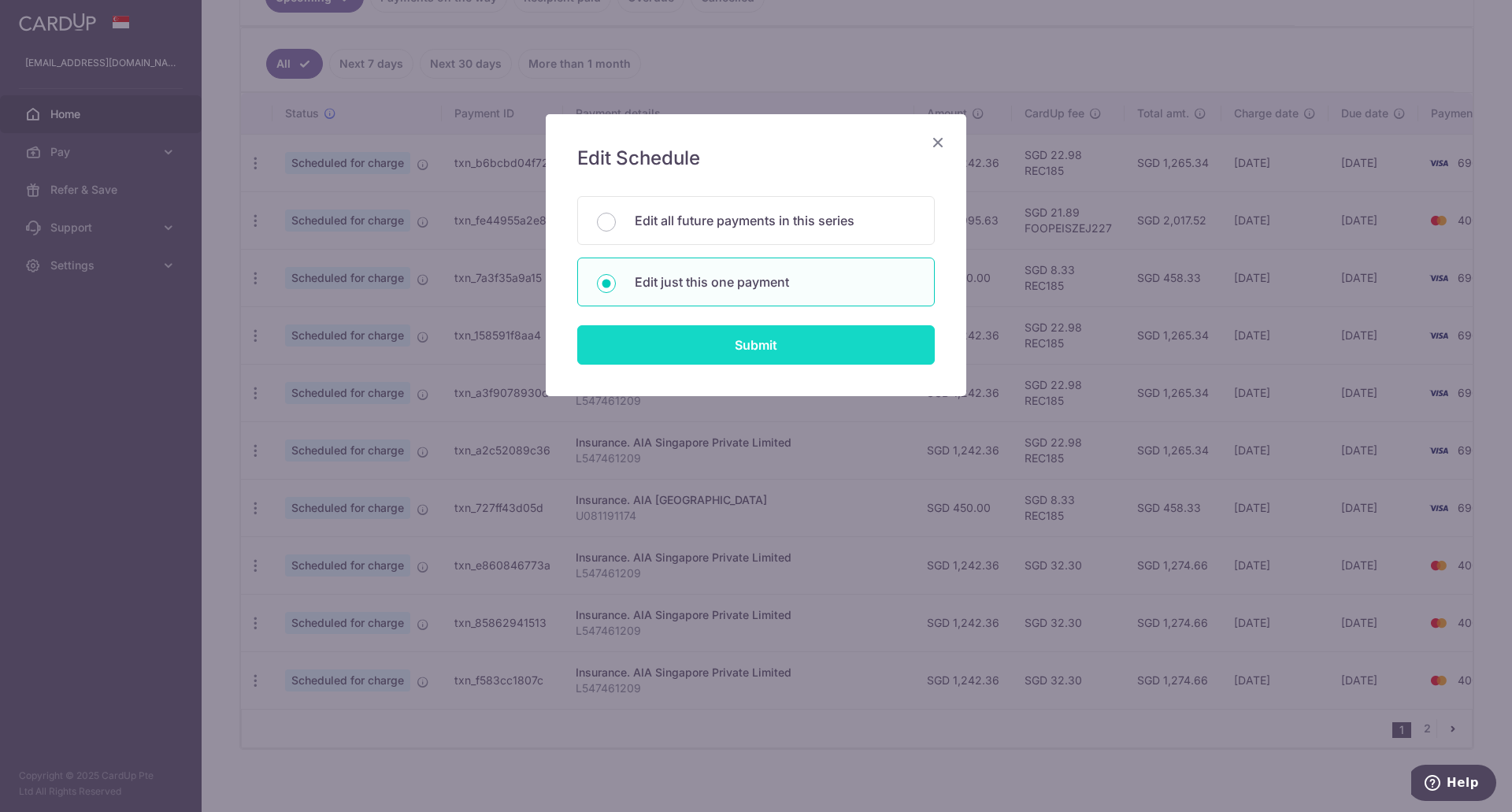
click at [726, 340] on input "Submit" at bounding box center [756, 345] width 357 height 39
radio input "true"
type input "1,242.36"
type input "[DATE]"
type input "L547461209"
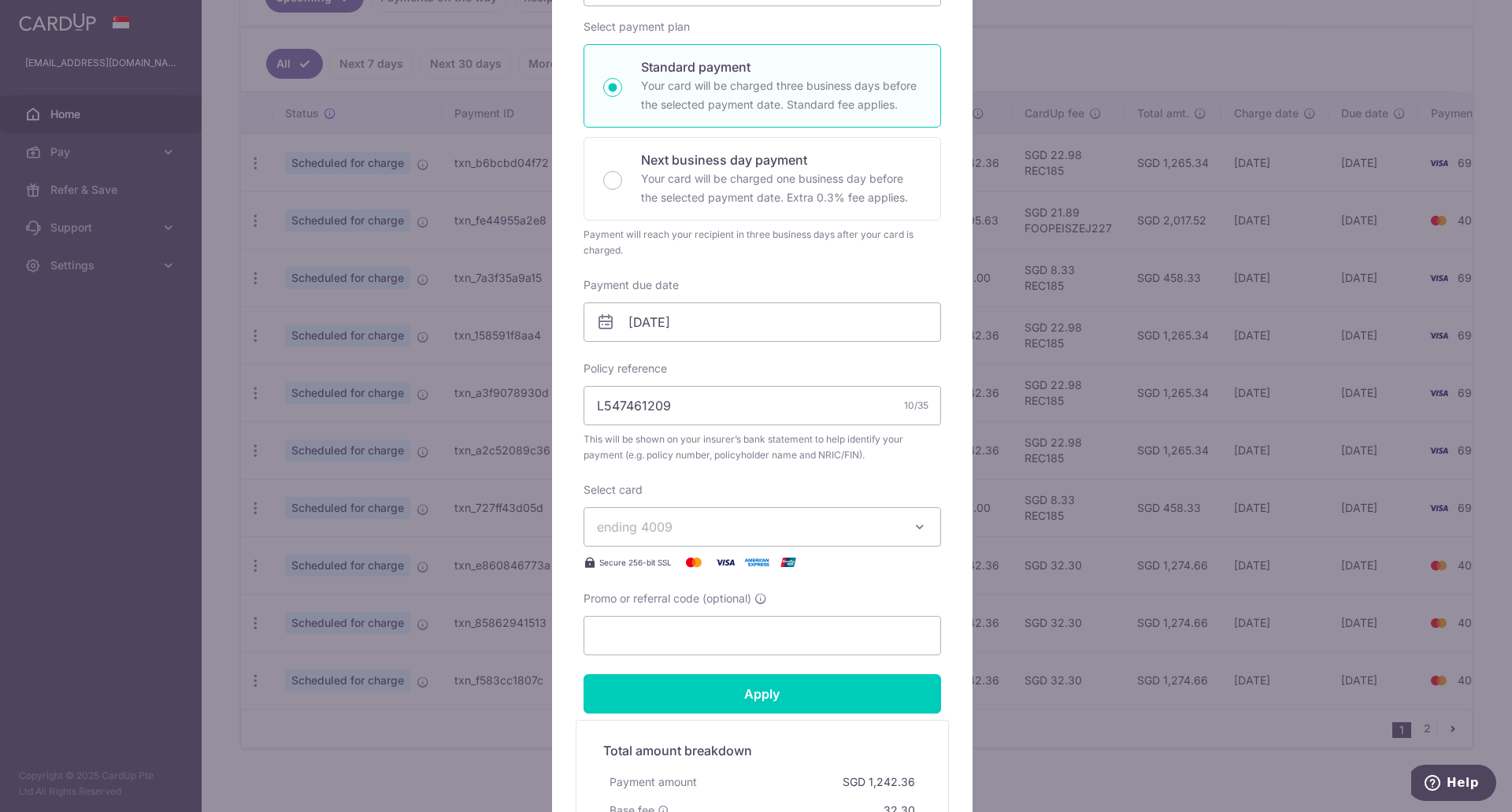
scroll to position [236, 0]
click at [614, 629] on input "Promo or referral code (optional)" at bounding box center [762, 634] width 357 height 39
paste input "OCBC90NMC"
type input "OCBC90NMC"
click at [654, 688] on input "Apply" at bounding box center [762, 693] width 357 height 39
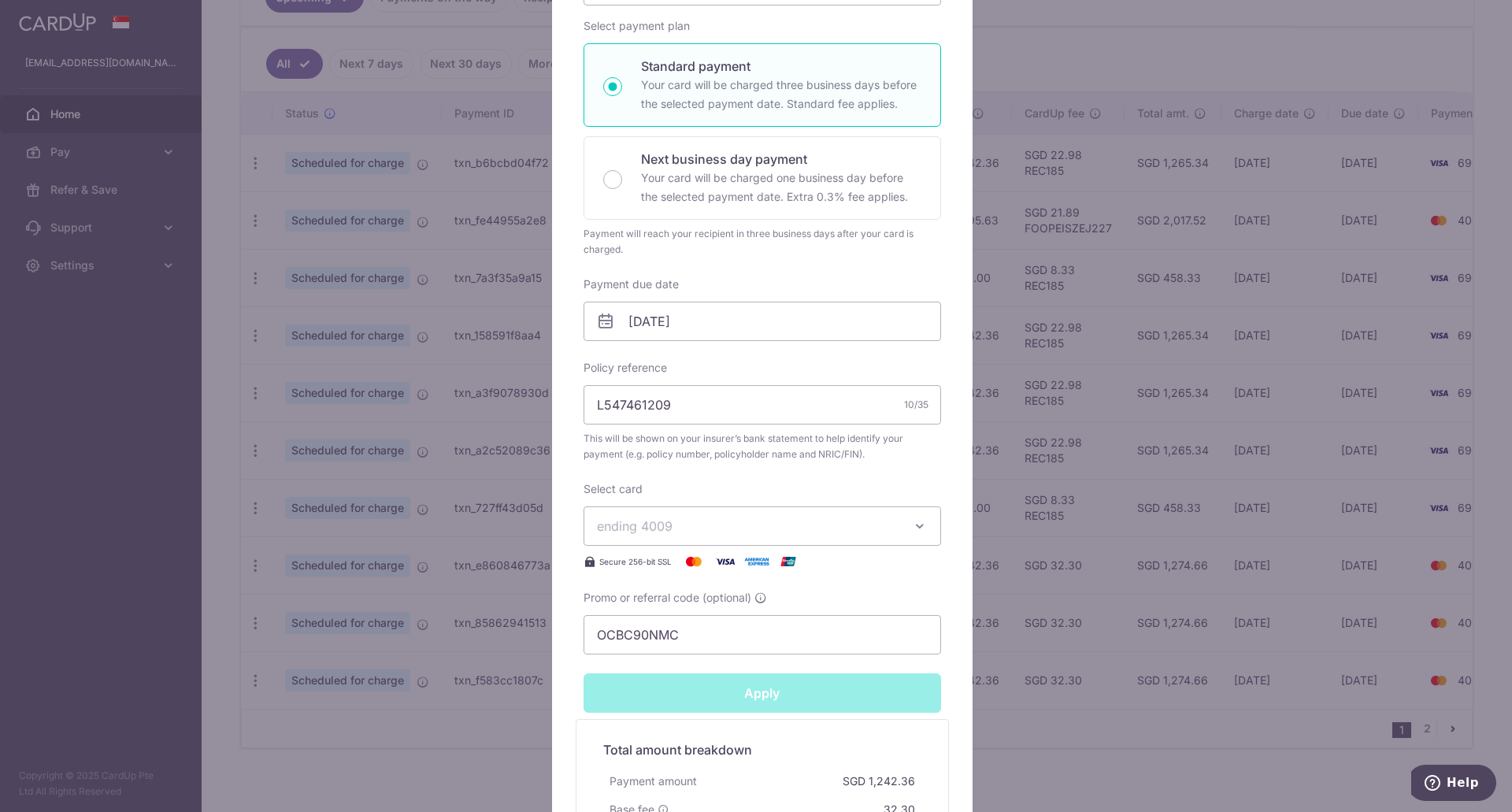
type input "Successfully Applied"
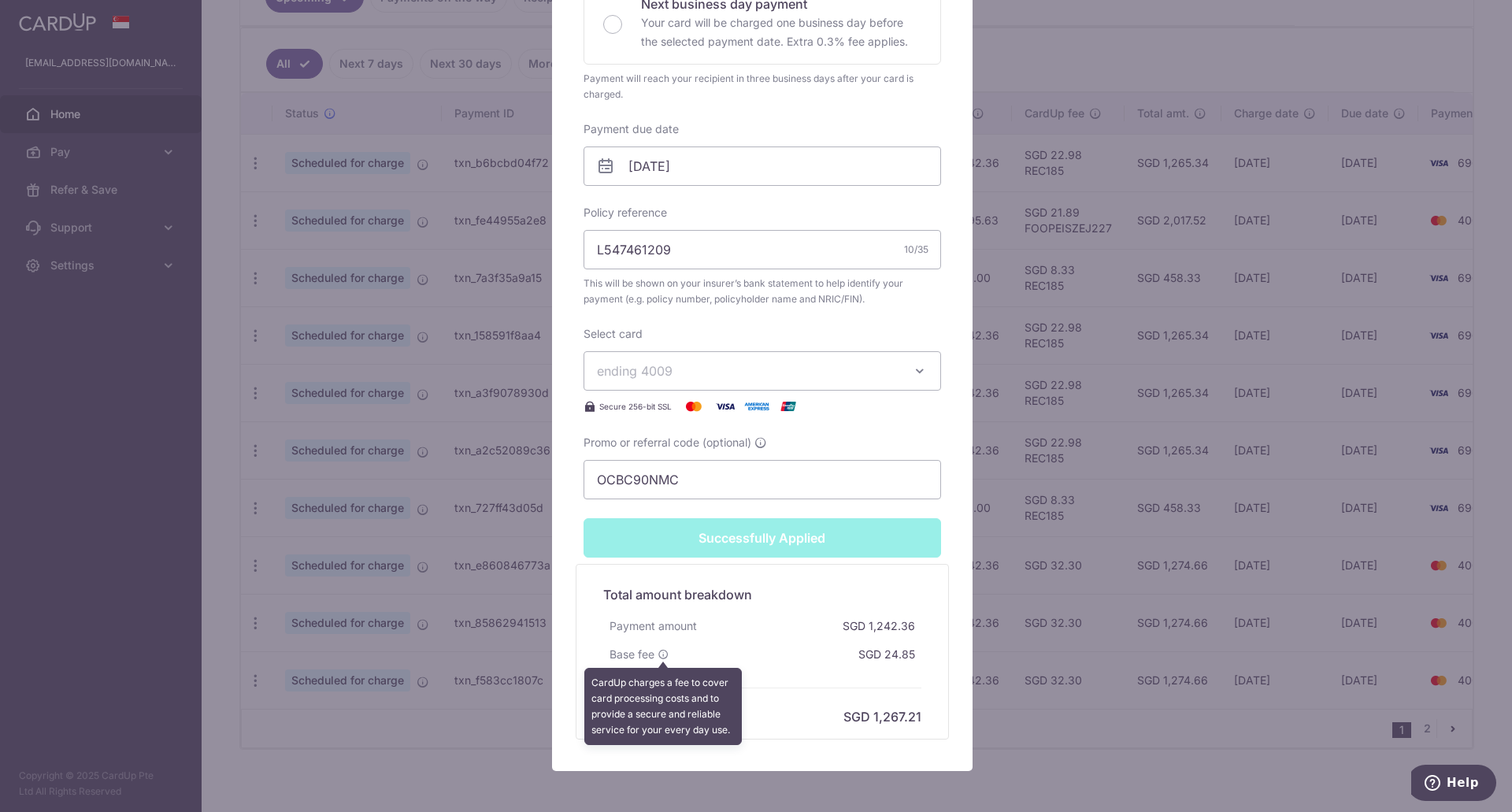
scroll to position [449, 0]
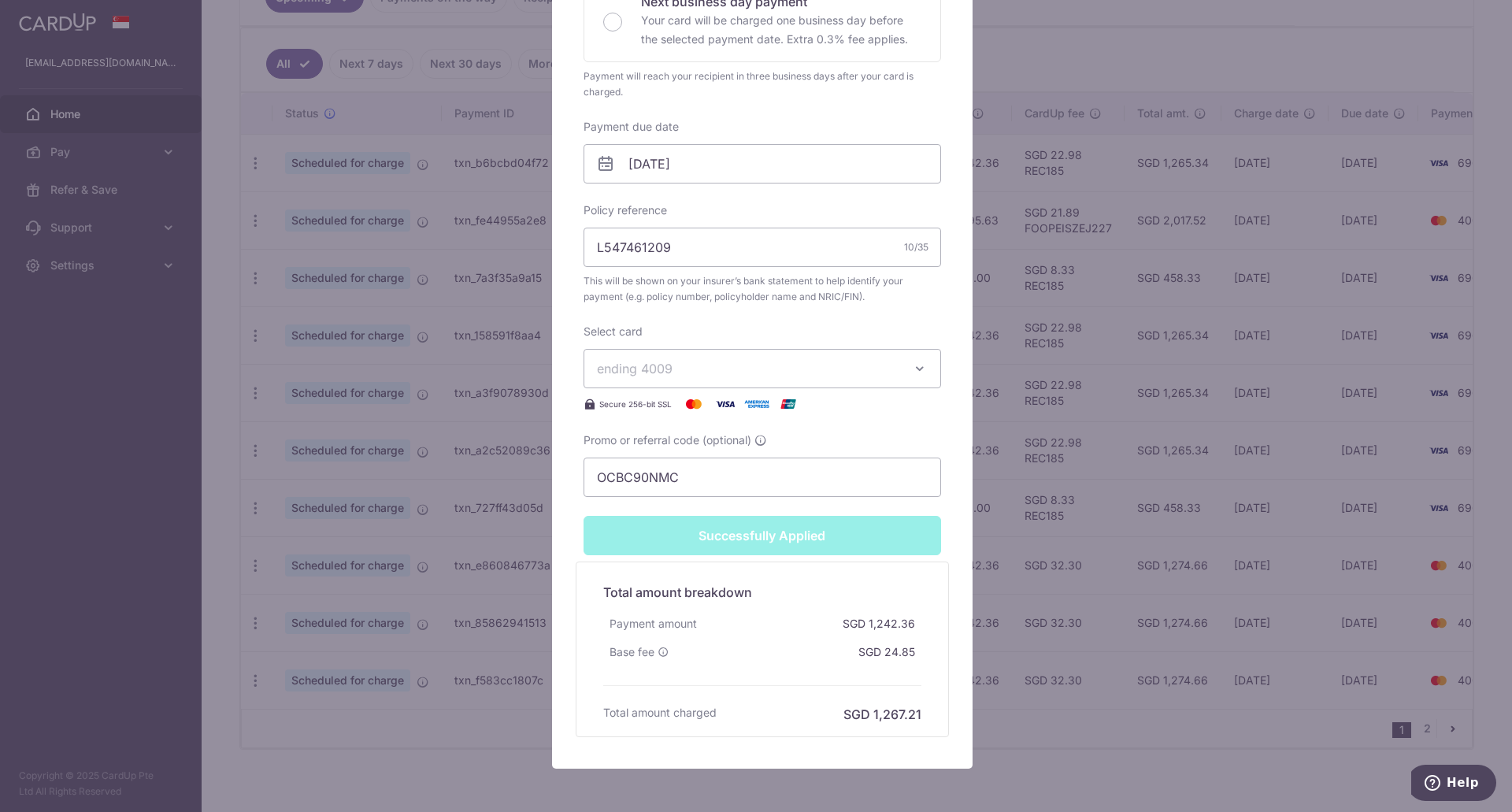
click at [1016, 736] on div "Edit payment By clicking apply, you will make changes to all payments to AIA Si…" at bounding box center [756, 406] width 1512 height 812
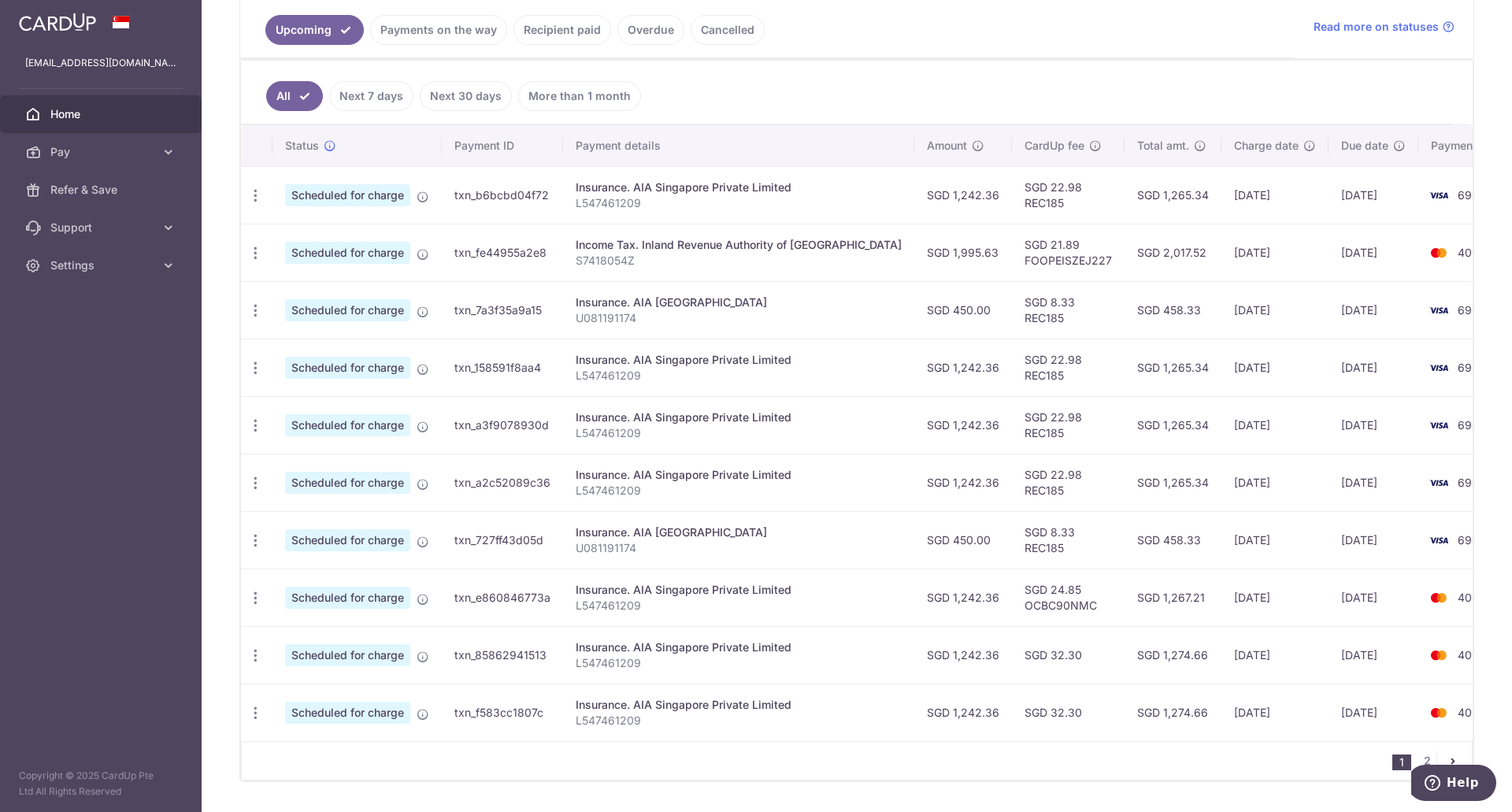
scroll to position [405, 0]
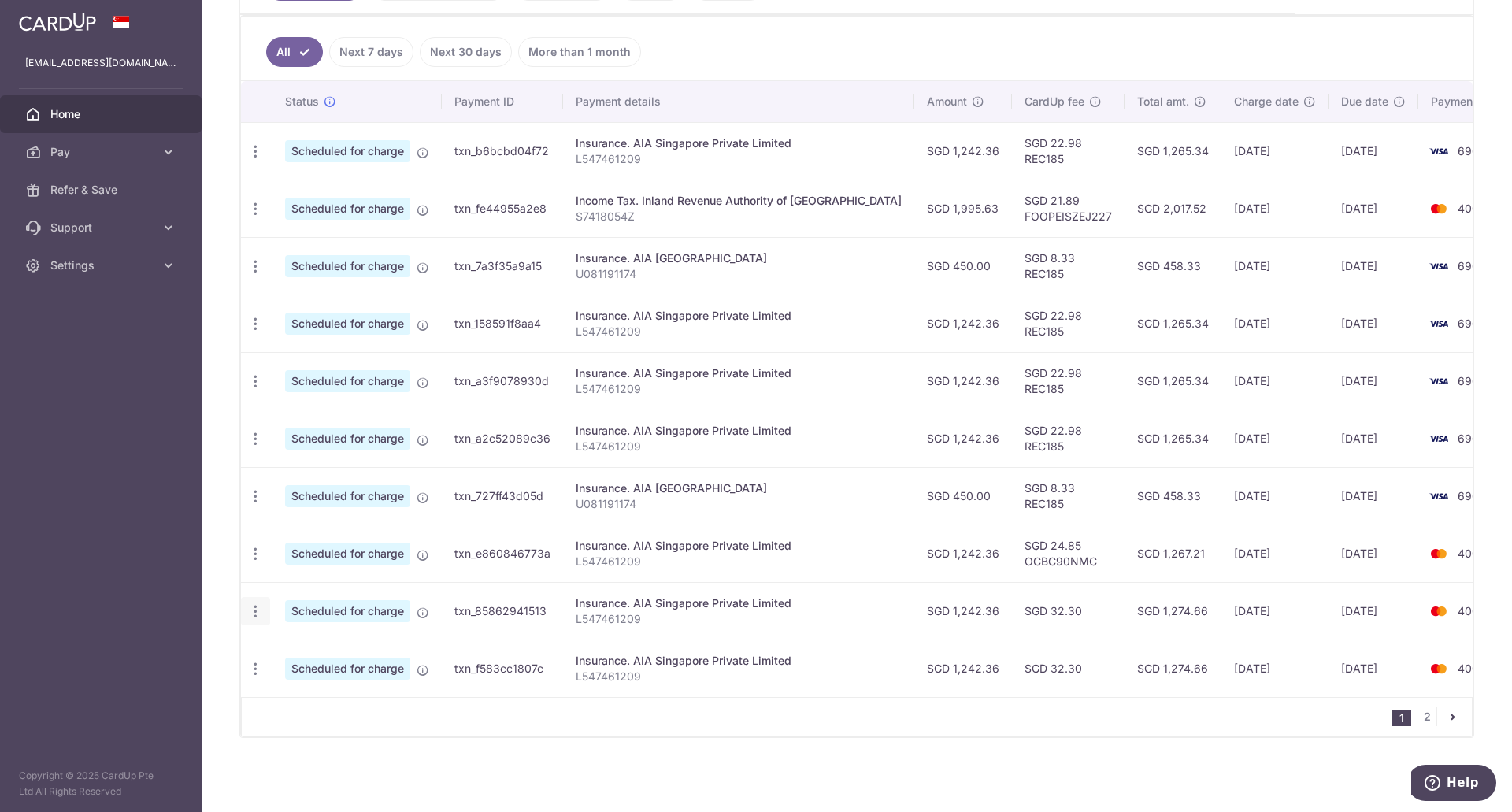
click at [252, 614] on icon "button" at bounding box center [255, 611] width 16 height 16
click at [296, 657] on span "Update payment" at bounding box center [339, 654] width 107 height 19
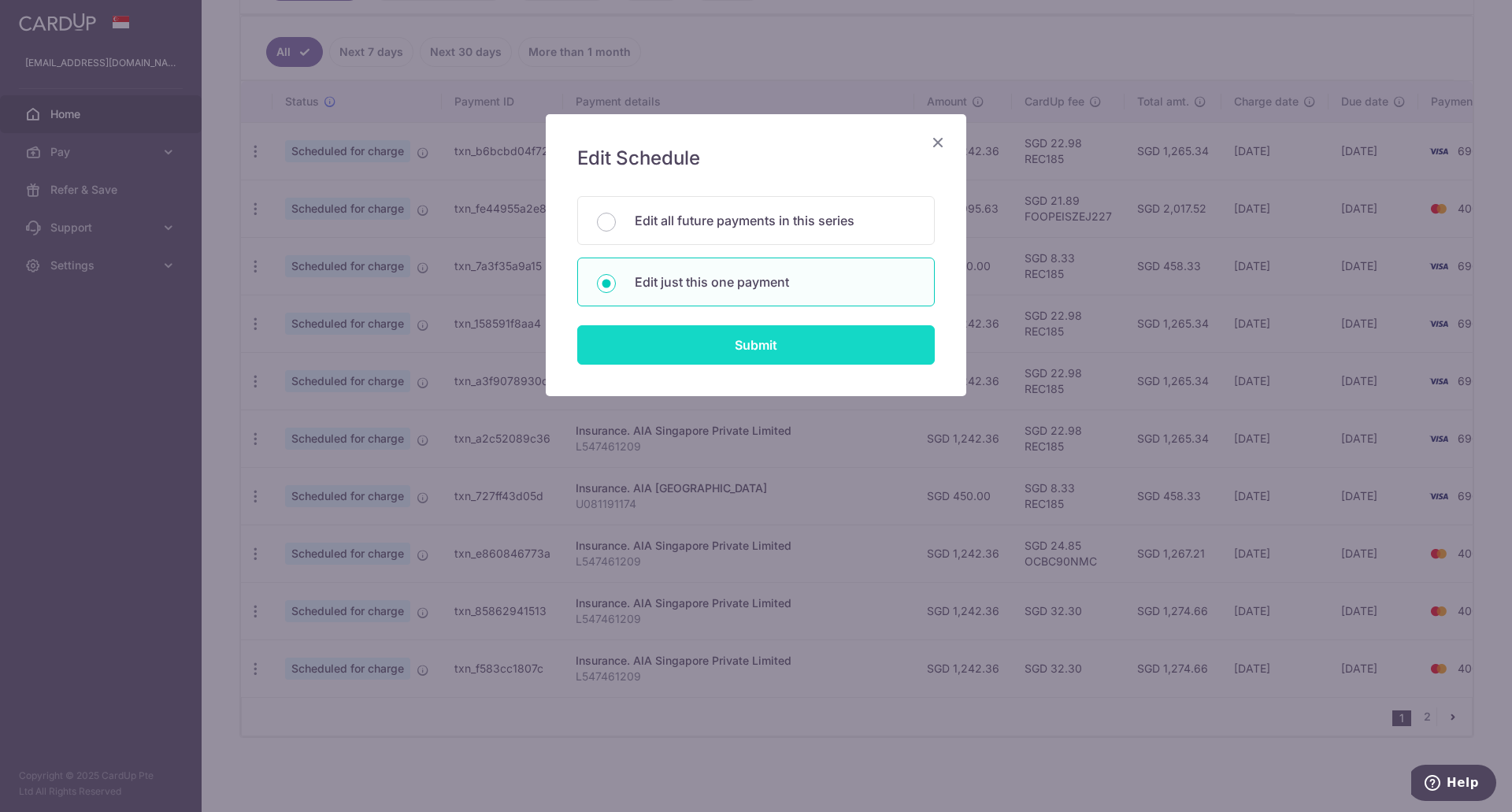
click at [720, 335] on input "Submit" at bounding box center [756, 345] width 357 height 39
radio input "true"
type input "1,242.36"
type input "[DATE]"
type input "L547461209"
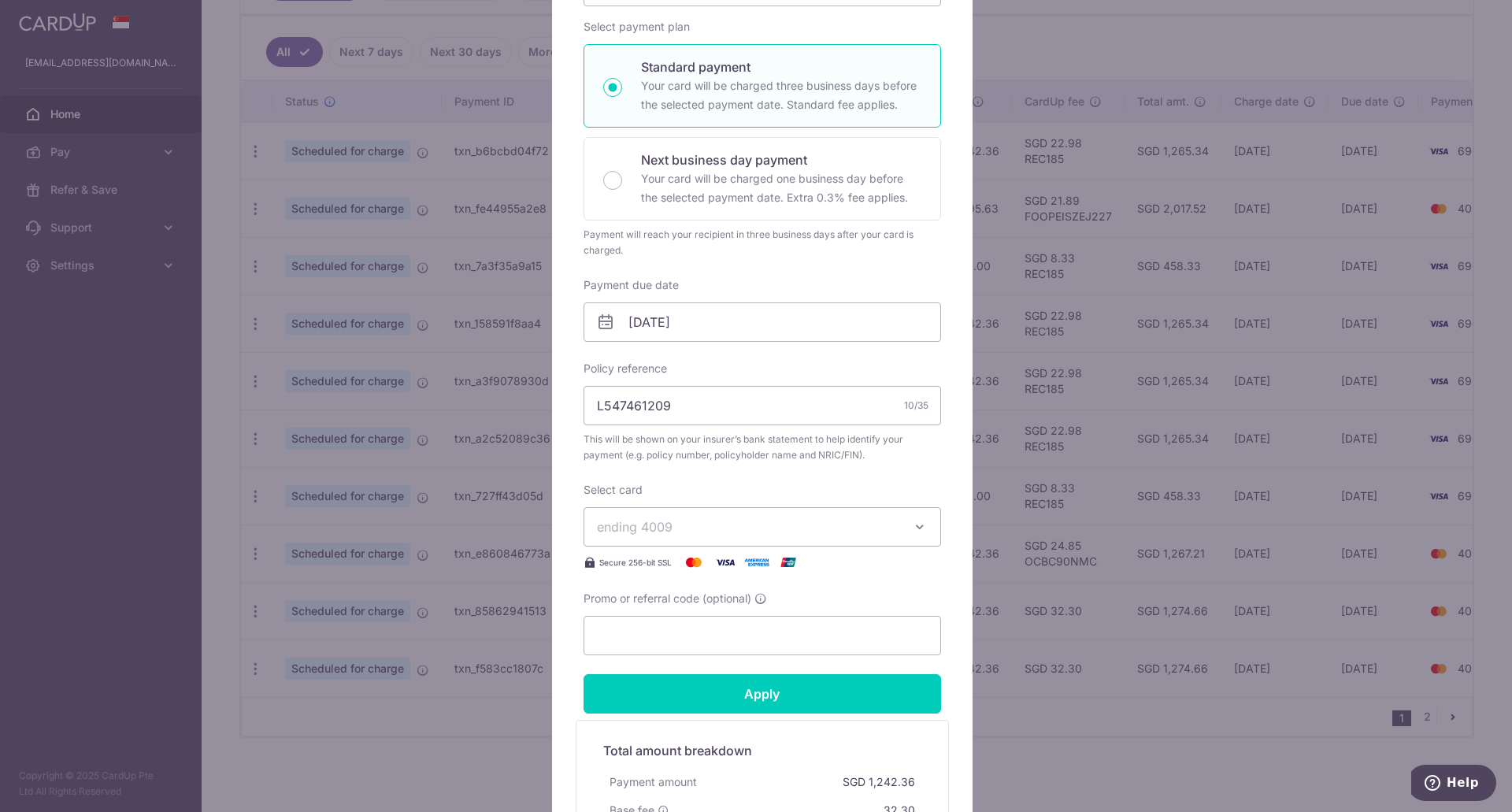
scroll to position [236, 0]
click at [638, 644] on input "Promo or referral code (optional)" at bounding box center [762, 634] width 357 height 39
paste input "OCBC90NMC"
type input "OCBC90NMC"
click at [670, 689] on input "Apply" at bounding box center [762, 693] width 357 height 39
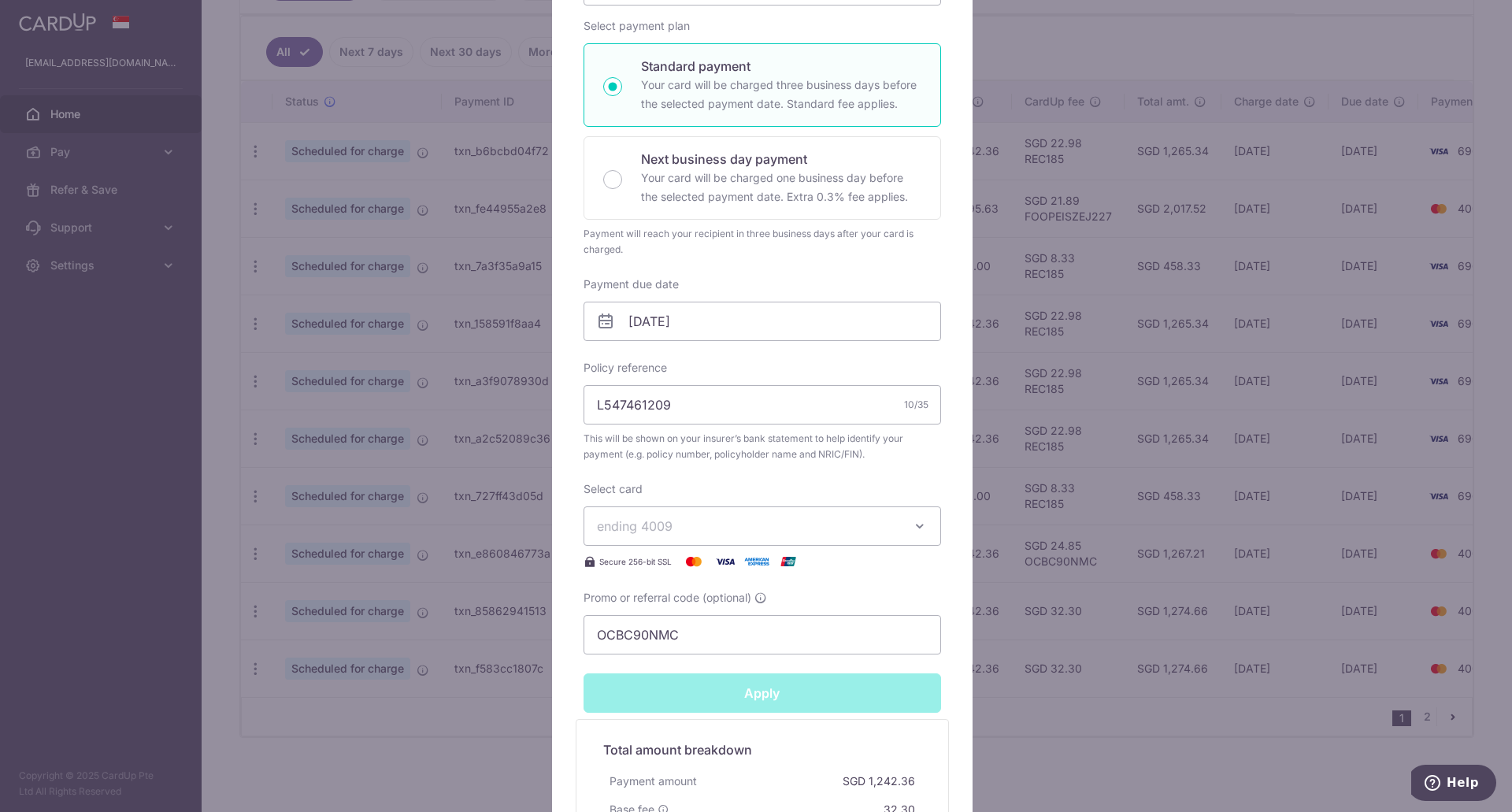
type input "Successfully Applied"
click at [524, 729] on div "Edit payment By clicking apply, you will make changes to all payments to AIA Si…" at bounding box center [756, 406] width 1512 height 812
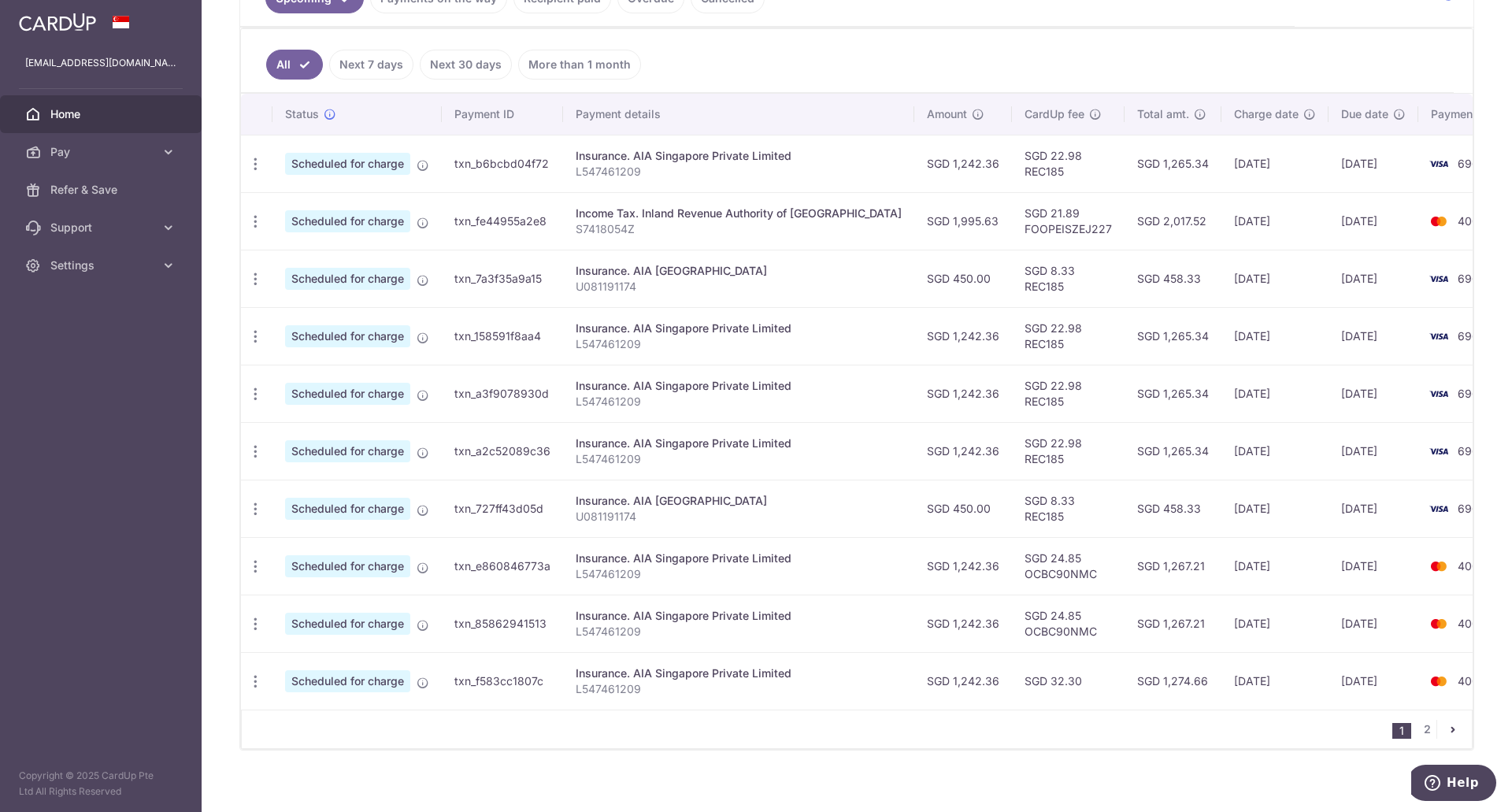
scroll to position [394, 0]
click at [252, 679] on icon "button" at bounding box center [255, 680] width 16 height 16
click at [322, 727] on span "Update payment" at bounding box center [339, 724] width 107 height 19
radio input "true"
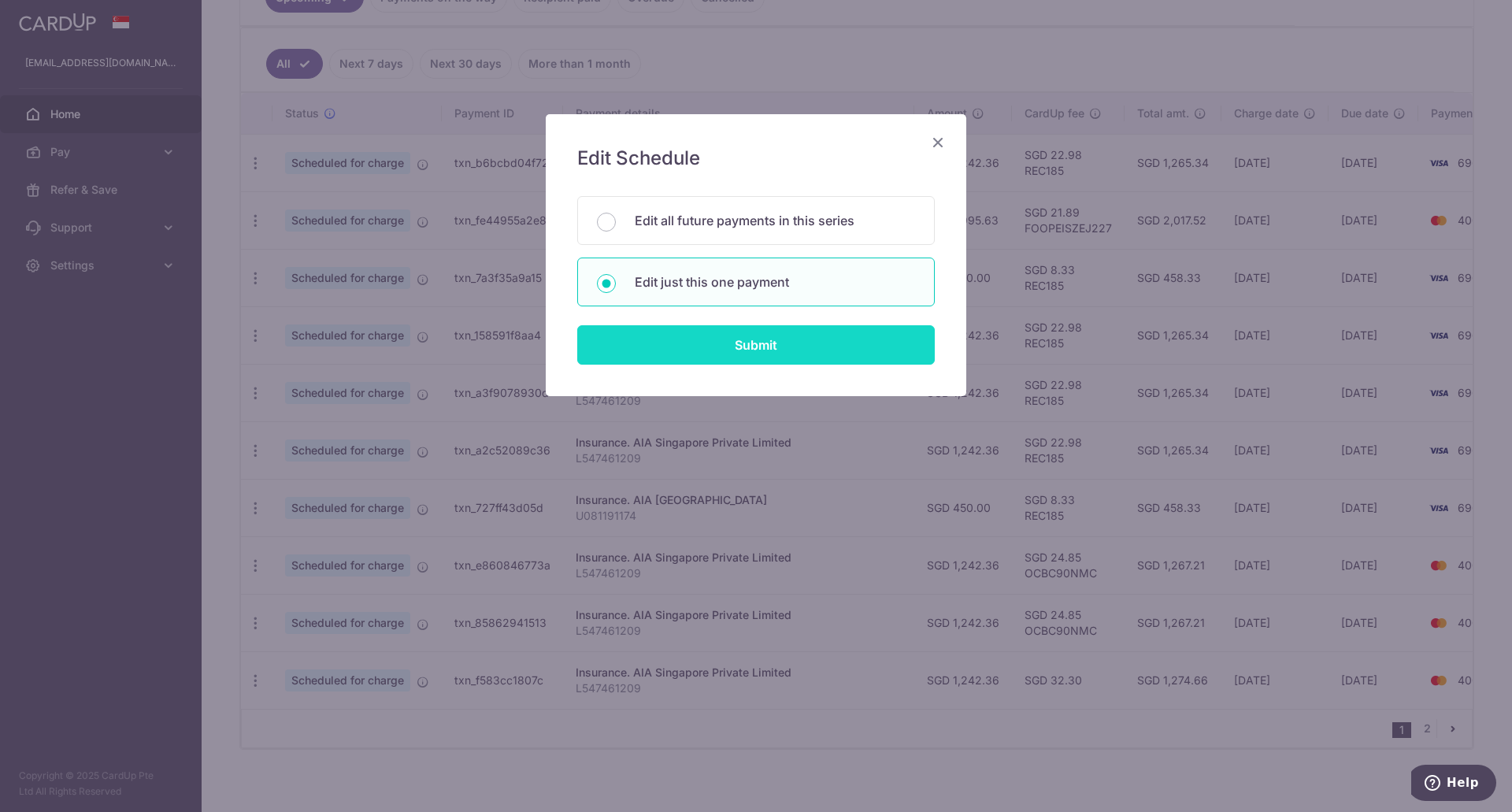
click at [737, 341] on input "Submit" at bounding box center [756, 345] width 357 height 39
radio input "true"
type input "1,242.36"
type input "11/04/2026"
type input "L547461209"
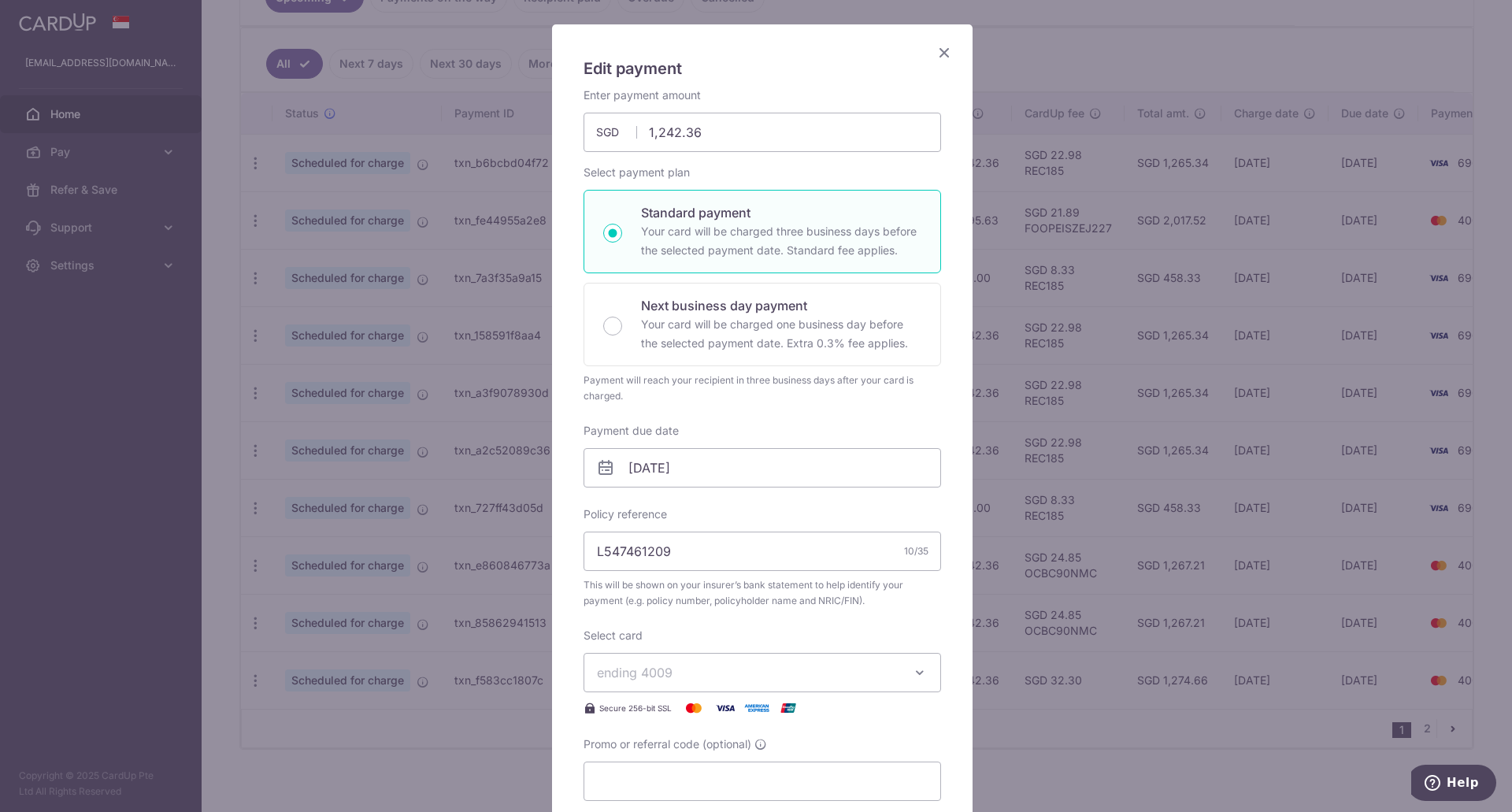
scroll to position [315, 0]
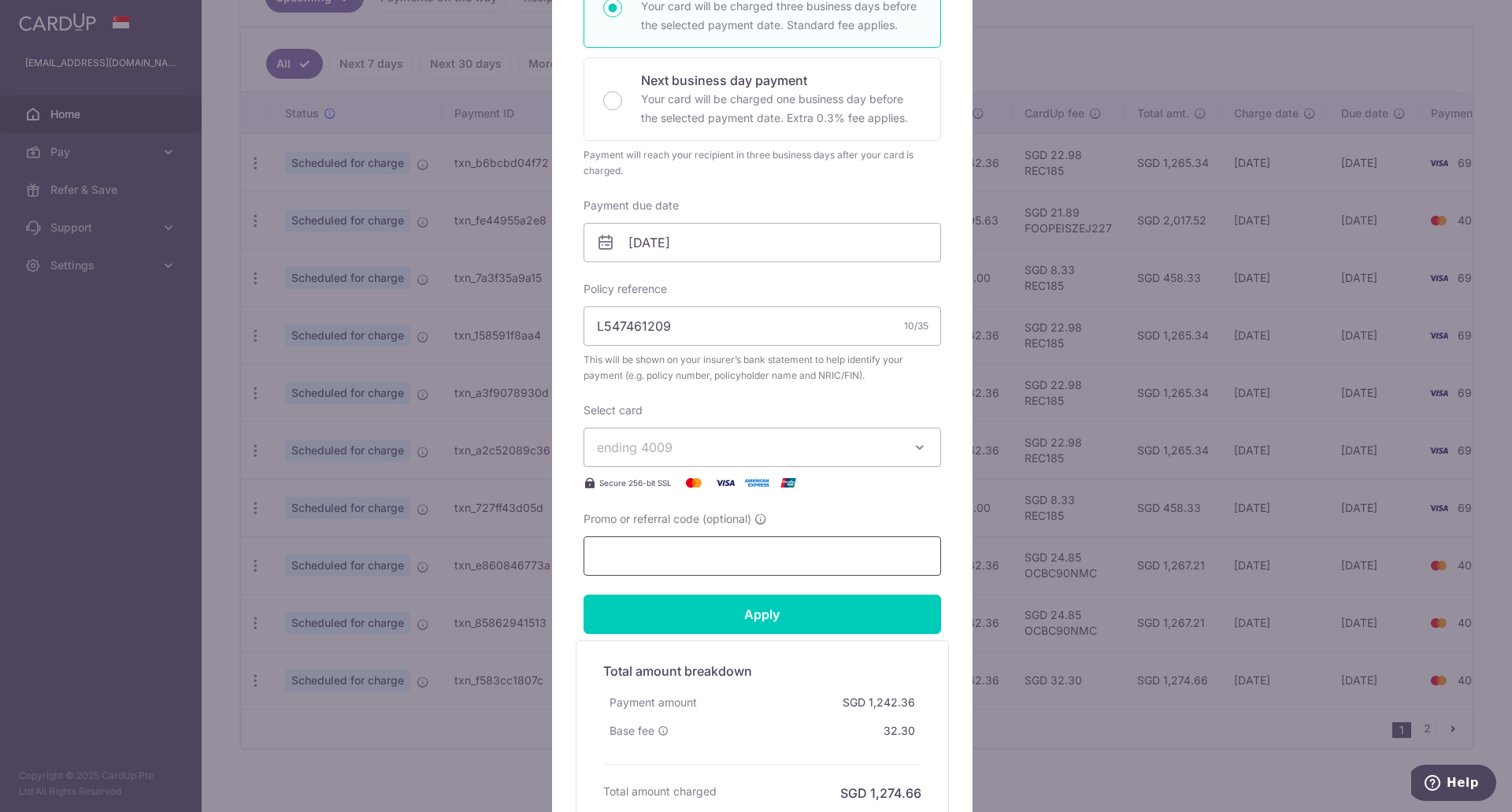
click at [627, 554] on input "Promo or referral code (optional)" at bounding box center [762, 556] width 357 height 39
paste input "OCBC90NMC"
type input "OCBC90NMC"
click at [740, 621] on input "Apply" at bounding box center [762, 614] width 357 height 39
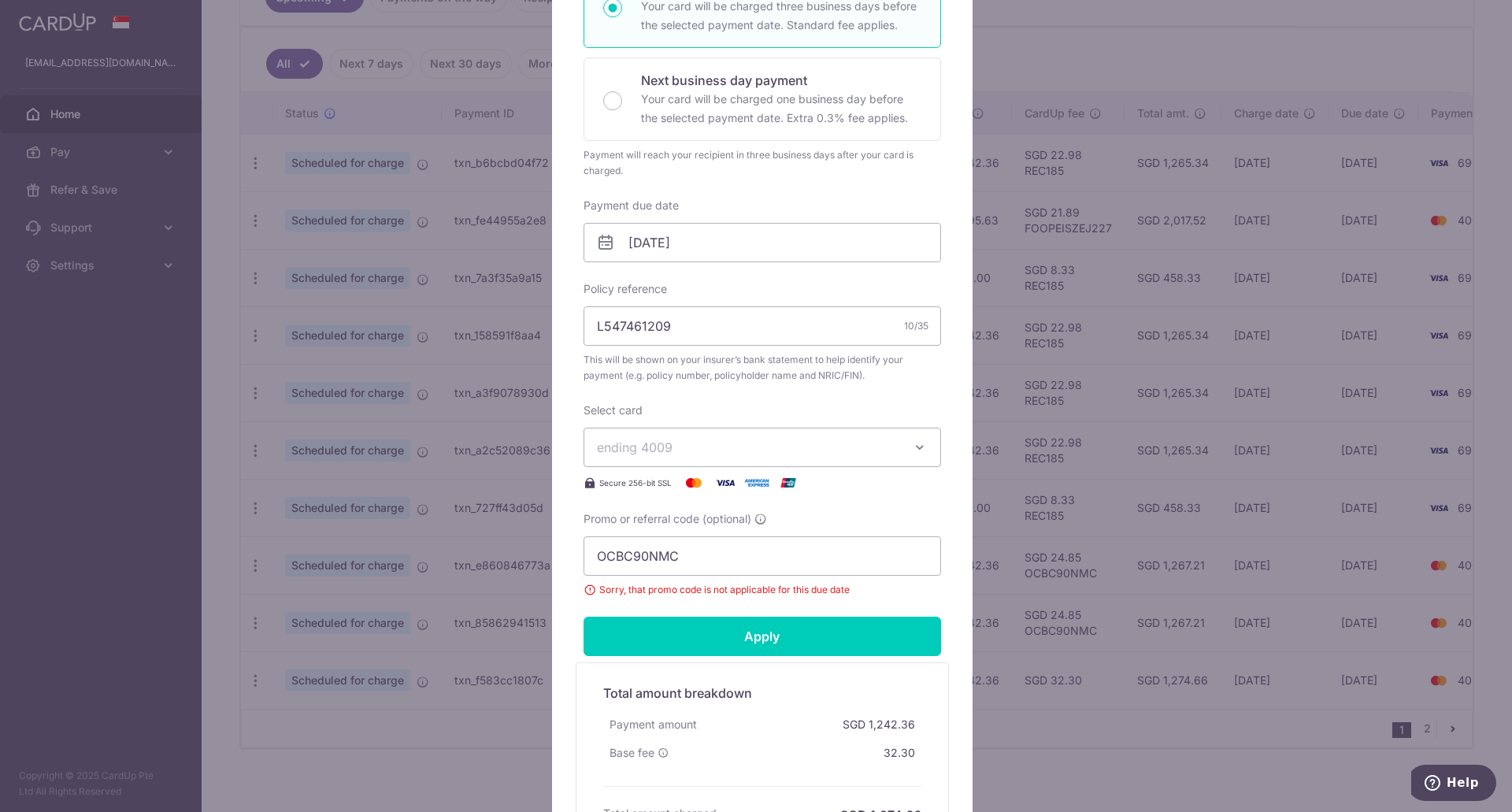
click at [462, 736] on div "Edit payment By clicking apply, you will make changes to all payments to AIA Si…" at bounding box center [756, 406] width 1512 height 812
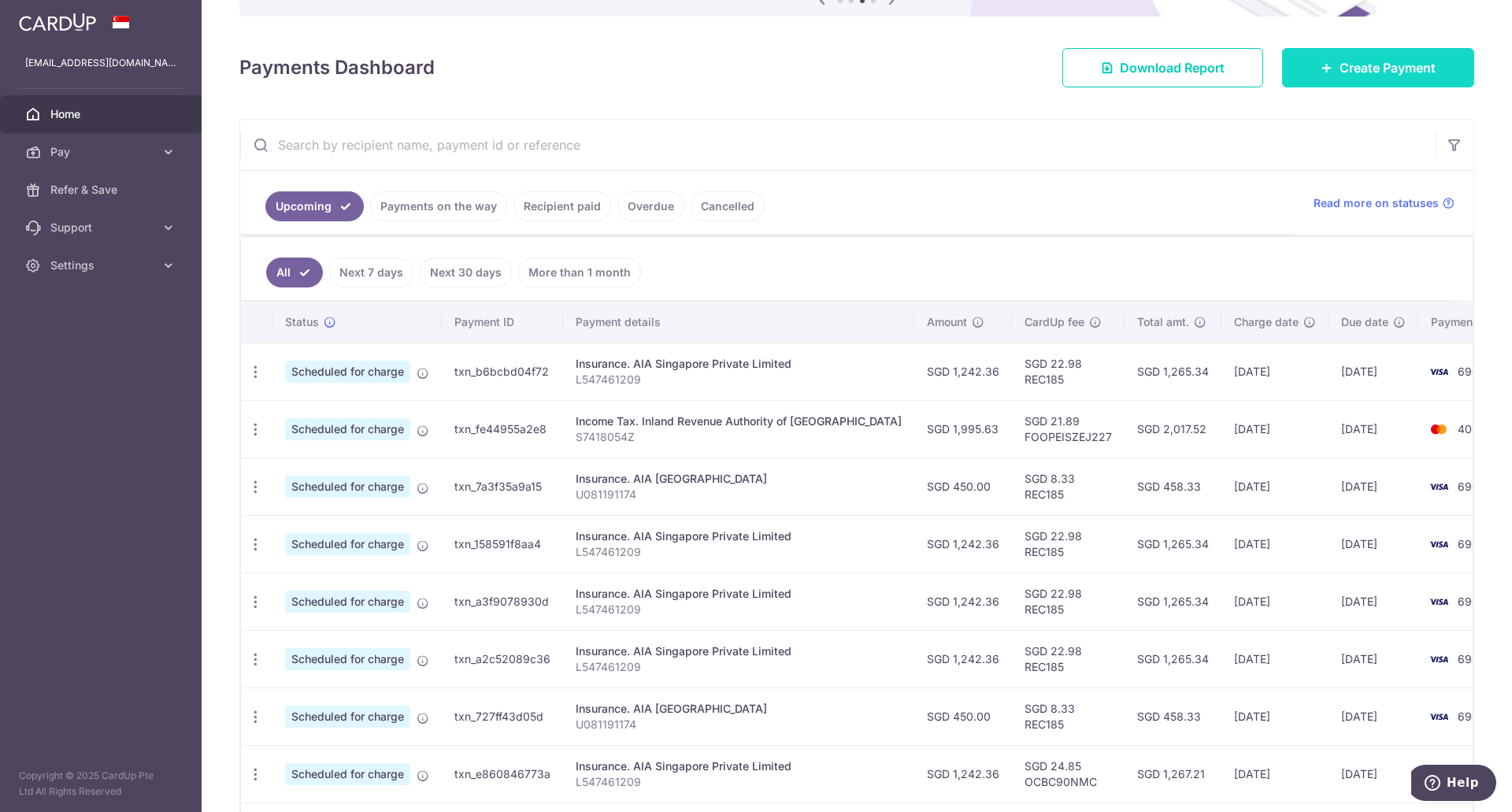
scroll to position [157, 0]
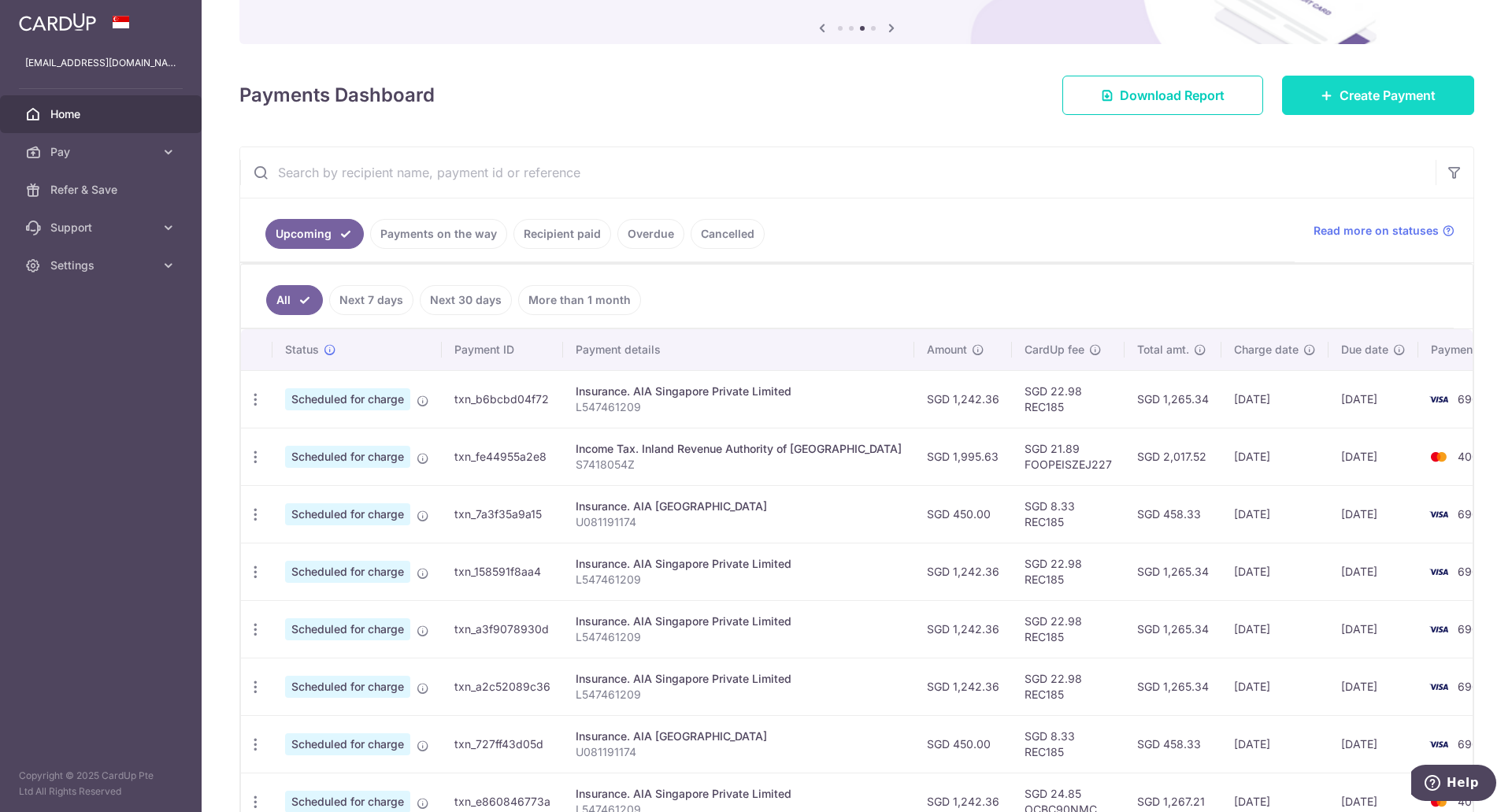
click at [1346, 94] on span "Create Payment" at bounding box center [1388, 95] width 96 height 19
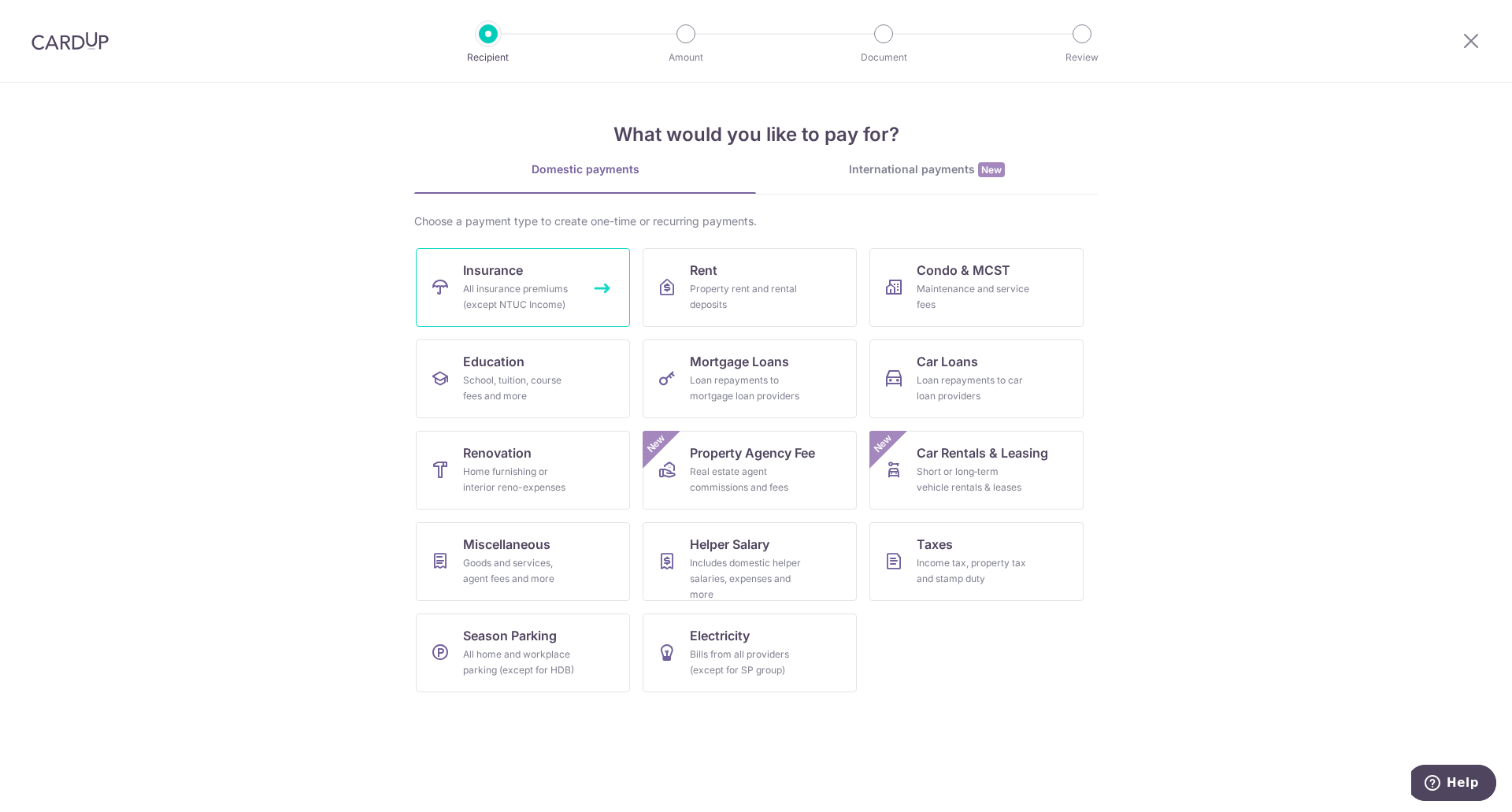
click at [573, 290] on div "All insurance premiums (except NTUC Income)" at bounding box center [519, 296] width 113 height 32
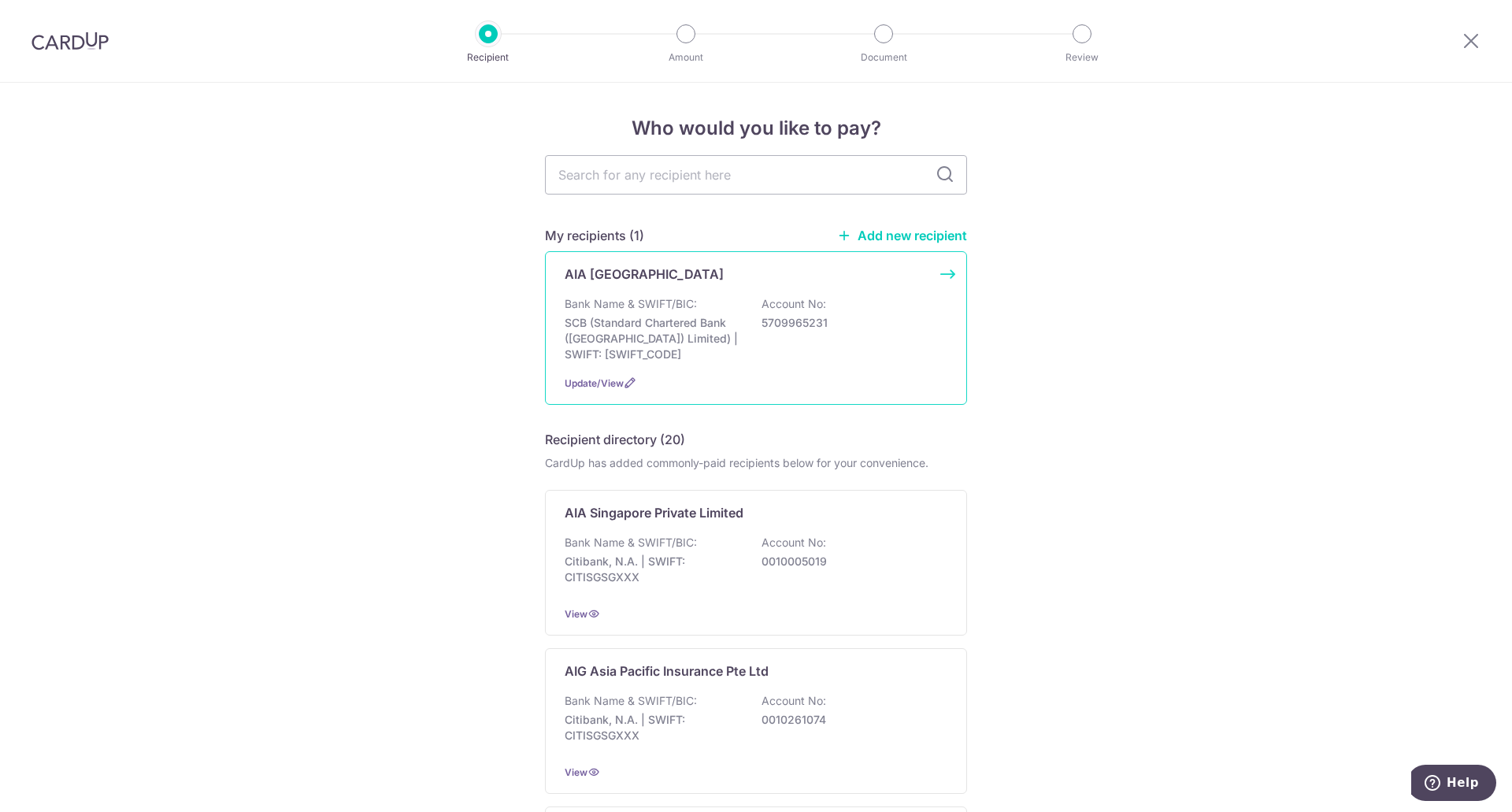
click at [756, 347] on div "Bank Name & SWIFT/BIC: SCB (Standard Chartered Bank (Singapore) Limited) | SWIF…" at bounding box center [756, 329] width 383 height 66
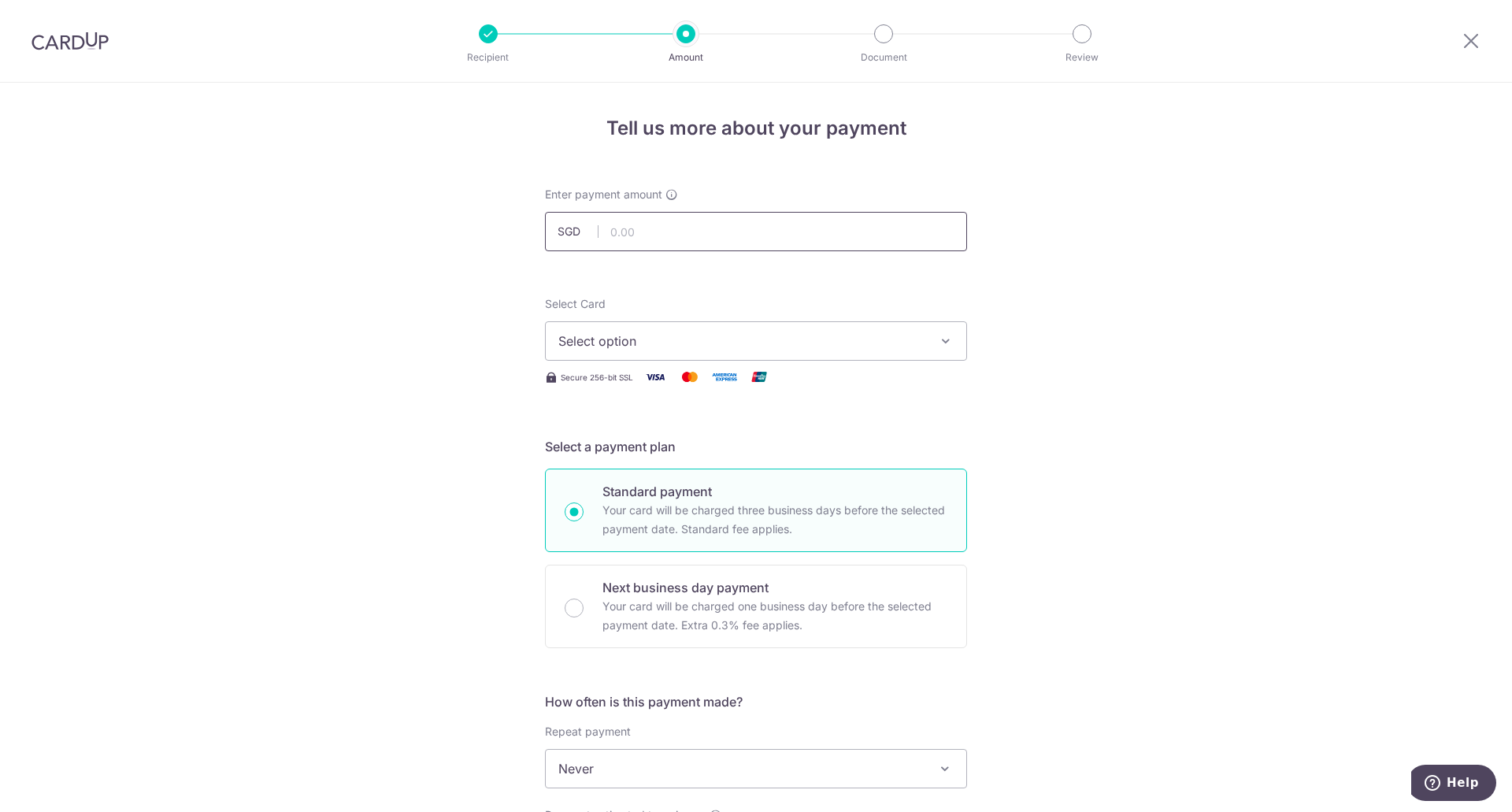
click at [689, 232] on input "text" at bounding box center [756, 232] width 422 height 39
type input "300.00"
click at [667, 342] on span "Select option" at bounding box center [741, 341] width 367 height 19
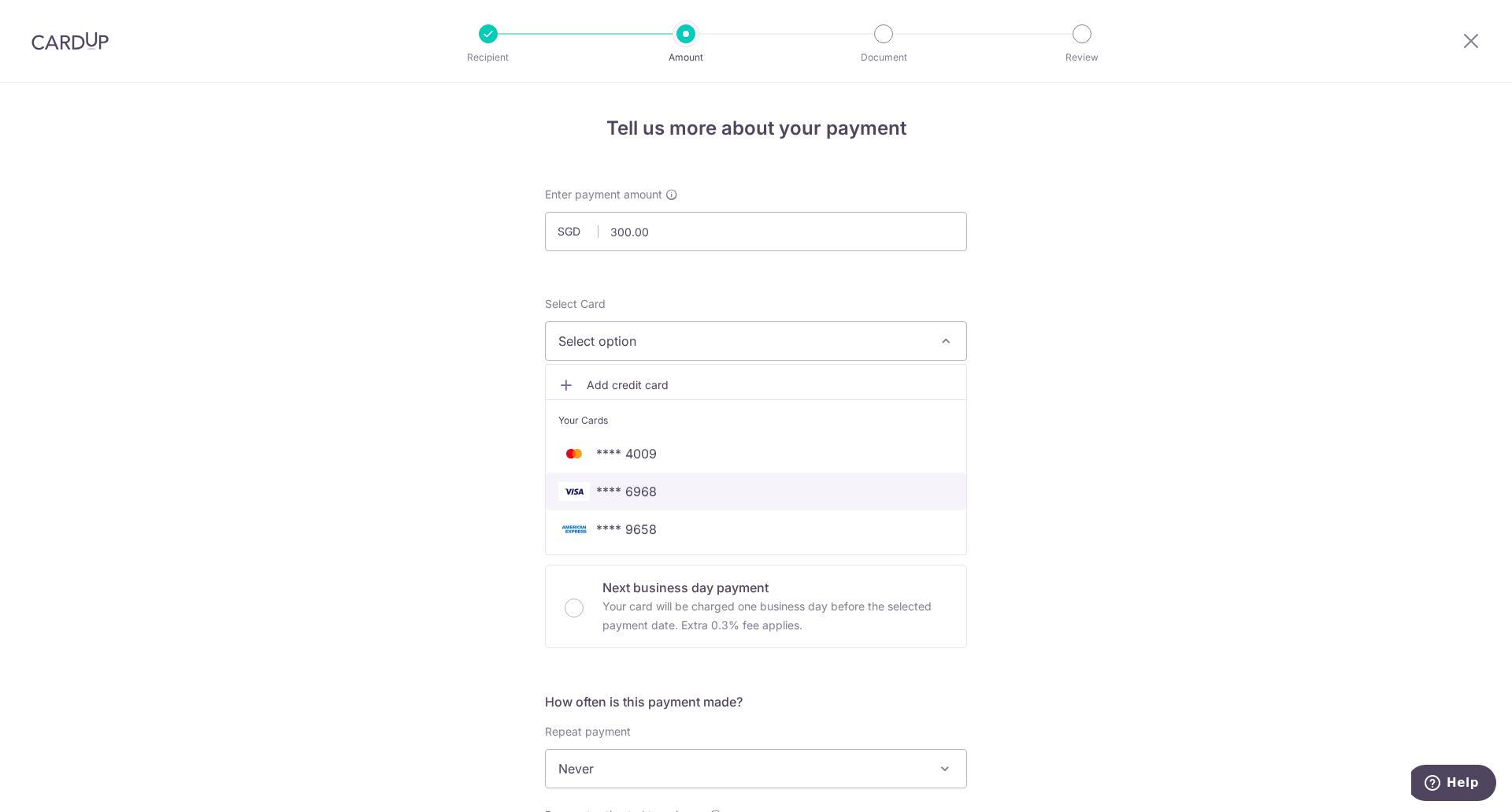
click at [650, 486] on span "**** 6968" at bounding box center [626, 491] width 61 height 19
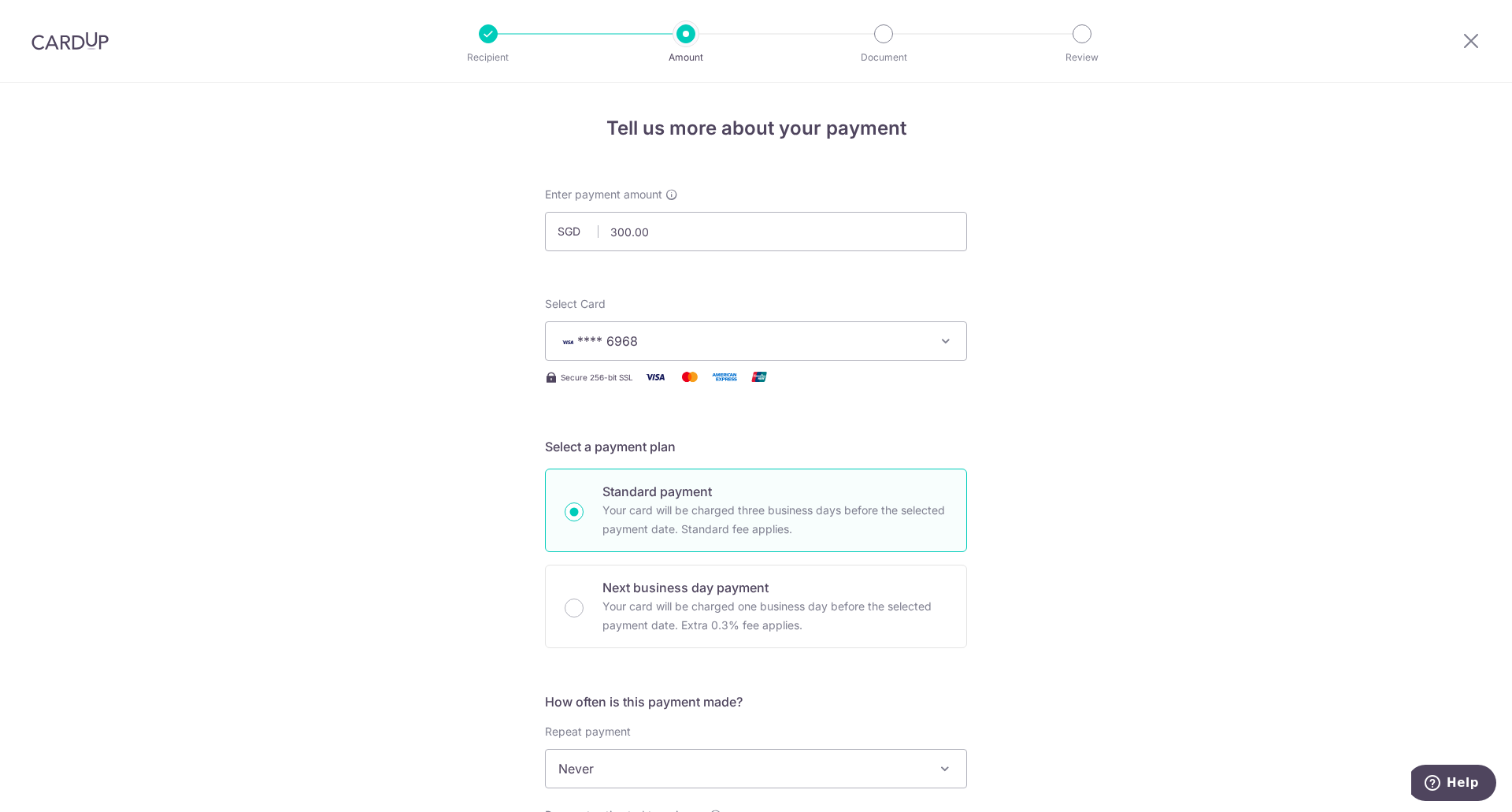
scroll to position [157, 0]
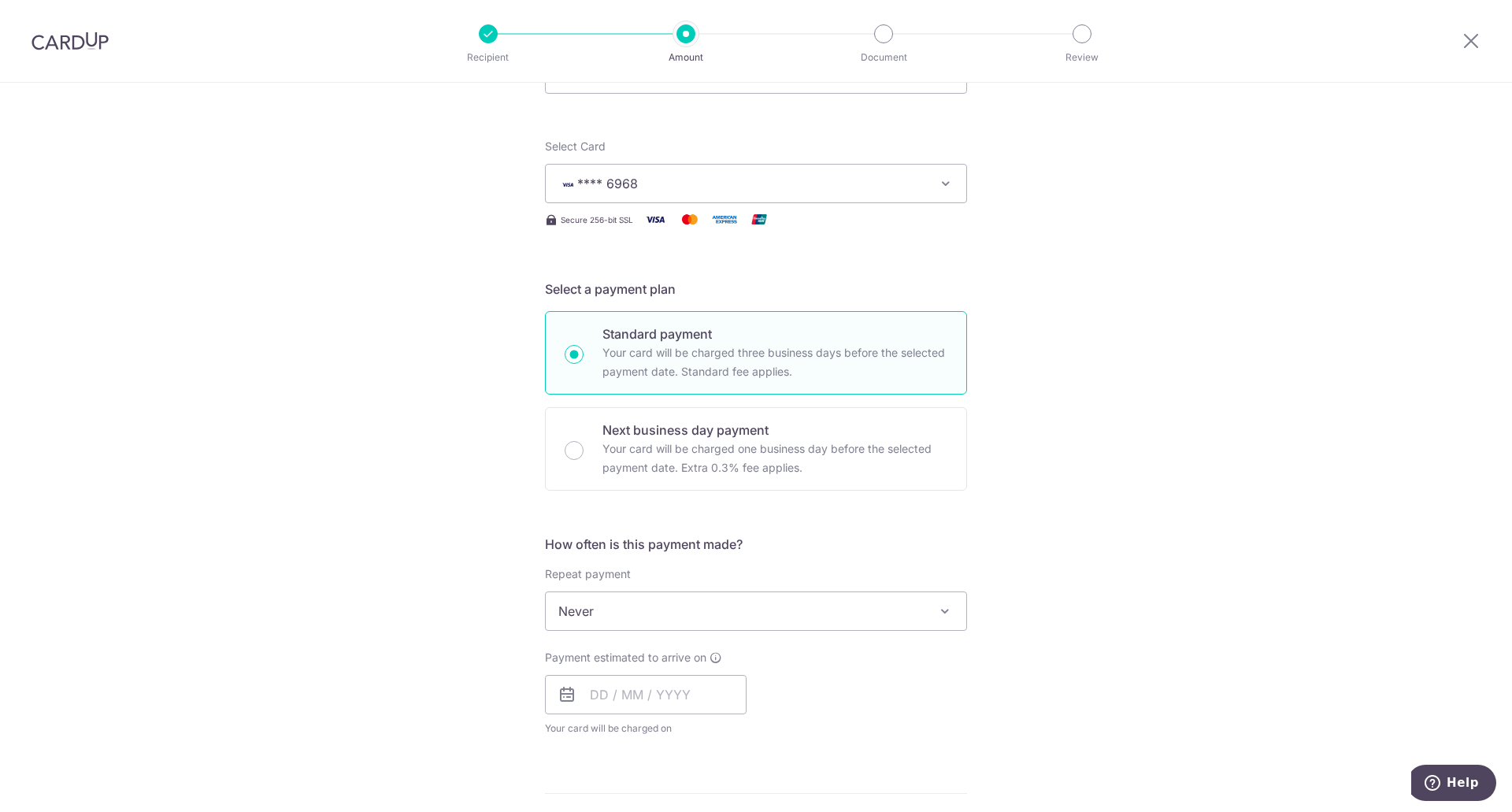
click at [628, 616] on span "Never" at bounding box center [756, 611] width 421 height 38
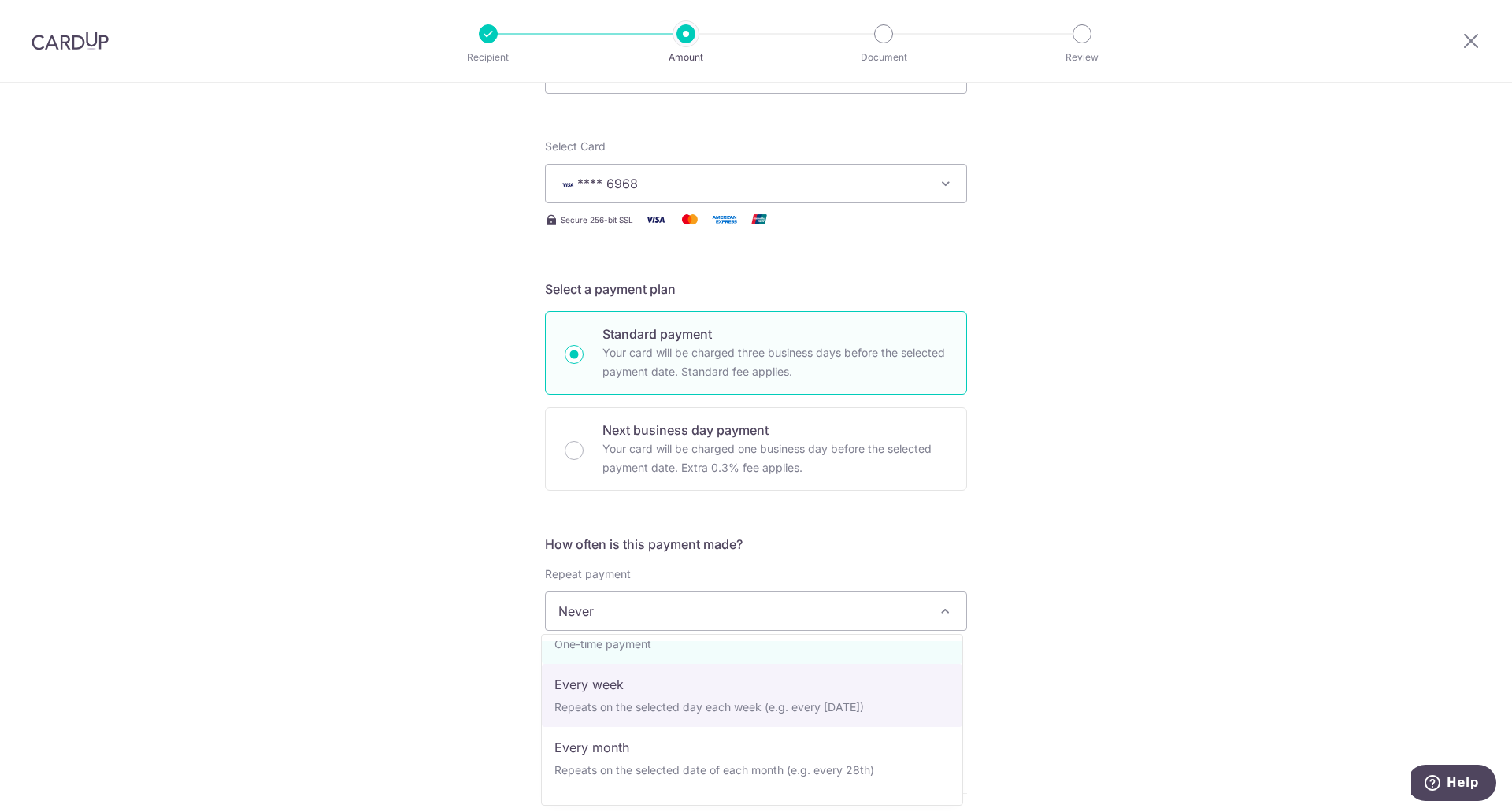
scroll to position [79, 0]
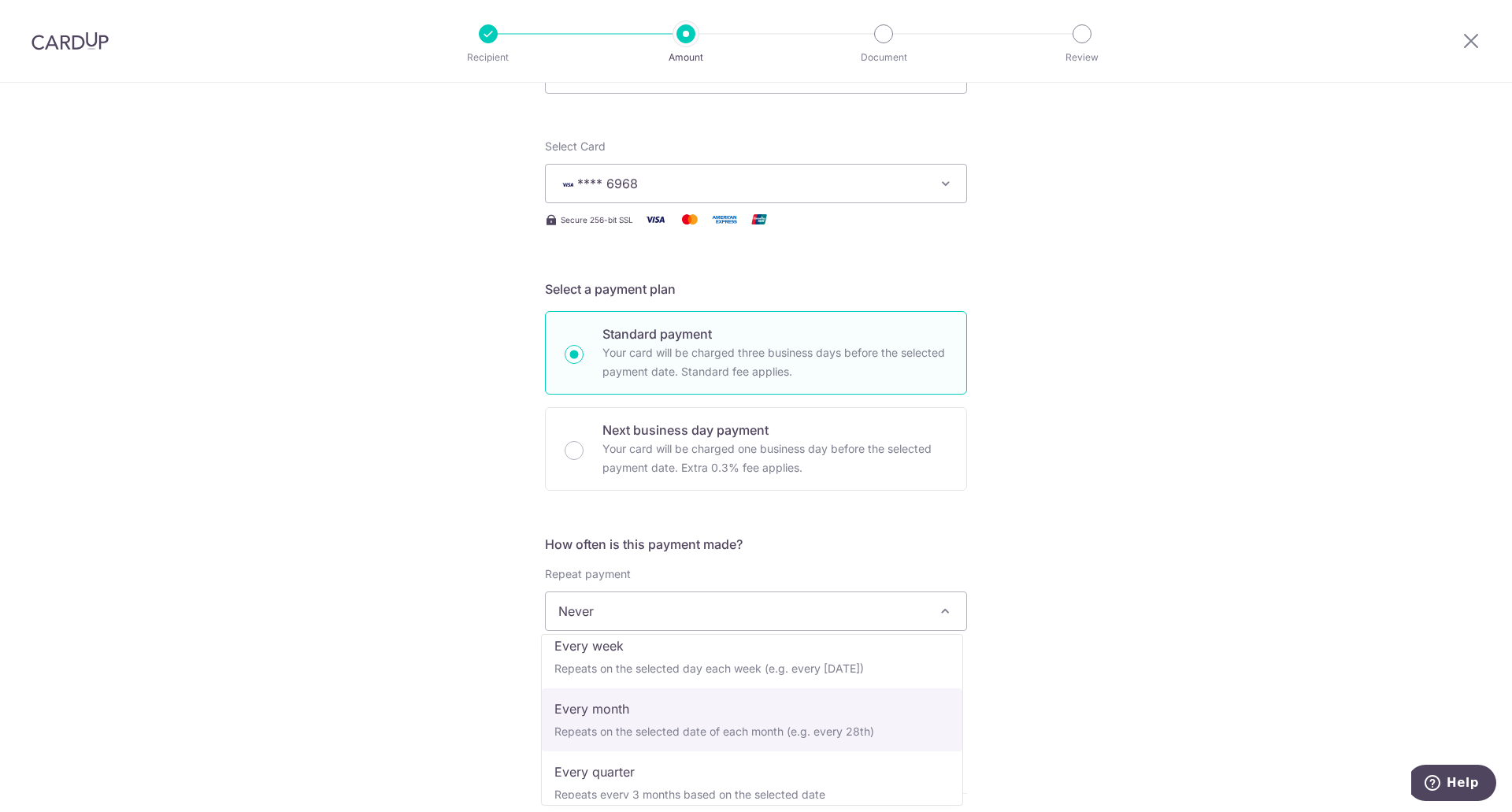
select select "3"
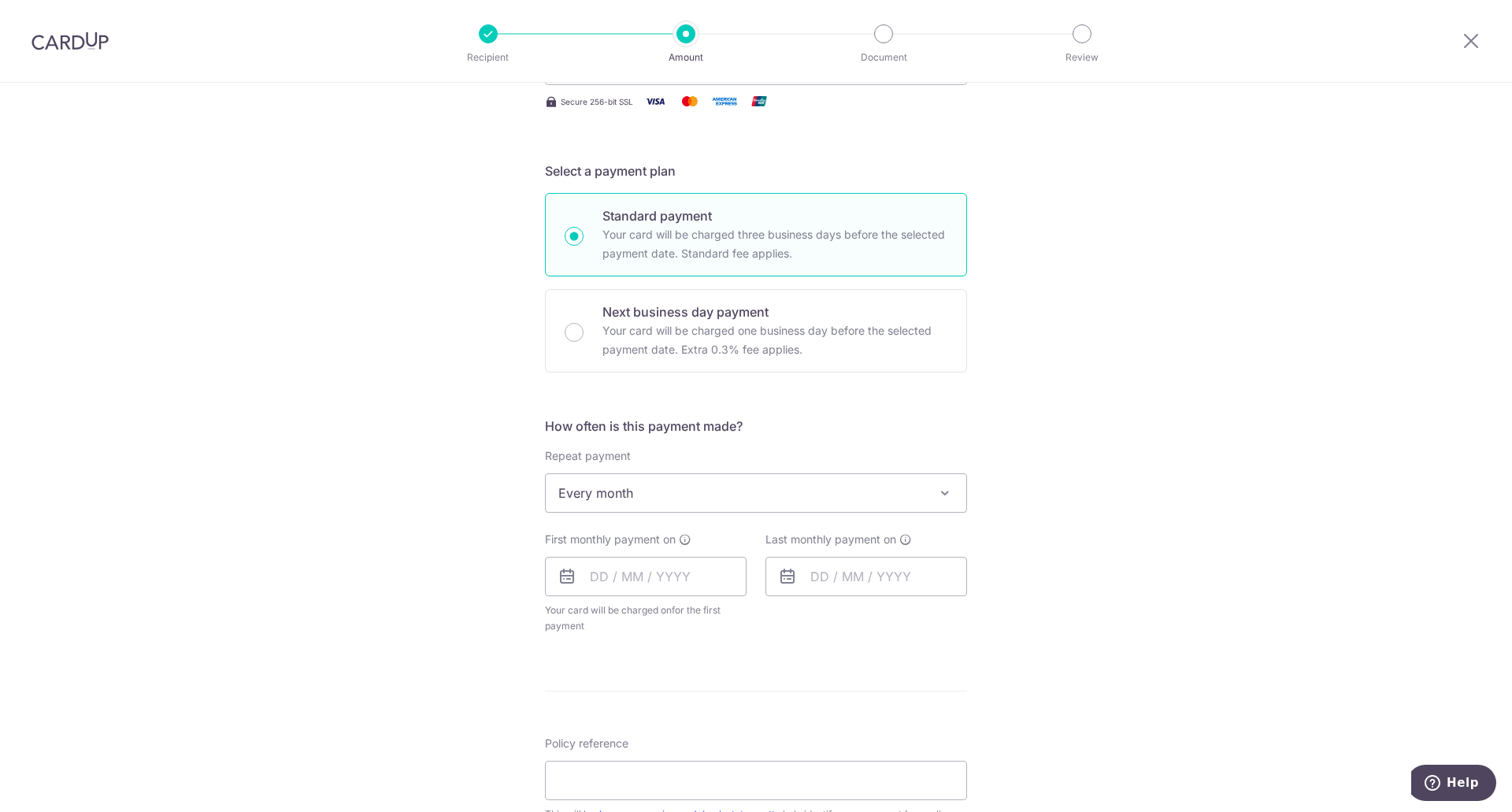
scroll to position [315, 0]
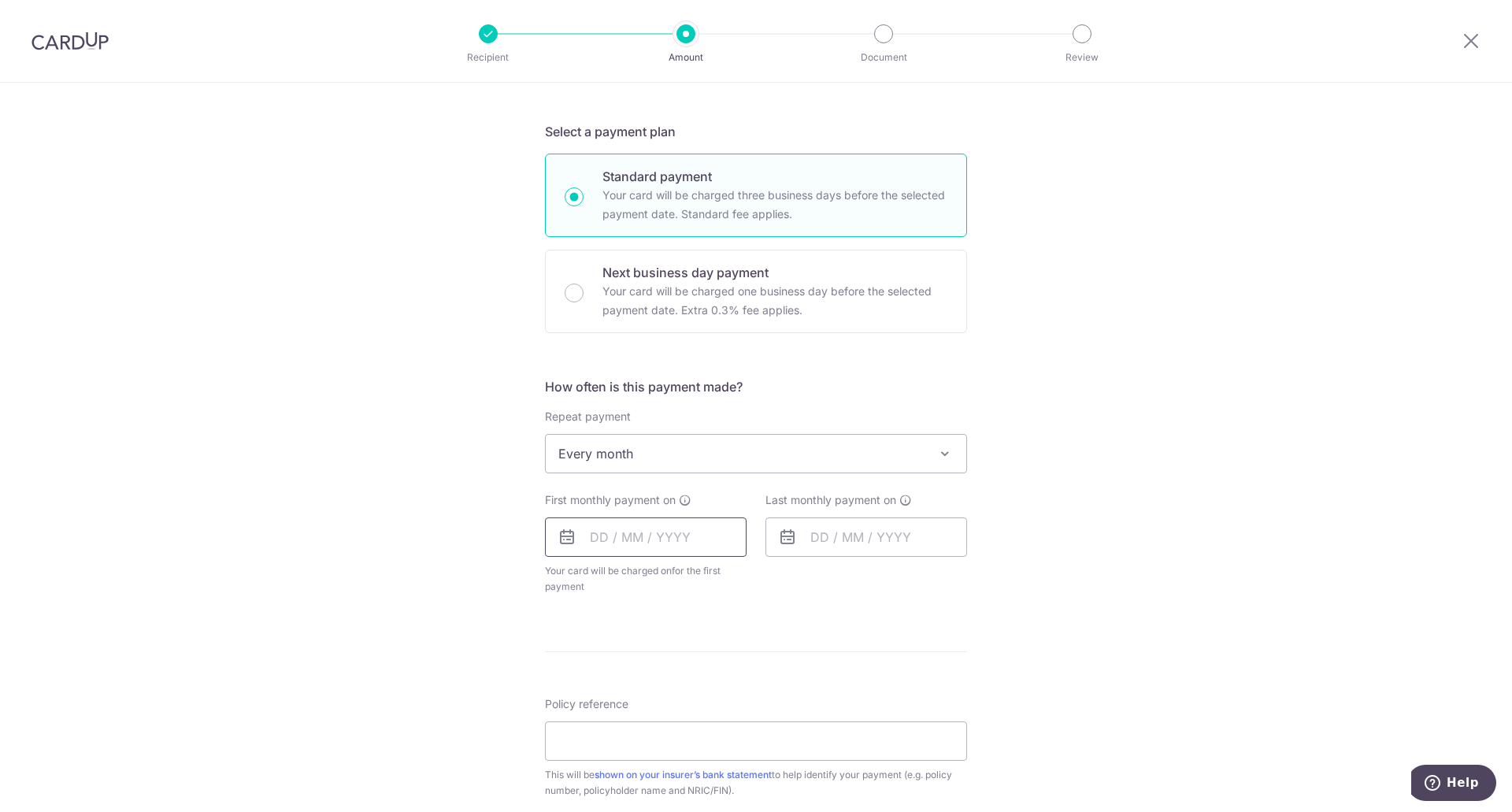
click at [602, 538] on input "text" at bounding box center [646, 537] width 202 height 39
click at [722, 713] on link "17" at bounding box center [734, 711] width 25 height 25
type input "[DATE]"
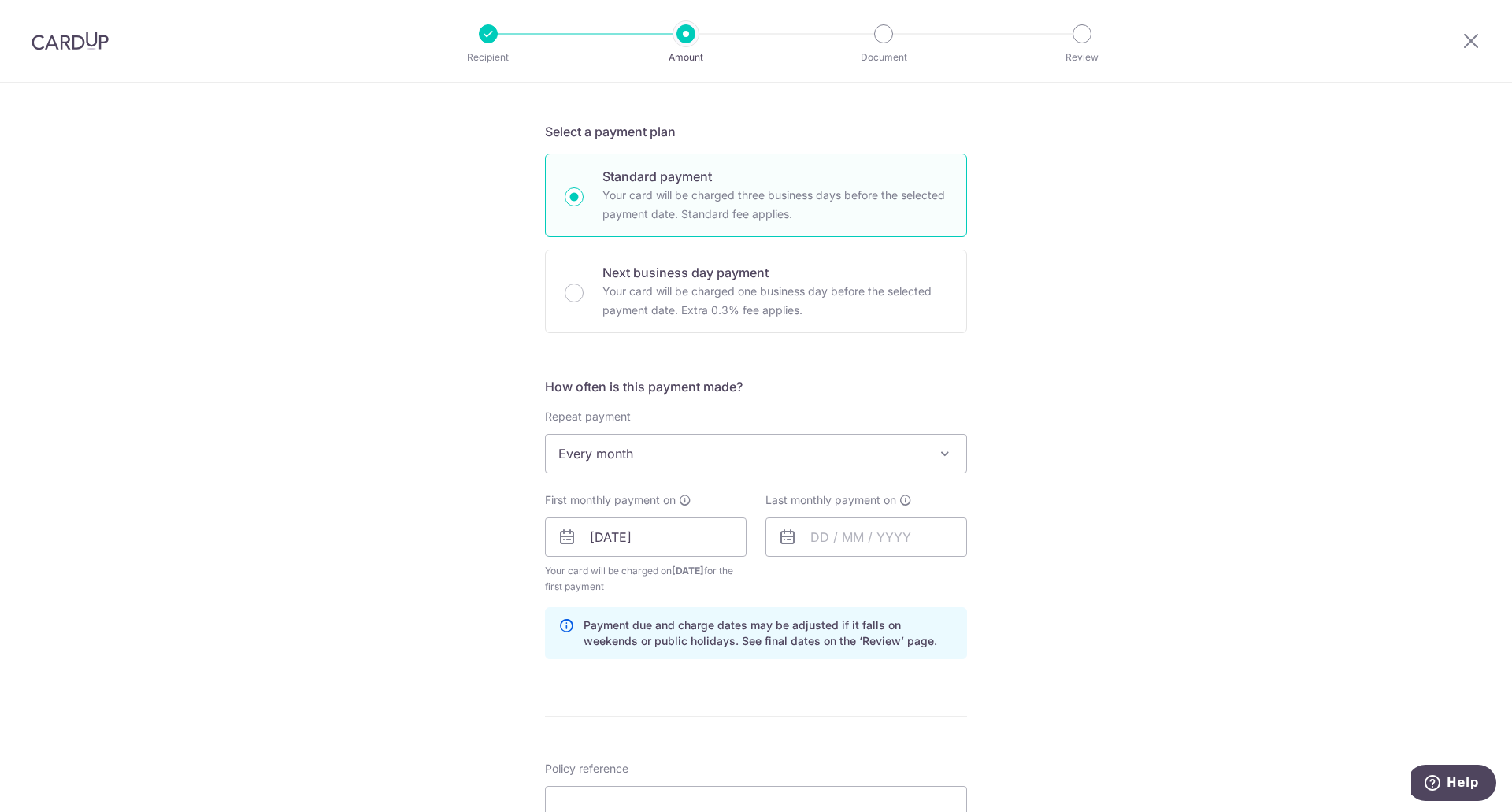
click at [826, 707] on form "Enter payment amount SGD 300.00 300.00 Select Card **** 6968 Add credit card Yo…" at bounding box center [756, 535] width 422 height 1326
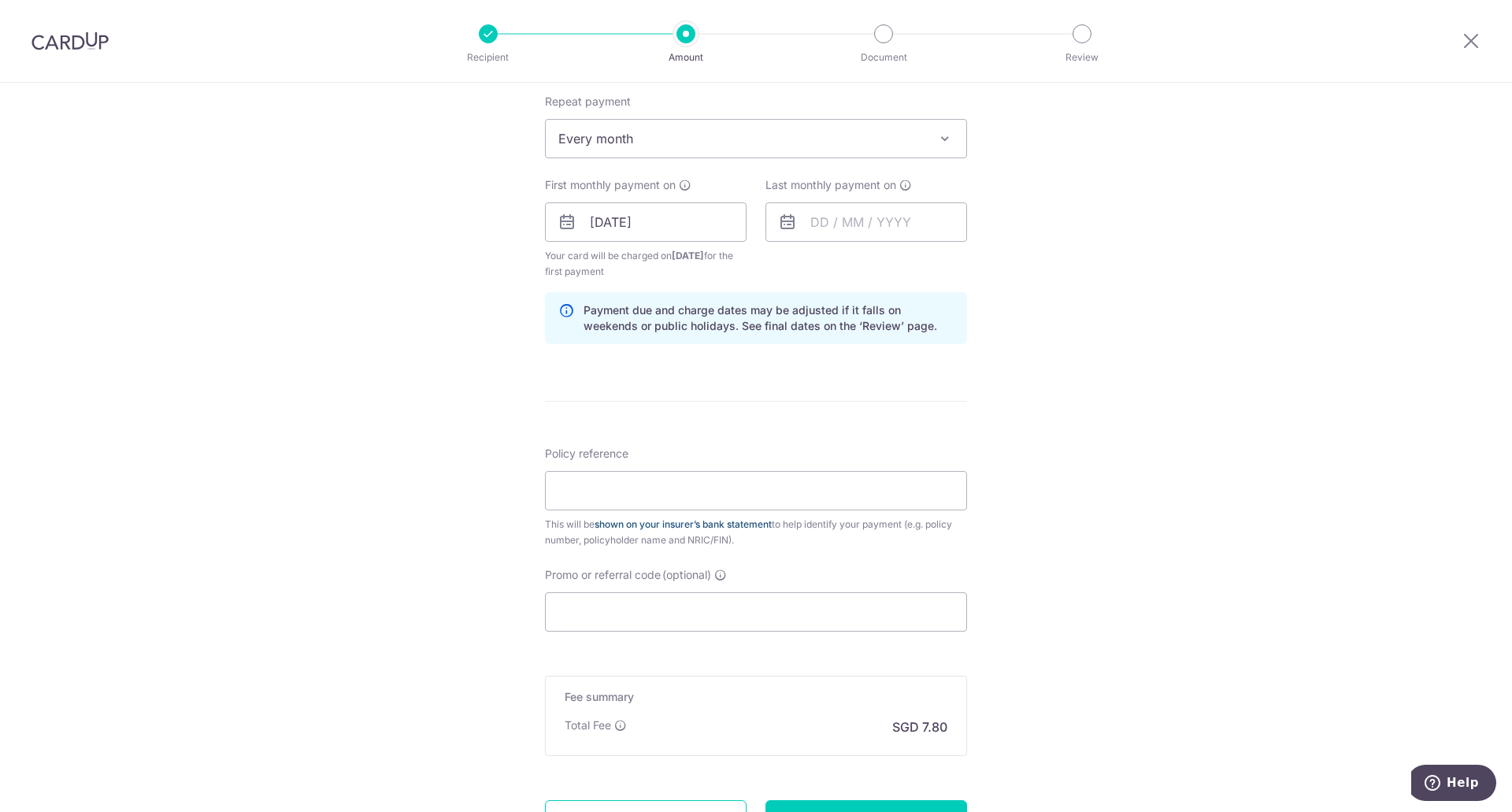
scroll to position [708, 0]
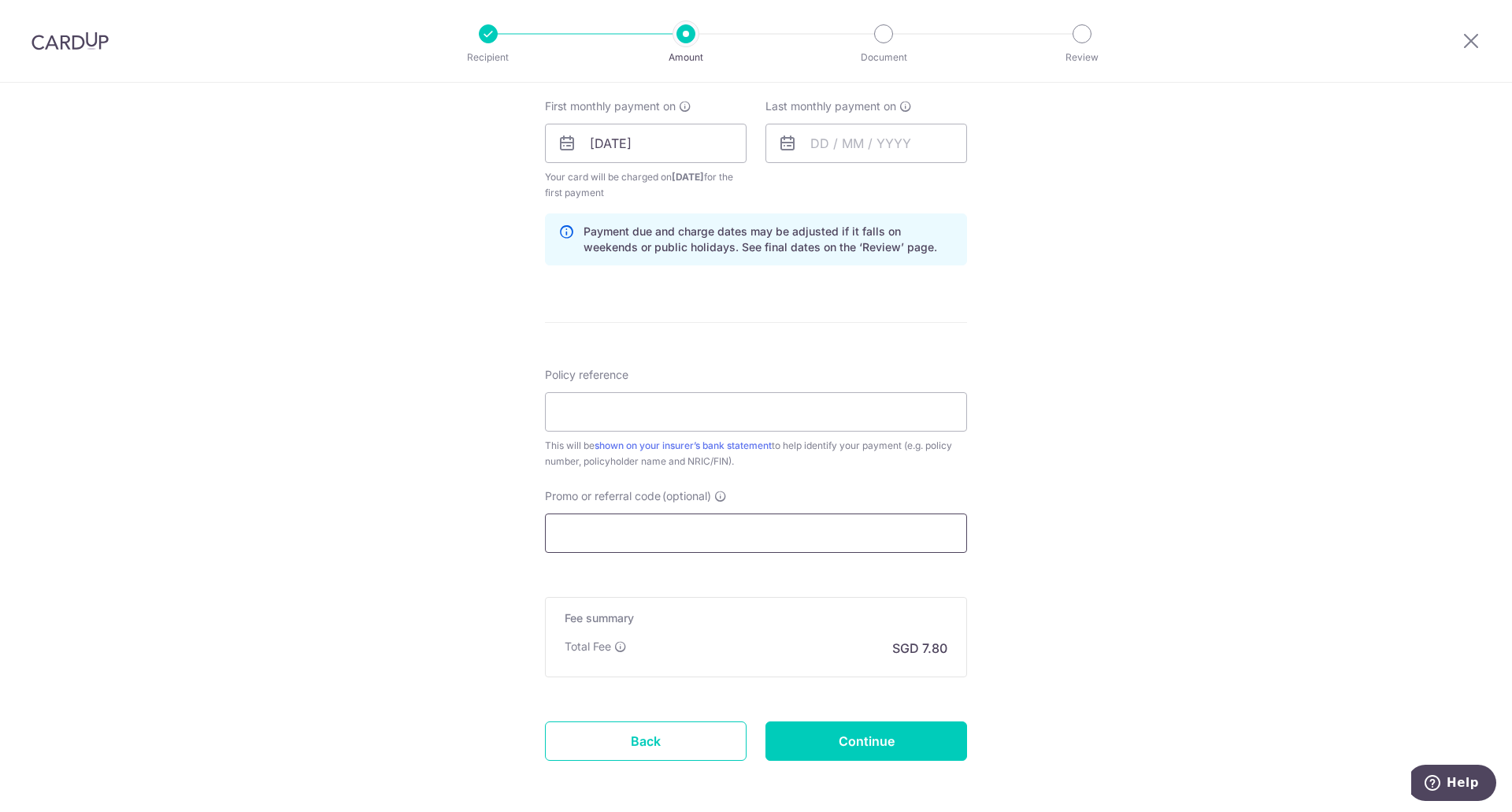
click at [653, 535] on input "Promo or referral code (optional)" at bounding box center [756, 533] width 422 height 39
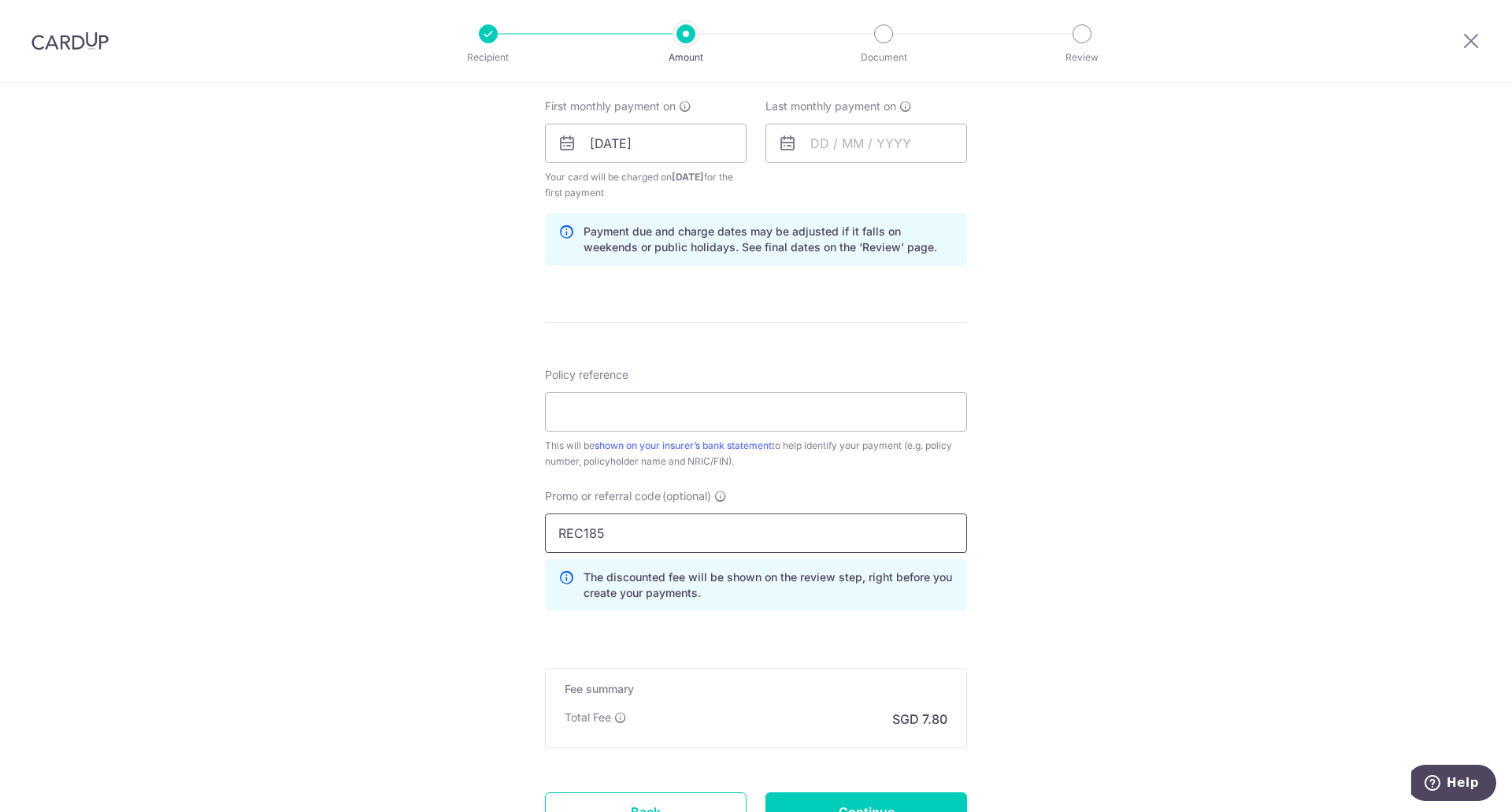
type input "REC185"
click at [731, 630] on form "Enter payment amount SGD 300.00 300.00 Select Card **** 6968 Add credit card Yo…" at bounding box center [756, 177] width 422 height 1397
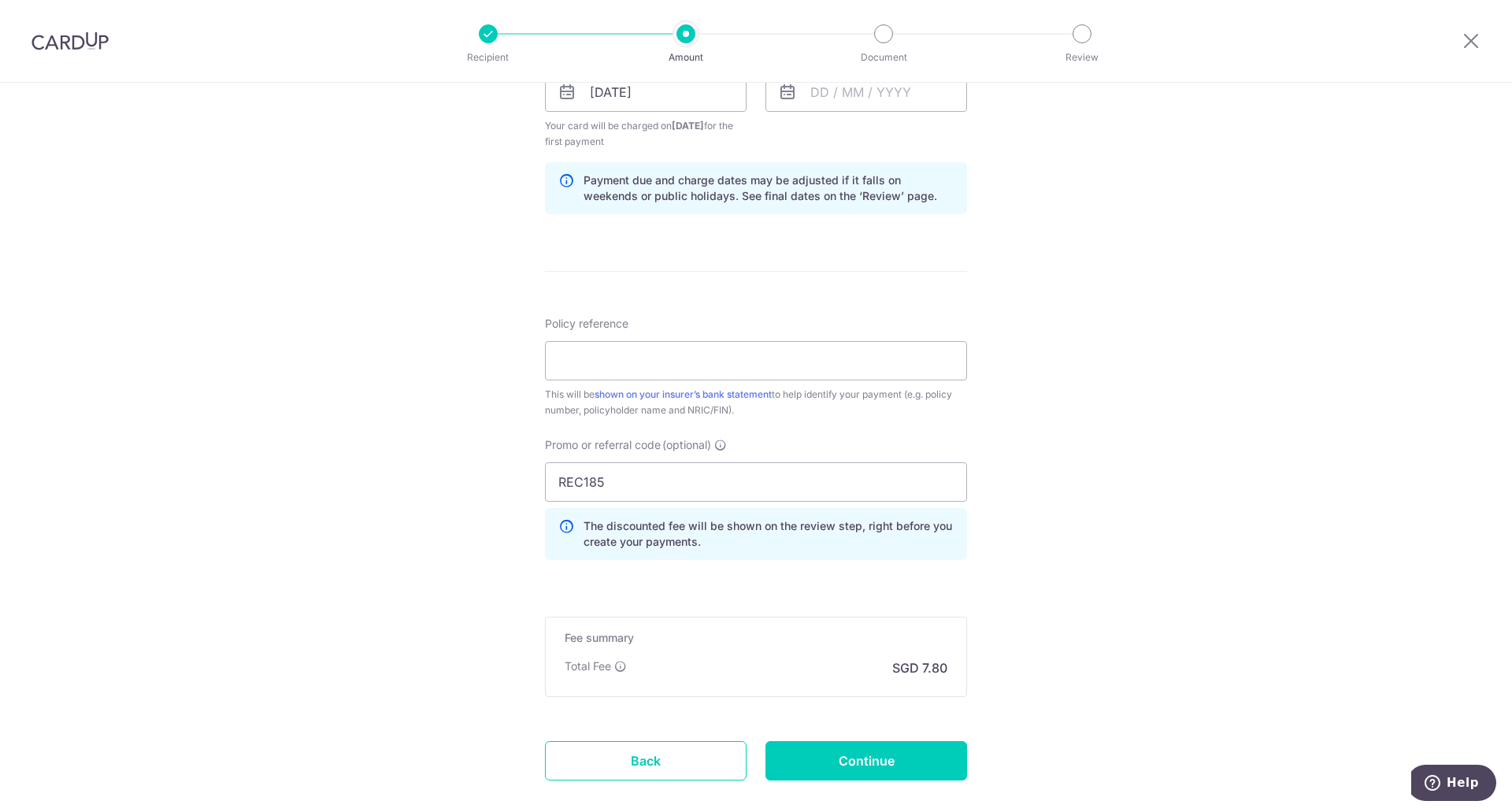
scroll to position [846, 0]
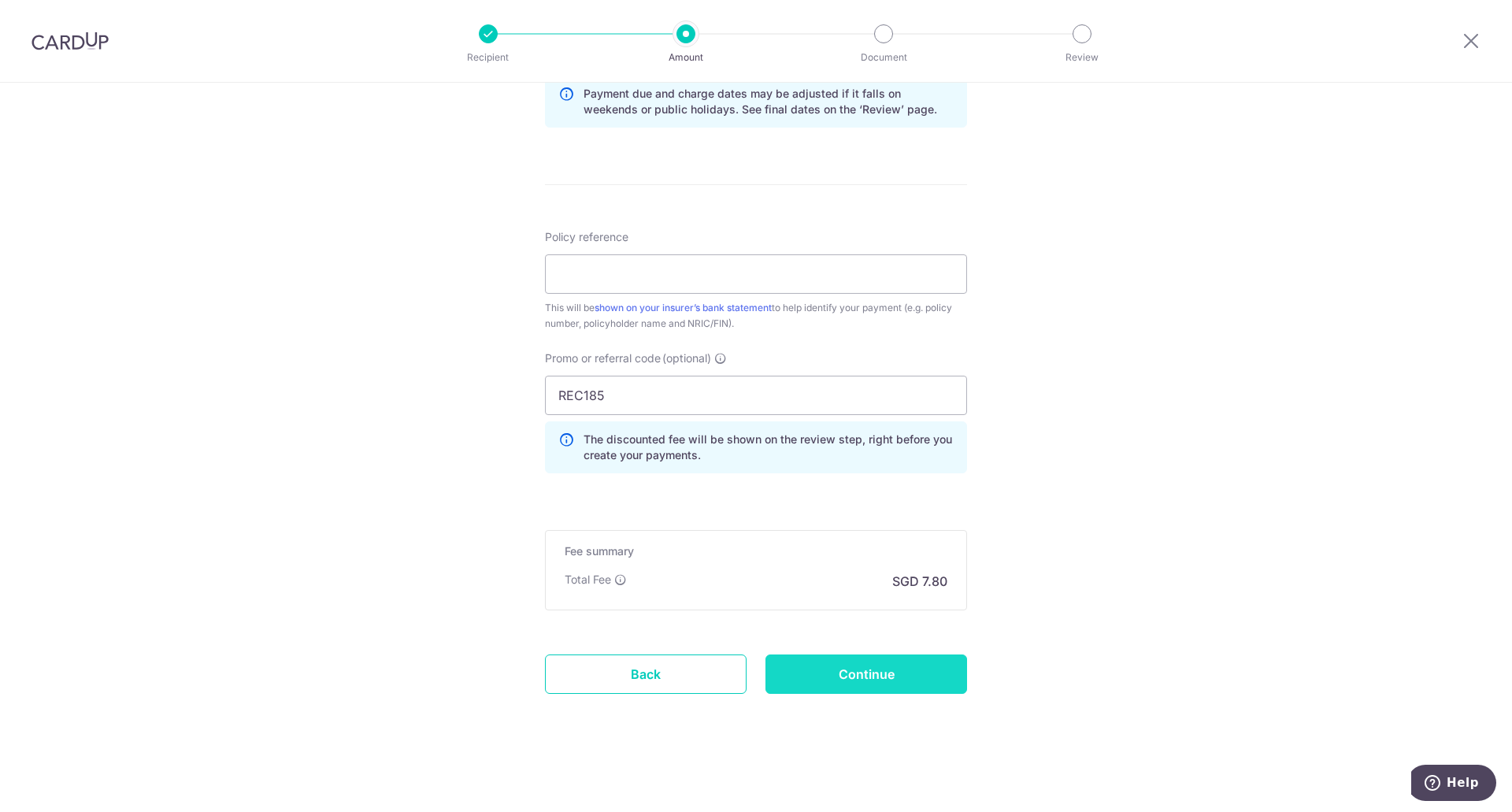
click at [832, 670] on input "Continue" at bounding box center [865, 674] width 202 height 39
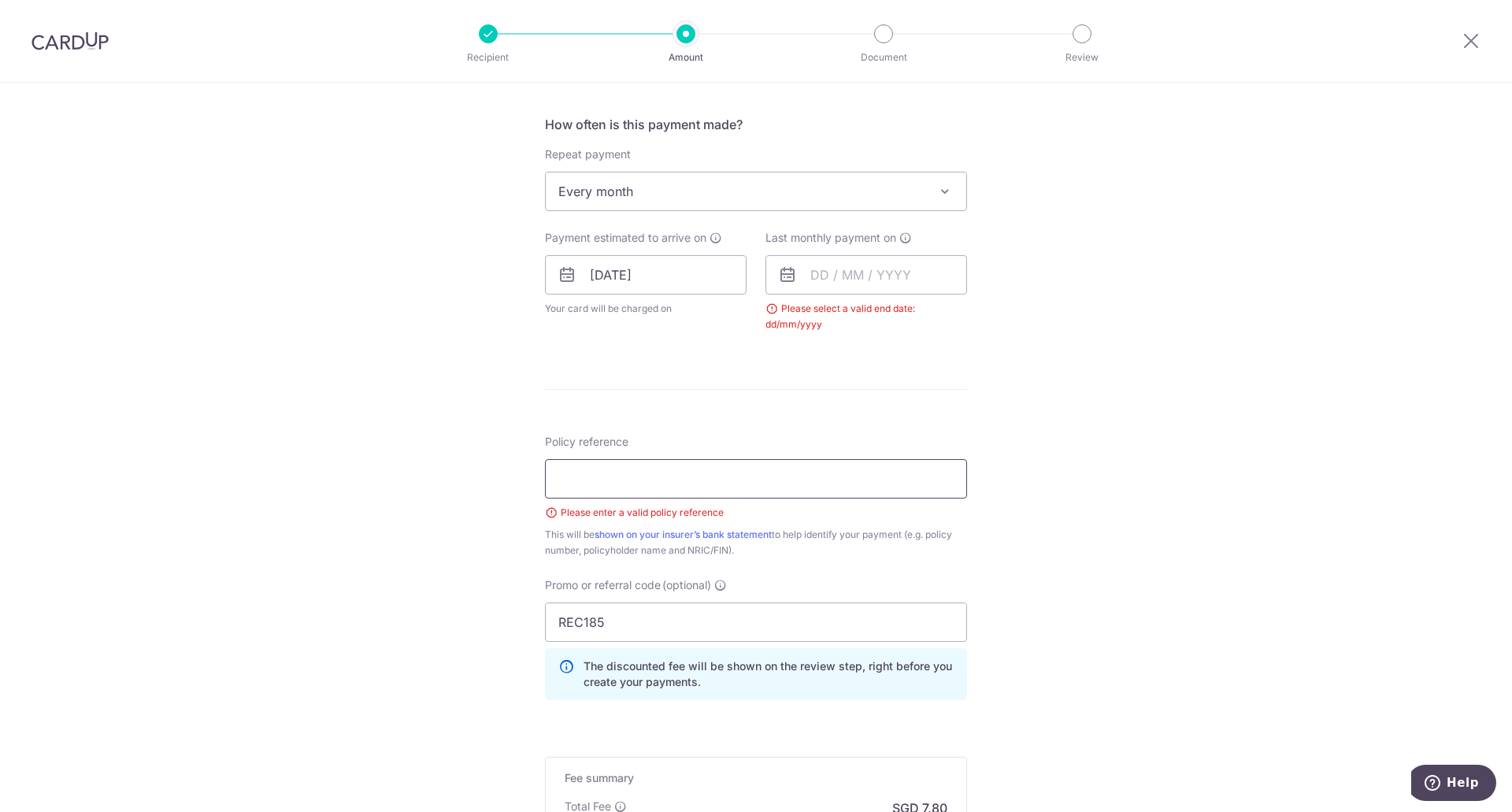
scroll to position [480, 0]
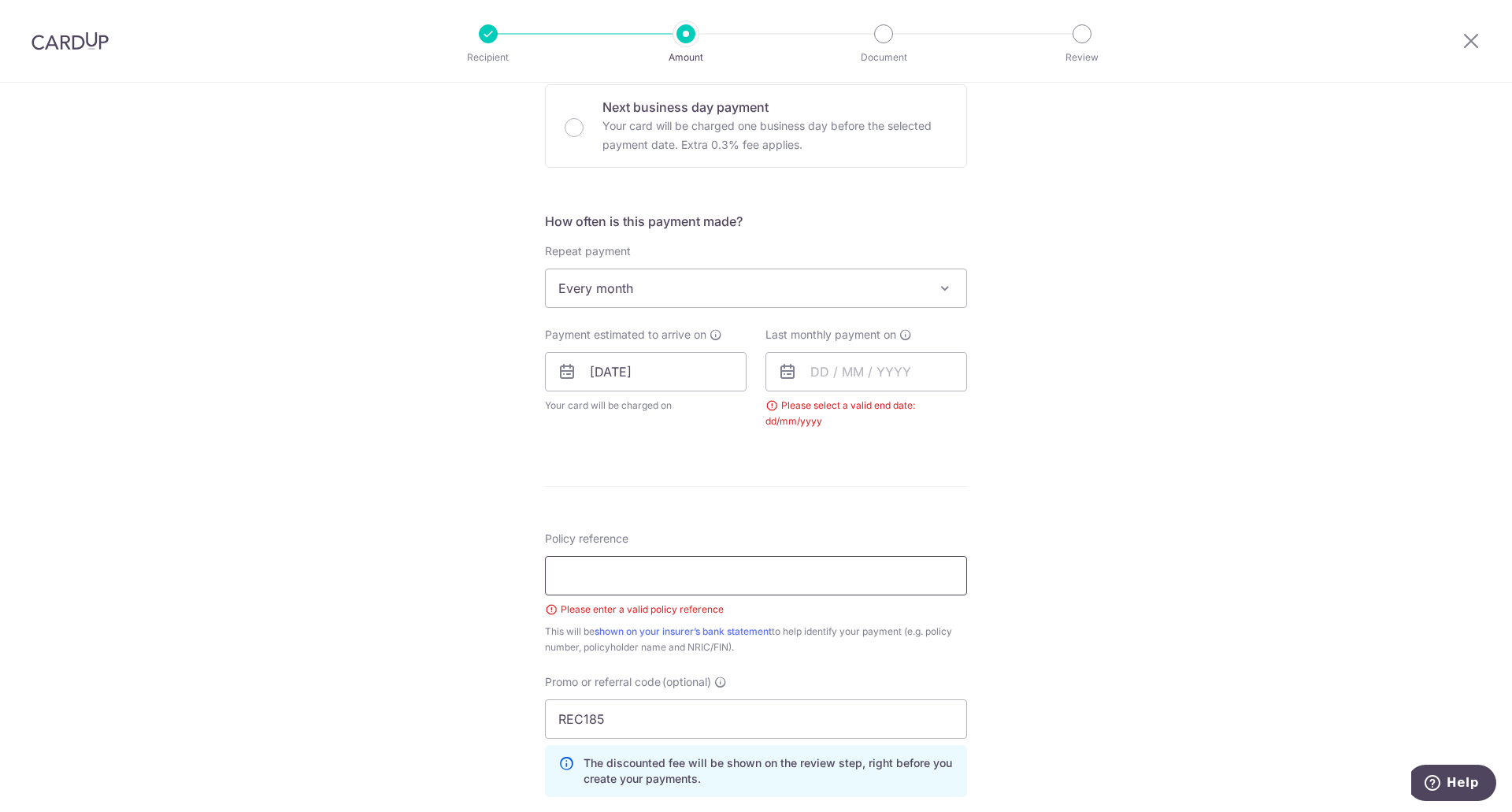
click at [661, 594] on input "Policy reference" at bounding box center [756, 576] width 422 height 39
click at [589, 577] on input "Policy reference" at bounding box center [756, 576] width 422 height 39
paste input "U125587893"
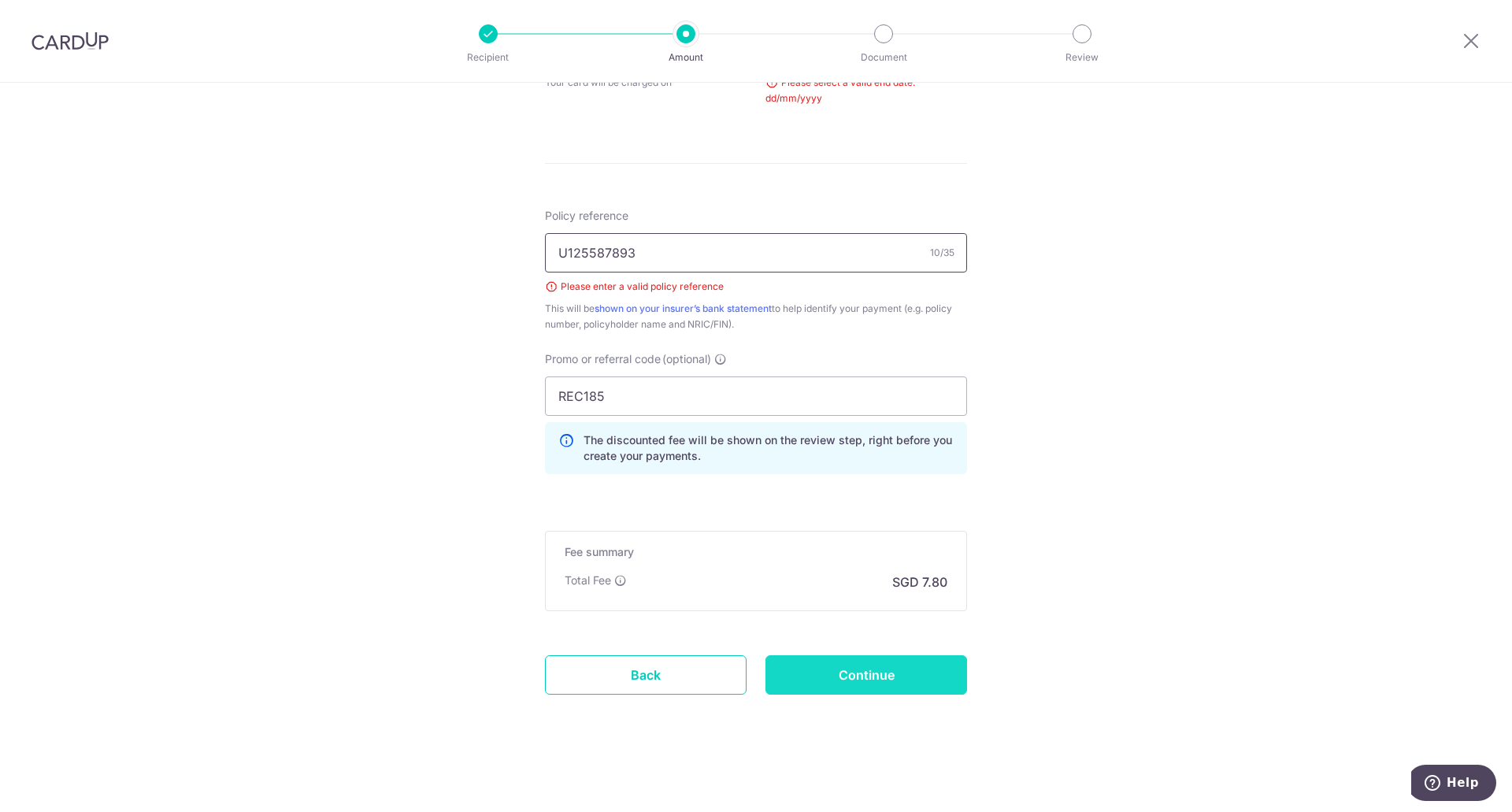
scroll to position [803, 0]
type input "U125587893"
click at [811, 674] on input "Continue" at bounding box center [865, 674] width 202 height 39
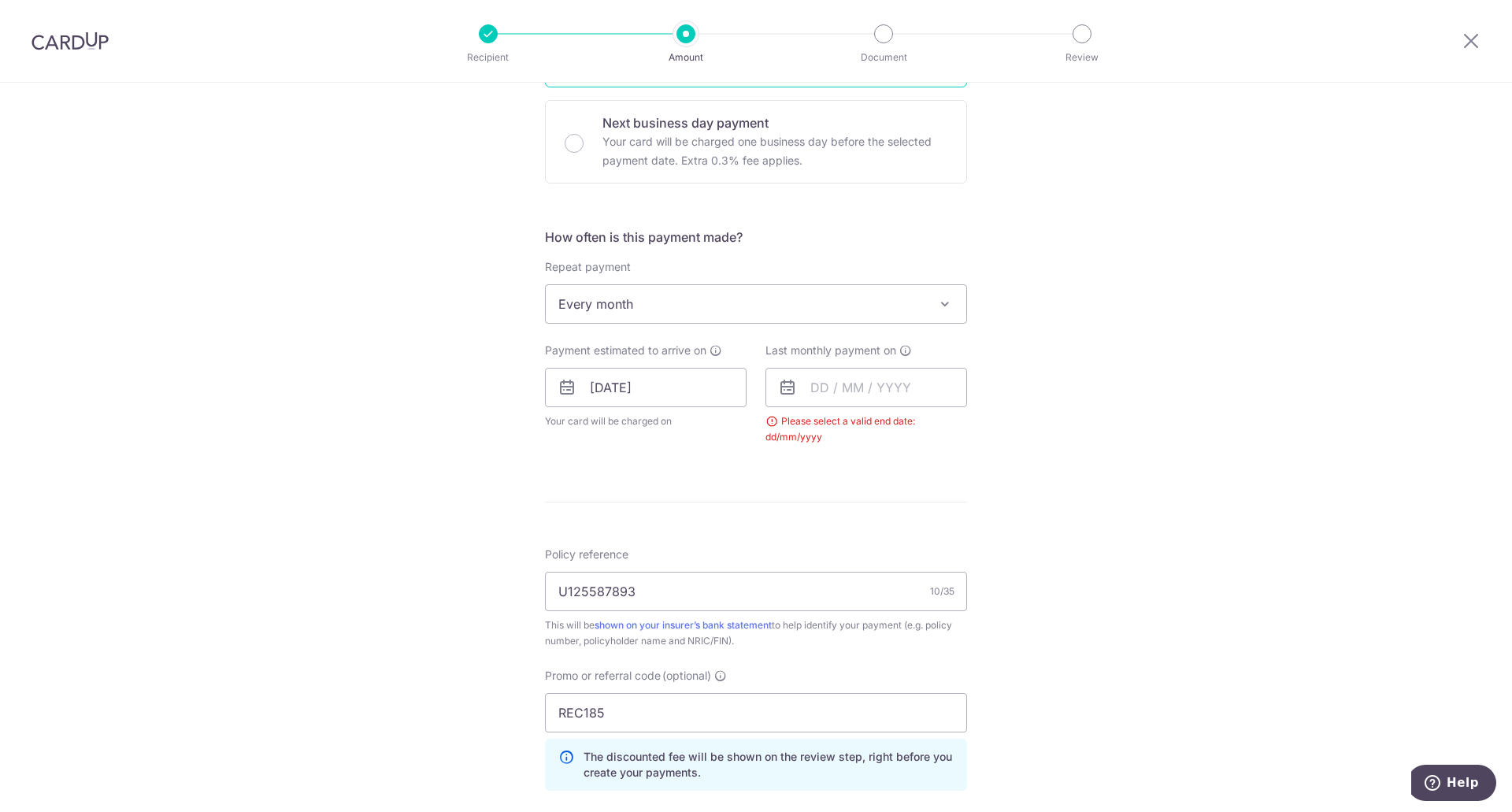
scroll to position [388, 0]
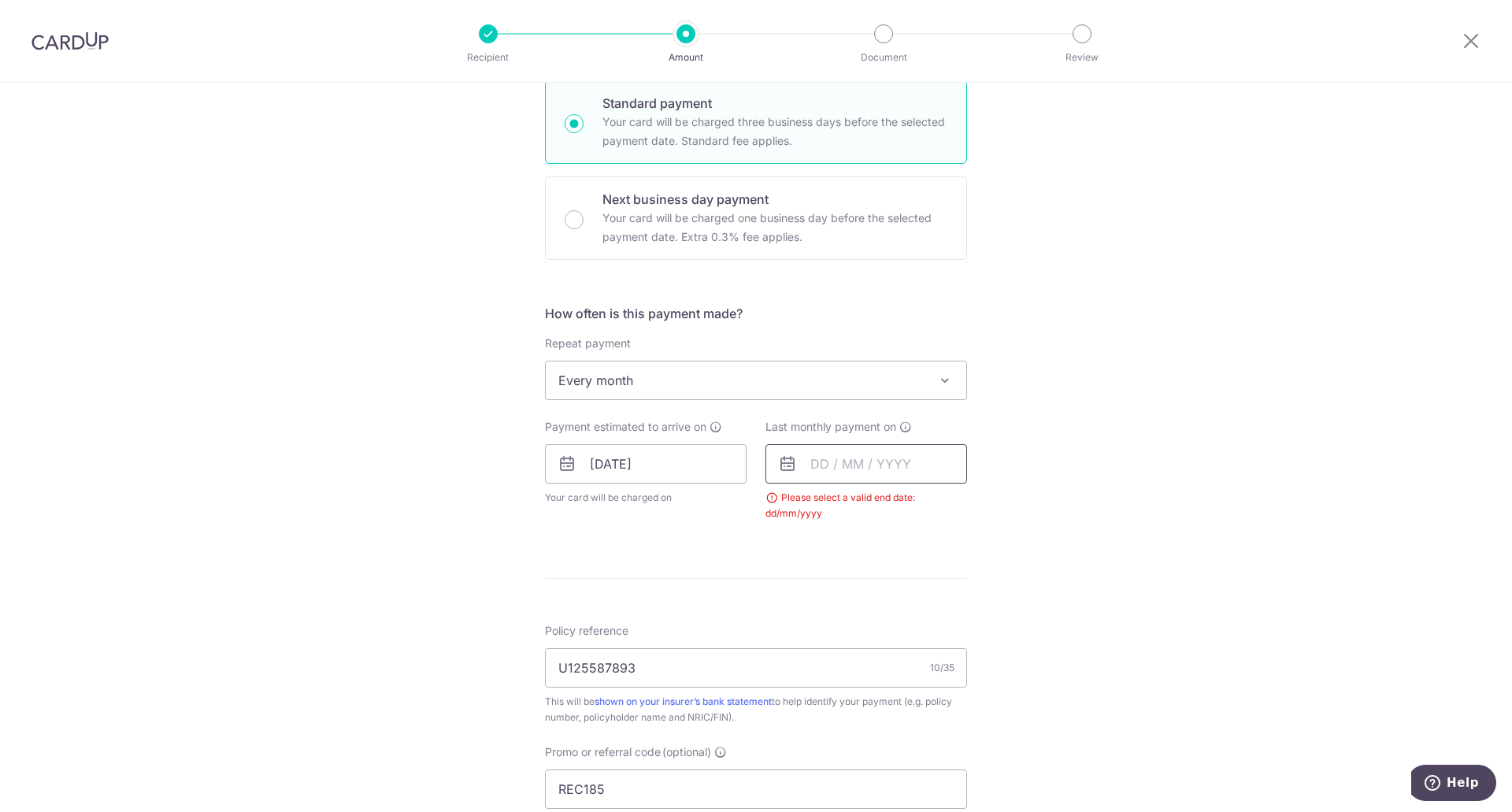
click at [858, 468] on input "text" at bounding box center [865, 464] width 202 height 39
click at [944, 508] on select "2025 2026 2027 2028 2029 2030 2031 2032 2033 2034 2035" at bounding box center [928, 506] width 42 height 13
click at [852, 510] on select "Jan Feb Mar Apr May Jun [DATE] Aug Sep Oct Nov Dec" at bounding box center [854, 506] width 42 height 13
click at [867, 504] on select "Jan Feb Mar Apr May Jun [DATE] Aug Sep Oct Nov Dec" at bounding box center [854, 506] width 42 height 13
click at [975, 642] on link "17" at bounding box center [987, 638] width 25 height 25
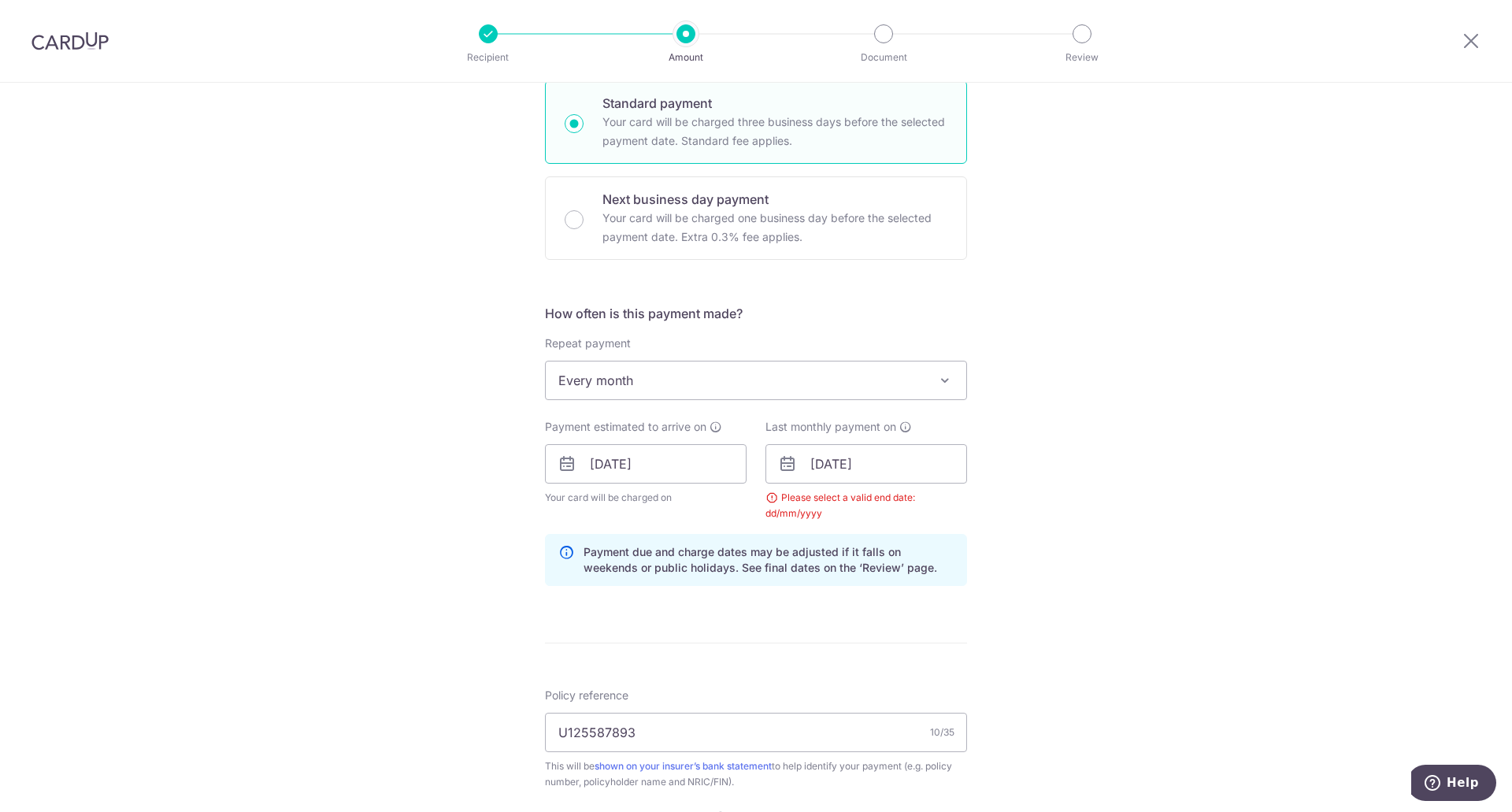
click at [829, 656] on form "Enter payment amount SGD 300.00 300.00 Select Card **** 6968 Add credit card Yo…" at bounding box center [756, 497] width 422 height 1397
click at [815, 475] on input "[DATE]" at bounding box center [865, 464] width 202 height 39
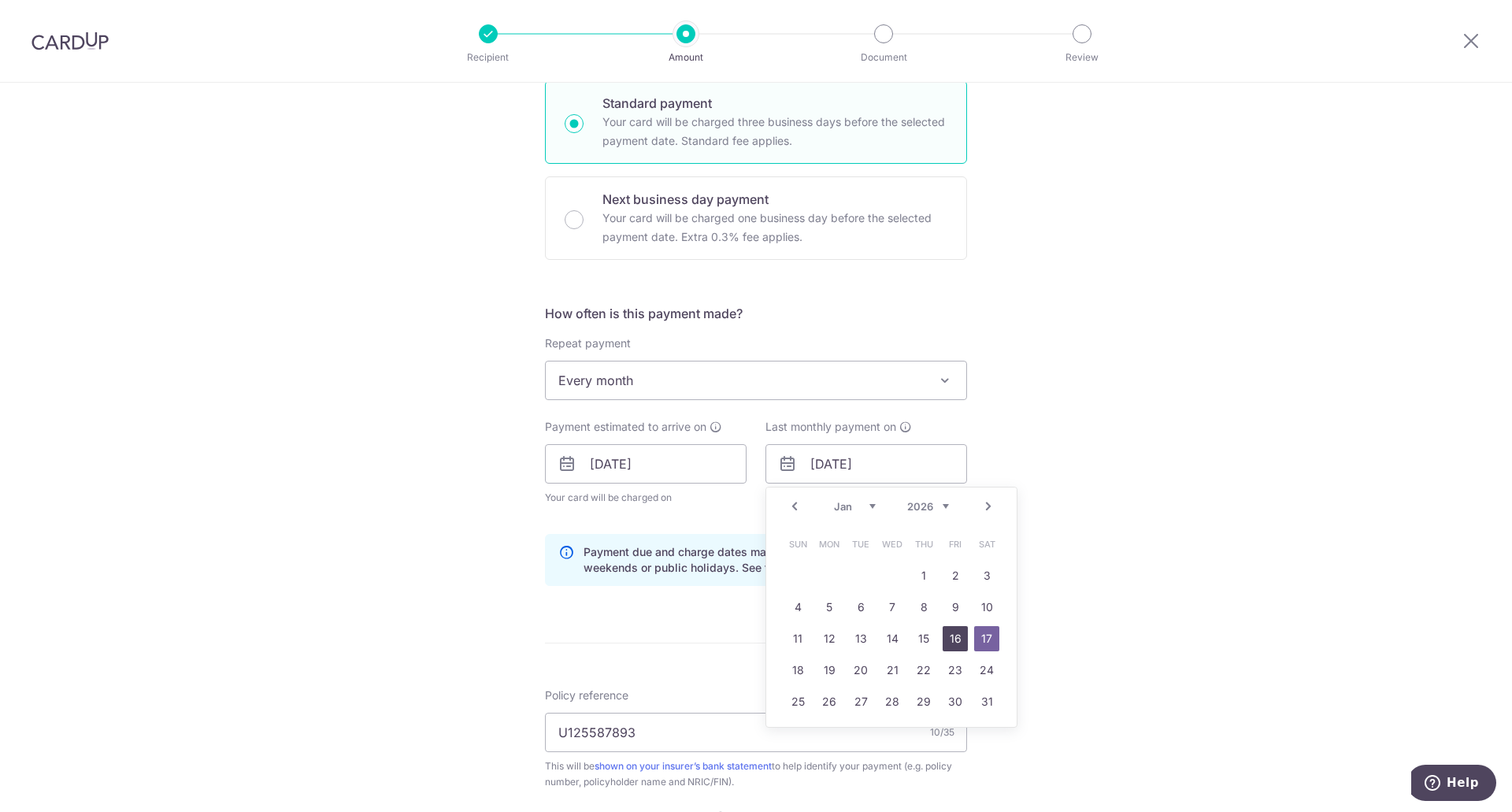
click at [952, 635] on link "16" at bounding box center [955, 638] width 25 height 25
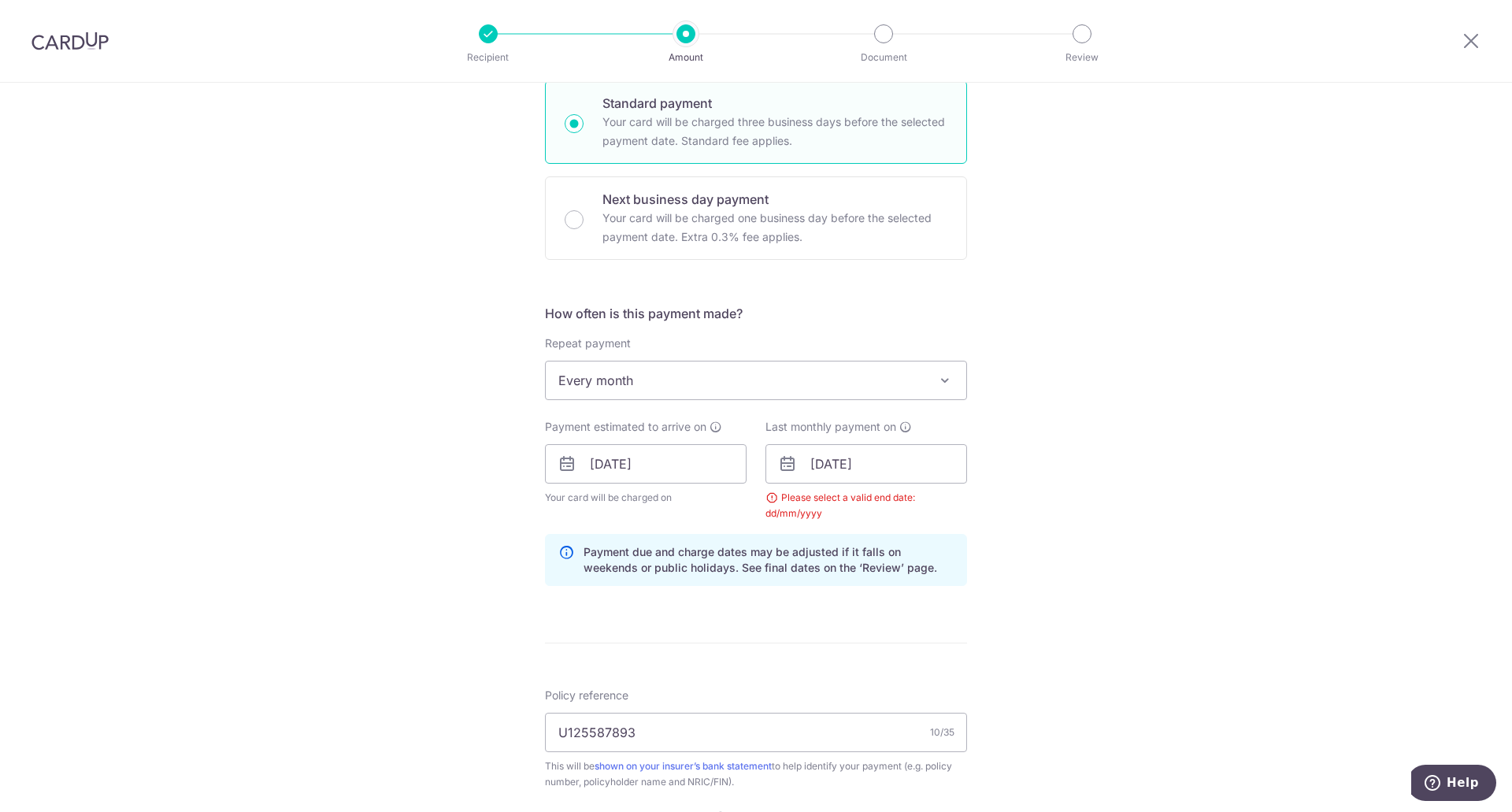
click at [689, 656] on form "Enter payment amount SGD 300.00 300.00 Select Card **** 6968 Add credit card Yo…" at bounding box center [756, 497] width 422 height 1397
click at [700, 646] on form "Enter payment amount SGD 300.00 300.00 Select Card **** 6968 Add credit card Yo…" at bounding box center [756, 497] width 422 height 1397
click at [1004, 615] on div "Tell us more about your payment Enter payment amount SGD 300.00 300.00 Select C…" at bounding box center [756, 482] width 1512 height 1575
click at [832, 461] on input "[DATE]" at bounding box center [865, 464] width 202 height 39
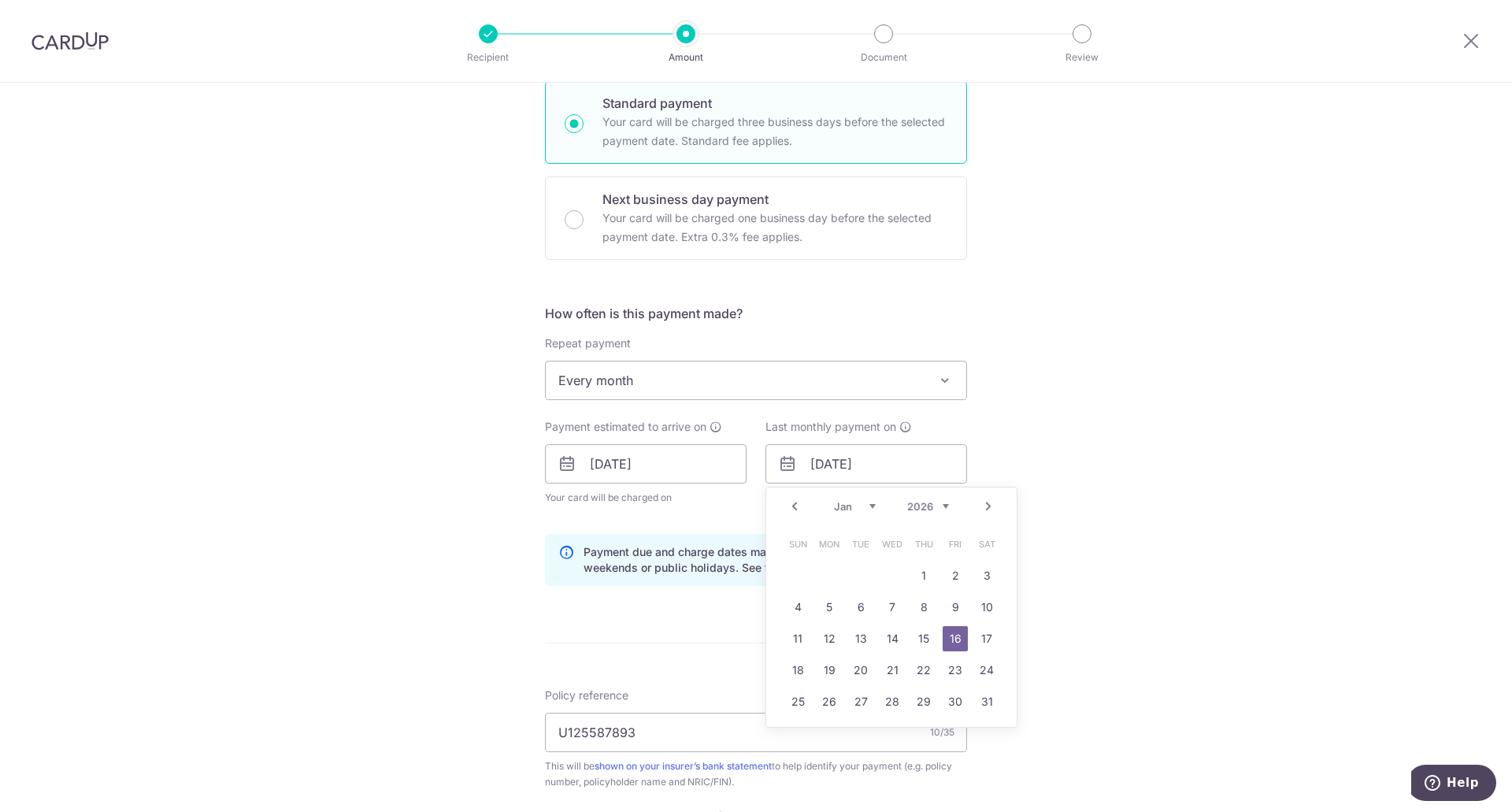
click at [1043, 487] on div "Tell us more about your payment Enter payment amount SGD 300.00 300.00 Select C…" at bounding box center [756, 482] width 1512 height 1575
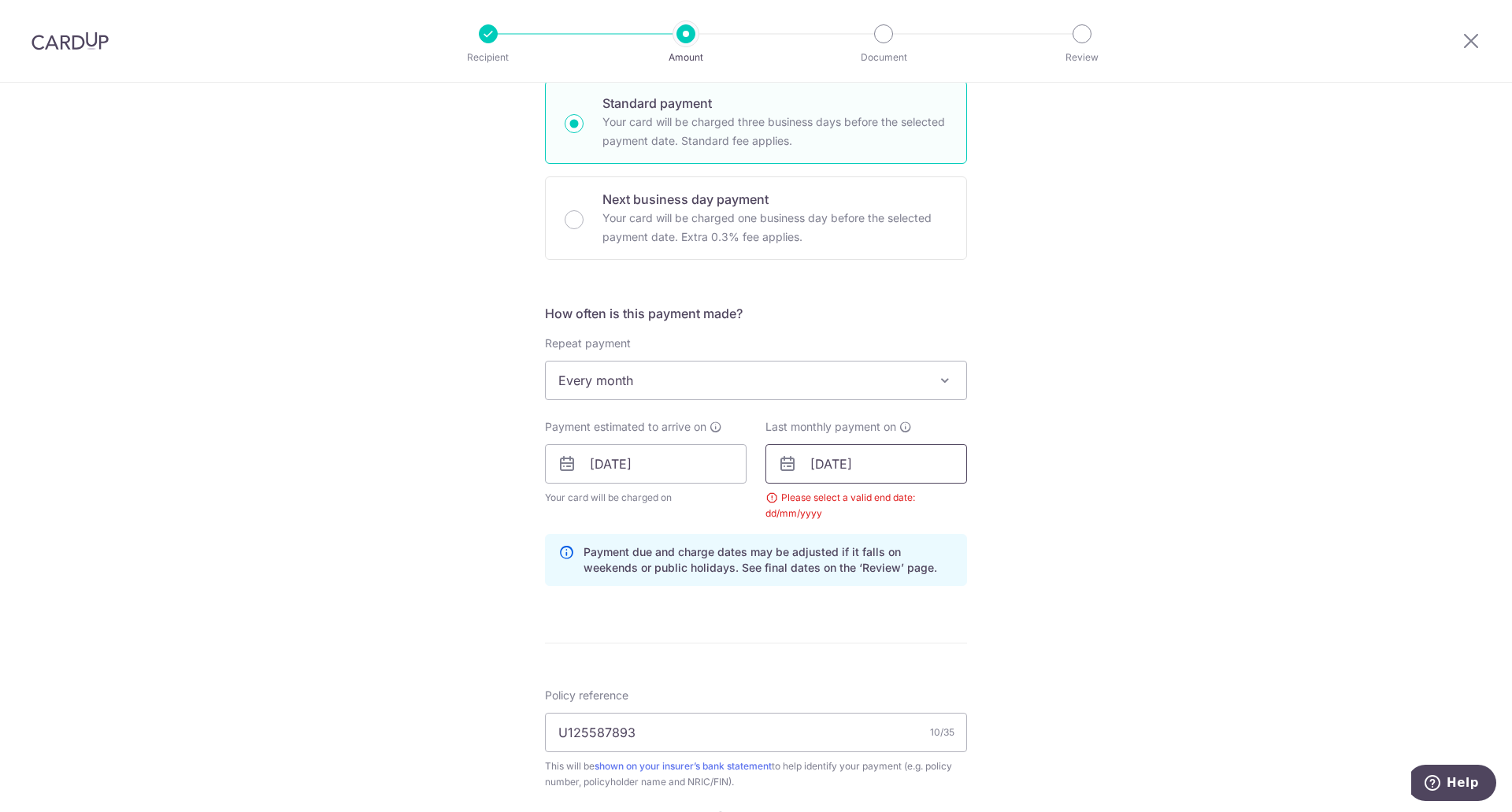
click at [831, 467] on input "[DATE]" at bounding box center [865, 464] width 202 height 39
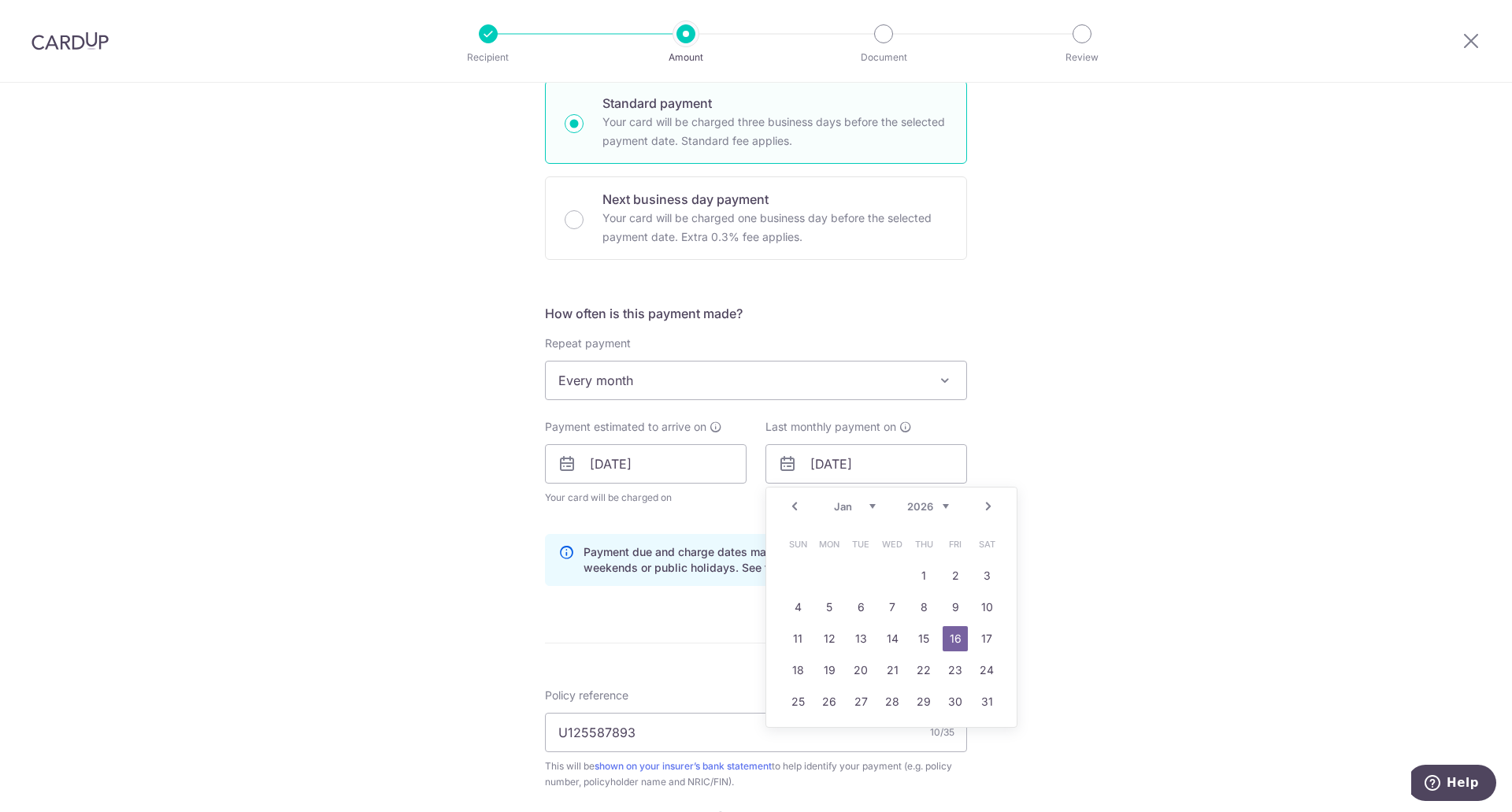
click at [1020, 530] on div "Tell us more about your payment Enter payment amount SGD 300.00 300.00 Select C…" at bounding box center [756, 482] width 1512 height 1575
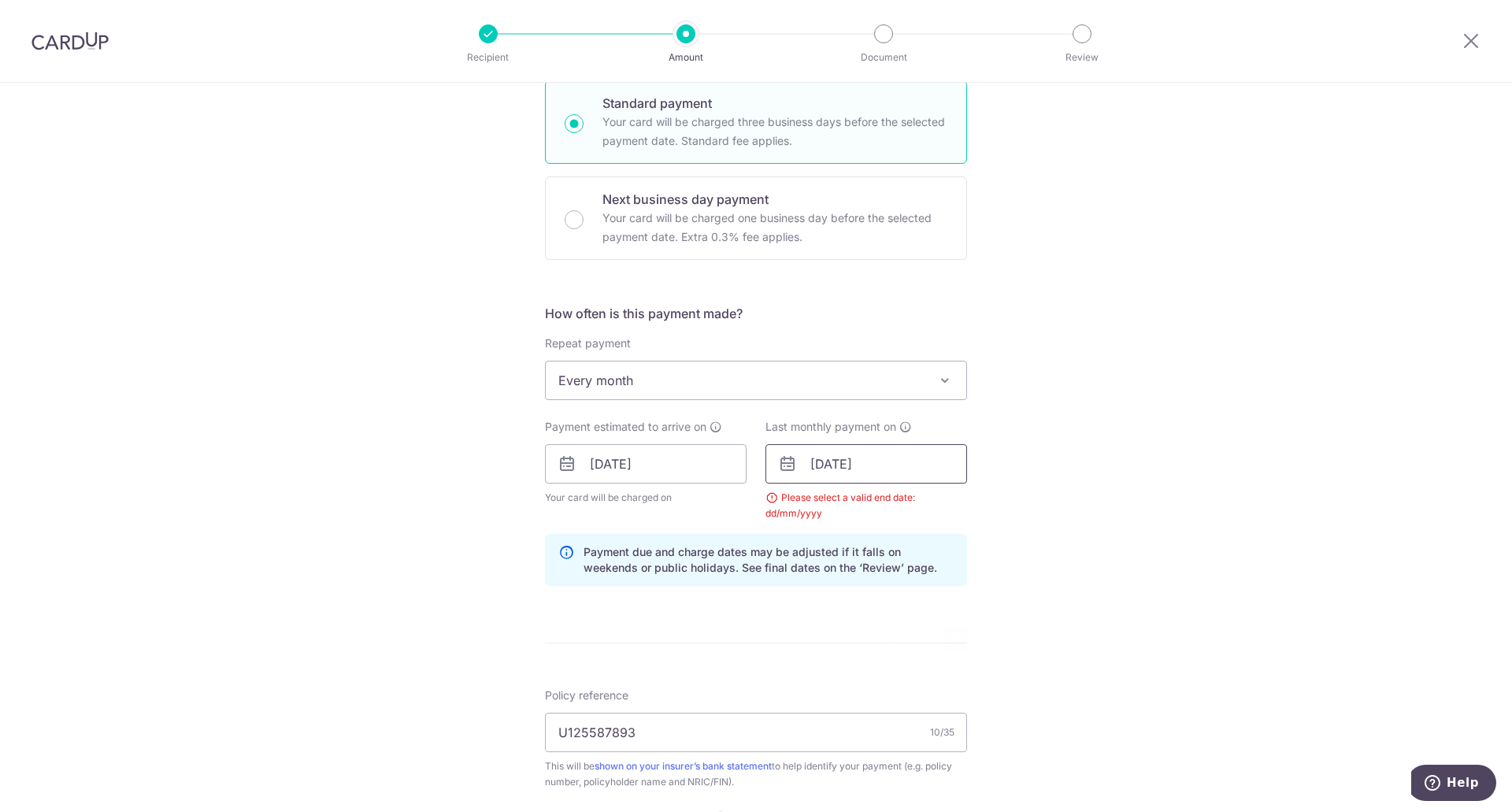
click at [820, 464] on input "[DATE]" at bounding box center [865, 464] width 202 height 39
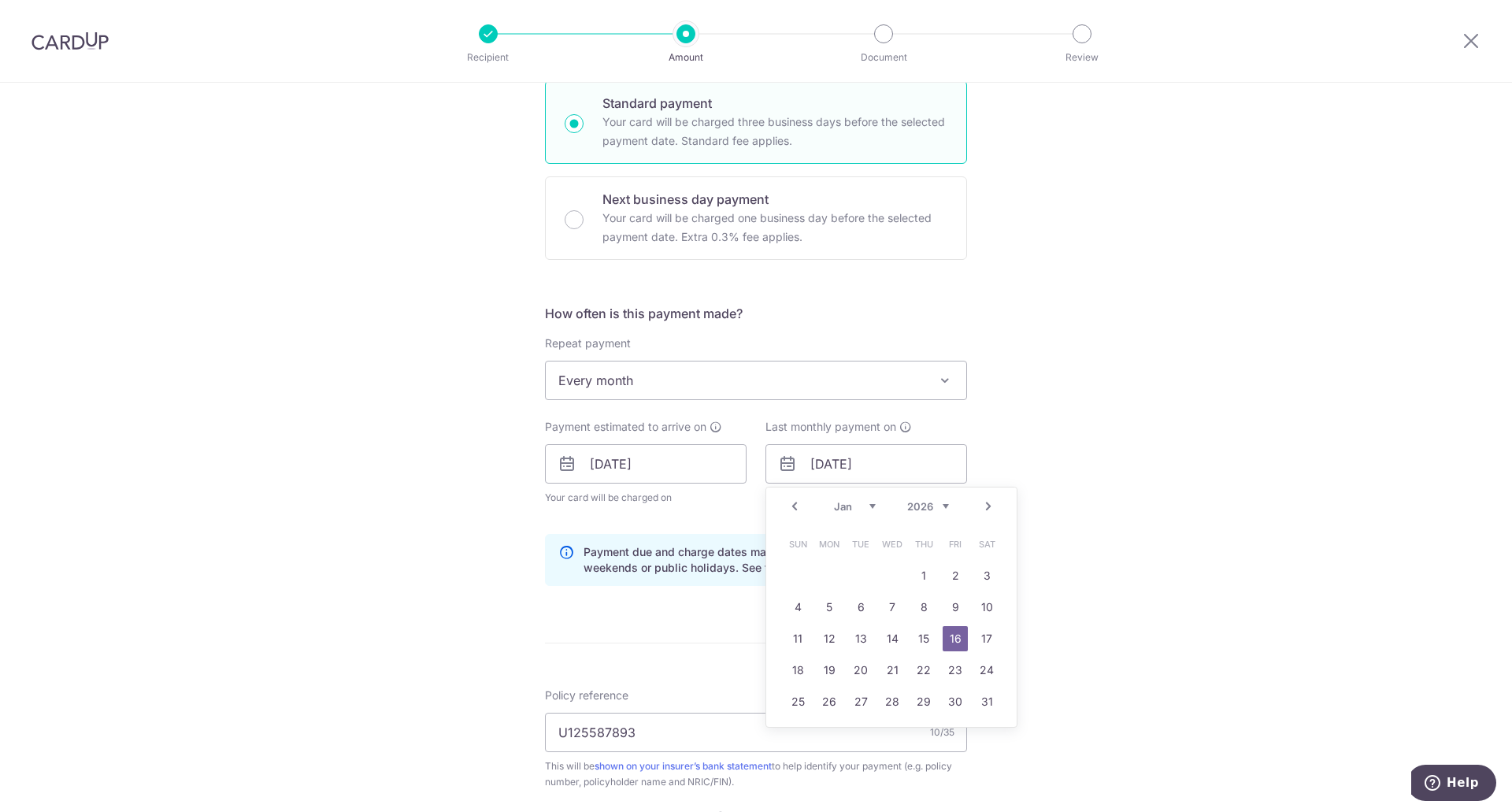
click at [950, 641] on link "16" at bounding box center [955, 638] width 25 height 25
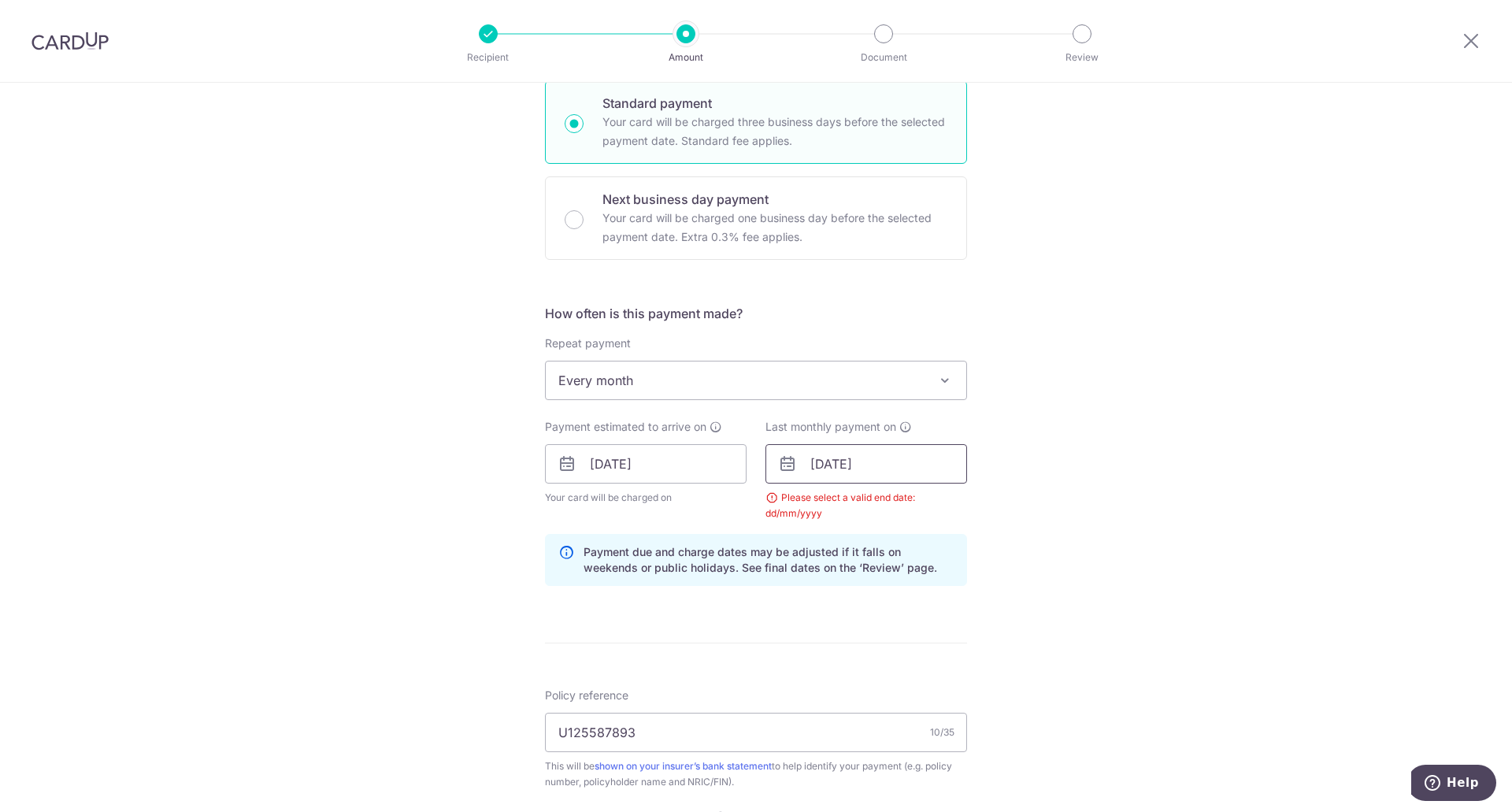
click at [855, 459] on input "[DATE]" at bounding box center [865, 464] width 202 height 39
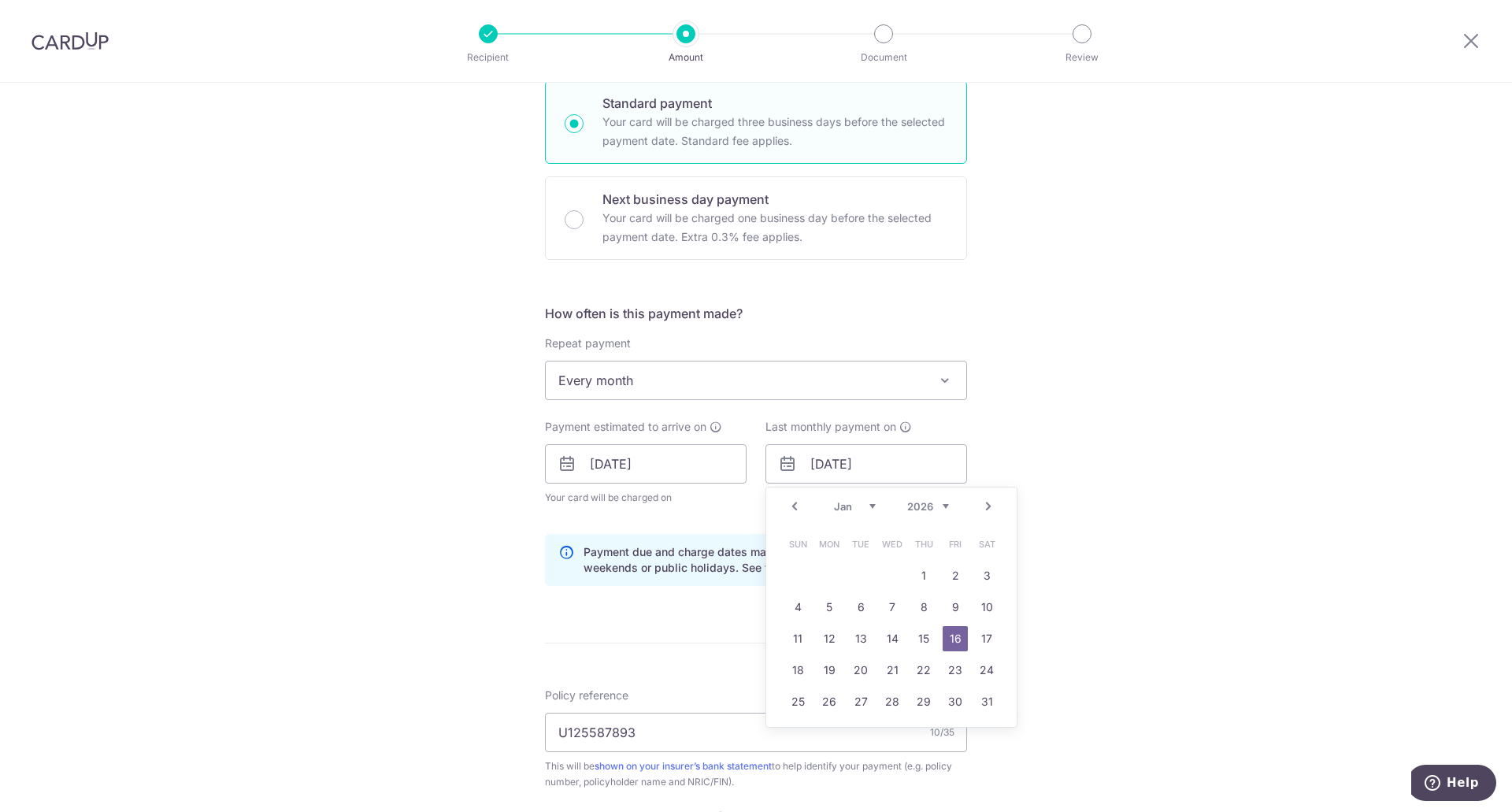
click at [918, 512] on select "2025 2026 2027 2028 2029 2030 2031 2032 2033 2034 2035" at bounding box center [928, 506] width 42 height 13
click at [868, 503] on select "Oct Nov Dec" at bounding box center [854, 506] width 42 height 13
click at [880, 640] on link "17" at bounding box center [891, 638] width 25 height 25
type input "[DATE]"
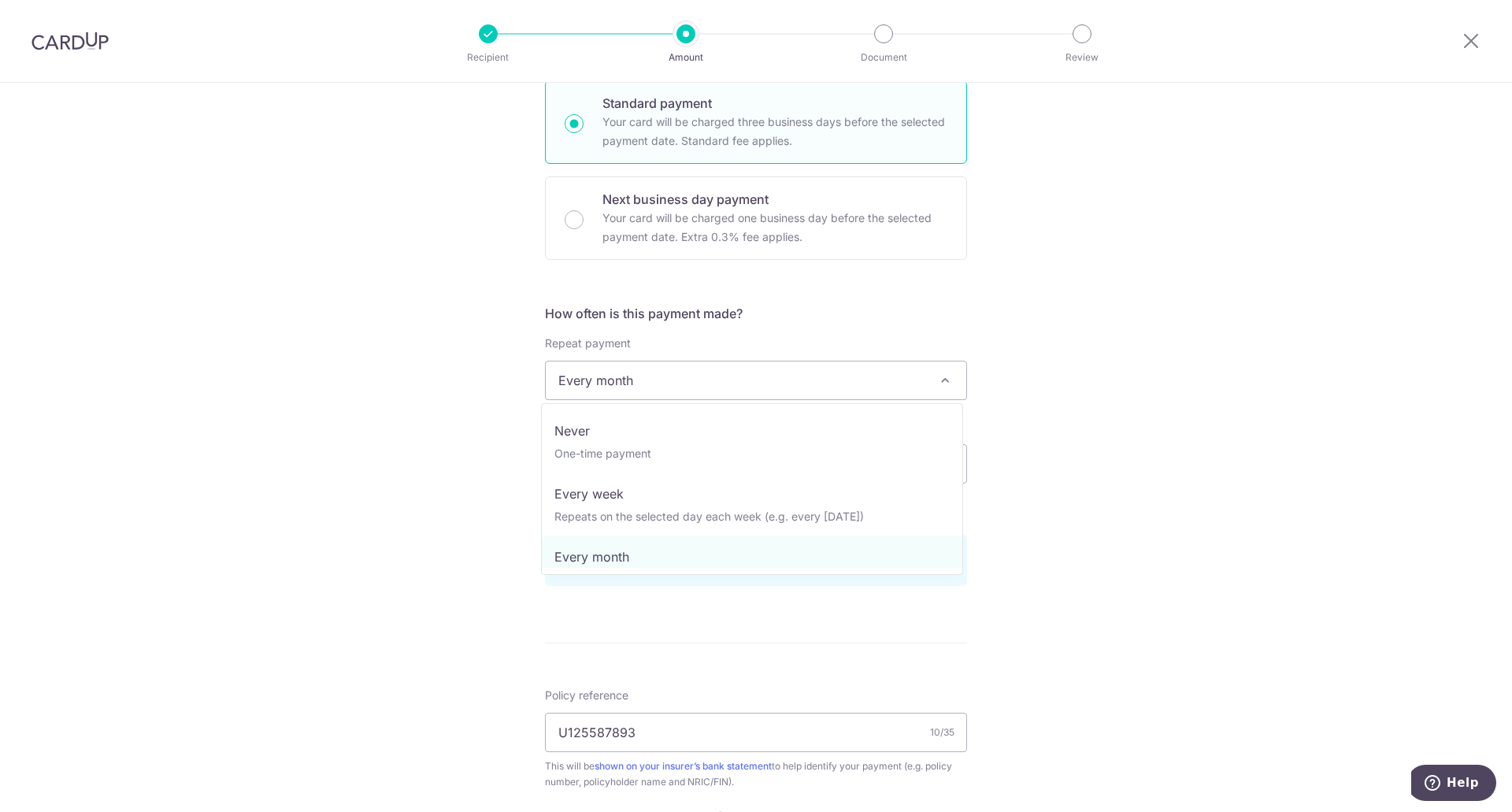
click at [942, 389] on span at bounding box center [945, 380] width 19 height 19
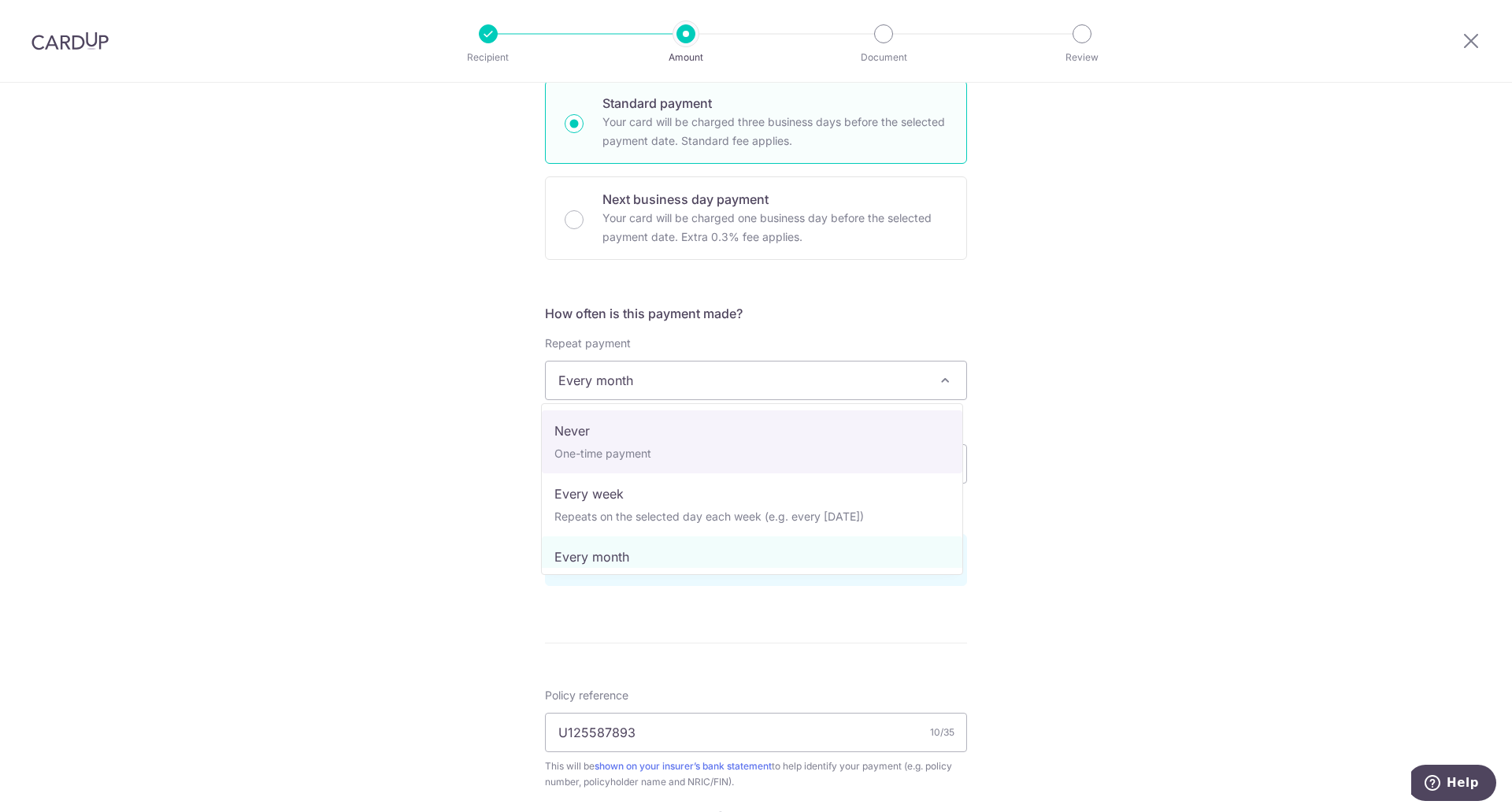
select select "1"
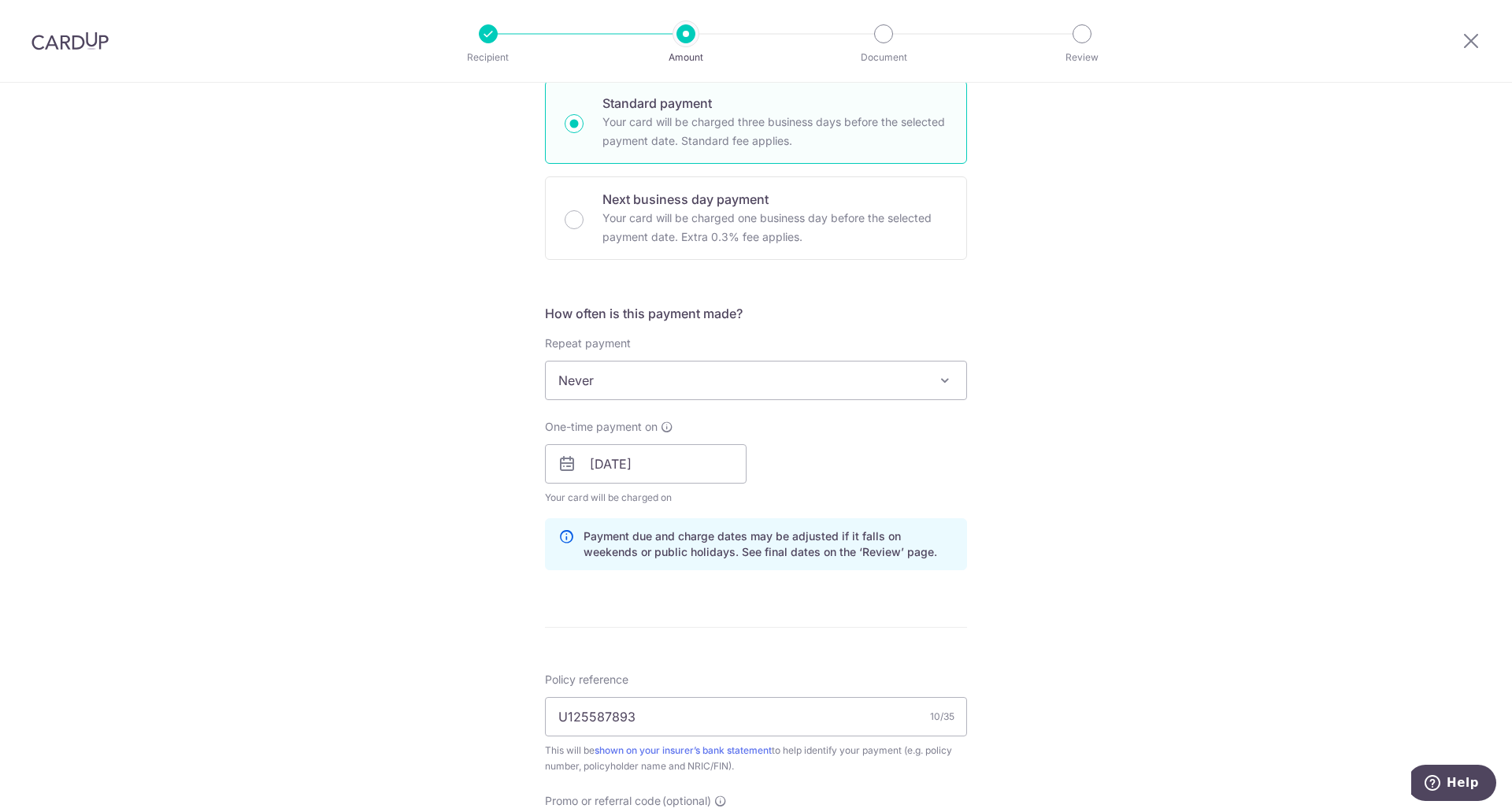
click at [1008, 594] on div "Tell us more about your payment Enter payment amount SGD 300.00 300.00 Select C…" at bounding box center [756, 474] width 1512 height 1560
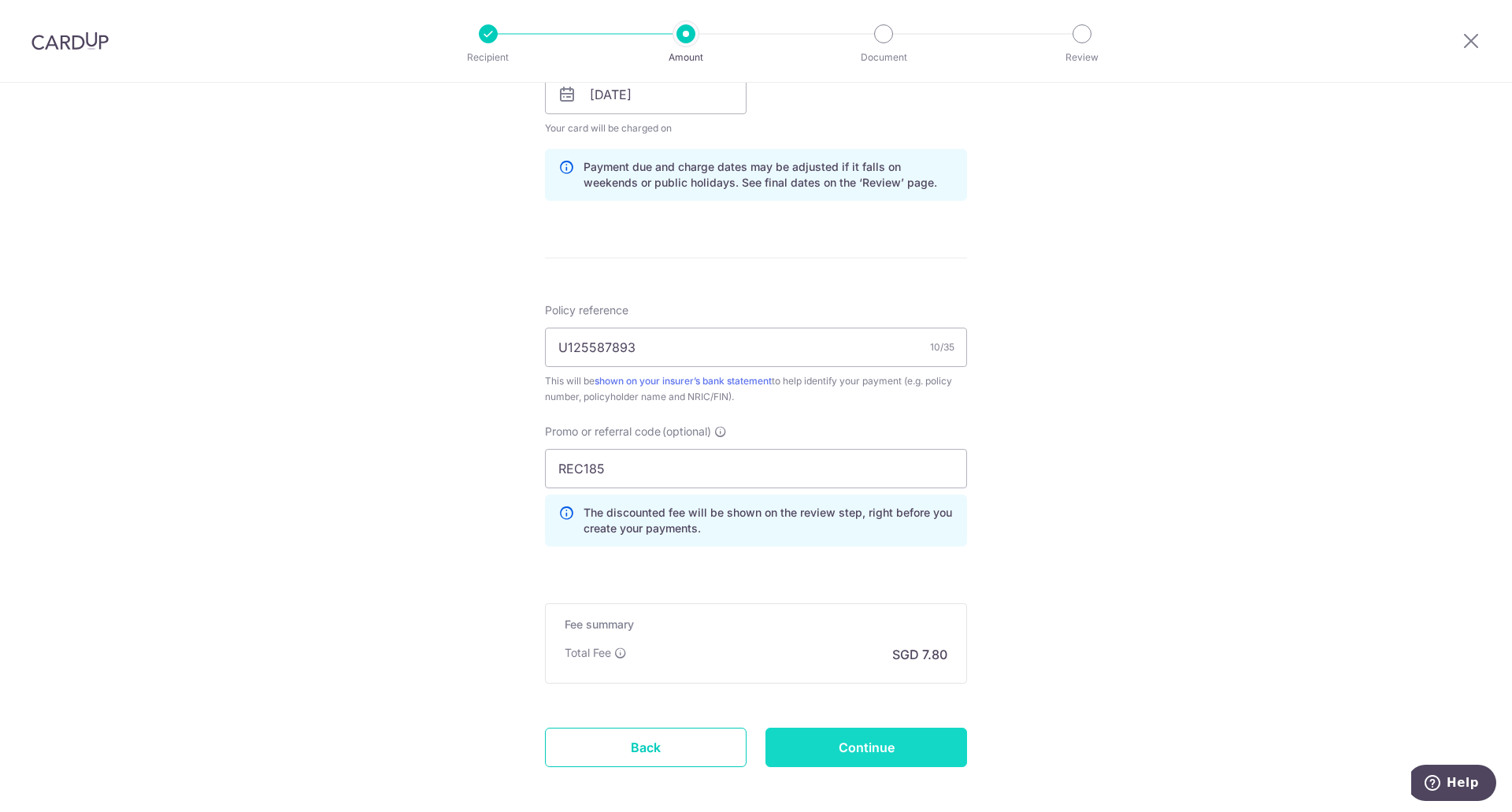
scroll to position [782, 0]
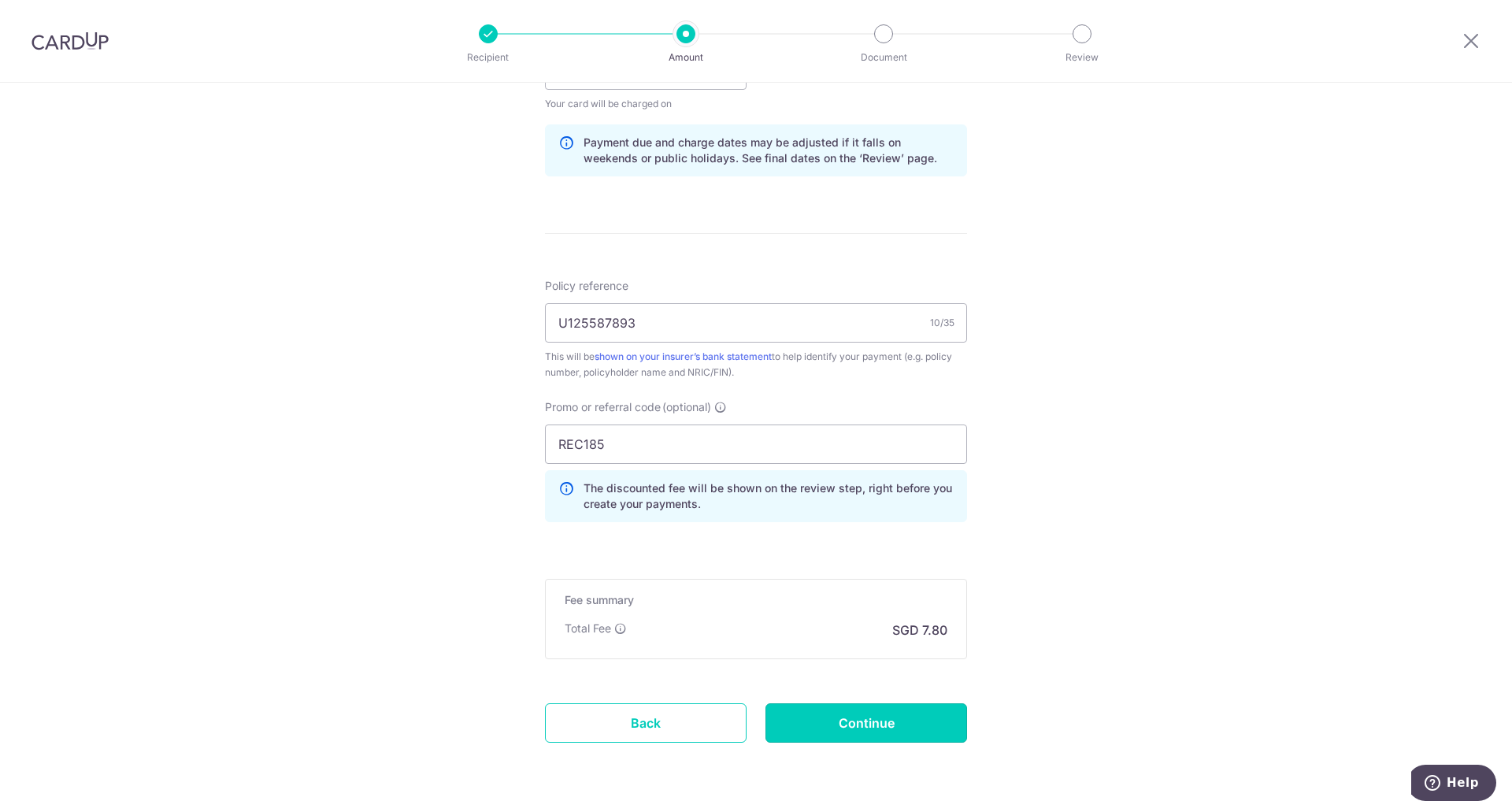
click at [899, 726] on input "Continue" at bounding box center [865, 723] width 202 height 39
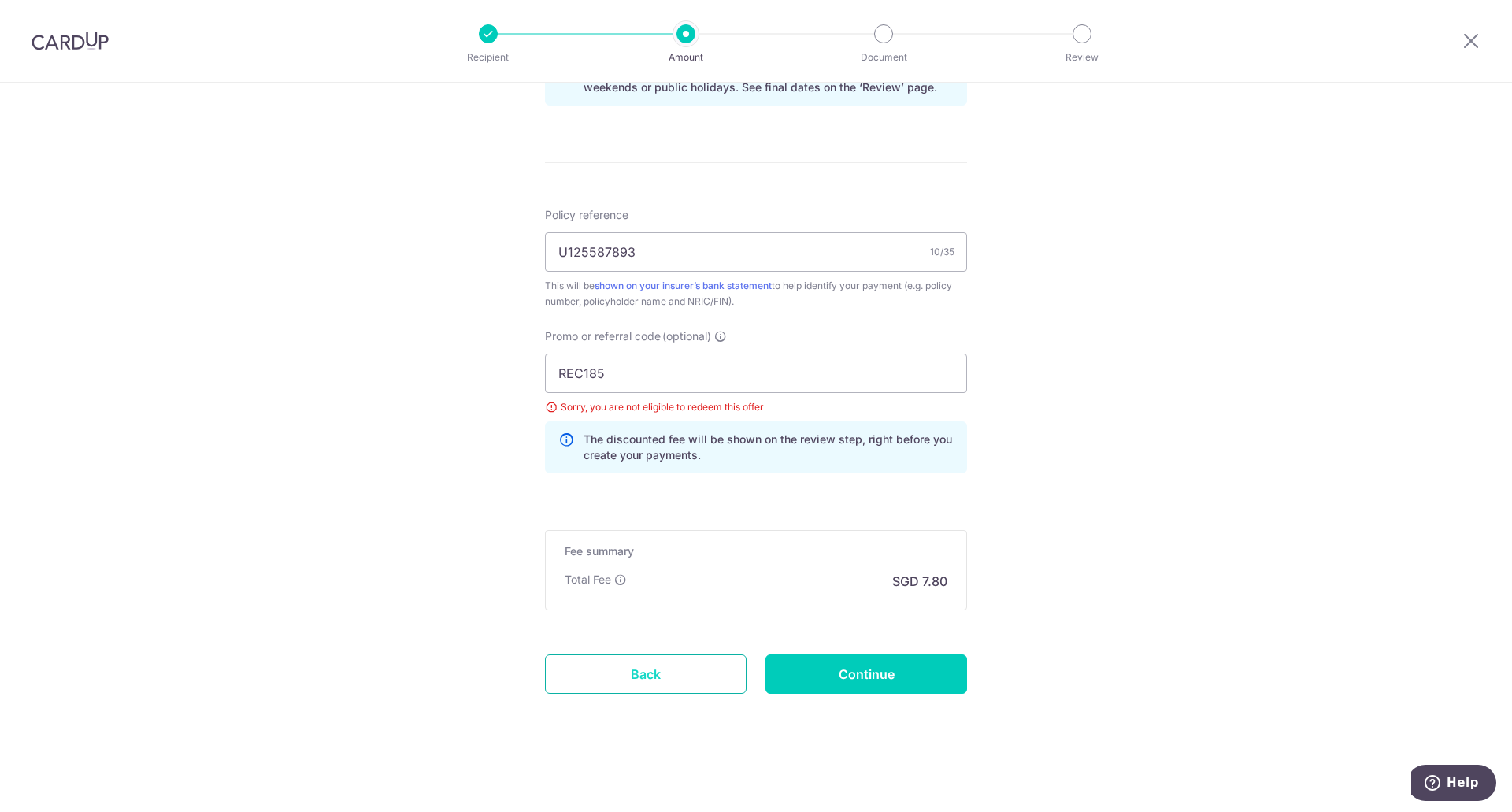
click at [666, 672] on link "Back" at bounding box center [646, 674] width 202 height 39
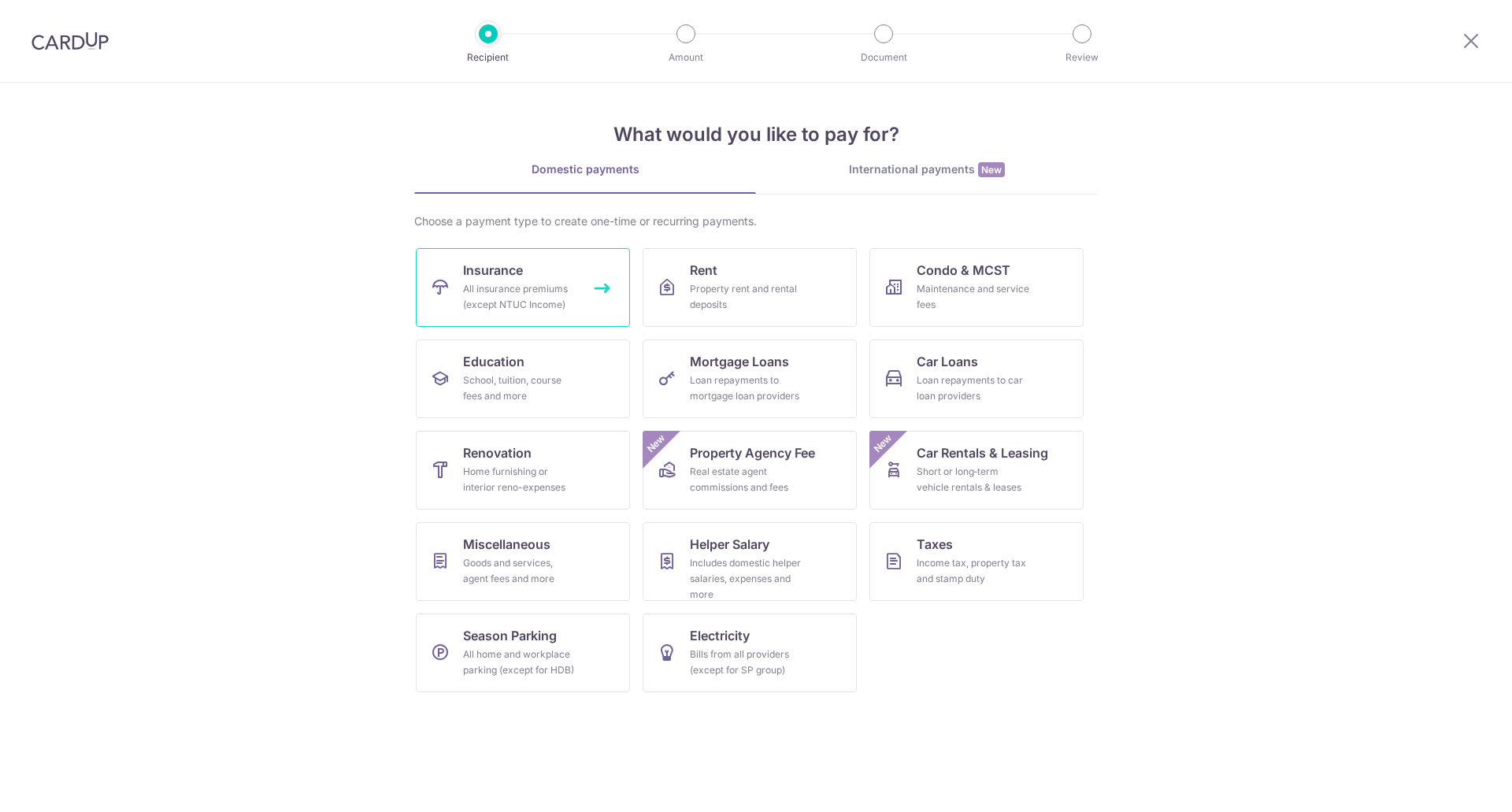
click at [585, 271] on link "Insurance All insurance premiums (except NTUC Income)" at bounding box center [522, 288] width 214 height 79
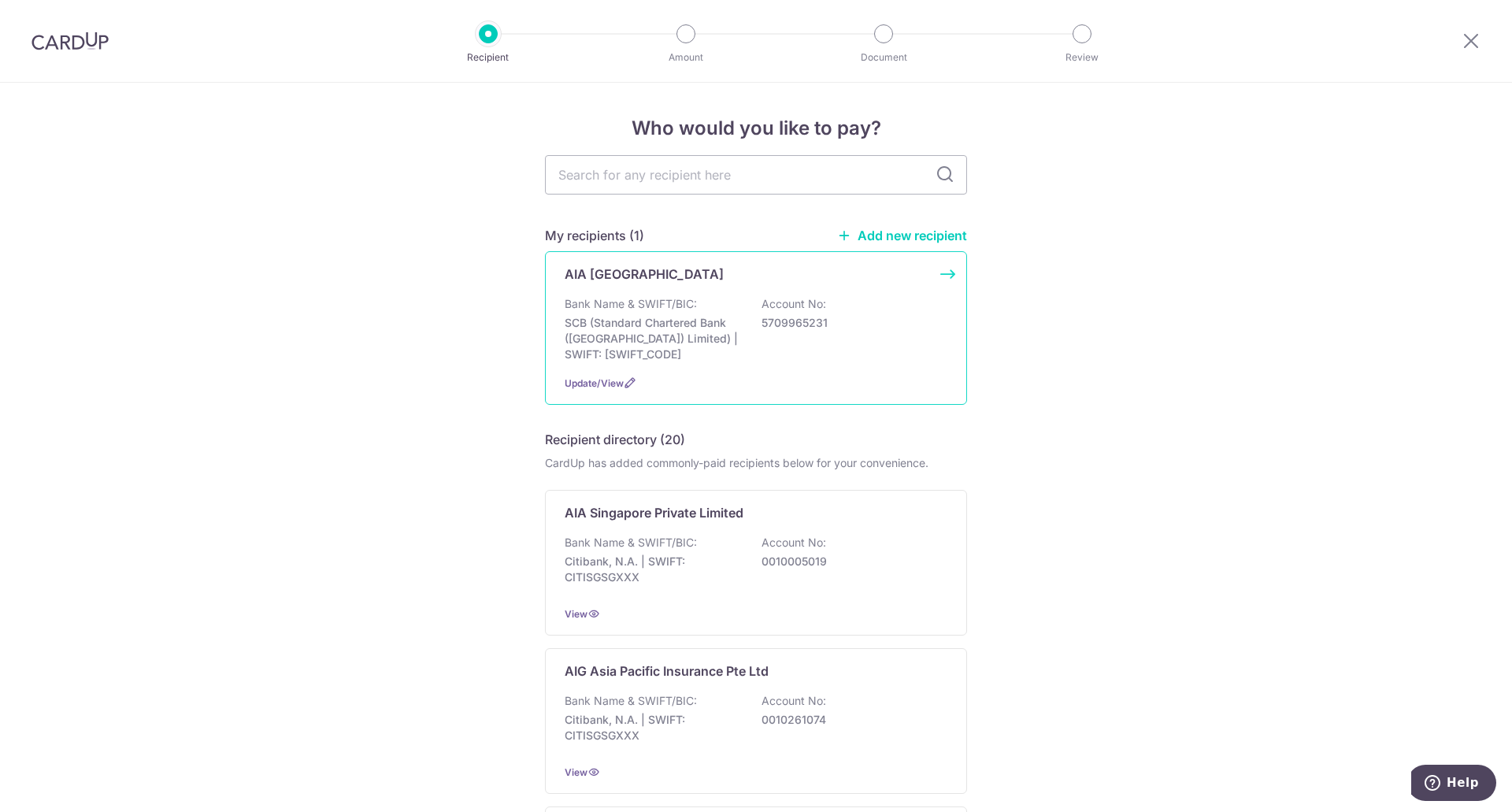
click at [752, 375] on div "Update/View" at bounding box center [756, 383] width 383 height 16
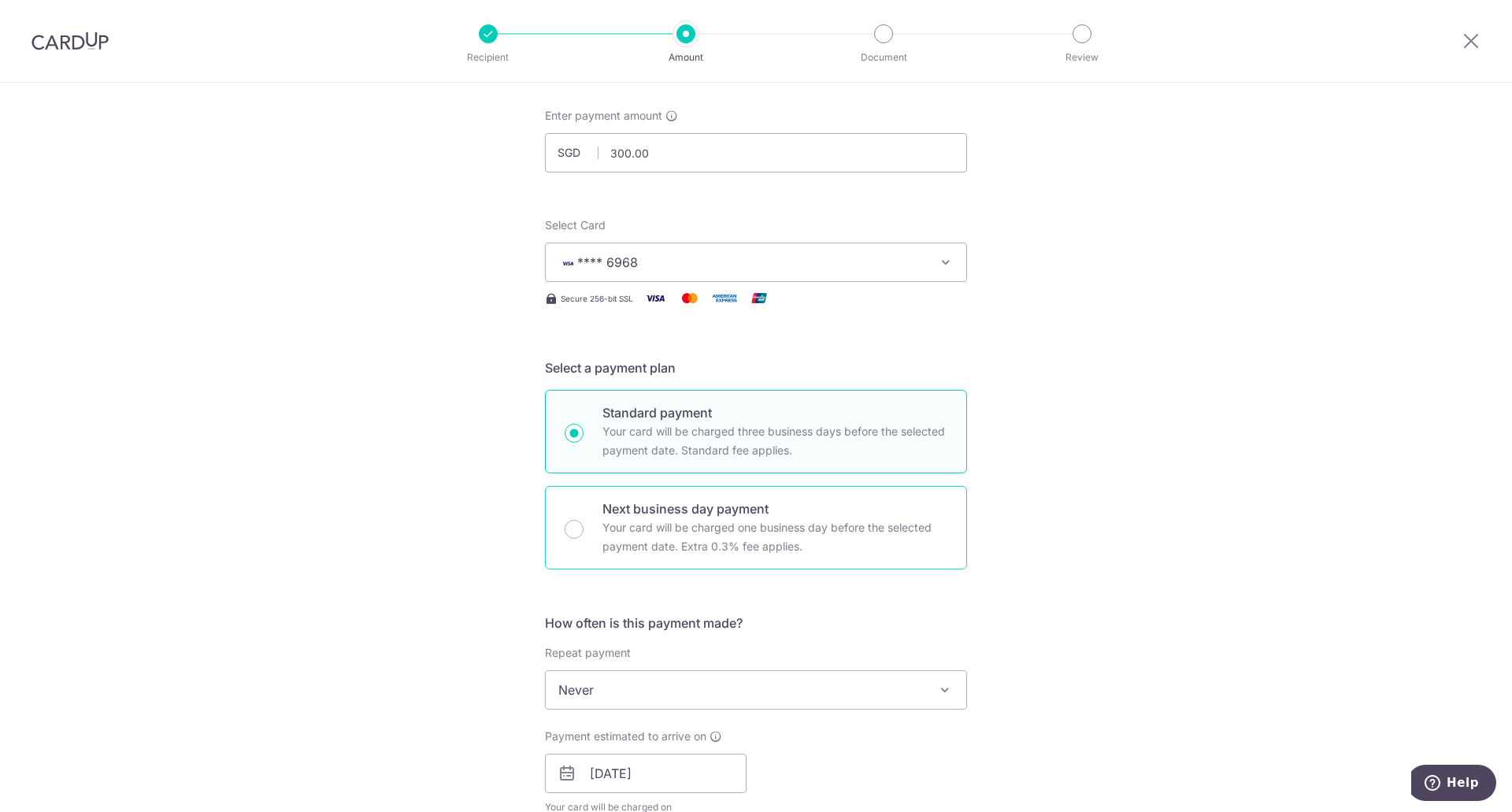
scroll to position [157, 0]
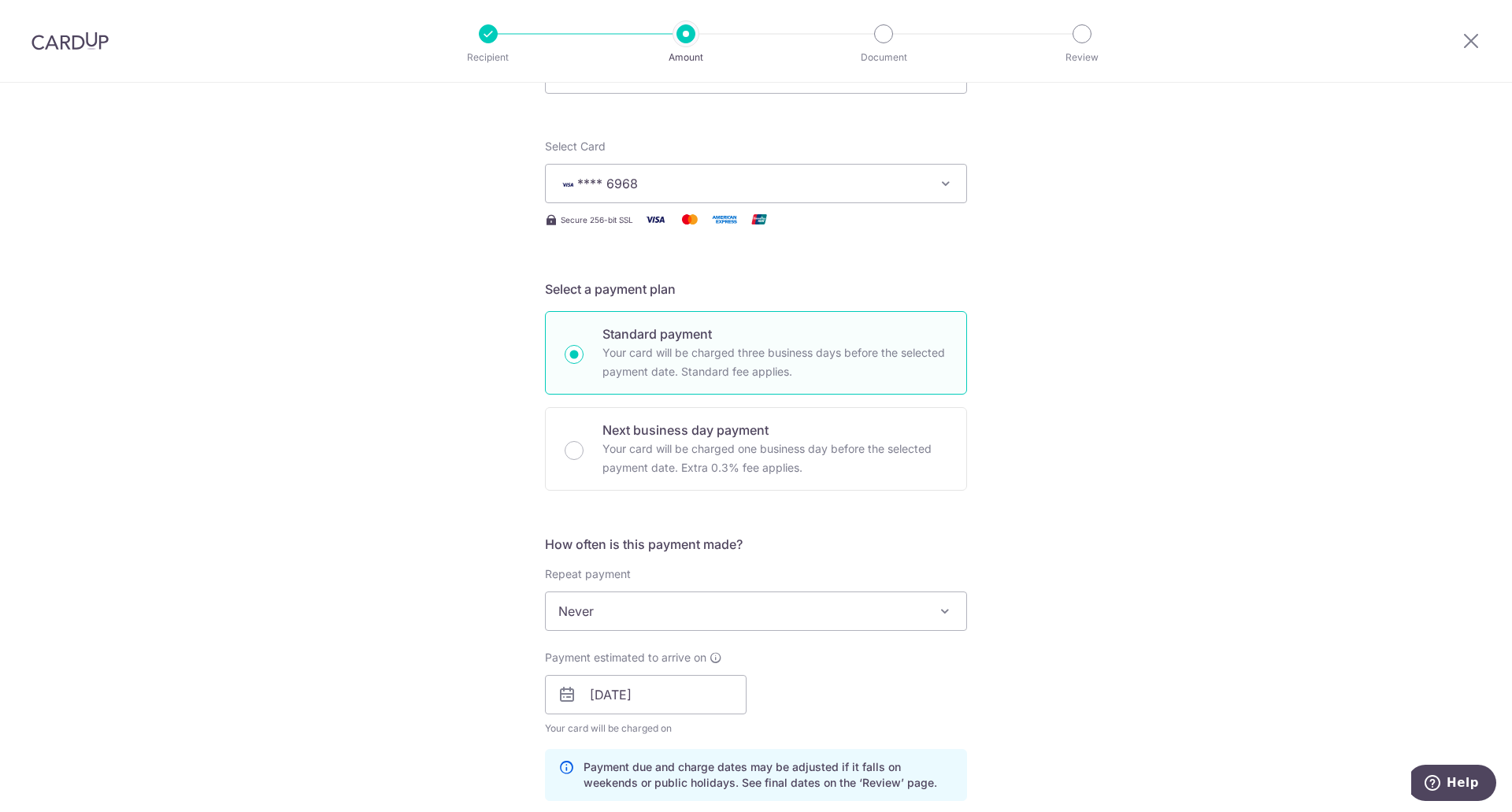
click at [775, 628] on span "Never" at bounding box center [756, 611] width 421 height 38
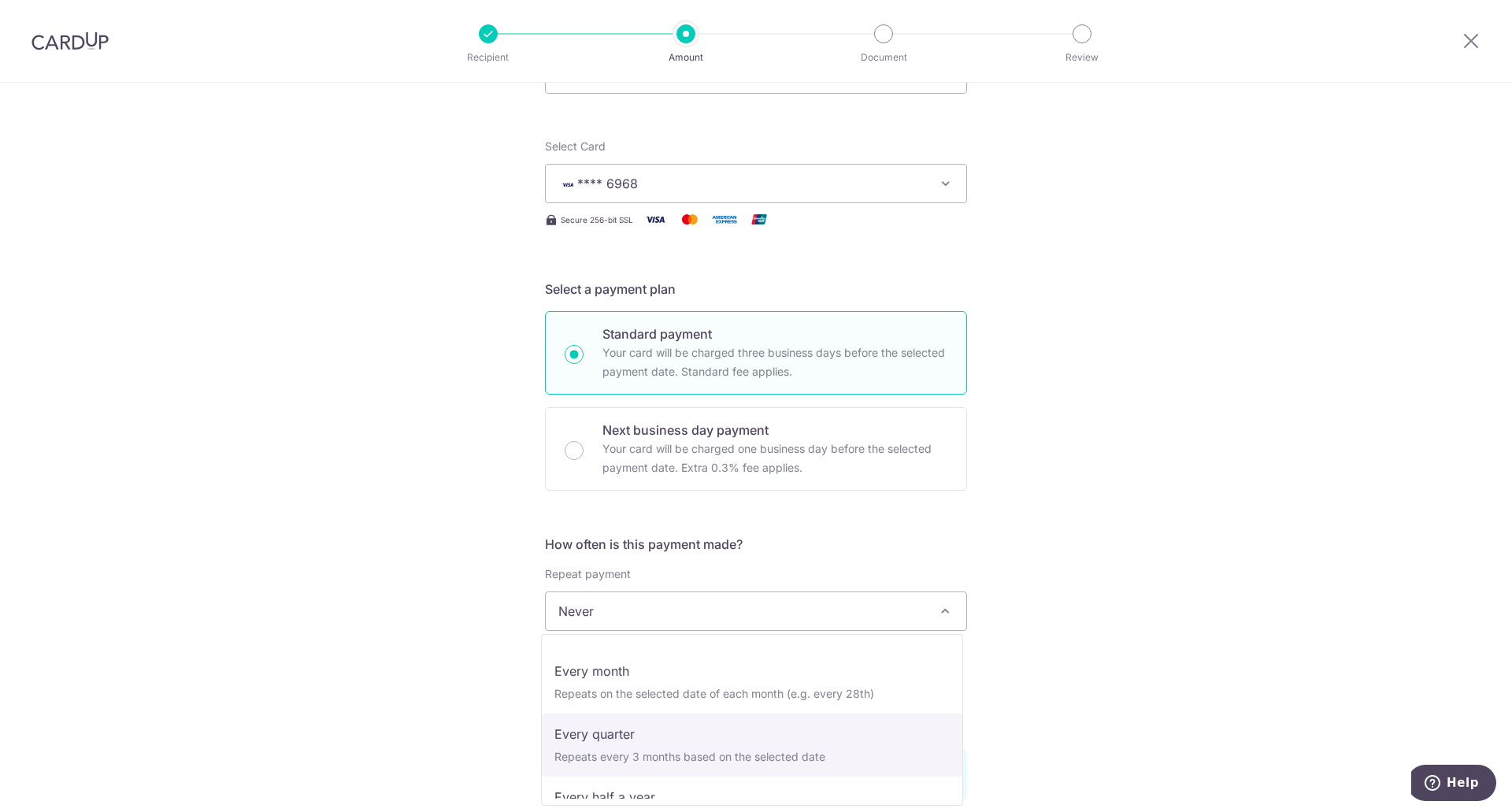
scroll to position [79, 0]
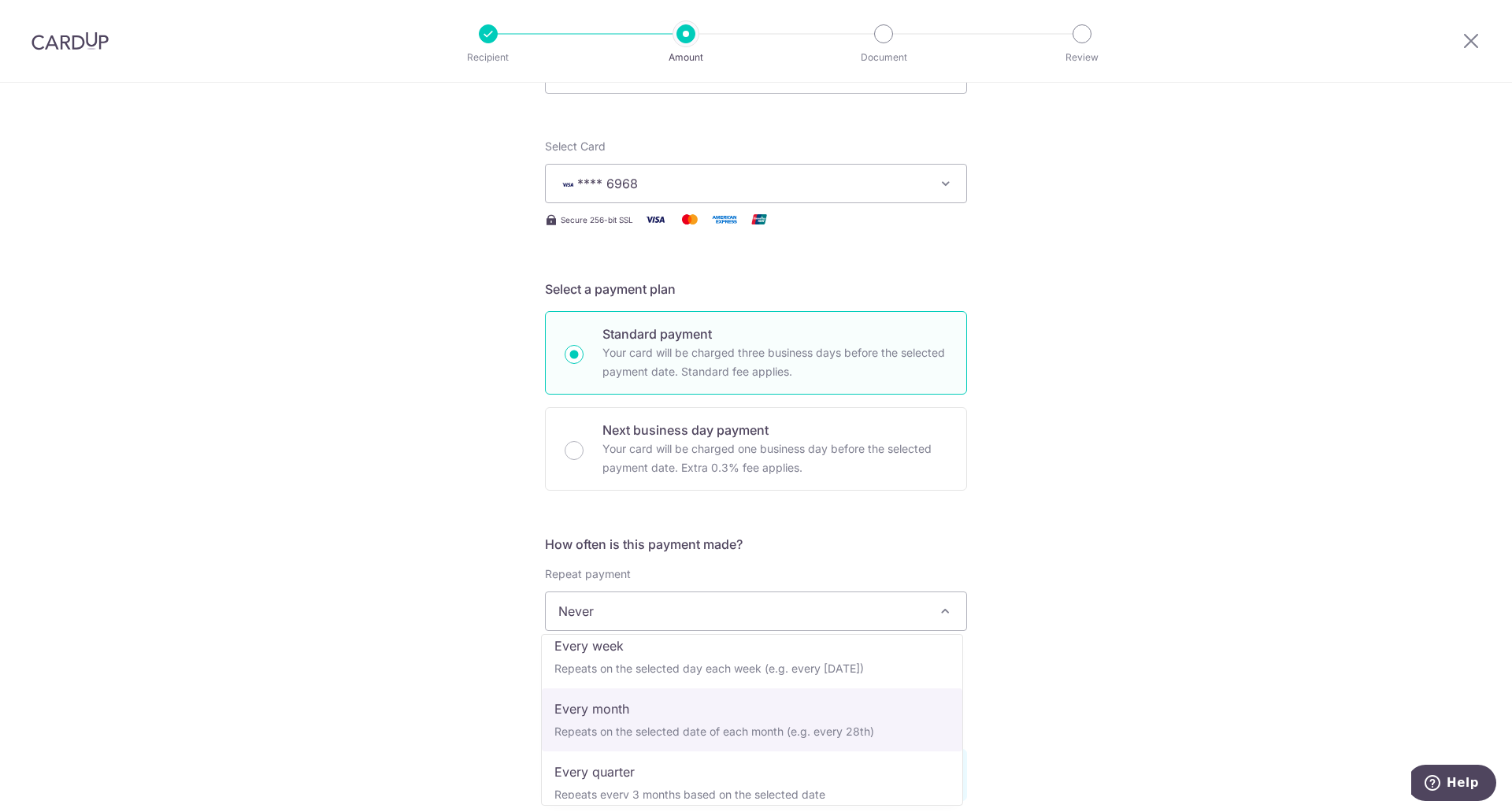
select select "3"
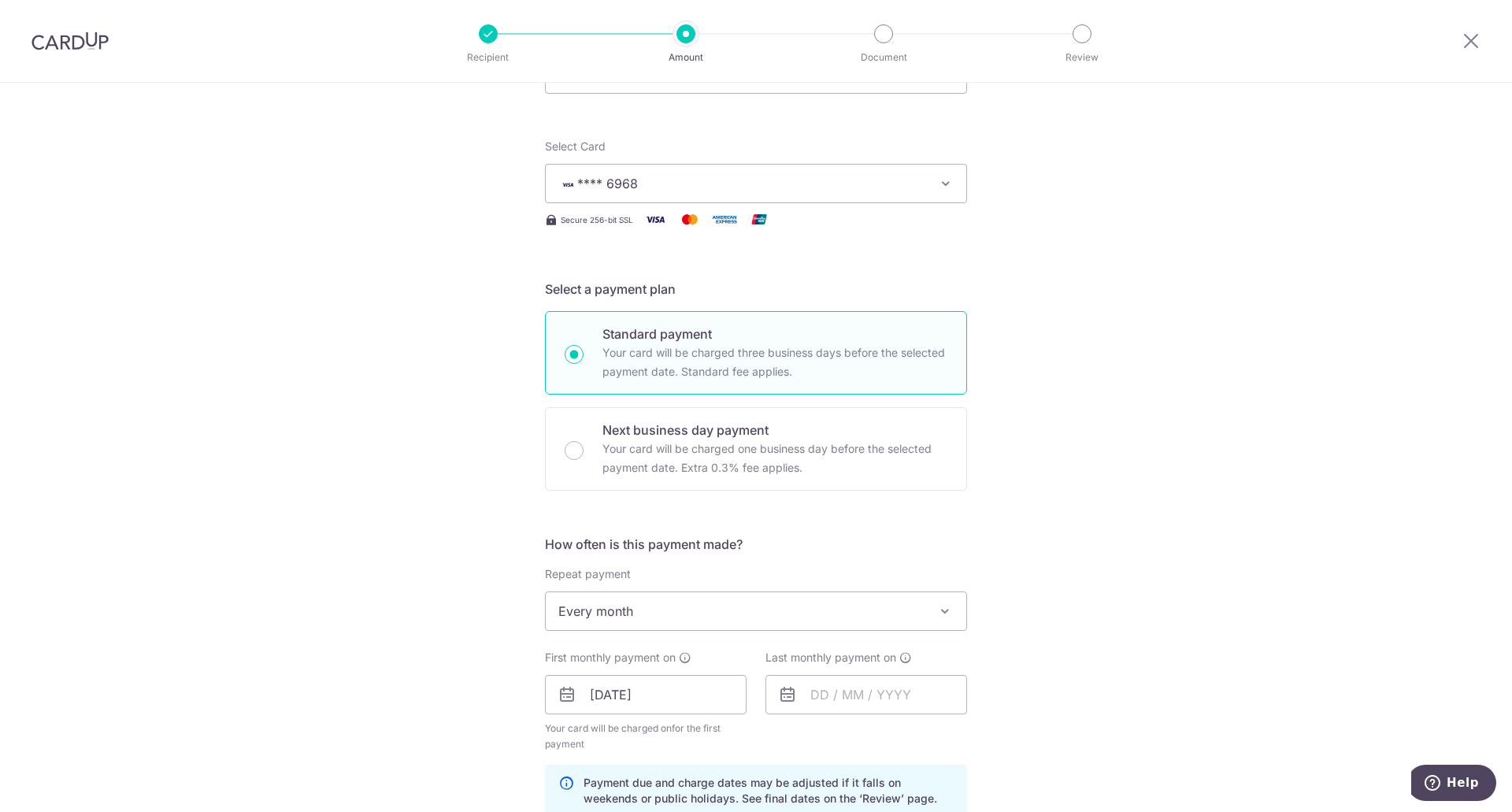
click at [1029, 694] on div "Tell us more about your payment Enter payment amount SGD 300.00 300.00 Select C…" at bounding box center [756, 677] width 1512 height 1505
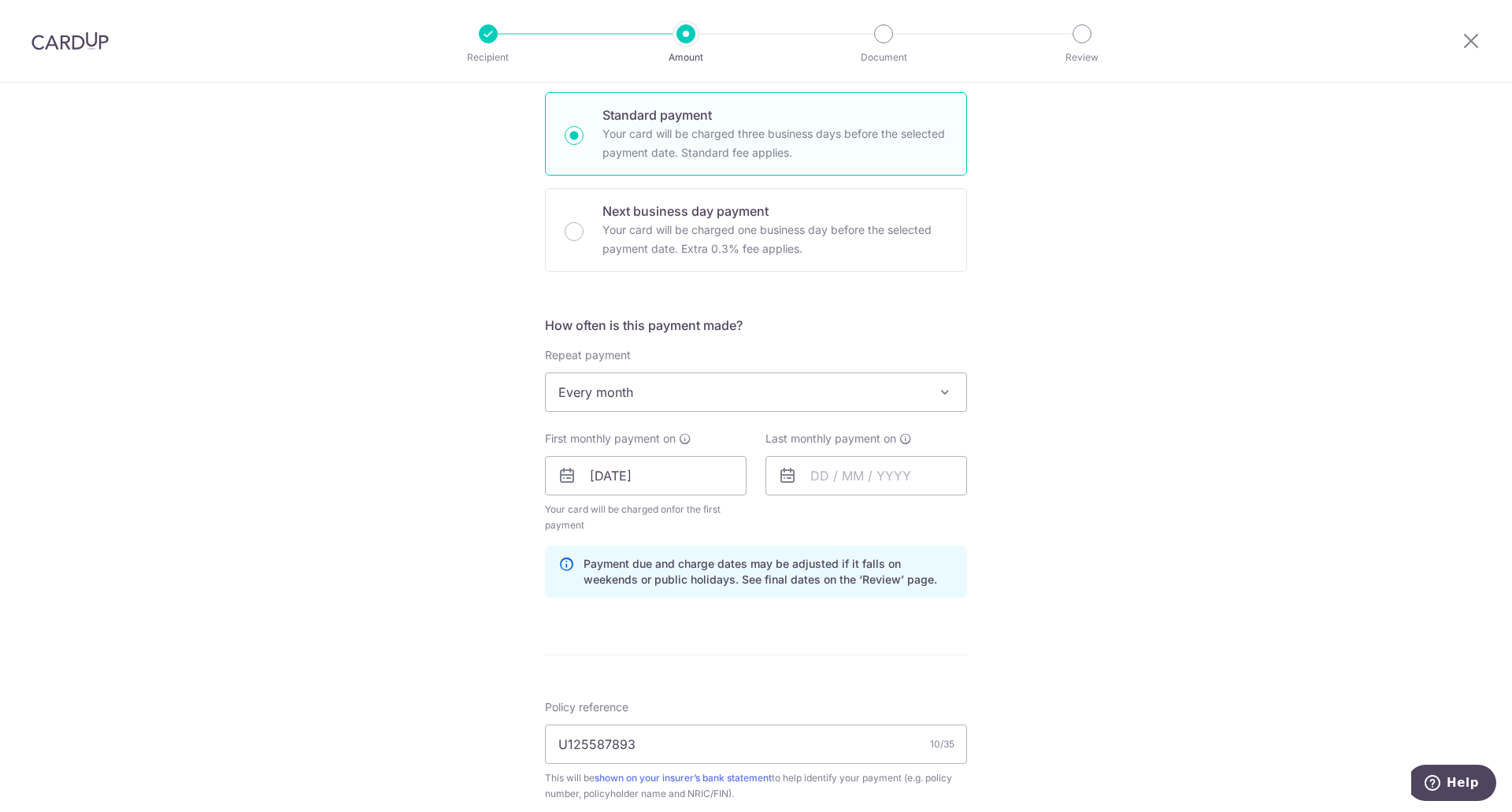
scroll to position [394, 0]
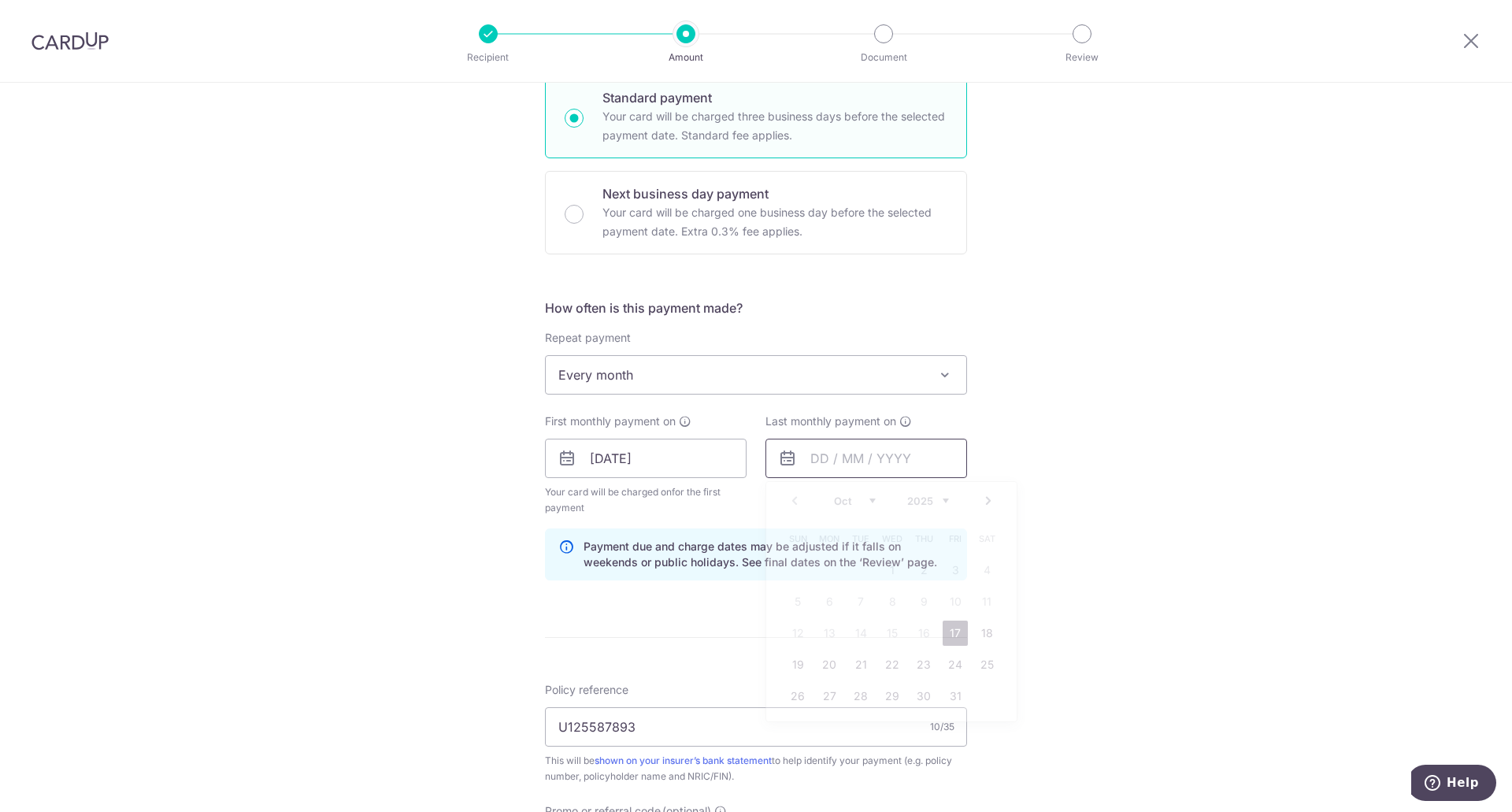
click at [847, 461] on input "text" at bounding box center [865, 458] width 202 height 39
click at [941, 500] on select "2025 2026 2027 2028 2029 2030 2031 2032 2033 2034 2035" at bounding box center [928, 500] width 42 height 13
click at [866, 497] on select "Jan Feb Mar Apr May Jun [DATE] Aug Sep Oct Nov Dec" at bounding box center [854, 500] width 42 height 13
click at [983, 630] on link "17" at bounding box center [987, 633] width 25 height 25
type input "[DATE]"
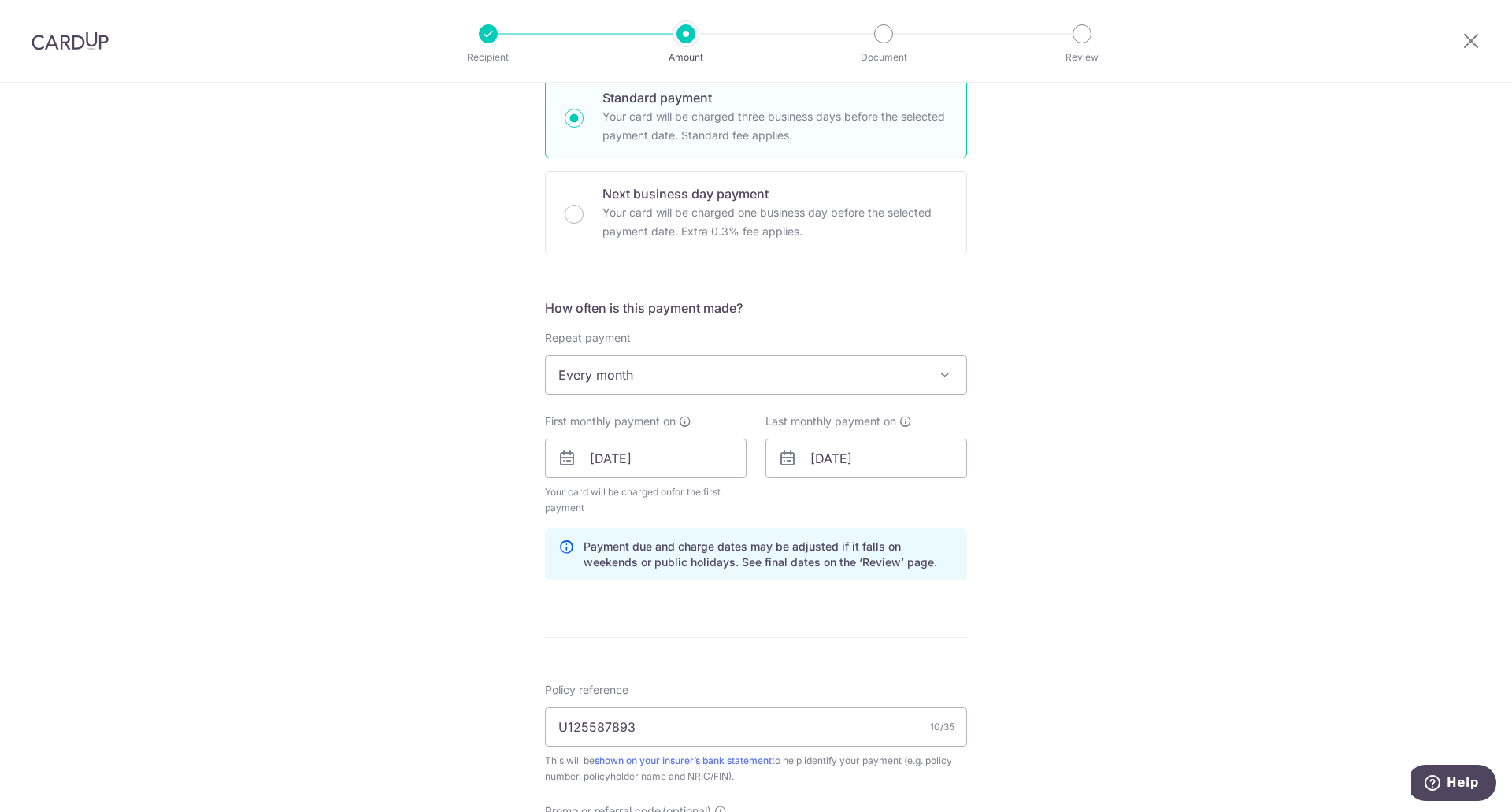
click at [879, 622] on form "Enter payment amount SGD 300.00 300.00 Select Card **** 6968 Add credit card Yo…" at bounding box center [756, 456] width 422 height 1326
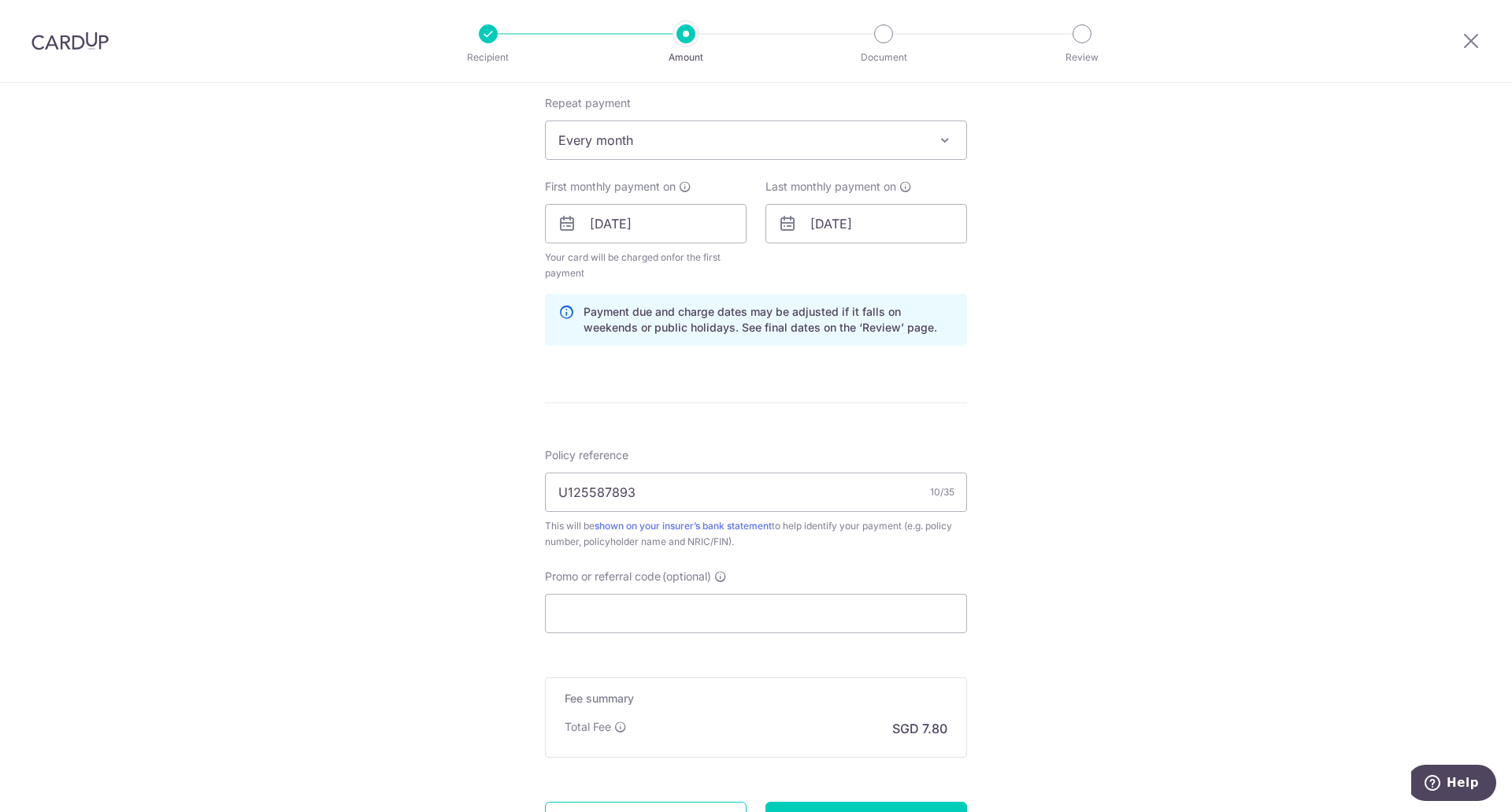
scroll to position [630, 0]
click at [792, 615] on input "Promo or referral code (optional)" at bounding box center [756, 612] width 422 height 39
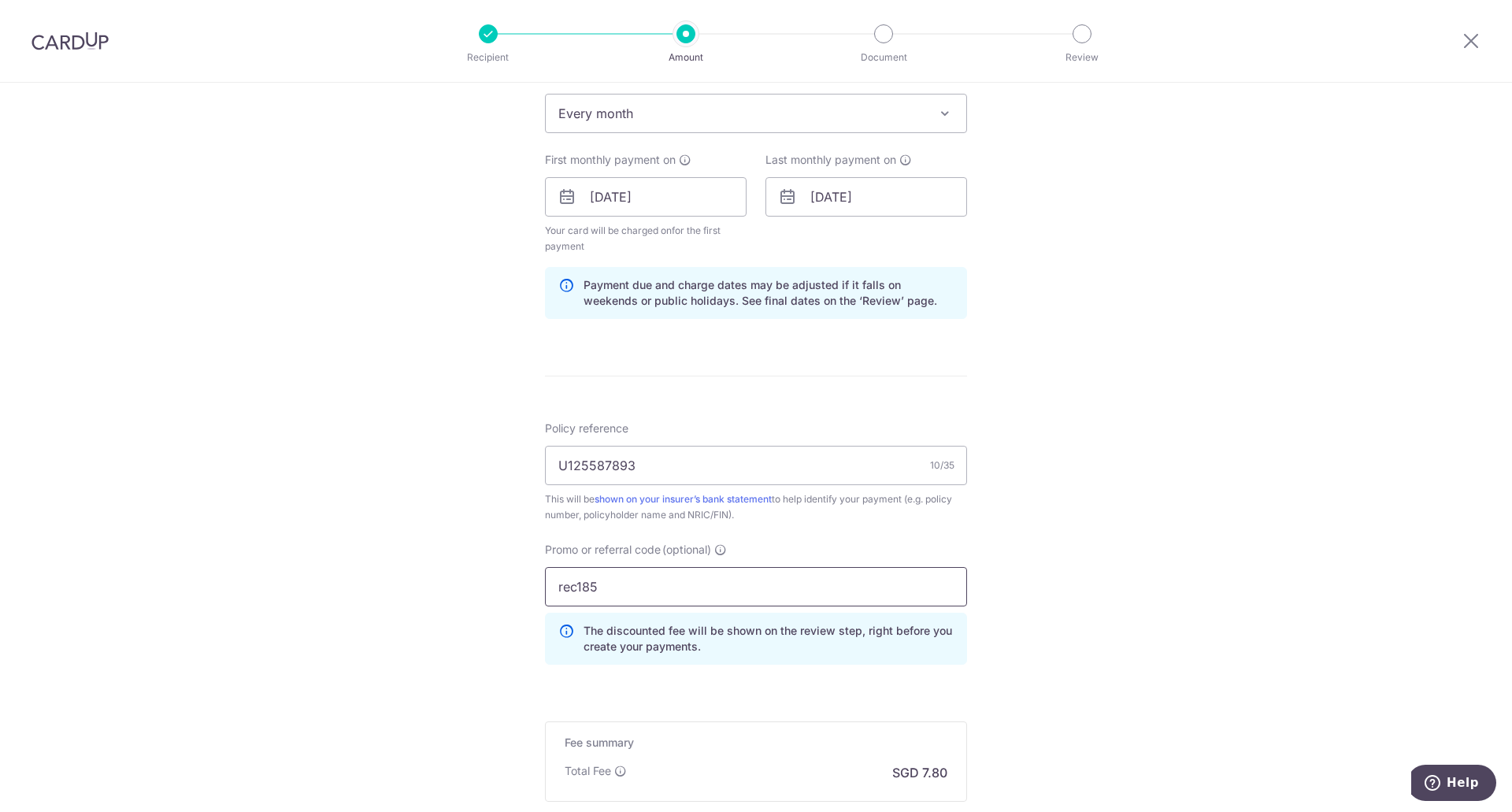
scroll to position [846, 0]
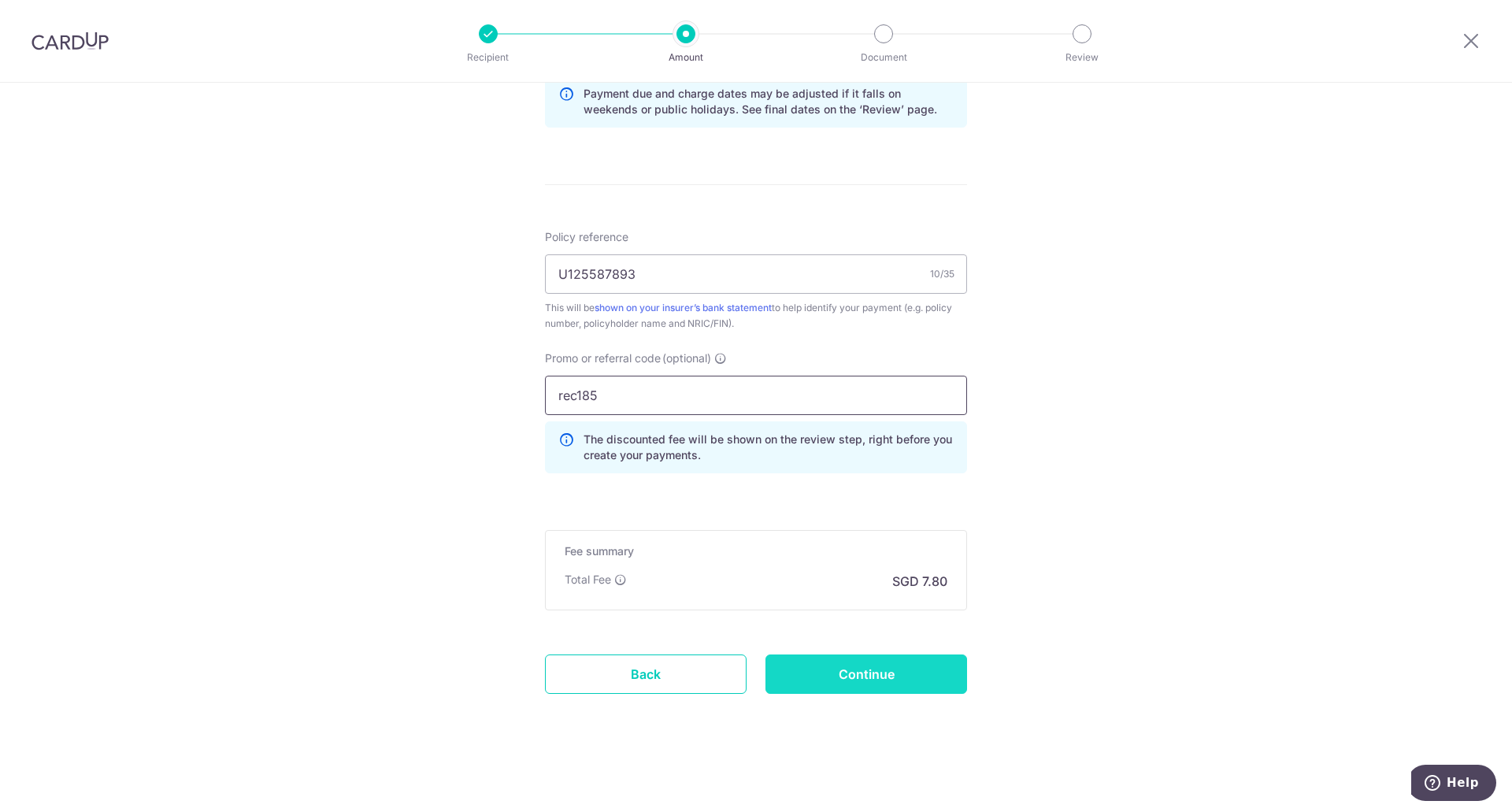
type input "rec185"
click at [823, 664] on input "Continue" at bounding box center [865, 674] width 202 height 39
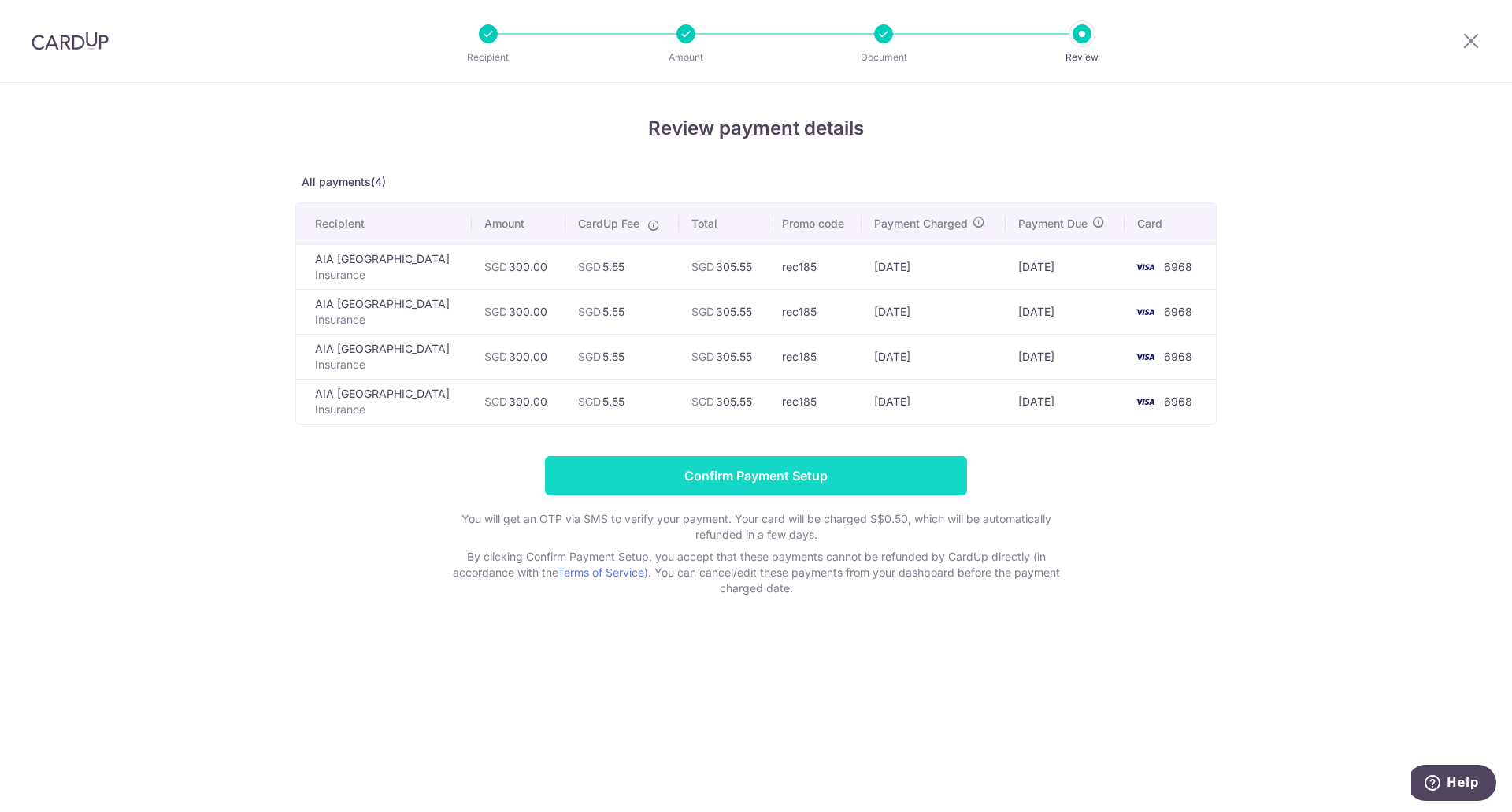
click at [854, 476] on input "Confirm Payment Setup" at bounding box center [756, 476] width 422 height 39
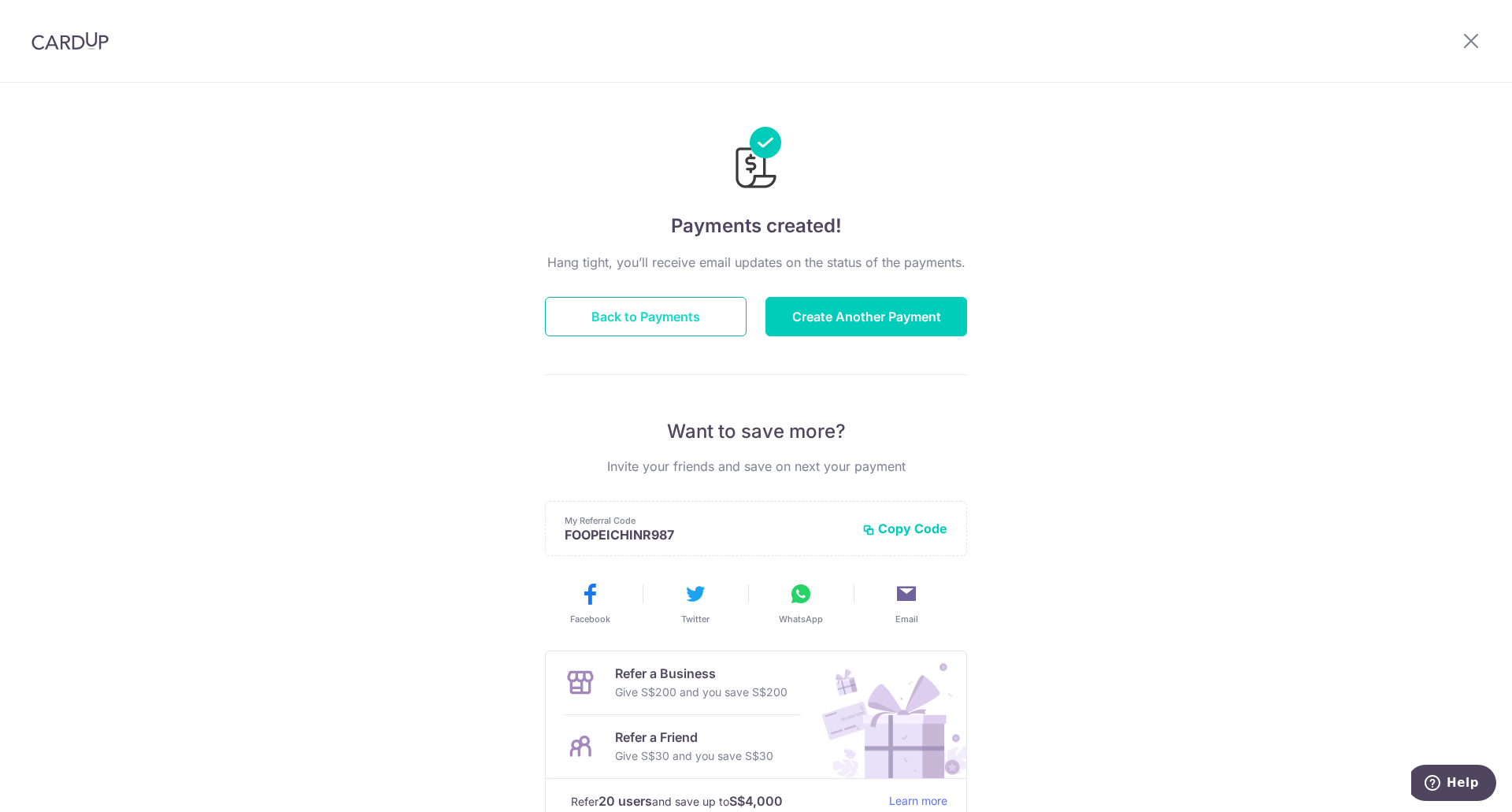
click at [671, 324] on button "Back to Payments" at bounding box center [646, 317] width 202 height 39
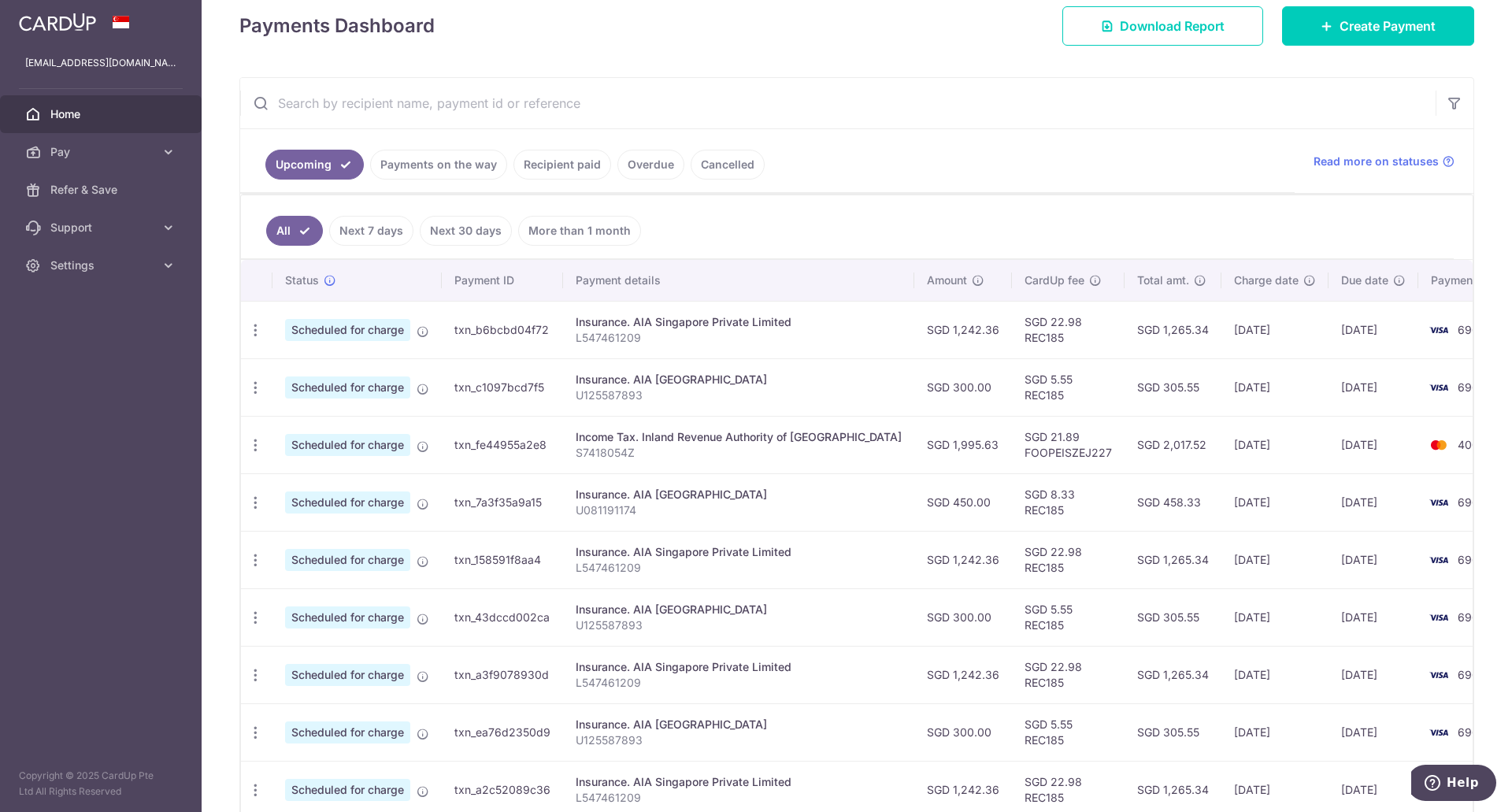
scroll to position [405, 0]
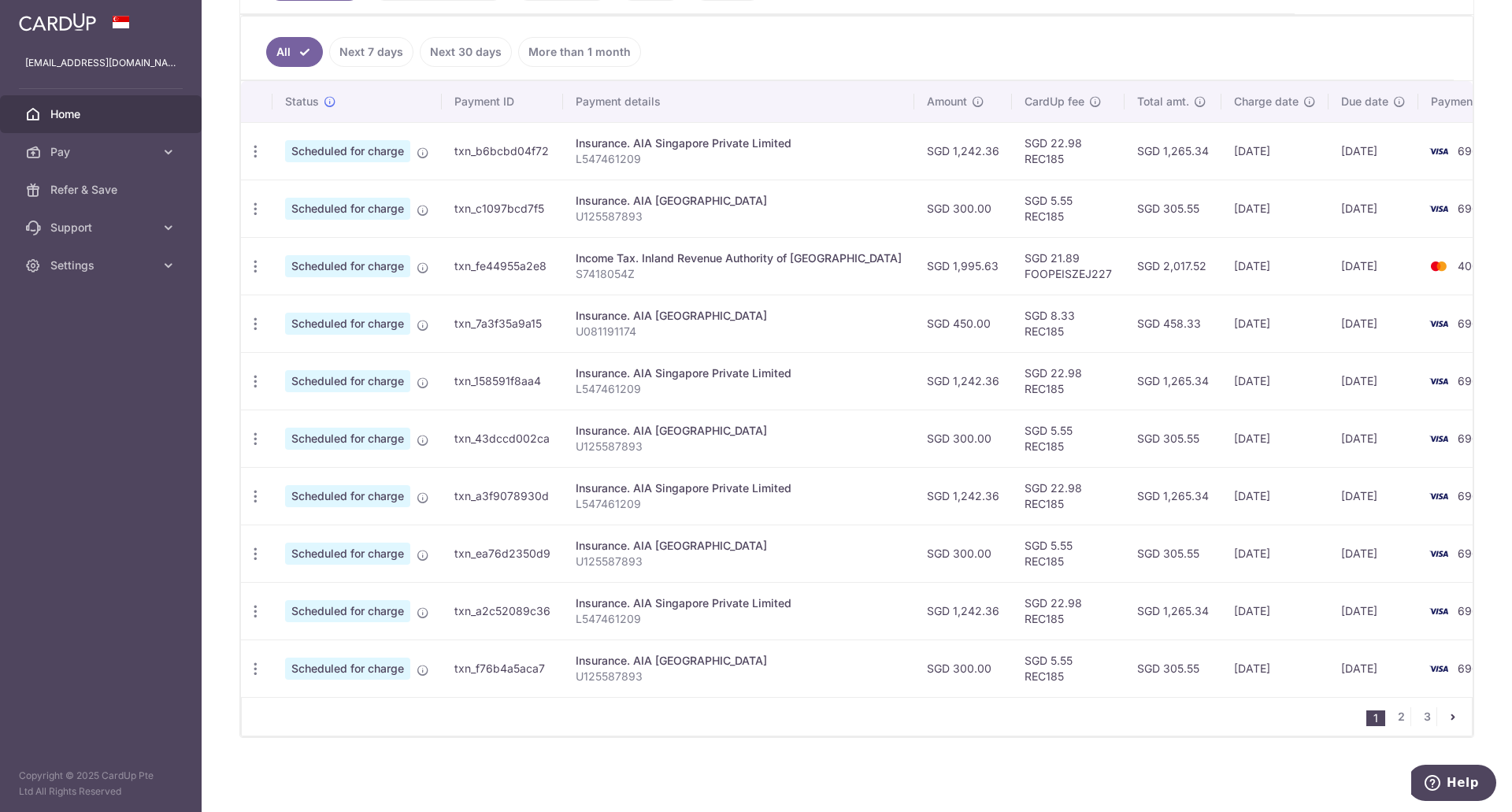
click at [1447, 714] on icon "pager" at bounding box center [1453, 716] width 13 height 13
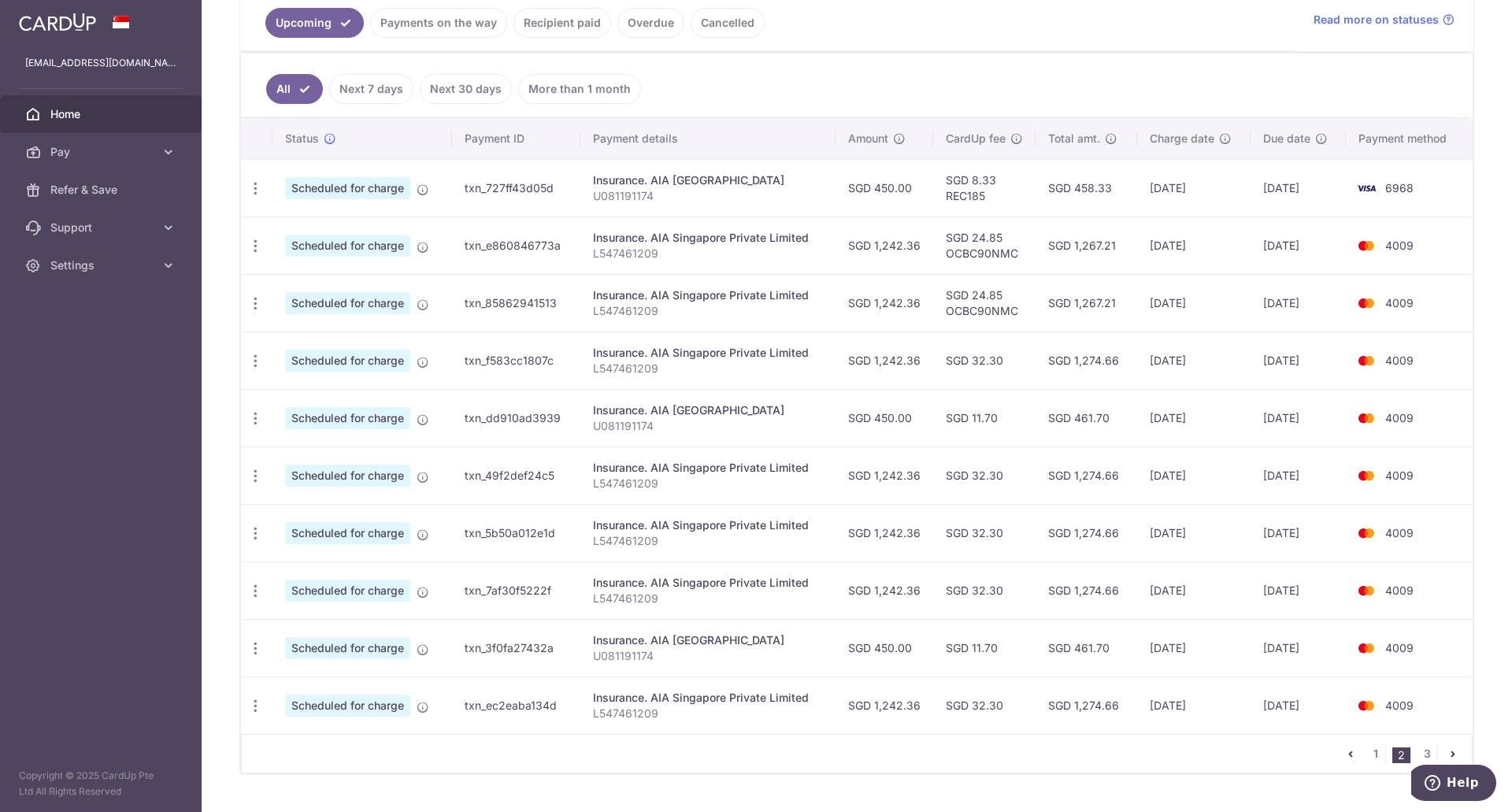
scroll to position [394, 0]
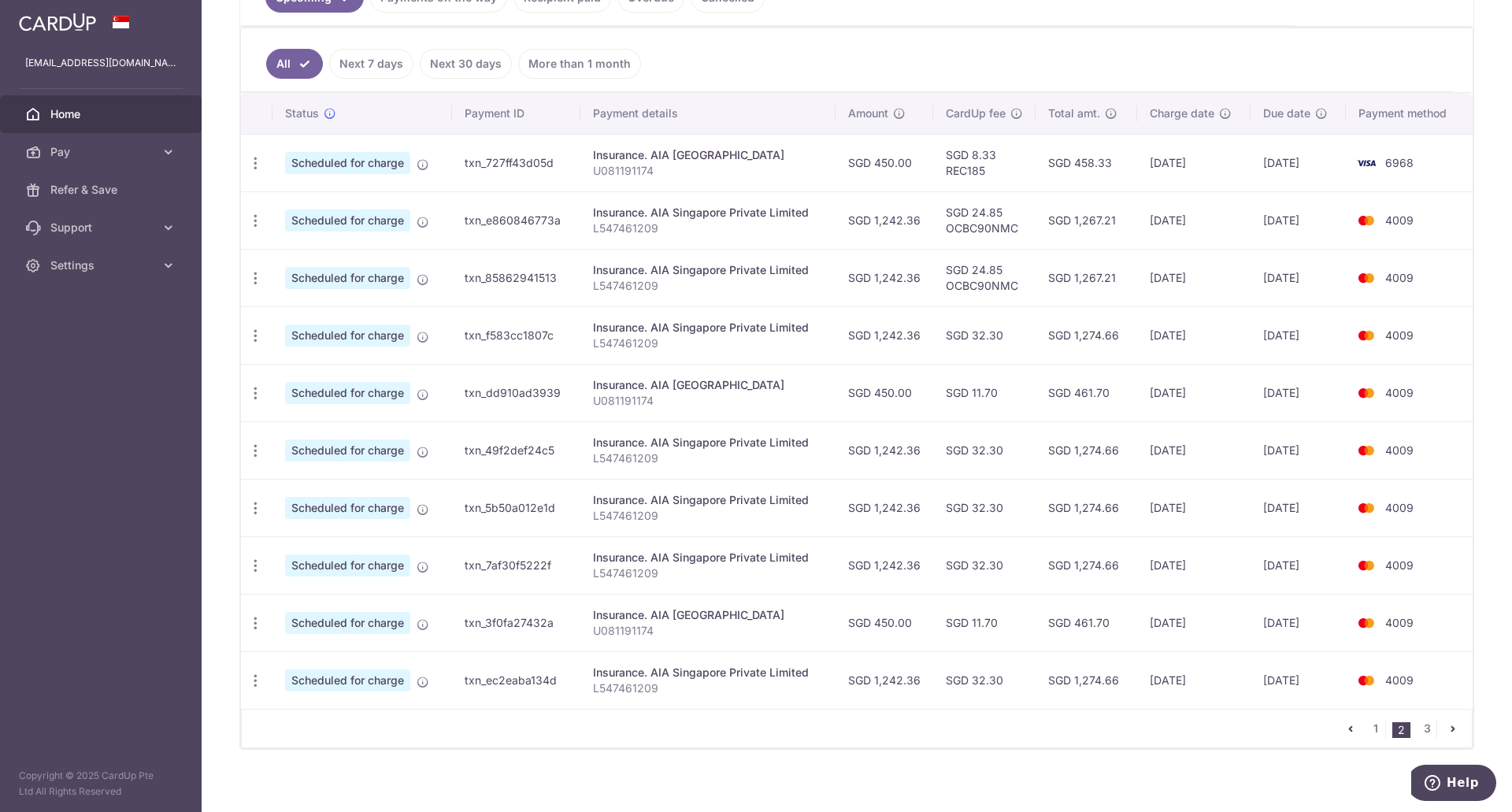
click at [1447, 728] on icon "pager" at bounding box center [1453, 728] width 13 height 13
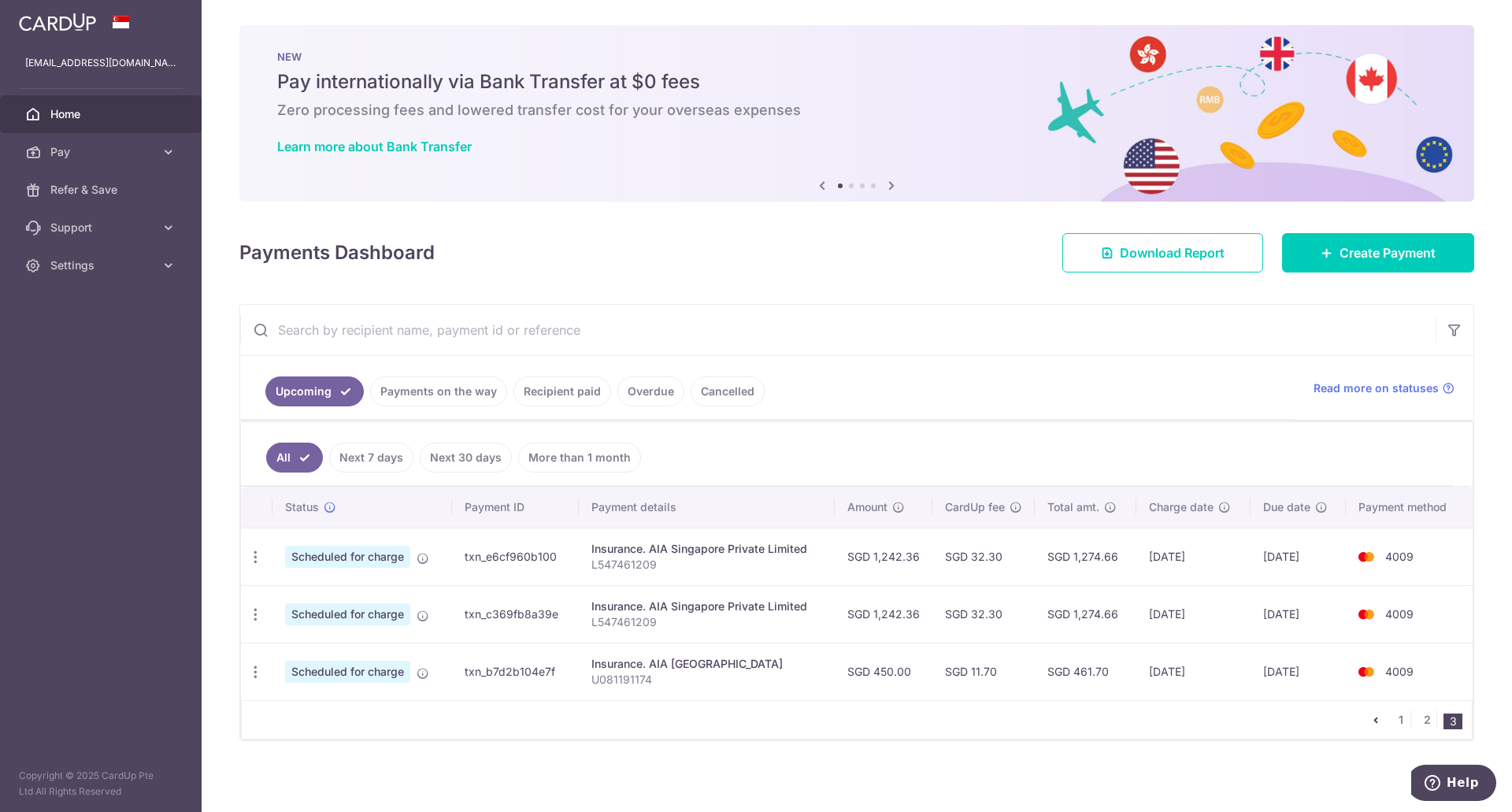
click at [1369, 722] on icon "pager" at bounding box center [1375, 719] width 13 height 13
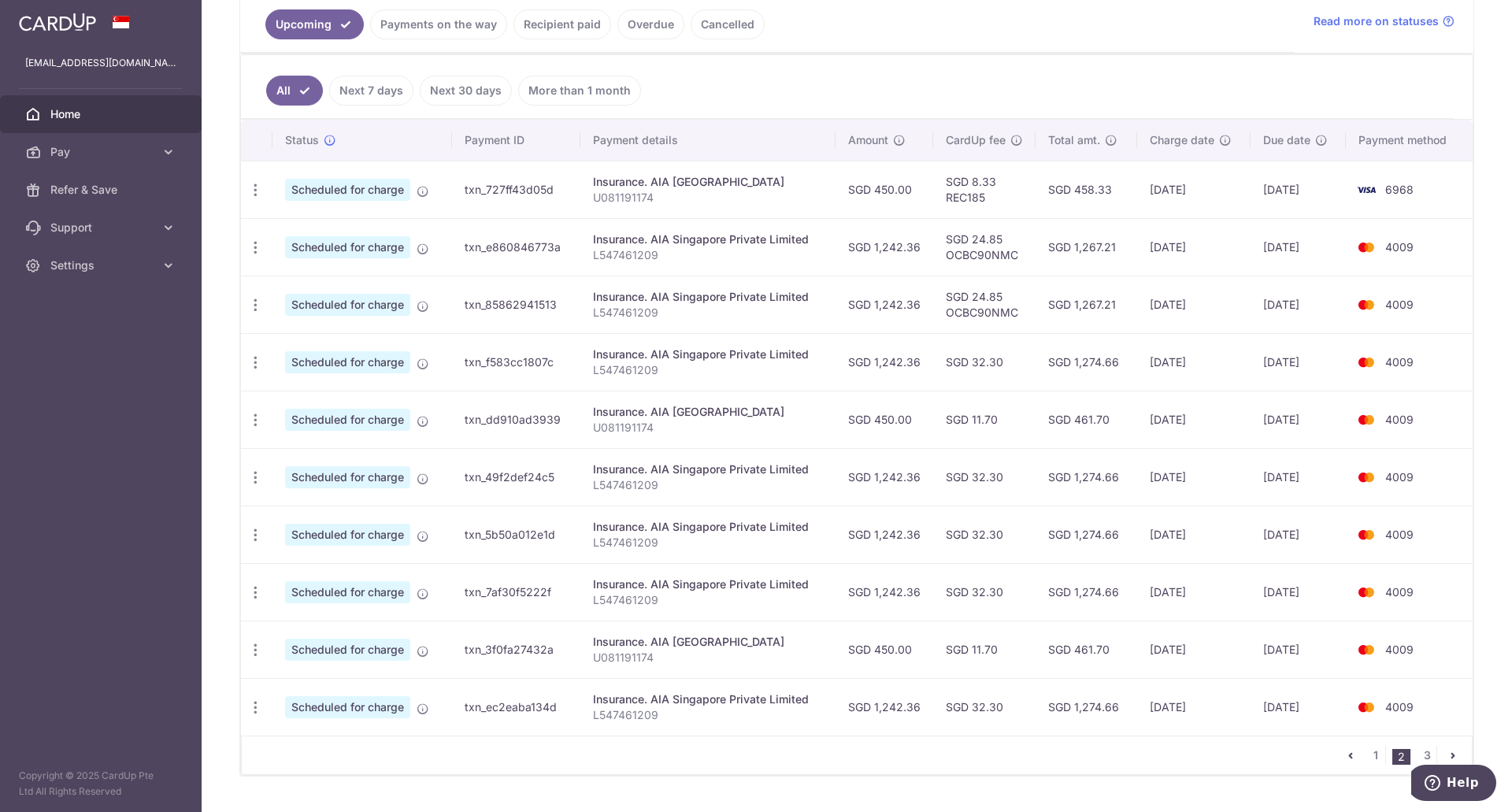
scroll to position [394, 0]
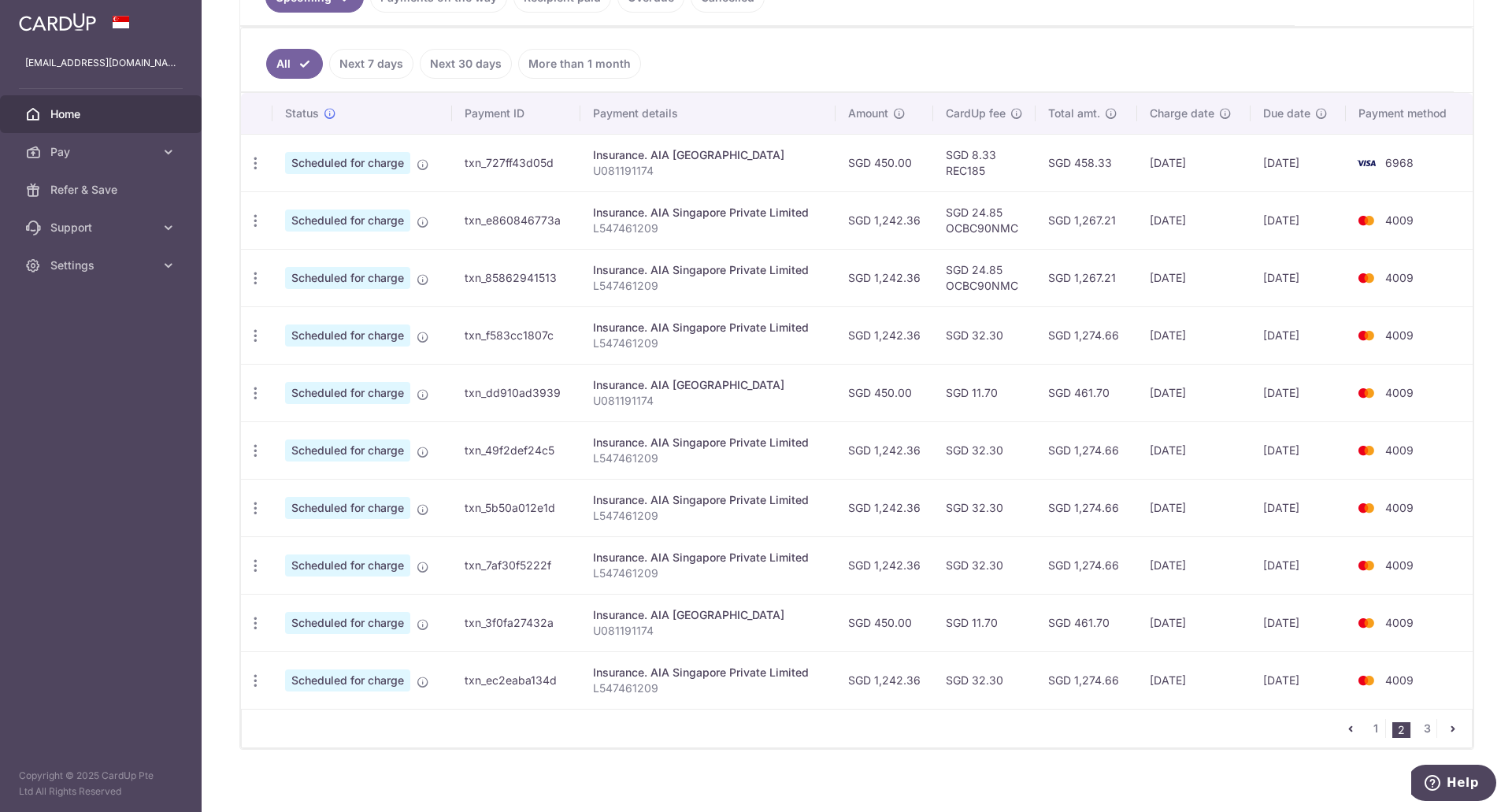
click at [1345, 726] on icon "pager" at bounding box center [1351, 728] width 13 height 13
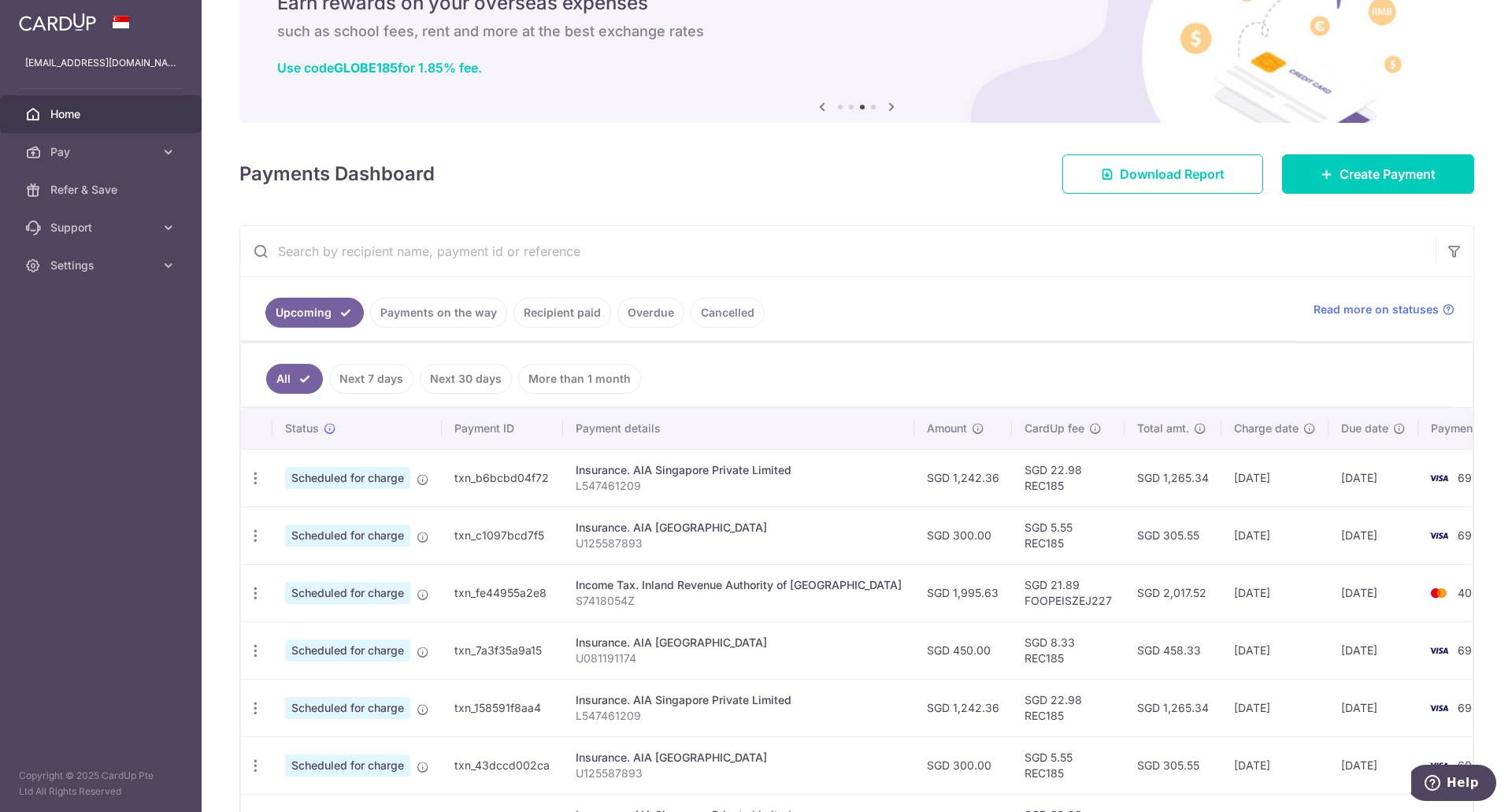
scroll to position [157, 0]
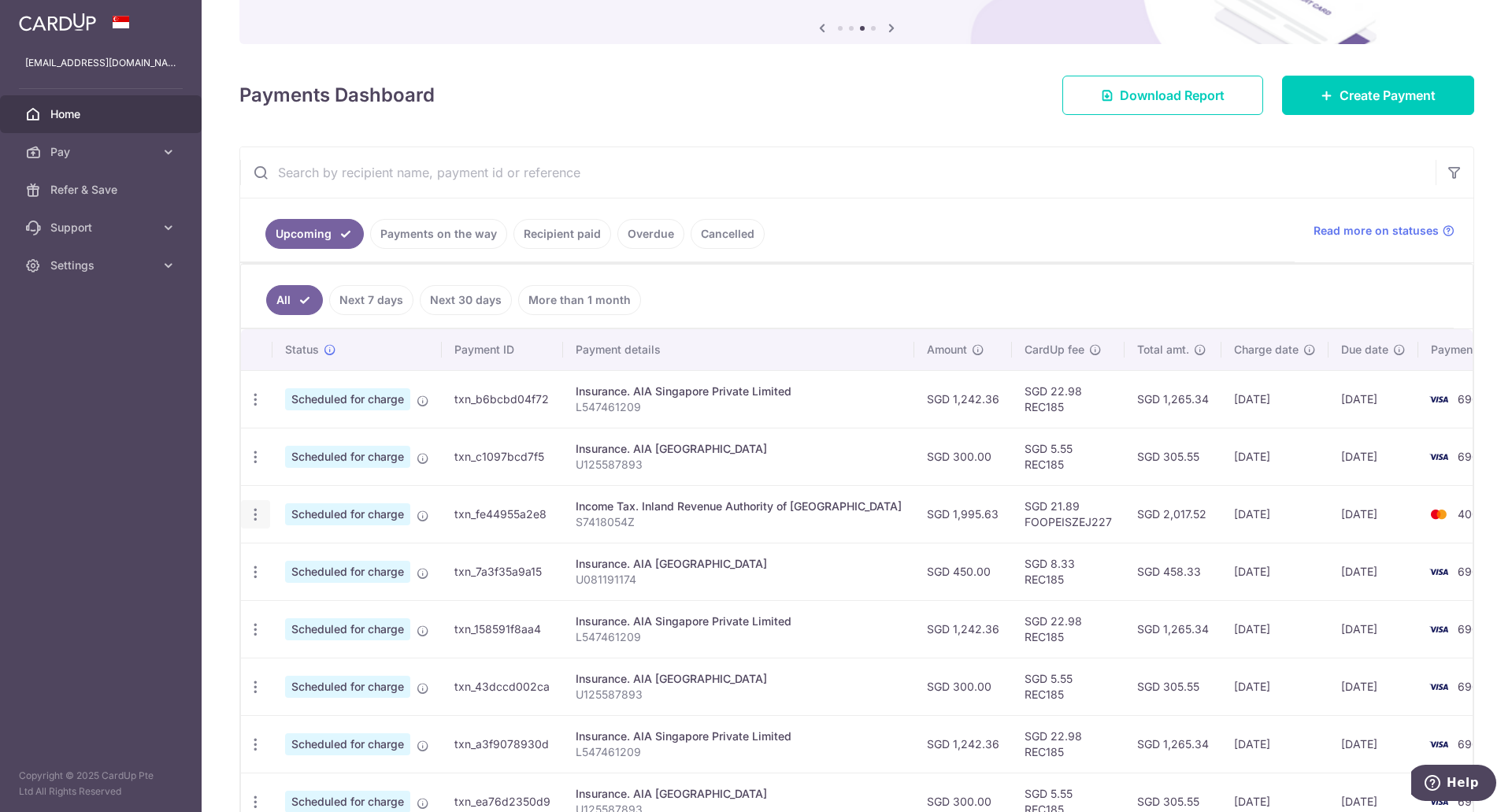
click at [247, 513] on icon "button" at bounding box center [255, 514] width 16 height 16
click at [300, 553] on span "Update payment" at bounding box center [339, 557] width 107 height 19
radio input "true"
type input "1,995.63"
type input "23/10/2025"
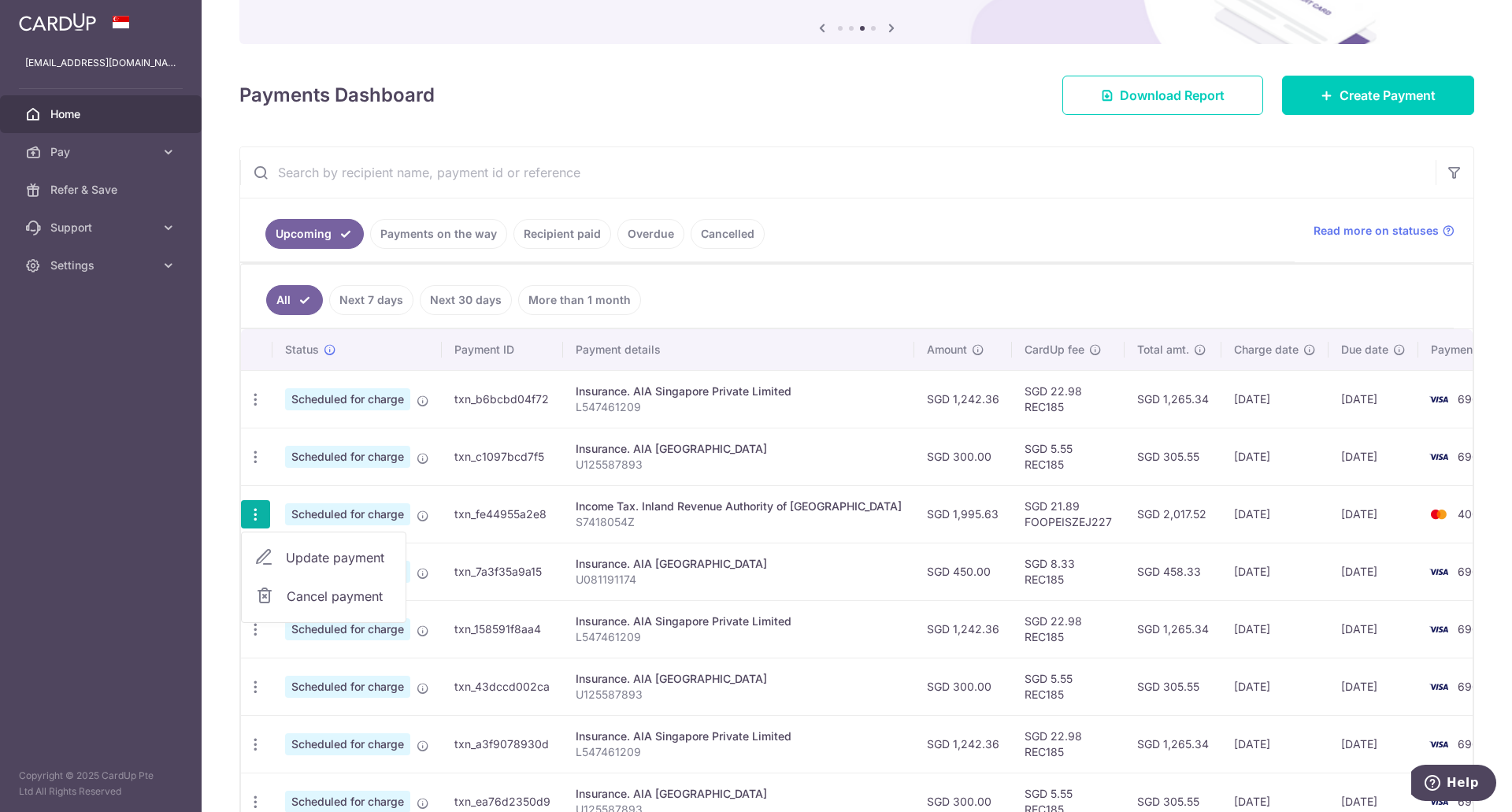
type input "S7418054Z"
type input "FOOPEISZEJ227"
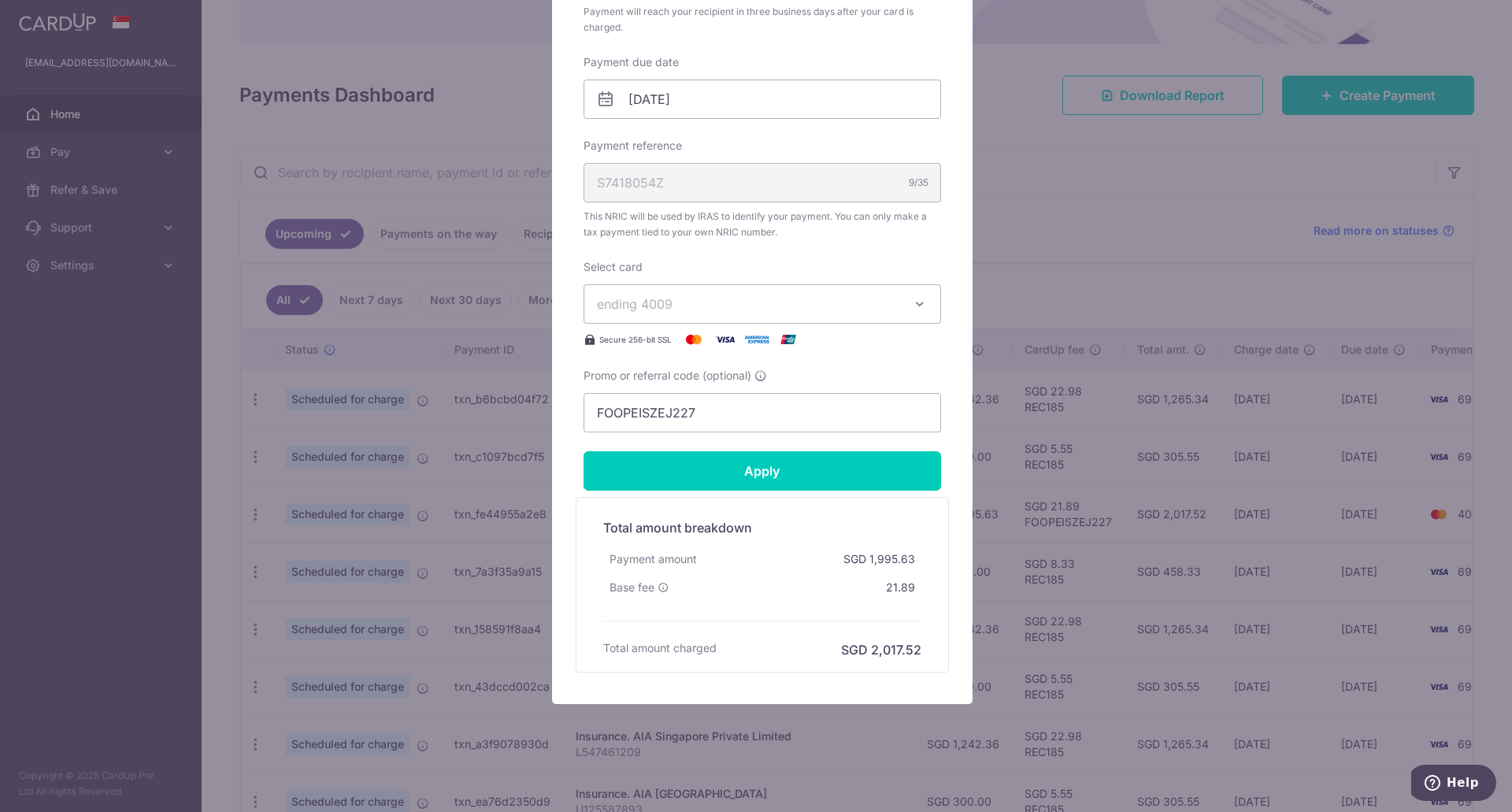
scroll to position [464, 0]
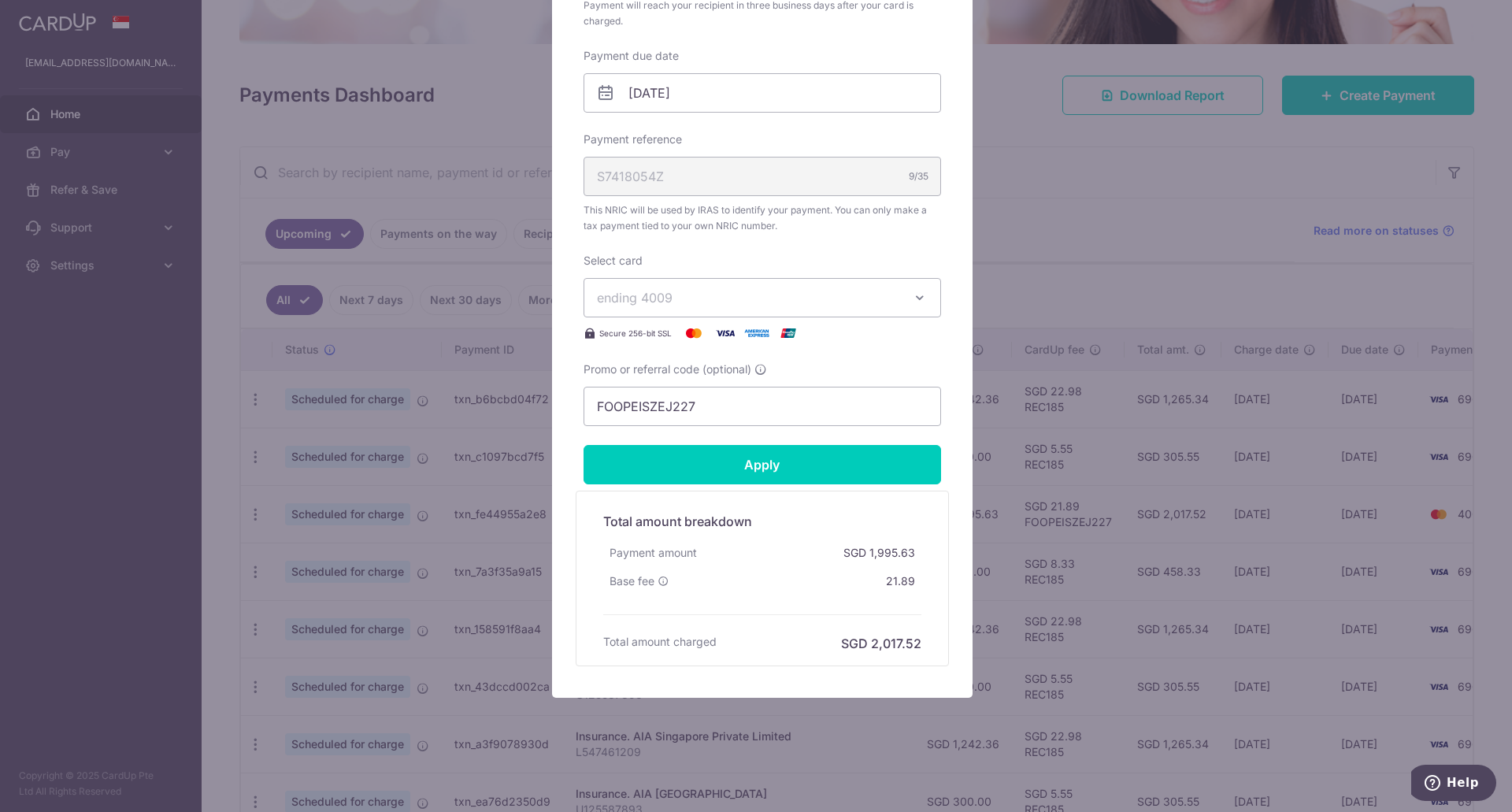
click at [1068, 433] on div "Edit payment By clicking apply, you will make changes to all payments to Inland…" at bounding box center [756, 406] width 1512 height 812
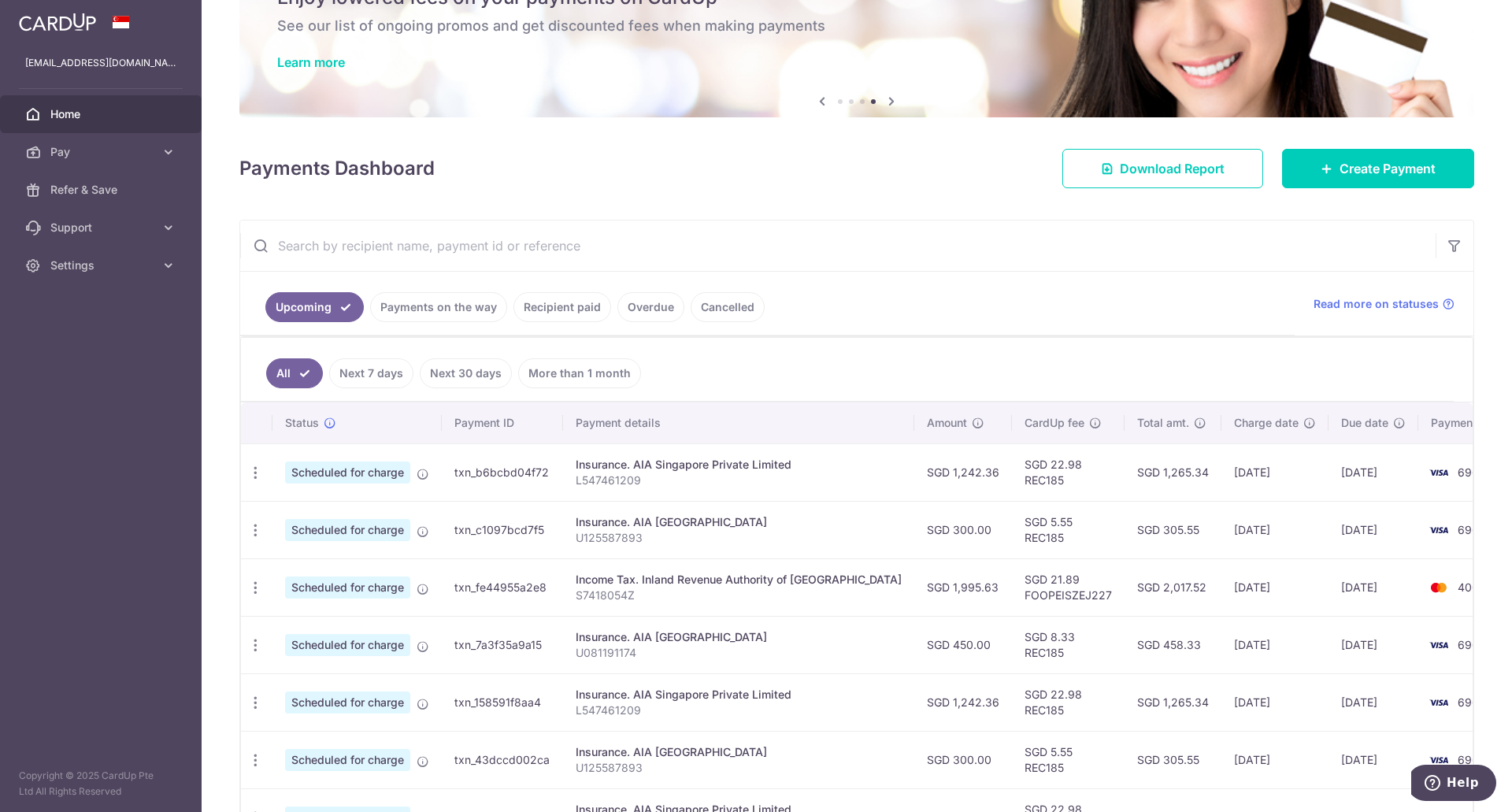
scroll to position [0, 0]
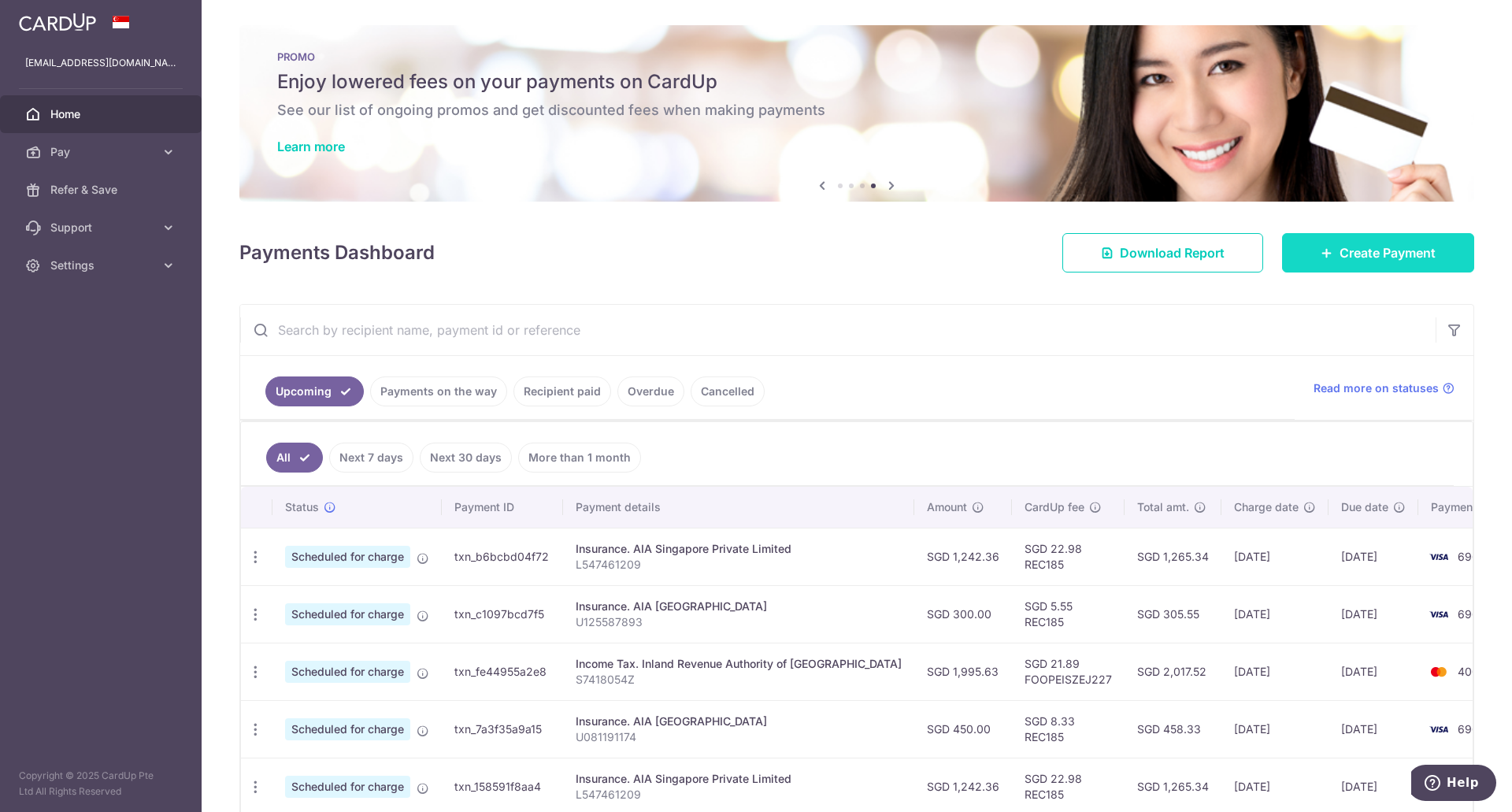
click at [1388, 251] on span "Create Payment" at bounding box center [1388, 252] width 96 height 19
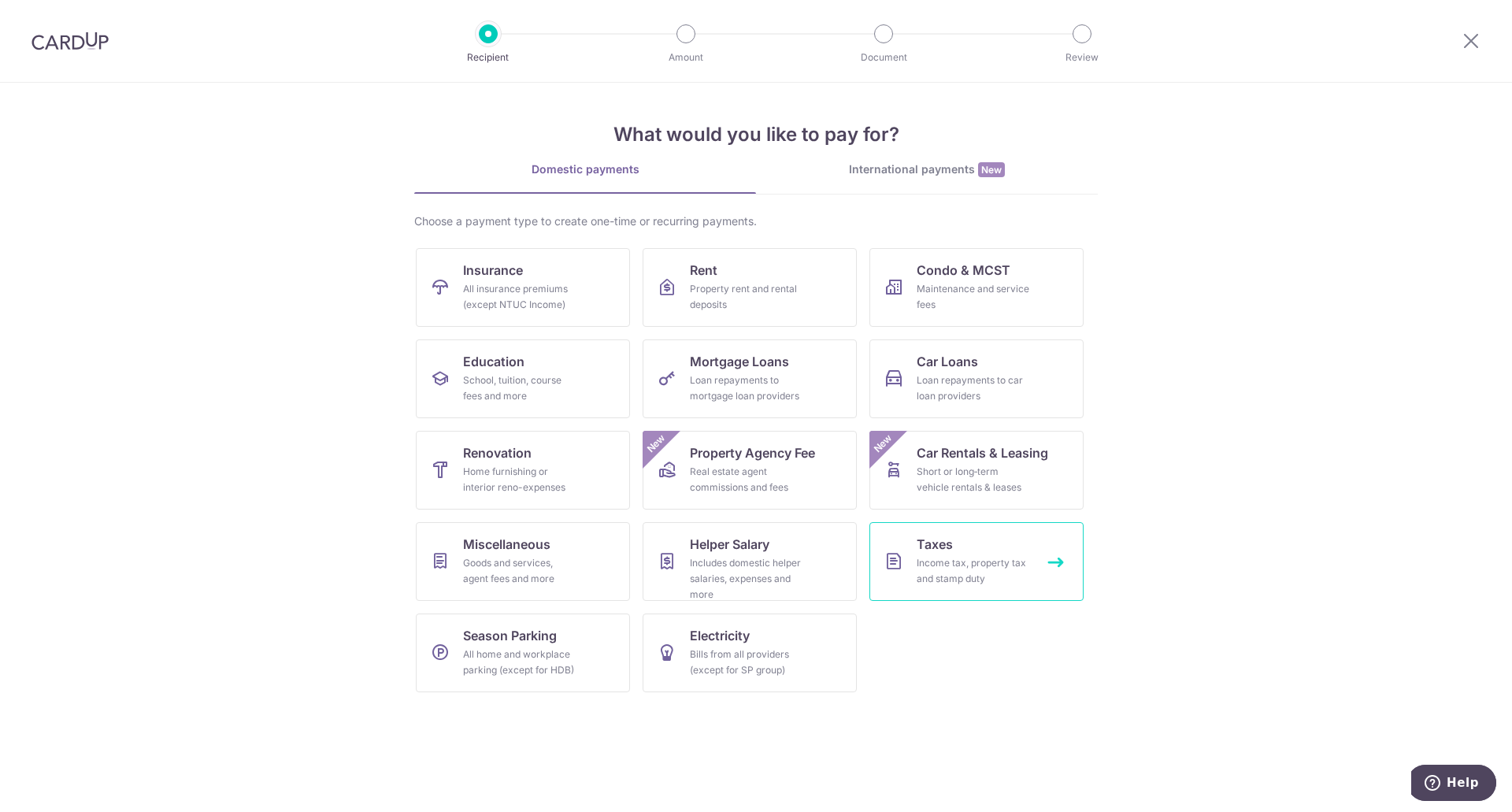
click at [937, 577] on div "Income tax, property tax and stamp duty" at bounding box center [974, 571] width 113 height 32
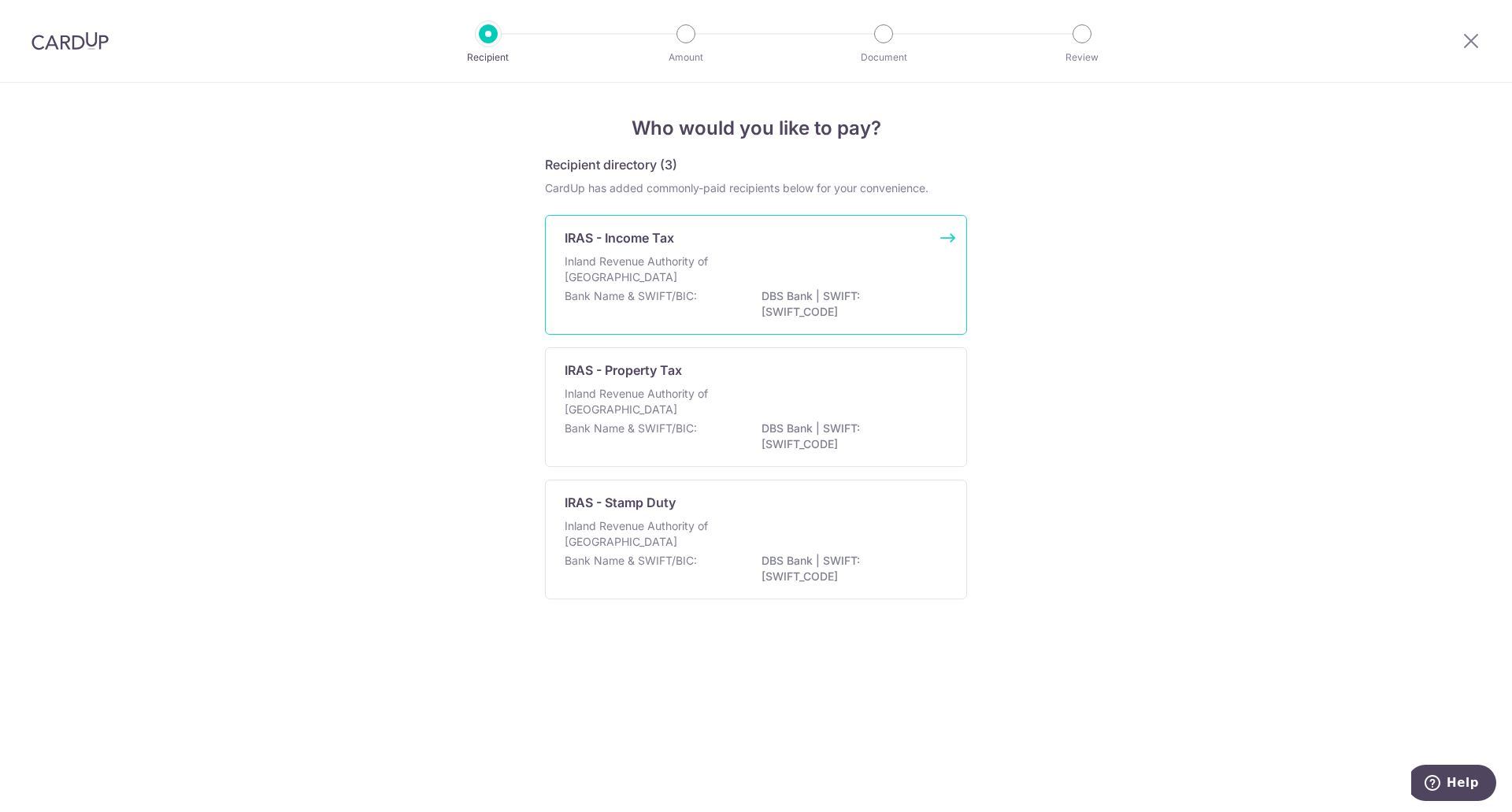
click at [865, 282] on div "Inland Revenue Authority of [GEOGRAPHIC_DATA]" at bounding box center [756, 270] width 383 height 34
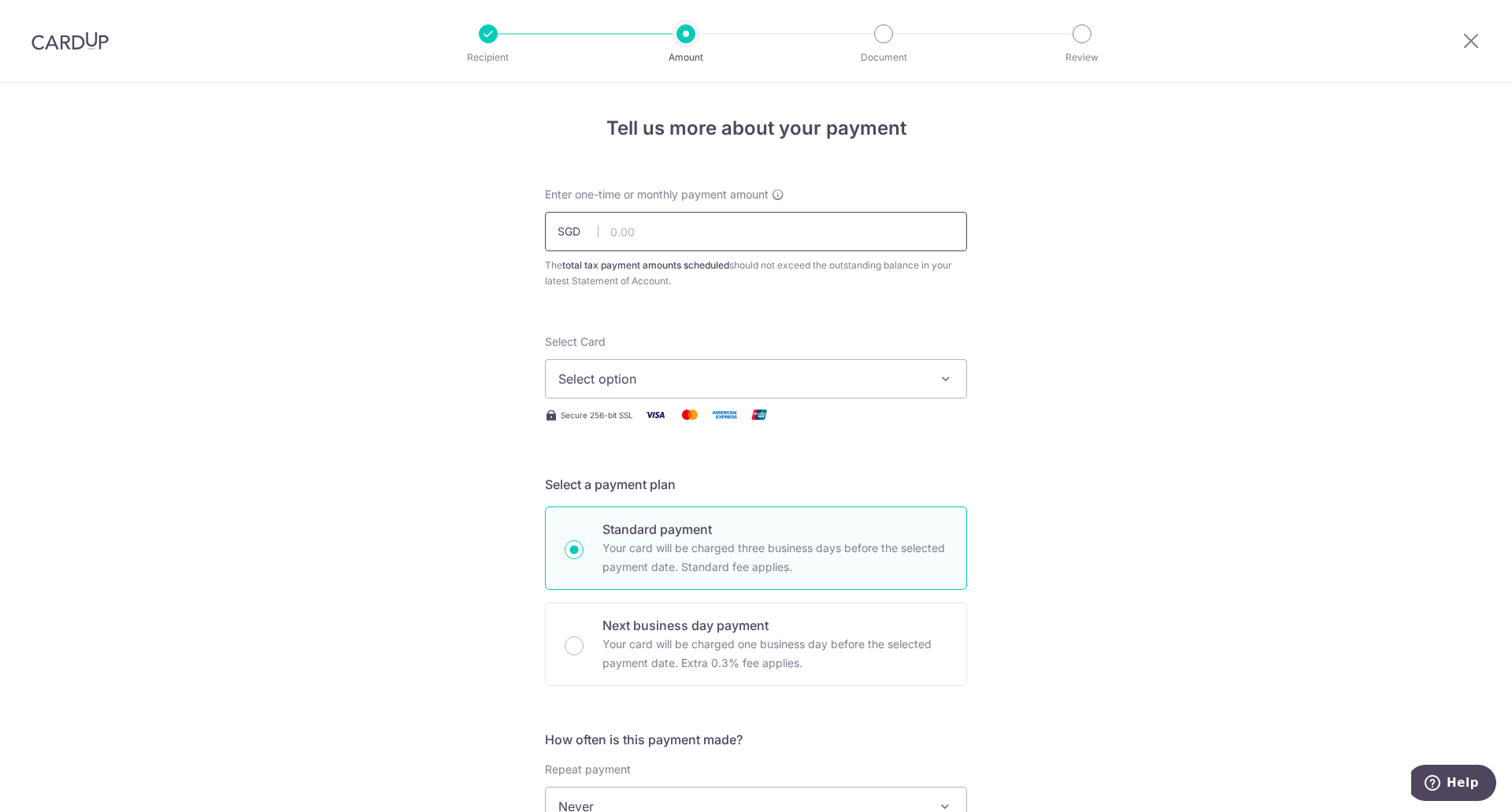
click at [759, 226] on input "text" at bounding box center [756, 232] width 422 height 39
type input "1,995.63"
click at [792, 391] on button "Select option" at bounding box center [756, 379] width 422 height 39
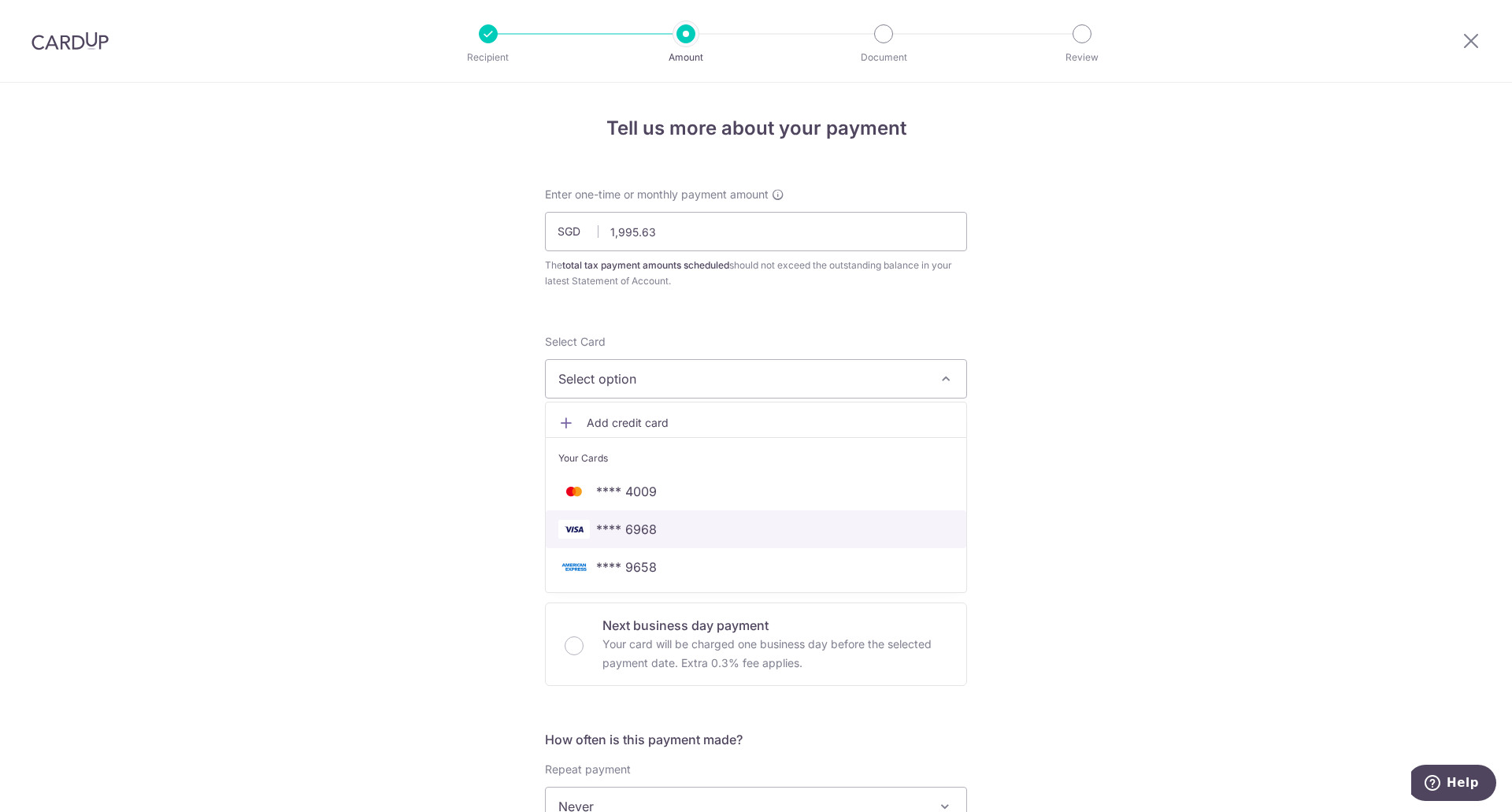
click at [716, 526] on span "**** 6968" at bounding box center [756, 529] width 395 height 19
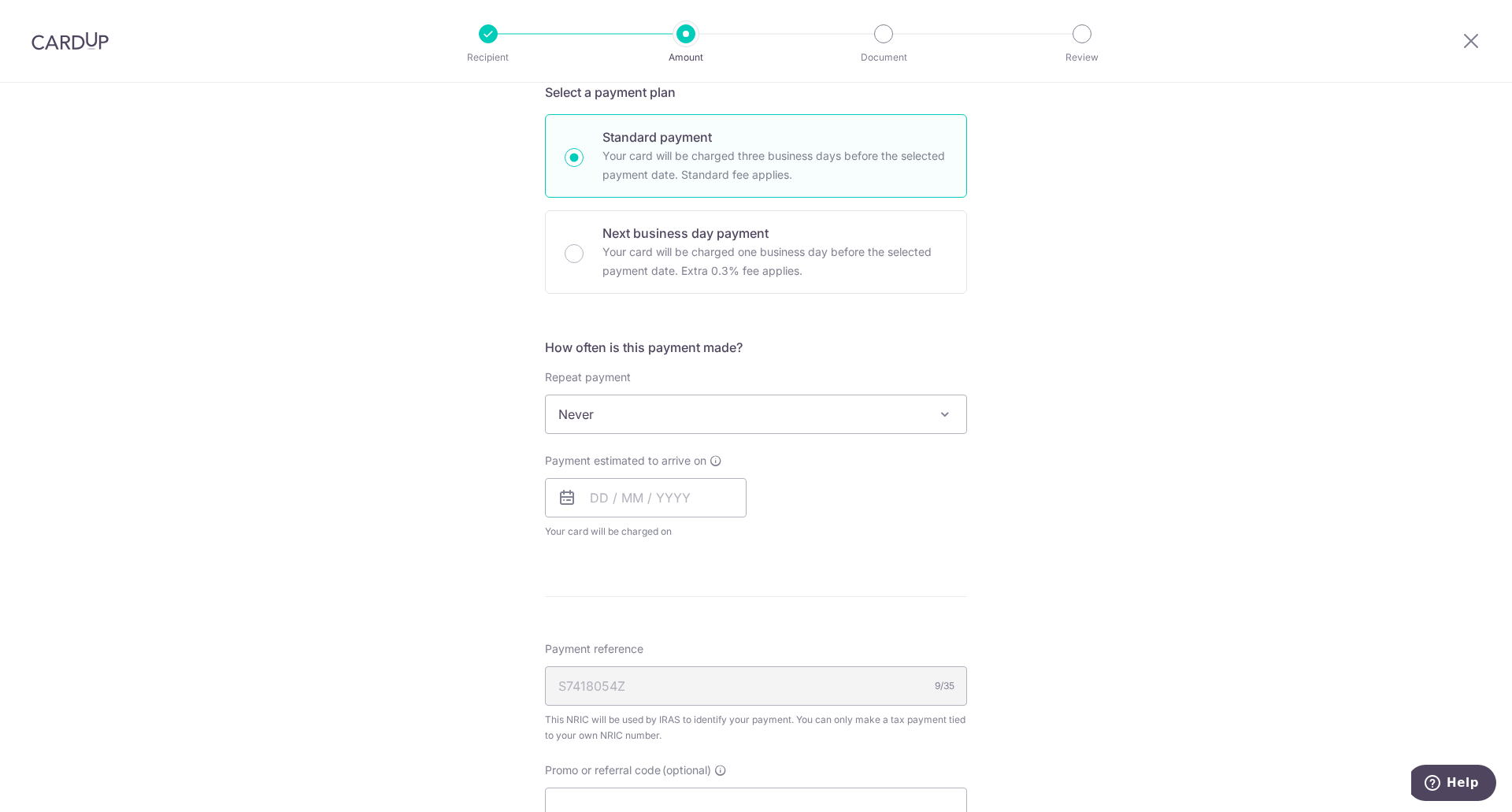
scroll to position [394, 0]
click at [737, 410] on span "Never" at bounding box center [756, 413] width 421 height 38
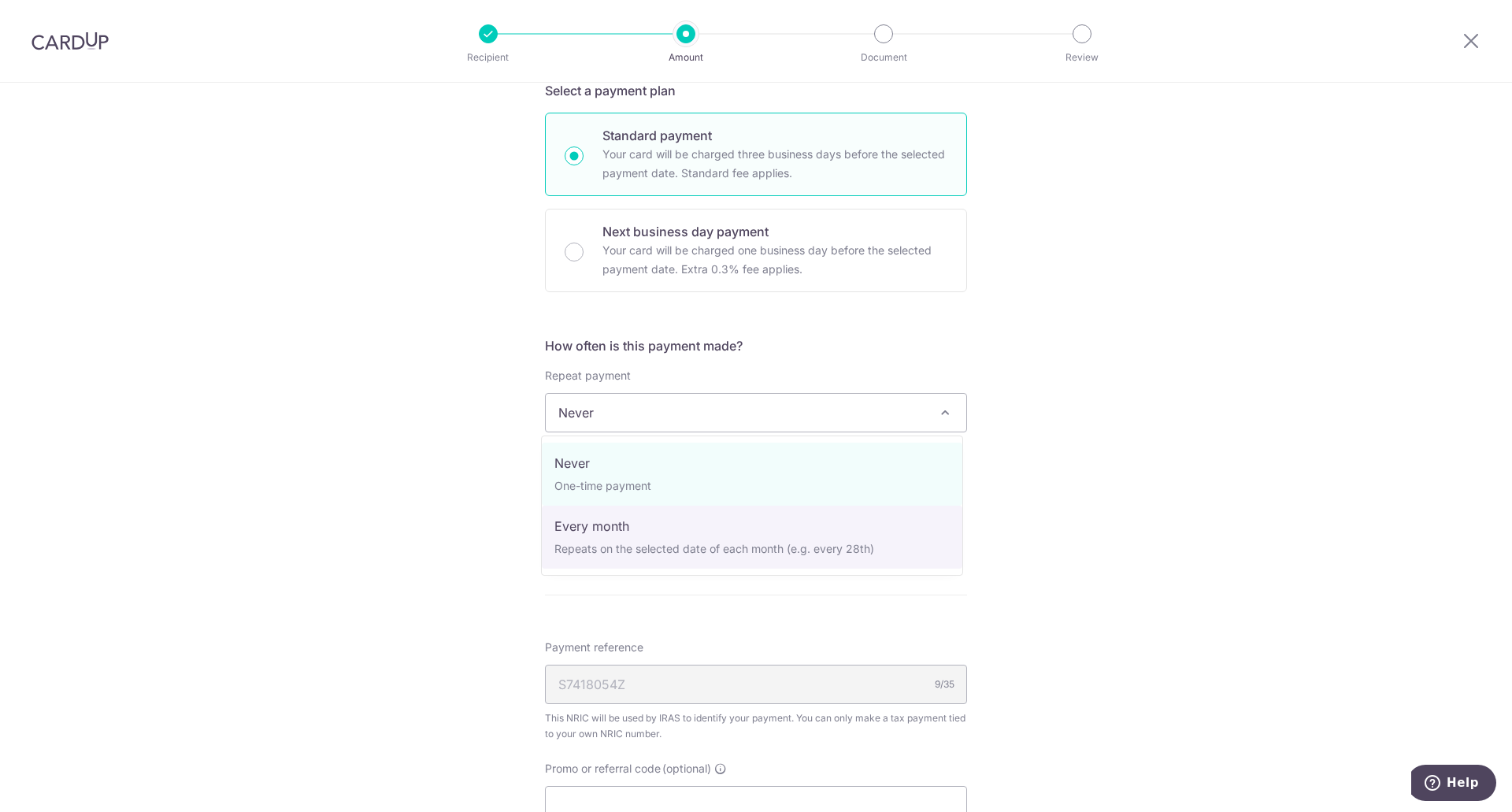
select select "3"
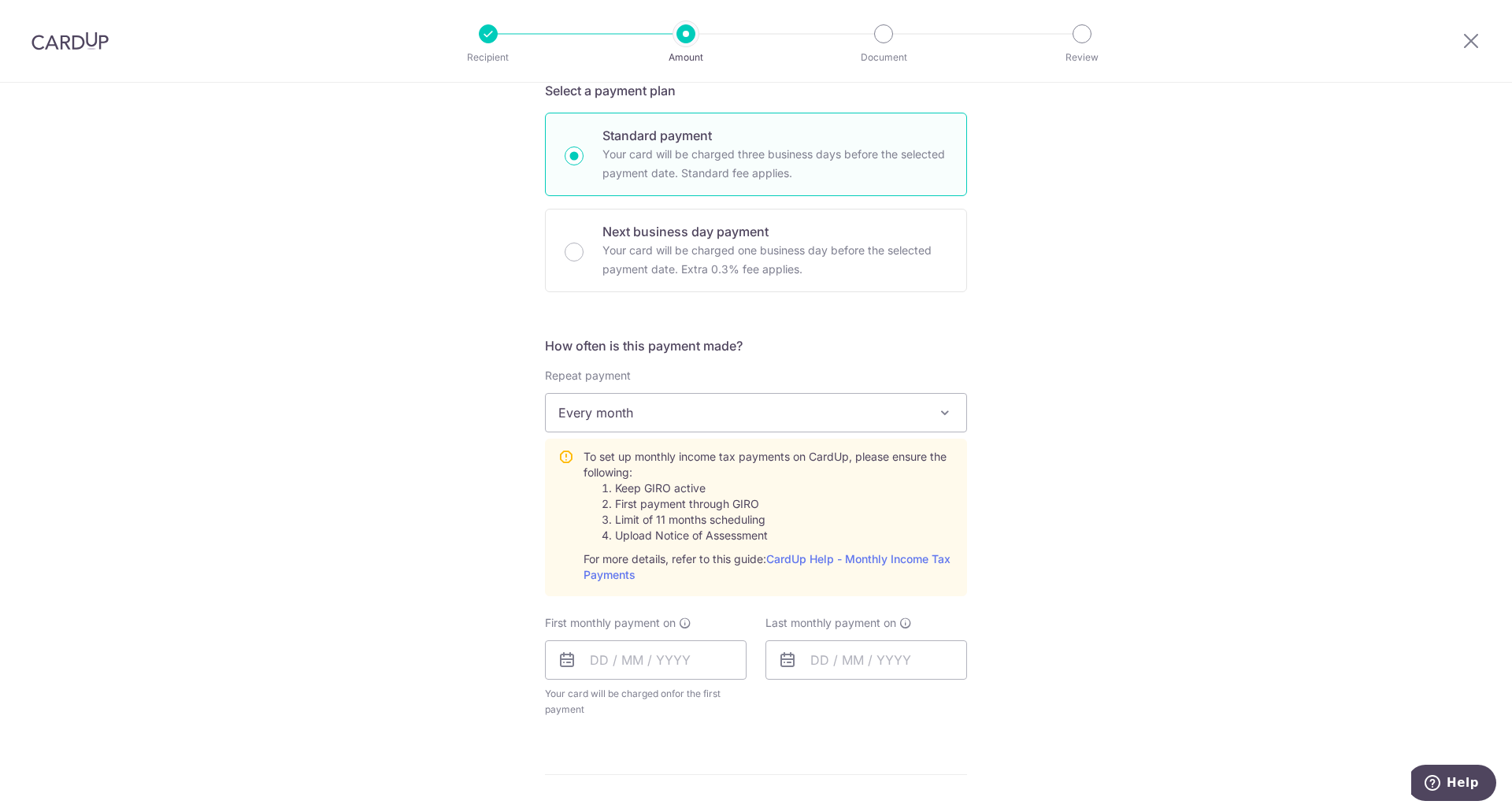
scroll to position [472, 0]
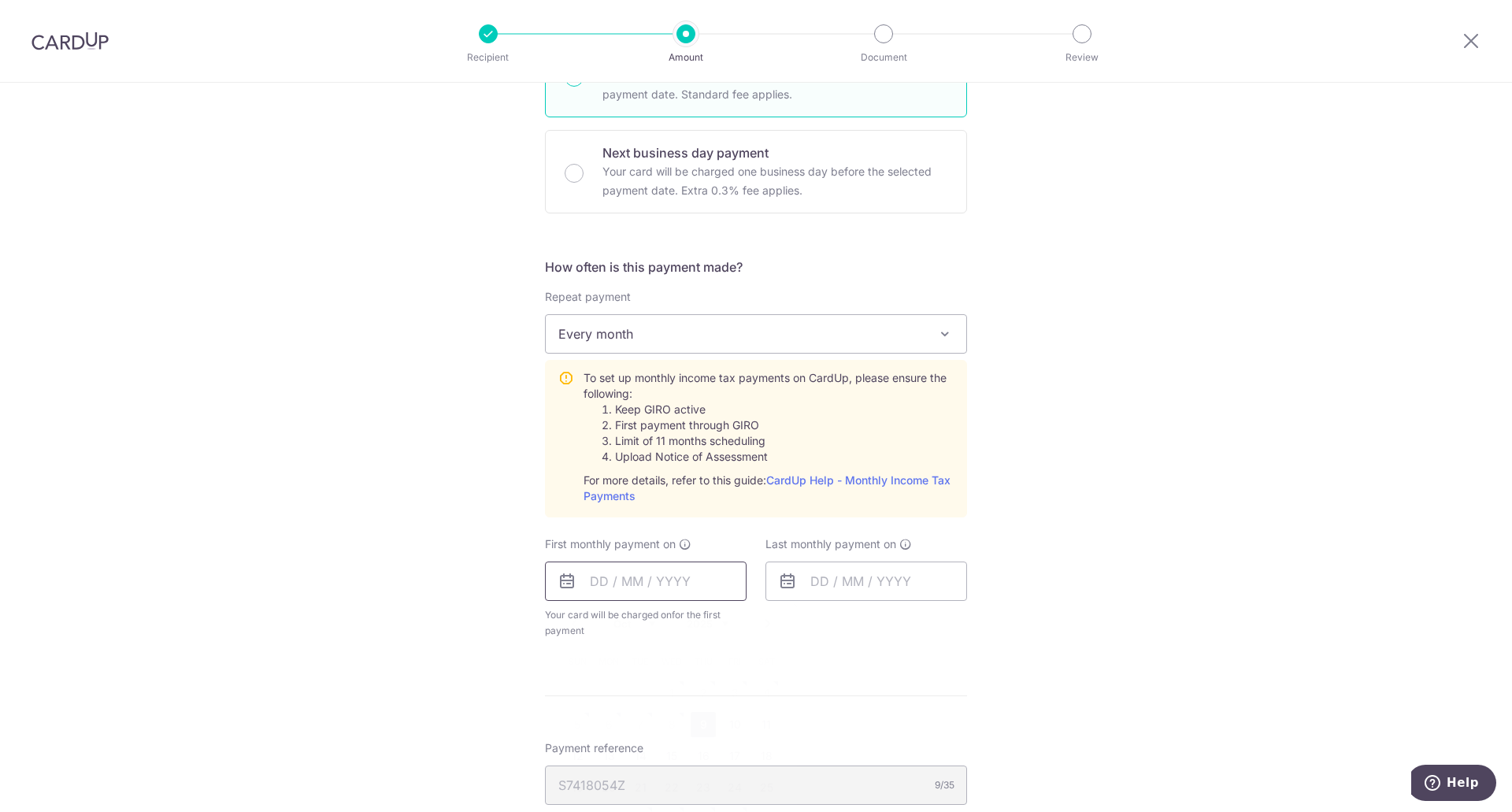
click at [664, 577] on input "text" at bounding box center [646, 581] width 202 height 39
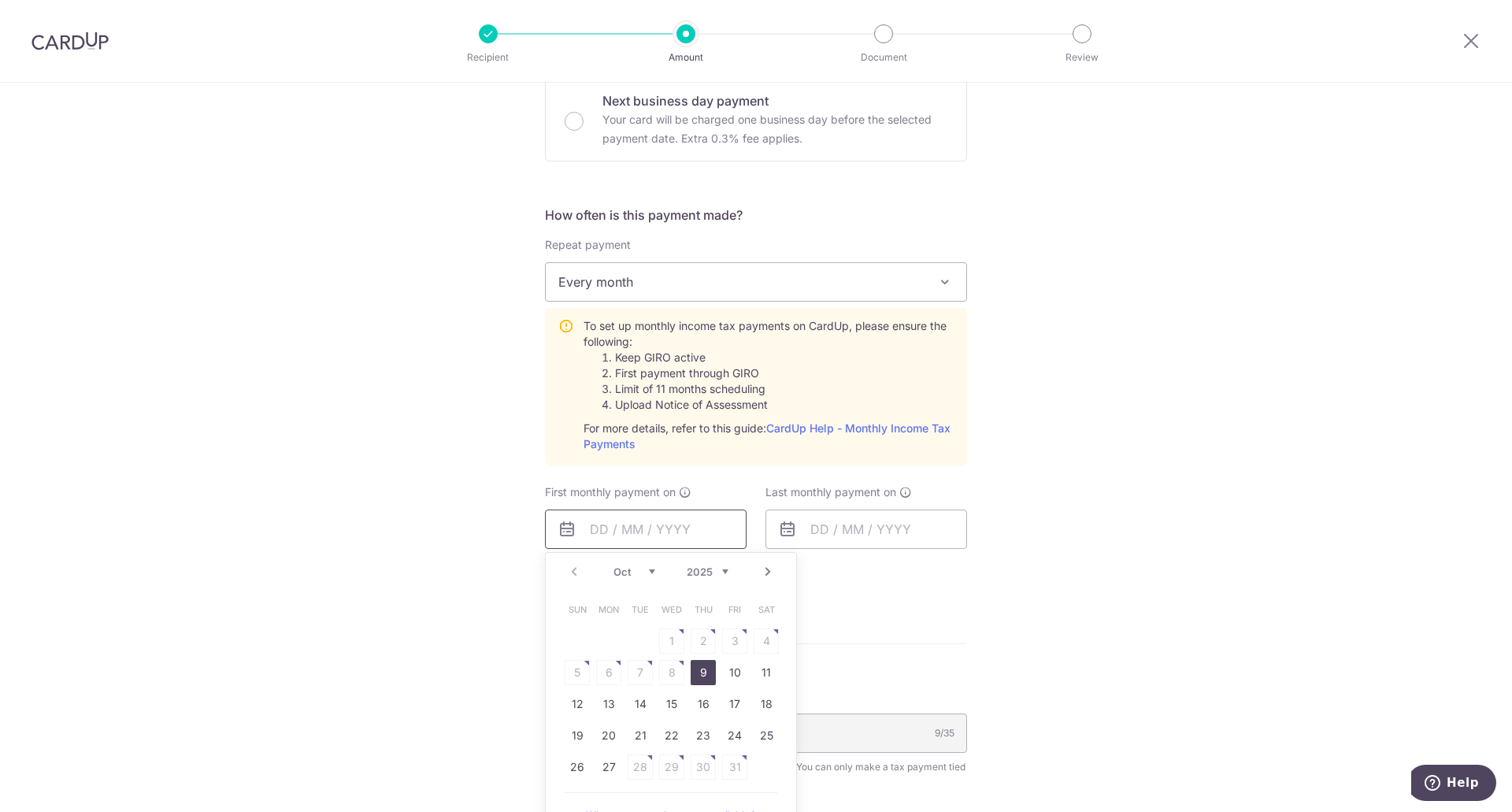
scroll to position [551, 0]
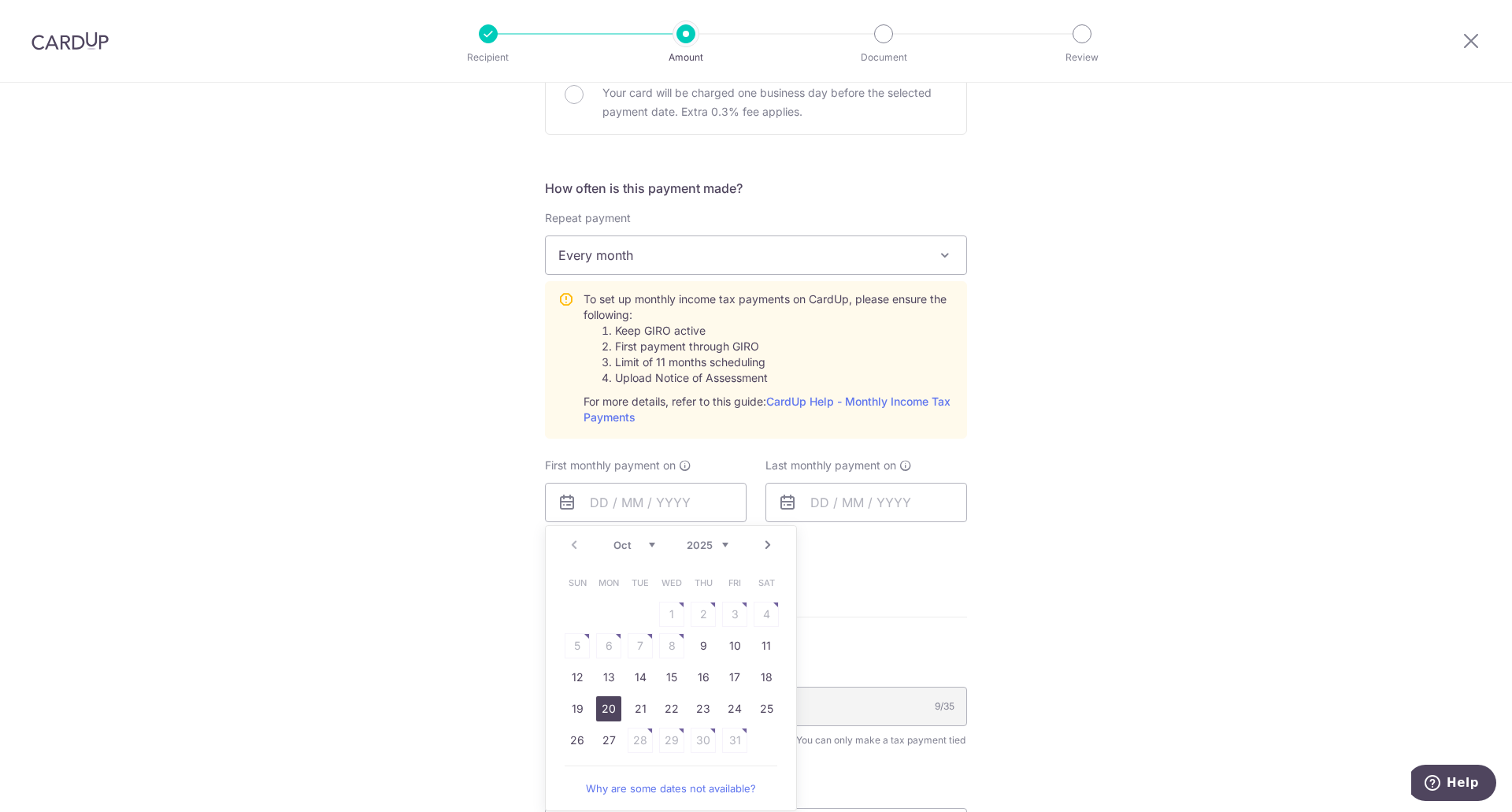
click at [614, 710] on link "20" at bounding box center [608, 708] width 25 height 25
type input "[DATE]"
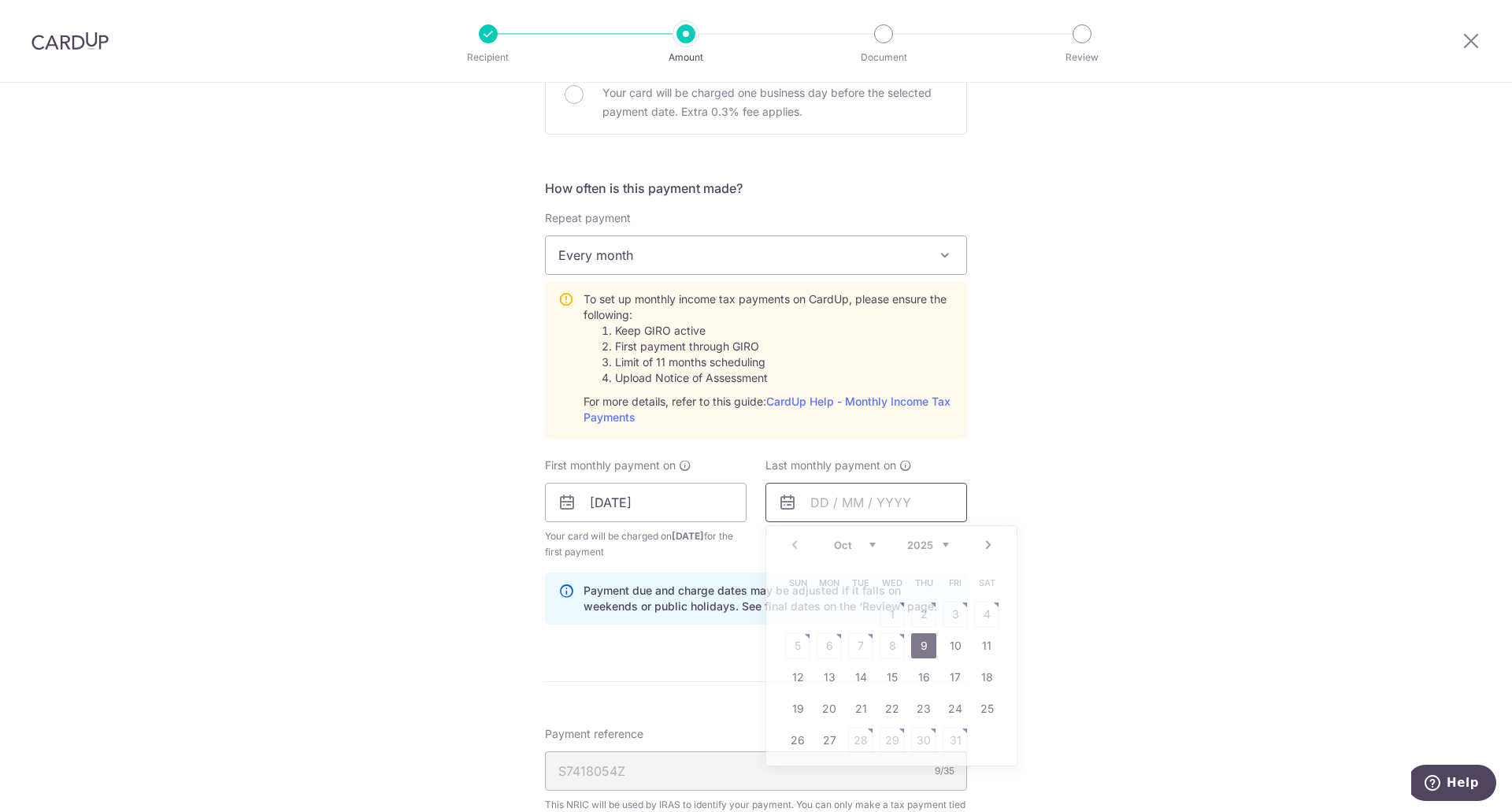
click at [910, 502] on input "text" at bounding box center [865, 502] width 202 height 39
click at [935, 544] on select "2025 2026" at bounding box center [928, 544] width 42 height 13
click at [866, 546] on select "Jan Feb Mar Apr May Jun [DATE] Aug Sep Oct Nov" at bounding box center [854, 544] width 42 height 13
click at [896, 678] on table "Sun Mon Tue Wed Thu Fri Sat 1 2 3 4 5 6 7 8 9 10 11 12 13 14 15 16 17 18 19 20 …" at bounding box center [892, 661] width 221 height 189
click at [871, 544] on select "Jan Feb Mar Apr May Jun [DATE] Aug Sep Oct Nov" at bounding box center [854, 544] width 42 height 13
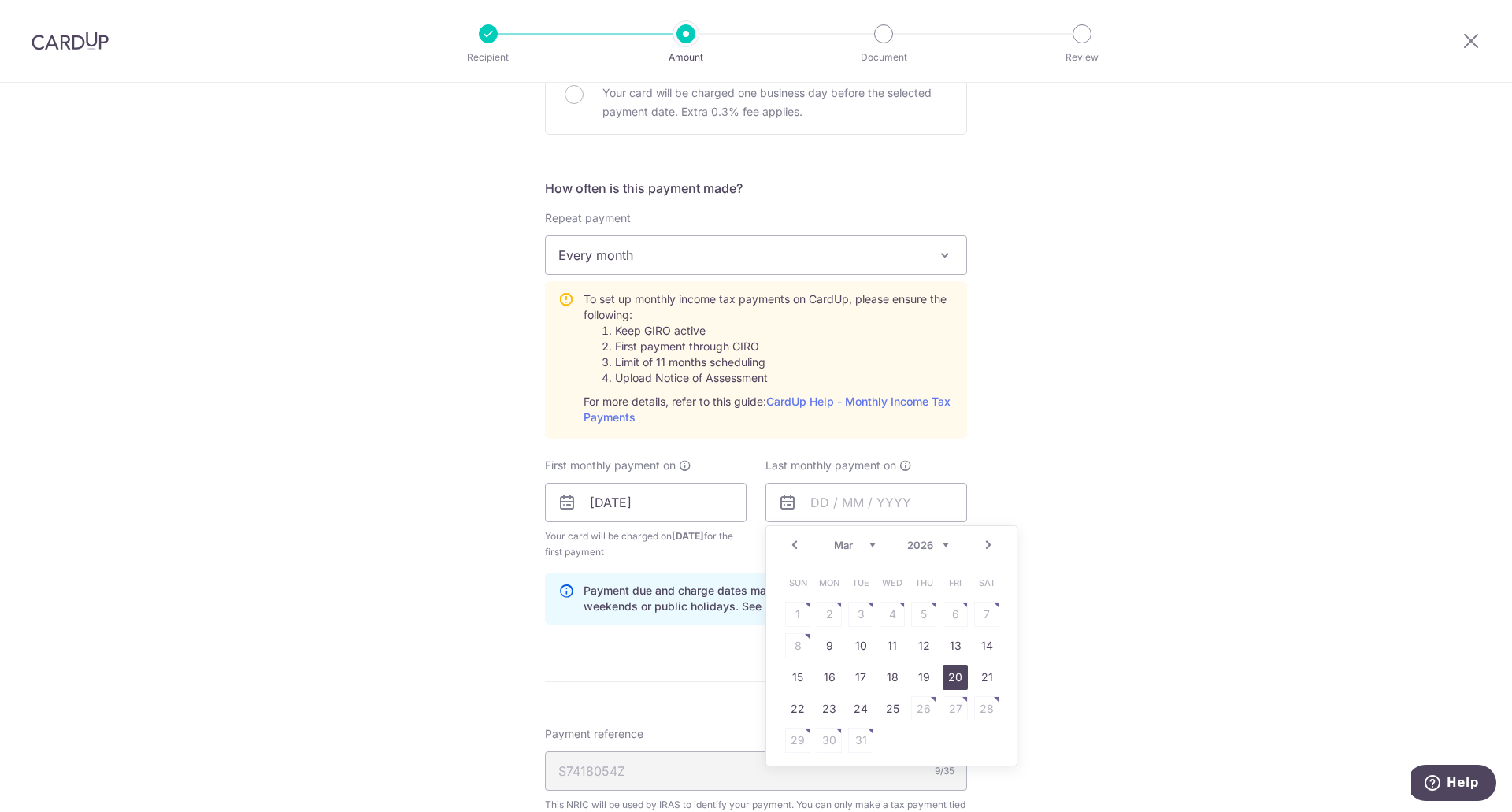
click at [949, 676] on link "20" at bounding box center [955, 676] width 25 height 25
type input "[DATE]"
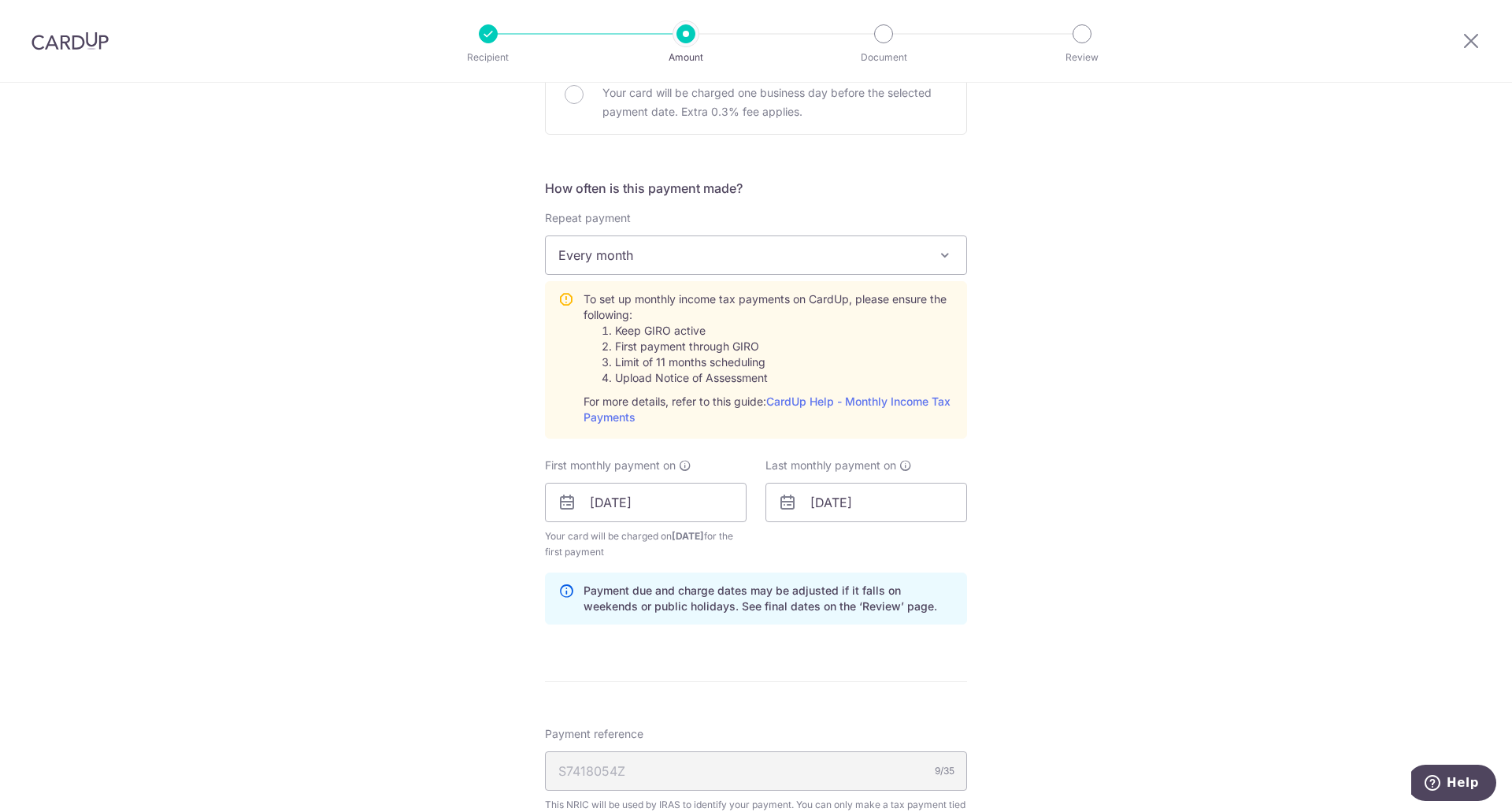
click at [1005, 663] on div "Tell us more about your payment Enter one-time or monthly payment amount SGD 1,…" at bounding box center [756, 385] width 1512 height 1706
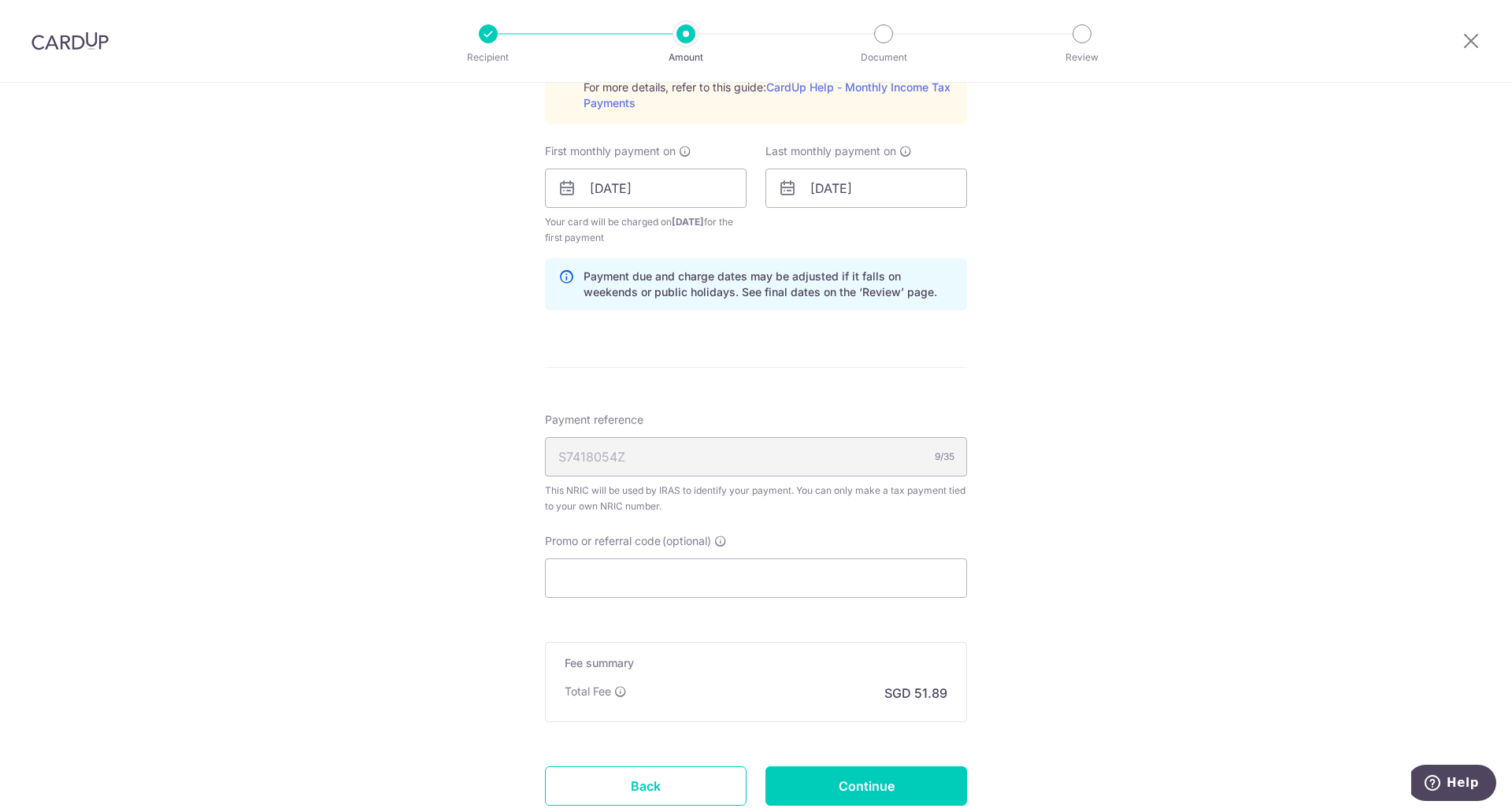
scroll to position [866, 0]
click at [830, 582] on input "Promo or referral code (optional)" at bounding box center [756, 577] width 422 height 39
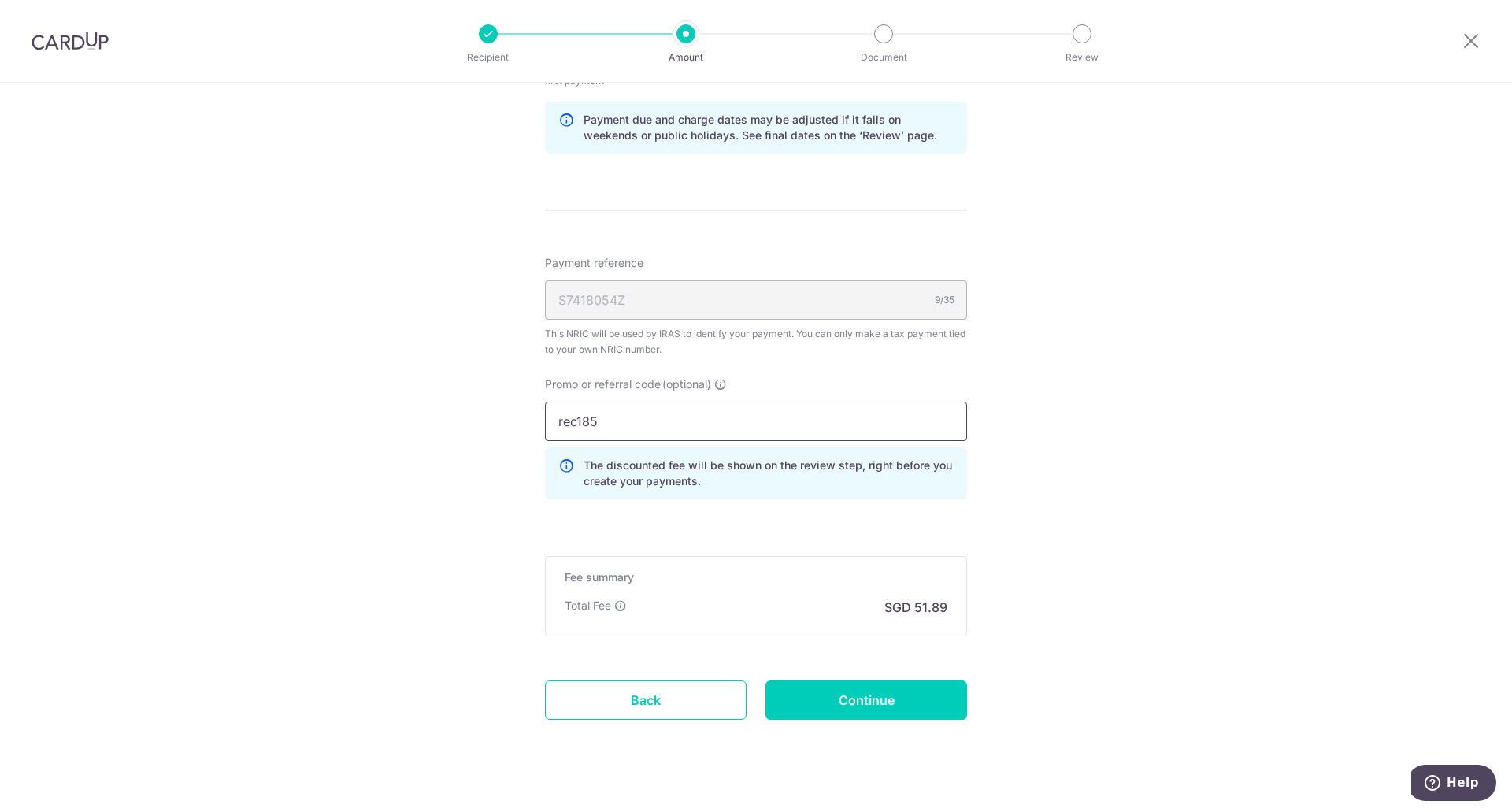
scroll to position [1023, 0]
type input "rec185"
click at [849, 699] on input "Continue" at bounding box center [865, 699] width 202 height 39
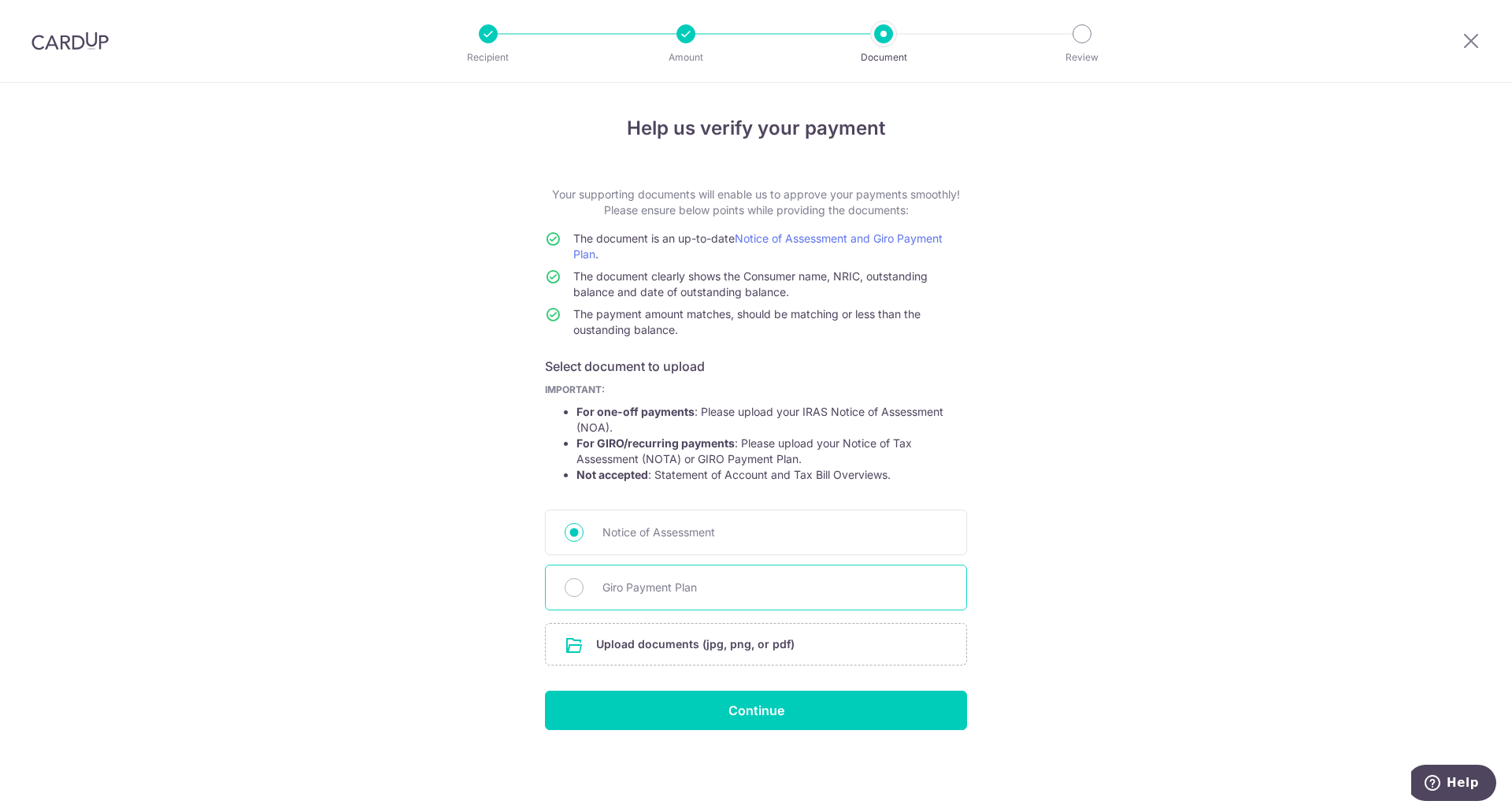
click at [701, 587] on span "Giro Payment Plan" at bounding box center [775, 587] width 345 height 19
click at [584, 587] on input "Giro Payment Plan" at bounding box center [574, 587] width 19 height 19
radio input "true"
click at [717, 641] on input "file" at bounding box center [756, 644] width 421 height 41
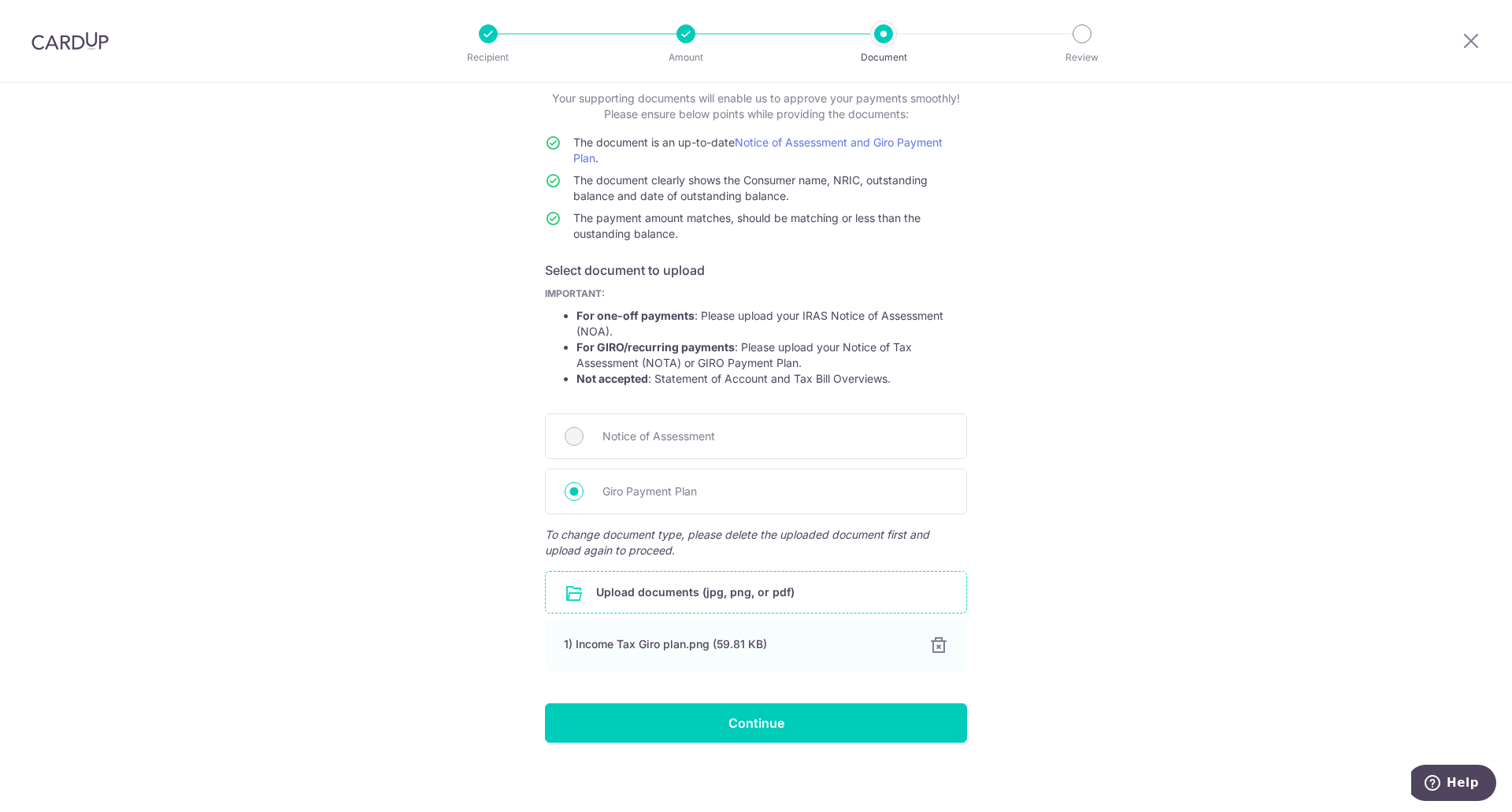
scroll to position [100, 0]
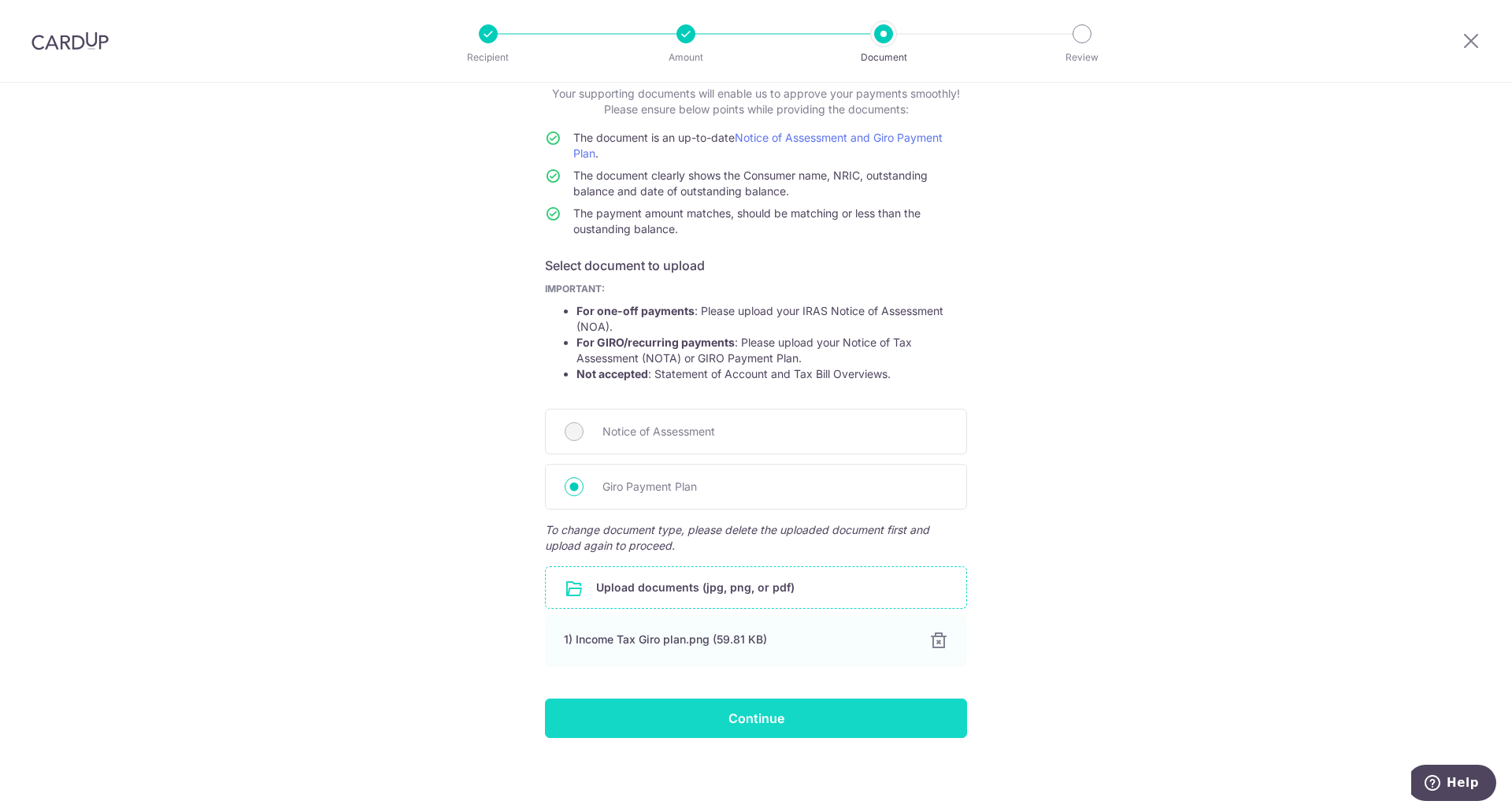
click at [778, 717] on input "Continue" at bounding box center [756, 718] width 422 height 39
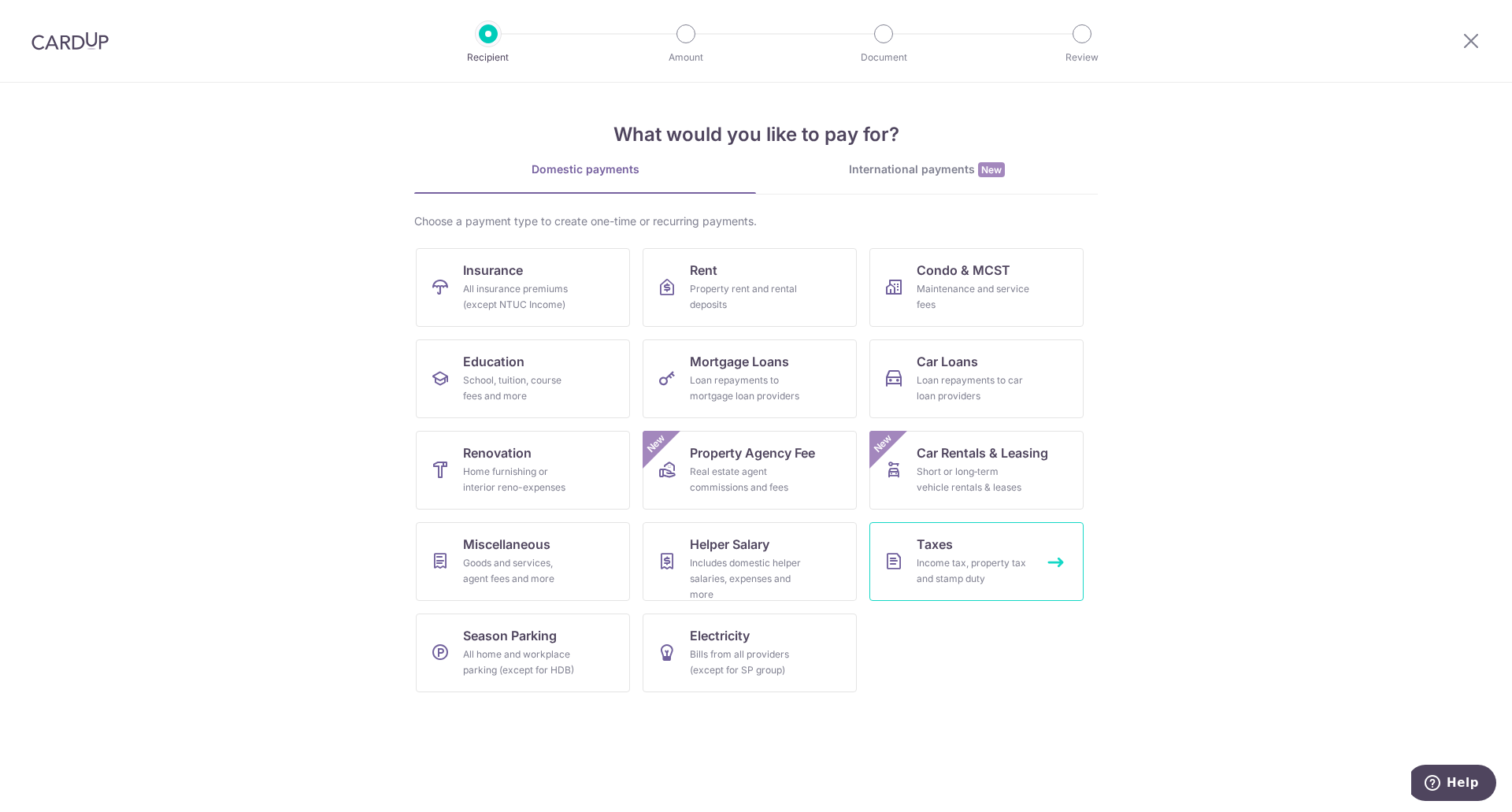
click at [933, 539] on span "Taxes" at bounding box center [935, 544] width 36 height 19
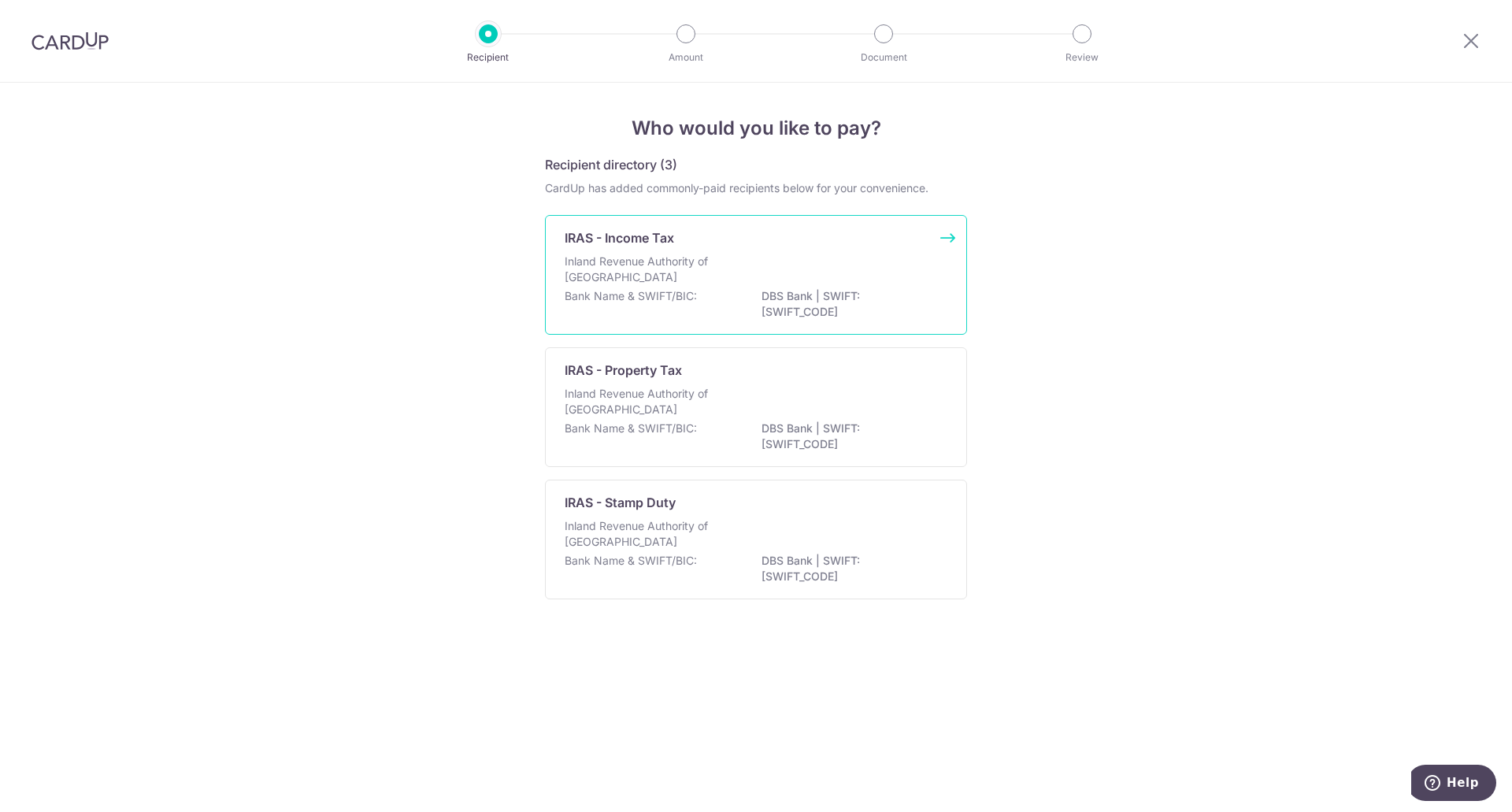
click at [703, 301] on div "Bank Name & SWIFT/BIC: DBS Bank | SWIFT: DBSSSGSGXXX" at bounding box center [756, 305] width 383 height 33
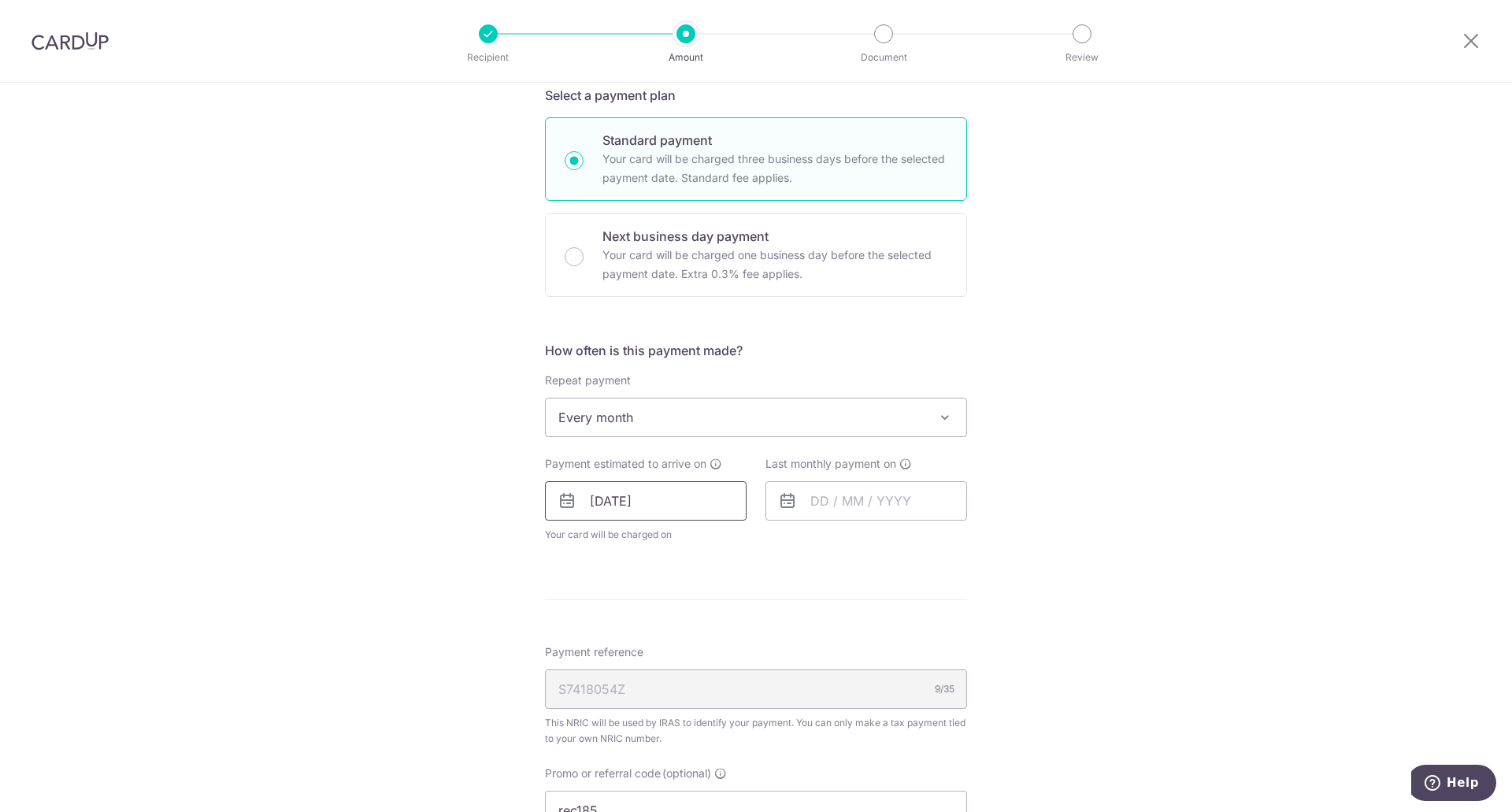
scroll to position [394, 0]
click at [665, 500] on input "[DATE]" at bounding box center [646, 496] width 202 height 39
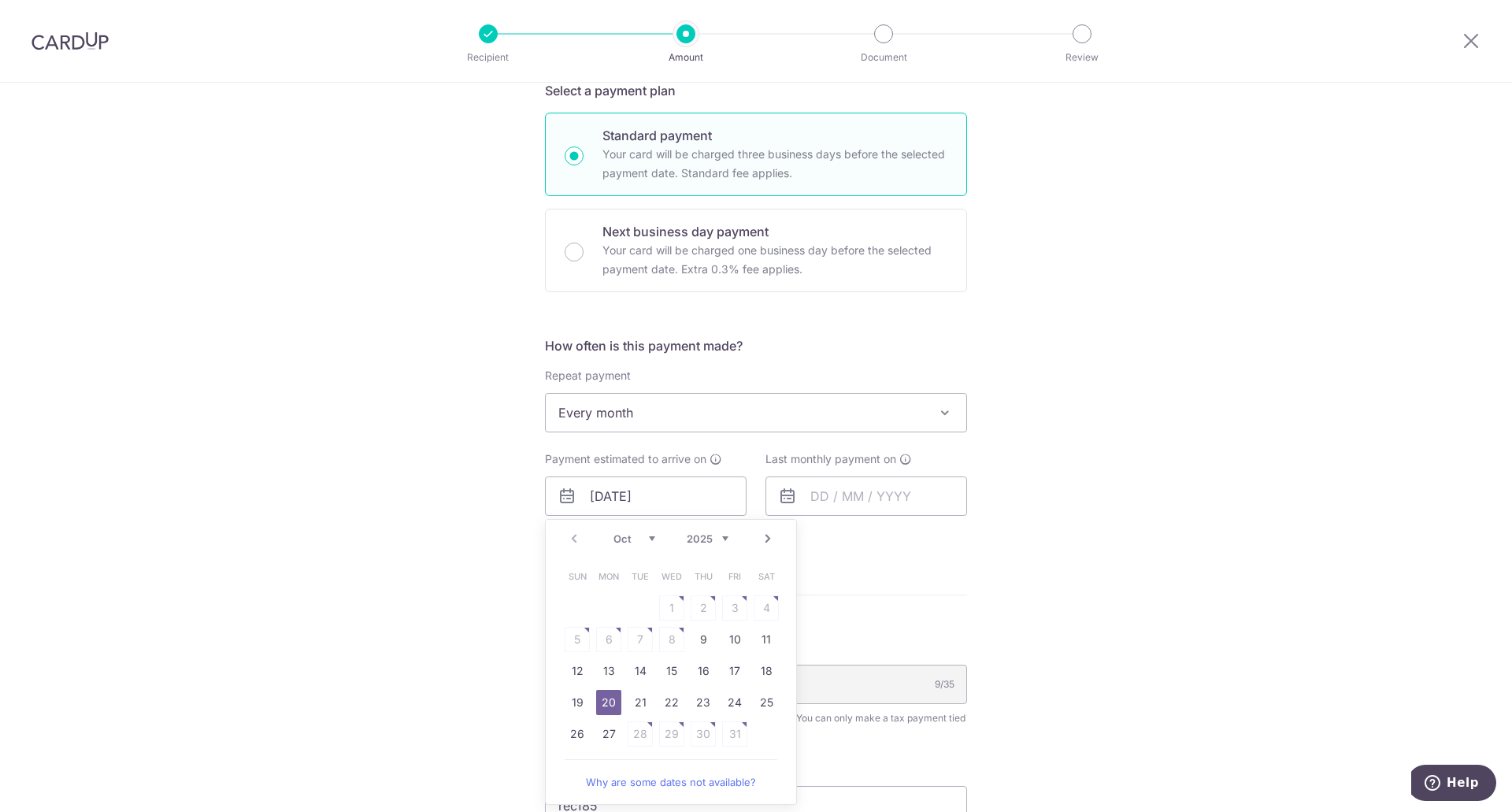
click at [760, 530] on link "Next" at bounding box center [768, 538] width 19 height 19
click at [695, 699] on link "20" at bounding box center [702, 701] width 25 height 25
type input "20/11/2025"
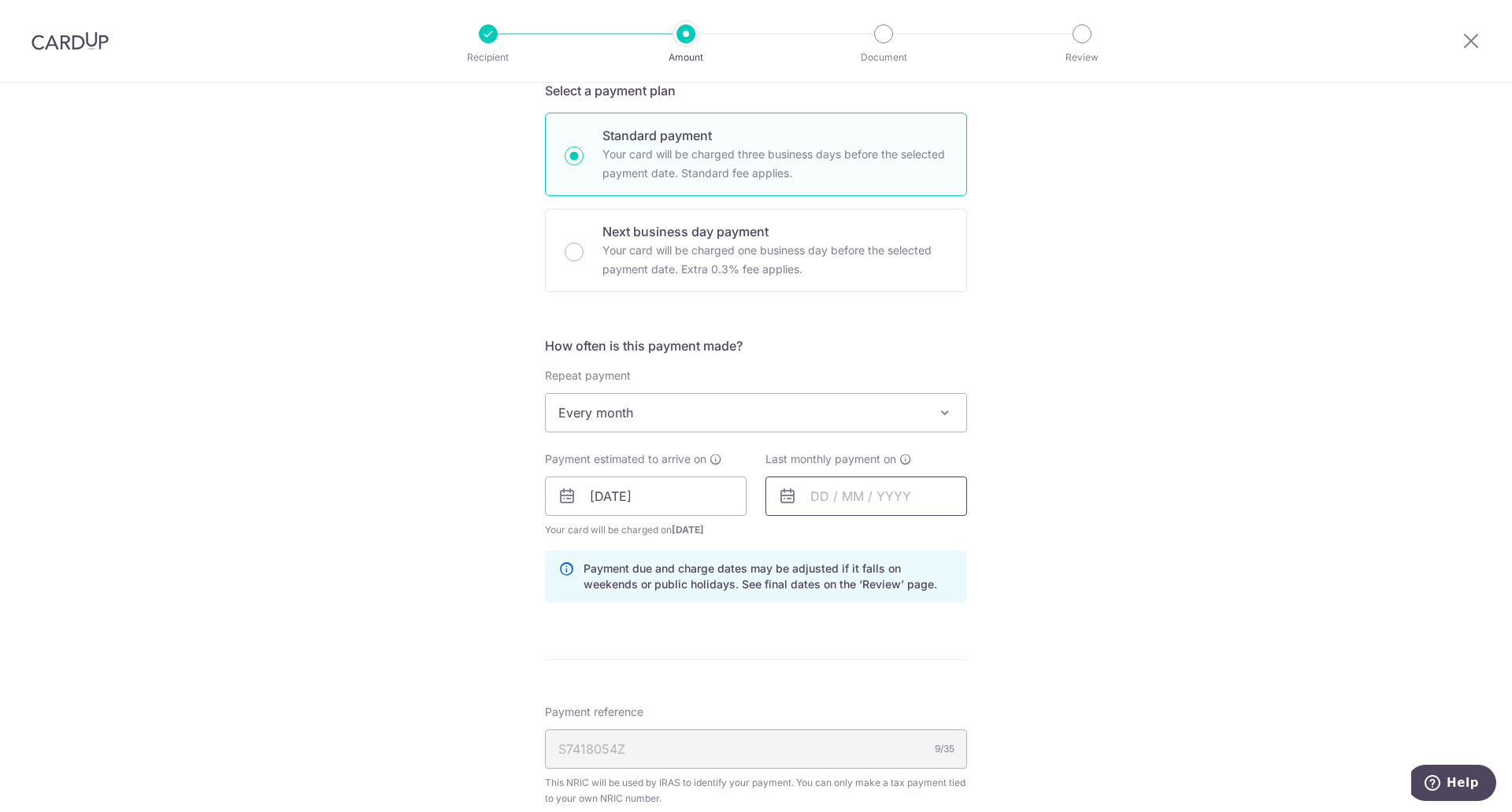
click at [834, 497] on input "text" at bounding box center [865, 496] width 202 height 39
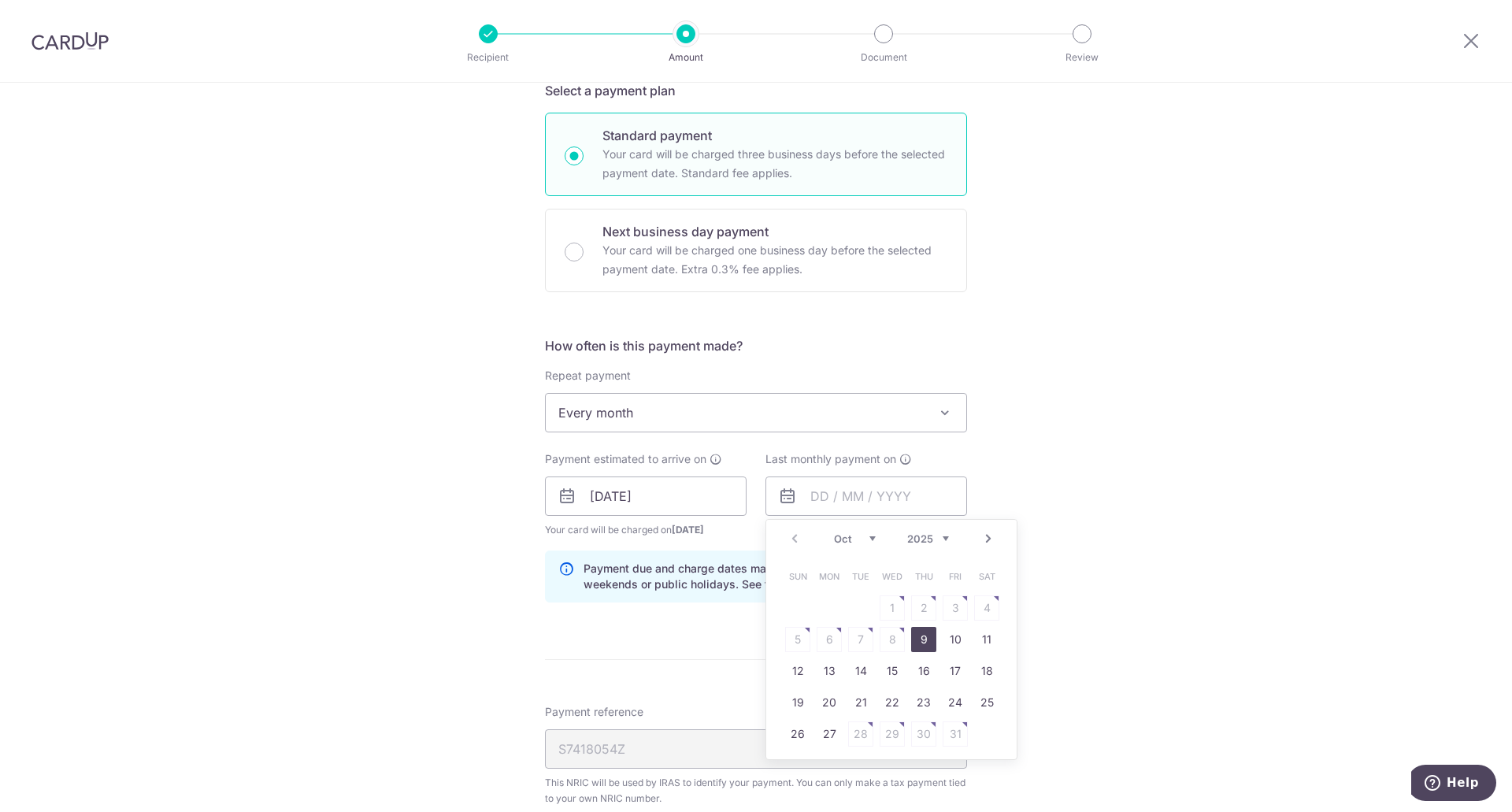
click at [860, 536] on select "Oct Nov Dec" at bounding box center [854, 538] width 42 height 13
click at [920, 542] on select "2025 2026" at bounding box center [928, 538] width 42 height 13
click at [853, 537] on select "Jan Feb Mar Apr May Jun Jul Aug Sep Oct Nov" at bounding box center [854, 538] width 42 height 13
click at [871, 542] on div "Jan Feb Mar Apr May Jun Jul Aug Sep Oct Nov 2025 2026" at bounding box center [891, 539] width 115 height 14
click at [860, 542] on select "Jan Feb Mar Apr May Jun Jul Aug Sep Oct Nov" at bounding box center [854, 538] width 42 height 13
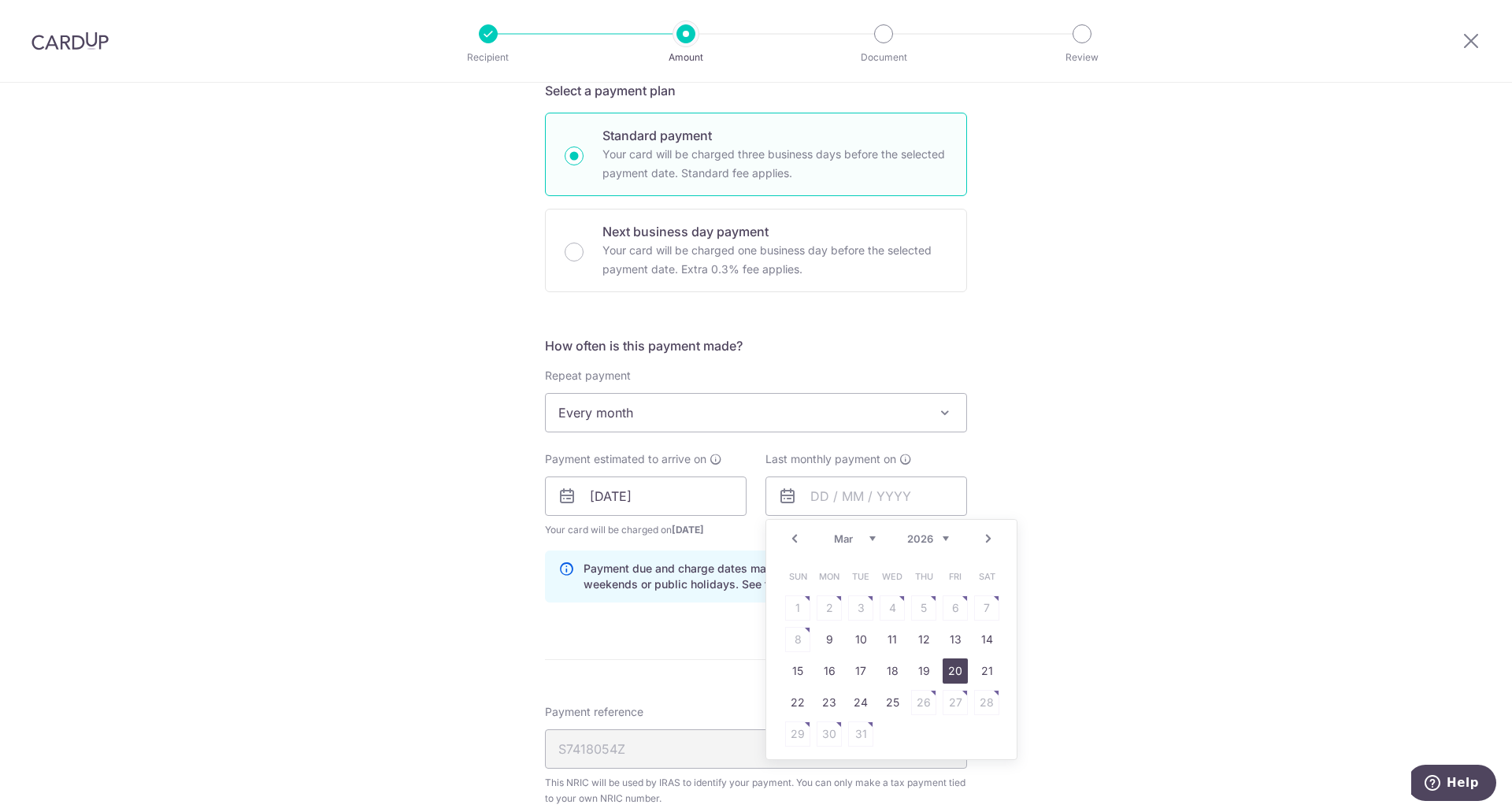
click at [943, 672] on link "20" at bounding box center [955, 670] width 25 height 25
type input "20/03/2026"
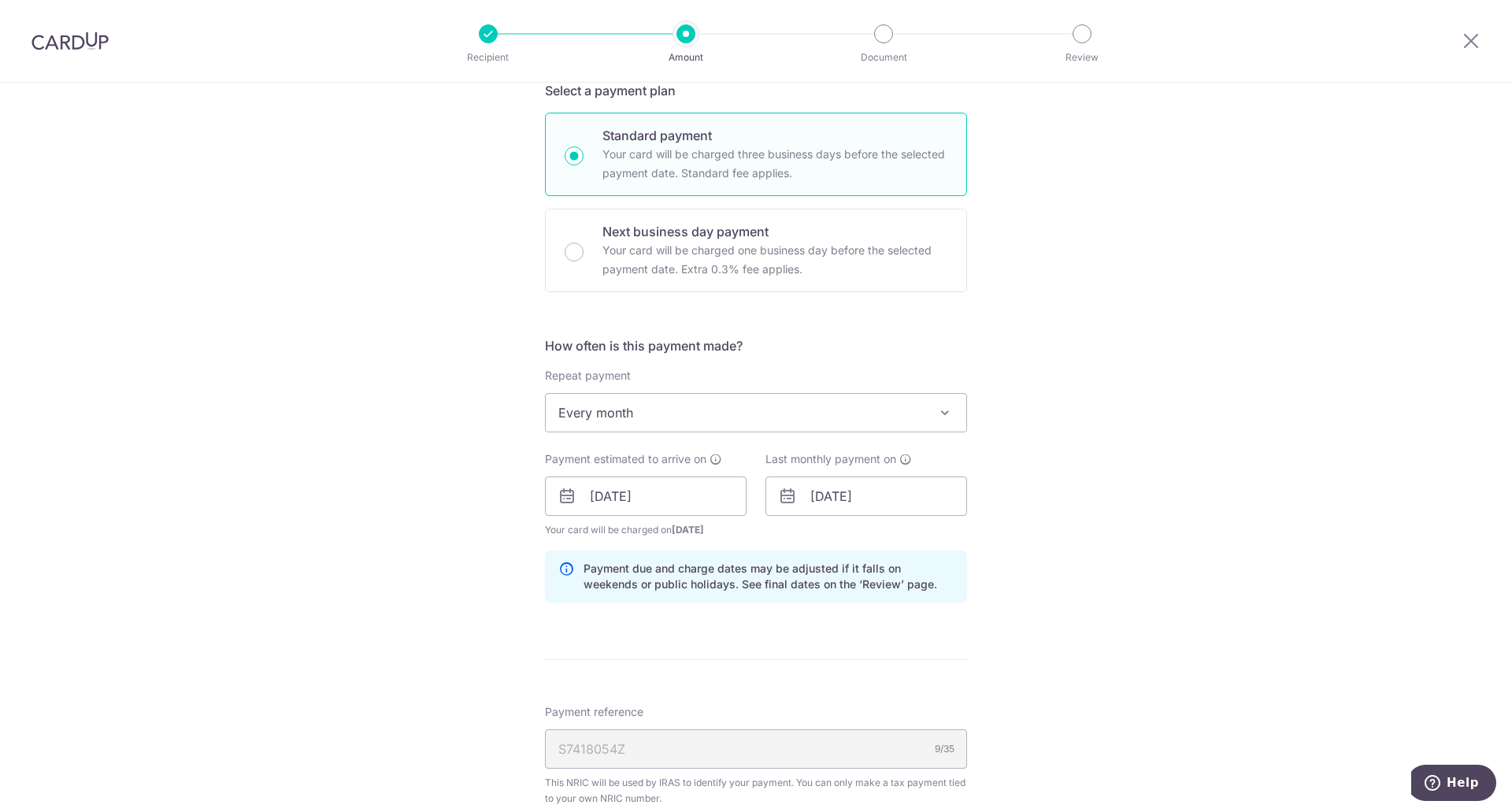
click at [768, 673] on form "Enter one-time or monthly payment amount SGD 1,995.63 1995.63 The total tax pay…" at bounding box center [756, 503] width 422 height 1420
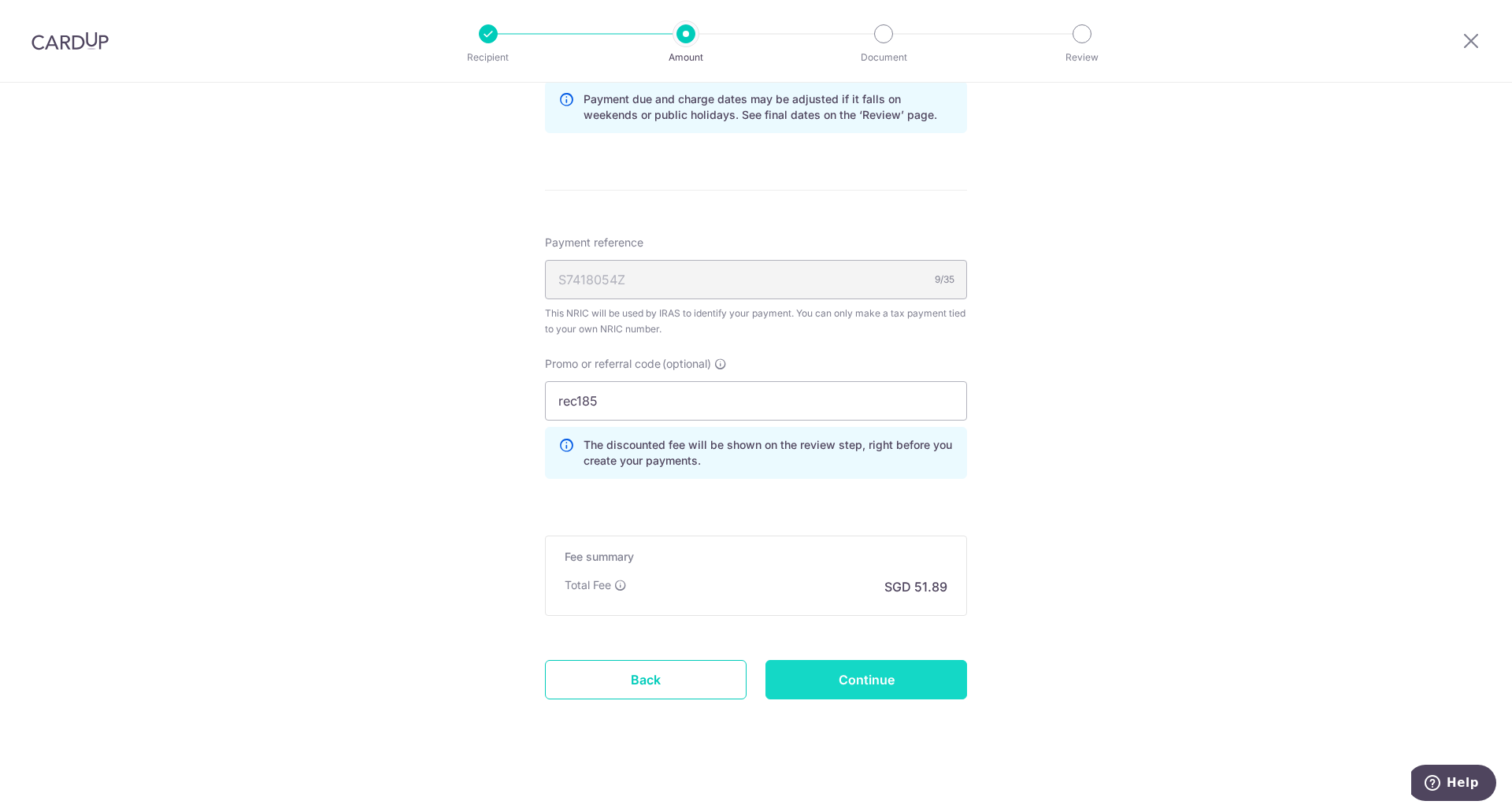
scroll to position [869, 0]
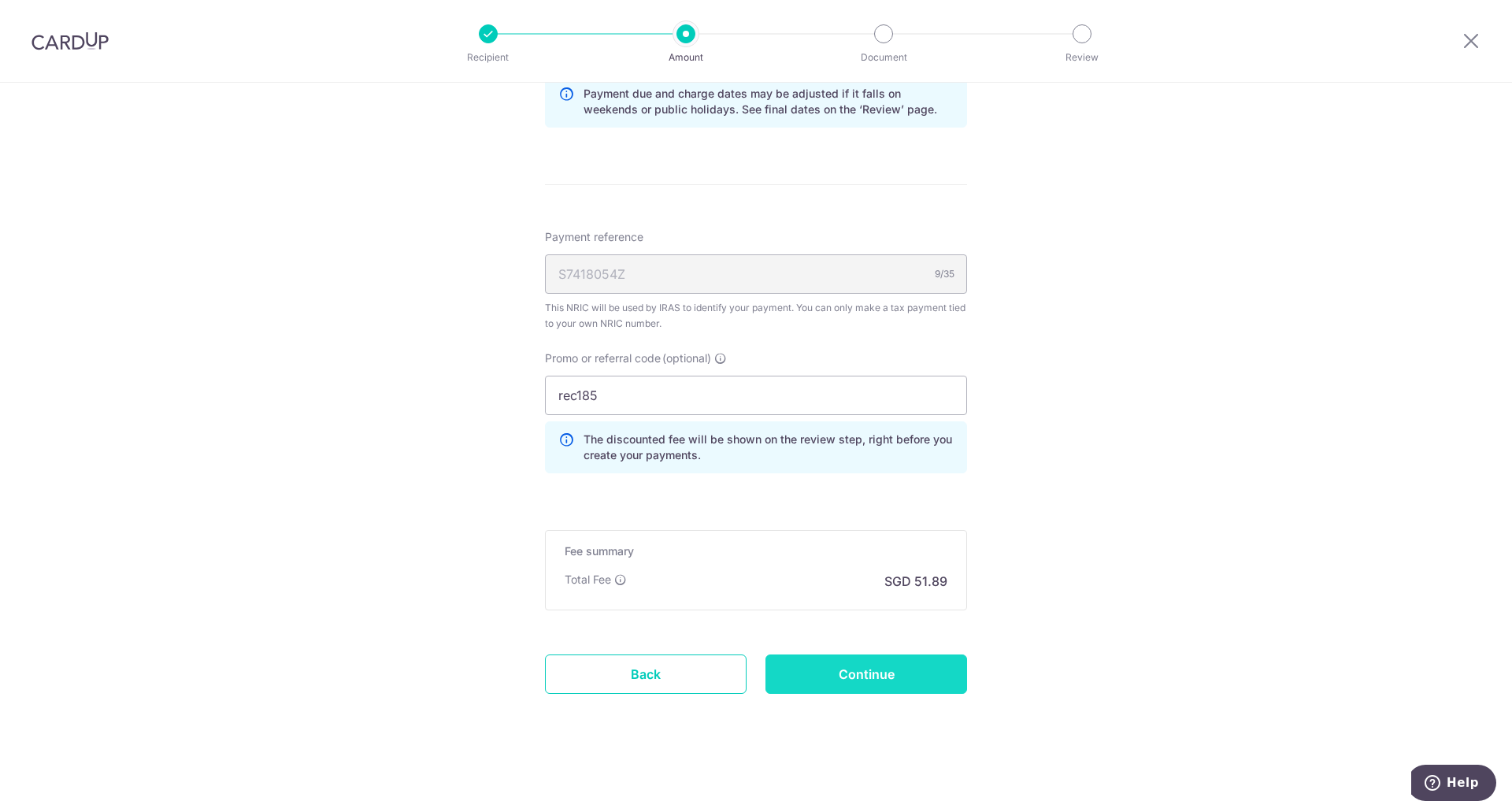
click at [828, 670] on input "Continue" at bounding box center [865, 674] width 202 height 39
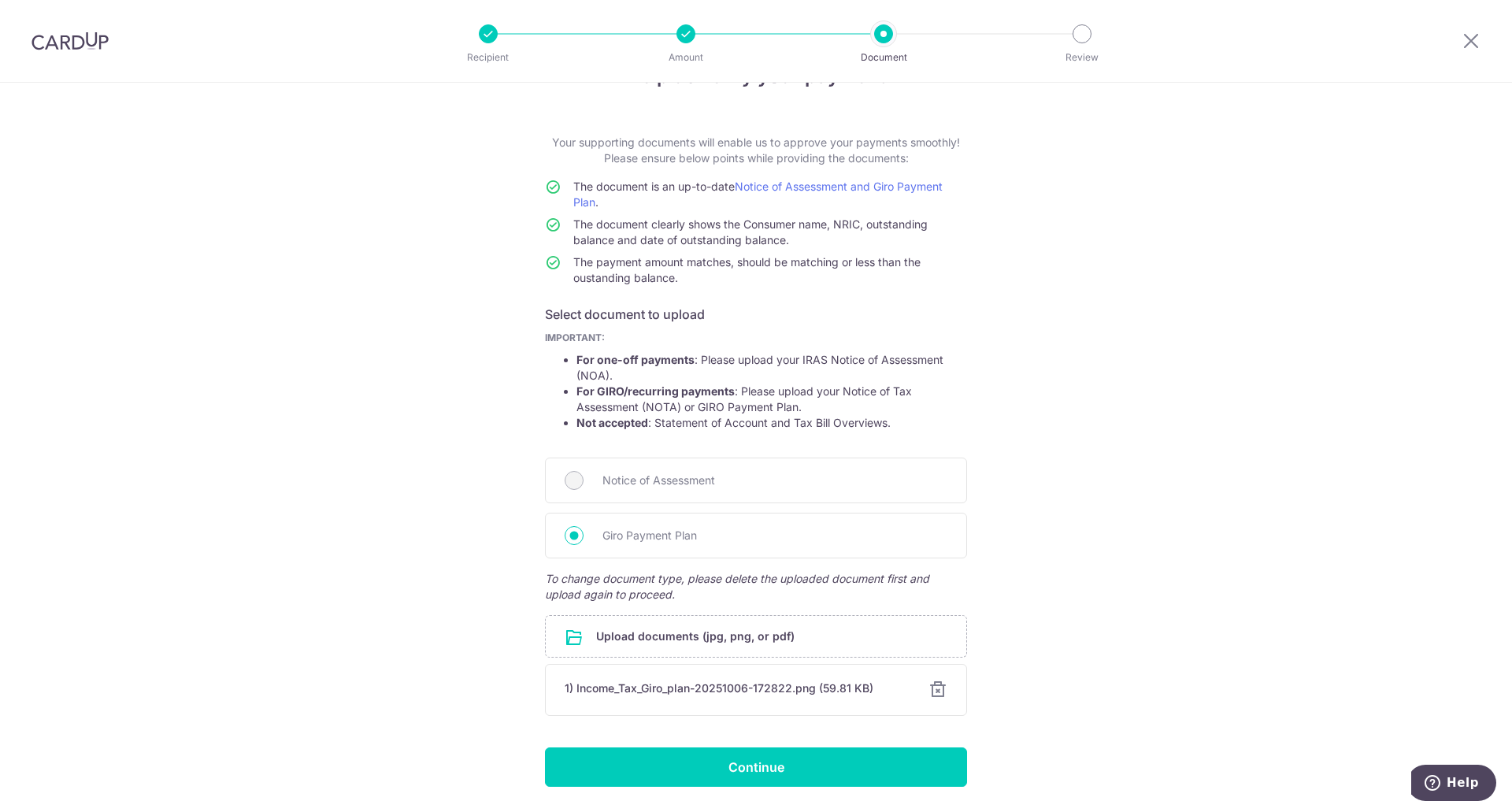
scroll to position [79, 0]
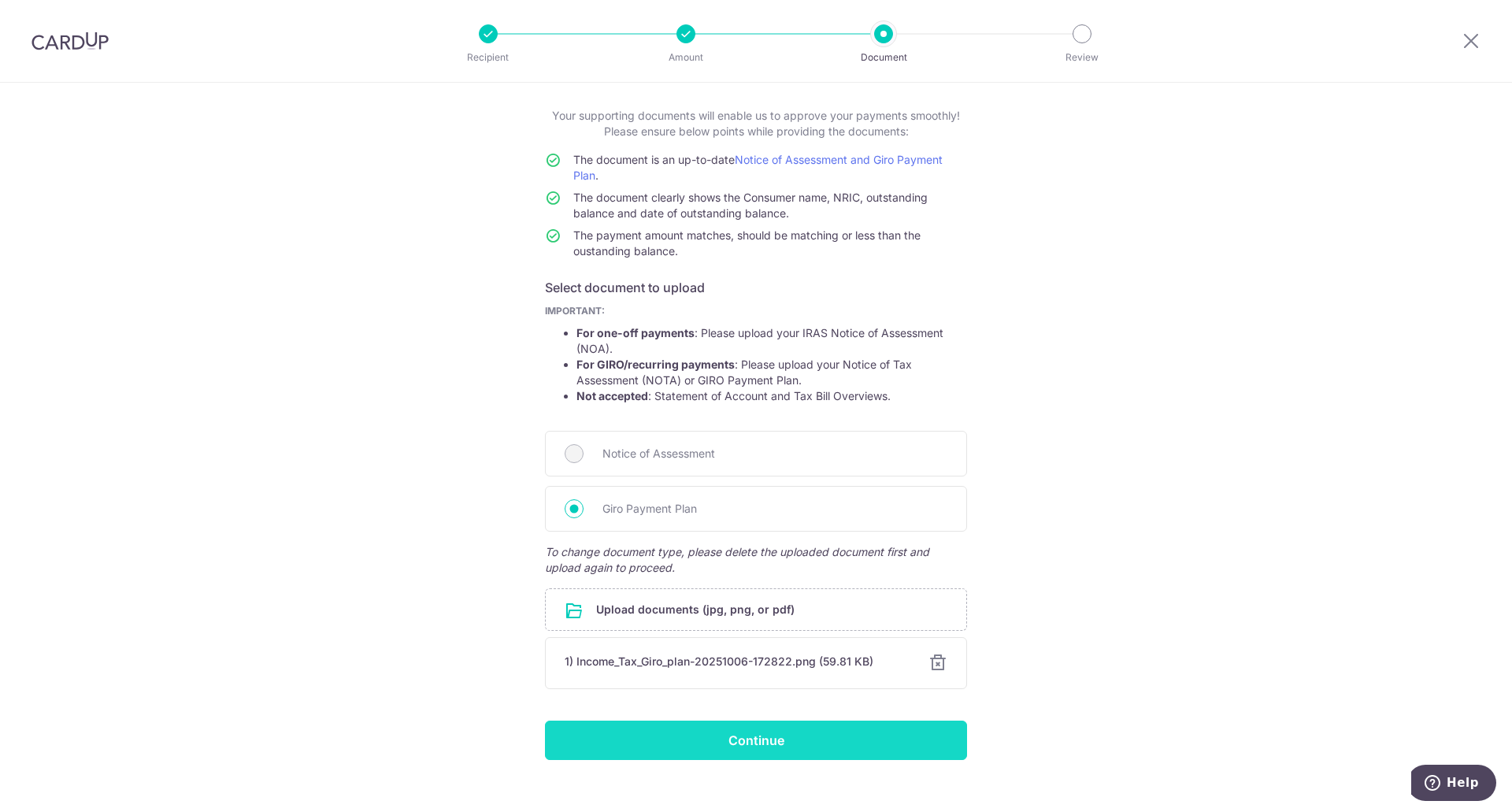
click at [719, 729] on input "Continue" at bounding box center [756, 740] width 422 height 39
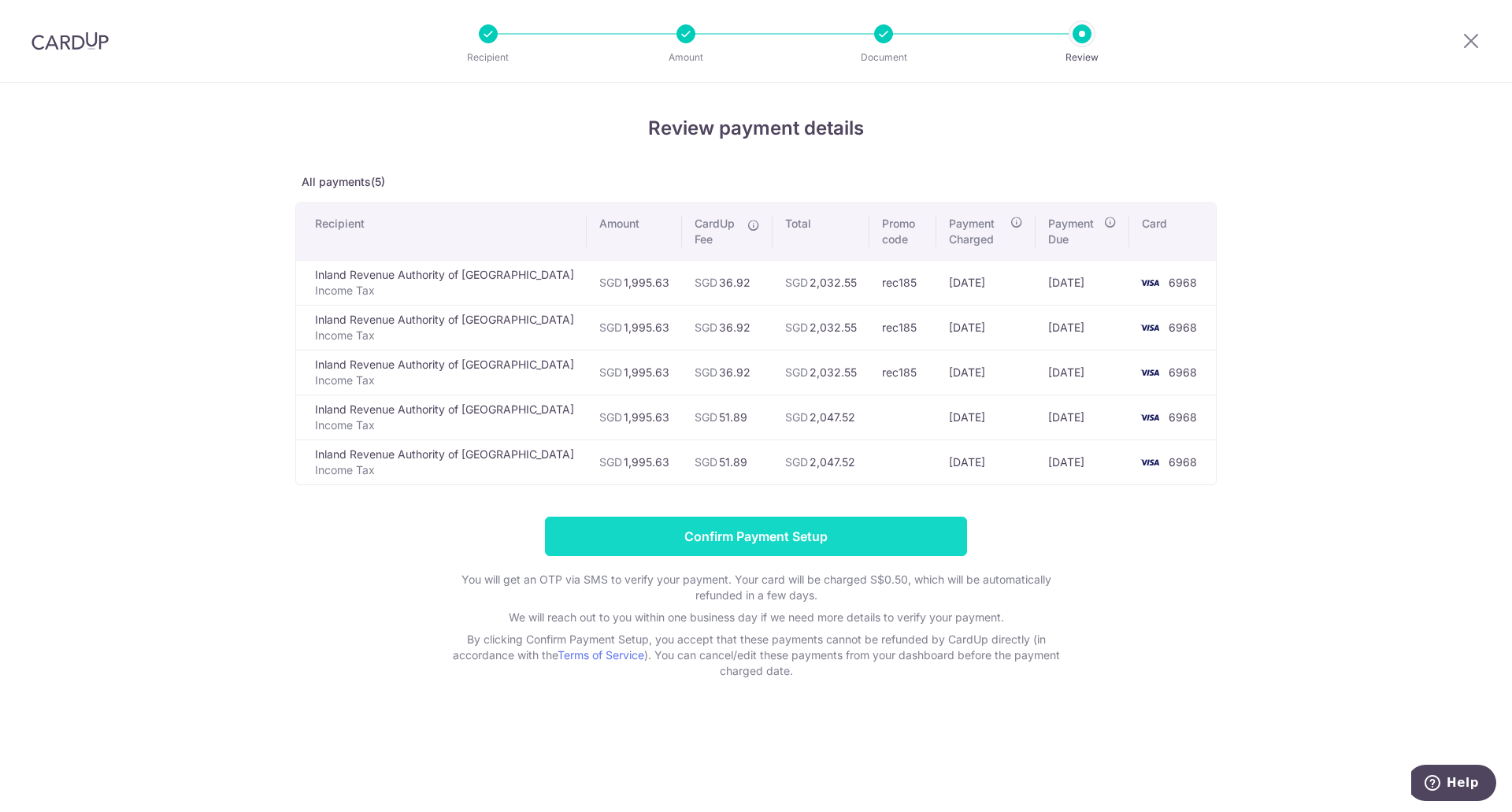
click at [698, 543] on input "Confirm Payment Setup" at bounding box center [756, 536] width 422 height 39
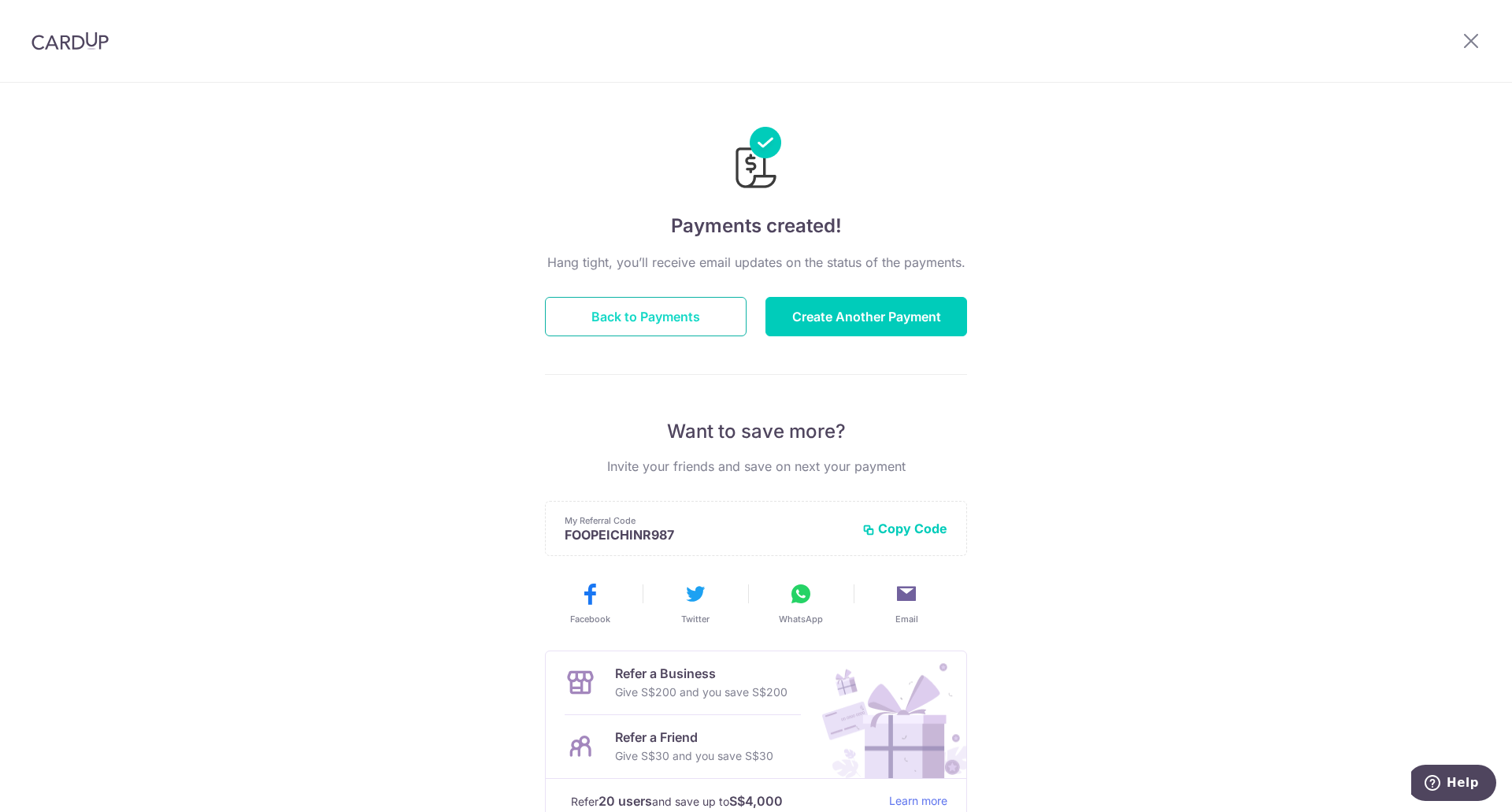
click at [671, 317] on button "Back to Payments" at bounding box center [646, 317] width 202 height 39
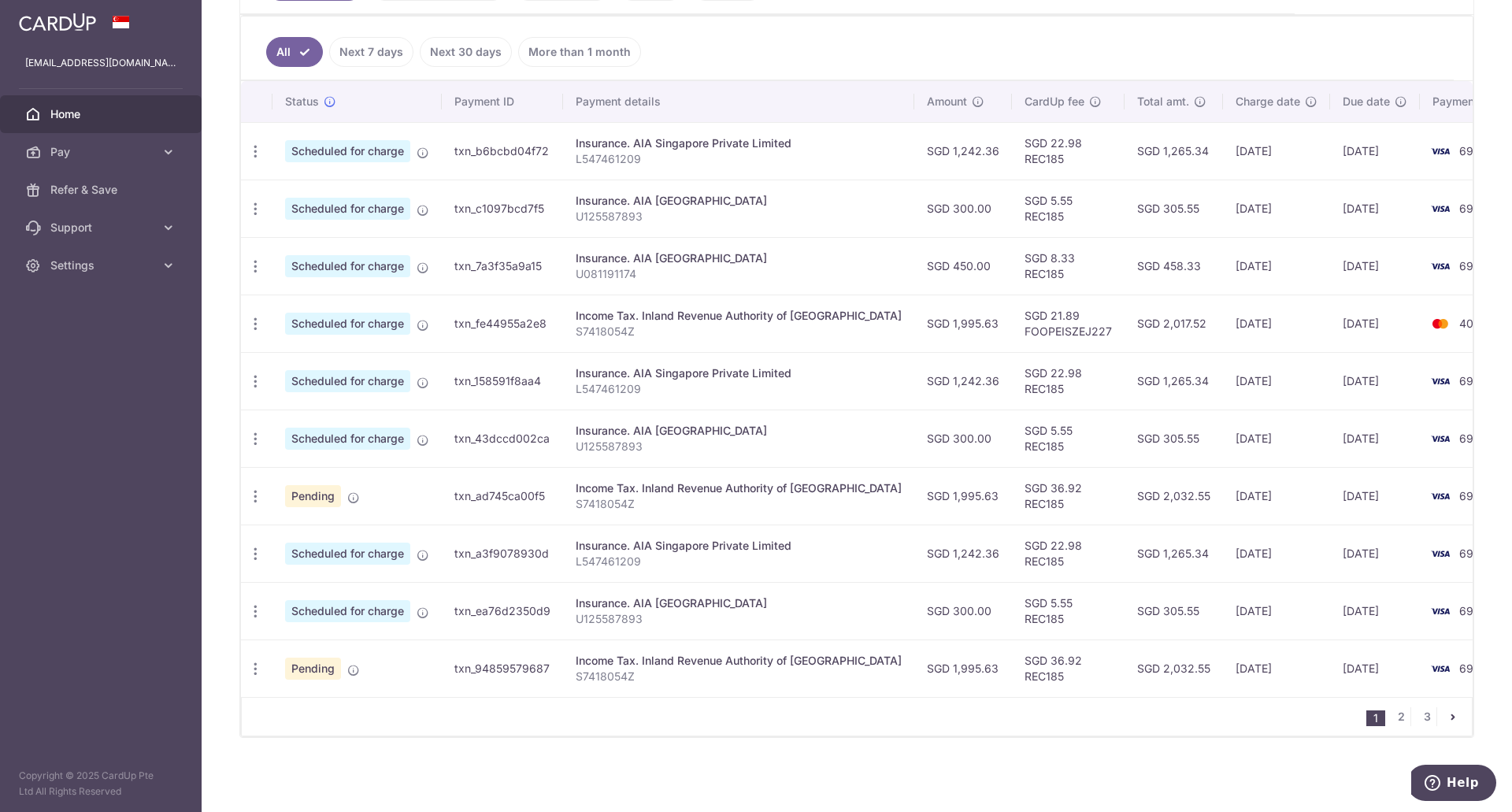
scroll to position [414, 0]
click at [1447, 716] on icon "pager" at bounding box center [1453, 716] width 13 height 13
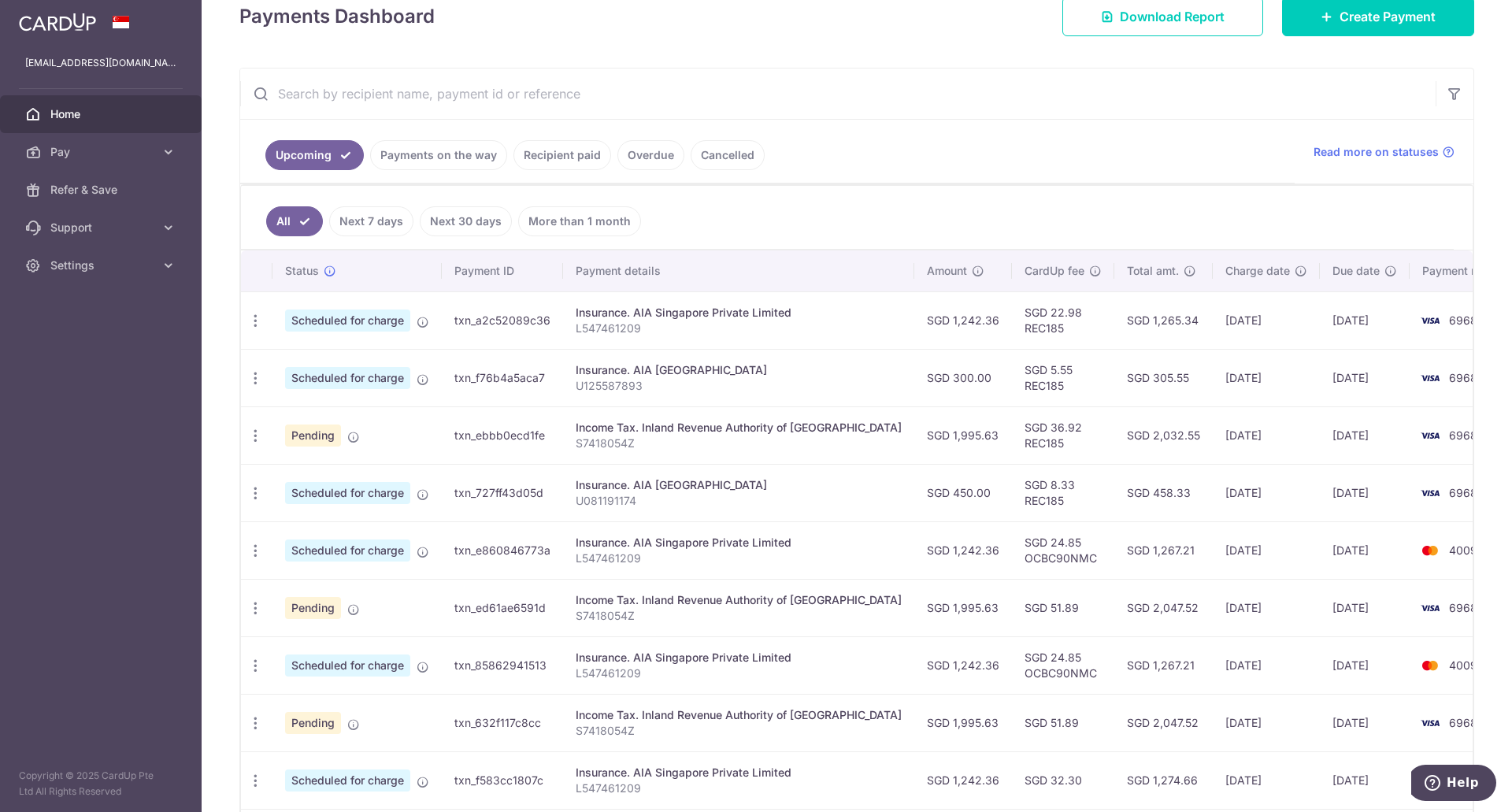
scroll to position [315, 0]
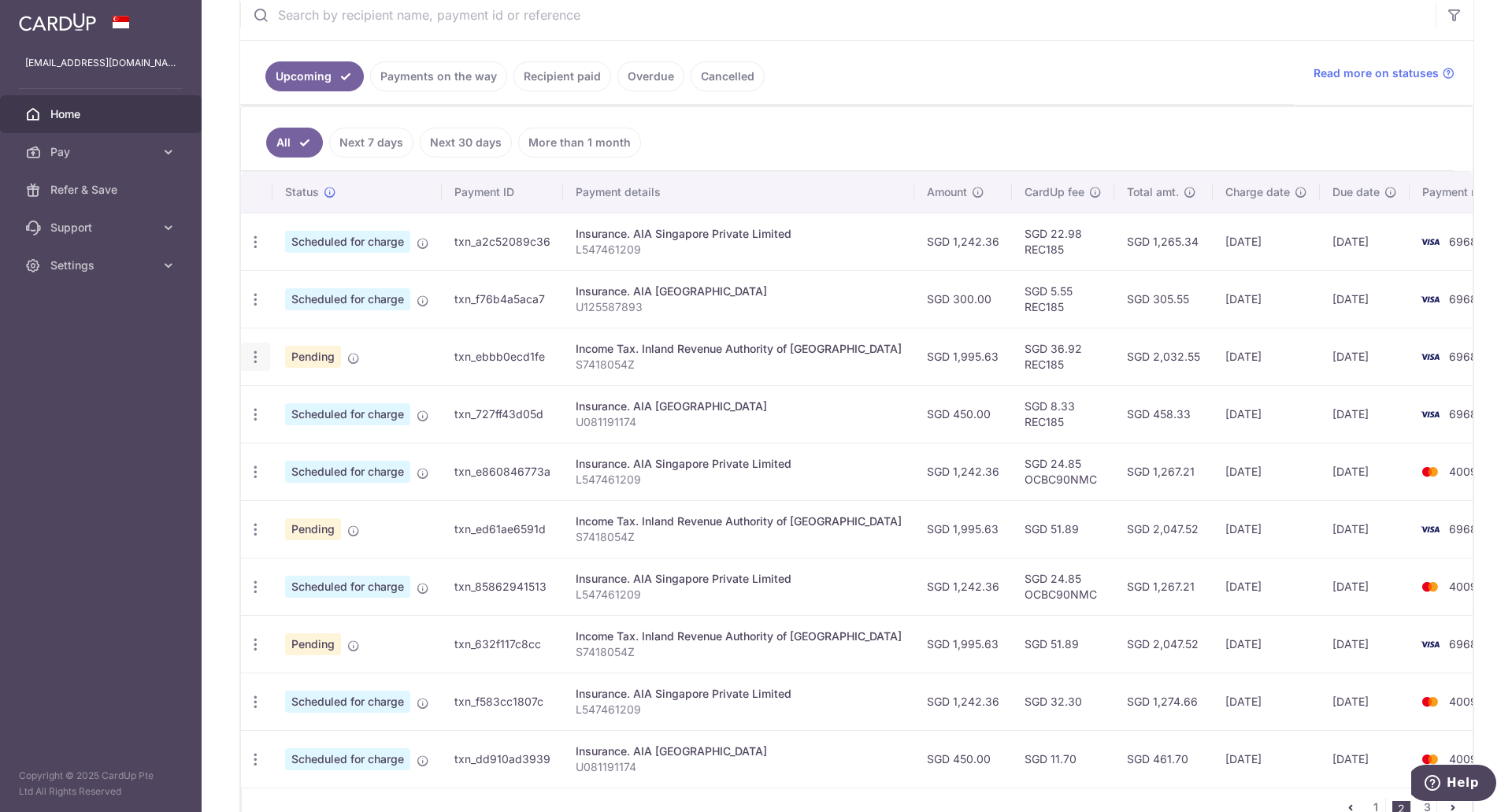
click at [256, 354] on icon "button" at bounding box center [255, 356] width 16 height 16
click at [303, 385] on link "Update payment" at bounding box center [324, 400] width 164 height 38
radio input "true"
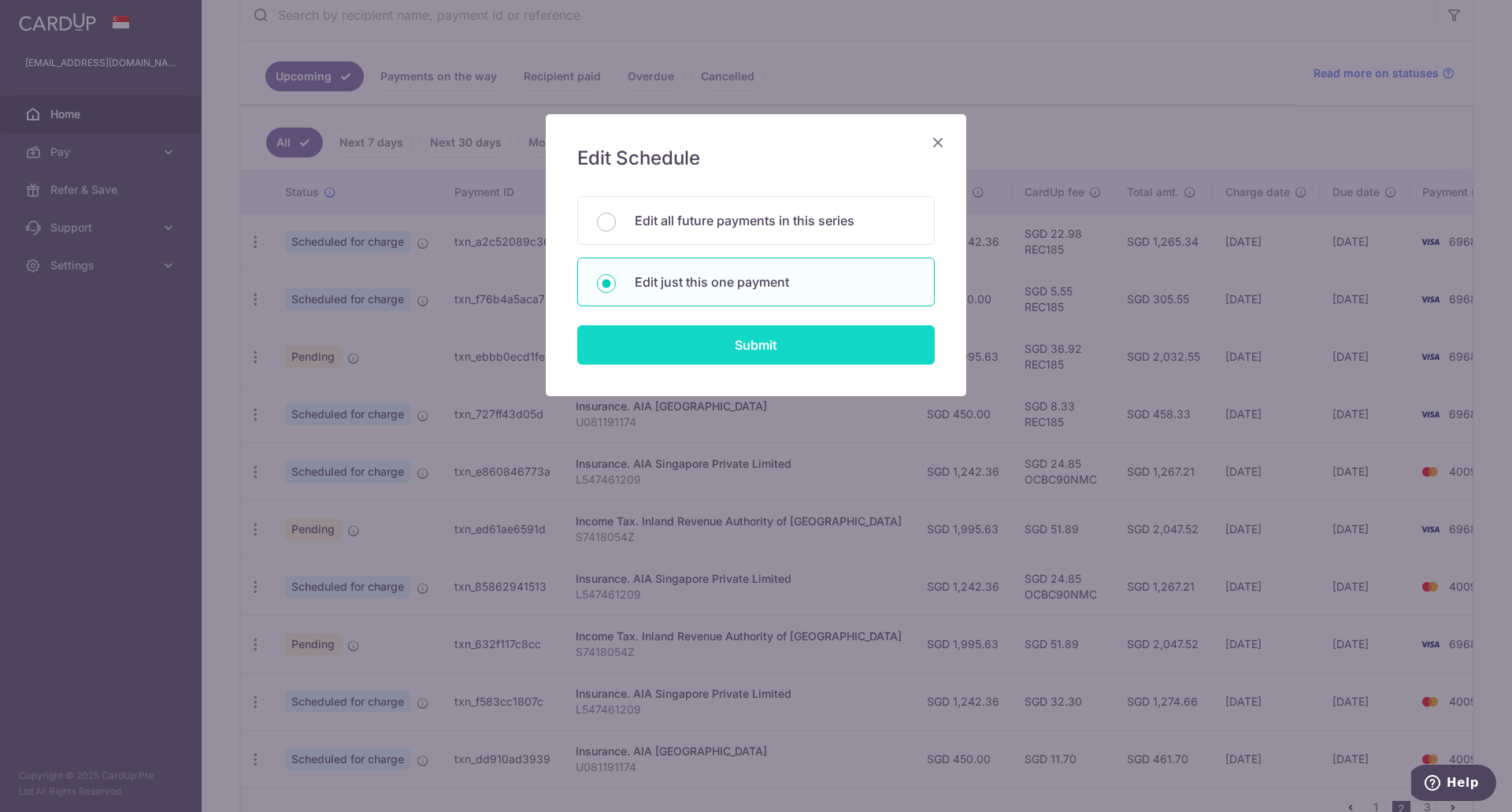
click at [777, 352] on input "Submit" at bounding box center [756, 345] width 357 height 39
radio input "true"
type input "1,995.63"
type input "20/01/2026"
type input "S7418054Z"
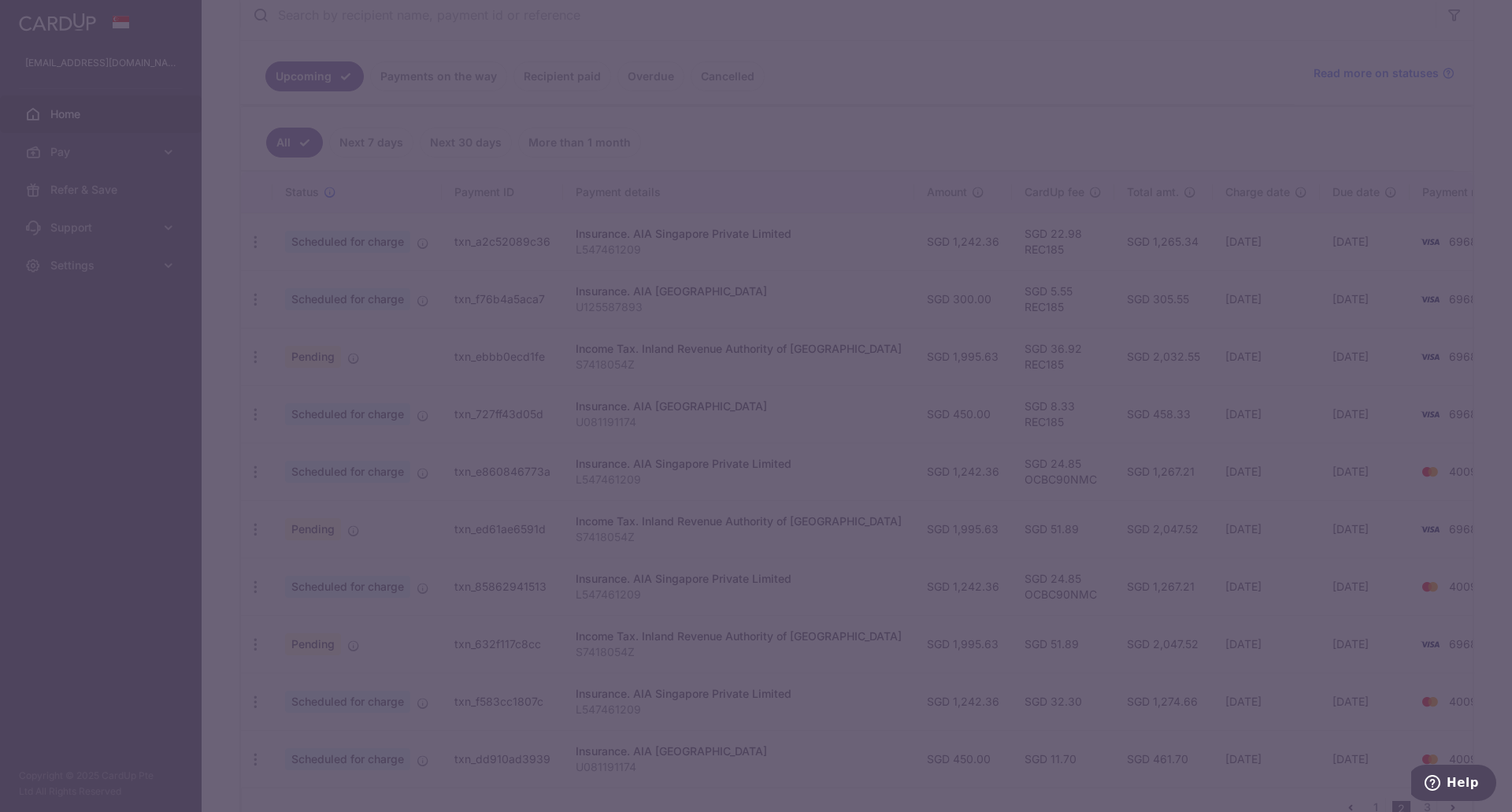
type input "REC185"
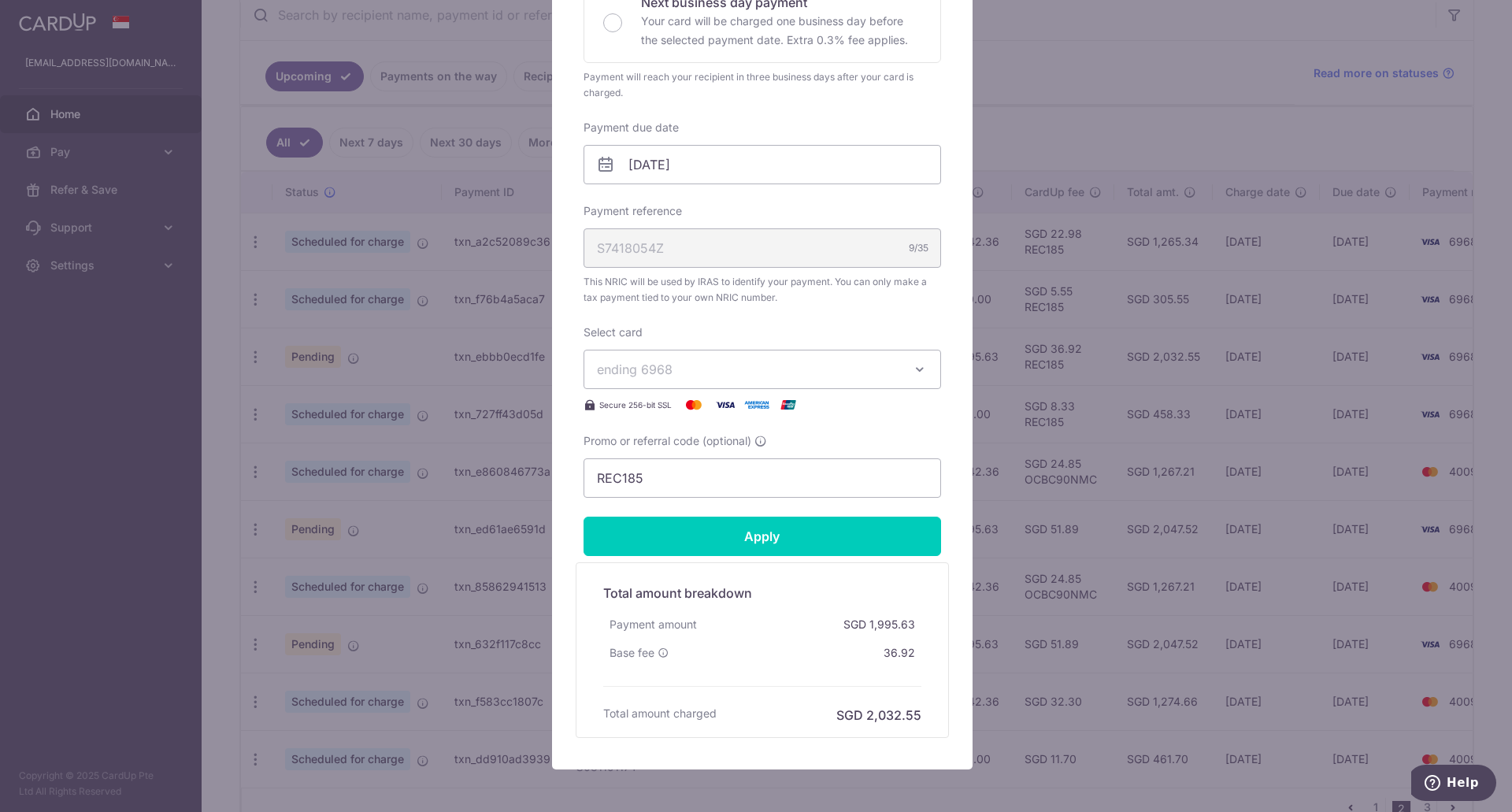
scroll to position [394, 0]
click at [804, 536] on input "Apply" at bounding box center [762, 536] width 357 height 39
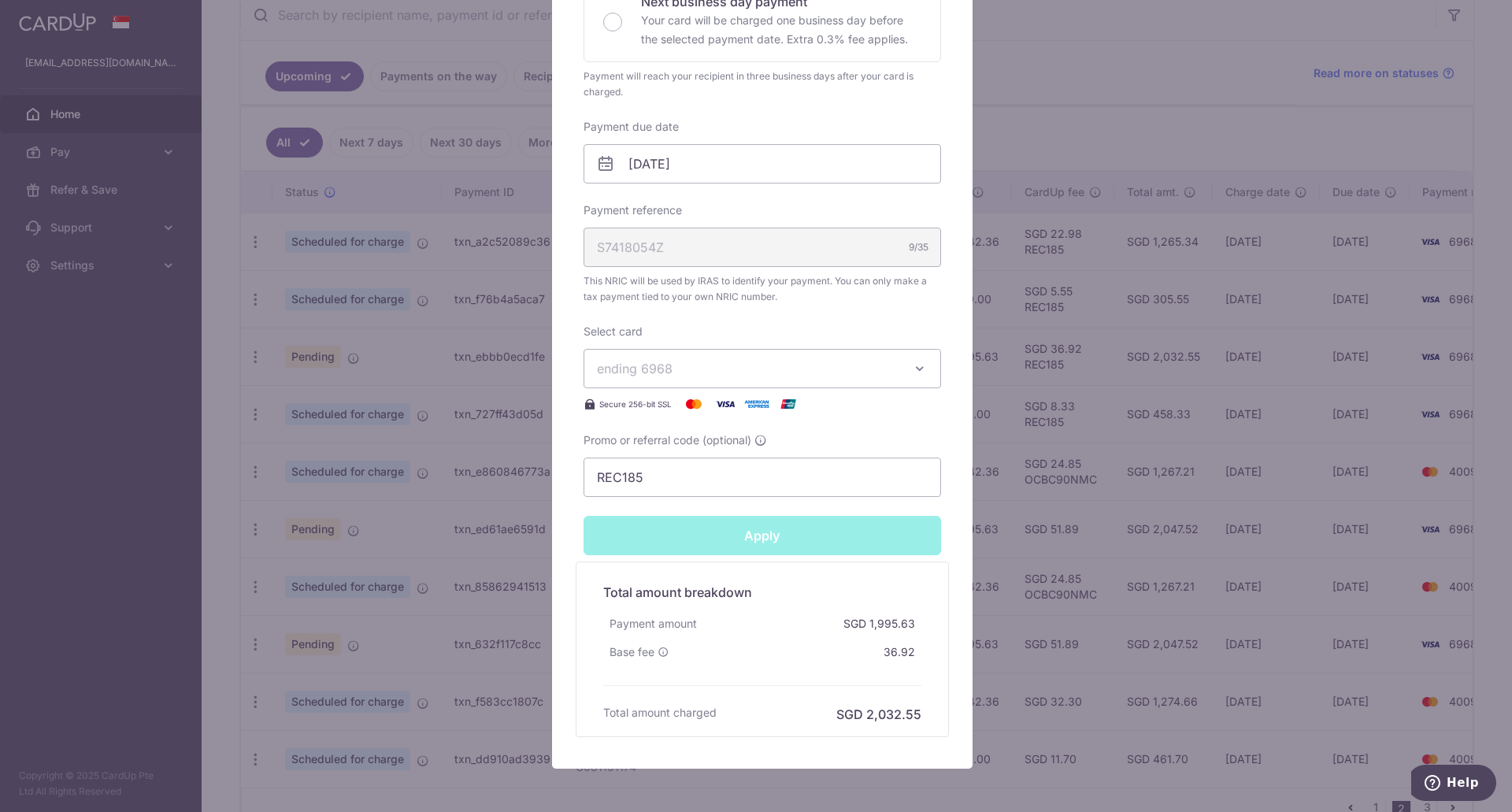
type input "Successfully Applied"
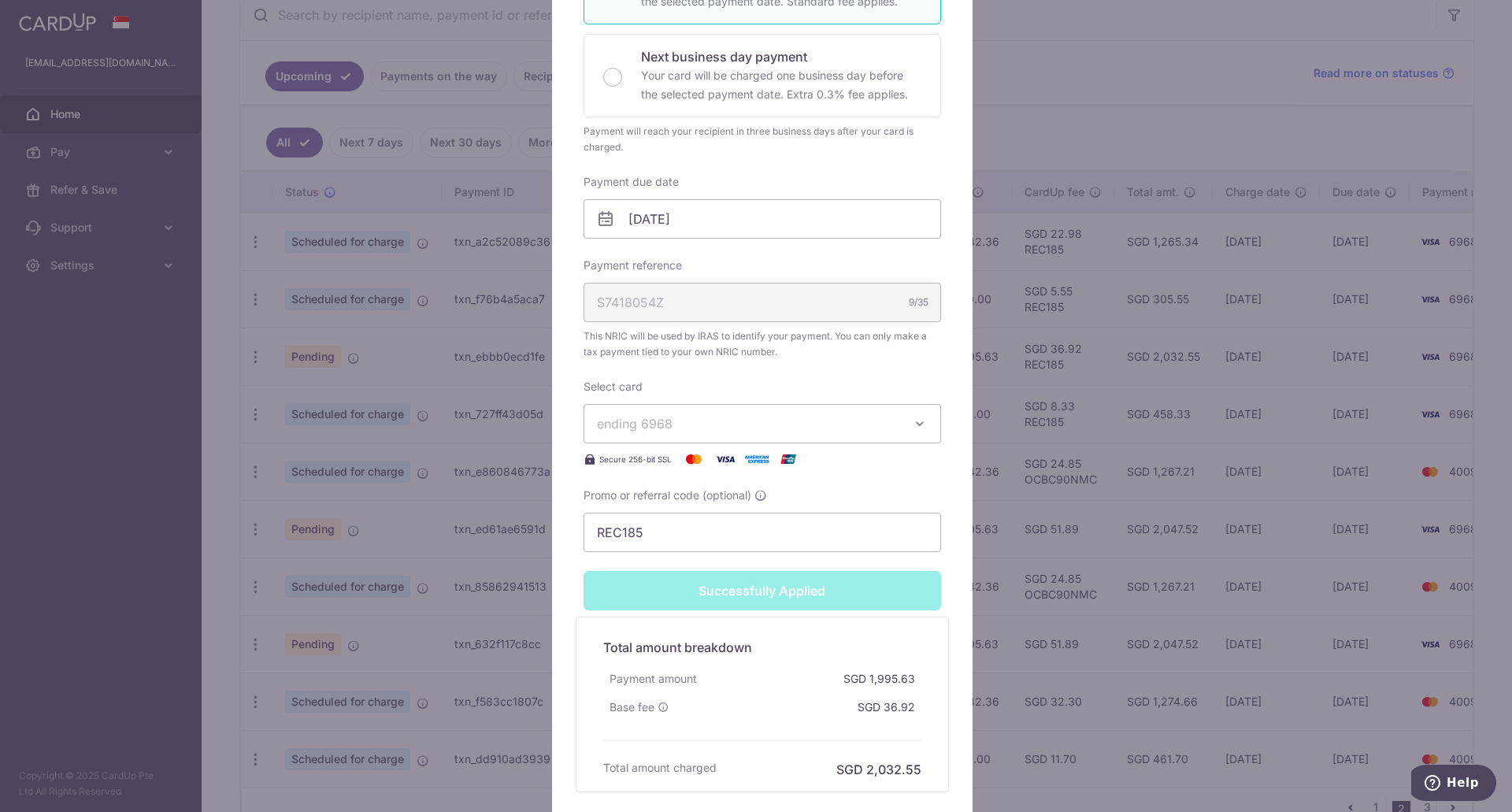
click at [981, 583] on div "Edit payment By clicking apply, you will make changes to all payments to Inland…" at bounding box center [756, 406] width 1512 height 812
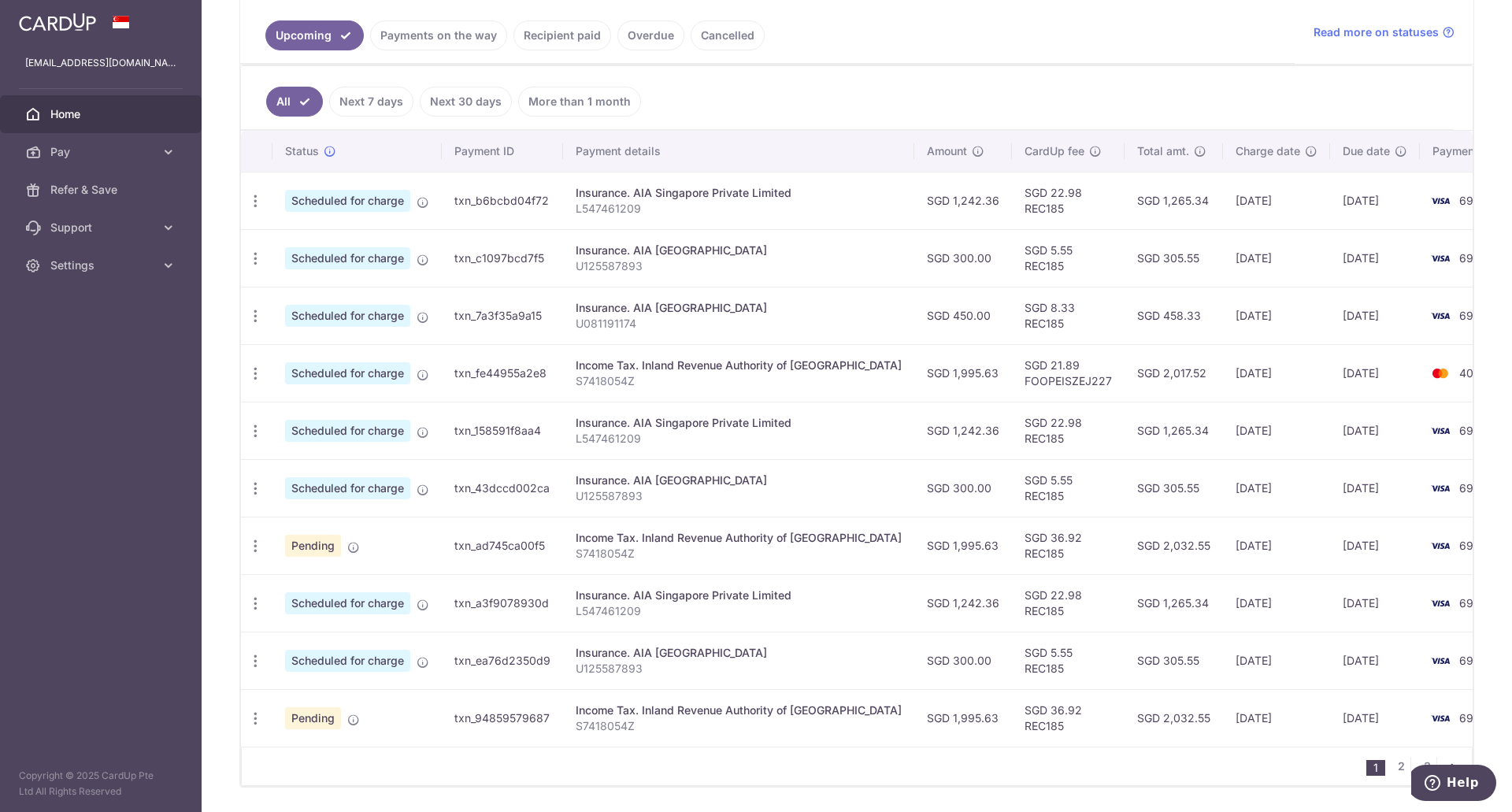
scroll to position [394, 0]
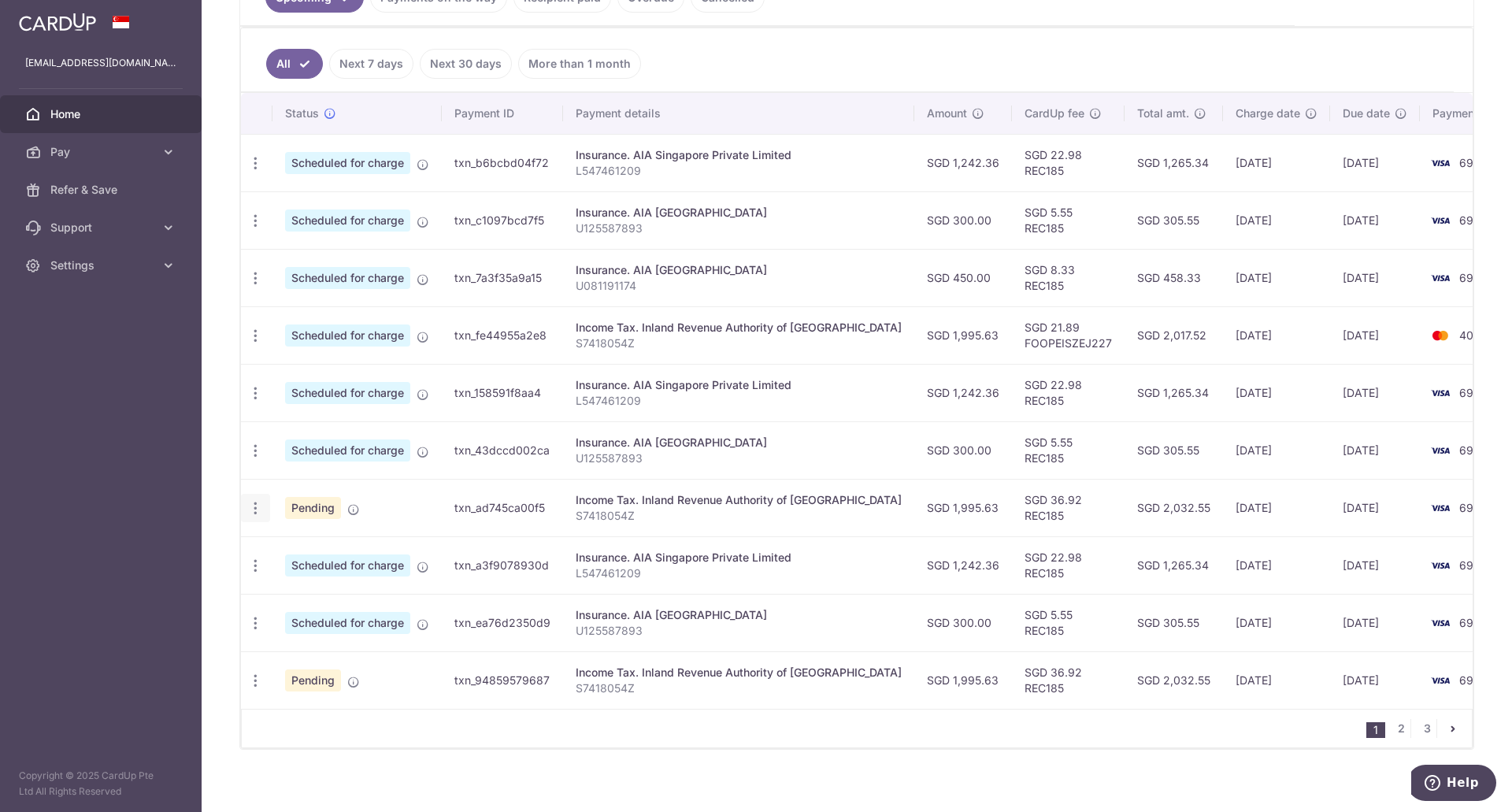
click at [252, 506] on icon "button" at bounding box center [255, 507] width 16 height 16
click at [319, 551] on span "Update payment" at bounding box center [339, 551] width 107 height 19
radio input "true"
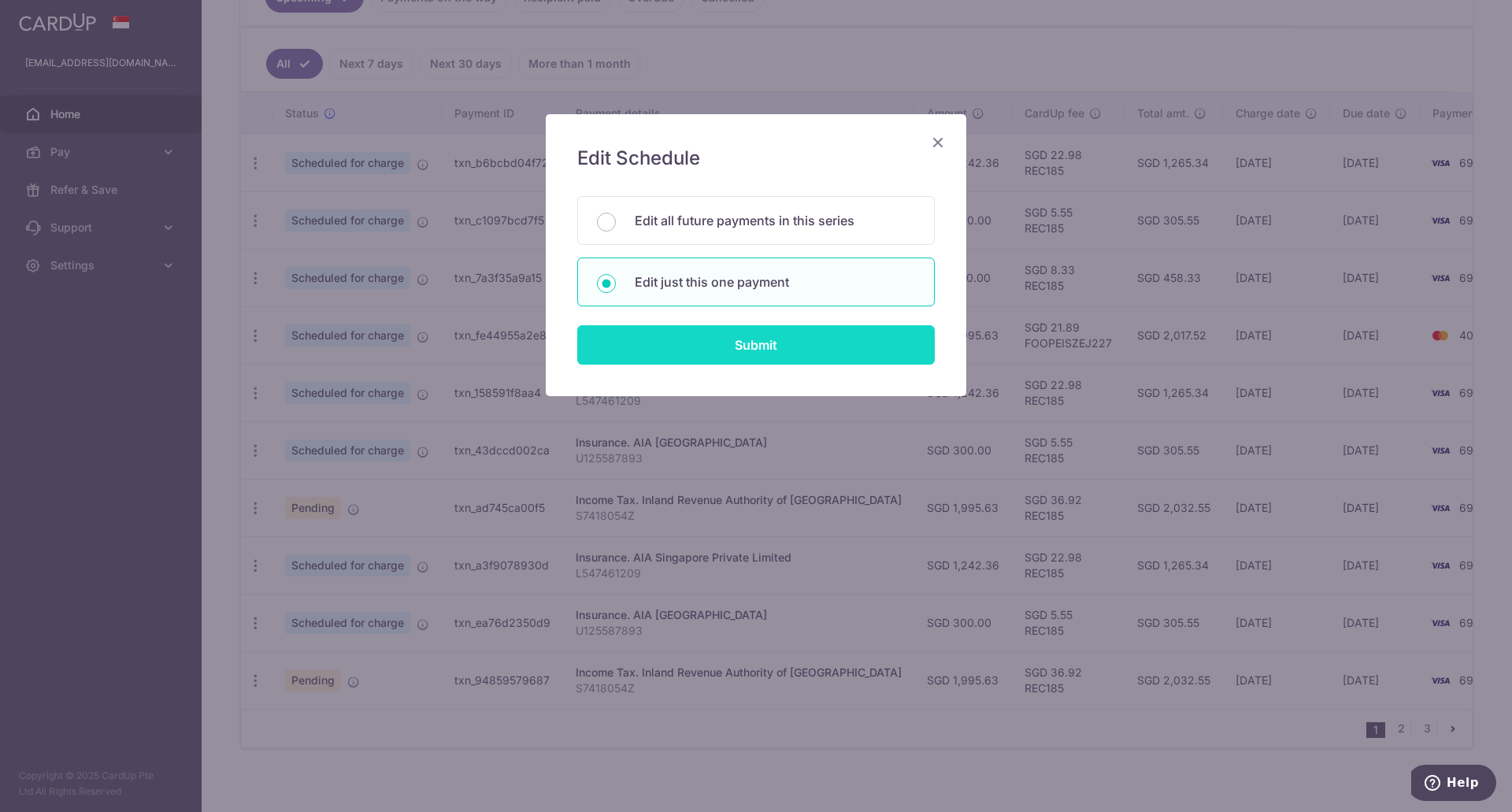
click at [743, 348] on input "Submit" at bounding box center [756, 345] width 357 height 39
radio input "true"
type input "1,995.63"
type input "[DATE]"
type input "S7418054Z"
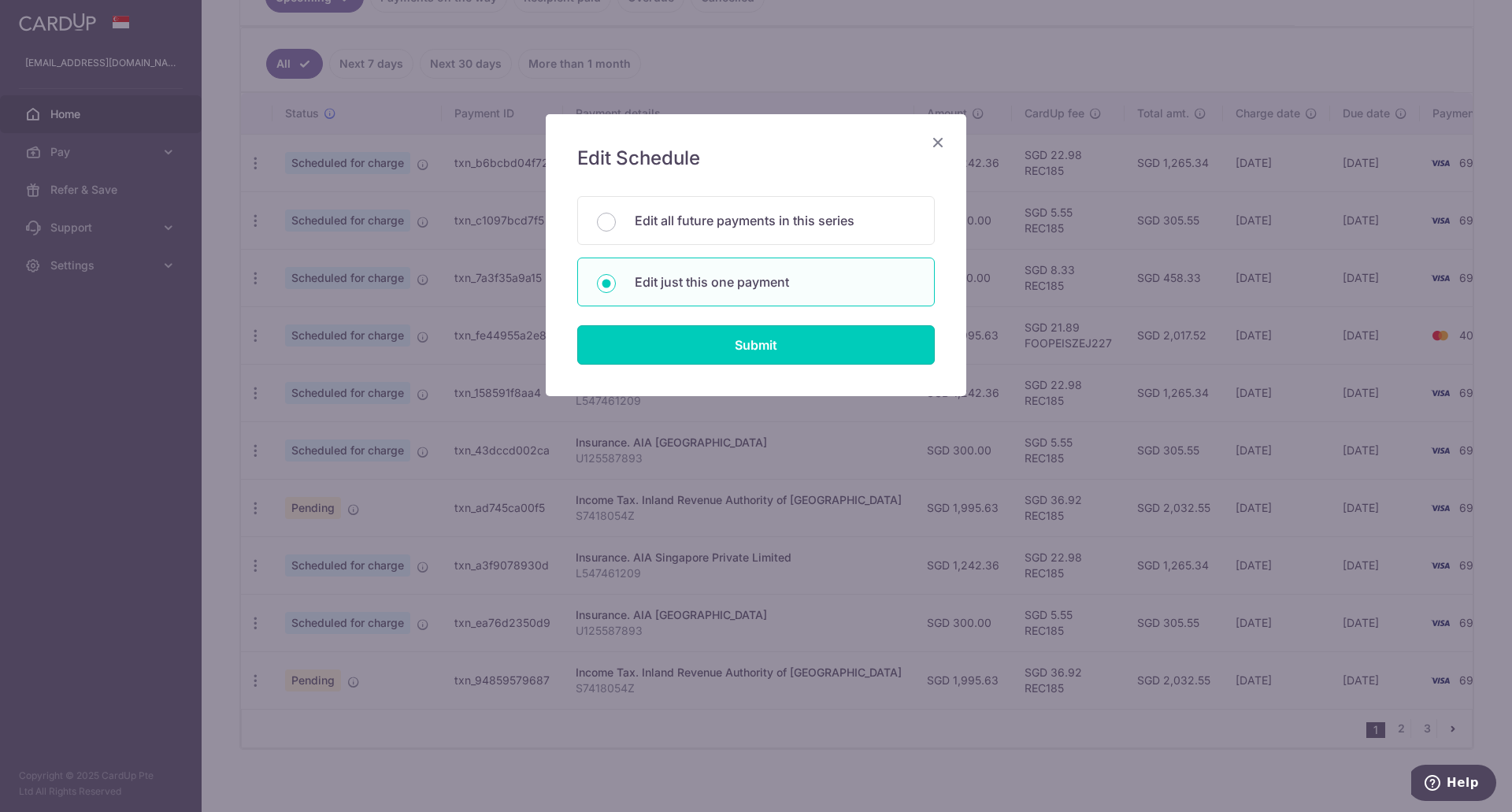
type input "REC185"
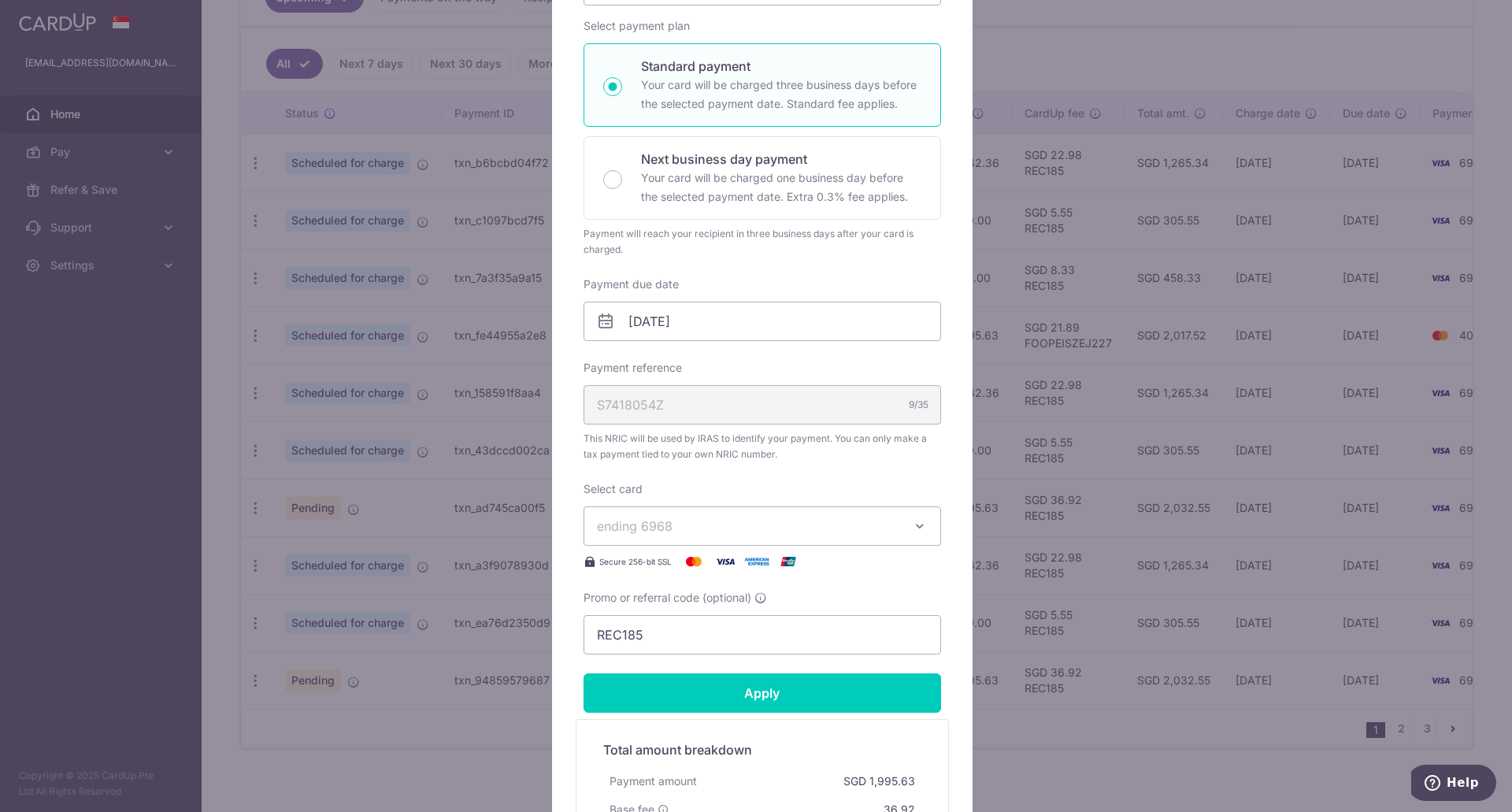
scroll to position [315, 0]
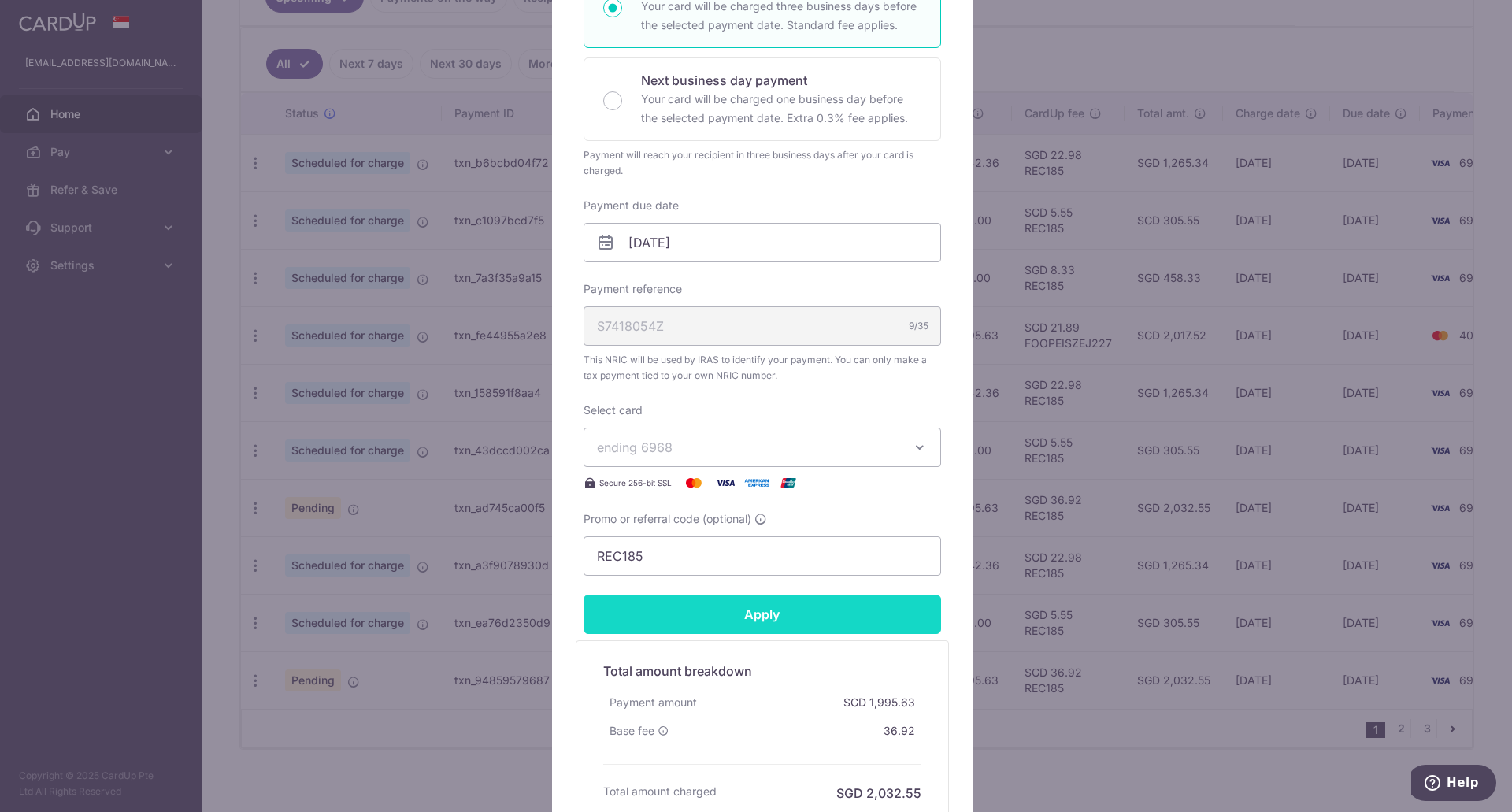
click at [736, 616] on input "Apply" at bounding box center [762, 614] width 357 height 39
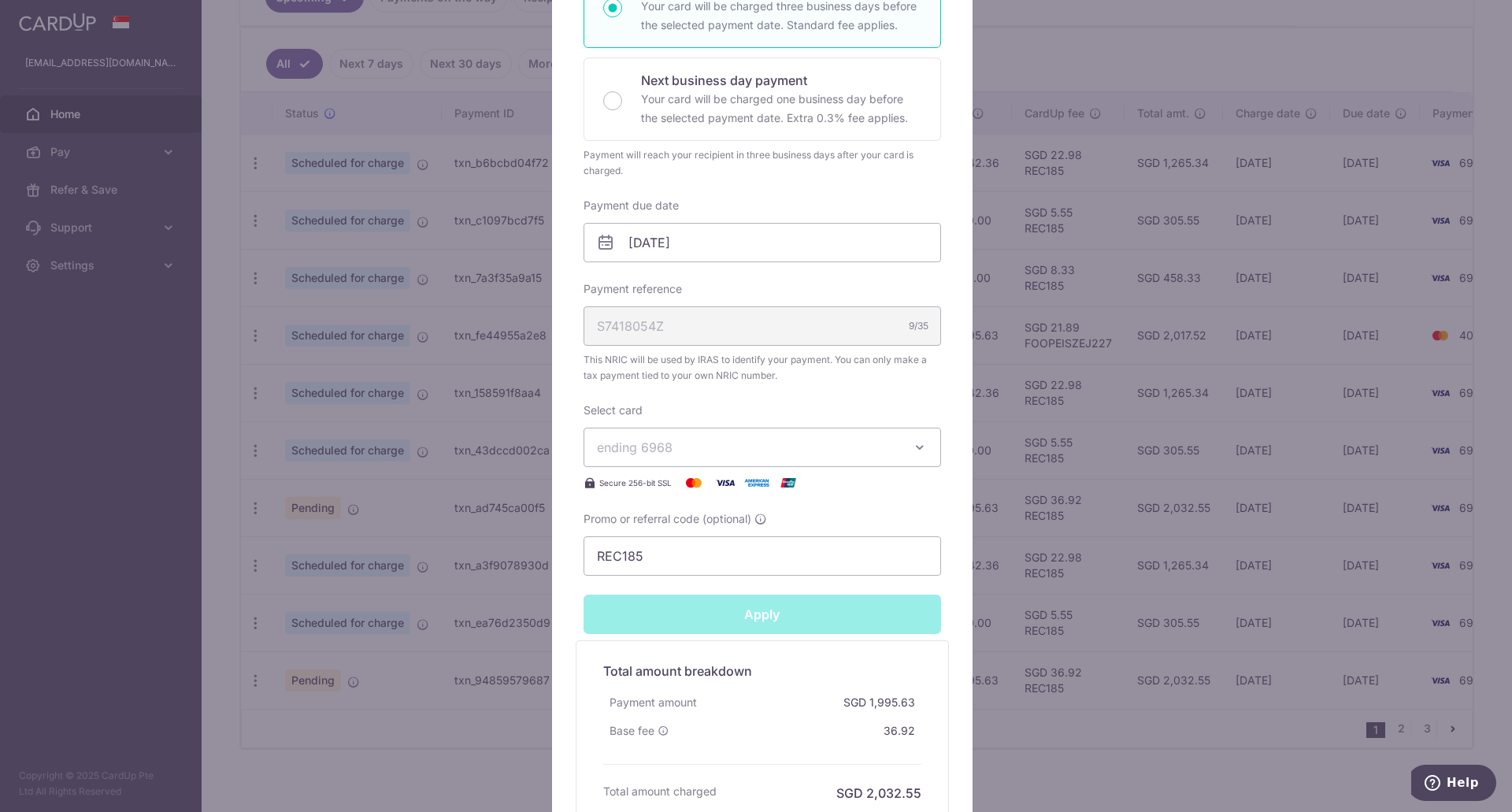
type input "Successfully Applied"
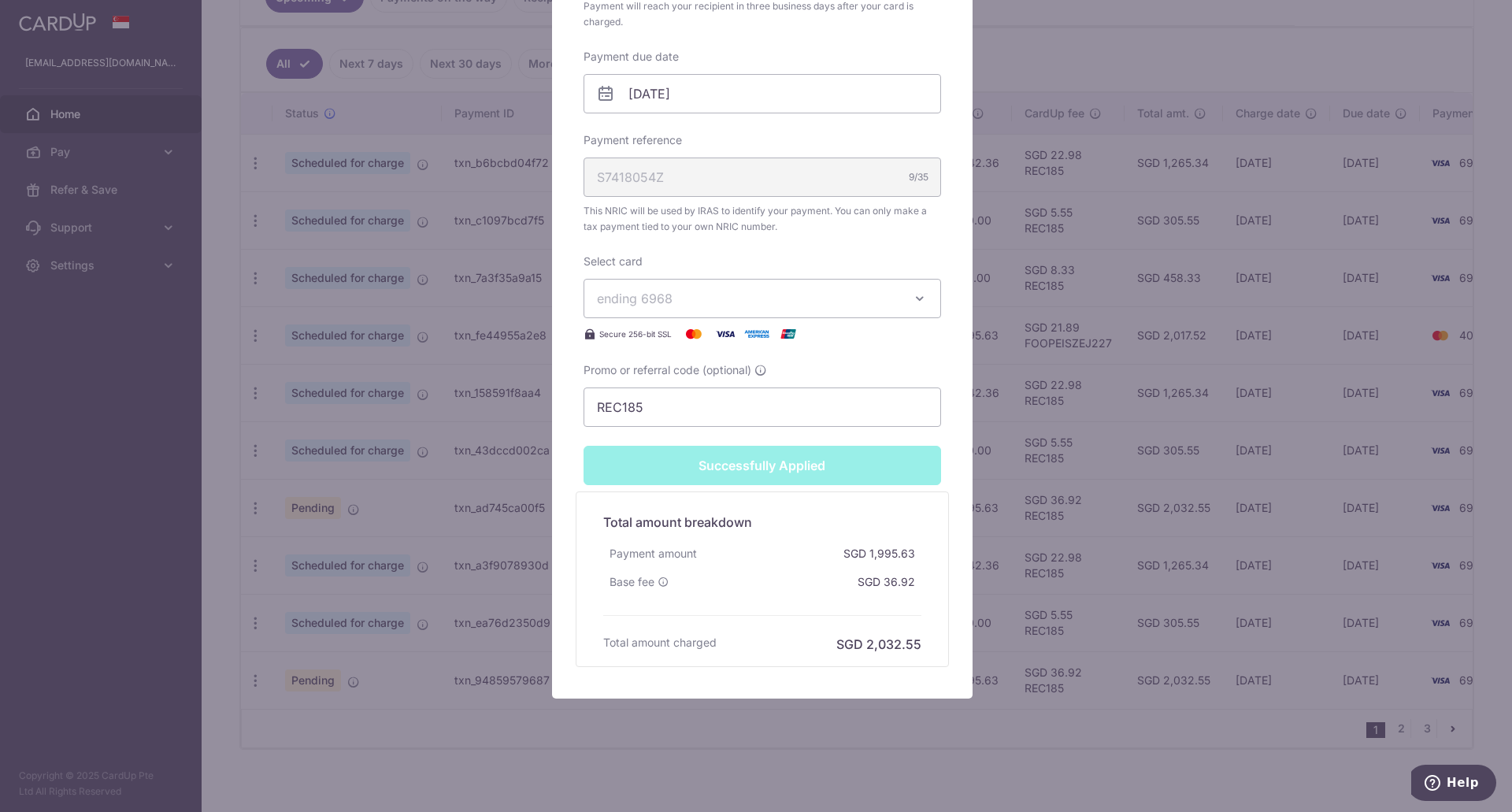
scroll to position [519, 0]
click at [406, 593] on div "Edit payment By clicking apply, you will make changes to all payments to Inland…" at bounding box center [756, 406] width 1512 height 812
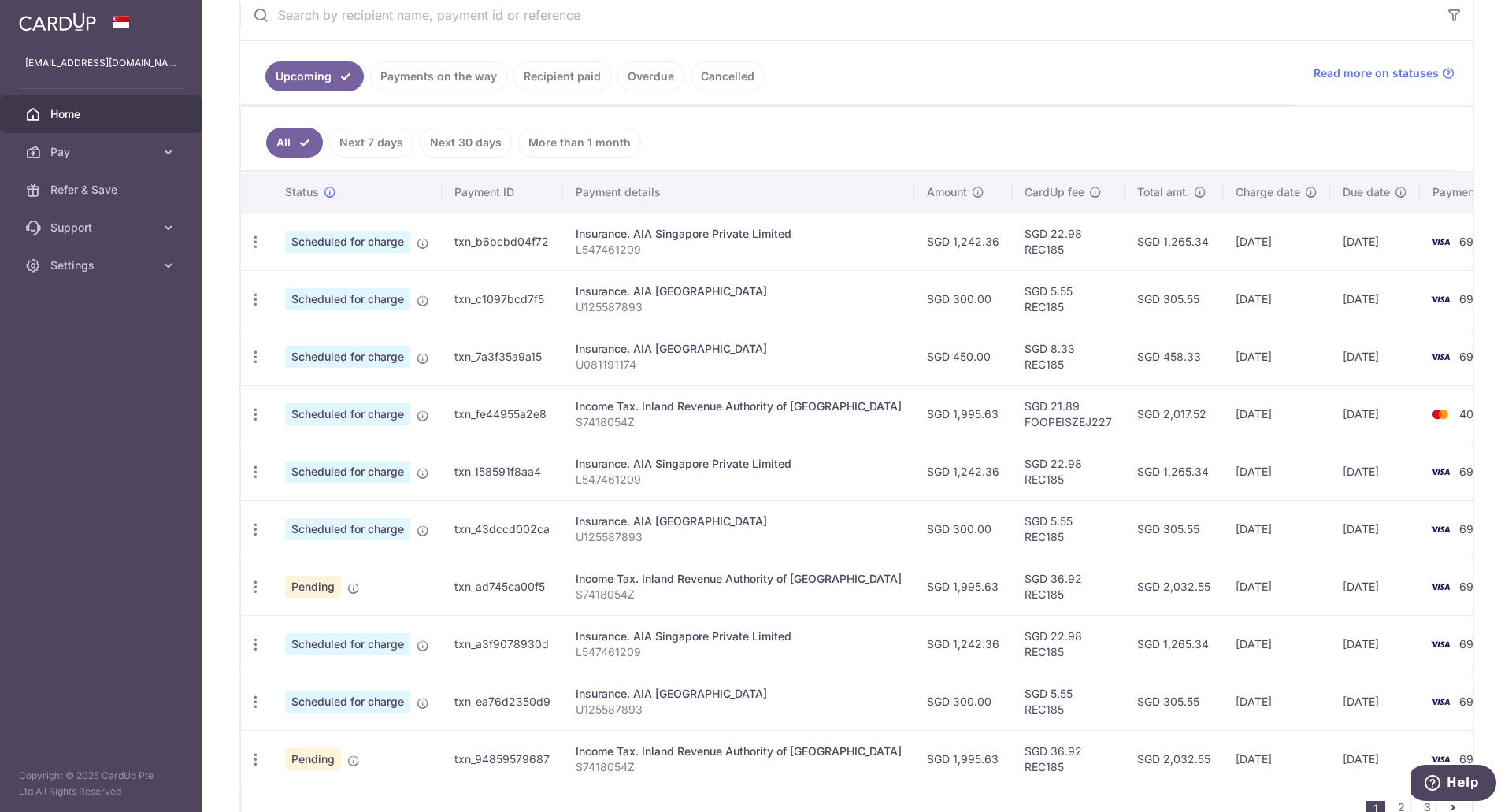
scroll to position [414, 0]
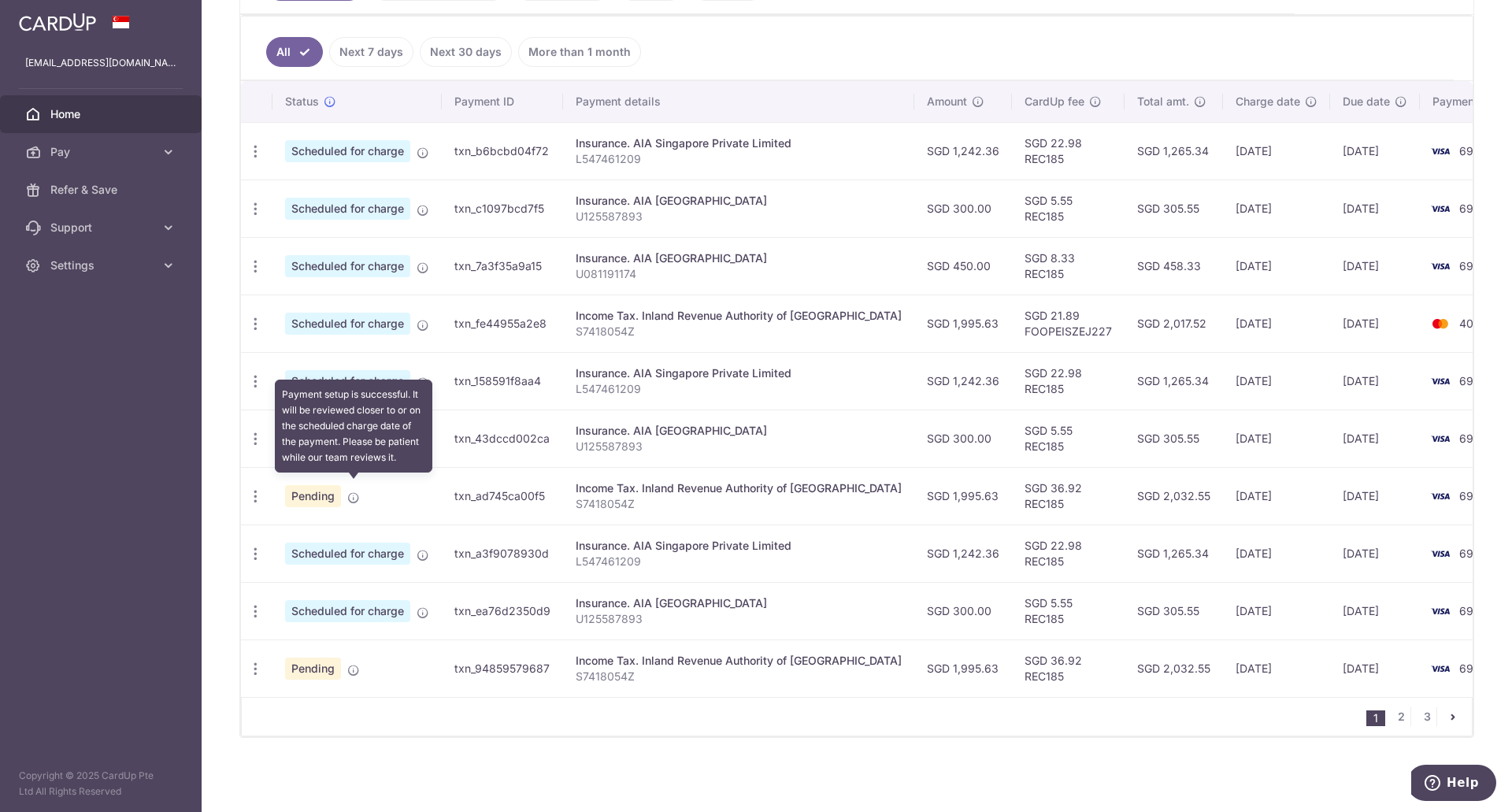
click at [354, 491] on icon at bounding box center [353, 497] width 13 height 13
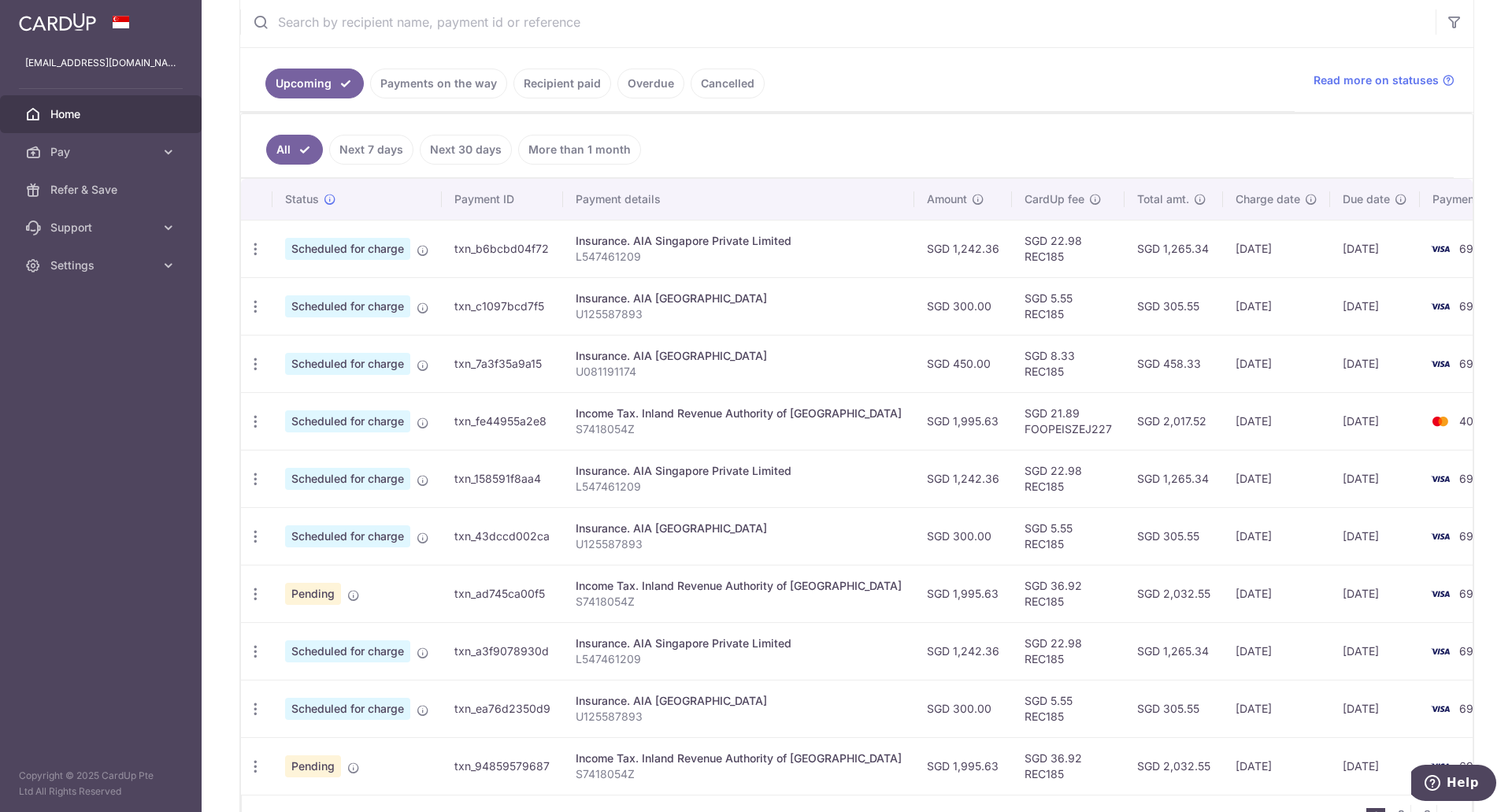
scroll to position [394, 0]
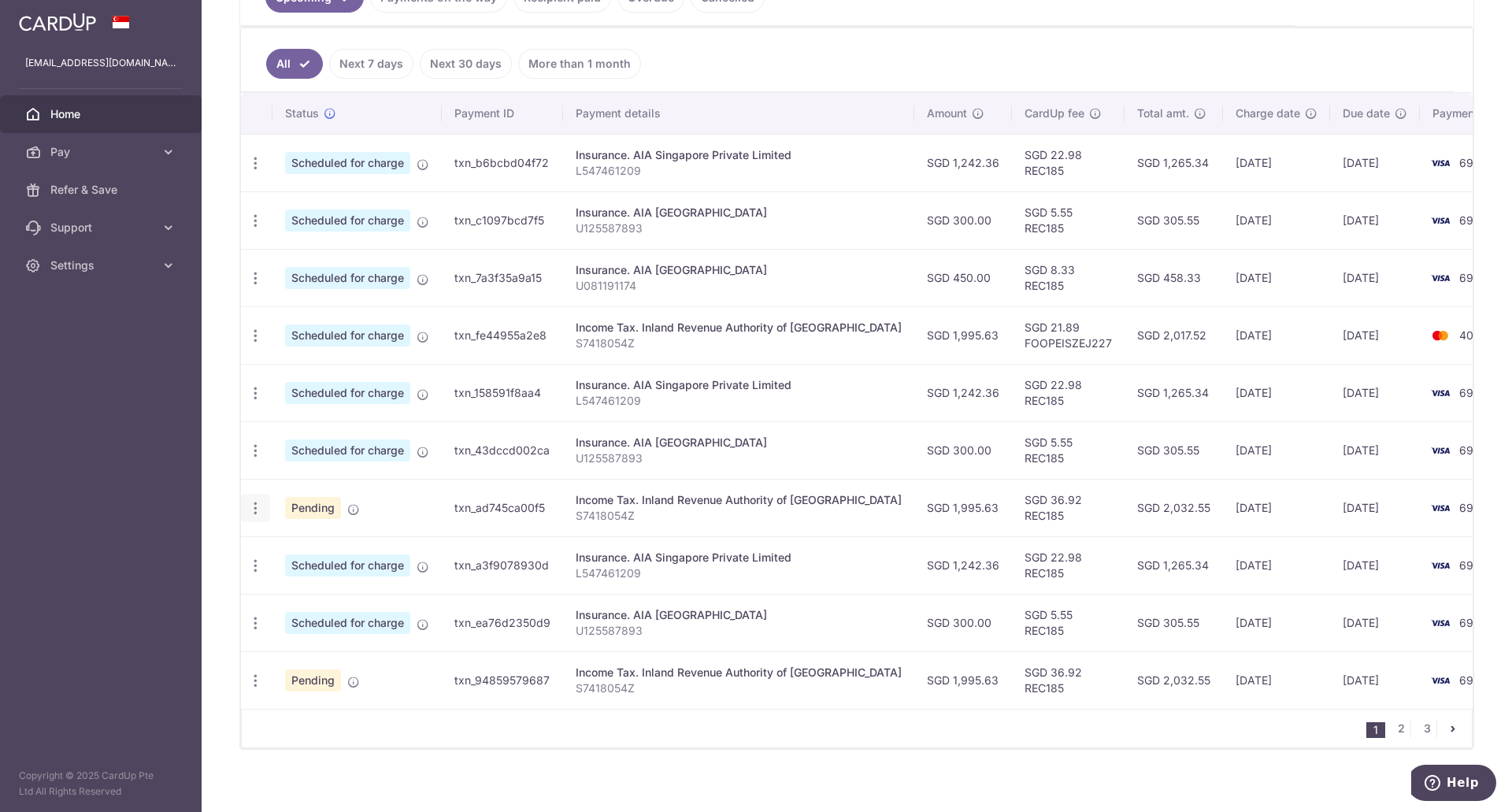
click at [263, 508] on div "Update payment Cancel payment" at bounding box center [256, 508] width 29 height 29
click at [252, 508] on icon "button" at bounding box center [255, 507] width 16 height 16
click at [301, 547] on span "Update payment" at bounding box center [339, 551] width 107 height 19
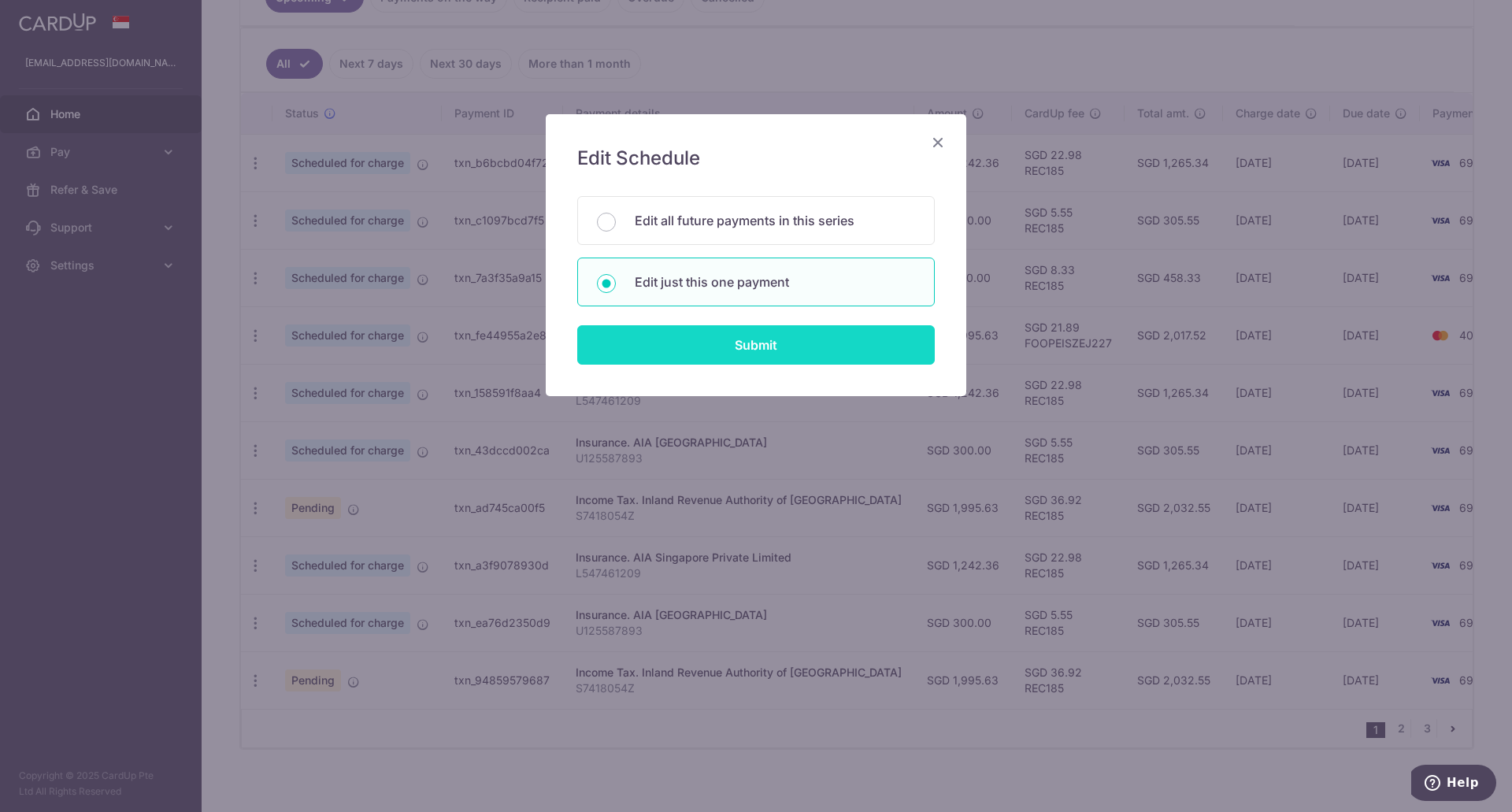
click at [708, 336] on input "Submit" at bounding box center [756, 345] width 357 height 39
radio input "true"
type input "1,995.63"
type input "[DATE]"
type input "S7418054Z"
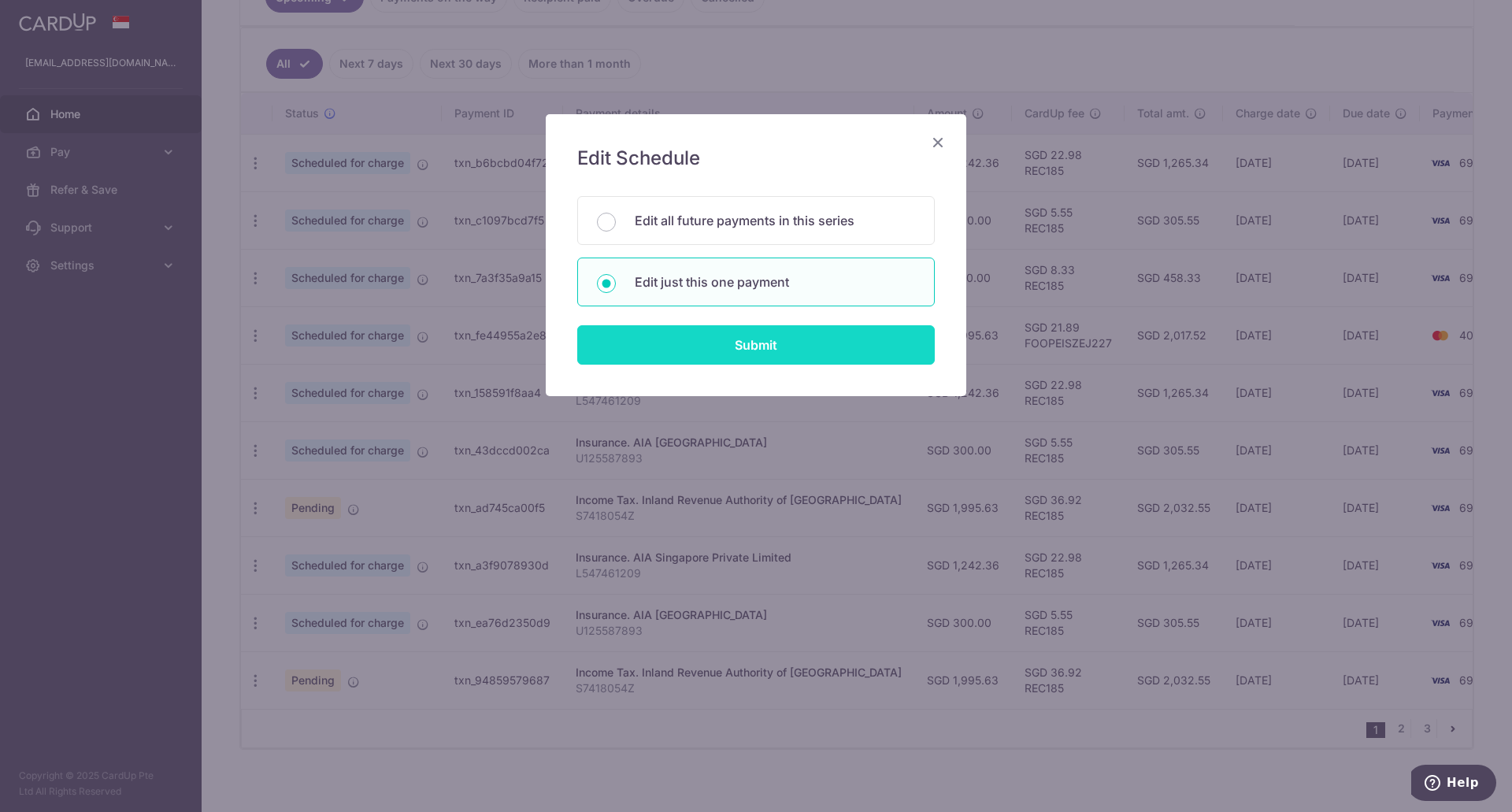
type input "REC185"
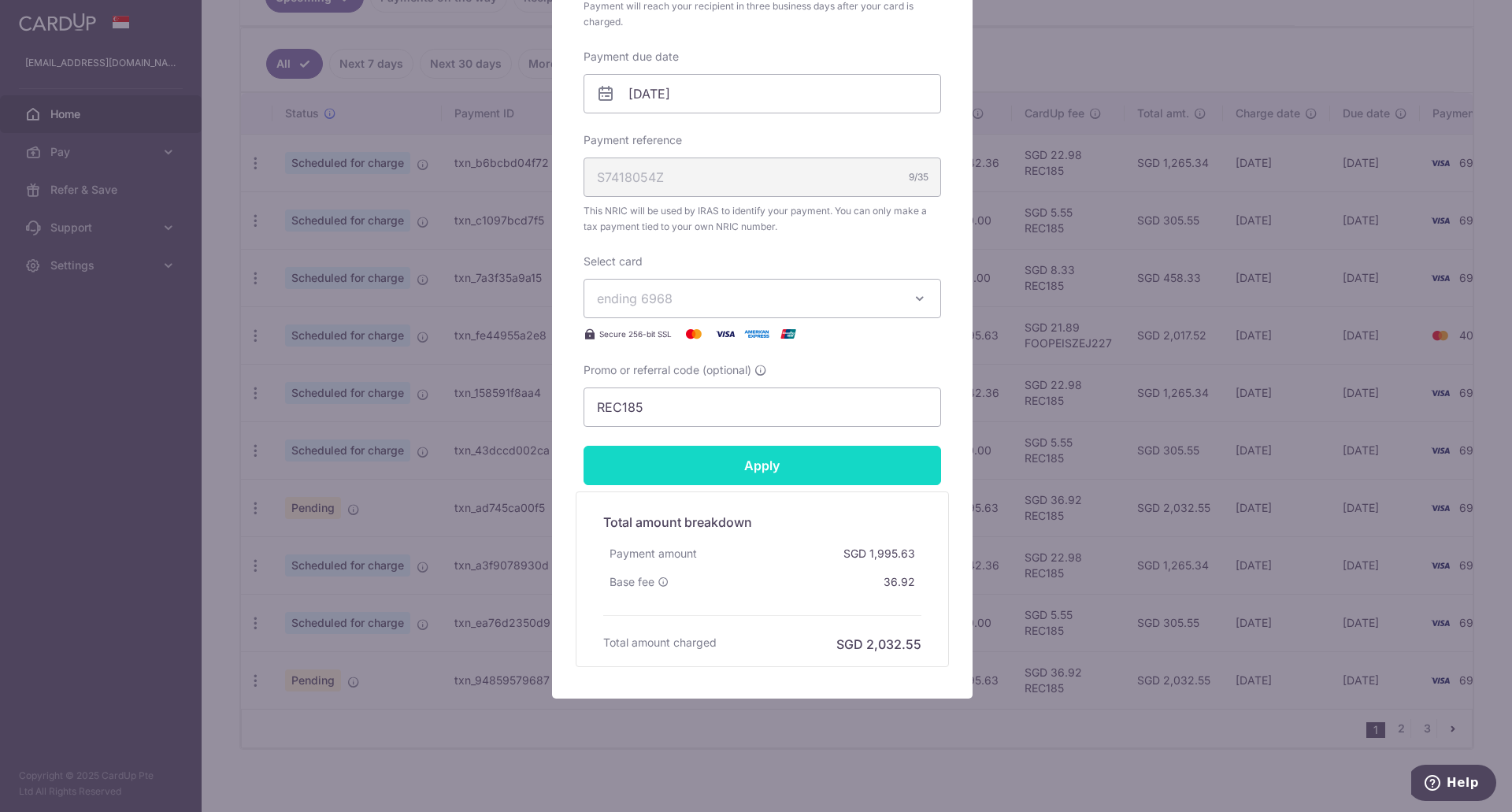
scroll to position [464, 0]
click at [723, 466] on input "Apply" at bounding box center [762, 464] width 357 height 39
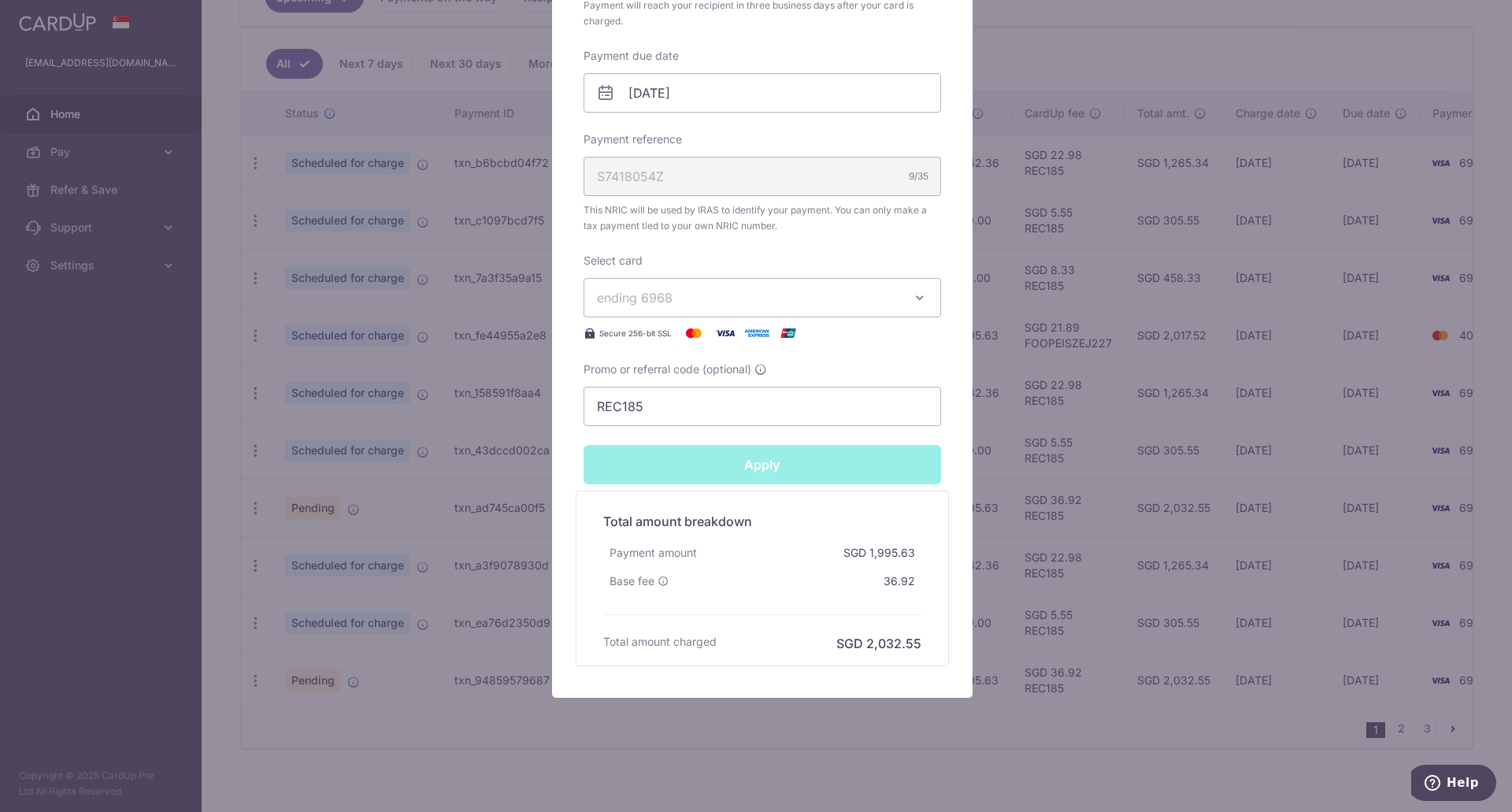
type input "Successfully Applied"
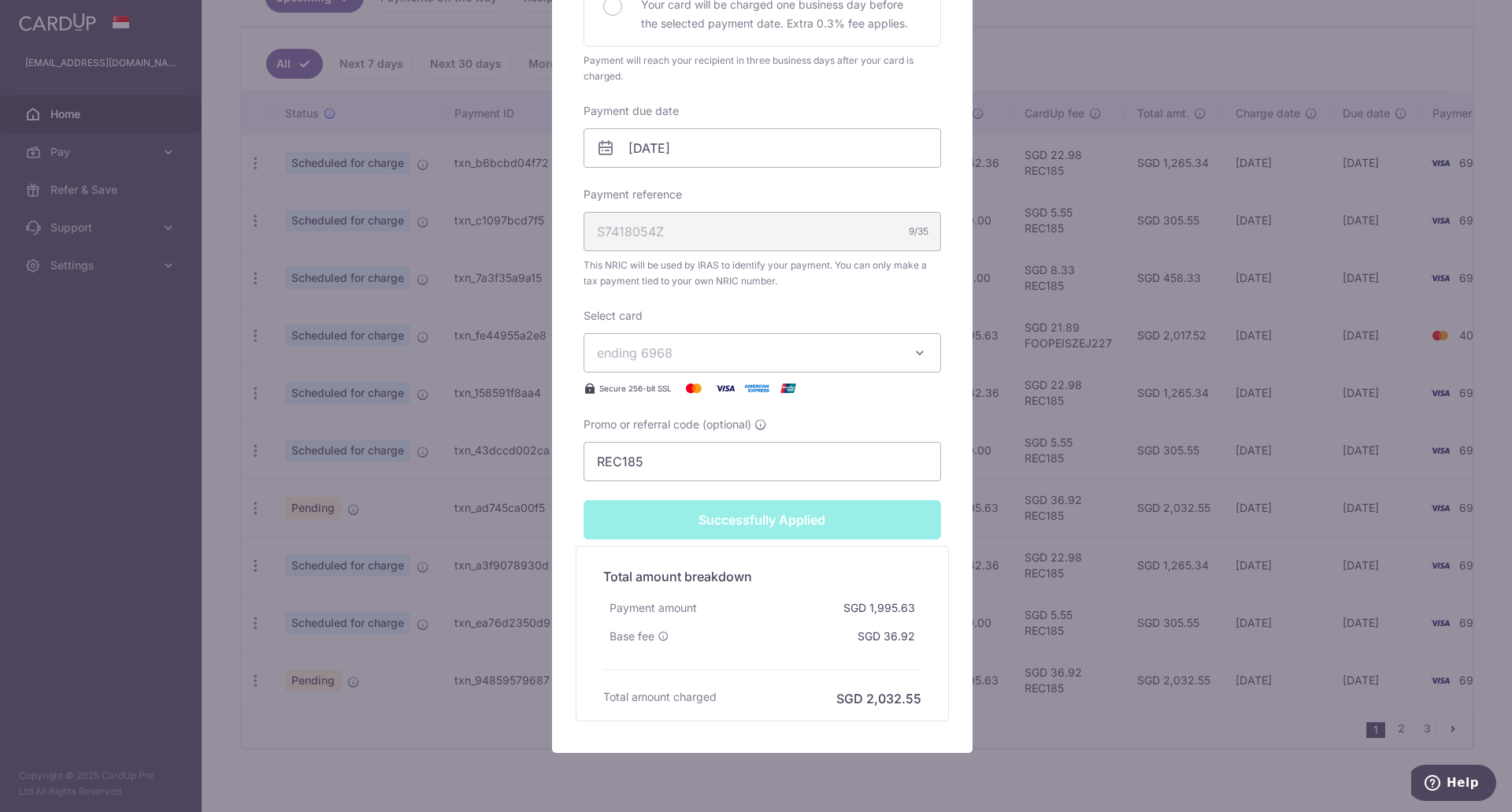
click at [476, 586] on div "Edit payment By clicking apply, you will make changes to all payments to Inland…" at bounding box center [756, 406] width 1512 height 812
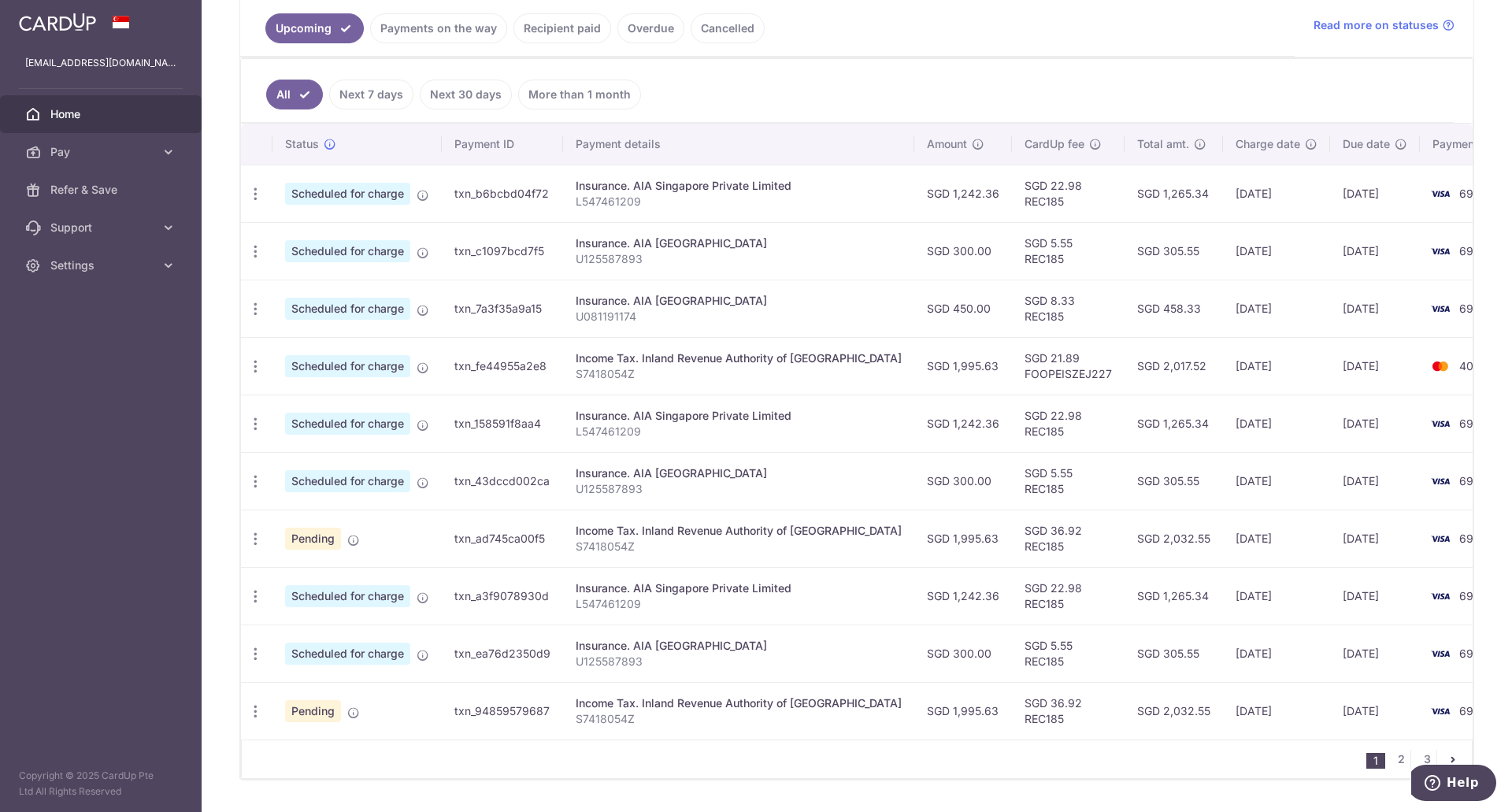
scroll to position [335, 0]
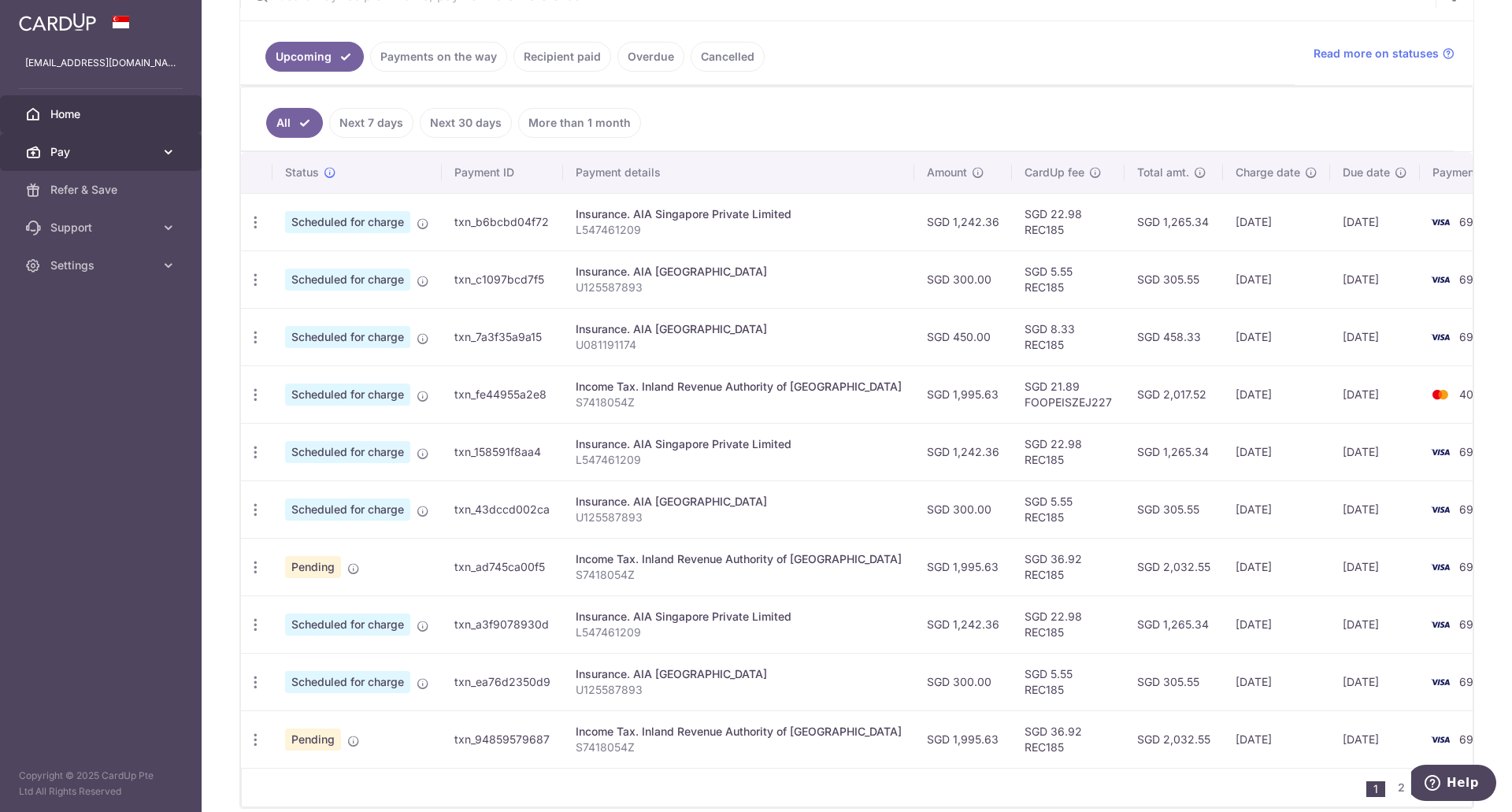
click at [126, 158] on span "Pay" at bounding box center [102, 152] width 104 height 15
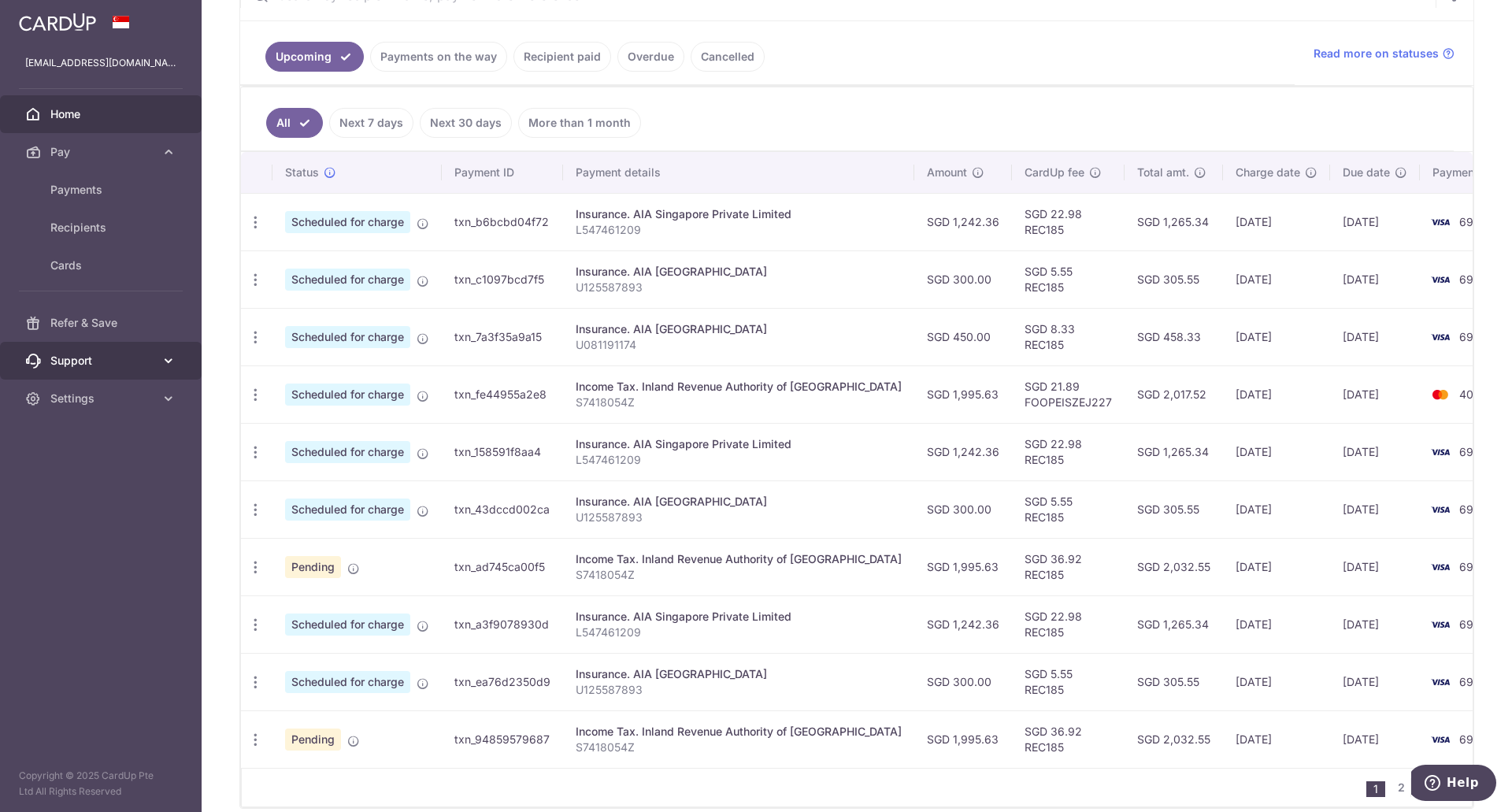
click at [115, 356] on span "Support" at bounding box center [102, 361] width 104 height 15
click at [86, 435] on span "Contact Us" at bounding box center [102, 436] width 104 height 15
click at [254, 391] on icon "button" at bounding box center [255, 394] width 16 height 16
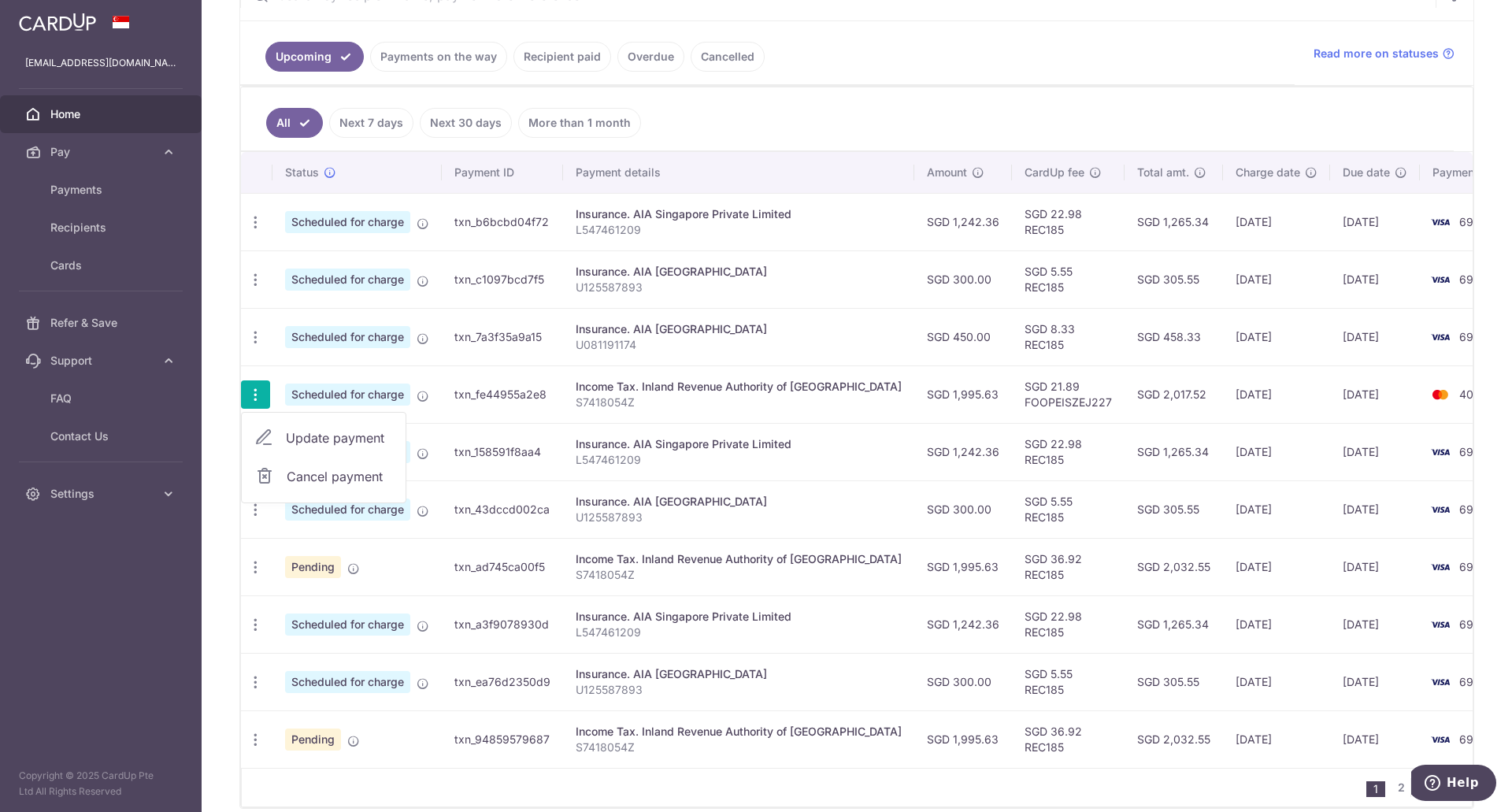
click at [290, 436] on span "Update payment" at bounding box center [339, 438] width 107 height 19
radio input "true"
type input "1,995.63"
type input "[DATE]"
type input "S7418054Z"
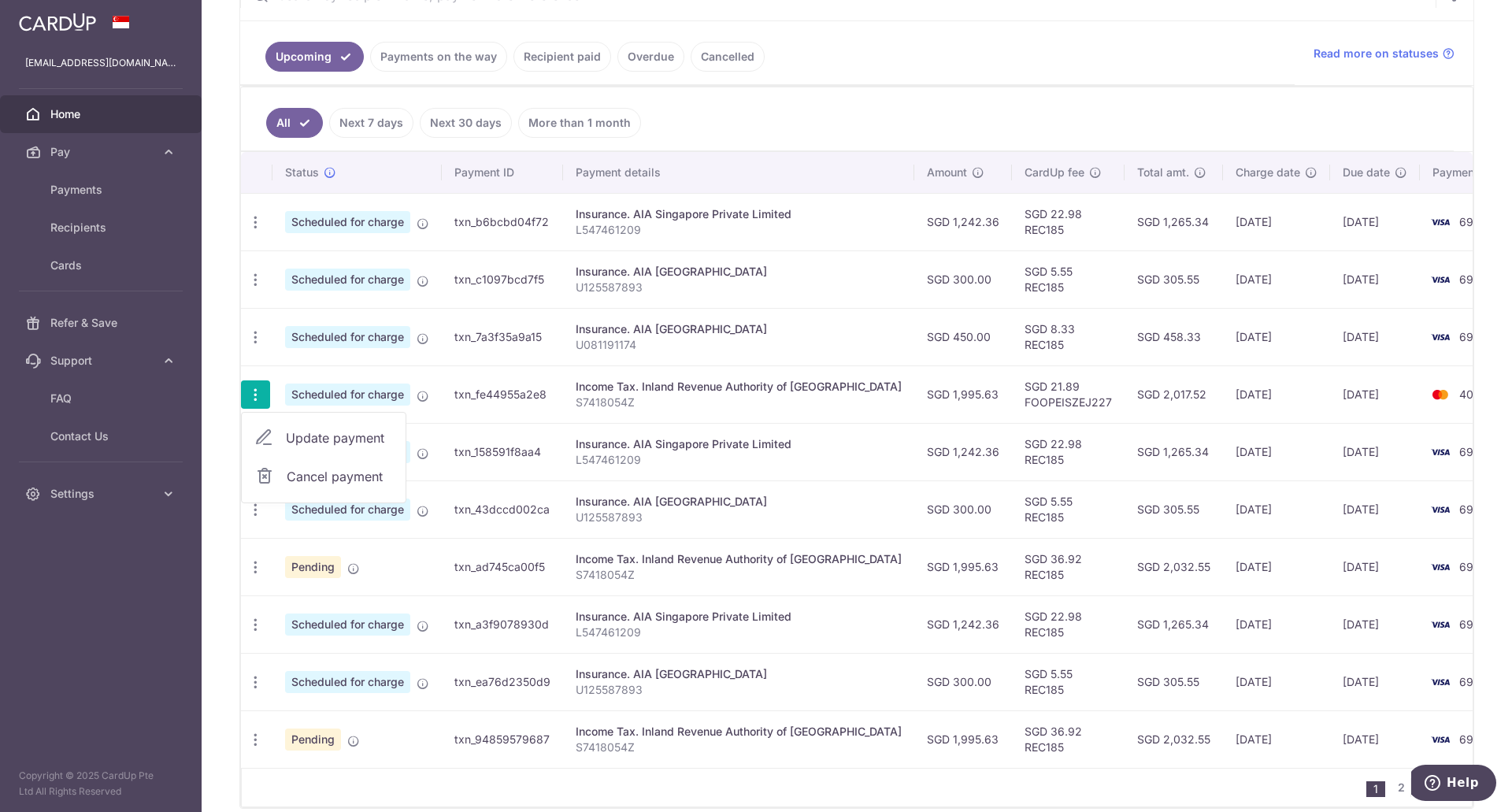
type input "FOOPEISZEJ227"
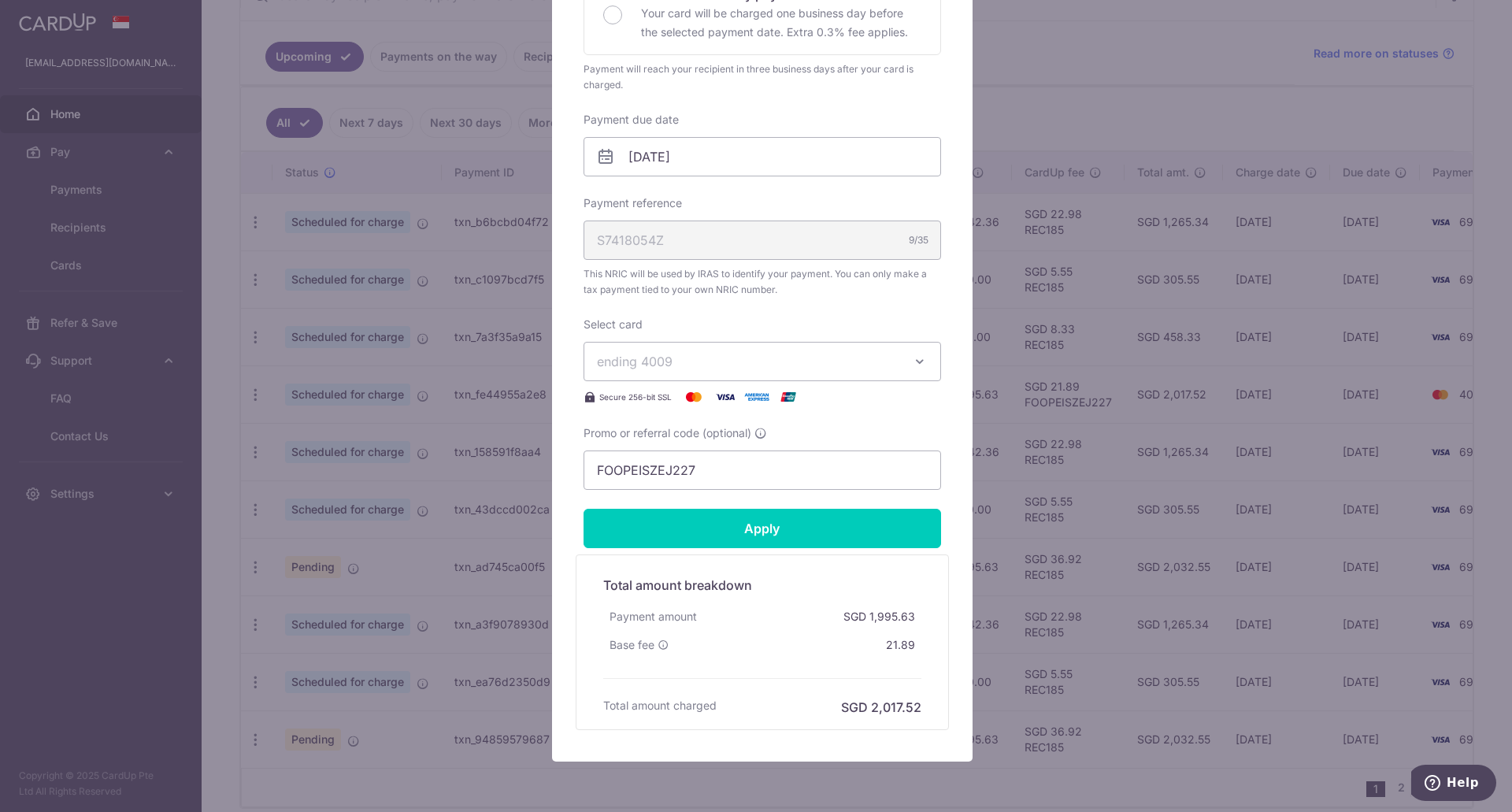
scroll to position [385, 0]
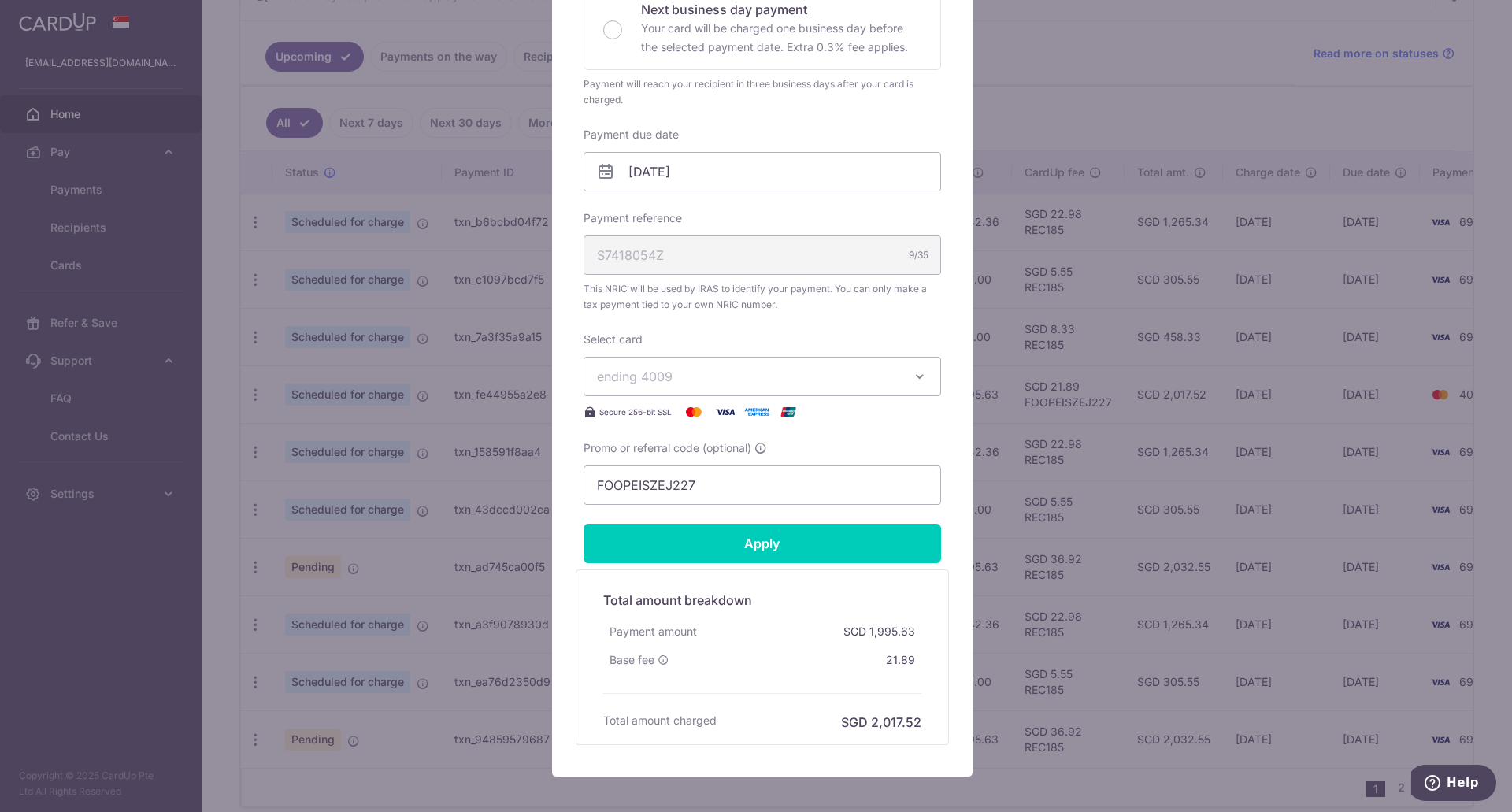
click at [1113, 454] on div "Edit payment By clicking apply, you will make changes to all payments to Inland…" at bounding box center [756, 406] width 1512 height 812
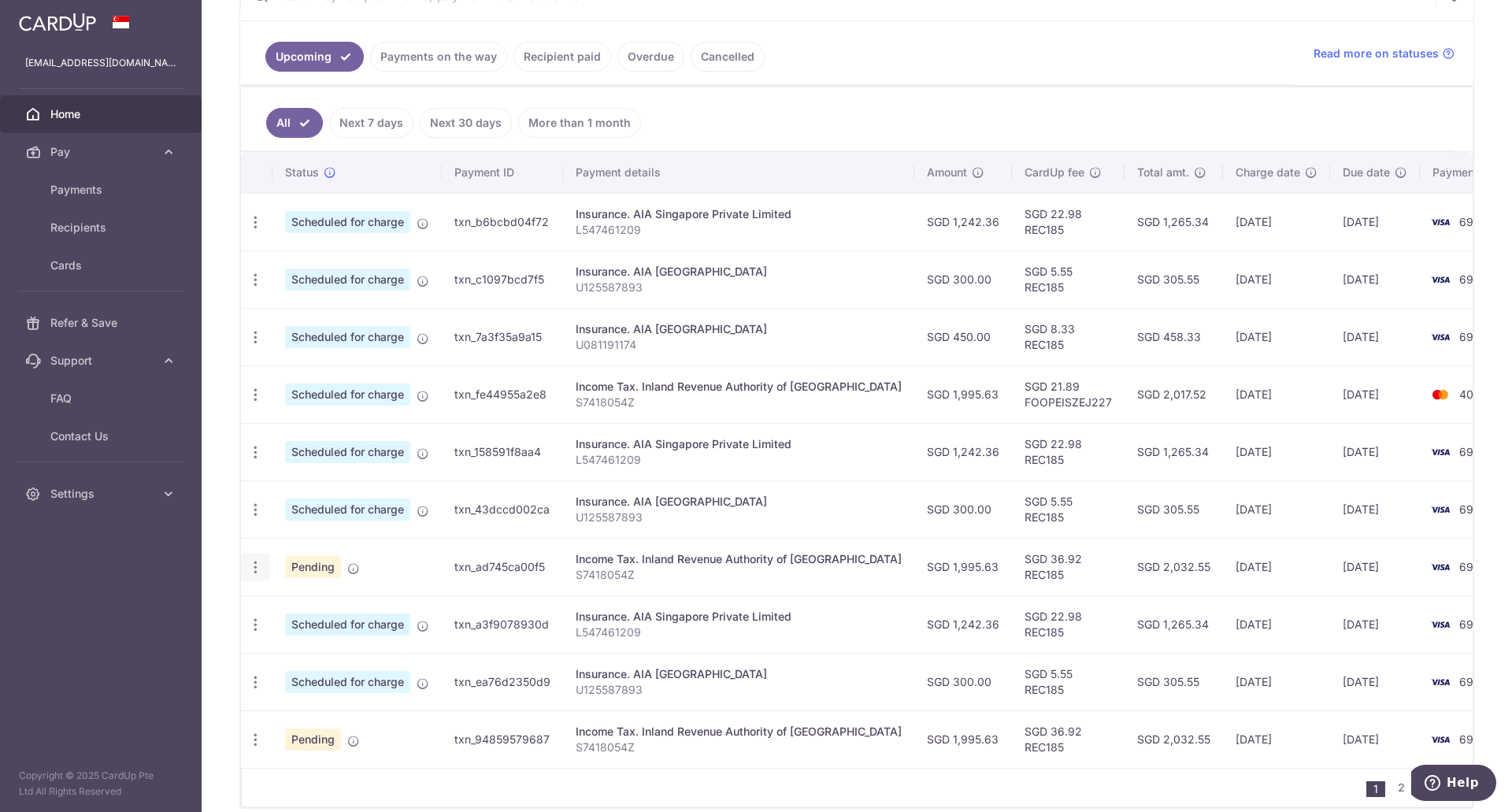
click at [258, 564] on icon "button" at bounding box center [255, 567] width 16 height 16
click at [321, 615] on span "Update payment" at bounding box center [339, 610] width 107 height 19
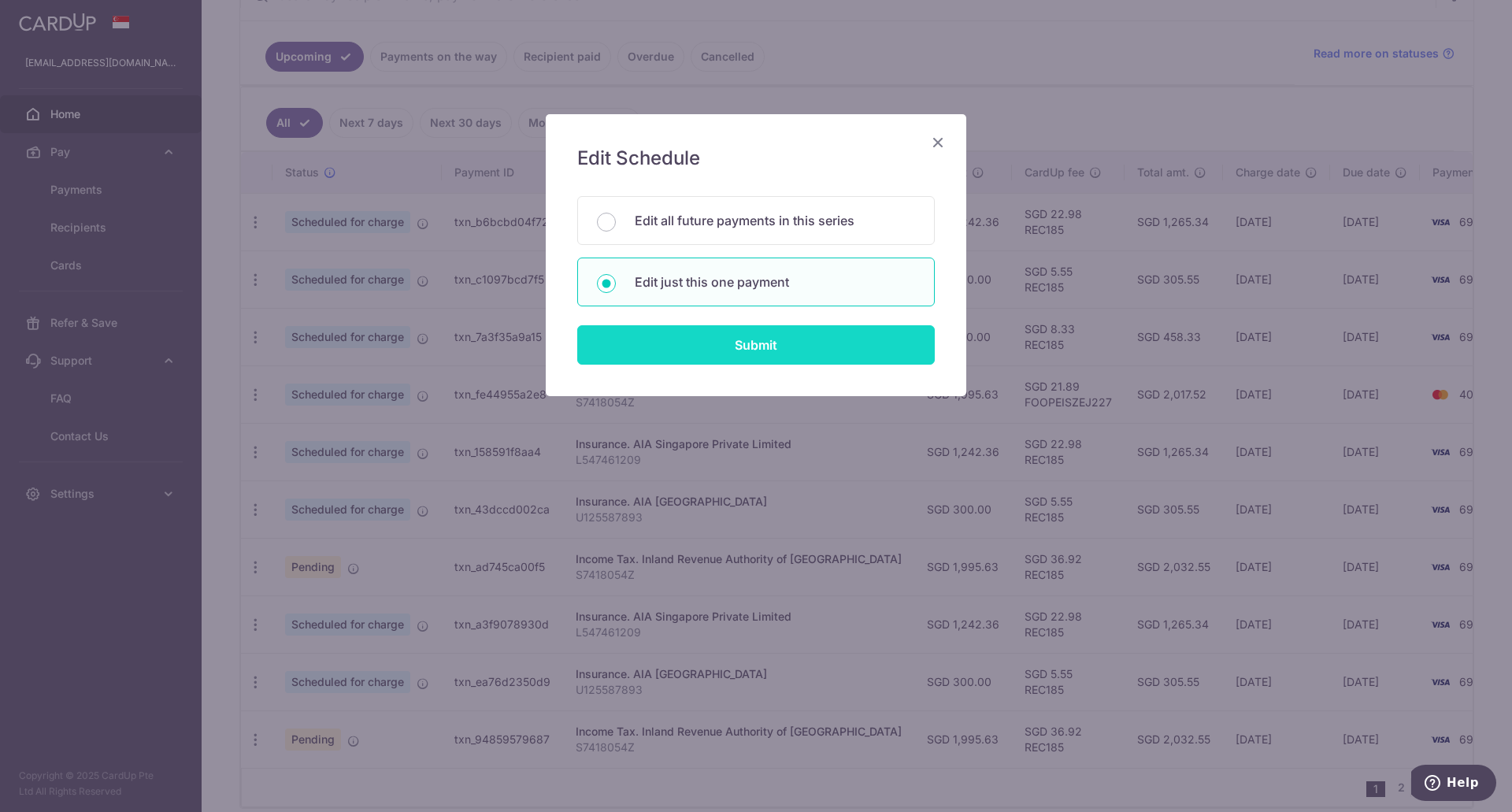
click at [769, 349] on input "Submit" at bounding box center [756, 345] width 357 height 39
radio input "true"
type input "[DATE]"
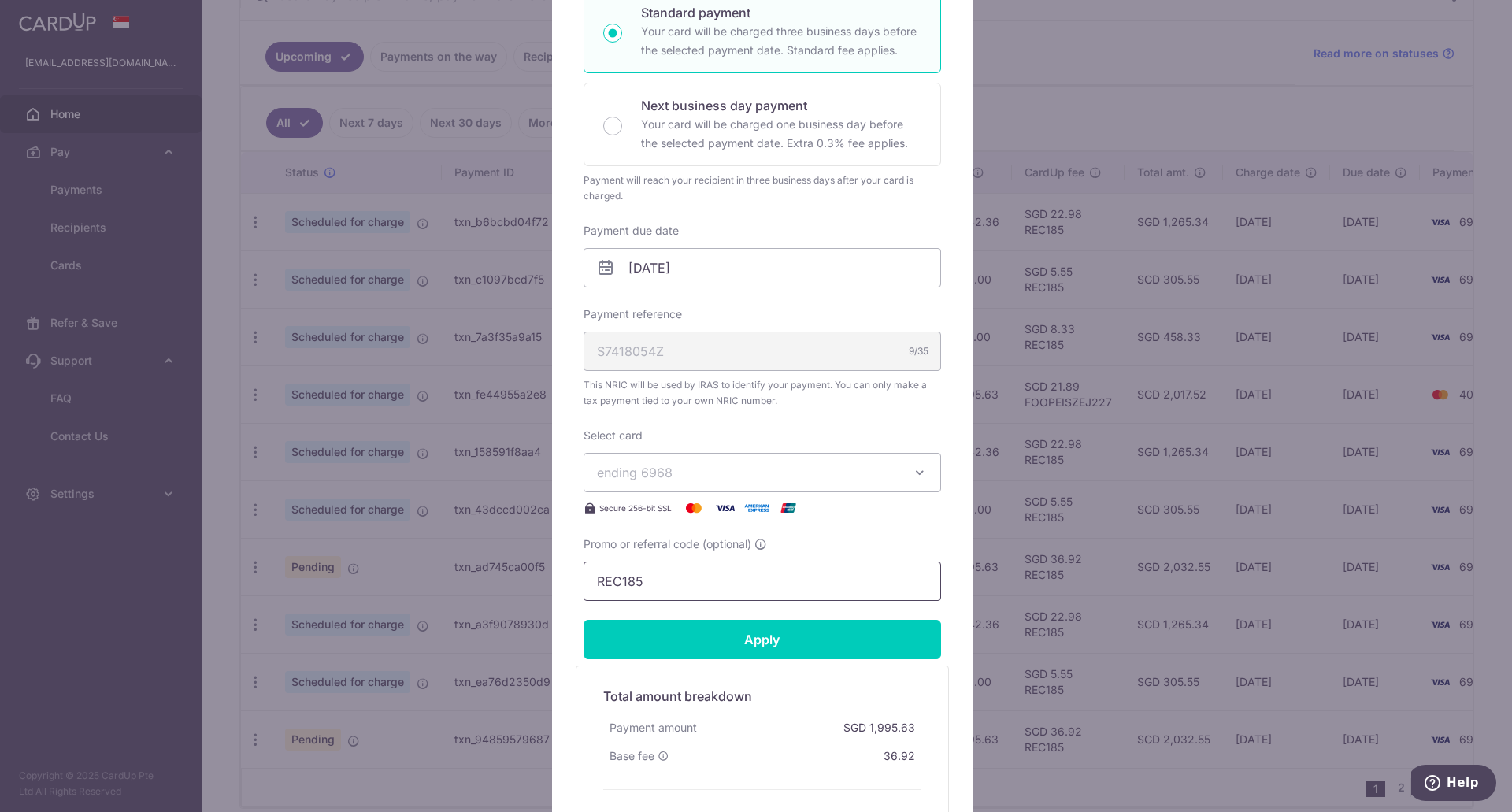
scroll to position [315, 0]
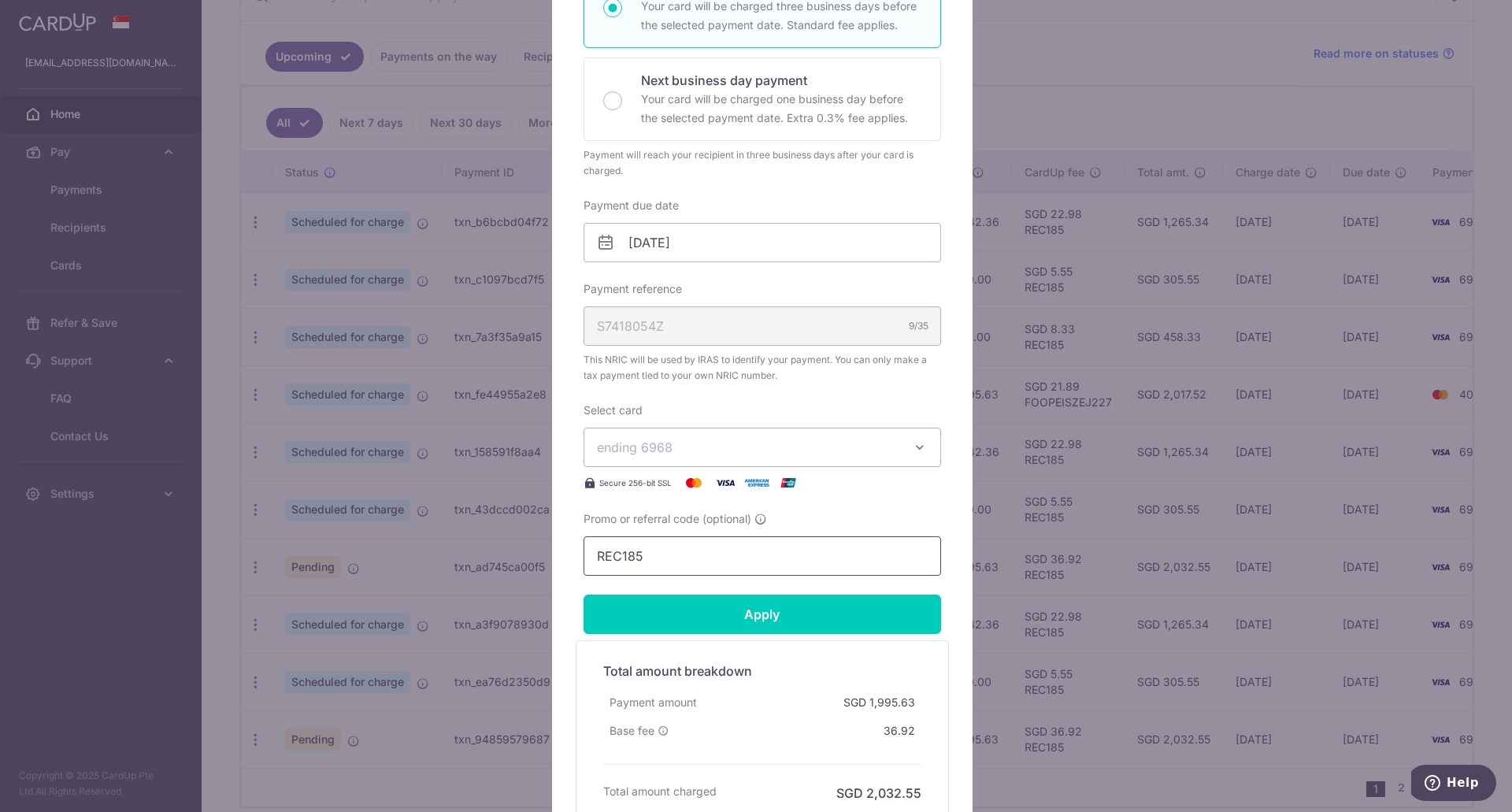
drag, startPoint x: 642, startPoint y: 556, endPoint x: 559, endPoint y: 541, distance: 84.3
click at [558, 542] on div "Edit payment By clicking apply, you will make changes to all payments to Inland…" at bounding box center [762, 323] width 421 height 1048
paste input "VTAX25R"
type input "VTAX25R"
click at [726, 619] on input "Apply" at bounding box center [762, 614] width 357 height 39
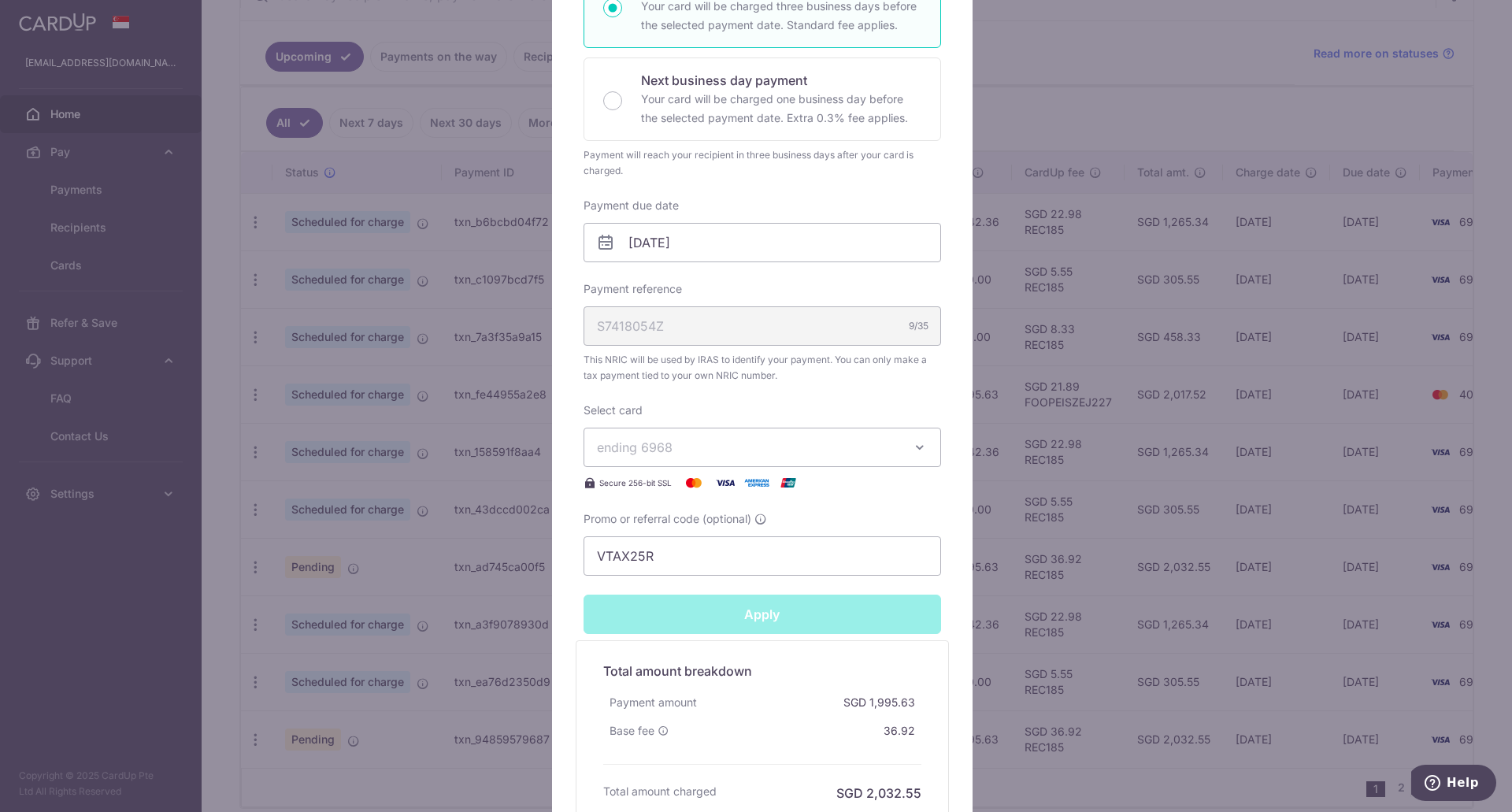
type input "Successfully Applied"
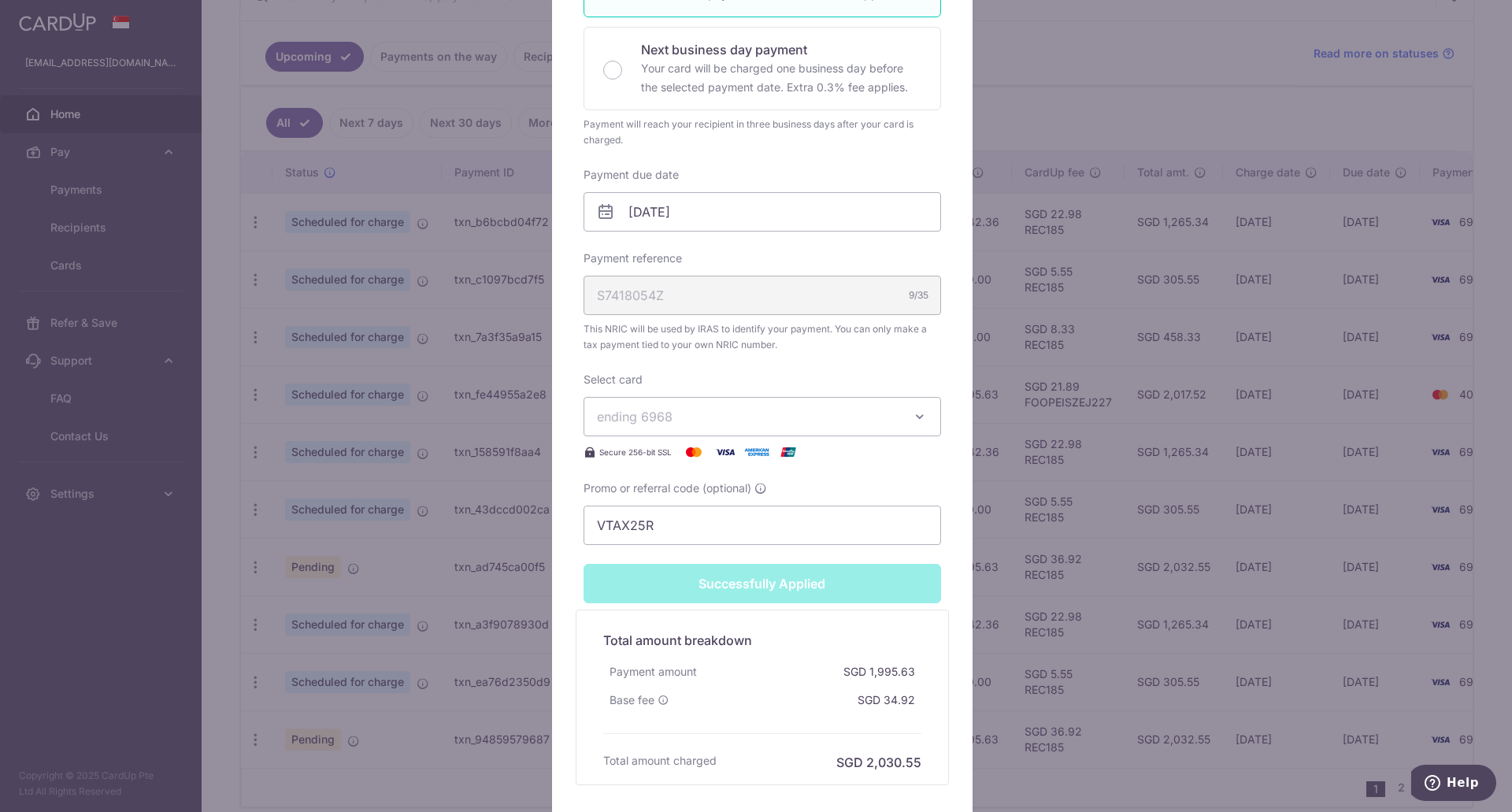
scroll to position [449, 0]
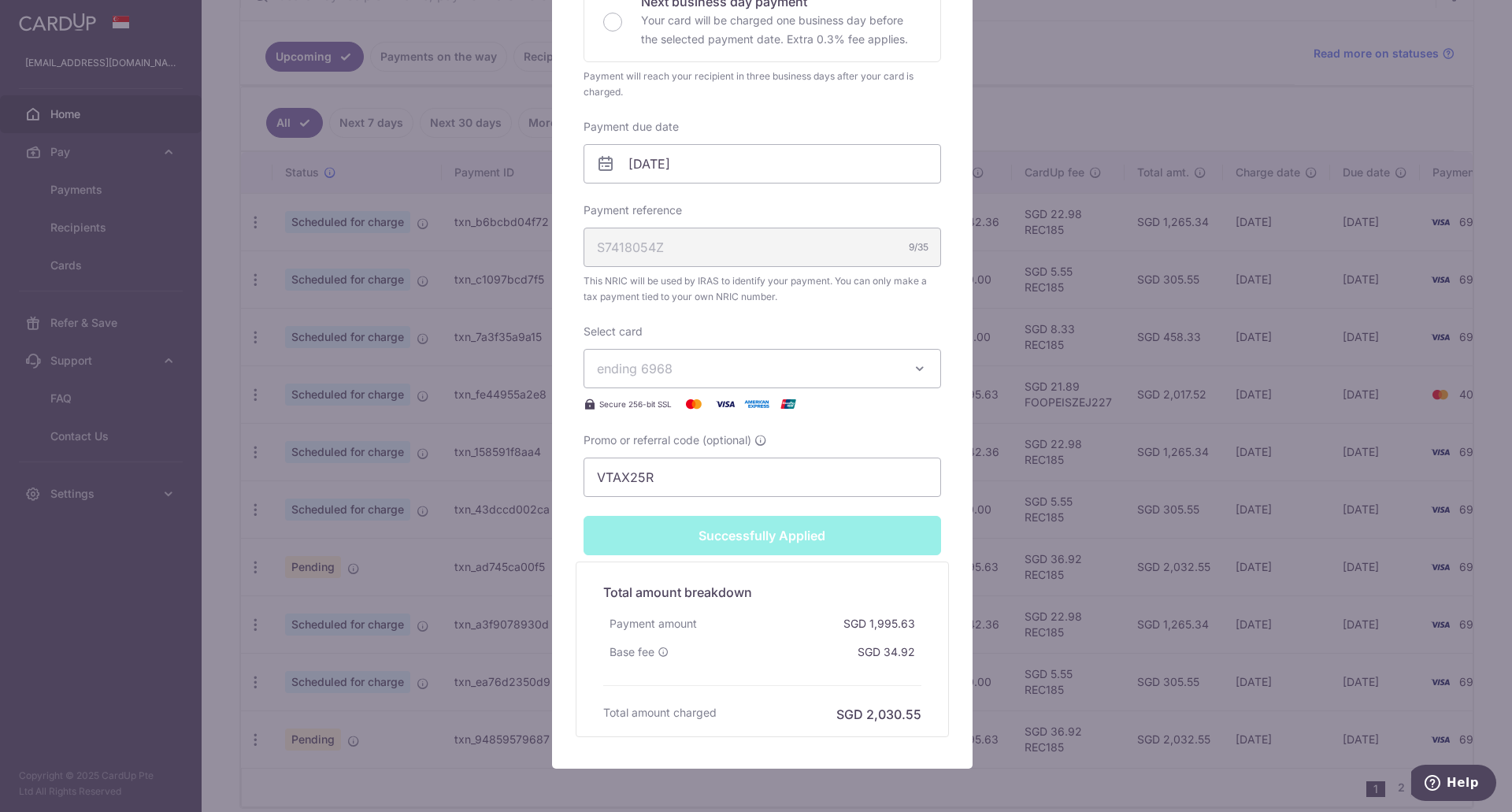
click at [1033, 572] on div "Edit payment By clicking apply, you will make changes to all payments to Inland…" at bounding box center [756, 406] width 1512 height 812
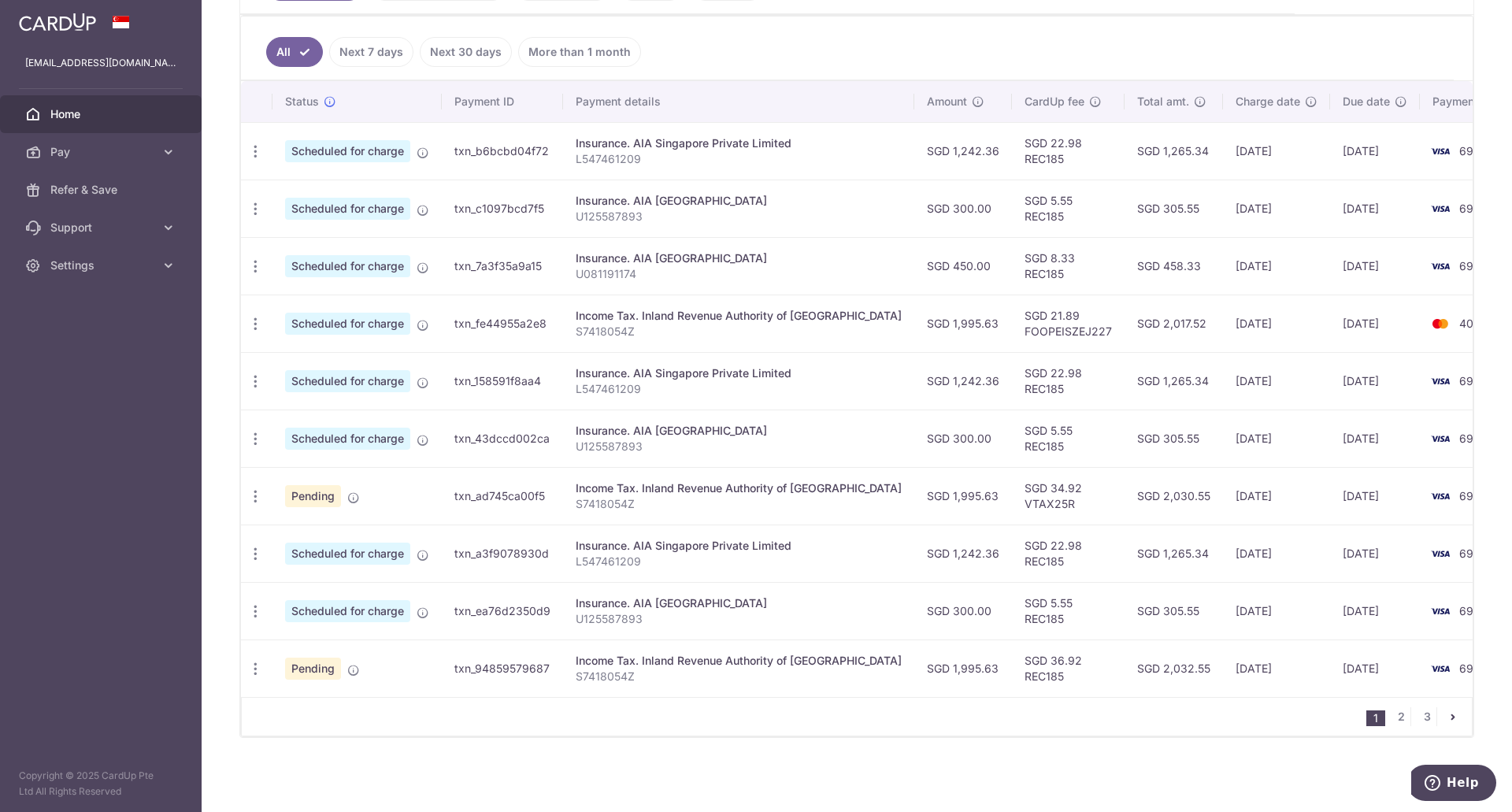
scroll to position [414, 0]
click at [258, 664] on icon "button" at bounding box center [255, 669] width 16 height 16
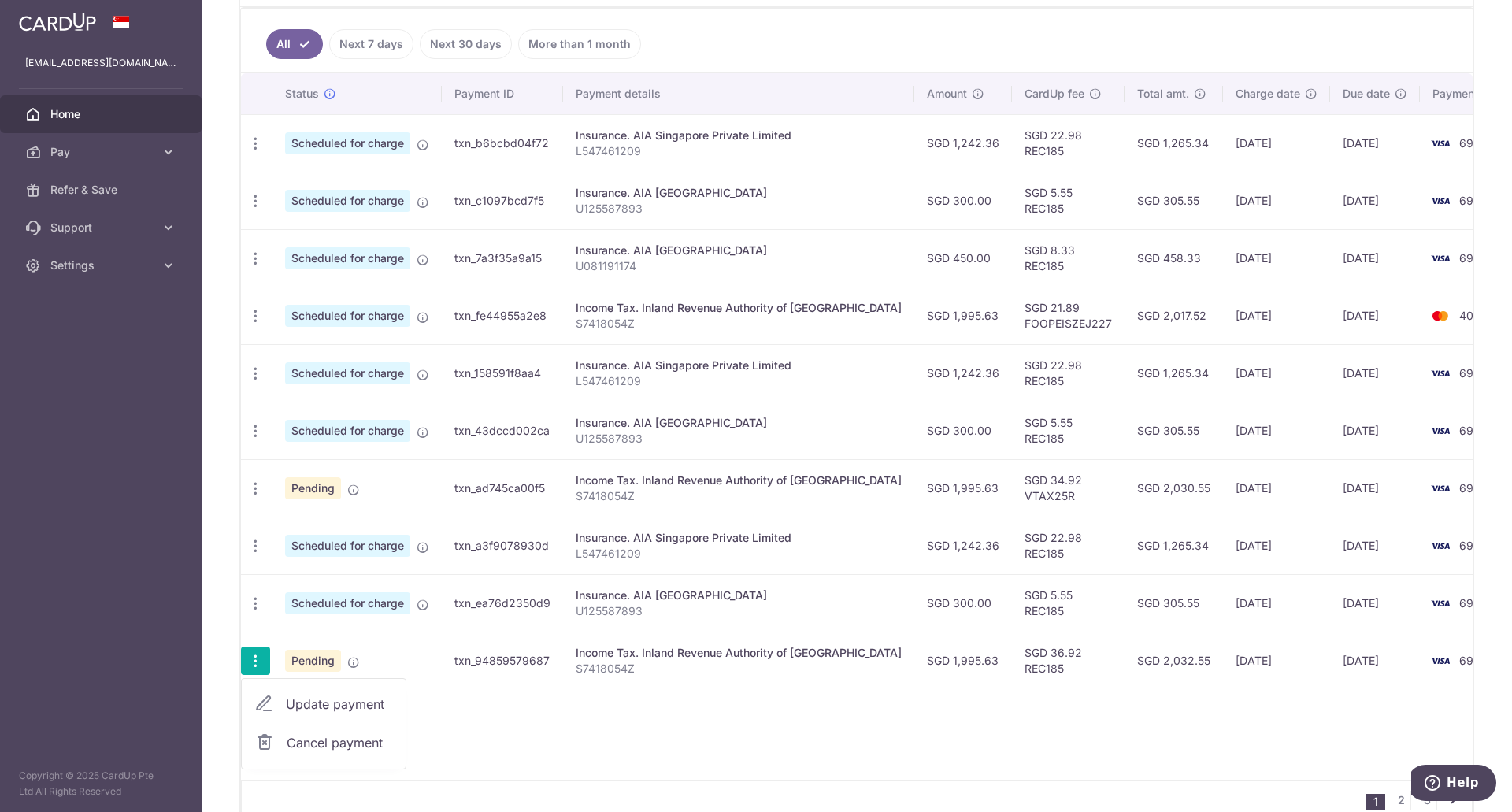
click at [302, 702] on span "Update payment" at bounding box center [339, 704] width 107 height 19
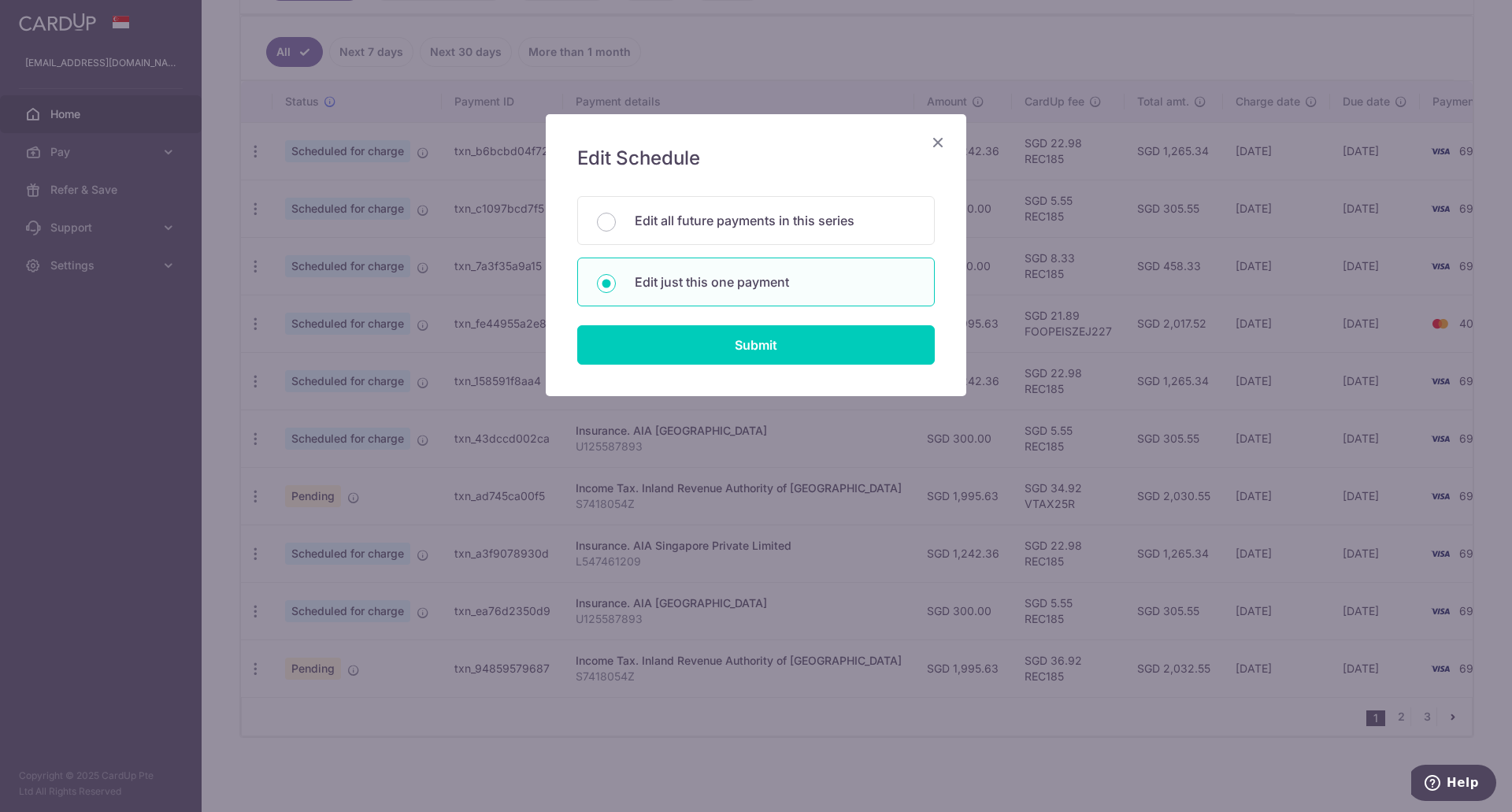
click at [744, 282] on p "Edit just this one payment" at bounding box center [774, 282] width 281 height 19
click at [616, 282] on input "Edit just this one payment" at bounding box center [606, 283] width 19 height 19
radio input "true"
click at [746, 337] on input "Submit" at bounding box center [756, 345] width 357 height 39
radio input "true"
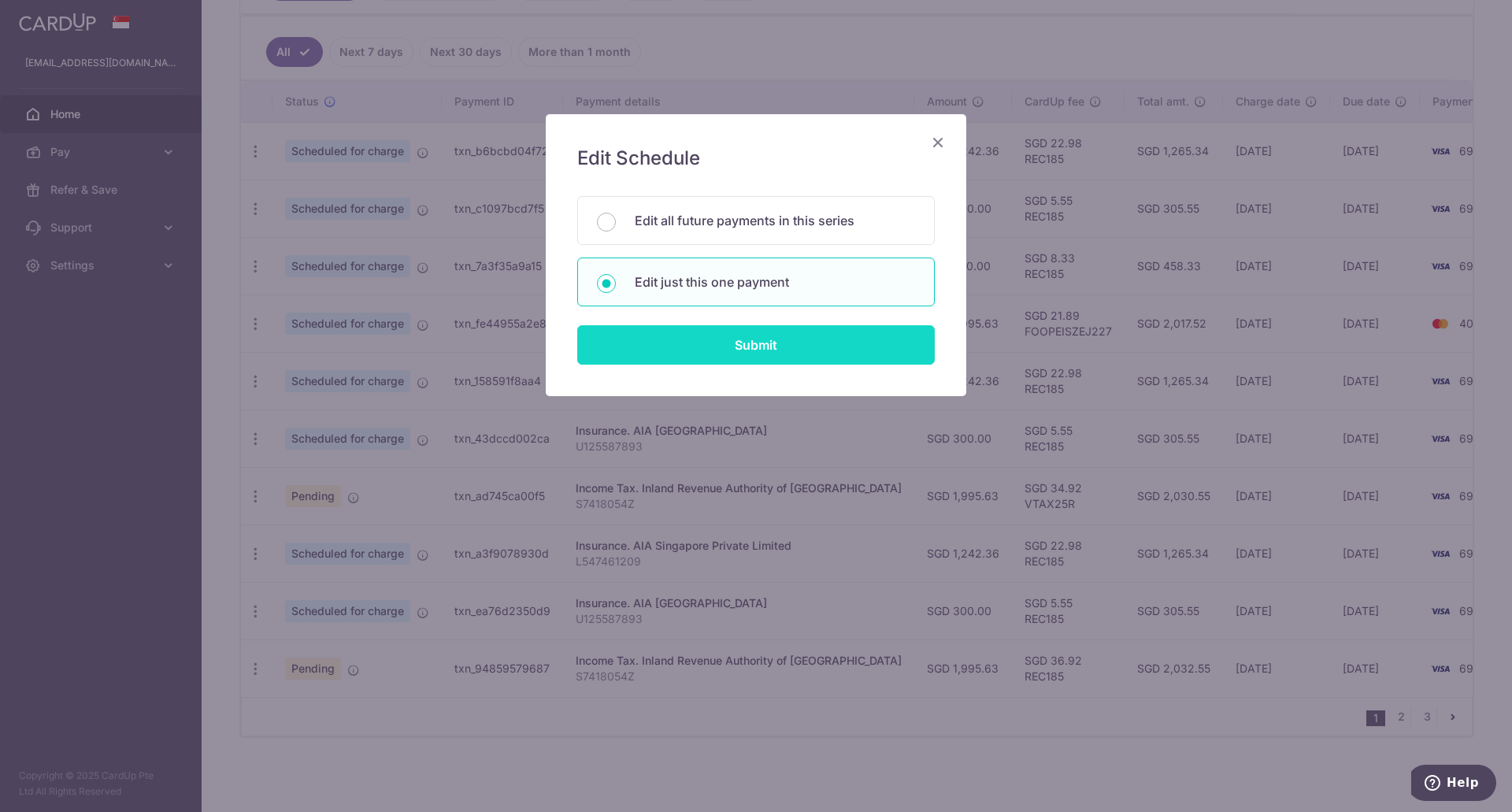
type input "1,995.63"
type input "[DATE]"
type input "S7418054Z"
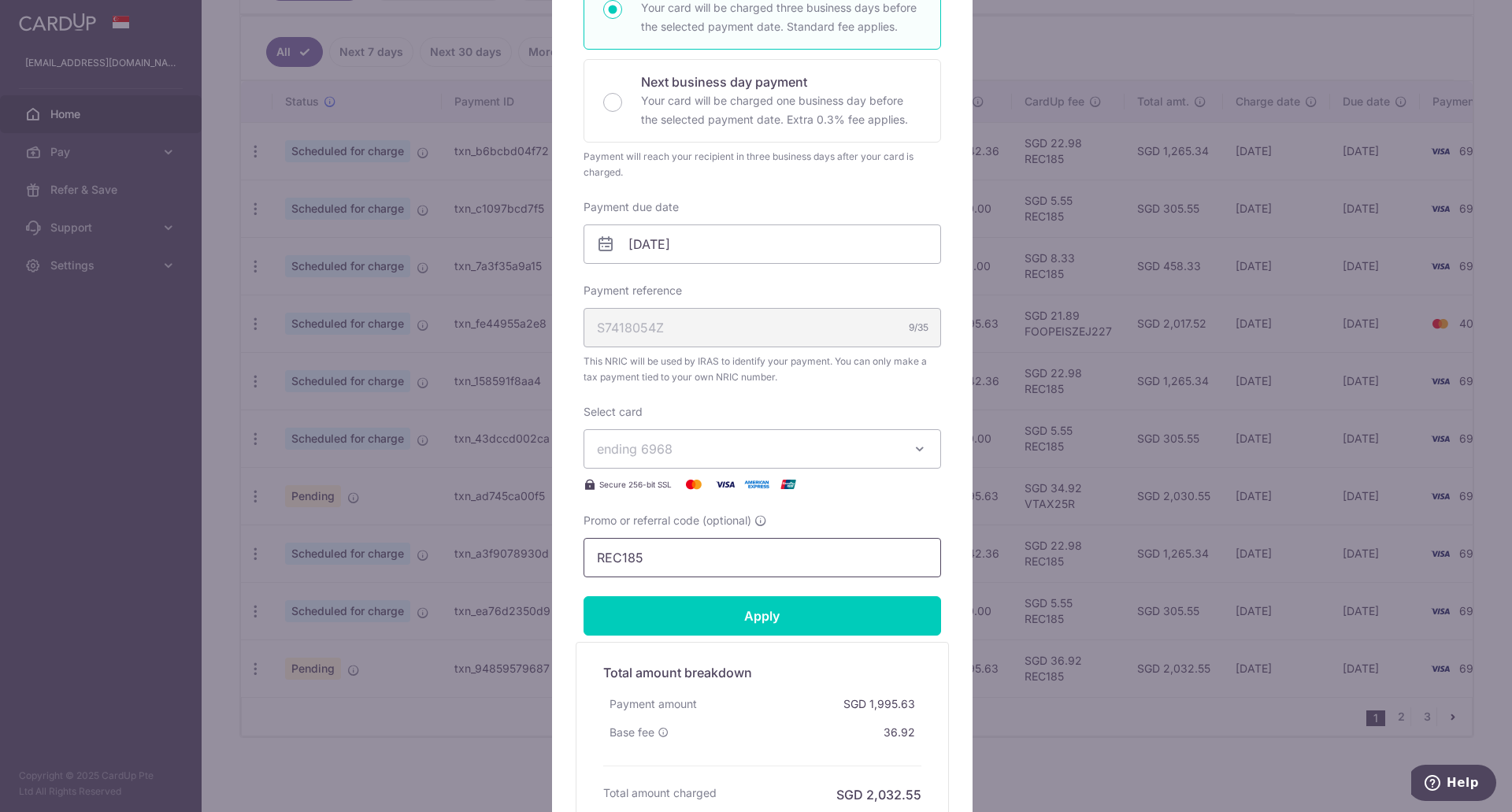
scroll to position [315, 0]
drag, startPoint x: 661, startPoint y: 558, endPoint x: 531, endPoint y: 561, distance: 130.0
click at [531, 561] on div "Edit payment By clicking apply, you will make changes to all payments to Inland…" at bounding box center [756, 406] width 1512 height 812
paste input "VTAX25R"
type input "VTAX25R"
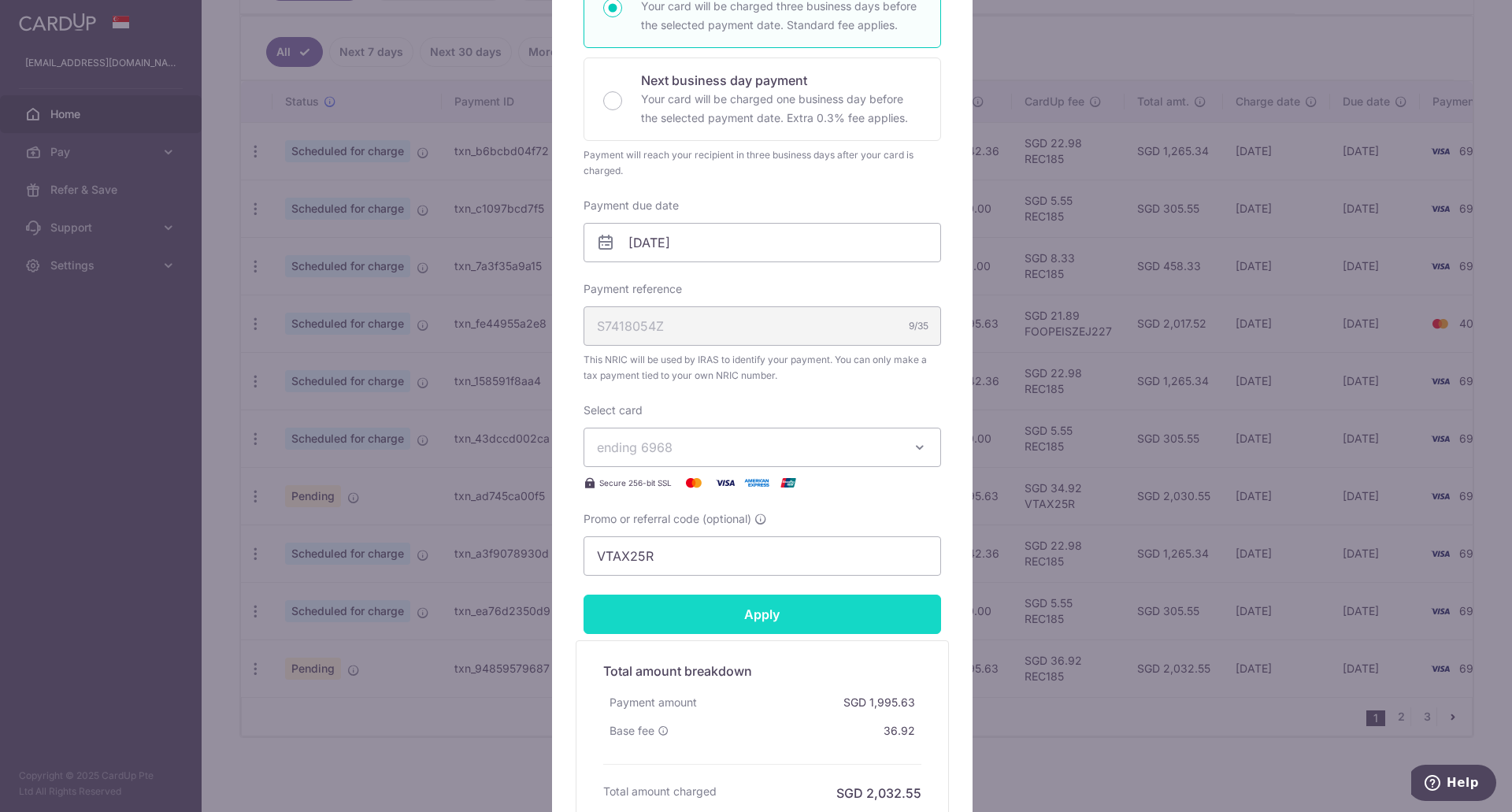
click at [690, 614] on input "Apply" at bounding box center [762, 614] width 357 height 39
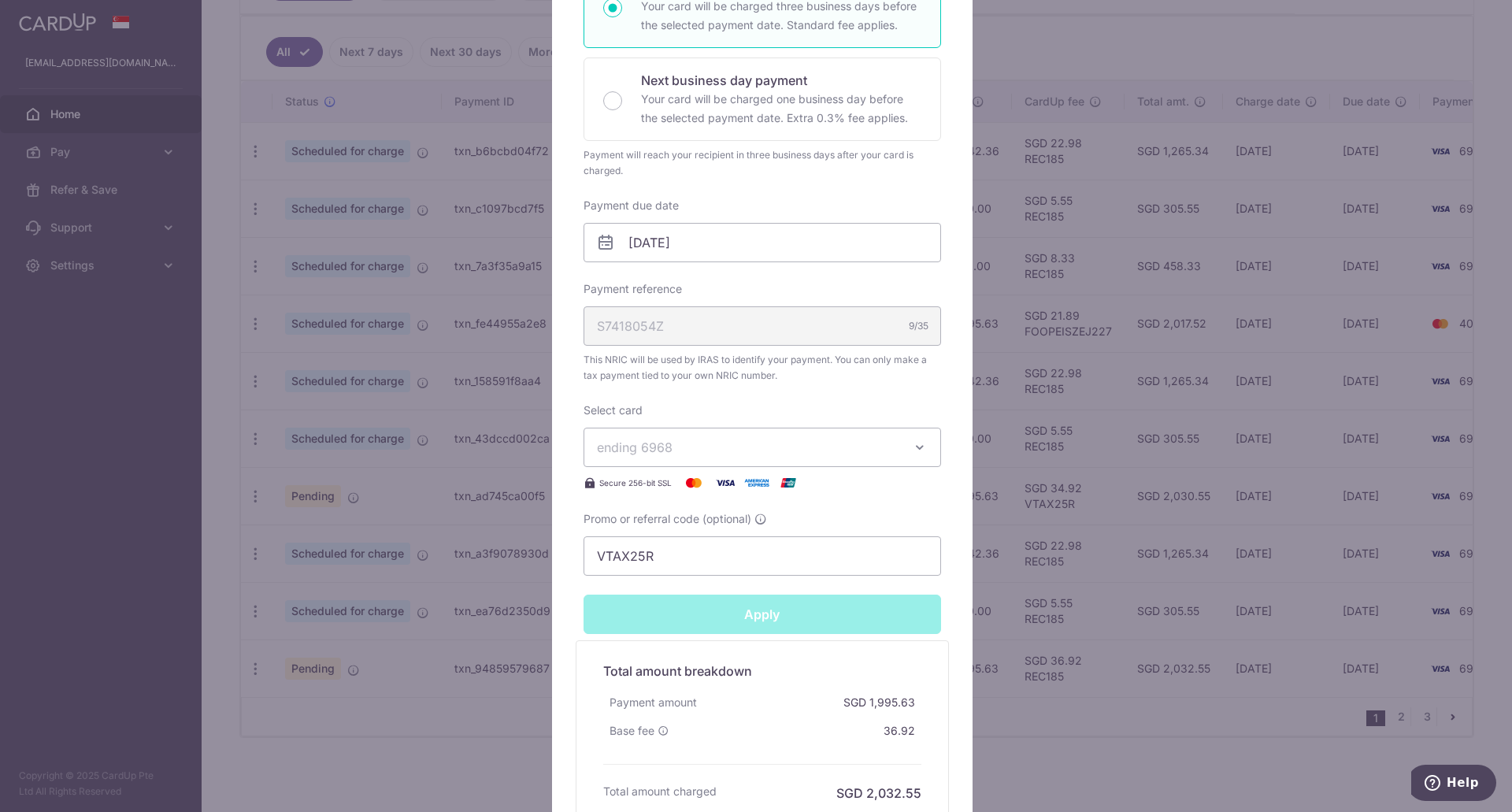
type input "Successfully Applied"
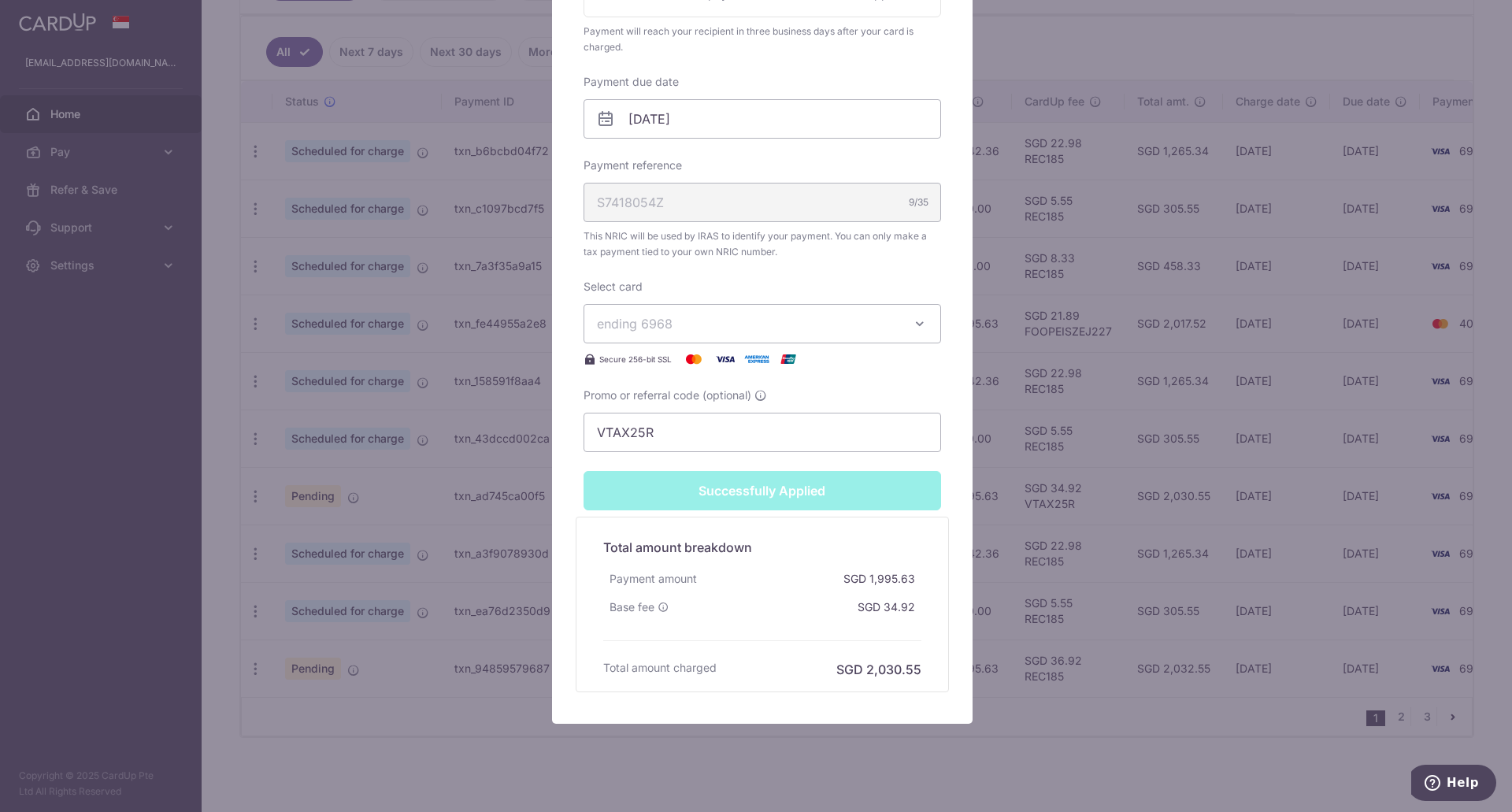
scroll to position [519, 0]
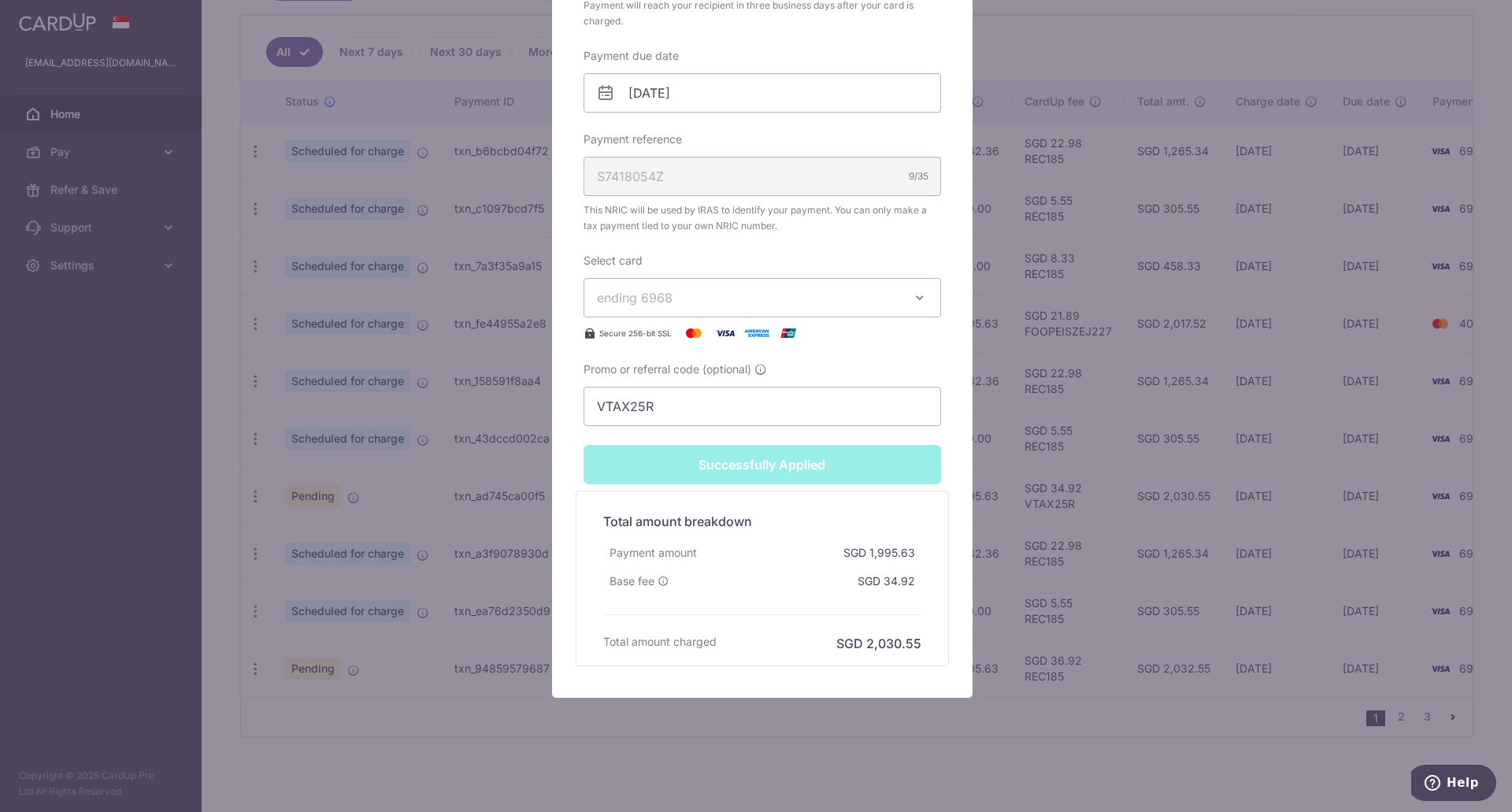
click at [561, 707] on div "Edit payment By clicking apply, you will make changes to all payments to Inland…" at bounding box center [756, 406] width 1512 height 812
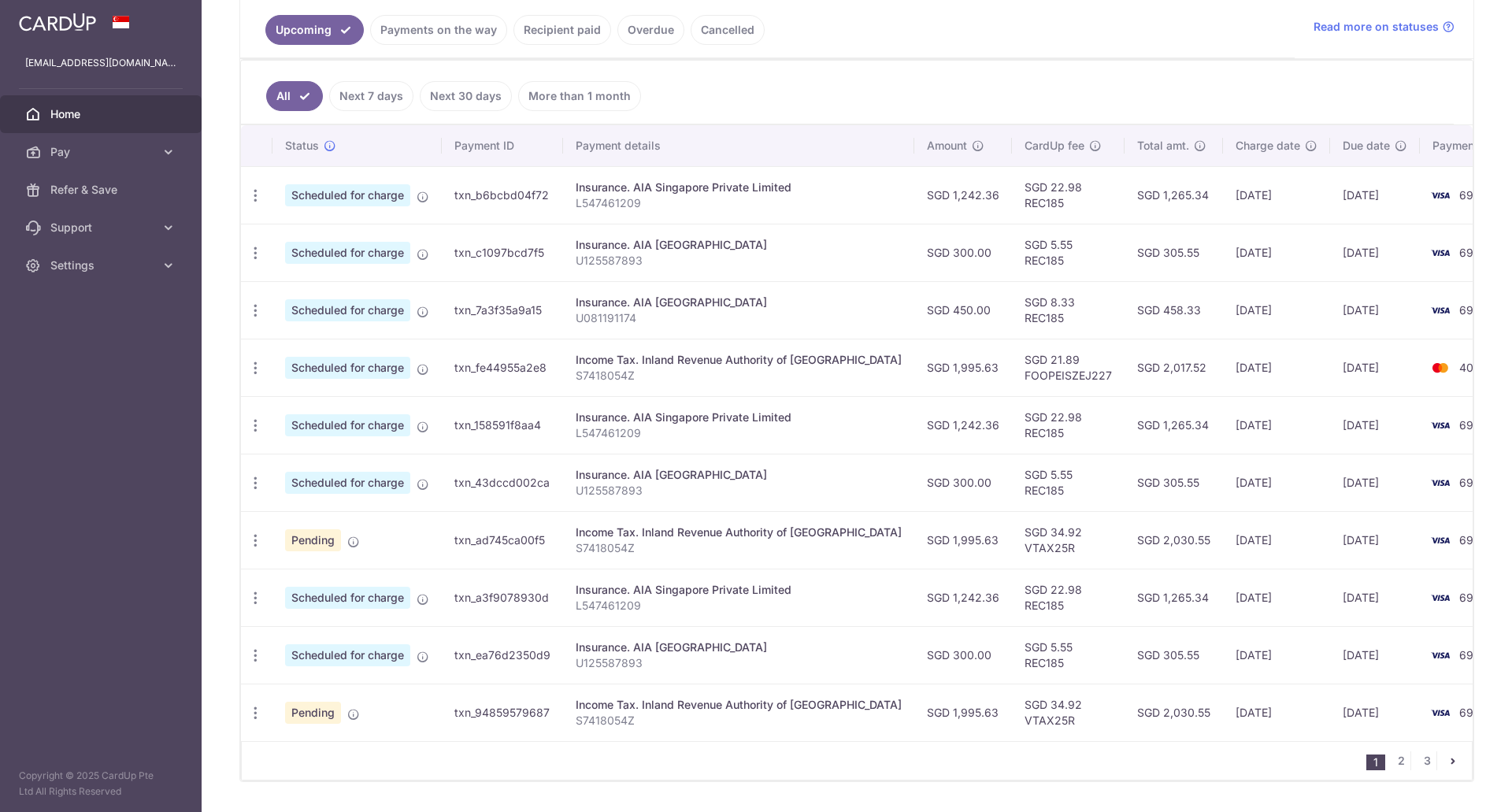
scroll to position [394, 0]
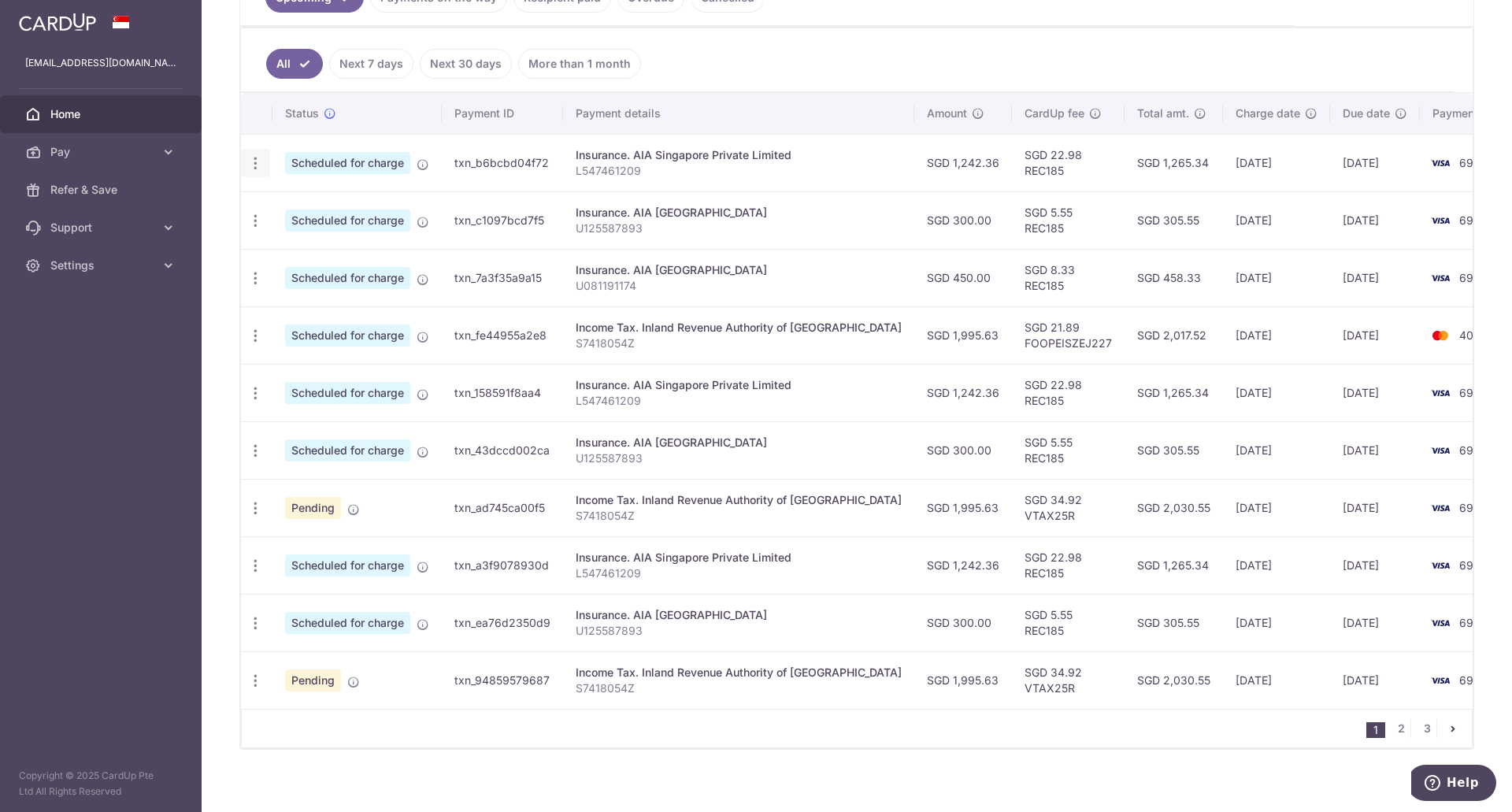
click at [254, 162] on icon "button" at bounding box center [255, 163] width 16 height 16
click at [347, 206] on span "Update payment" at bounding box center [339, 206] width 107 height 19
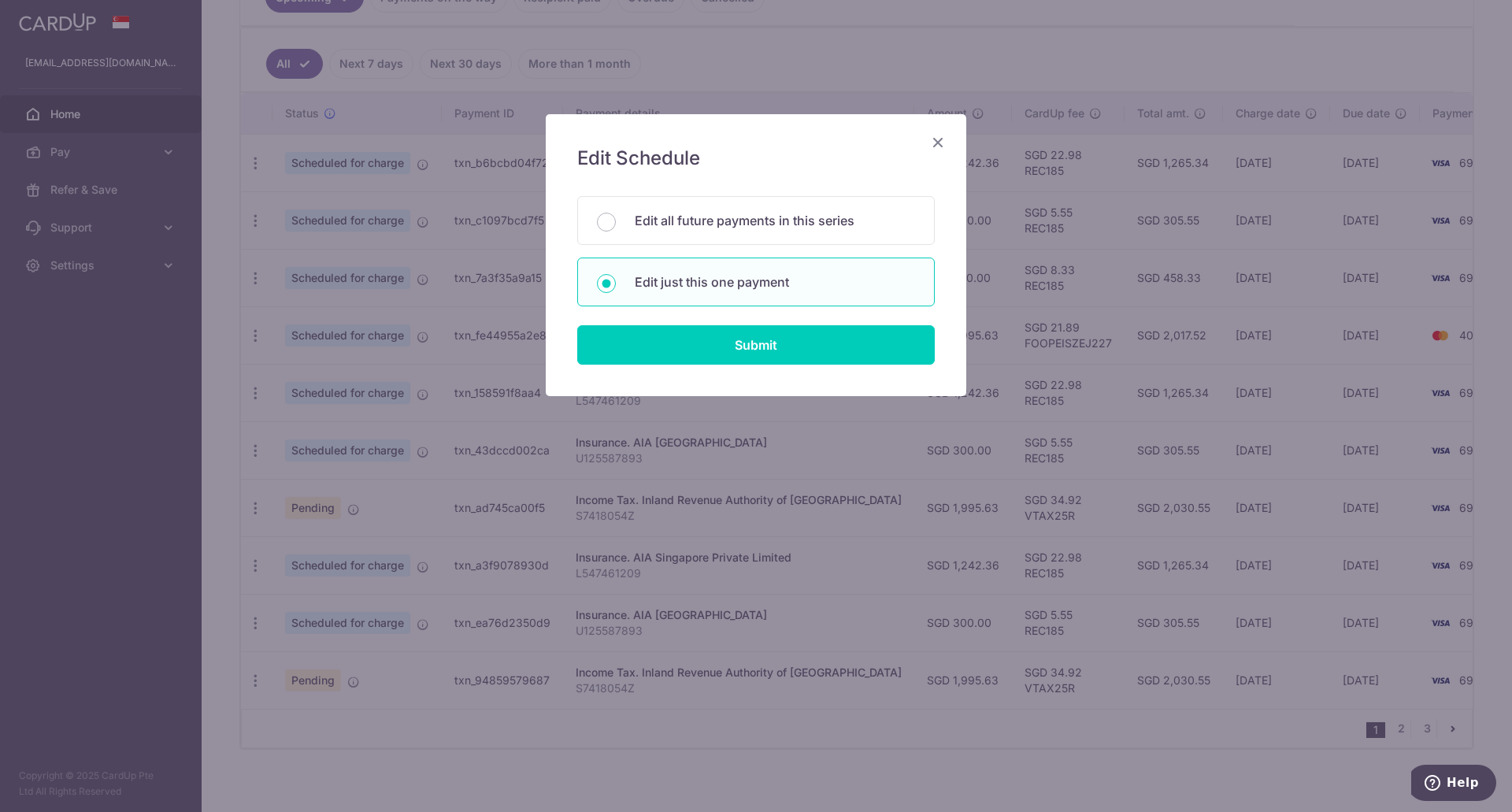
click at [786, 293] on div "Edit just this one payment" at bounding box center [756, 282] width 357 height 49
radio input "true"
click at [762, 344] on input "Submit" at bounding box center [756, 345] width 357 height 39
radio input "true"
type input "1,242.36"
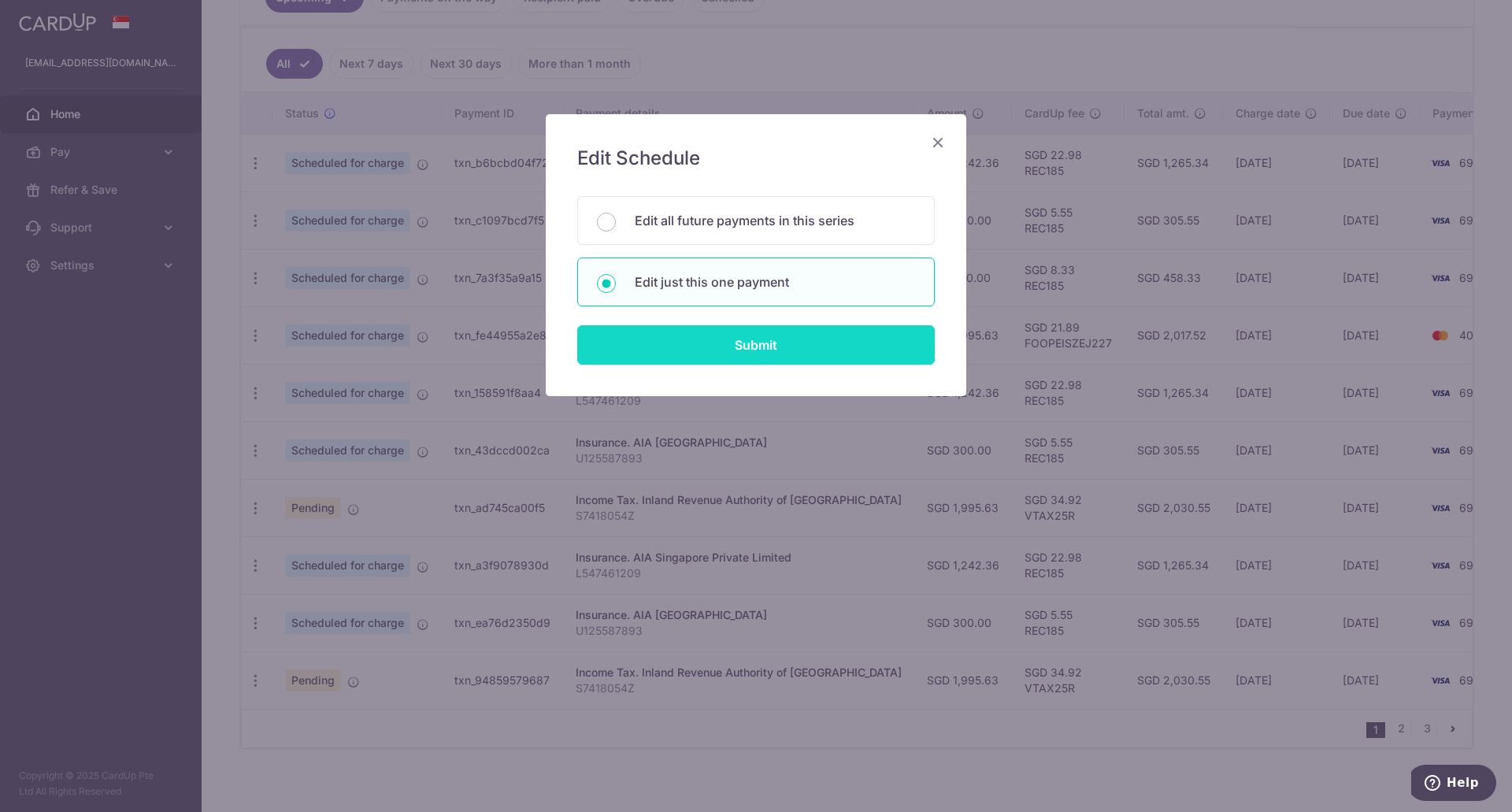
type input "[DATE]"
type input "L547461209"
type input "REC185"
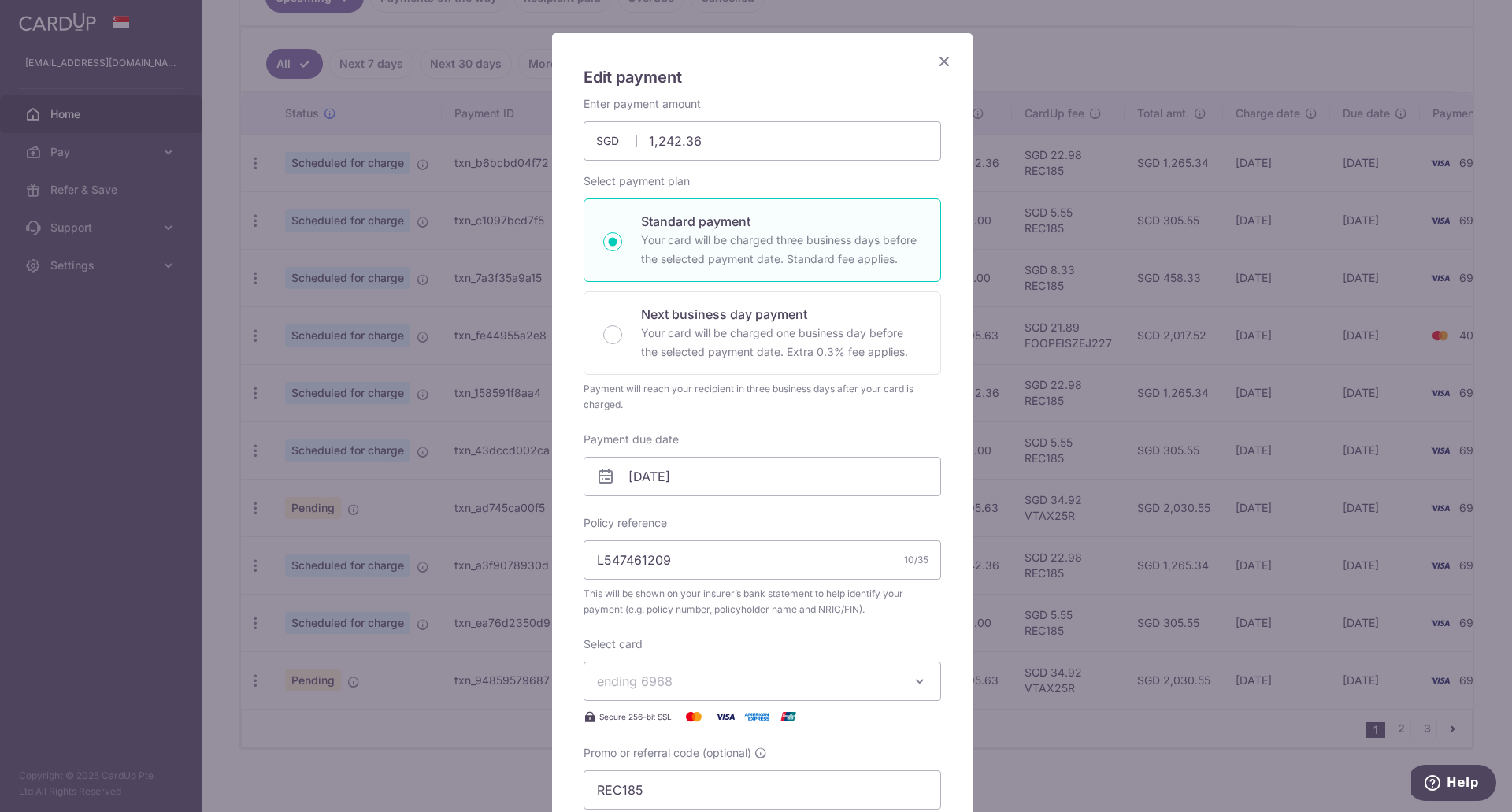
scroll to position [0, 0]
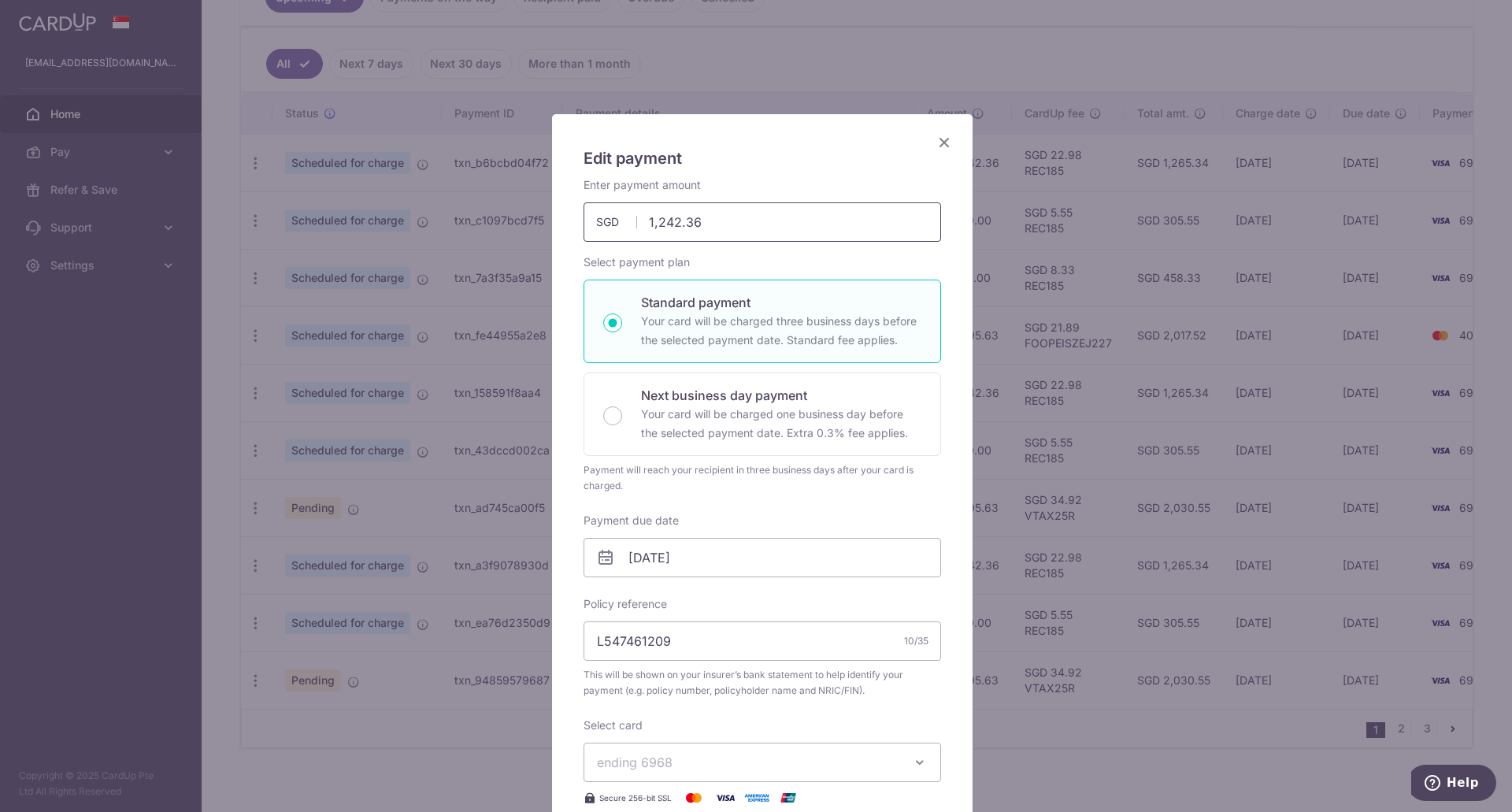
click at [698, 221] on input "1,242.36" at bounding box center [762, 222] width 357 height 39
type input "1,242.36"
click at [935, 145] on icon "Close" at bounding box center [944, 142] width 19 height 20
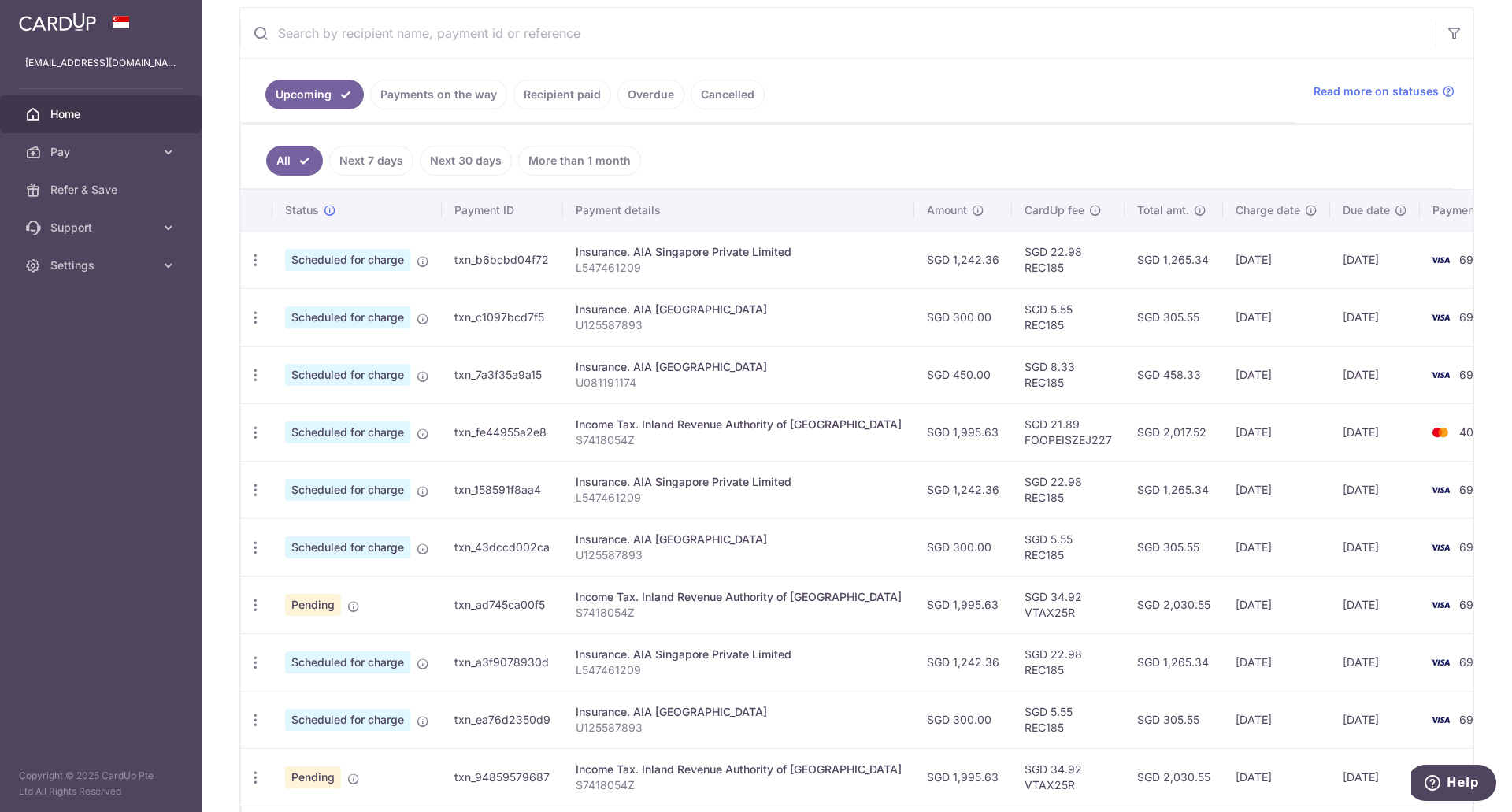
scroll to position [335, 0]
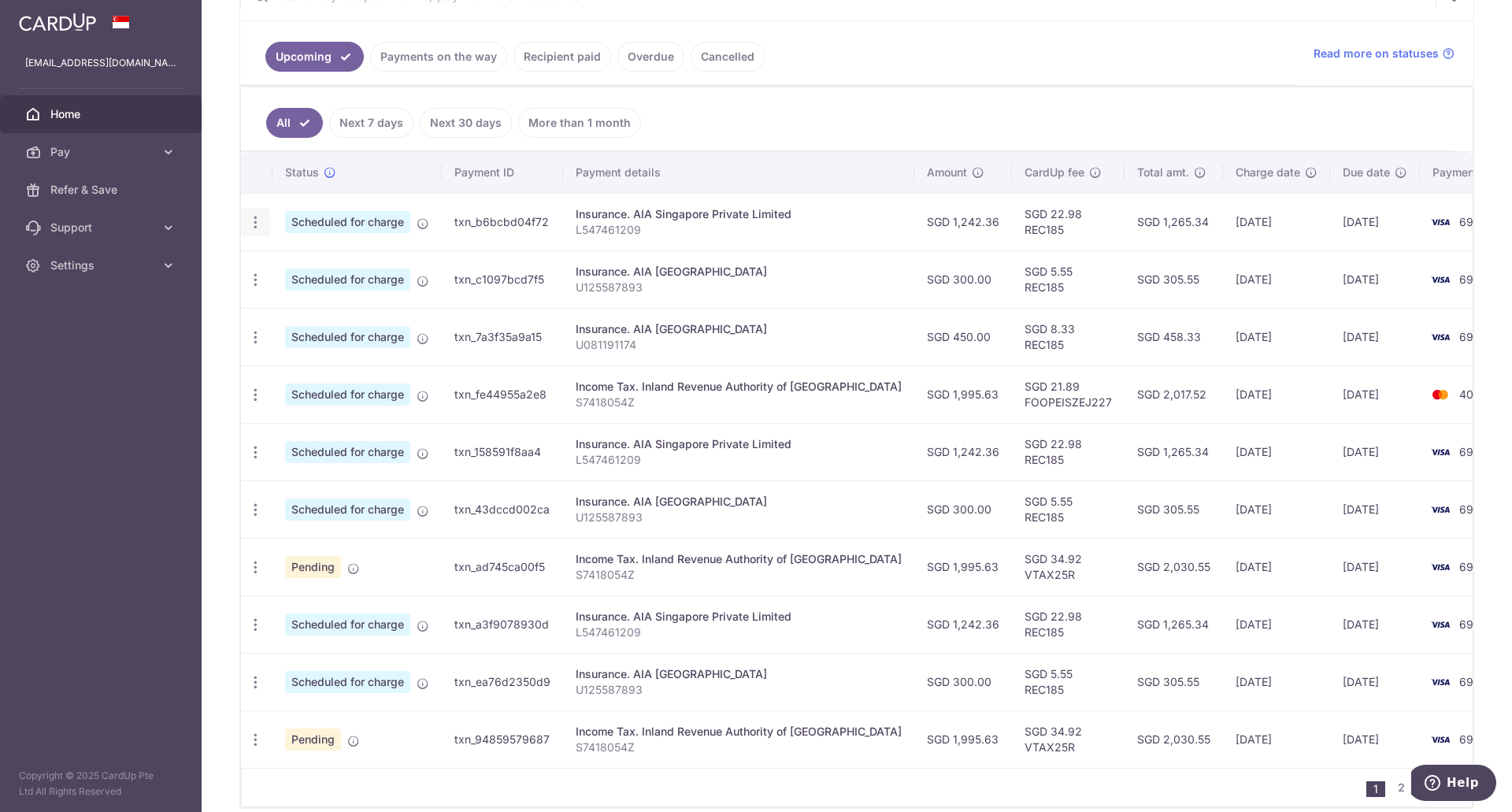
click at [257, 220] on icon "button" at bounding box center [255, 221] width 16 height 16
click at [328, 270] on span "Update payment" at bounding box center [339, 265] width 107 height 19
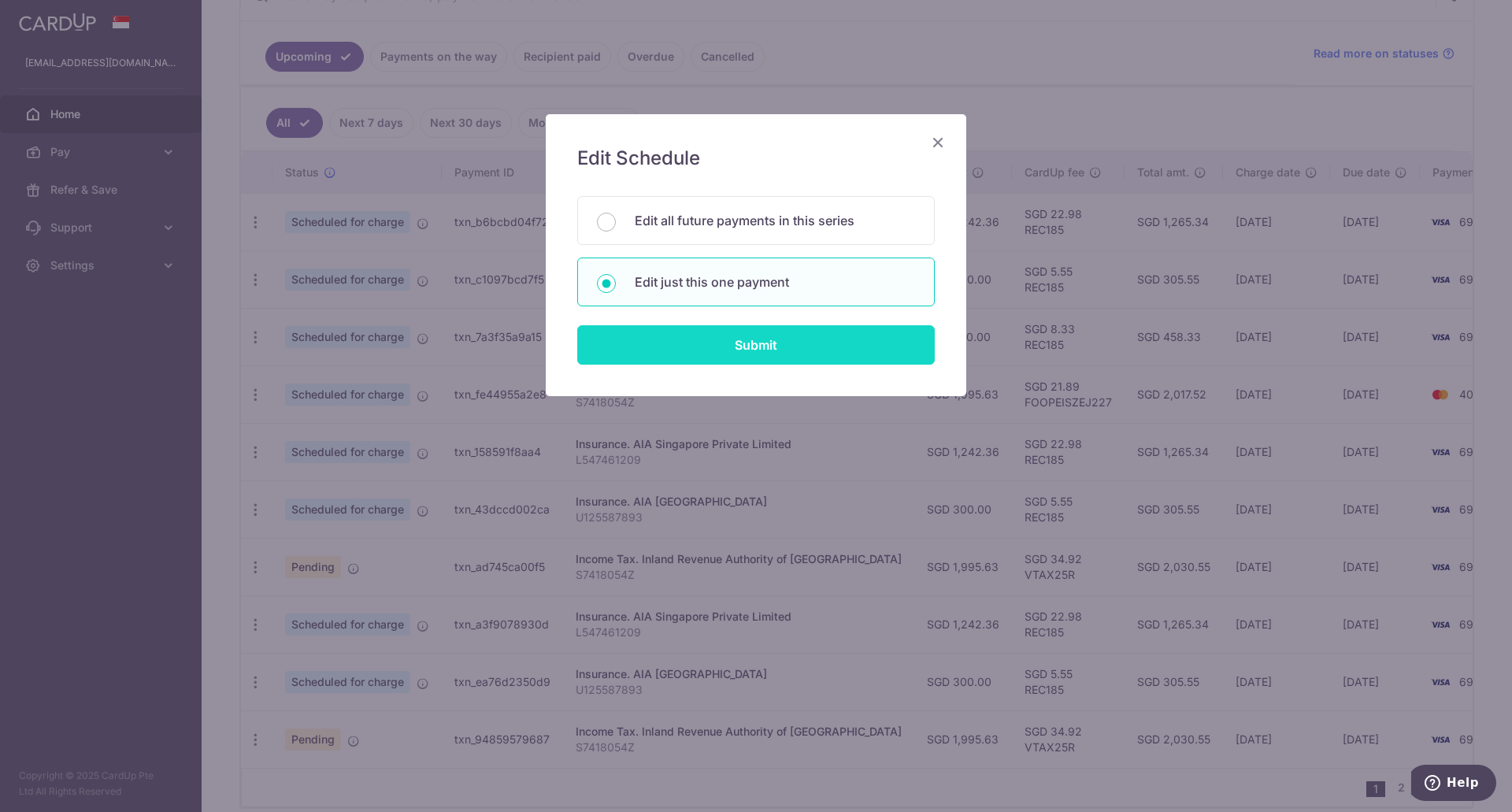
click at [703, 342] on input "Submit" at bounding box center [756, 345] width 357 height 39
radio input "true"
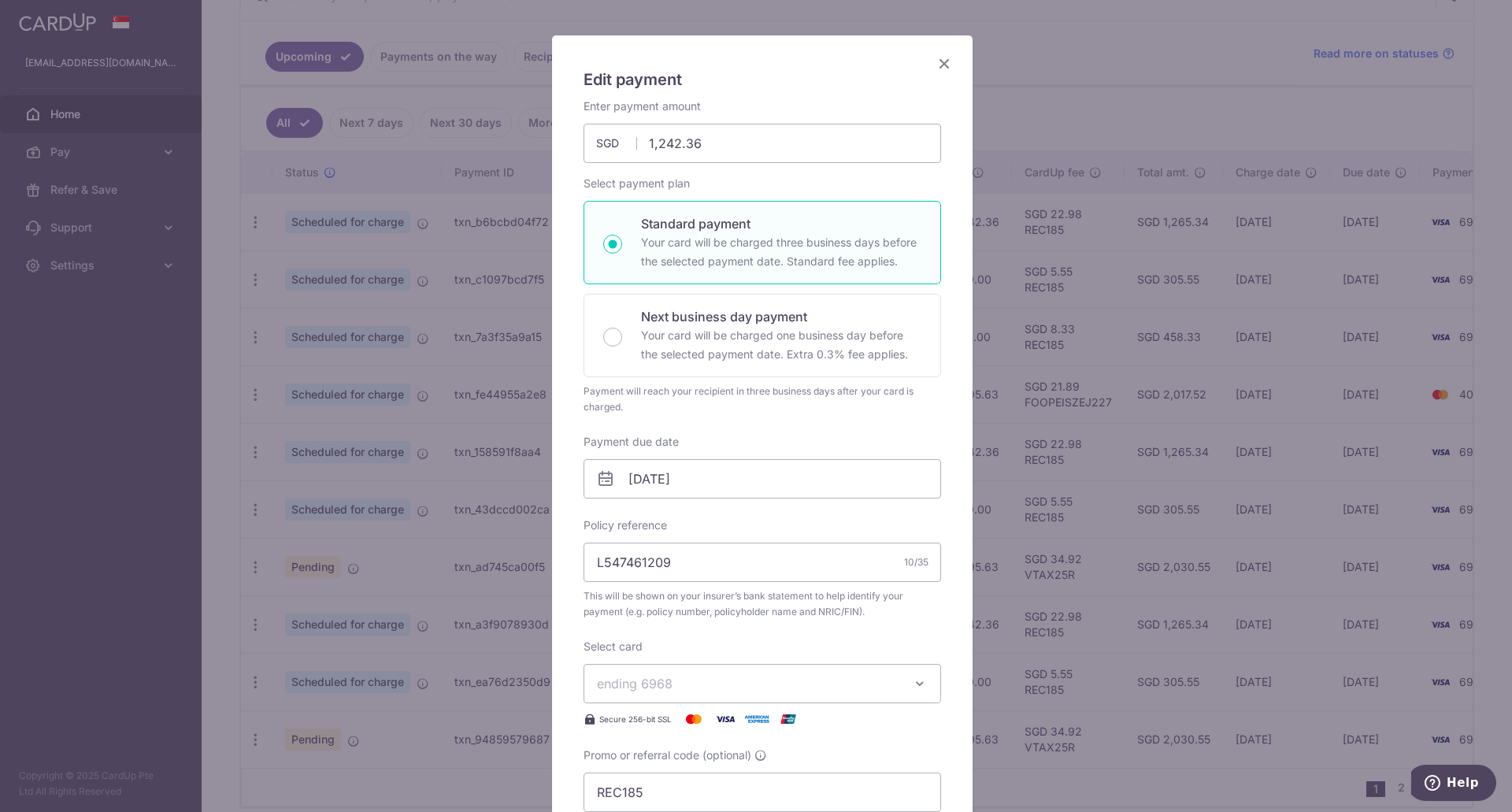
scroll to position [0, 0]
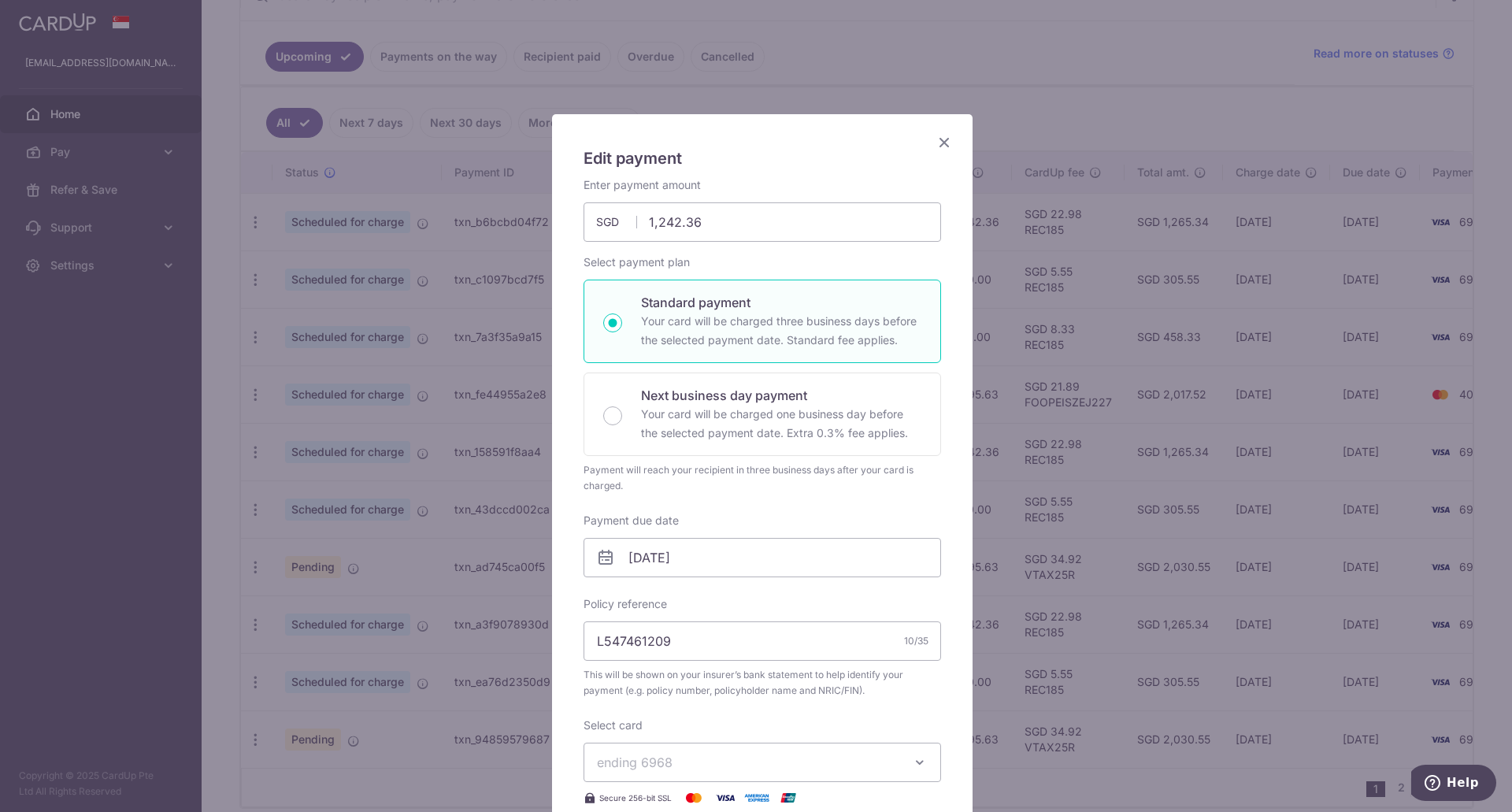
click at [935, 139] on icon "Close" at bounding box center [944, 142] width 19 height 20
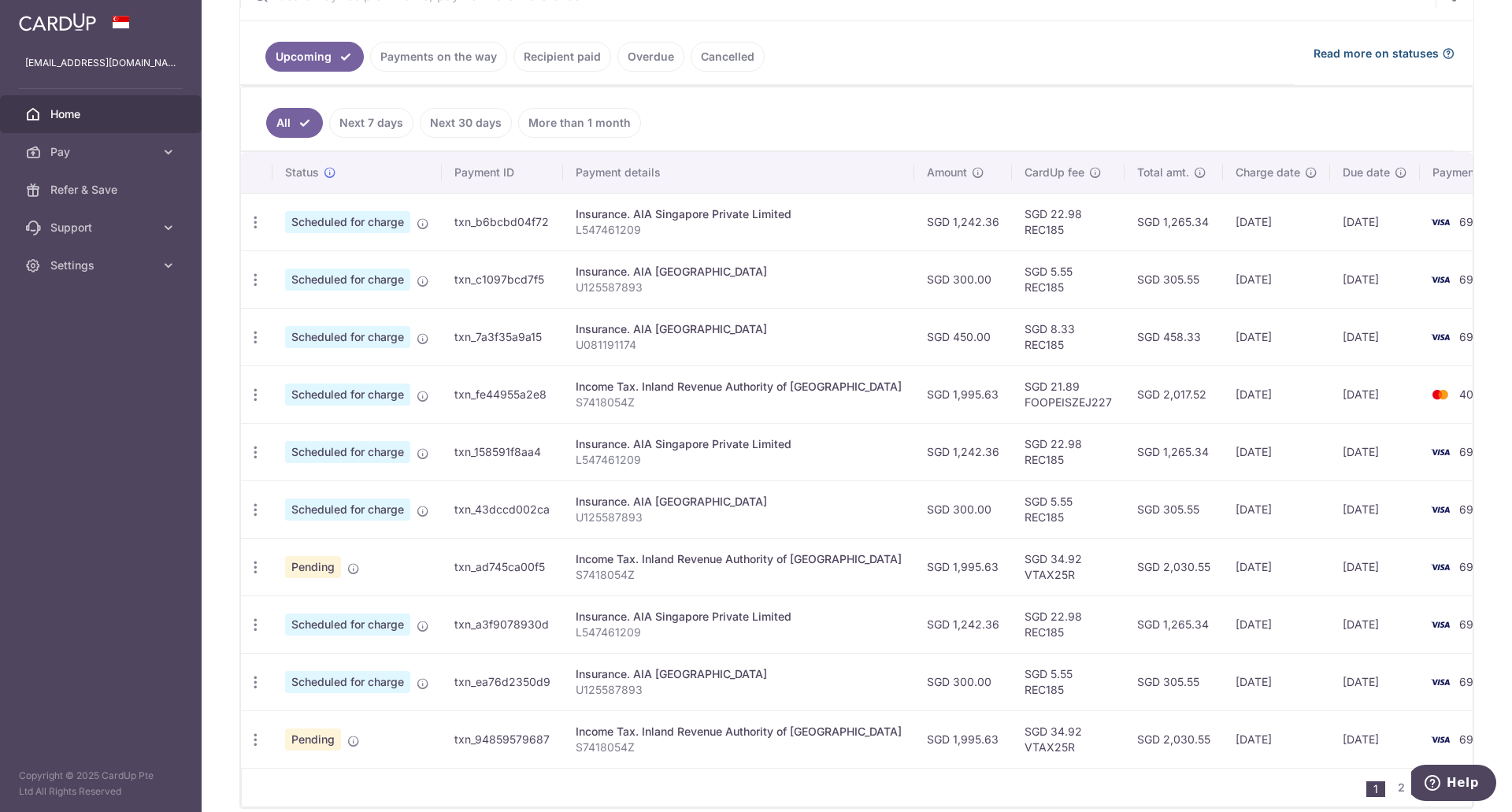
click at [1324, 60] on span "Read more on statuses" at bounding box center [1376, 53] width 125 height 15
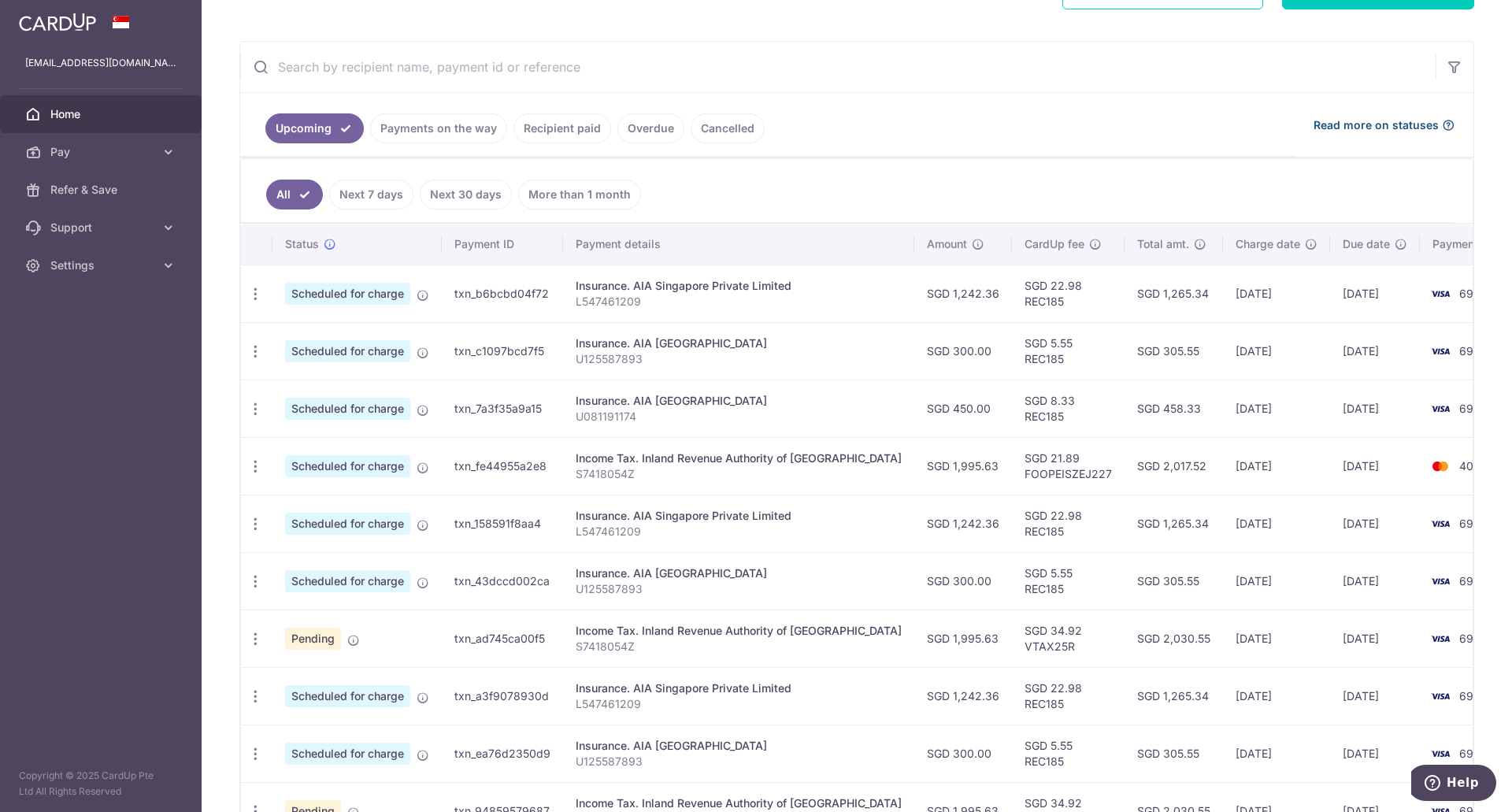
scroll to position [414, 0]
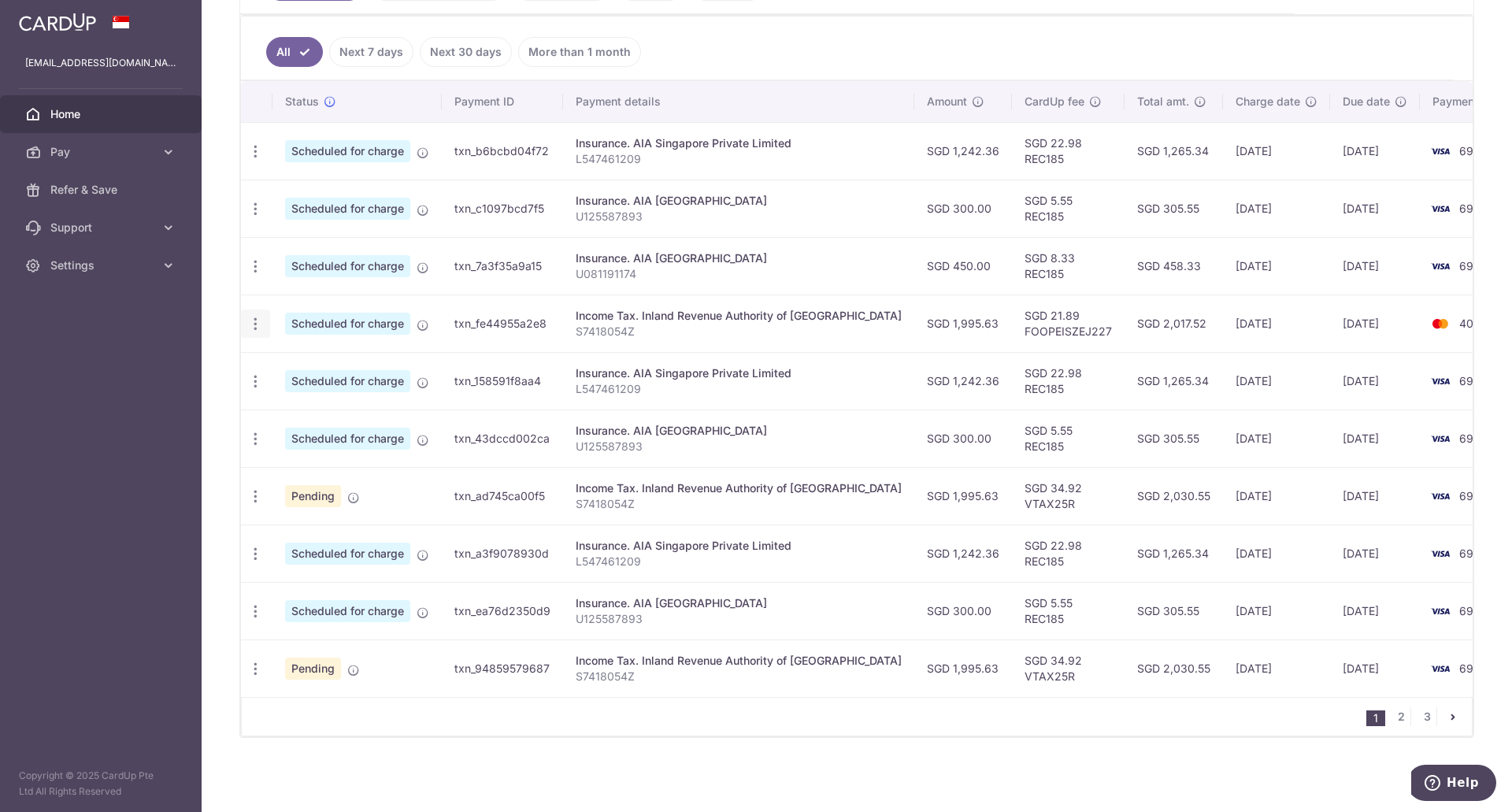
click at [262, 319] on icon "button" at bounding box center [255, 324] width 16 height 16
click at [349, 364] on span "Update payment" at bounding box center [339, 367] width 107 height 19
type input "1,995.63"
radio input "true"
type input "[DATE]"
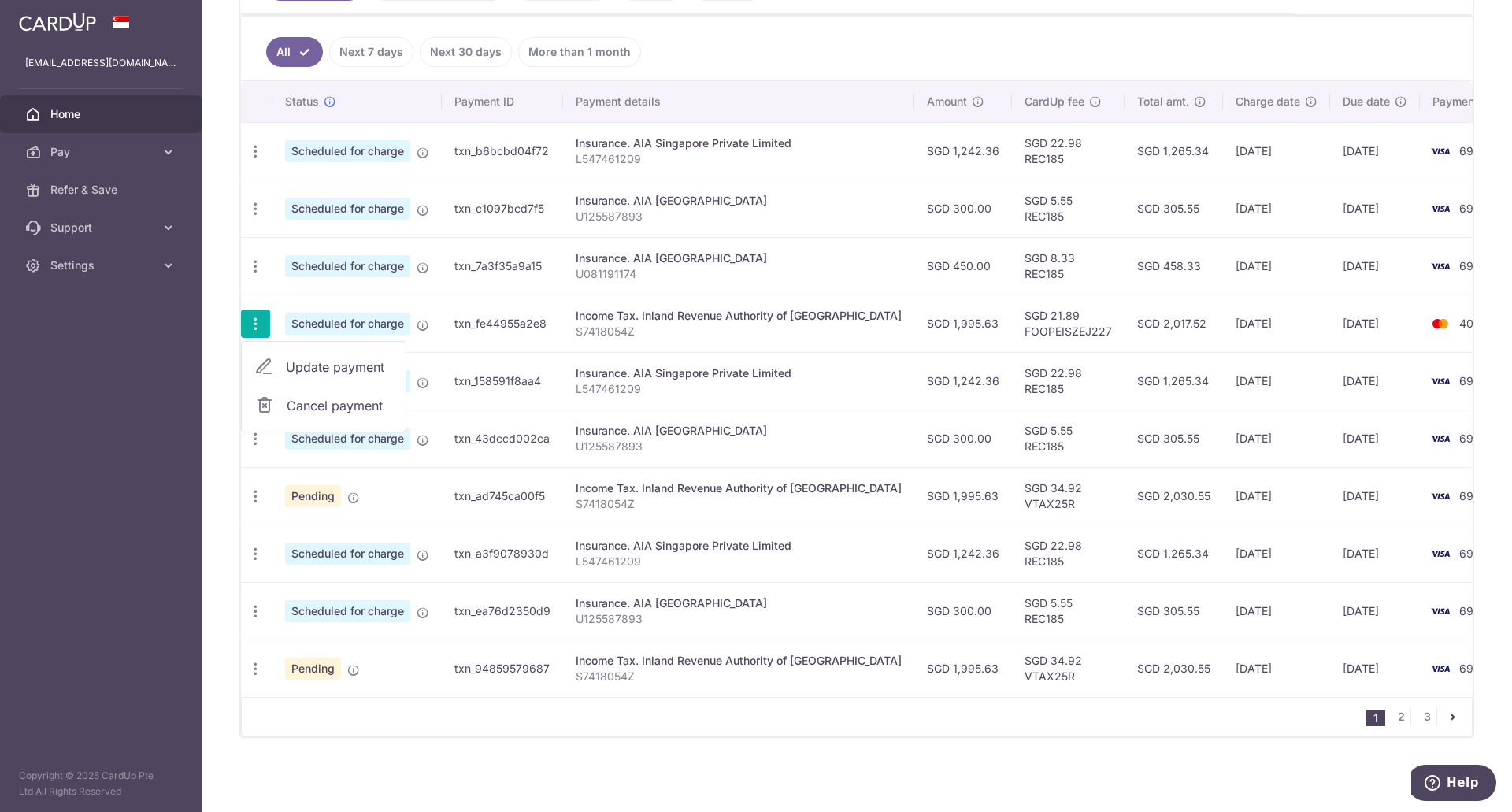
type input "S7418054Z"
type input "FOOPEISZEJ227"
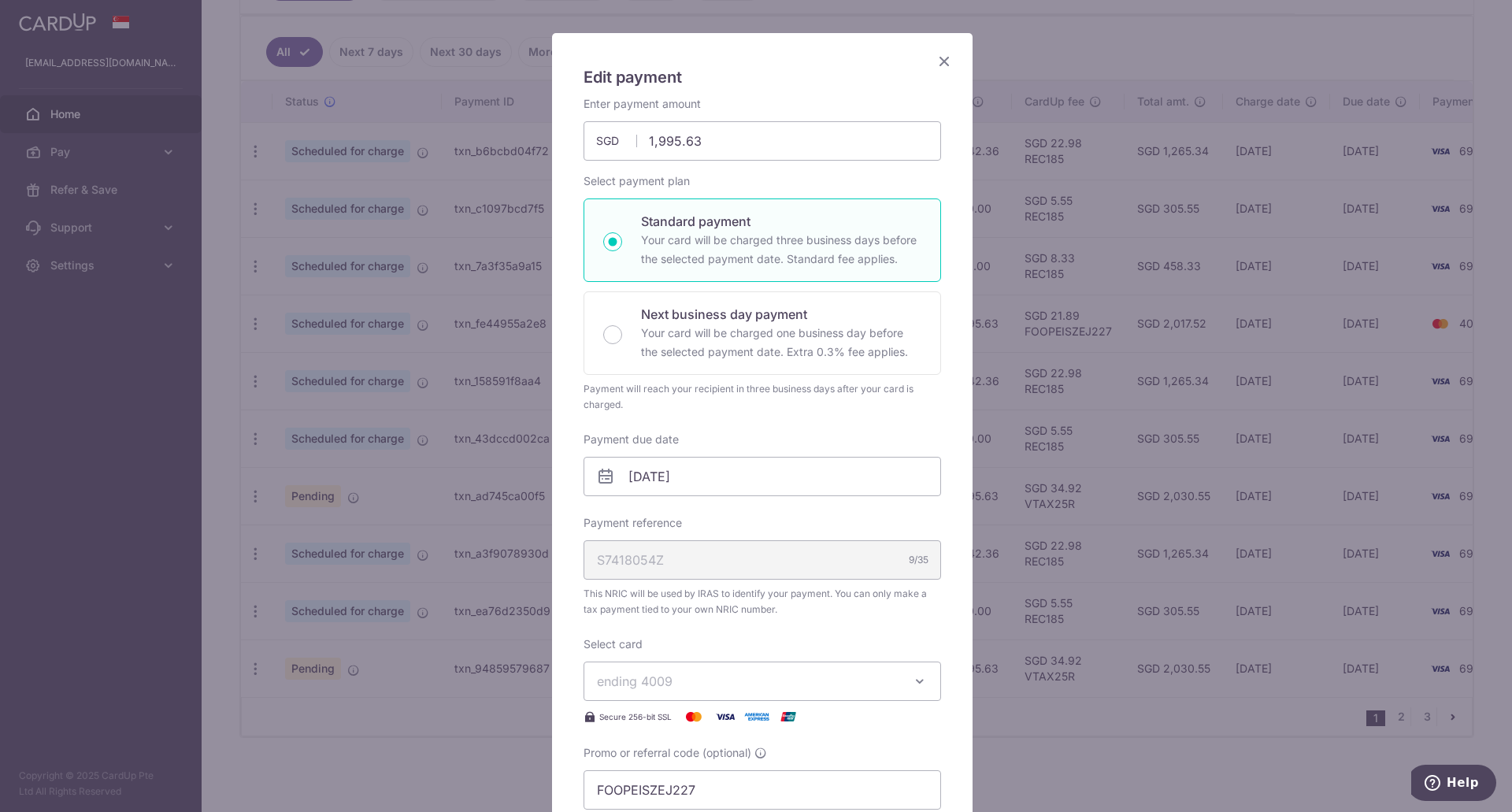
scroll to position [236, 0]
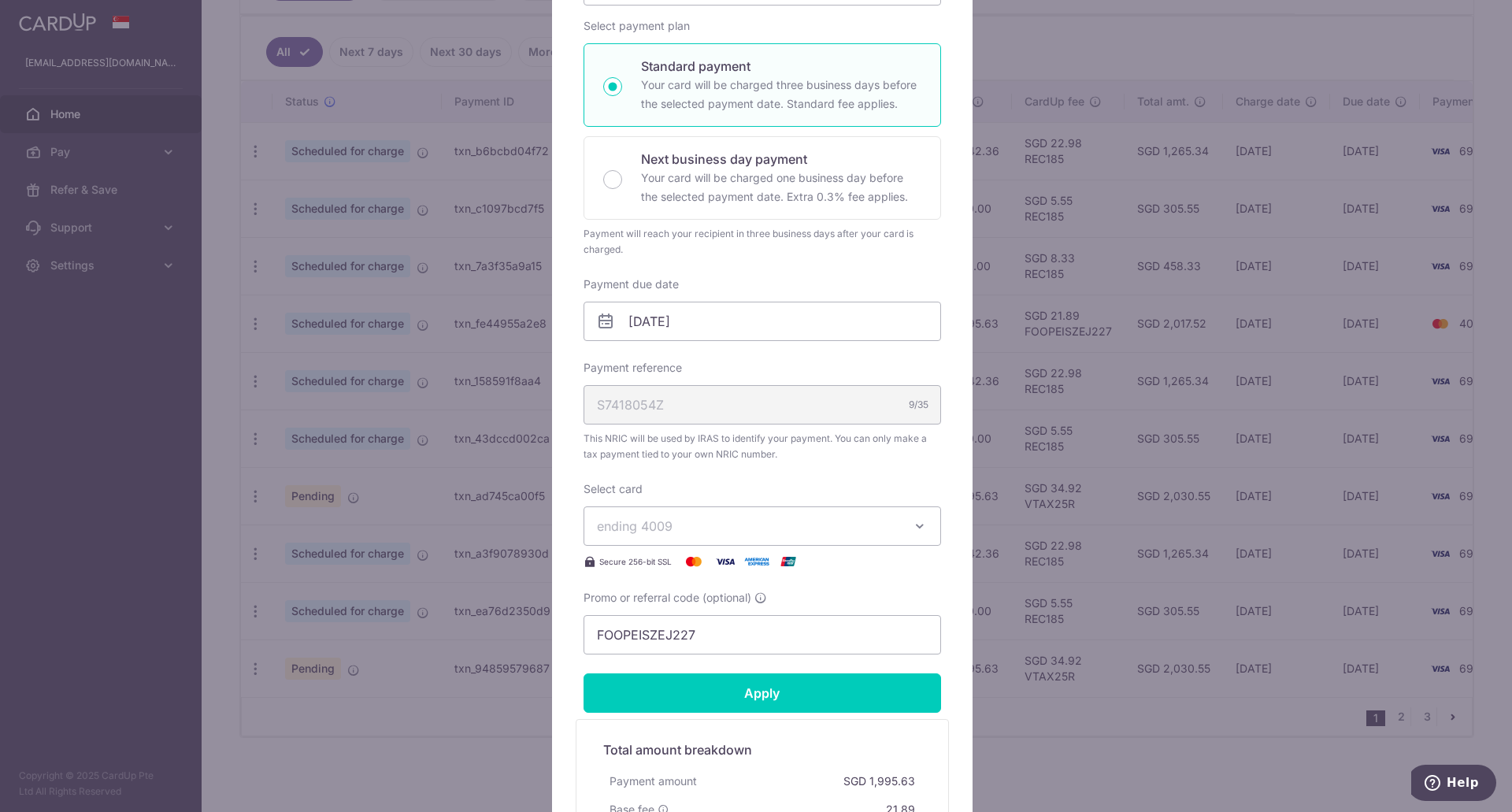
click at [817, 536] on button "ending 4009" at bounding box center [762, 526] width 357 height 39
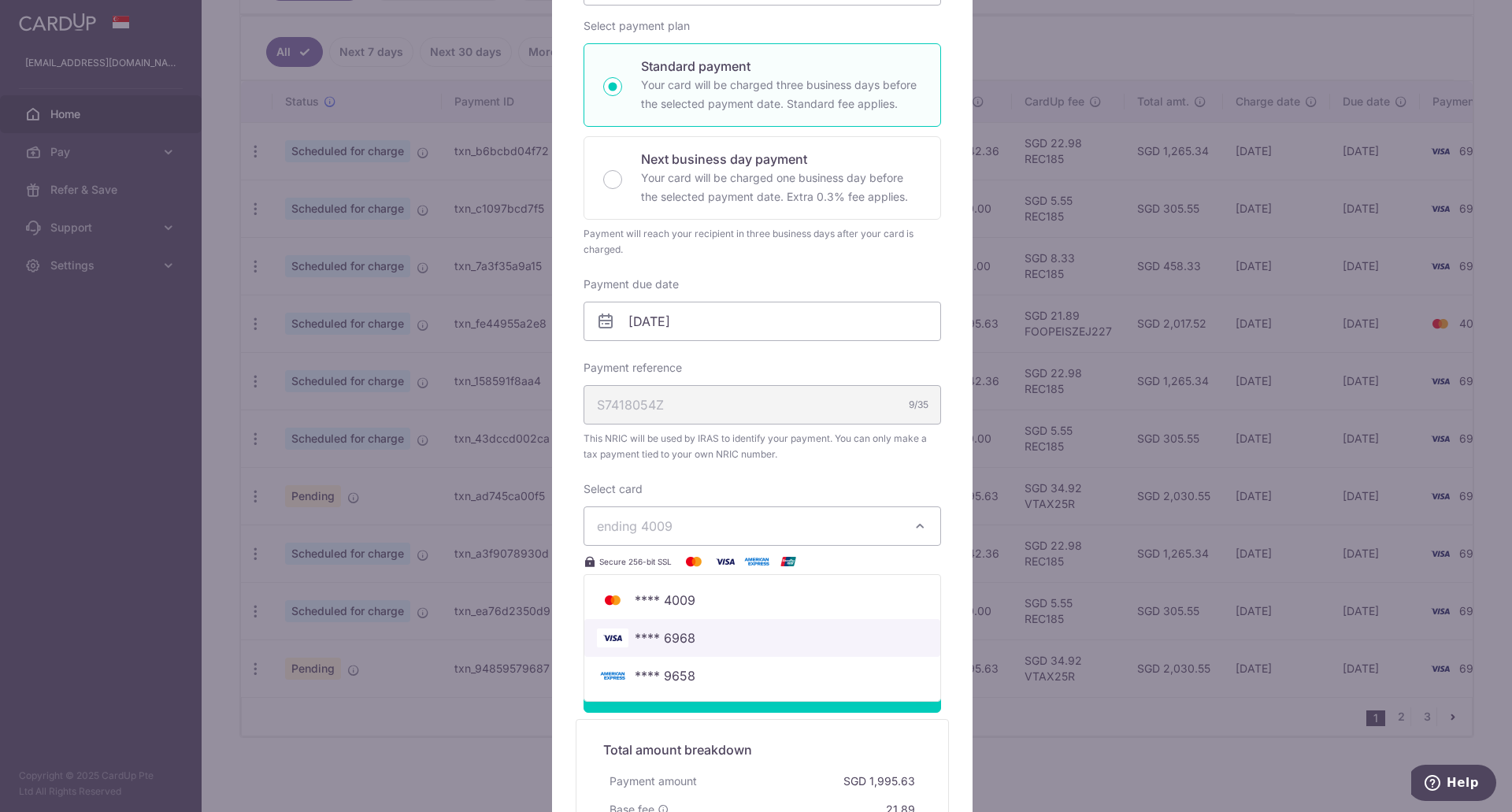
click at [746, 633] on span "**** 6968" at bounding box center [762, 638] width 331 height 19
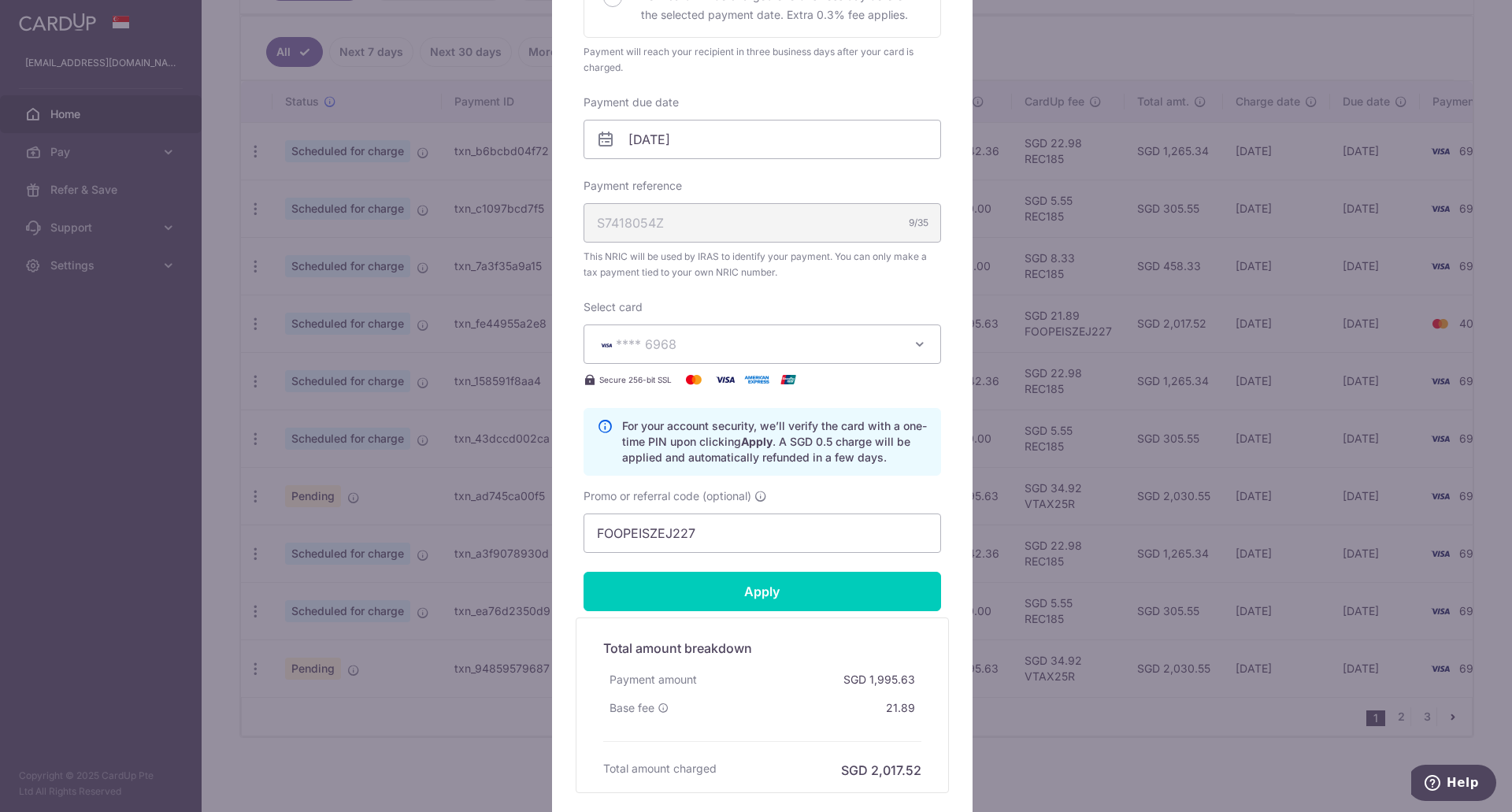
scroll to position [472, 0]
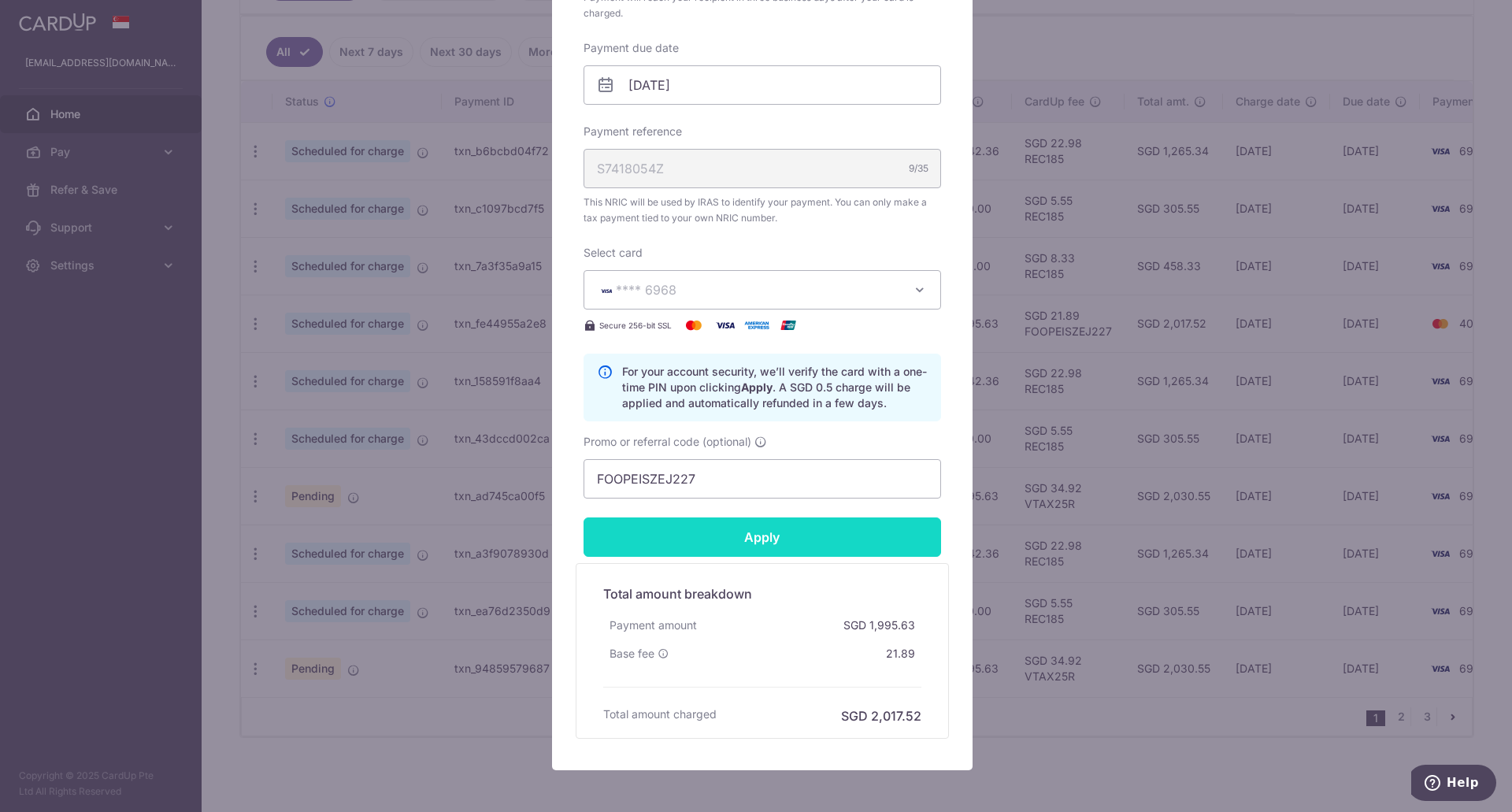
click at [835, 547] on input "Apply" at bounding box center [762, 537] width 357 height 39
click at [884, 530] on input "Apply" at bounding box center [762, 537] width 357 height 39
click at [1077, 524] on div "Edit payment By clicking apply, you will make changes to all payments to Inland…" at bounding box center [756, 406] width 1512 height 812
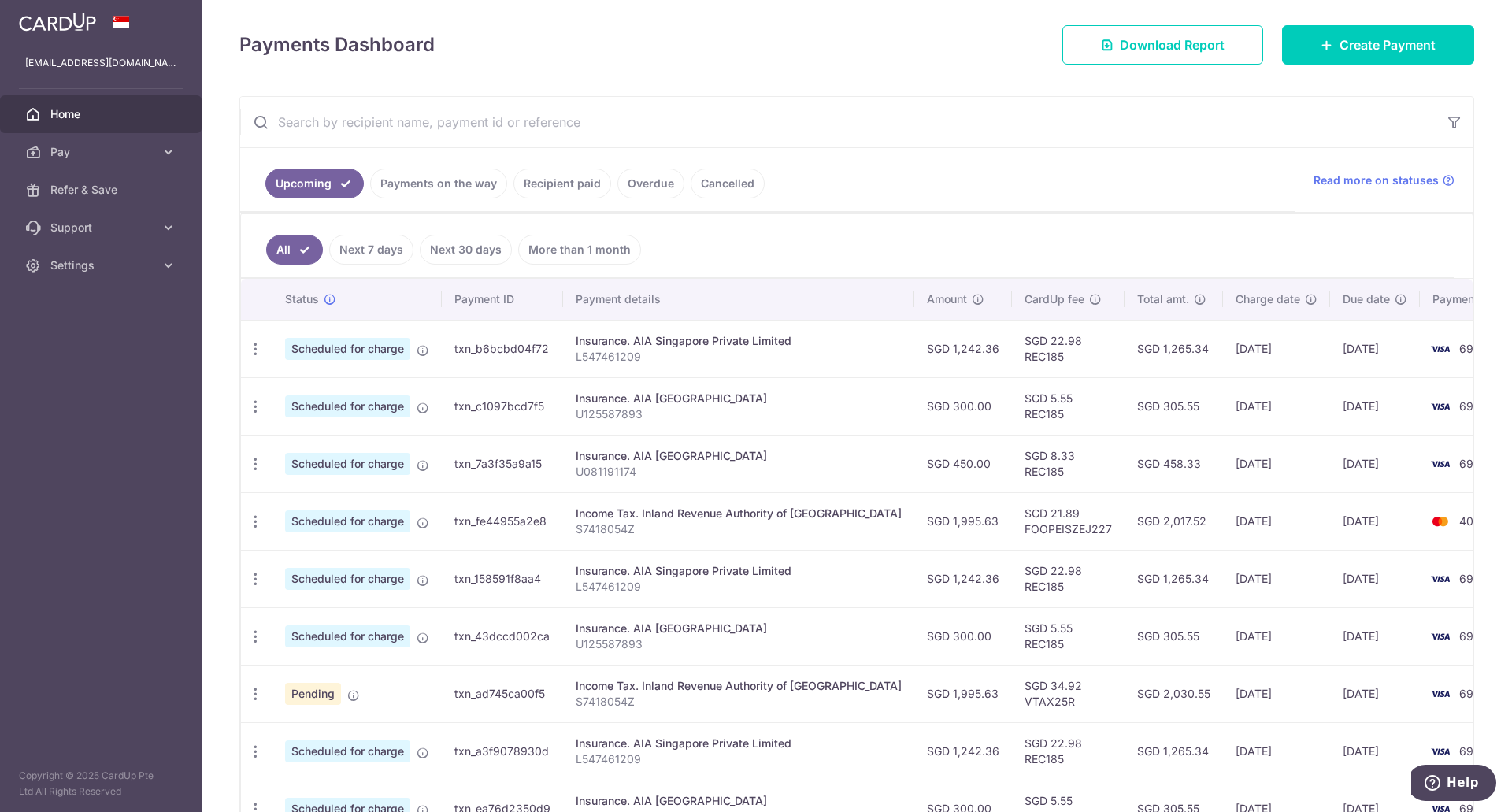
scroll to position [236, 0]
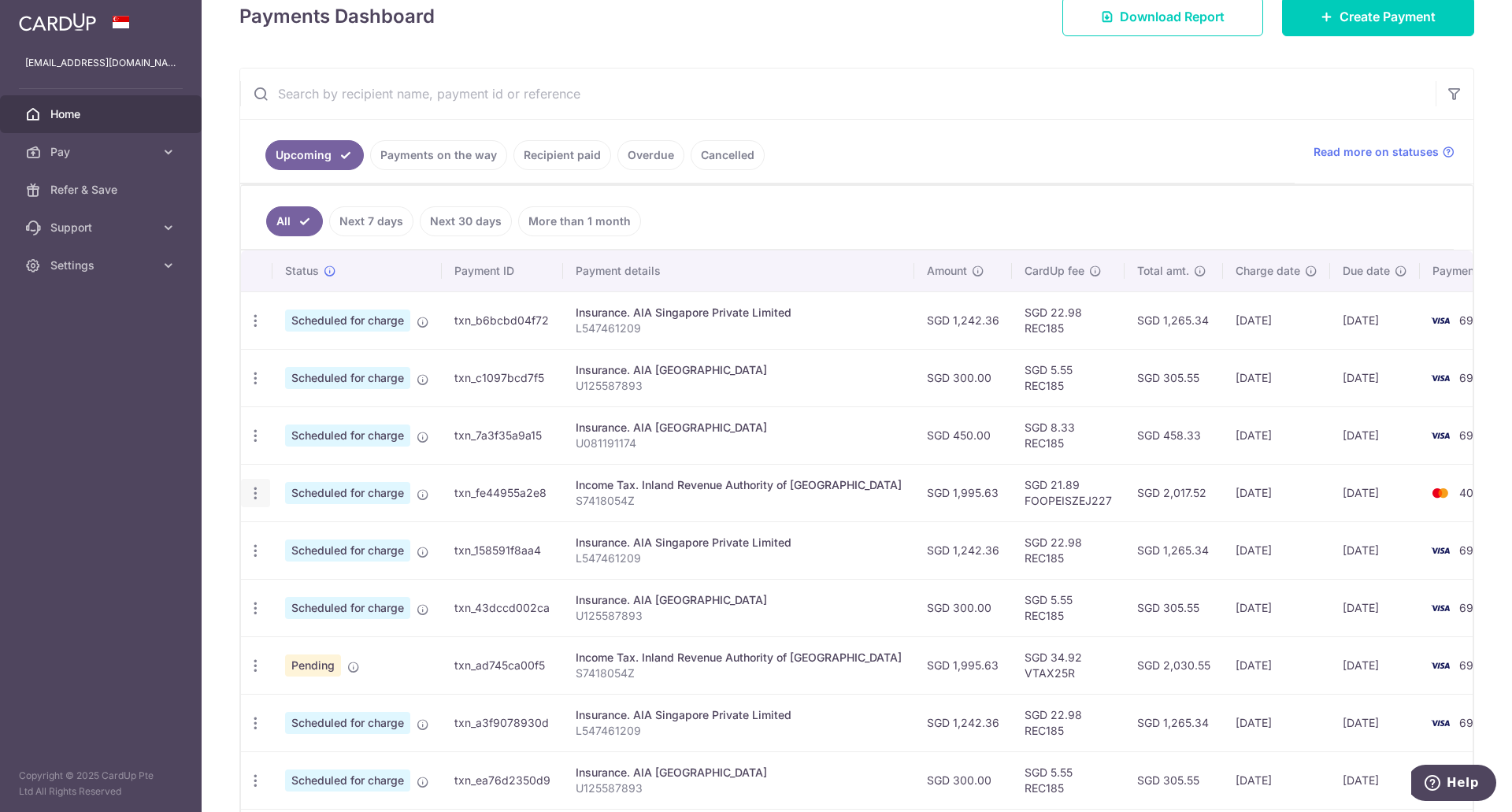
click at [252, 496] on icon "button" at bounding box center [255, 493] width 16 height 16
click at [284, 531] on link "Update payment" at bounding box center [324, 536] width 164 height 38
radio input "true"
type input "1,995.63"
type input "[DATE]"
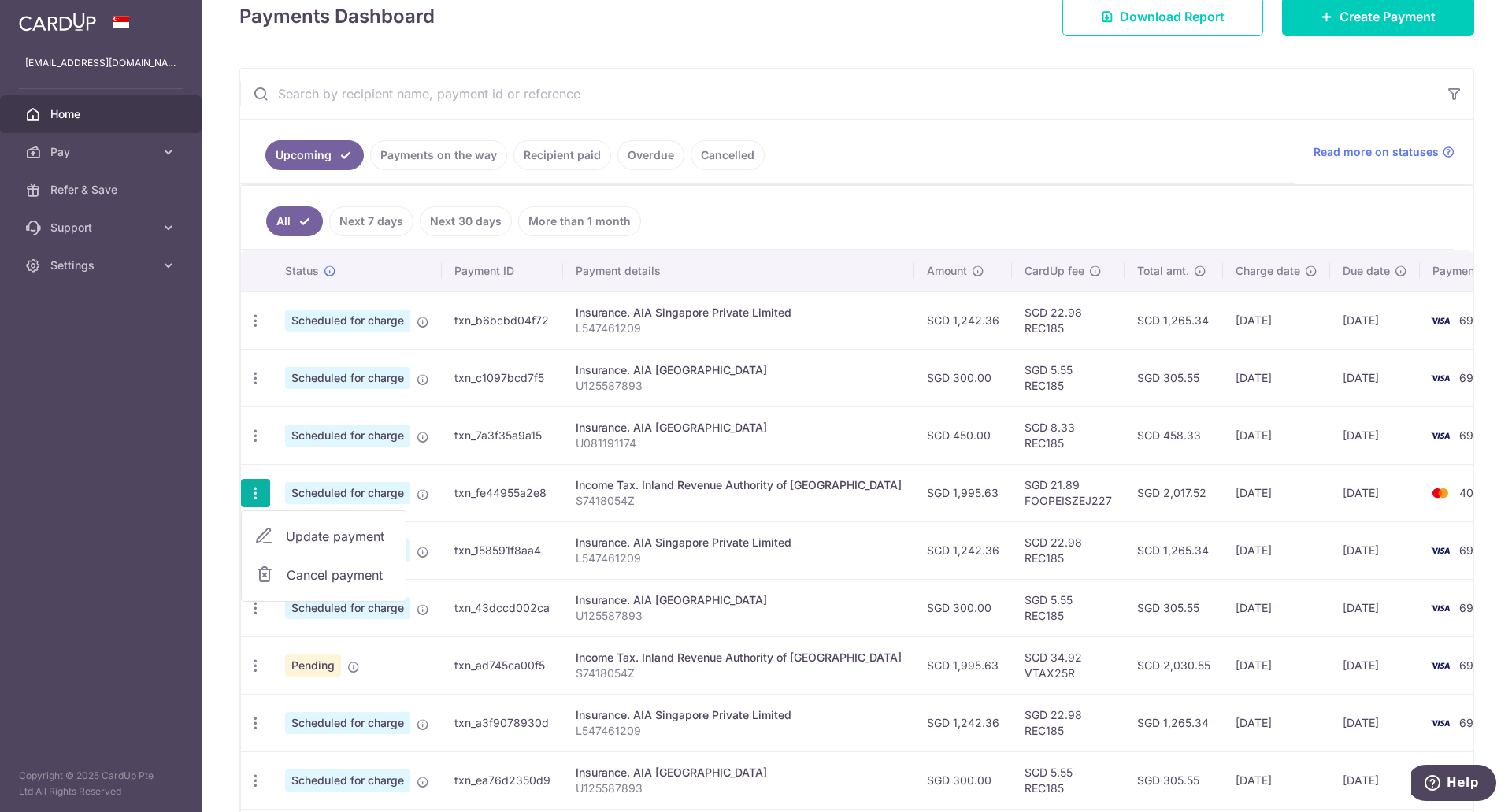
type input "S7418054Z"
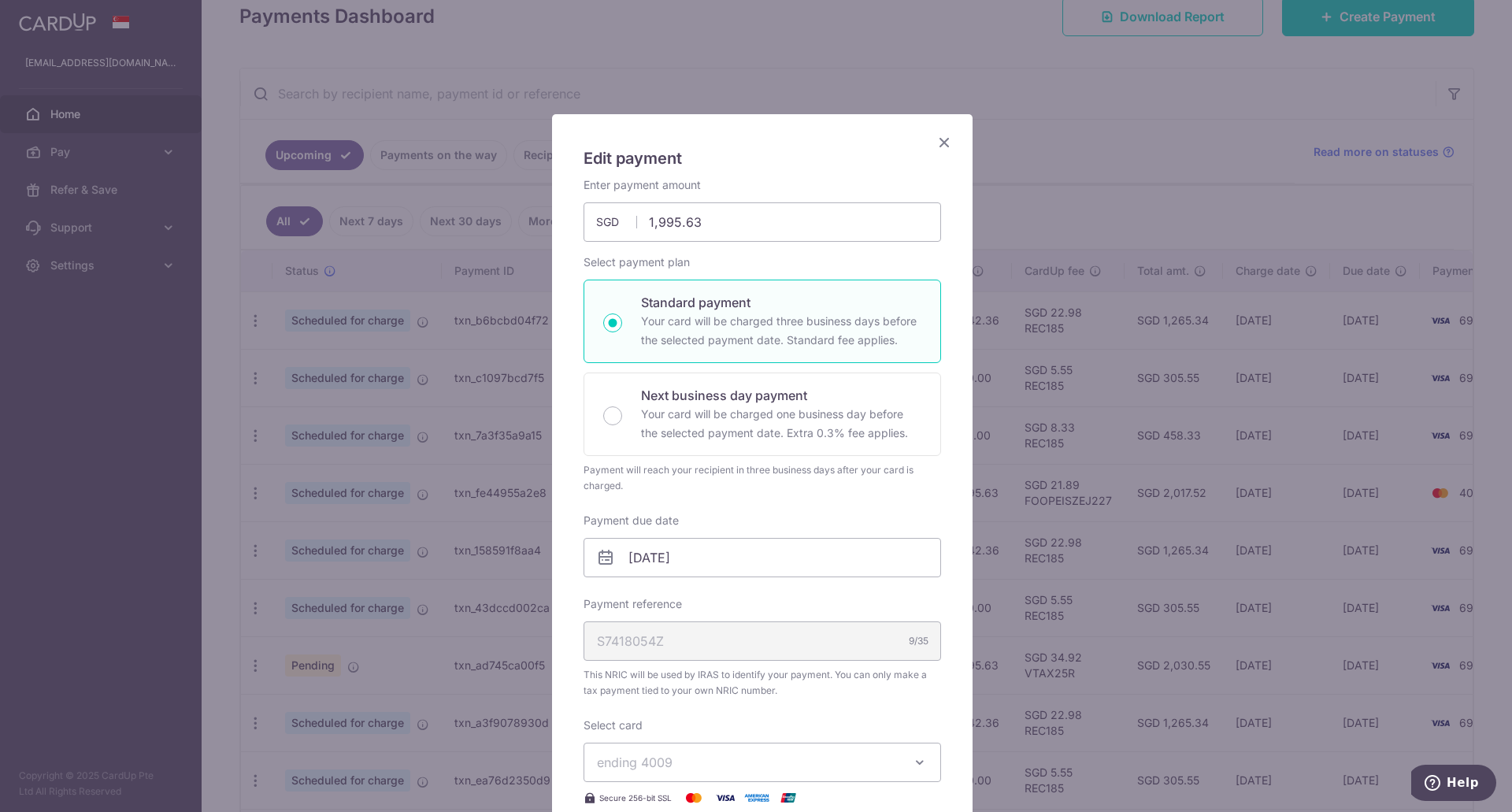
type input "FOOPEISZEJ227"
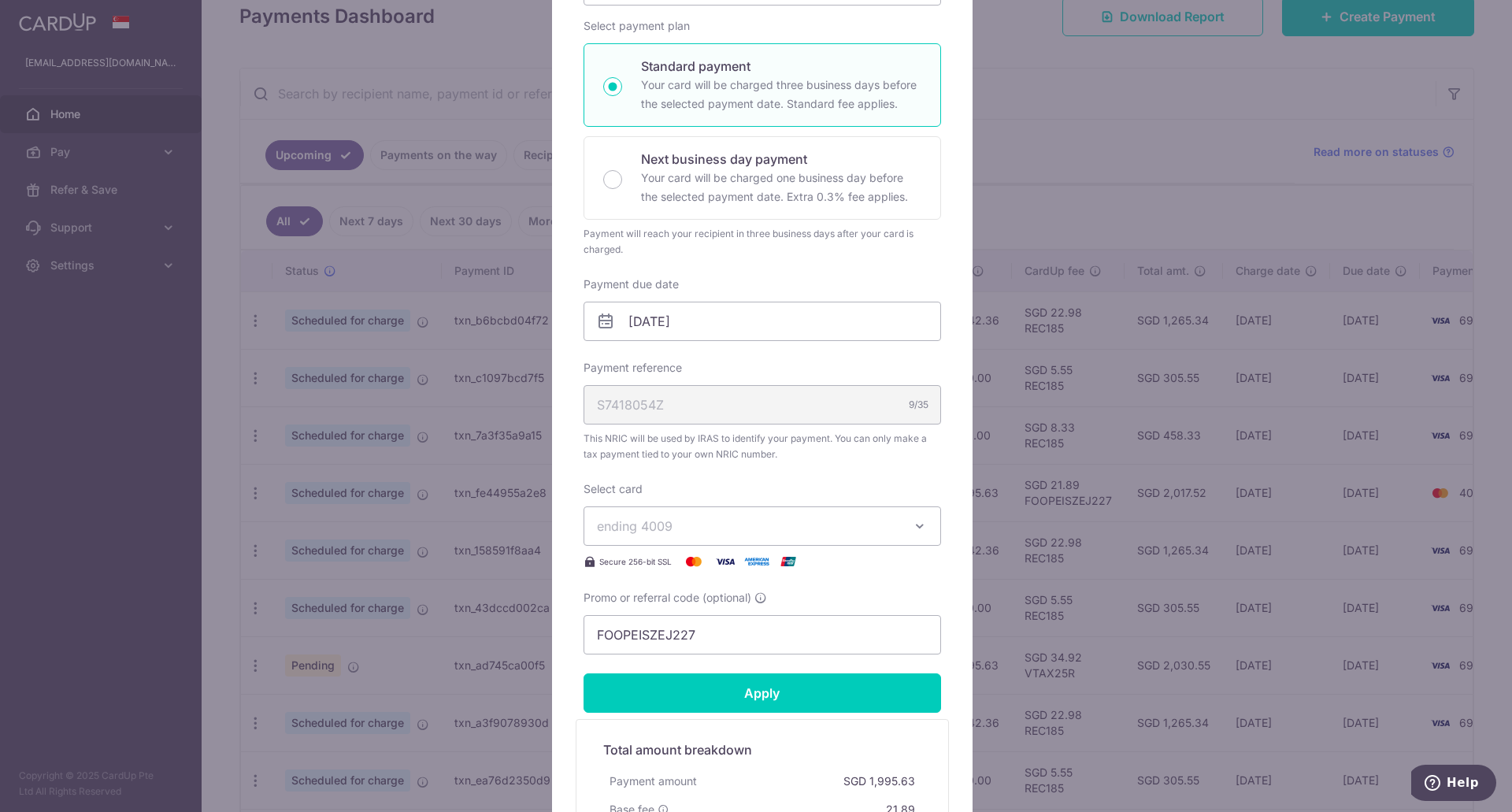
click at [756, 518] on span "ending 4009" at bounding box center [748, 526] width 302 height 19
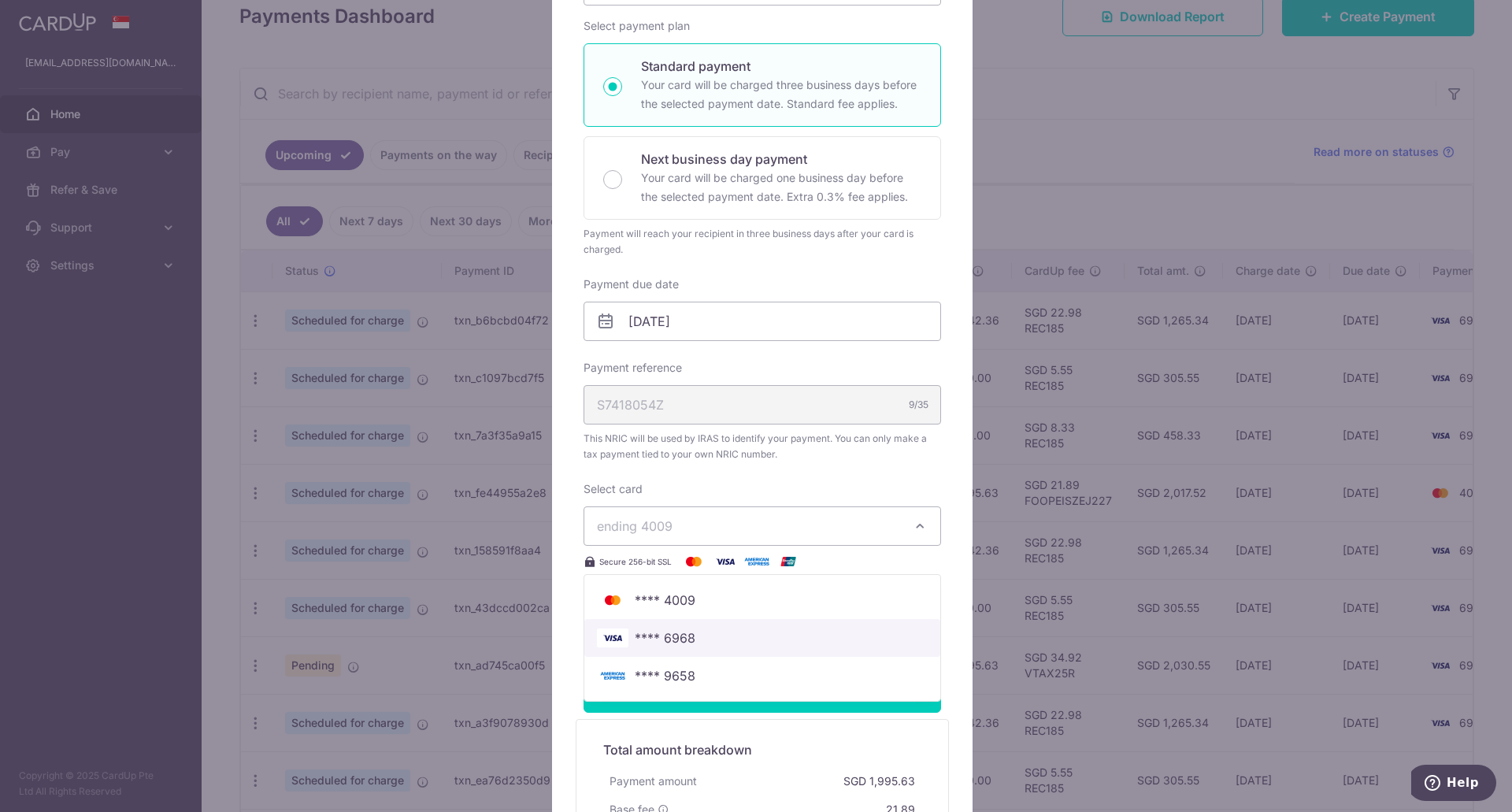
click at [677, 634] on span "**** 6968" at bounding box center [665, 638] width 61 height 19
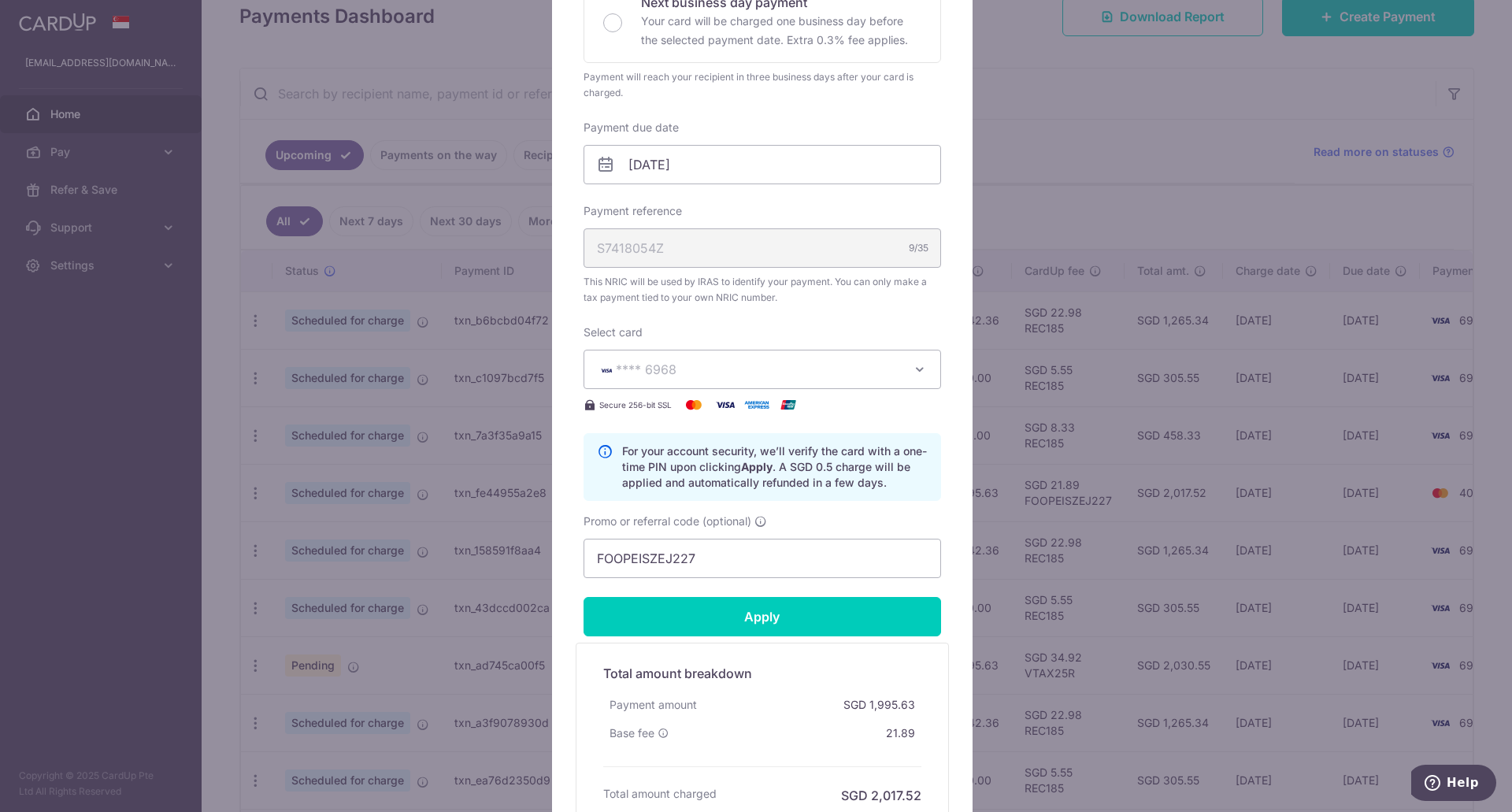
scroll to position [394, 0]
click at [757, 623] on input "Apply" at bounding box center [762, 615] width 357 height 39
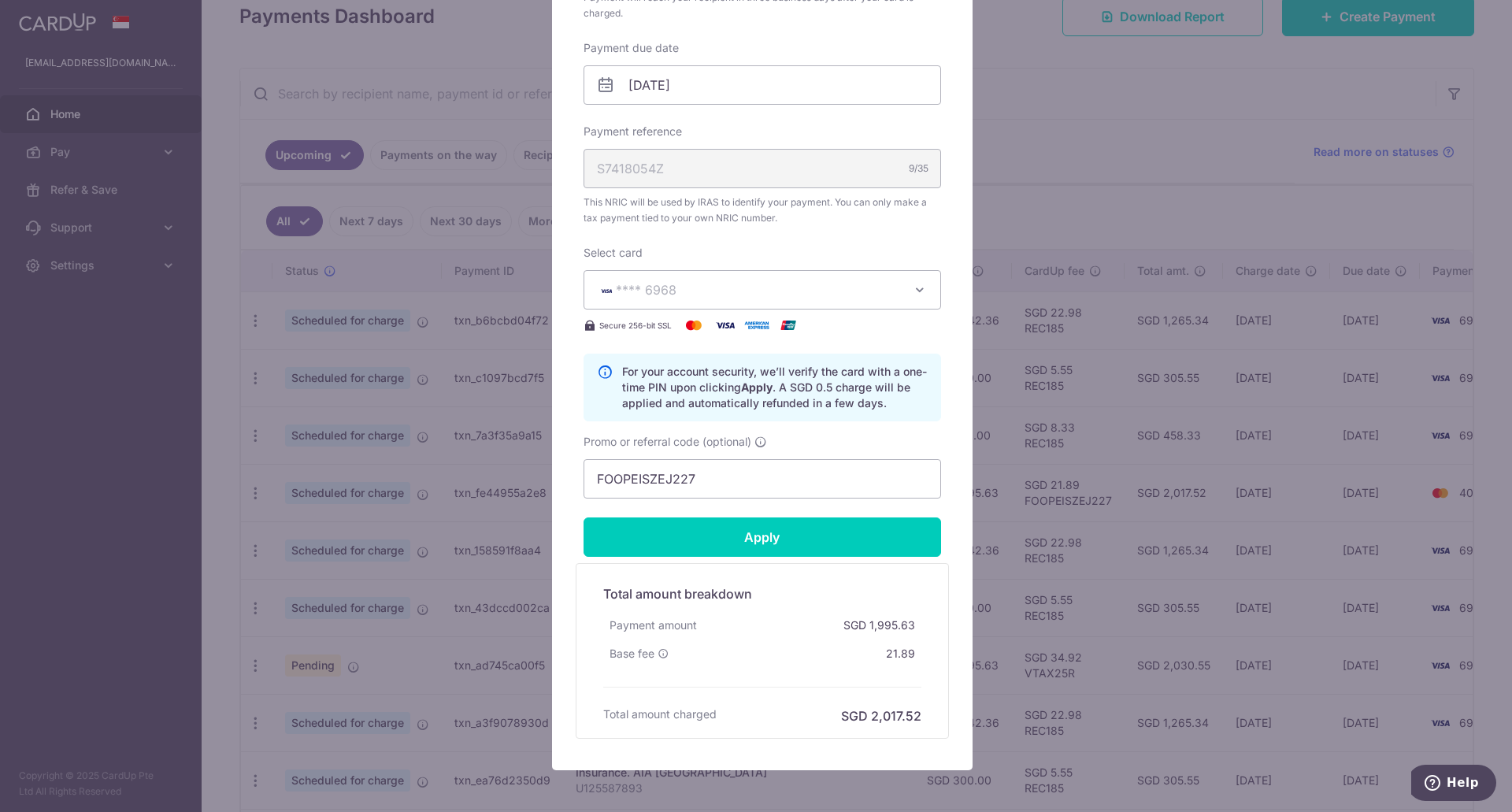
click at [1061, 471] on div "Edit payment By clicking apply, you will make changes to all payments to Inland…" at bounding box center [756, 406] width 1512 height 812
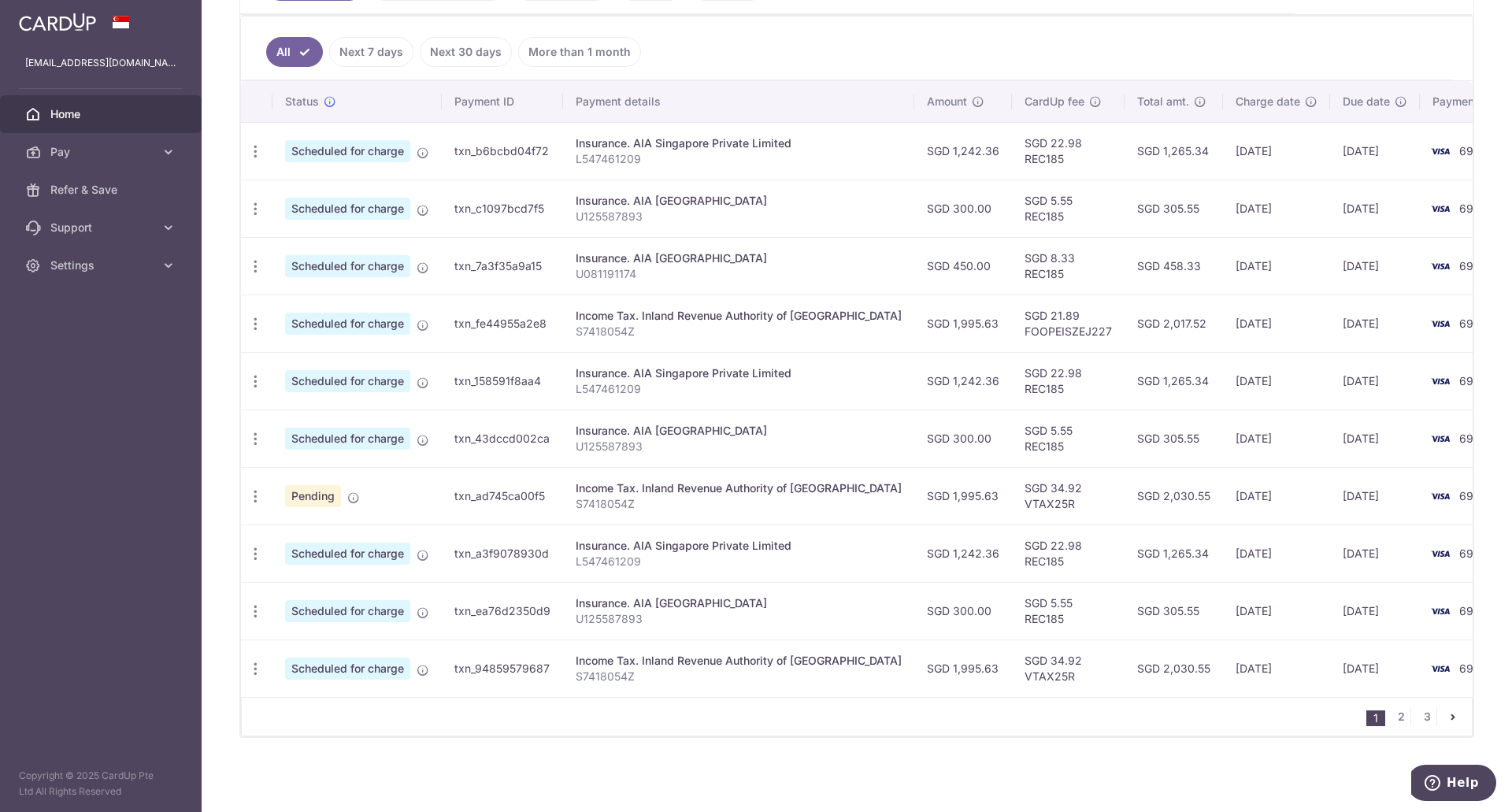
scroll to position [414, 0]
click at [1447, 714] on icon "pager" at bounding box center [1453, 716] width 13 height 13
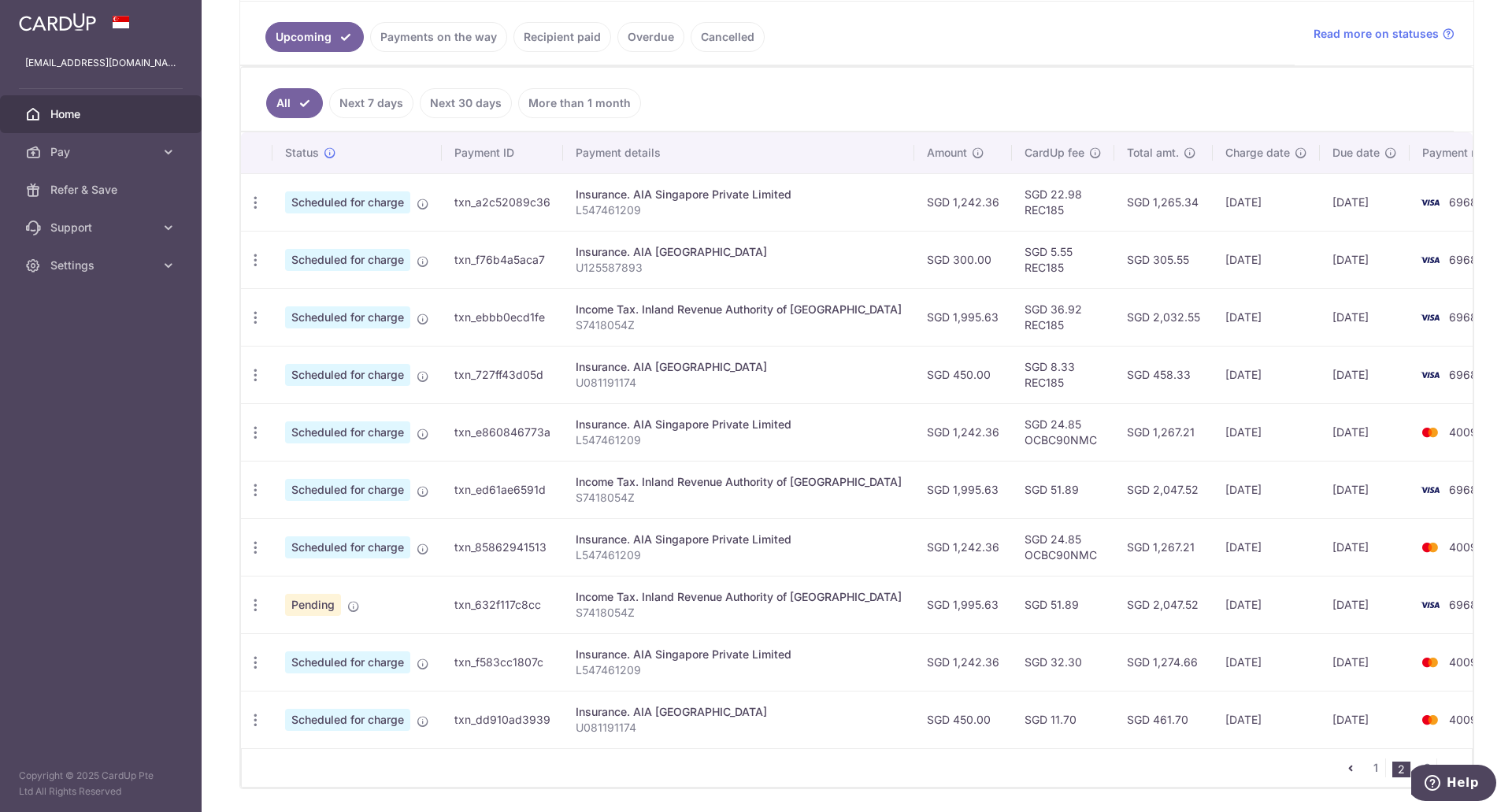
scroll to position [394, 0]
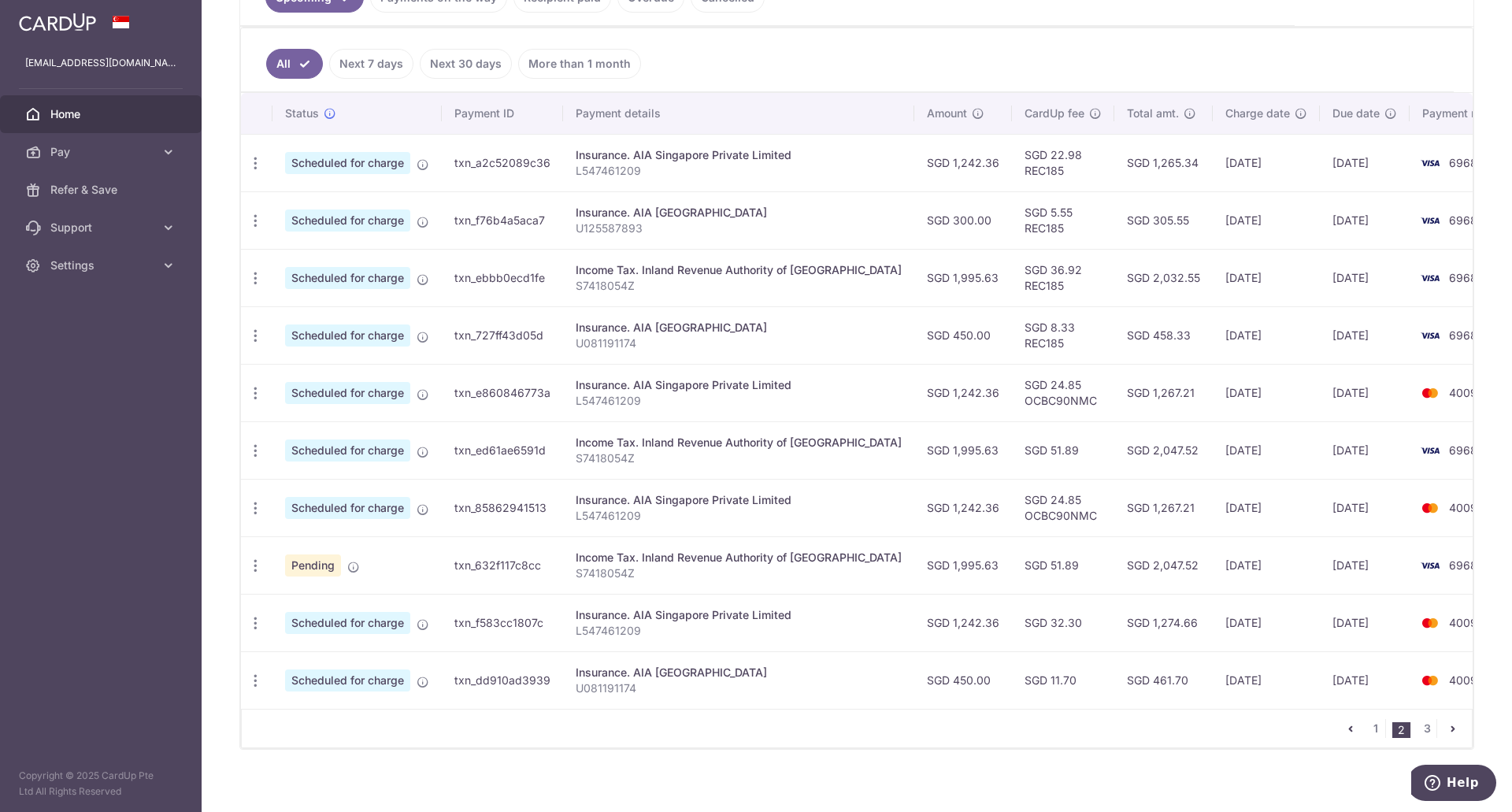
click at [635, 391] on div "Insurance. AIA Singapore Private Limited" at bounding box center [738, 385] width 326 height 15
click at [264, 165] on div "Update payment Cancel payment" at bounding box center [256, 163] width 29 height 29
click at [264, 161] on div "Update payment Cancel payment" at bounding box center [256, 163] width 29 height 29
click at [252, 161] on icon "button" at bounding box center [255, 163] width 16 height 16
click at [311, 251] on span "Cancel payment" at bounding box center [339, 245] width 106 height 19
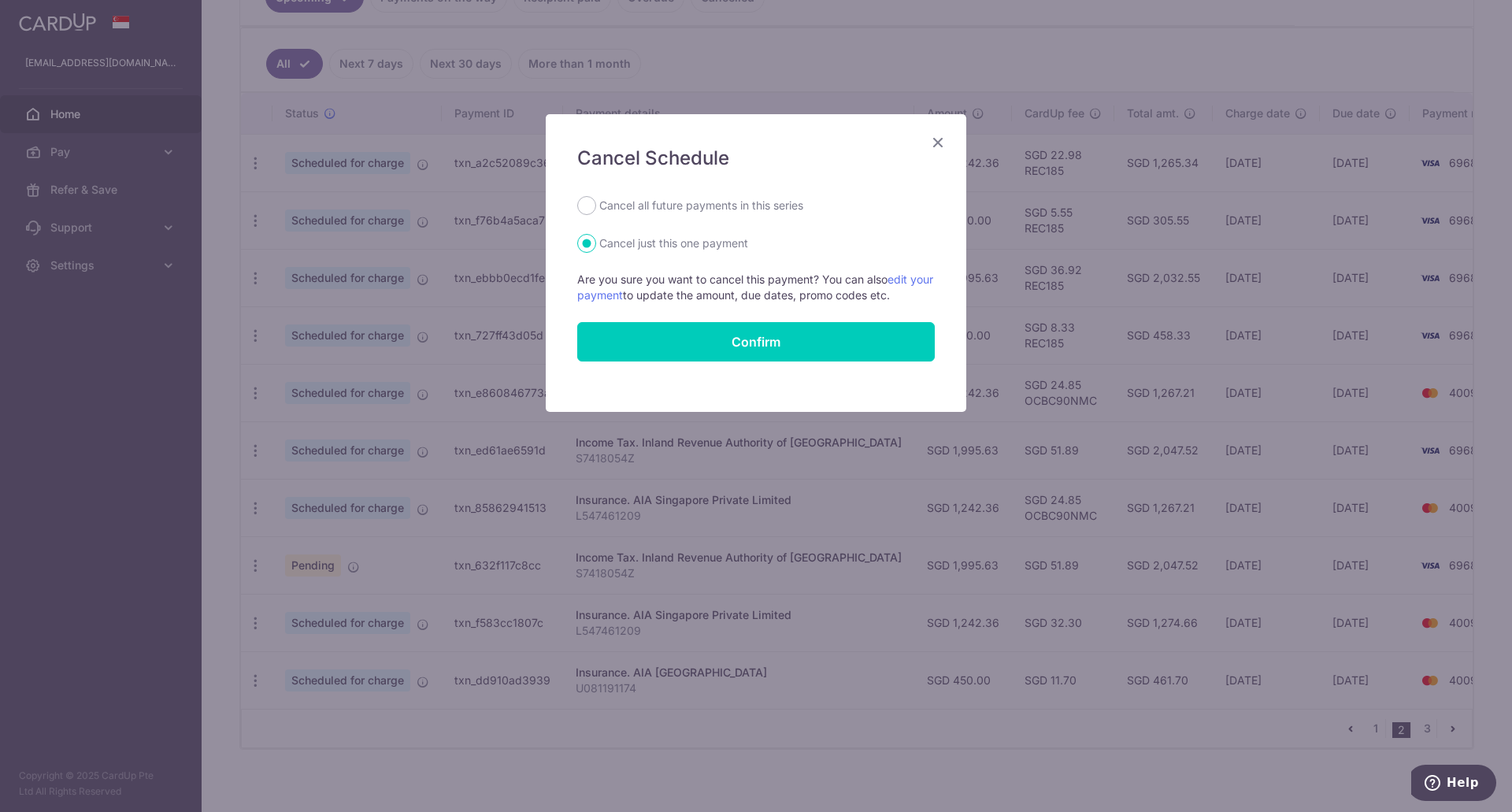
click at [712, 209] on label "Cancel all future payments in this series" at bounding box center [701, 205] width 204 height 19
click at [596, 209] on input "Cancel all future payments in this series" at bounding box center [586, 205] width 19 height 19
radio input "true"
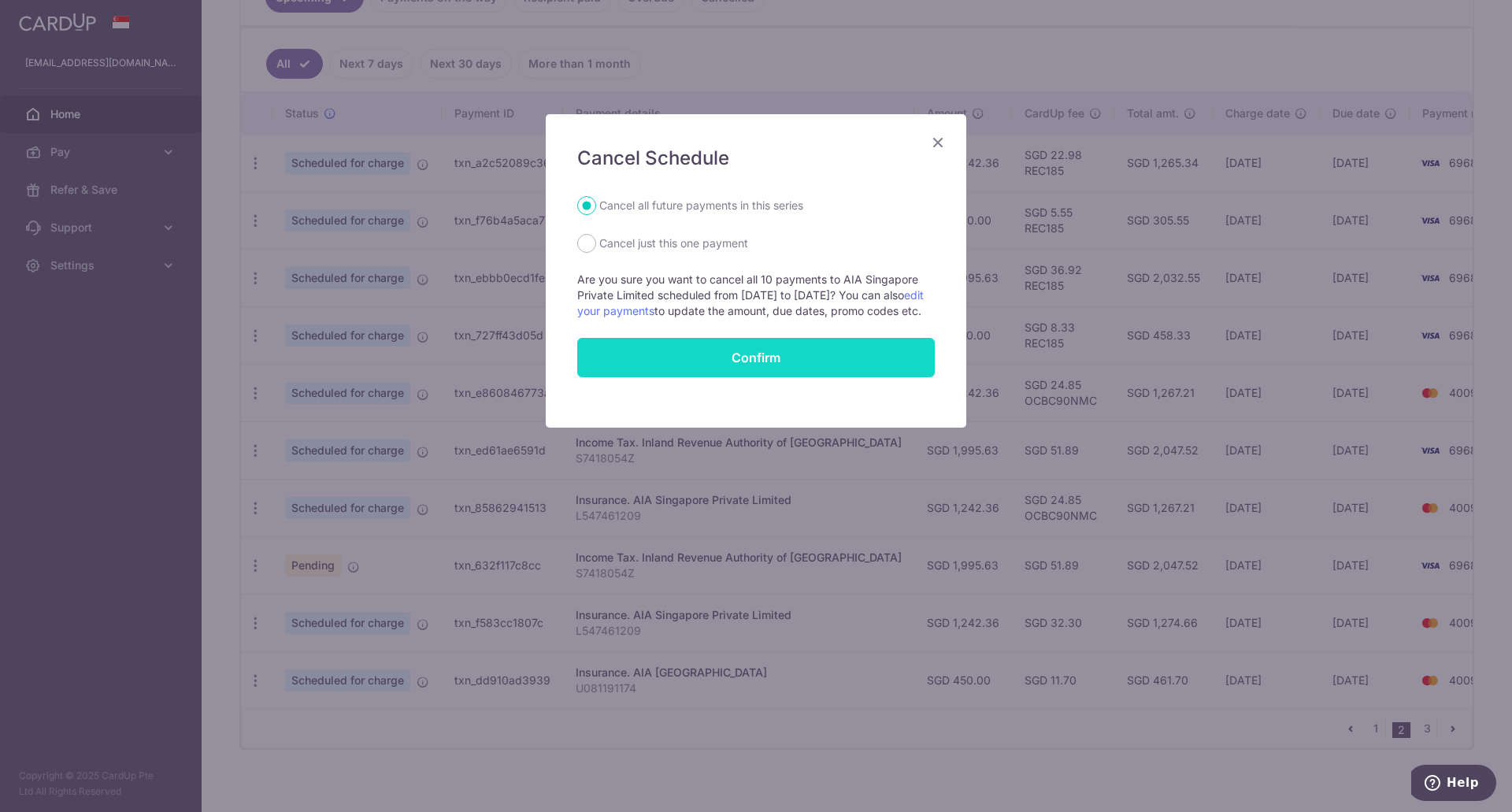
click at [750, 373] on button "Confirm" at bounding box center [756, 357] width 357 height 39
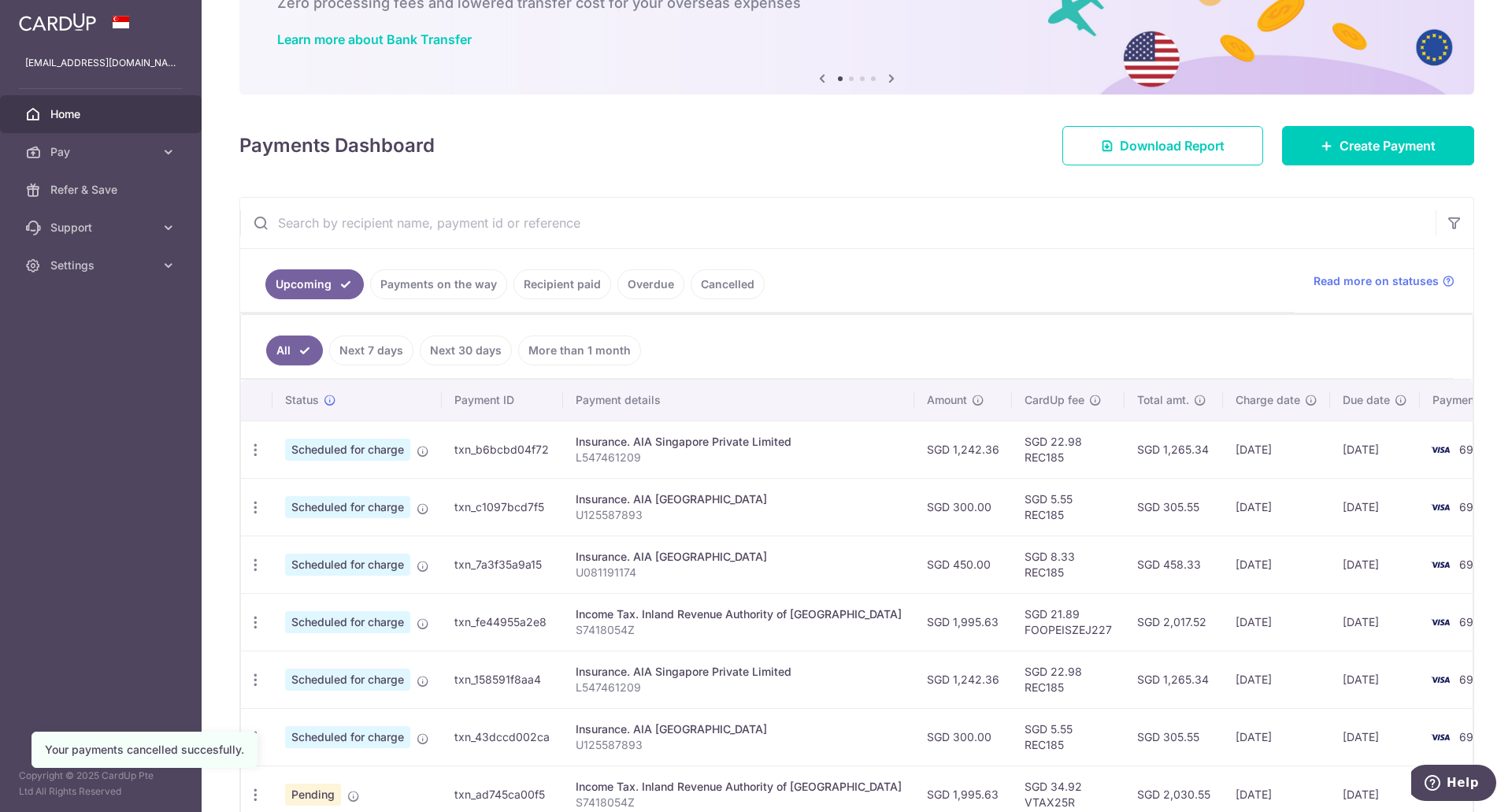
scroll to position [79, 0]
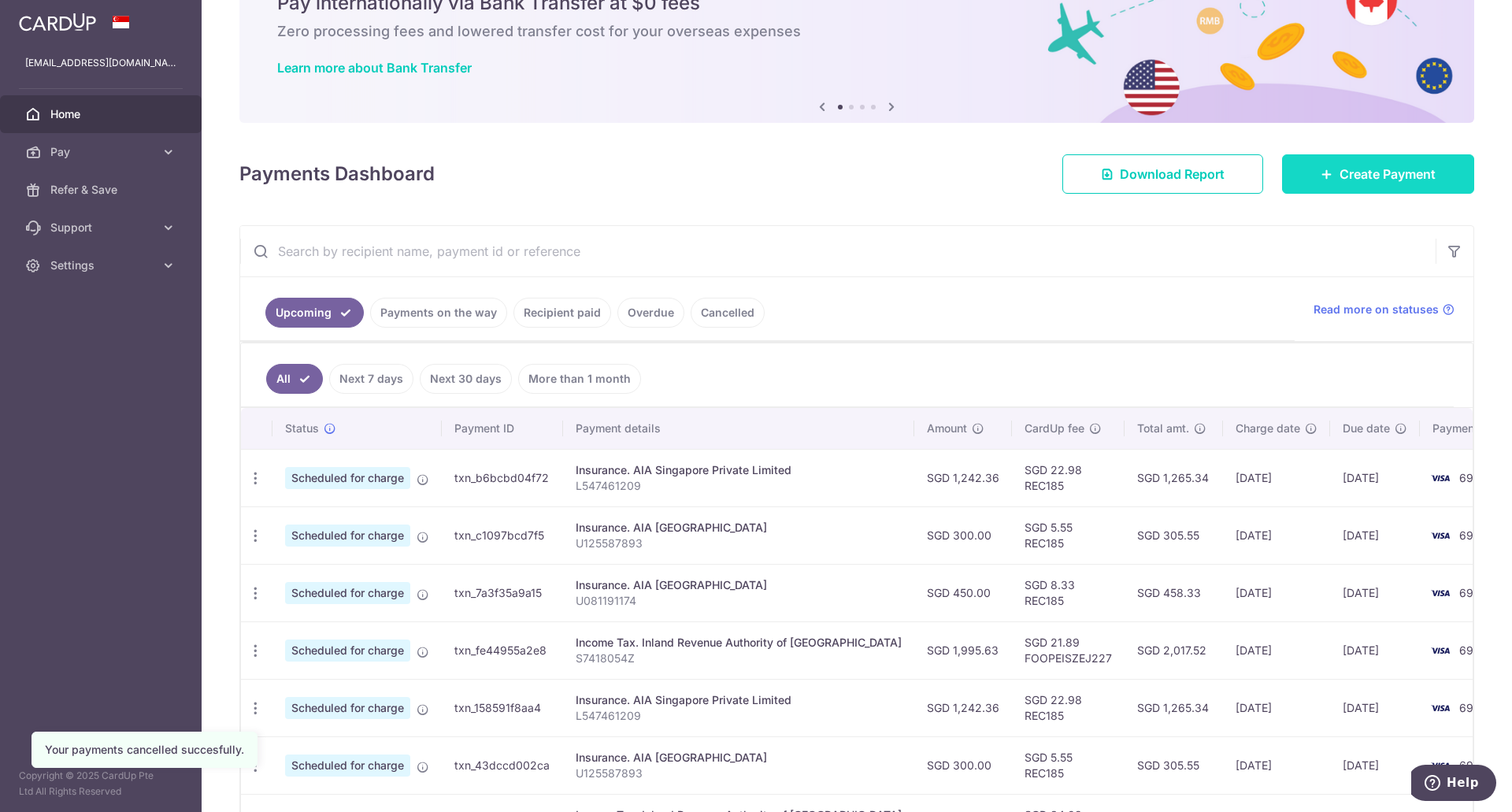
click at [1392, 179] on span "Create Payment" at bounding box center [1388, 174] width 96 height 19
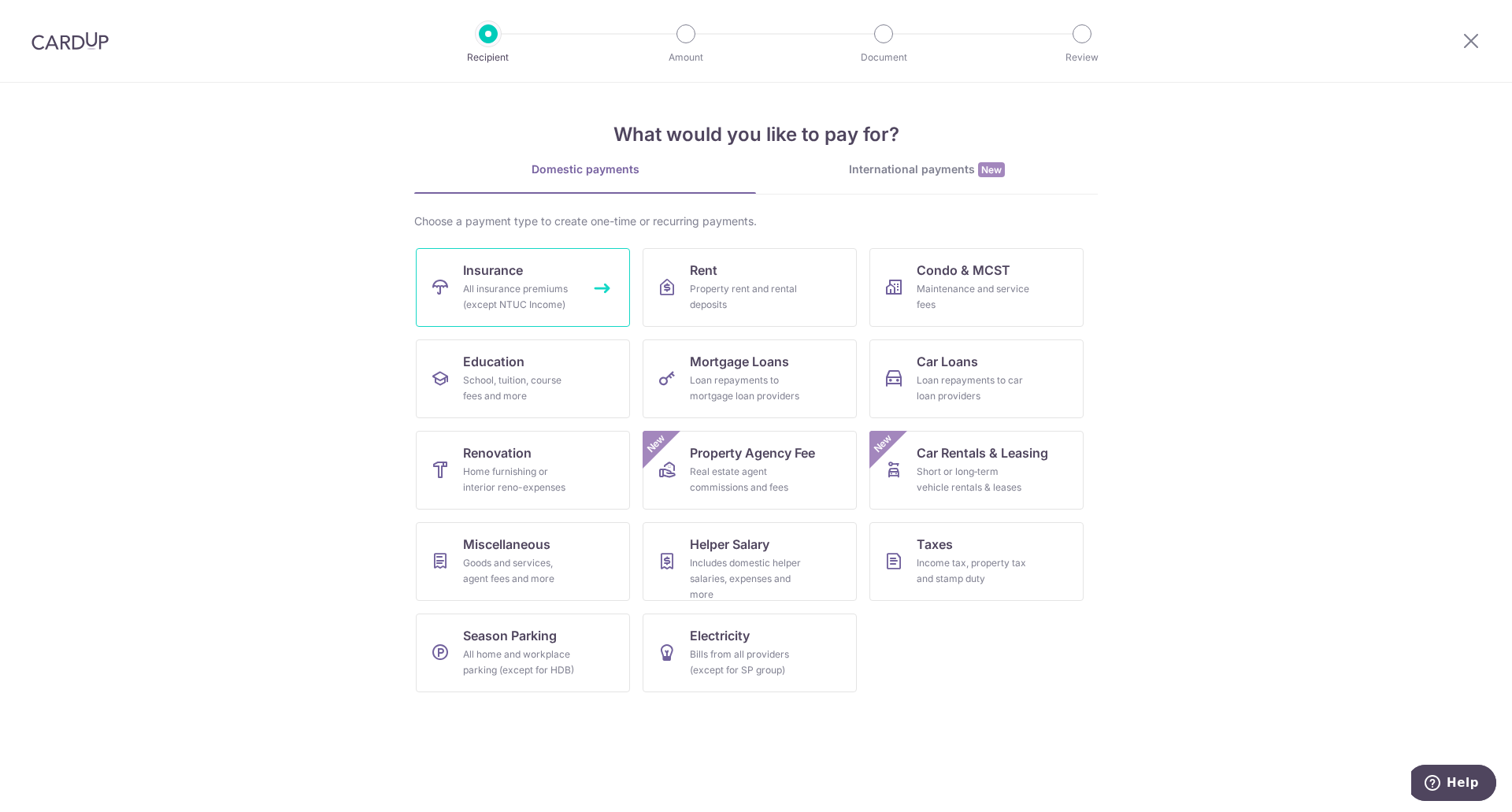
click at [546, 300] on div "All insurance premiums (except NTUC Income)" at bounding box center [519, 296] width 113 height 32
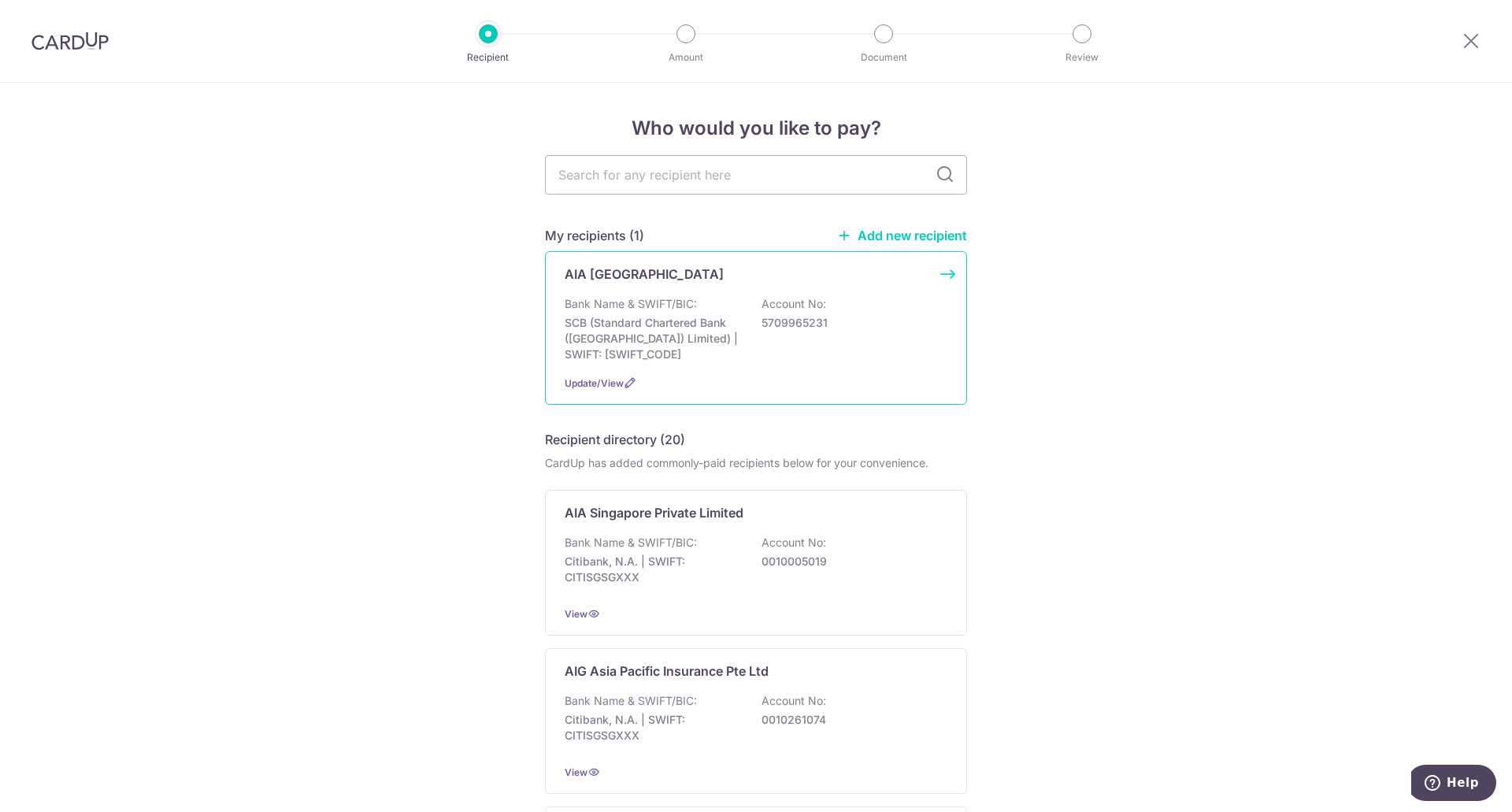
click at [798, 373] on div "AIA [GEOGRAPHIC_DATA] Bank Name & SWIFT/BIC: SCB (Standard Chartered Bank (Sing…" at bounding box center [756, 328] width 422 height 154
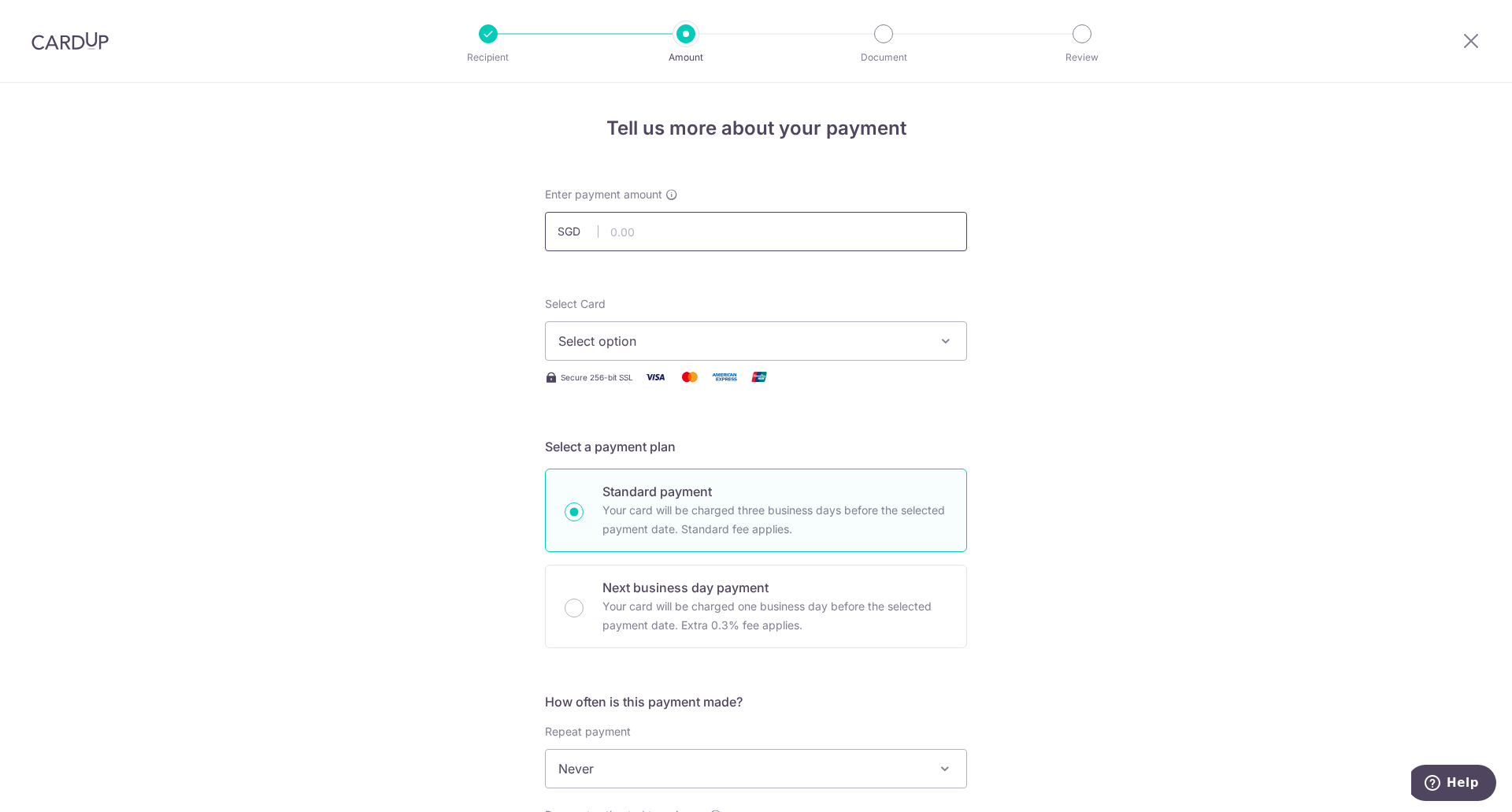
click at [736, 234] on input "text" at bounding box center [756, 232] width 422 height 39
type input "1,242.36"
click at [713, 359] on button "Select option" at bounding box center [756, 341] width 422 height 39
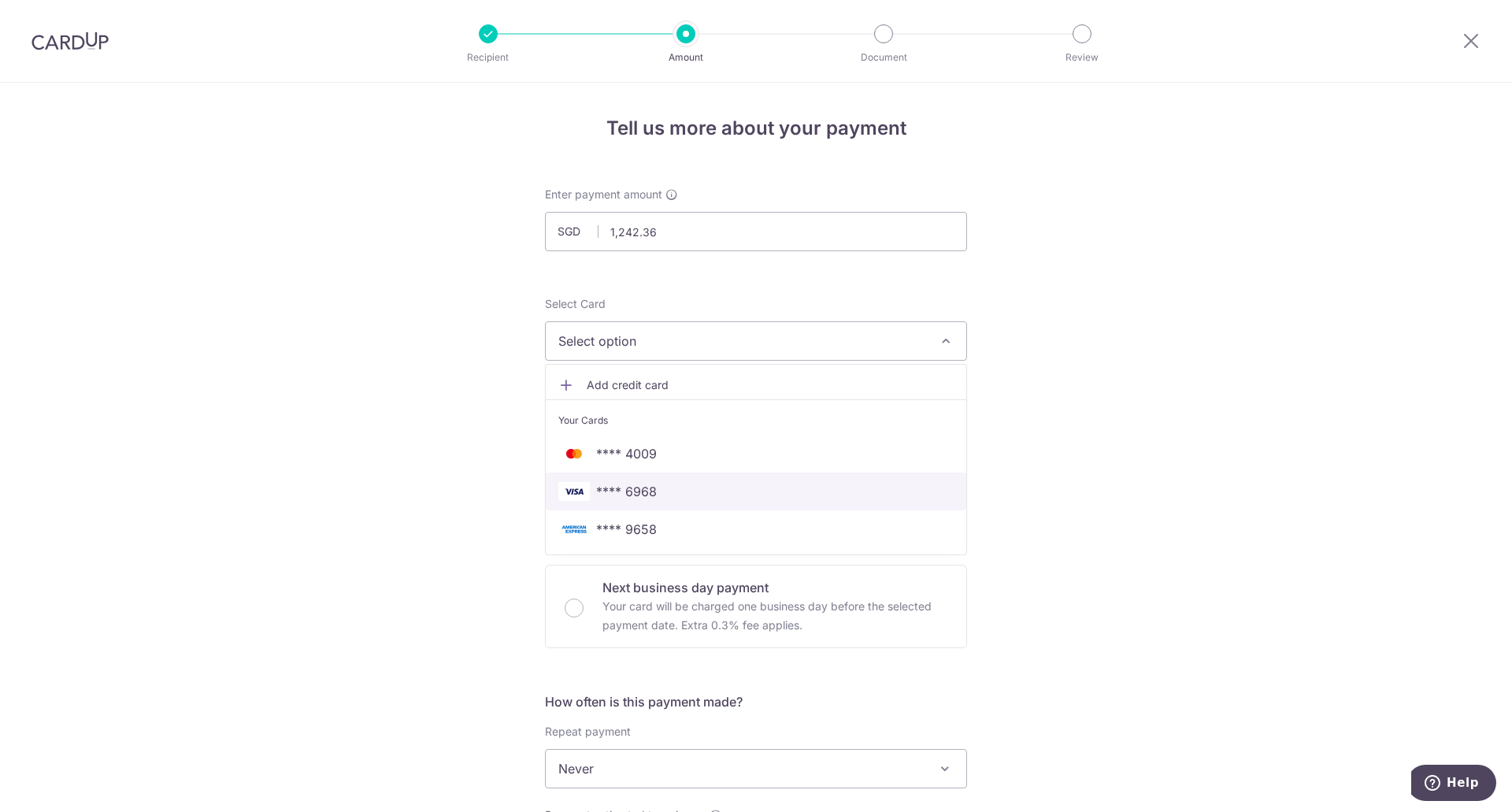
click at [668, 487] on span "**** 6968" at bounding box center [756, 491] width 395 height 19
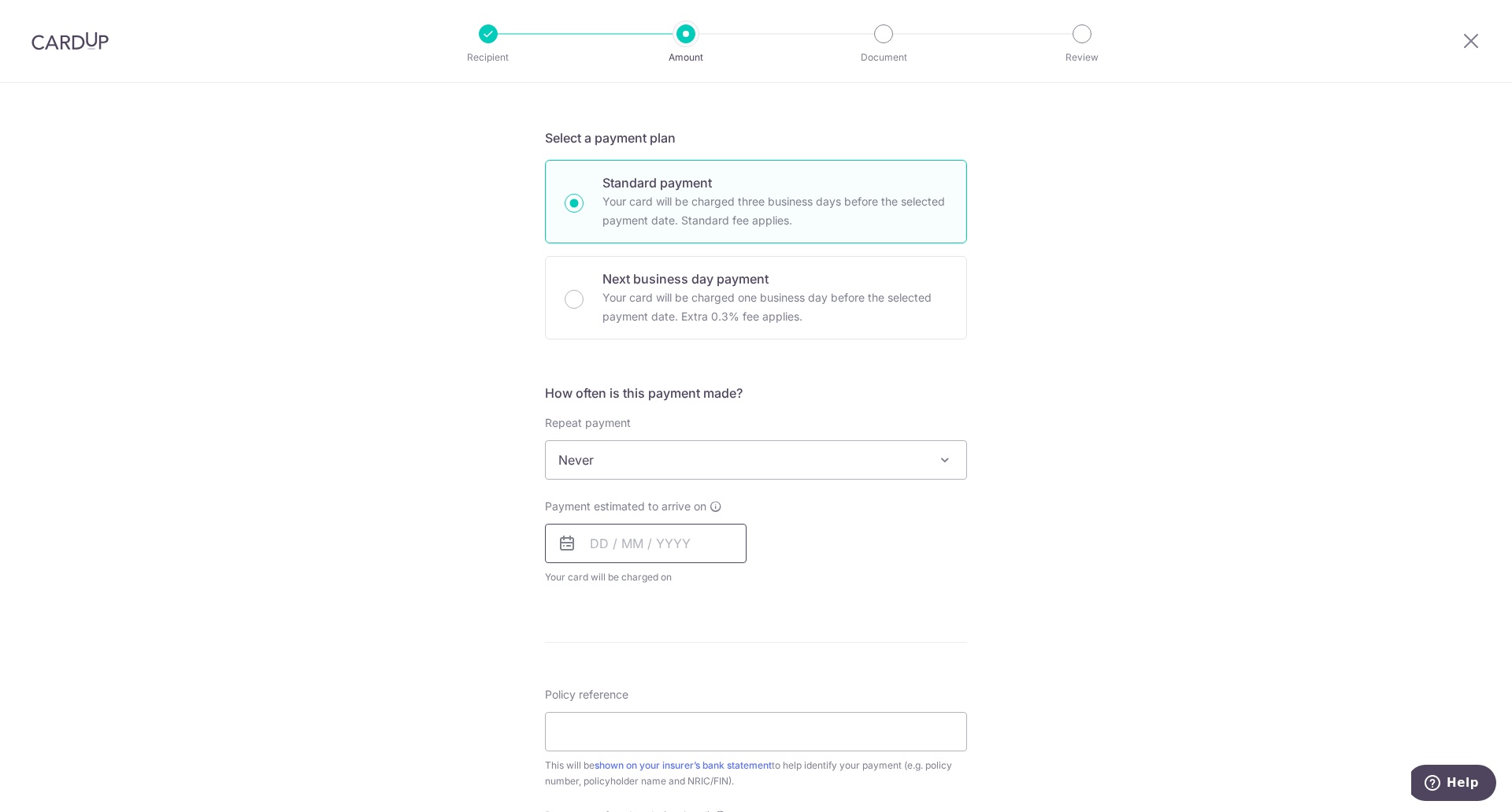
scroll to position [315, 0]
click at [686, 453] on span "Never" at bounding box center [756, 453] width 421 height 38
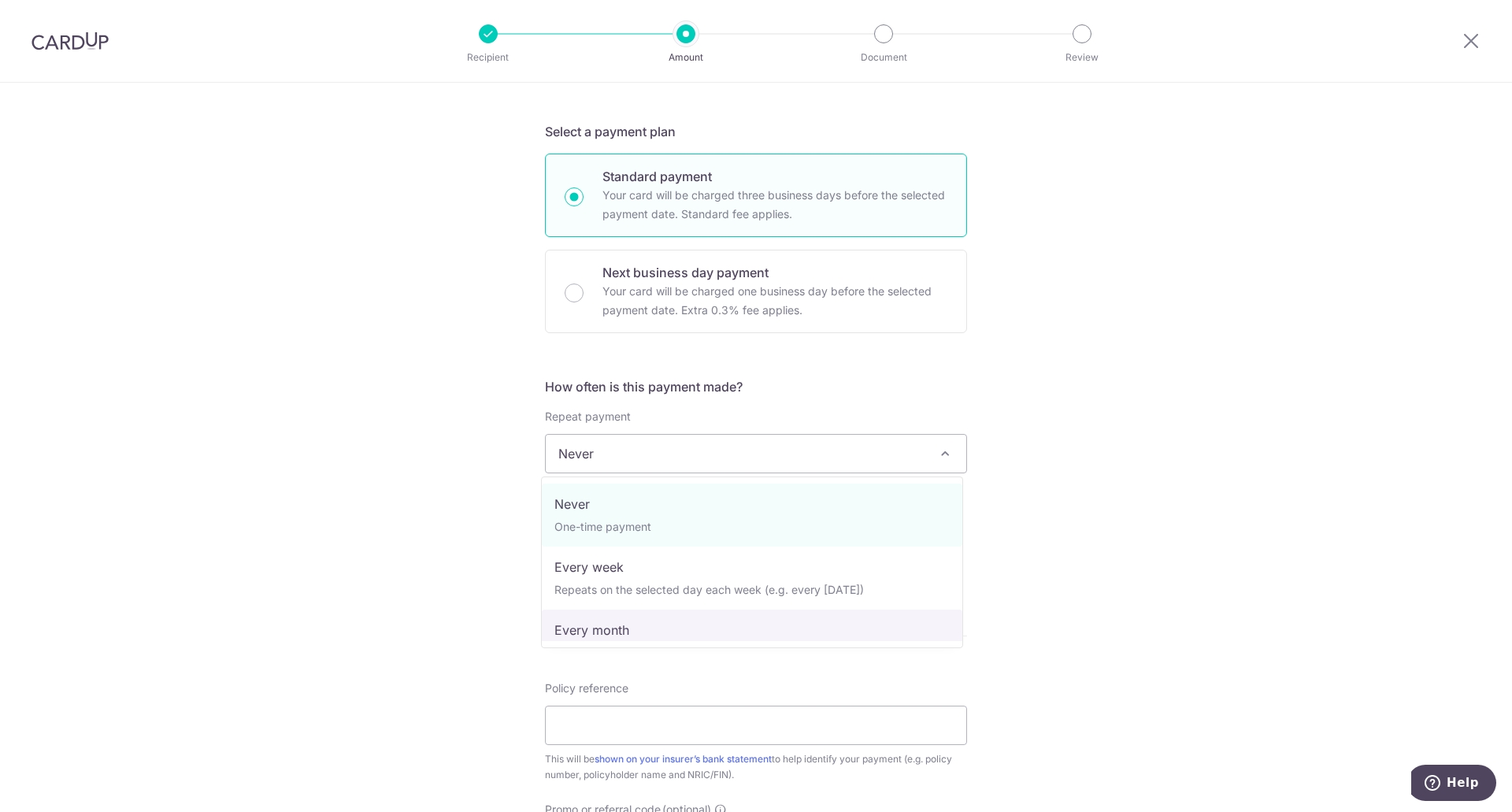
select select "3"
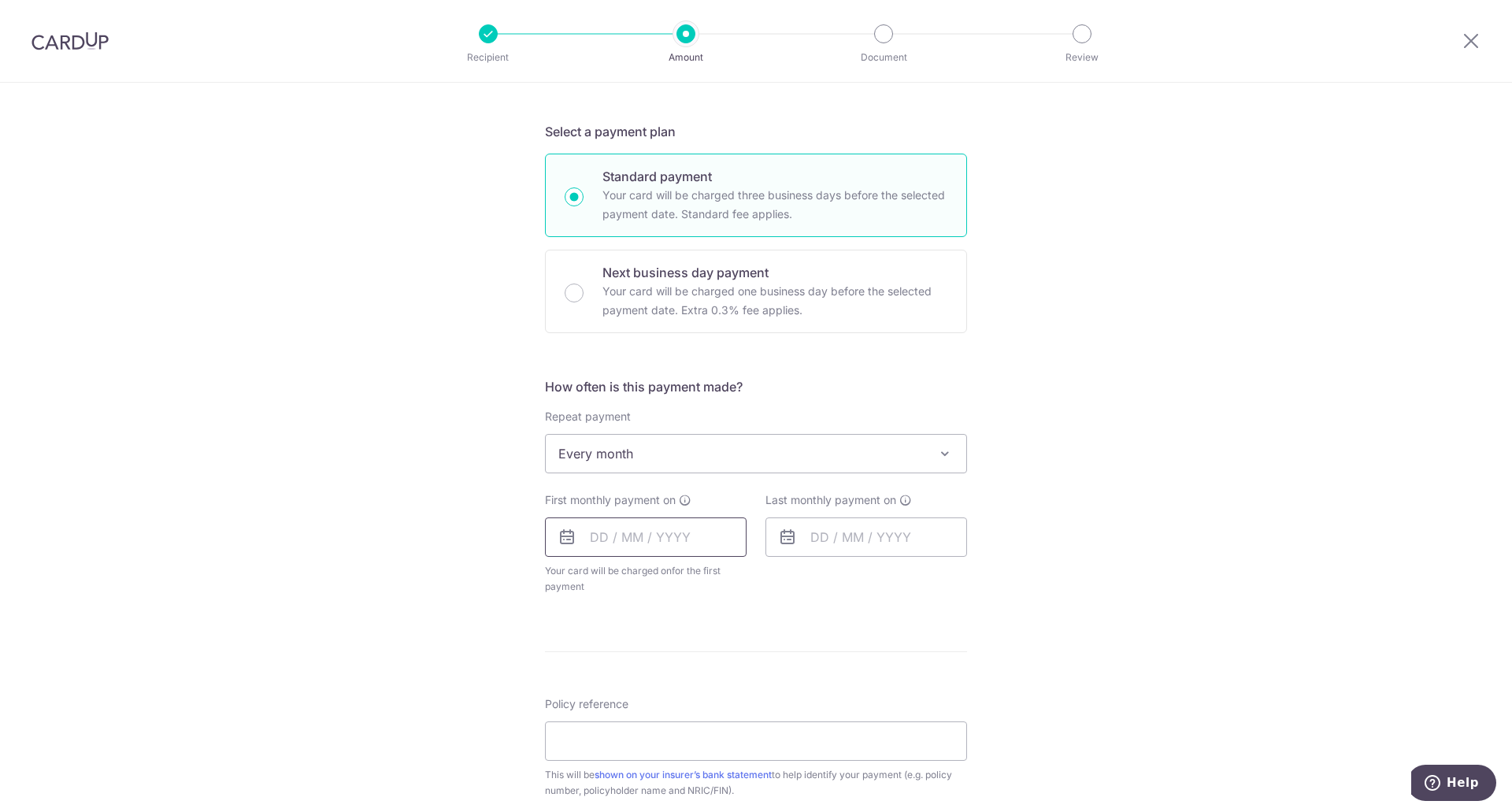
click at [628, 534] on input "text" at bounding box center [646, 537] width 202 height 39
click at [761, 680] on link "11" at bounding box center [766, 680] width 25 height 25
type input "[DATE]"
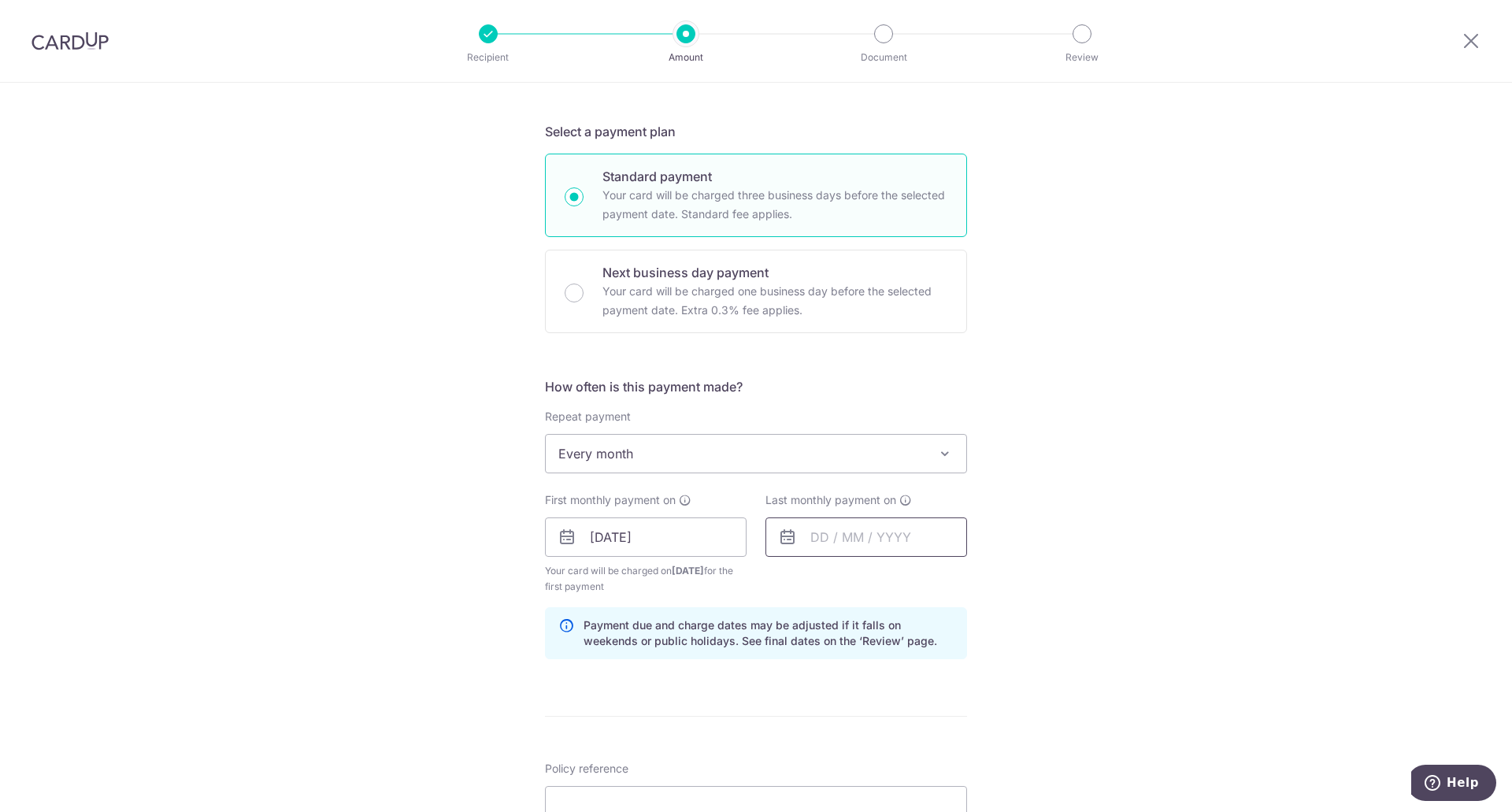
click at [860, 542] on input "text" at bounding box center [865, 537] width 202 height 39
click at [939, 579] on select "2025 2026 2027 2028 2029 2030 2031 2032 2033 2034 2035" at bounding box center [928, 579] width 42 height 13
click at [794, 711] on link "11" at bounding box center [797, 711] width 25 height 25
type input "11/10/2026"
click at [1015, 654] on div "Tell us more about your payment Enter payment amount SGD 1,242.36 1242.36 Selec…" at bounding box center [756, 519] width 1512 height 1505
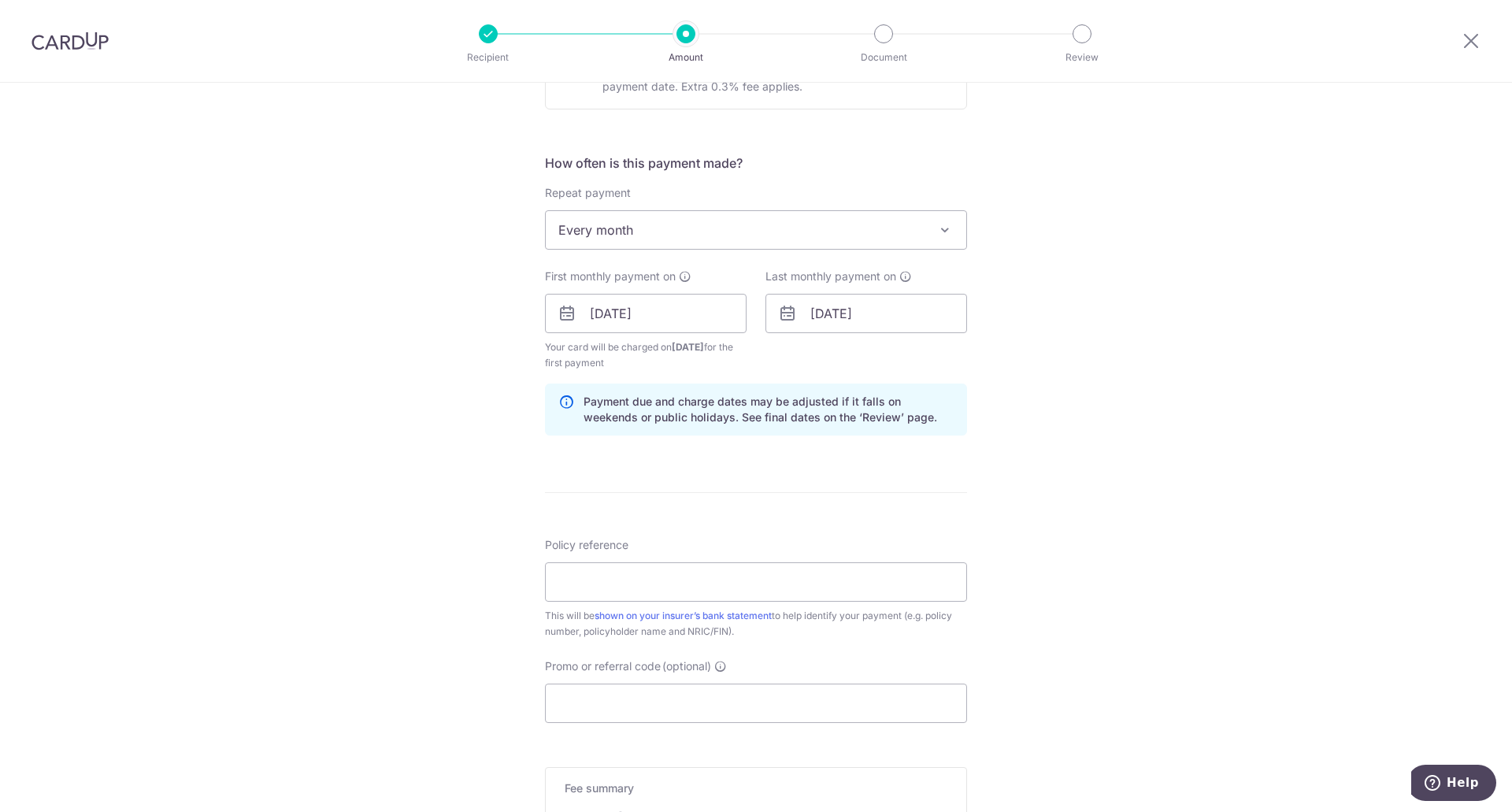
scroll to position [630, 0]
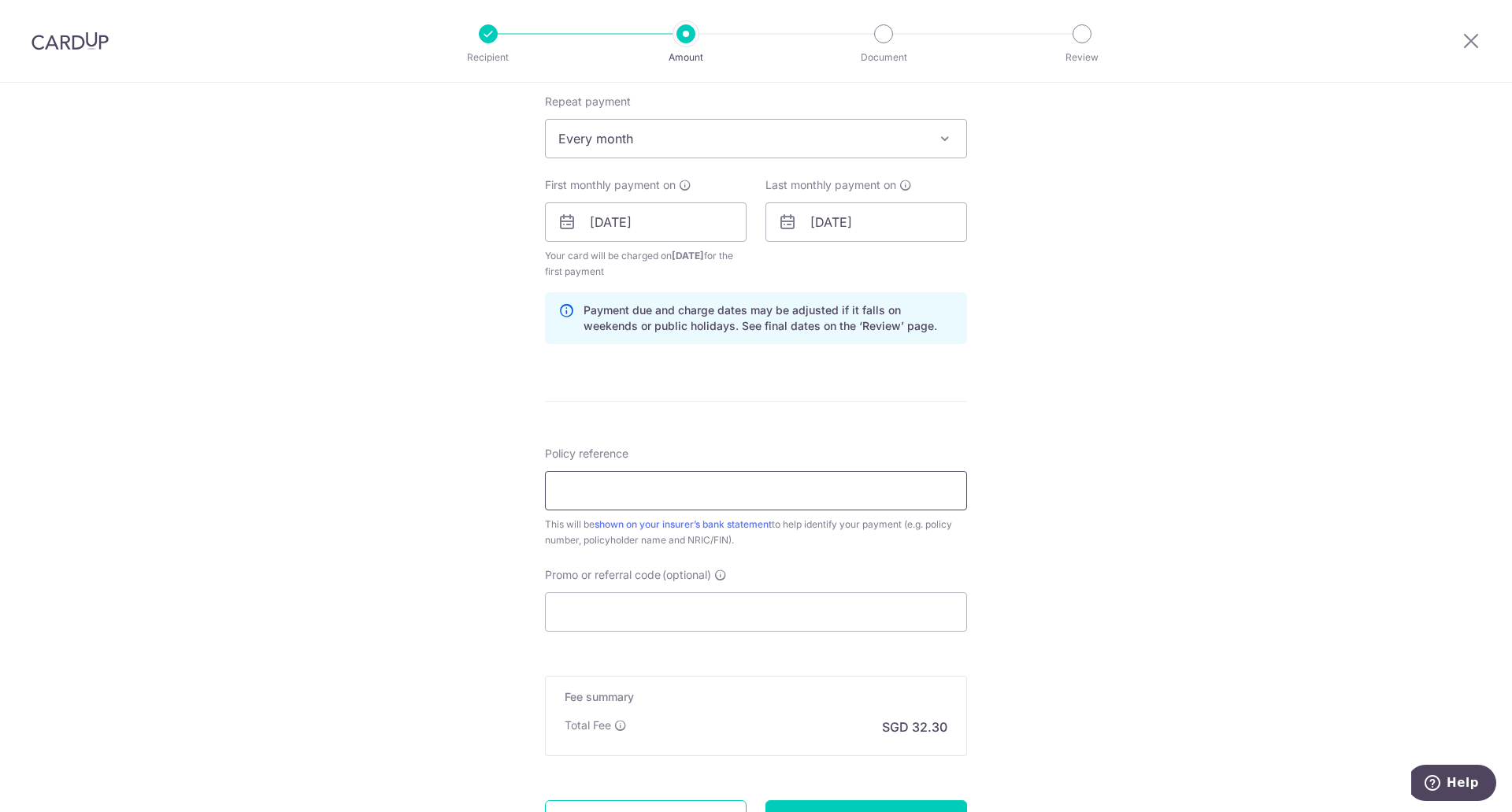
click at [686, 493] on input "Policy reference" at bounding box center [756, 490] width 422 height 39
type input "l"
type input "L547461209"
click at [670, 603] on input "Promo or referral code (optional)" at bounding box center [756, 612] width 422 height 39
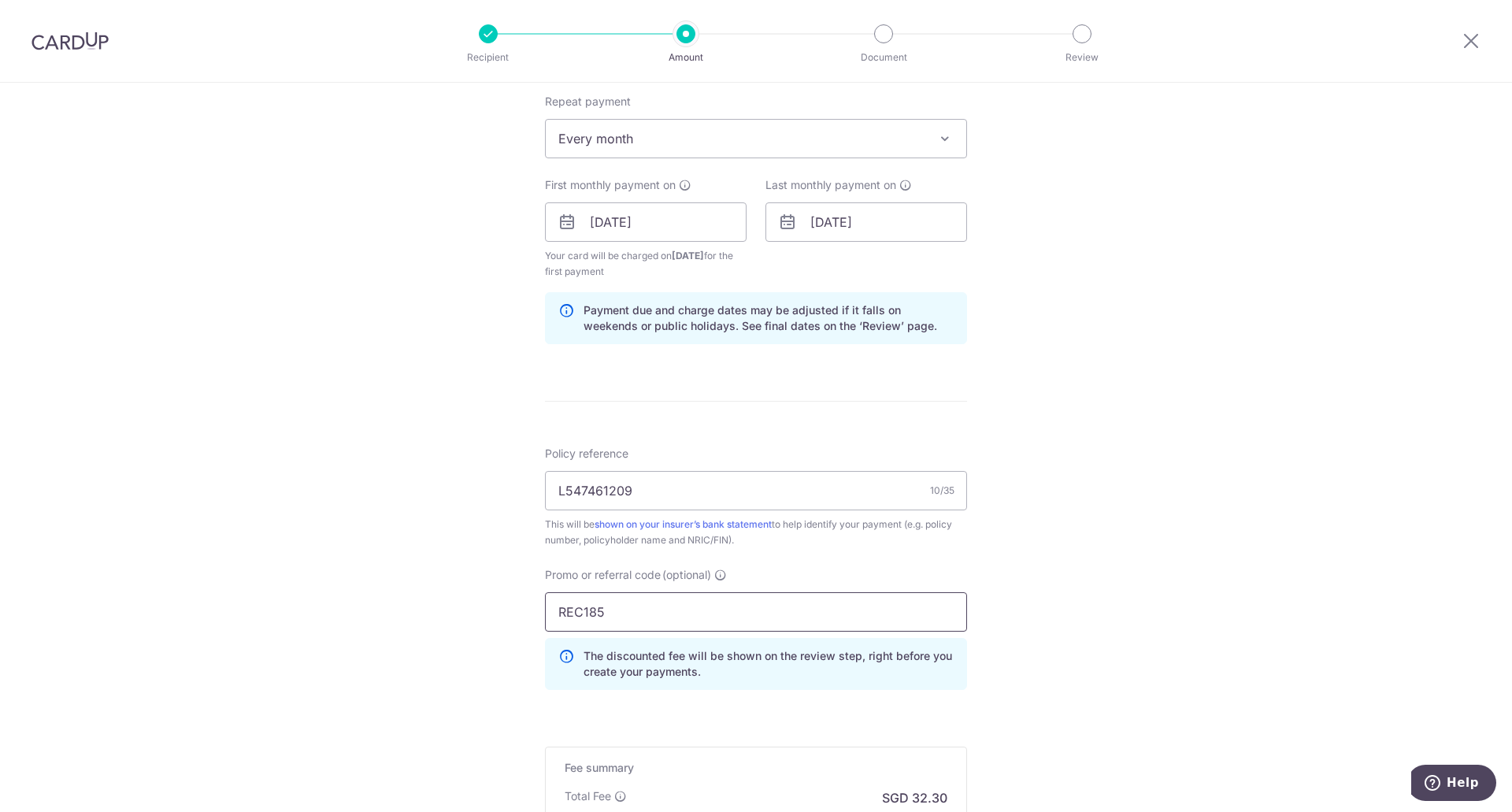
type input "REC185"
click at [1137, 692] on div "Tell us more about your payment Enter payment amount SGD 1,242.36 1242.36 Selec…" at bounding box center [756, 240] width 1512 height 1575
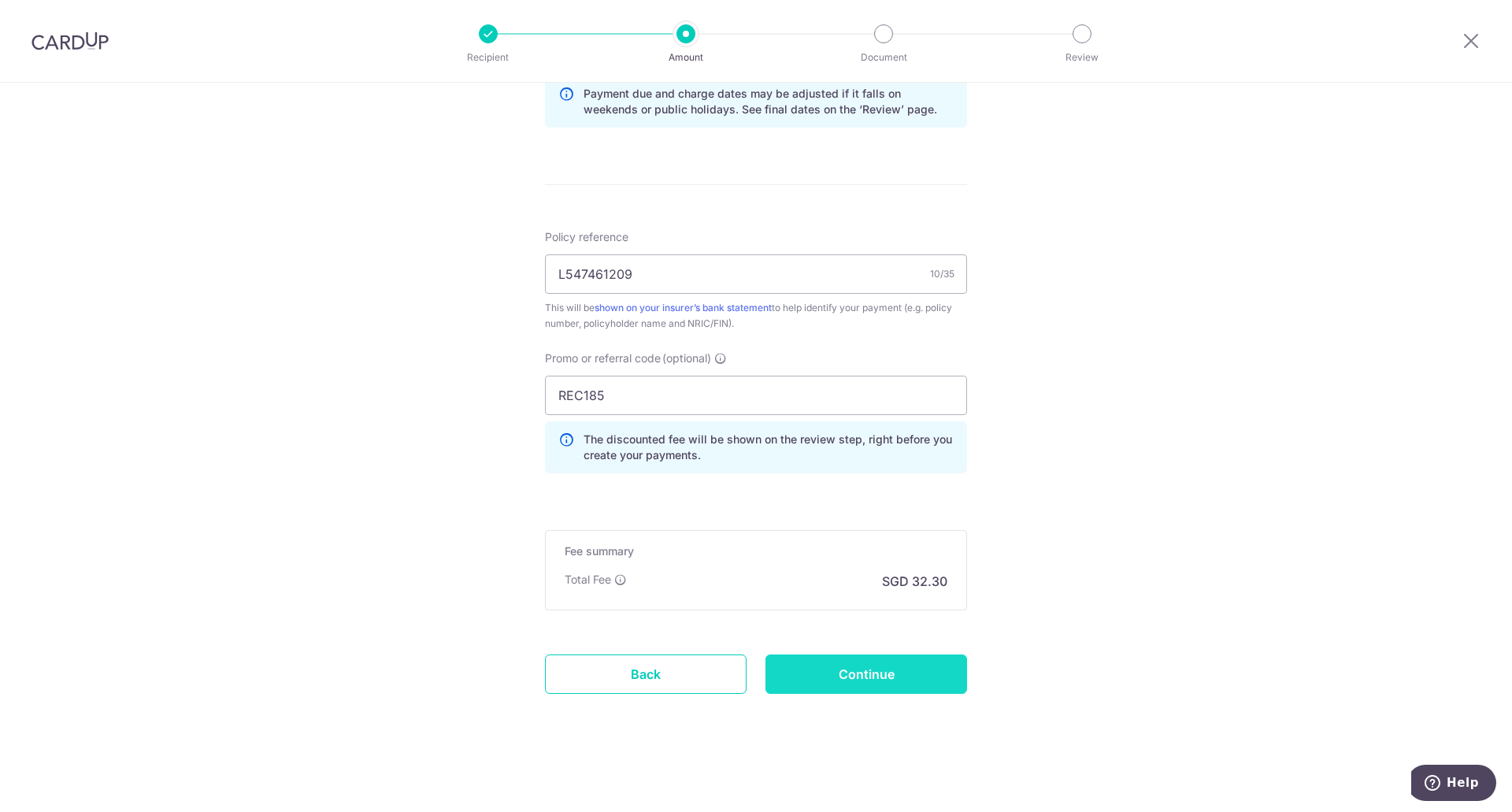
click at [898, 669] on input "Continue" at bounding box center [865, 674] width 202 height 39
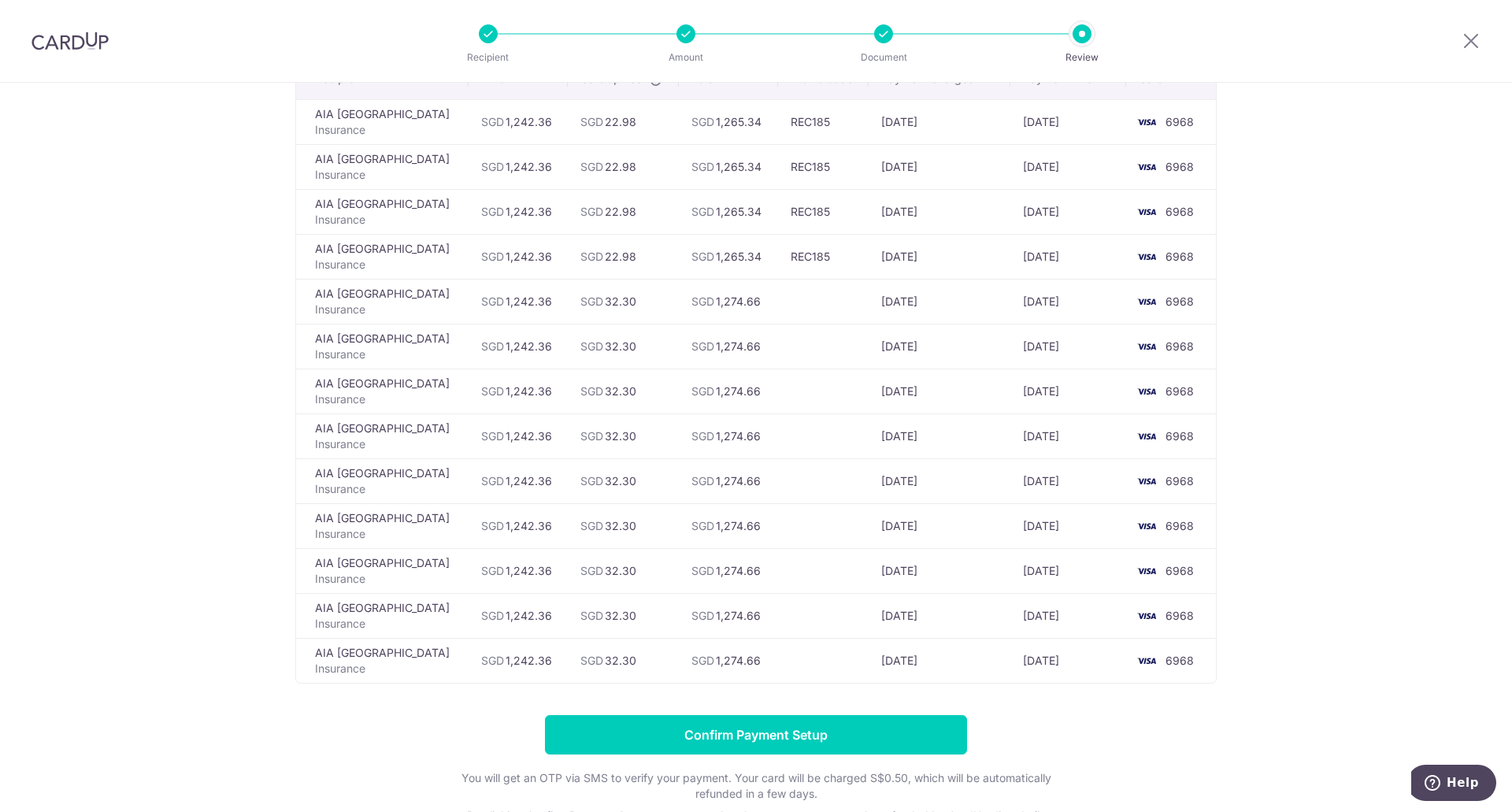
scroll to position [236, 0]
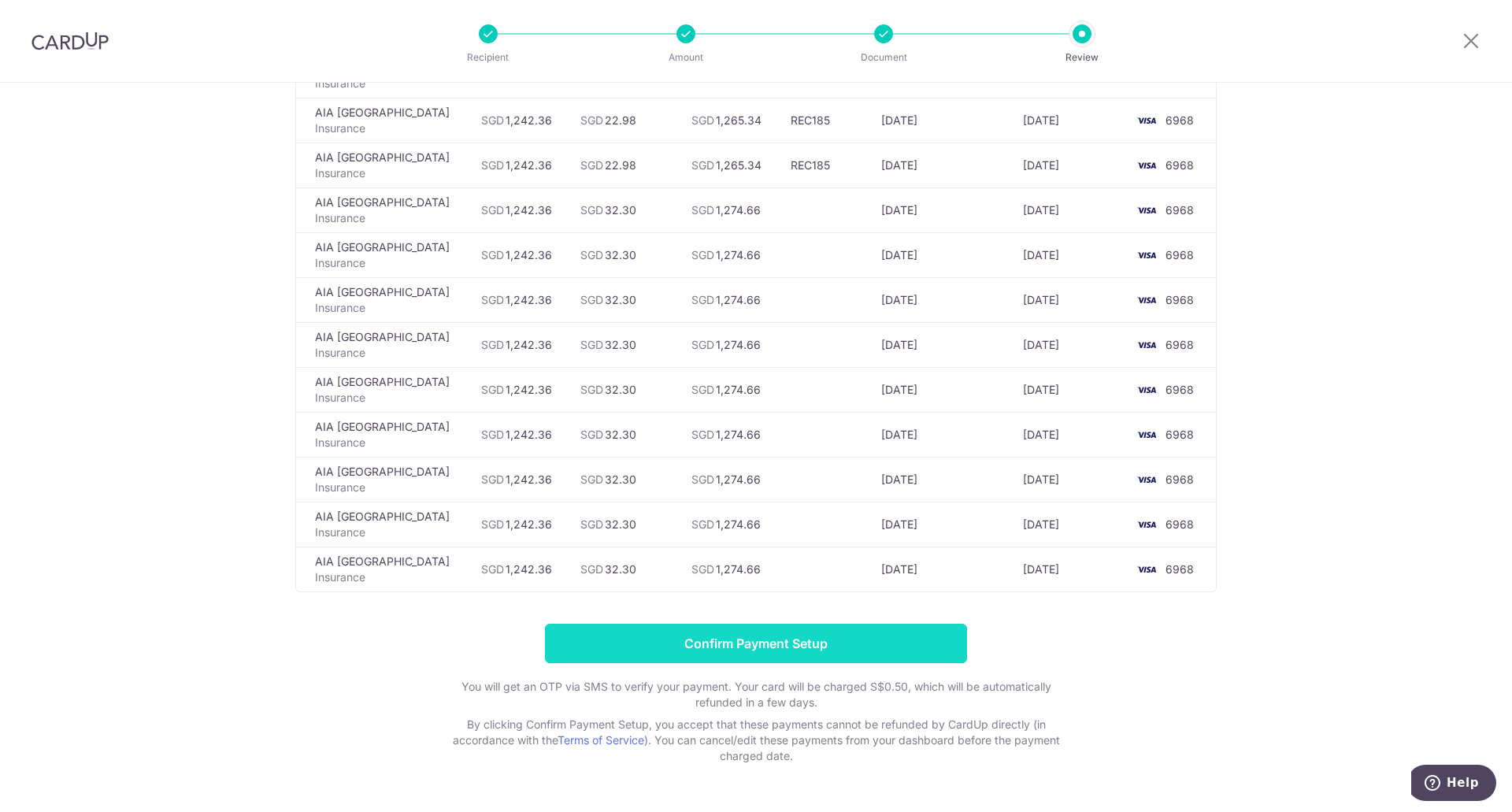
click at [796, 647] on input "Confirm Payment Setup" at bounding box center [756, 643] width 422 height 39
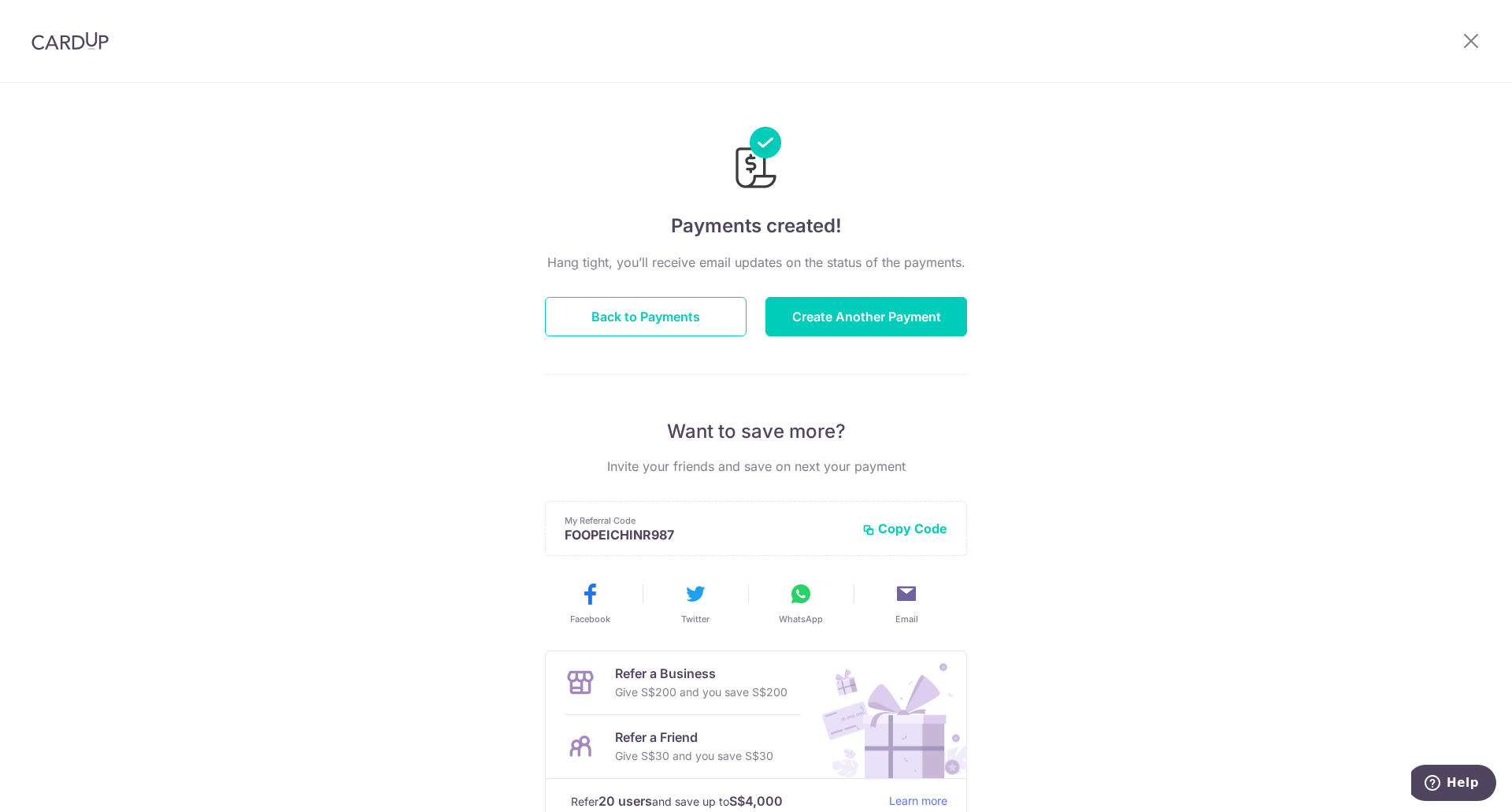
click at [94, 42] on img at bounding box center [70, 41] width 77 height 19
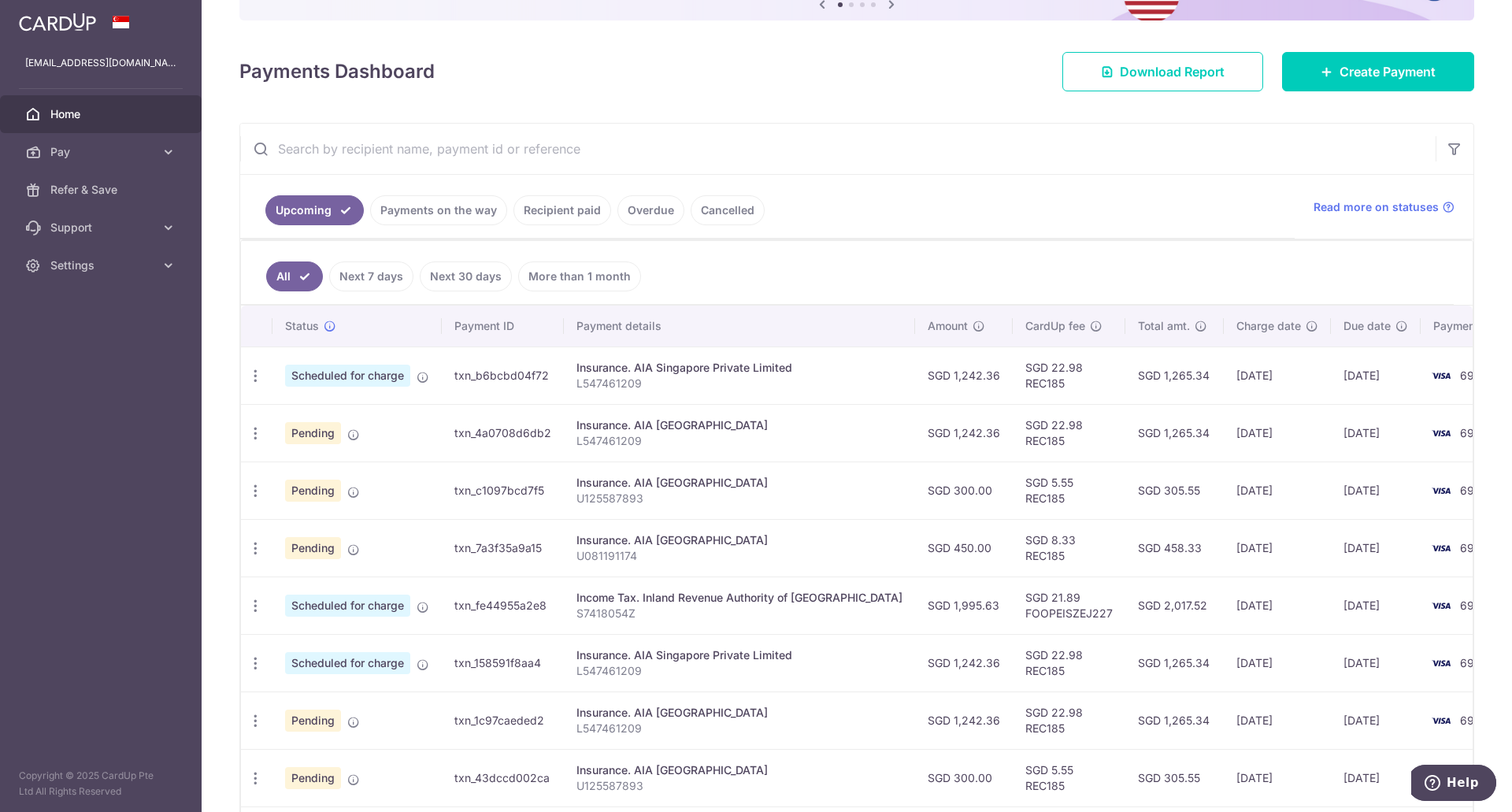
scroll to position [158, 0]
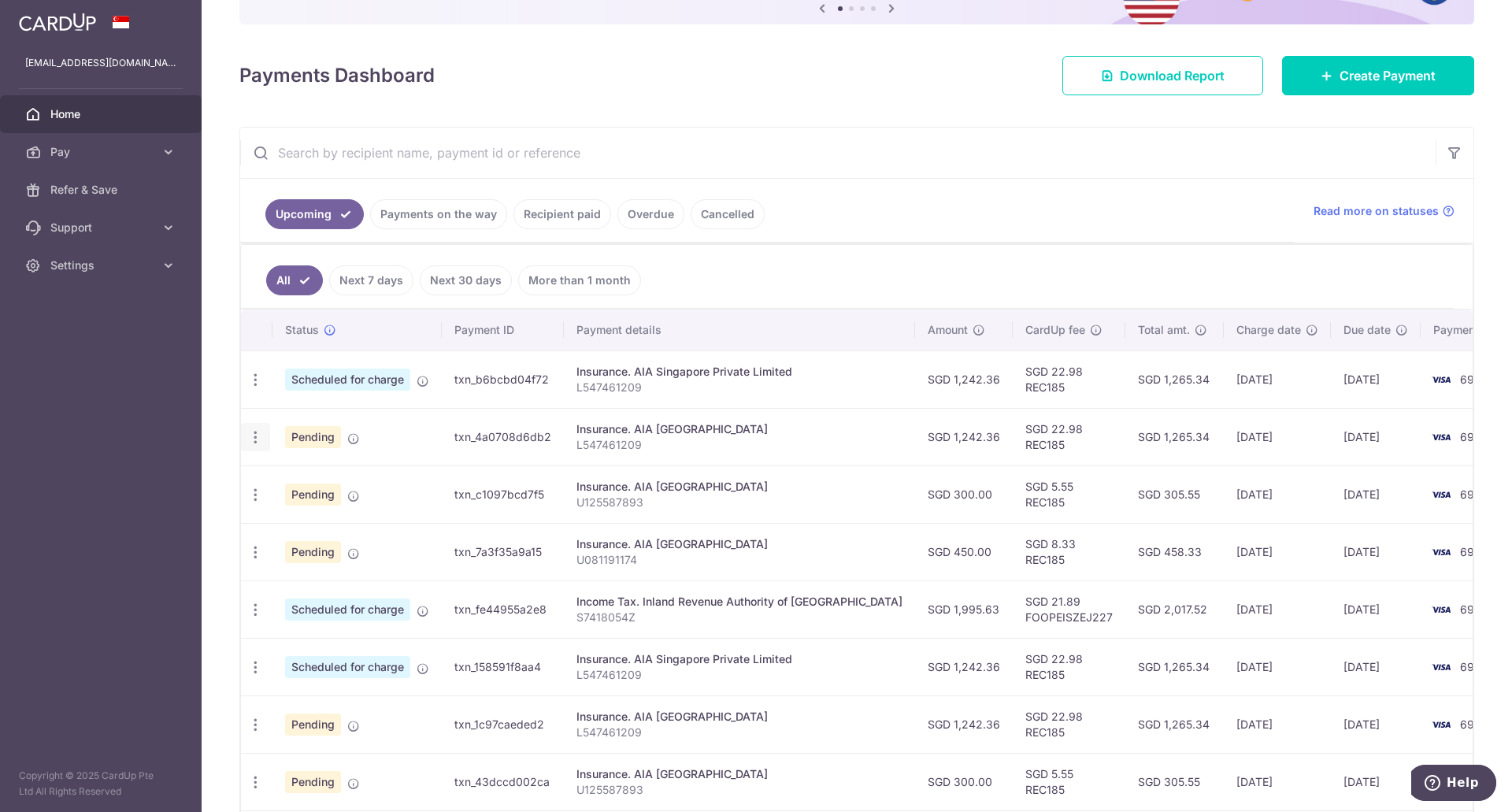
click at [256, 439] on icon "button" at bounding box center [255, 437] width 16 height 16
click at [340, 479] on span "Update payment" at bounding box center [339, 480] width 107 height 19
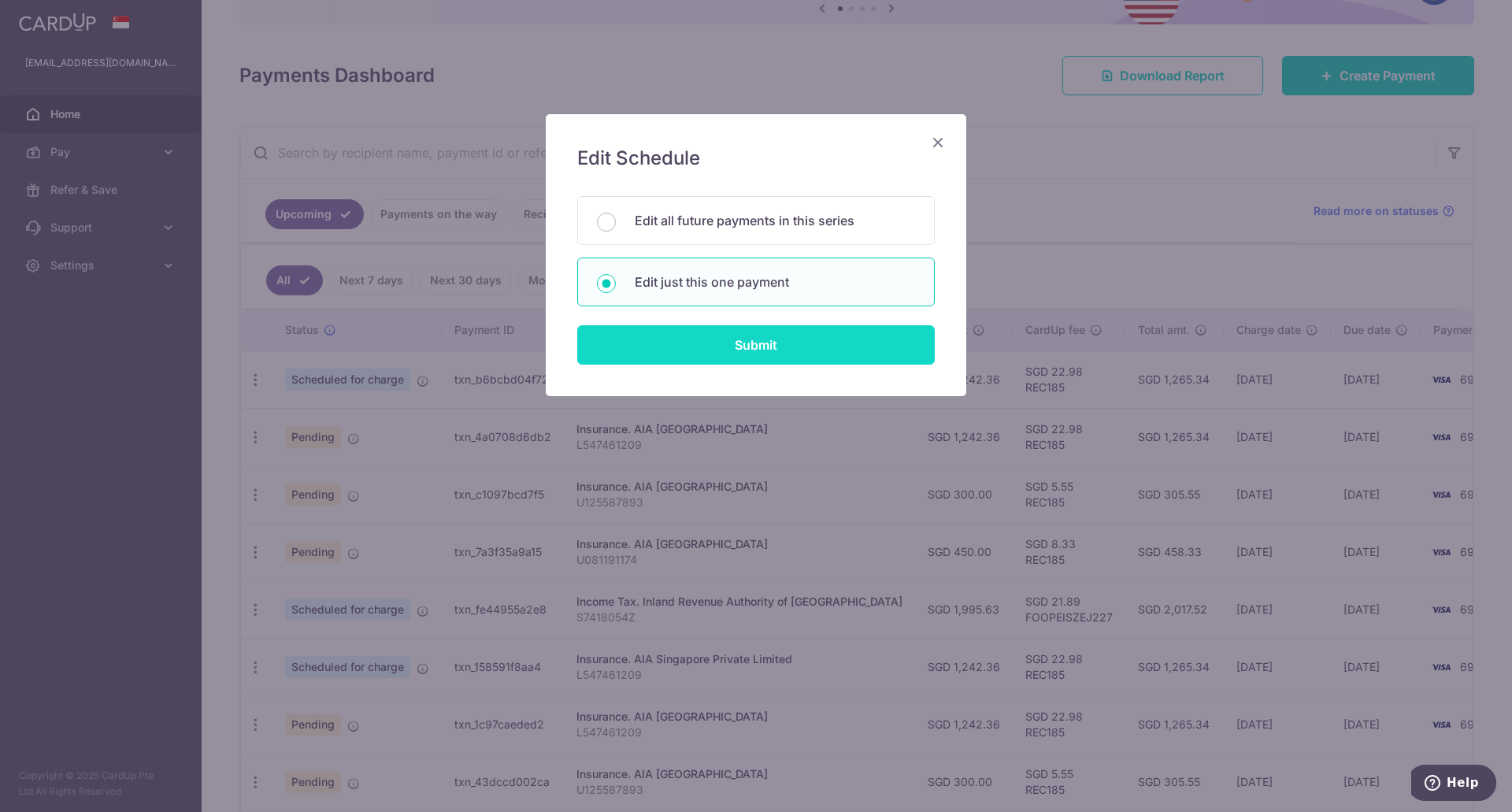
click at [785, 349] on input "Submit" at bounding box center [756, 345] width 357 height 39
radio input "true"
type input "1,242.36"
type input "11/10/2025"
type input "L547461209"
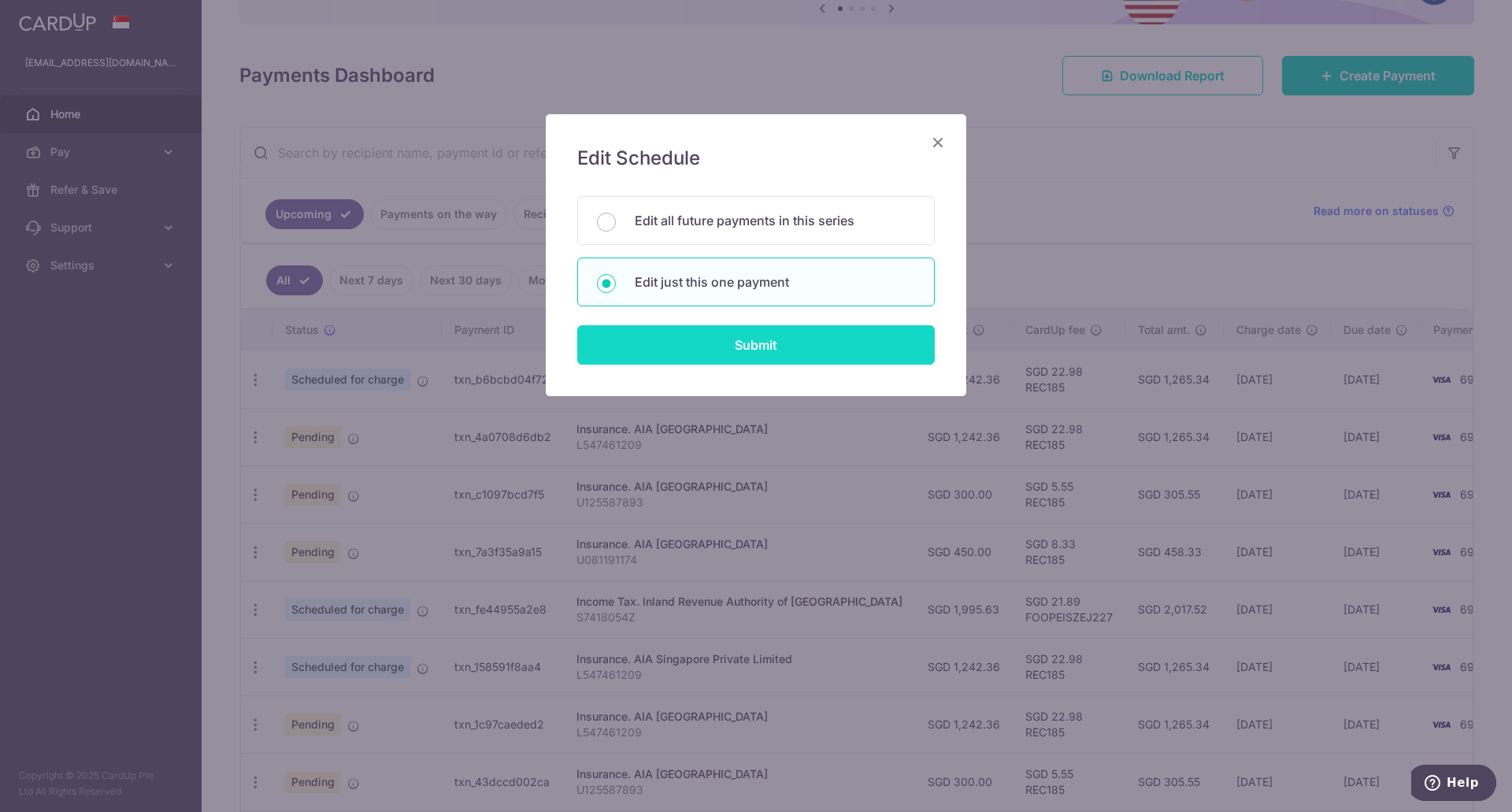
type input "REC185"
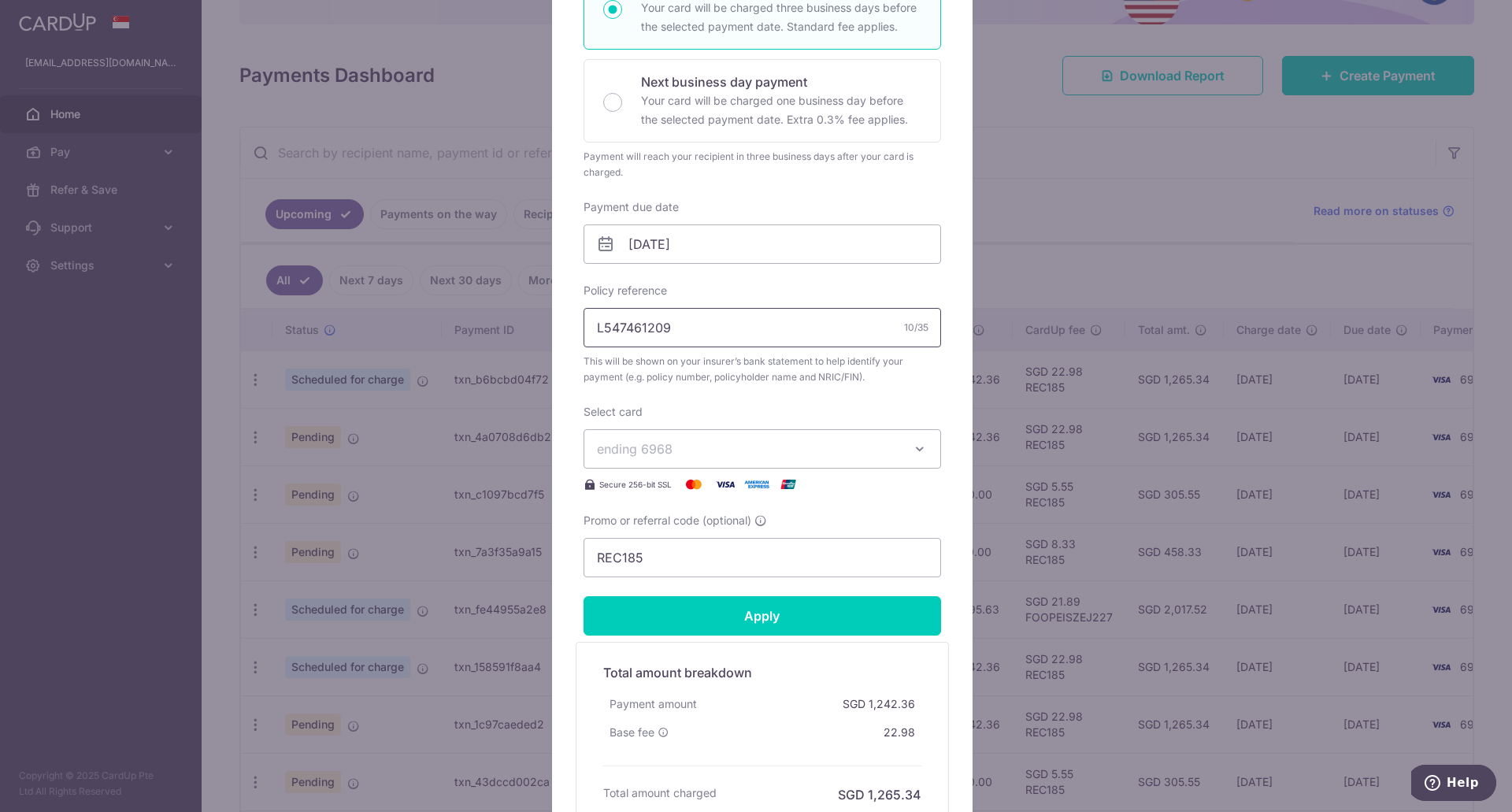
scroll to position [315, 0]
click at [703, 614] on input "Apply" at bounding box center [762, 614] width 357 height 39
type input "Successfully Applied"
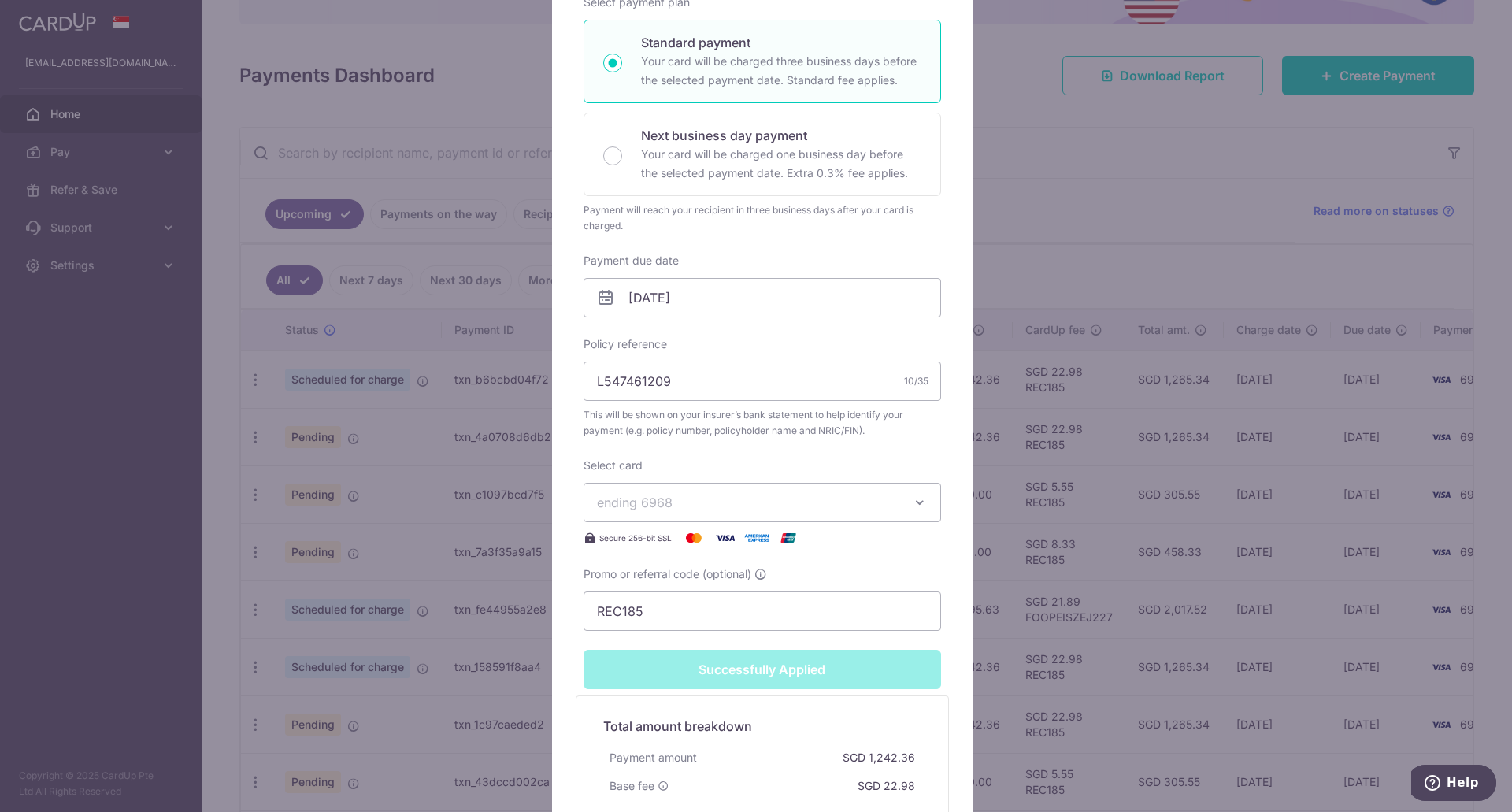
click at [1023, 621] on div "Edit payment By clicking apply, you will make changes to all payments to AIA SI…" at bounding box center [756, 406] width 1512 height 812
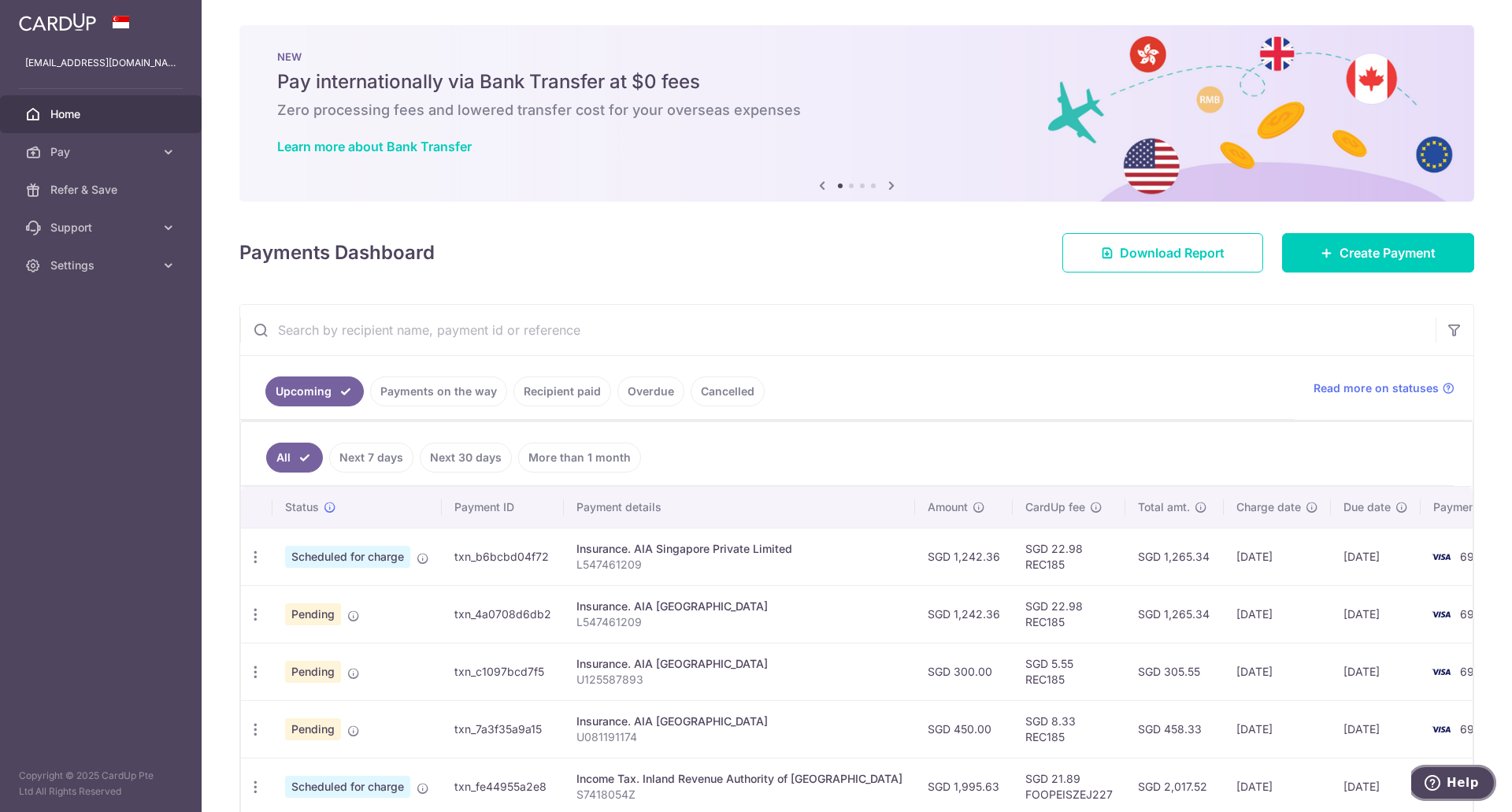
click at [1441, 783] on icon "Help" at bounding box center [1432, 782] width 15 height 15
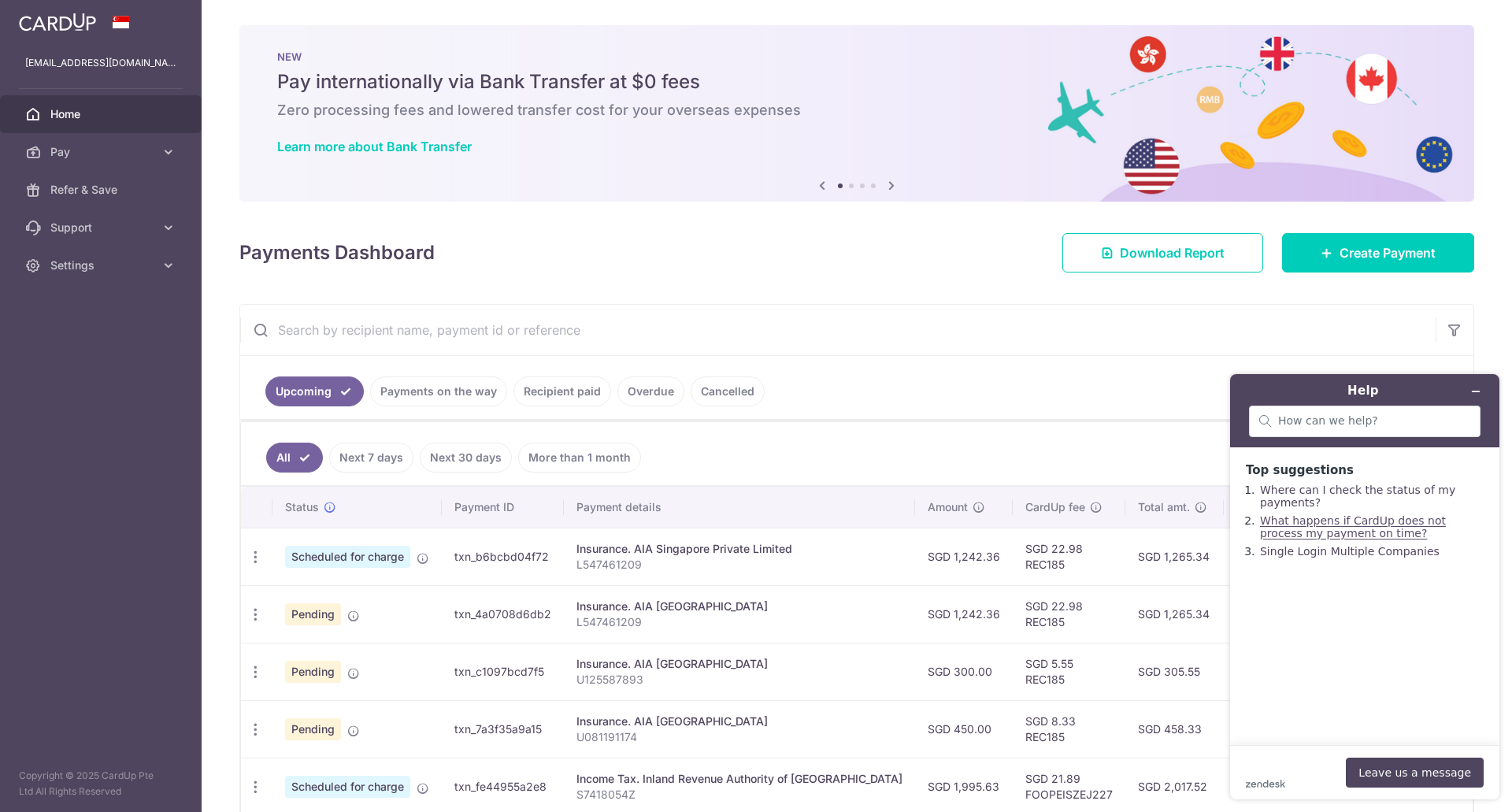
click at [1304, 539] on link "What happens if CardUp does not process my payment on time?" at bounding box center [1352, 526] width 185 height 25
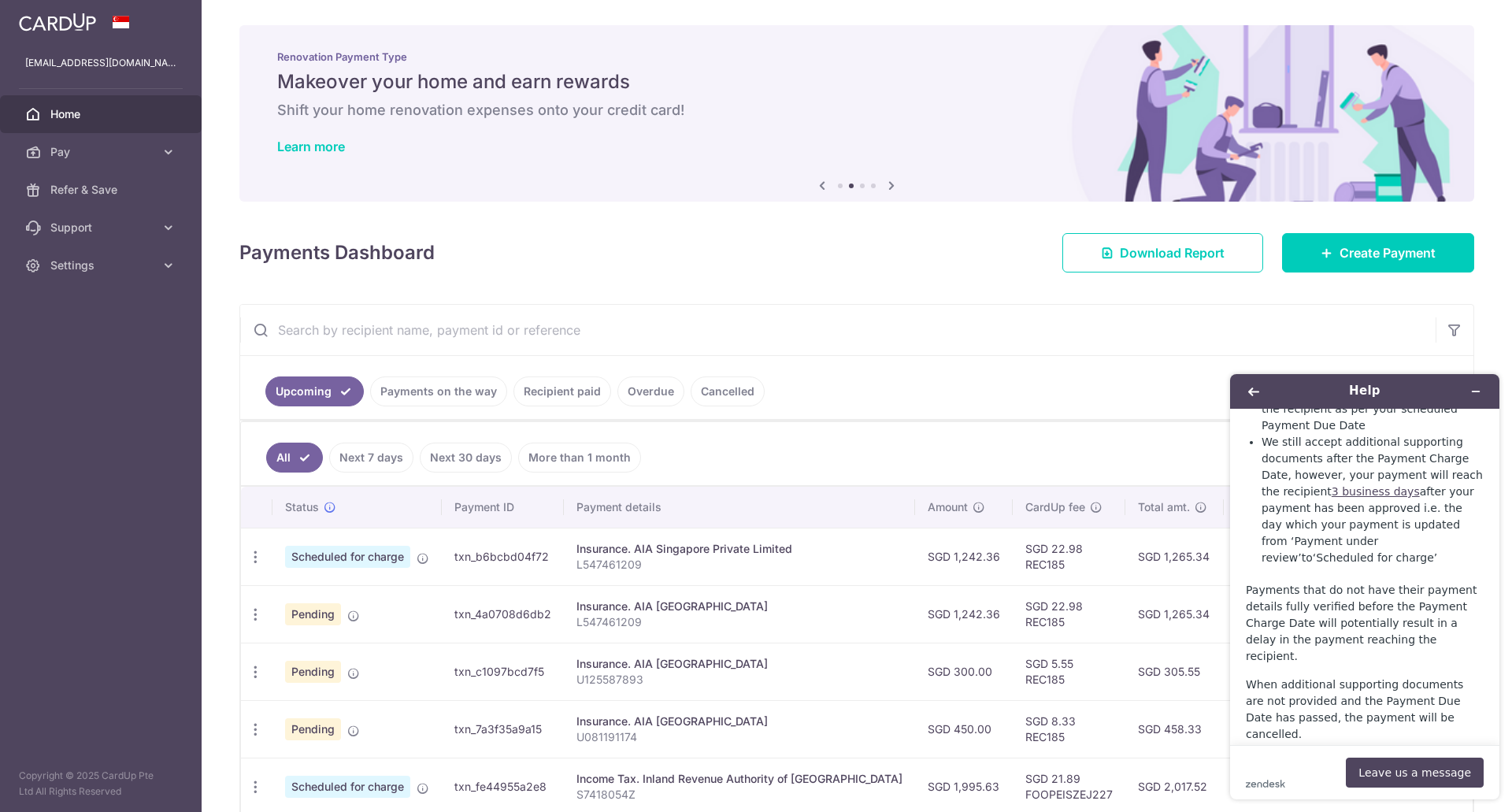
scroll to position [1181, 0]
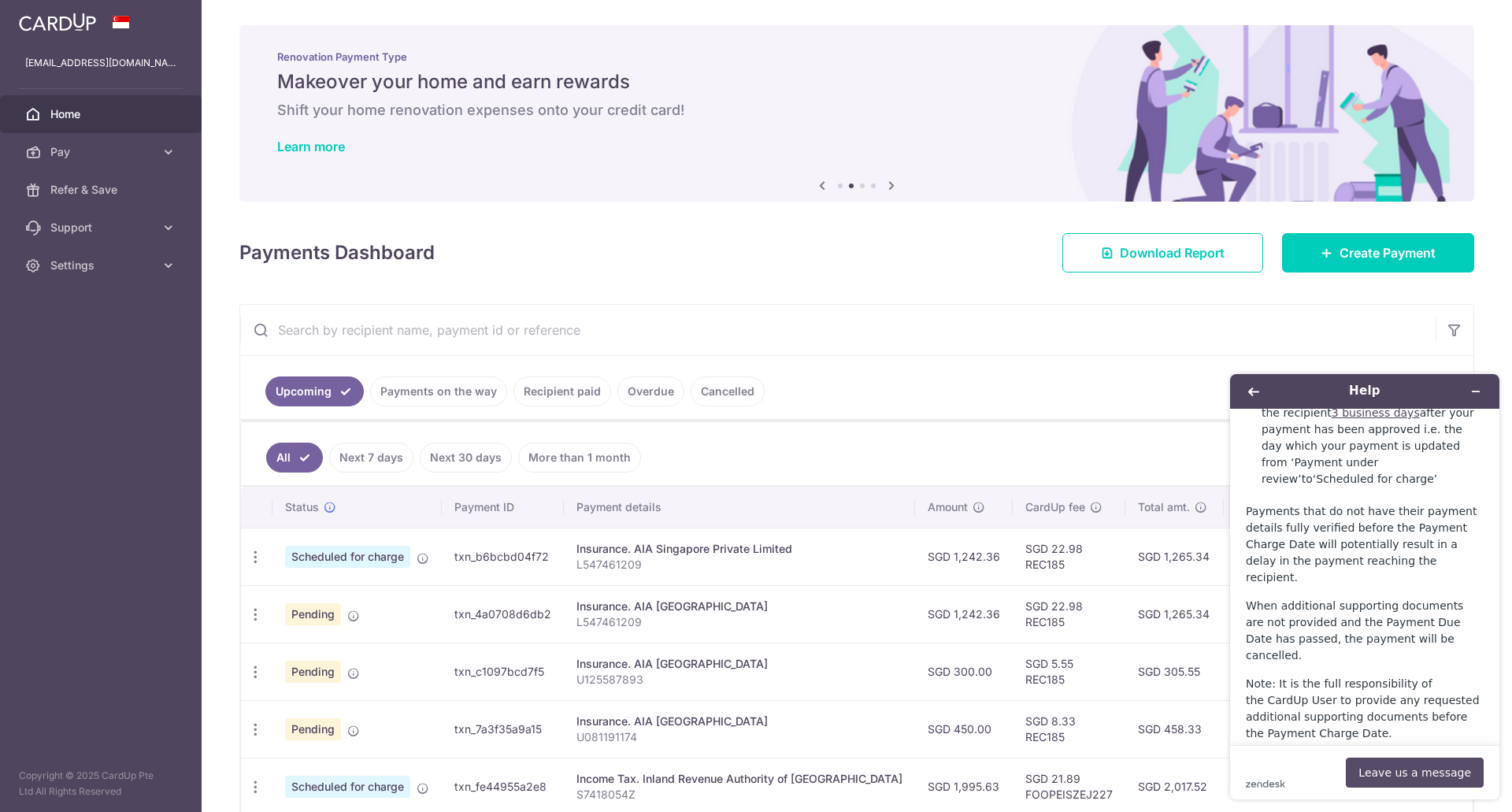
click at [1406, 766] on button "Leave us a message" at bounding box center [1414, 772] width 138 height 30
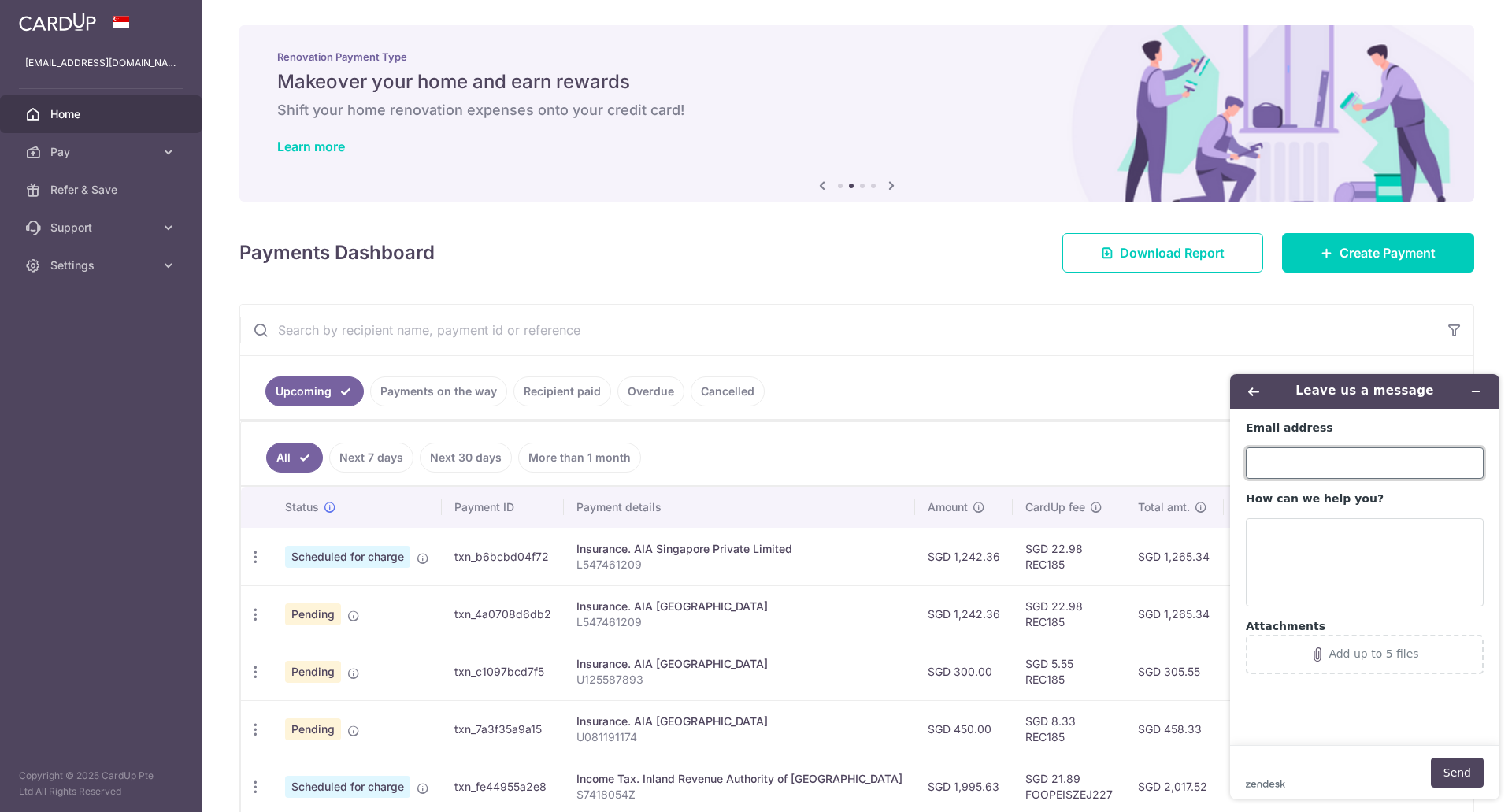
click at [1308, 458] on input "Email address" at bounding box center [1364, 463] width 238 height 32
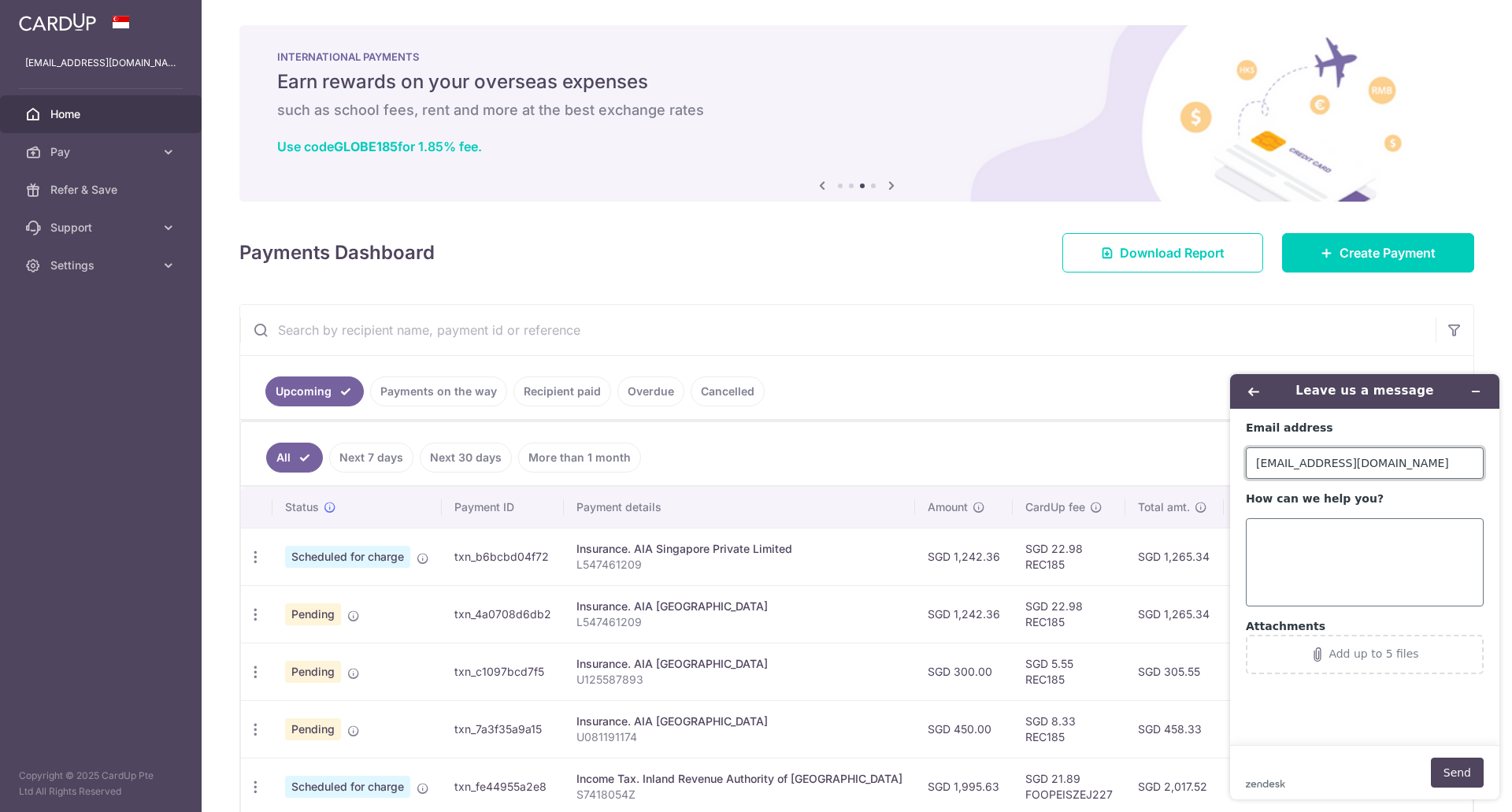
type input "[EMAIL_ADDRESS][DOMAIN_NAME]"
click at [1306, 554] on textarea "How can we help you?" at bounding box center [1364, 561] width 238 height 88
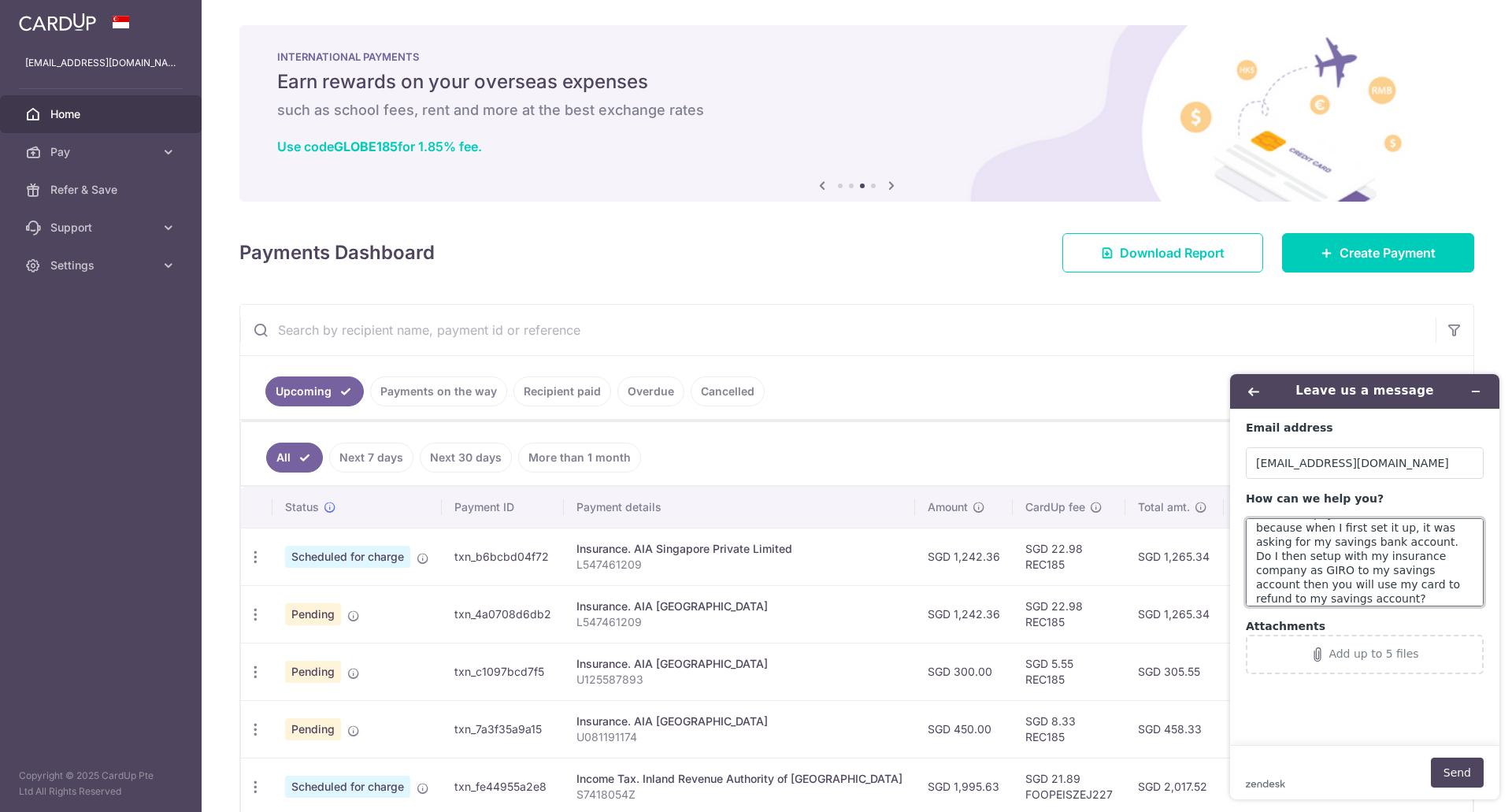
scroll to position [49, 0]
type textarea "I would like to know if my setup for the insurance payment is correct? This is …"
click at [1449, 760] on button "Send" at bounding box center [1456, 772] width 52 height 30
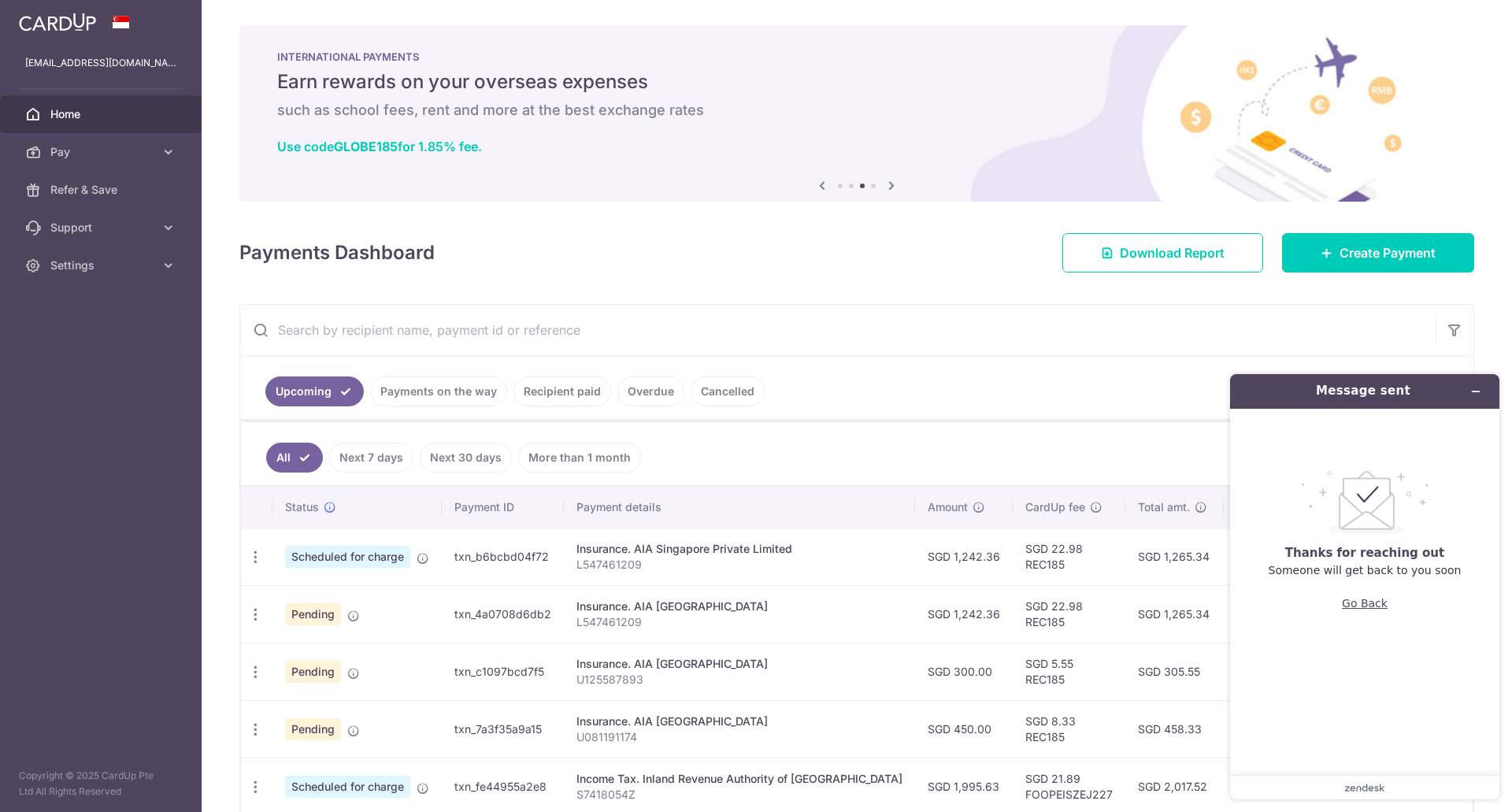
click at [1369, 603] on button "Go Back" at bounding box center [1364, 603] width 46 height 30
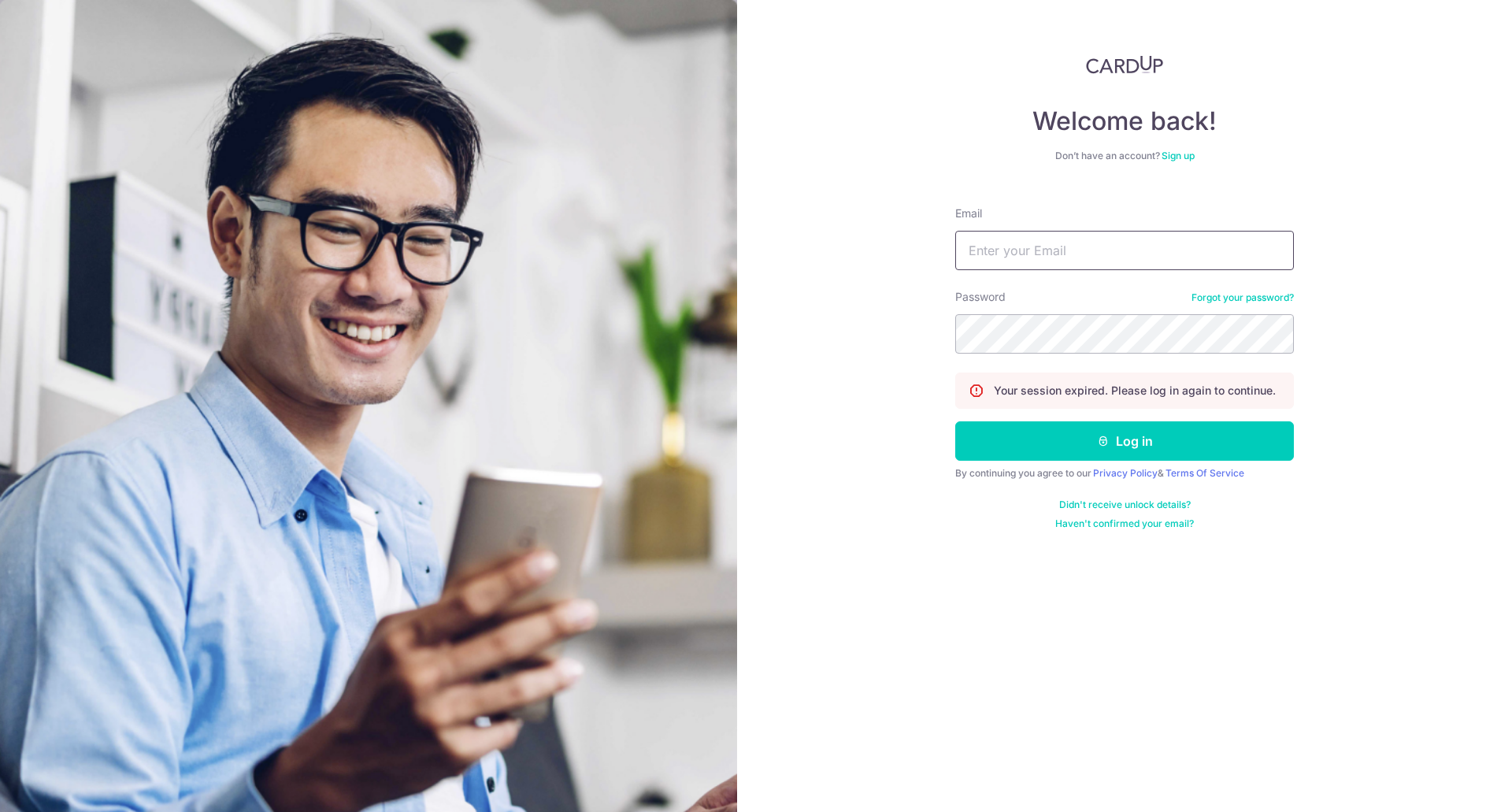
click at [1011, 259] on input "Email" at bounding box center [1125, 251] width 338 height 39
type input "[EMAIL_ADDRESS][DOMAIN_NAME]"
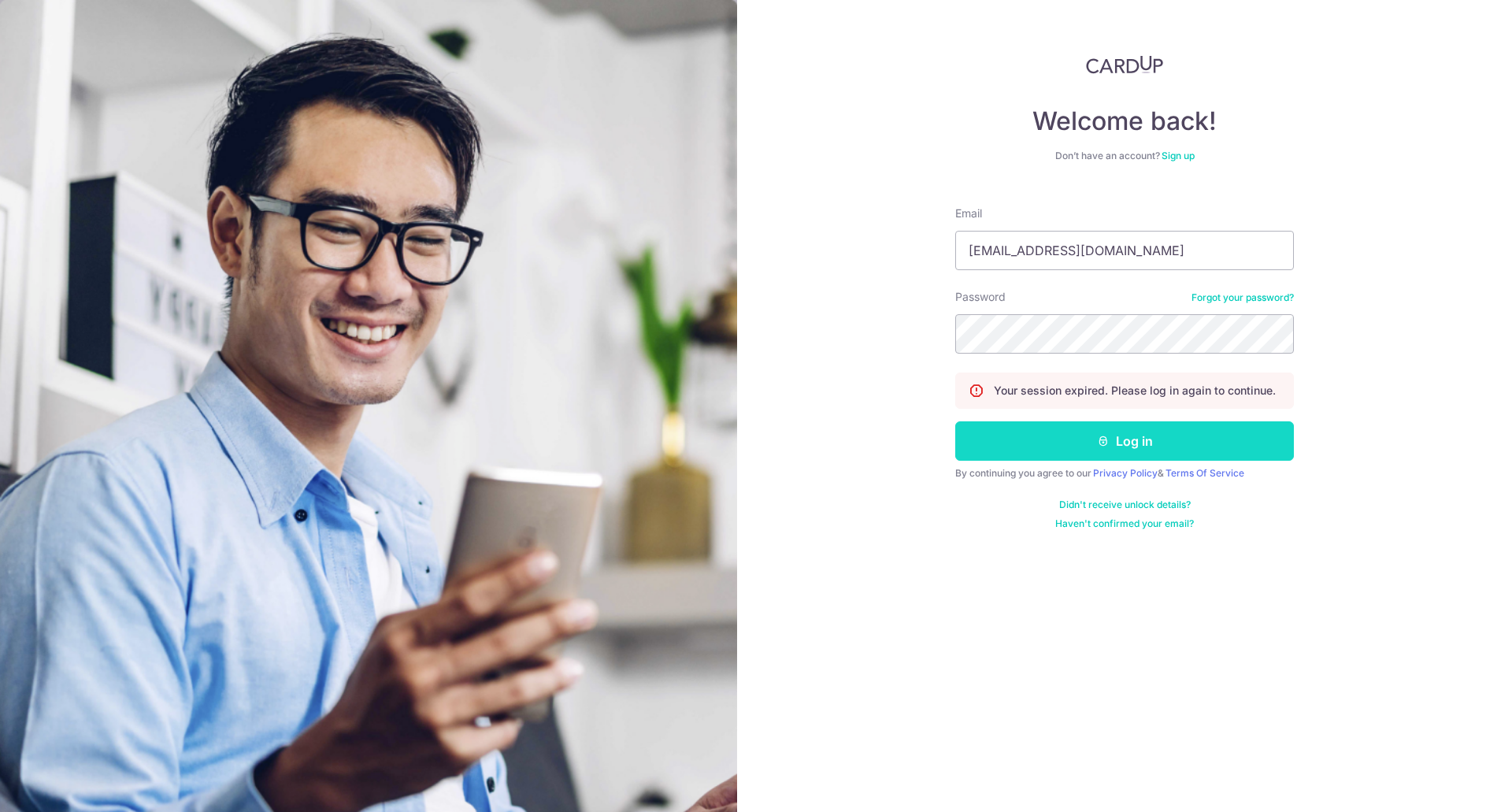
click at [1156, 451] on button "Log in" at bounding box center [1125, 441] width 338 height 39
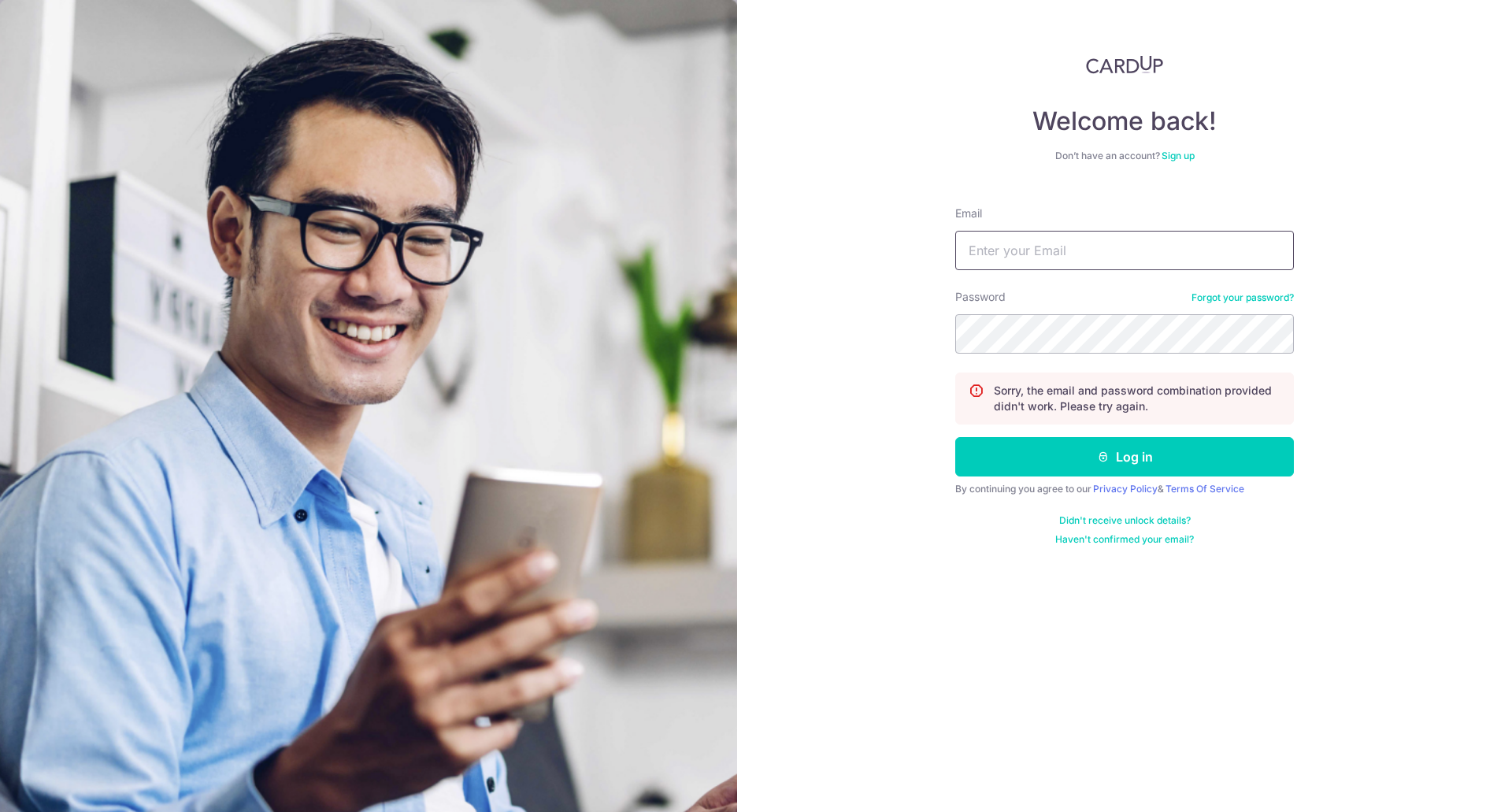
click at [1048, 250] on input "Email" at bounding box center [1125, 251] width 338 height 39
type input "[EMAIL_ADDRESS][DOMAIN_NAME]"
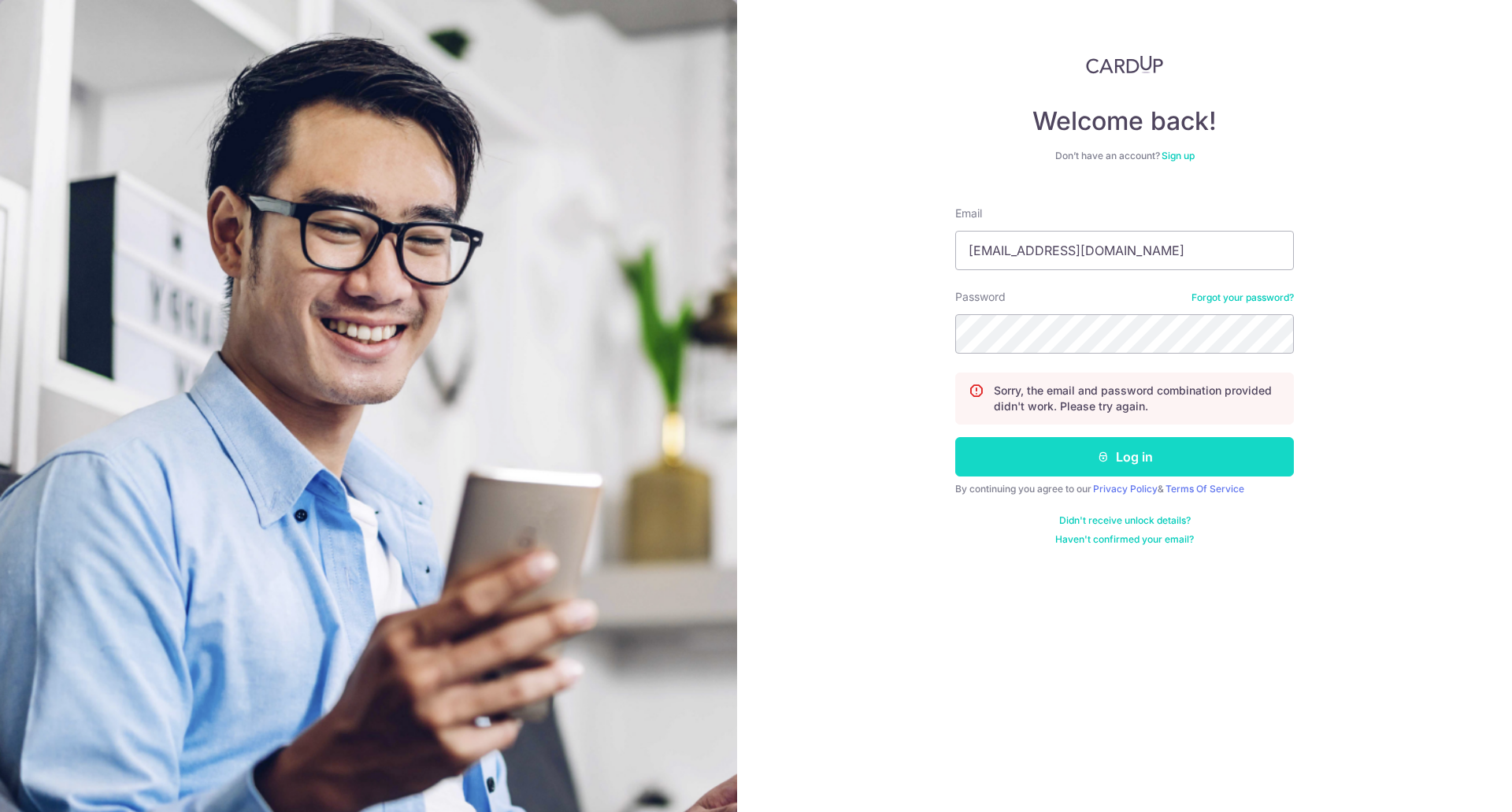
click at [1102, 462] on icon "submit" at bounding box center [1103, 457] width 13 height 13
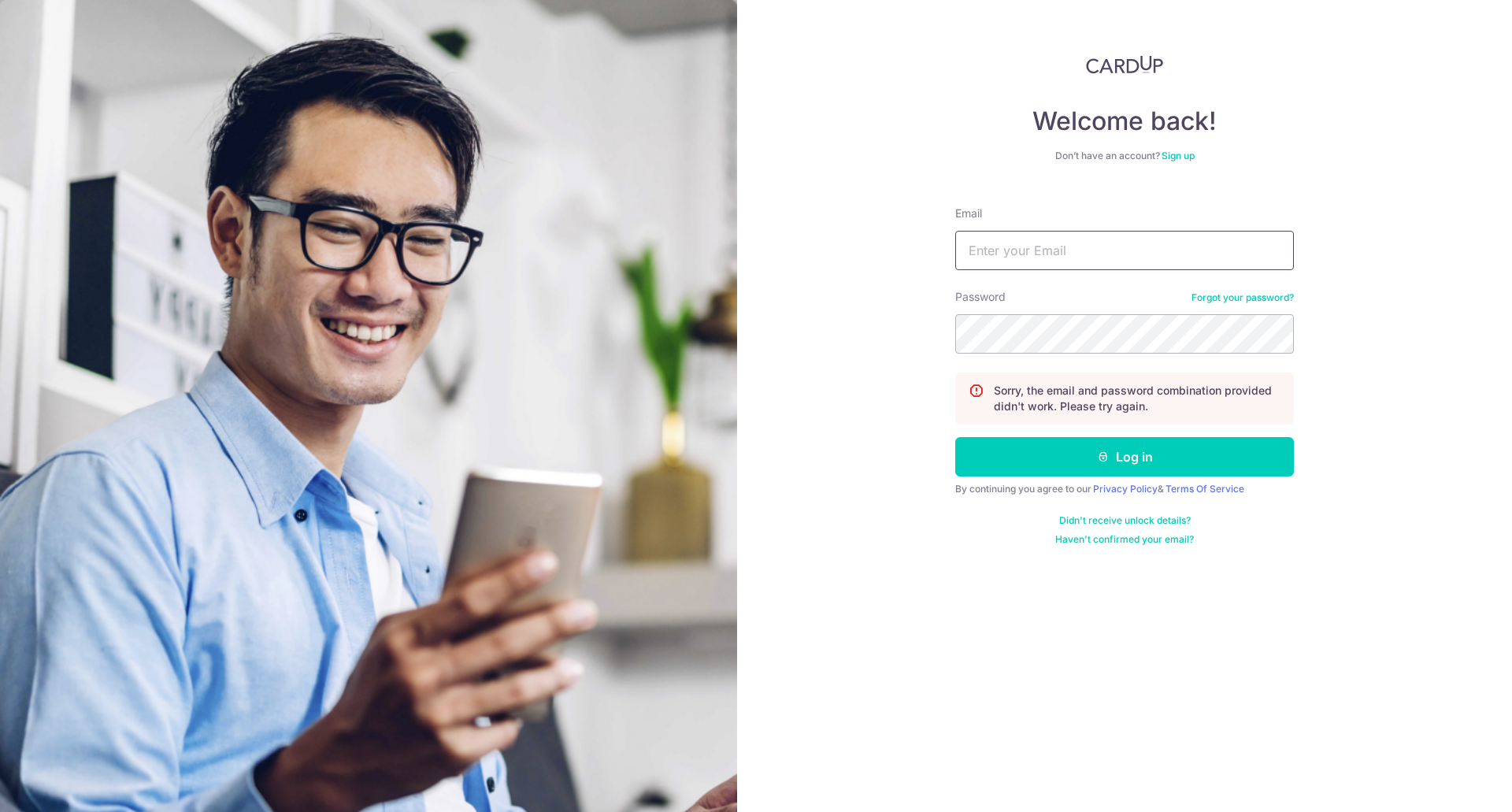
click at [1030, 246] on input "Email" at bounding box center [1125, 251] width 338 height 39
type input "rach71487@gmail.com"
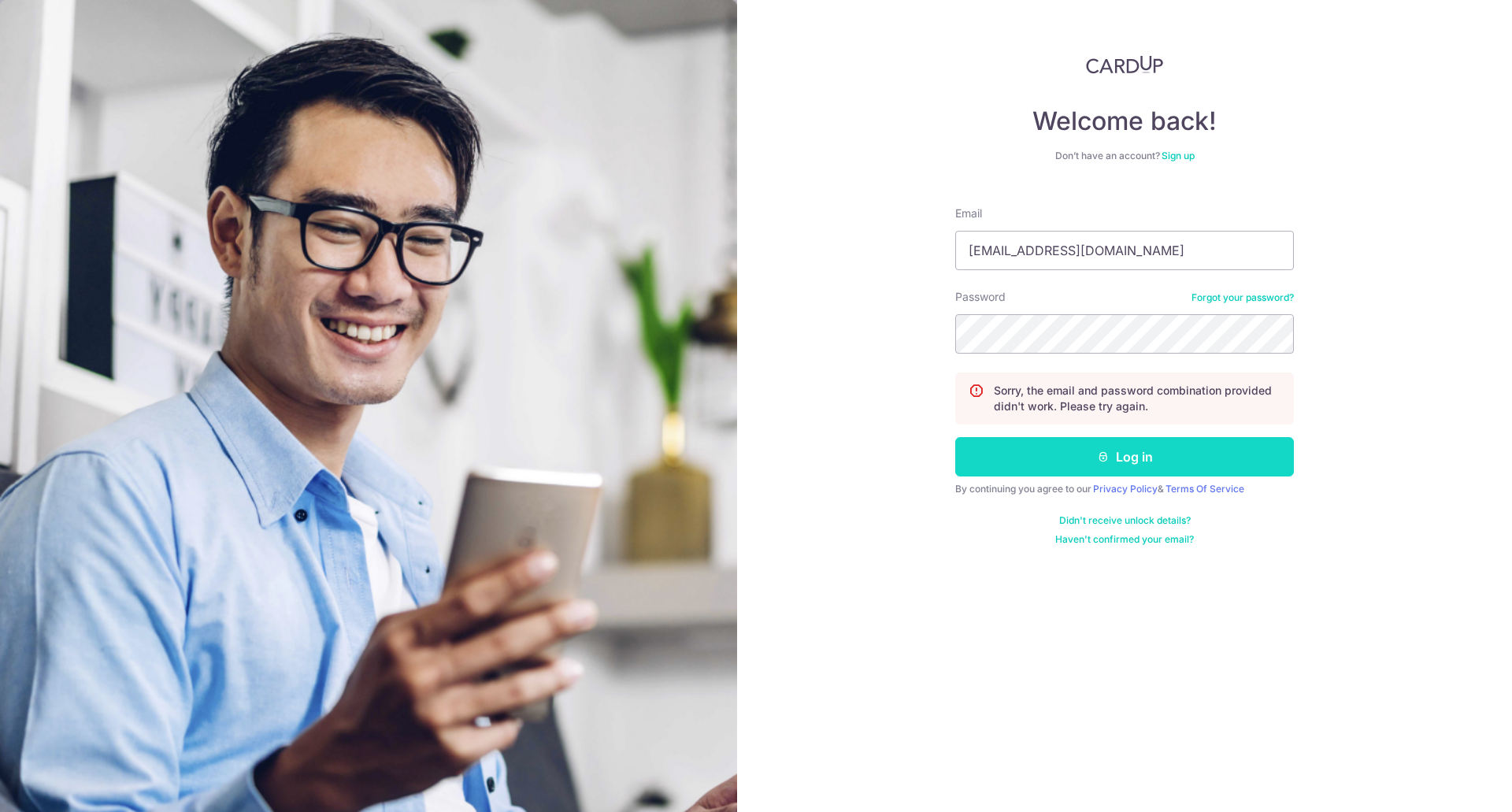
click at [1072, 454] on button "Log in" at bounding box center [1125, 457] width 338 height 39
